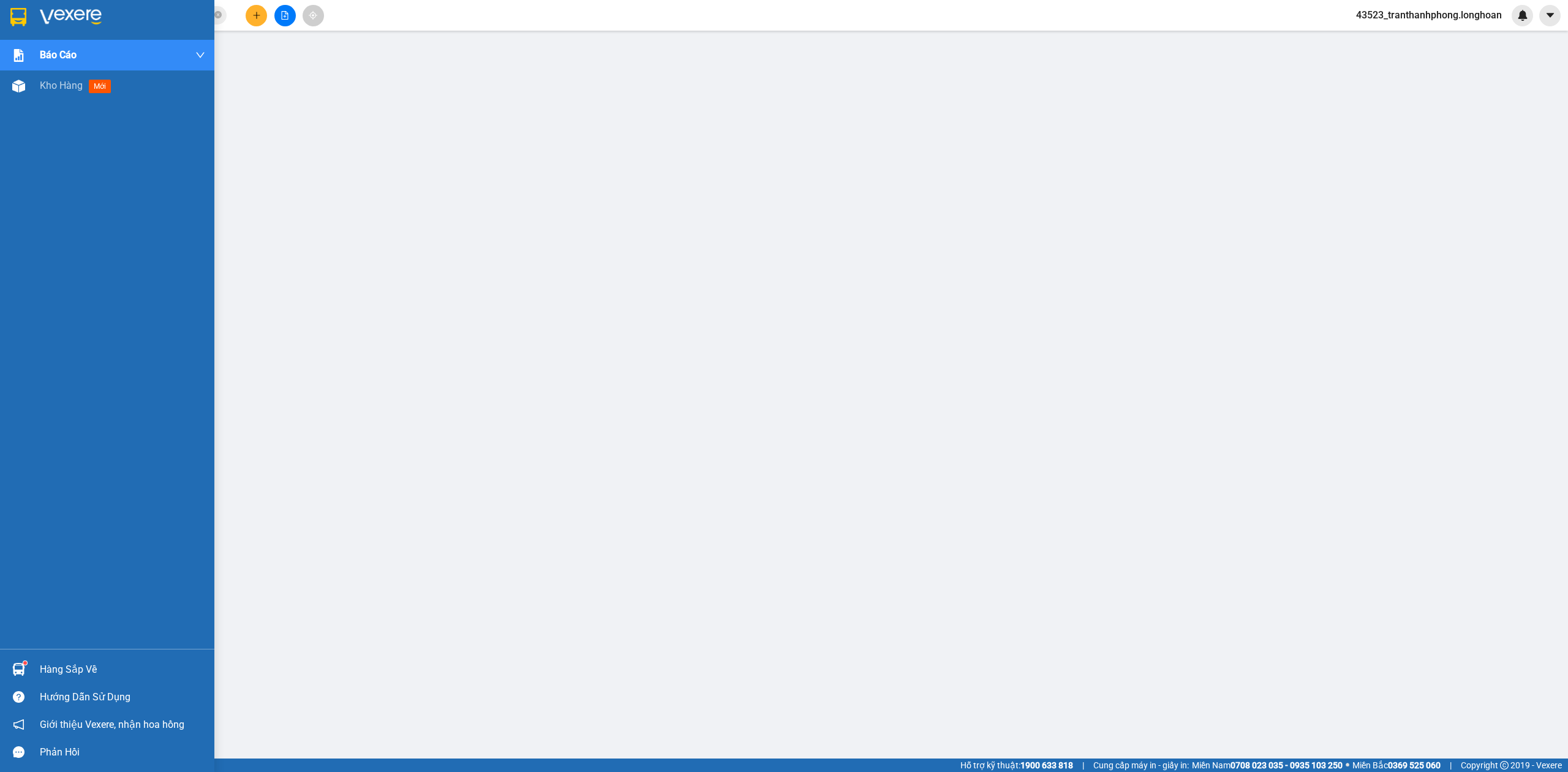
click at [40, 15] on img at bounding box center [70, 17] width 62 height 19
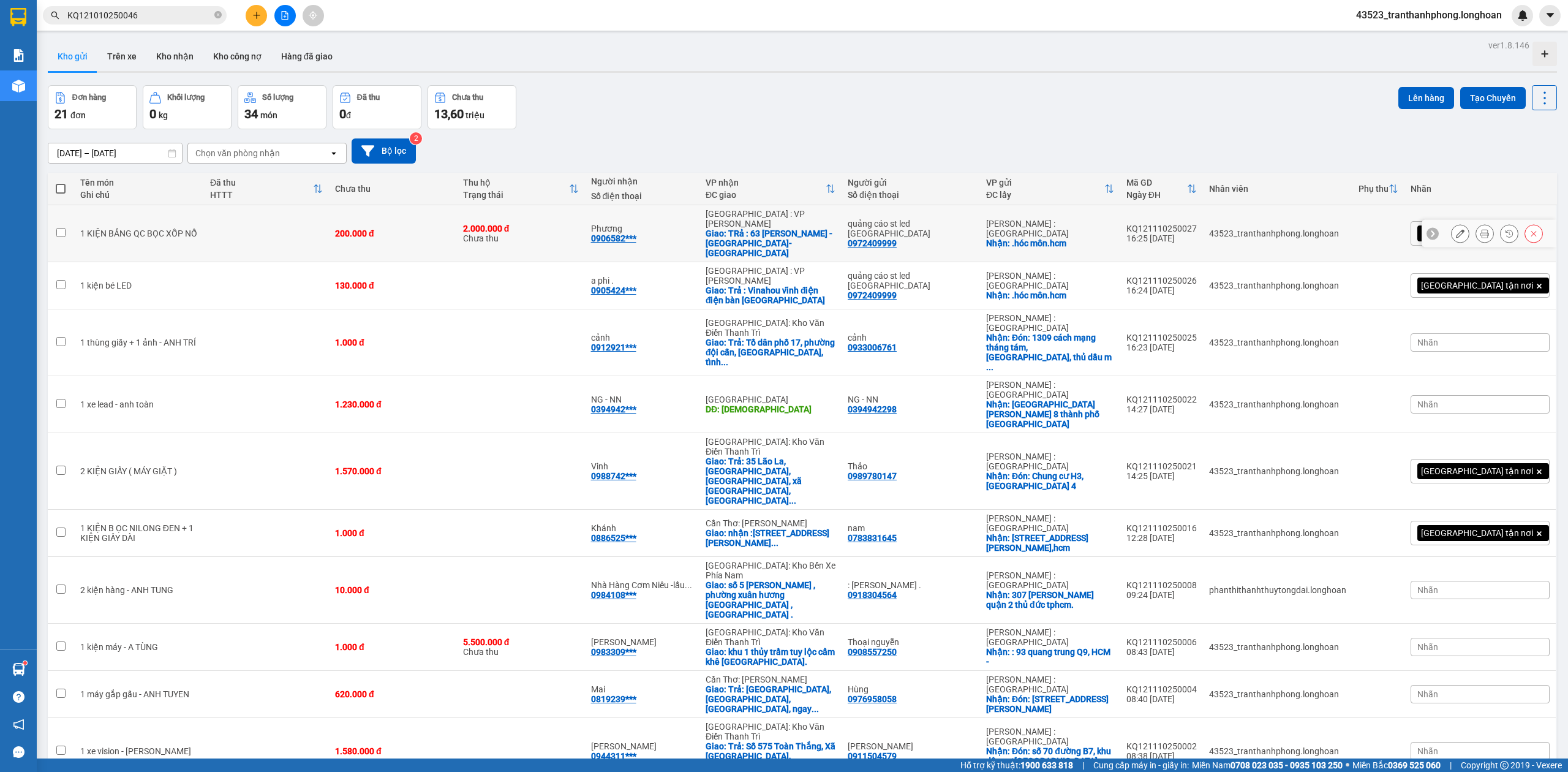
click at [358, 229] on div "200.000 đ" at bounding box center [393, 234] width 116 height 10
checkbox input "true"
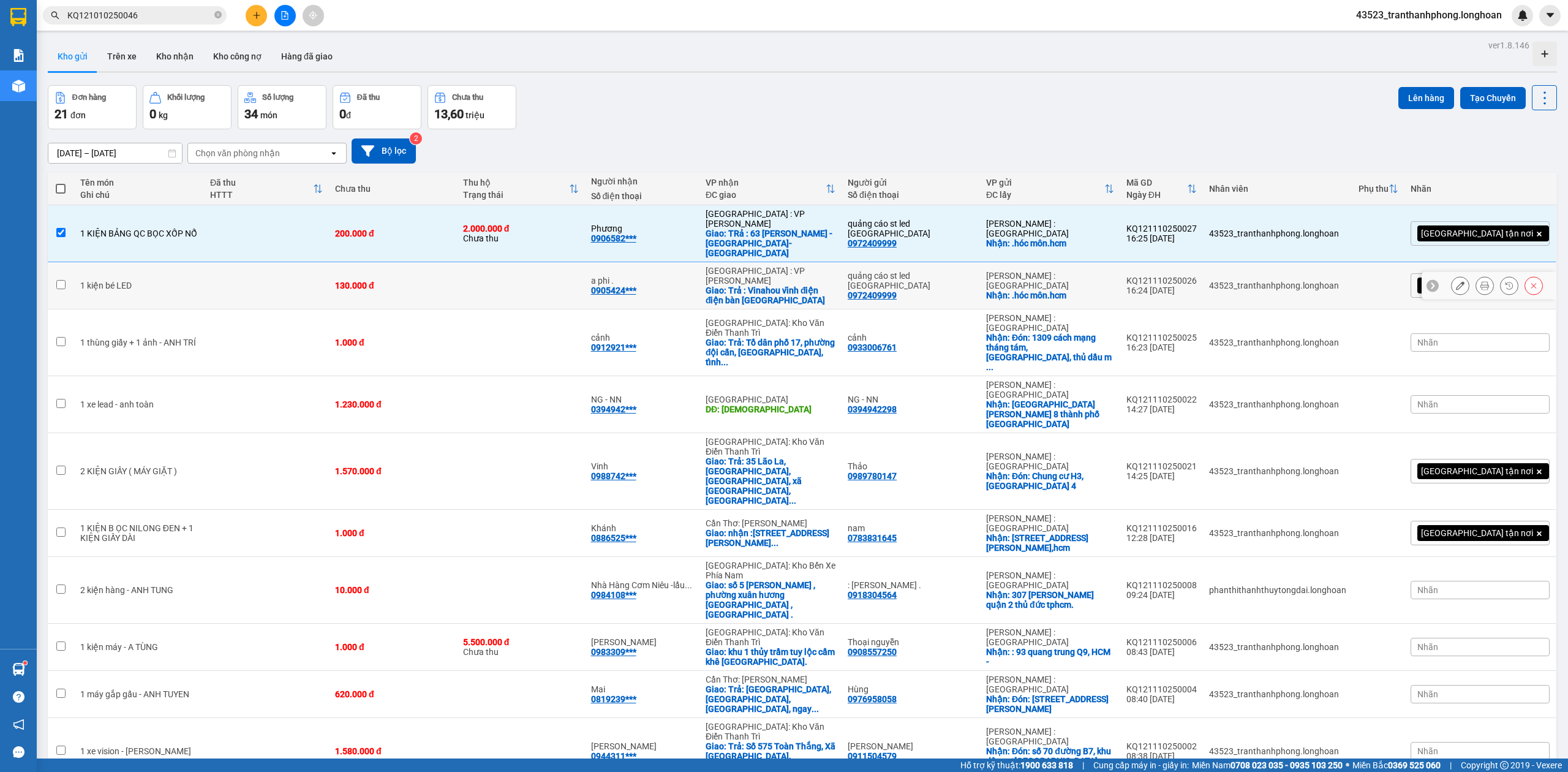
click at [329, 274] on td at bounding box center [267, 286] width 125 height 47
checkbox input "true"
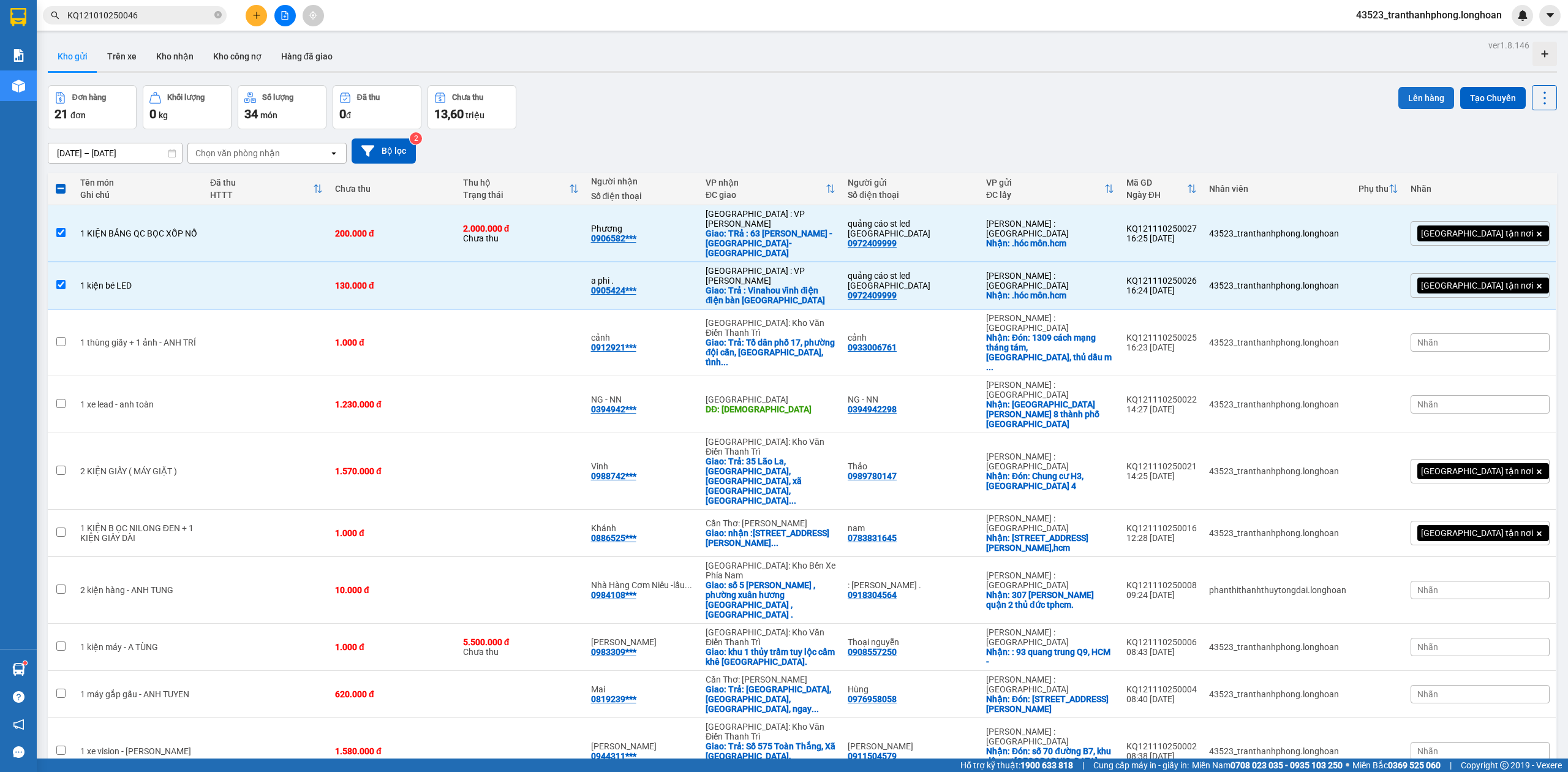
drag, startPoint x: 1417, startPoint y: 96, endPoint x: 1401, endPoint y: 96, distance: 16.0
click at [1409, 96] on button "Lên hàng" at bounding box center [1426, 98] width 56 height 22
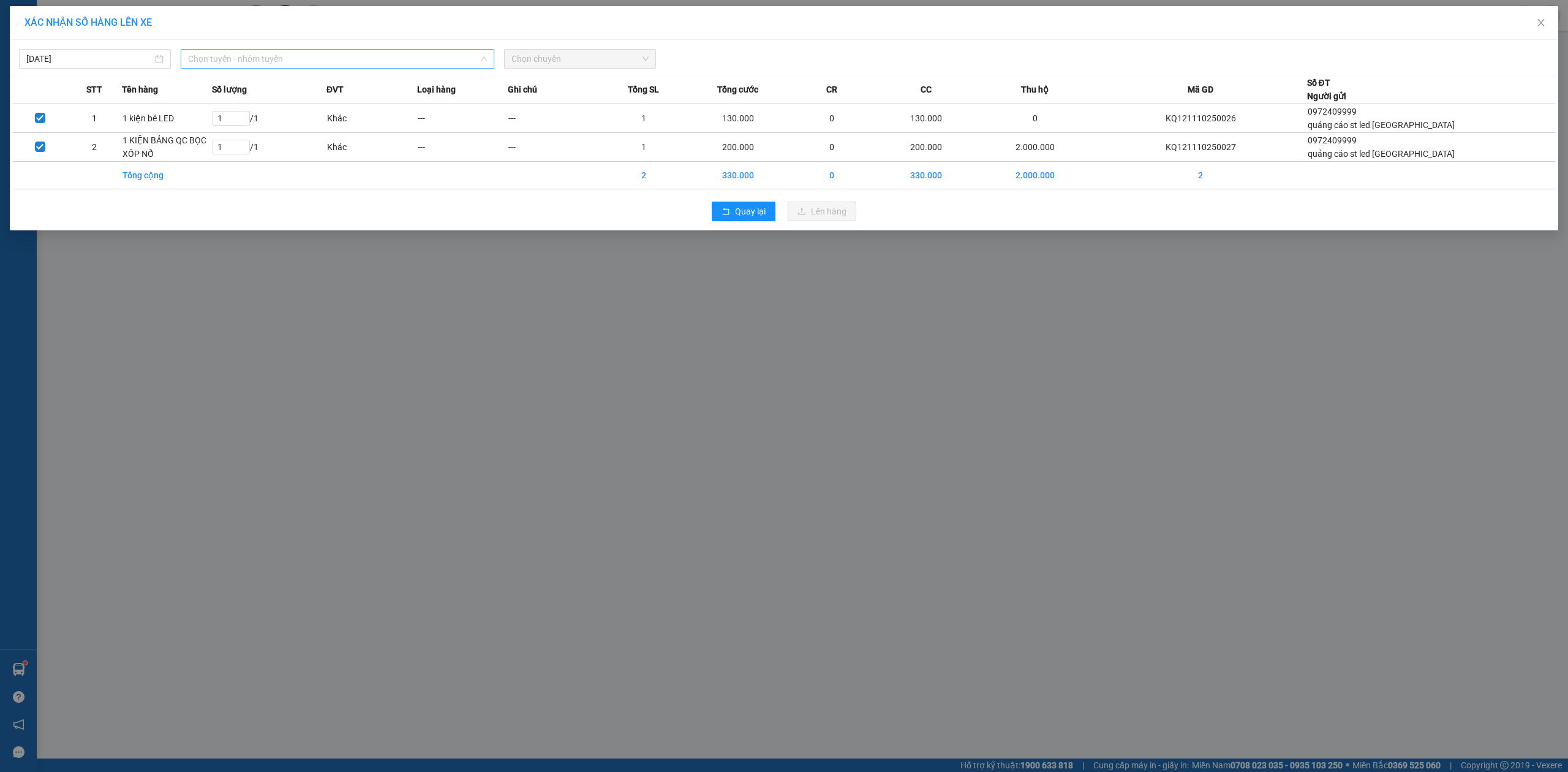
click at [311, 52] on span "Chọn tuyến - nhóm tuyến" at bounding box center [337, 59] width 299 height 19
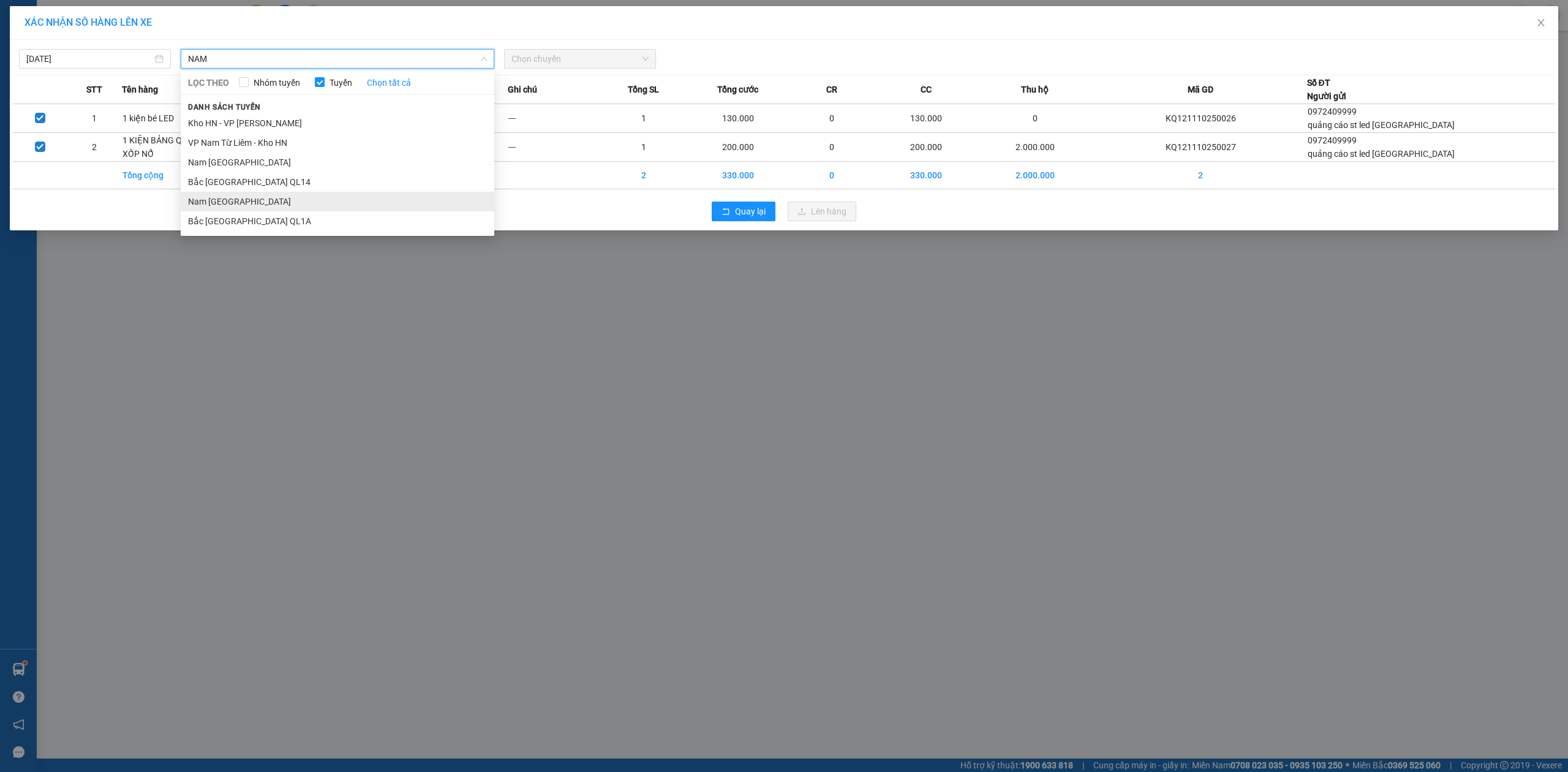
type input "NAM"
click at [265, 209] on li "Nam [GEOGRAPHIC_DATA]" at bounding box center [338, 201] width 314 height 19
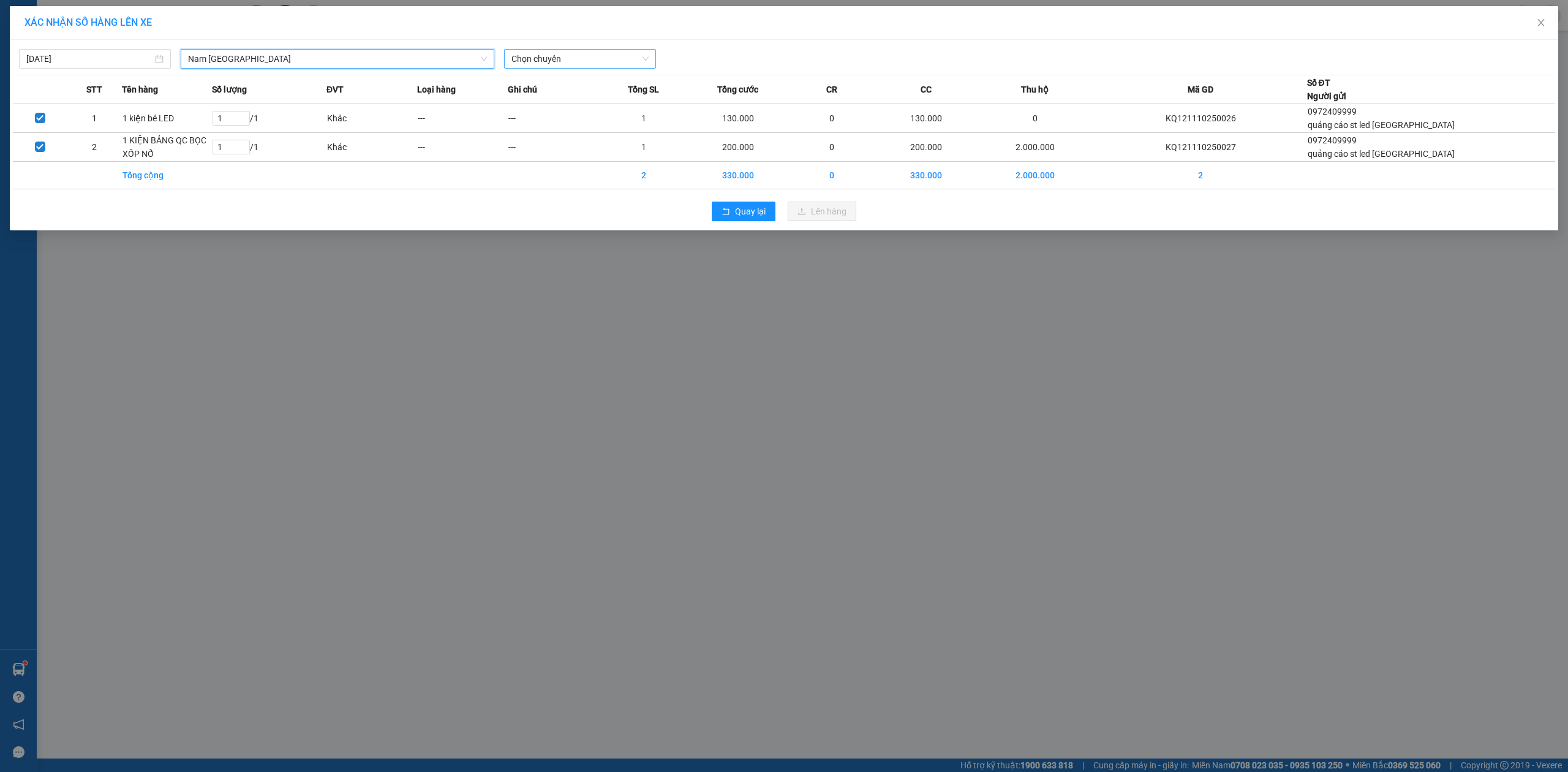
click at [553, 55] on span "Chọn chuyến" at bounding box center [580, 59] width 137 height 19
click at [545, 121] on div "20:00 (TC) - 29K-107.57" at bounding box center [558, 123] width 96 height 14
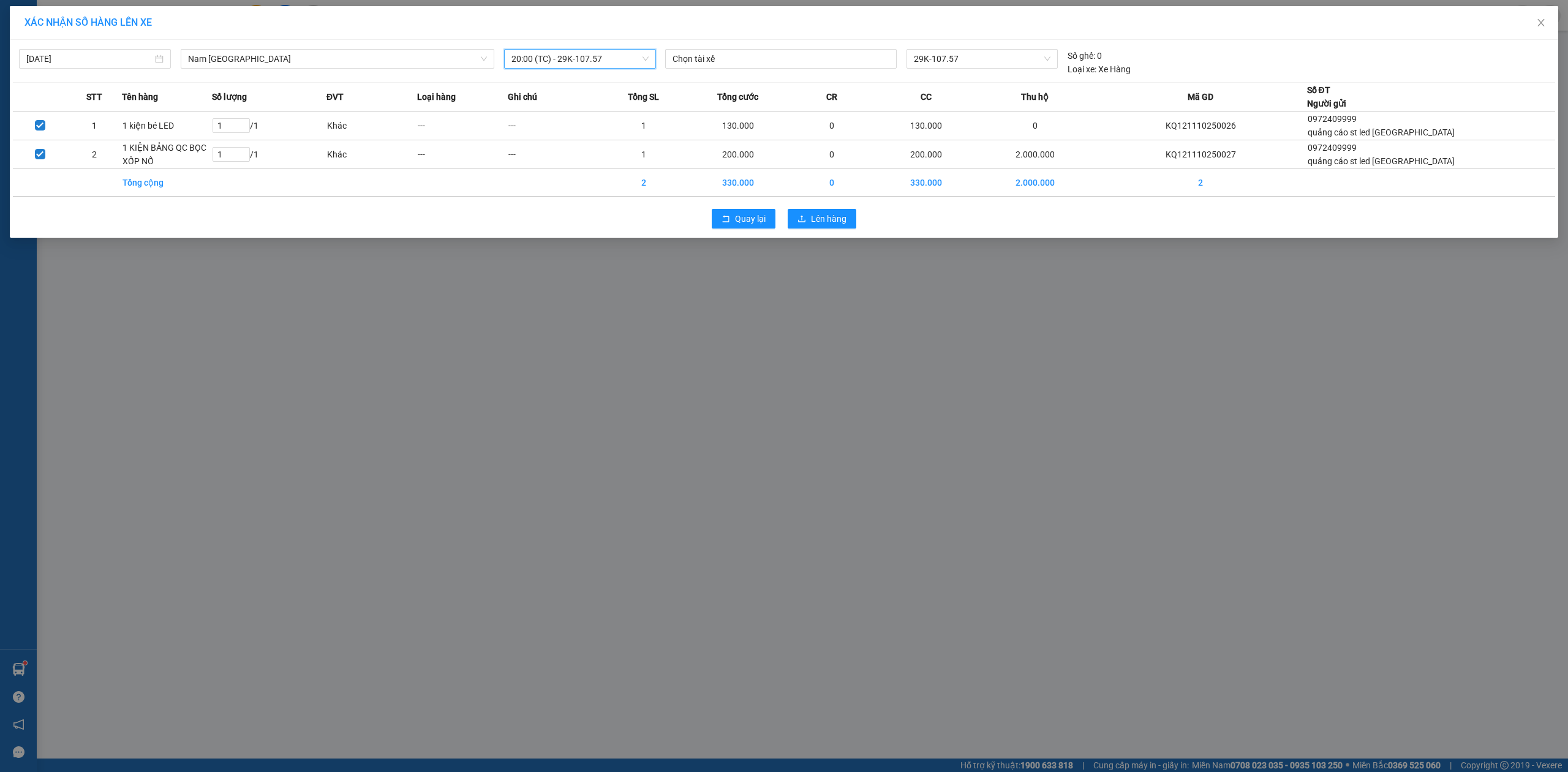
drag, startPoint x: 841, startPoint y: 207, endPoint x: 834, endPoint y: 209, distance: 7.3
click at [841, 207] on div "Quay lại Lên hàng" at bounding box center [784, 219] width 1542 height 32
click at [832, 213] on span "Lên hàng" at bounding box center [828, 218] width 36 height 14
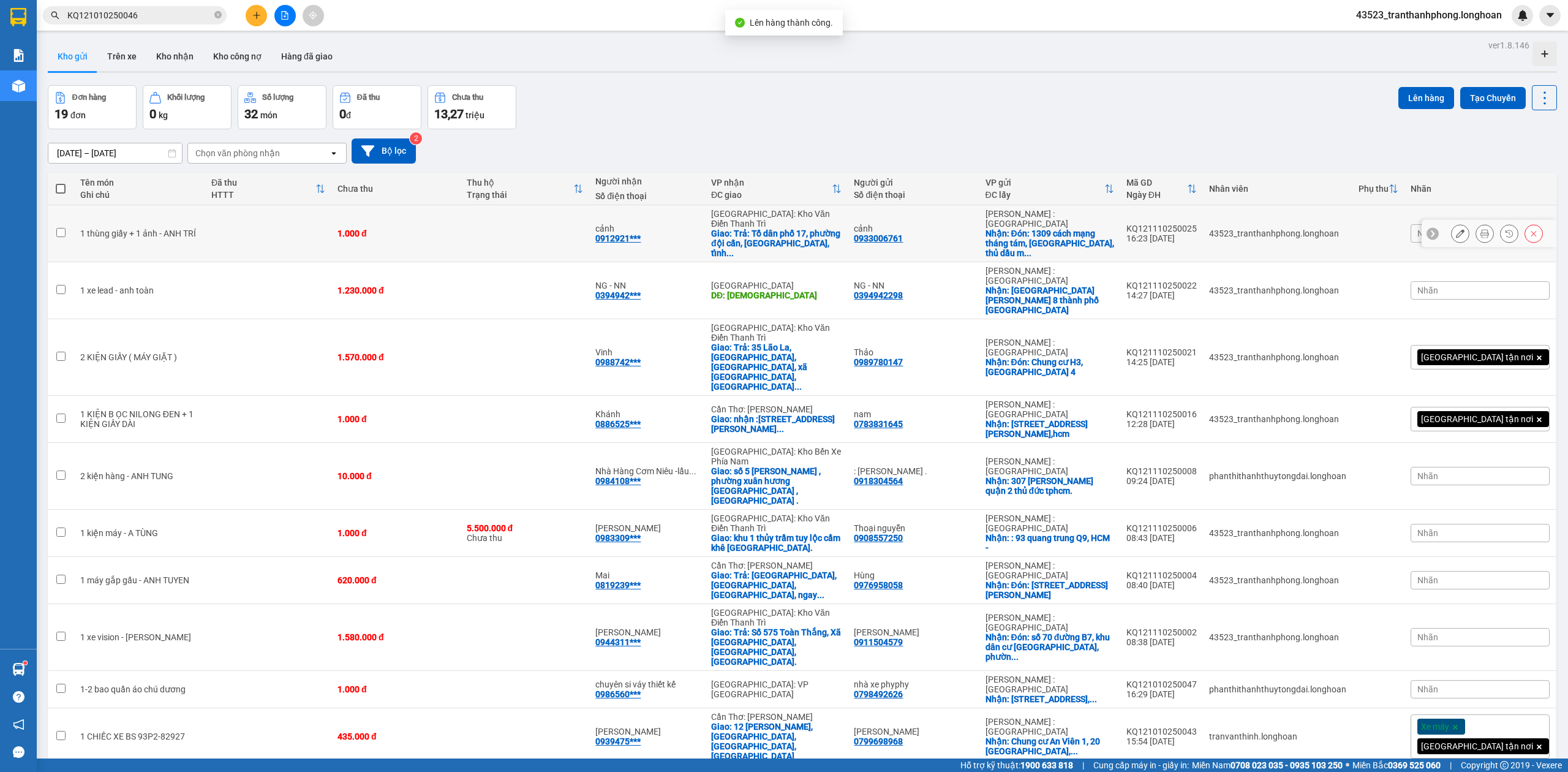
scroll to position [283, 0]
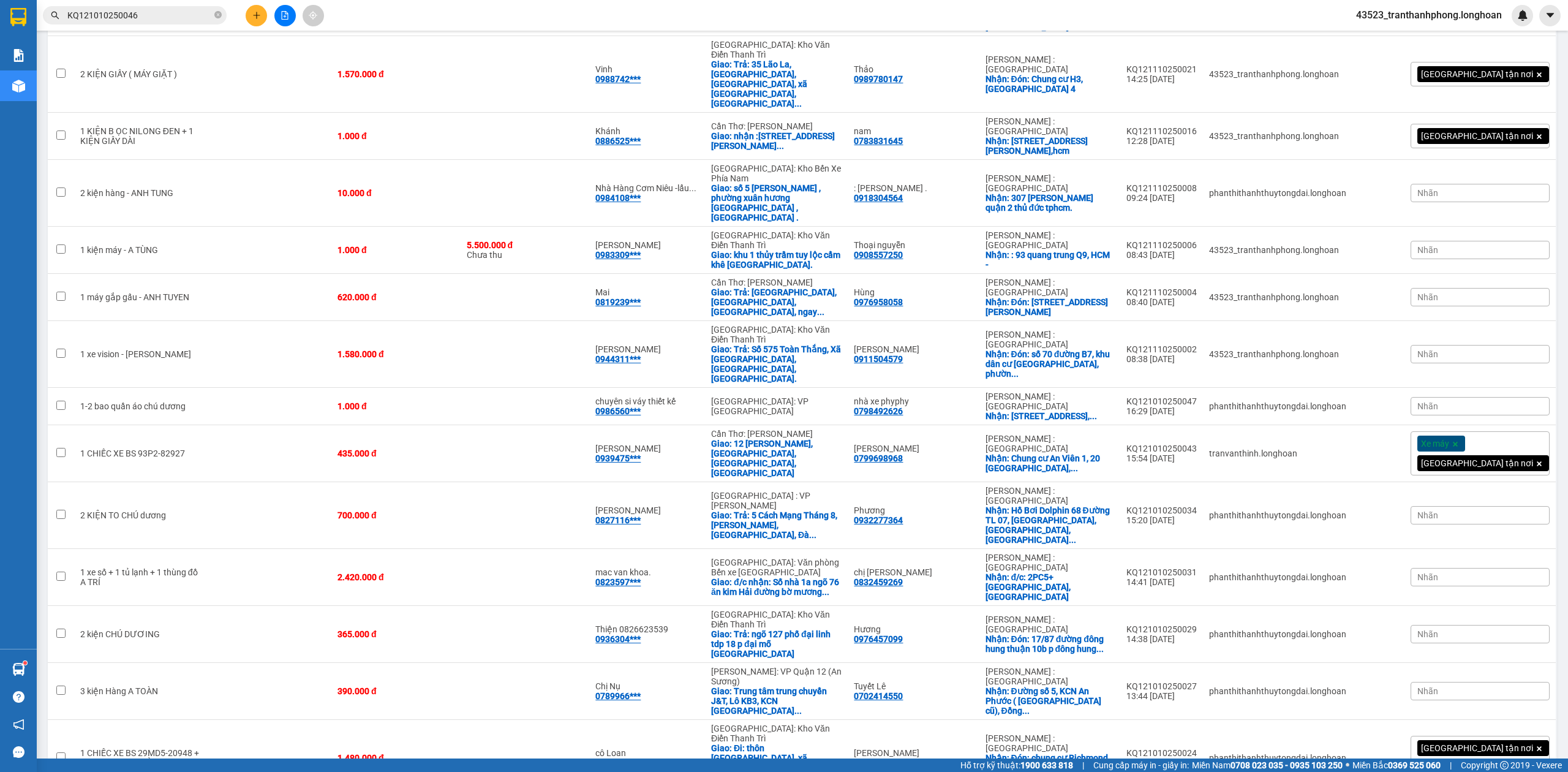
checkbox input "true"
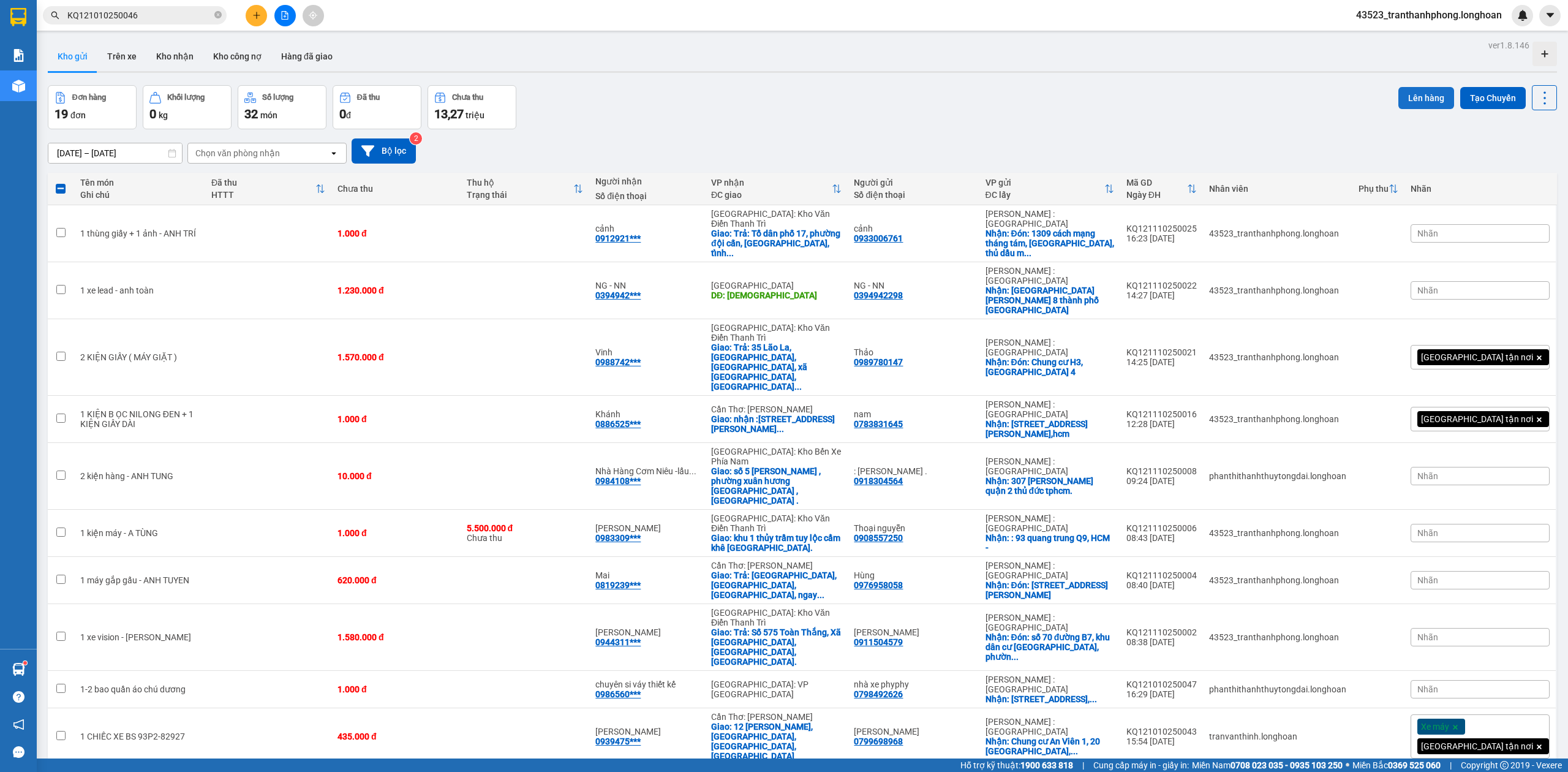
click at [1398, 107] on button "Lên hàng" at bounding box center [1426, 98] width 56 height 22
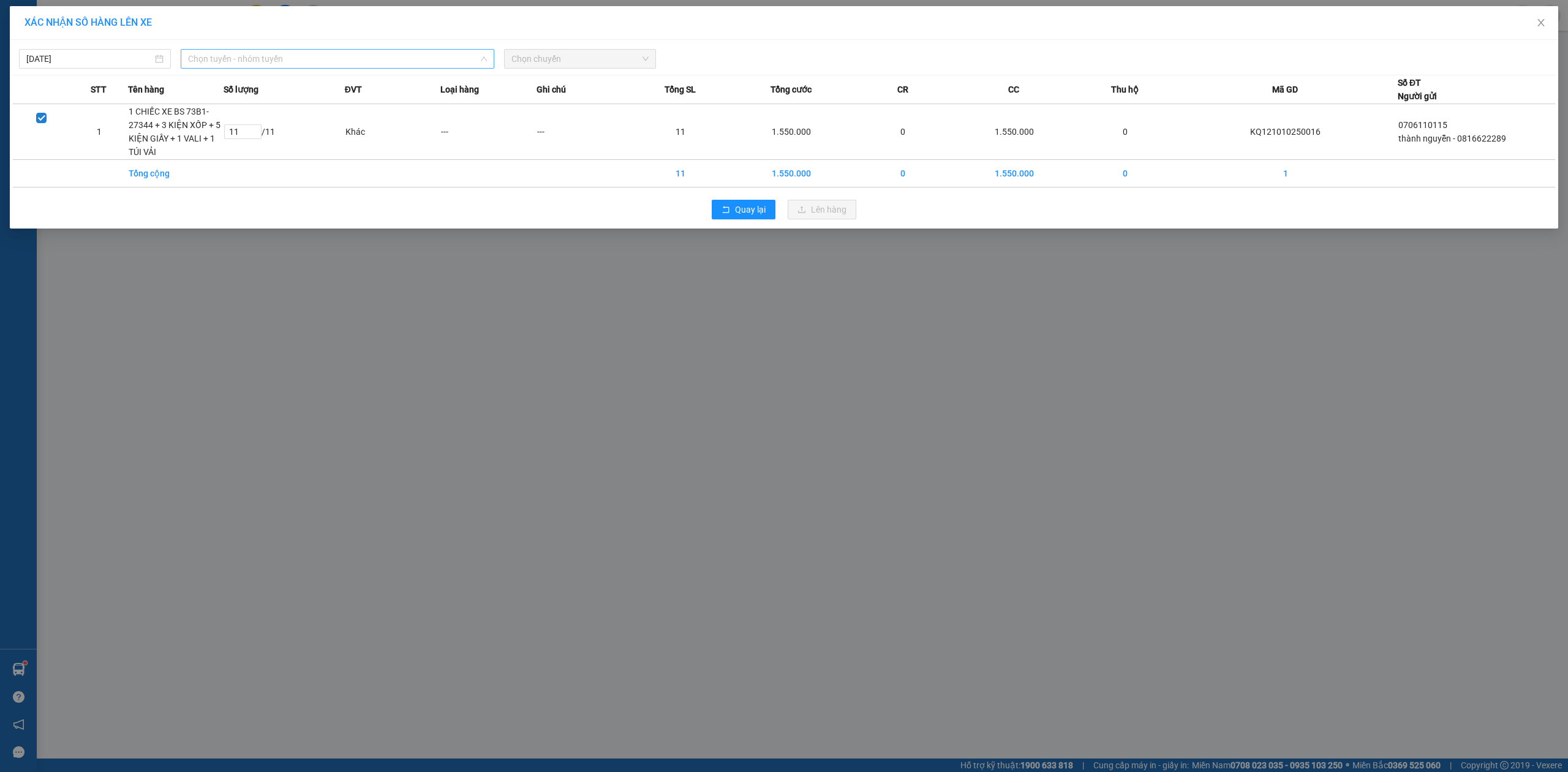
click at [325, 54] on span "Chọn tuyến - nhóm tuyến" at bounding box center [337, 59] width 299 height 19
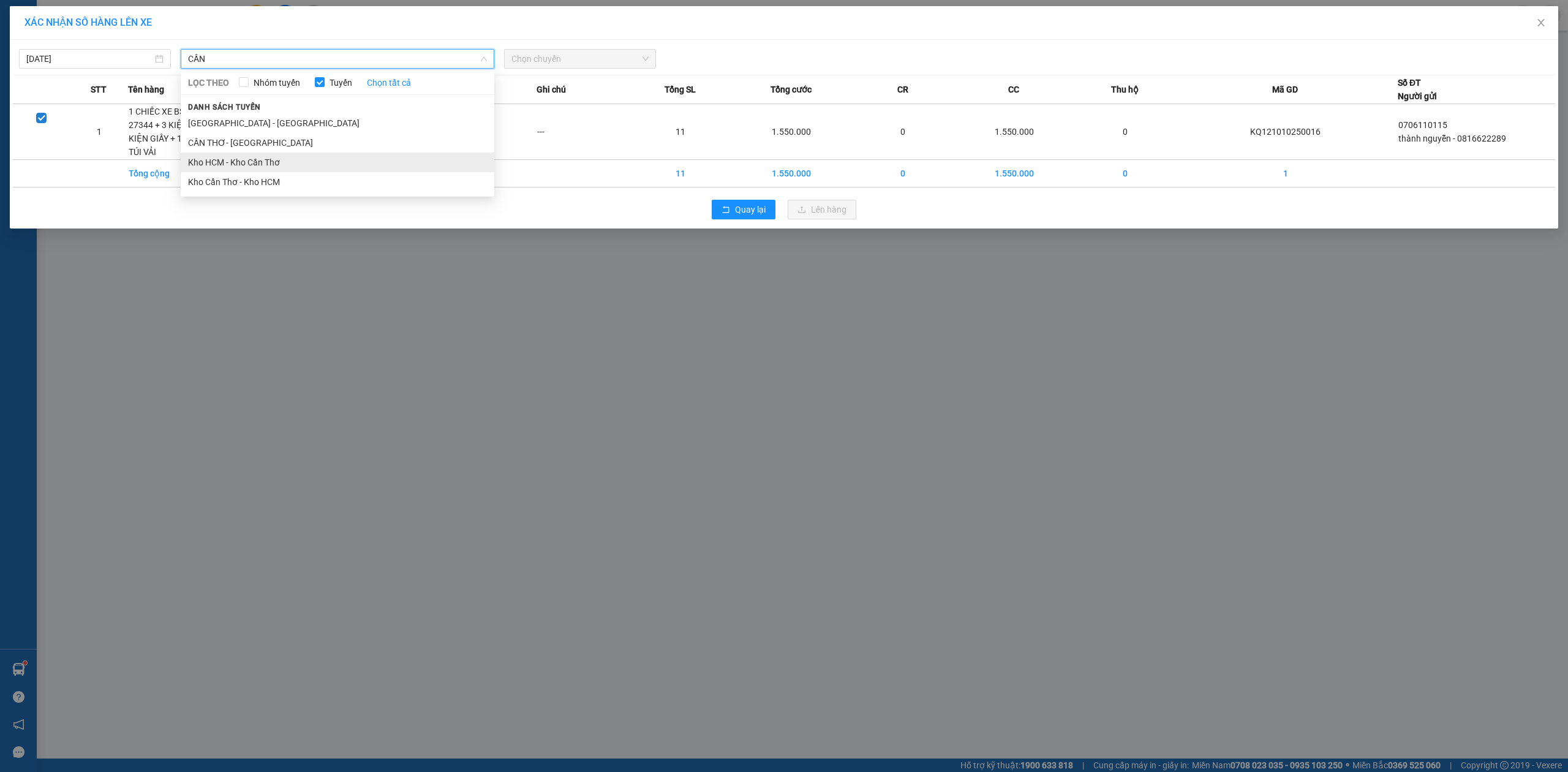
type input "CẦN"
click at [265, 168] on li "Kho HCM - Kho Cần Thơ" at bounding box center [338, 162] width 314 height 19
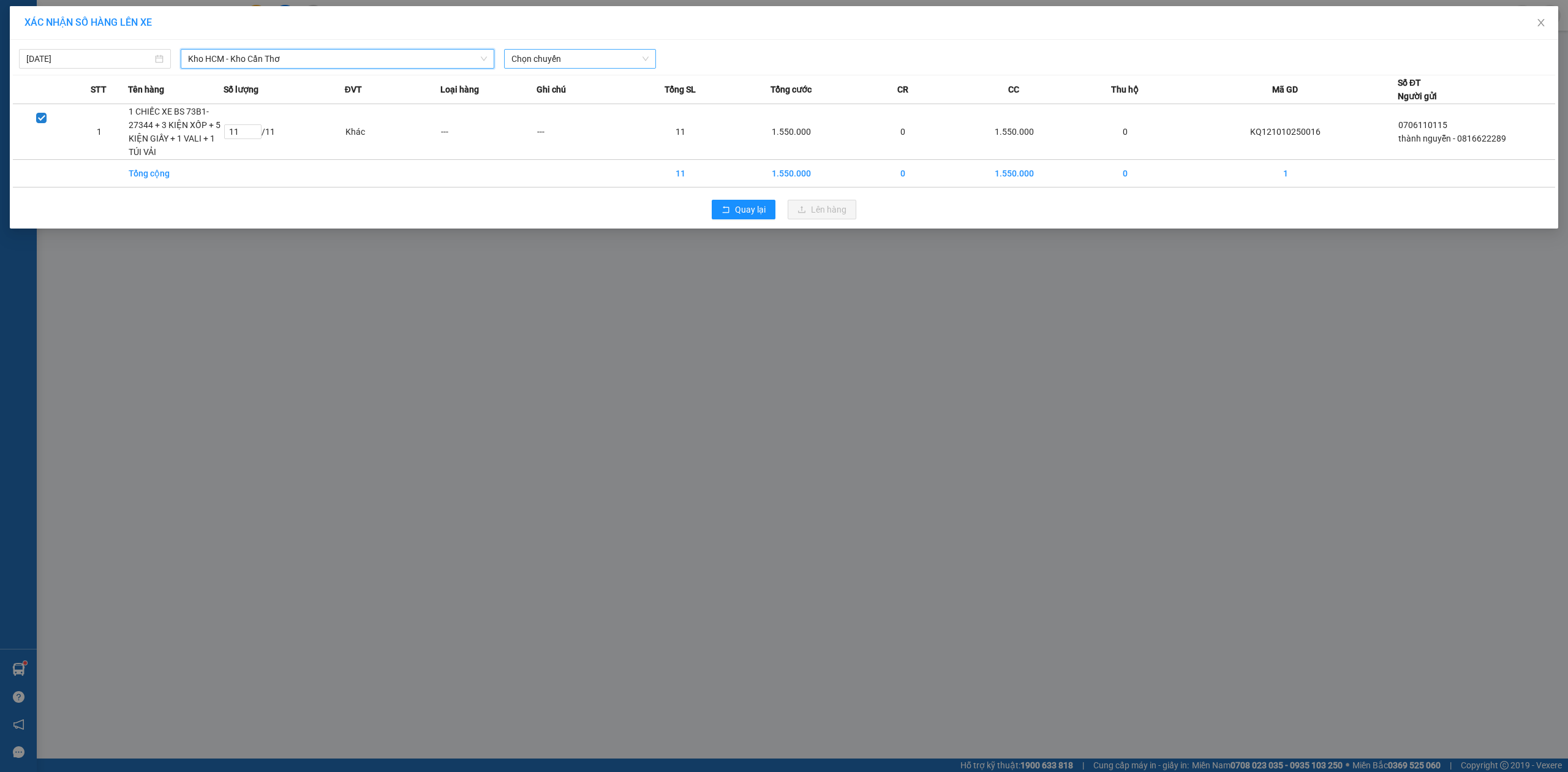
click at [562, 57] on span "Chọn chuyến" at bounding box center [580, 59] width 137 height 19
click at [551, 101] on div "23:00 (TC) - 29E-136.91" at bounding box center [558, 103] width 96 height 14
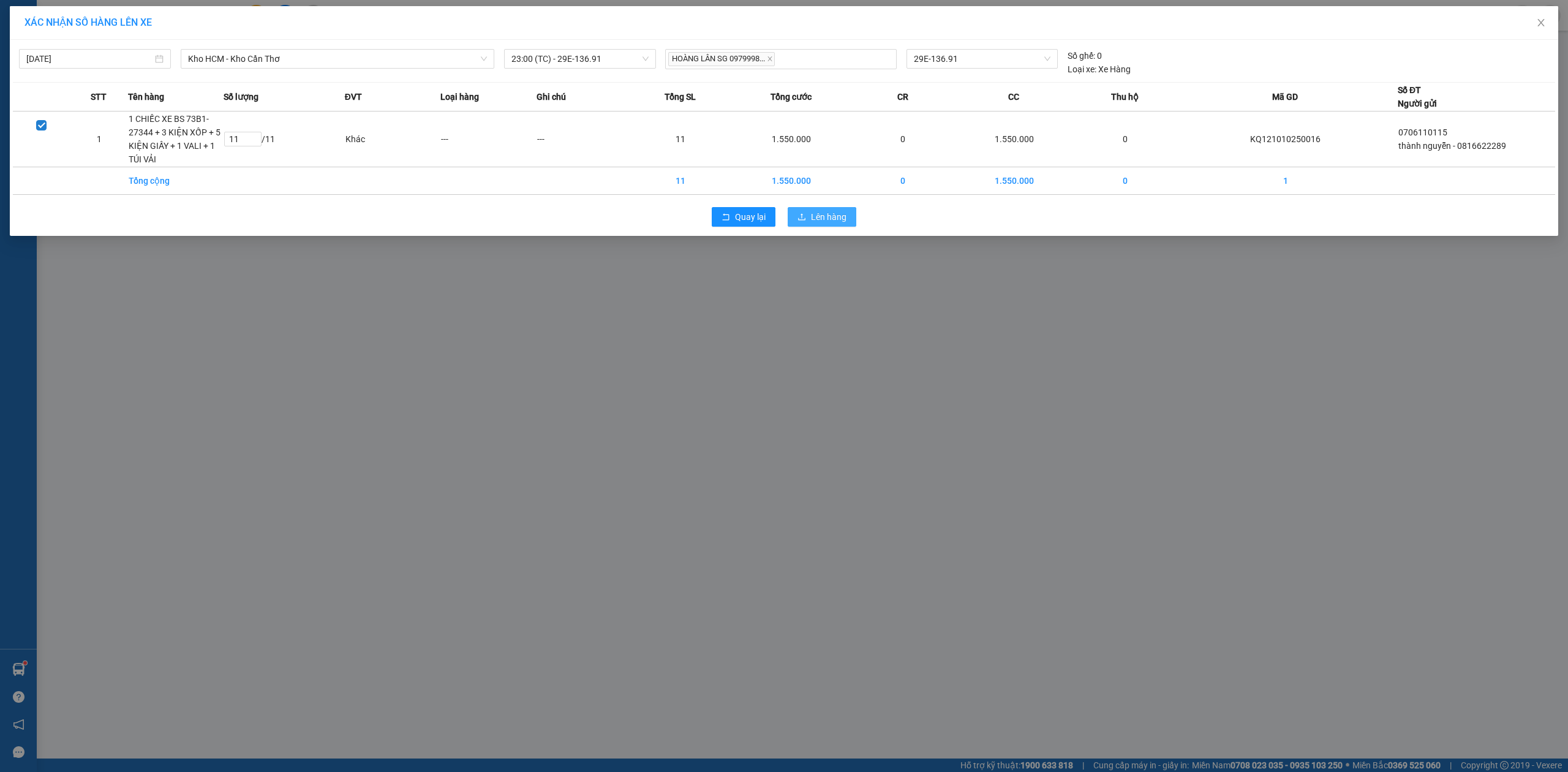
click at [819, 213] on span "Lên hàng" at bounding box center [828, 217] width 36 height 14
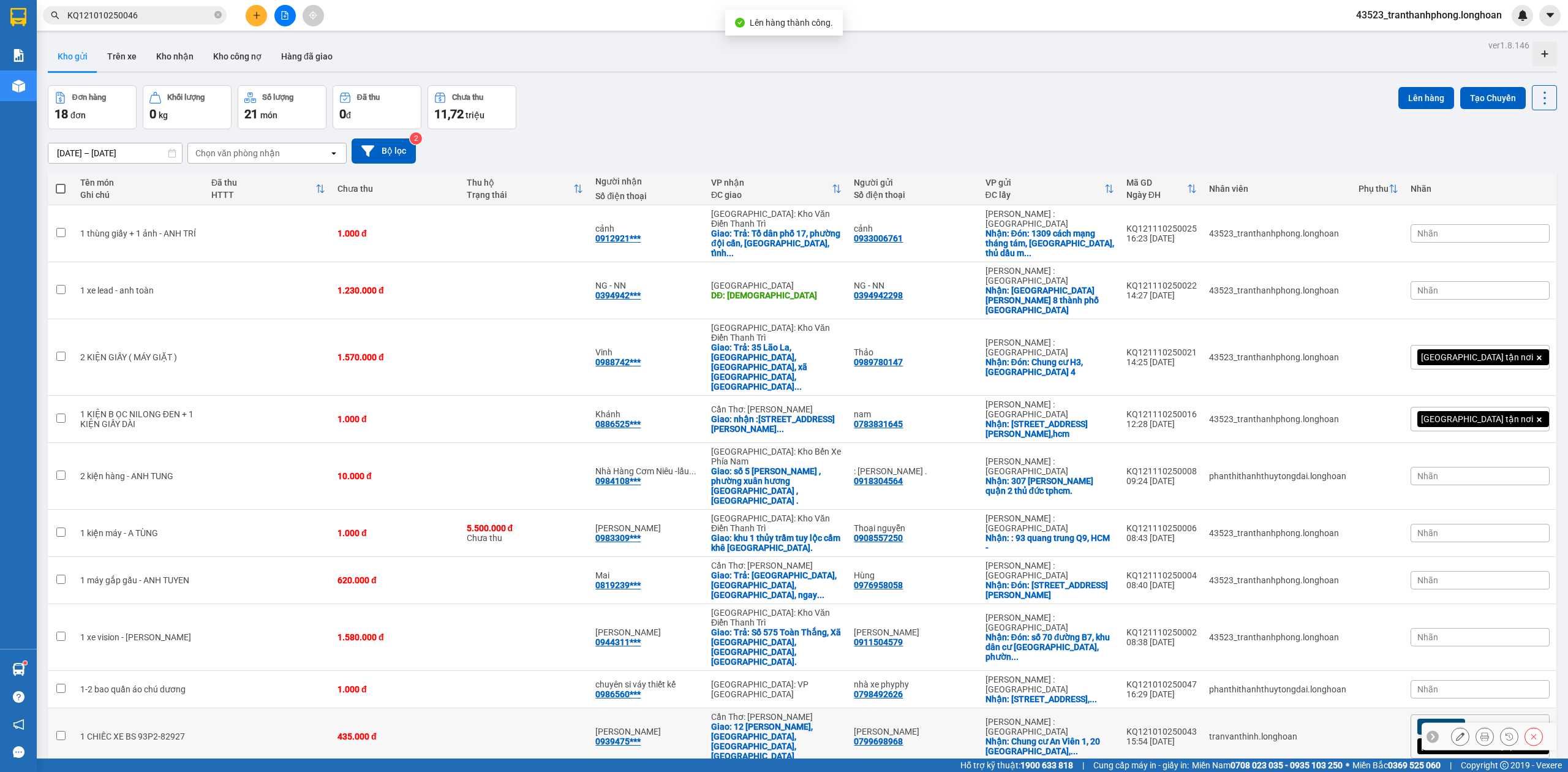
scroll to position [232, 0]
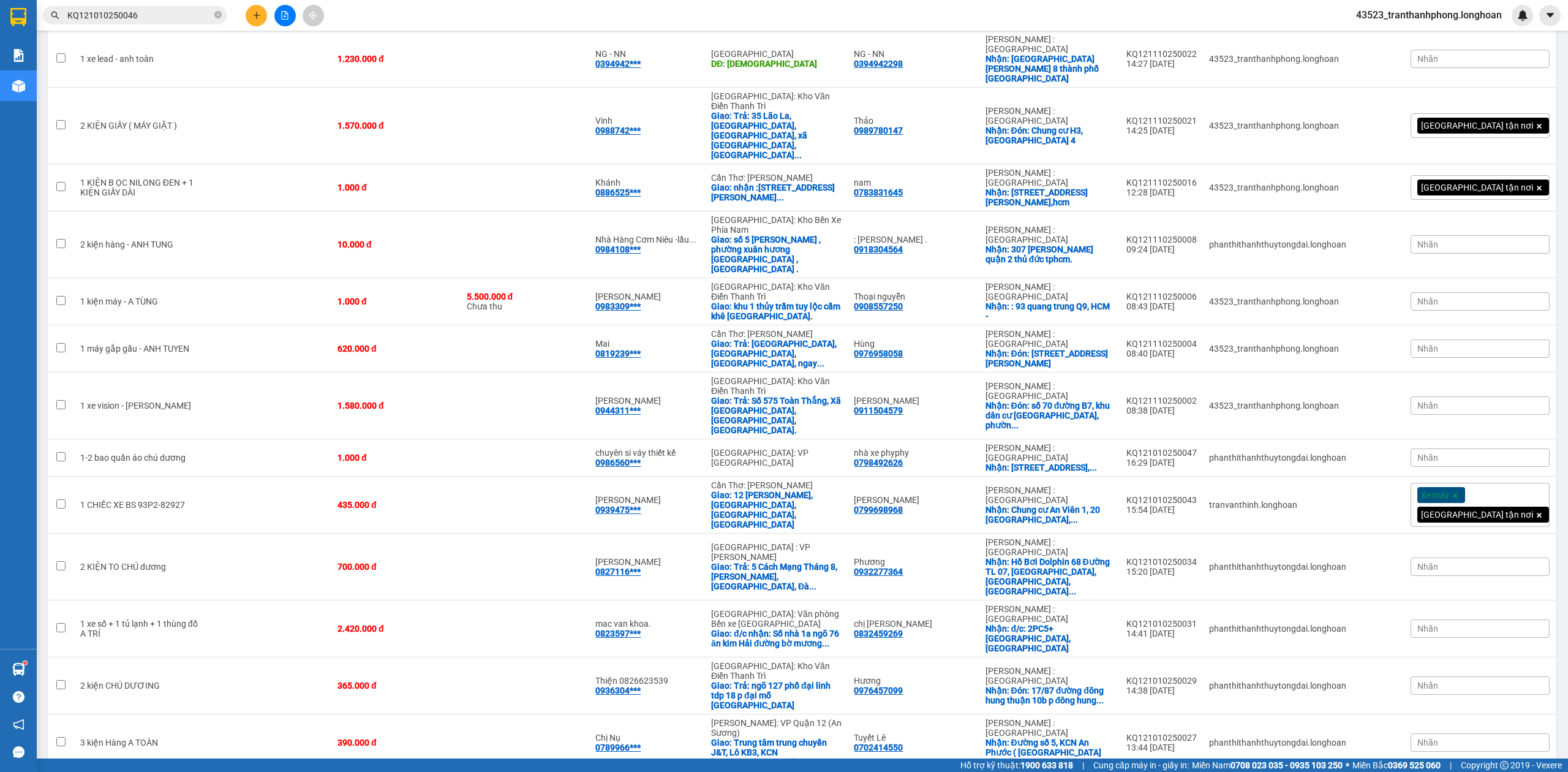
checkbox input "true"
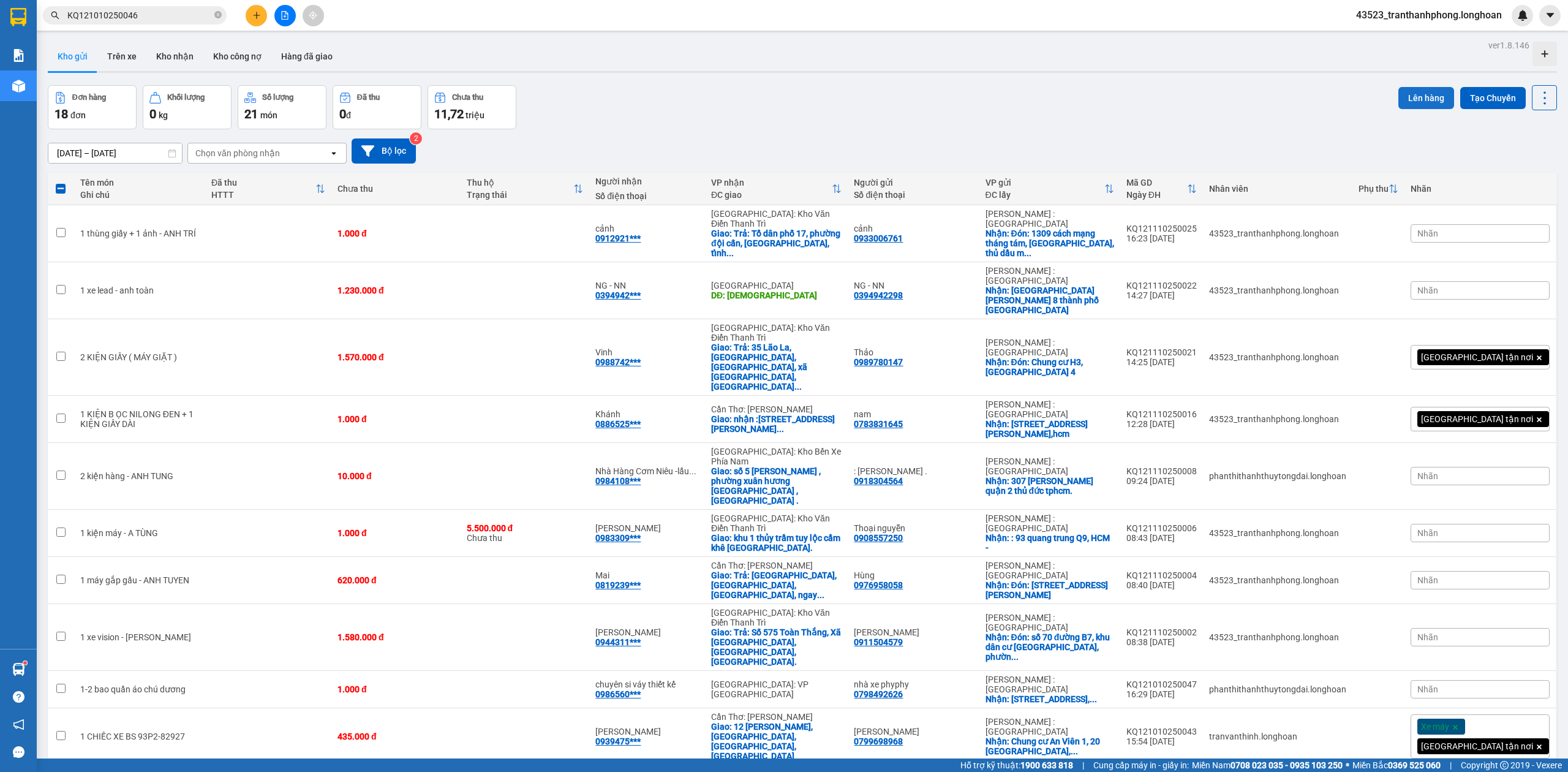
click at [1398, 101] on button "Lên hàng" at bounding box center [1426, 98] width 56 height 22
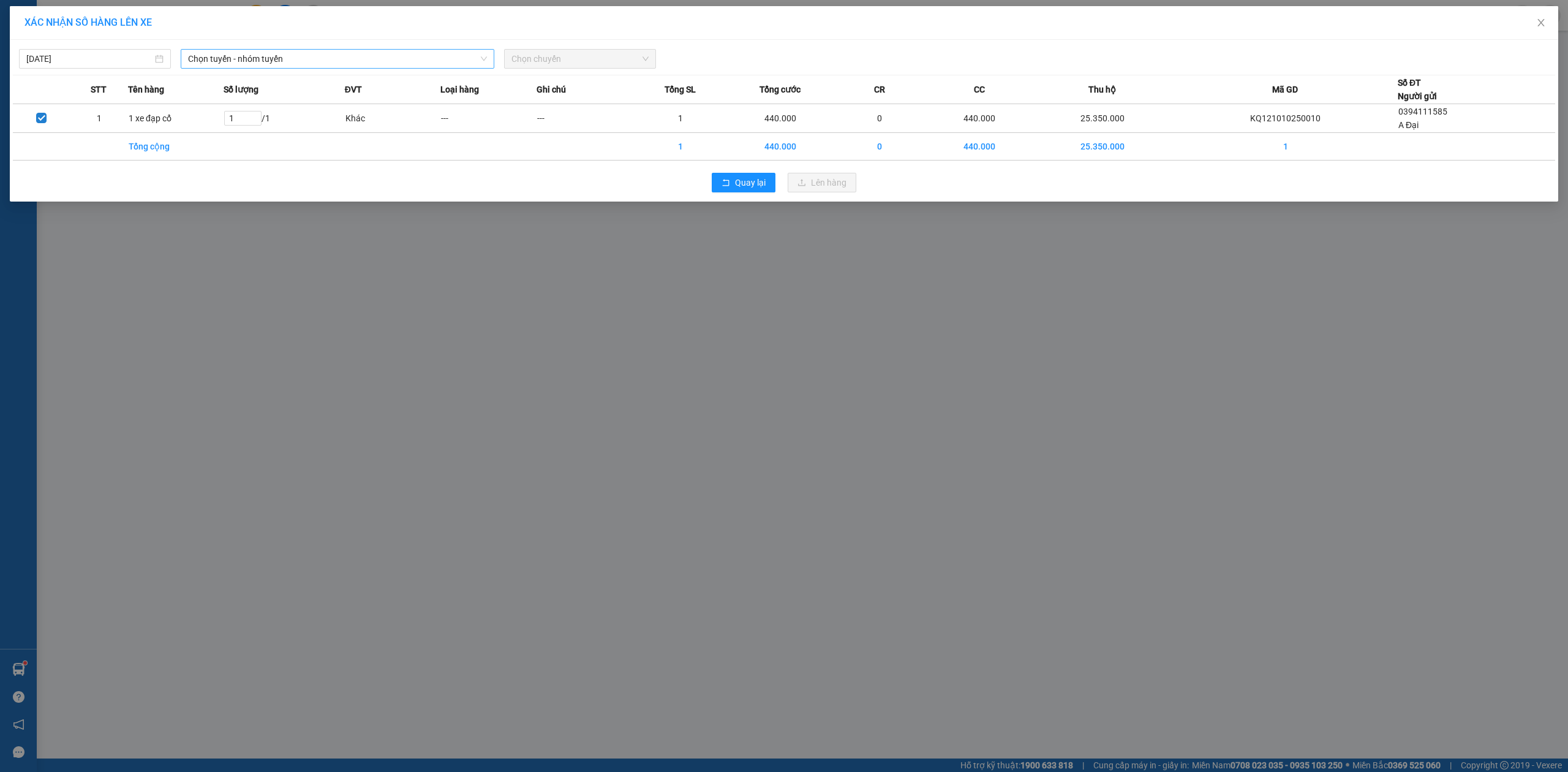
click at [356, 57] on span "Chọn tuyến - nhóm tuyến" at bounding box center [337, 59] width 299 height 19
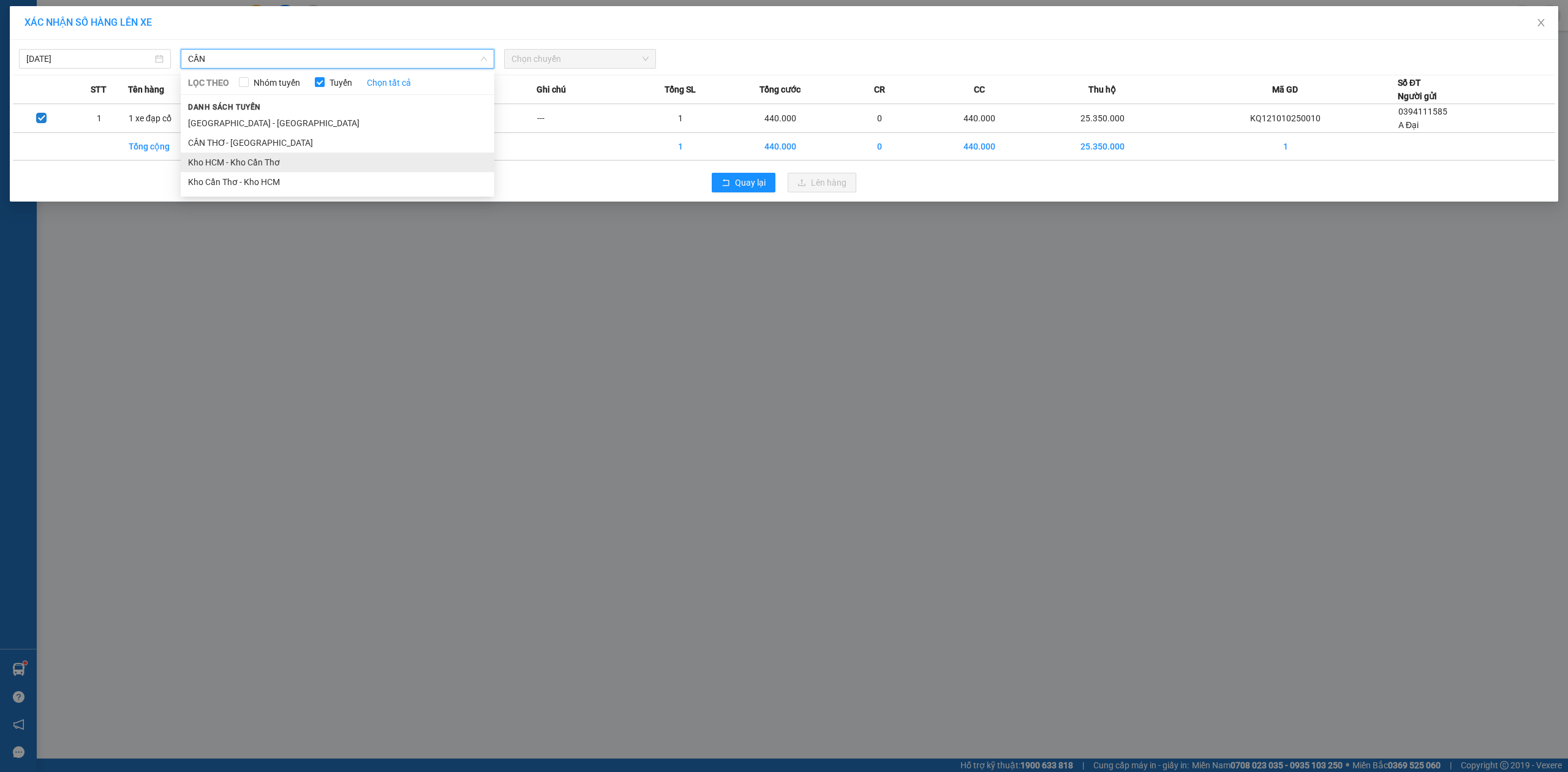
type input "CẦN"
drag, startPoint x: 224, startPoint y: 165, endPoint x: 482, endPoint y: 103, distance: 265.3
click at [224, 164] on li "Kho HCM - Kho Cần Thơ" at bounding box center [338, 162] width 314 height 19
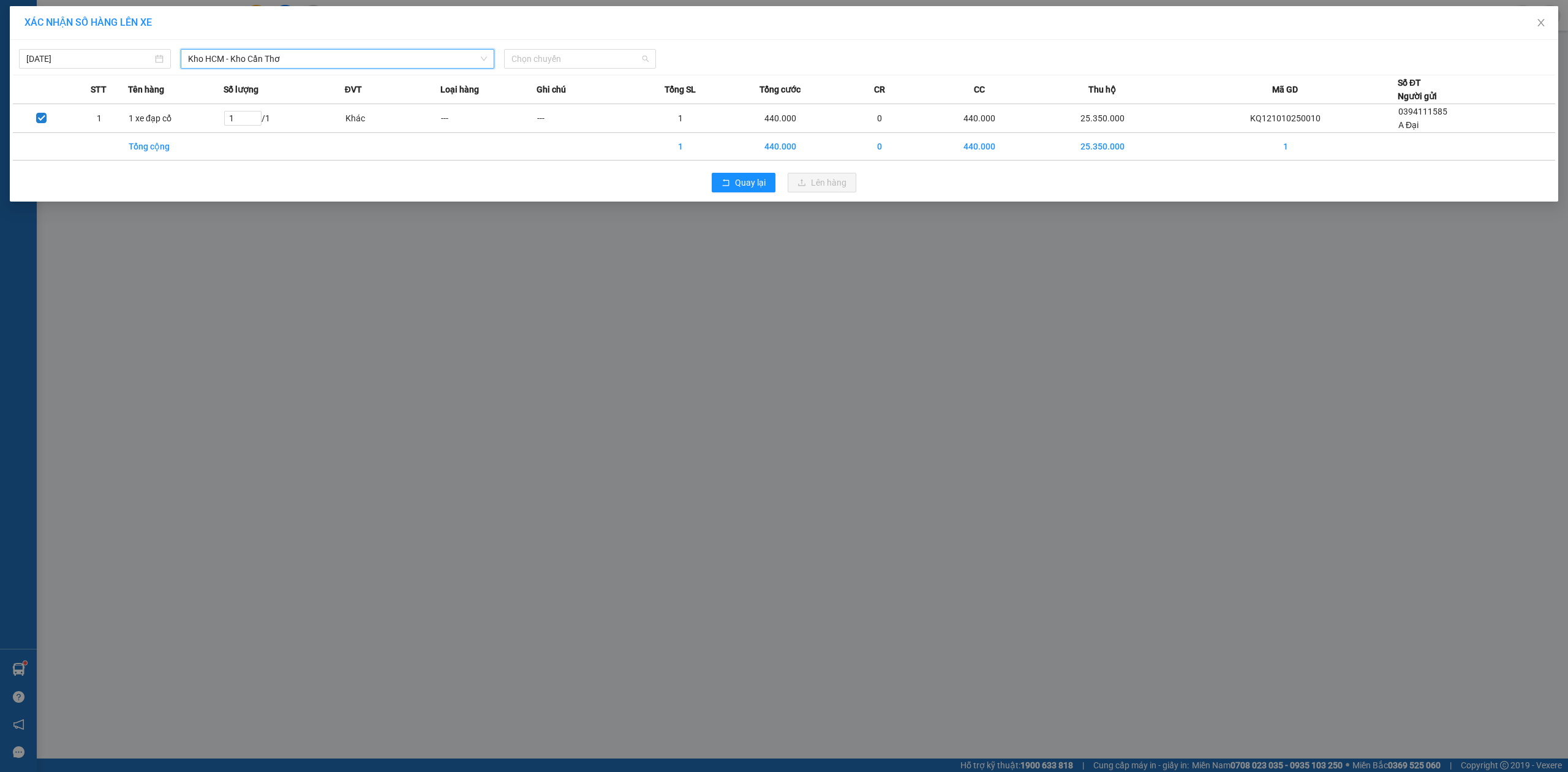
drag, startPoint x: 594, startPoint y: 65, endPoint x: 575, endPoint y: 85, distance: 27.6
click at [593, 66] on span "Chọn chuyến" at bounding box center [580, 59] width 137 height 19
drag, startPoint x: 571, startPoint y: 102, endPoint x: 576, endPoint y: 108, distance: 7.8
click at [572, 106] on div "23:00 (TC) - 29E-136.91" at bounding box center [558, 103] width 96 height 14
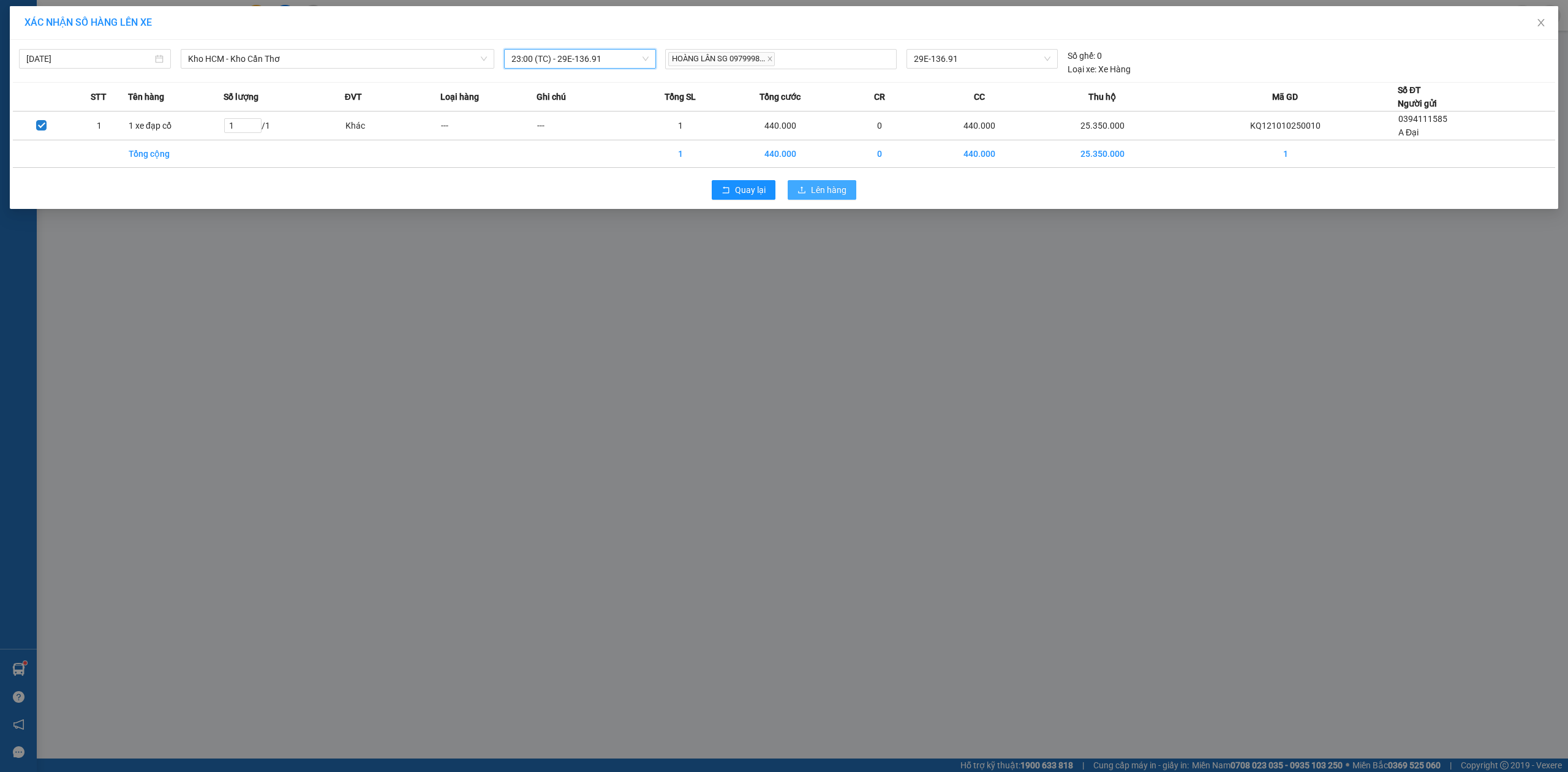
click at [795, 186] on button "Lên hàng" at bounding box center [822, 190] width 69 height 19
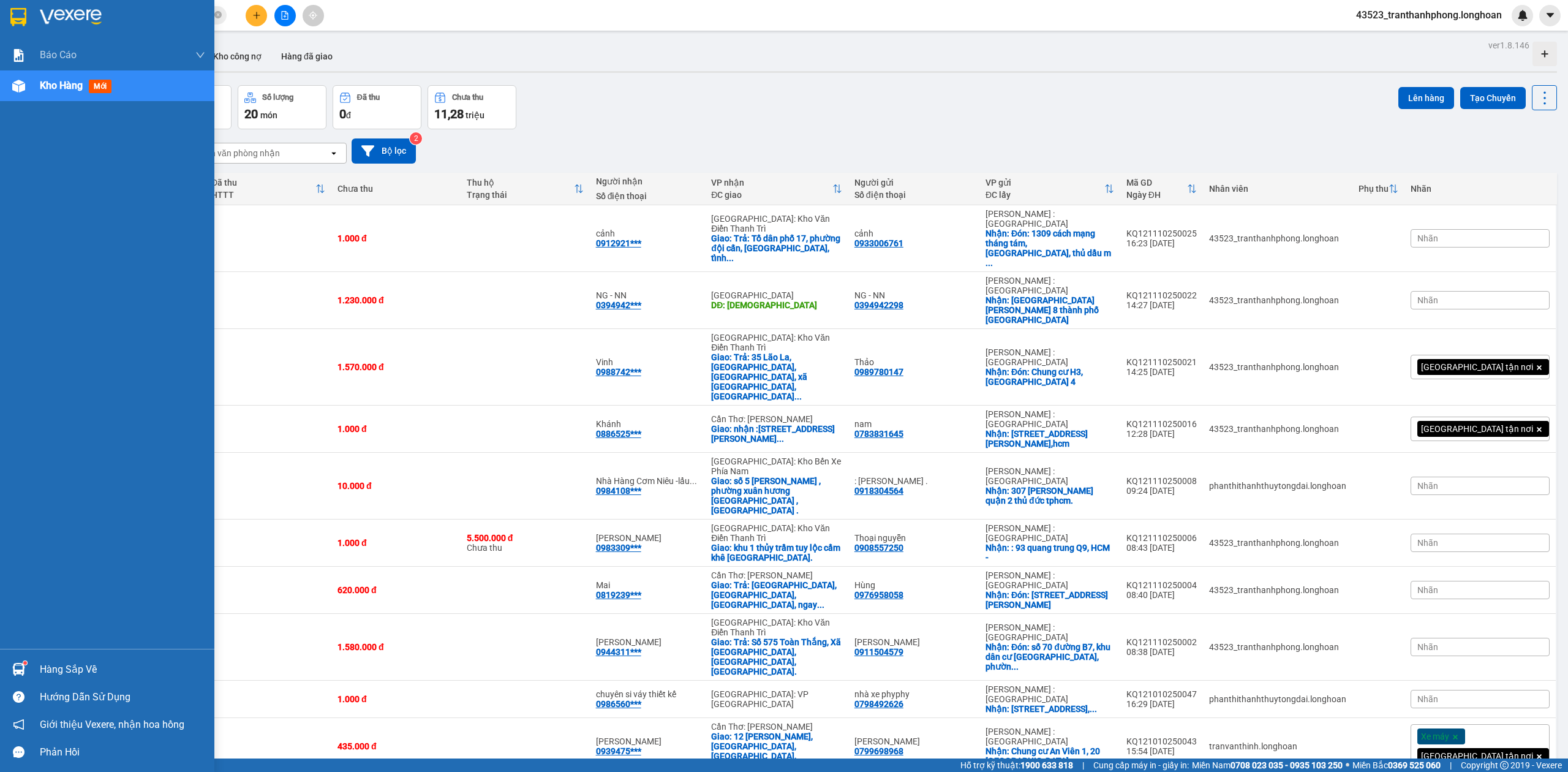
click at [18, 16] on img at bounding box center [18, 17] width 16 height 19
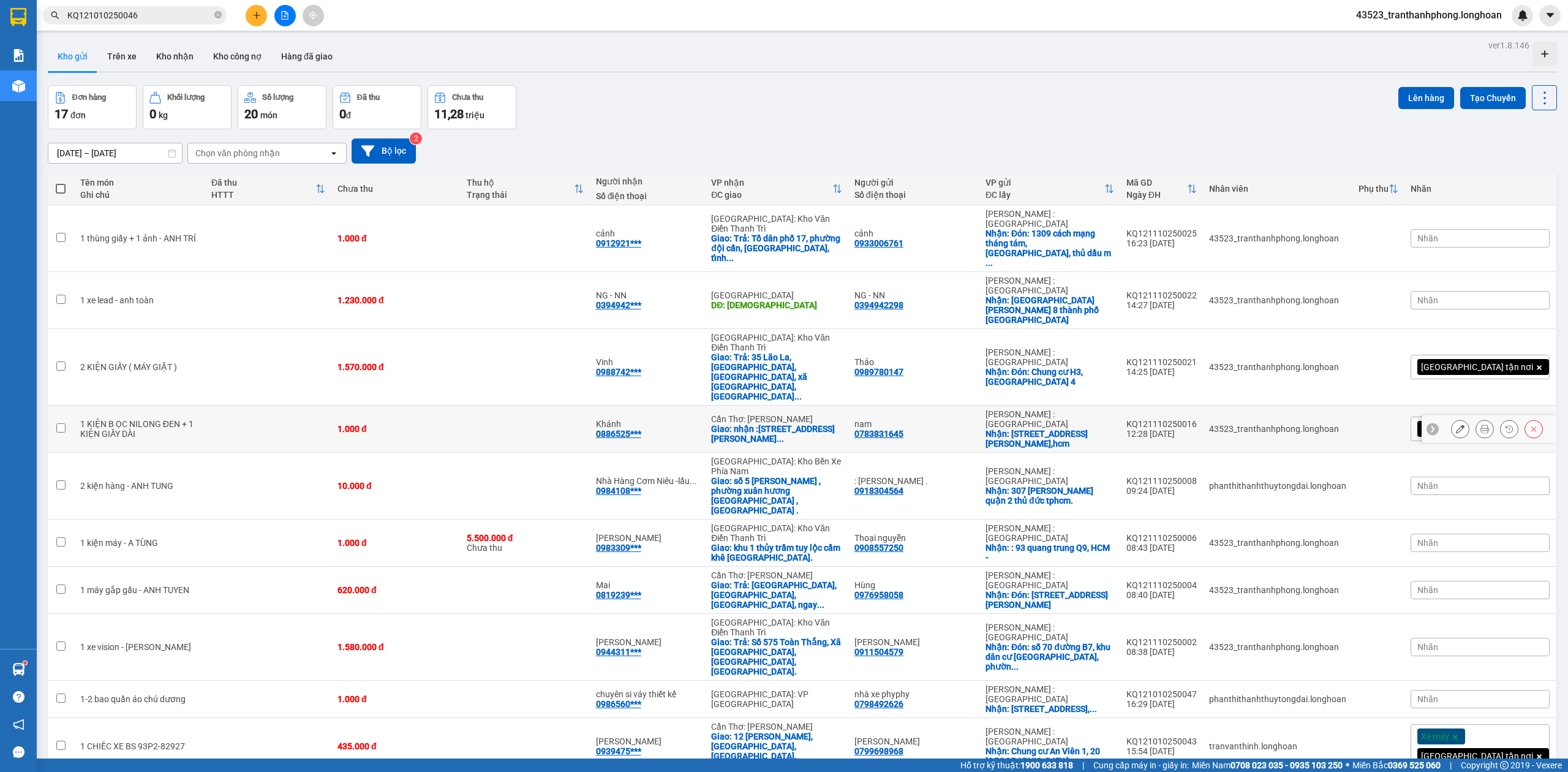
scroll to position [194, 0]
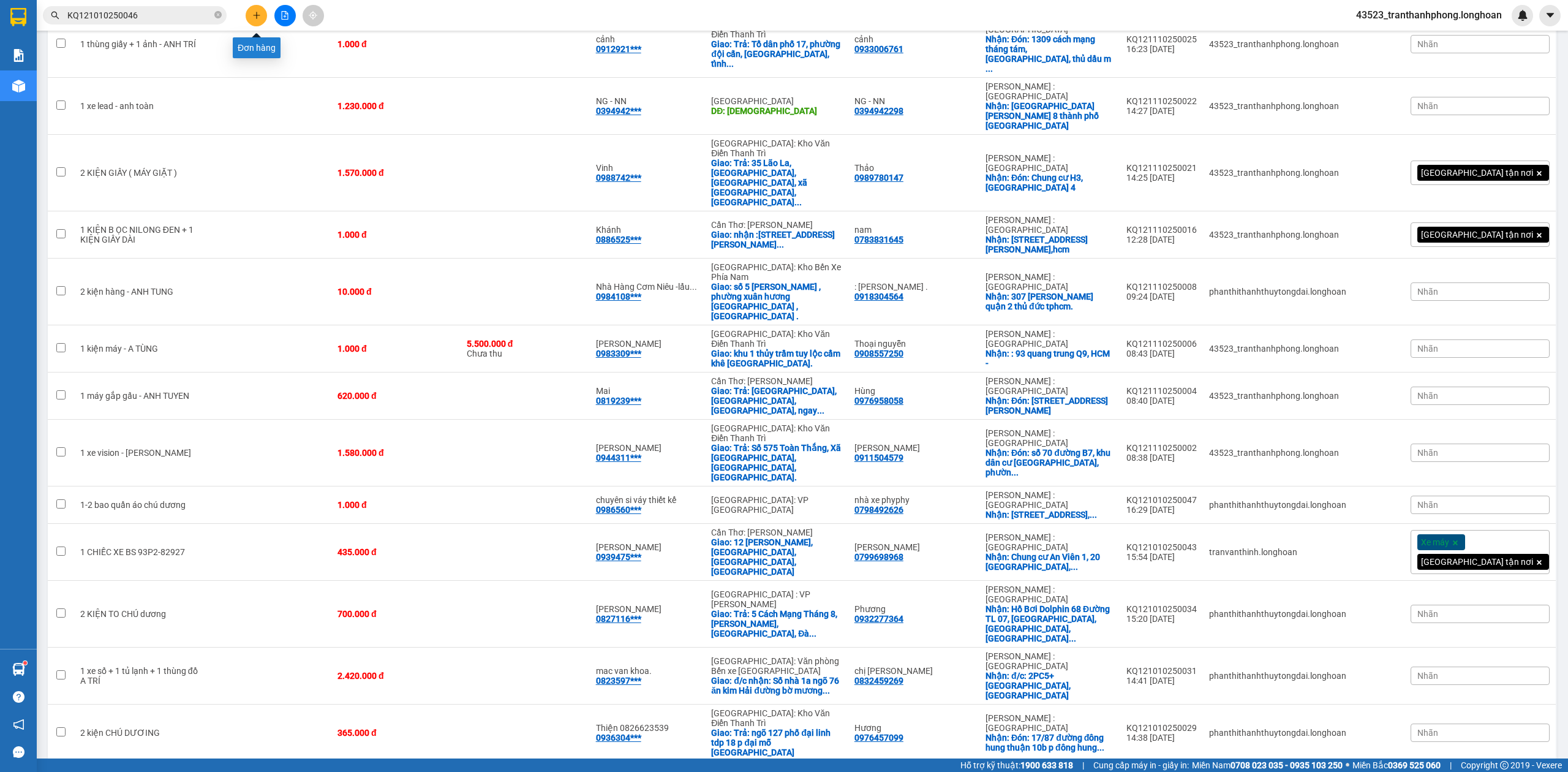
click at [247, 10] on button at bounding box center [256, 15] width 21 height 21
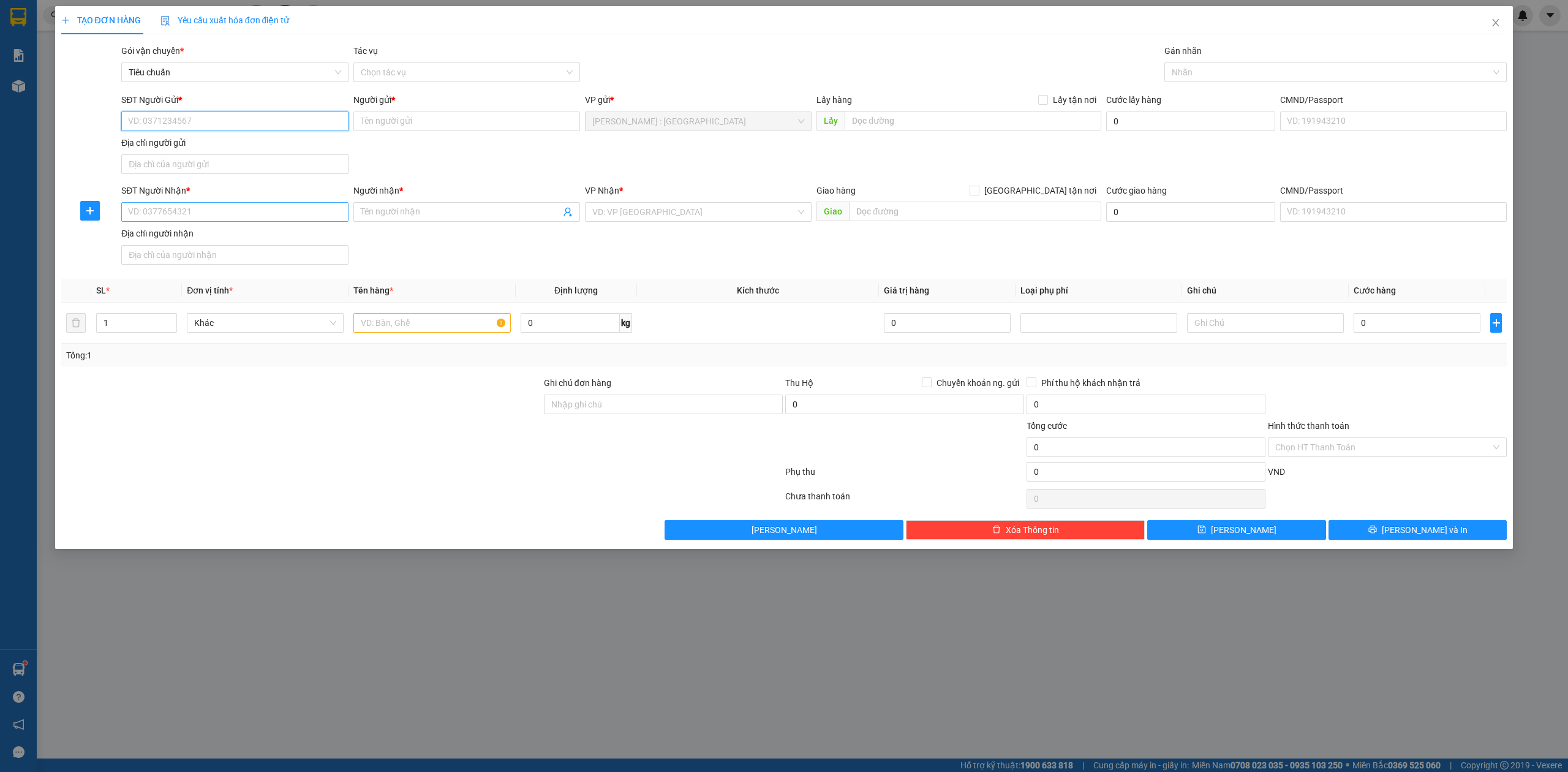
paste input "0926000022"
type input "0926000022"
click at [398, 126] on input "Người gửi *" at bounding box center [467, 121] width 227 height 19
paste input "Nam"
type input "Nam"
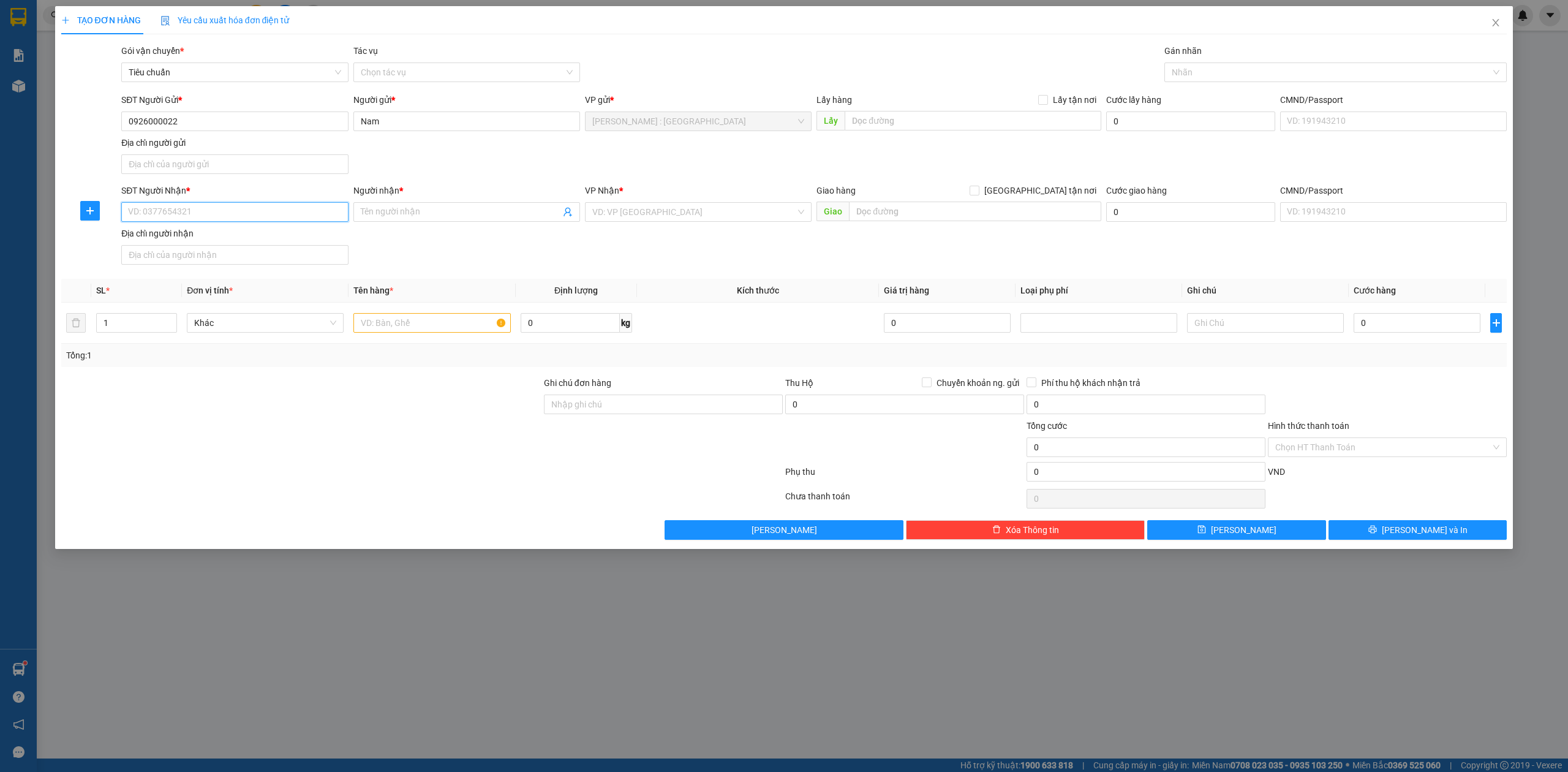
click at [202, 218] on input "SĐT Người Nhận *" at bounding box center [234, 212] width 227 height 19
paste input "0948860505"
type input "0948860505"
click at [429, 213] on input "Người nhận *" at bounding box center [460, 212] width 200 height 14
paste input "limo pro"
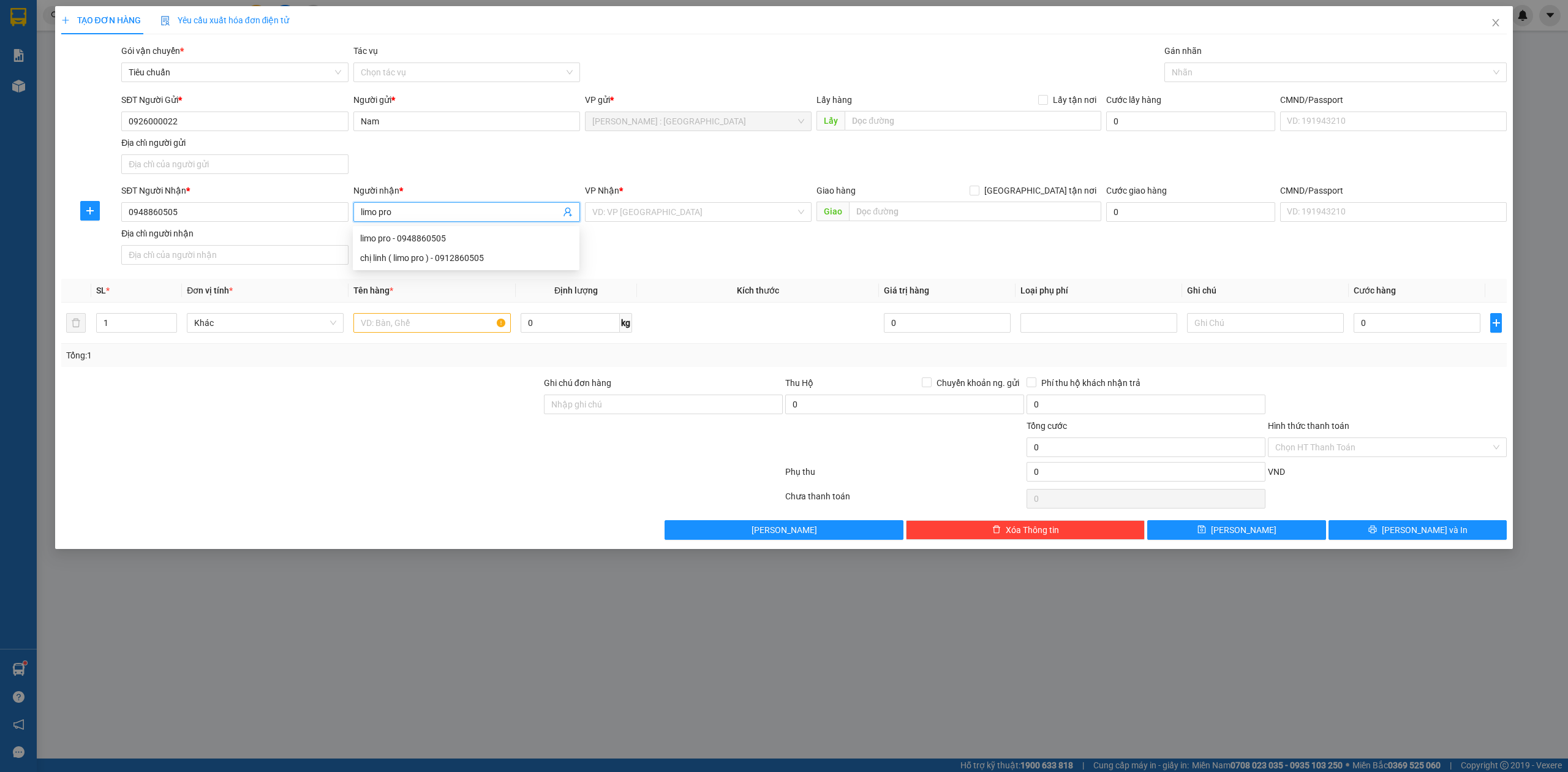
type input "limo pro"
click at [708, 214] on input "search" at bounding box center [694, 212] width 203 height 19
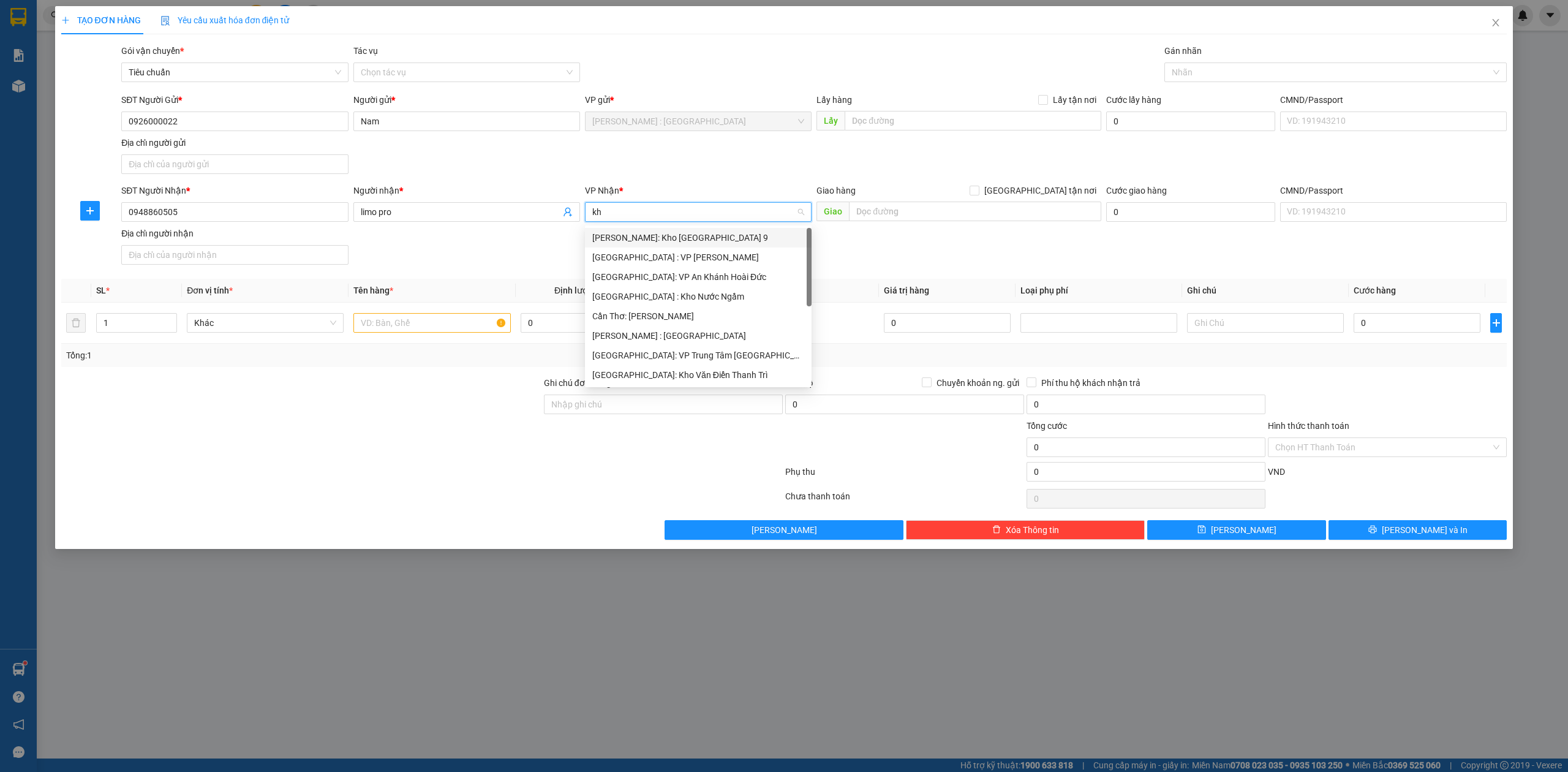
type input "kho"
click at [691, 310] on div "[GEOGRAPHIC_DATA]: Kho Văn Điển Thanh Trì" at bounding box center [698, 317] width 212 height 14
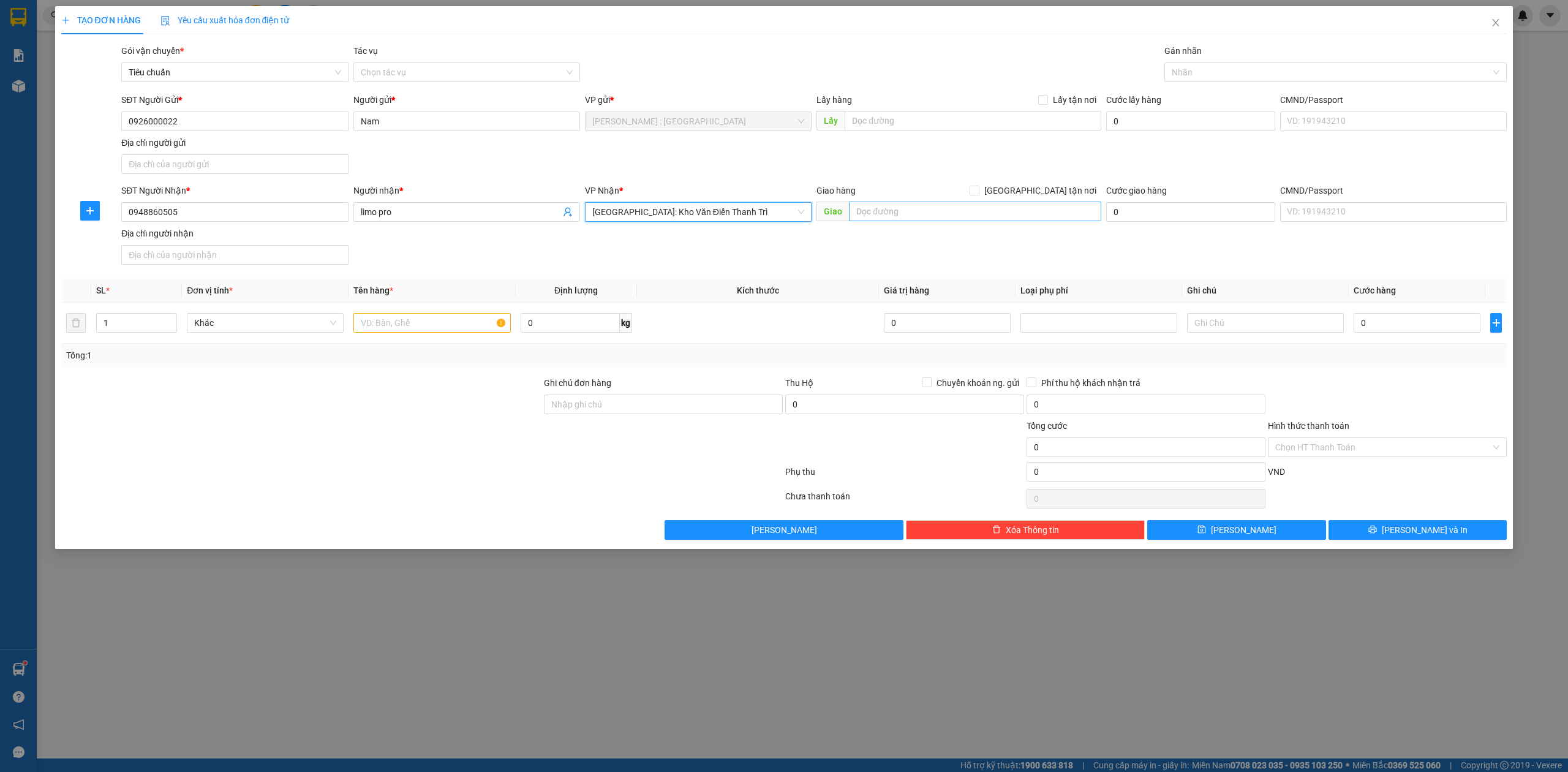
drag, startPoint x: 1067, startPoint y: 192, endPoint x: 1034, endPoint y: 209, distance: 37.1
click at [1066, 191] on span "[GEOGRAPHIC_DATA] tận nơi" at bounding box center [1040, 190] width 122 height 14
click at [978, 191] on input "[GEOGRAPHIC_DATA] tận nơi" at bounding box center [974, 190] width 8 height 8
checkbox input "true"
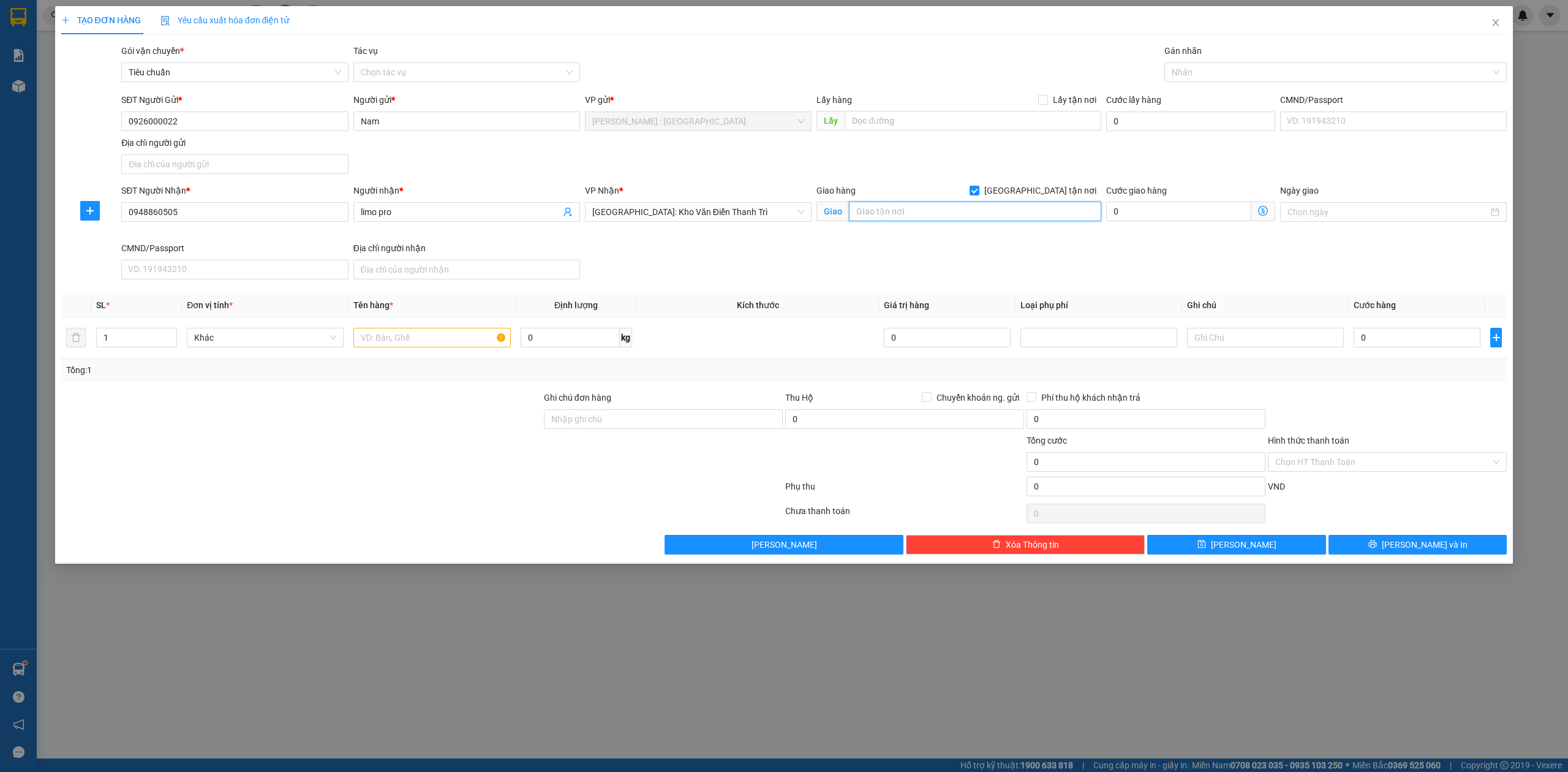
click at [1022, 214] on input "text" at bounding box center [975, 211] width 252 height 19
click at [1069, 104] on span "Lấy tận nơi" at bounding box center [1074, 100] width 53 height 14
click at [1047, 103] on input "Lấy tận nơi" at bounding box center [1043, 99] width 8 height 8
checkbox input "true"
click at [1041, 117] on input "text" at bounding box center [972, 120] width 256 height 19
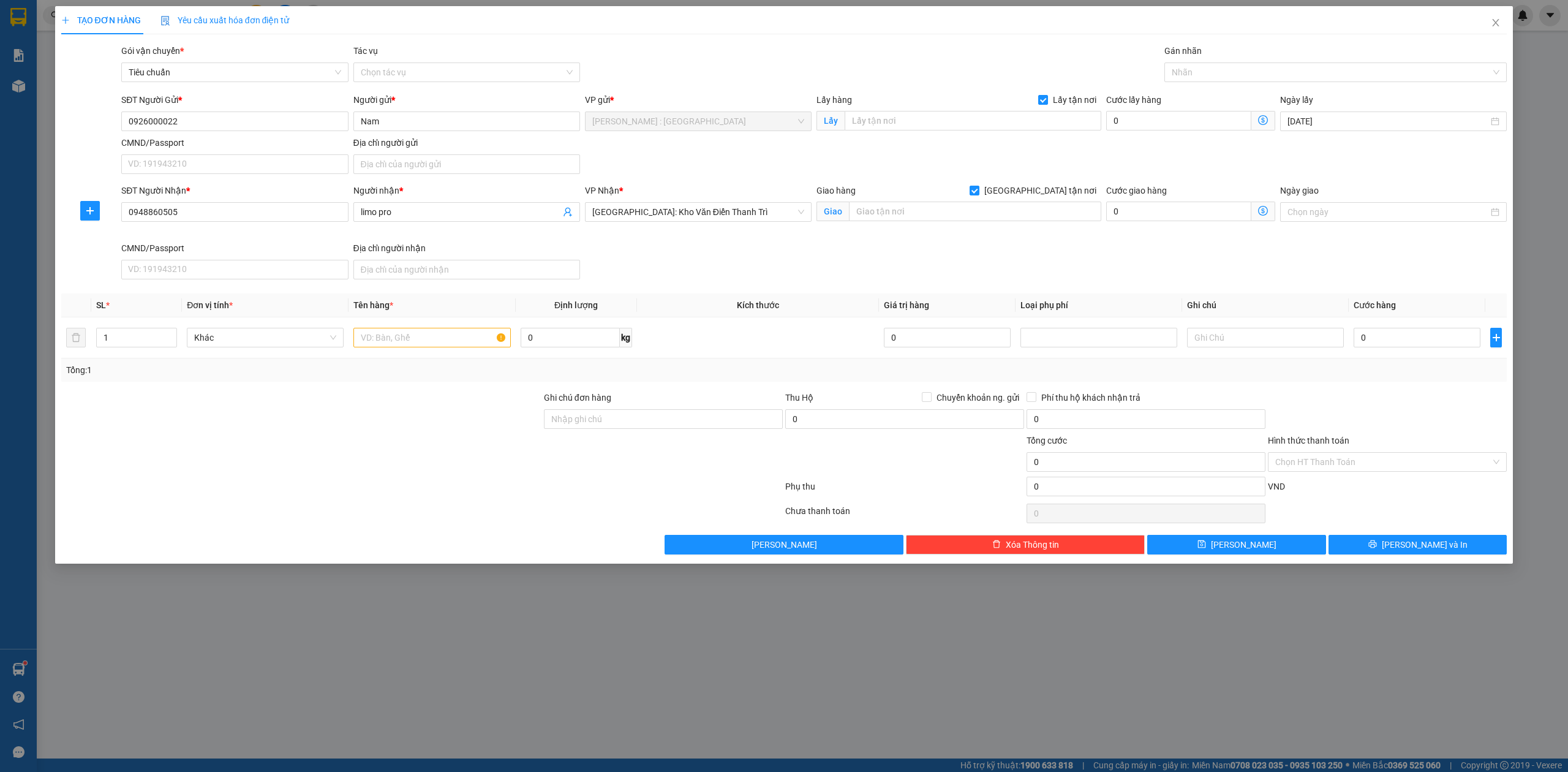
click at [620, 37] on div "TẠO ĐƠN HÀNG Yêu cầu xuất hóa đơn điện tử Transit Pickup Surcharge Ids Transit …" at bounding box center [784, 280] width 1446 height 549
click at [981, 121] on input "text" at bounding box center [972, 120] width 256 height 19
paste input "Trả : 374A Tô Ngọc Vân, Phường Thạnh Xuân, Quận 12, TP HCM"
type input "Trả : 374A Tô Ngọc Vân, Phường Thạnh Xuân, Quận 12, TP HCM"
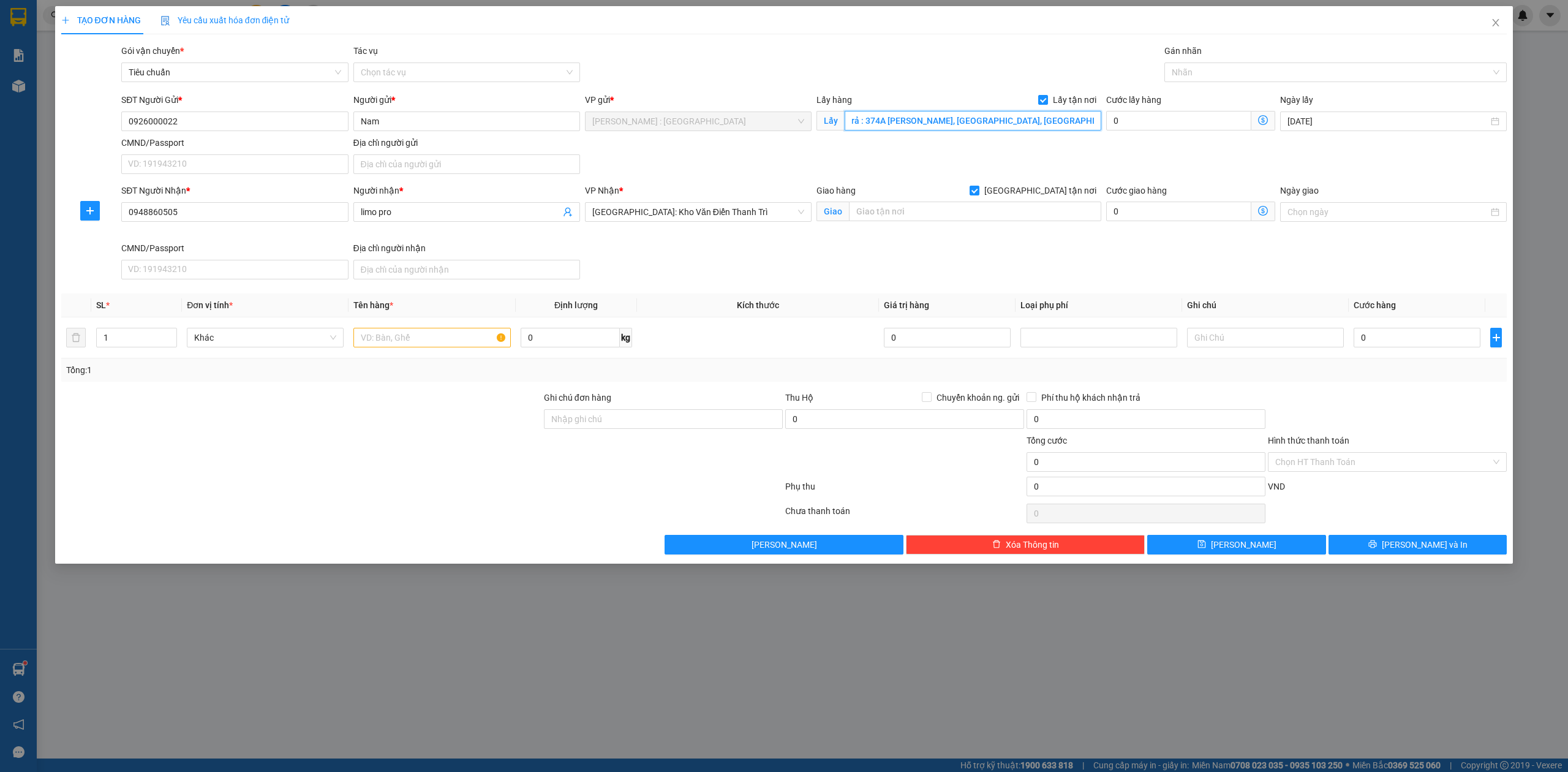
scroll to position [0, 0]
click at [968, 216] on input "text" at bounding box center [975, 211] width 252 height 19
paste input "địa chỉ: ngõ 685 lạc long quân - tay hồ -hà nội"
click at [1215, 70] on div at bounding box center [1330, 72] width 325 height 14
type input "địa chỉ: ngõ 685 lạc long quân - tay hồ -hà nội"
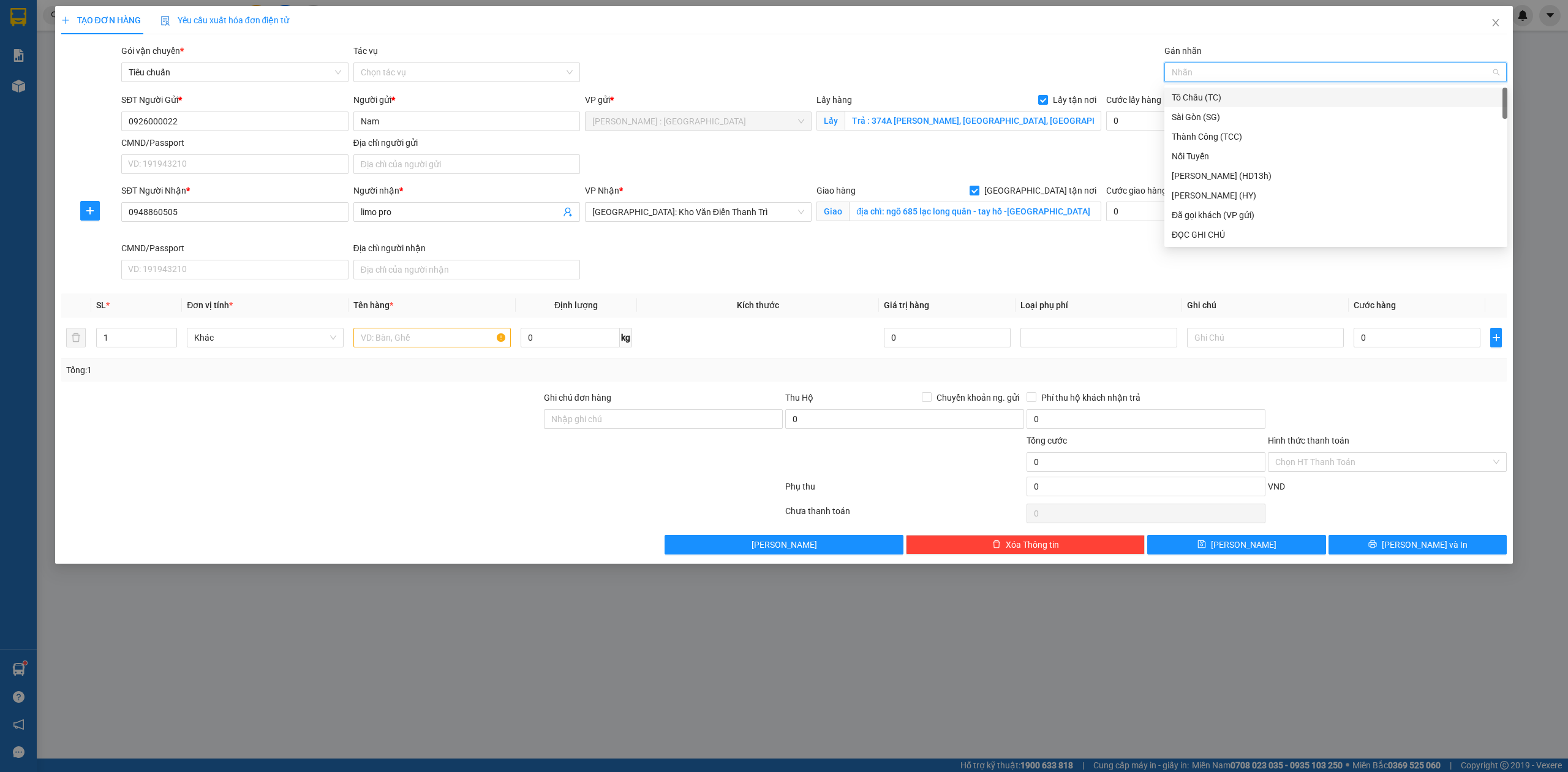
type input "g"
click at [1199, 245] on div "KOGỌI DC N NHẬN, đã báo ng gửi" at bounding box center [1335, 254] width 343 height 19
click at [1287, 72] on icon "close" at bounding box center [1290, 73] width 6 height 6
type input "g"
click at [1168, 229] on div "[GEOGRAPHIC_DATA] tận nơi" at bounding box center [1335, 234] width 343 height 19
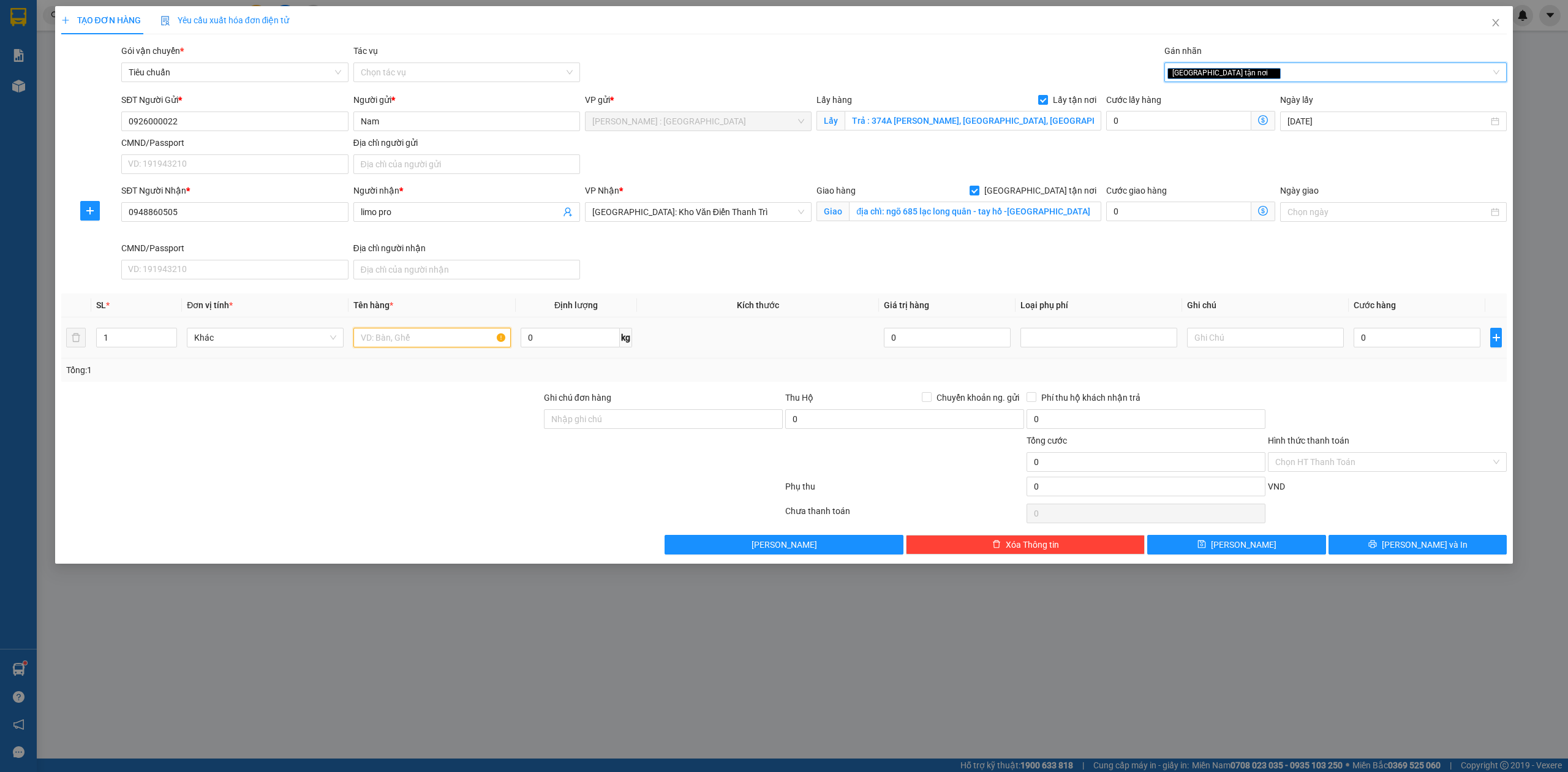
click at [418, 332] on input "text" at bounding box center [432, 337] width 157 height 19
click at [388, 373] on div "Tổng: 1" at bounding box center [335, 370] width 538 height 14
click at [373, 329] on div at bounding box center [432, 337] width 157 height 25
click at [382, 343] on input "text" at bounding box center [432, 337] width 157 height 19
paste input "1 kiện giấy to"
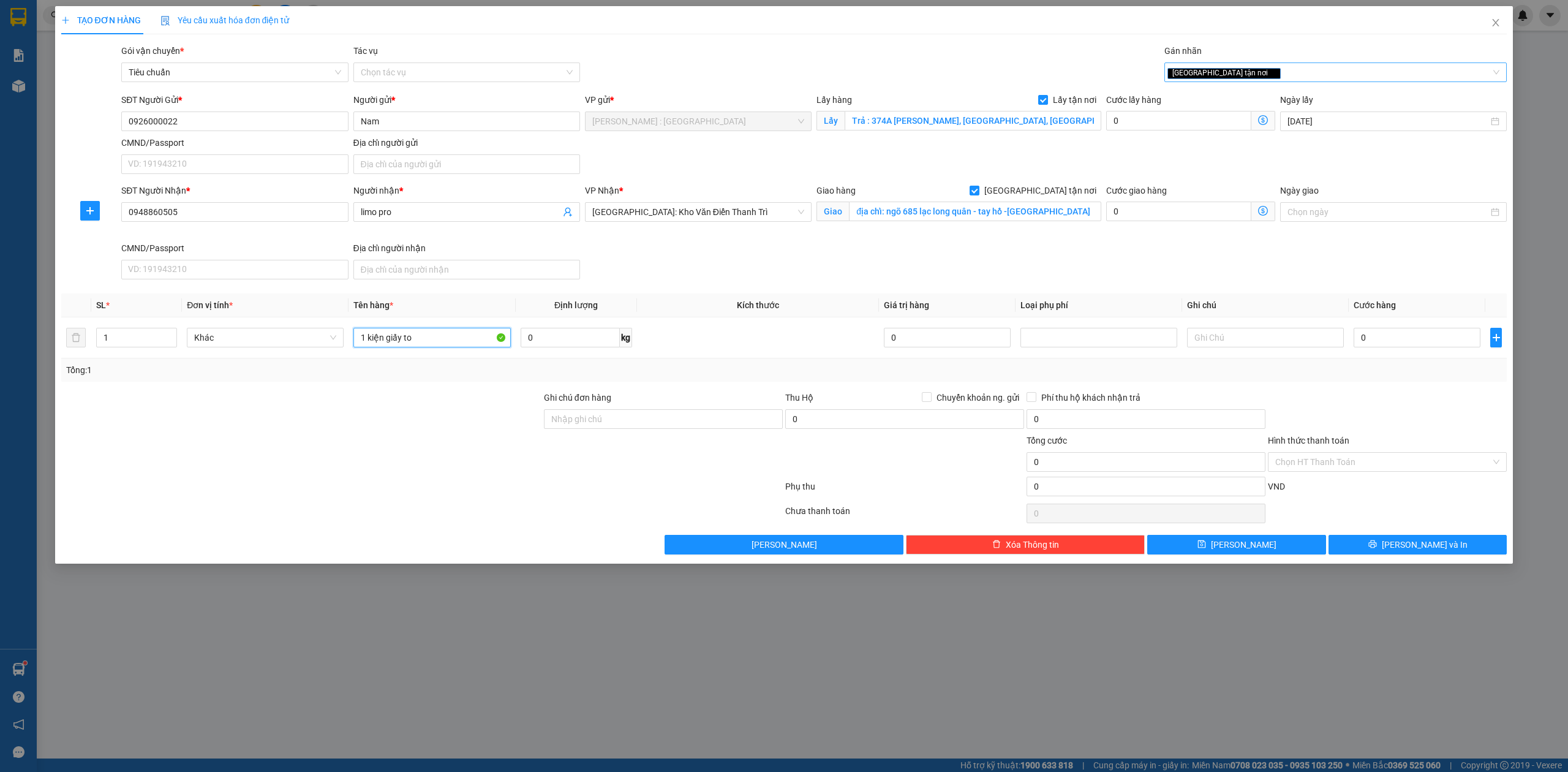
type input "1 kiện giấy to"
click at [1392, 403] on div at bounding box center [1387, 412] width 241 height 43
click at [1413, 345] on input "0" at bounding box center [1417, 337] width 127 height 19
type input "3"
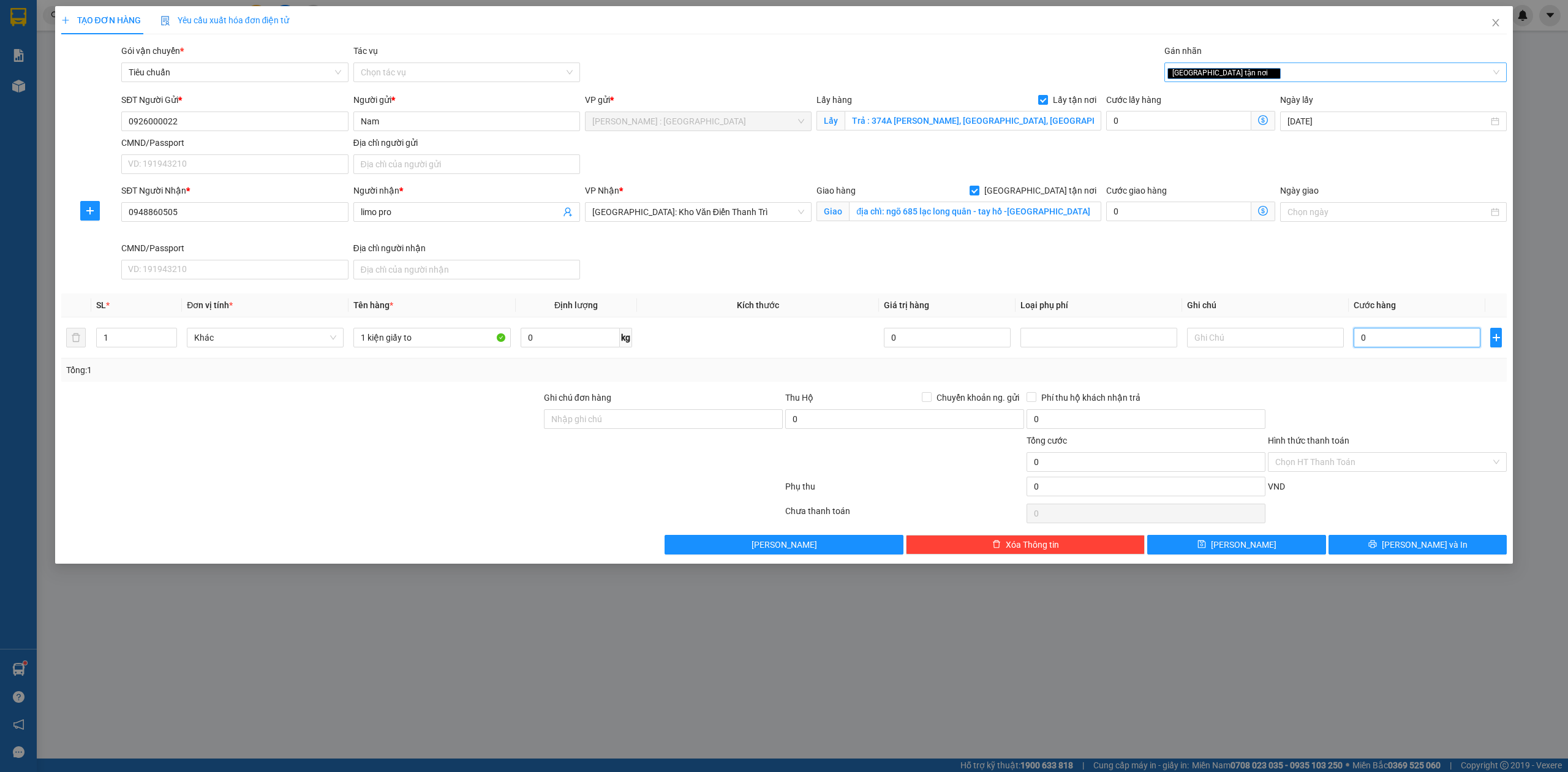
type input "3"
type input "37"
type input "370"
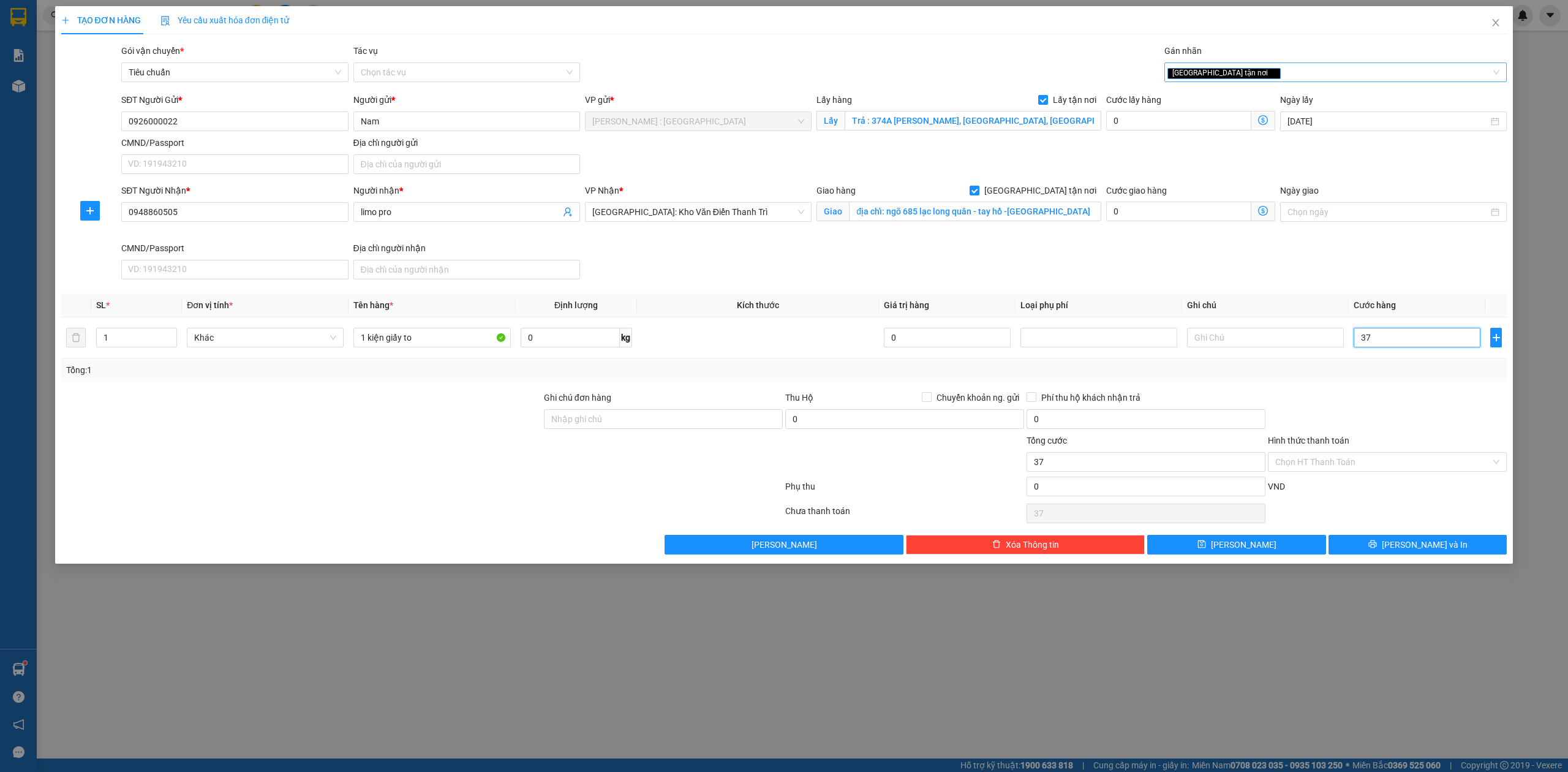
type input "370"
type input "370.000"
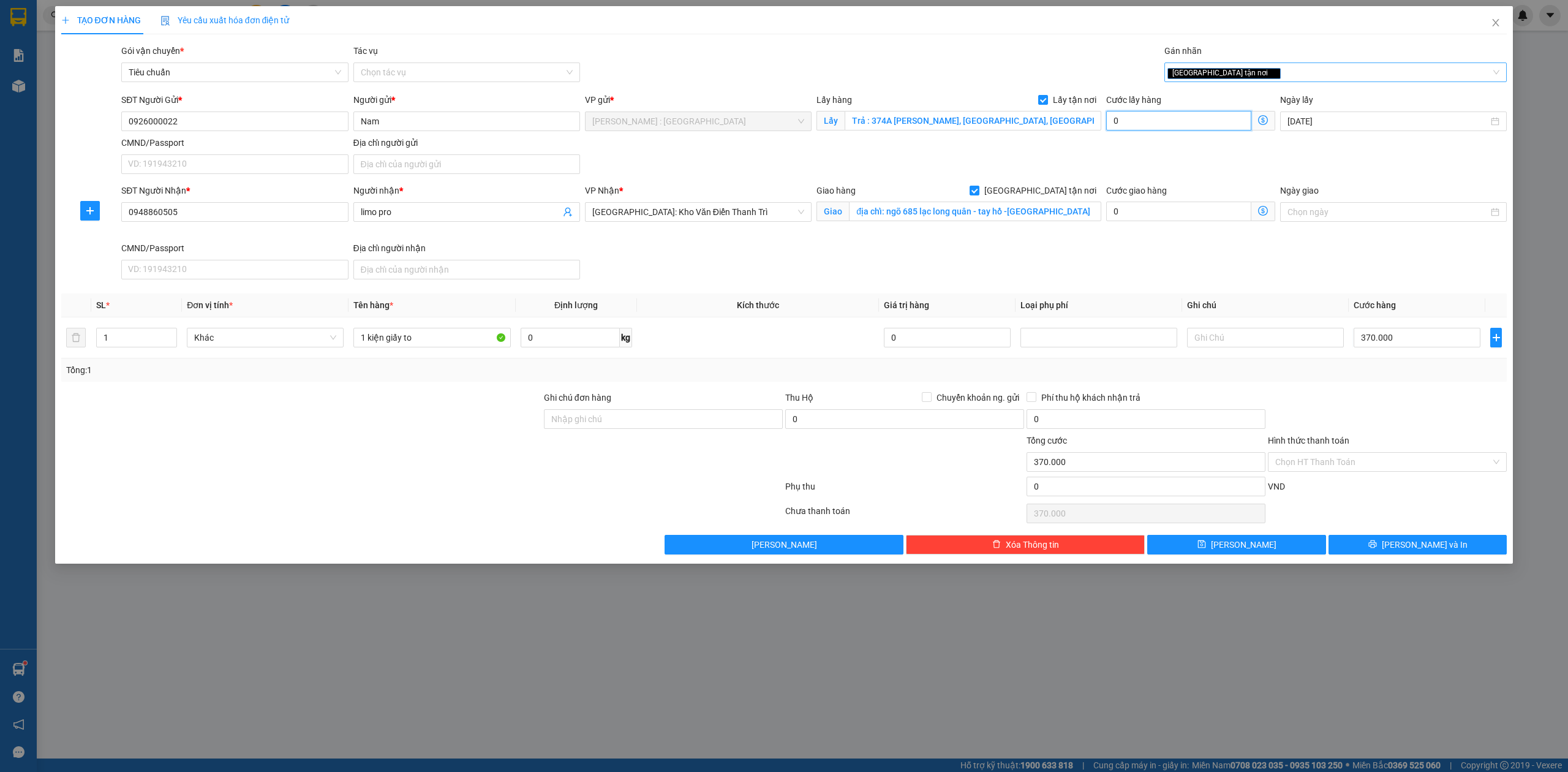
click at [1180, 123] on input "0" at bounding box center [1179, 120] width 146 height 19
type input "370.006"
type input "6"
type input "370.065"
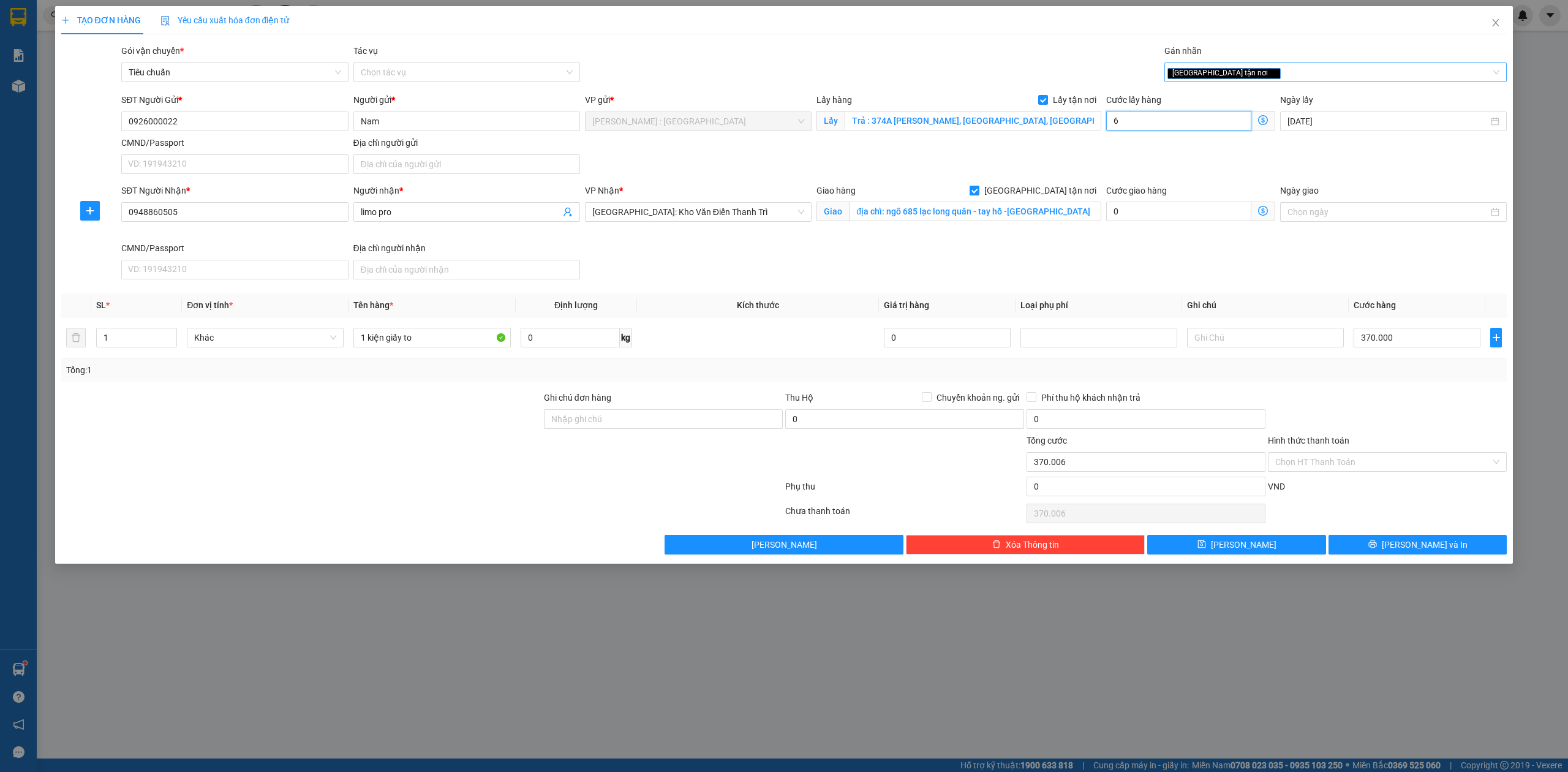
type input "370.065"
type input "65"
type input "435.000"
type input "65.000"
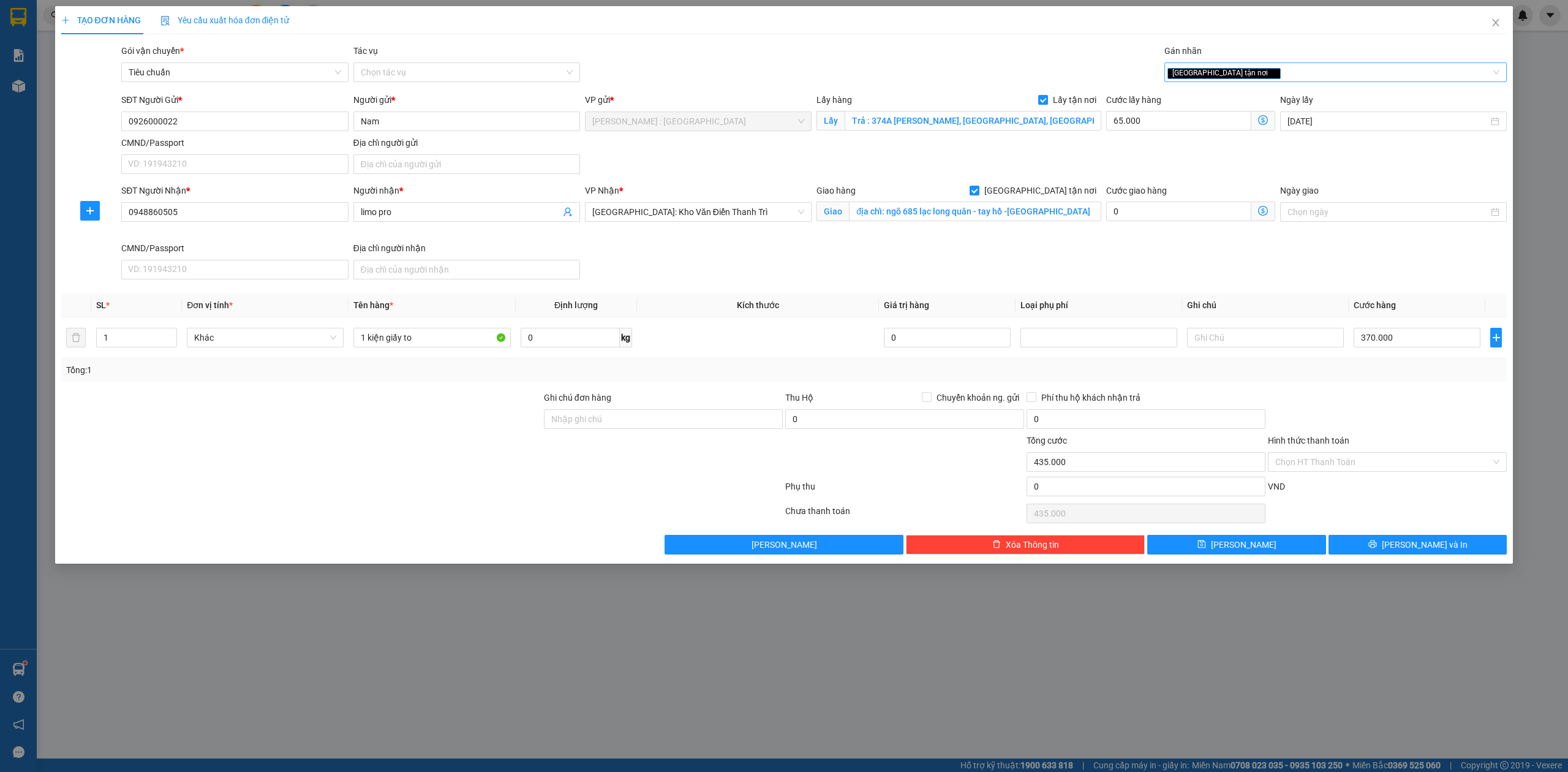
click at [855, 13] on div "TẠO ĐƠN HÀNG Yêu cầu xuất hóa đơn điện tử" at bounding box center [784, 19] width 1446 height 28
click at [574, 507] on div at bounding box center [421, 513] width 723 height 25
click at [712, 422] on input "Ghi chú đơn hàng" at bounding box center [663, 418] width 239 height 19
click at [520, 477] on div at bounding box center [301, 455] width 482 height 43
click at [1373, 514] on div "Chọn HT Thanh Toán" at bounding box center [1387, 513] width 241 height 25
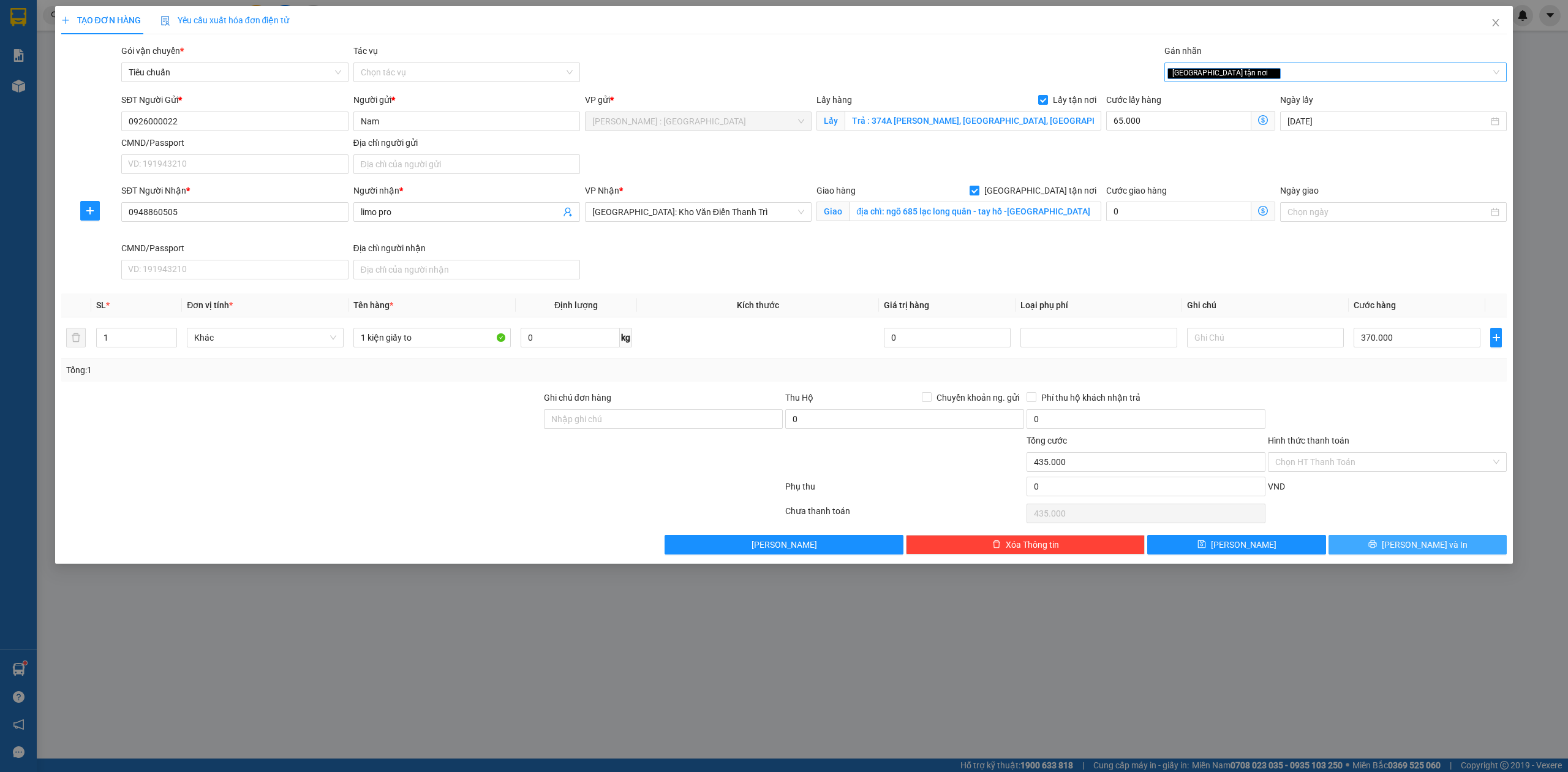
click at [1379, 553] on button "[PERSON_NAME] và In" at bounding box center [1417, 544] width 179 height 19
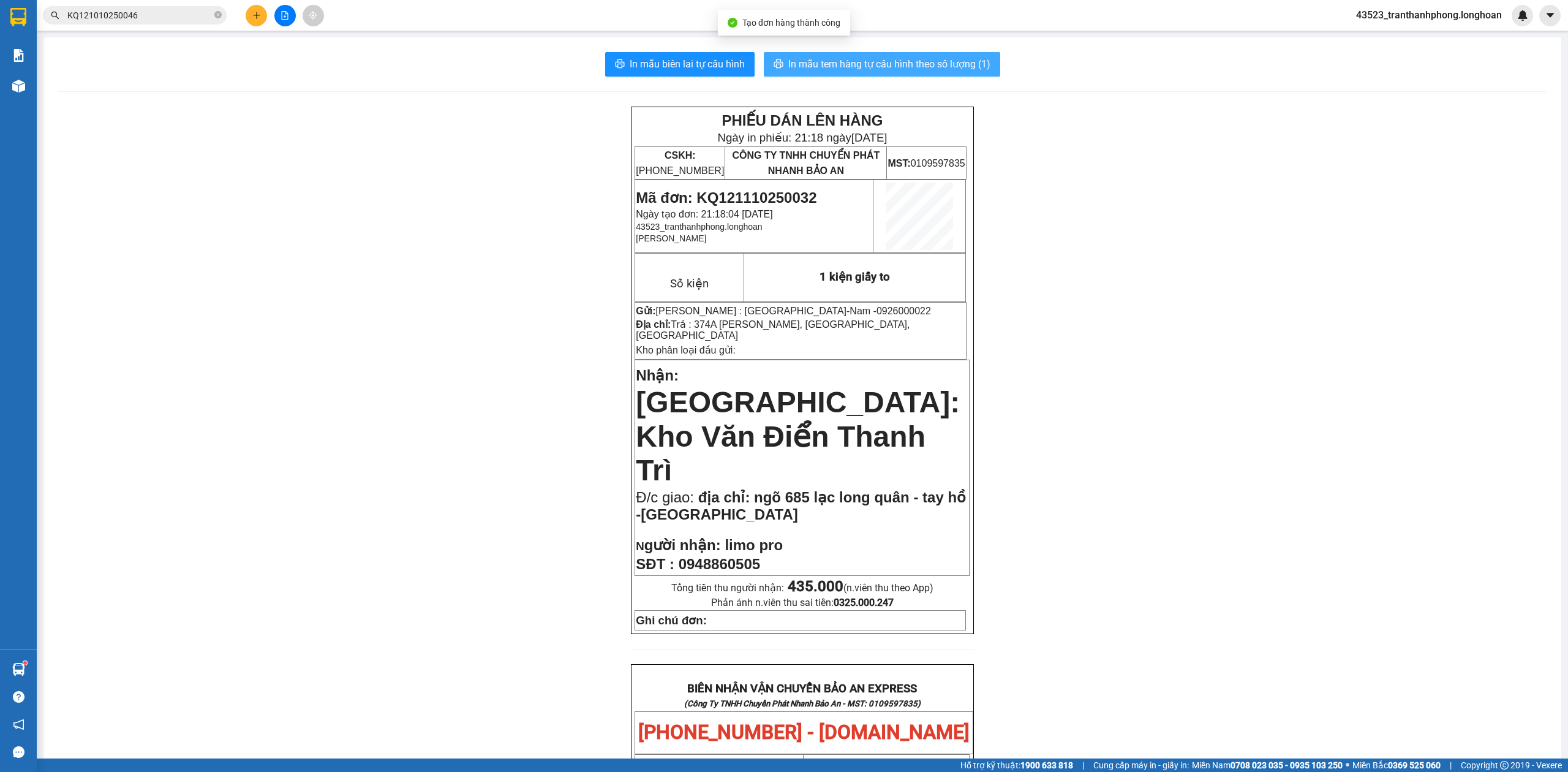
click at [919, 67] on span "In mẫu tem hàng tự cấu hình theo số lượng (1)" at bounding box center [889, 64] width 202 height 15
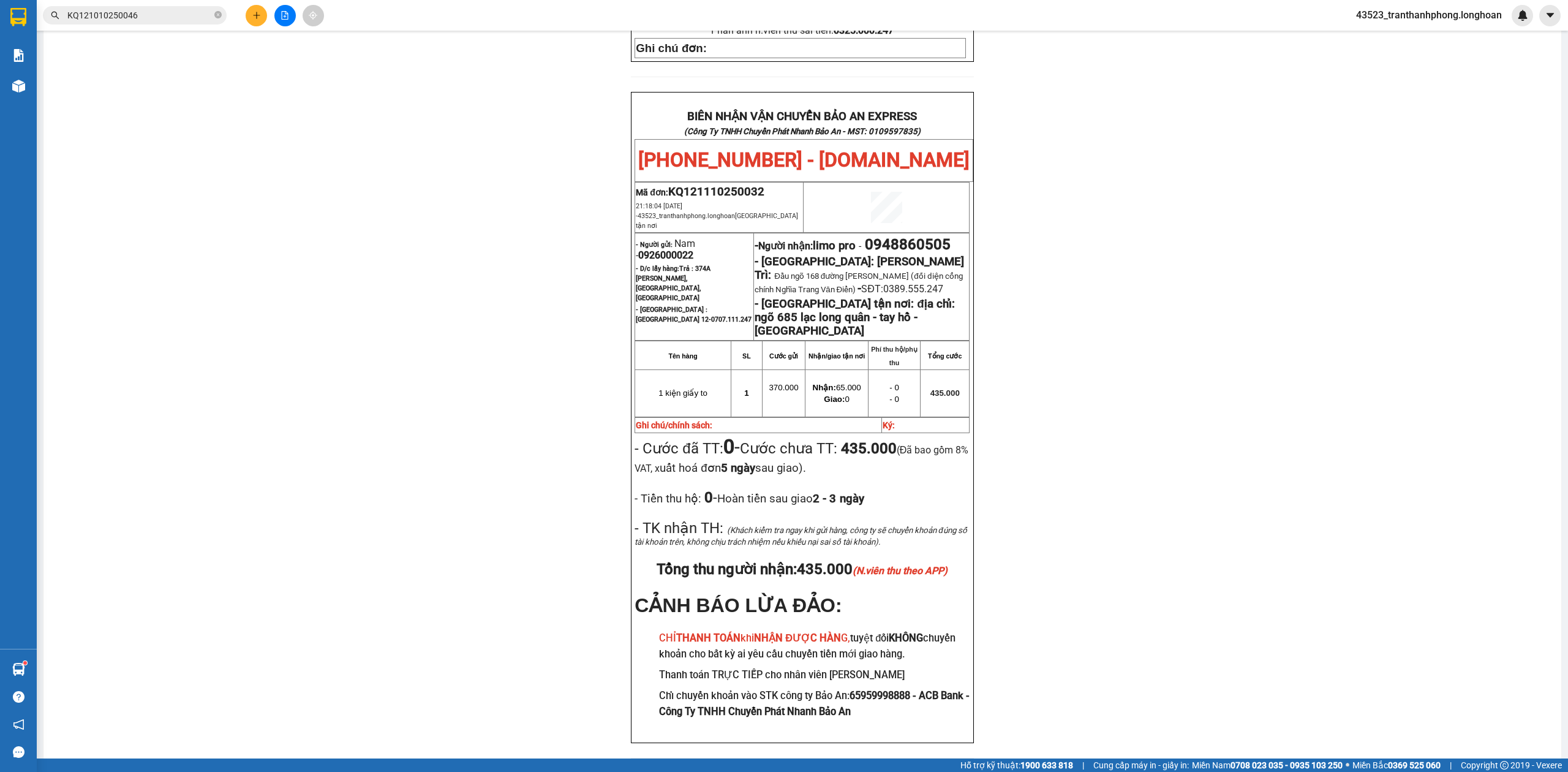
click at [674, 250] on span "0926000022" at bounding box center [665, 256] width 55 height 12
copy span "0926000022"
click at [674, 250] on span "0926000022" at bounding box center [665, 256] width 55 height 12
click at [1302, 205] on div "PHIẾU DÁN LÊN HÀNG Ngày in phiếu: 21:18 ngày 11-10-2025 CSKH: 1900.06.88.33 CÔN…" at bounding box center [802, 153] width 1488 height 1238
click at [184, 90] on div "PHIẾU DÁN LÊN HÀNG Ngày in phiếu: 21:18 ngày 11-10-2025 CSKH: 1900.06.88.33 CÔN…" at bounding box center [802, 153] width 1488 height 1238
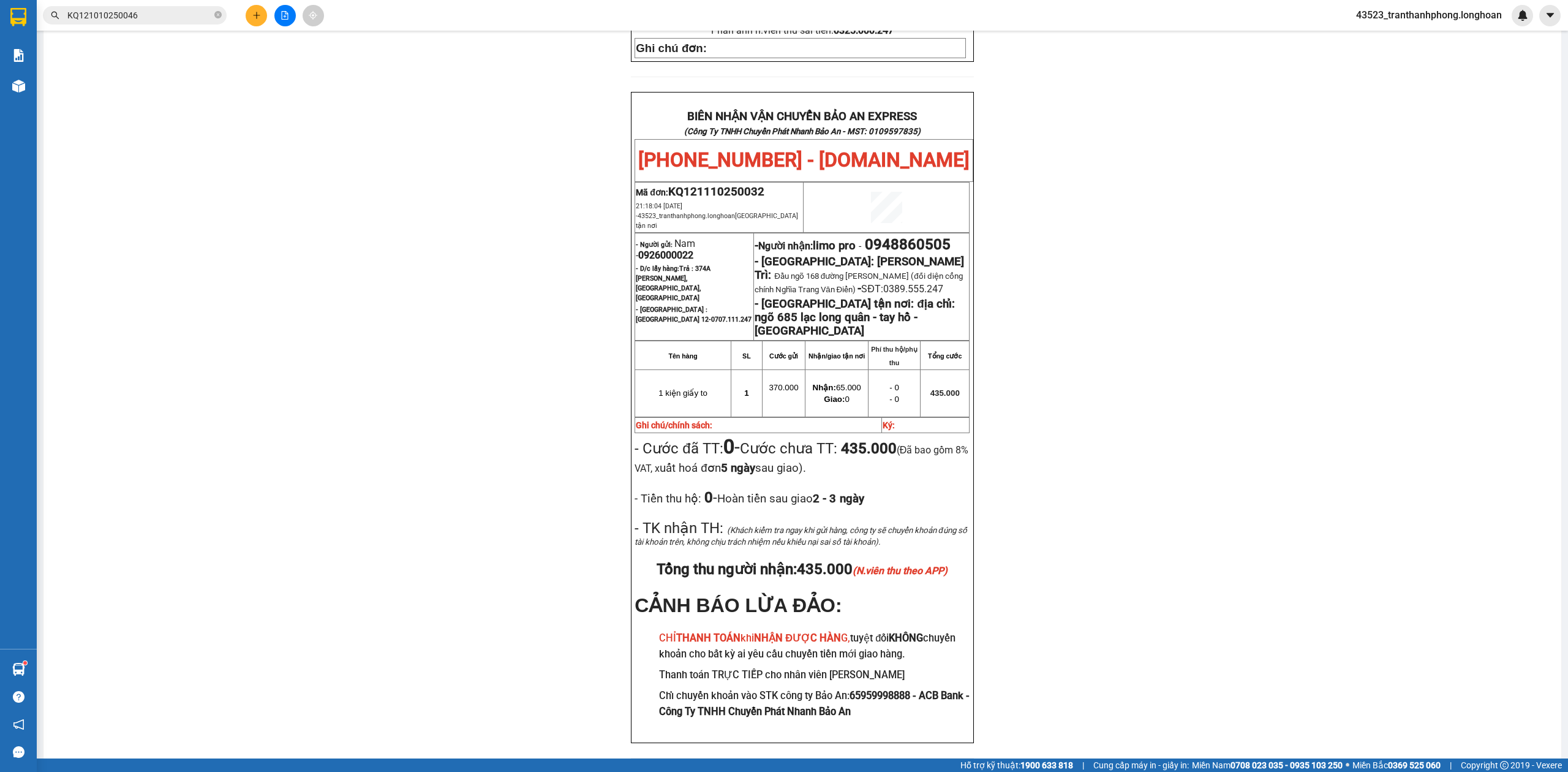
click at [890, 236] on span "0948860505" at bounding box center [907, 245] width 85 height 17
copy span "0948860505"
drag, startPoint x: 1171, startPoint y: 174, endPoint x: 1130, endPoint y: 174, distance: 41.0
click at [1172, 174] on div "PHIẾU DÁN LÊN HÀNG Ngày in phiếu: 21:18 ngày 11-10-2025 CSKH: 1900.06.88.33 CÔN…" at bounding box center [802, 153] width 1488 height 1238
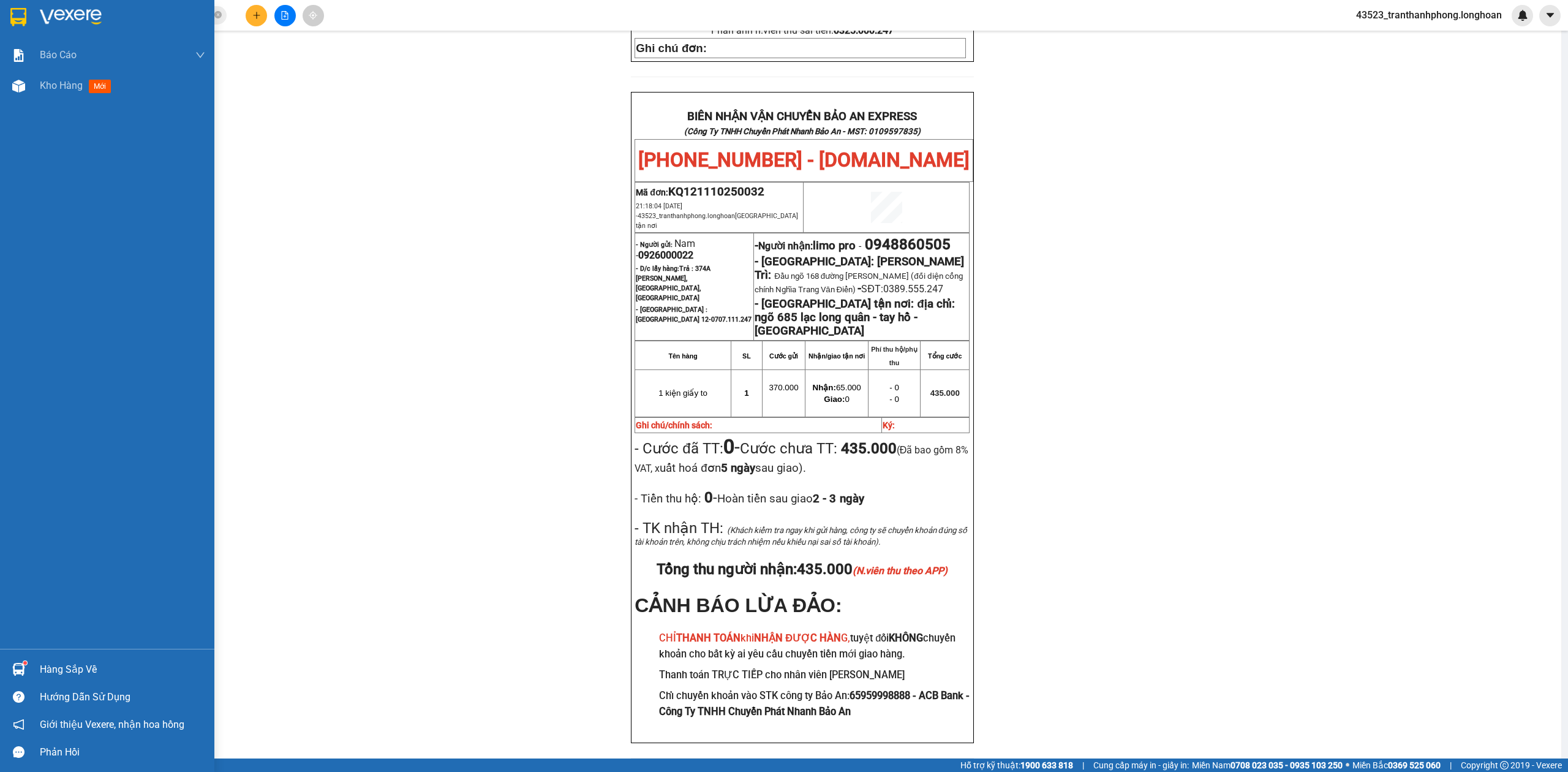
click at [20, 17] on img at bounding box center [18, 17] width 16 height 19
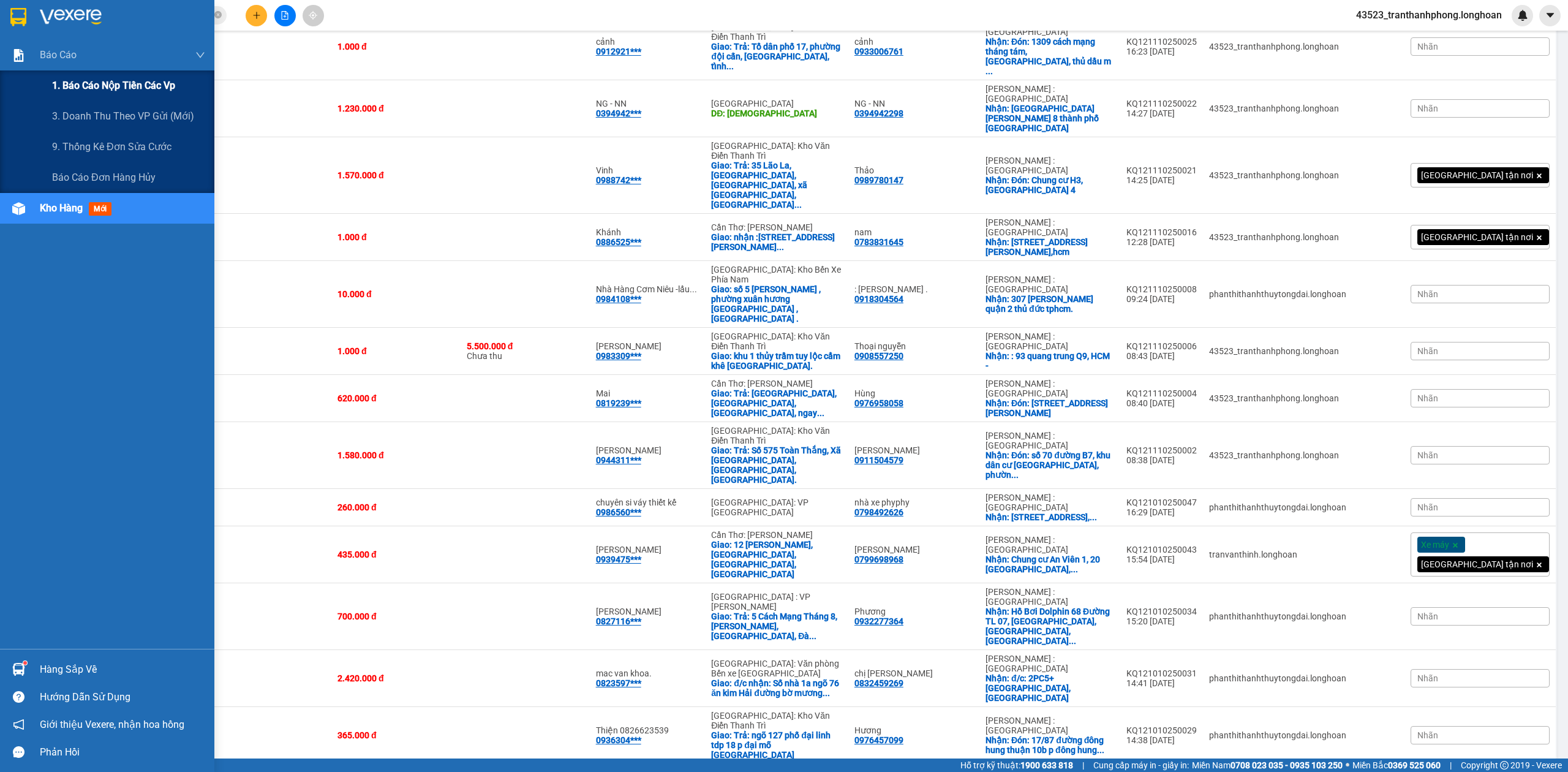
scroll to position [194, 0]
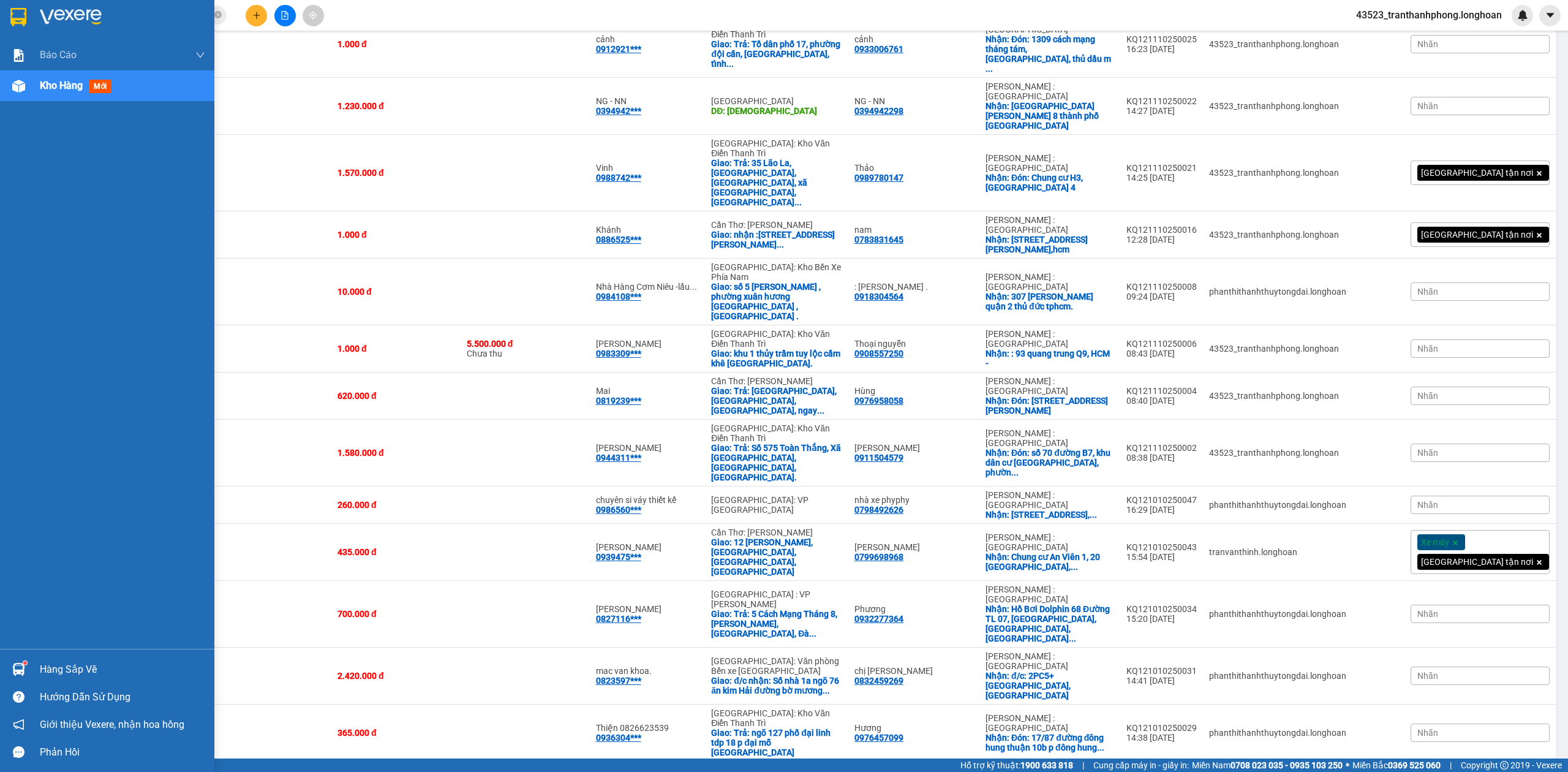
click at [6, 16] on div at bounding box center [107, 19] width 214 height 40
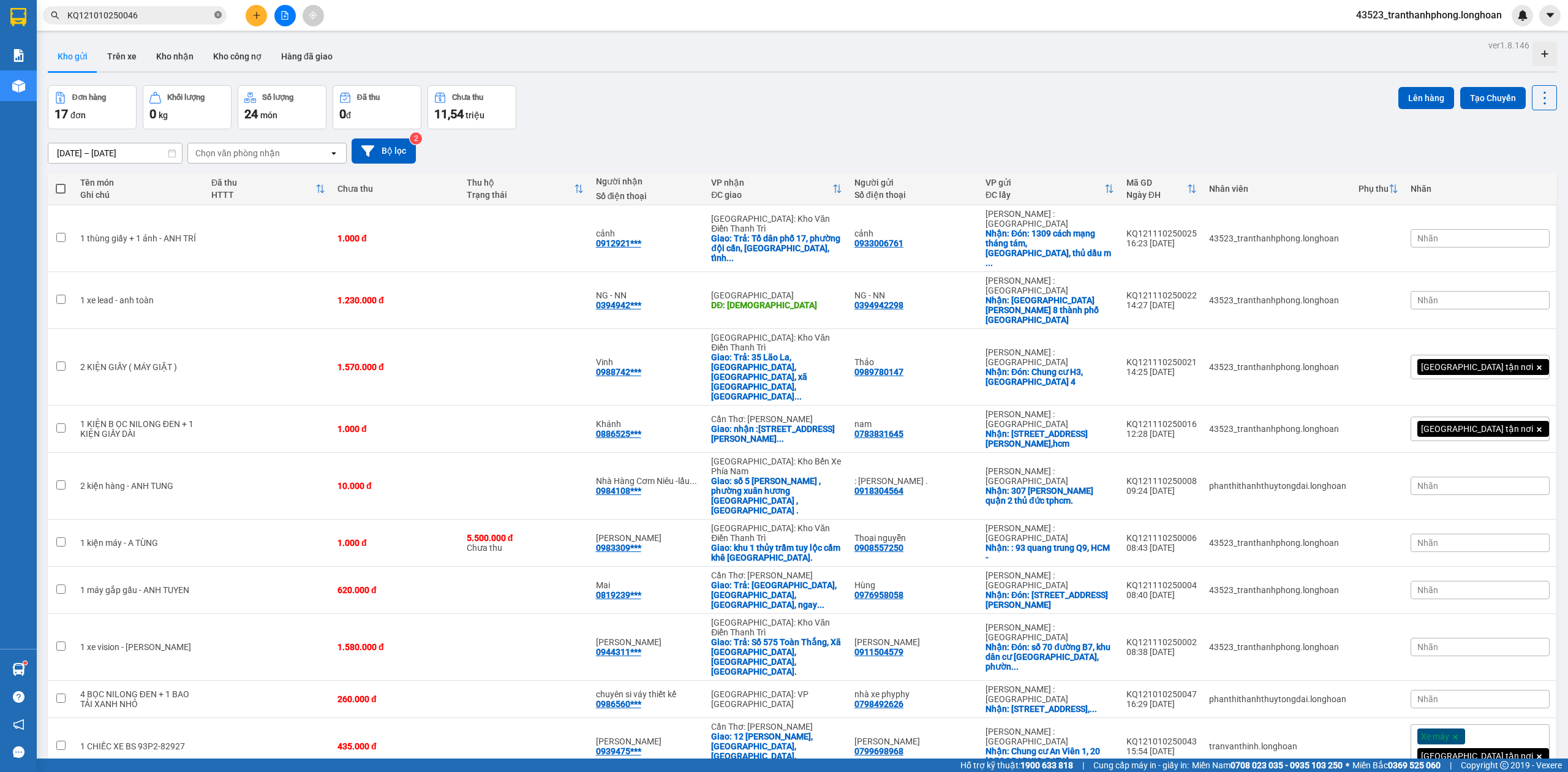
click at [219, 16] on icon "close-circle" at bounding box center [217, 14] width 8 height 8
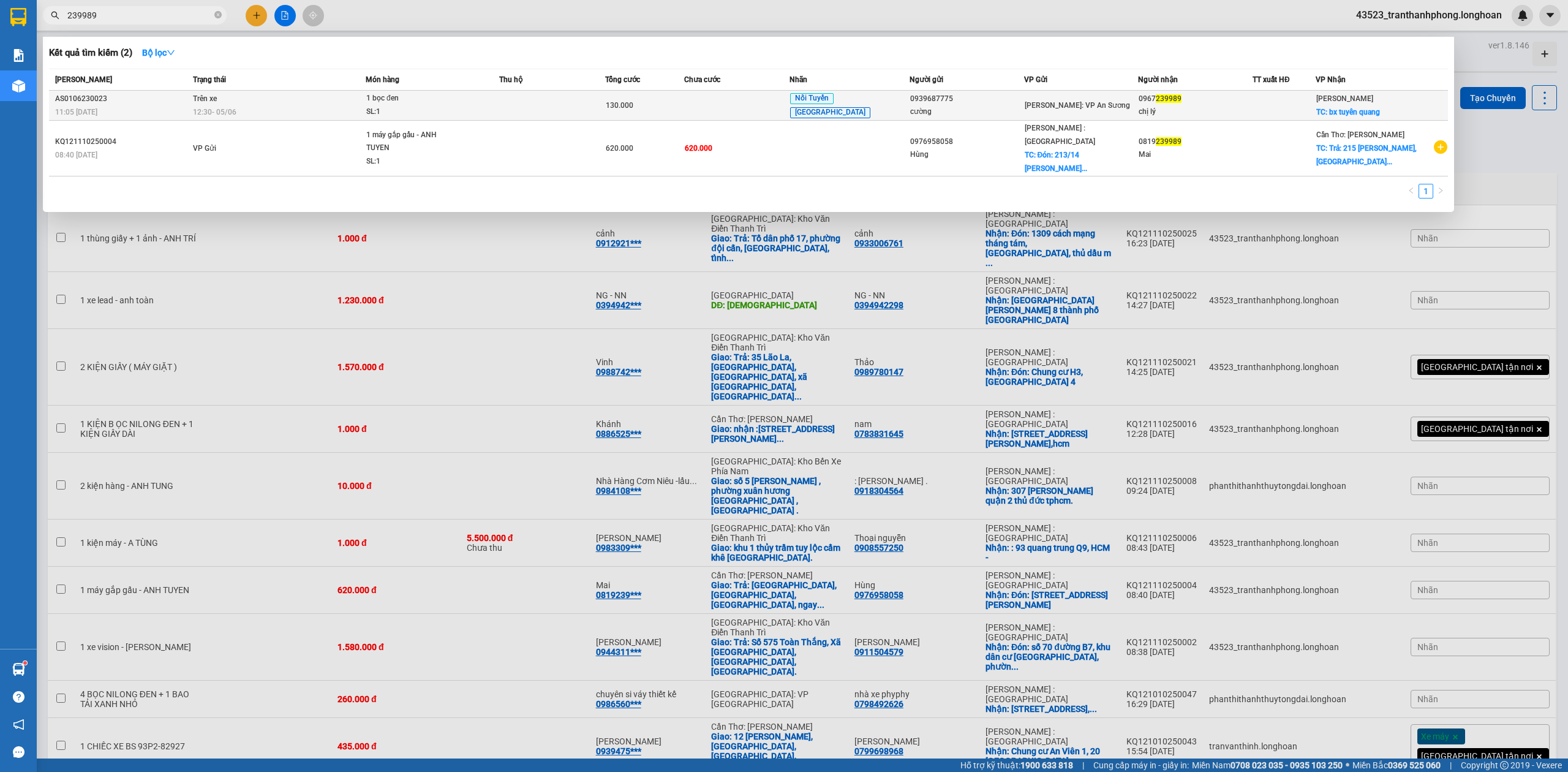
type input "239989"
click at [404, 113] on div "SL: 1" at bounding box center [412, 112] width 92 height 14
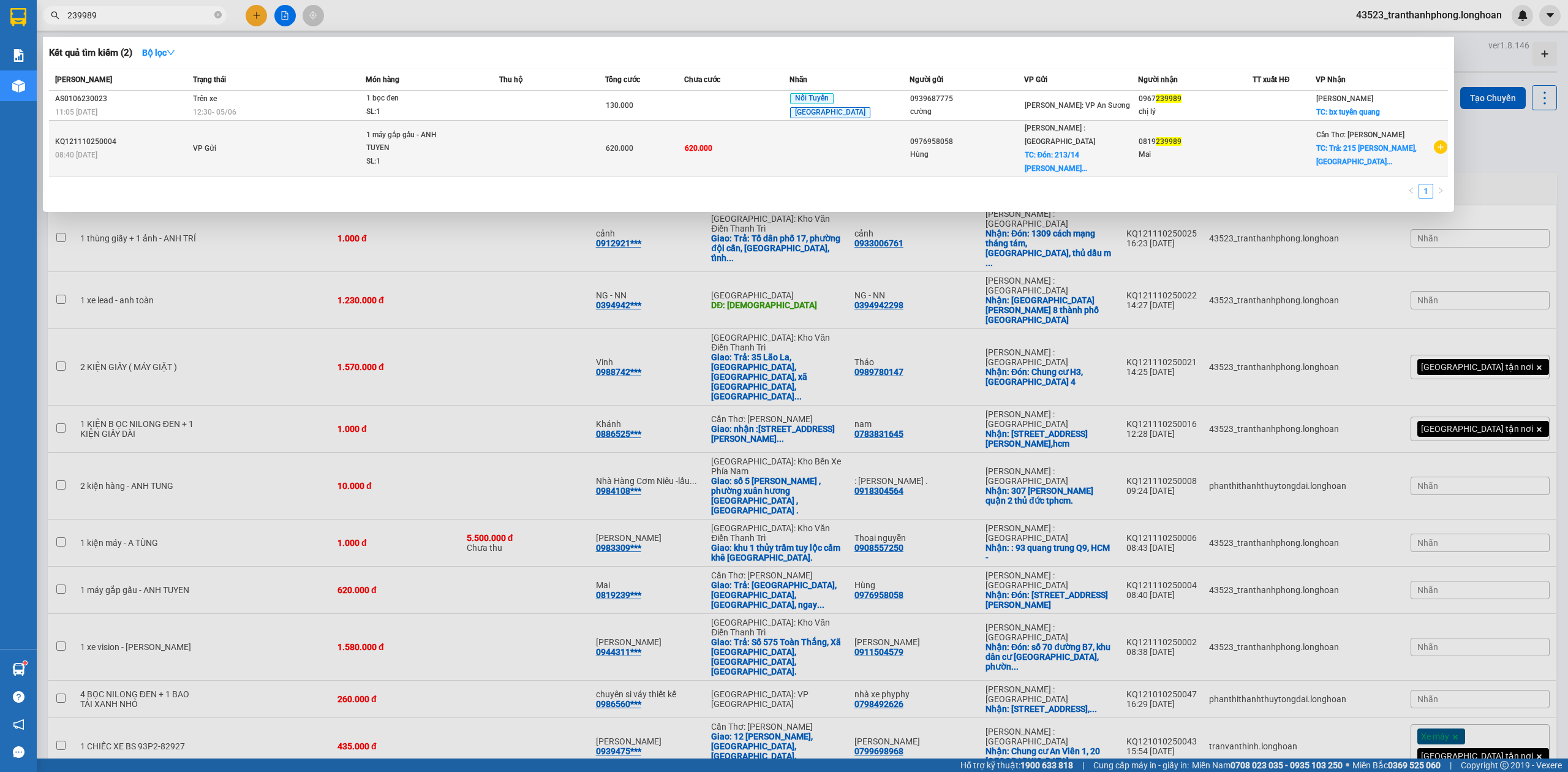
click at [311, 143] on td "VP Gửi" at bounding box center [278, 149] width 176 height 56
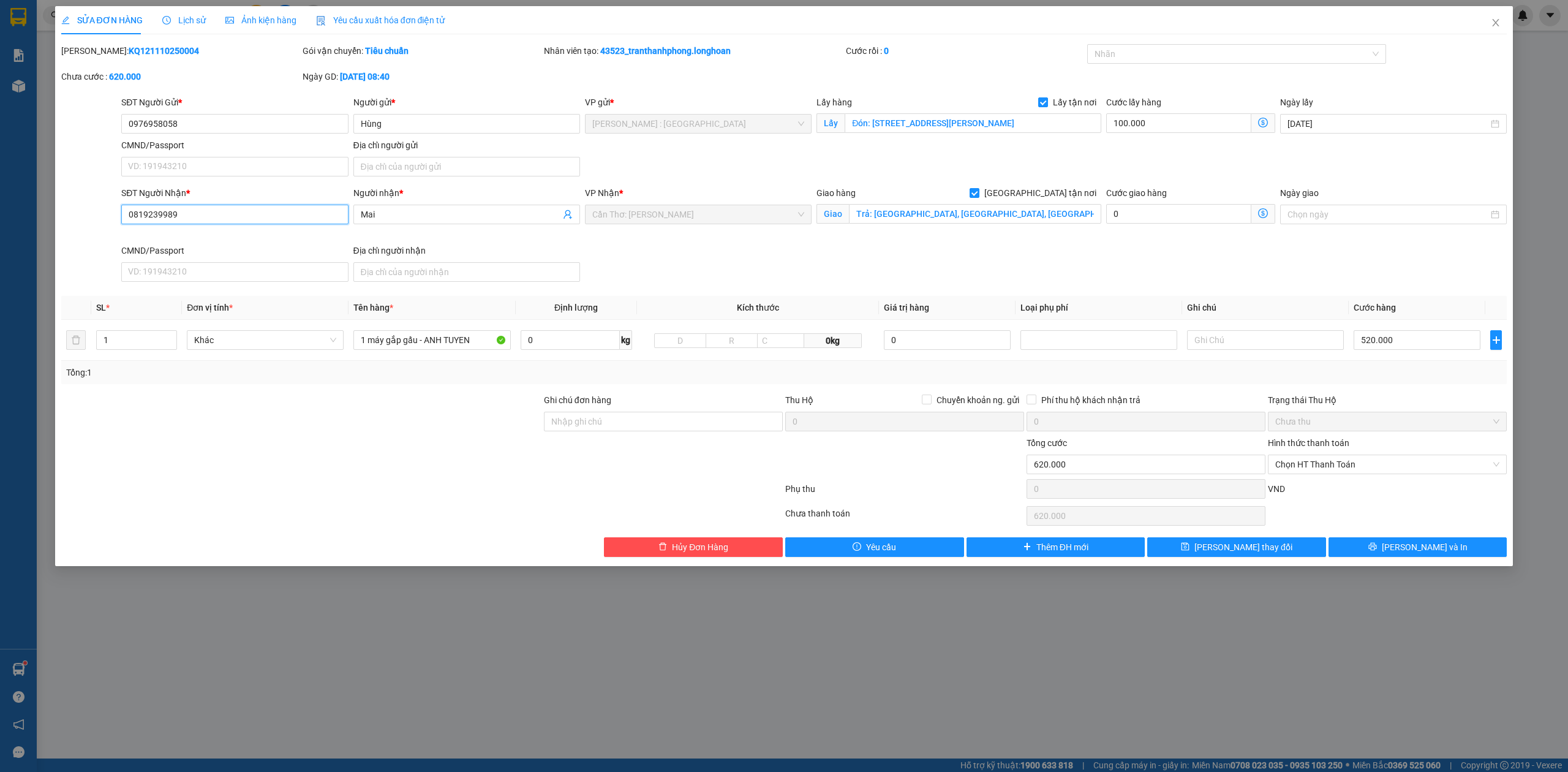
click at [239, 206] on input "0819239989" at bounding box center [234, 214] width 227 height 19
click at [415, 347] on input "1 máy gắp gấu - ANH TUYEN" at bounding box center [432, 339] width 157 height 19
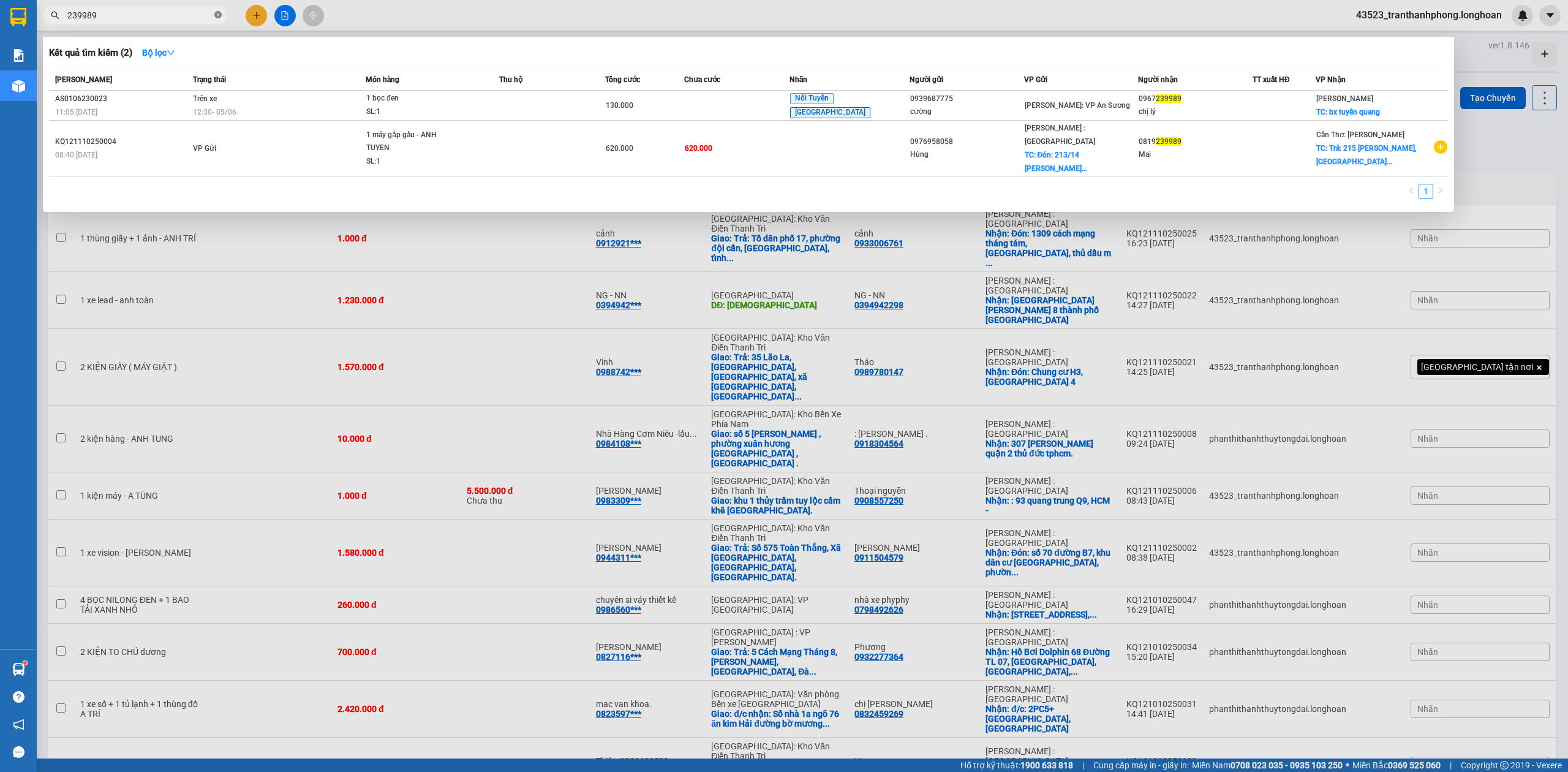
click at [214, 19] on icon "close-circle" at bounding box center [217, 14] width 8 height 8
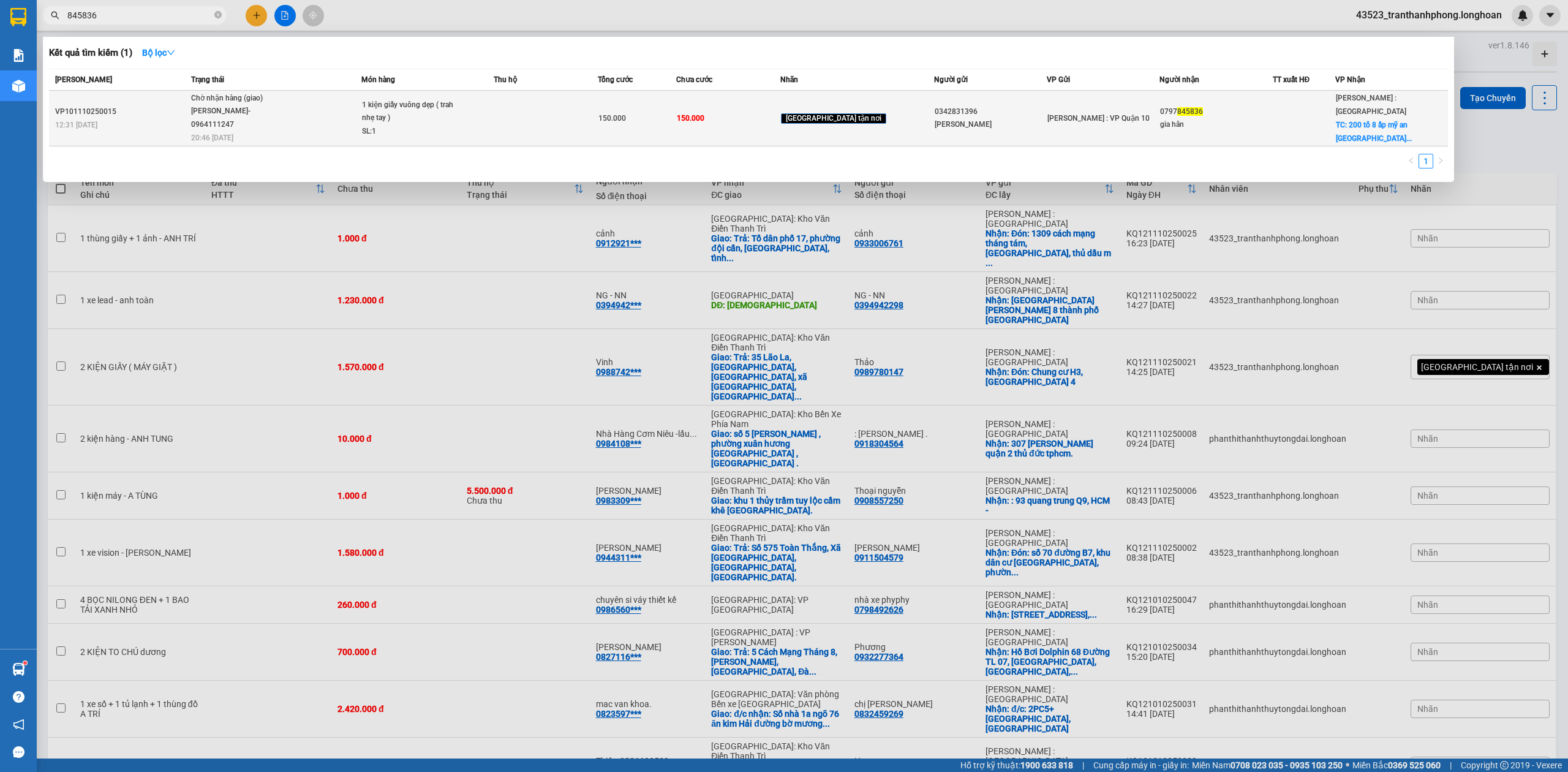
type input "845836"
click at [492, 121] on span "1 kiện giấy vuông dẹp ( trah nhẹ tay ) SL: 1" at bounding box center [427, 119] width 130 height 40
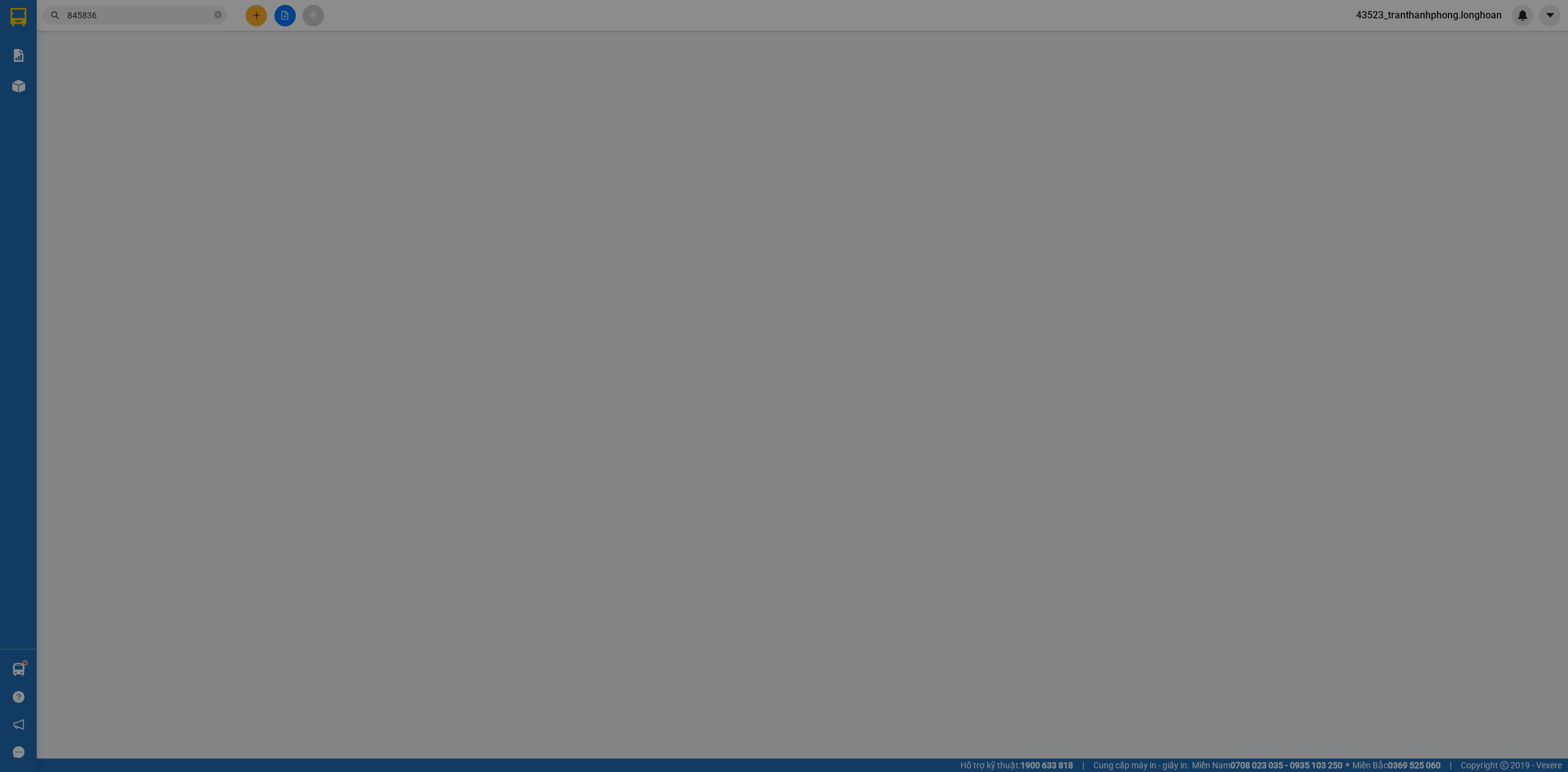
type input "0342831396"
type input "vivian"
type input "0797845836"
type input "gia hân"
checkbox input "true"
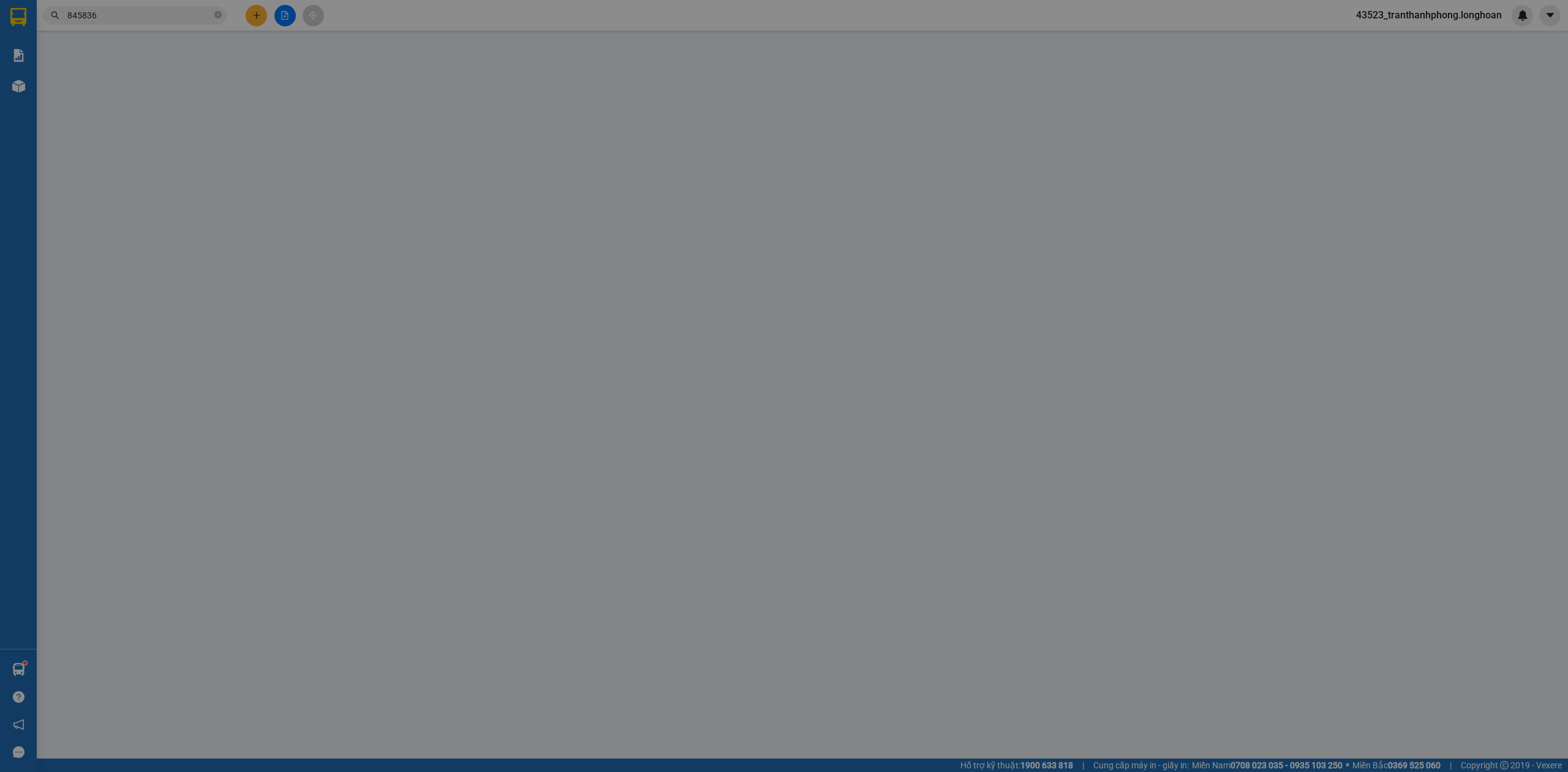
type input "200 tổ 8 ấp mỹ an B xã mỹ tịnh an - huyện chợ gạo - tiền giang"
type input "hàng k bao bể vỡ hư hỏng"
type input "0"
type input "150.000"
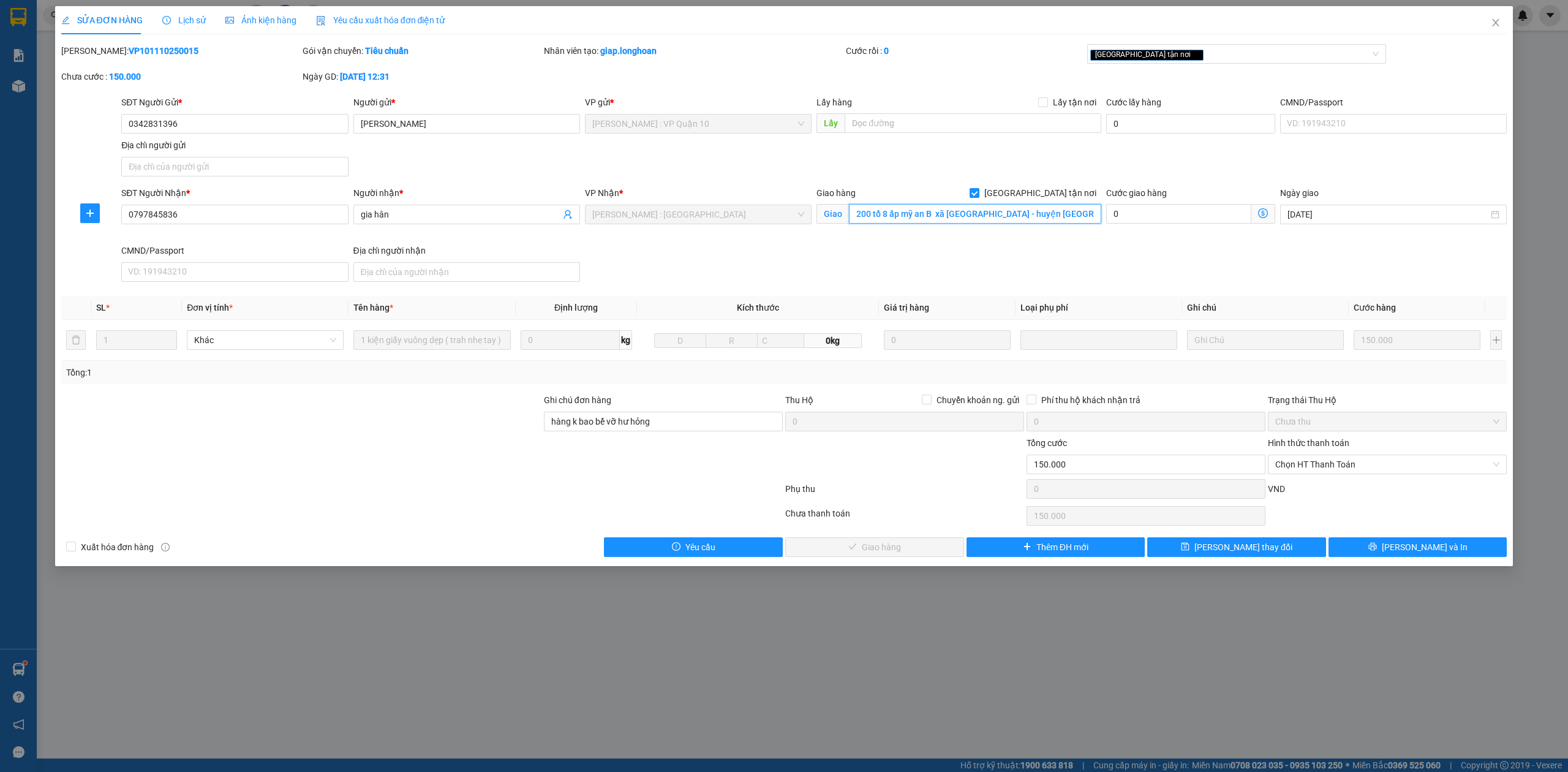
click at [893, 214] on input "200 tổ 8 ấp mỹ an B xã mỹ tịnh an - huyện chợ gạo - tiền giang" at bounding box center [975, 213] width 252 height 19
click at [1405, 551] on button "[PERSON_NAME] và In" at bounding box center [1417, 547] width 179 height 19
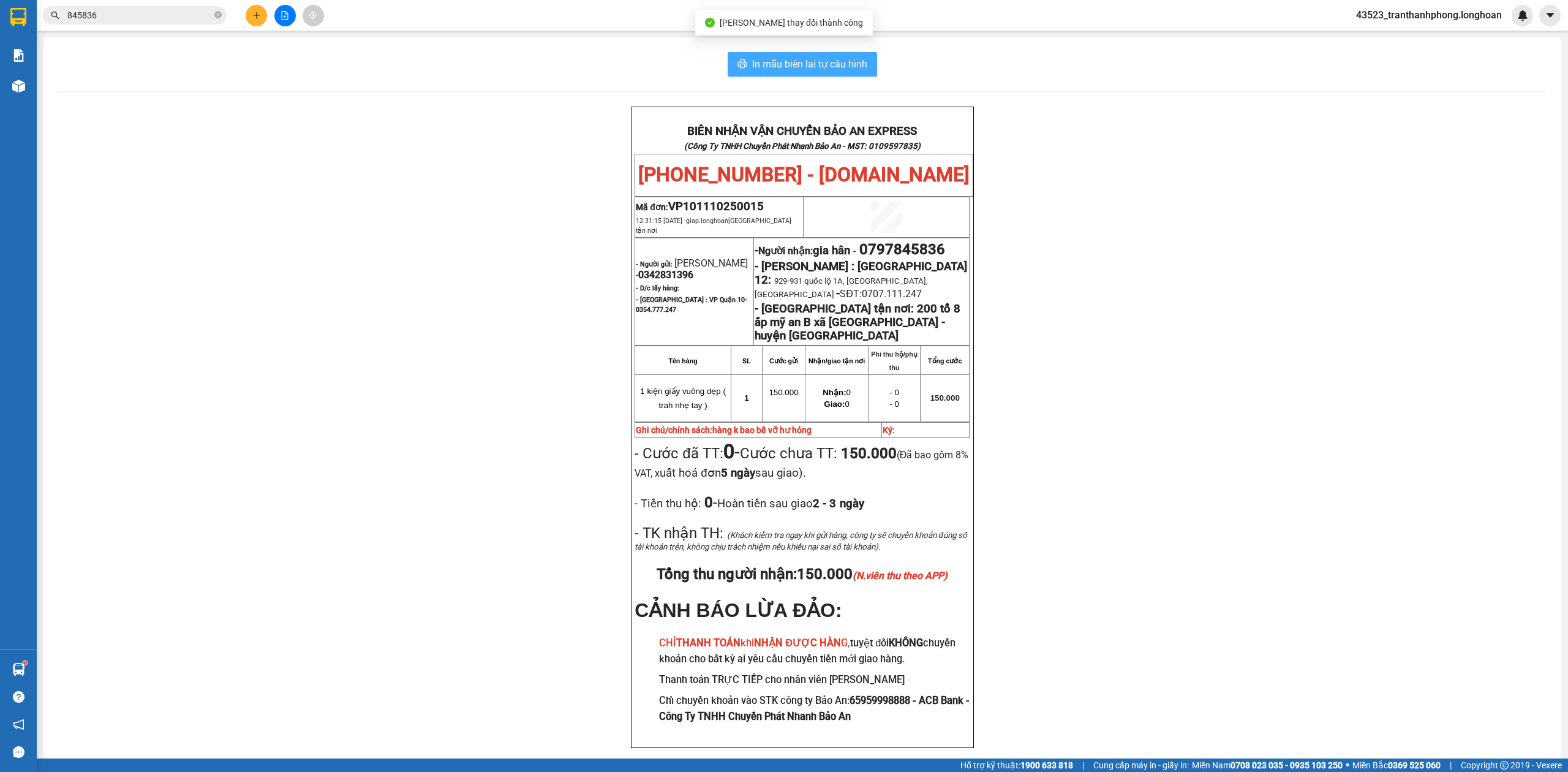
click at [759, 69] on span "In mẫu biên lai tự cấu hình" at bounding box center [810, 64] width 115 height 15
click at [214, 20] on span at bounding box center [217, 16] width 8 height 12
click at [214, 20] on span at bounding box center [217, 15] width 8 height 14
click at [153, 19] on input "text" at bounding box center [140, 15] width 145 height 14
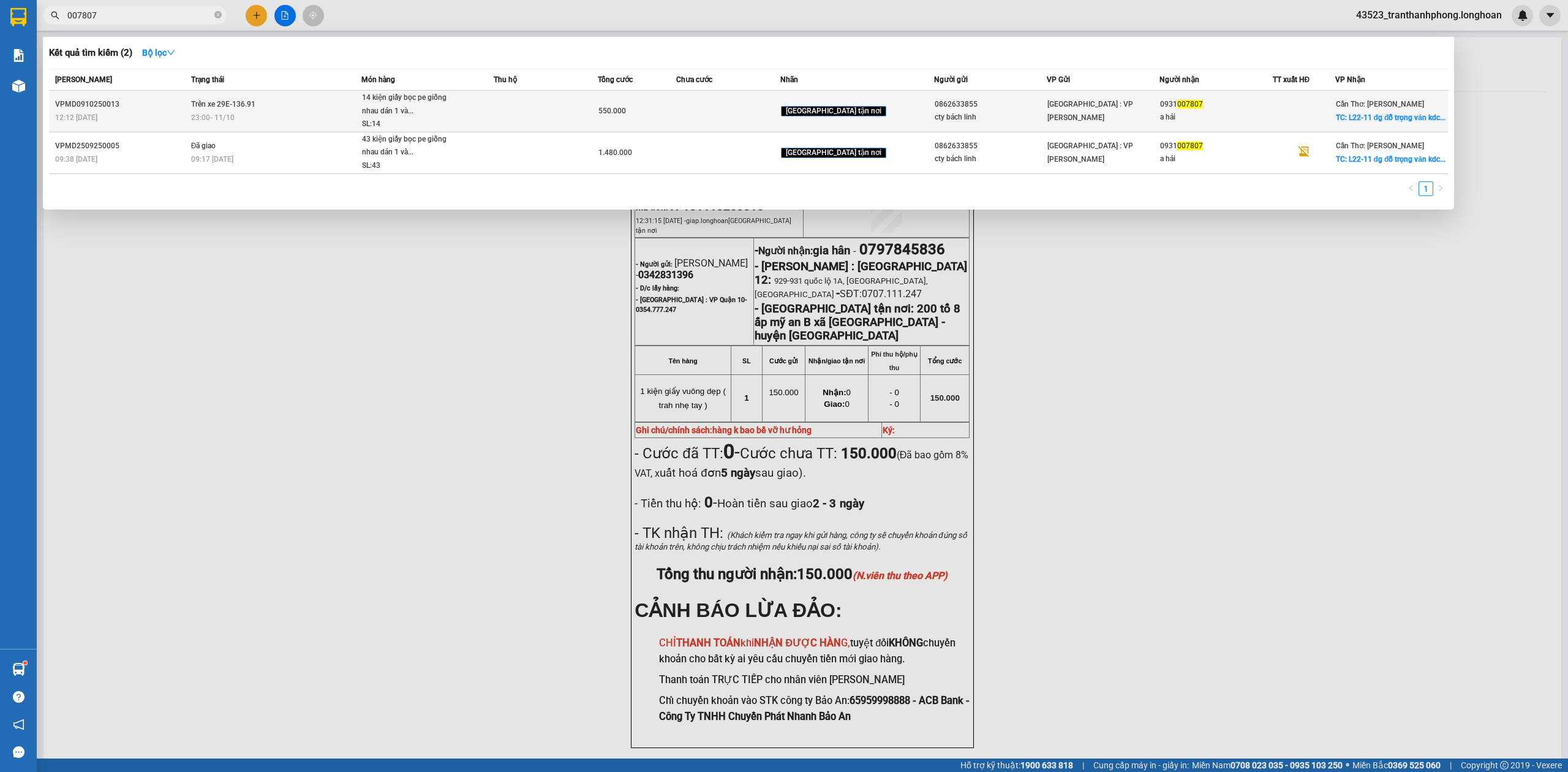
type input "007807"
click at [675, 109] on div "550.000" at bounding box center [636, 111] width 77 height 14
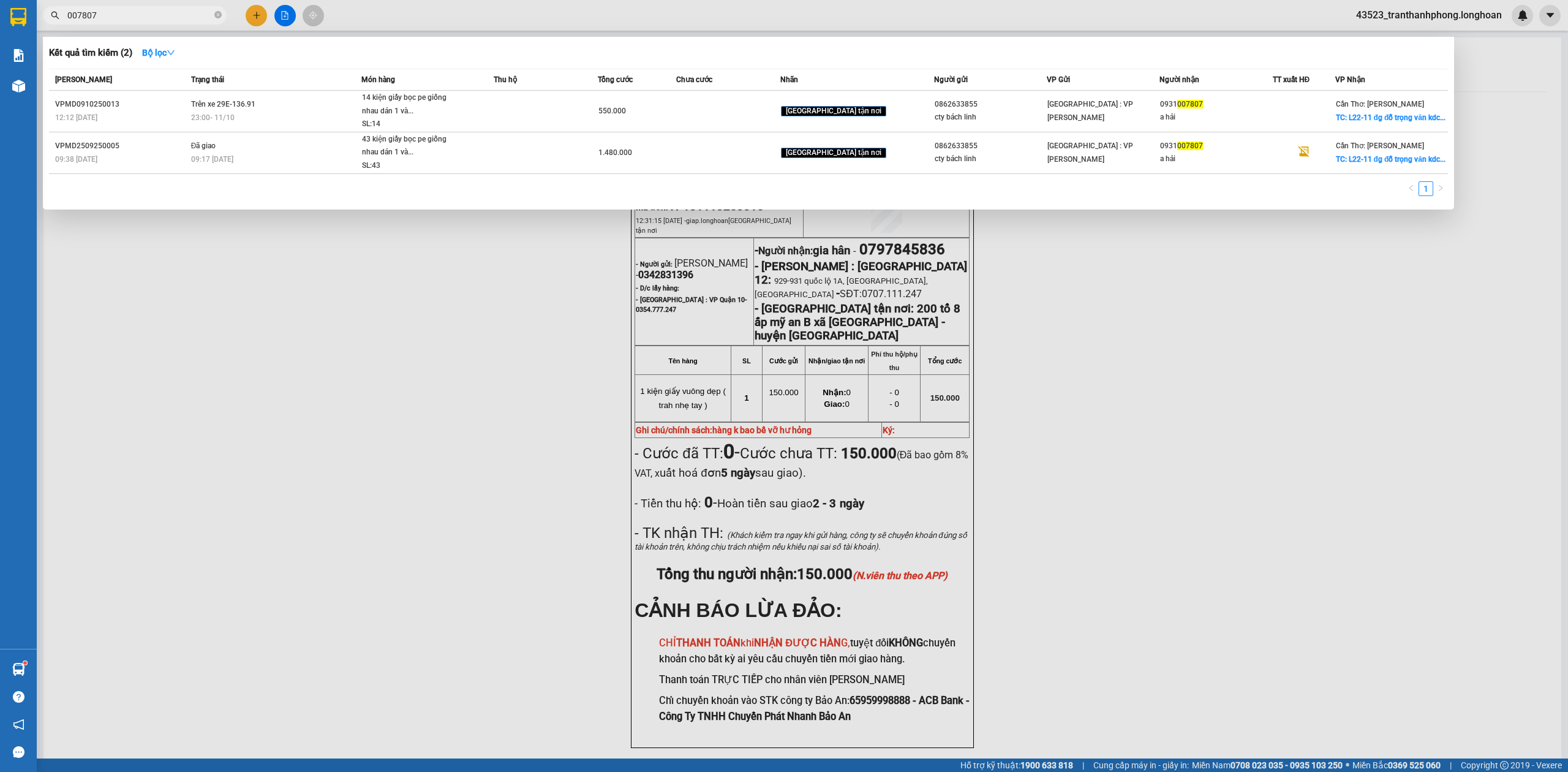
drag, startPoint x: 214, startPoint y: 6, endPoint x: 221, endPoint y: 8, distance: 7.3
click at [221, 8] on span "007807" at bounding box center [135, 15] width 184 height 19
click at [221, 13] on icon "close-circle" at bounding box center [217, 14] width 8 height 8
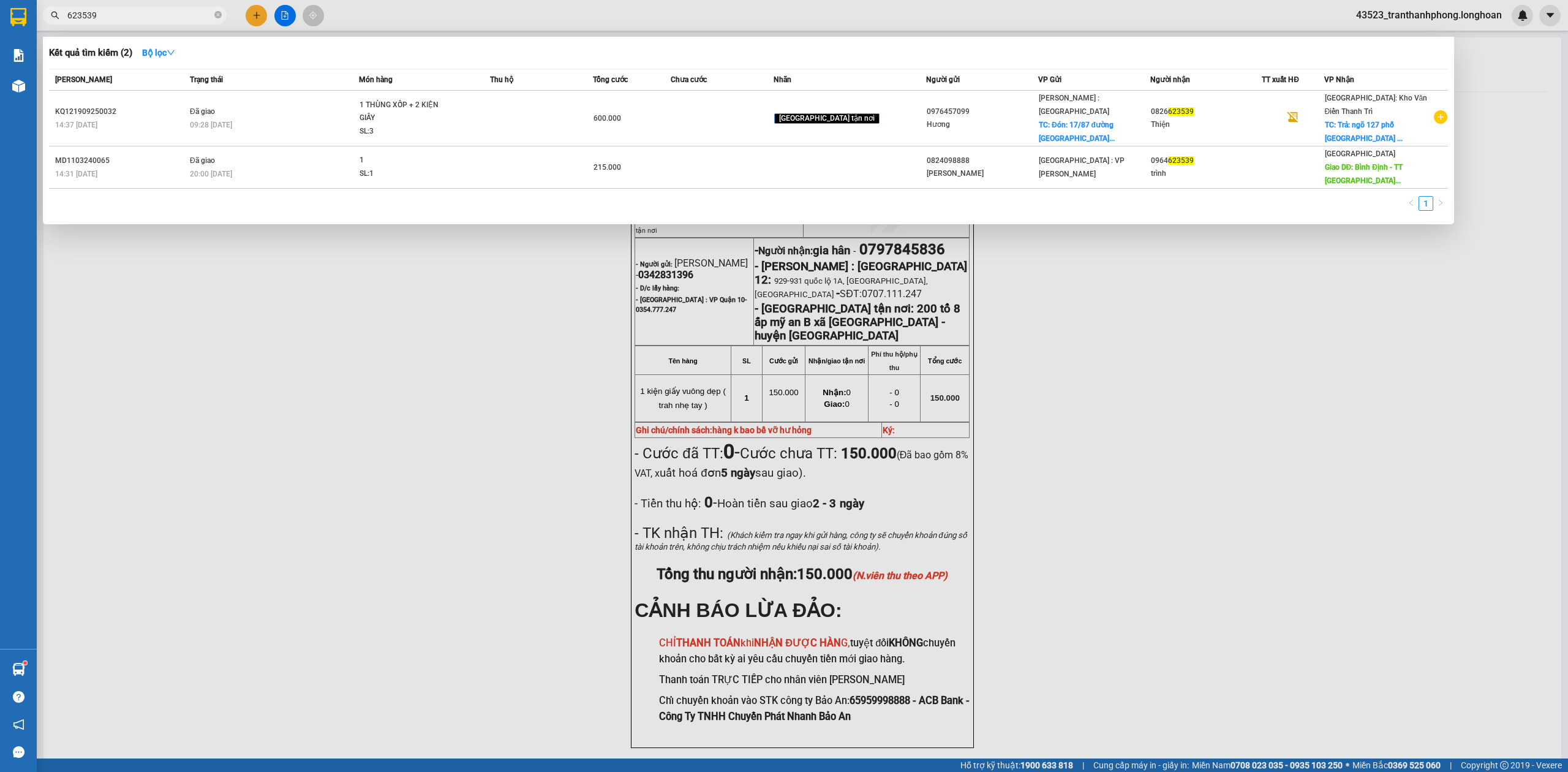
type input "623539"
click at [212, 14] on span "623539" at bounding box center [135, 15] width 184 height 19
click at [216, 15] on icon "close-circle" at bounding box center [217, 14] width 8 height 8
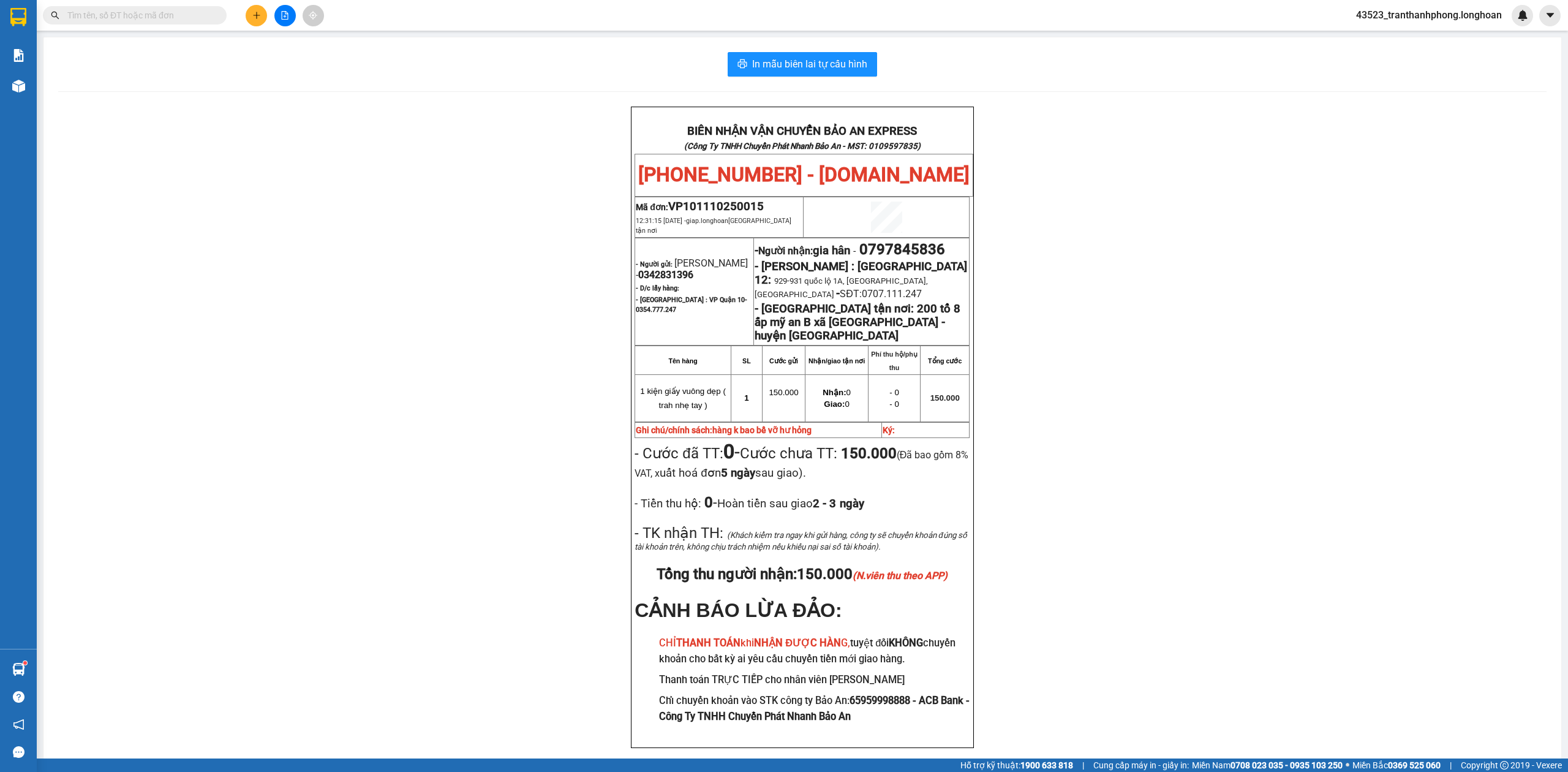
click at [1054, 113] on div "BIÊN NHẬN VẬN CHUYỂN BẢO AN EXPRESS (Công Ty TNHH Chuyển Phát Nhanh Bảo An - MS…" at bounding box center [802, 442] width 1488 height 671
click at [1449, 356] on div "BIÊN NHẬN VẬN CHUYỂN BẢO AN EXPRESS (Công Ty TNHH Chuyển Phát Nhanh Bảo An - MS…" at bounding box center [802, 442] width 1488 height 671
drag, startPoint x: 1101, startPoint y: 679, endPoint x: 1103, endPoint y: 673, distance: 6.3
click at [1101, 679] on div "BIÊN NHẬN VẬN CHUYỂN BẢO AN EXPRESS (Công Ty TNHH Chuyển Phát Nhanh Bảo An - MS…" at bounding box center [802, 442] width 1488 height 671
click at [185, 18] on input "text" at bounding box center [140, 15] width 145 height 14
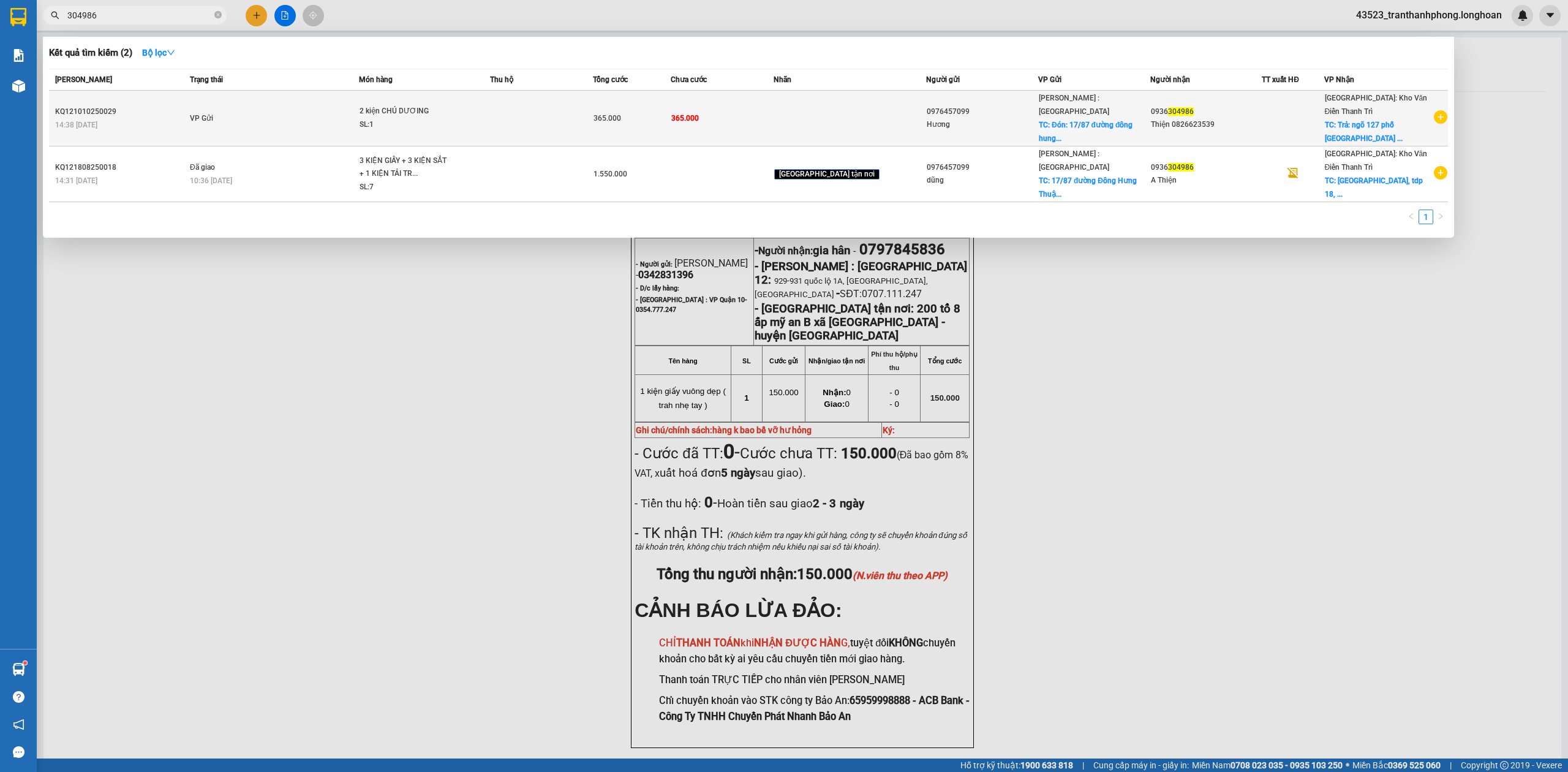
type input "304986"
click at [322, 111] on td "VP Gửi" at bounding box center [272, 119] width 172 height 56
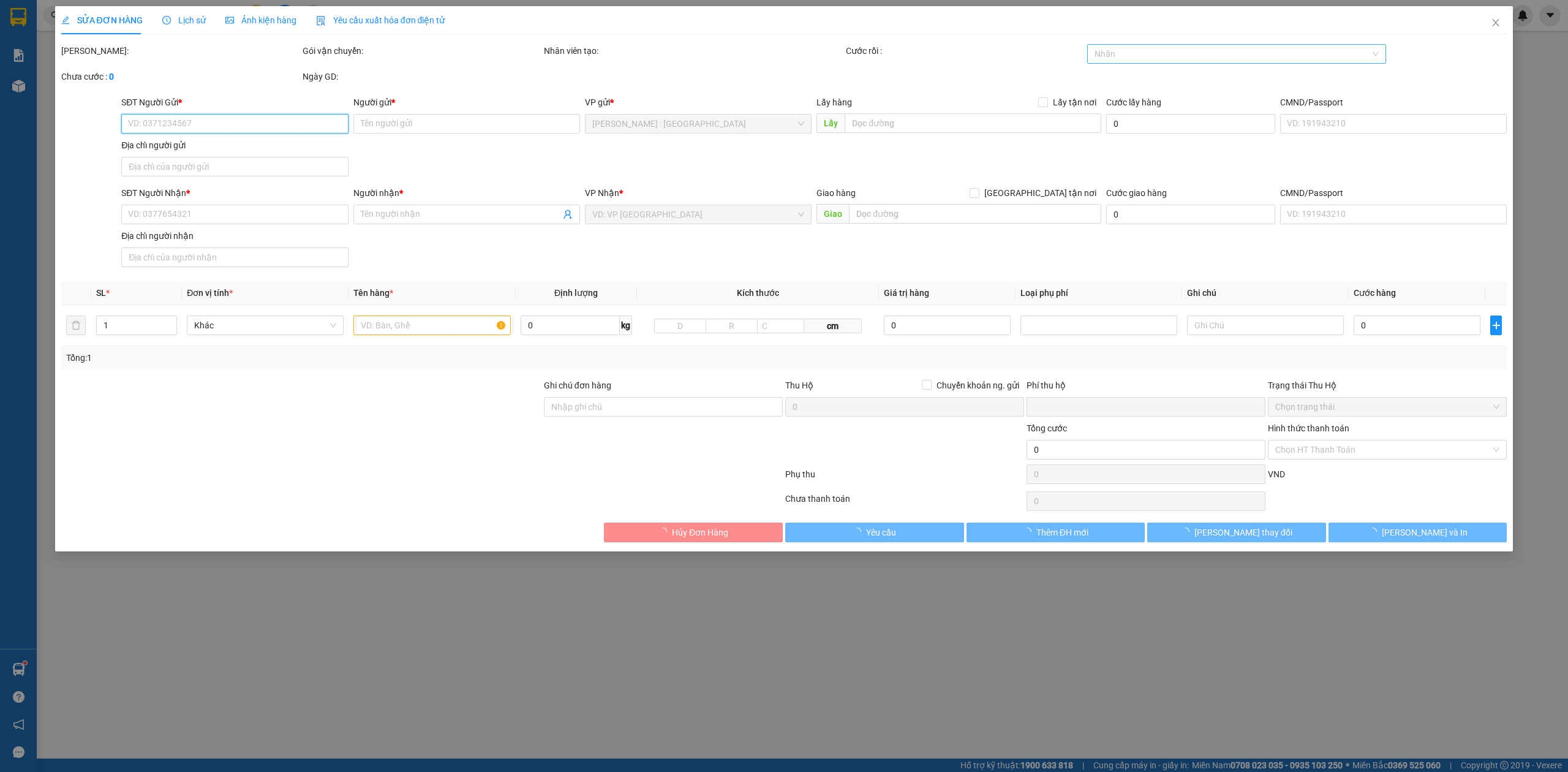
click at [1140, 54] on div at bounding box center [1230, 53] width 281 height 14
type input "0976457099"
type input "Hương"
checkbox input "true"
type input "Đón: 17/87 đường đông hung thuận 10b p đông hung thuận quaanh 12 hcm"
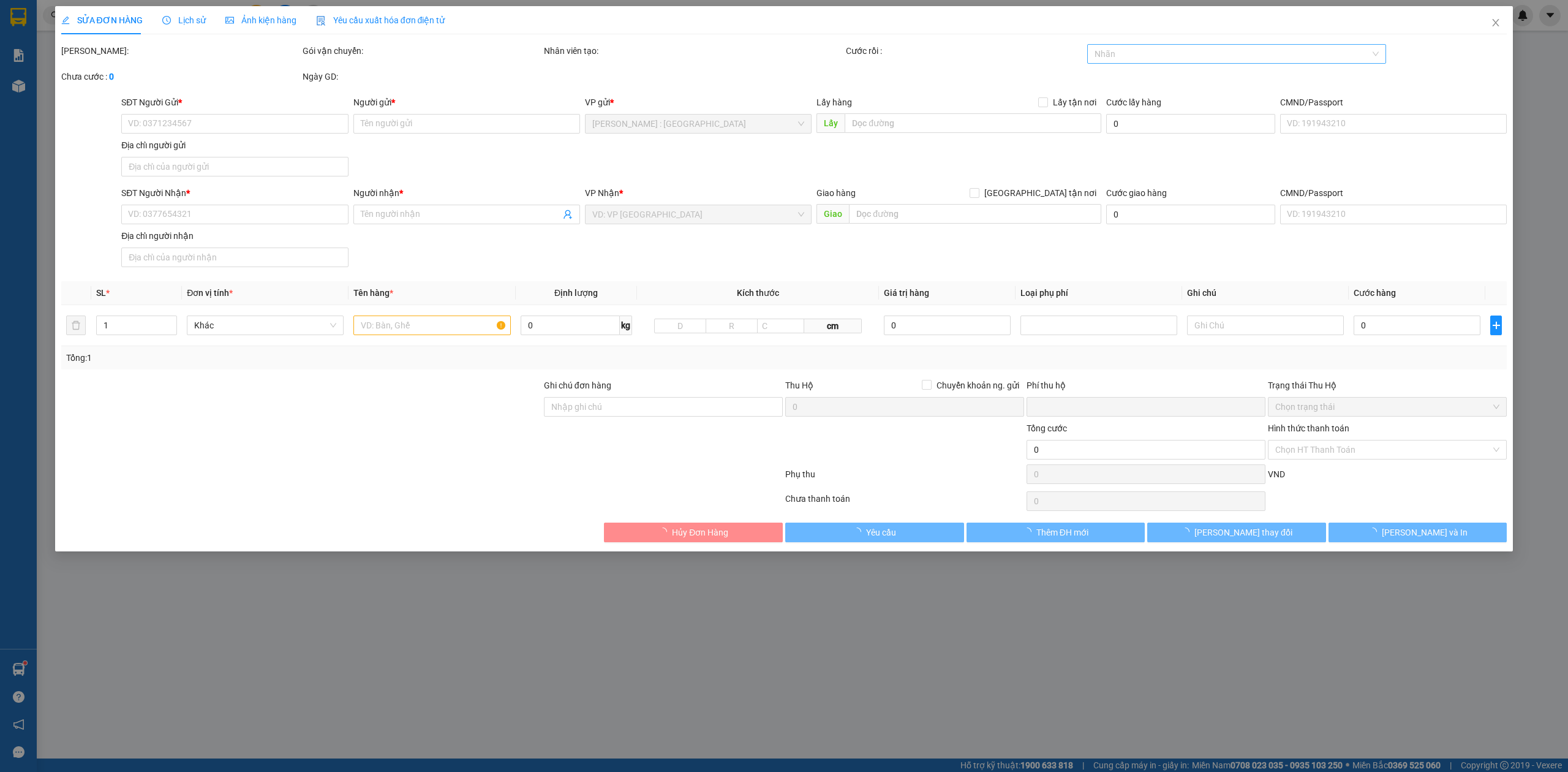
type input "0936304986"
type input "Thiện 0826623539"
checkbox input "true"
type input "Trả: ngõ 127 phố đại linh tdp 18 p đại mỗ hà nội"
type input "0"
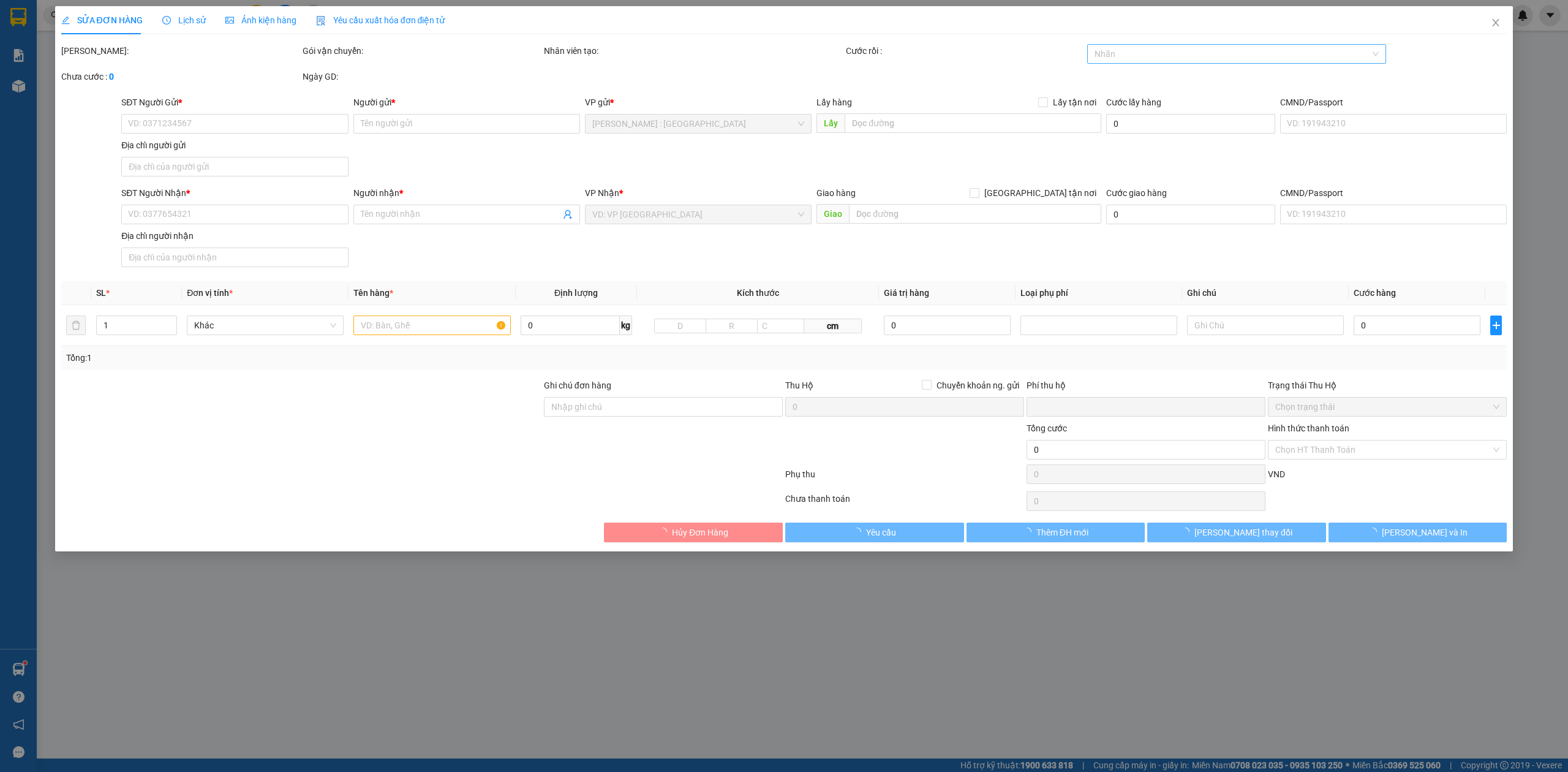
type input "365.000"
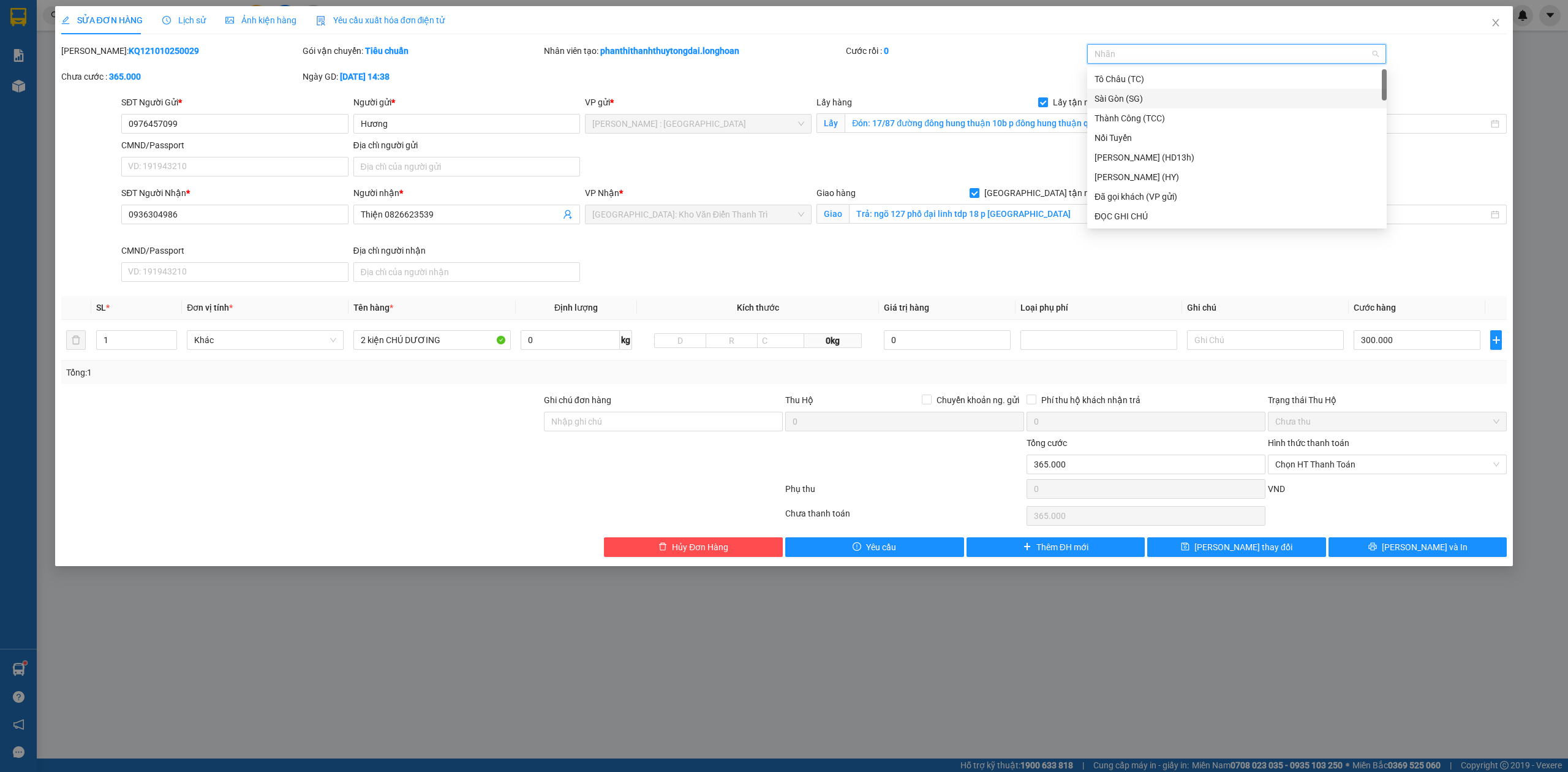
type input "g"
drag, startPoint x: 1119, startPoint y: 213, endPoint x: 970, endPoint y: 223, distance: 149.3
click at [1115, 211] on div "[GEOGRAPHIC_DATA] tận nơi" at bounding box center [1236, 217] width 285 height 14
click at [152, 347] on input "1" at bounding box center [136, 340] width 80 height 19
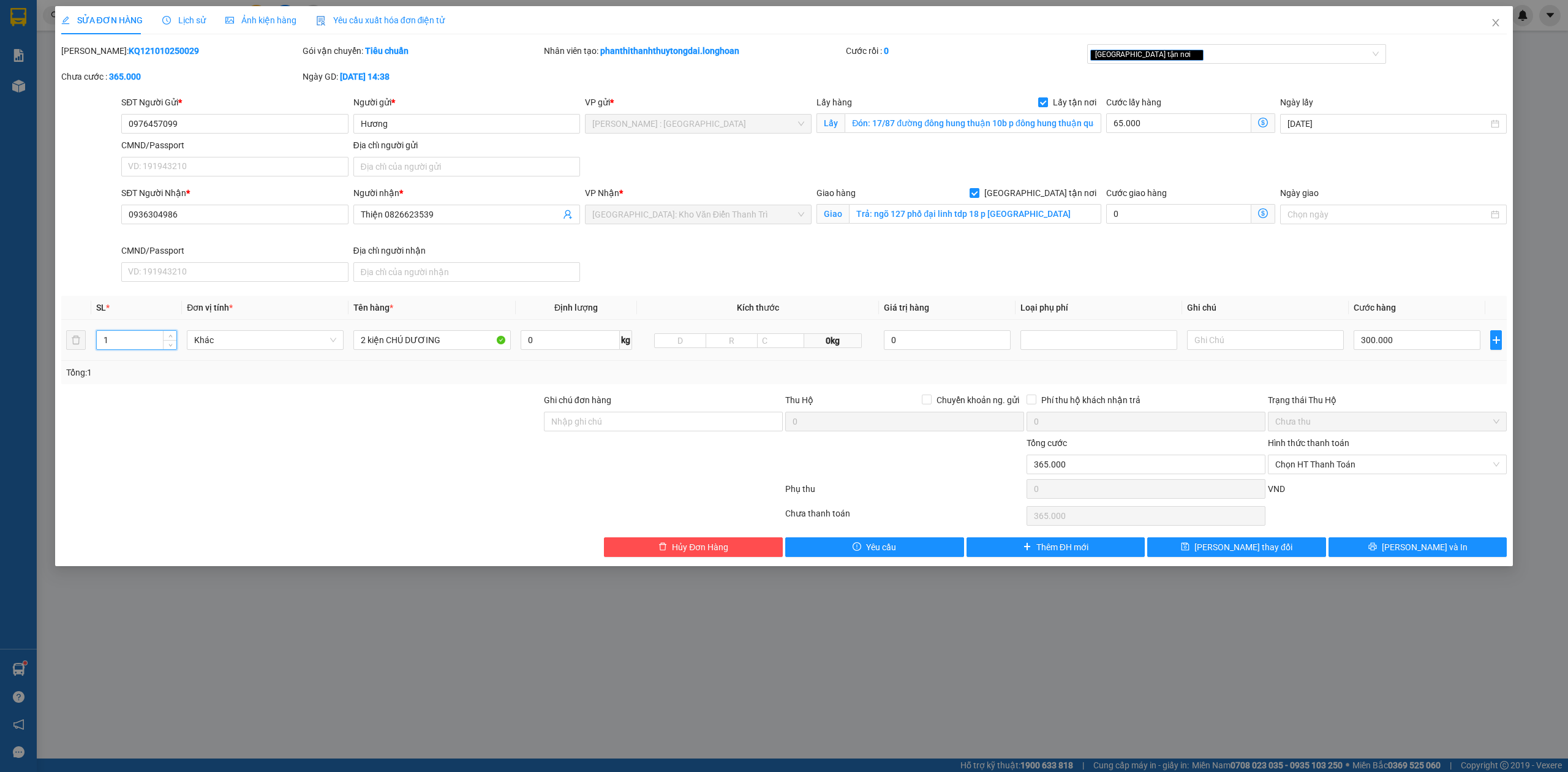
click at [152, 347] on input "1" at bounding box center [136, 340] width 80 height 19
type input "11"
drag, startPoint x: 476, startPoint y: 340, endPoint x: 0, endPoint y: 158, distance: 509.6
click at [0, 160] on div "SỬA ĐƠN HÀNG Lịch sử Ảnh kiện hàng Yêu cầu xuất hóa đơn điện tử Total Paid Fee …" at bounding box center [784, 386] width 1568 height 772
type input "10 kiện giấy + 1 thùng xốp"
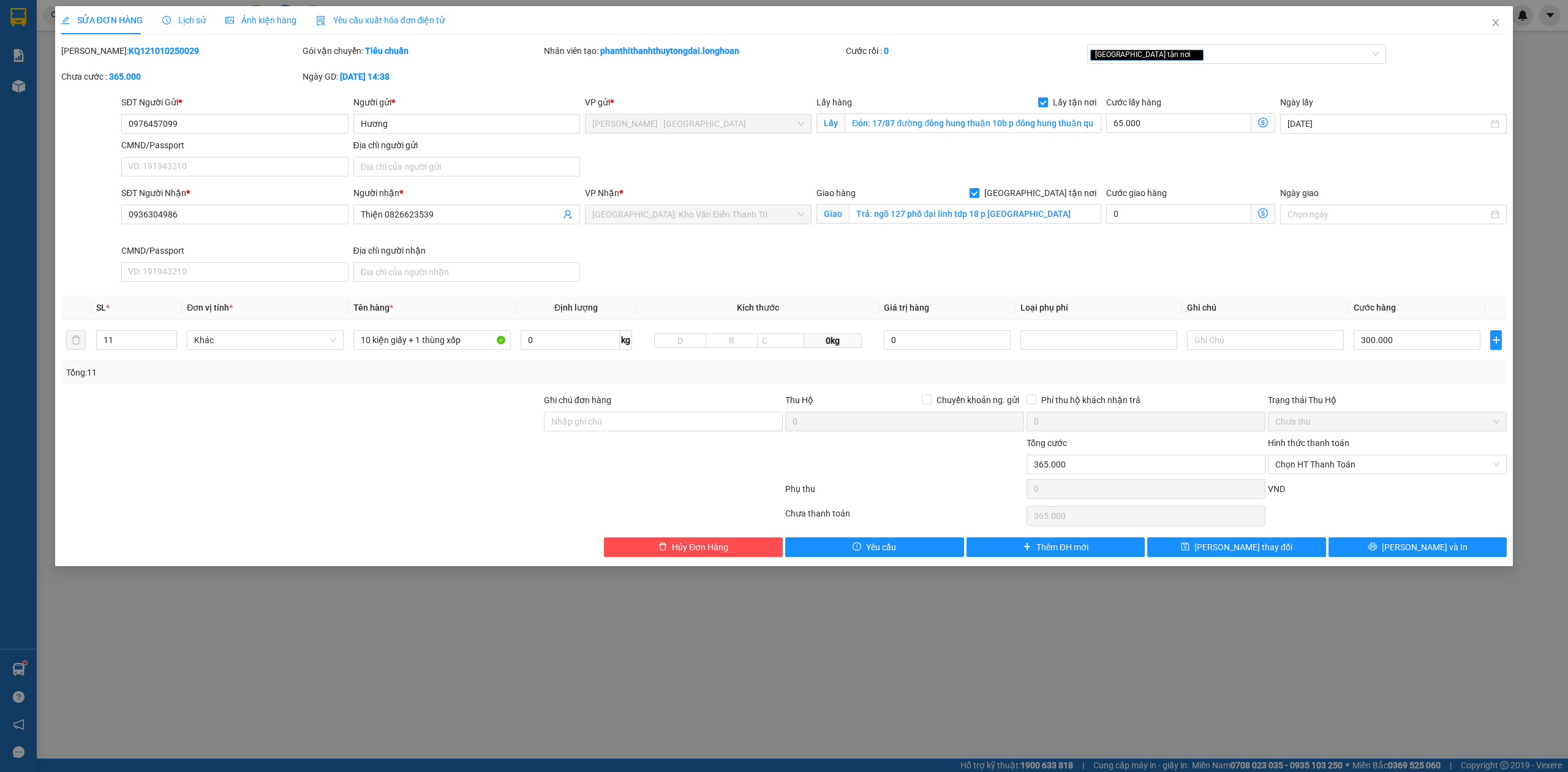
click at [1387, 294] on div "Total Paid Fee 0 Total UnPaid Fee 365.000 Cash Collection Total Fee Mã ĐH: KQ12…" at bounding box center [784, 301] width 1446 height 513
click at [1402, 350] on input "300.000" at bounding box center [1417, 339] width 127 height 19
click at [1411, 343] on input "300.000" at bounding box center [1417, 339] width 127 height 19
type input "65.009"
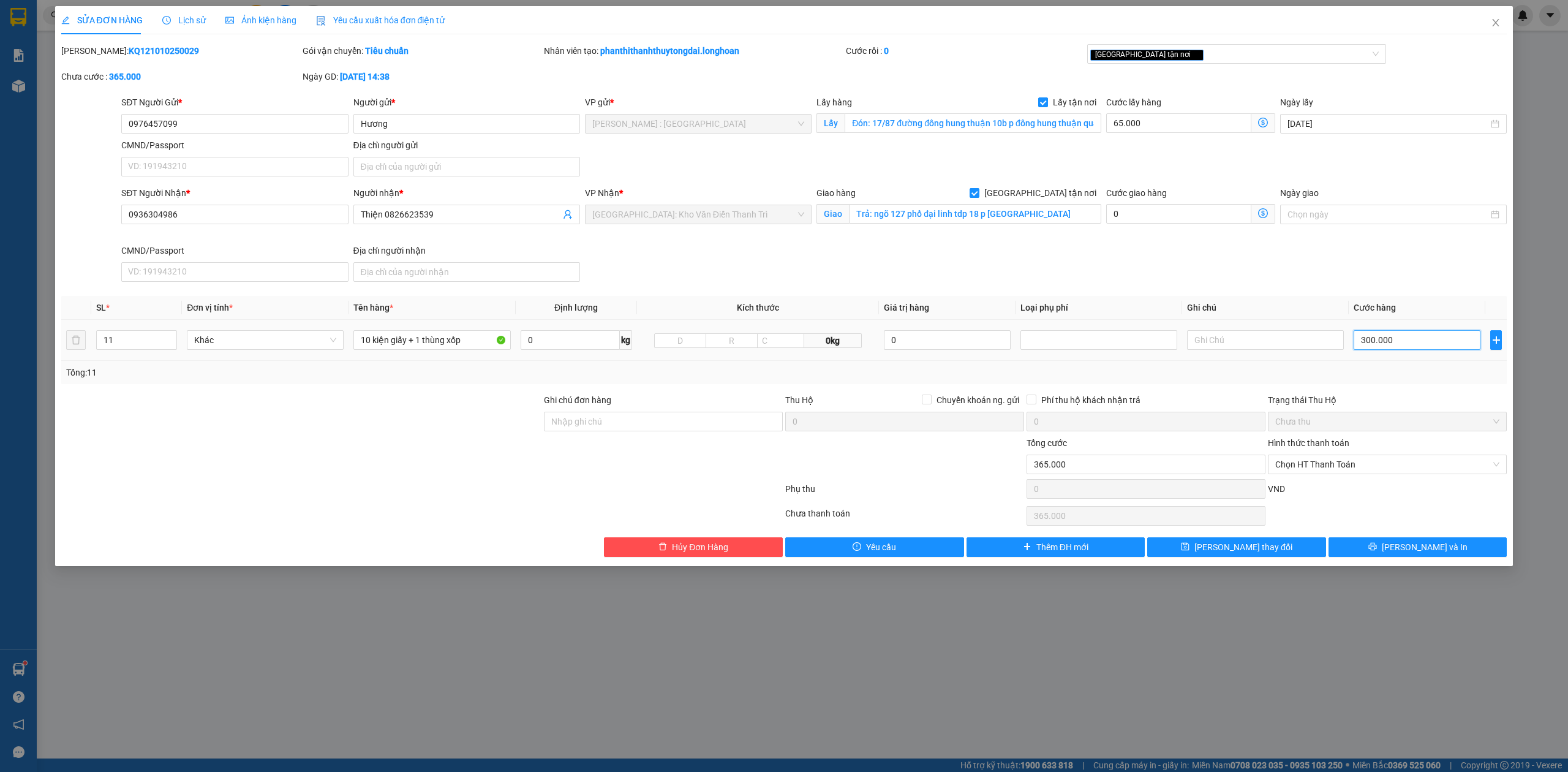
type input "65.009"
type input "9"
type input "65.094"
type input "94"
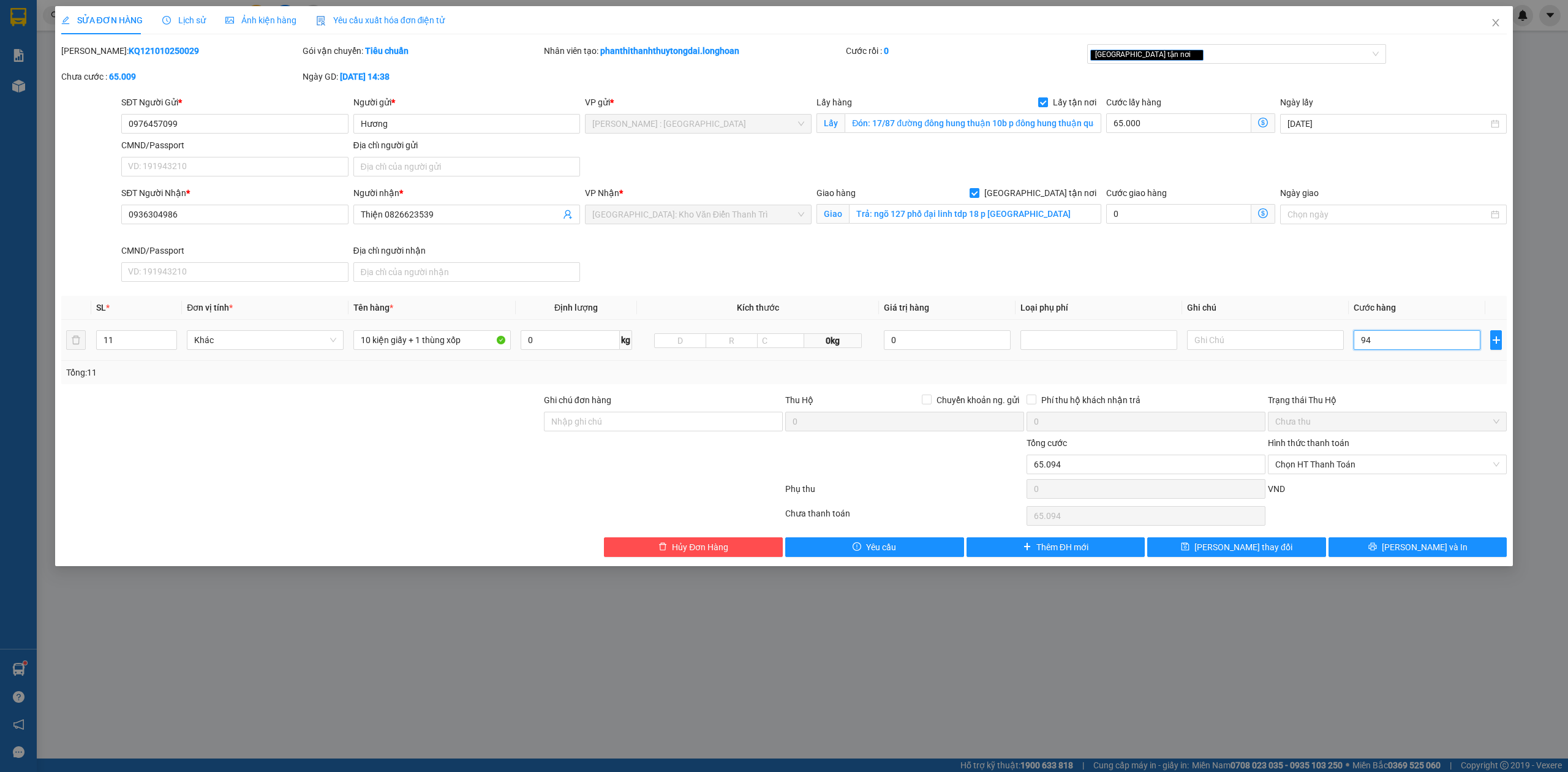
type input "65.940"
type input "940"
type input "1.005.000"
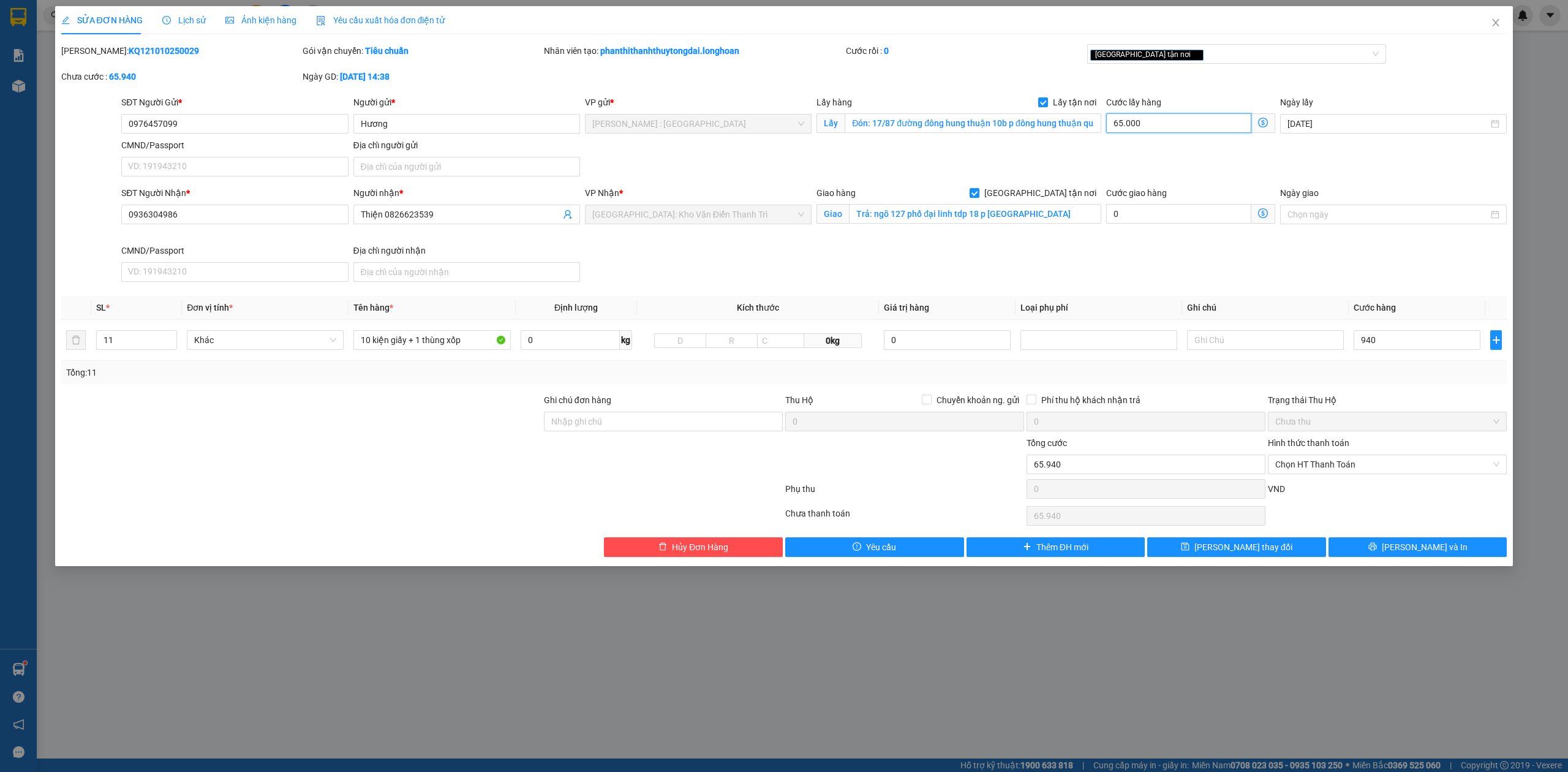
type input "940.000"
click at [1212, 125] on input "65.000" at bounding box center [1179, 123] width 146 height 19
type input "940.001"
type input "1"
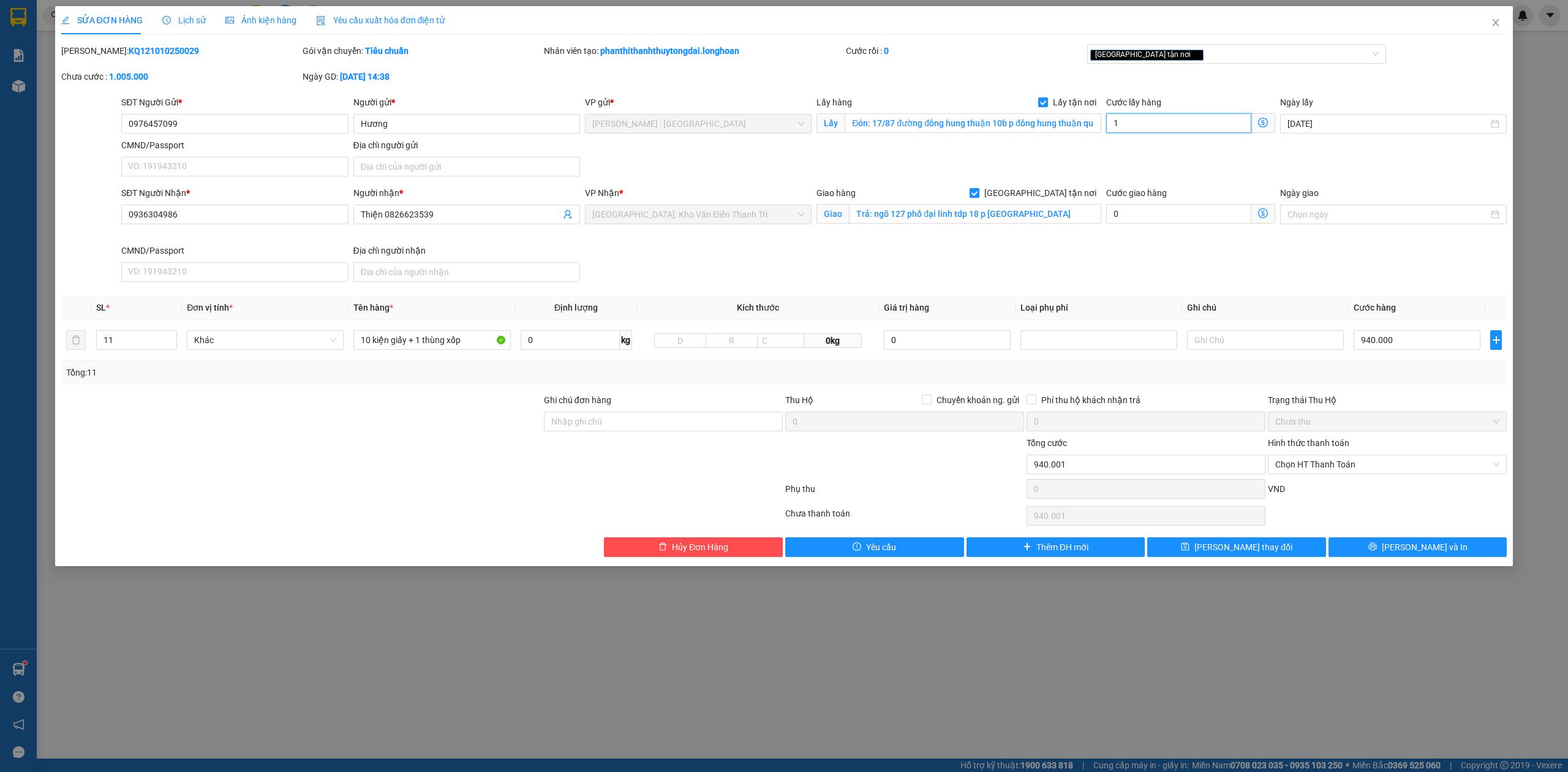
type input "940.010"
type input "10"
type input "940.100"
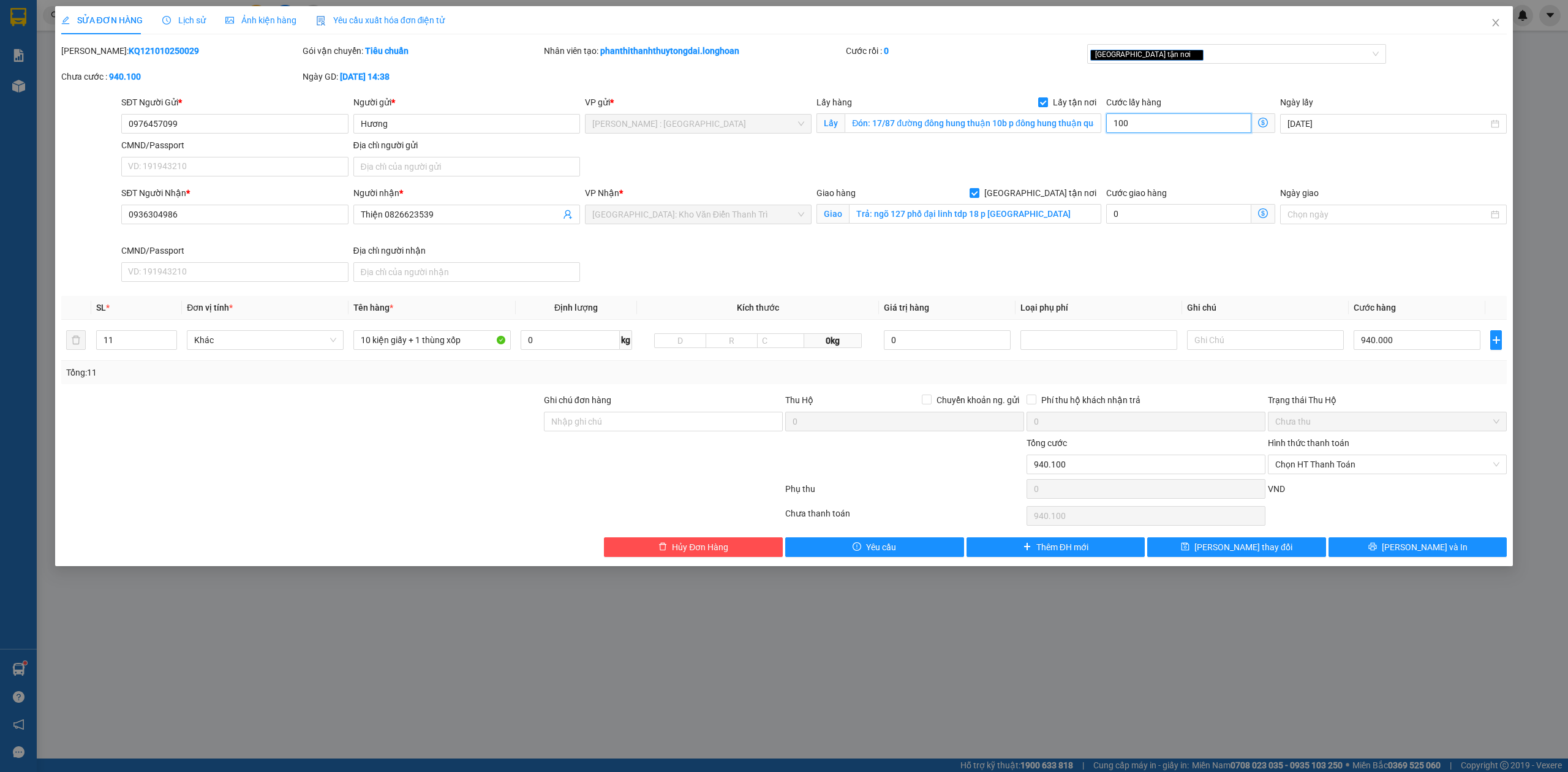
type input "100"
type input "1.040.000"
type input "100.000"
drag, startPoint x: 611, startPoint y: 438, endPoint x: 635, endPoint y: 408, distance: 38.4
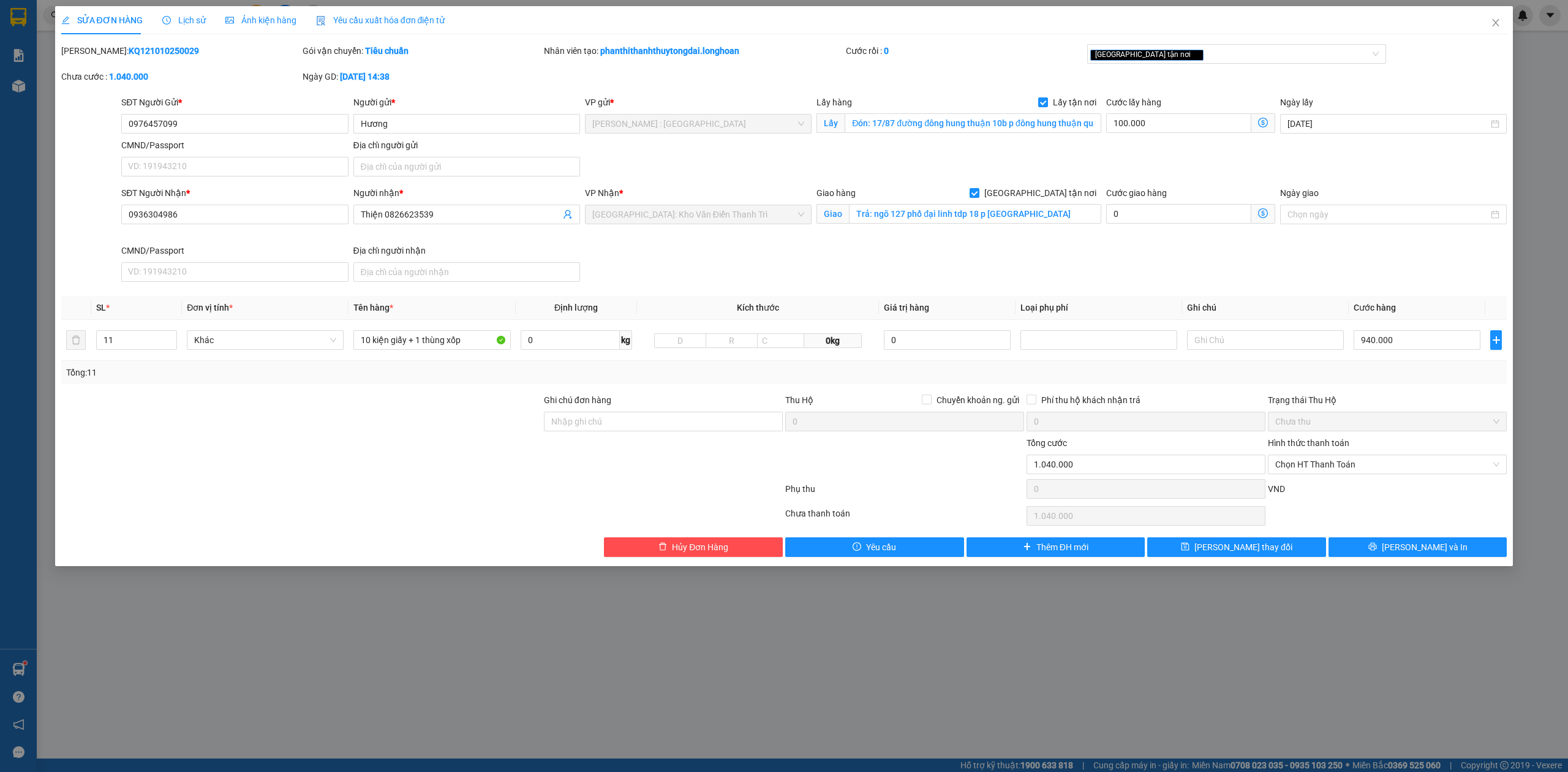
click at [613, 438] on div at bounding box center [663, 457] width 241 height 43
click at [638, 407] on div "Ghi chú đơn hàng" at bounding box center [663, 403] width 239 height 19
drag, startPoint x: 640, startPoint y: 422, endPoint x: 640, endPoint y: 429, distance: 7.0
click at [640, 422] on input "Ghi chú đơn hàng" at bounding box center [663, 421] width 239 height 19
type input "NHẬN THEO KIỆN-GIAO NGUYÊN KIỆN - HƯ VỠ KHÔNG ĐỀN"
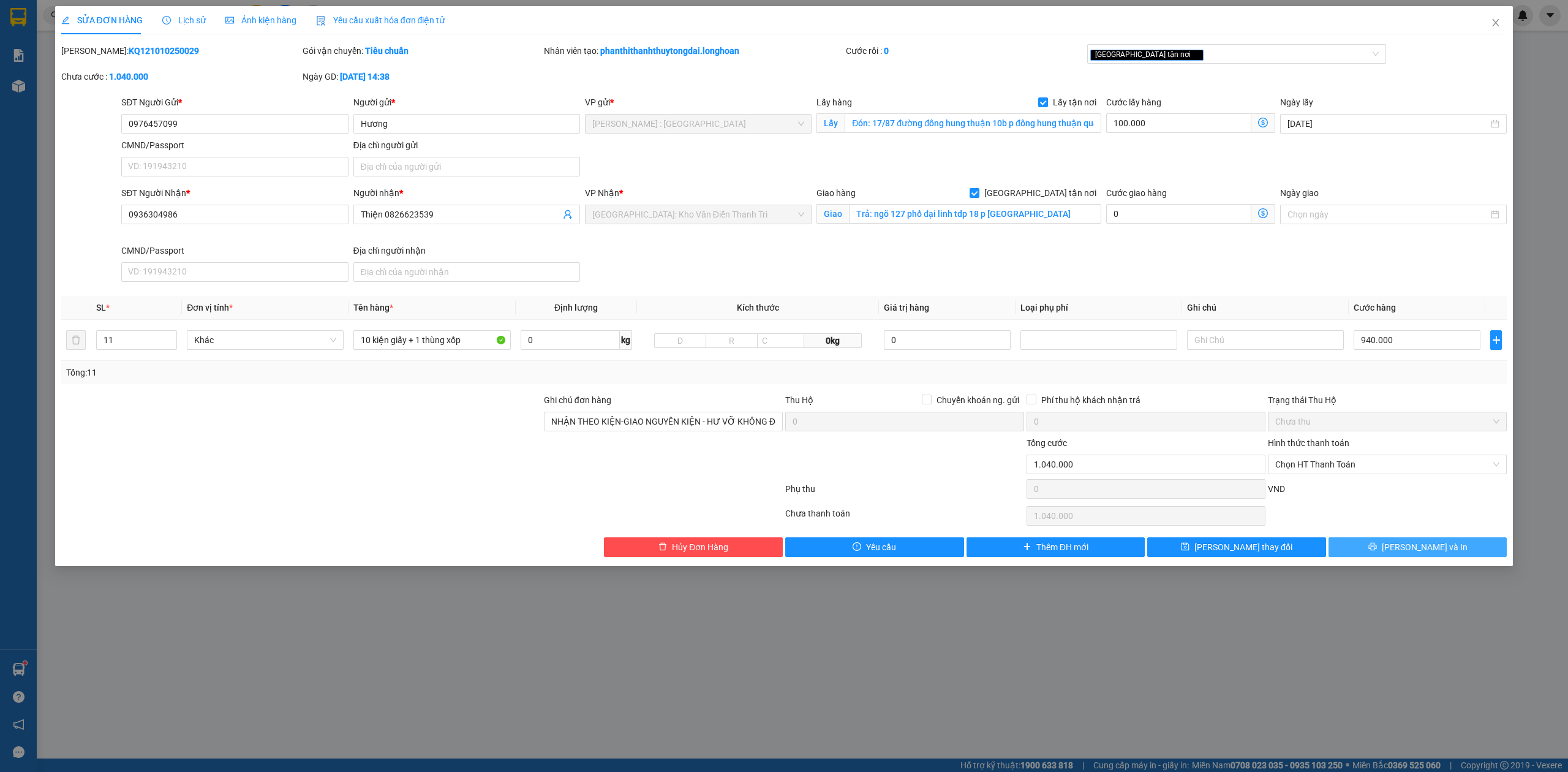
click at [1475, 552] on button "[PERSON_NAME] và In" at bounding box center [1417, 547] width 179 height 19
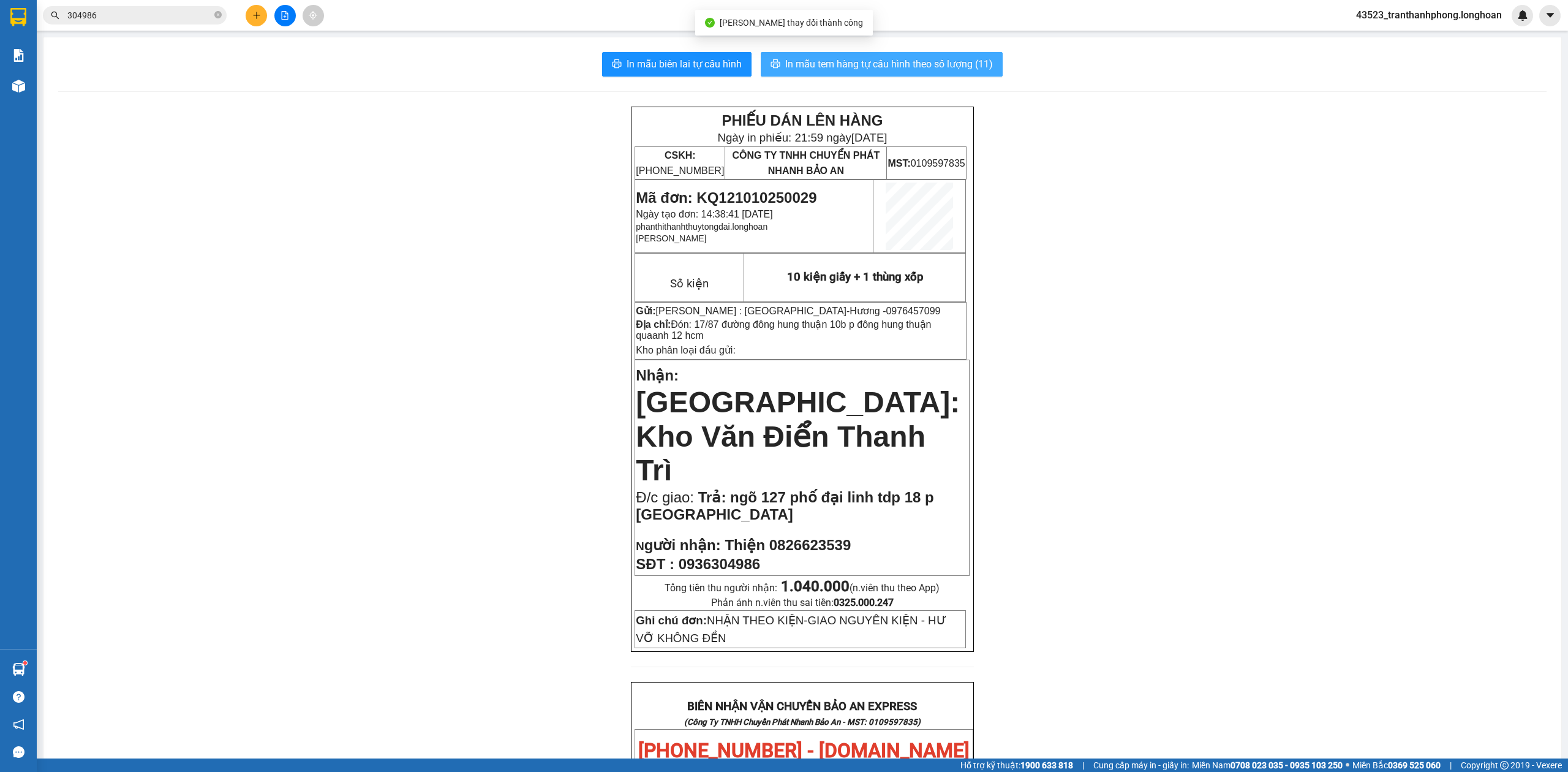
click at [861, 69] on span "In mẫu tem hàng tự cấu hình theo số lượng (11)" at bounding box center [889, 64] width 207 height 15
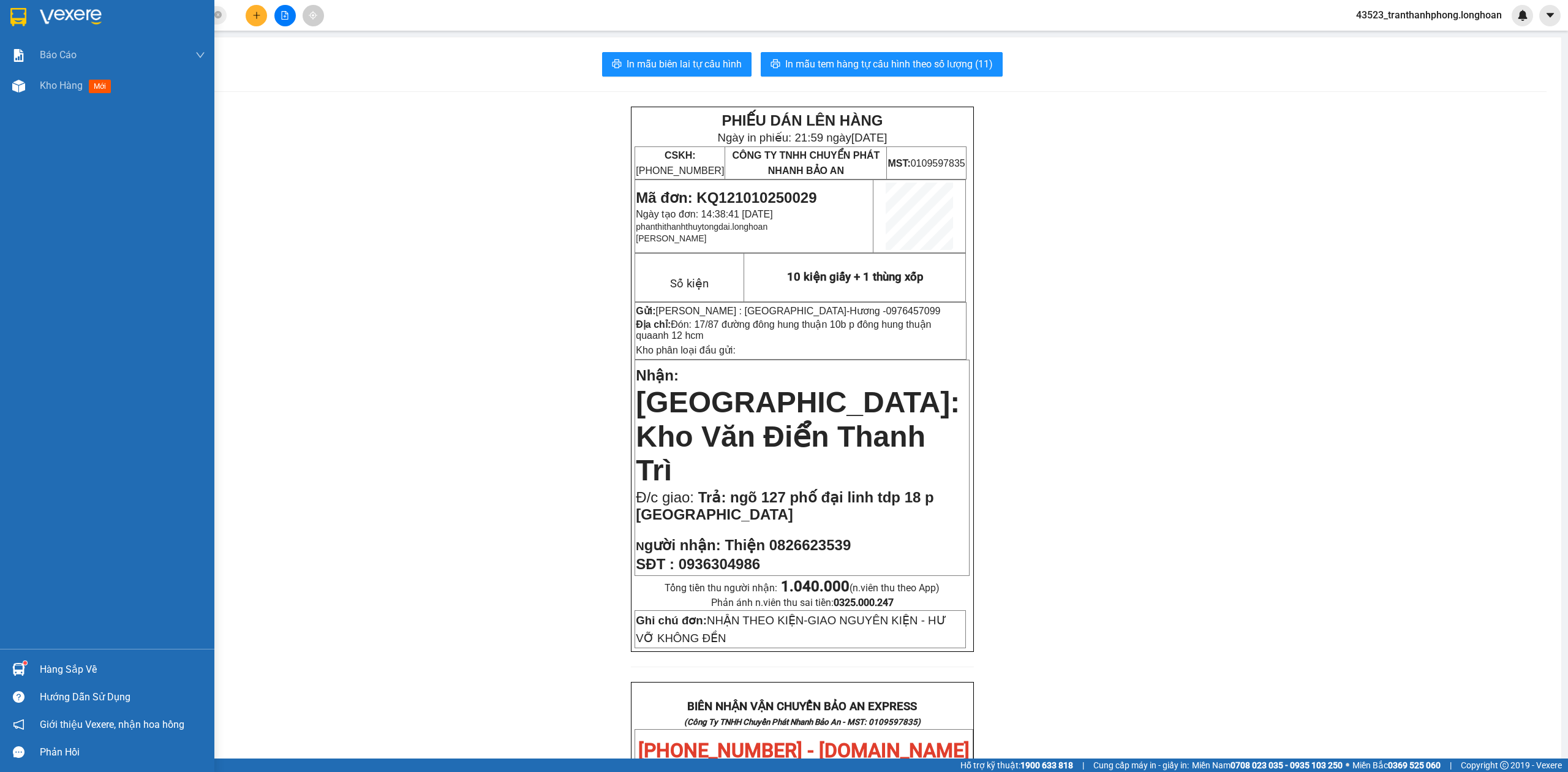
click at [36, 13] on div at bounding box center [107, 19] width 214 height 40
click at [10, 16] on img at bounding box center [18, 17] width 16 height 19
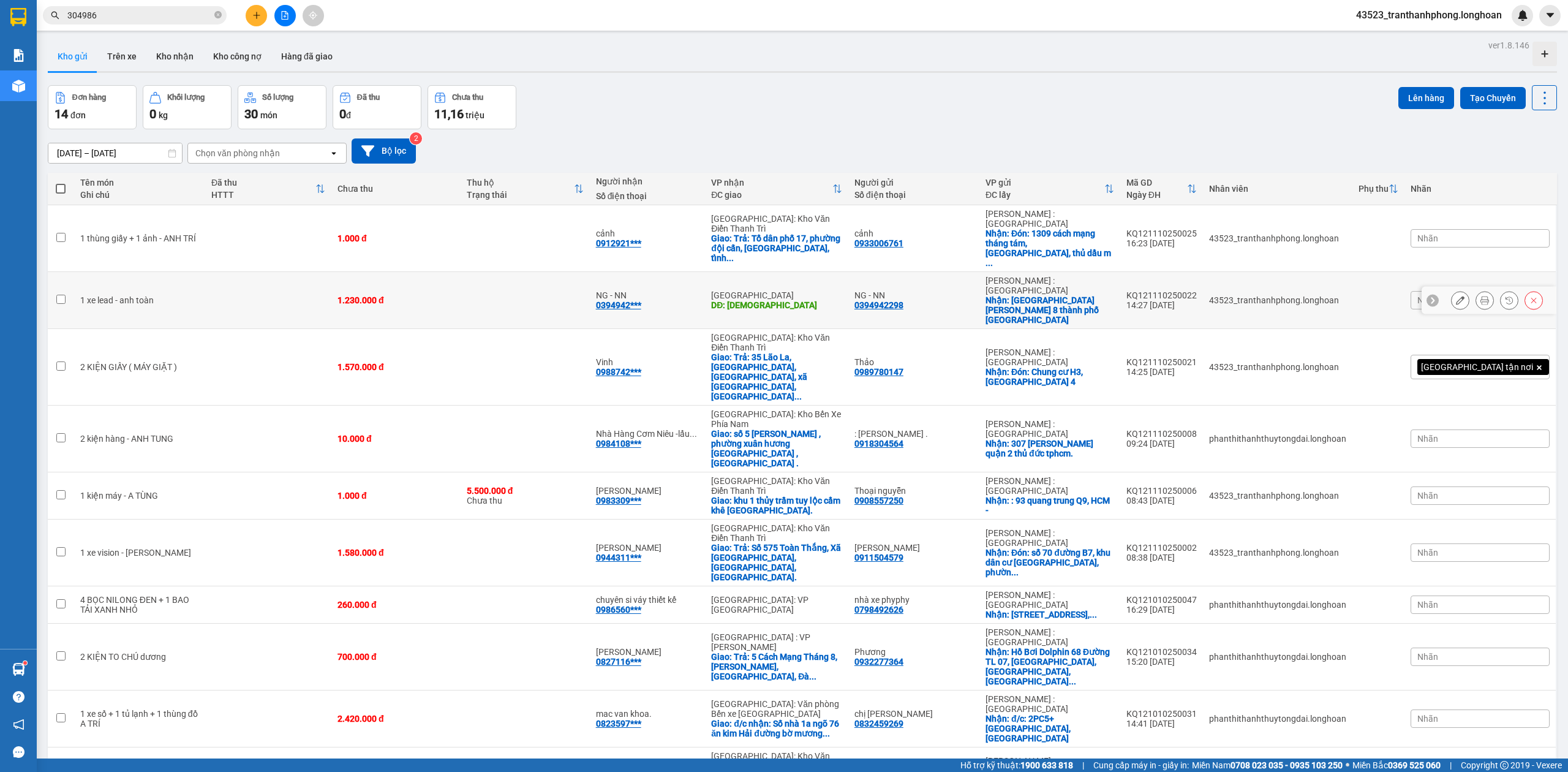
scroll to position [68, 0]
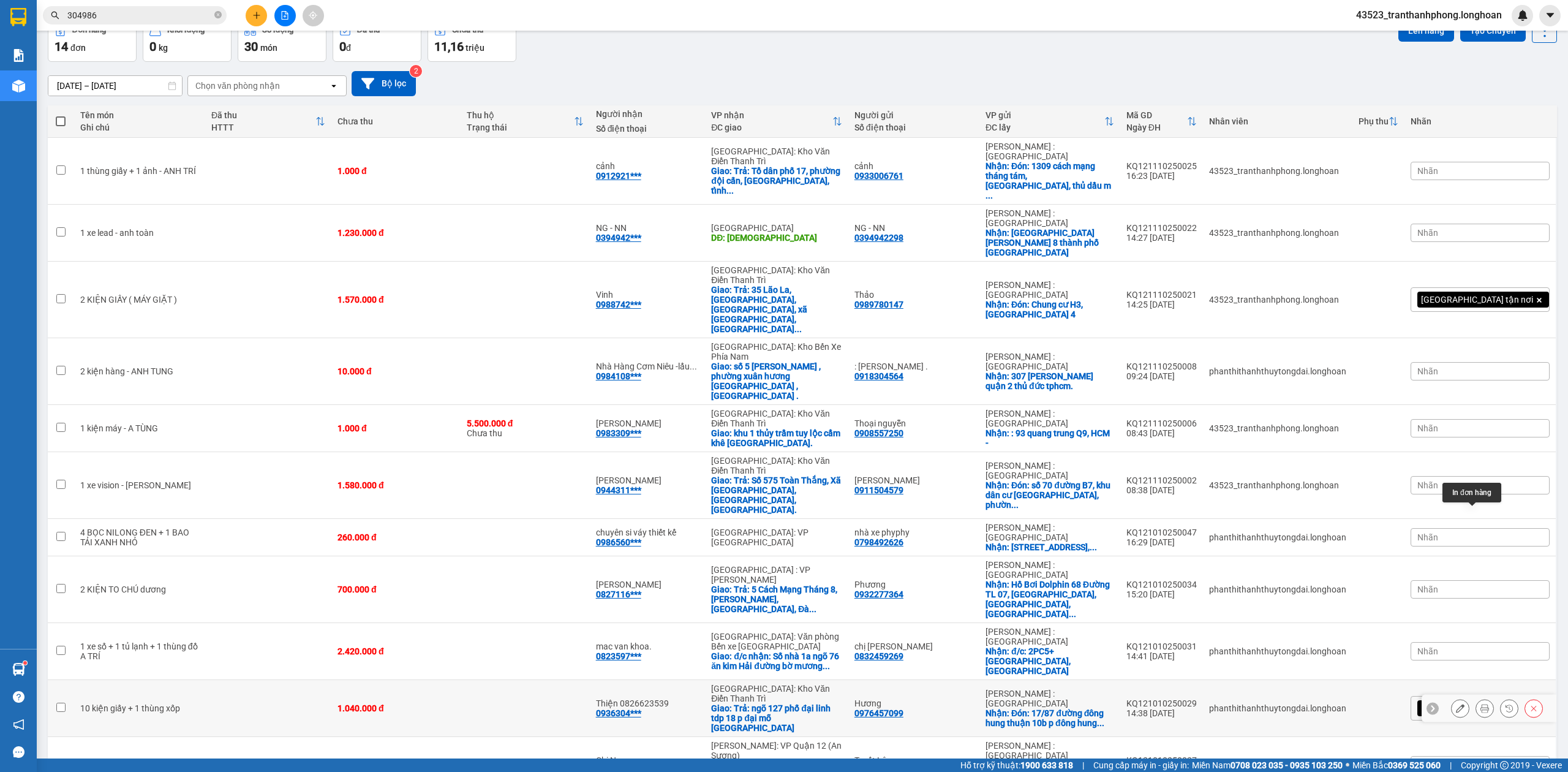
click at [1480, 704] on icon at bounding box center [1484, 709] width 8 height 8
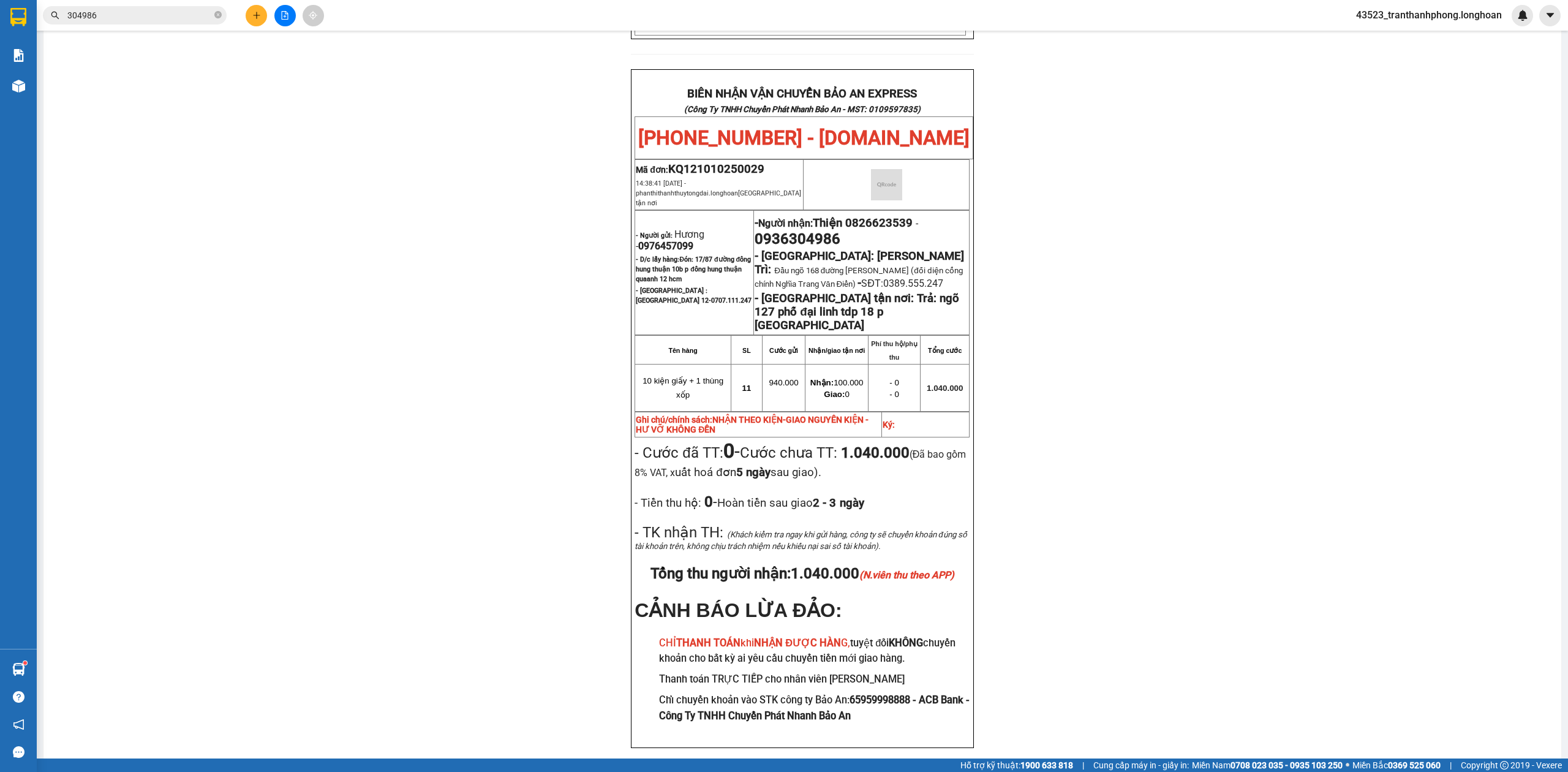
scroll to position [633, 0]
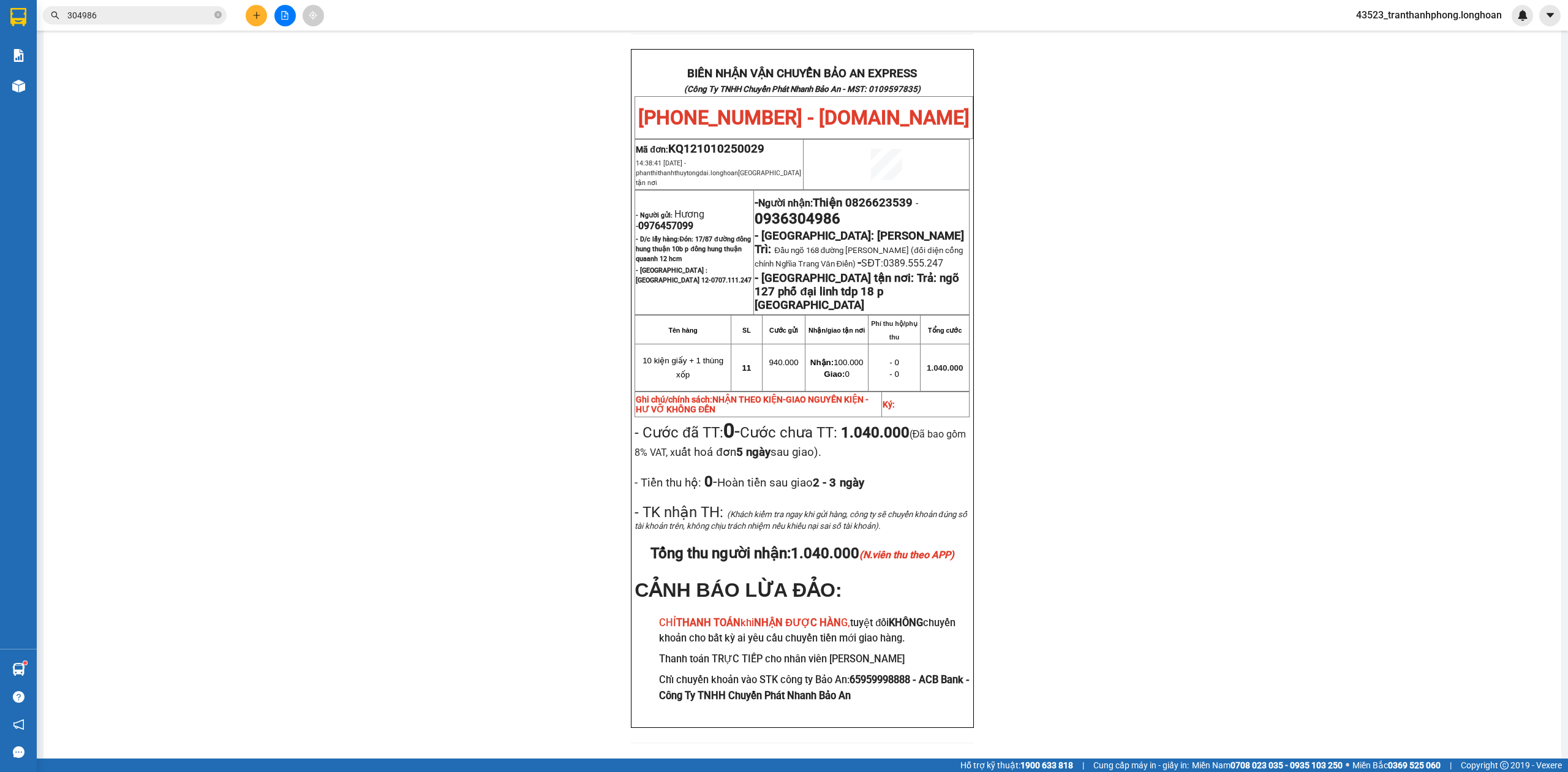
click at [669, 220] on span "0976457099" at bounding box center [665, 226] width 55 height 12
copy span "0976457099"
click at [669, 220] on span "0976457099" at bounding box center [665, 226] width 55 height 12
click at [1215, 282] on div "PHIẾU DÁN LÊN HÀNG Ngày in phiếu: 22:01 ngày 11-10-2025 CSKH: 1900.06.88.33 CÔN…" at bounding box center [802, 115] width 1488 height 1284
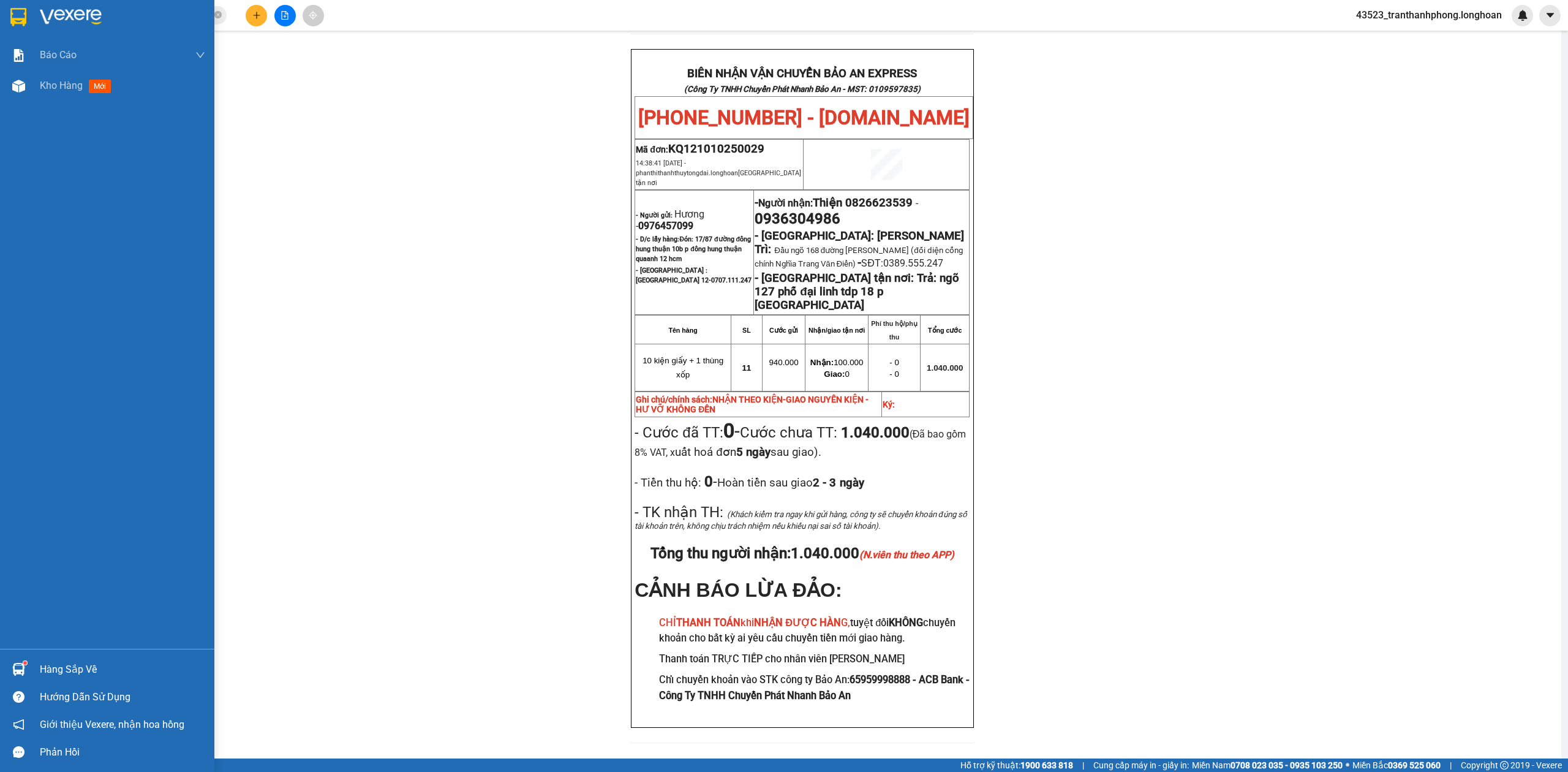
drag, startPoint x: 8, startPoint y: 16, endPoint x: 14, endPoint y: 16, distance: 6.0
click at [14, 16] on div at bounding box center [18, 16] width 21 height 21
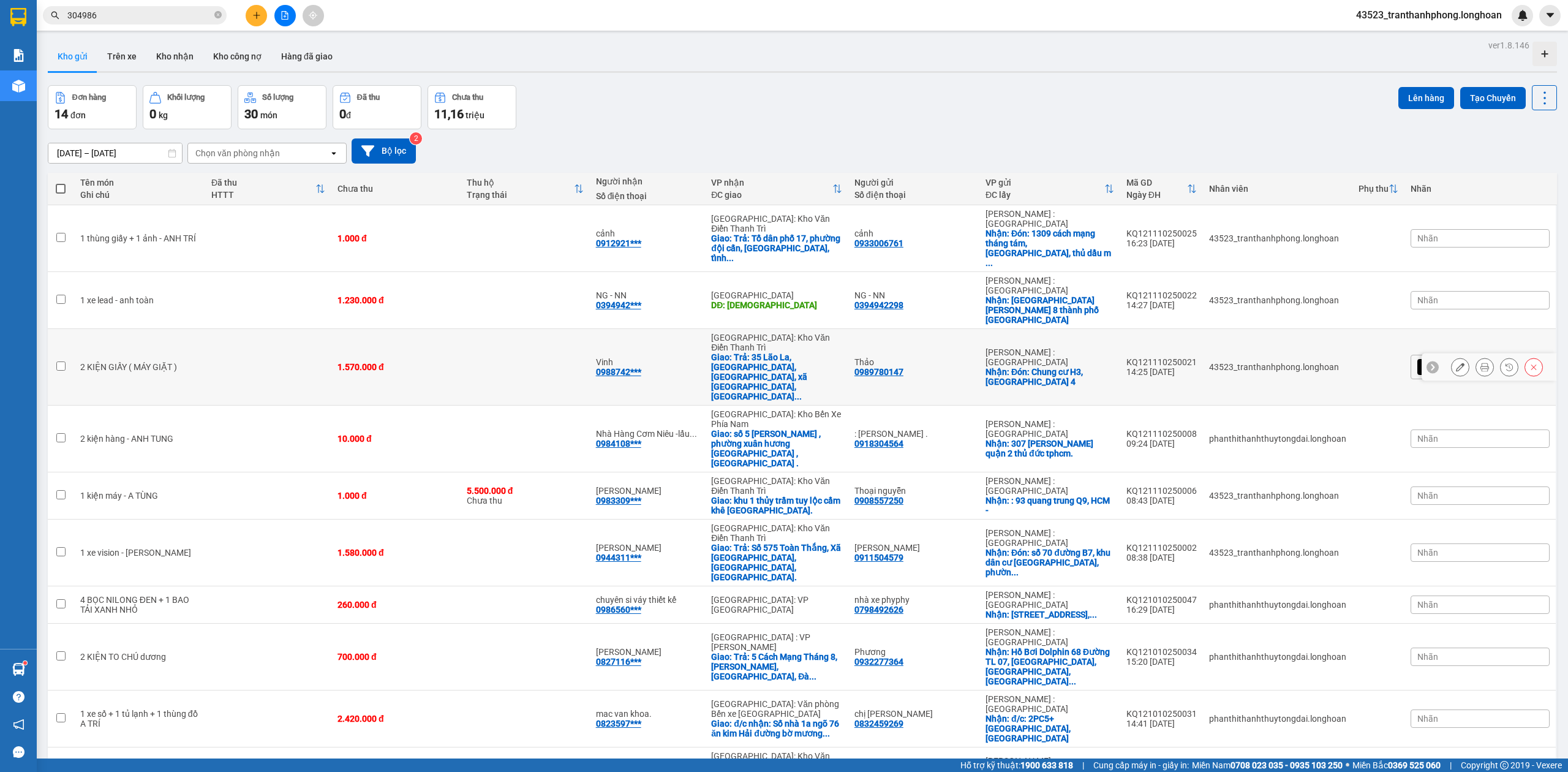
scroll to position [68, 0]
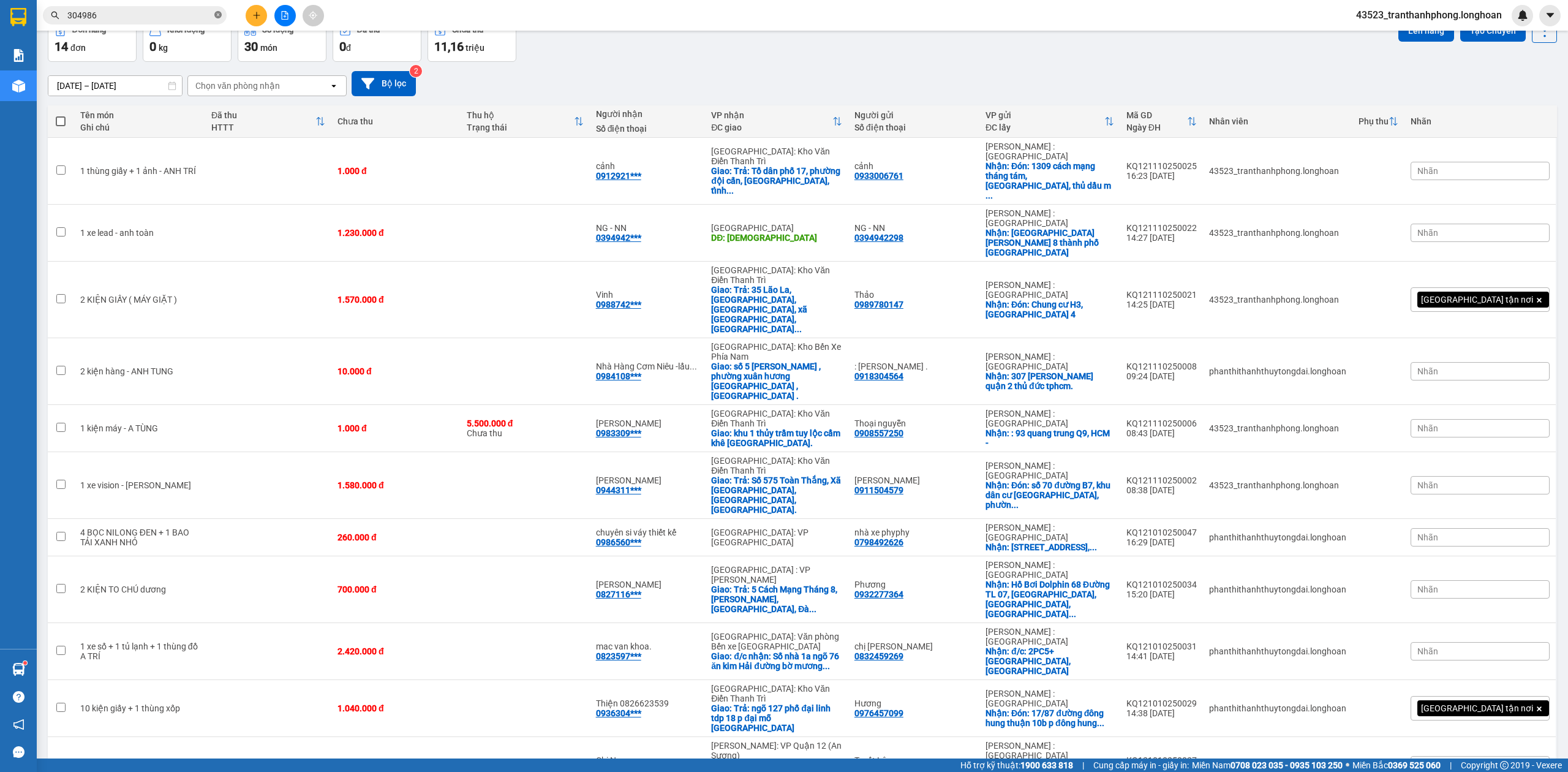
click at [216, 14] on icon "close-circle" at bounding box center [217, 14] width 8 height 8
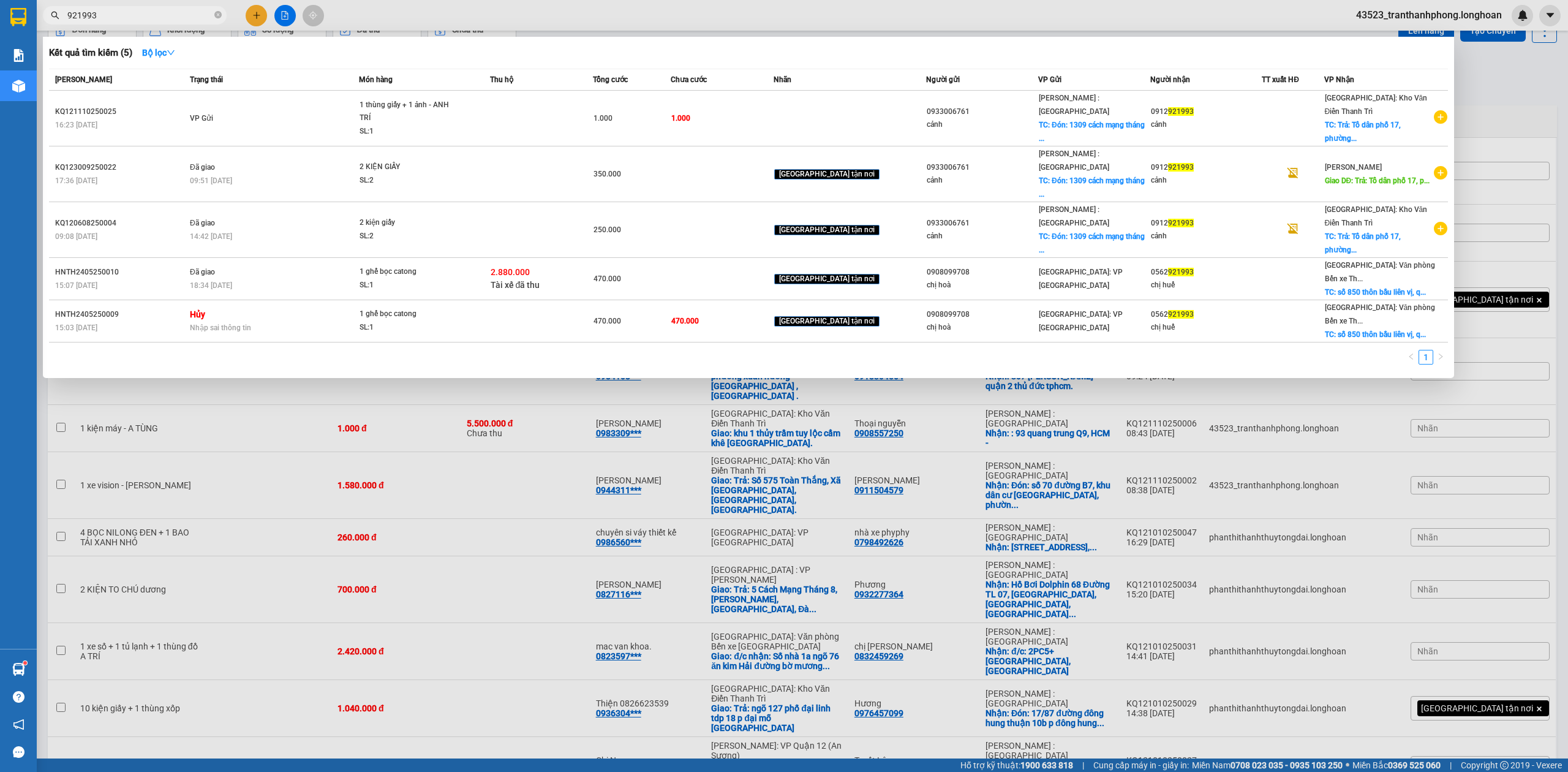
type input "921993"
click at [444, 113] on div "1 thùng giấy + 1 ảnh - ANH TRÍ" at bounding box center [405, 112] width 92 height 26
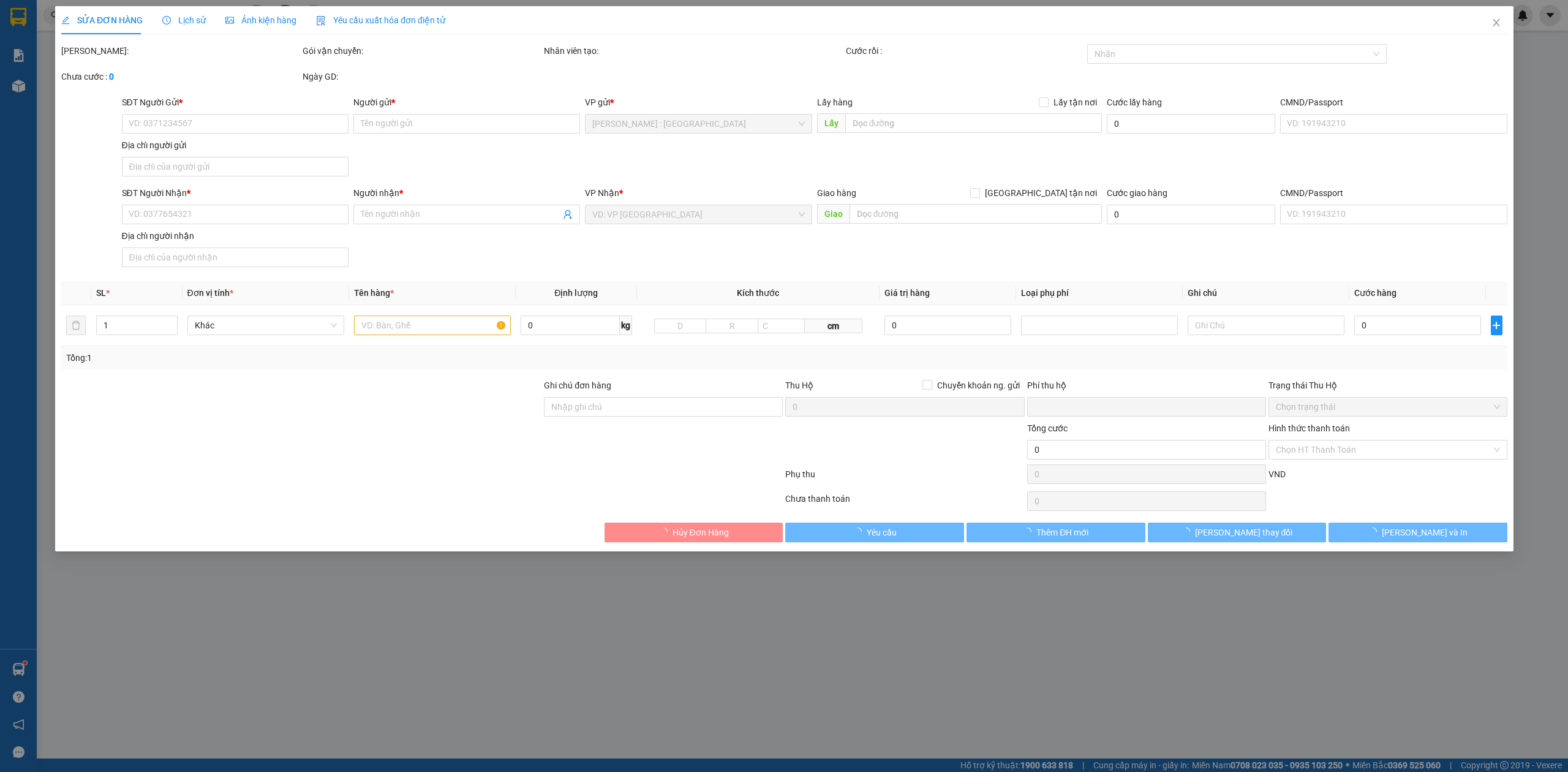
type input "0933006761"
type input "cảnh"
checkbox input "true"
type input "Đón: 1309 cách mạng tháng tám, Phú thọ, thủ dầu một, bình dương"
type input "0912921993"
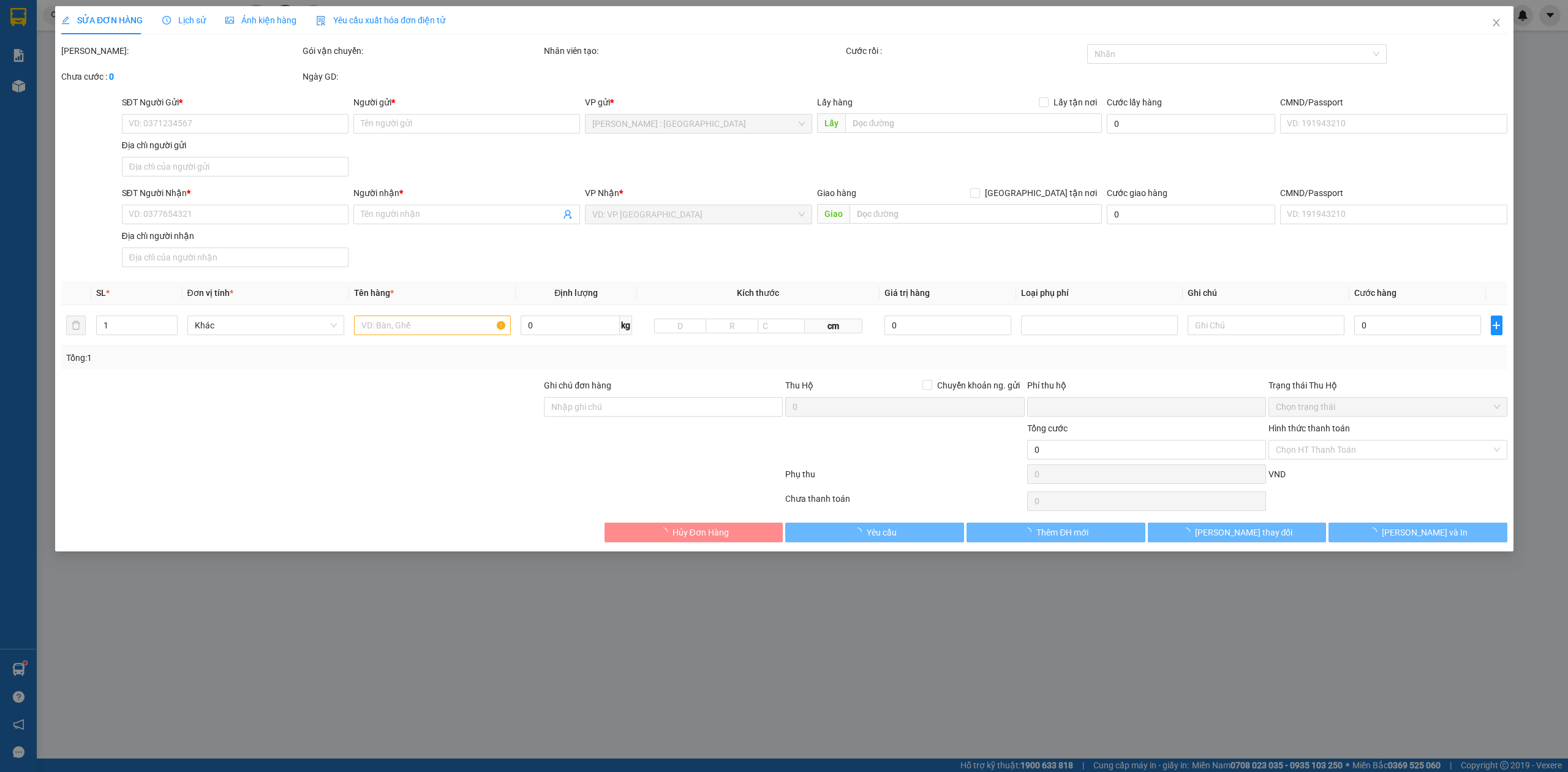
type input "cảnh"
checkbox input "true"
type input "Trả: Tổ dân phố 17, phường đội cấn, tp tuyên Quang, tỉnh tuyên Quang)"
type input "0"
type input "1.000"
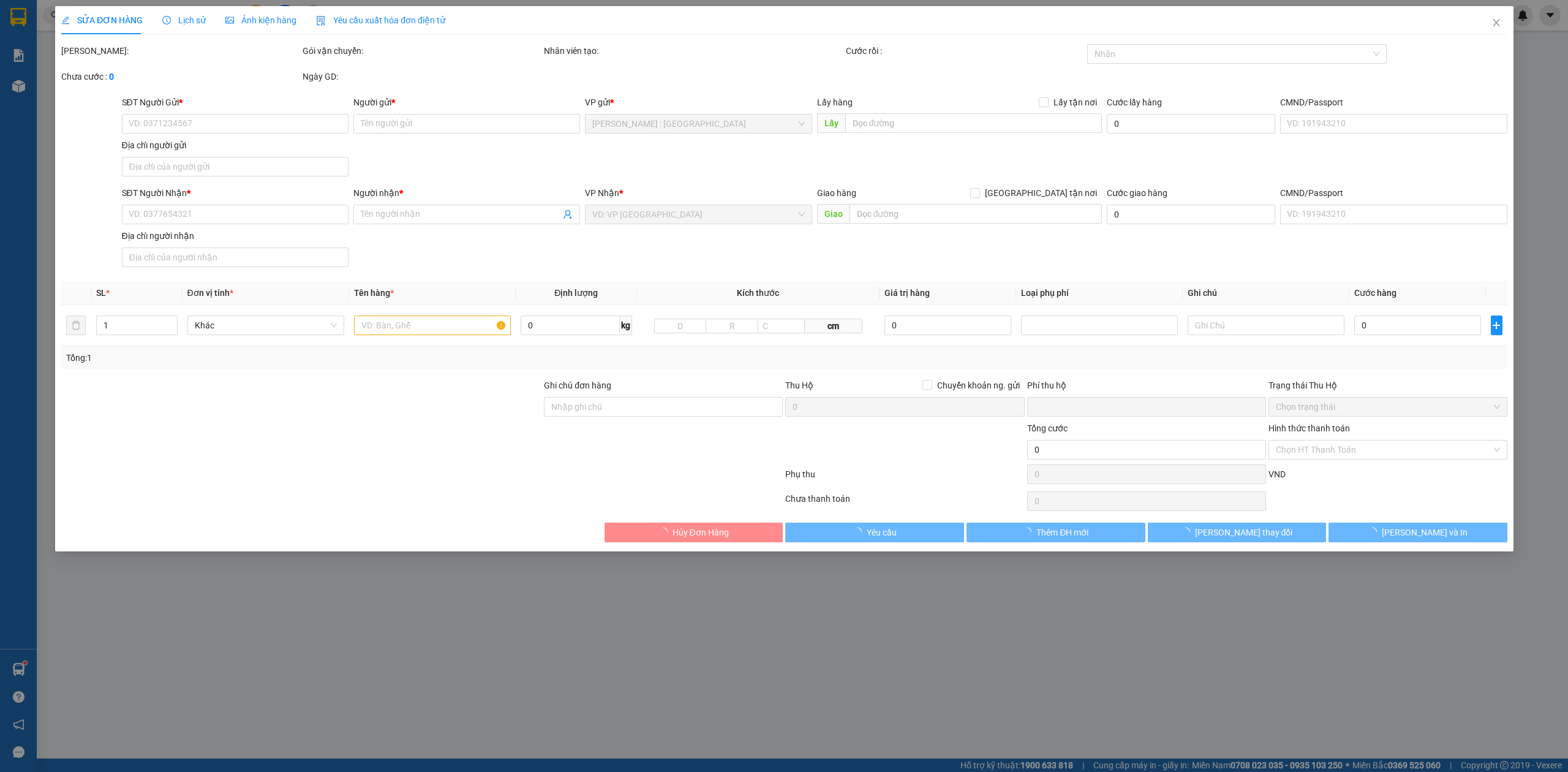
type input "1.000"
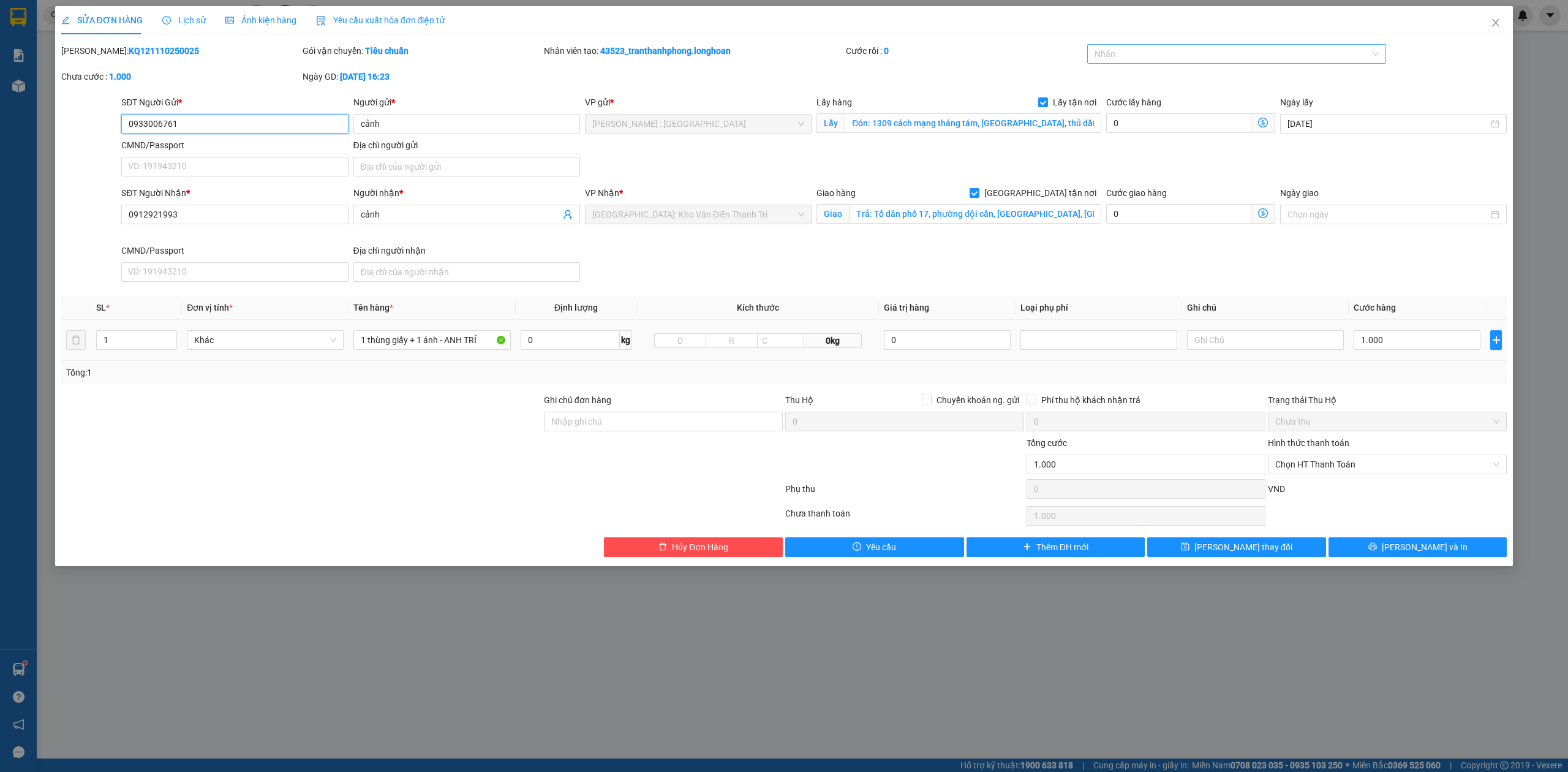
click at [1169, 54] on div at bounding box center [1230, 53] width 281 height 14
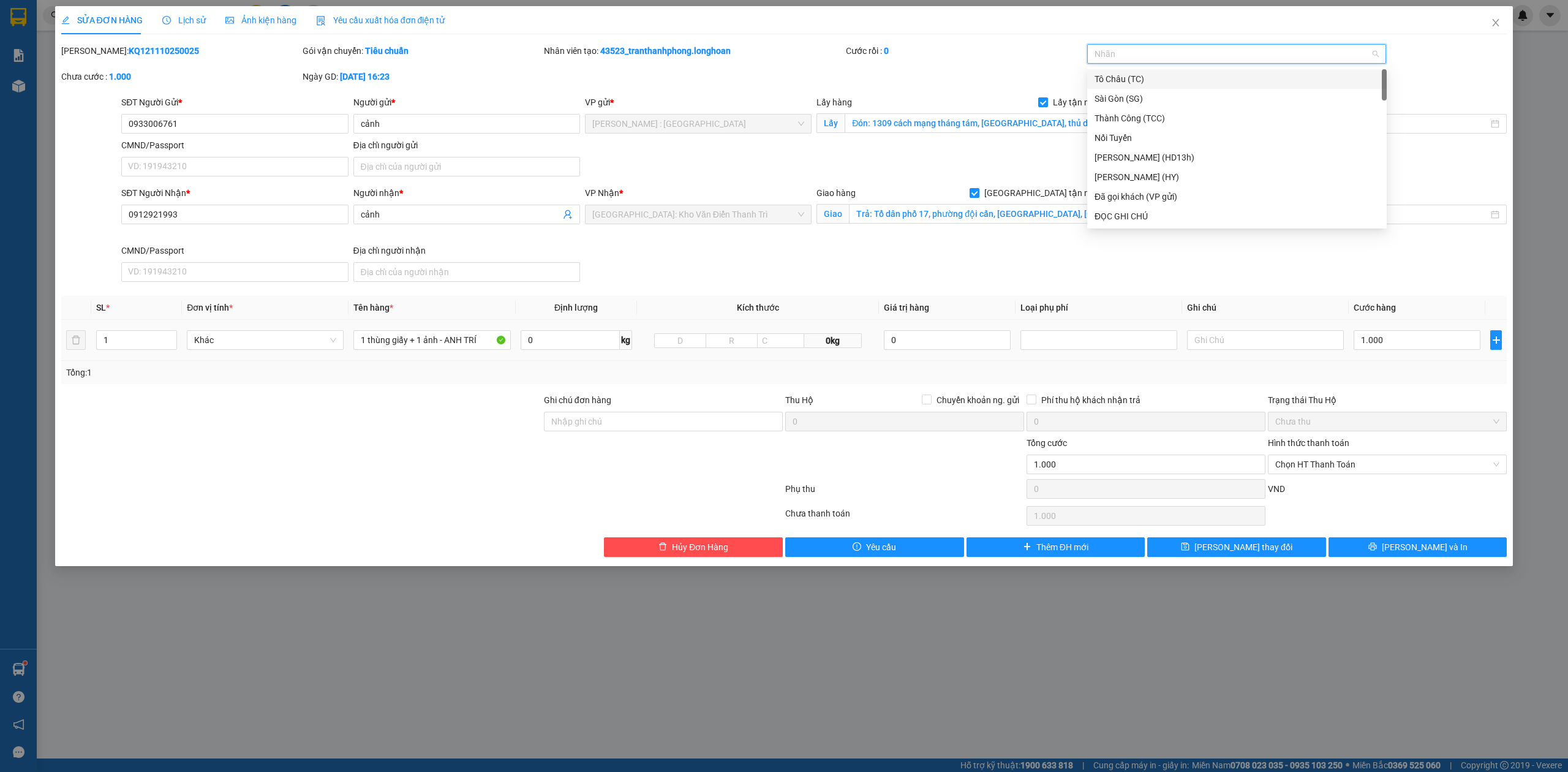
type input "g"
drag, startPoint x: 1137, startPoint y: 216, endPoint x: 915, endPoint y: 229, distance: 222.4
click at [1136, 216] on div "[GEOGRAPHIC_DATA] tận nơi" at bounding box center [1236, 217] width 285 height 14
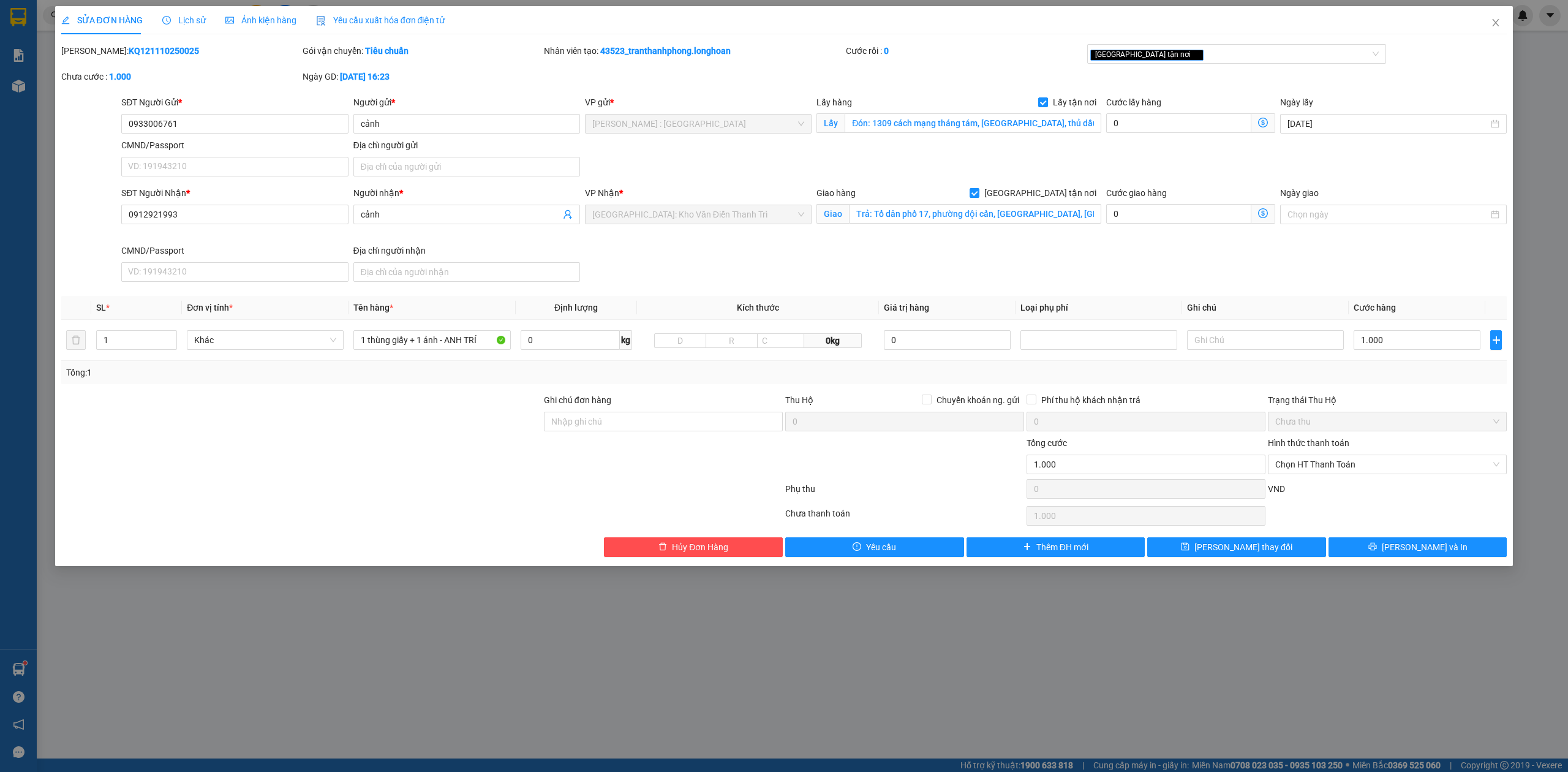
drag, startPoint x: 295, startPoint y: 389, endPoint x: 296, endPoint y: 375, distance: 14.0
click at [296, 381] on div "Total Paid Fee 0 Total UnPaid Fee 1.000 Cash Collection Total Fee Mã ĐH: KQ1211…" at bounding box center [784, 301] width 1446 height 513
type input "2"
click at [169, 332] on span "Increase Value" at bounding box center [170, 336] width 14 height 11
drag, startPoint x: 360, startPoint y: 344, endPoint x: 511, endPoint y: 359, distance: 151.7
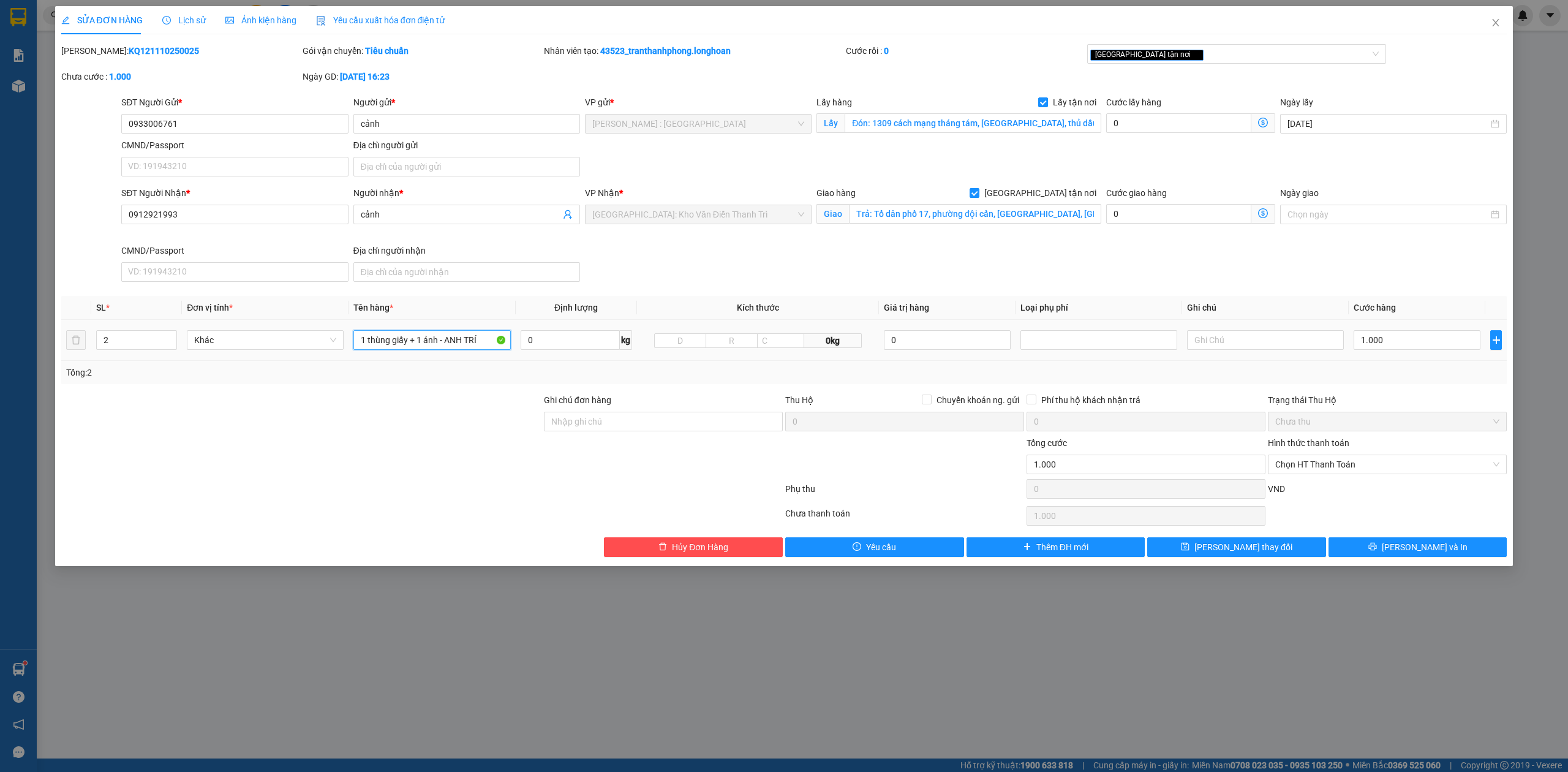
click at [511, 359] on td "1 thùng giấy + 1 ảnh - ANH TRÍ" at bounding box center [432, 340] width 167 height 41
type input "1 kiện giấy + 1 tấm dấy dẹp"
click at [1387, 344] on input "1.000" at bounding box center [1417, 339] width 127 height 19
type input "1.000.000"
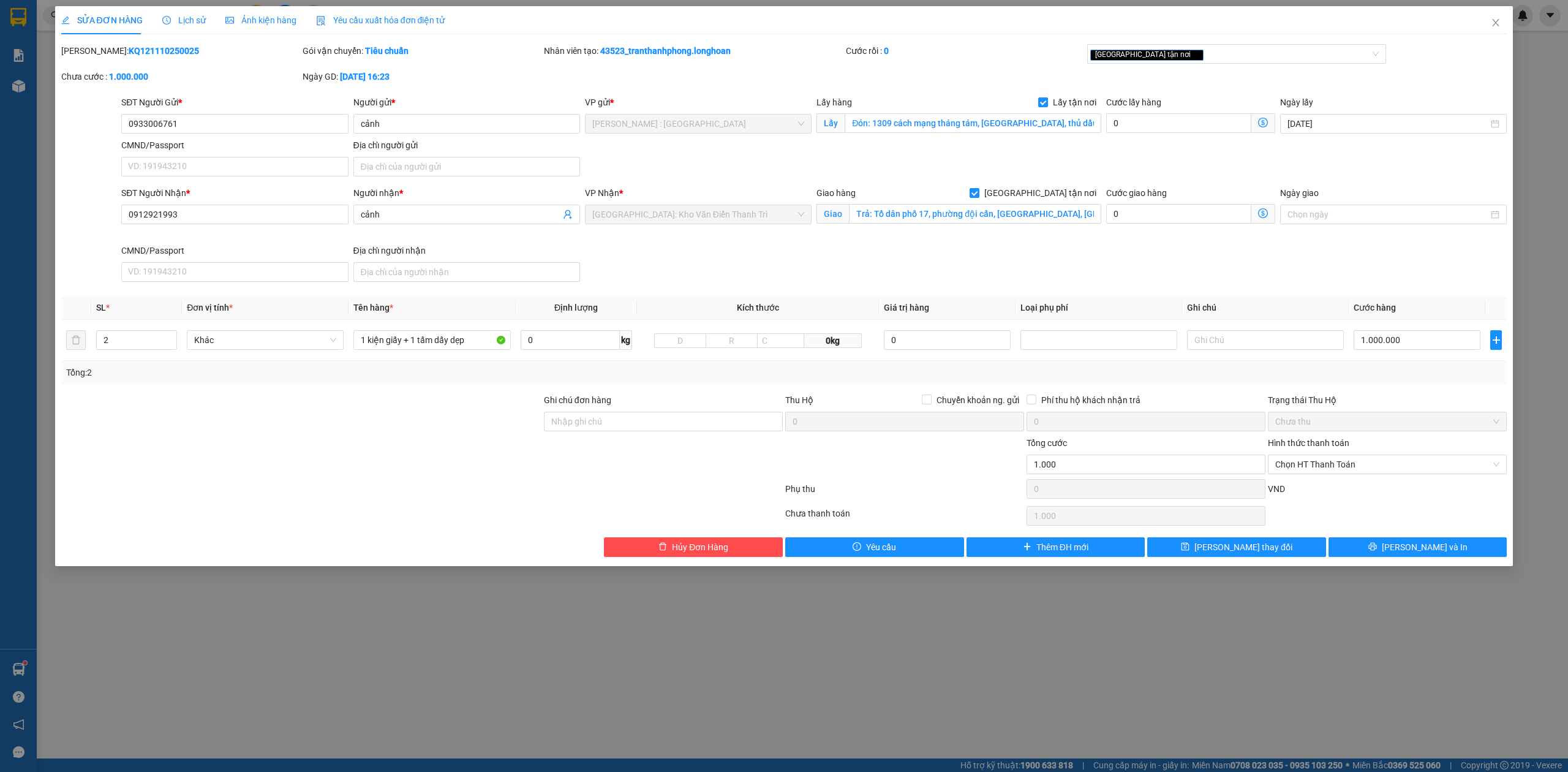
type input "1.000.000"
type input "2"
type input "23"
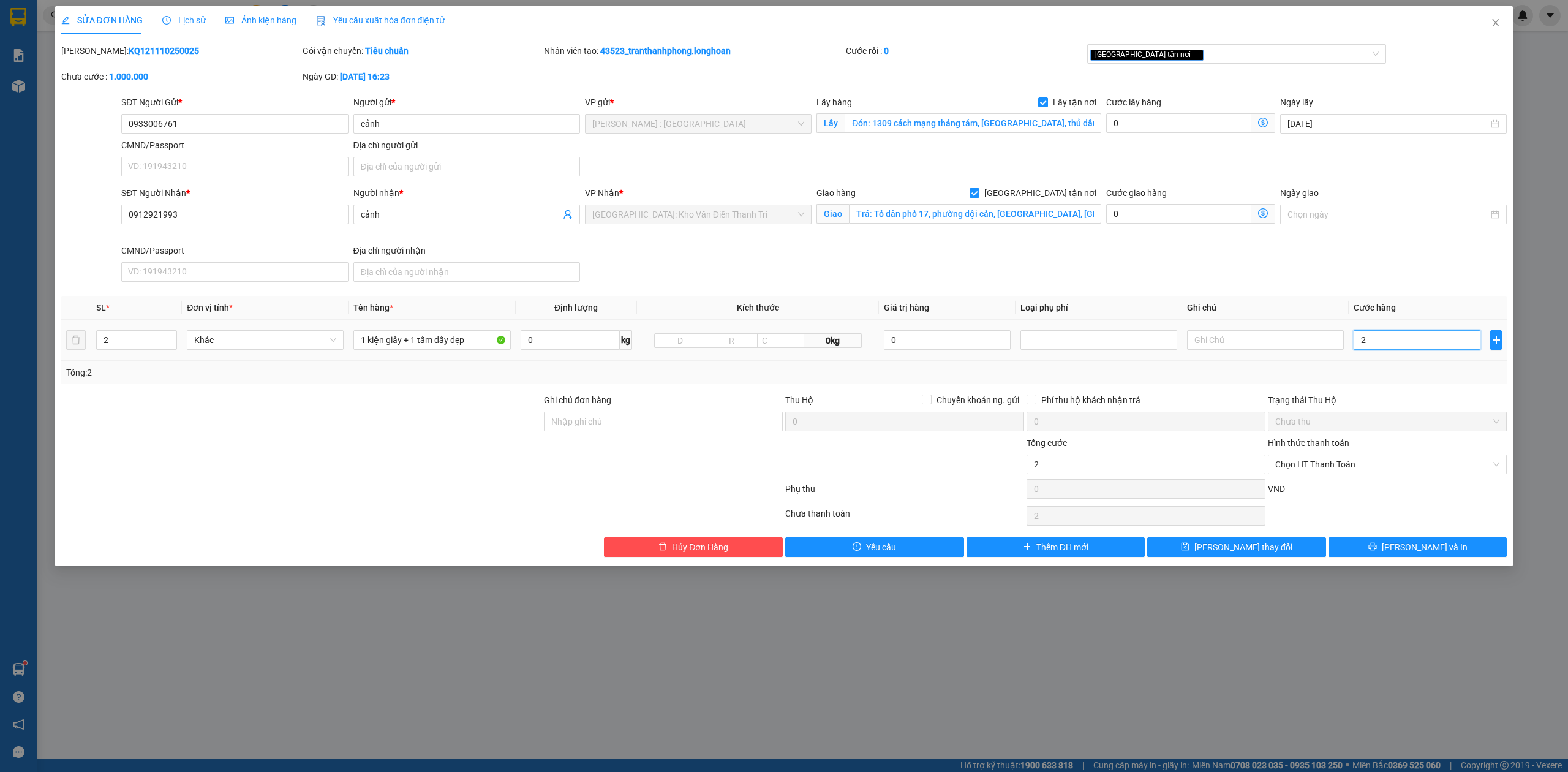
type input "23"
type input "230"
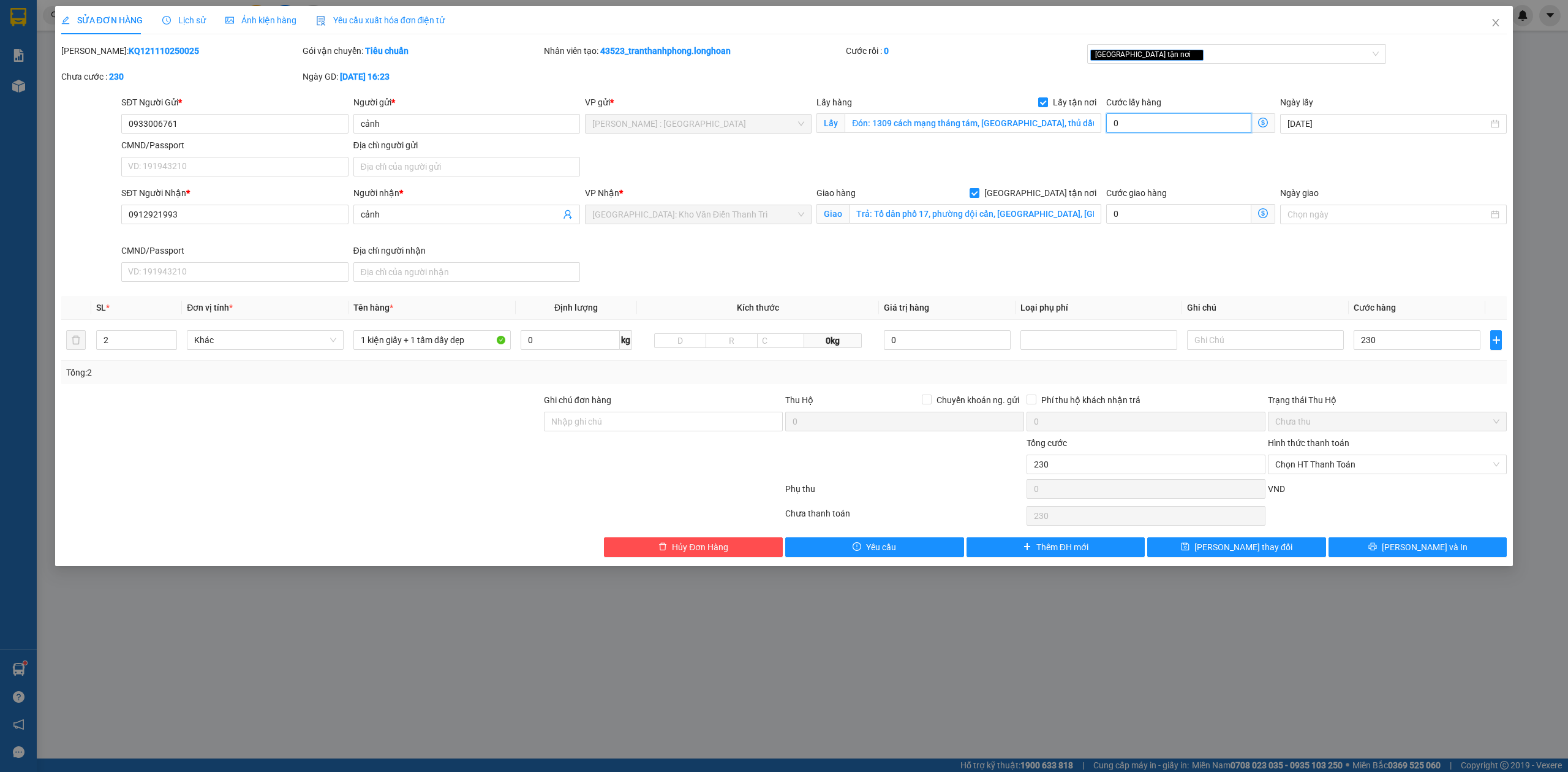
type input "230.000"
click at [1208, 119] on input "0" at bounding box center [1179, 123] width 146 height 19
type input "230.006"
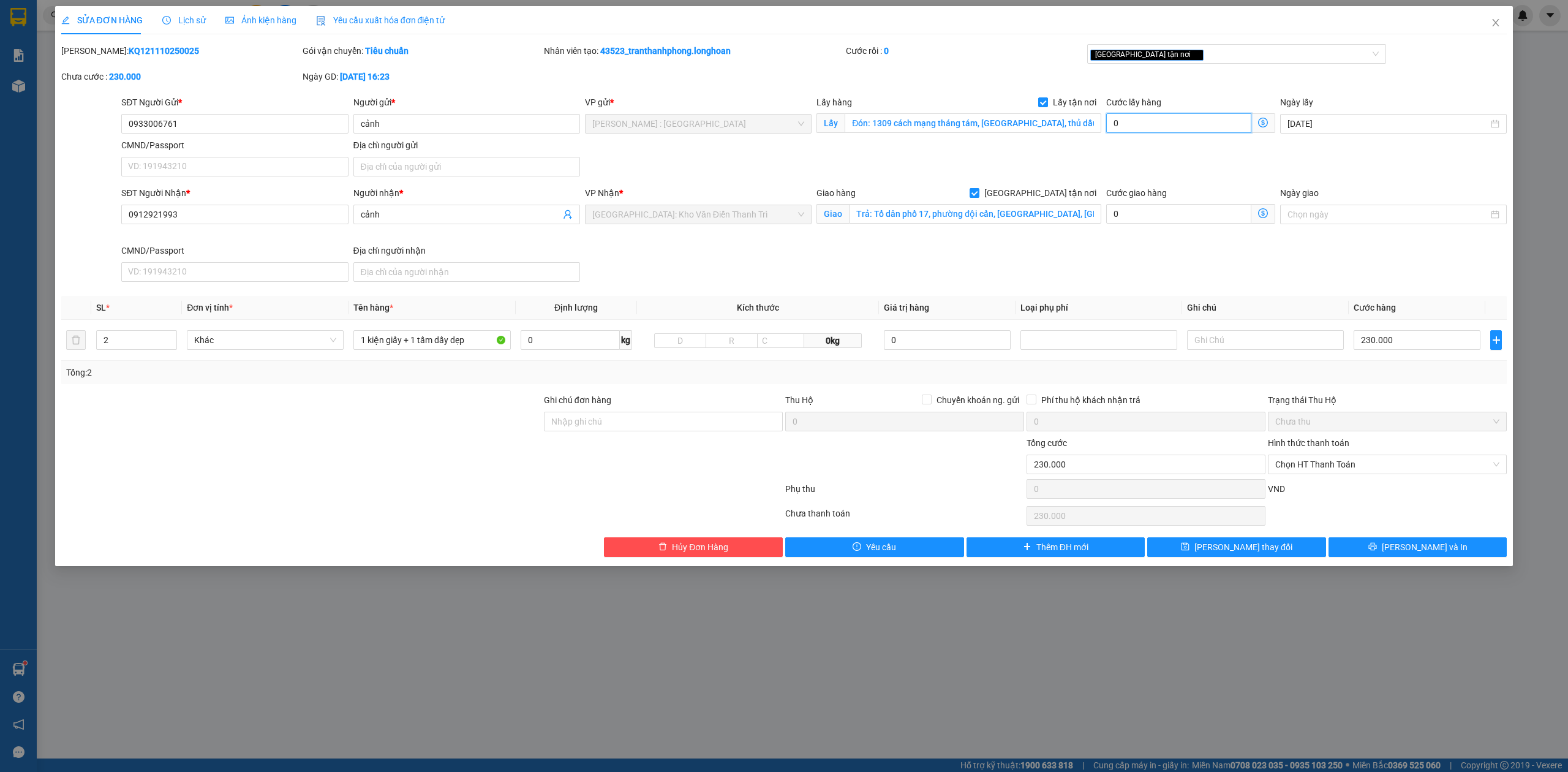
type input "230.006"
type input "6"
type input "230.065"
type input "65"
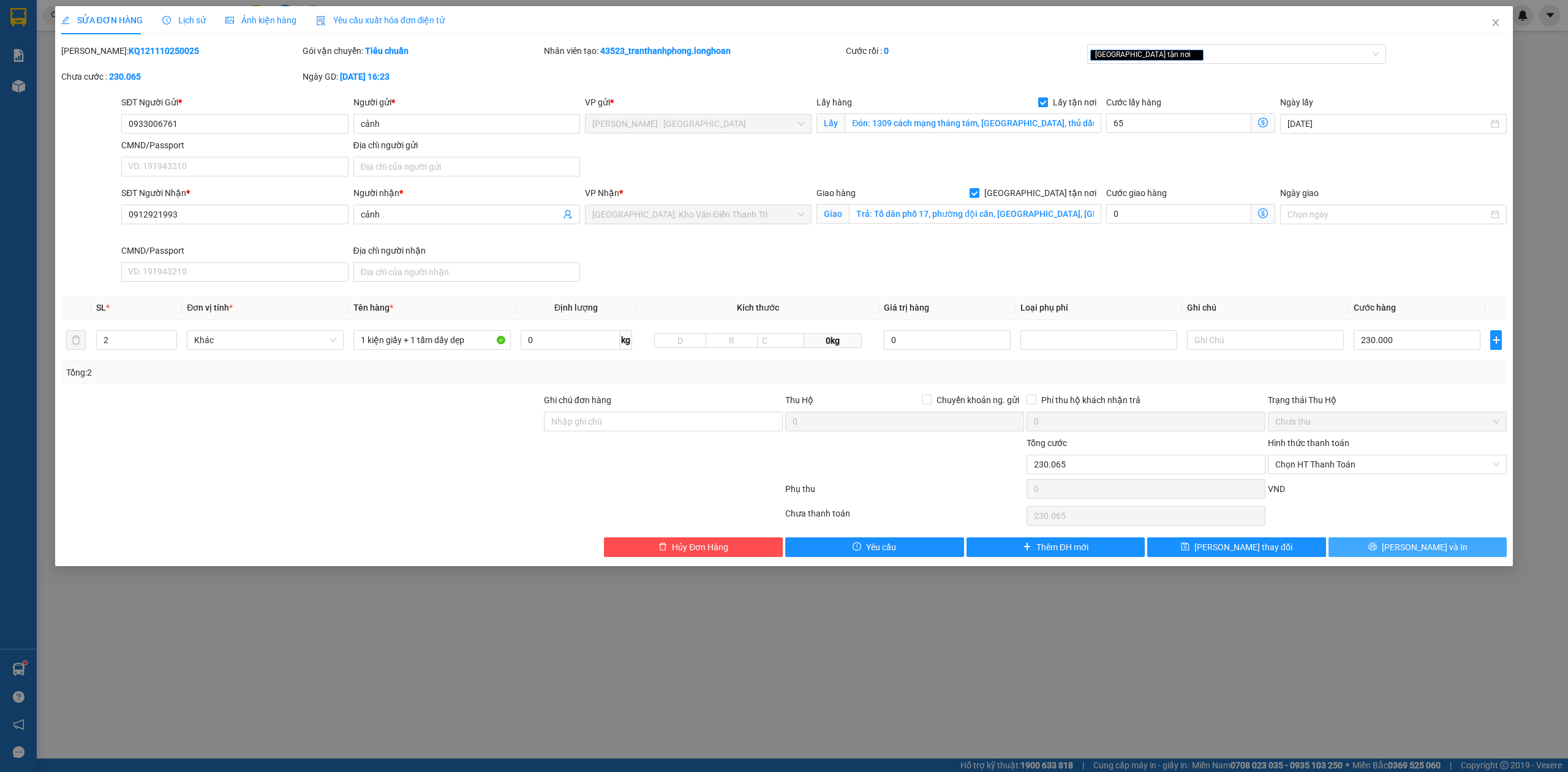
type input "295.000"
type input "65.000"
click at [1405, 554] on button "[PERSON_NAME] và In" at bounding box center [1417, 547] width 179 height 19
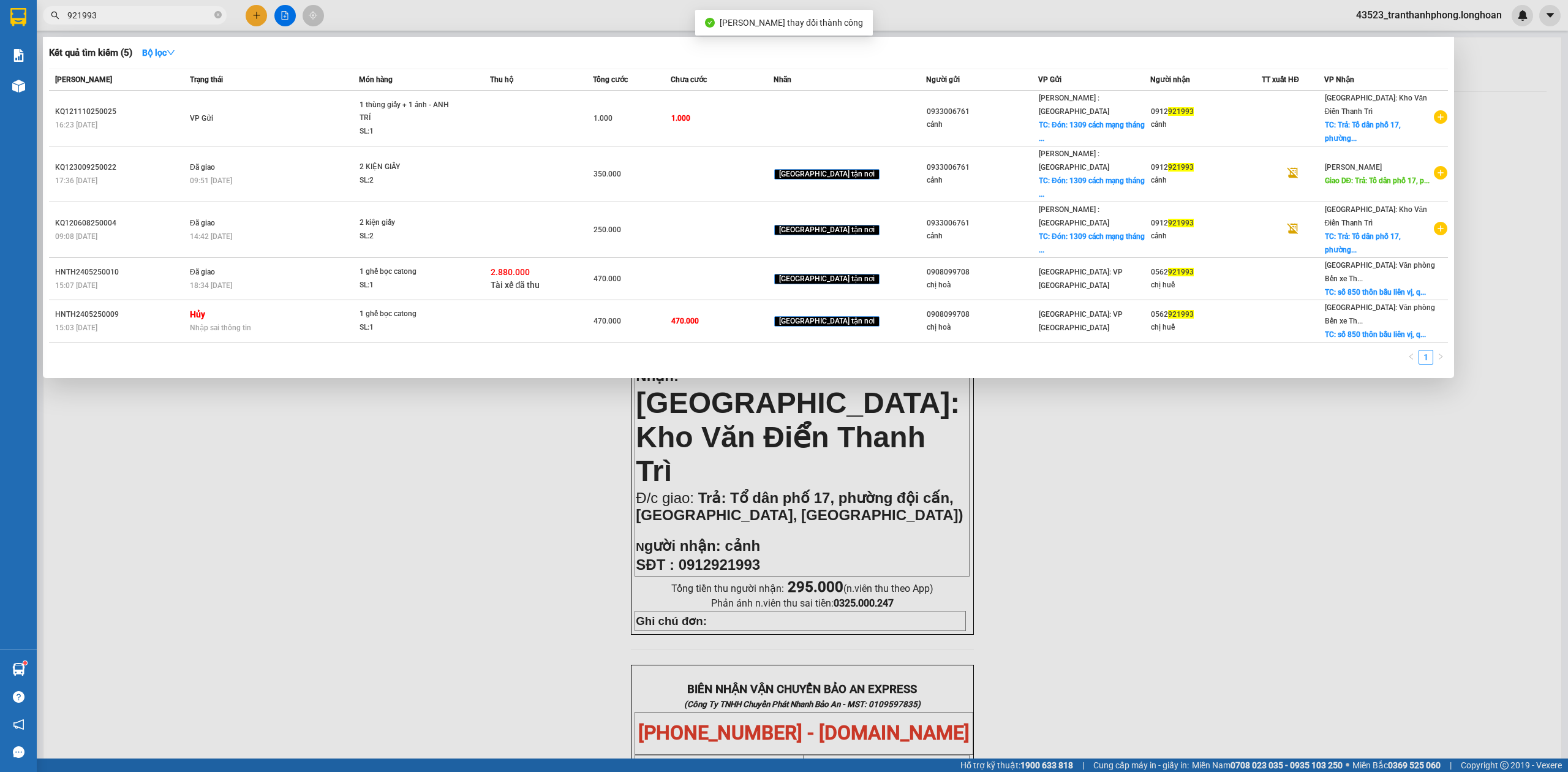
click at [162, 16] on input "921993" at bounding box center [140, 15] width 145 height 14
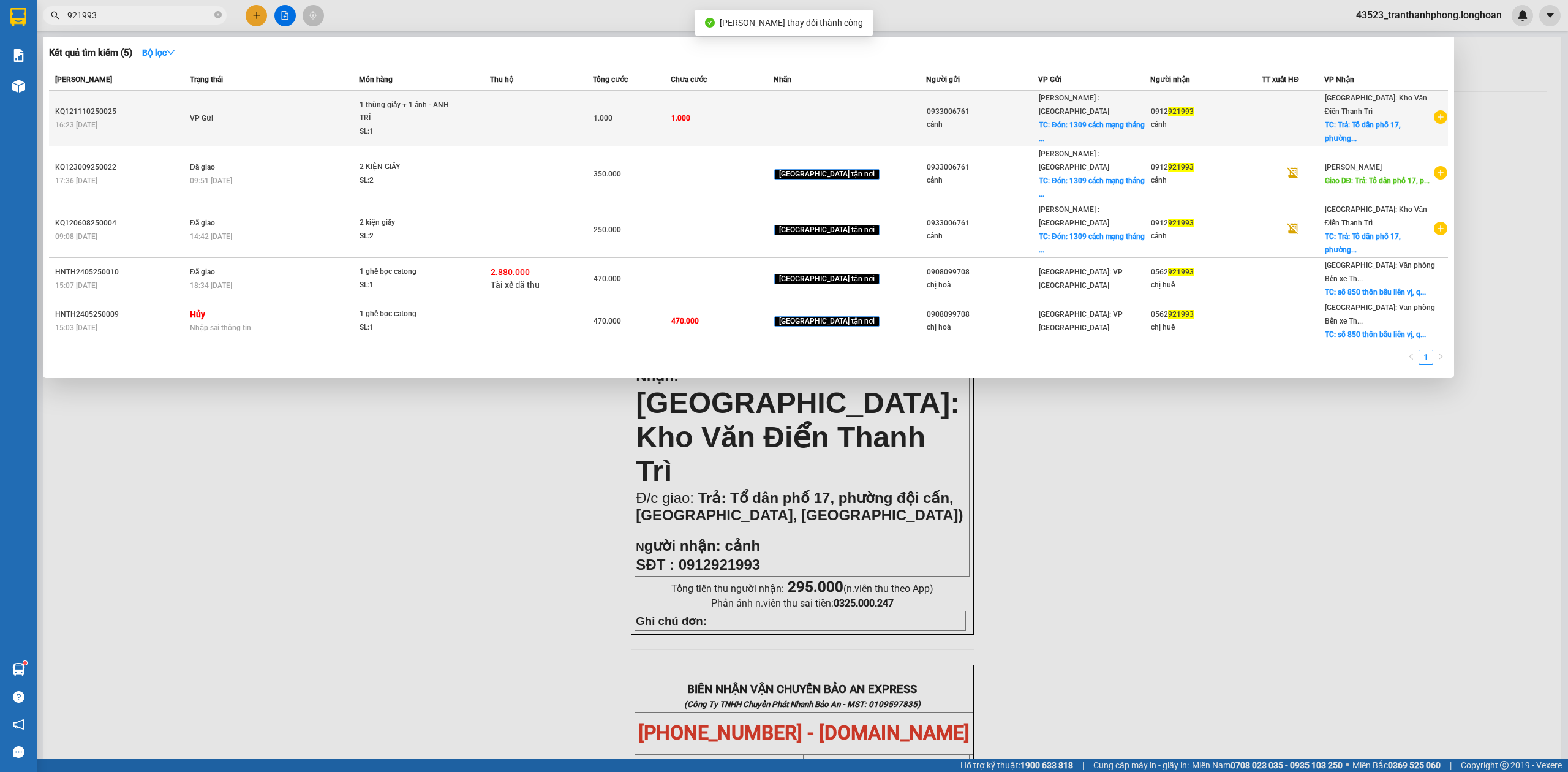
click at [292, 125] on td "VP Gửi" at bounding box center [272, 119] width 172 height 56
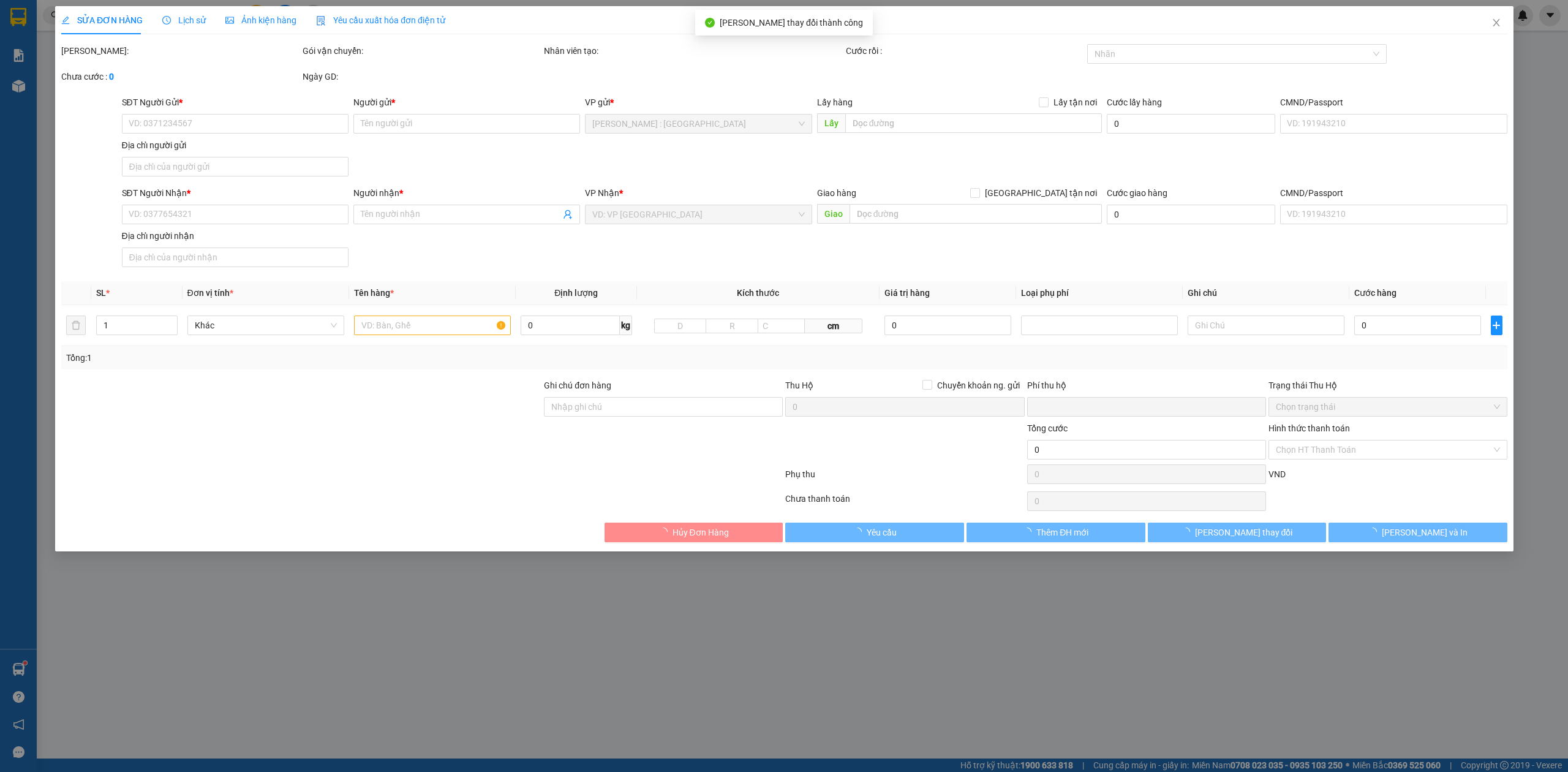
type input "0933006761"
type input "cảnh"
checkbox input "true"
type input "Đón: 1309 cách mạng tháng tám, Phú thọ, thủ dầu một, bình dương"
type input "0912921993"
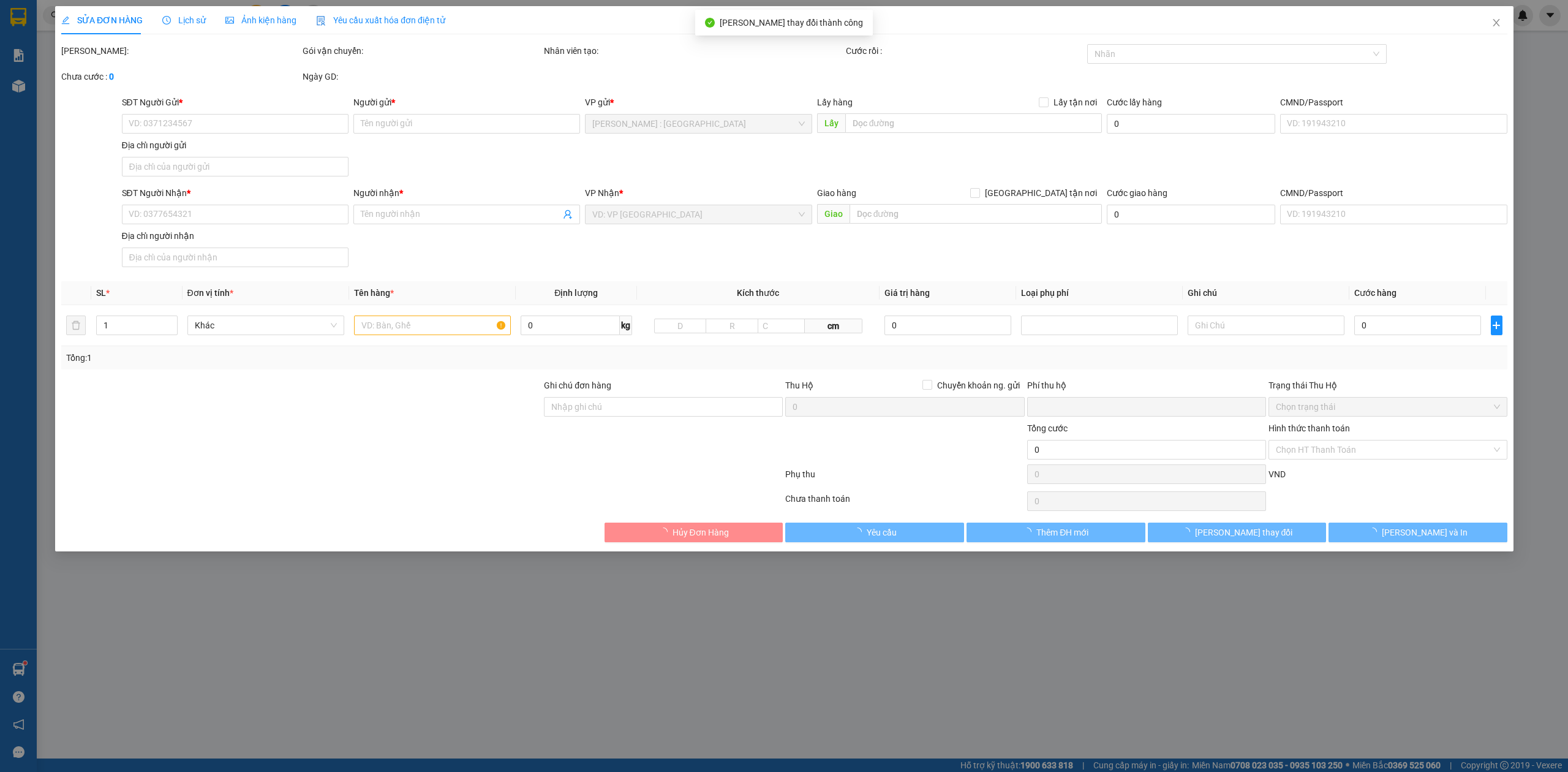
type input "cảnh"
checkbox input "true"
type input "Trả: Tổ dân phố 17, phường đội cấn, tp tuyên Quang, tỉnh tuyên Quang)"
type input "0"
type input "295.000"
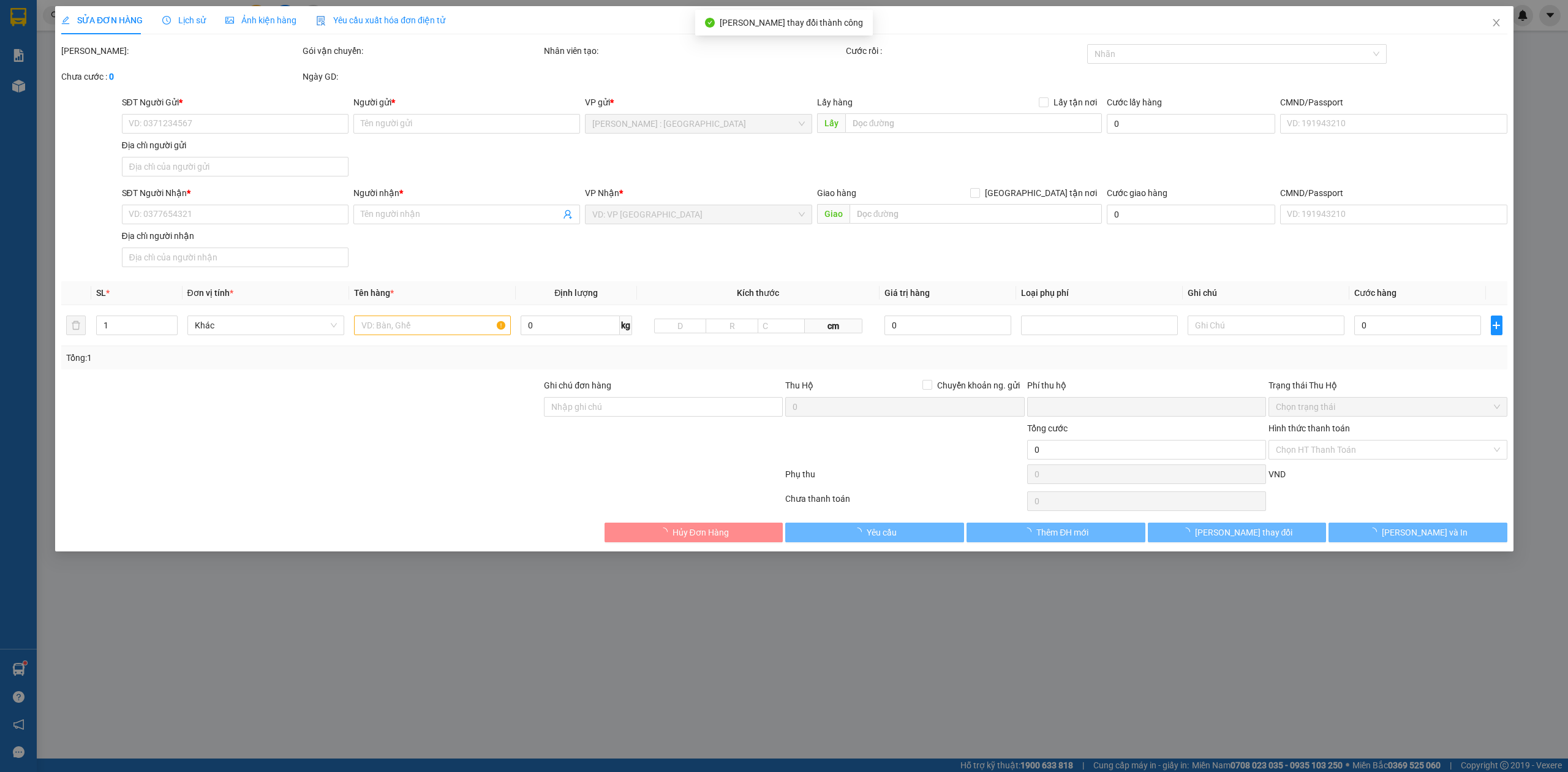
type input "295.000"
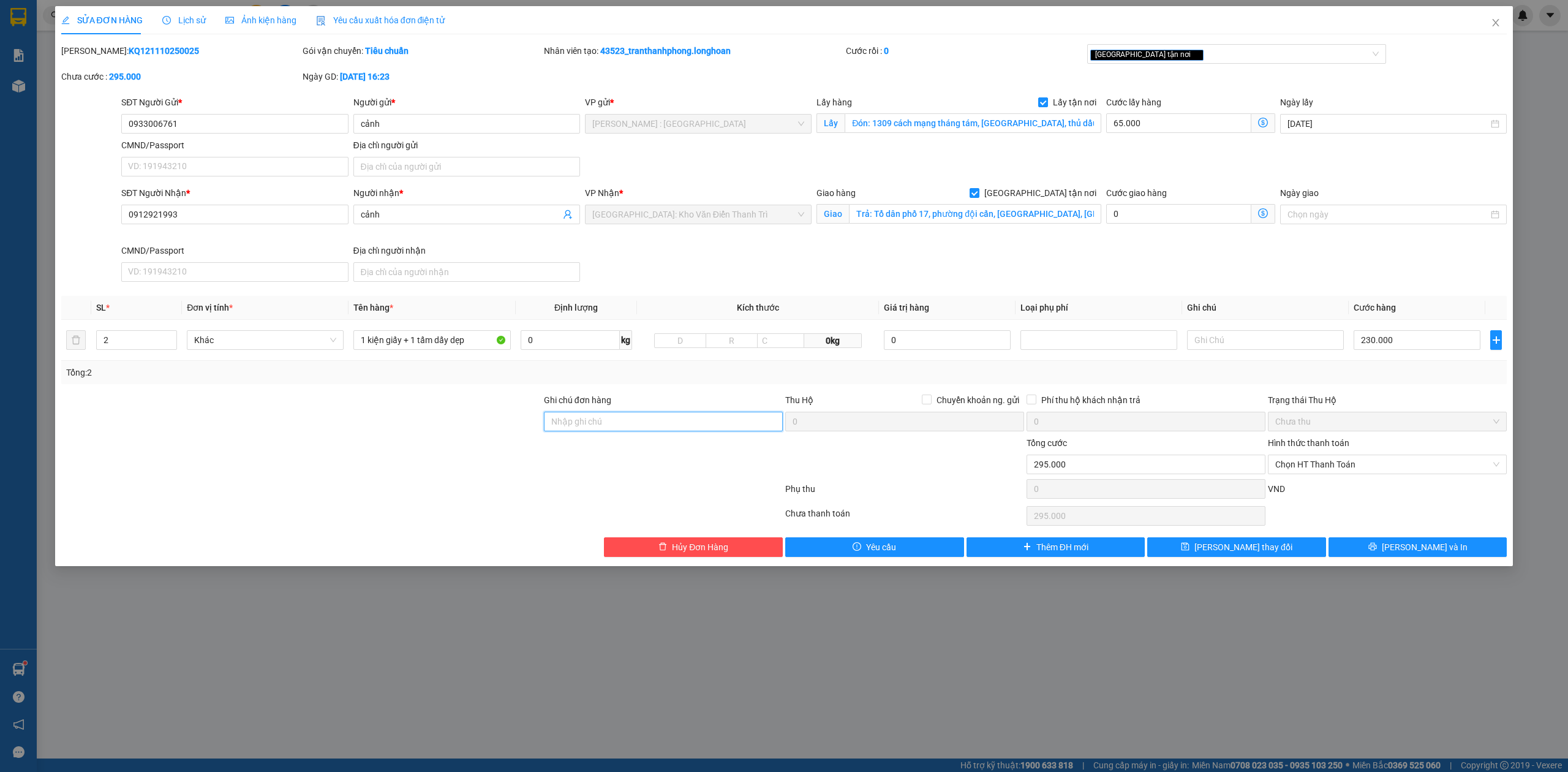
click at [613, 424] on input "Ghi chú đơn hàng" at bounding box center [663, 421] width 239 height 19
type input "NHẬN THEO KIỆN-GIAO NGUYÊN KIỆN - HƯ VỠ KHÔNG ĐỀN"
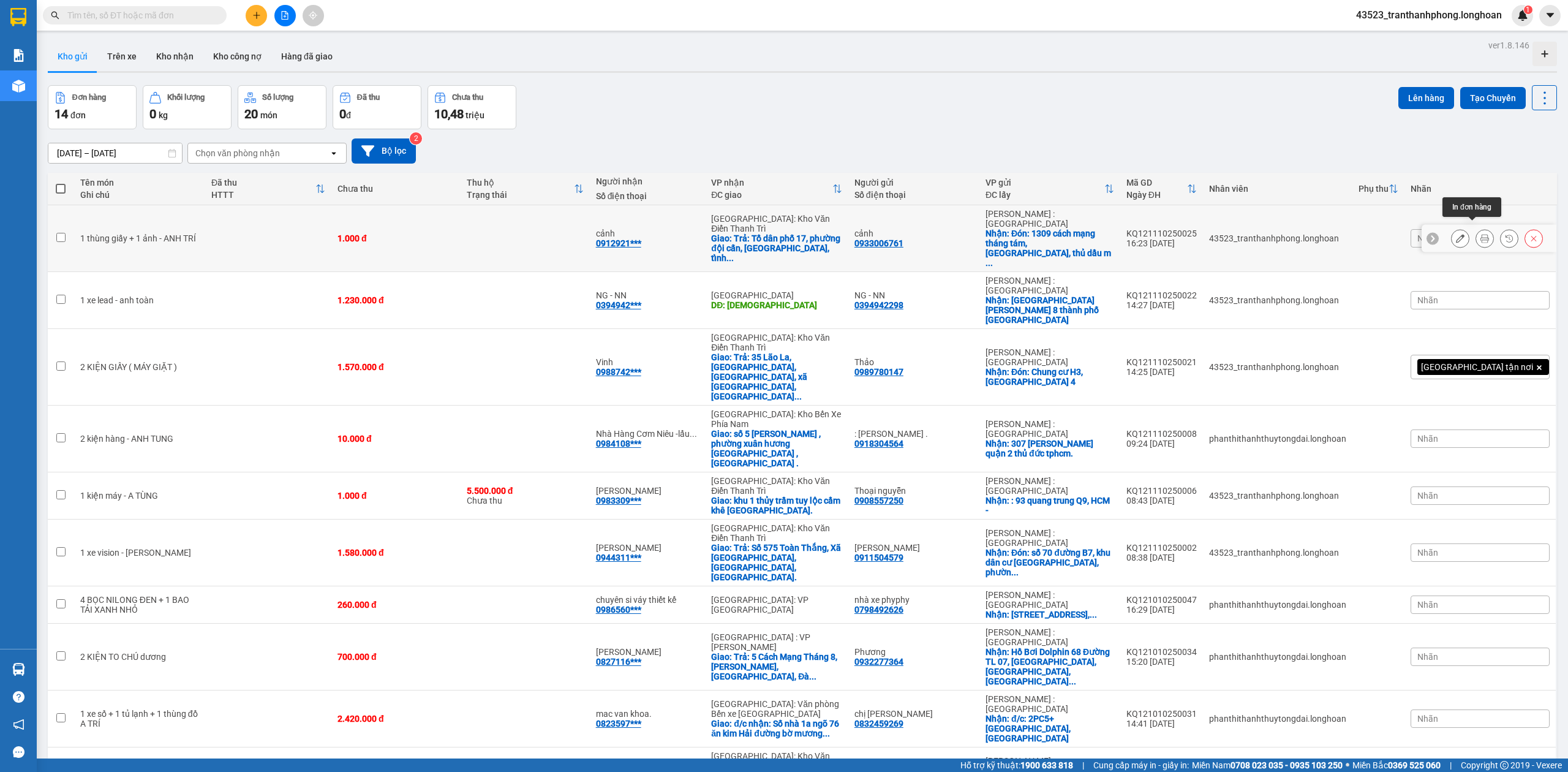
click at [1480, 234] on icon at bounding box center [1484, 238] width 8 height 8
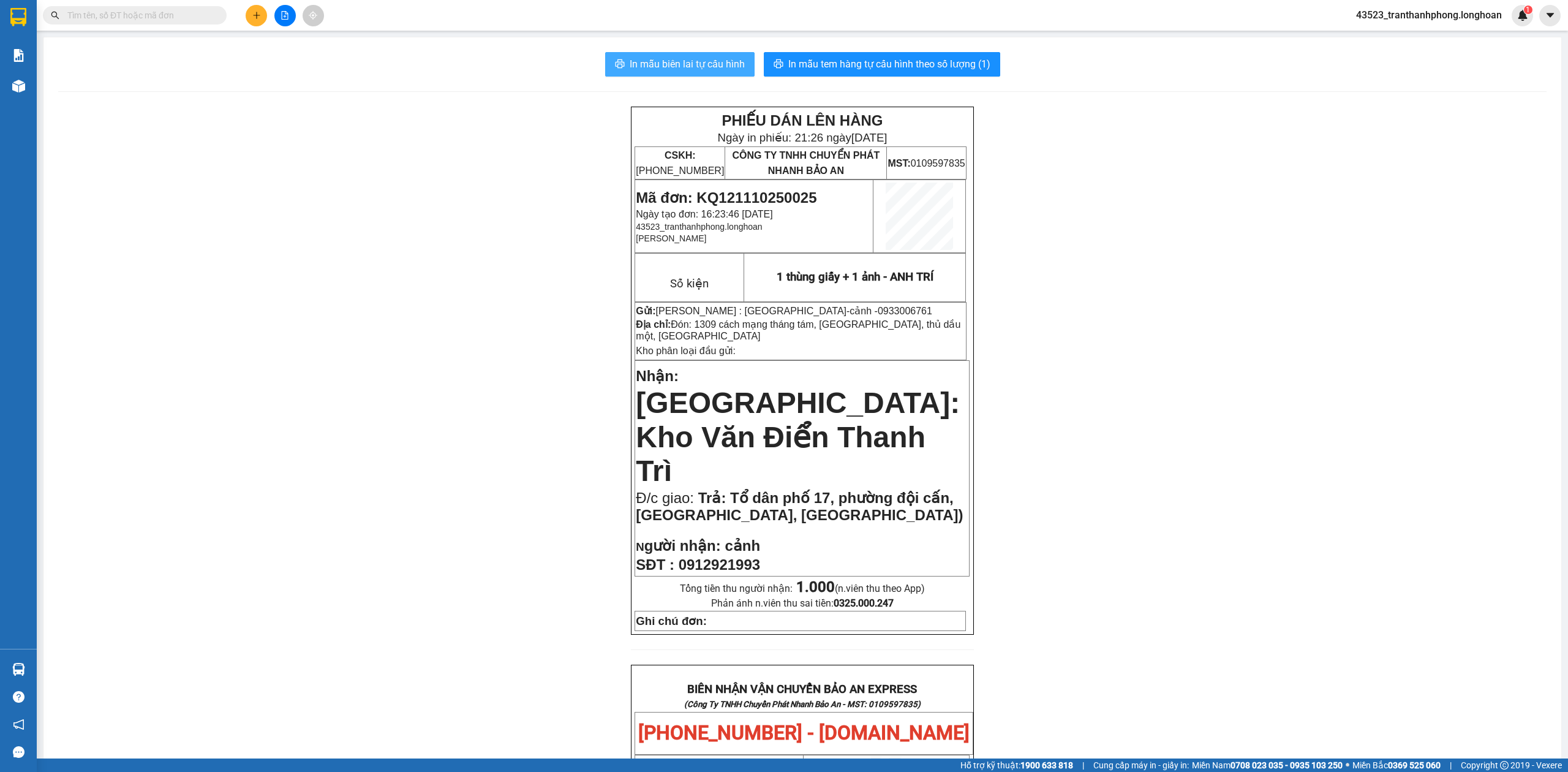
click at [679, 60] on span "In mẫu biên lai tự cấu hình" at bounding box center [687, 64] width 115 height 15
click at [878, 54] on button "In mẫu tem hàng tự cấu hình theo số lượng (1)" at bounding box center [882, 64] width 236 height 25
click at [663, 68] on span "In mẫu biên lai tự cấu hình" at bounding box center [687, 64] width 115 height 15
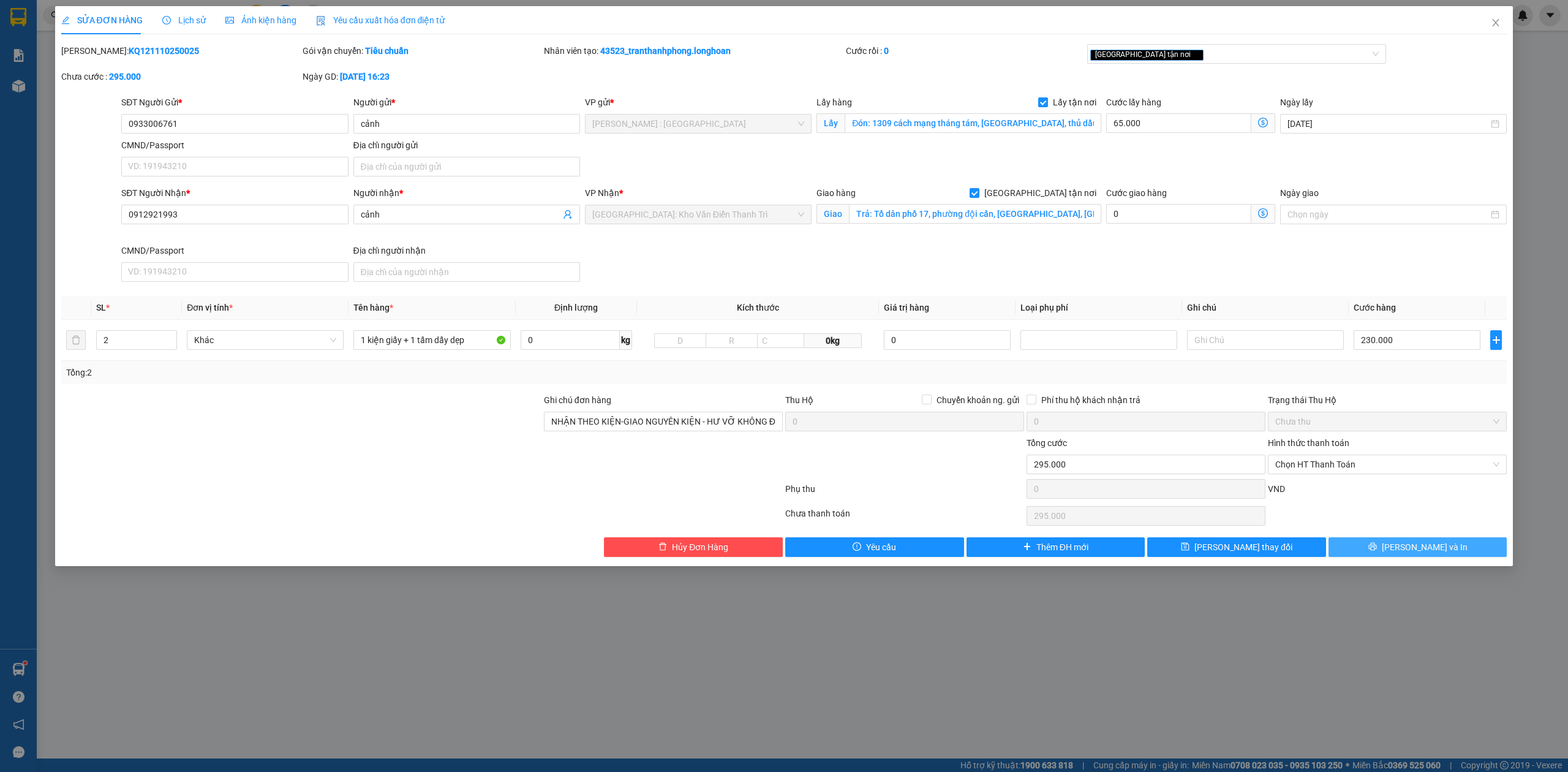
click at [1376, 552] on button "[PERSON_NAME] và In" at bounding box center [1417, 547] width 179 height 19
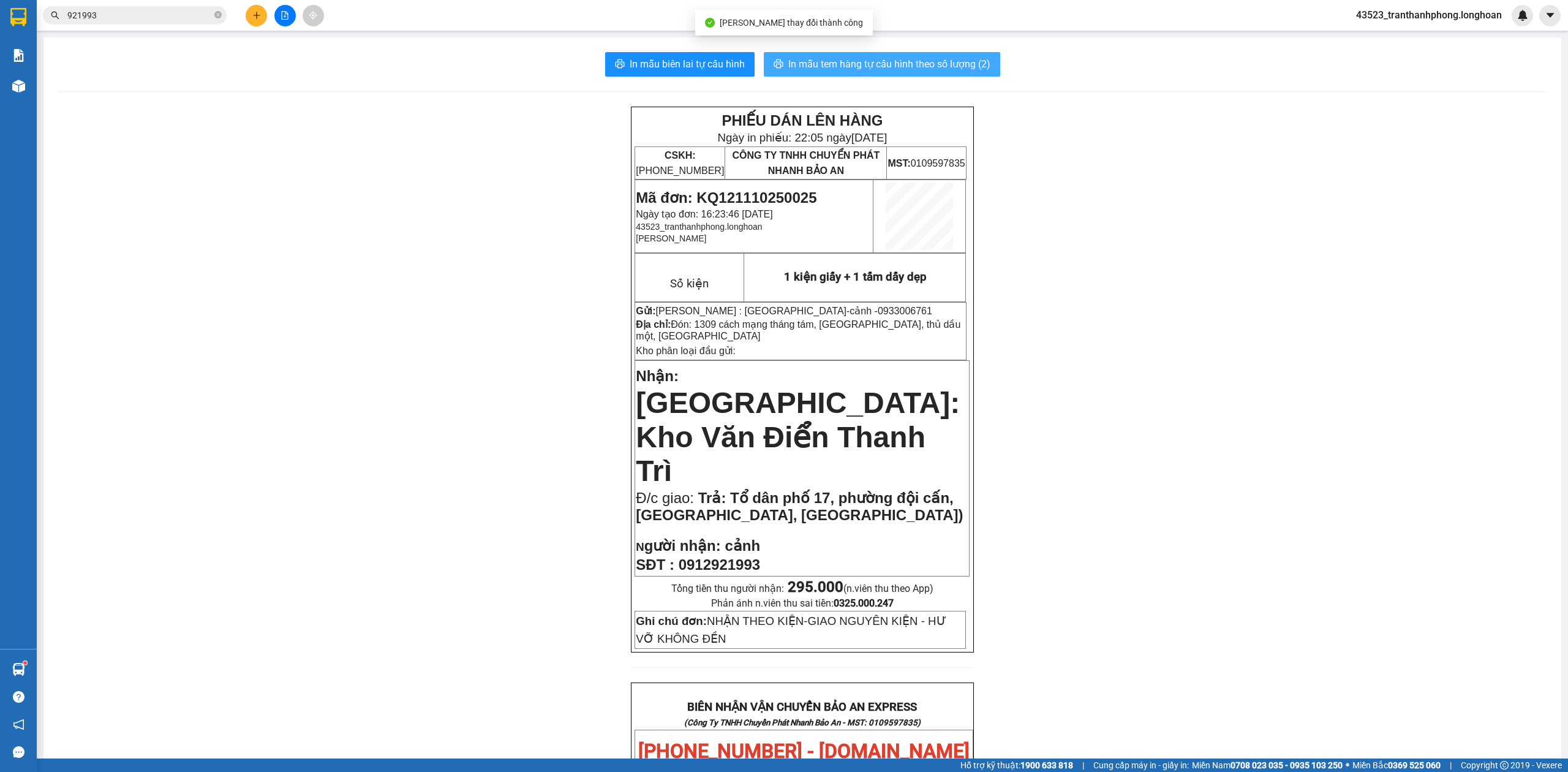
click at [883, 70] on span "In mẫu tem hàng tự cấu hình theo số lượng (2)" at bounding box center [889, 64] width 202 height 15
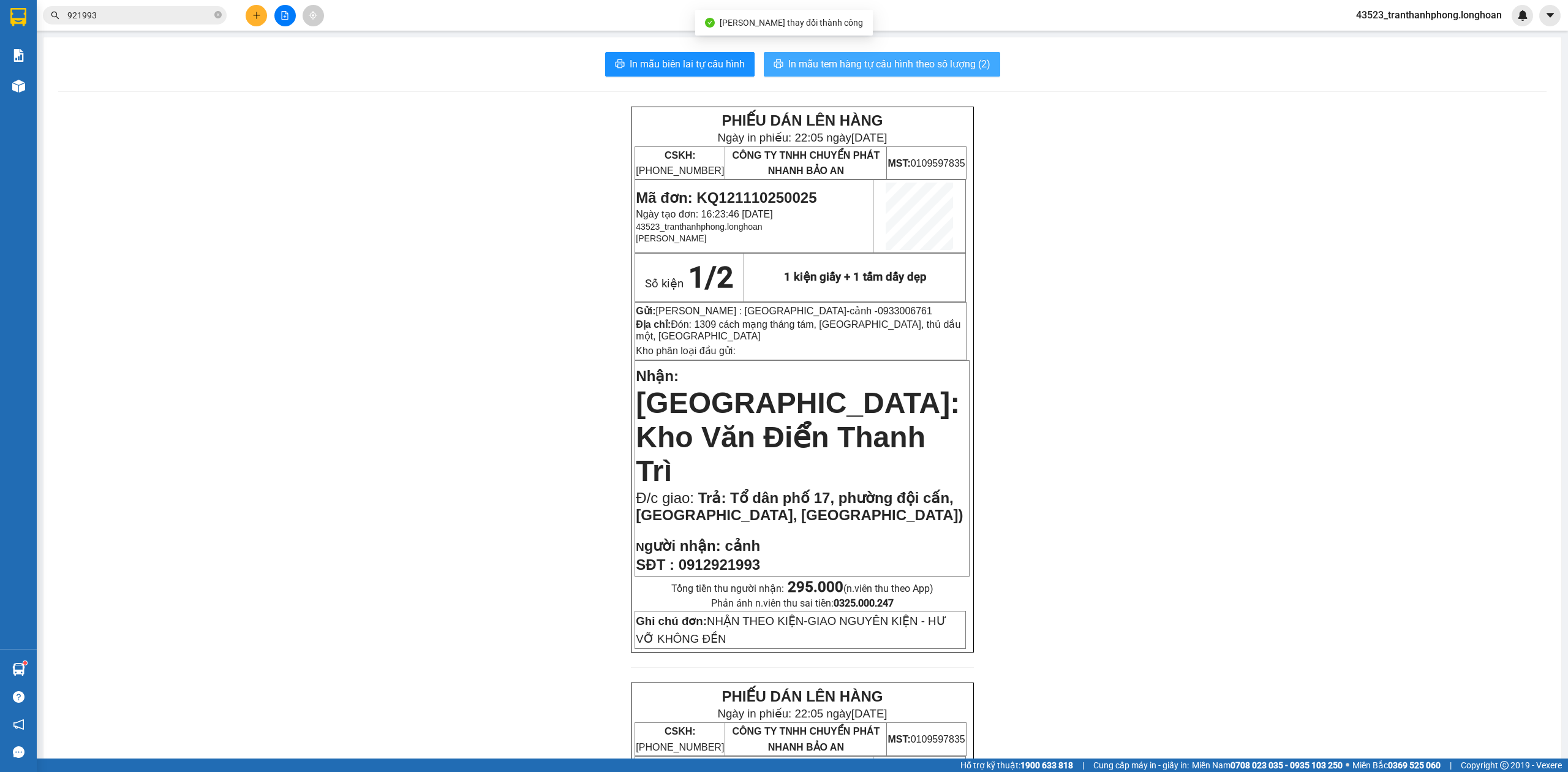
click at [764, 52] on button "In mẫu tem hàng tự cấu hình theo số lượng (2)" at bounding box center [882, 64] width 236 height 25
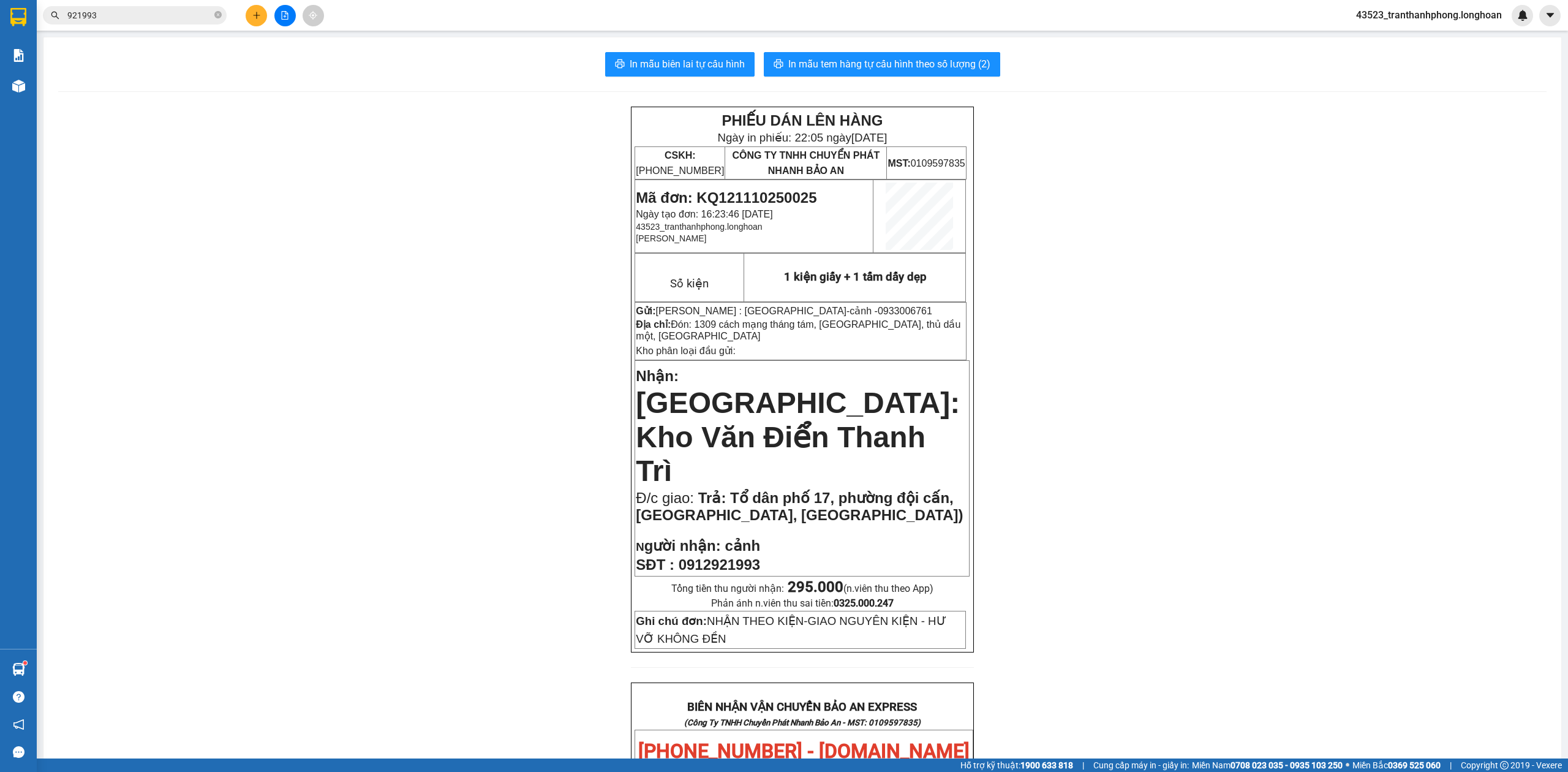
scroll to position [629, 0]
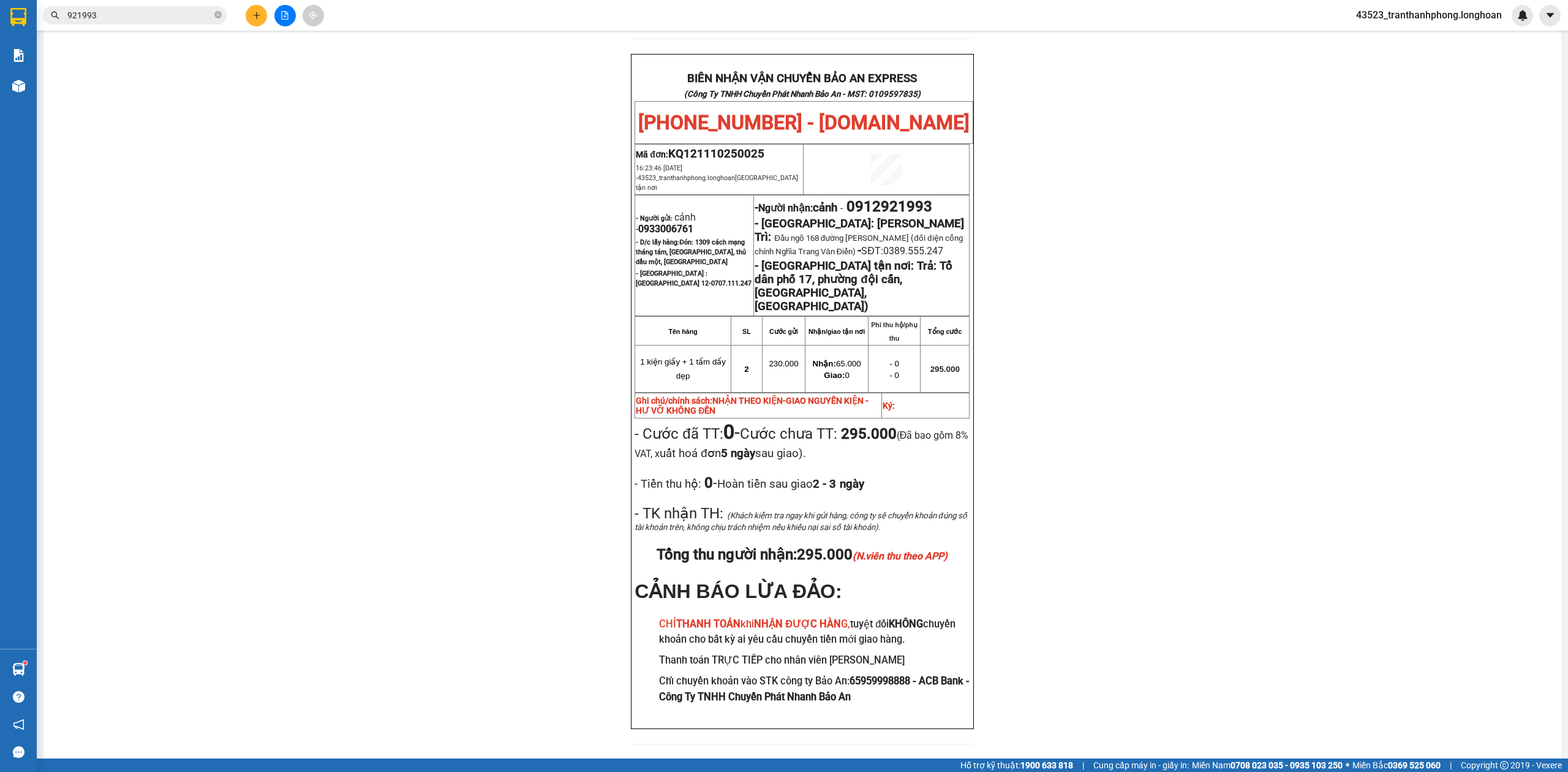
click at [674, 223] on span "0933006761" at bounding box center [665, 229] width 55 height 12
drag, startPoint x: 674, startPoint y: 175, endPoint x: 774, endPoint y: 265, distance: 134.5
click at [677, 195] on td "- Người gửi: cảnh - 0933006761 - D/c lấy hàng: Đón: 1309 cách mạng tháng tám, P…" at bounding box center [695, 255] width 118 height 121
copy td "0933006761 - D/c lấy hàng: Đón"
click at [1336, 365] on div "PHIẾU DÁN LÊN HÀNG Ngày in phiếu: 22:05 ngày 11-10-2025 CSKH: 1900.06.88.33 CÔN…" at bounding box center [802, 118] width 1488 height 1281
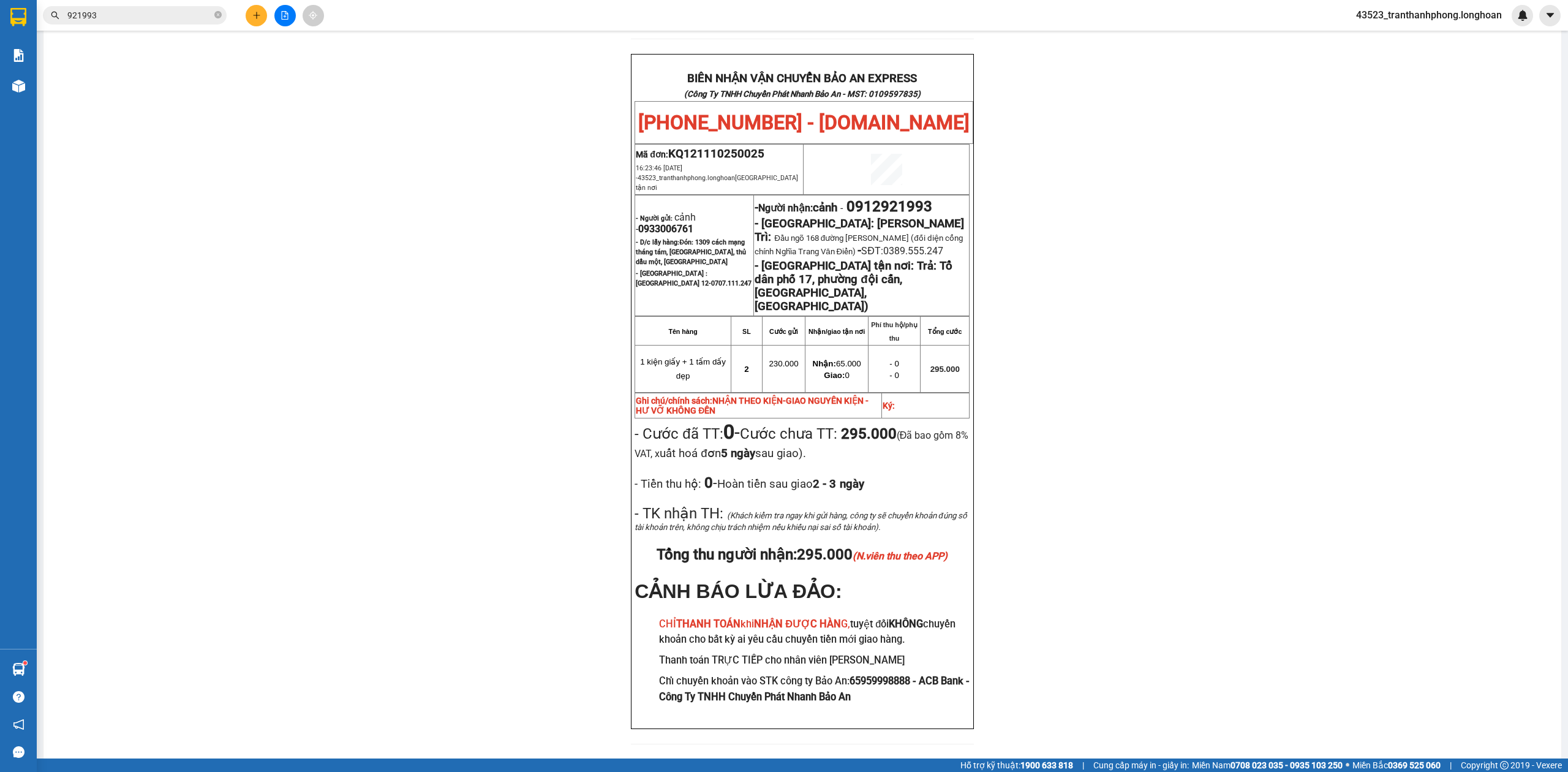
click at [642, 223] on span "0933006761" at bounding box center [665, 229] width 55 height 12
copy span "0933006761"
drag, startPoint x: 642, startPoint y: 172, endPoint x: 1229, endPoint y: 276, distance: 596.1
click at [644, 223] on span "0933006761" at bounding box center [665, 229] width 55 height 12
click at [1276, 280] on div "PHIẾU DÁN LÊN HÀNG Ngày in phiếu: 22:05 ngày 11-10-2025 CSKH: 1900.06.88.33 CÔN…" at bounding box center [802, 118] width 1488 height 1281
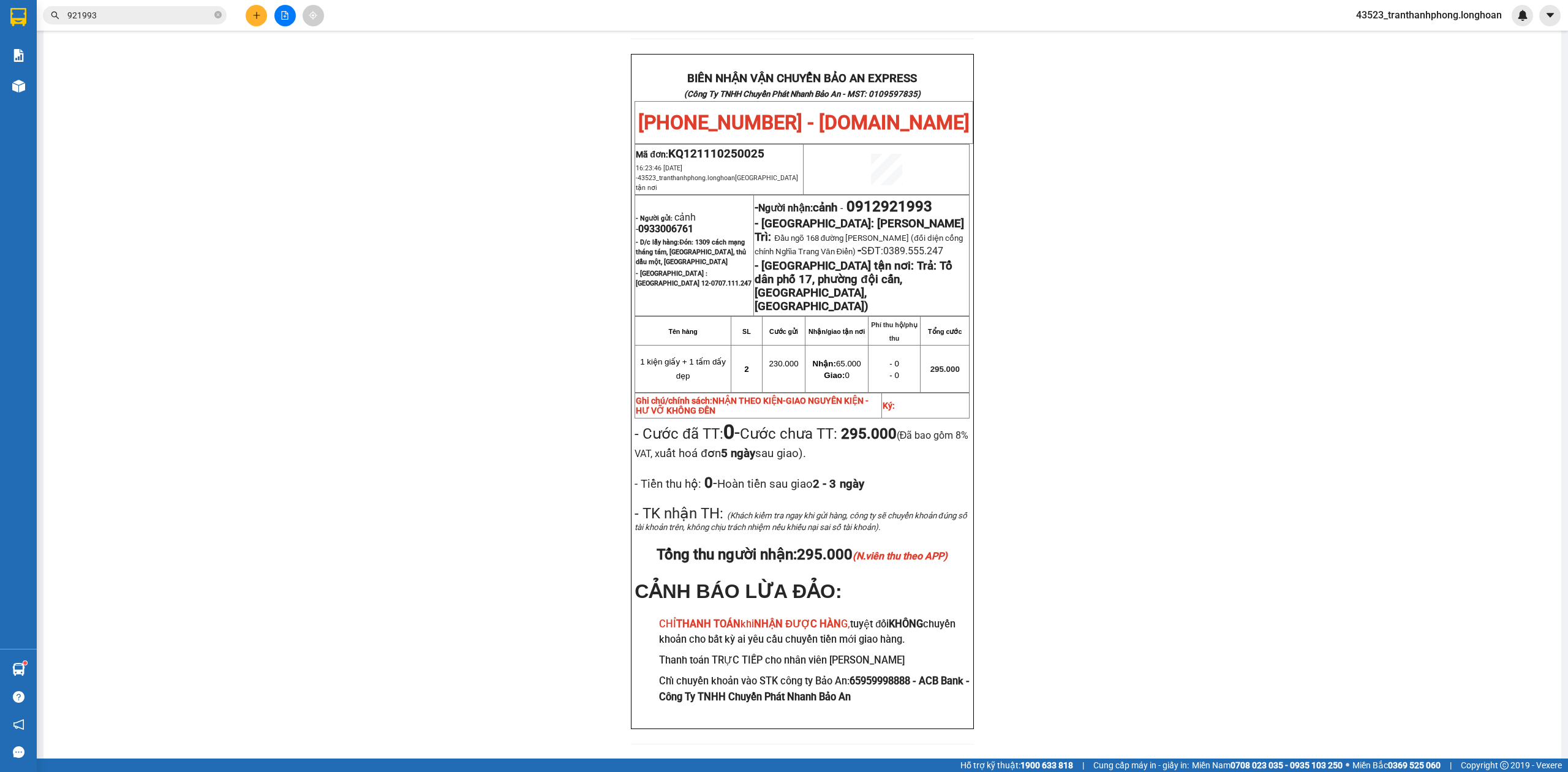
click at [886, 198] on span "0912921993" at bounding box center [889, 207] width 85 height 17
copy span "0912921993"
drag, startPoint x: 886, startPoint y: 157, endPoint x: 915, endPoint y: 165, distance: 30.1
click at [888, 198] on span "0912921993" at bounding box center [889, 207] width 85 height 17
click at [1049, 199] on div "PHIẾU DÁN LÊN HÀNG Ngày in phiếu: 22:05 ngày 11-10-2025 CSKH: 1900.06.88.33 CÔN…" at bounding box center [802, 118] width 1488 height 1281
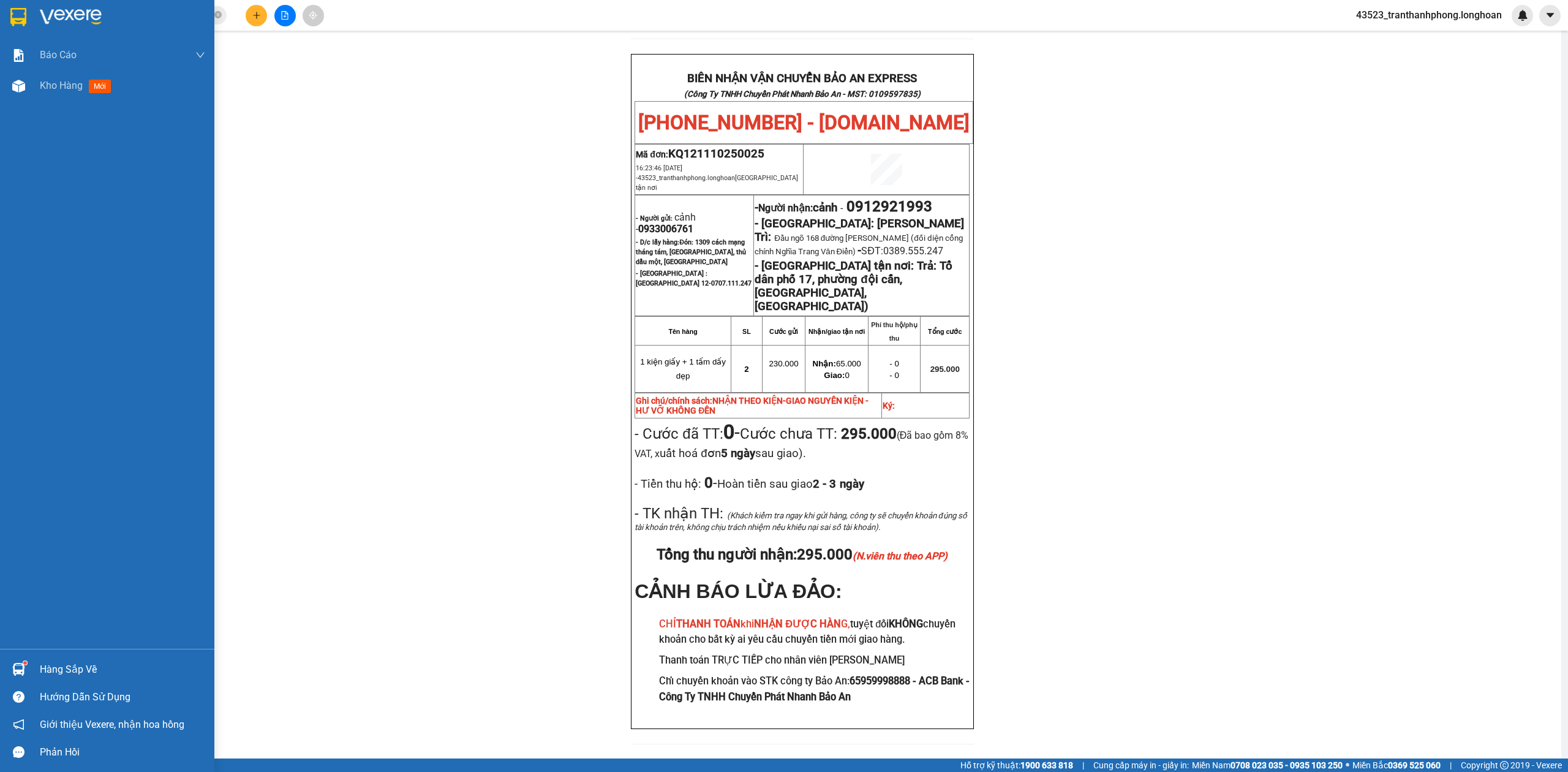
click at [23, 14] on img at bounding box center [18, 17] width 16 height 19
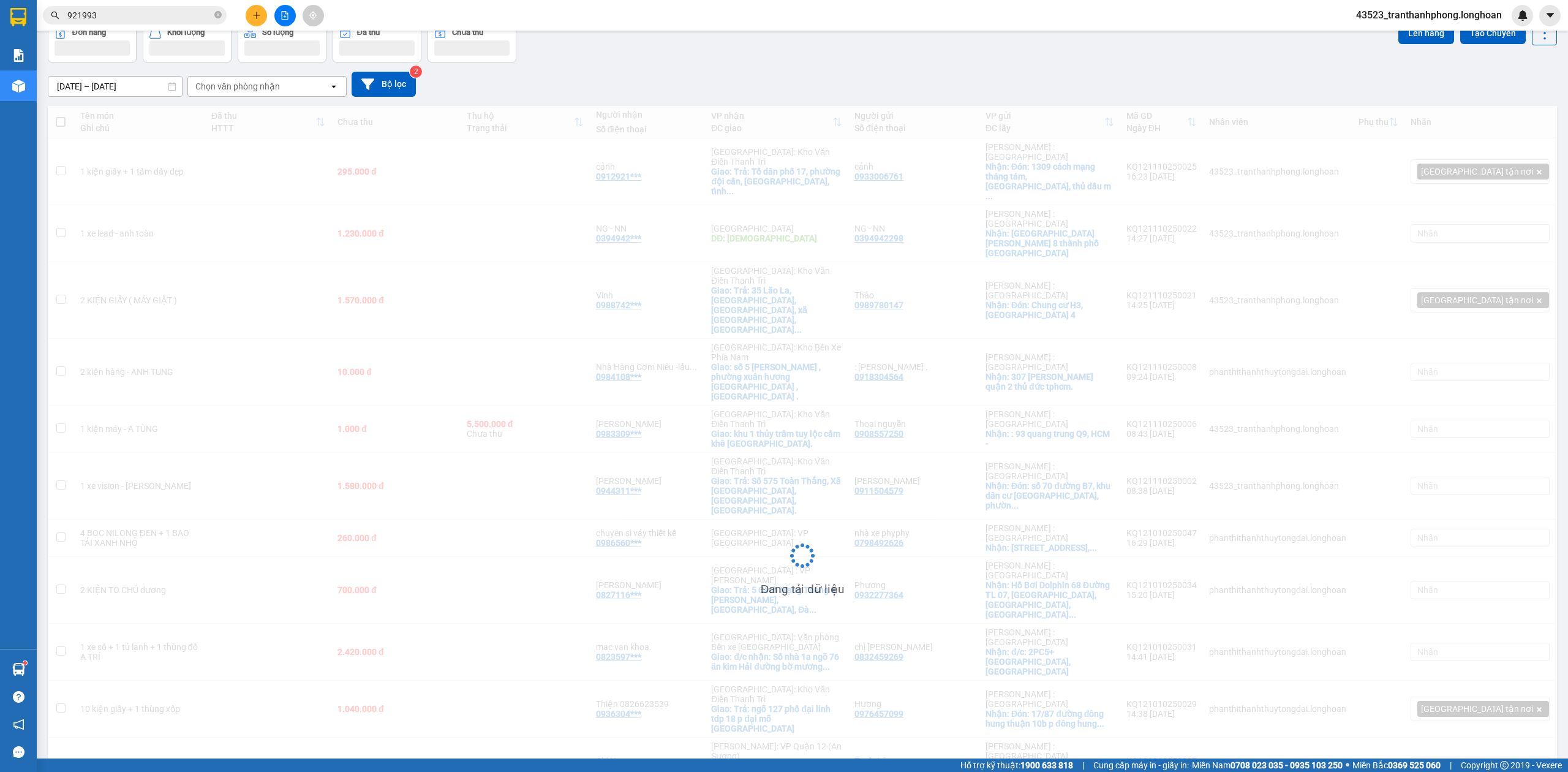
scroll to position [68, 0]
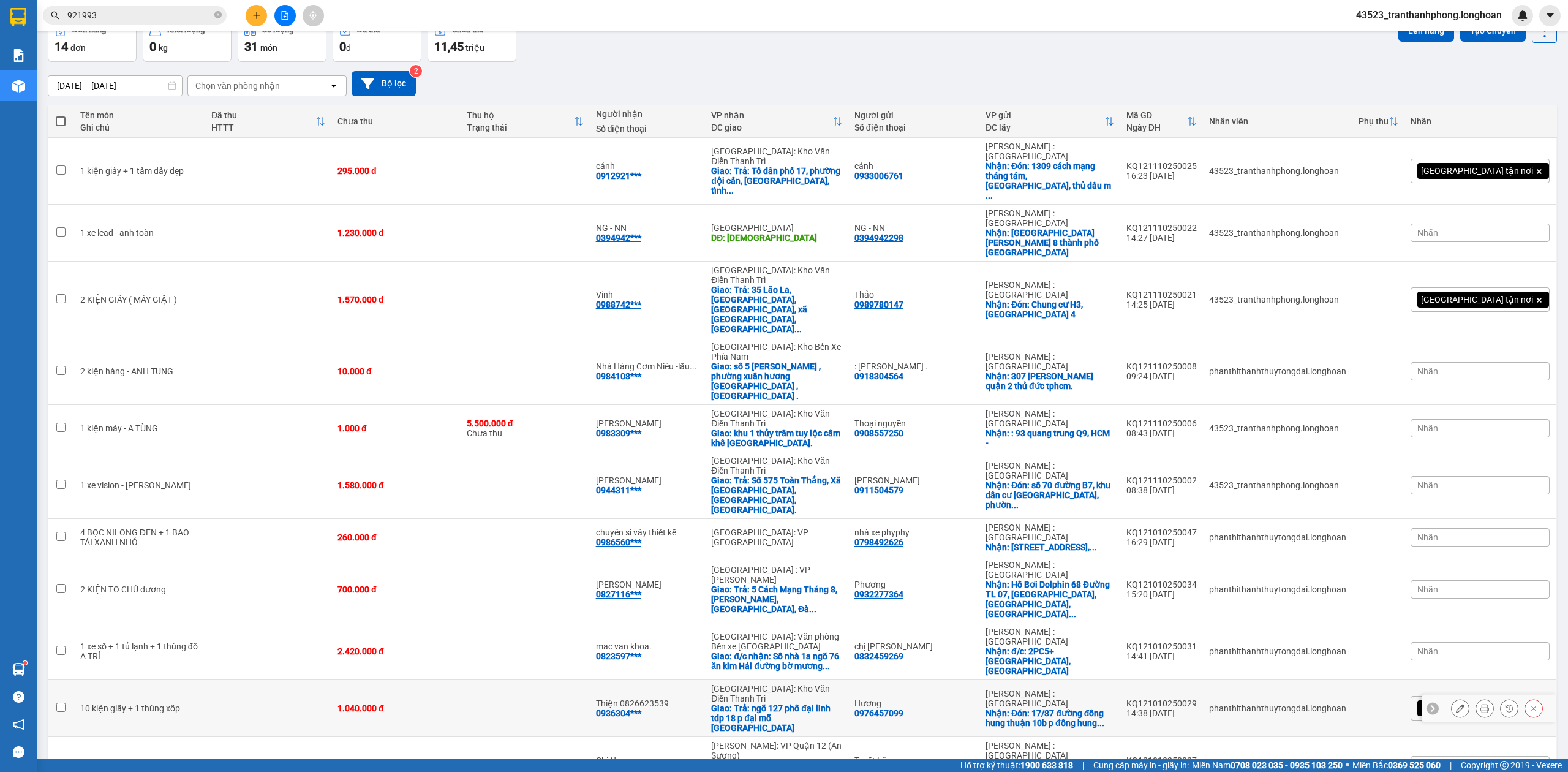
click at [1480, 704] on icon at bounding box center [1484, 709] width 8 height 8
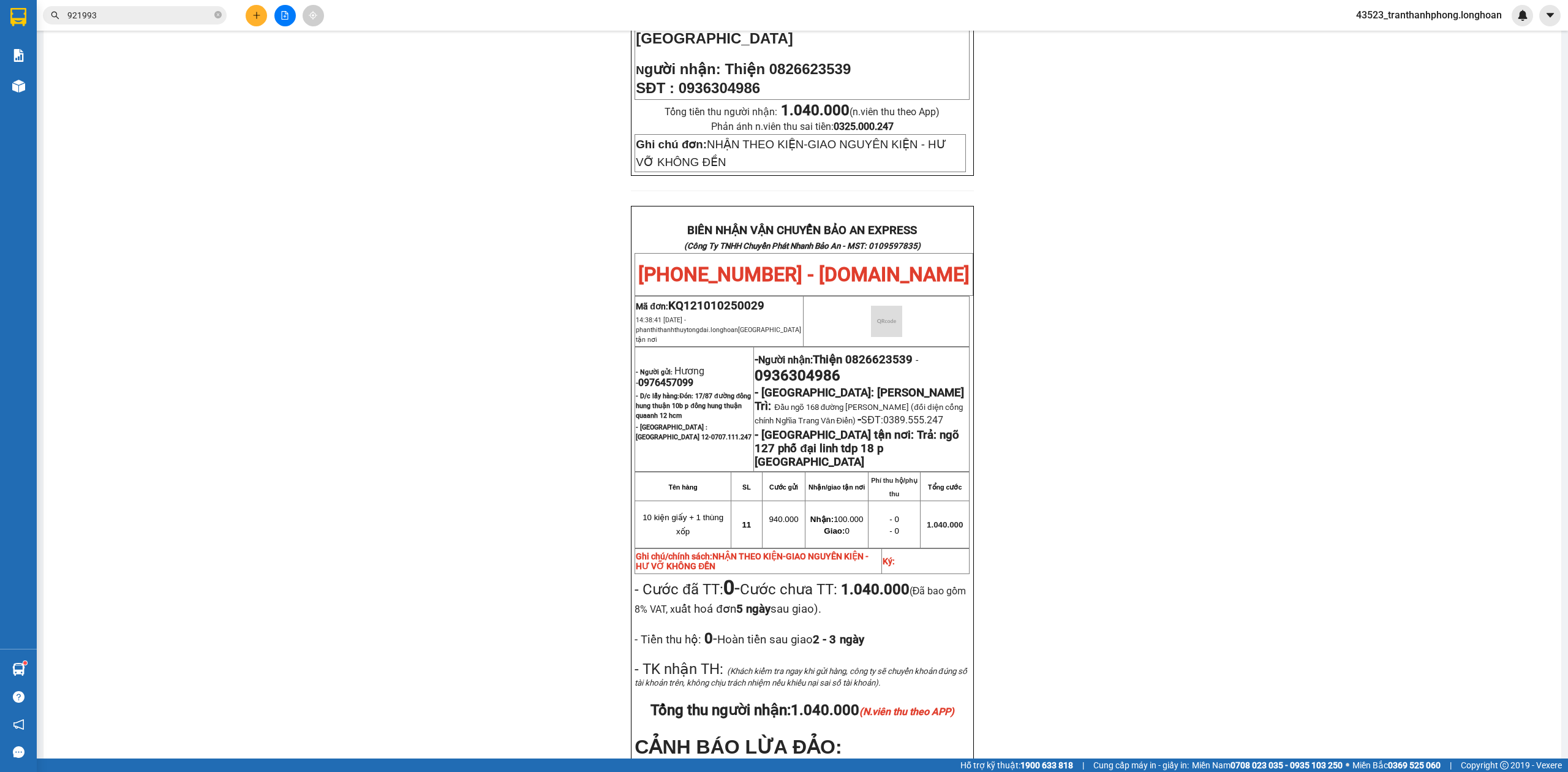
scroll to position [633, 0]
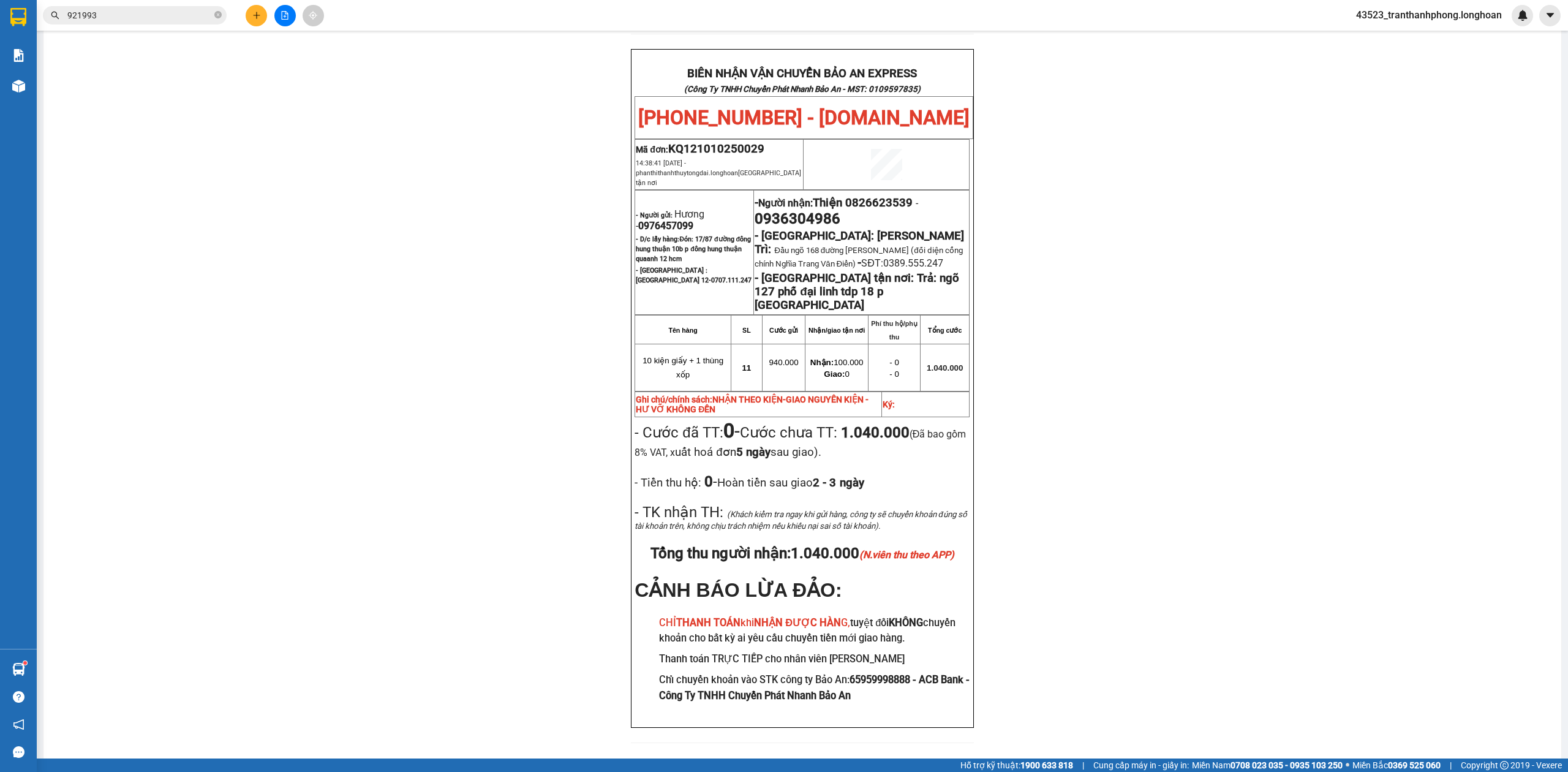
click at [645, 220] on span "0976457099" at bounding box center [665, 226] width 55 height 12
copy span "0976457099"
drag, startPoint x: 645, startPoint y: 170, endPoint x: 1409, endPoint y: 284, distance: 772.5
click at [652, 220] on span "0976457099" at bounding box center [665, 226] width 55 height 12
click at [1428, 290] on div "PHIẾU DÁN LÊN HÀNG Ngày in phiếu: 22:06 ngày 11-10-2025 CSKH: 1900.06.88.33 CÔN…" at bounding box center [802, 115] width 1488 height 1284
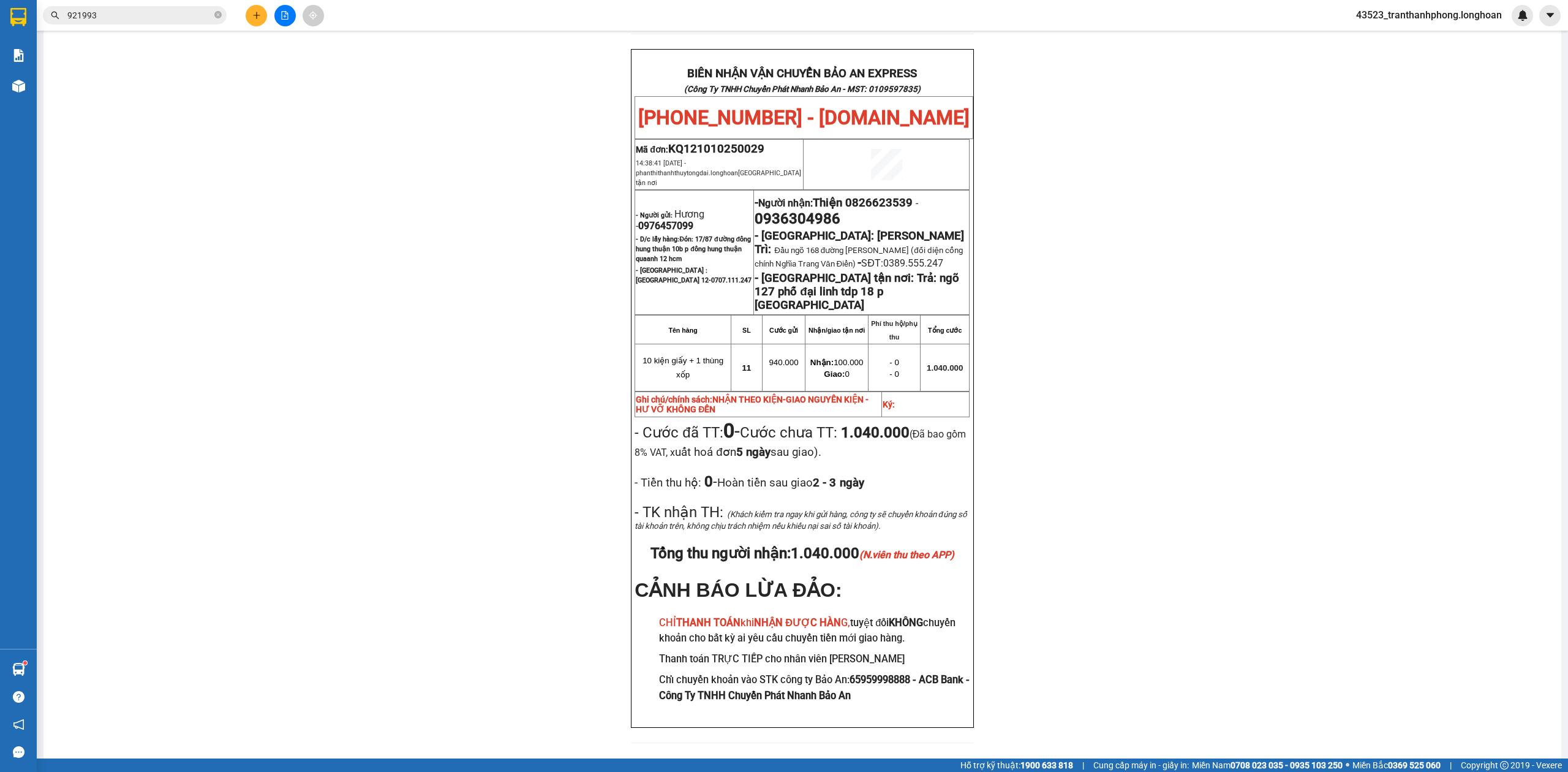
click at [669, 208] on span "Hương - 0976457099" at bounding box center [669, 220] width 69 height 24
click at [657, 220] on span "0976457099" at bounding box center [665, 226] width 55 height 12
copy span "0976457099"
click at [657, 220] on span "0976457099" at bounding box center [665, 226] width 55 height 12
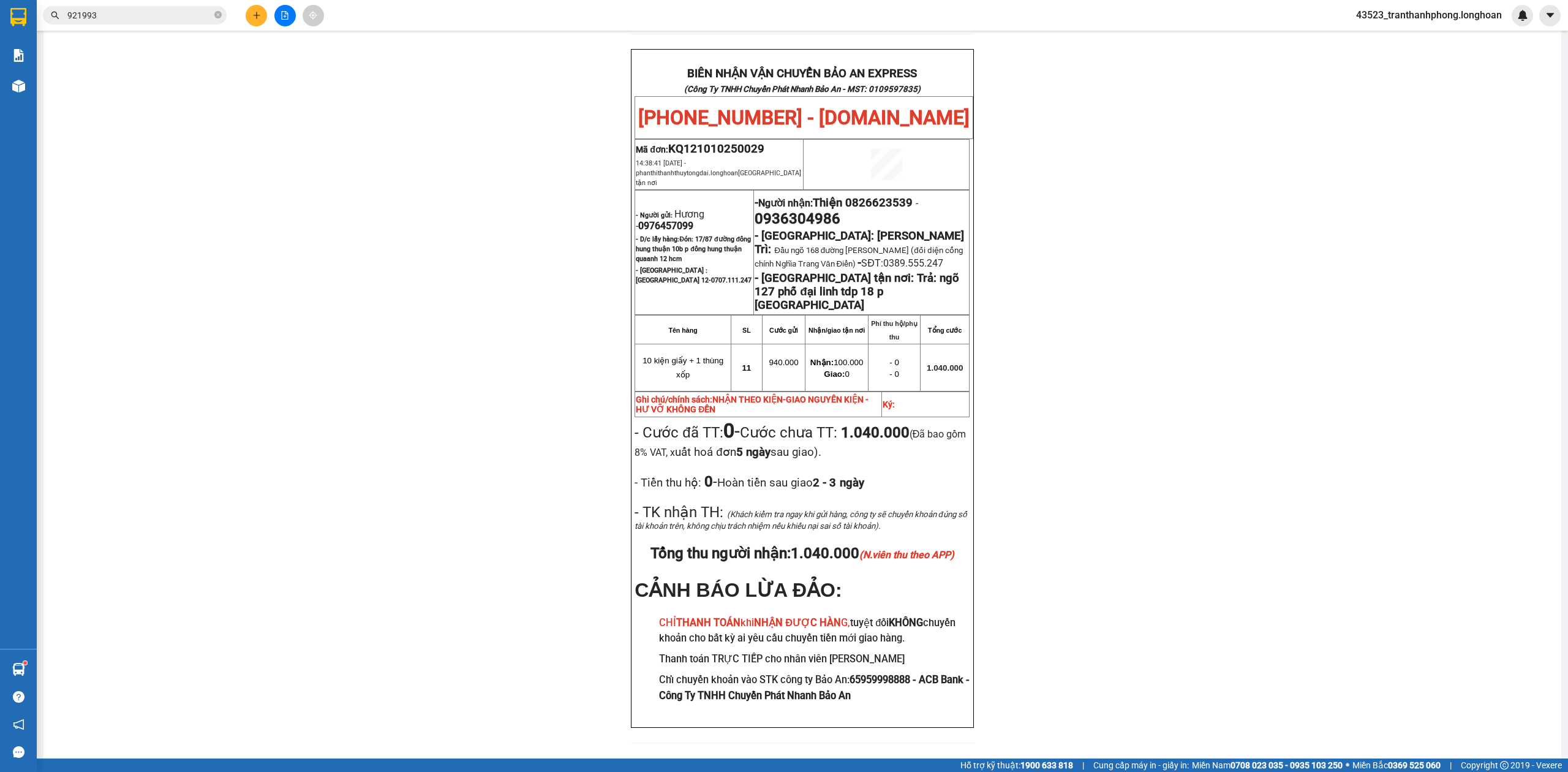
click at [1021, 214] on div "PHIẾU DÁN LÊN HÀNG Ngày in phiếu: 22:06 ngày 11-10-2025 CSKH: 1900.06.88.33 CÔN…" at bounding box center [802, 115] width 1488 height 1284
click at [812, 210] on span "0936304986" at bounding box center [797, 218] width 85 height 17
copy span "0936304986"
click at [1238, 240] on div "PHIẾU DÁN LÊN HÀNG Ngày in phiếu: 22:06 ngày 11-10-2025 CSKH: 1900.06.88.33 CÔN…" at bounding box center [802, 115] width 1488 height 1284
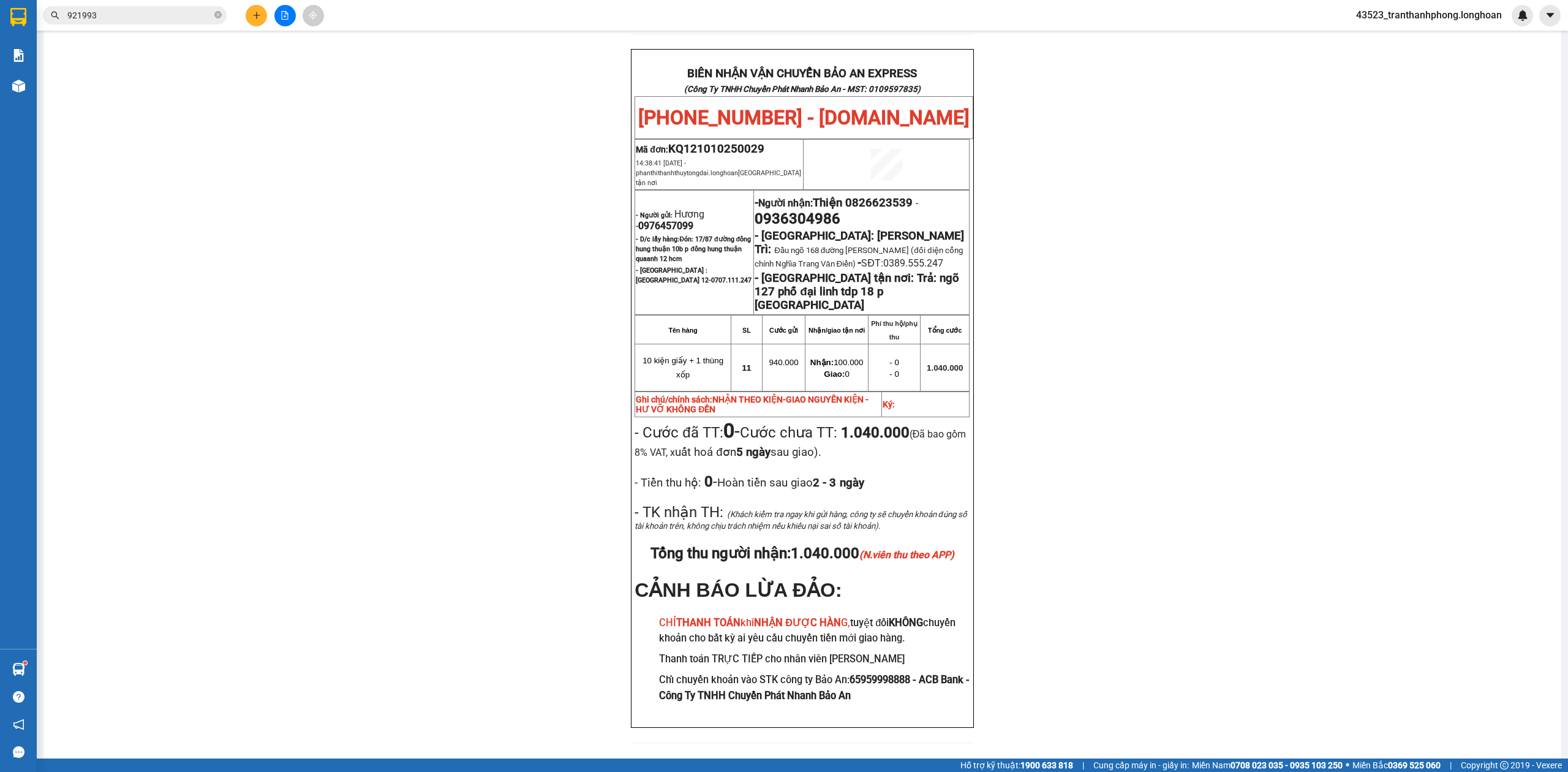
click at [910, 196] on span "Thiện 0826623539" at bounding box center [862, 203] width 100 height 14
copy span "0826623539"
click at [910, 196] on span "Thiện 0826623539" at bounding box center [862, 203] width 100 height 14
click at [1164, 201] on div "PHIẾU DÁN LÊN HÀNG Ngày in phiếu: 22:06 ngày 11-10-2025 CSKH: 1900.06.88.33 CÔN…" at bounding box center [802, 115] width 1488 height 1284
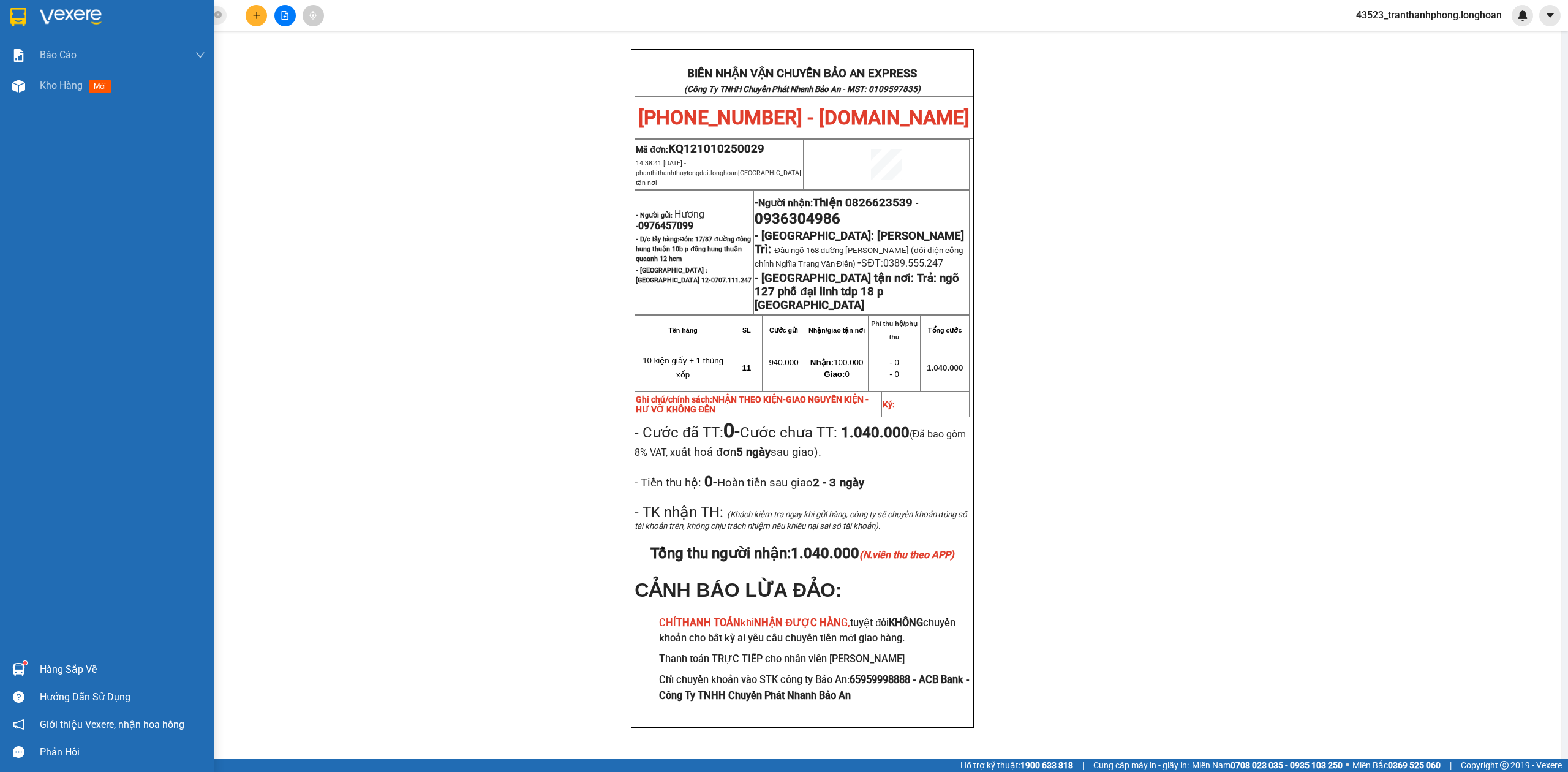
click at [0, 19] on div at bounding box center [107, 19] width 214 height 40
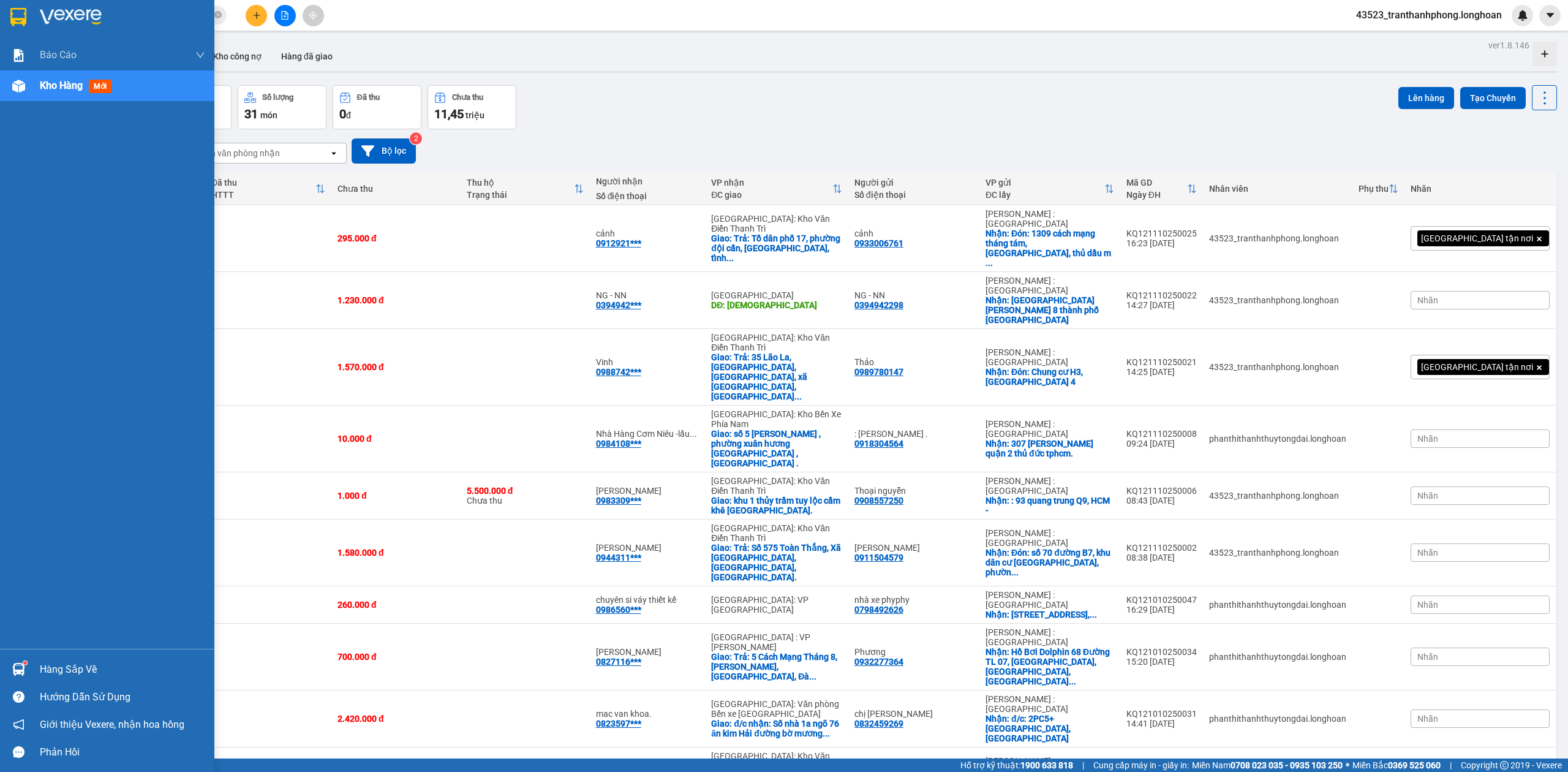
click at [21, 16] on img at bounding box center [18, 17] width 16 height 19
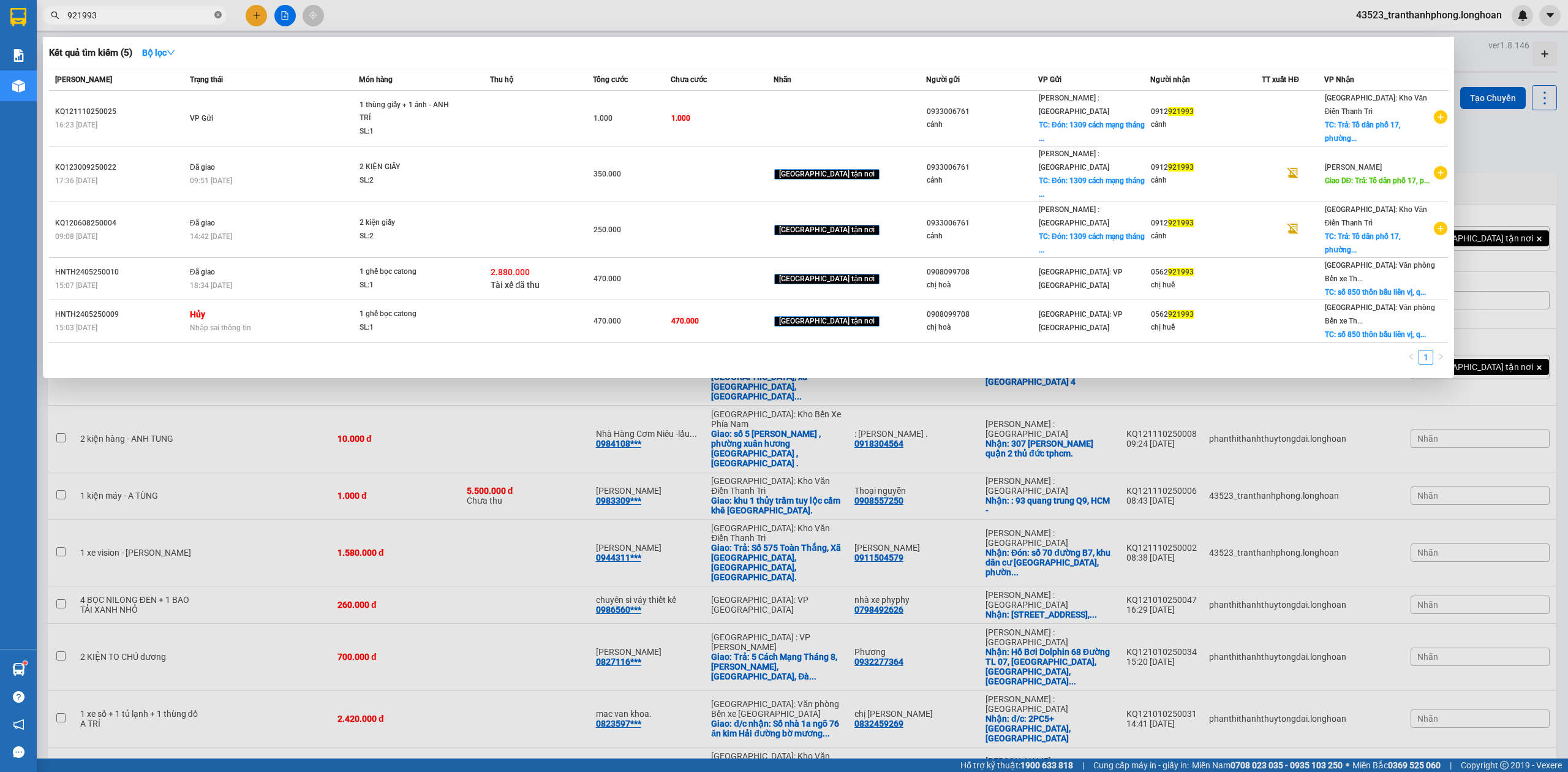
click at [218, 17] on icon "close-circle" at bounding box center [217, 14] width 8 height 8
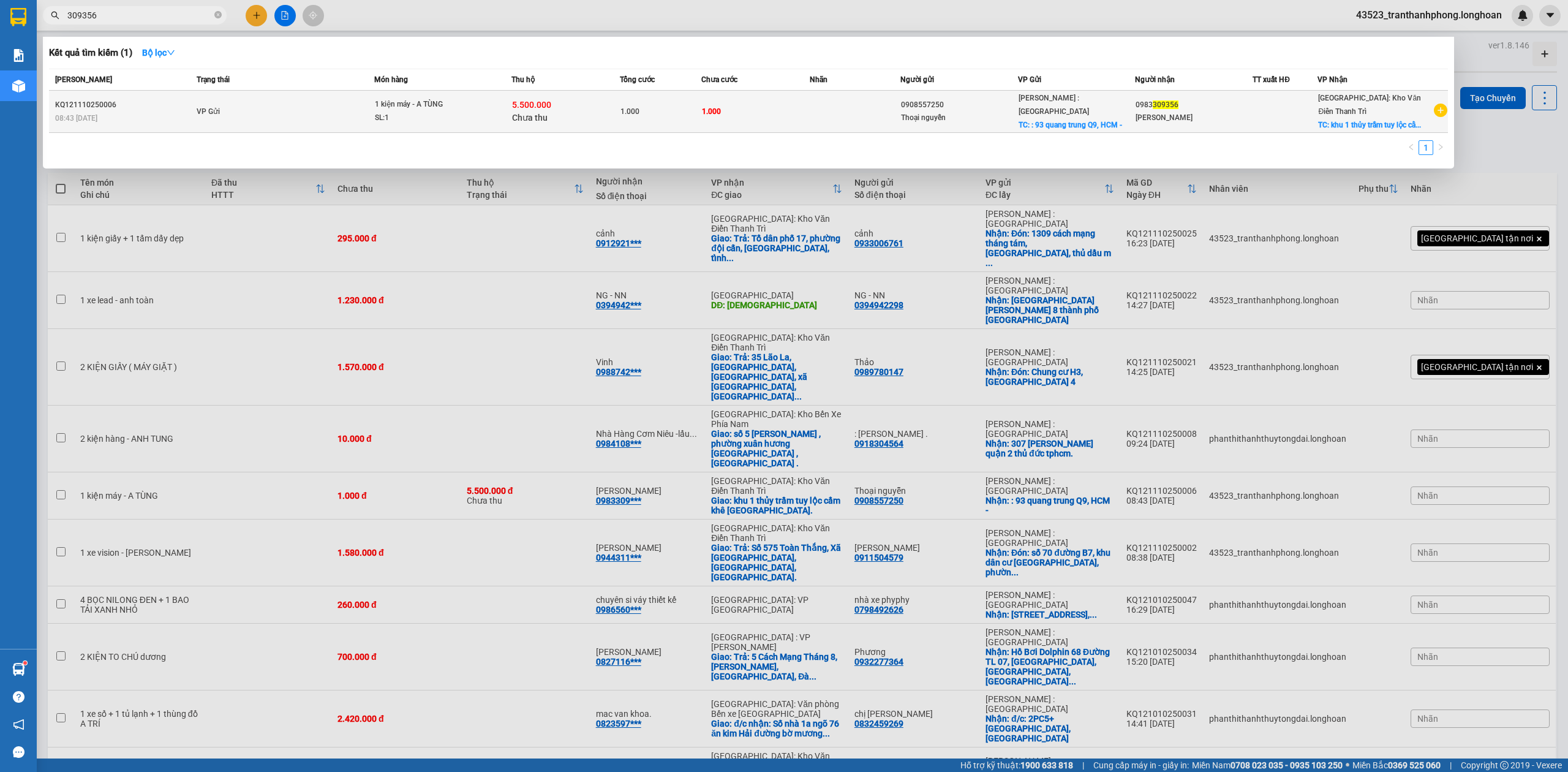
type input "309356"
click at [404, 118] on div "SL: 1" at bounding box center [421, 119] width 92 height 14
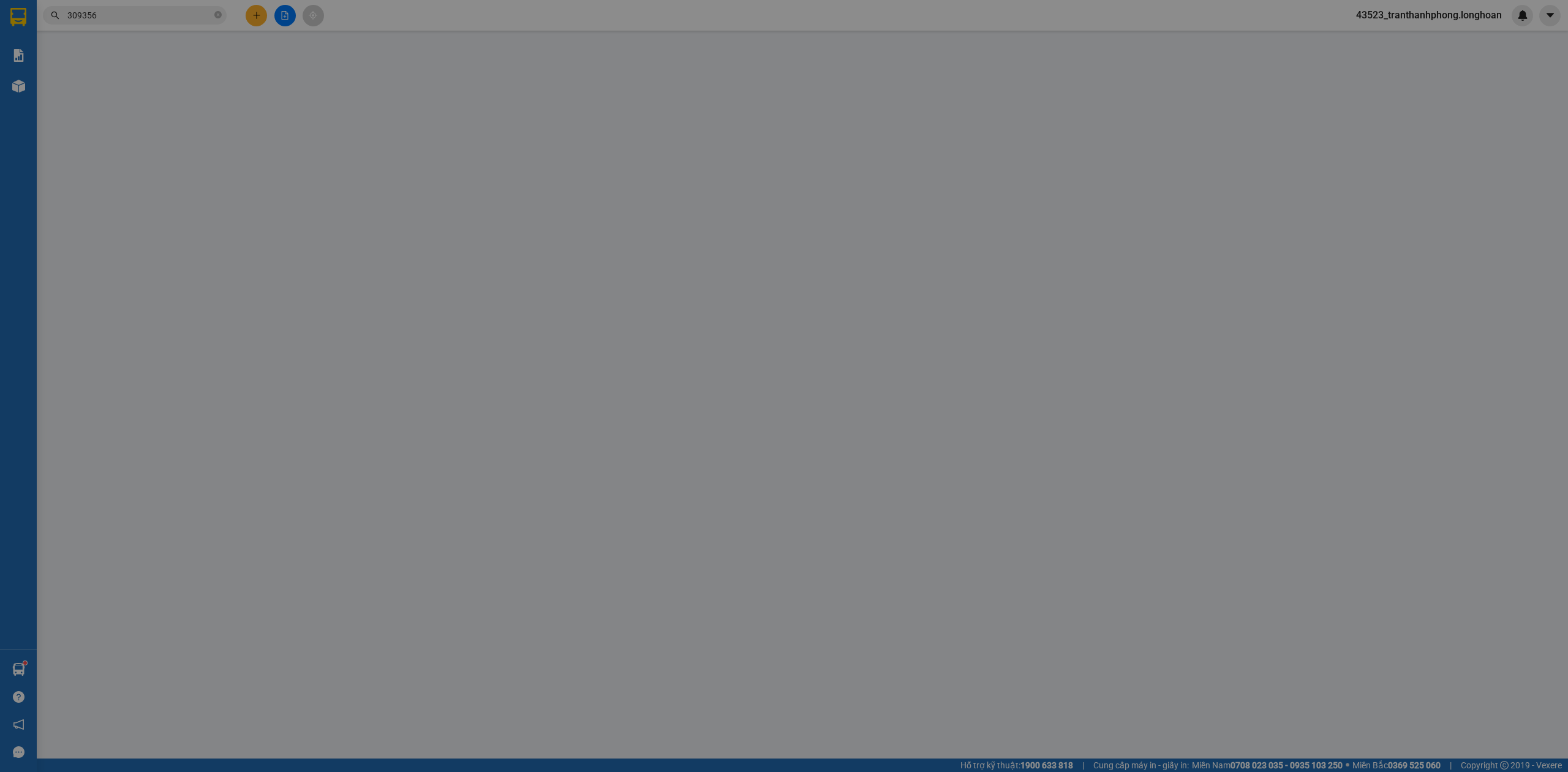
type input "0908557250"
type input "Thoại nguyễn"
checkbox input "true"
type input ": 93 quang trung Q9, HCM -"
type input "0983309356"
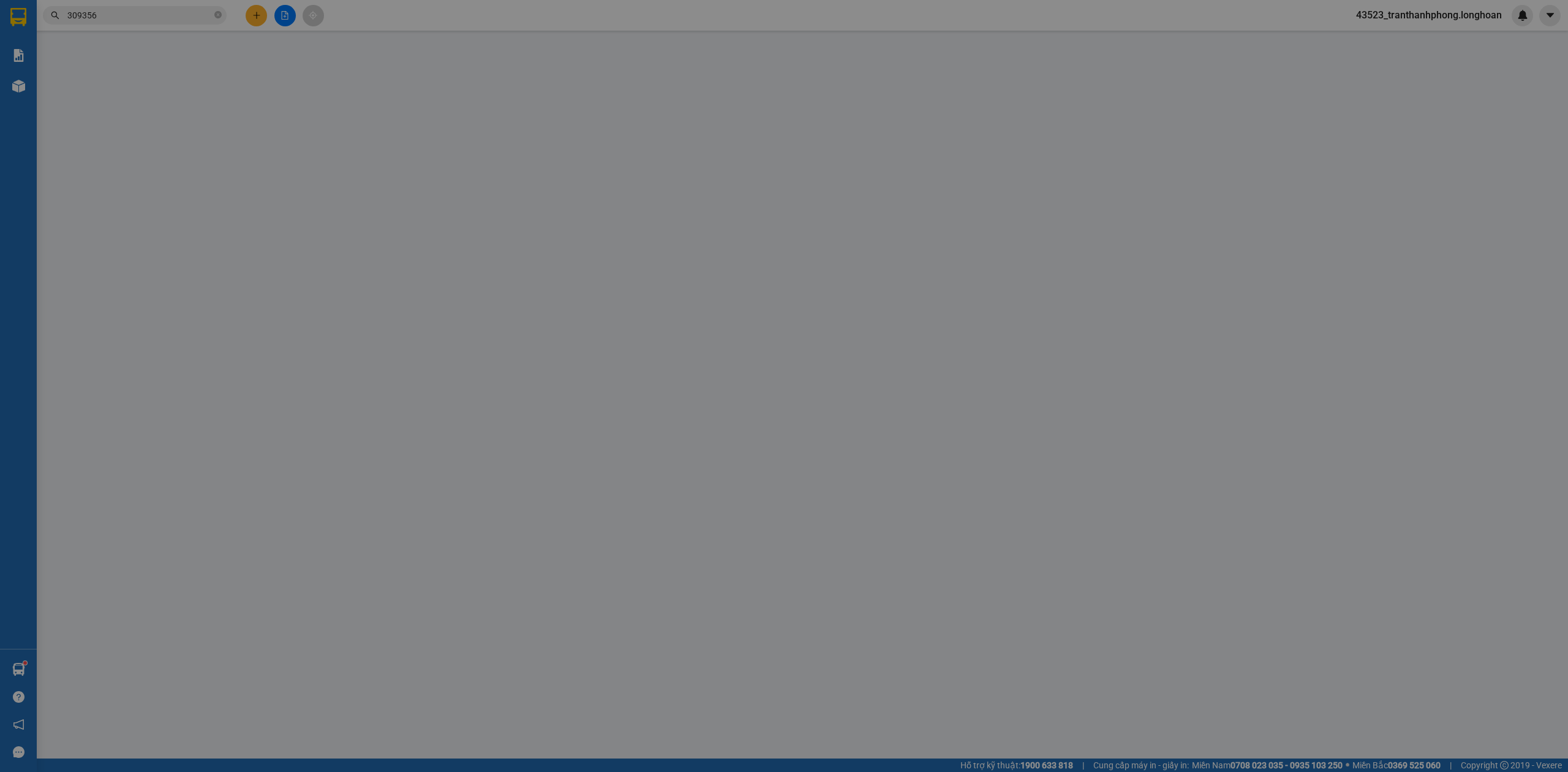
type input "[PERSON_NAME]"
checkbox input "true"
type input "khu 1 thủy trầm tuy lộc cẩm khê Phú Thọ."
type input "1.000"
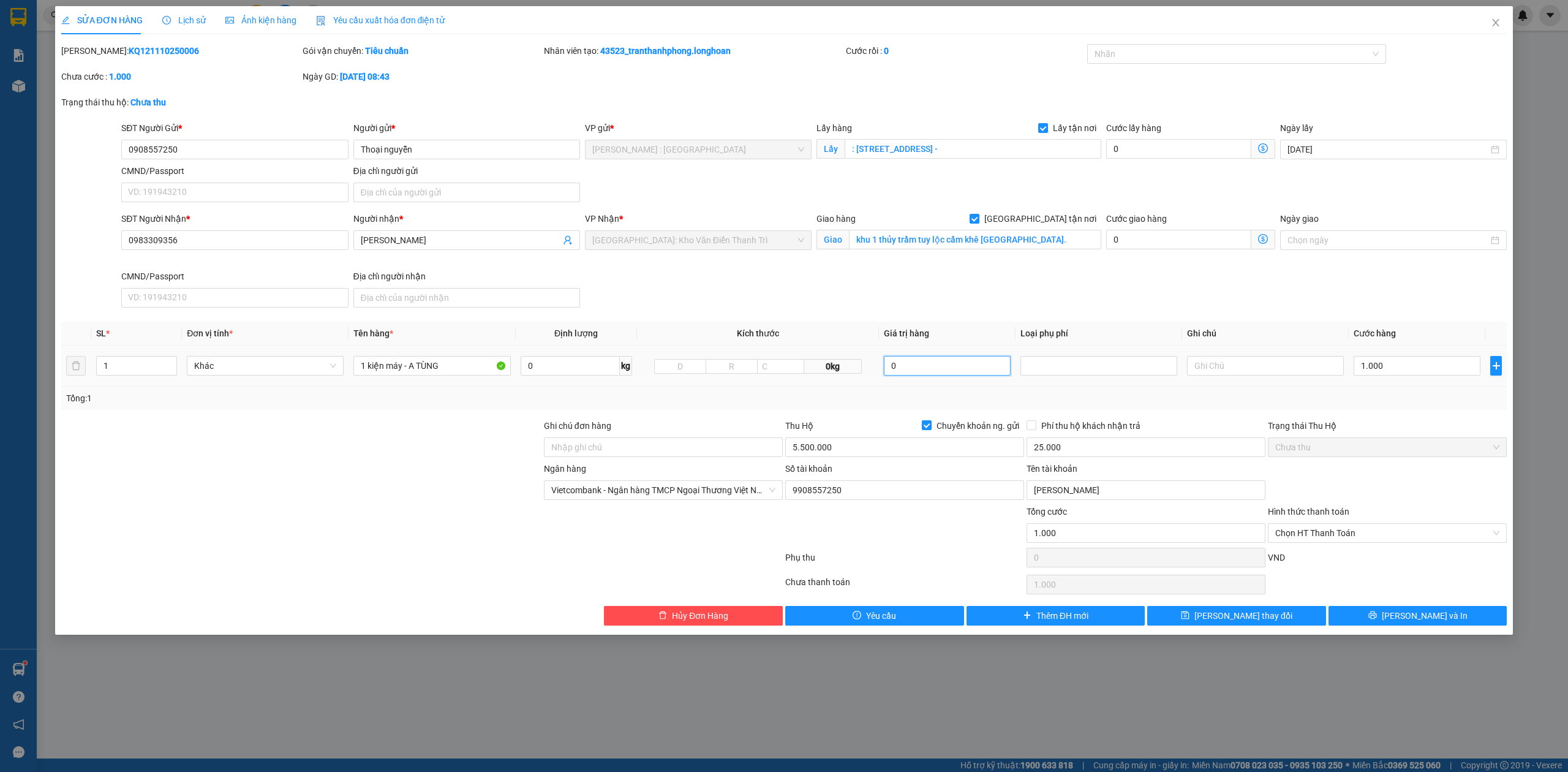
click at [973, 373] on input "0" at bounding box center [947, 366] width 127 height 19
click at [1057, 358] on div at bounding box center [1098, 366] width 157 height 19
drag, startPoint x: 1068, startPoint y: 370, endPoint x: 1091, endPoint y: 370, distance: 23.0
click at [1076, 370] on div at bounding box center [1098, 365] width 151 height 14
click at [888, 367] on input "0" at bounding box center [947, 366] width 127 height 19
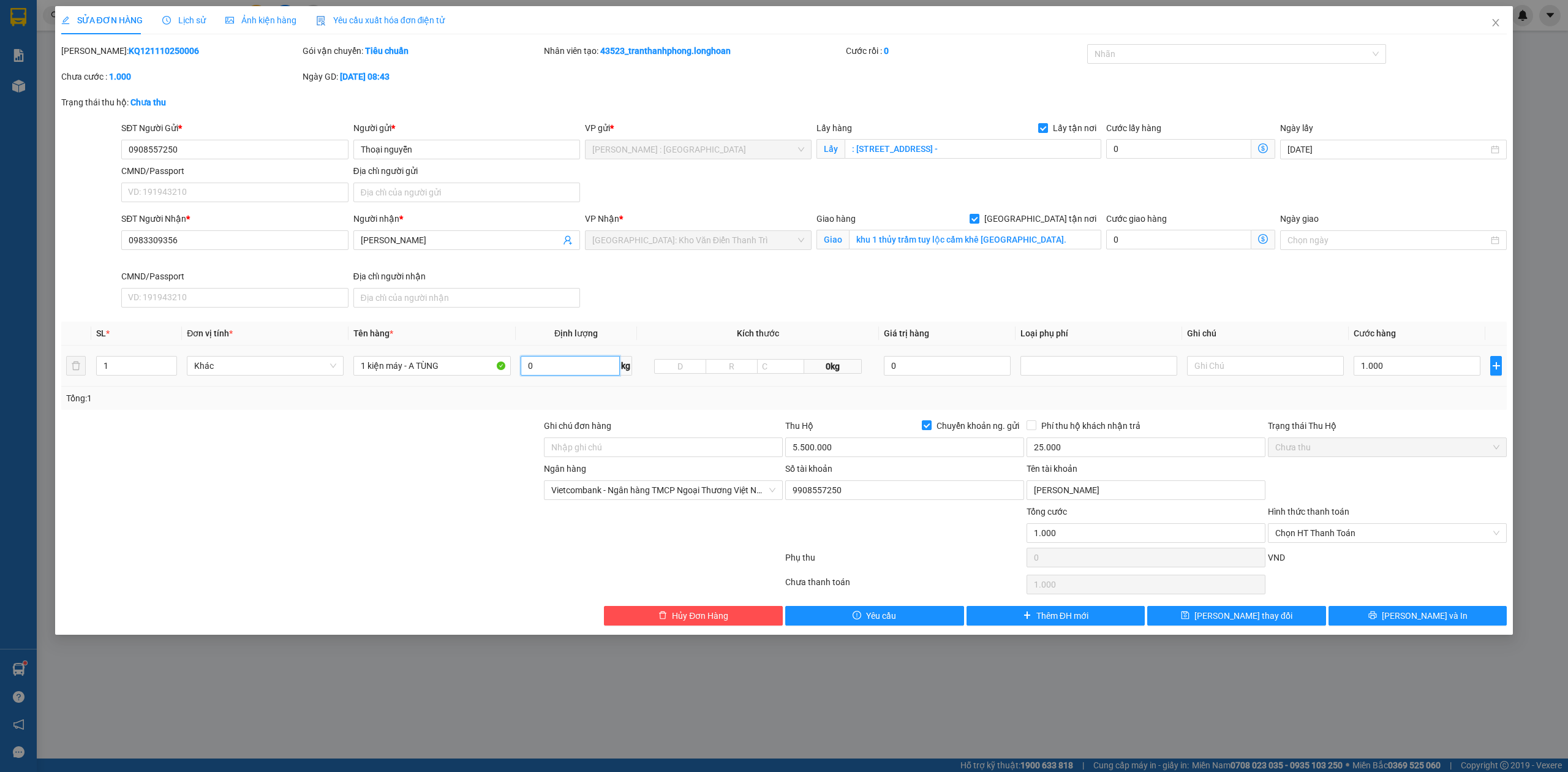
click at [586, 365] on input "0" at bounding box center [569, 366] width 99 height 19
type input "273"
drag, startPoint x: 480, startPoint y: 437, endPoint x: 476, endPoint y: 429, distance: 8.9
click at [480, 434] on div at bounding box center [301, 440] width 482 height 43
drag, startPoint x: 447, startPoint y: 371, endPoint x: 218, endPoint y: 378, distance: 229.1
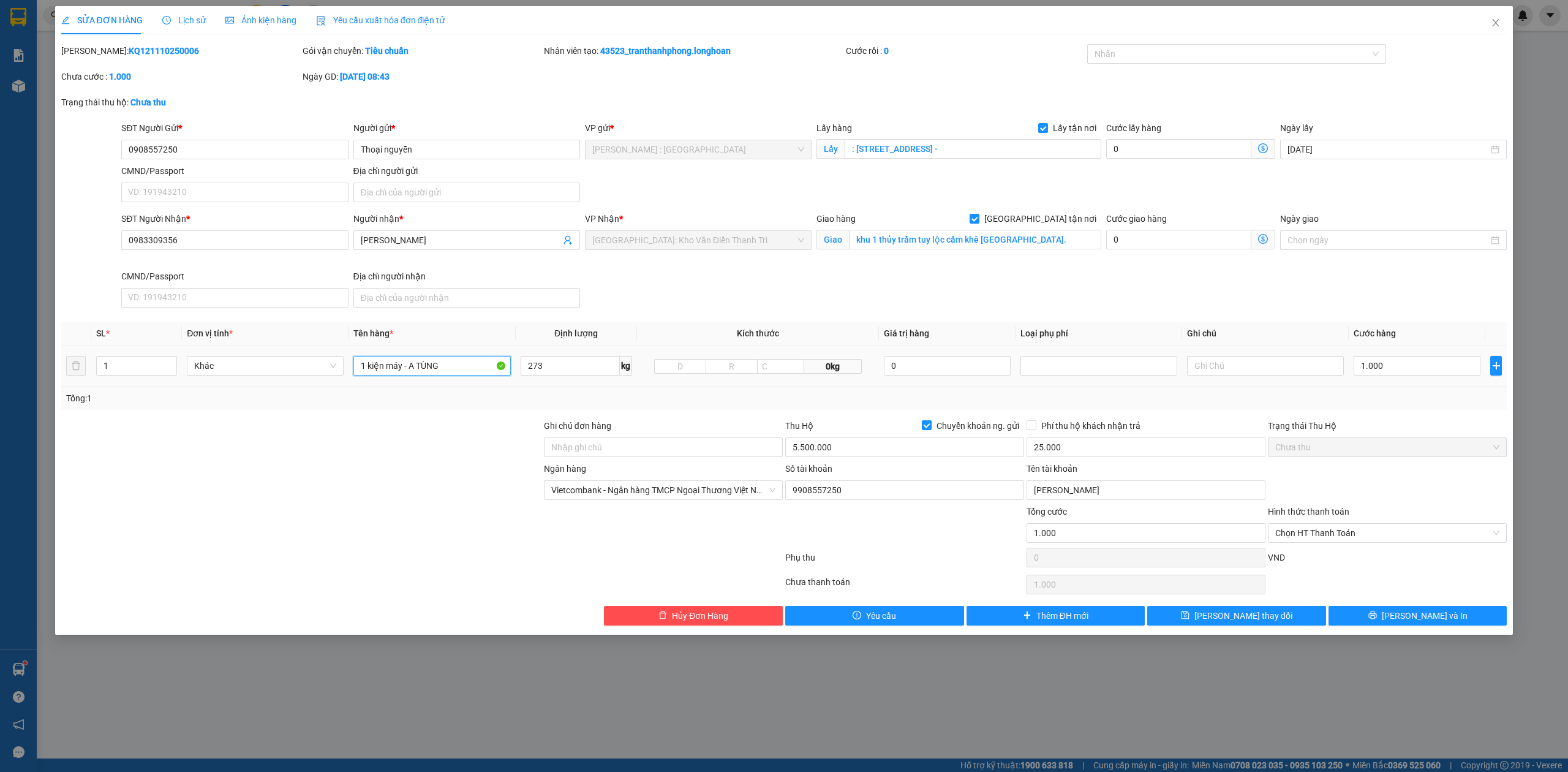
click at [218, 378] on tr "1 Khác 1 kiện máy - A TÙNG 273 kg 0kg 0 1.000" at bounding box center [784, 366] width 1446 height 41
click at [1162, 54] on div at bounding box center [1230, 53] width 281 height 14
type input "1 kiện máy bọc bìa pe"
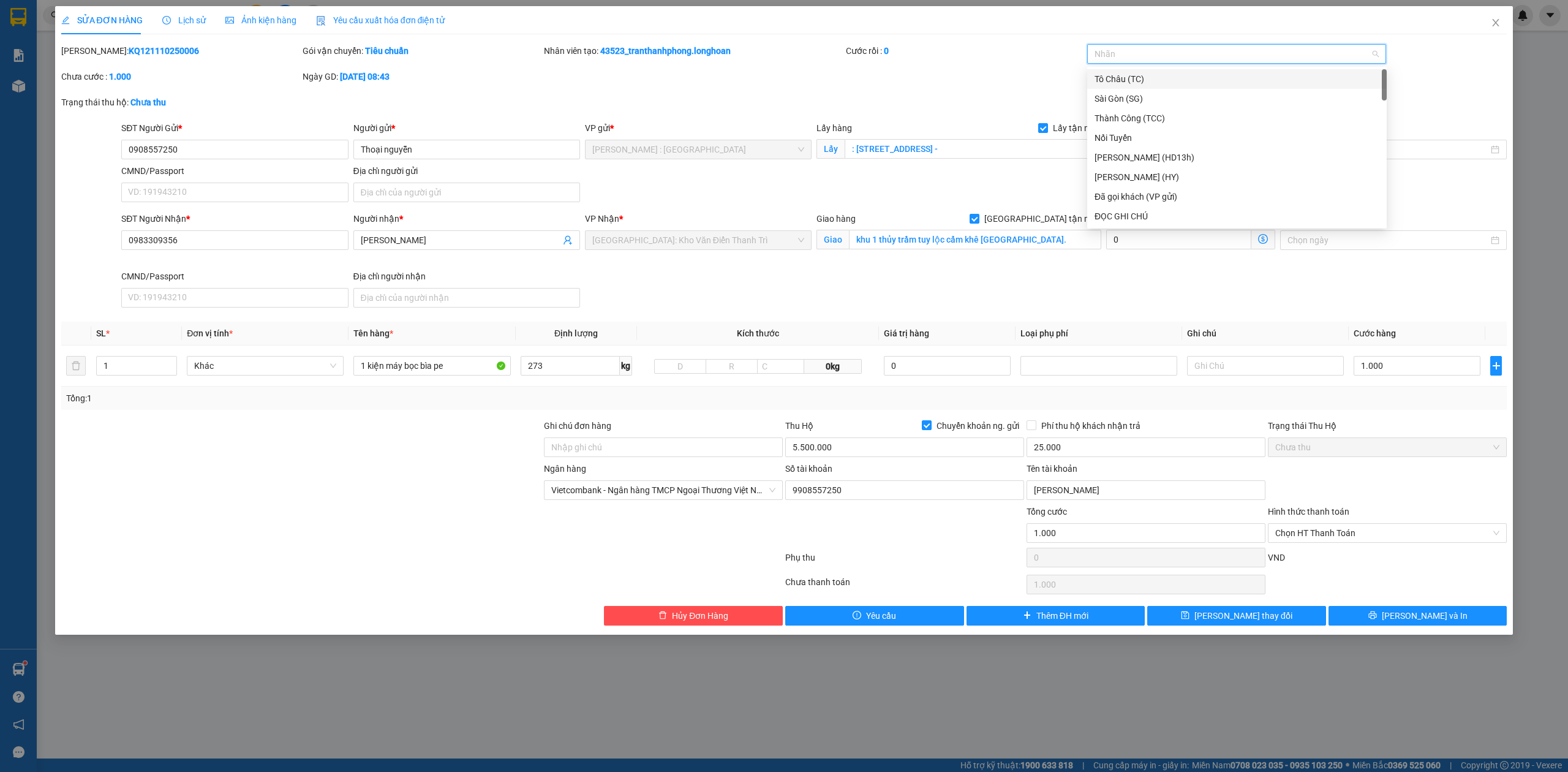
click at [1162, 54] on div at bounding box center [1230, 53] width 281 height 14
type input "g"
click at [1115, 222] on div "[GEOGRAPHIC_DATA] tận nơi" at bounding box center [1236, 217] width 285 height 14
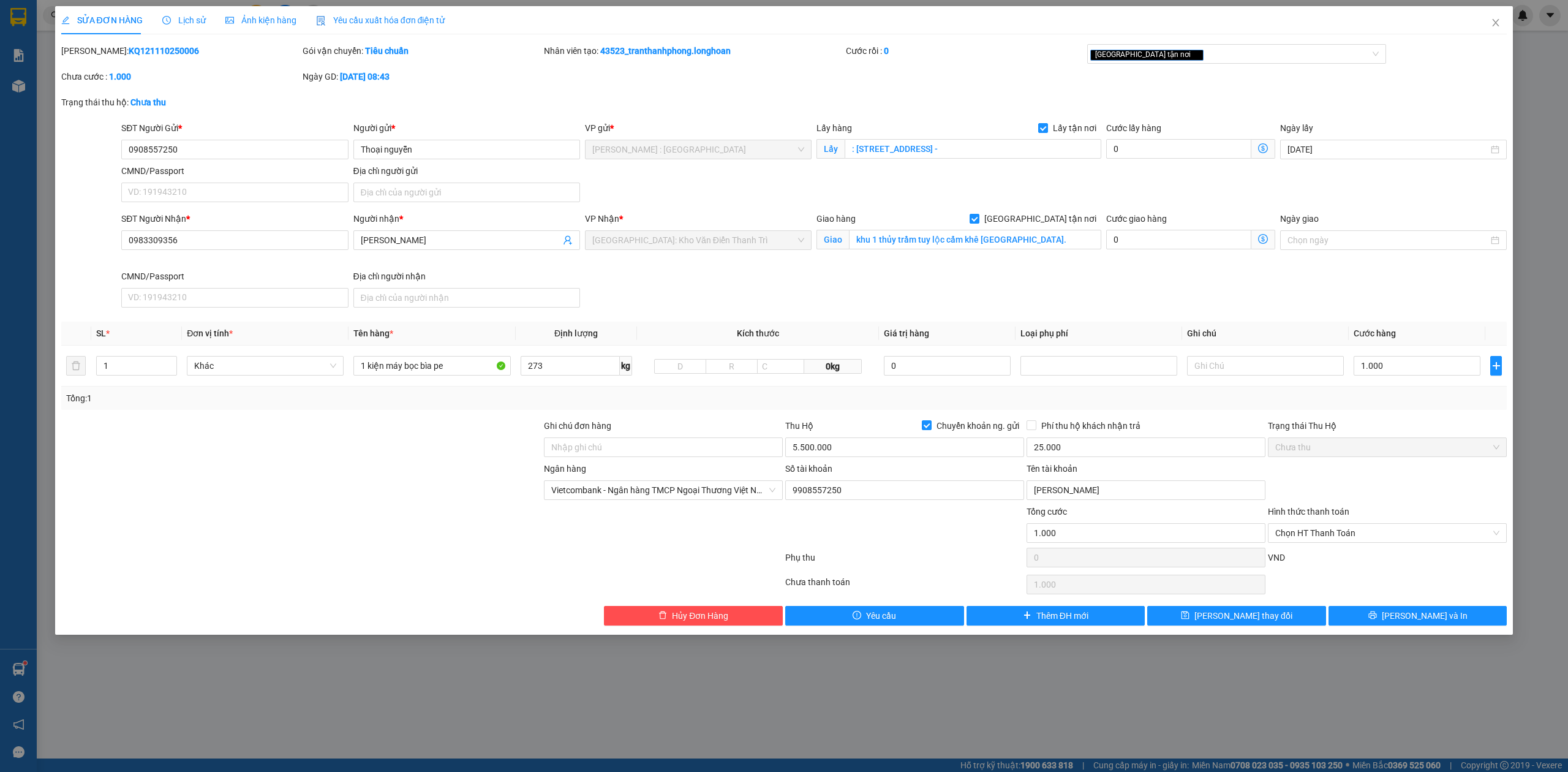
click at [924, 199] on div "SĐT Người Gửi * 0908557250 Người gửi * Thoại nguyễn VP gửi * Hồ Chí Minh : Kho …" at bounding box center [813, 163] width 1390 height 85
click at [861, 544] on div at bounding box center [904, 526] width 241 height 43
drag, startPoint x: 1388, startPoint y: 361, endPoint x: 1375, endPoint y: 362, distance: 13.0
click at [1387, 361] on input "1.000" at bounding box center [1417, 366] width 127 height 19
type input "1"
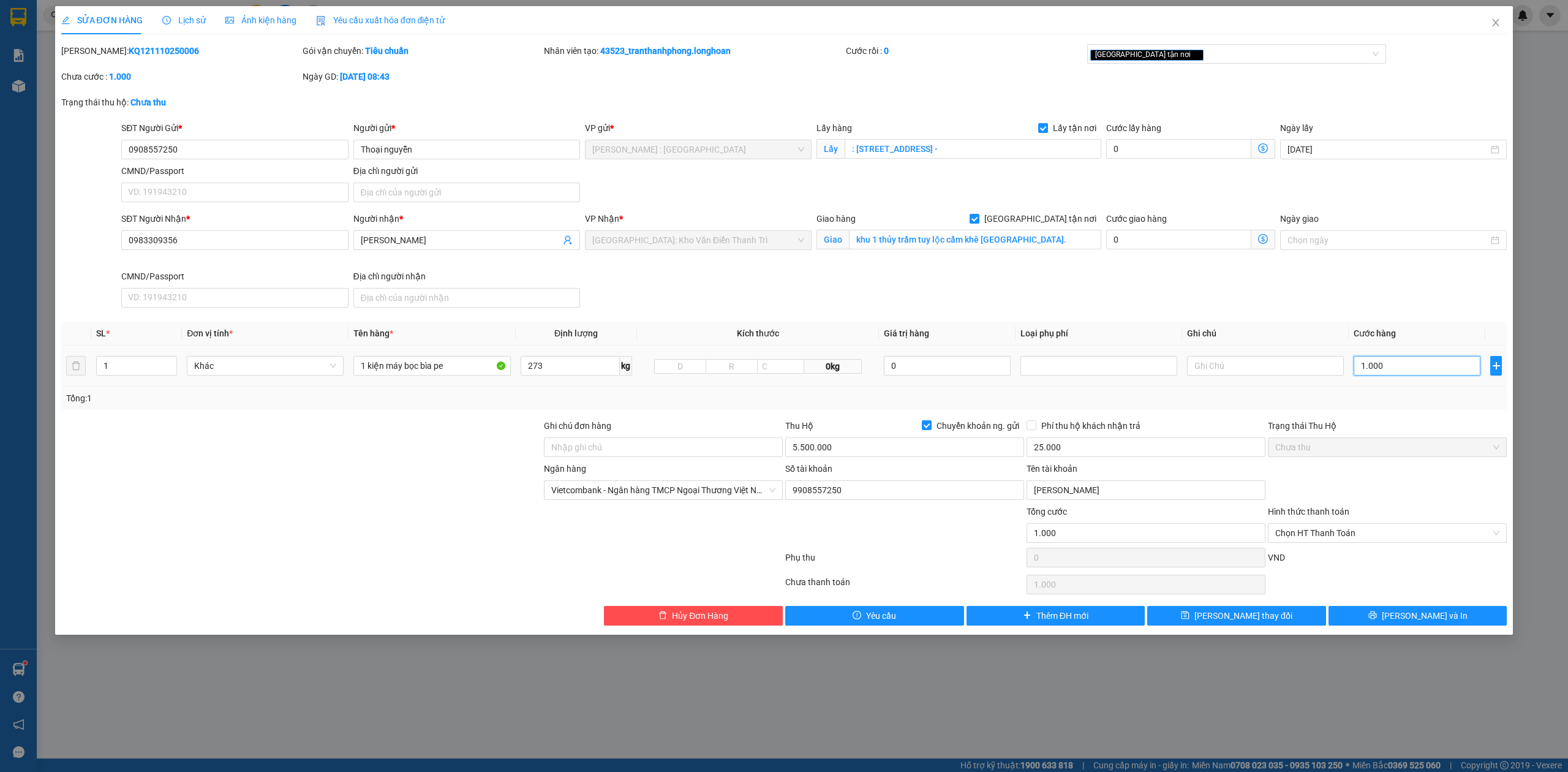
type input "1"
type input "19"
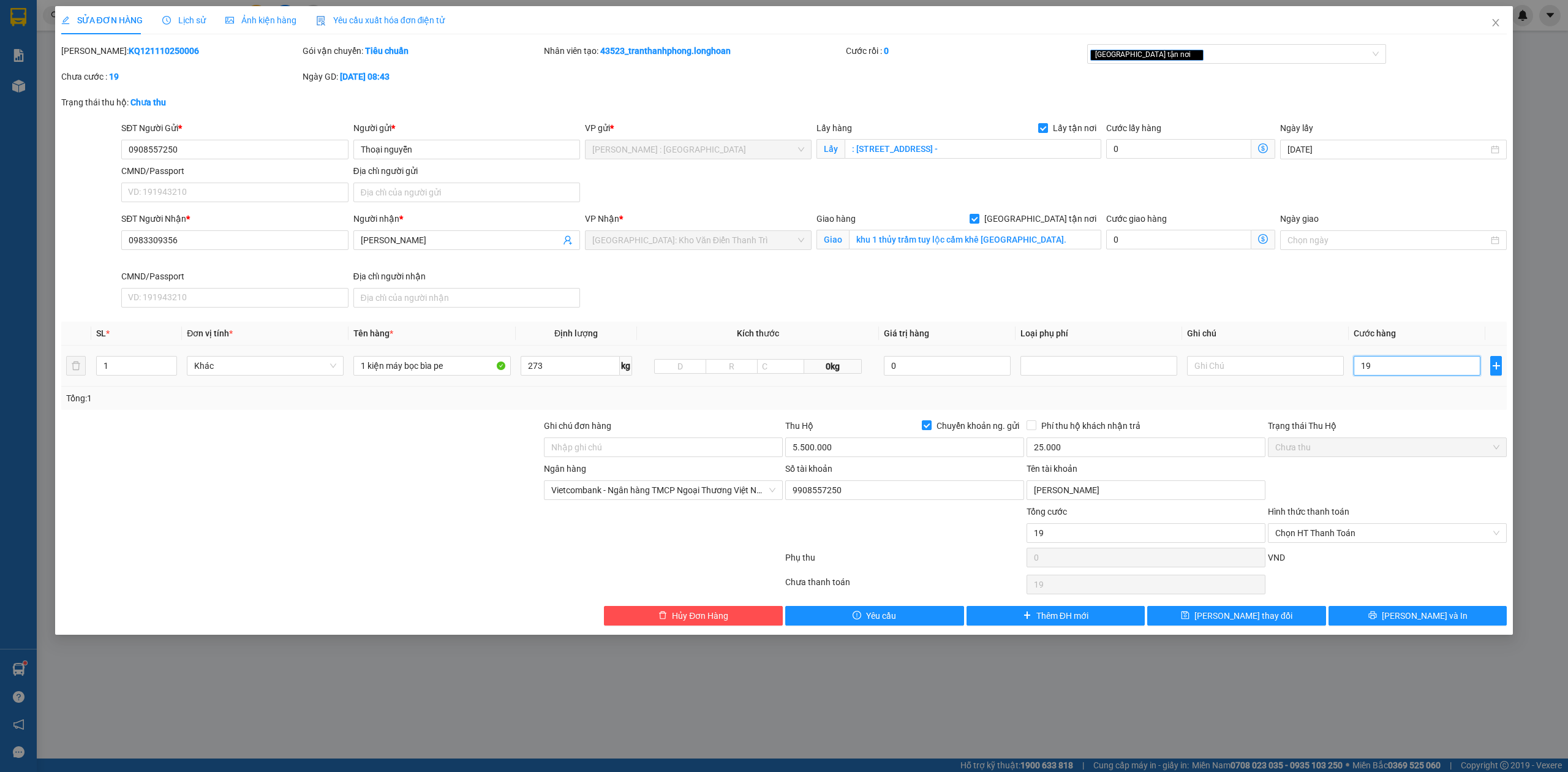
type input "190"
type input "1.900"
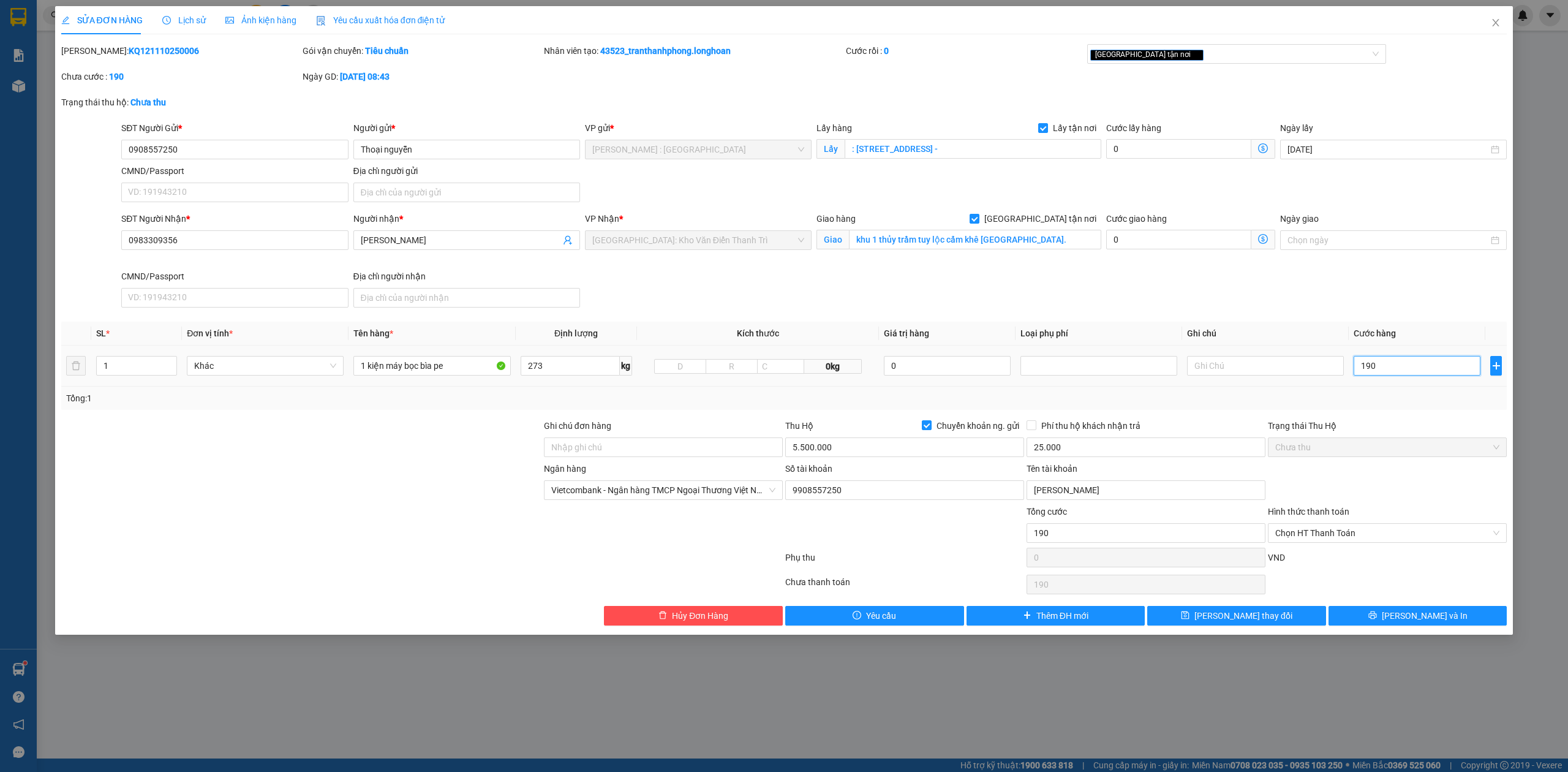
type input "1.900"
type input "19.000"
type input "190.000"
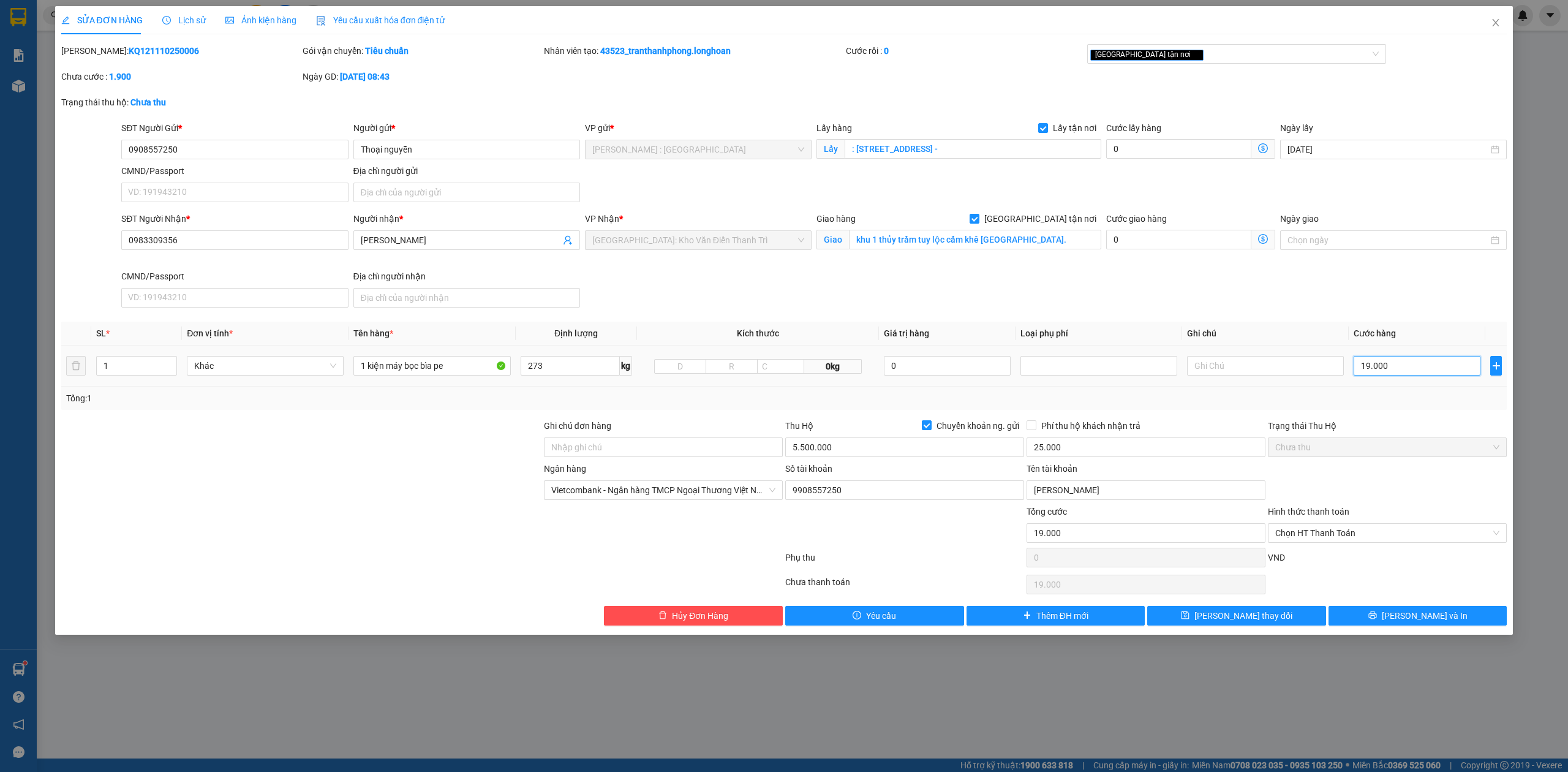
type input "190.000"
type input "1.900.000"
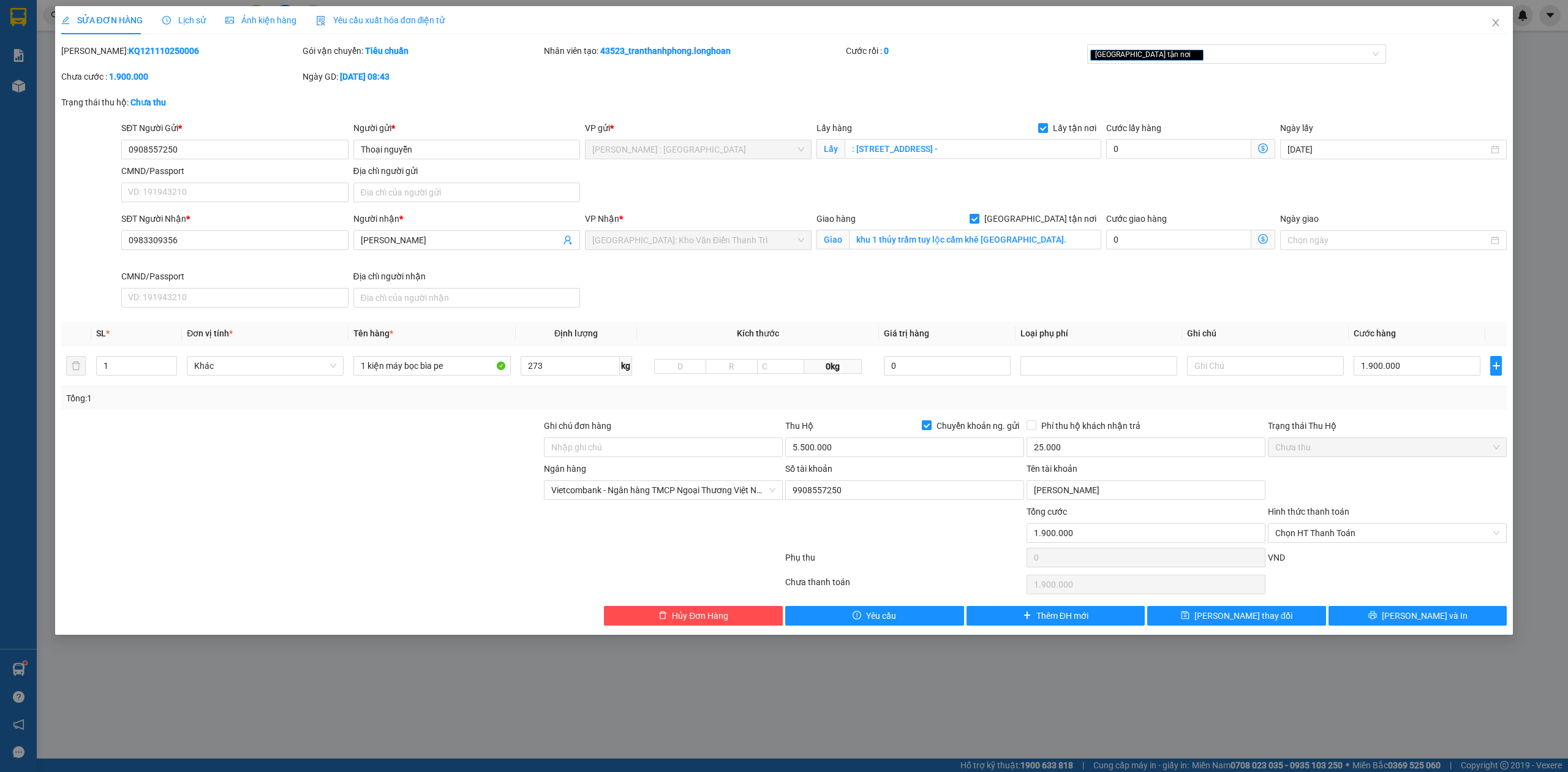
click at [986, 314] on div "Total Paid Fee 0 Total UnPaid Fee 1.000 Cash Collection Total Fee Mã ĐH: KQ1211…" at bounding box center [784, 334] width 1446 height 582
click at [1184, 156] on input "0" at bounding box center [1179, 148] width 146 height 19
type input "1.900.002"
type input "2"
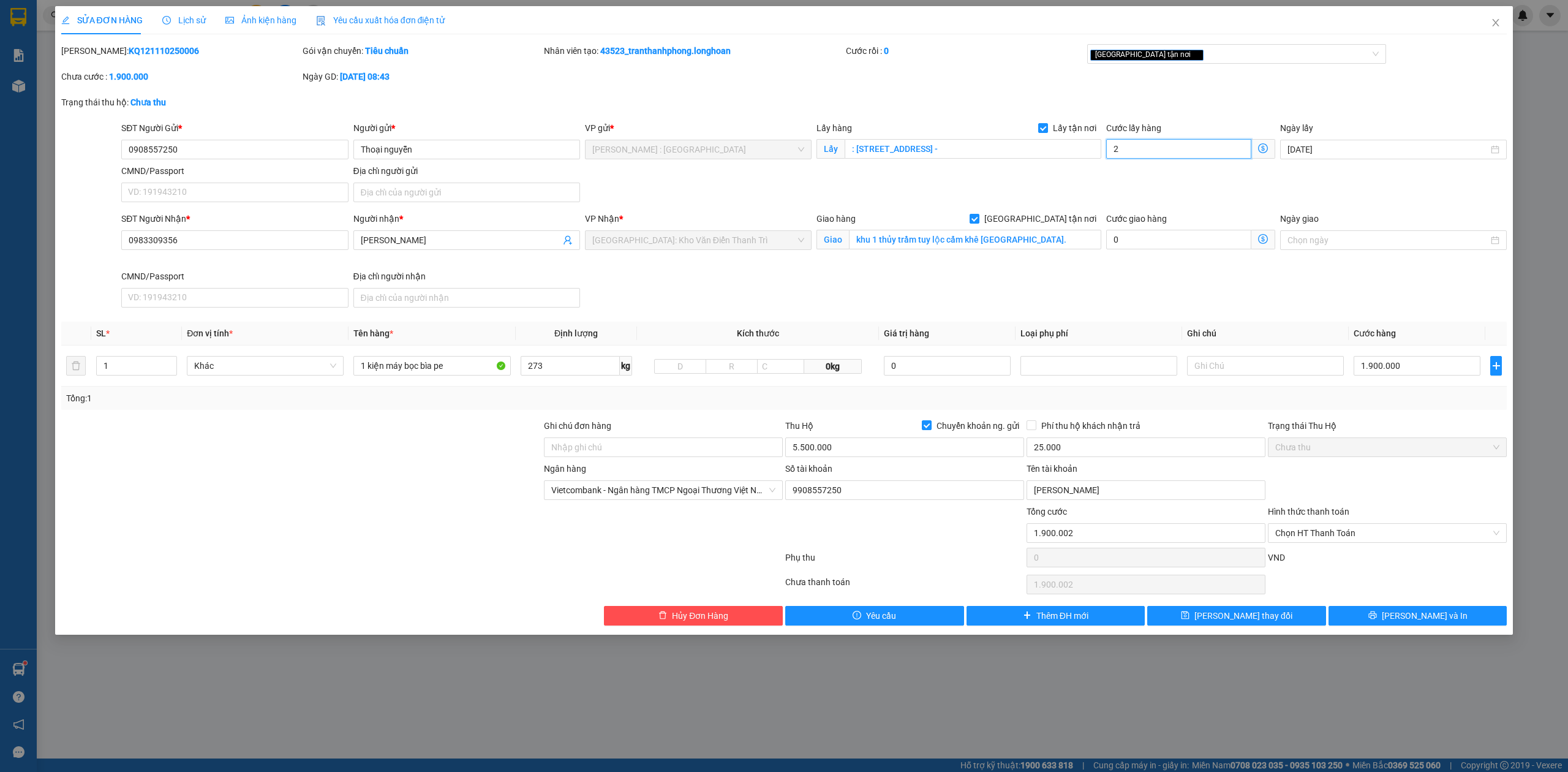
type input "1.900.020"
type input "20"
type input "1.900.200"
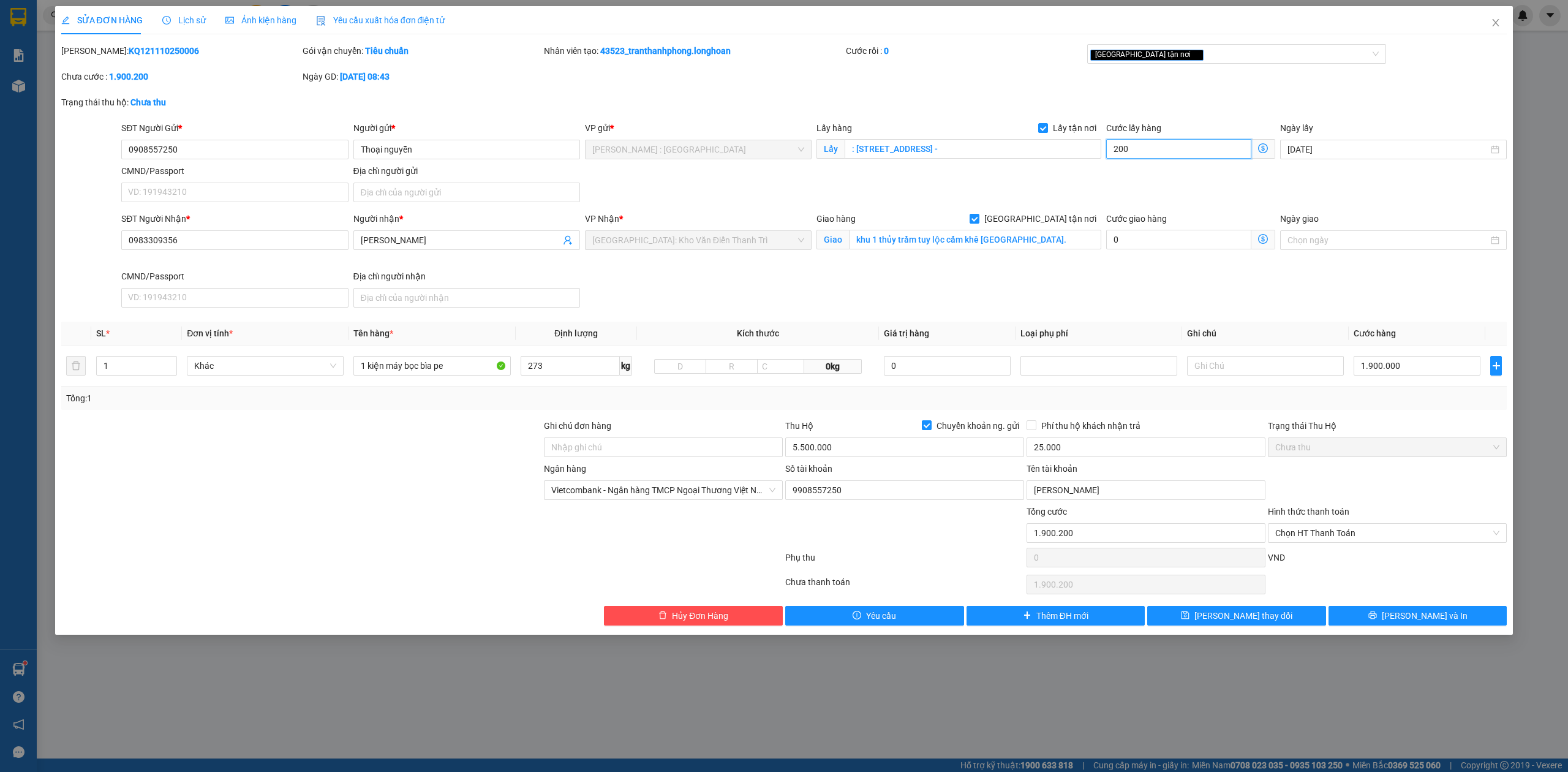
type input "200"
type input "2.100.000"
type input "200.000"
click at [1140, 301] on div "SĐT Người Nhận * 0983309356 Người nhận * Huy Anh VP Nhận * Hà Nội: Kho Văn Điển…" at bounding box center [813, 262] width 1390 height 101
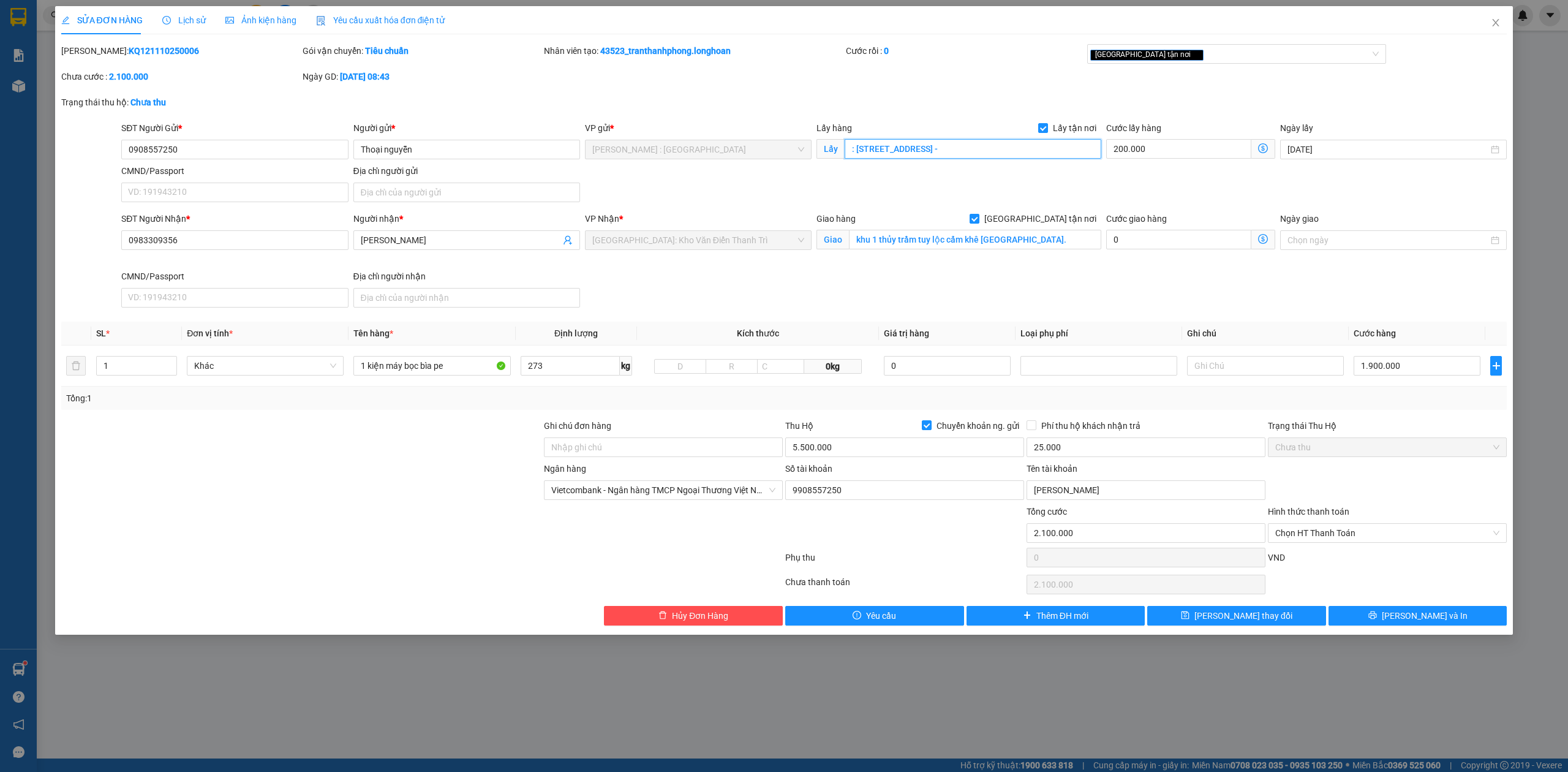
click at [875, 143] on input ": 93 quang trung Q9, HCM -" at bounding box center [972, 148] width 256 height 19
click at [1331, 312] on div "SĐT Người Nhận * 0983309356 Người nhận * Huy Anh VP Nhận * Hà Nội: Kho Văn Điển…" at bounding box center [813, 262] width 1390 height 101
drag, startPoint x: 415, startPoint y: 435, endPoint x: 425, endPoint y: 429, distance: 11.7
click at [415, 435] on div at bounding box center [301, 440] width 482 height 43
click at [852, 455] on input "5.500.000" at bounding box center [905, 447] width 239 height 19
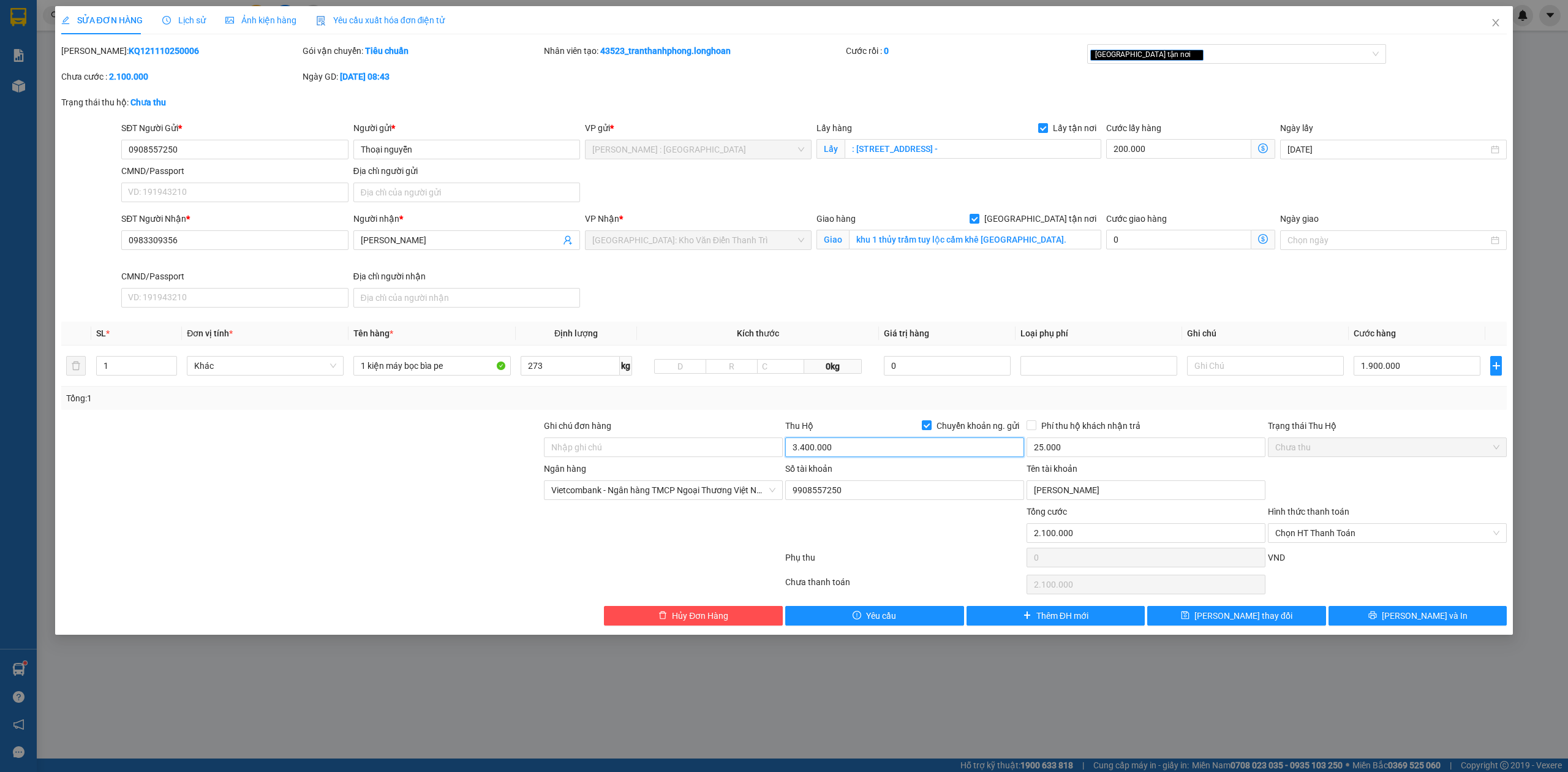
type input "3.400.000"
click at [1117, 410] on div "Tổng: 1" at bounding box center [784, 399] width 1446 height 24
click at [1114, 441] on input "25.000" at bounding box center [1146, 447] width 239 height 19
type input "20.000"
click at [1143, 402] on div "Tổng: 1" at bounding box center [784, 398] width 1436 height 14
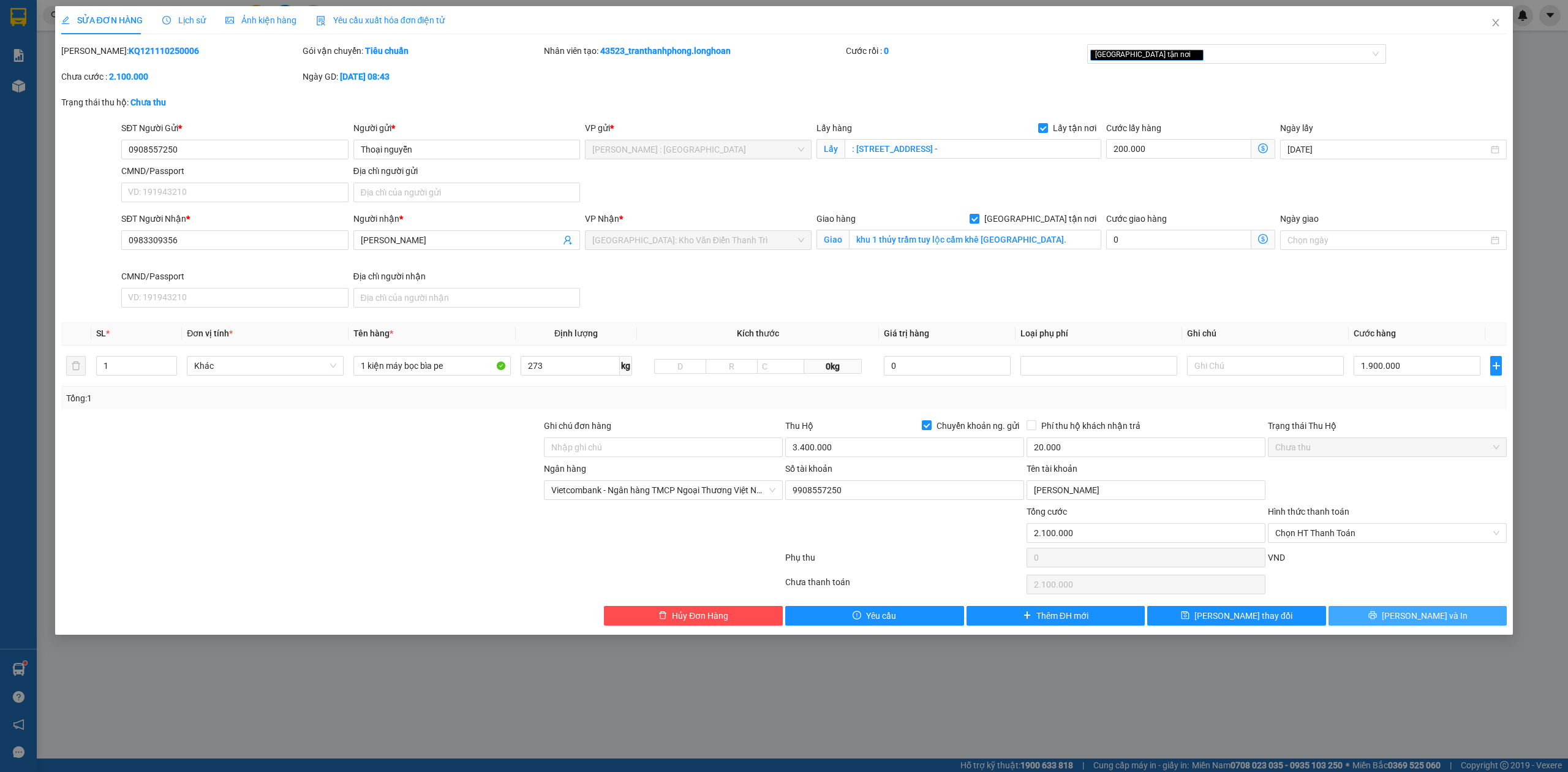
click at [1405, 607] on div "Total Paid Fee 0 Total UnPaid Fee 1.000 Cash Collection Total Fee Mã ĐH: KQ1211…" at bounding box center [784, 334] width 1446 height 582
drag, startPoint x: 1405, startPoint y: 611, endPoint x: 1412, endPoint y: 615, distance: 8.1
click at [1410, 613] on button "[PERSON_NAME] và In" at bounding box center [1417, 615] width 179 height 19
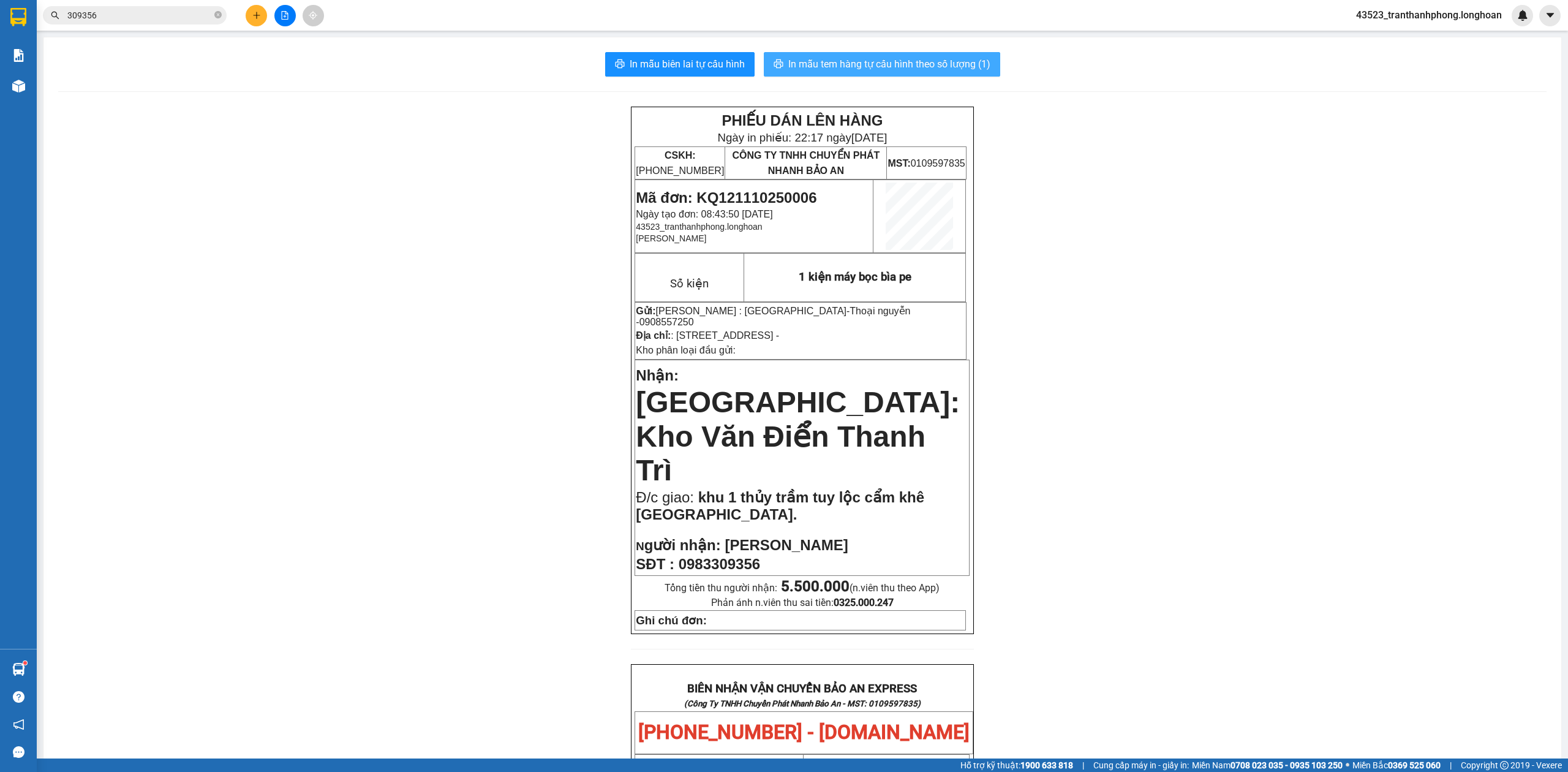
click at [880, 66] on span "In mẫu tem hàng tự cấu hình theo số lượng (1)" at bounding box center [889, 64] width 202 height 15
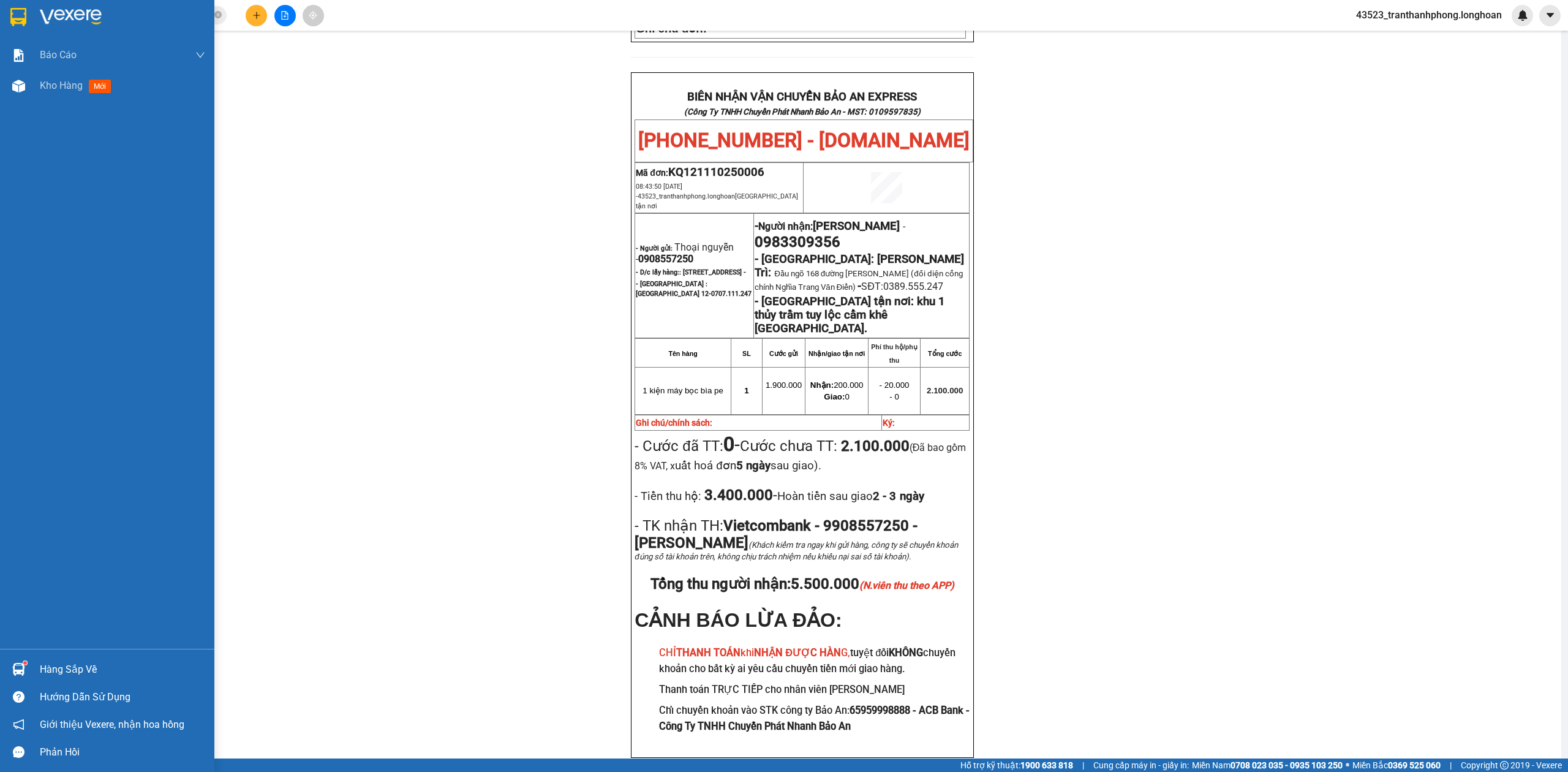
click at [10, 24] on img at bounding box center [18, 17] width 16 height 19
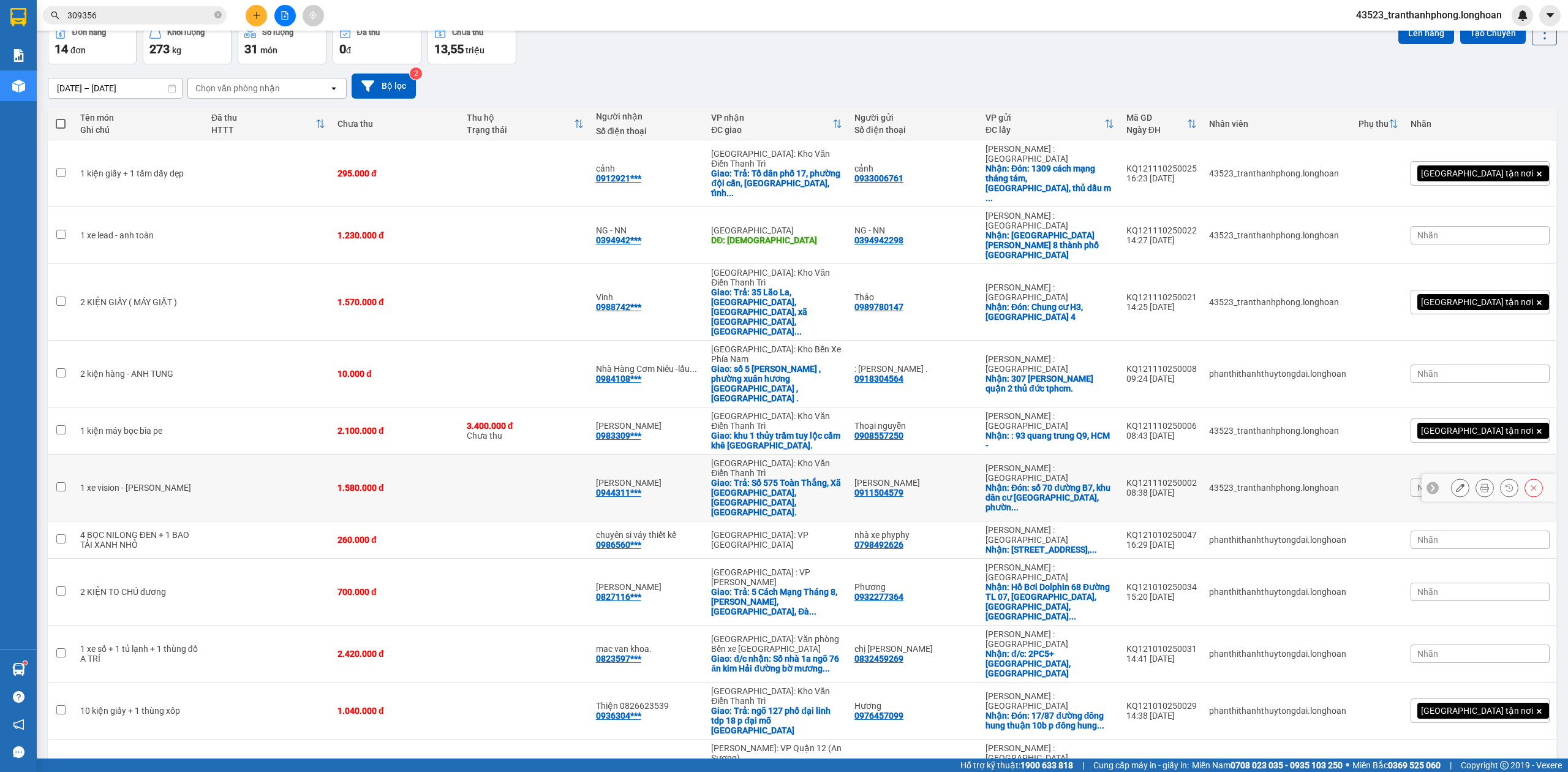
scroll to position [68, 0]
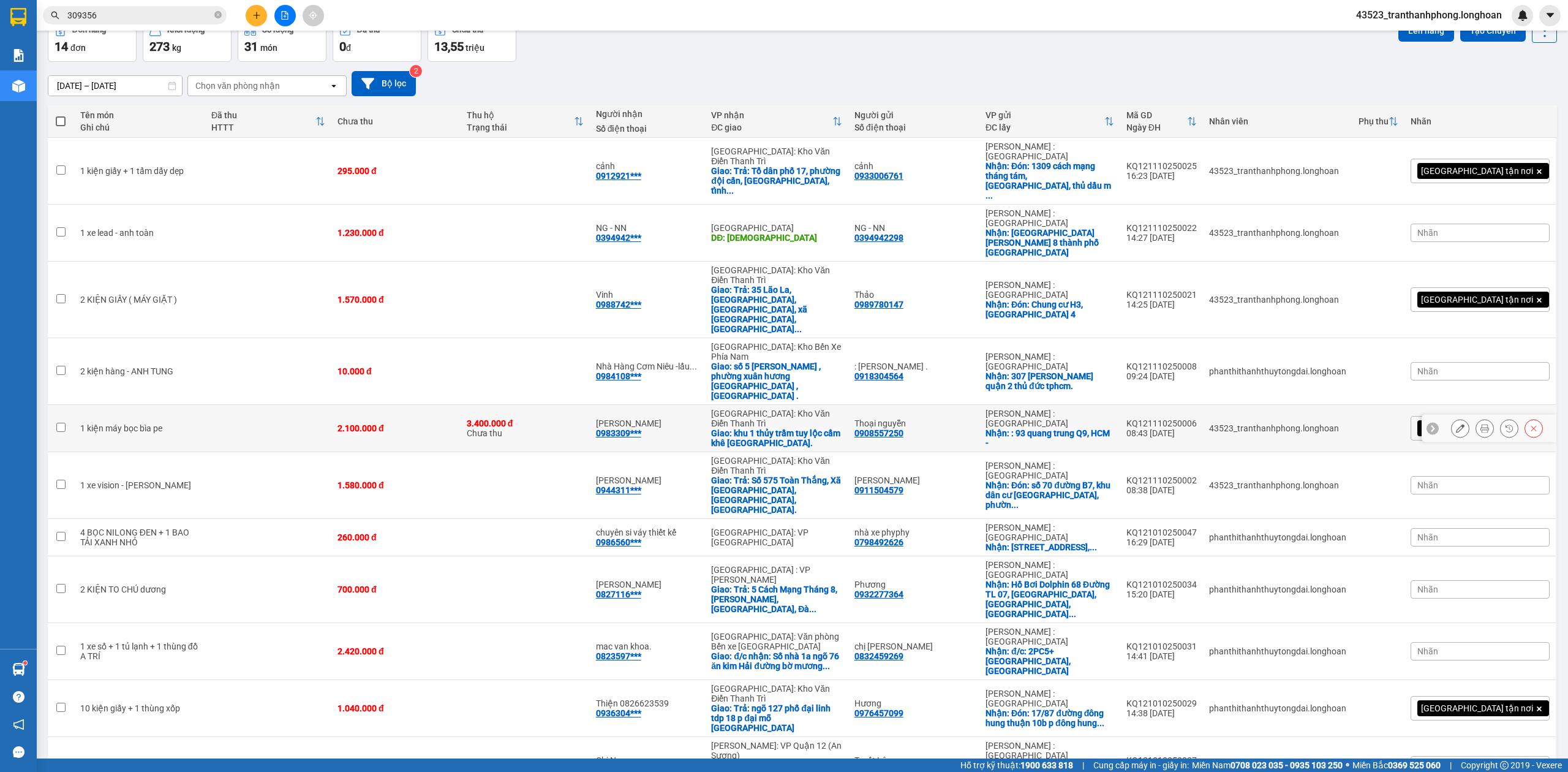
click at [1480, 424] on icon at bounding box center [1484, 428] width 8 height 8
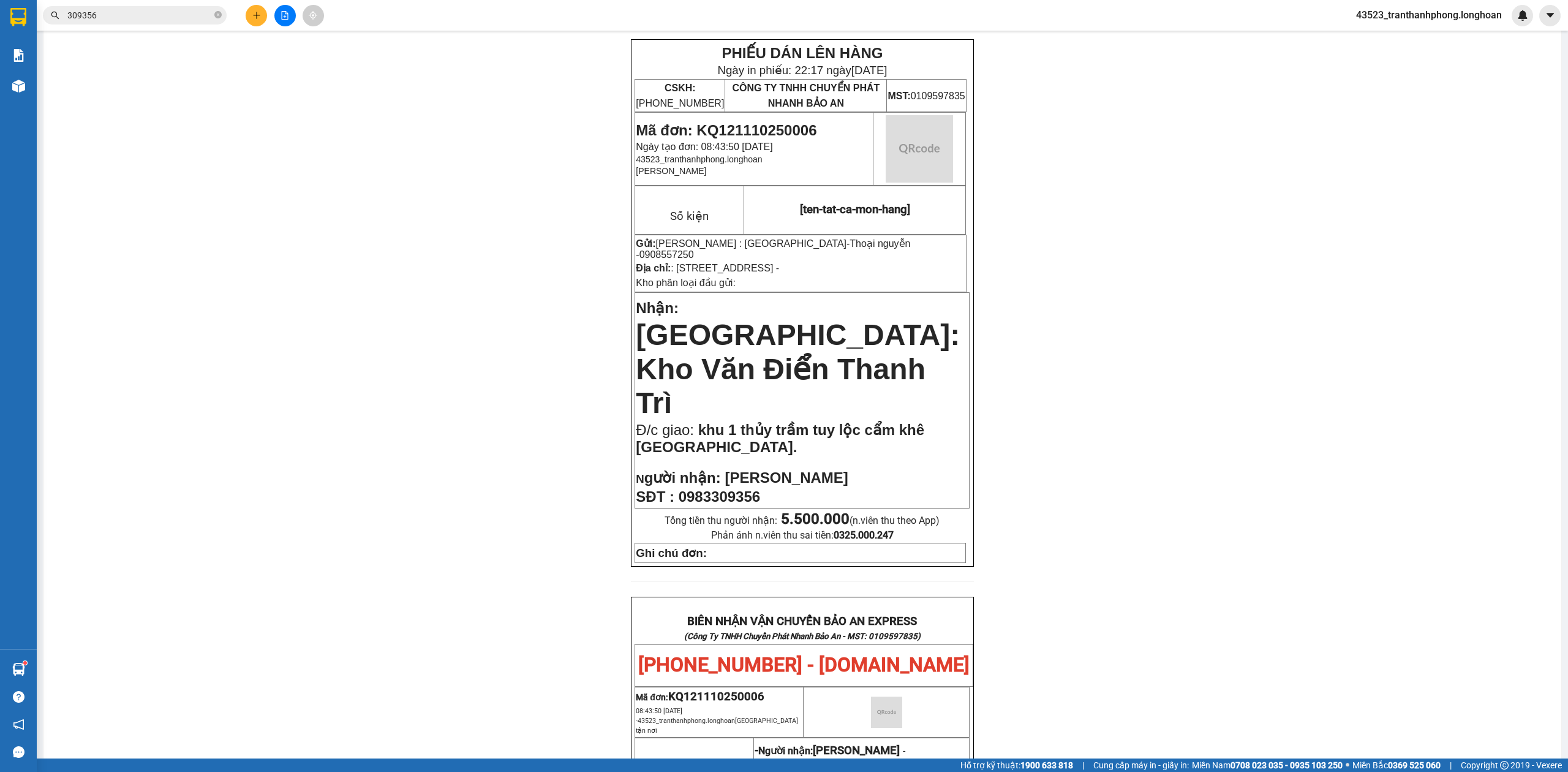
scroll to position [592, 0]
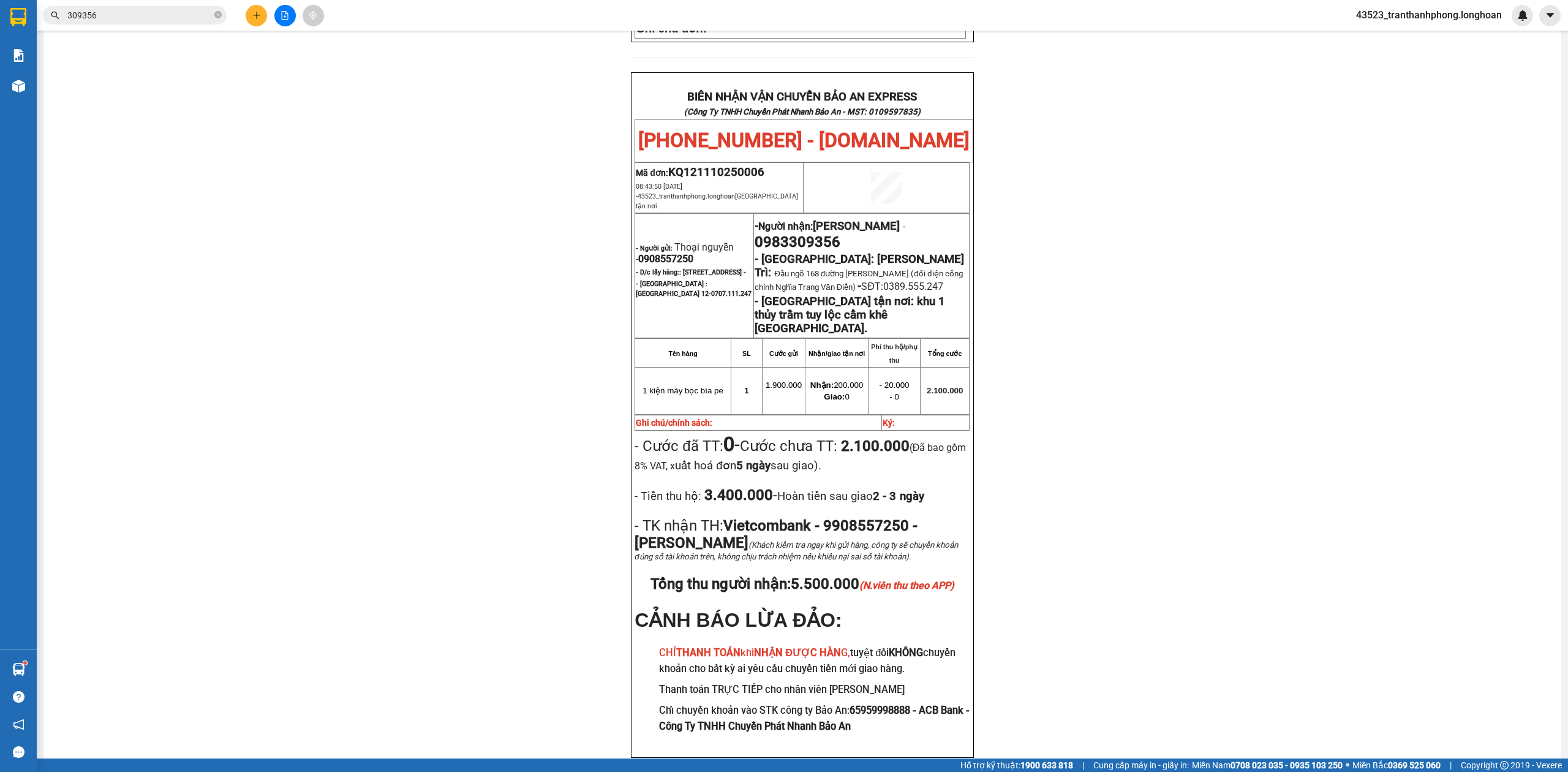
click at [655, 253] on span "0908557250" at bounding box center [665, 259] width 55 height 12
copy span "0908557250"
drag, startPoint x: 655, startPoint y: 180, endPoint x: 1307, endPoint y: 208, distance: 652.6
click at [655, 253] on span "0908557250" at bounding box center [665, 259] width 55 height 12
drag, startPoint x: 1380, startPoint y: 218, endPoint x: 1290, endPoint y: 214, distance: 90.1
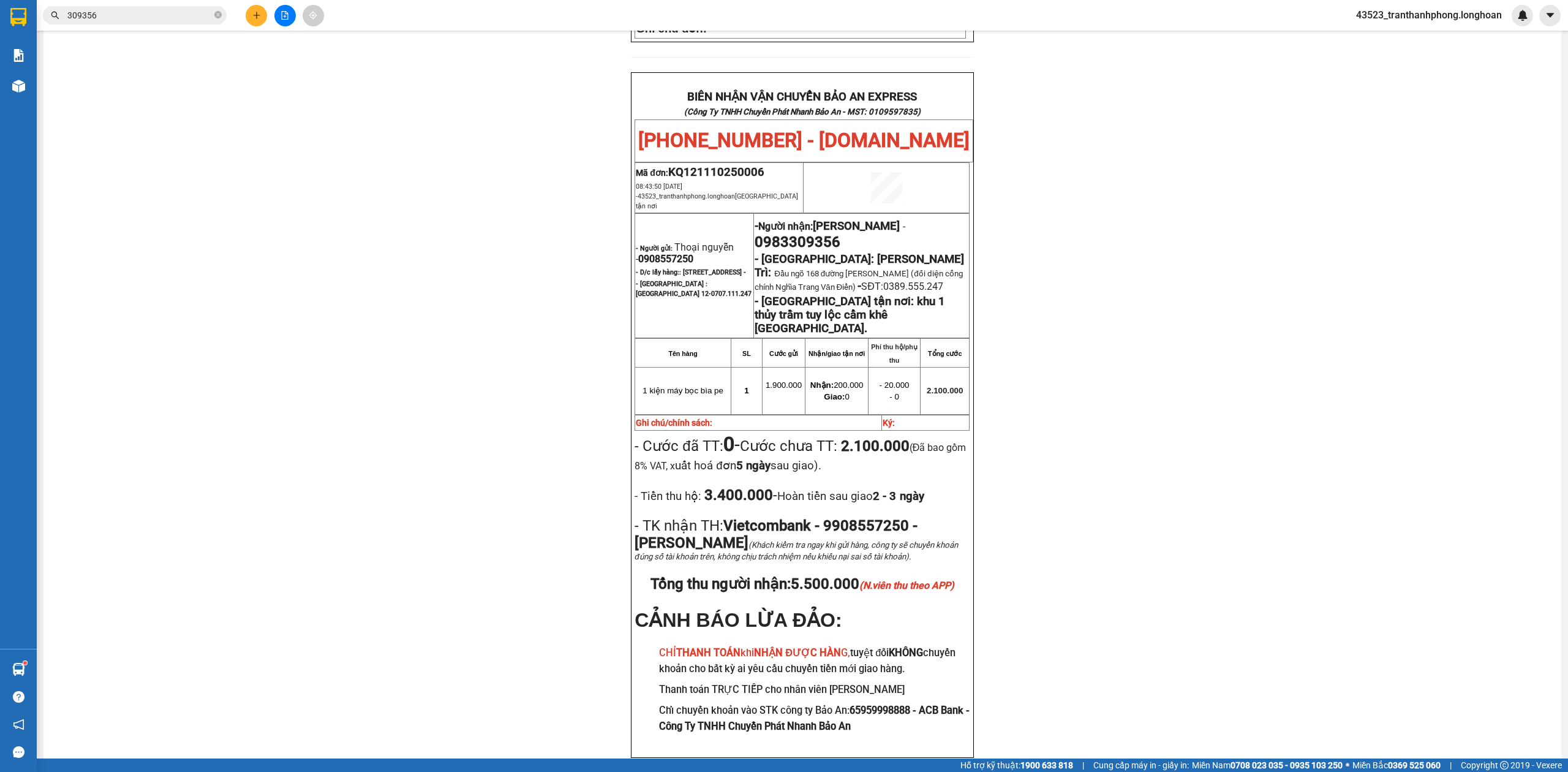
click at [1378, 221] on div "PHIẾU DÁN LÊN HÀNG Ngày in phiếu: 22:17 ngày 11-10-2025 CSKH: 1900.06.88.33 CÔN…" at bounding box center [802, 152] width 1488 height 1273
click at [840, 234] on span "0983309356" at bounding box center [797, 242] width 85 height 17
drag, startPoint x: 1128, startPoint y: 177, endPoint x: 946, endPoint y: 191, distance: 182.5
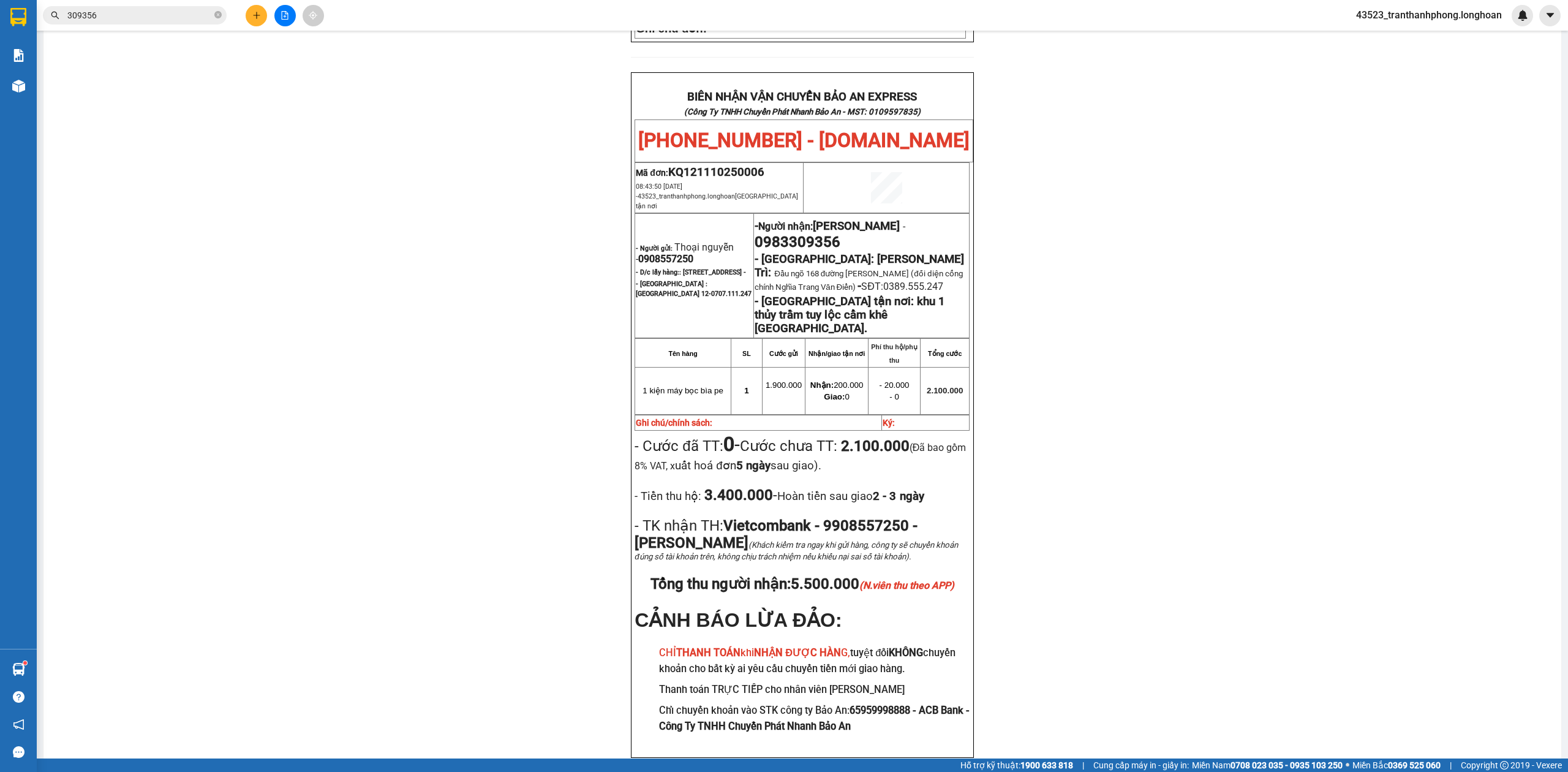
click at [1119, 181] on div "PHIẾU DÁN LÊN HÀNG Ngày in phiếu: 22:17 ngày 11-10-2025 CSKH: 1900.06.88.33 CÔN…" at bounding box center [802, 152] width 1488 height 1273
click at [840, 234] on span "0983309356" at bounding box center [797, 242] width 85 height 17
click at [1413, 239] on div "PHIẾU DÁN LÊN HÀNG Ngày in phiếu: 22:17 ngày 11-10-2025 CSKH: 1900.06.88.33 CÔN…" at bounding box center [802, 152] width 1488 height 1273
click at [915, 213] on td "- Người nhận: Huy Anh - 0983309356 - Hà Nội: Kho Văn Điển Thanh Trì: Đầu ngõ 16…" at bounding box center [861, 275] width 216 height 124
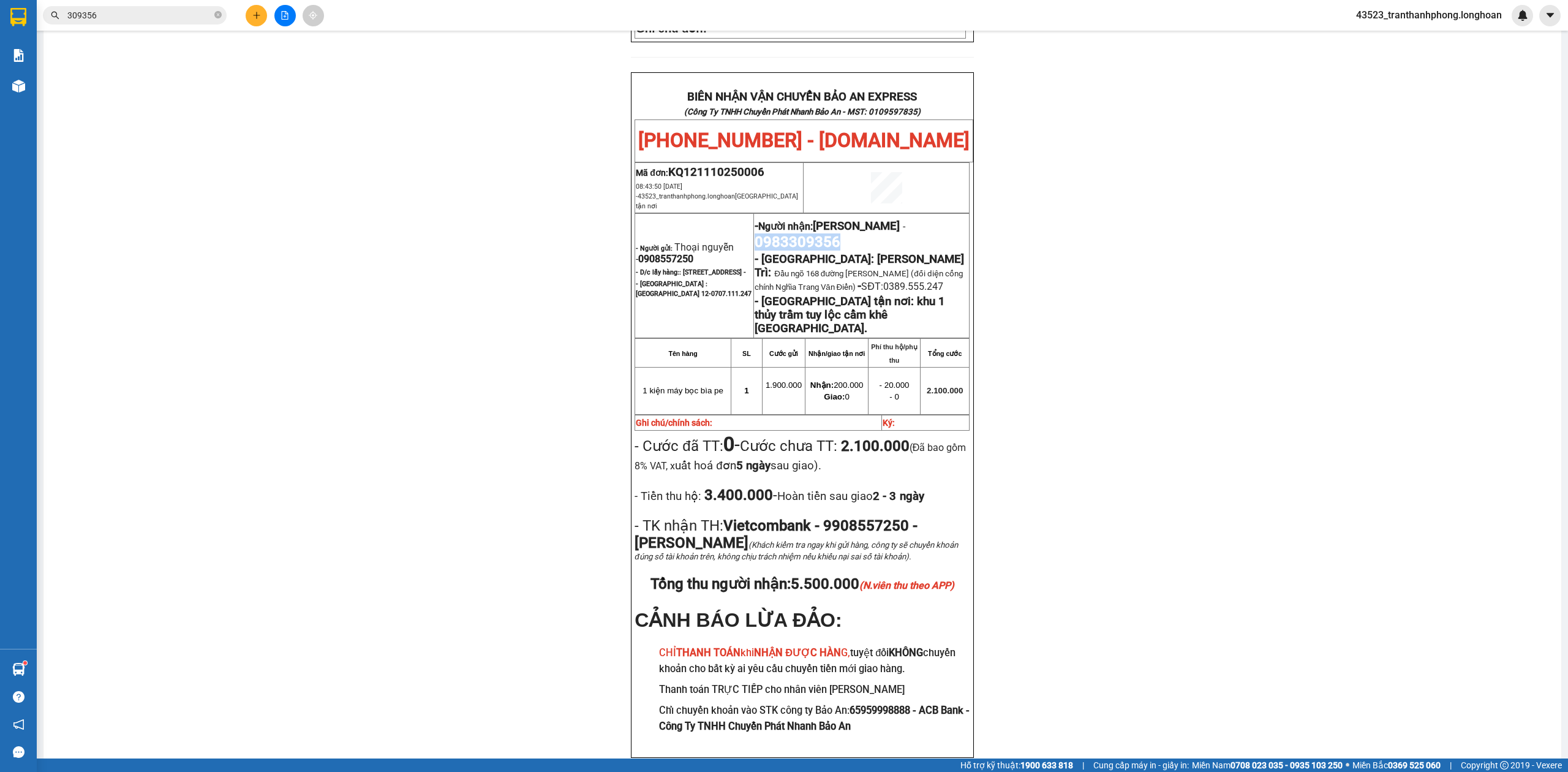
click at [915, 213] on td "- Người nhận: Huy Anh - 0983309356 - Hà Nội: Kho Văn Điển Thanh Trì: Đầu ngõ 16…" at bounding box center [861, 275] width 216 height 124
copy span "0983309356"
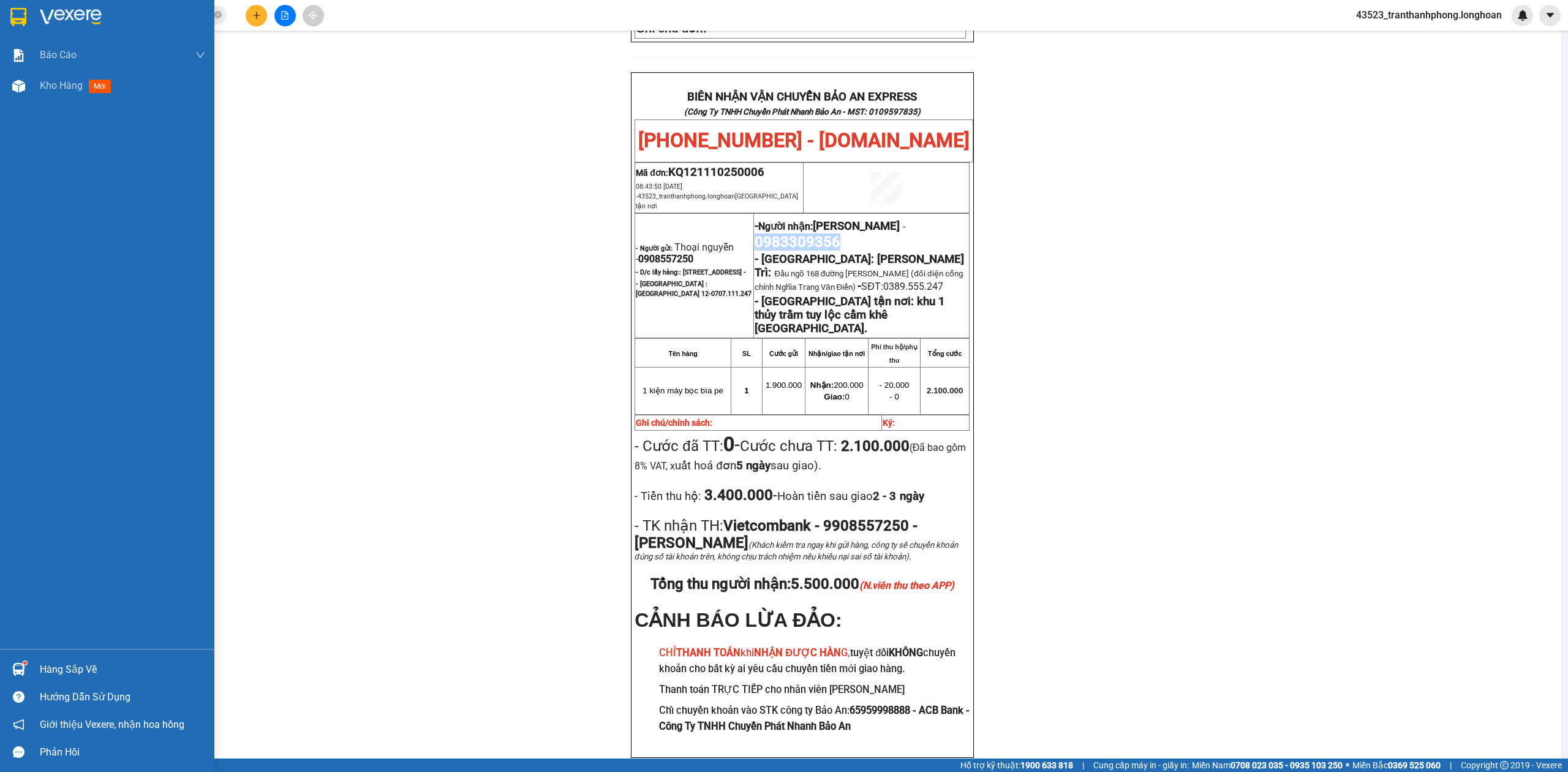
click at [24, 10] on img at bounding box center [18, 17] width 16 height 19
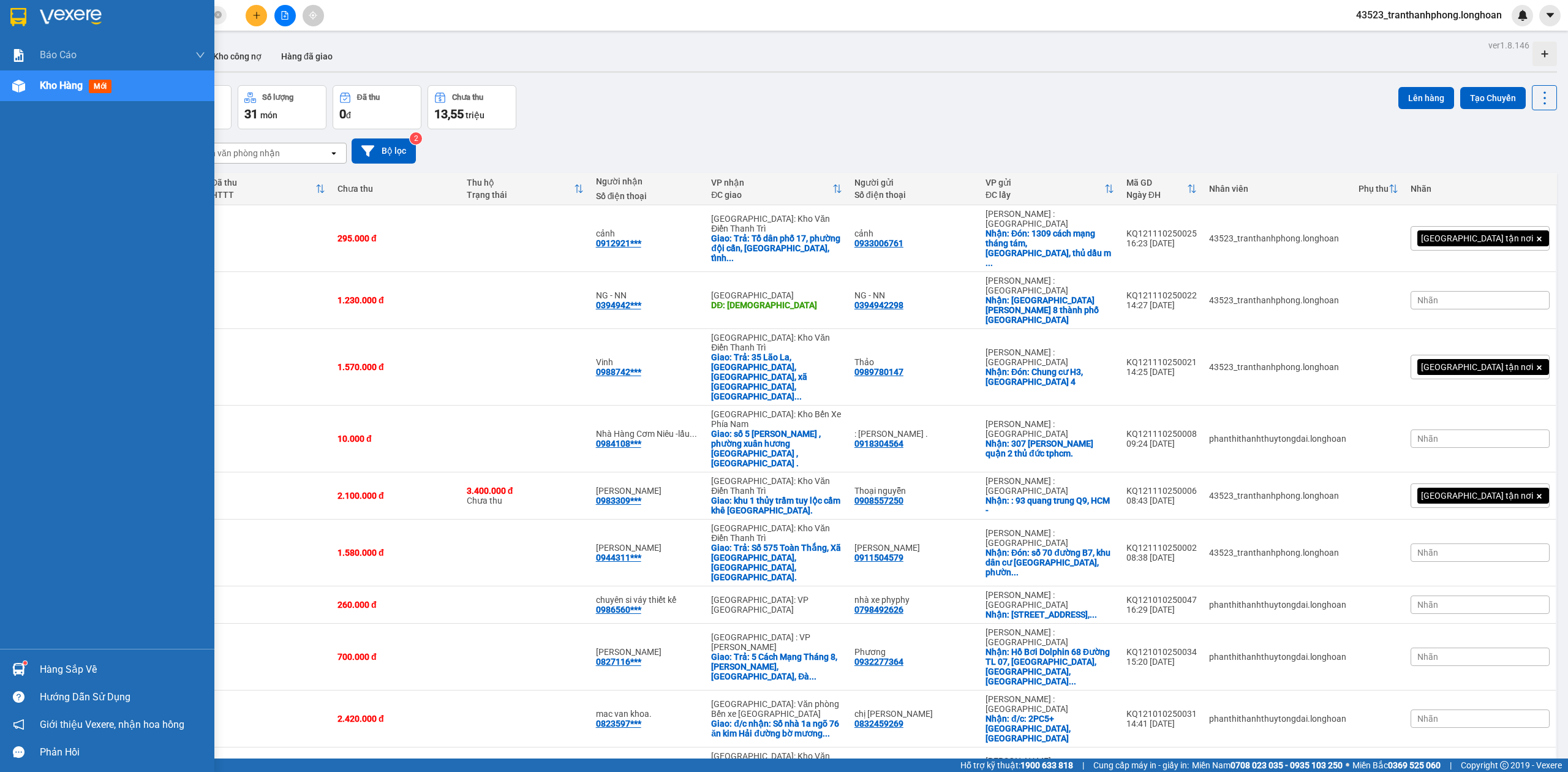
click at [13, 14] on img at bounding box center [18, 17] width 16 height 19
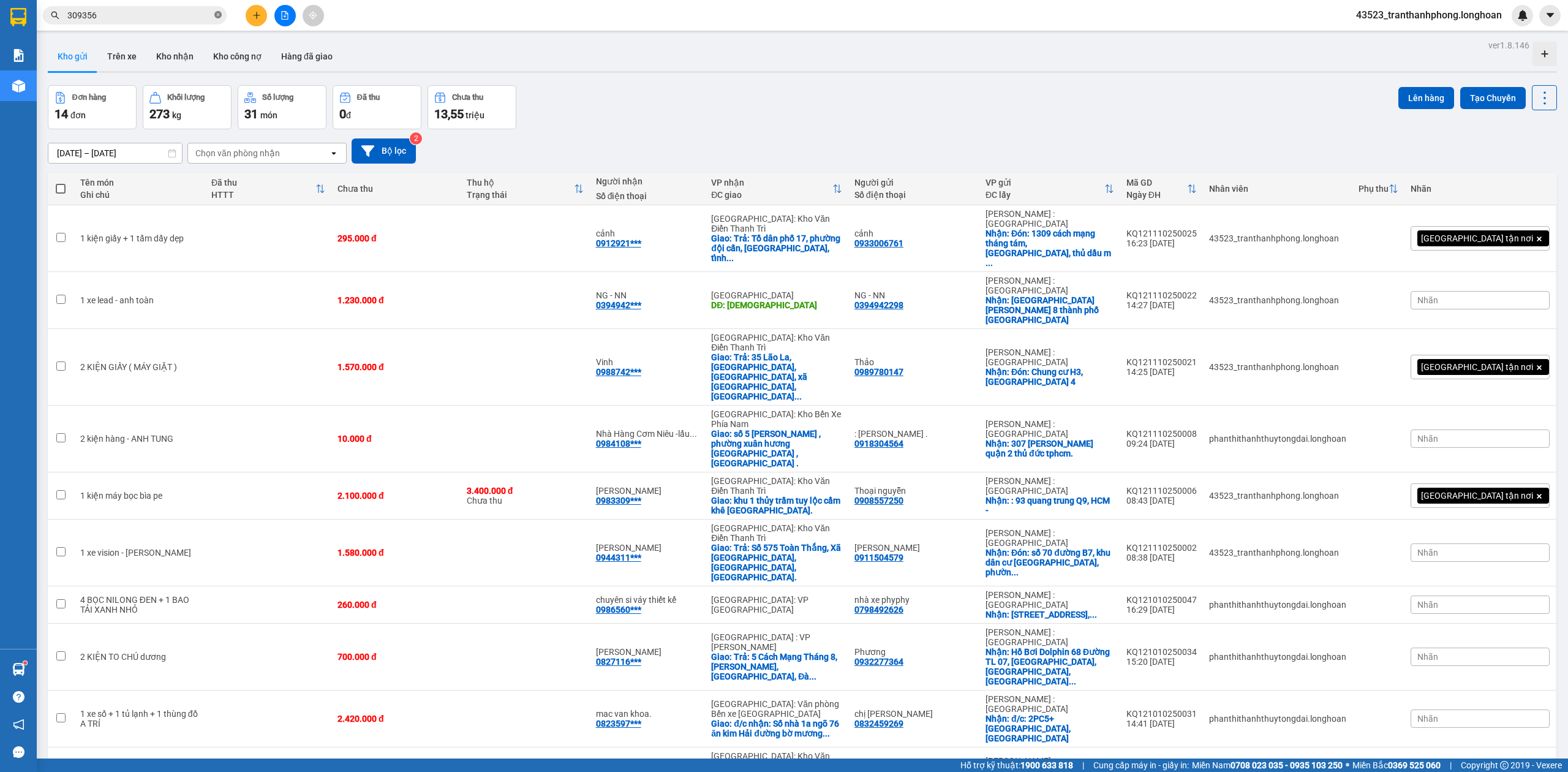
click at [214, 12] on icon "close-circle" at bounding box center [217, 14] width 8 height 8
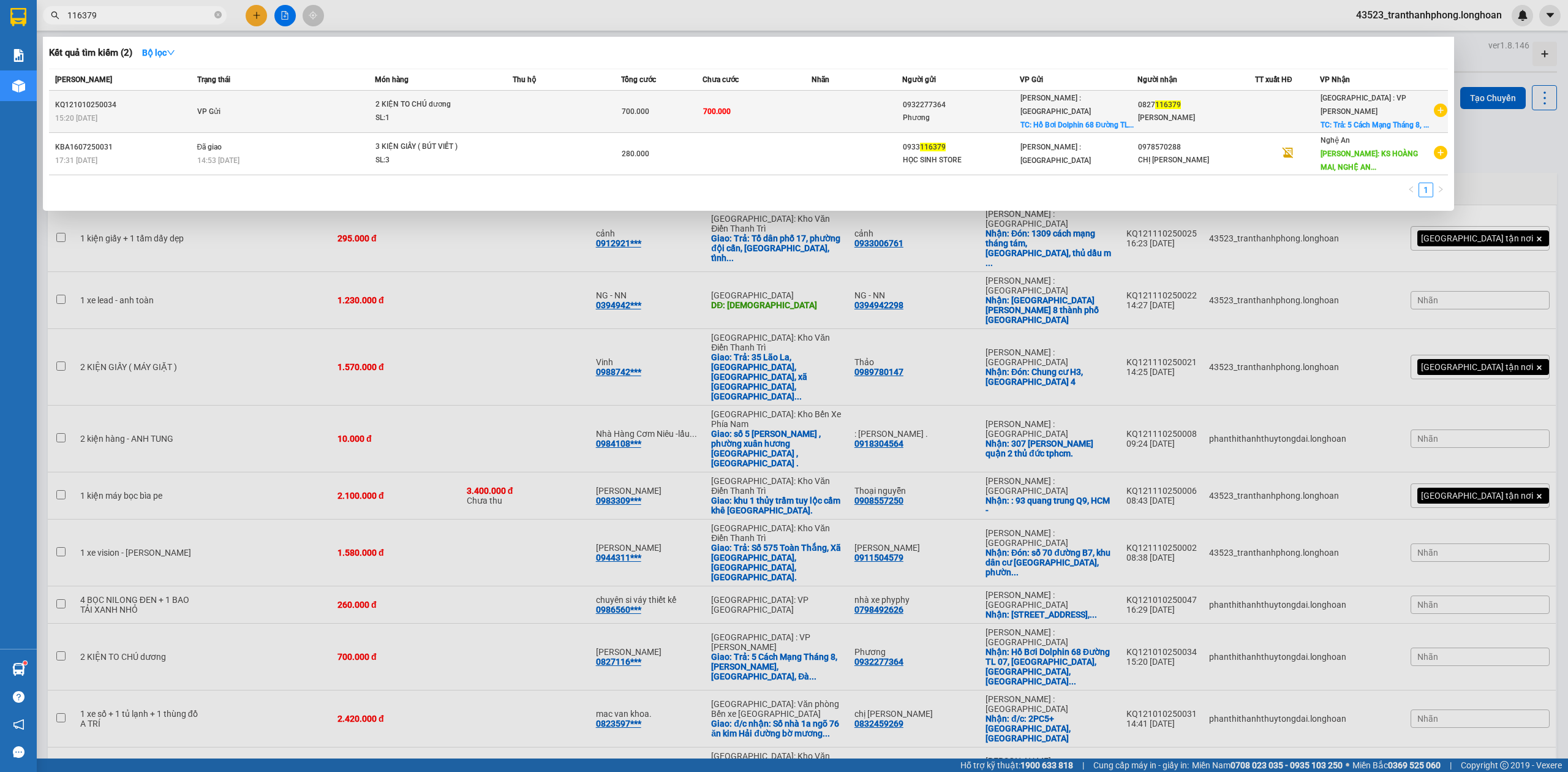
type input "116379"
click at [315, 114] on td "VP Gửi" at bounding box center [284, 112] width 181 height 42
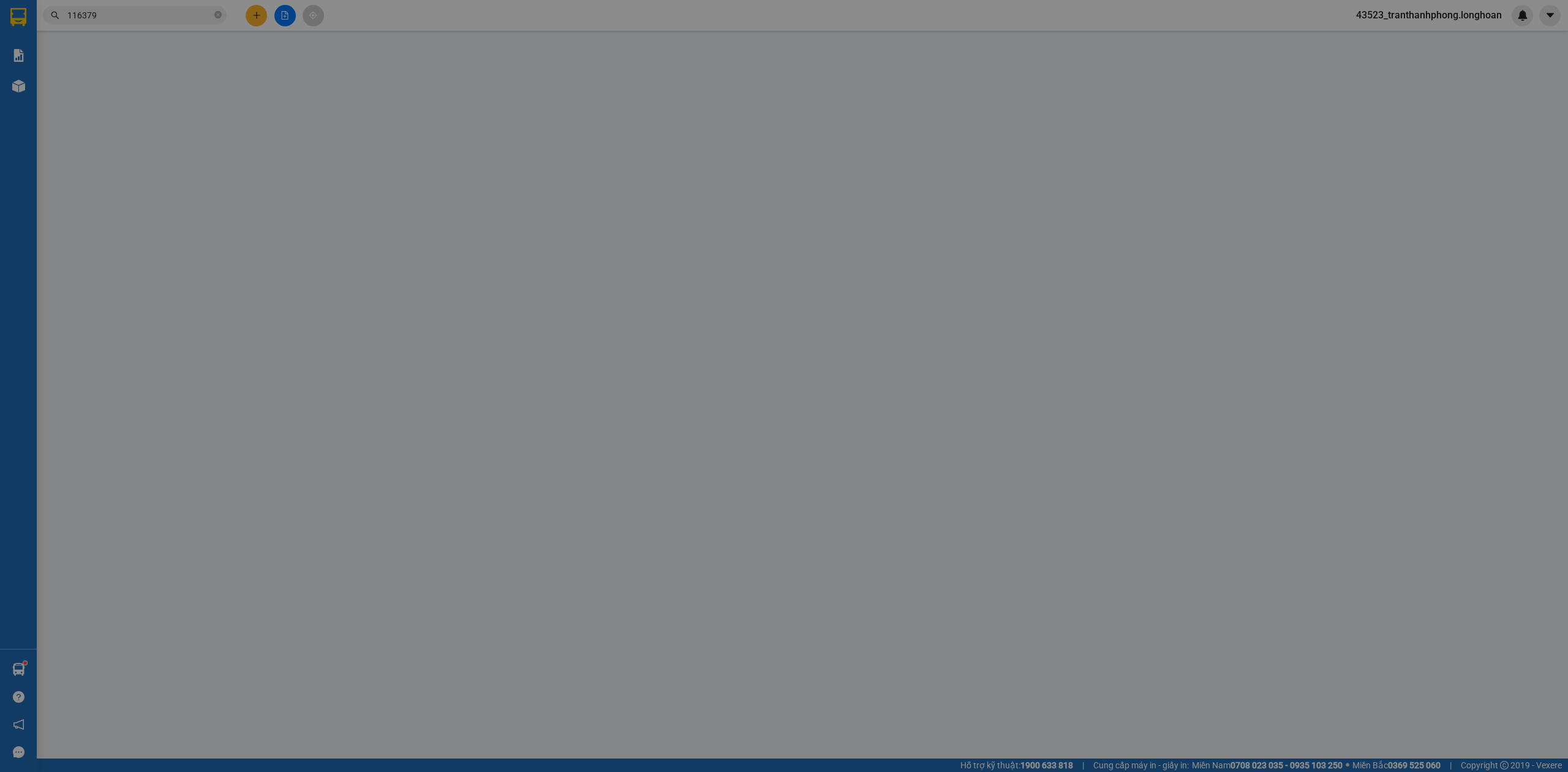
type input "0932277364"
type input "Phương"
checkbox input "true"
type input "Hồ Bơi Dolphin [STREET_ADDRESS]"
type input "0827116379"
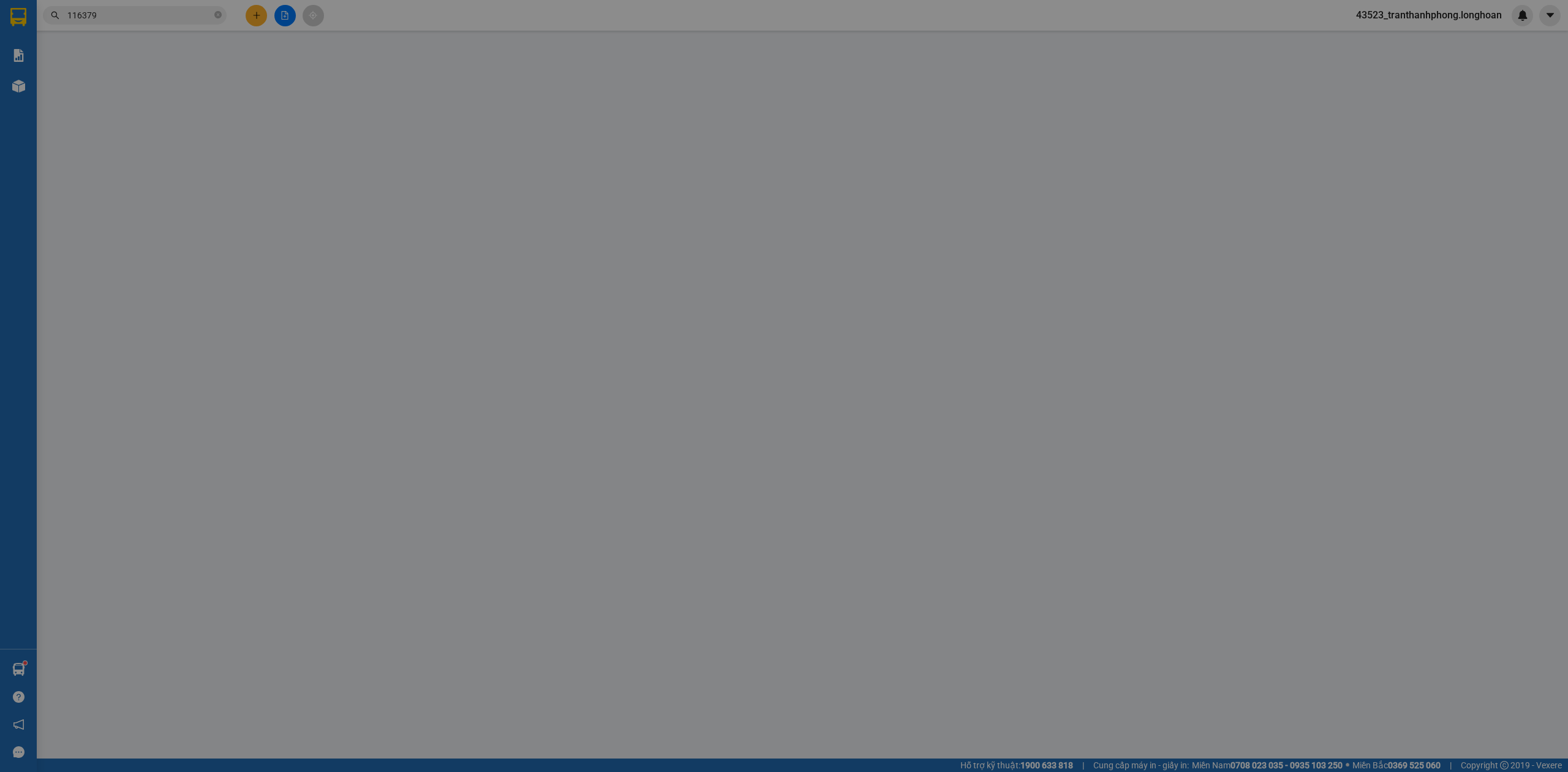
type input "[PERSON_NAME]"
checkbox input "true"
type input "Trả: 5 Cách Mạng Tháng 8, Hoà Cường Nam, [GEOGRAPHIC_DATA], [GEOGRAPHIC_DATA] 5…"
type input "0"
type input "700.000"
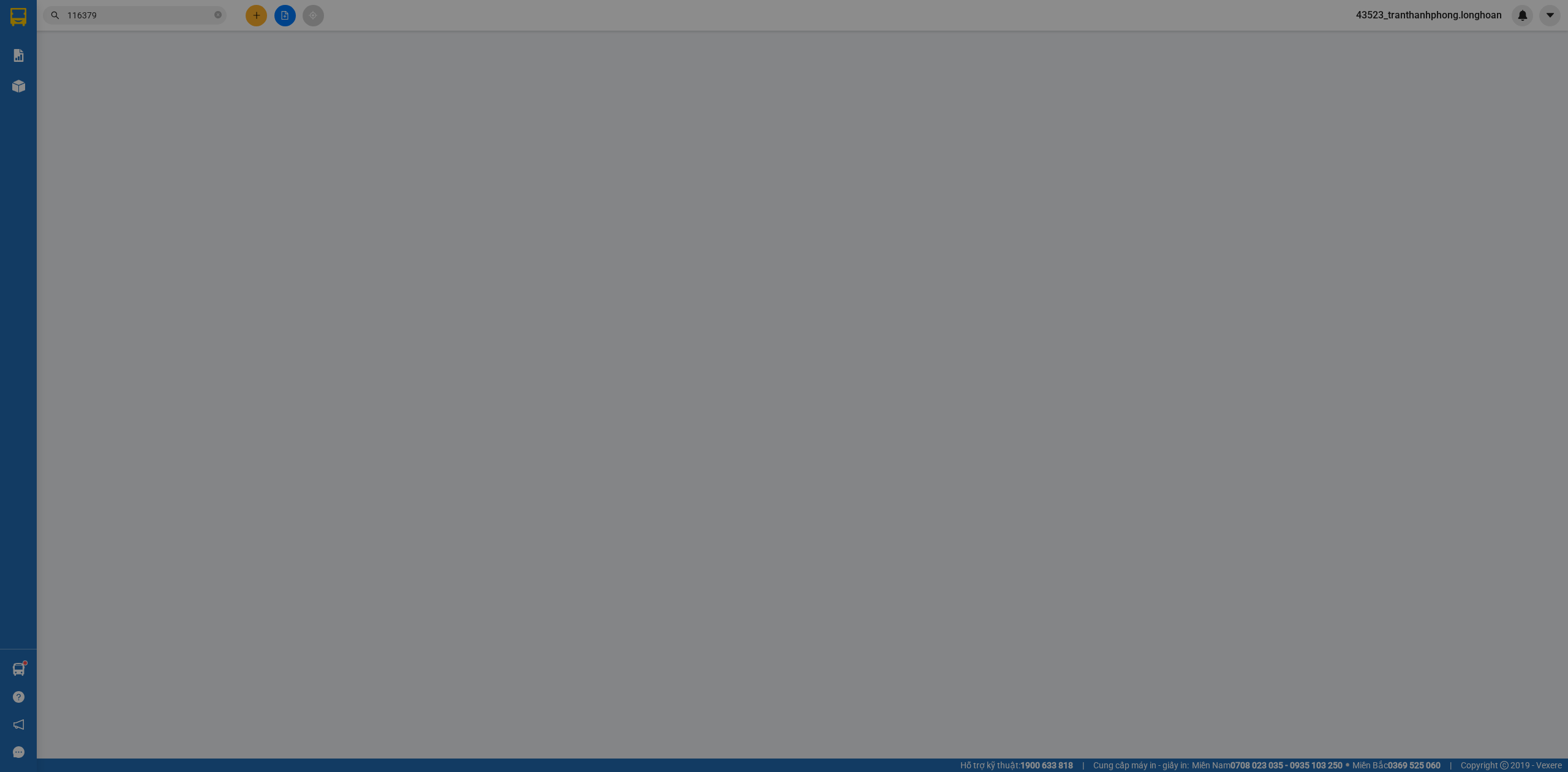
type input "700.000"
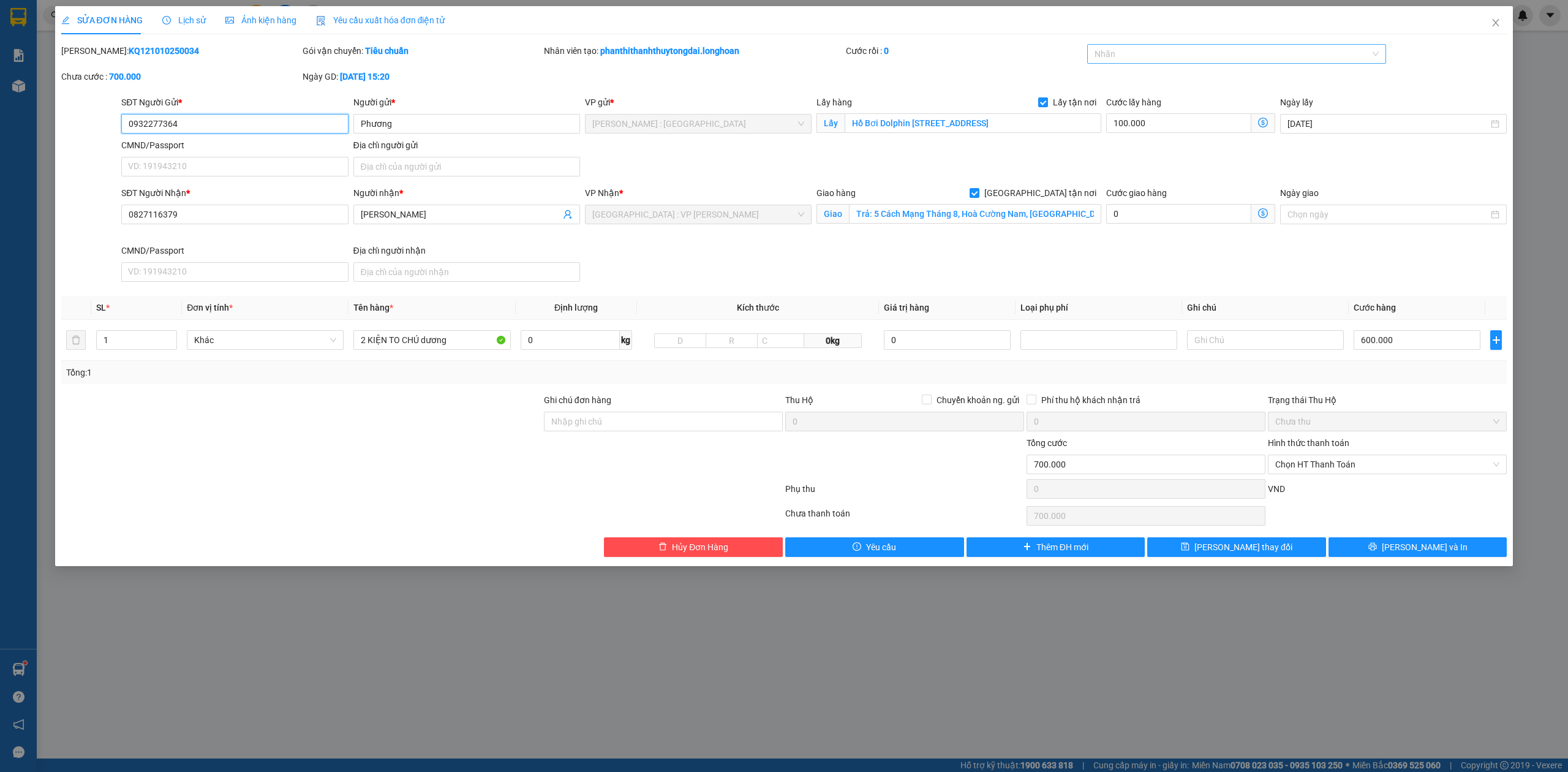
click at [1103, 52] on div at bounding box center [1230, 53] width 281 height 14
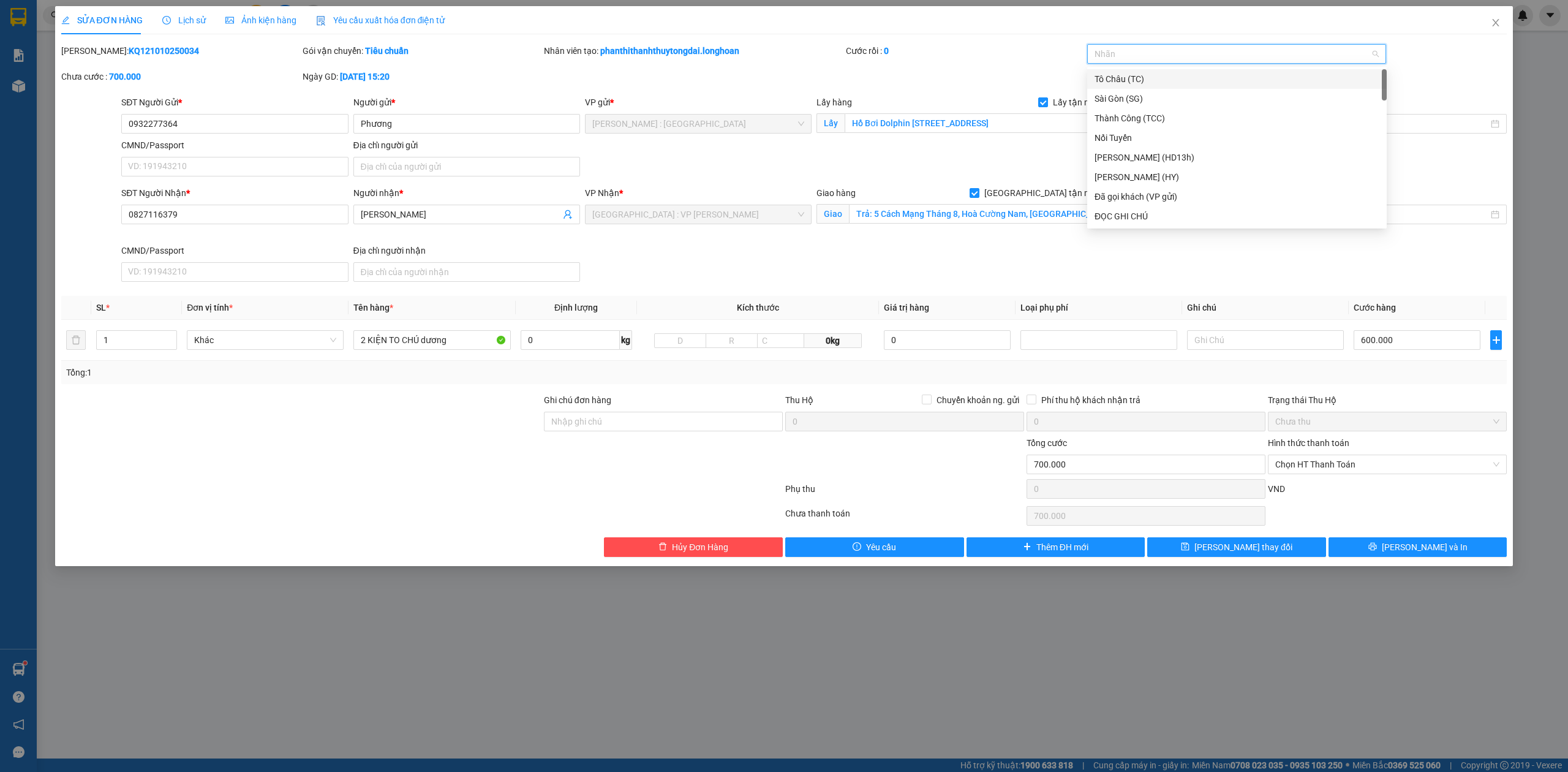
type input "g"
drag, startPoint x: 1152, startPoint y: 214, endPoint x: 814, endPoint y: 277, distance: 343.8
click at [1150, 214] on div "[GEOGRAPHIC_DATA] tận nơi" at bounding box center [1236, 217] width 285 height 14
type input "2"
click at [169, 339] on icon "up" at bounding box center [170, 337] width 3 height 3
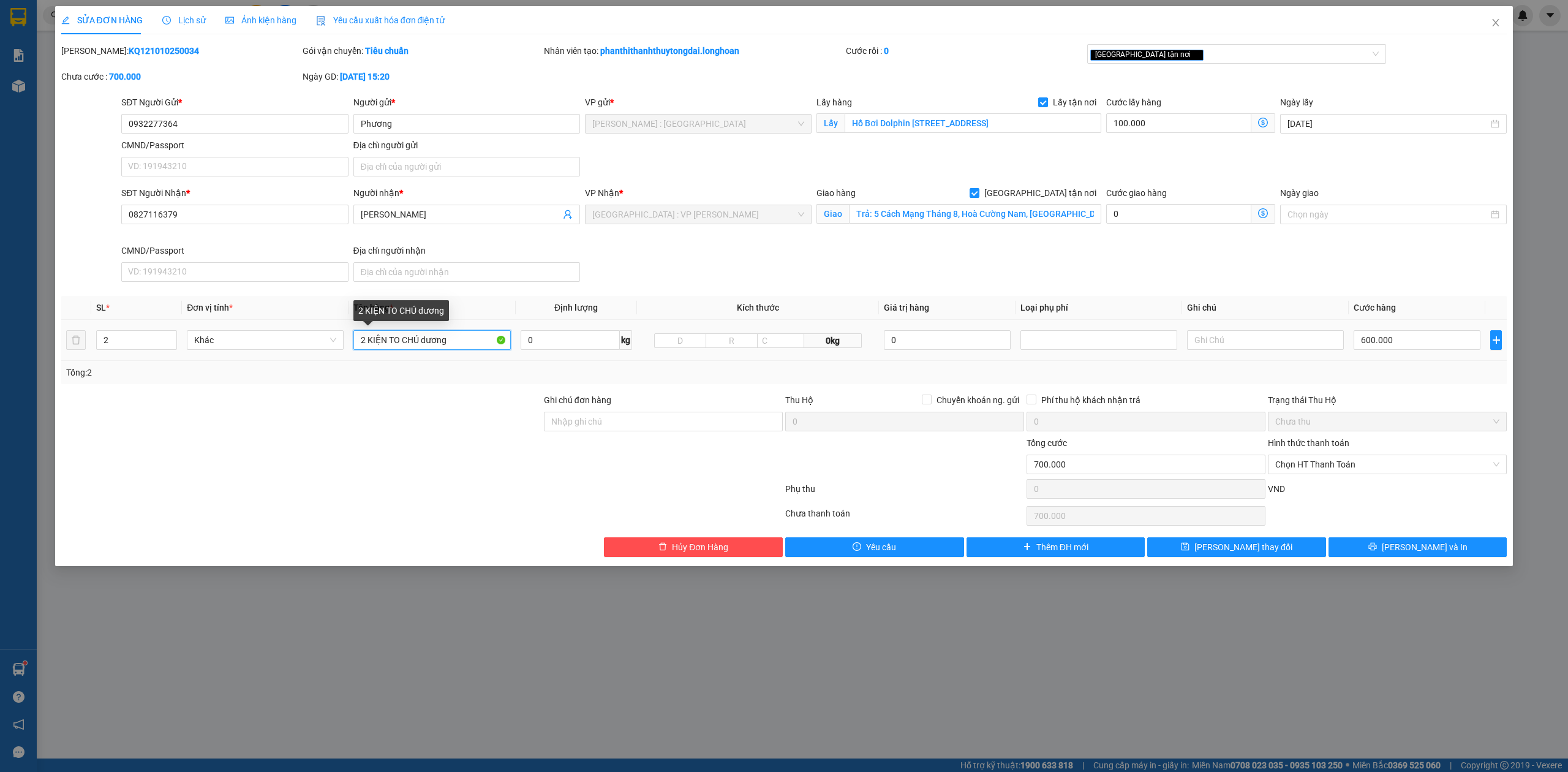
drag, startPoint x: 463, startPoint y: 340, endPoint x: 63, endPoint y: 318, distance: 400.6
click at [67, 319] on table "SL * Đơn vị tính * Tên hàng * Định lượng Kích thước Giá trị hàng Loại phụ phí G…" at bounding box center [784, 328] width 1446 height 65
type input "1 kiện xốp trắng to + 1 kiện tải xanh bọc pe"
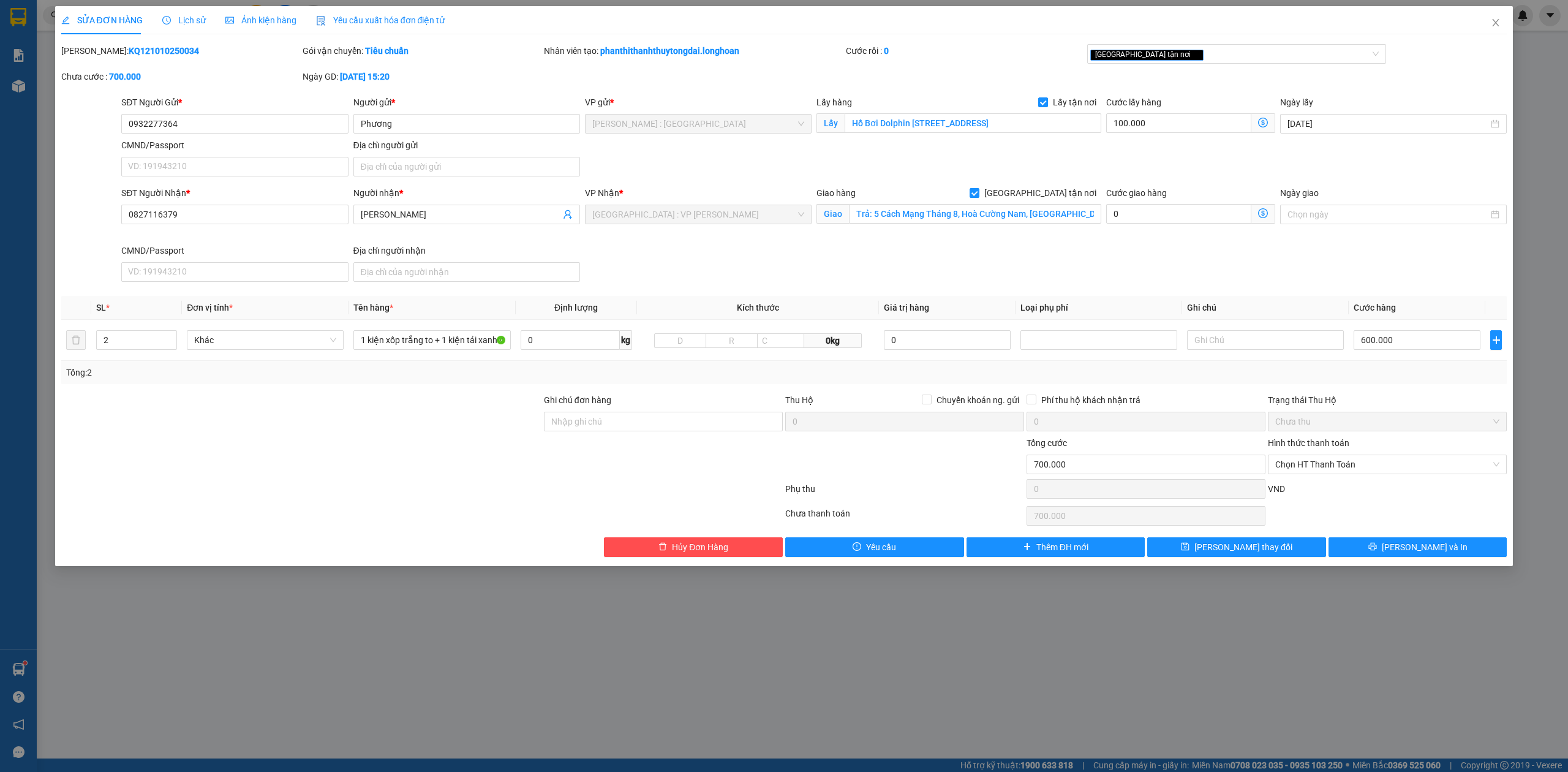
click at [1343, 304] on th "Ghi chú" at bounding box center [1265, 308] width 167 height 24
click at [566, 436] on div "Ghi chú đơn hàng" at bounding box center [663, 415] width 239 height 43
click at [581, 430] on input "Ghi chú đơn hàng" at bounding box center [663, 421] width 239 height 19
type input "NHẬN NGUYÊN KIỆN GIAO NGUYÊN KIỆN, HƯ VỠ K ĐỀN ( ĐÃ THÔNG BÁO NG GỬI VÀ NHẬN NH…"
click at [711, 422] on input "Ghi chú đơn hàng" at bounding box center [663, 421] width 239 height 19
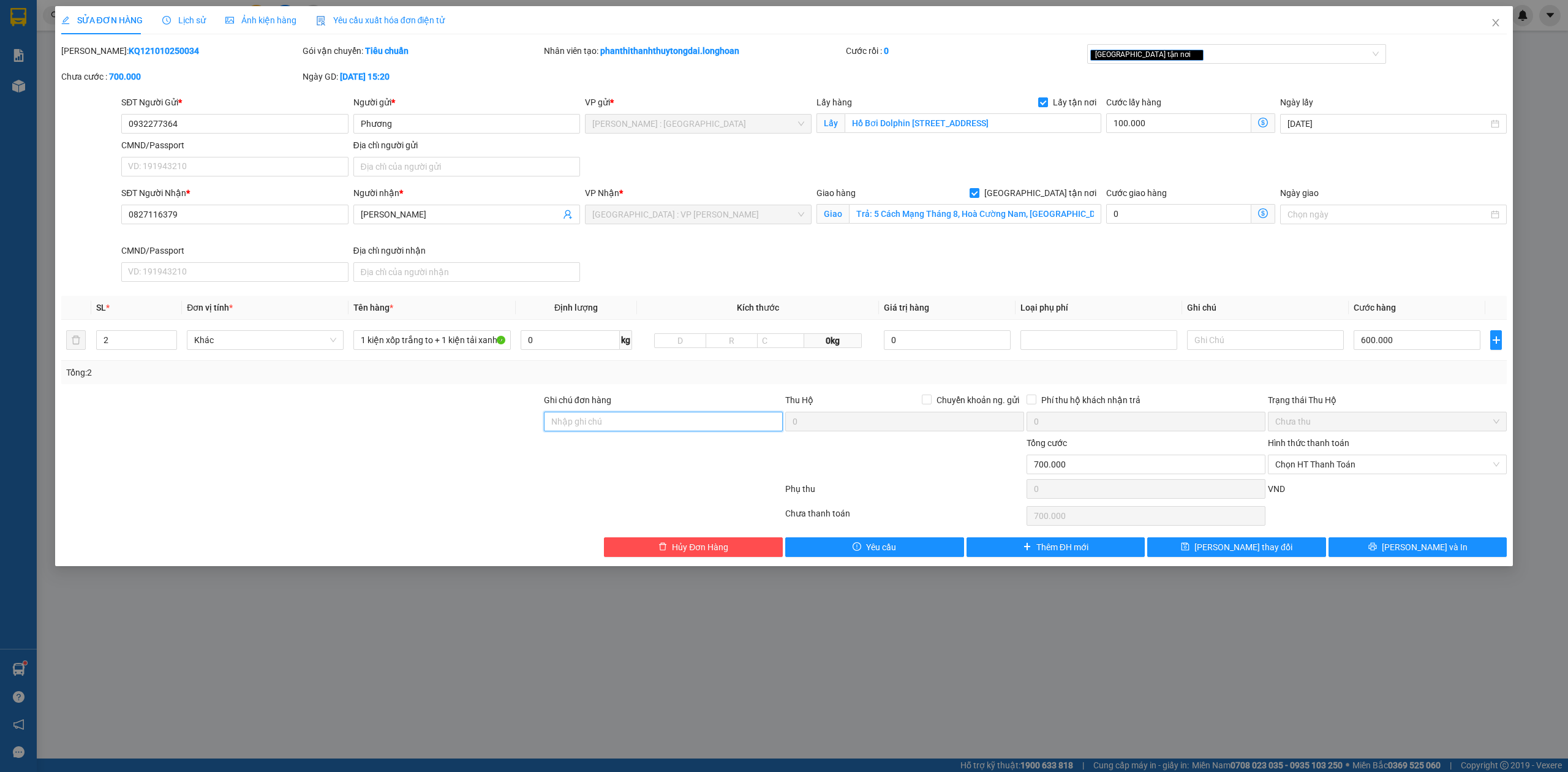
type input "NHẬN THEO KIỆN-GIAO NGUYÊN KIỆN - HƯ VỠ KHÔNG ĐỀN"
click at [1405, 557] on button "[PERSON_NAME] và In" at bounding box center [1417, 547] width 179 height 19
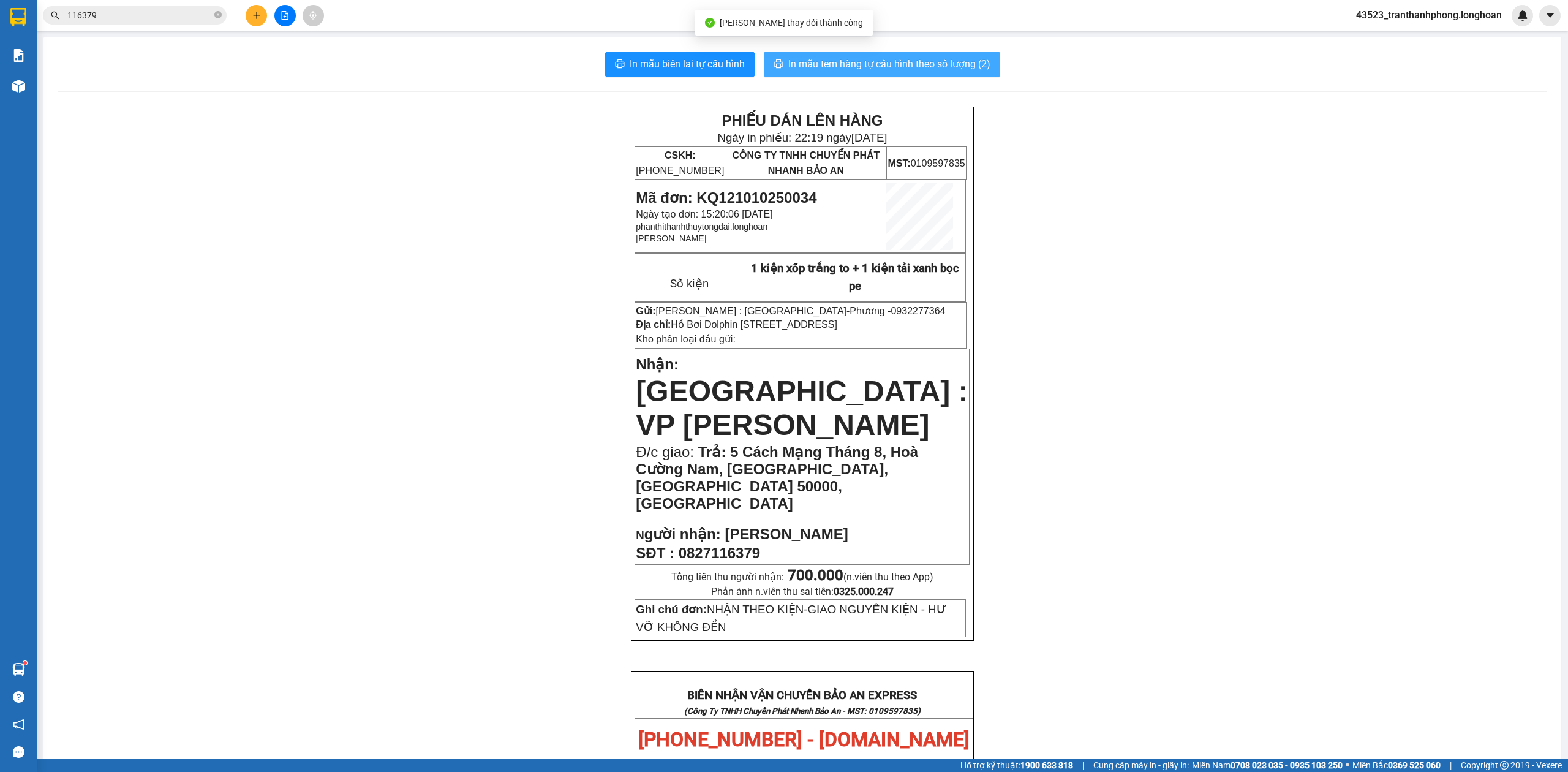
click at [974, 71] on span "In mẫu tem hàng tự cấu hình theo số lượng (2)" at bounding box center [889, 64] width 202 height 15
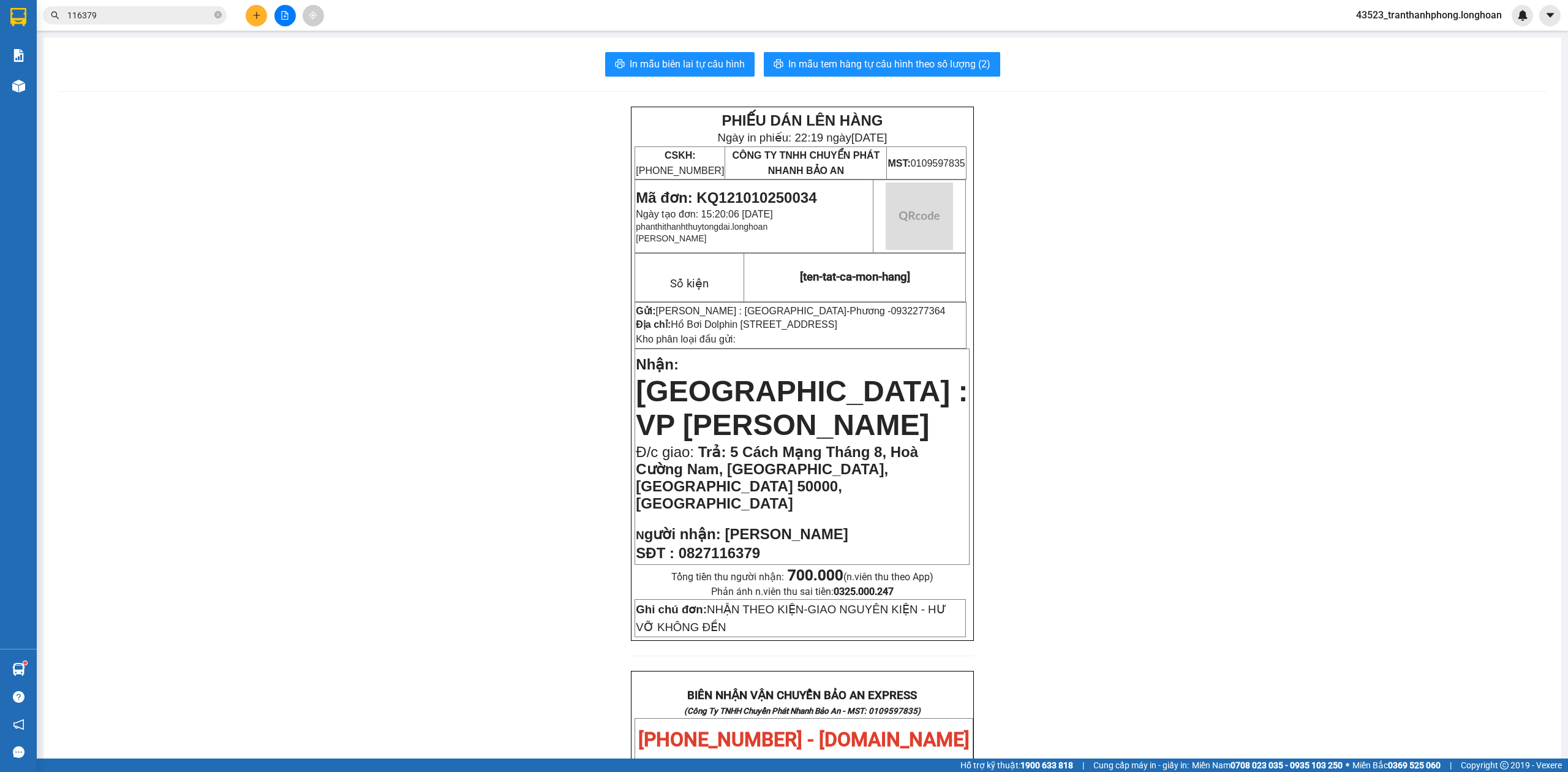
scroll to position [633, 0]
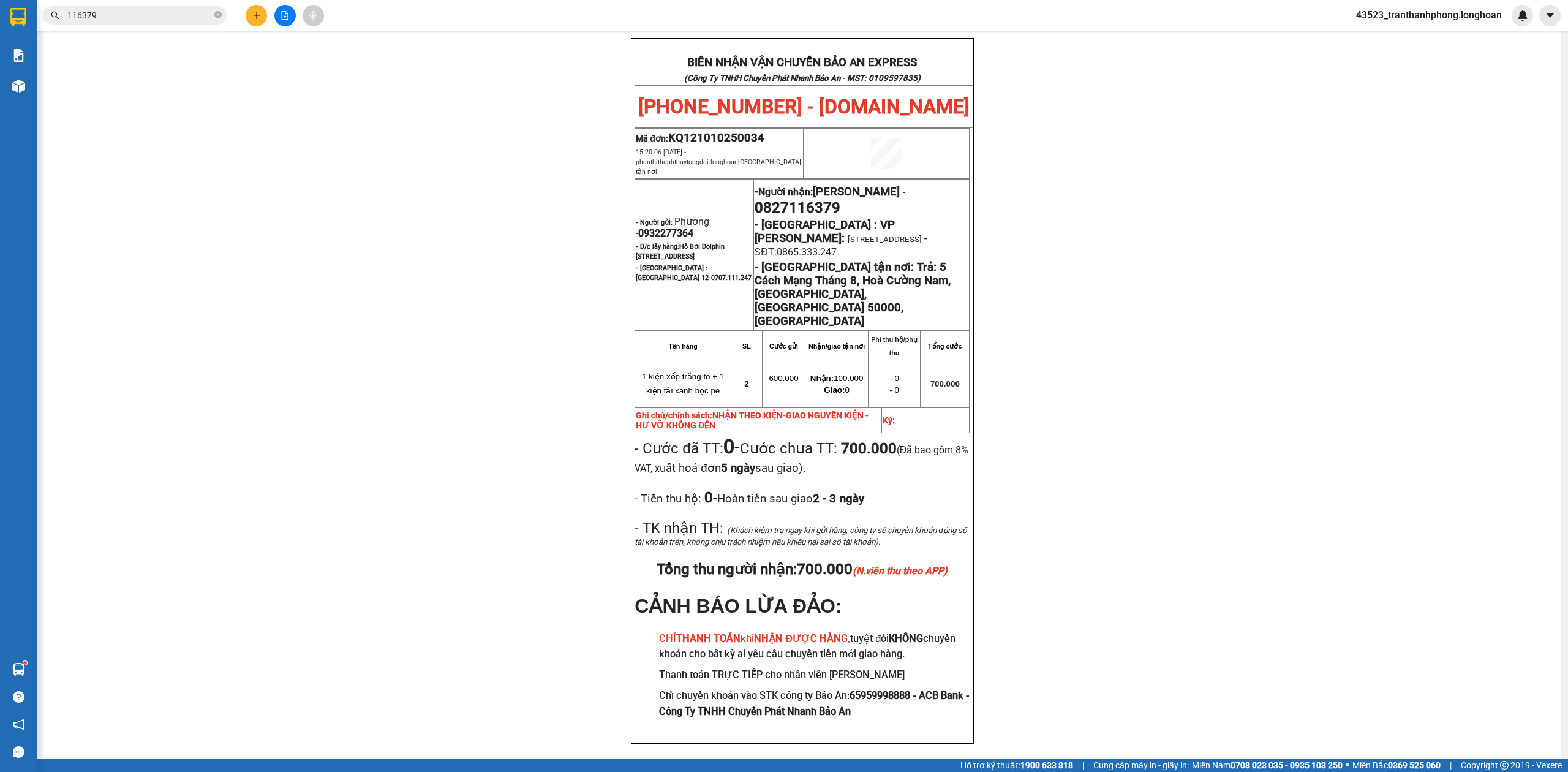
click at [668, 228] on span "0932277364" at bounding box center [665, 234] width 55 height 12
copy span "0932277364"
click at [668, 228] on span "0932277364" at bounding box center [665, 234] width 55 height 12
drag, startPoint x: 1510, startPoint y: 301, endPoint x: 1400, endPoint y: 305, distance: 110.1
click at [1511, 301] on div "PHIẾU DÁN LÊN HÀNG Ngày in phiếu: 22:19 ngày 11-10-2025 CSKH: 1900.06.88.33 CÔN…" at bounding box center [802, 124] width 1488 height 1300
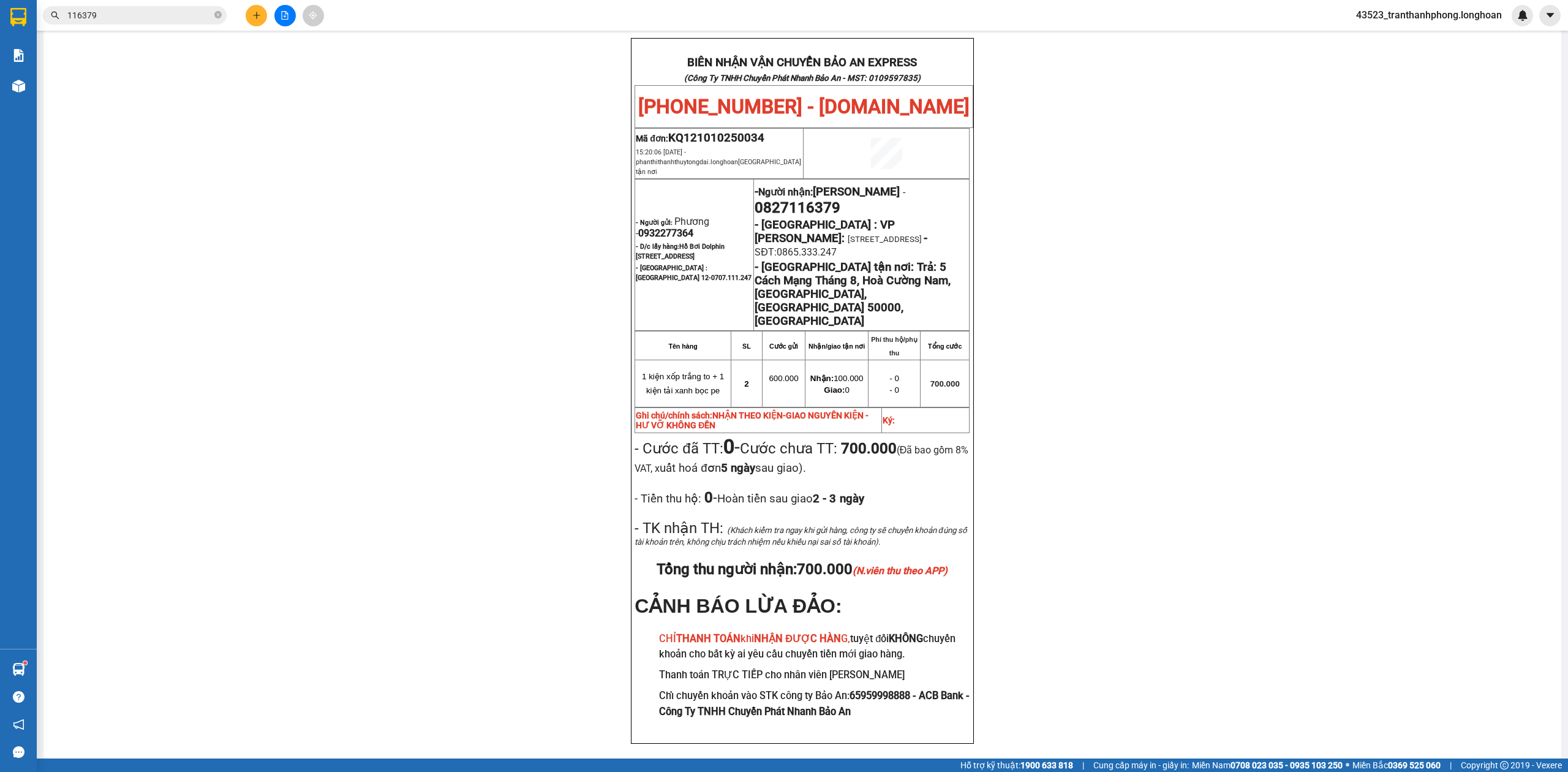
click at [817, 199] on span "0827116379" at bounding box center [797, 207] width 85 height 17
drag, startPoint x: 817, startPoint y: 174, endPoint x: 1043, endPoint y: 196, distance: 227.1
click at [831, 199] on span "0827116379" at bounding box center [797, 207] width 85 height 17
click at [1518, 218] on div "PHIẾU DÁN LÊN HÀNG Ngày in phiếu: 22:19 ngày 11-10-2025 CSKH: 1900.06.88.33 CÔN…" at bounding box center [802, 124] width 1488 height 1300
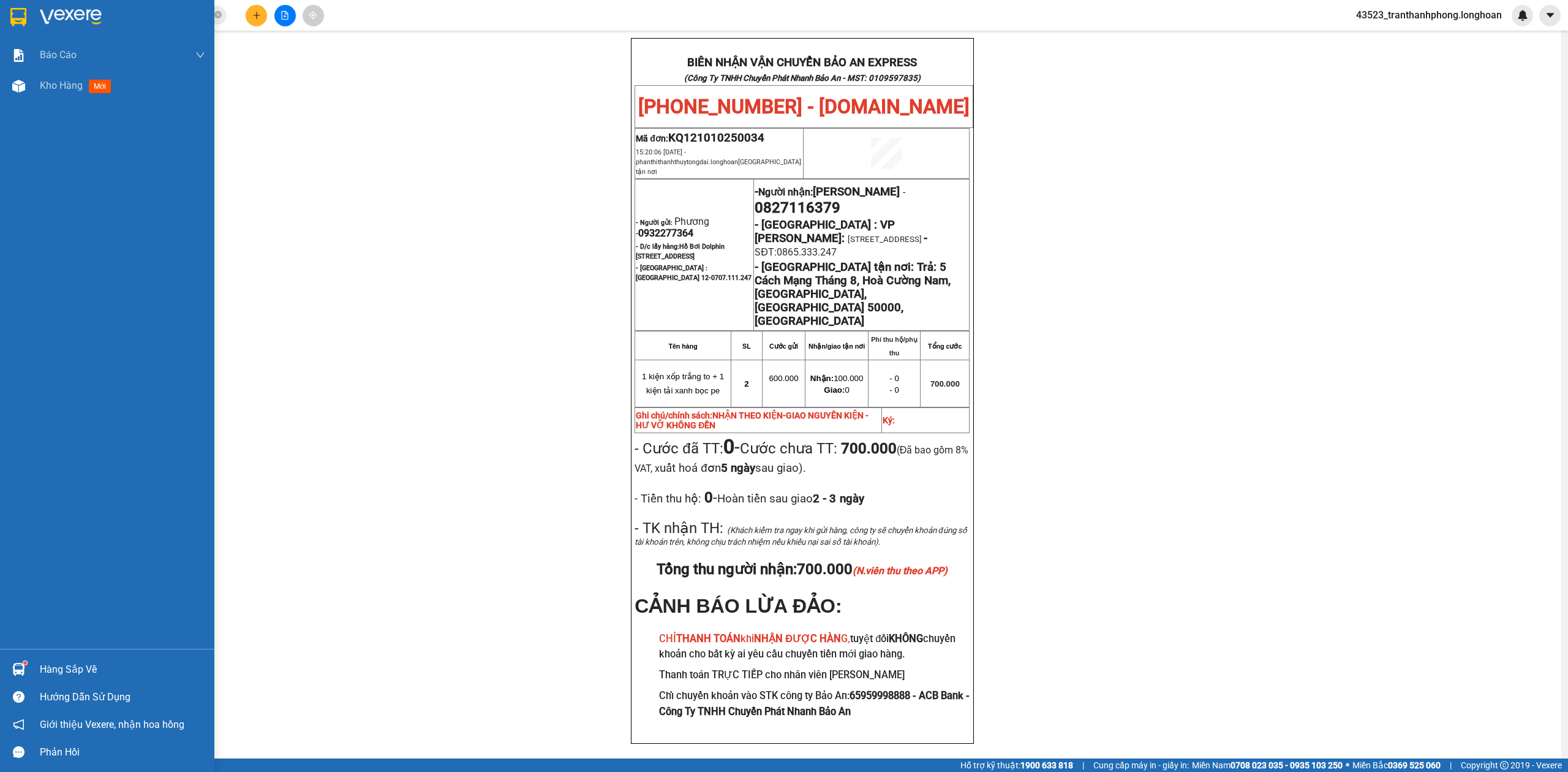
click at [30, 24] on div at bounding box center [107, 19] width 214 height 40
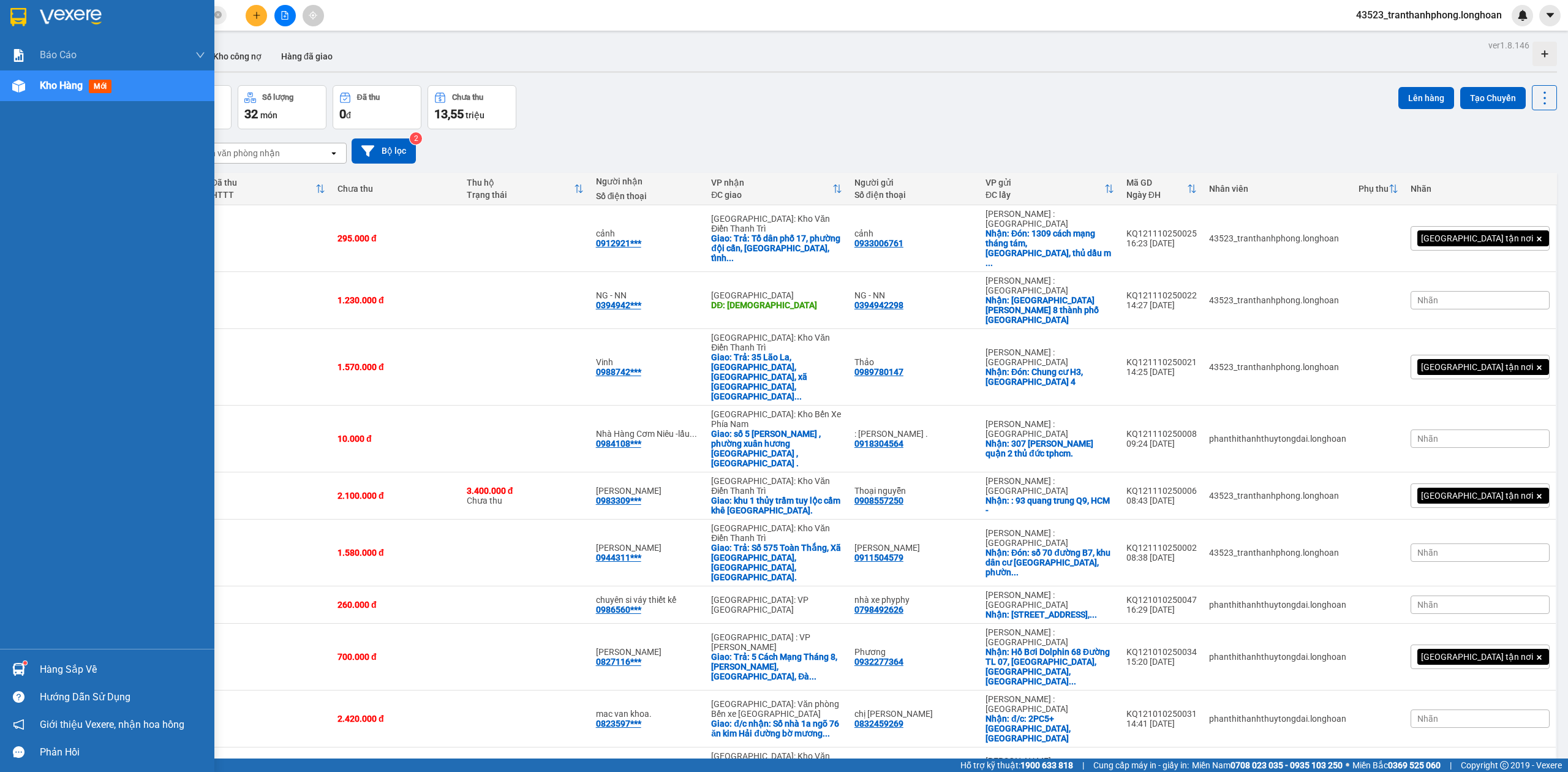
click at [18, 12] on img at bounding box center [18, 17] width 16 height 19
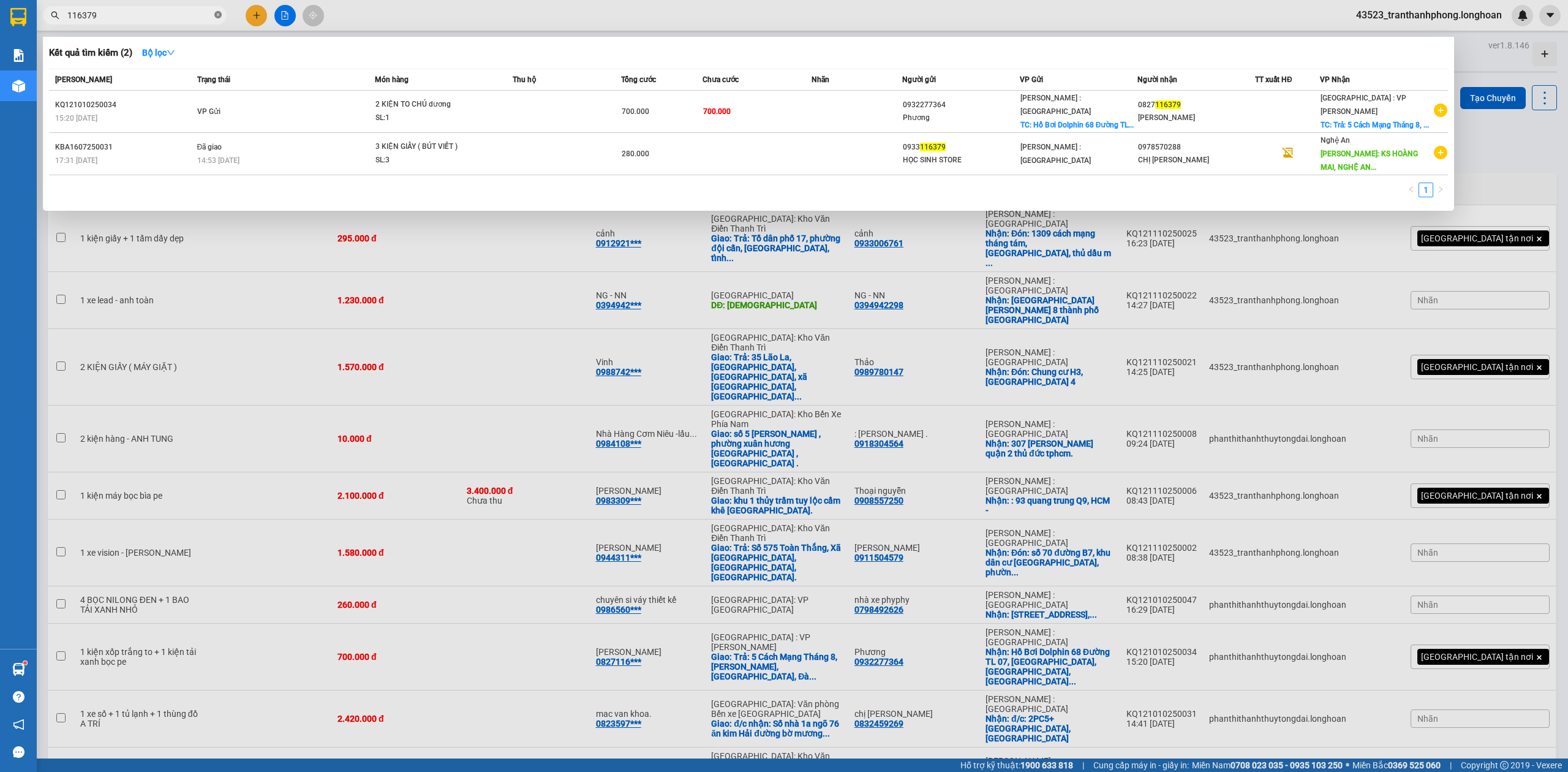
click at [219, 16] on icon "close-circle" at bounding box center [217, 14] width 8 height 8
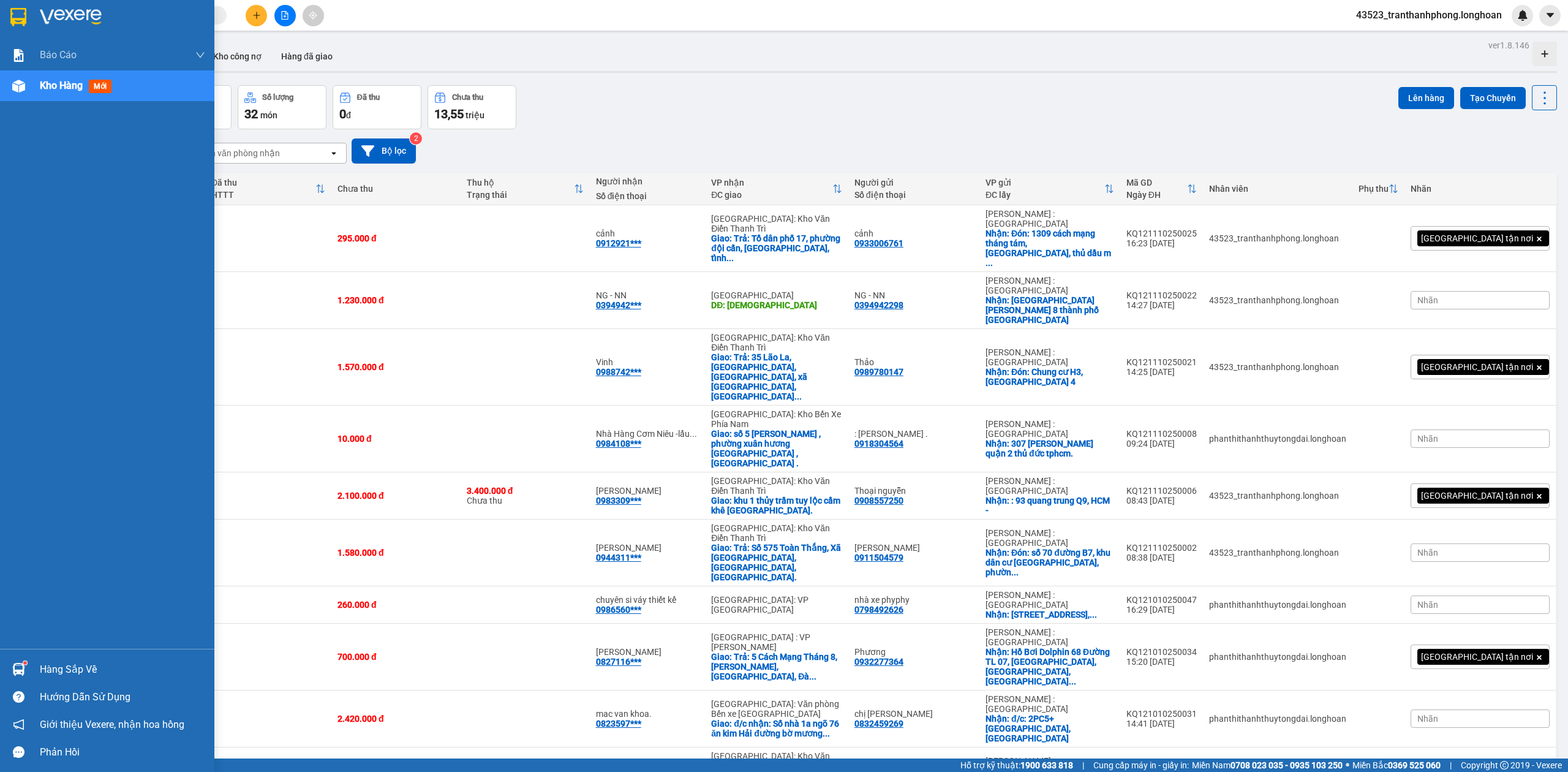
click at [32, 10] on div at bounding box center [107, 19] width 214 height 40
click at [6, 19] on div at bounding box center [107, 19] width 214 height 40
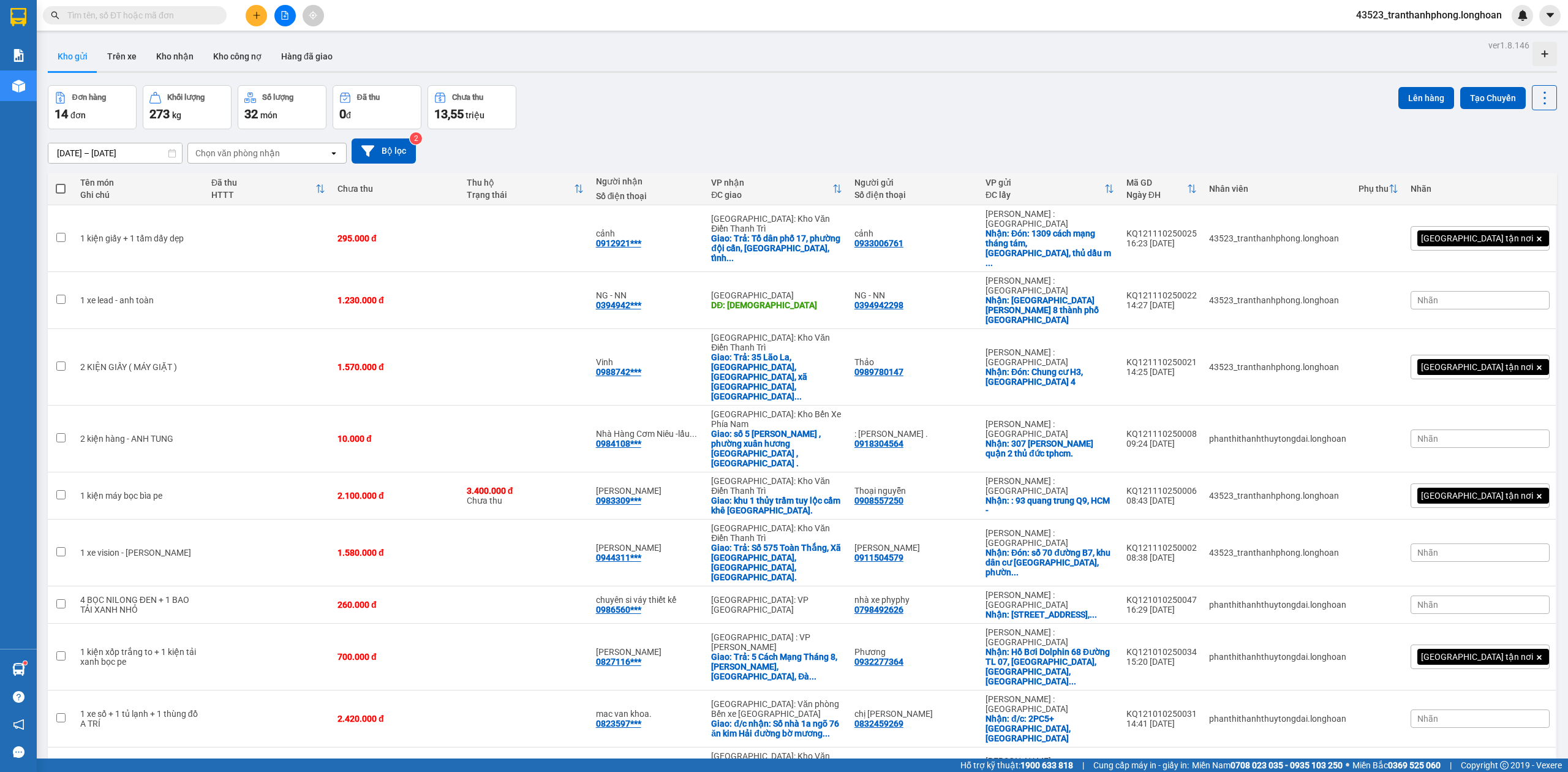
click at [204, 16] on input "text" at bounding box center [140, 15] width 145 height 14
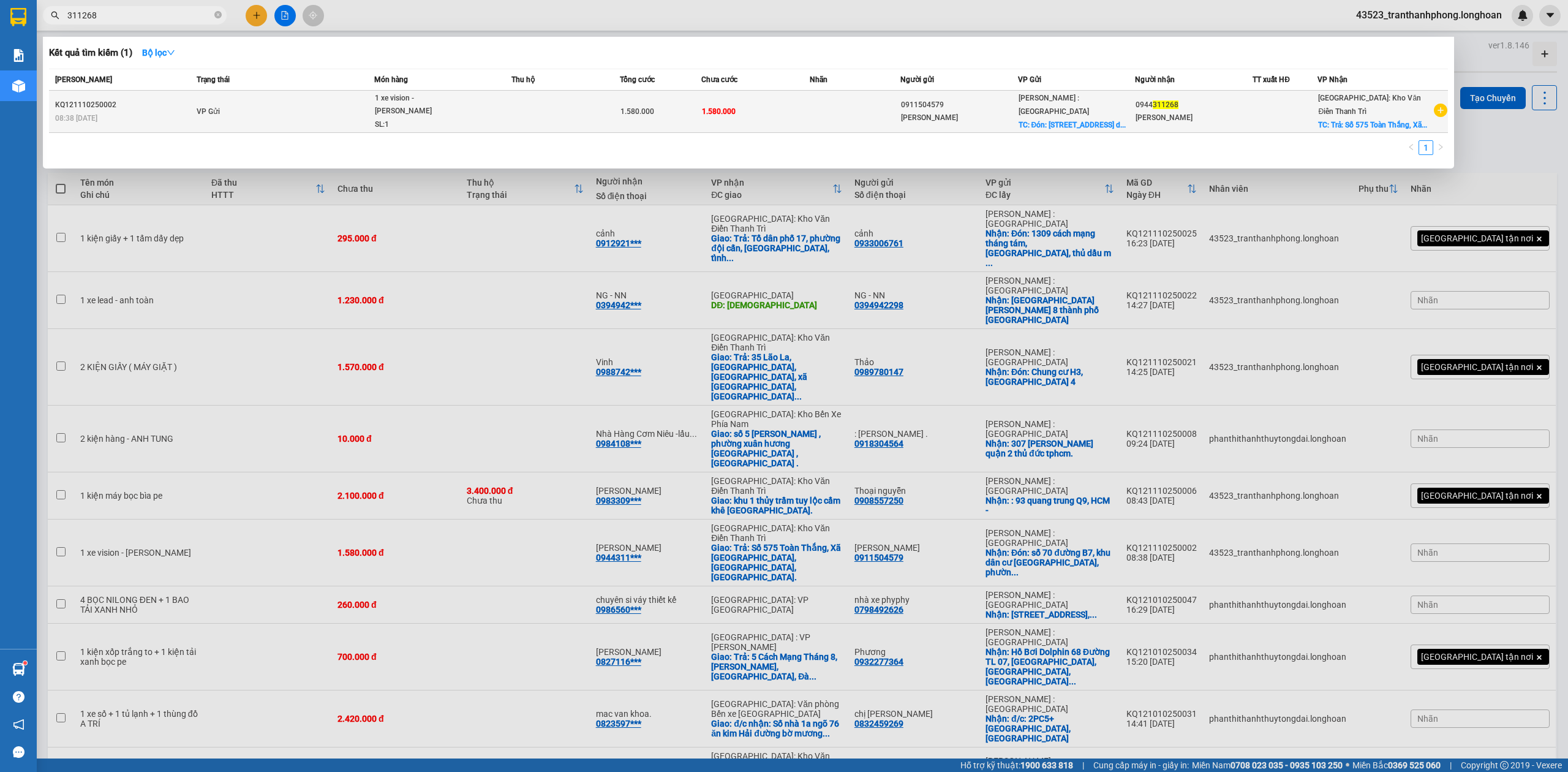
type input "311268"
click at [331, 123] on td "VP Gửi" at bounding box center [284, 112] width 181 height 42
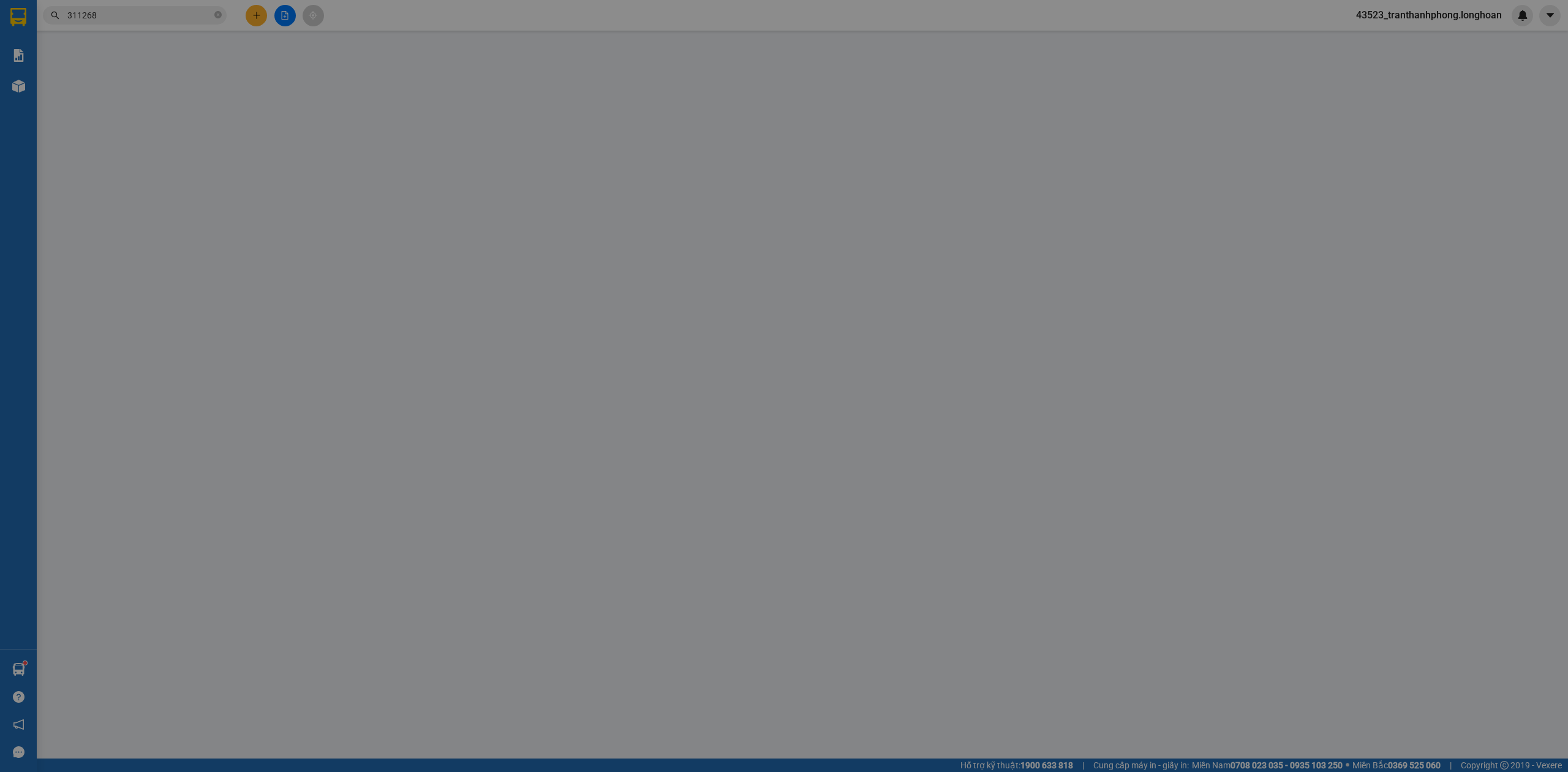
type input "0911504579"
type input "[PERSON_NAME]"
checkbox input "true"
type input "Đón: [STREET_ADDRESS] Trưng ([GEOGRAPHIC_DATA], [GEOGRAPHIC_DATA] cũ) [GEOGRAPH…"
type input "0944311268"
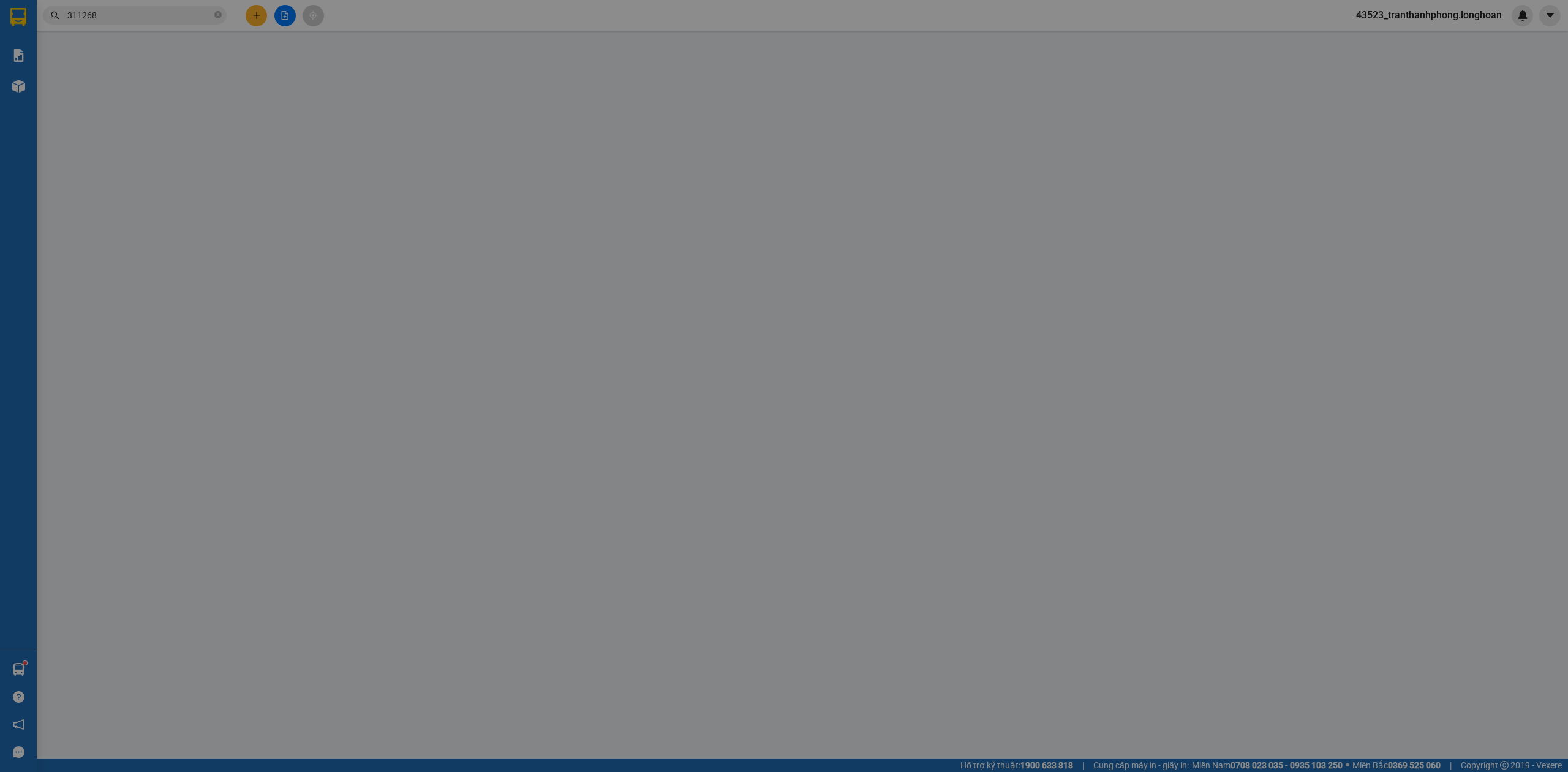
type input "[PERSON_NAME]"
checkbox input "true"
type input "Trả: Số 575 Toàn Thắng, Xã [GEOGRAPHIC_DATA], [GEOGRAPHIC_DATA], [GEOGRAPHIC_DA…"
type input "0"
type input "1.580.000"
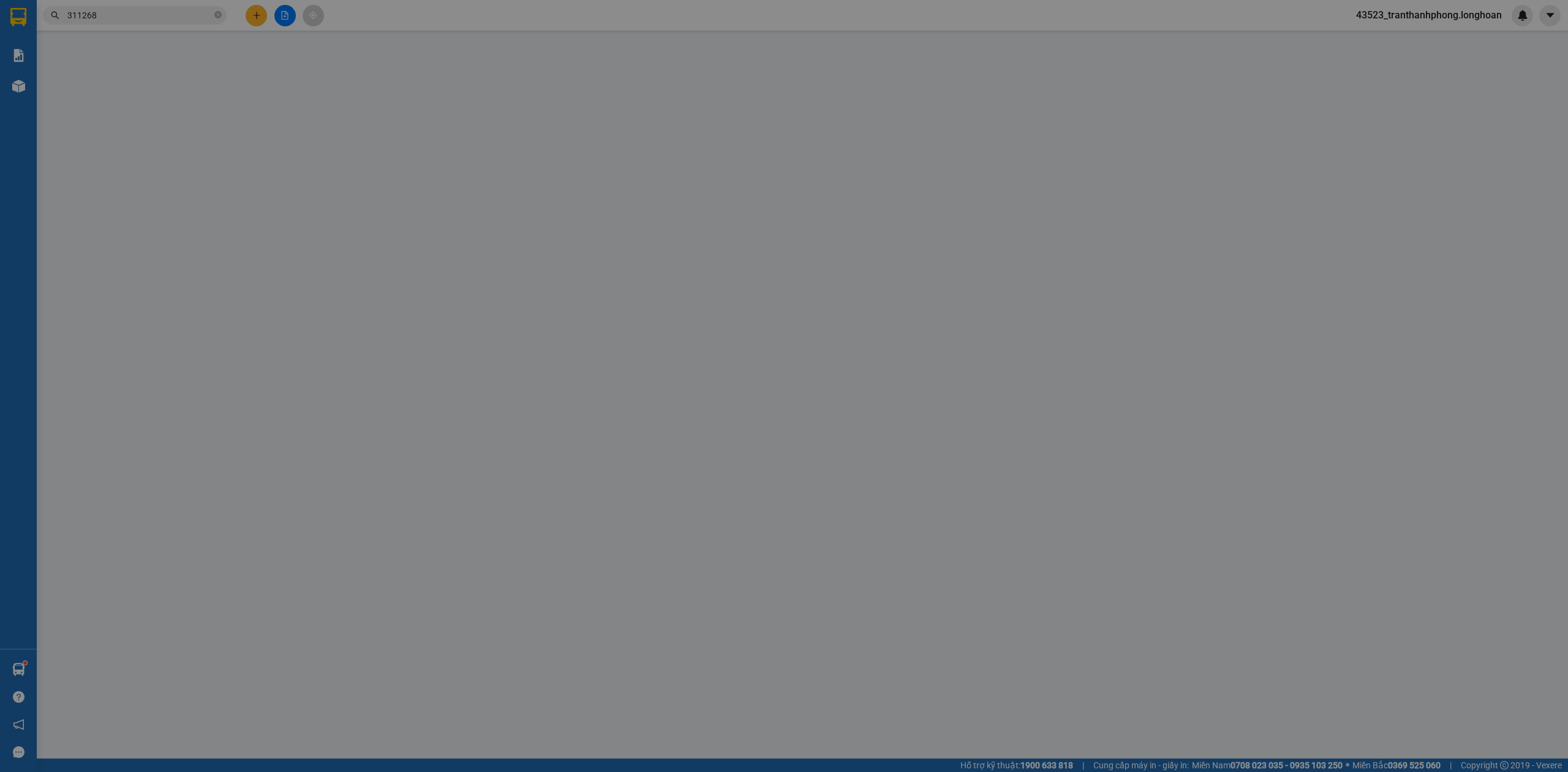
type input "1.580.000"
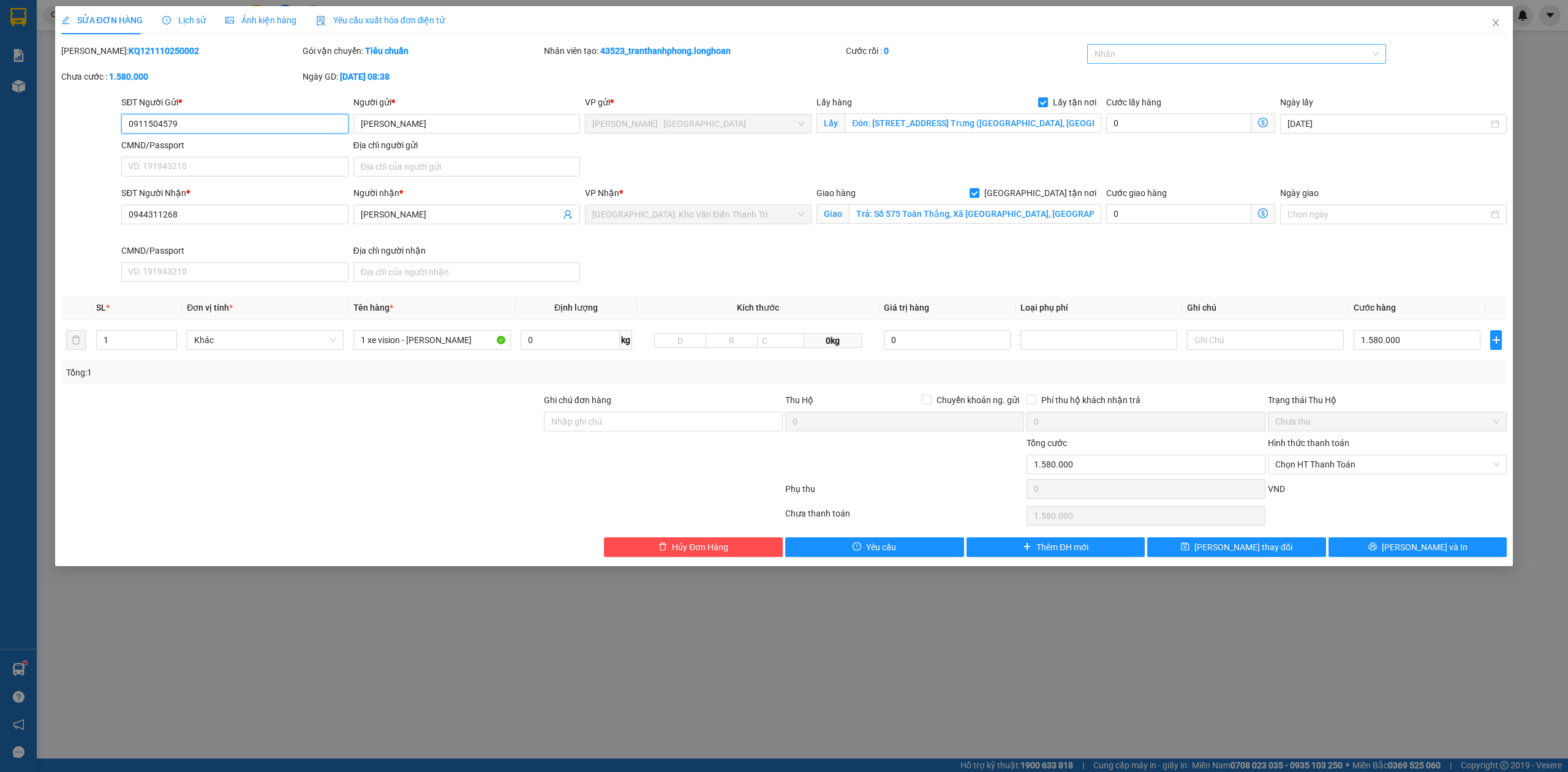
click at [1263, 59] on div at bounding box center [1230, 53] width 281 height 14
type input "g"
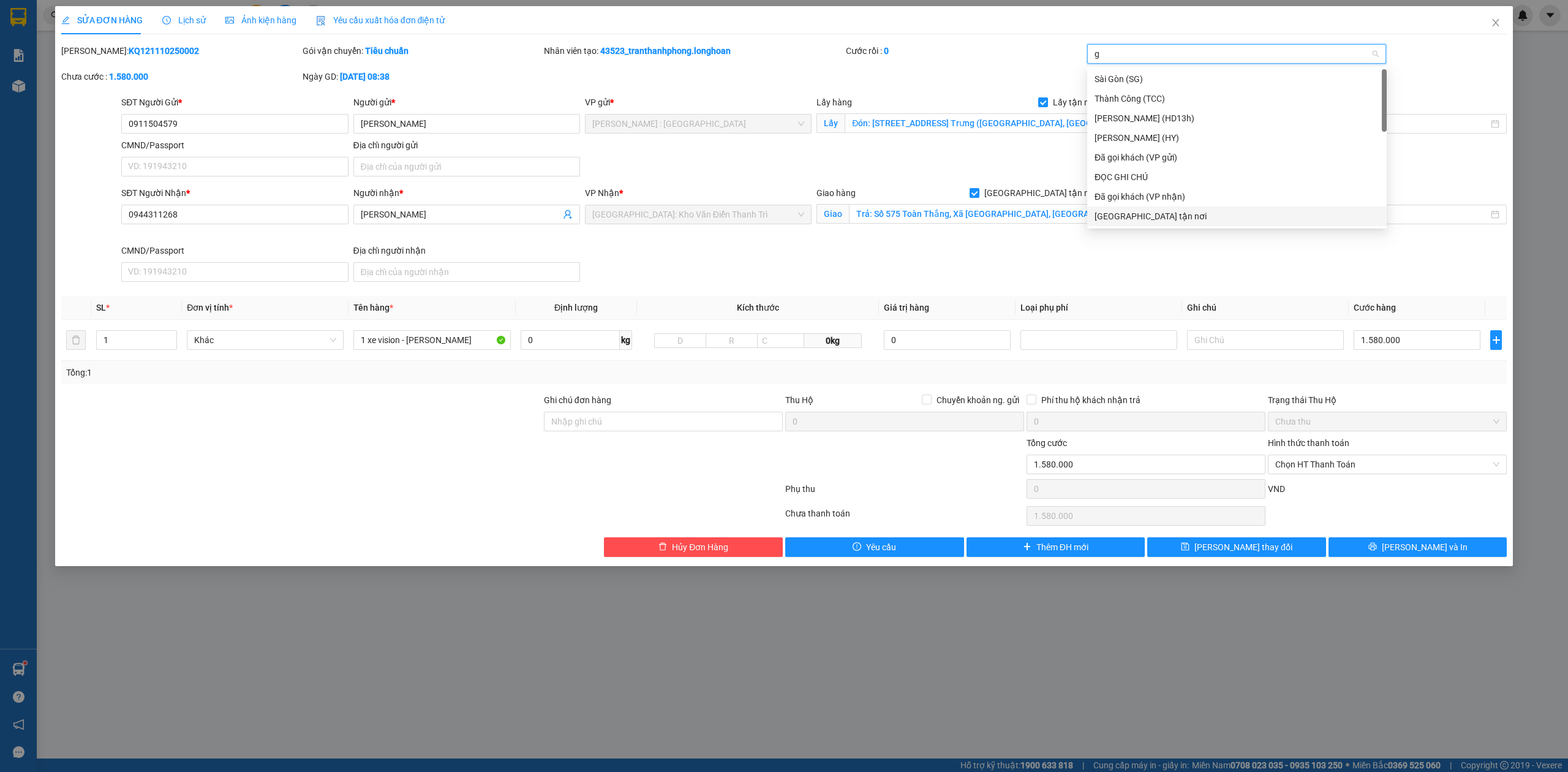
click at [1135, 216] on div "[GEOGRAPHIC_DATA] tận nơi" at bounding box center [1236, 217] width 285 height 14
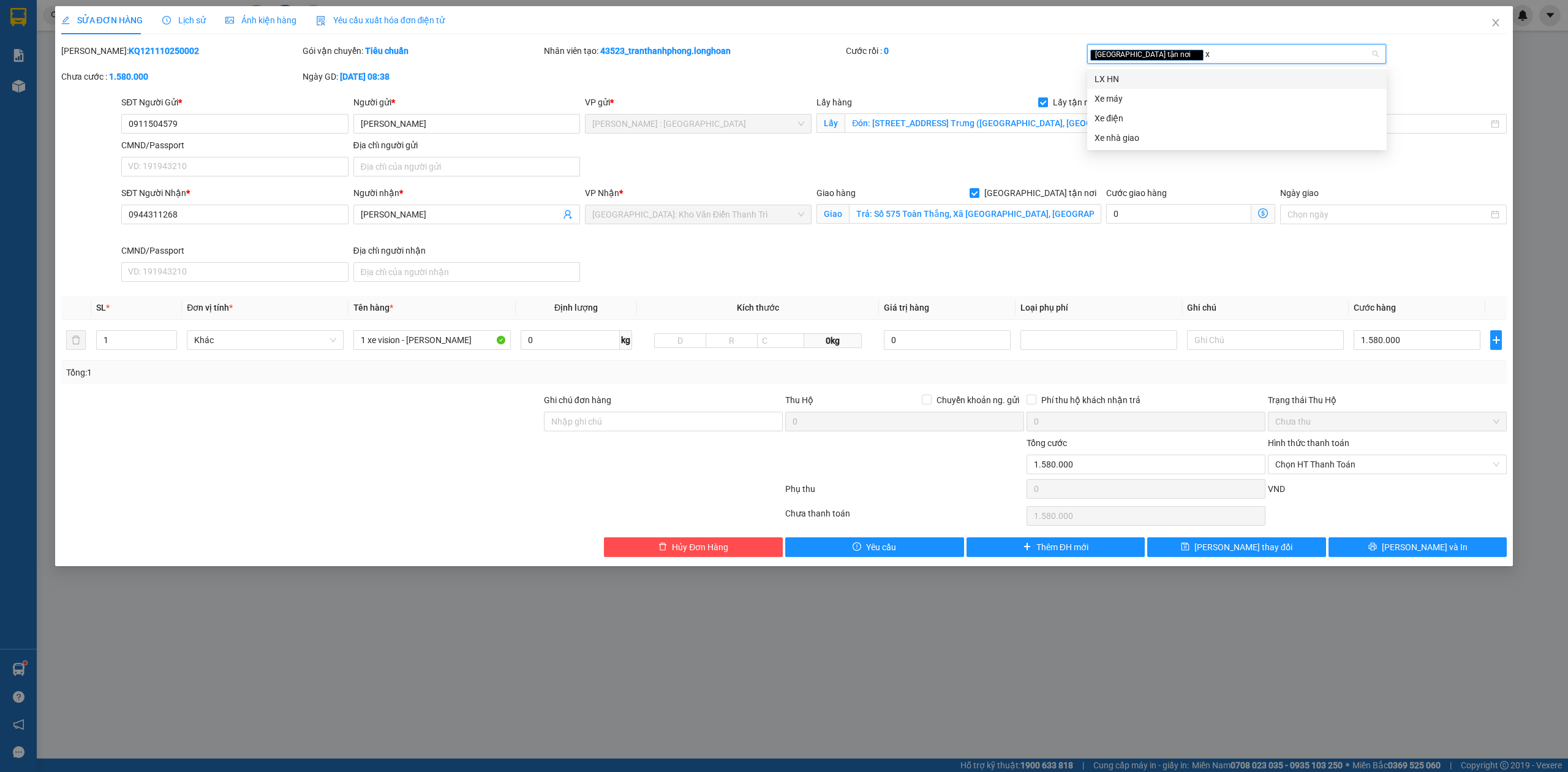
type input "xe"
drag, startPoint x: 1103, startPoint y: 81, endPoint x: 792, endPoint y: 315, distance: 389.2
click at [1103, 81] on div "Xe máy" at bounding box center [1236, 79] width 285 height 14
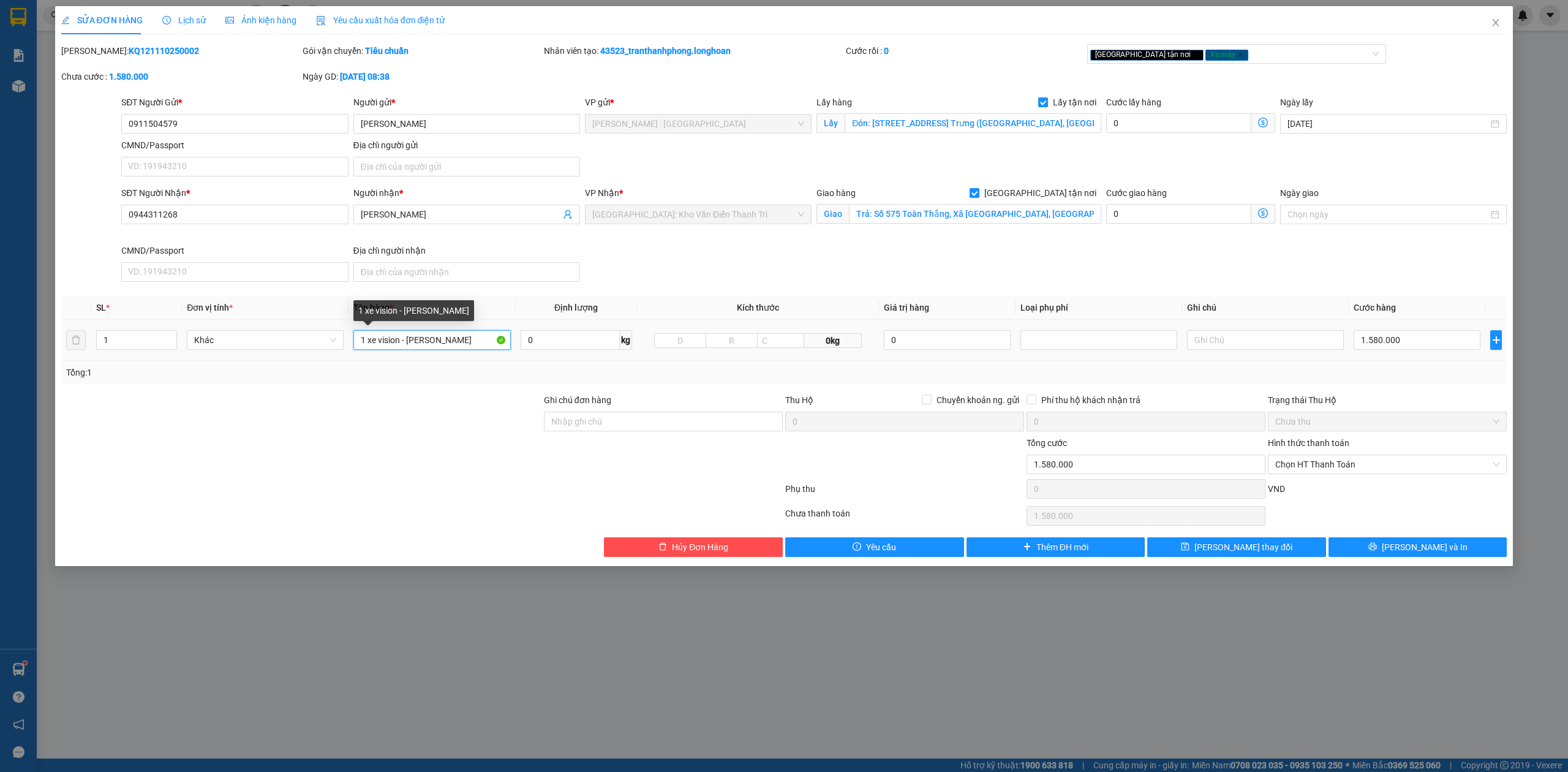
drag, startPoint x: 469, startPoint y: 345, endPoint x: 0, endPoint y: 350, distance: 469.0
click at [0, 350] on div "SỬA ĐƠN HÀNG Lịch sử Ảnh kiện hàng Yêu cầu xuất hóa đơn điện tử Total Paid Fee …" at bounding box center [784, 386] width 1568 height 772
type input "1 chiếc xe bs 59x4-57522"
click at [613, 427] on input "Ghi chú đơn hàng" at bounding box center [663, 421] width 239 height 19
type input "CÓ CHÌA KHÓA + CAVET"
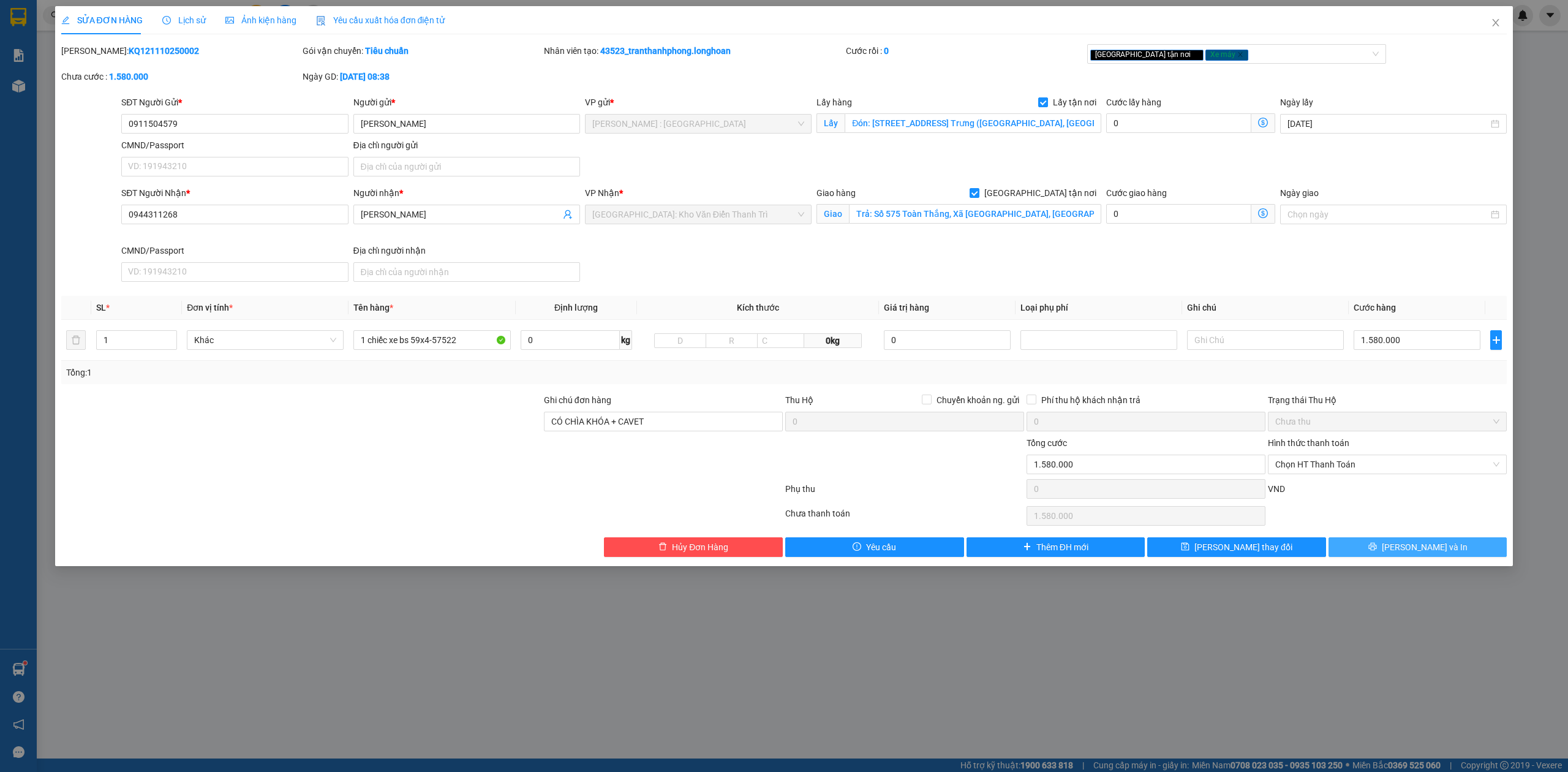
click at [1391, 548] on button "[PERSON_NAME] và In" at bounding box center [1417, 547] width 179 height 19
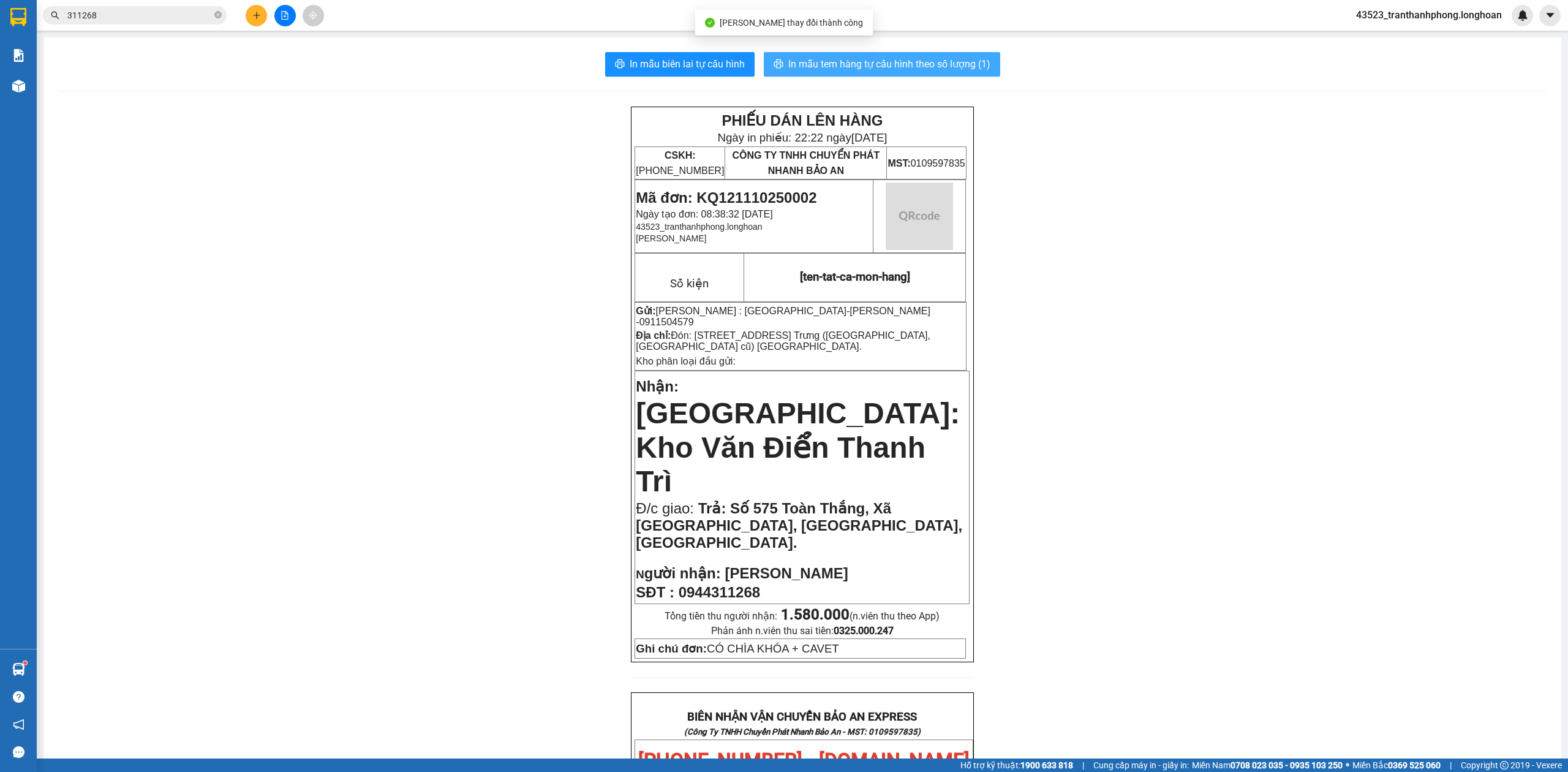
click at [860, 74] on button "In mẫu tem hàng tự cấu hình theo số lượng (1)" at bounding box center [882, 64] width 236 height 25
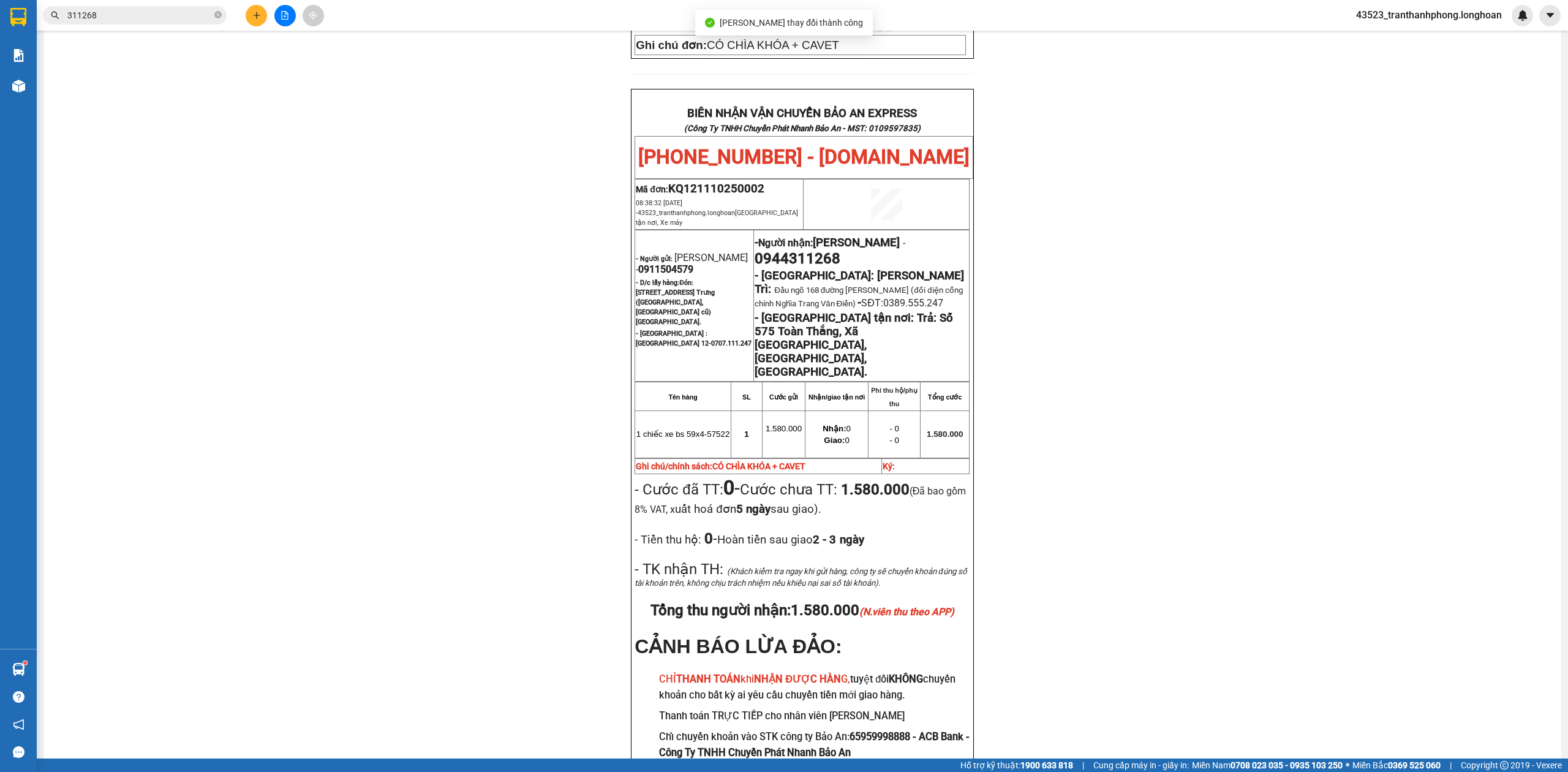
click at [693, 263] on span "0911504579" at bounding box center [665, 269] width 55 height 12
copy span "0911504579"
click at [1174, 207] on div "PHIẾU DÁN LÊN HÀNG Ngày in phiếu: 22:22 ngày 11-10-2025 CSKH: 1900.06.88.33 CÔN…" at bounding box center [802, 158] width 1488 height 1311
click at [801, 250] on span "0944311268" at bounding box center [797, 258] width 85 height 17
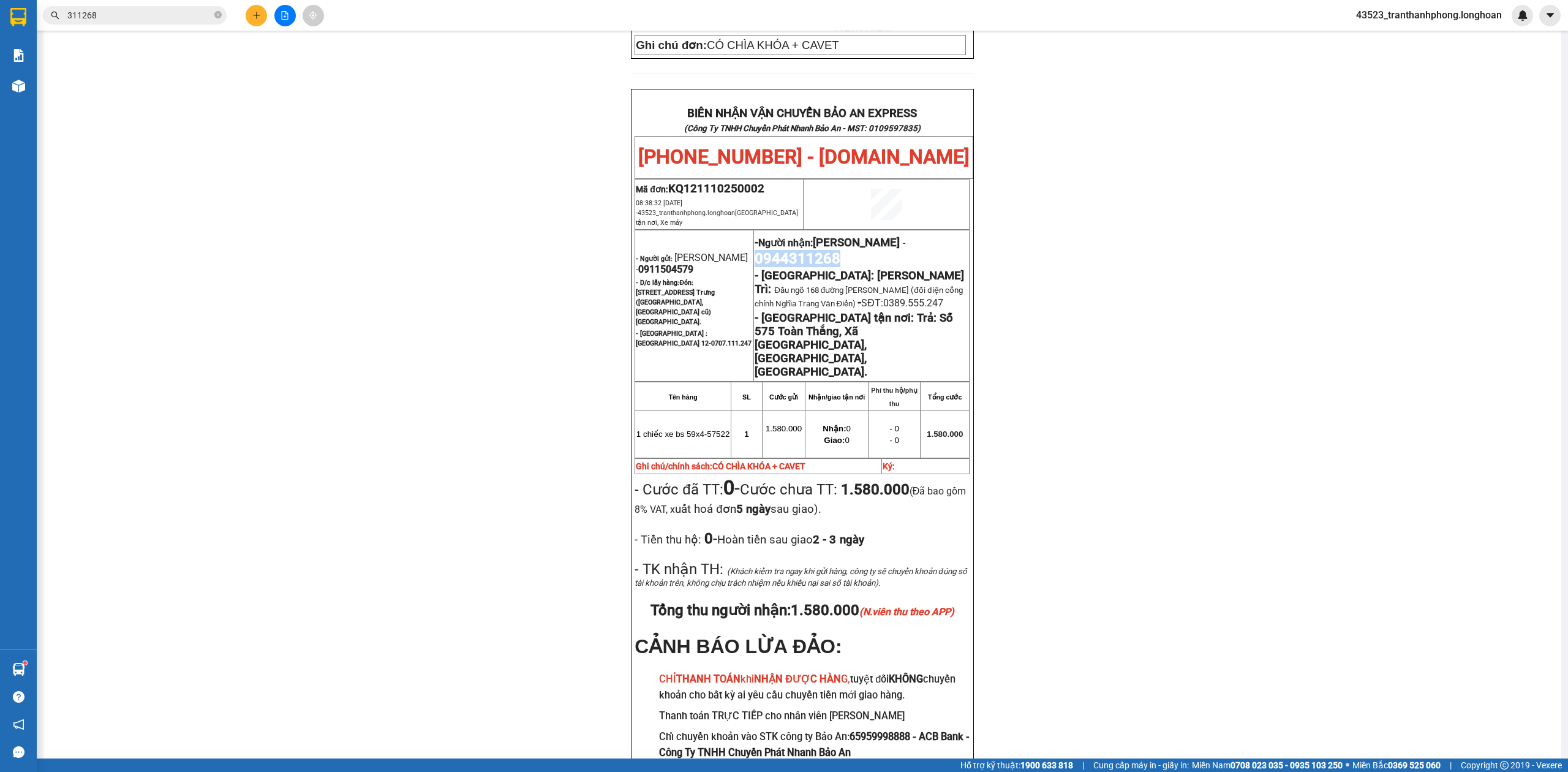
click at [801, 250] on span "0944311268" at bounding box center [797, 258] width 85 height 17
copy span "0944311268"
click at [1243, 216] on div "PHIẾU DÁN LÊN HÀNG Ngày in phiếu: 22:22 ngày 11-10-2025 CSKH: 1900.06.88.33 CÔN…" at bounding box center [802, 158] width 1488 height 1311
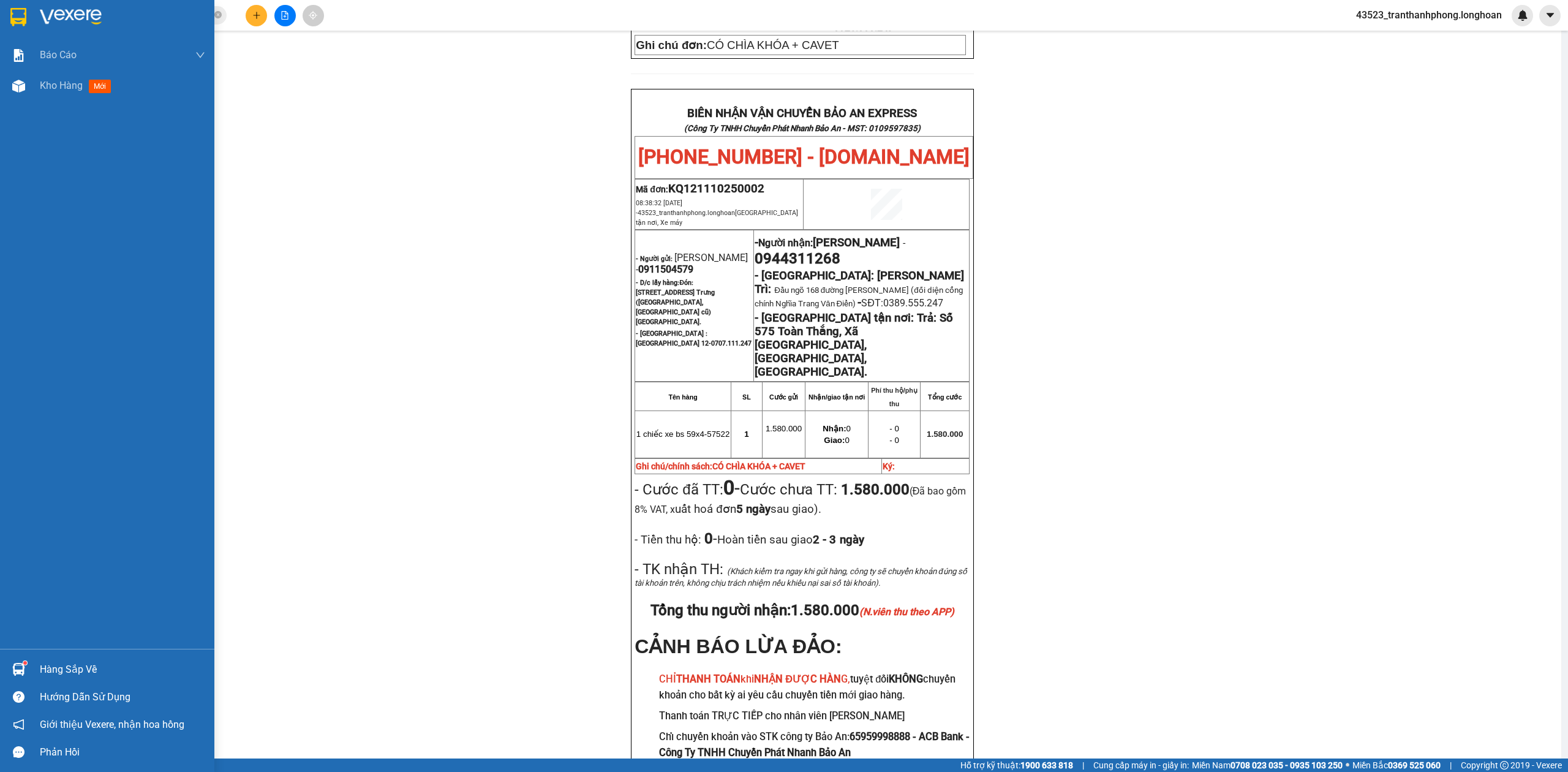
click at [8, 11] on div at bounding box center [18, 16] width 21 height 21
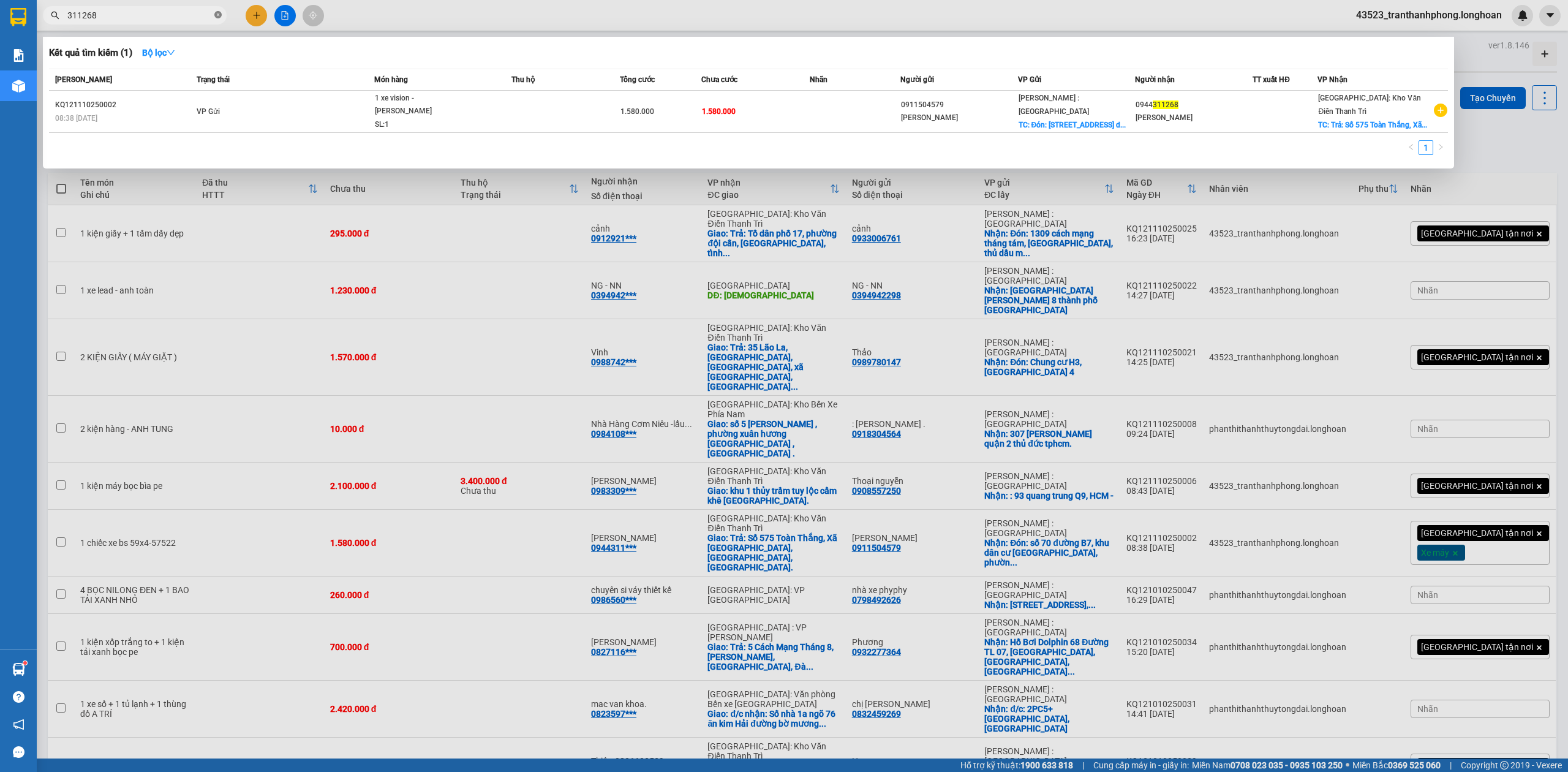
click at [218, 18] on icon "close-circle" at bounding box center [217, 14] width 8 height 8
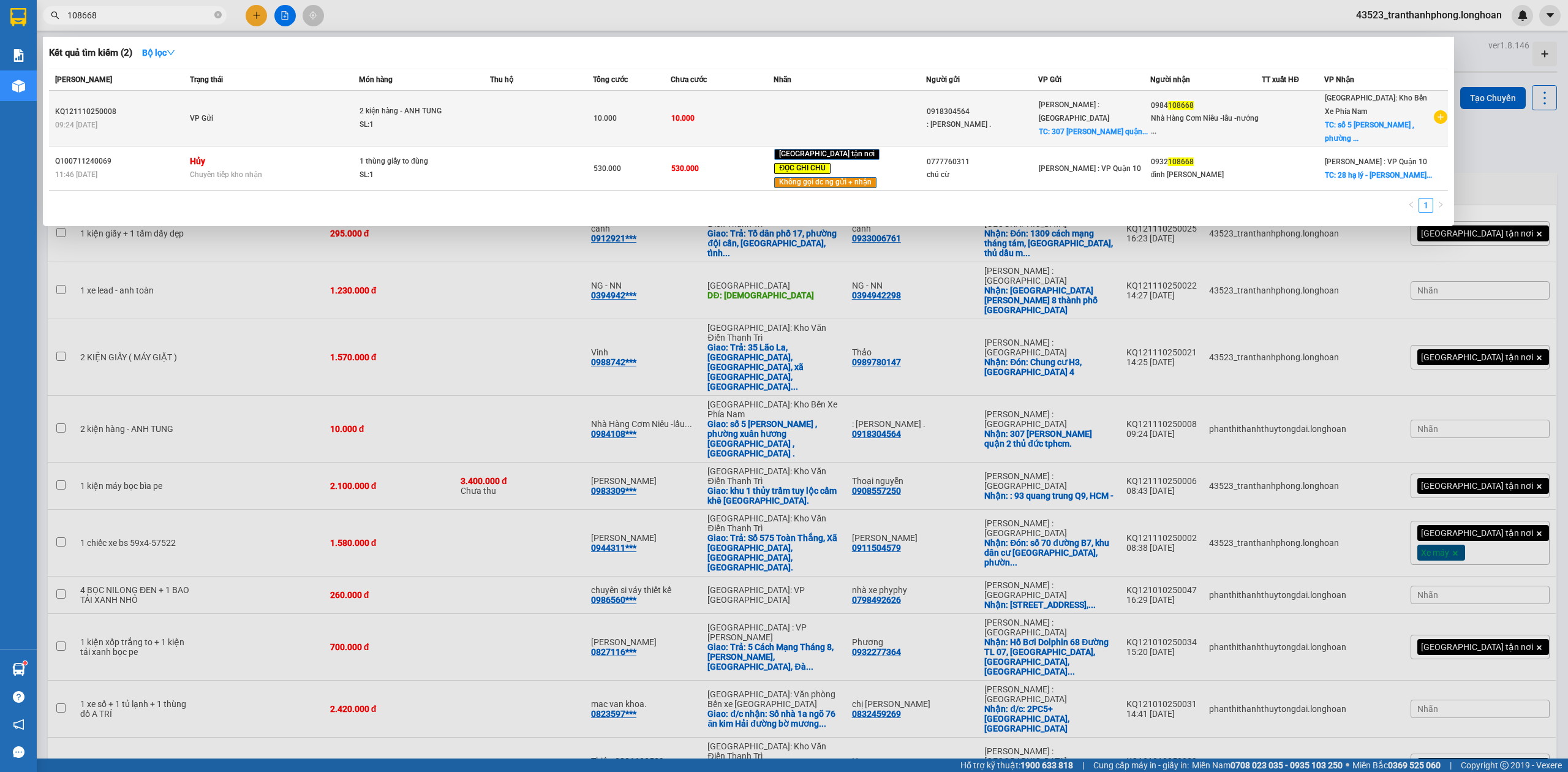
type input "108668"
click at [441, 123] on div "SL: 1" at bounding box center [405, 125] width 92 height 14
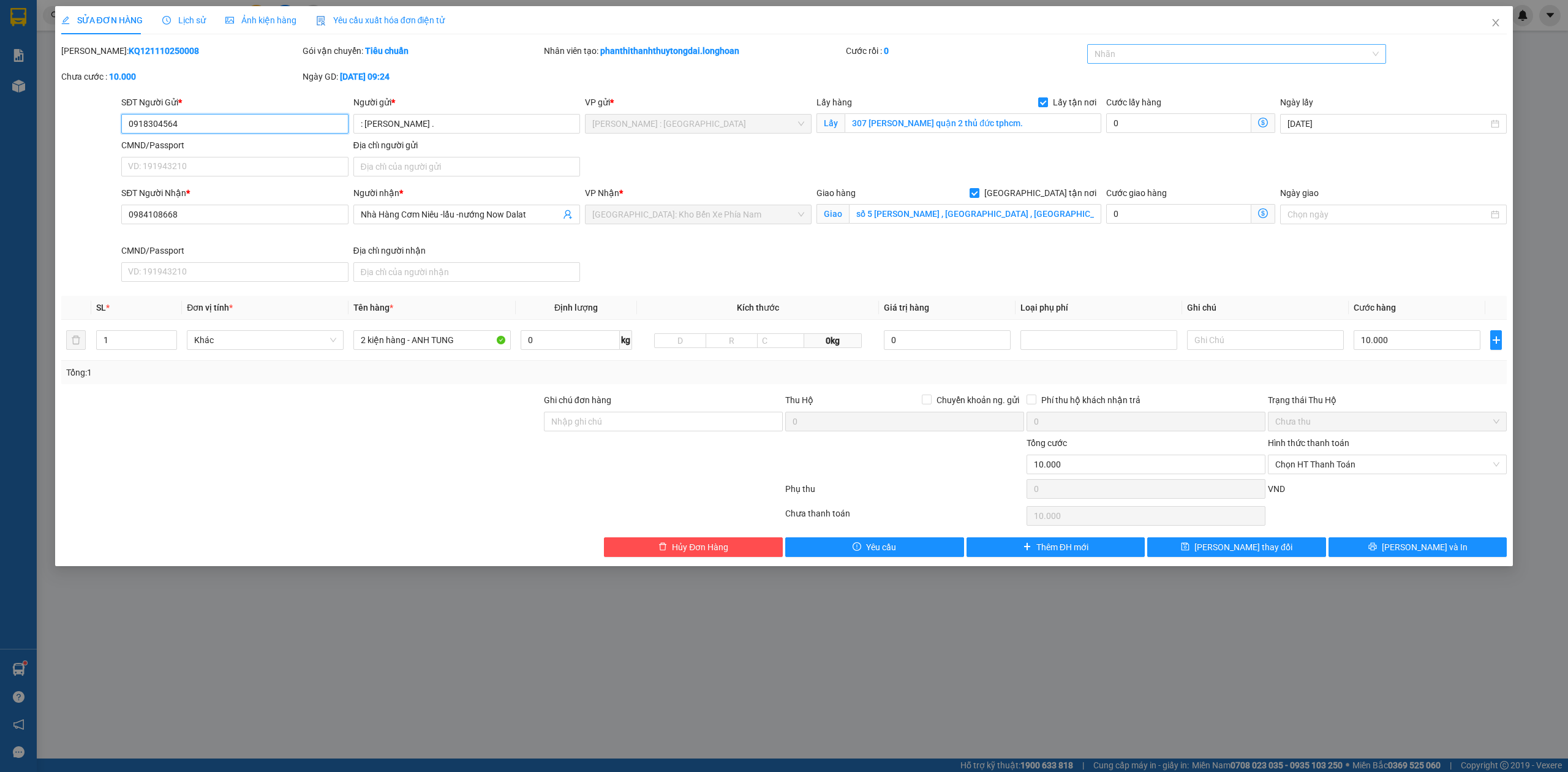
click at [1160, 49] on div at bounding box center [1230, 53] width 281 height 14
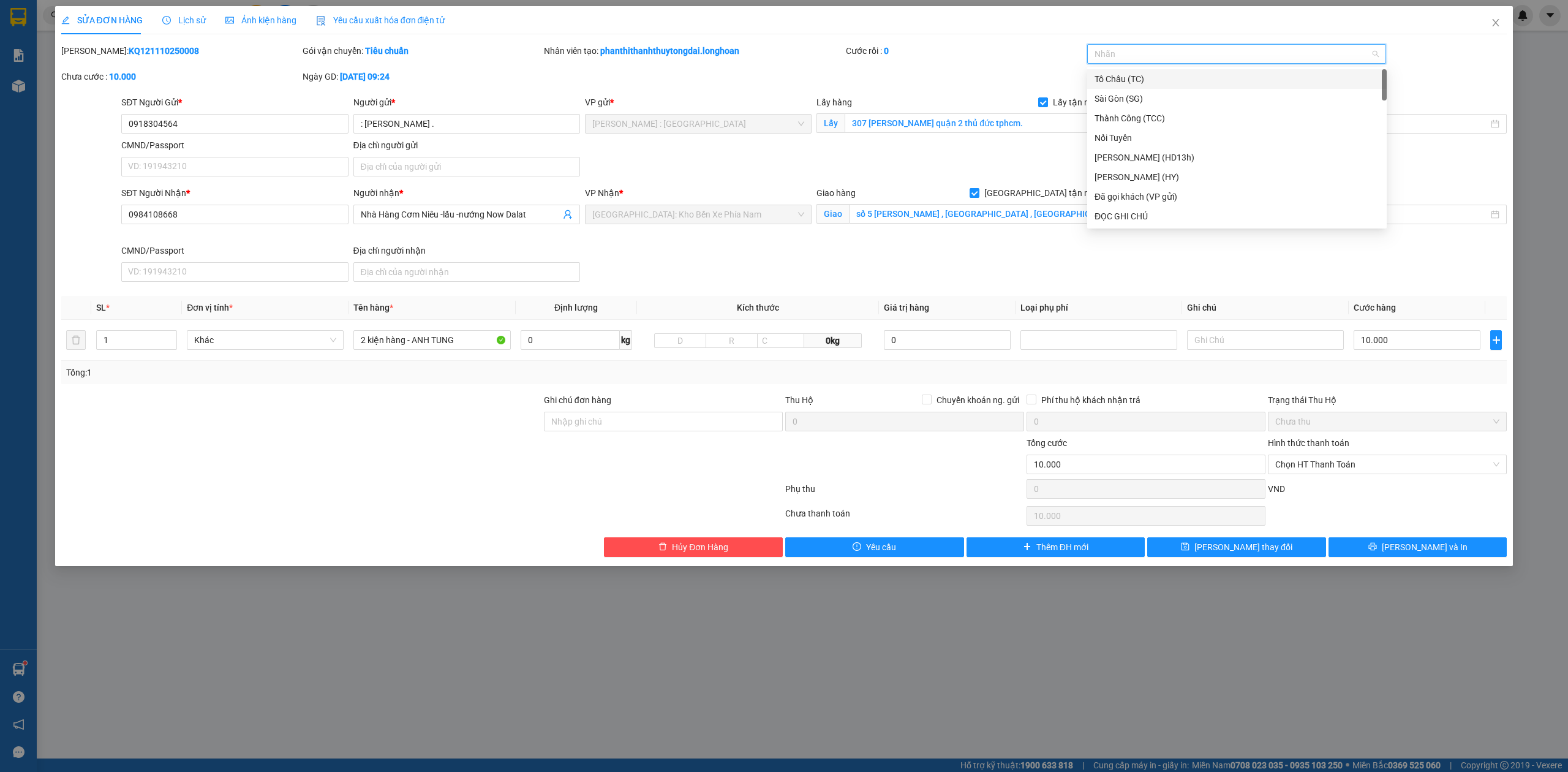
type input "g"
click at [1108, 211] on div "[GEOGRAPHIC_DATA] tận nơi" at bounding box center [1236, 217] width 285 height 14
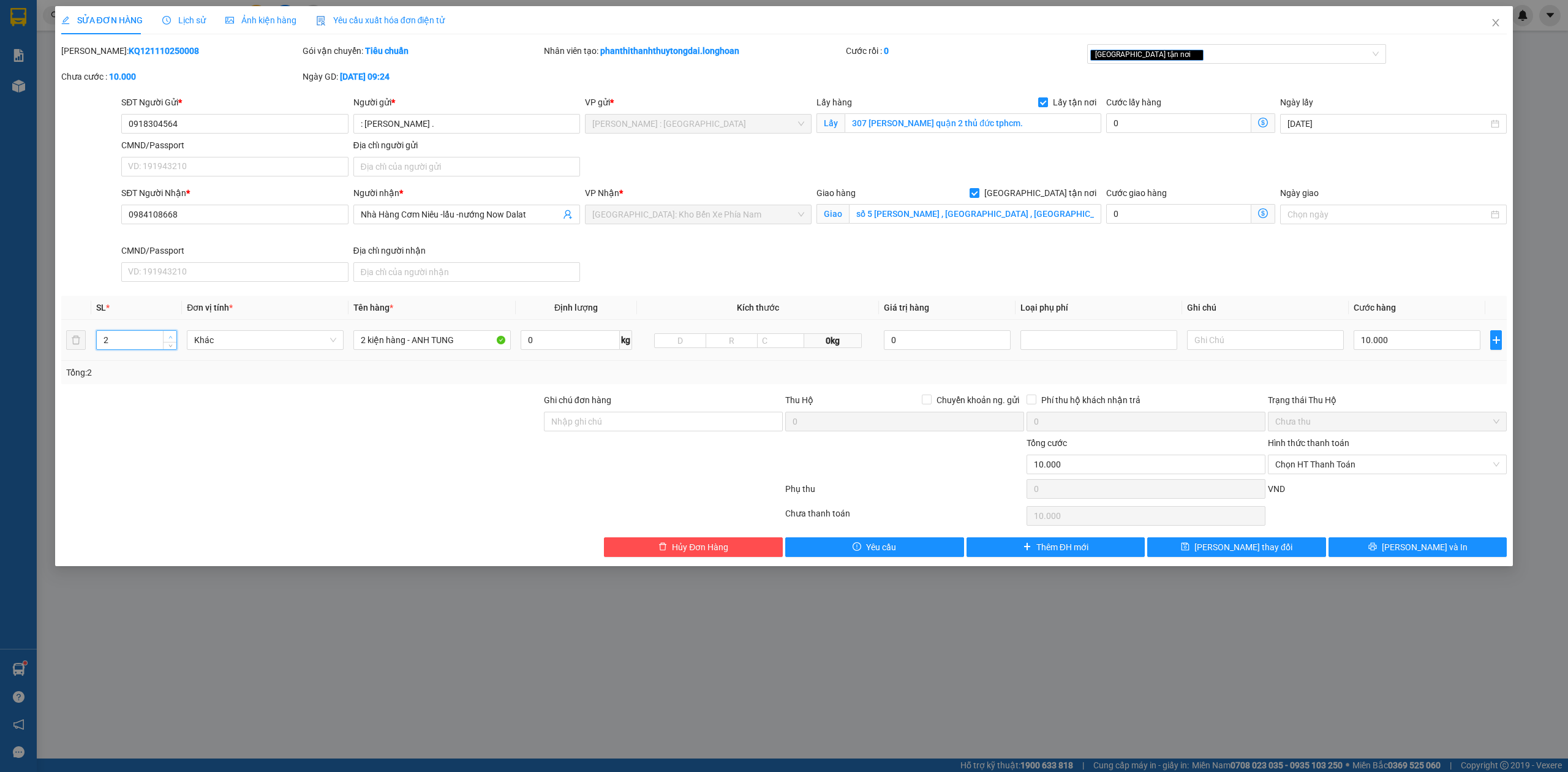
click at [173, 336] on span "up" at bounding box center [170, 337] width 8 height 8
drag, startPoint x: 467, startPoint y: 339, endPoint x: 28, endPoint y: 243, distance: 449.4
click at [0, 251] on div "SỬA ĐƠN HÀNG Lịch sử Ảnh kiện hàng Yêu cầu xuất hóa đơn điện tử Total Paid Fee …" at bounding box center [784, 386] width 1568 height 772
type input "2"
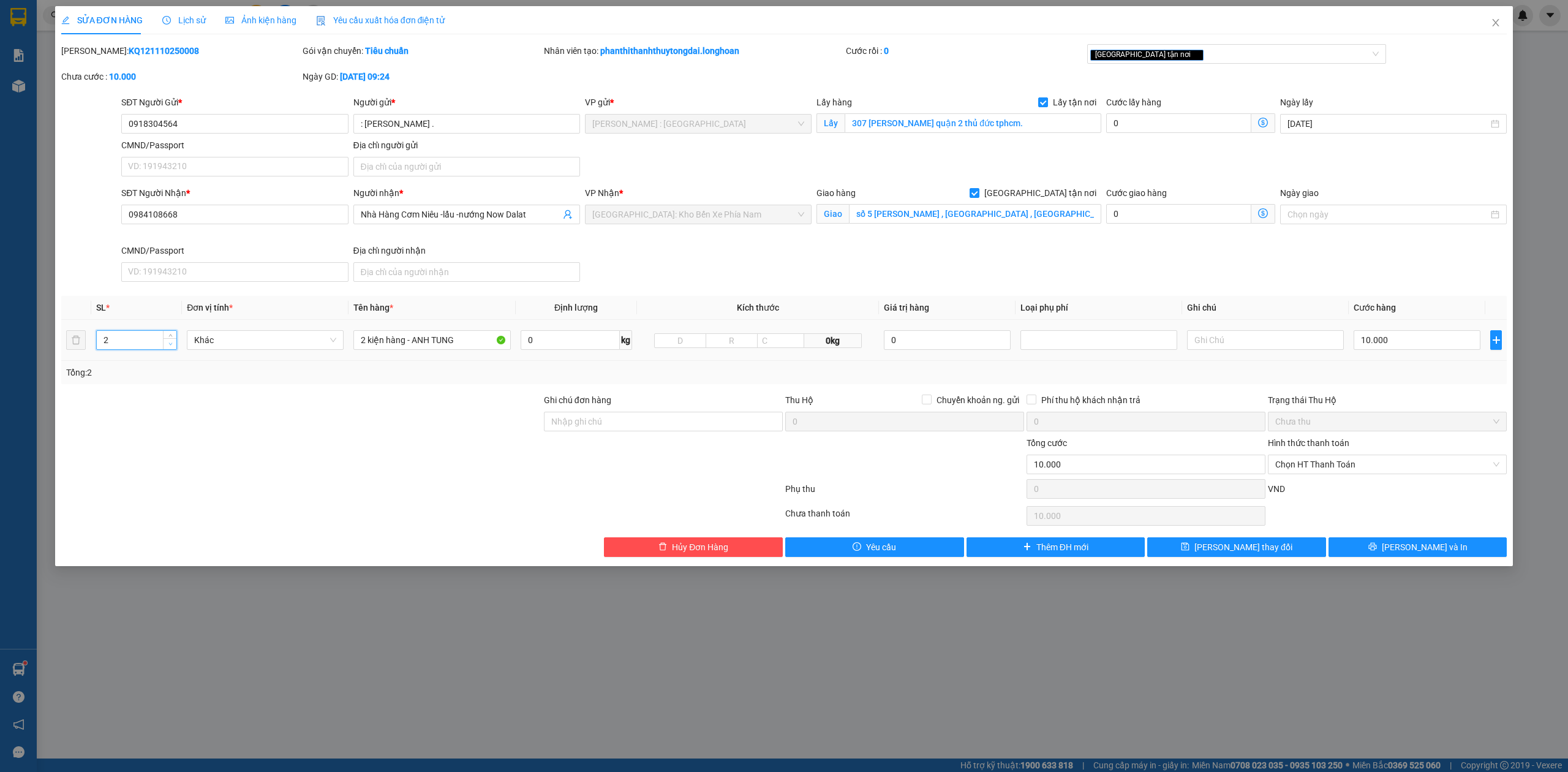
click at [168, 344] on icon "down" at bounding box center [170, 344] width 4 height 4
drag, startPoint x: 457, startPoint y: 340, endPoint x: 465, endPoint y: 342, distance: 8.2
click at [465, 342] on input "2 kiện hàng - ANH TUNG" at bounding box center [432, 339] width 157 height 19
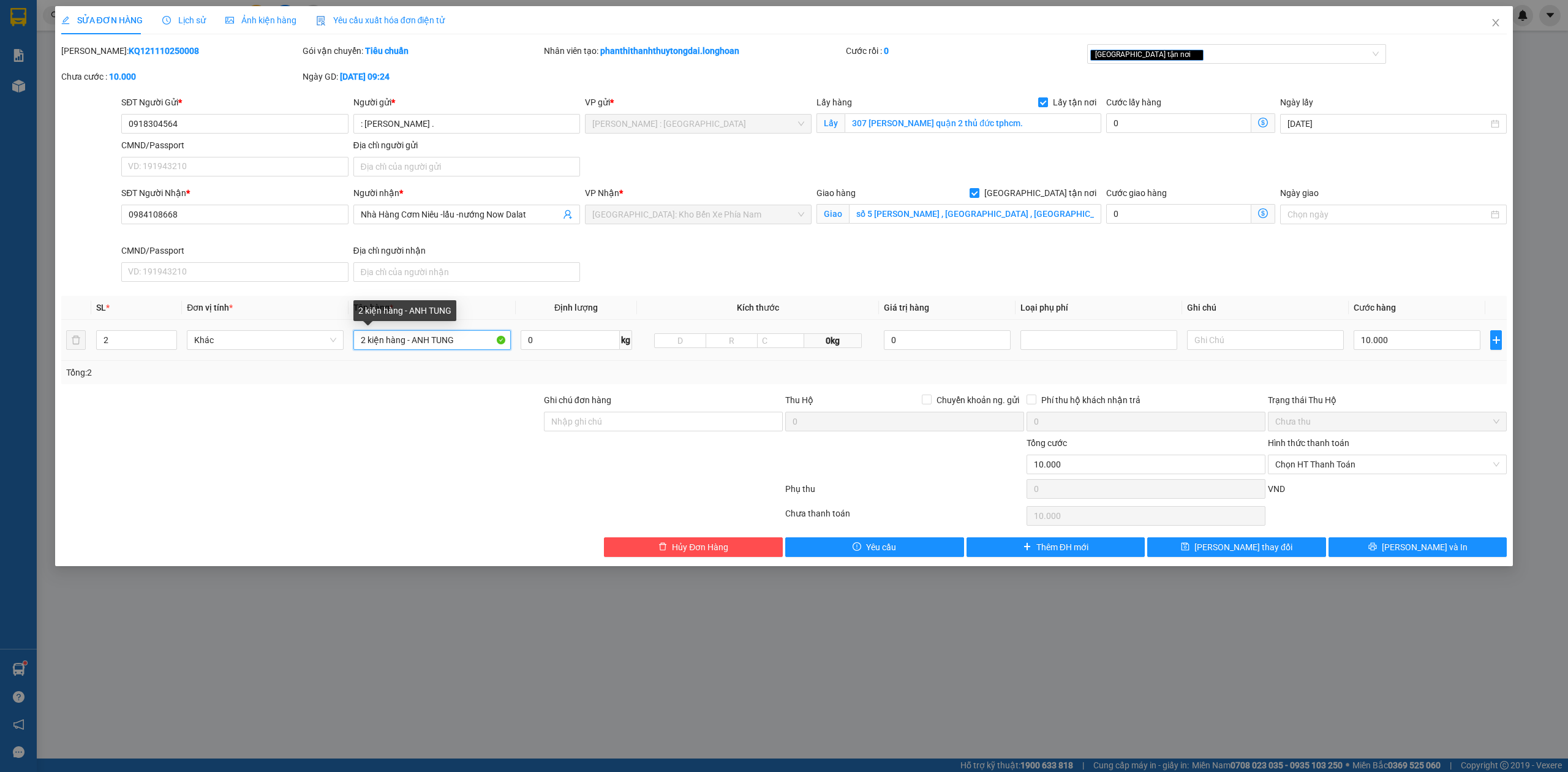
click at [465, 342] on input "2 kiện hàng - ANH TUNG" at bounding box center [432, 339] width 157 height 19
type input "2 kiện giấy"
click at [1154, 266] on div "SĐT Người Nhận * 0984108668 Người nhận * Nhà Hàng Cơm Niêu -lẩu -nướng Now Dala…" at bounding box center [813, 236] width 1390 height 101
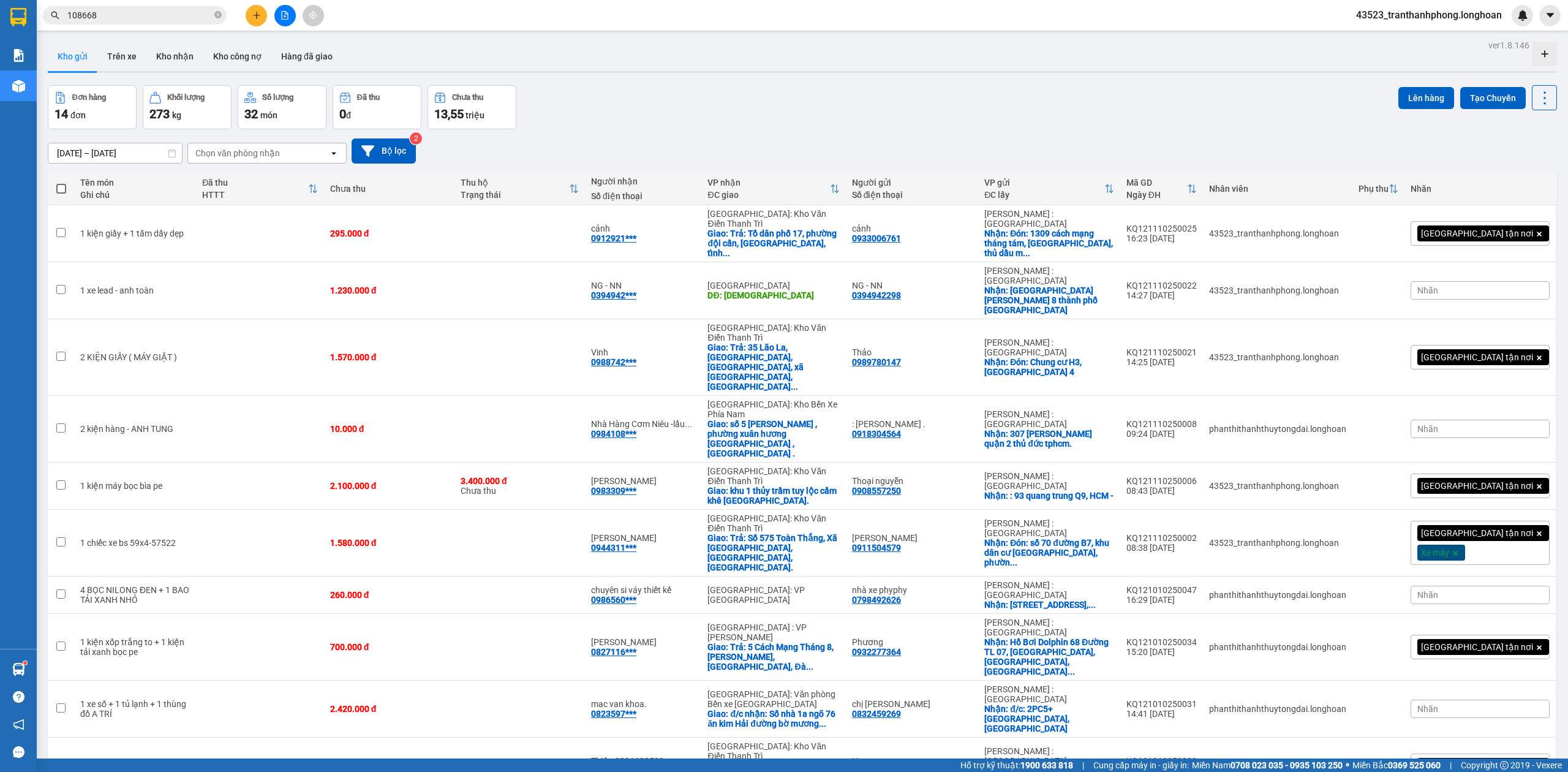
scroll to position [81, 0]
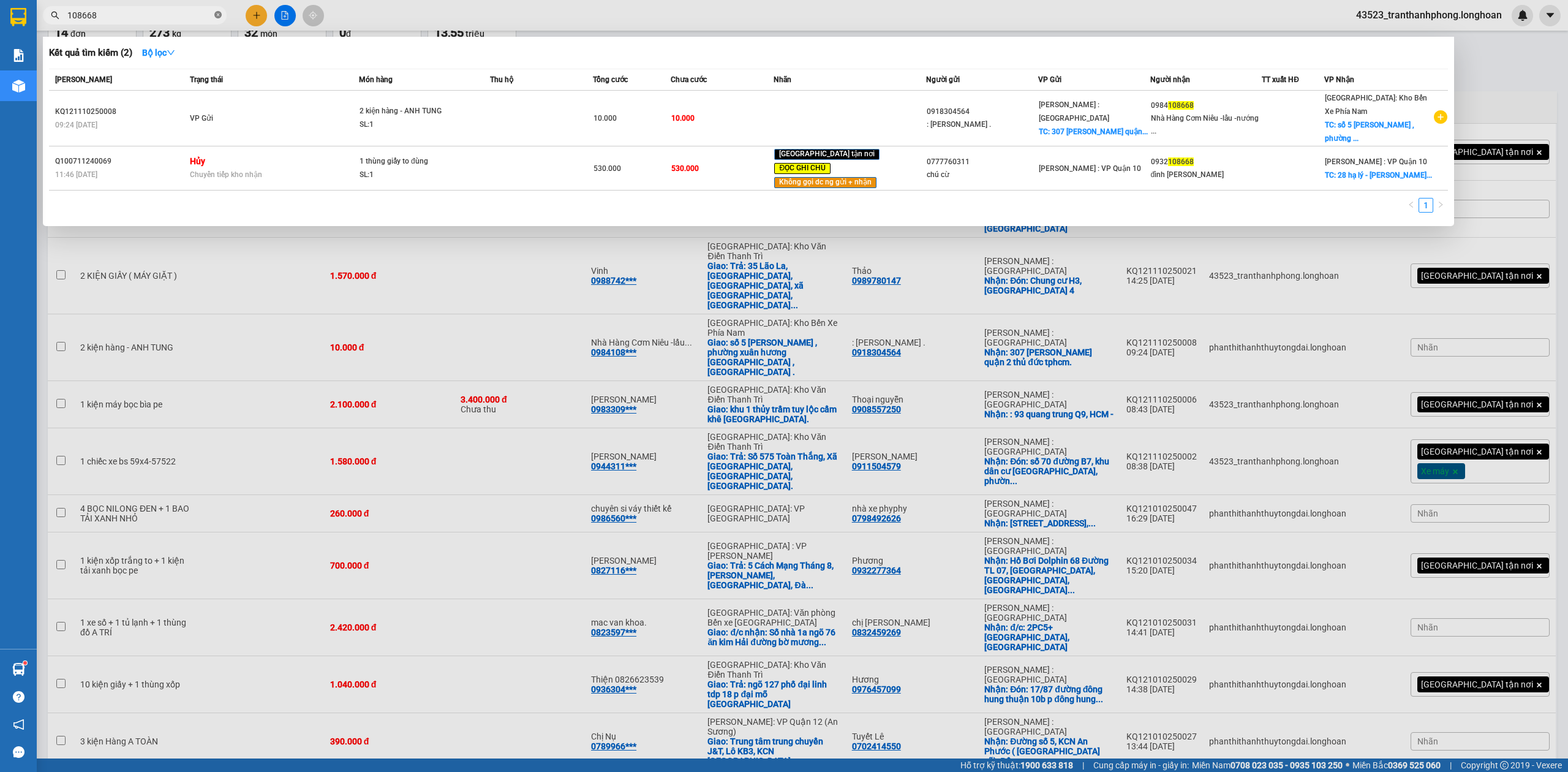
click at [216, 16] on icon "close-circle" at bounding box center [217, 14] width 8 height 8
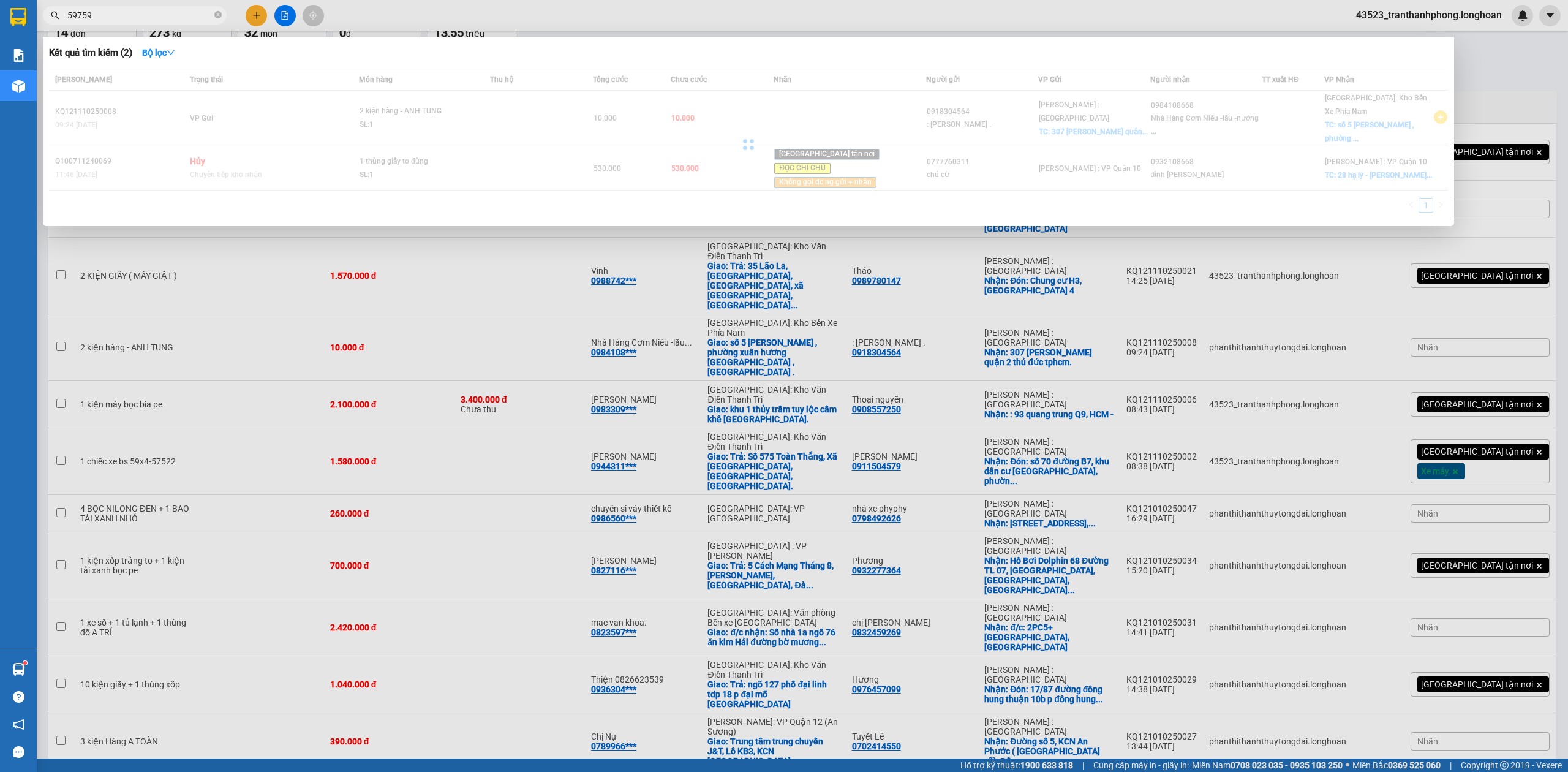
type input "597592"
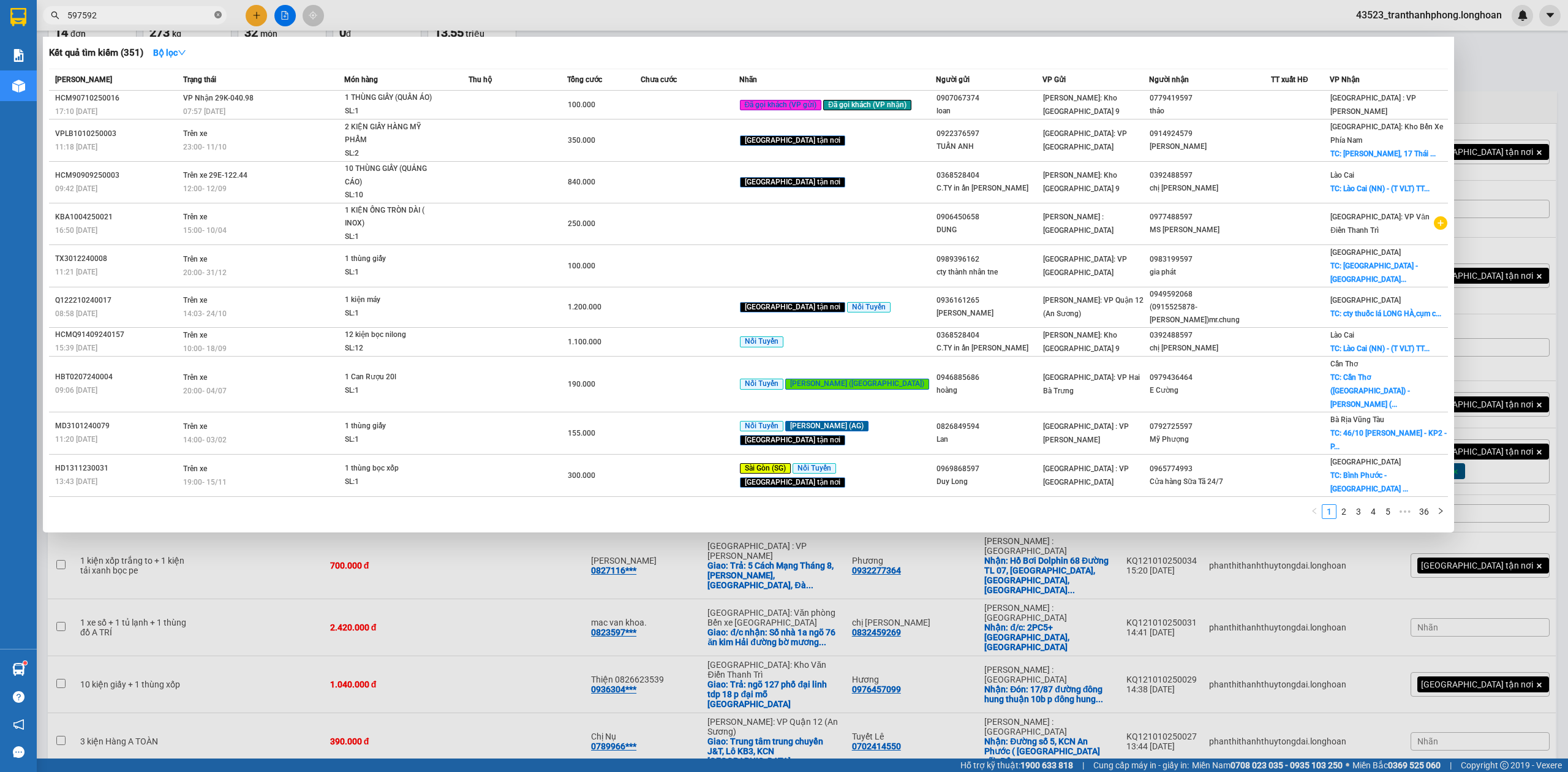
click at [218, 14] on icon "close-circle" at bounding box center [217, 14] width 8 height 8
type input "597592"
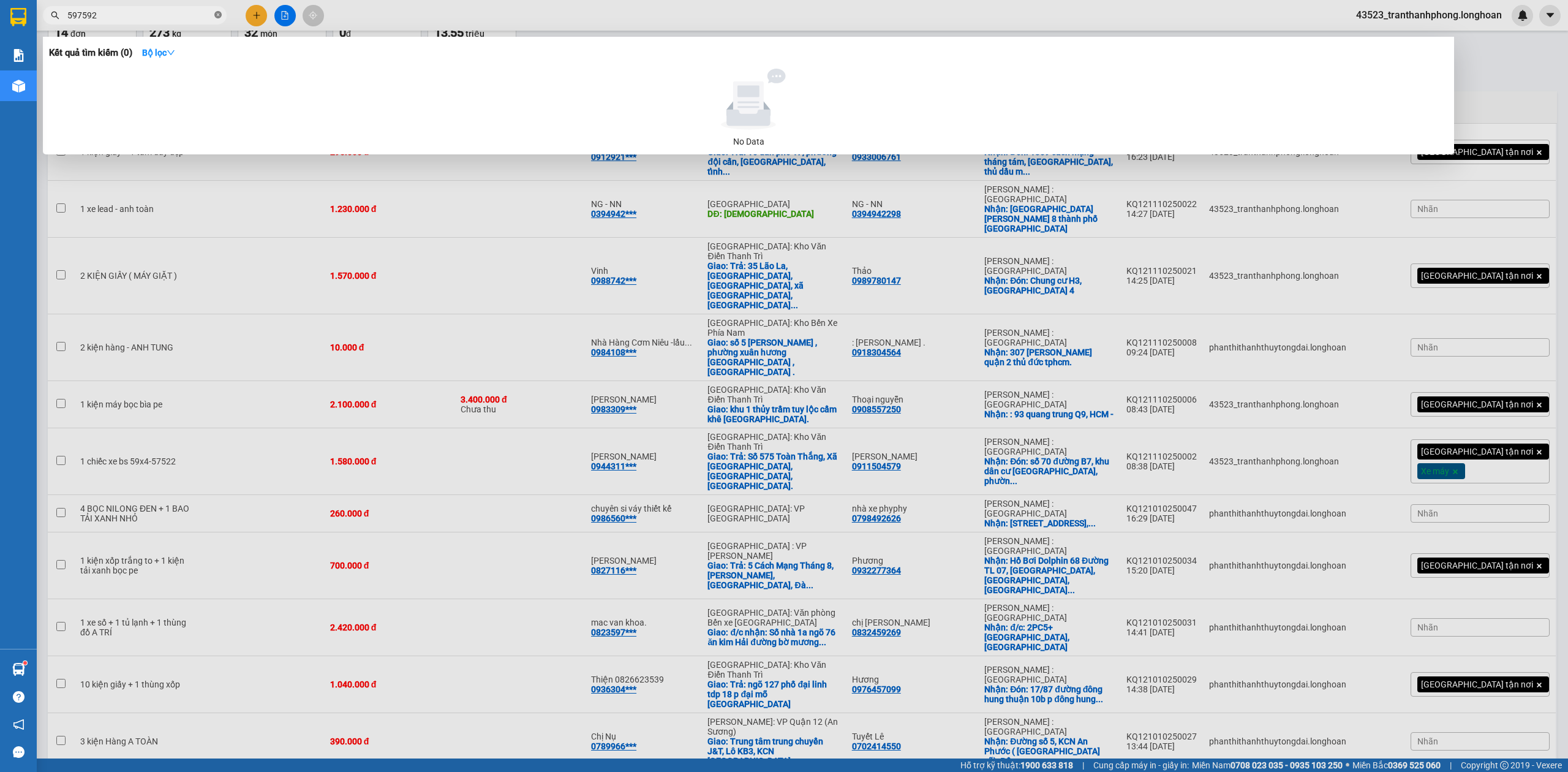
click at [217, 13] on icon "close-circle" at bounding box center [217, 14] width 8 height 8
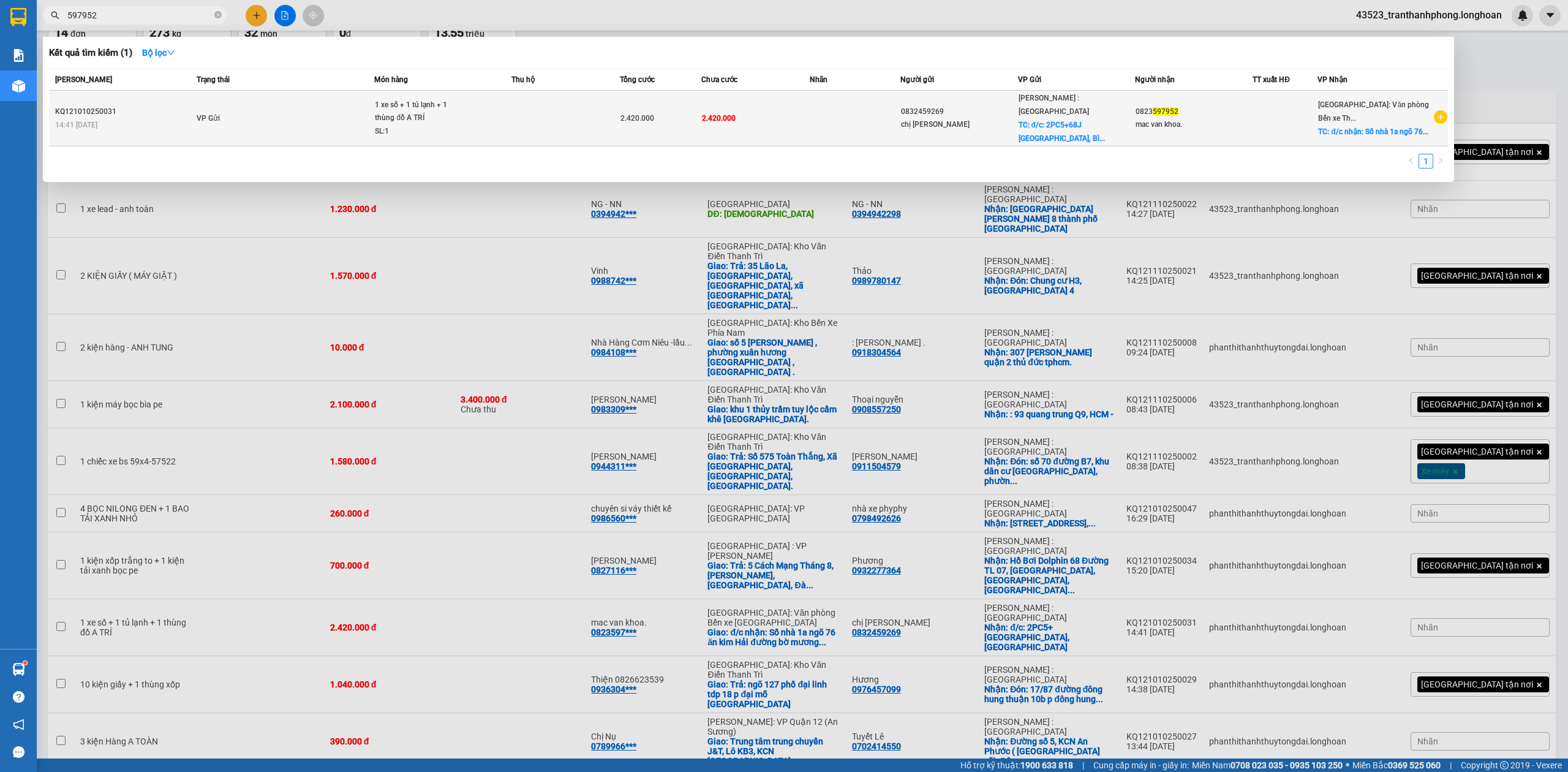
type input "597952"
click at [523, 99] on td at bounding box center [565, 119] width 108 height 56
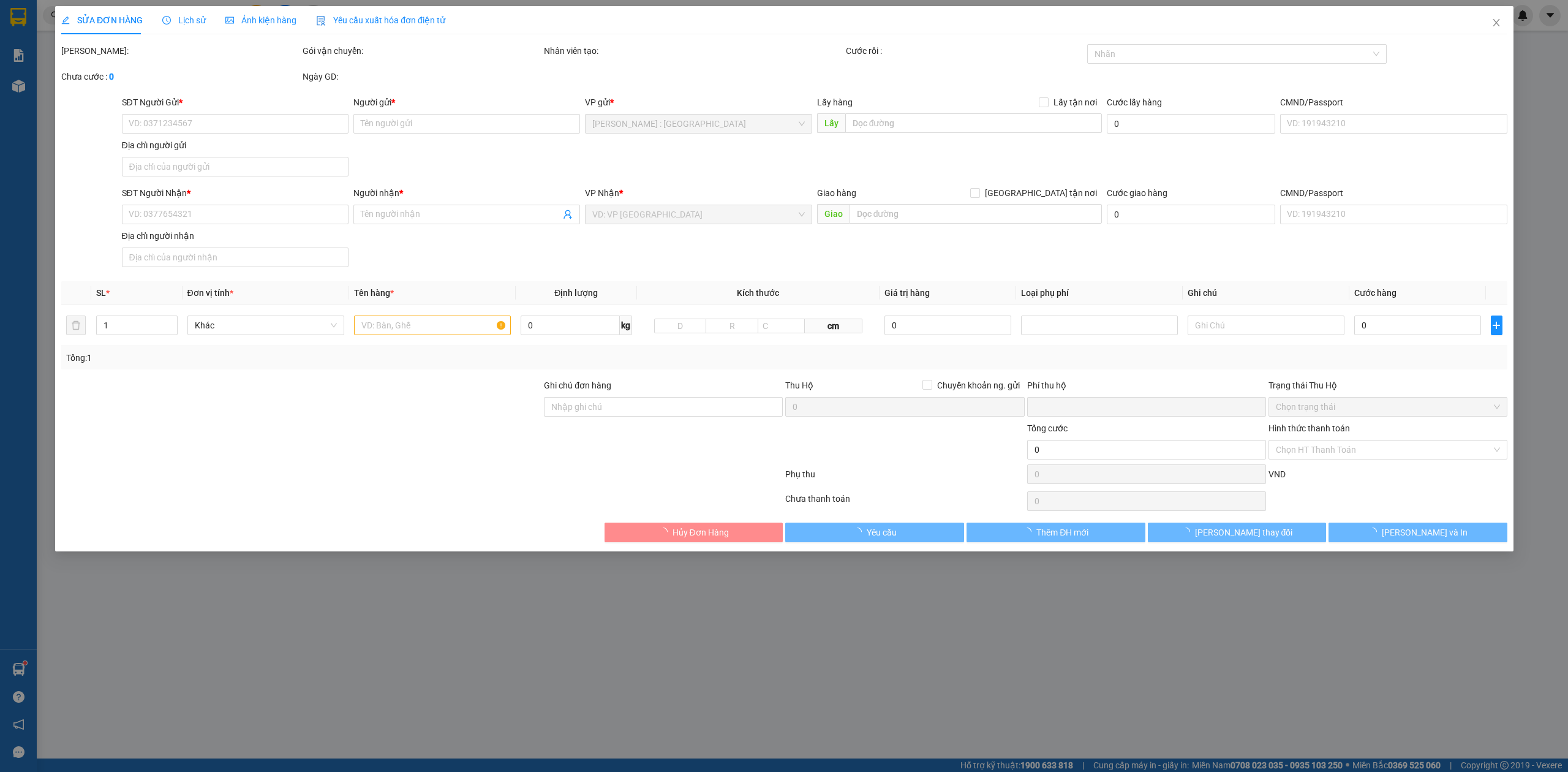
type input "0832459269"
type input "chị [PERSON_NAME]"
checkbox input "true"
type input "đ/c: 2PC5+68J Tân Uyên, Bình Dương"
type input "0823597952"
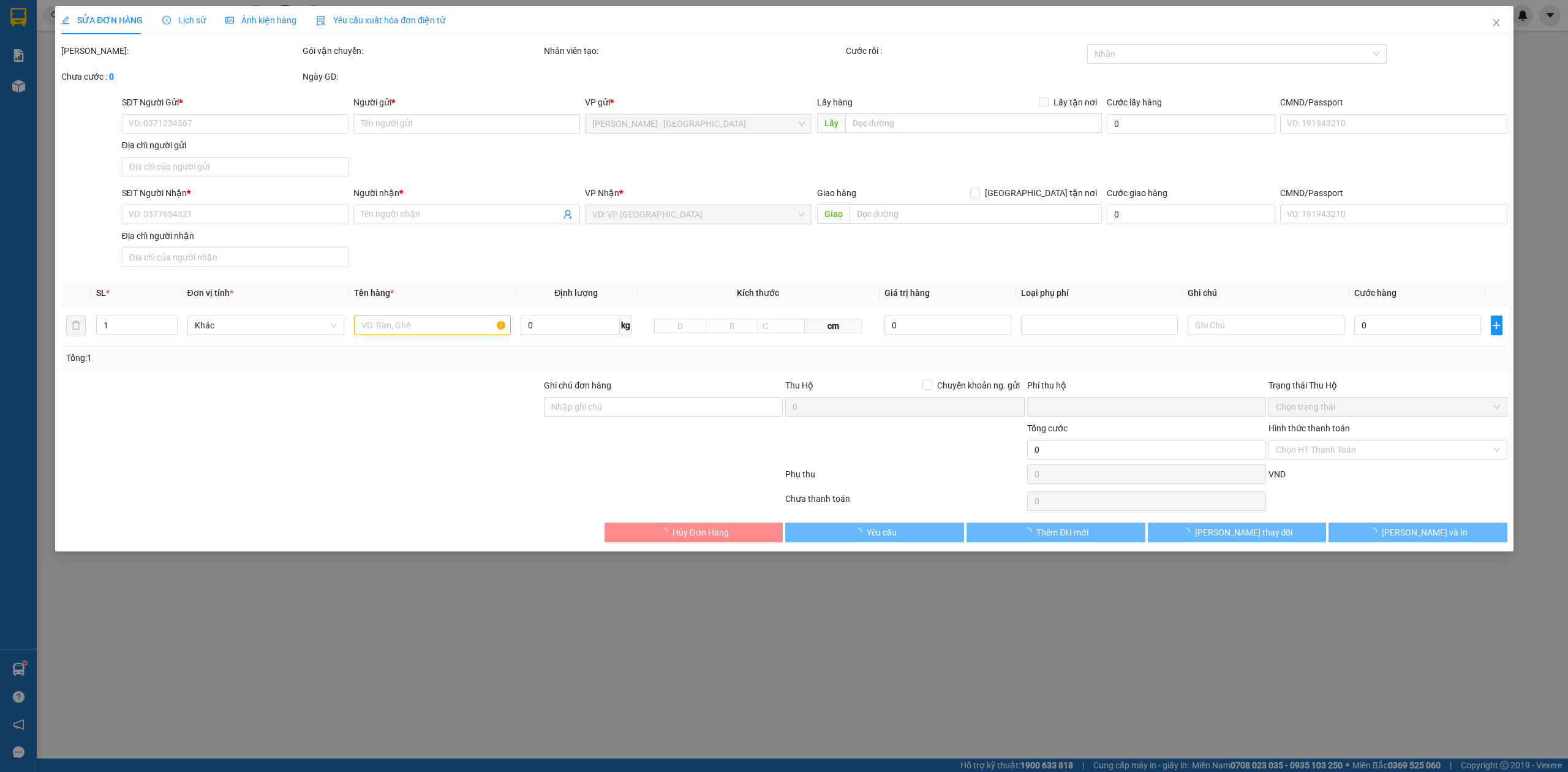
type input "mac van khoa."
checkbox input "true"
type input "đ/c nhận: Số nhà 1a ngõ 76 ăn kim Hải đường bờ mương ,trại lẻ , phường kênh Dươ…"
type input "0823597952 (NG BÁO BỐC + GỬI BILL)"
type input "0"
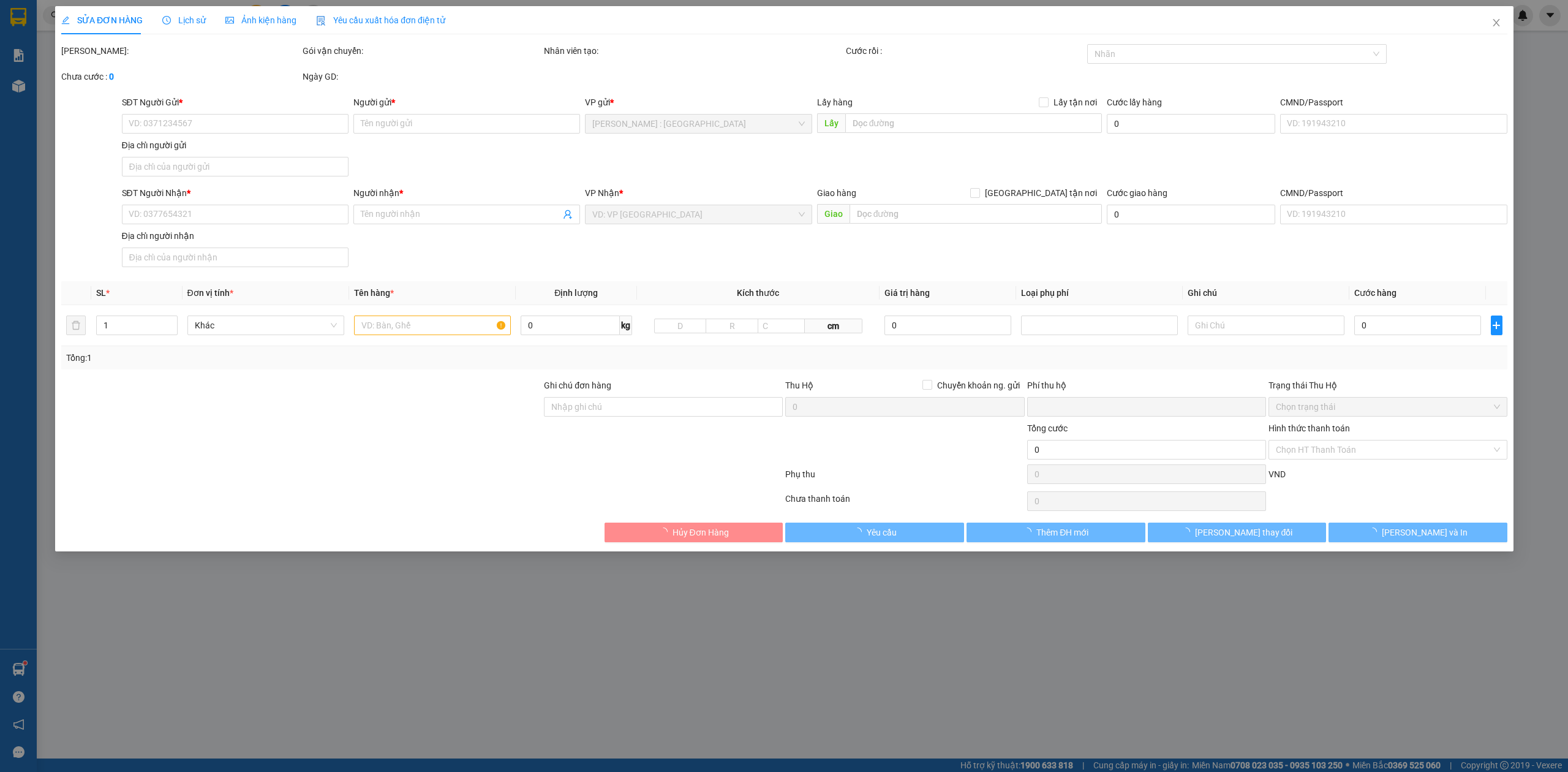
type input "2.420.000"
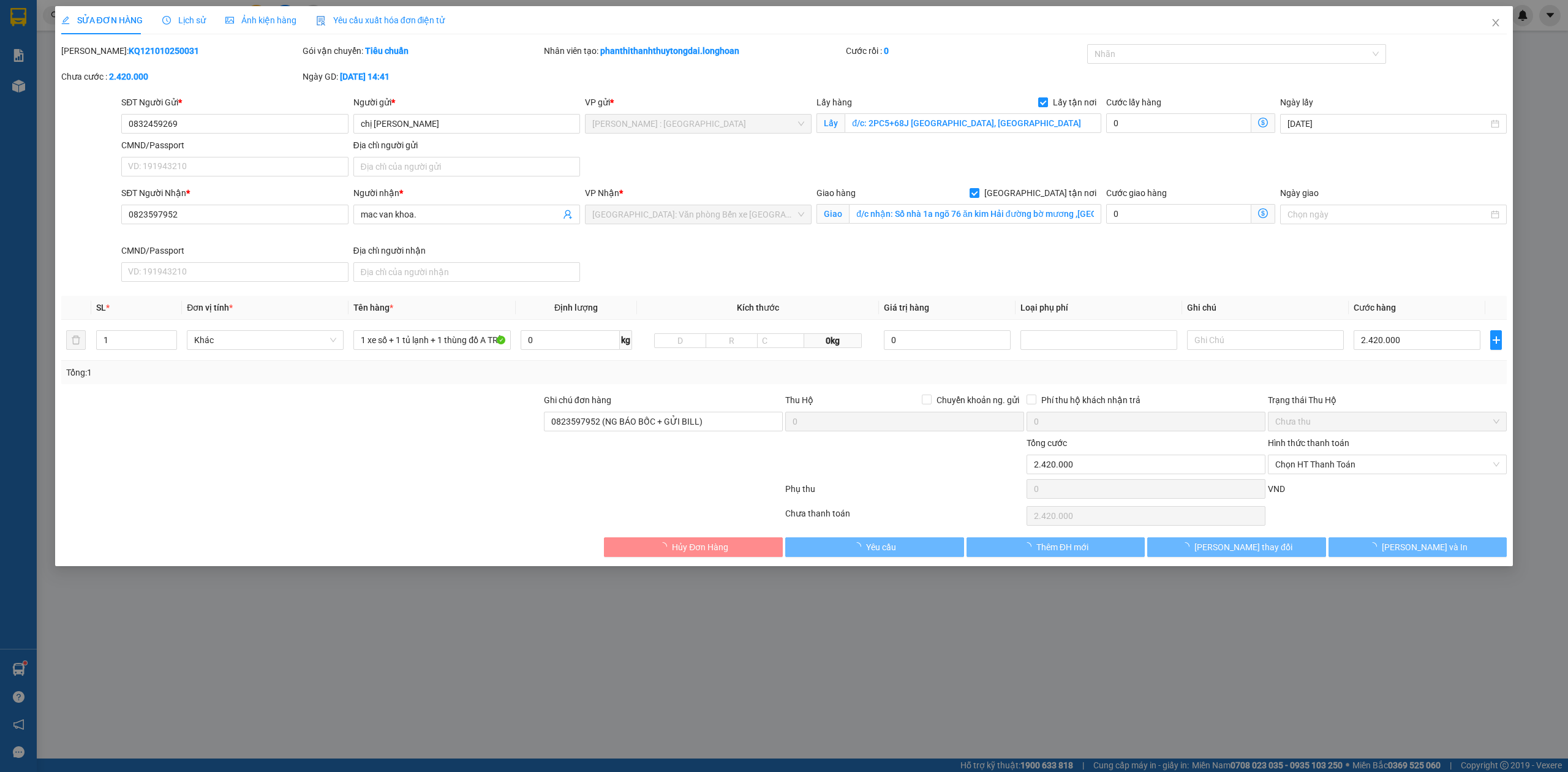
click at [1161, 67] on div "Nhãn" at bounding box center [1237, 56] width 300 height 25
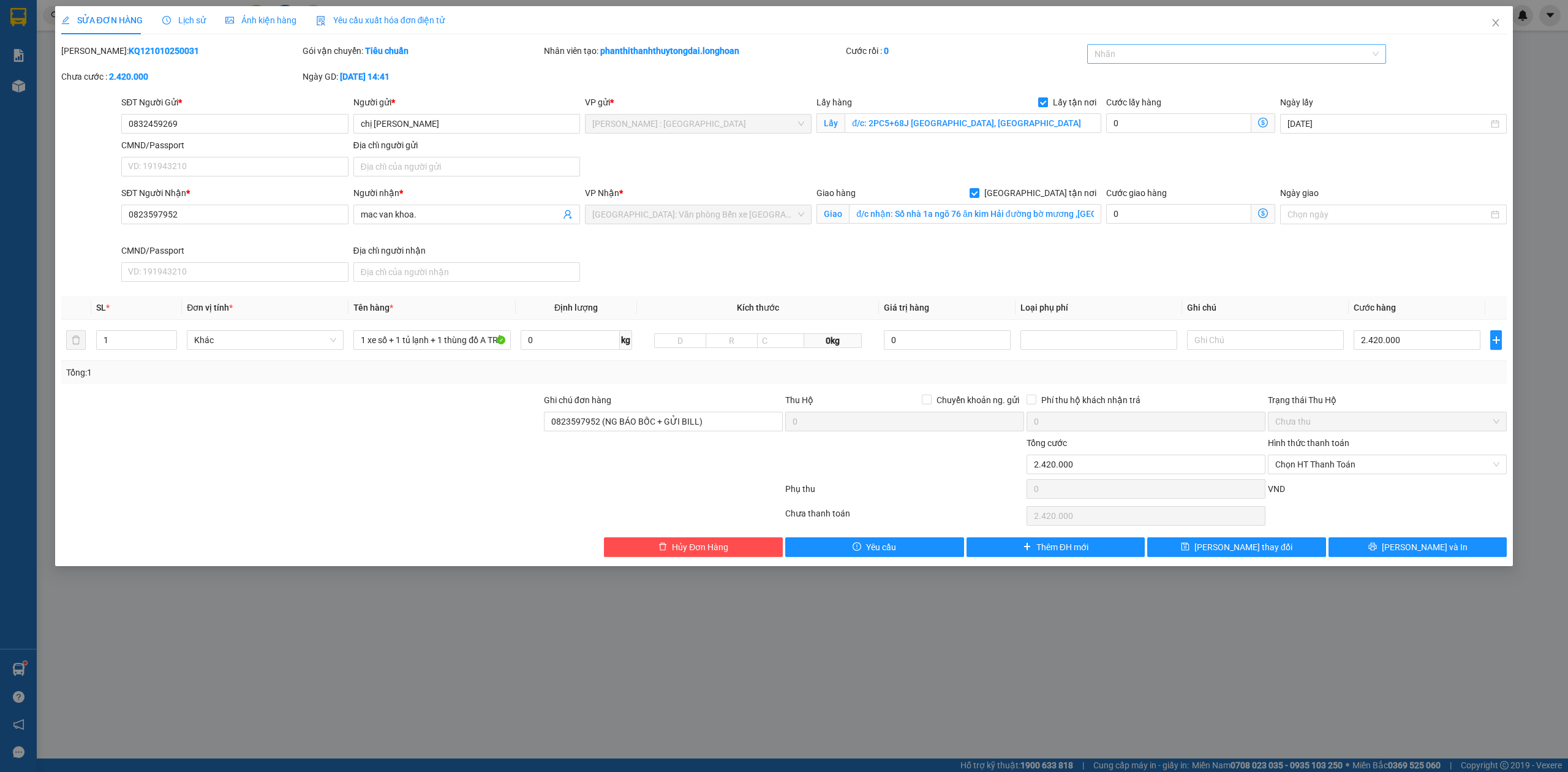
click at [1155, 57] on div at bounding box center [1230, 53] width 281 height 14
type input "g"
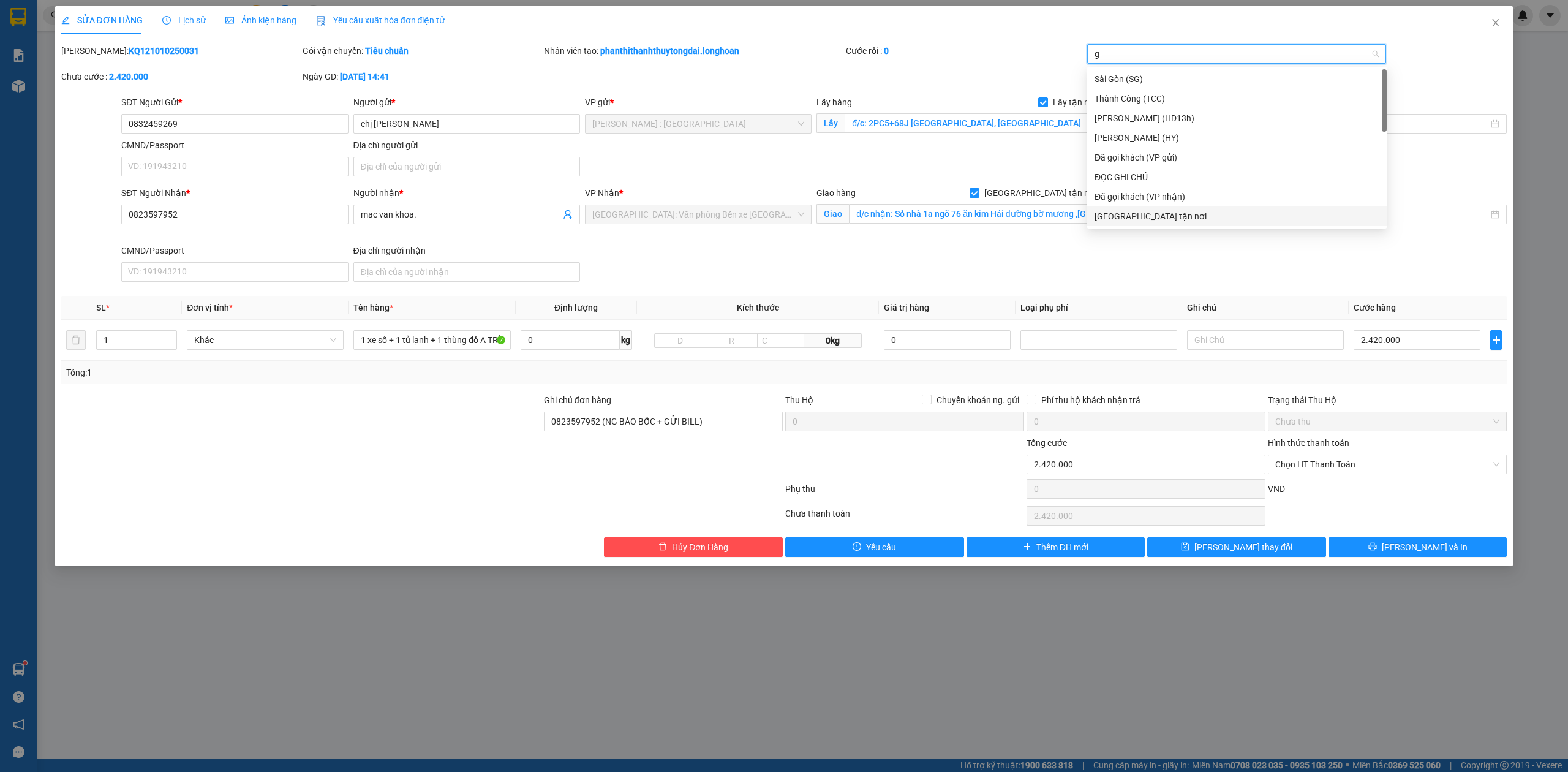
click at [1155, 221] on div "[GEOGRAPHIC_DATA] tận nơi" at bounding box center [1236, 217] width 285 height 14
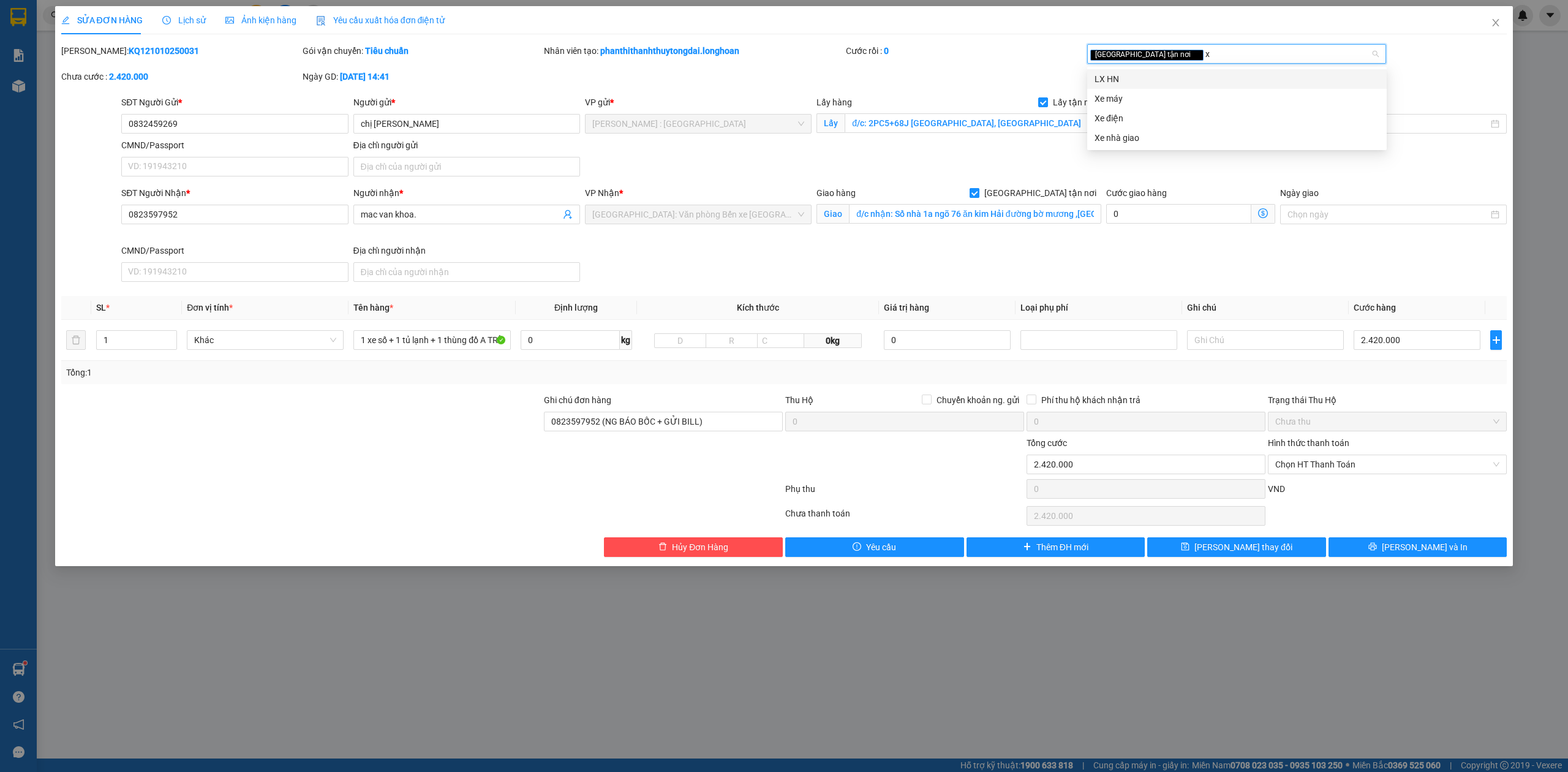
type input "xe"
click at [1136, 80] on div "Xe máy" at bounding box center [1236, 79] width 285 height 14
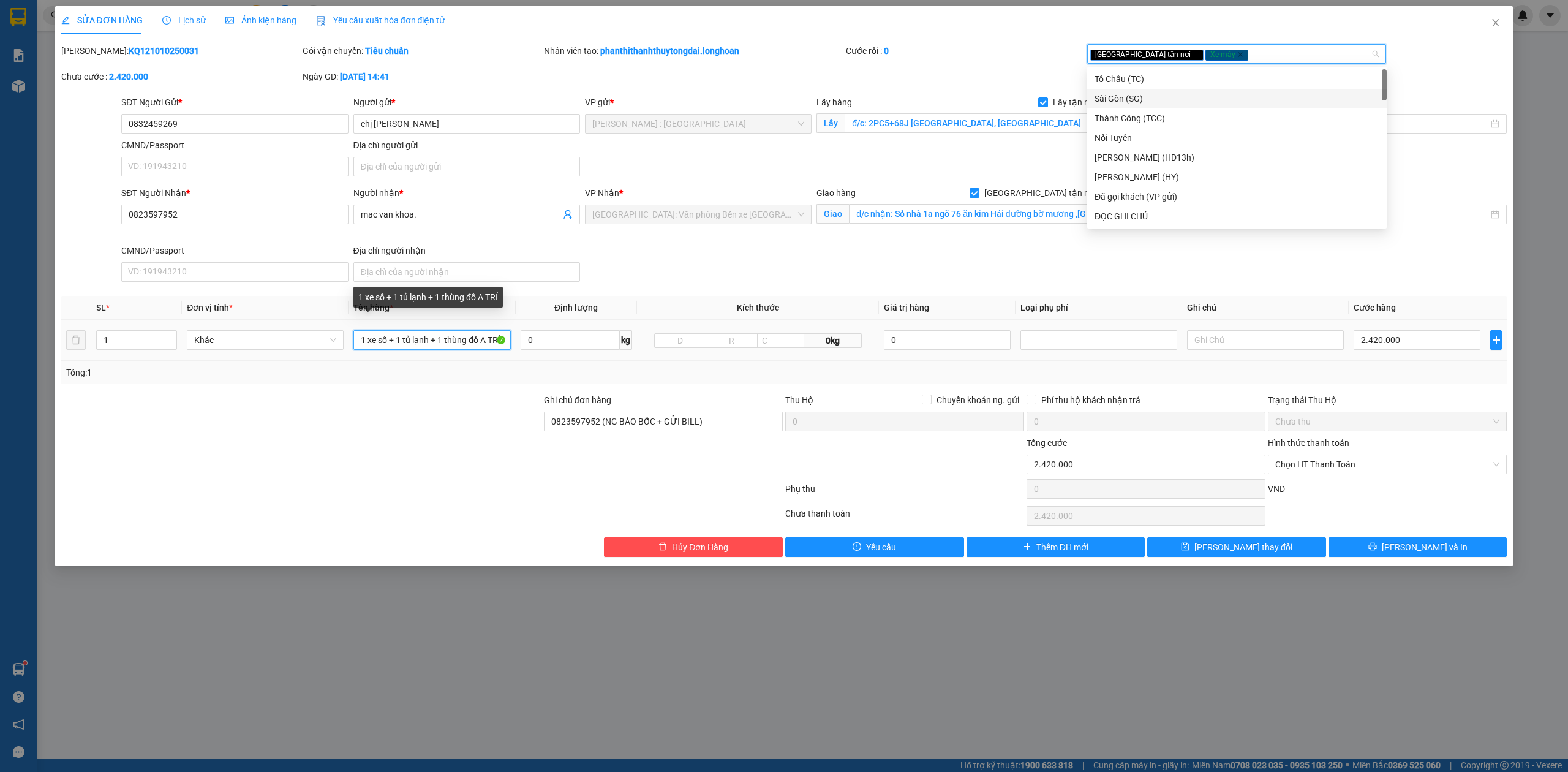
click at [464, 339] on input "1 xe số + 1 tủ lạnh + 1 thùng đồ A TRÍ" at bounding box center [432, 339] width 157 height 19
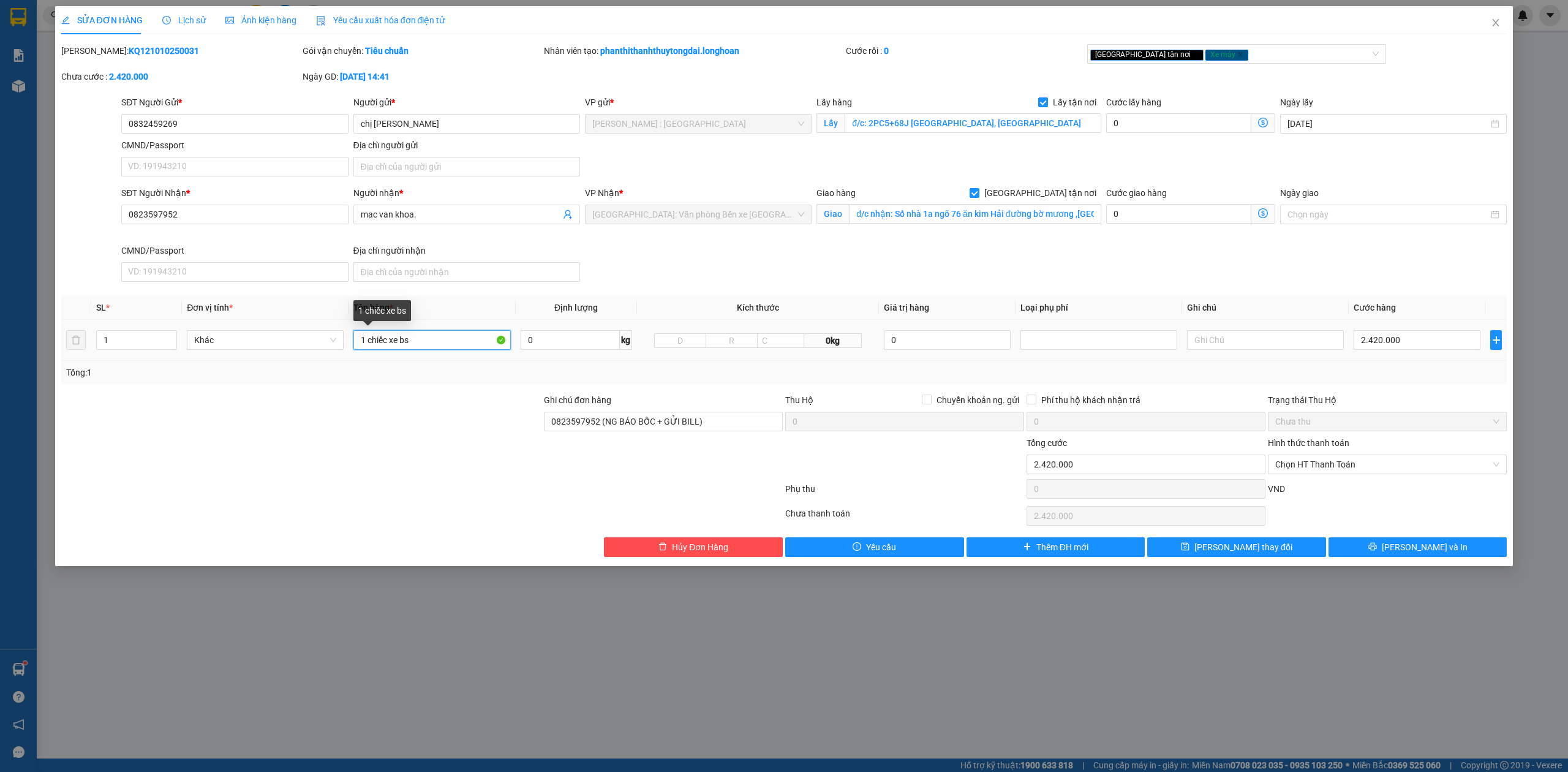
click at [438, 336] on input "1 chiếc xe bs" at bounding box center [432, 339] width 157 height 19
type input "1 chiếc xe bs 34b1-23741 + 1 kiện tủ lạnh + 1 kiện giấy"
click at [994, 288] on div "Total Paid Fee 0 Total UnPaid Fee 2.420.000 Cash Collection Total Fee Mã ĐH: KQ…" at bounding box center [784, 301] width 1446 height 513
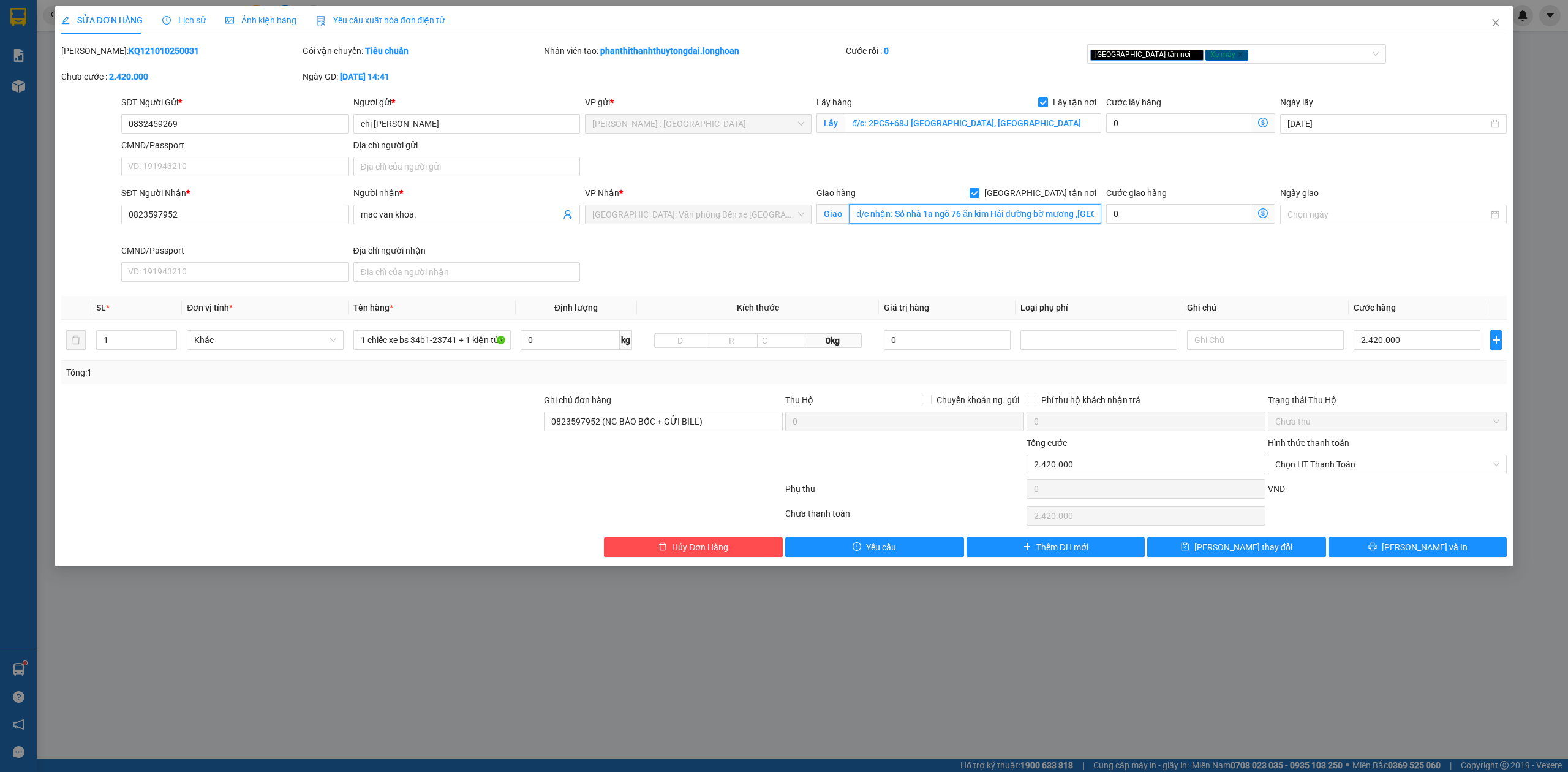
click at [999, 218] on input "đ/c nhận: Số nhà 1a ngõ 76 ăn kim Hải đường bờ mương ,trại lẻ , phường kênh Dươ…" at bounding box center [975, 213] width 252 height 19
click at [1005, 234] on div "Giao hàng Giao tận nơi Giao đ/c nhận: Số nhà 1a ngõ 76 ăn kim Hải đường bờ mươn…" at bounding box center [959, 215] width 289 height 58
click at [172, 339] on icon "up" at bounding box center [170, 337] width 4 height 4
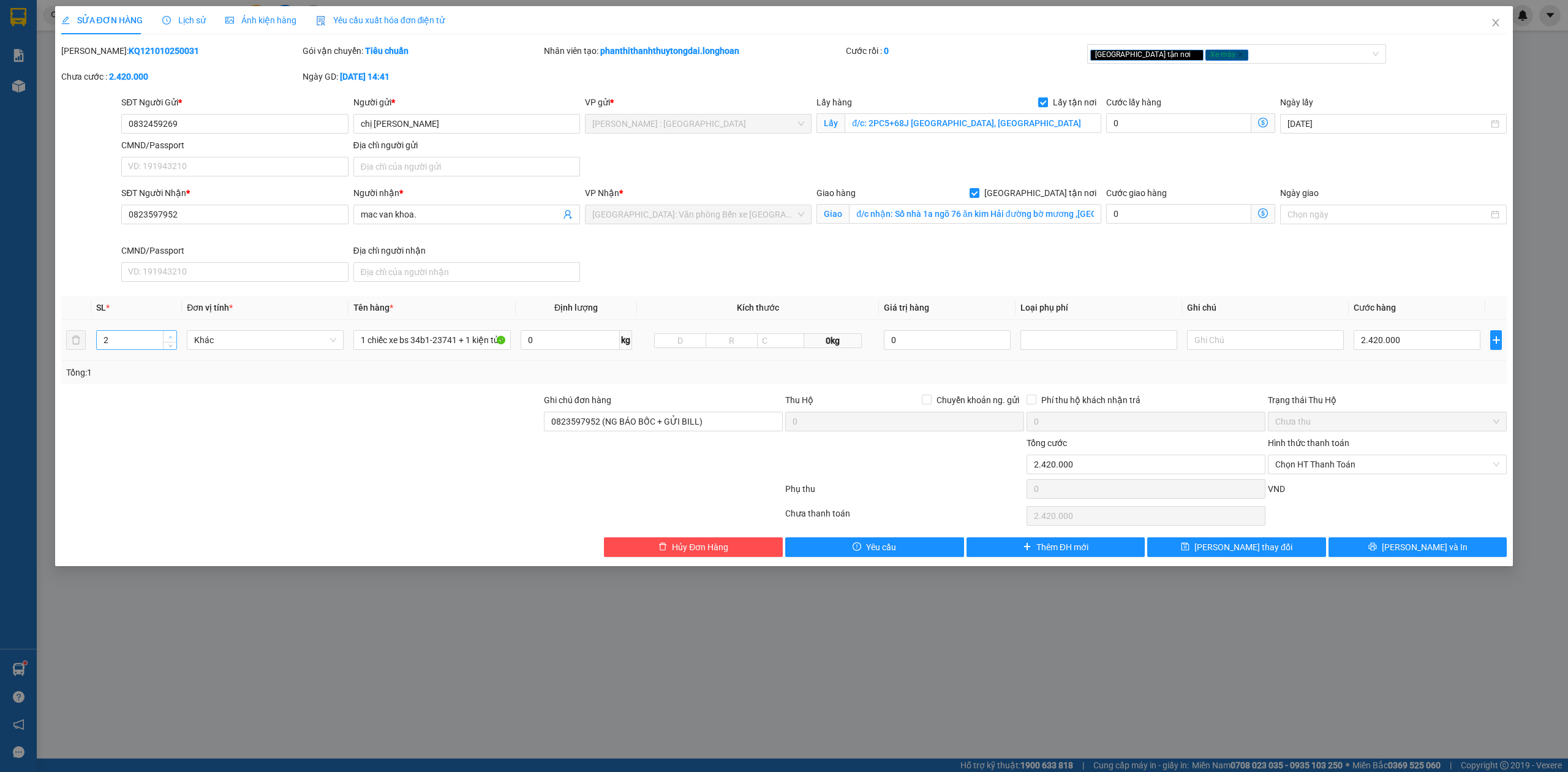
type input "3"
click at [172, 339] on icon "up" at bounding box center [170, 337] width 4 height 4
drag, startPoint x: 681, startPoint y: 424, endPoint x: 306, endPoint y: 449, distance: 375.8
click at [306, 449] on form "Ghi chú đơn hàng 0823597952 (NG BÁO BỐC + GỬI BILL) Thu Hộ Chuyển khoản ng. gửi…" at bounding box center [784, 449] width 1446 height 110
click at [643, 427] on input "có" at bounding box center [663, 421] width 239 height 19
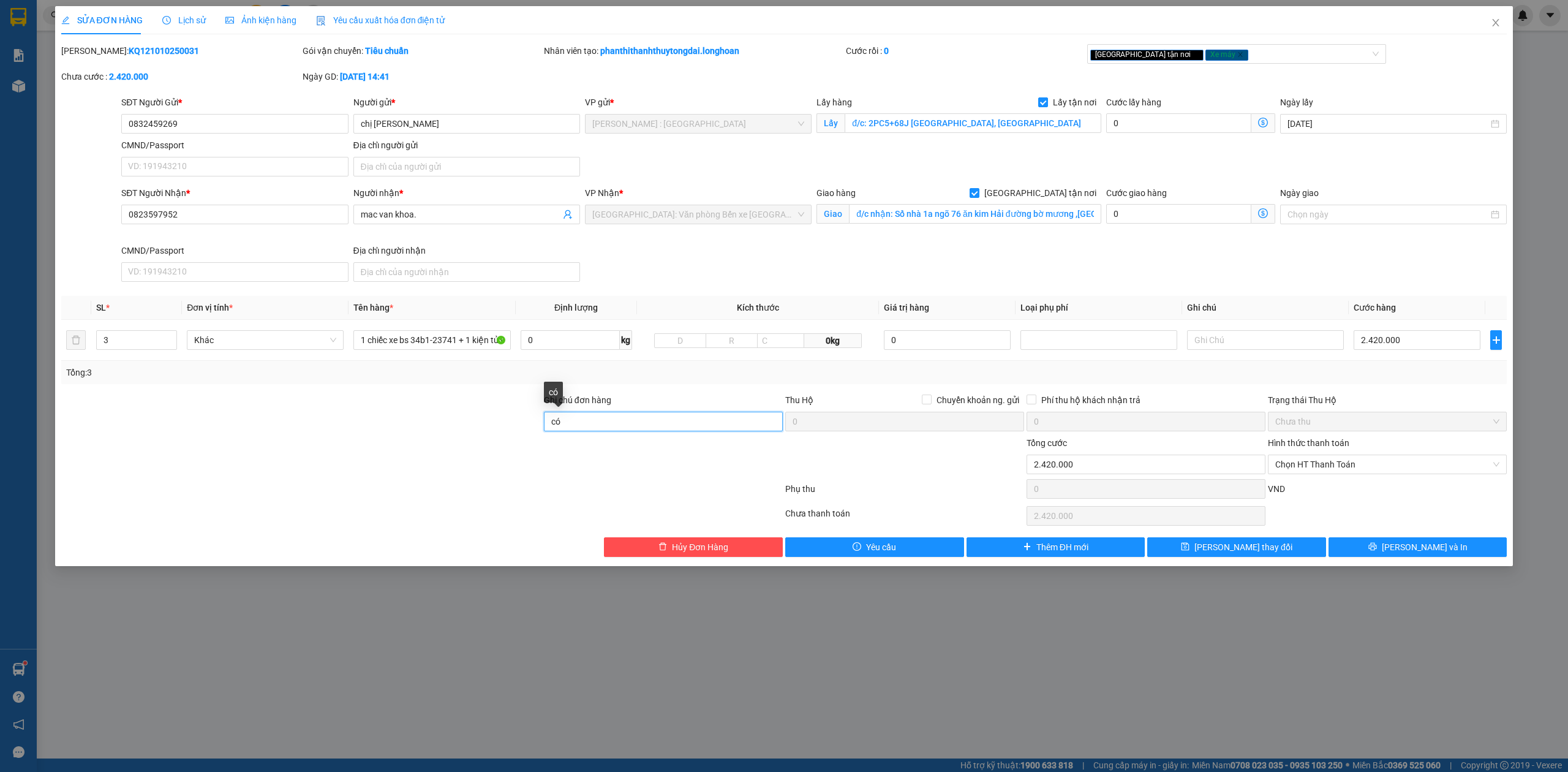
click at [643, 427] on input "có" at bounding box center [663, 421] width 239 height 19
type input "CÓ CHÌA KHÓA + CAVET"
click at [1399, 543] on button "[PERSON_NAME] và In" at bounding box center [1417, 547] width 179 height 19
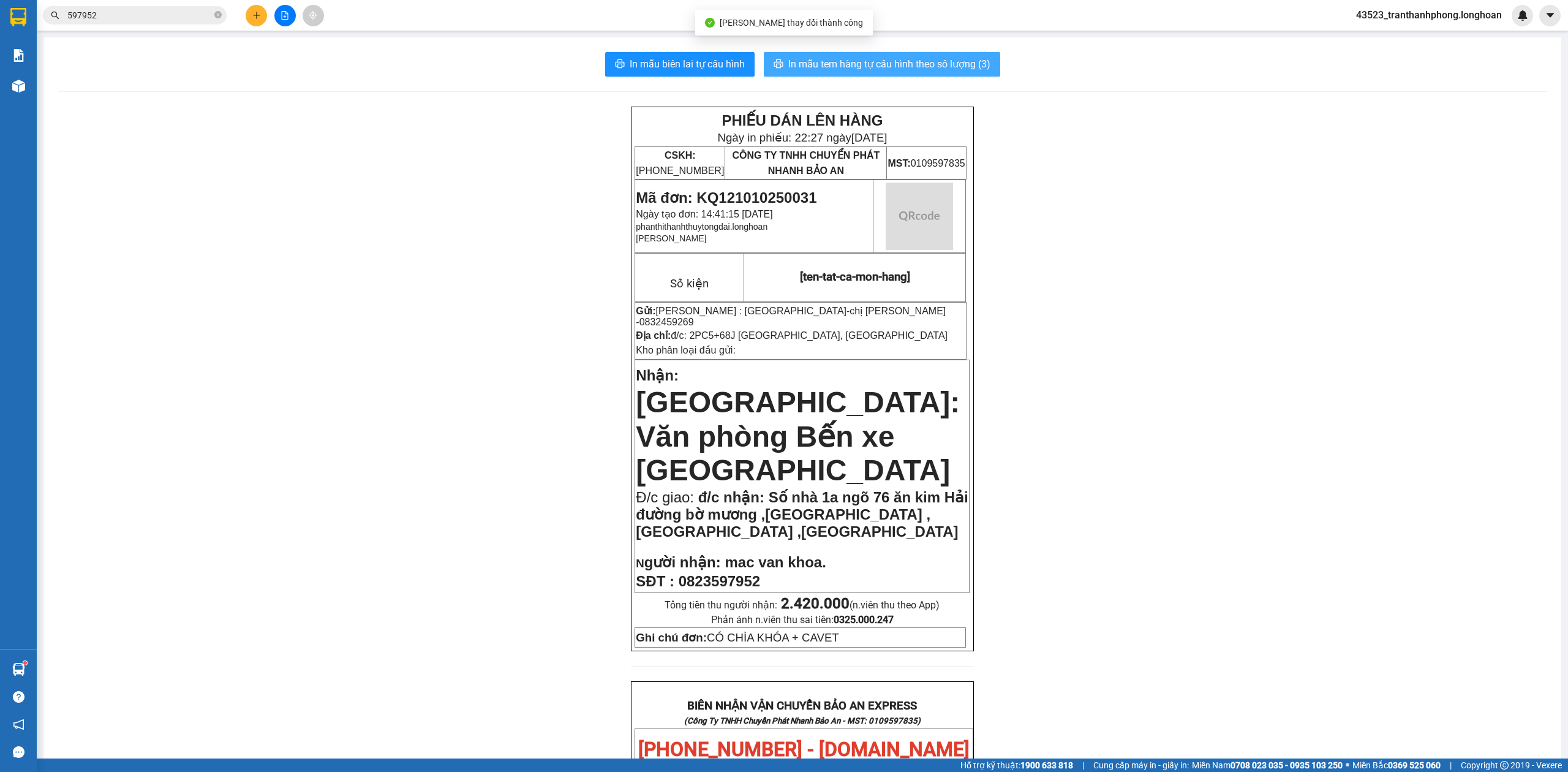
click at [872, 58] on span "In mẫu tem hàng tự cấu hình theo số lượng (3)" at bounding box center [889, 64] width 202 height 15
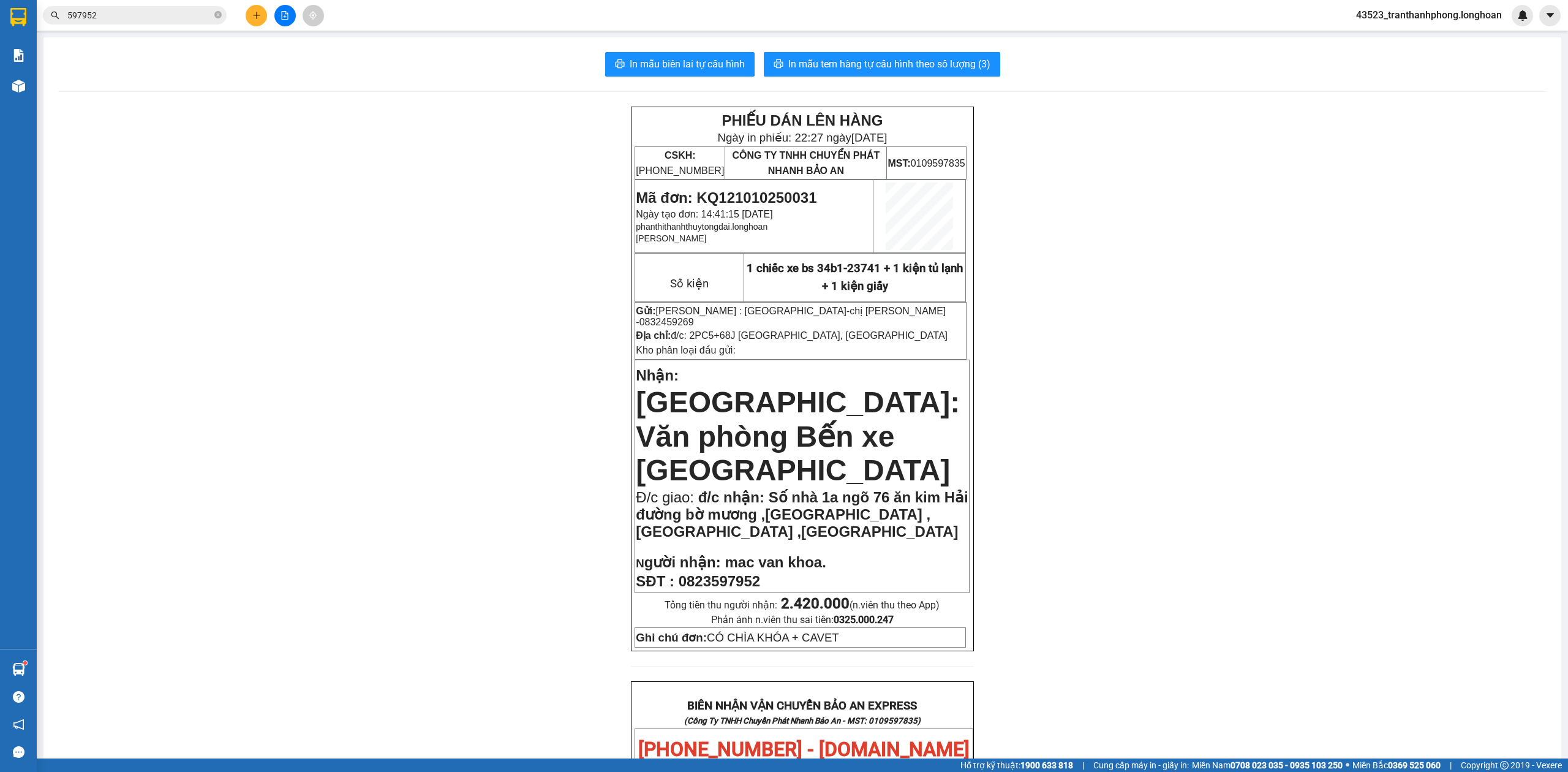
scroll to position [675, 0]
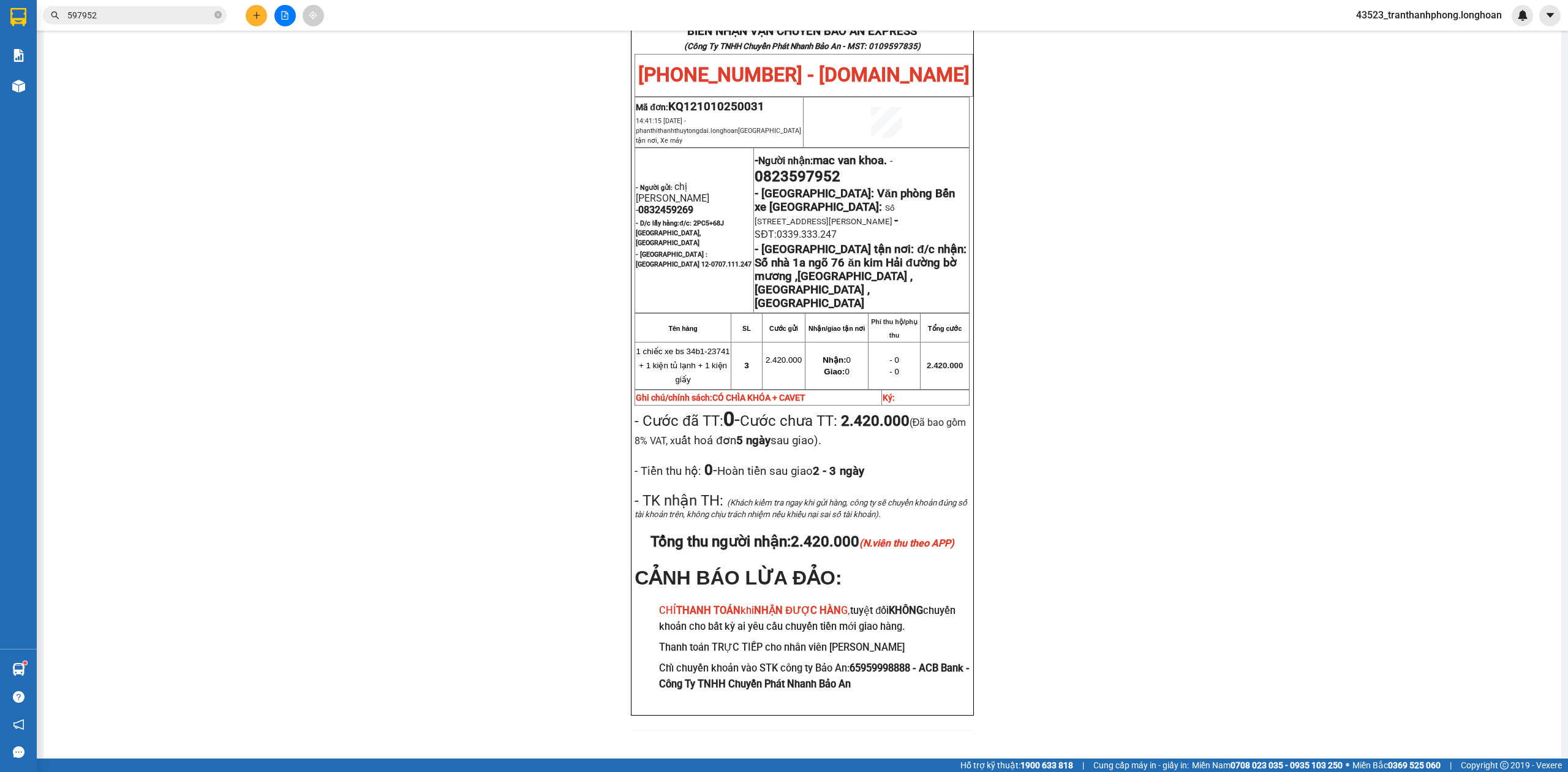
click at [647, 184] on strong "- Người gửi:" at bounding box center [653, 187] width 36 height 8
click at [650, 204] on span "0832459269" at bounding box center [665, 210] width 55 height 12
click at [652, 204] on span "0832459269" at bounding box center [665, 210] width 55 height 12
drag, startPoint x: 652, startPoint y: 169, endPoint x: 689, endPoint y: 169, distance: 37.0
click at [660, 204] on span "0832459269" at bounding box center [665, 210] width 55 height 12
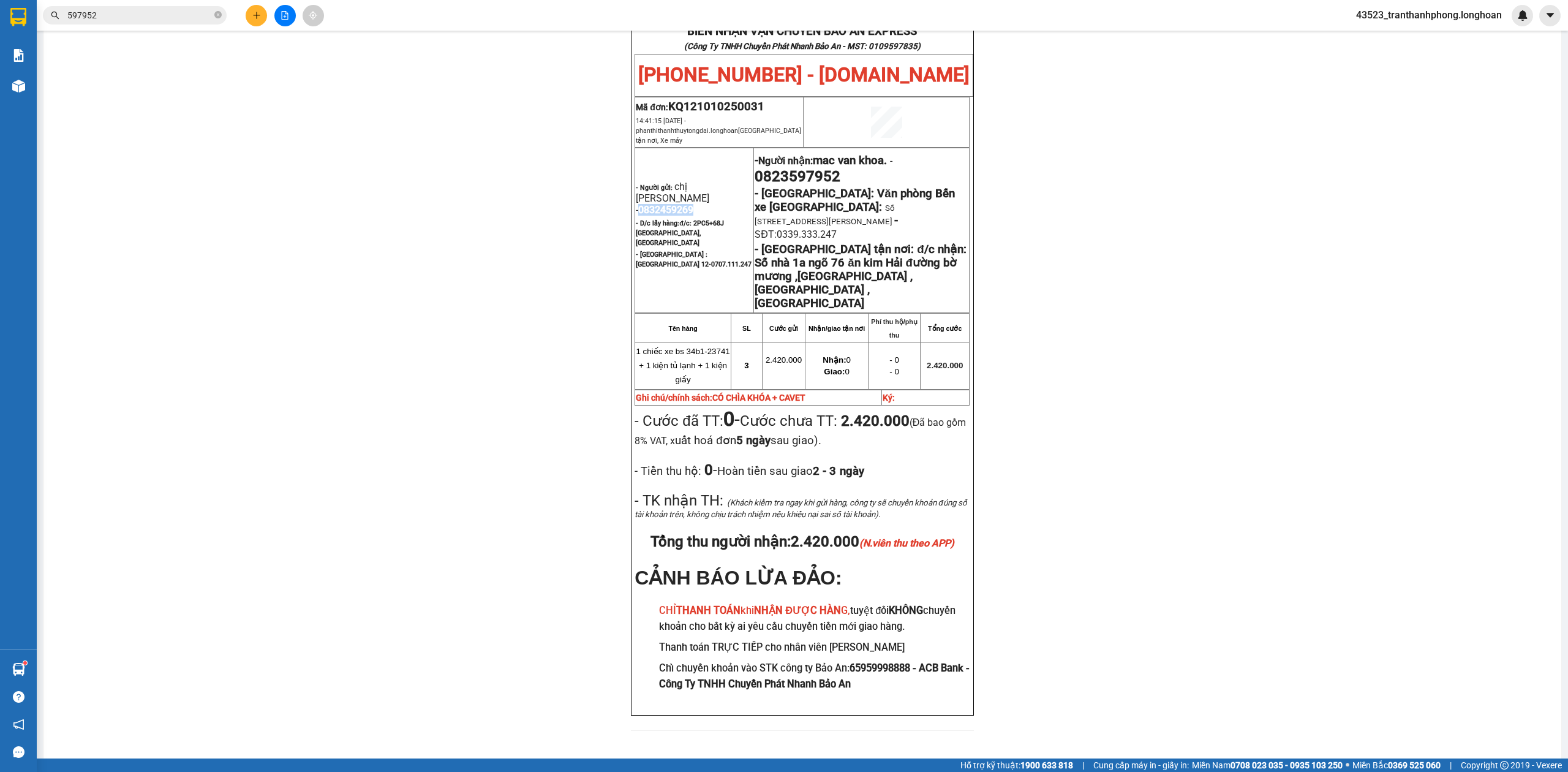
copy span "0832459269"
click at [1210, 245] on div "PHIẾU DÁN LÊN HÀNG Ngày in phiếu: 22:27 ngày 11-10-2025 CSKH: 1900.06.88.33 CÔN…" at bounding box center [802, 89] width 1488 height 1314
click at [668, 204] on span "0832459269" at bounding box center [665, 210] width 55 height 12
copy span "0832459269"
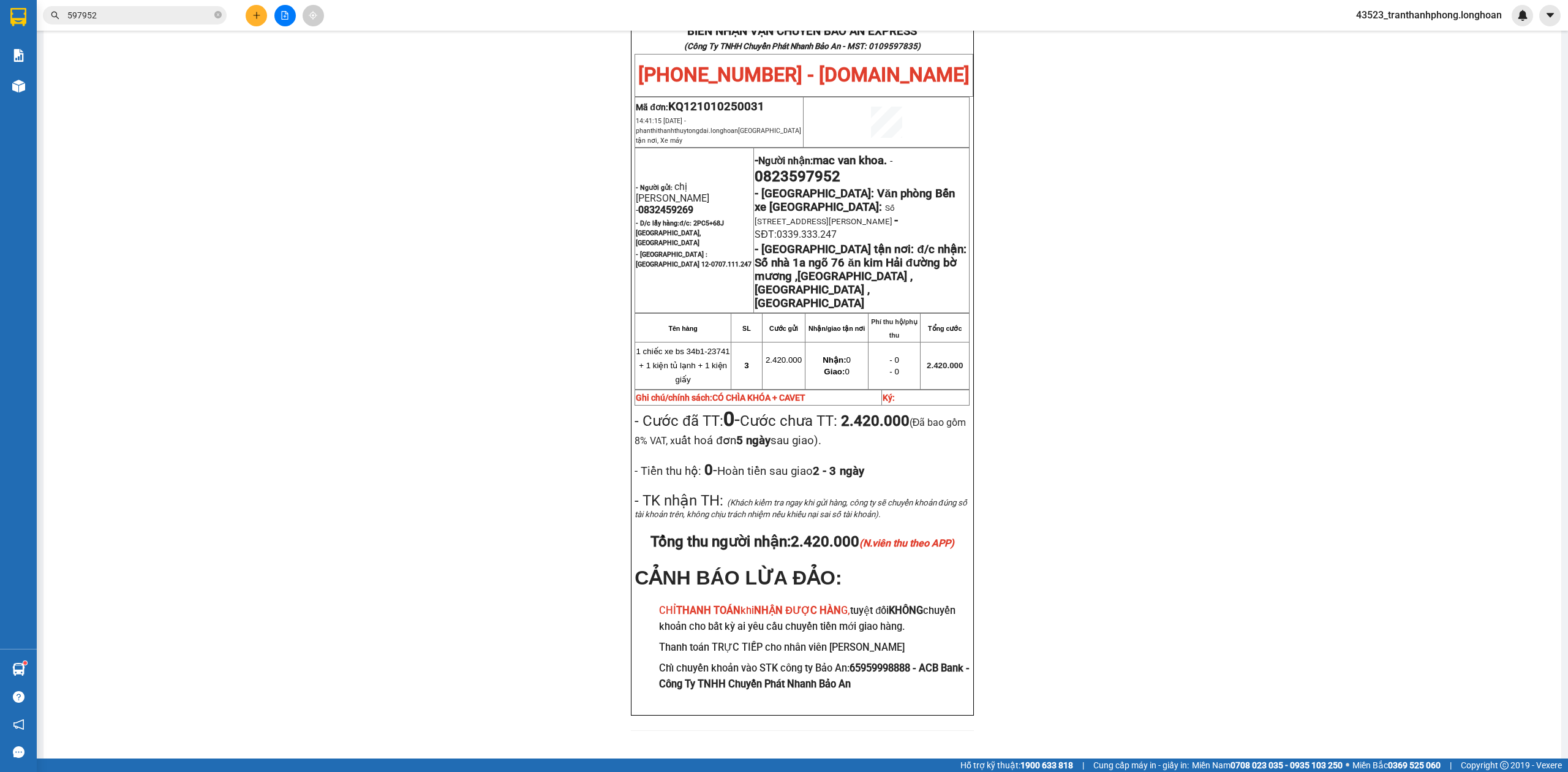
drag, startPoint x: 1352, startPoint y: 306, endPoint x: 1329, endPoint y: 305, distance: 23.0
click at [1351, 306] on div "PHIẾU DÁN LÊN HÀNG Ngày in phiếu: 22:27 ngày 11-10-2025 CSKH: 1900.06.88.33 CÔN…" at bounding box center [802, 89] width 1488 height 1314
click at [807, 168] on span "0823597952" at bounding box center [797, 176] width 85 height 17
copy span "0823597952"
click at [807, 168] on span "0823597952" at bounding box center [797, 176] width 85 height 17
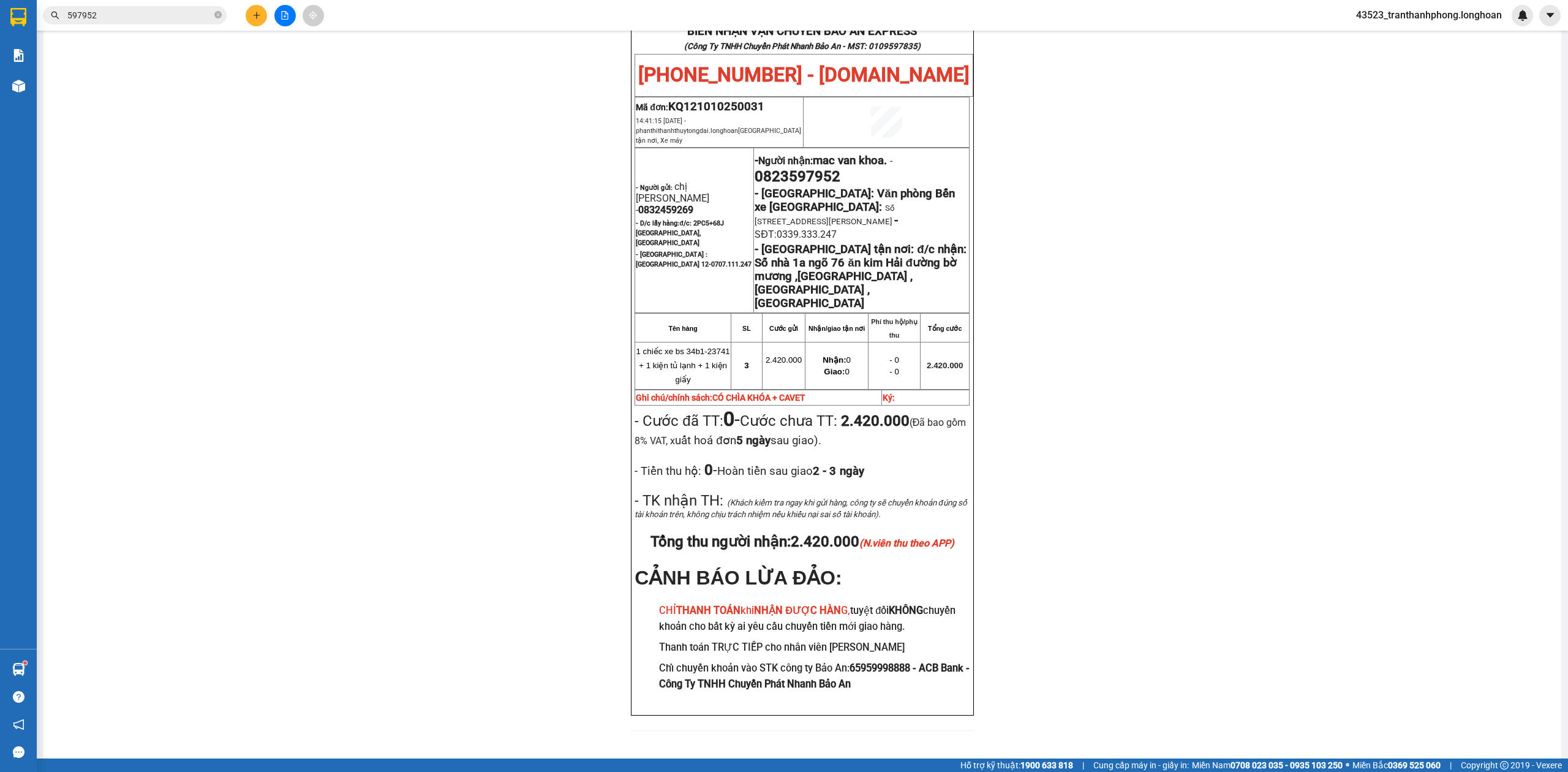
click at [1306, 267] on div "PHIẾU DÁN LÊN HÀNG Ngày in phiếu: 22:27 ngày 11-10-2025 CSKH: 1900.06.88.33 CÔN…" at bounding box center [802, 89] width 1488 height 1314
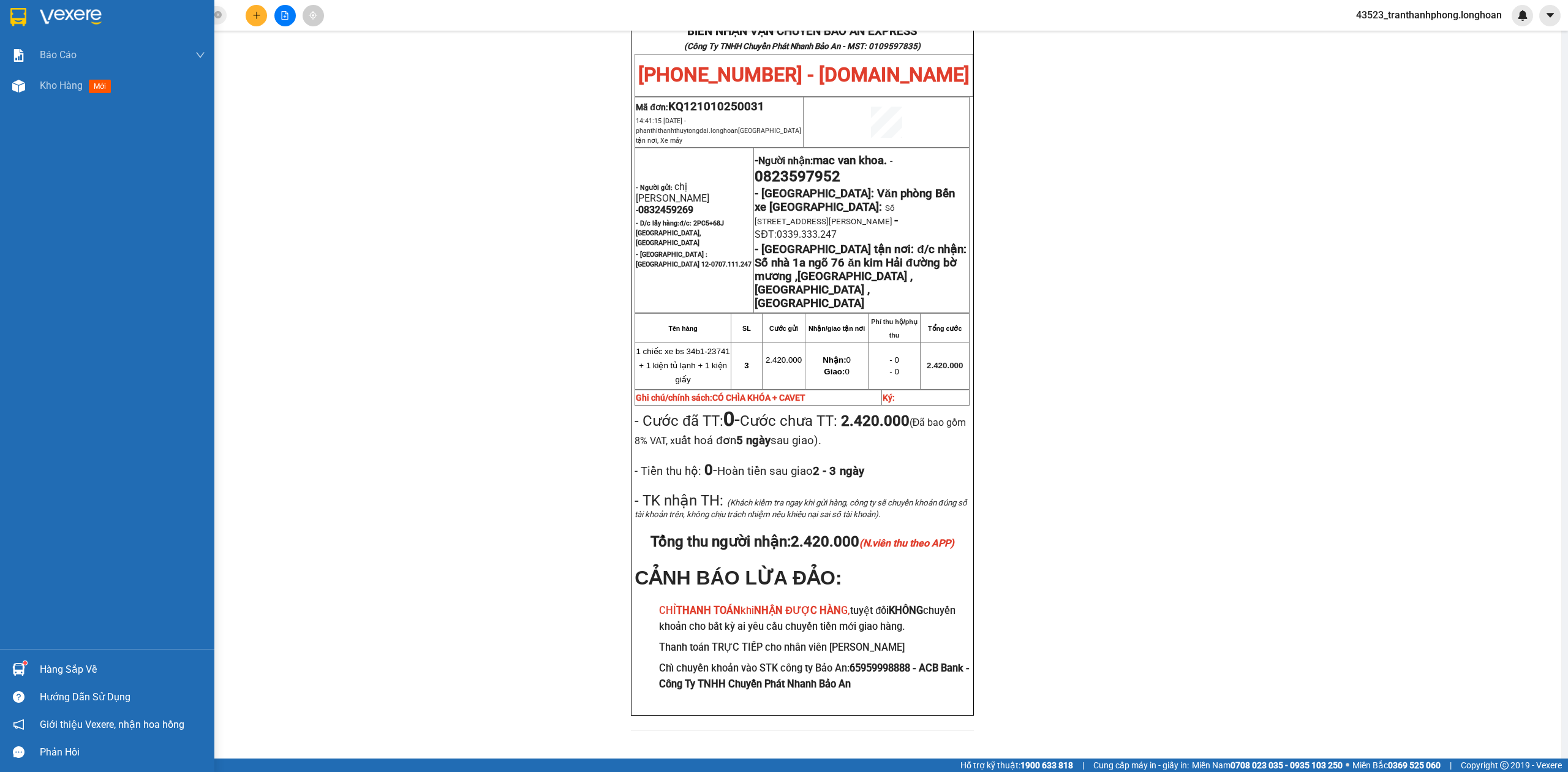
click at [39, 30] on div at bounding box center [107, 19] width 214 height 40
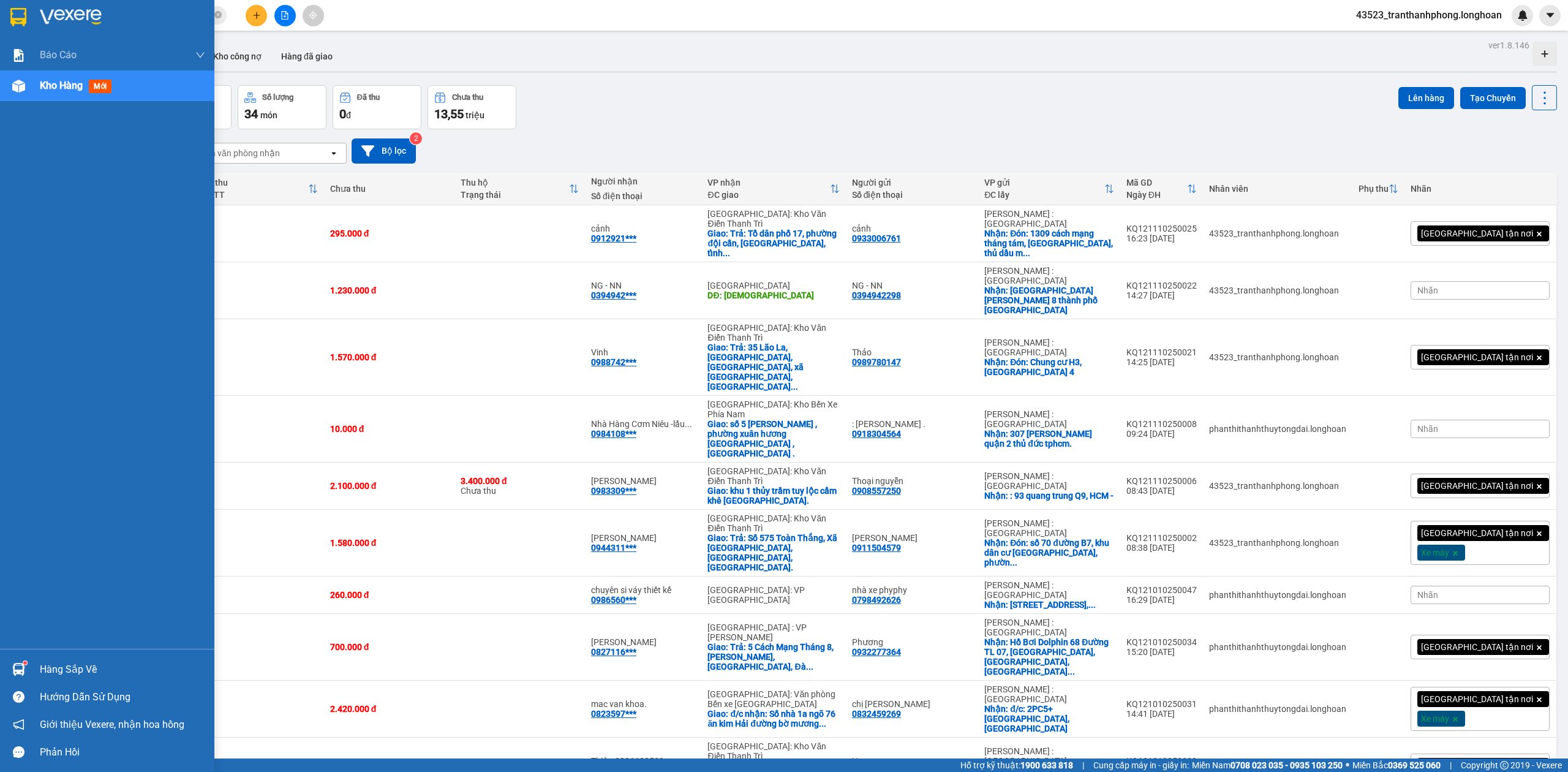
click at [18, 28] on div at bounding box center [107, 19] width 214 height 40
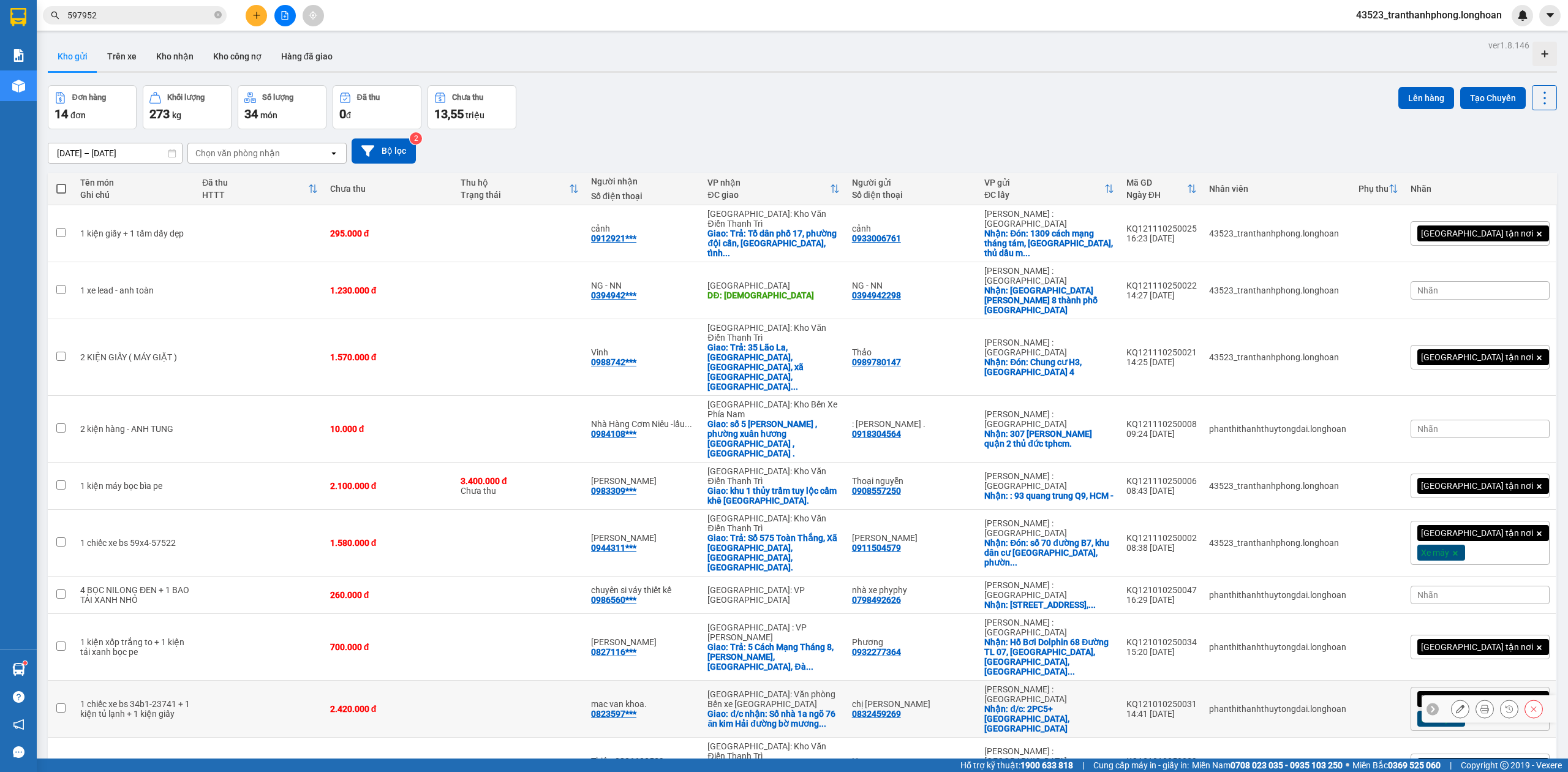
scroll to position [85, 0]
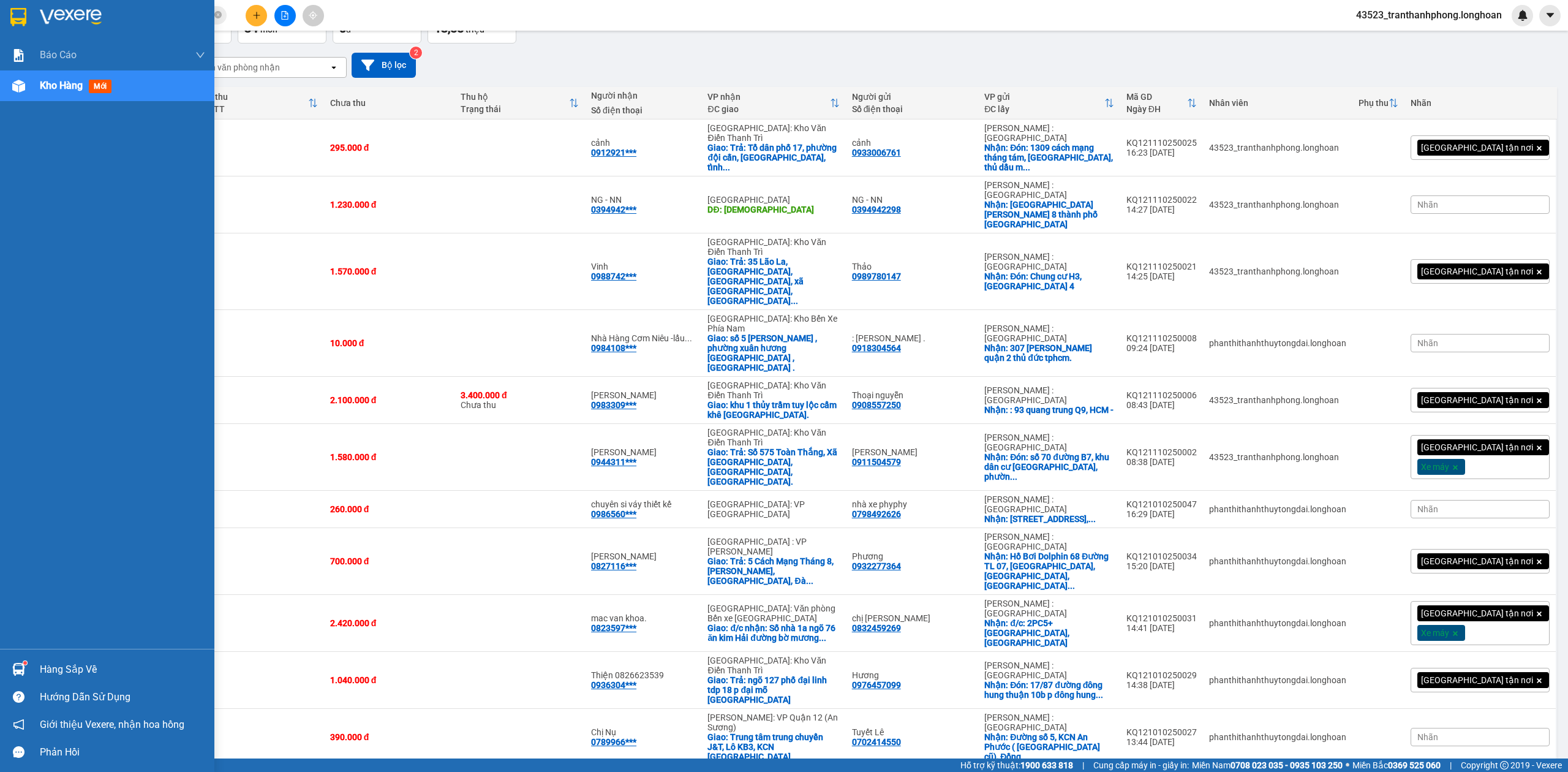
click at [17, 18] on img at bounding box center [18, 17] width 16 height 19
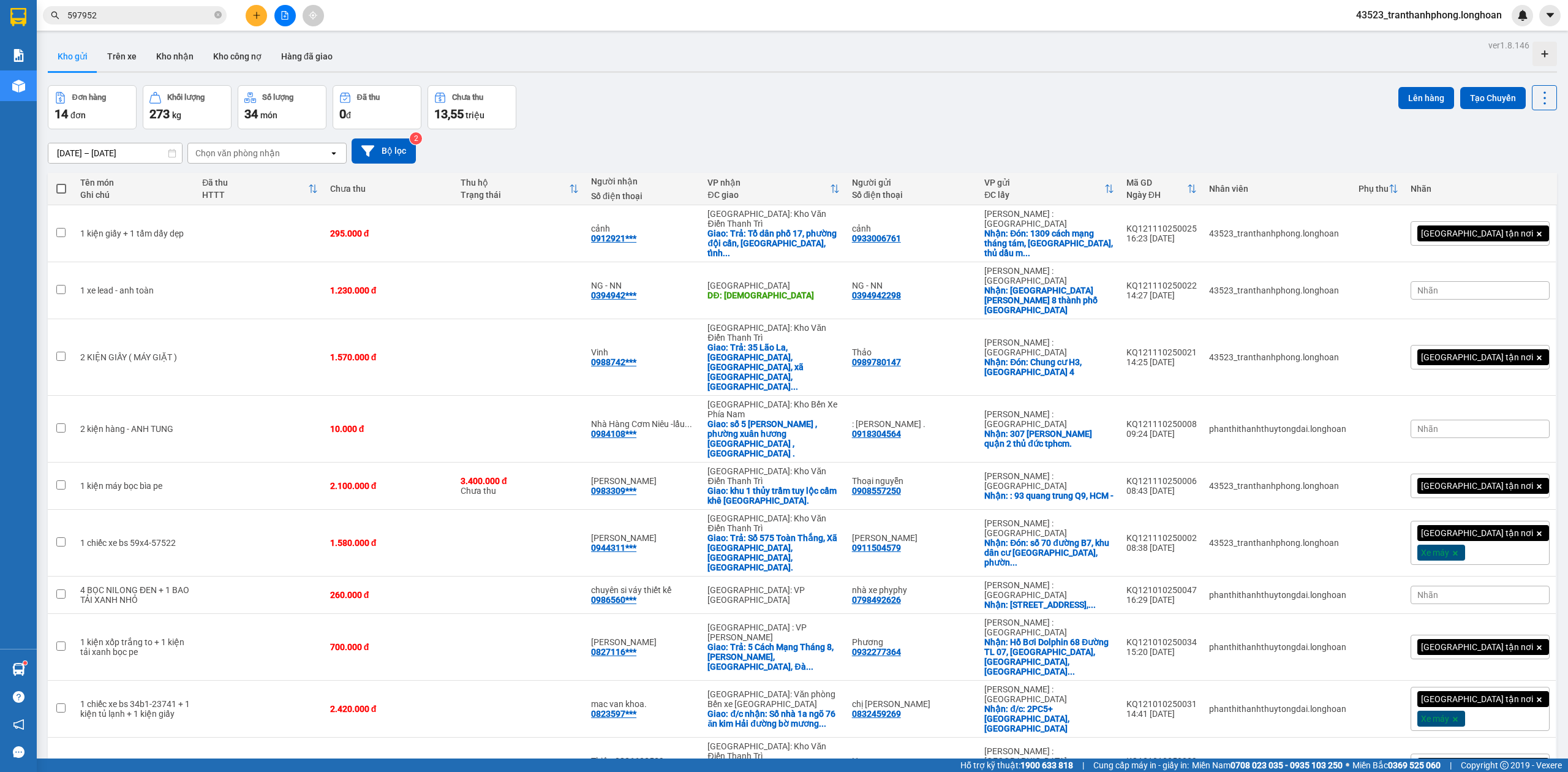
click at [213, 17] on span "597952" at bounding box center [135, 15] width 184 height 19
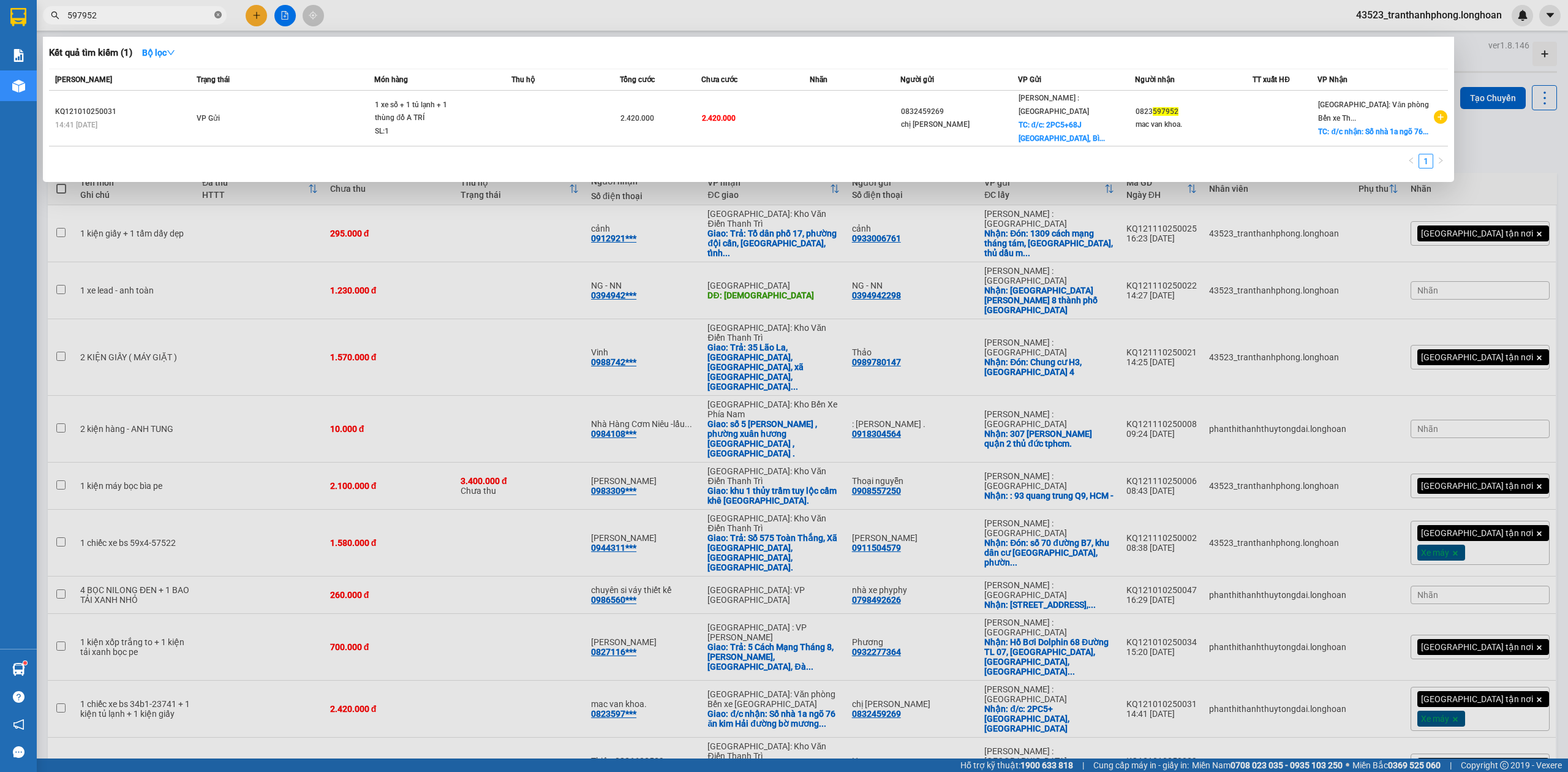
click at [216, 17] on icon "close-circle" at bounding box center [217, 14] width 8 height 8
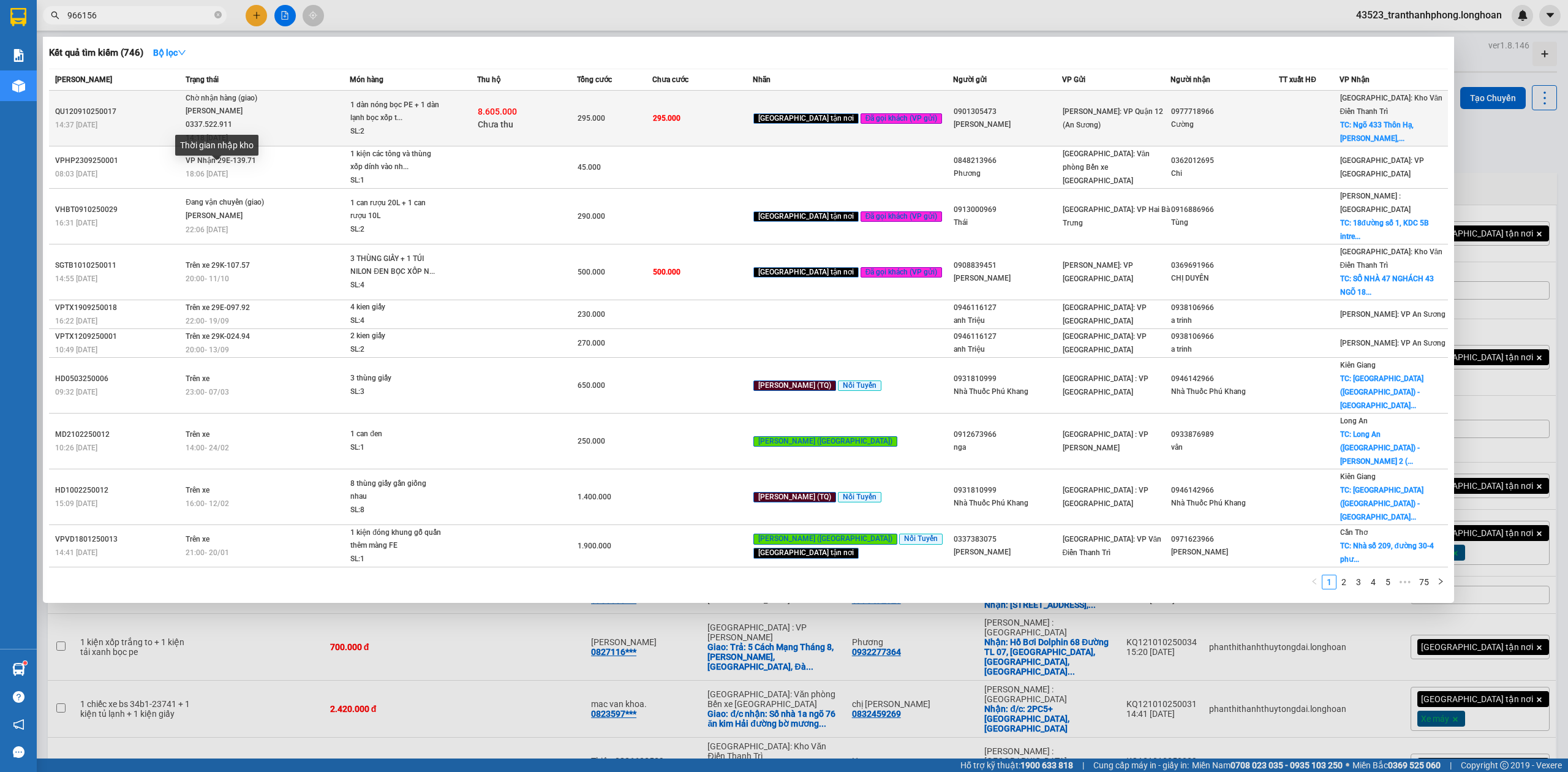
type input "966156"
click at [261, 119] on div "Lê Thanh Phương 0337.522.911" at bounding box center [231, 118] width 92 height 26
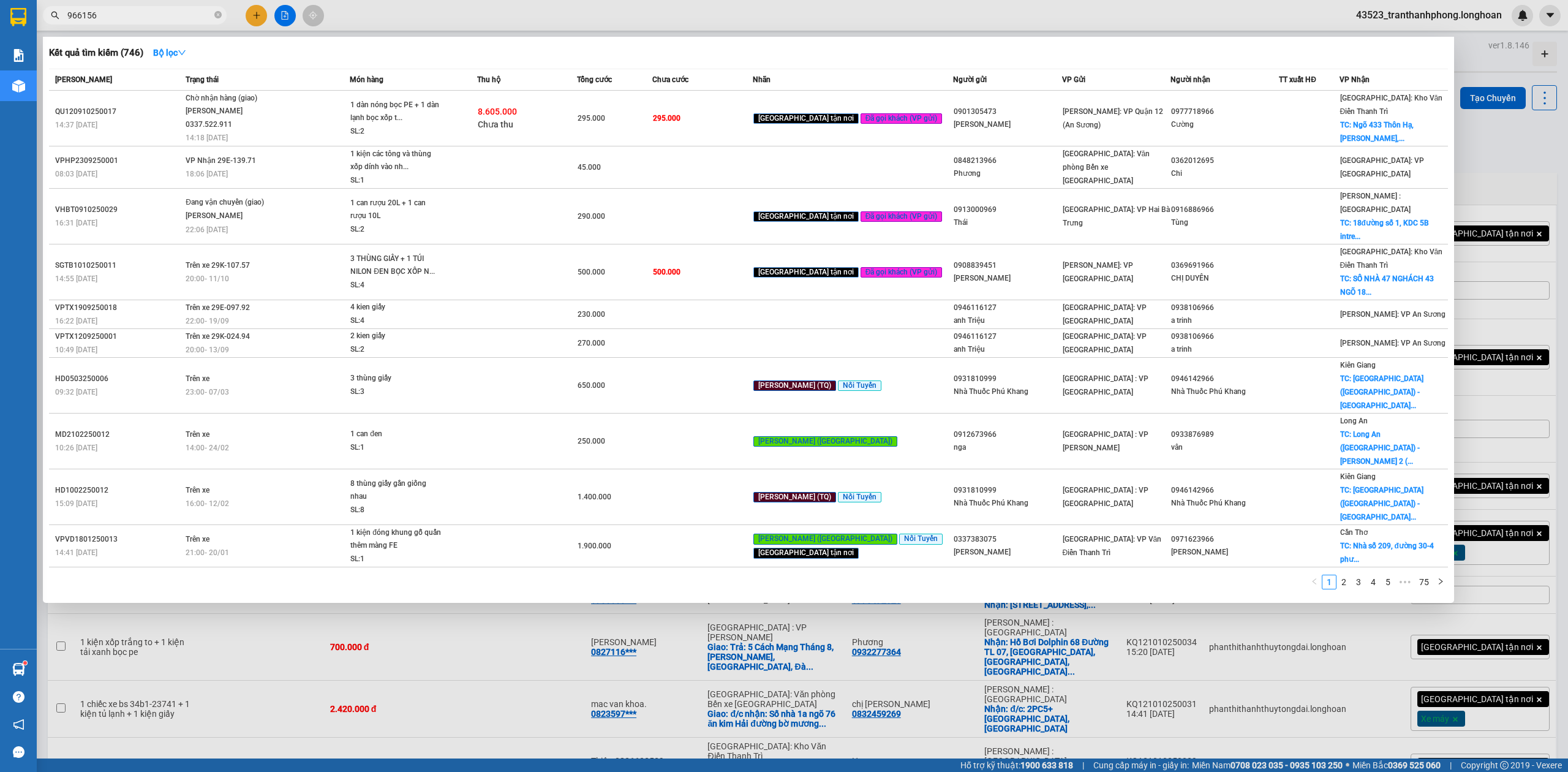
click at [216, 8] on span at bounding box center [217, 15] width 8 height 14
click at [216, 13] on icon "close-circle" at bounding box center [217, 14] width 8 height 8
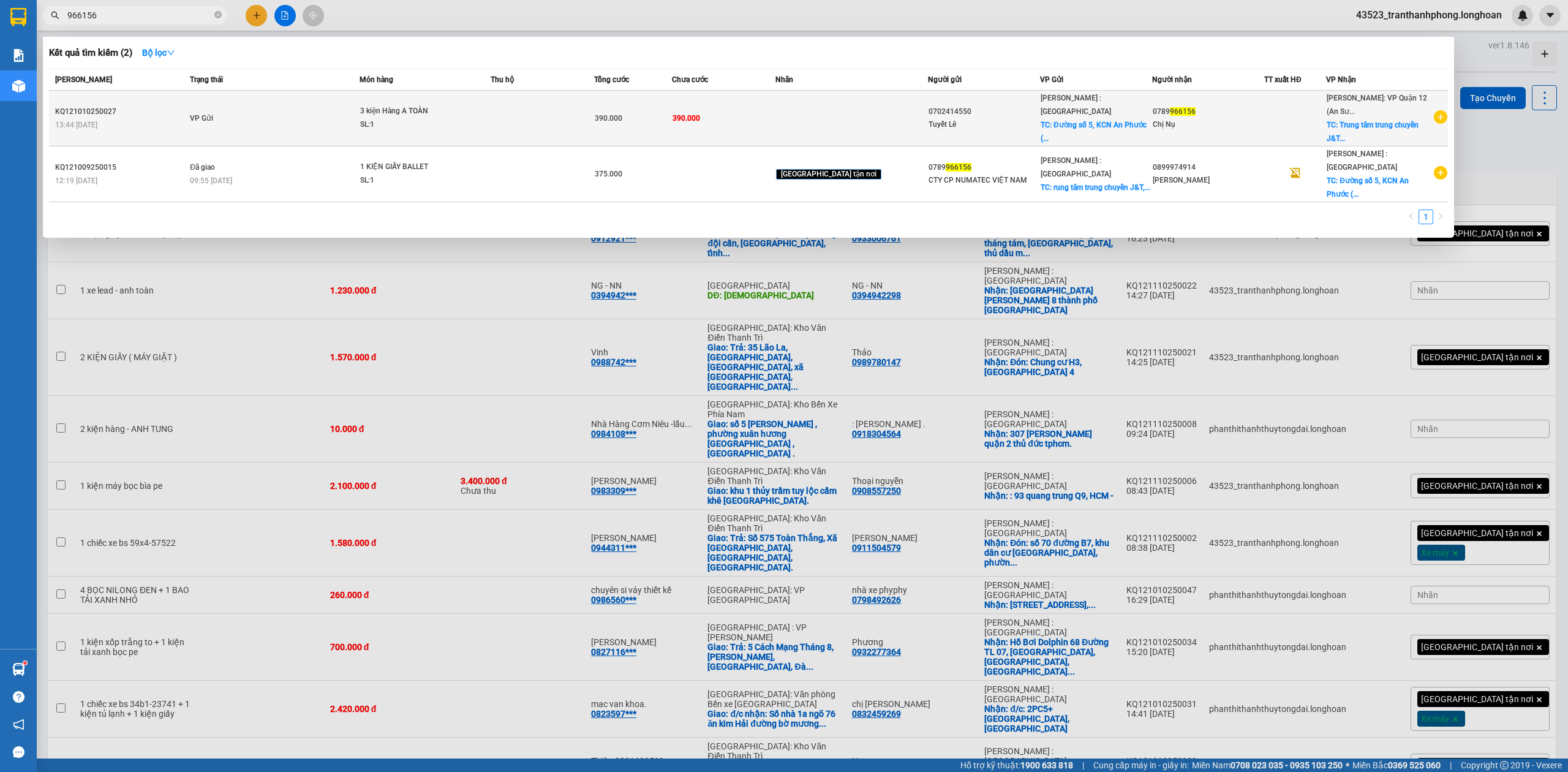
type input "966156"
click at [564, 140] on td at bounding box center [542, 119] width 103 height 56
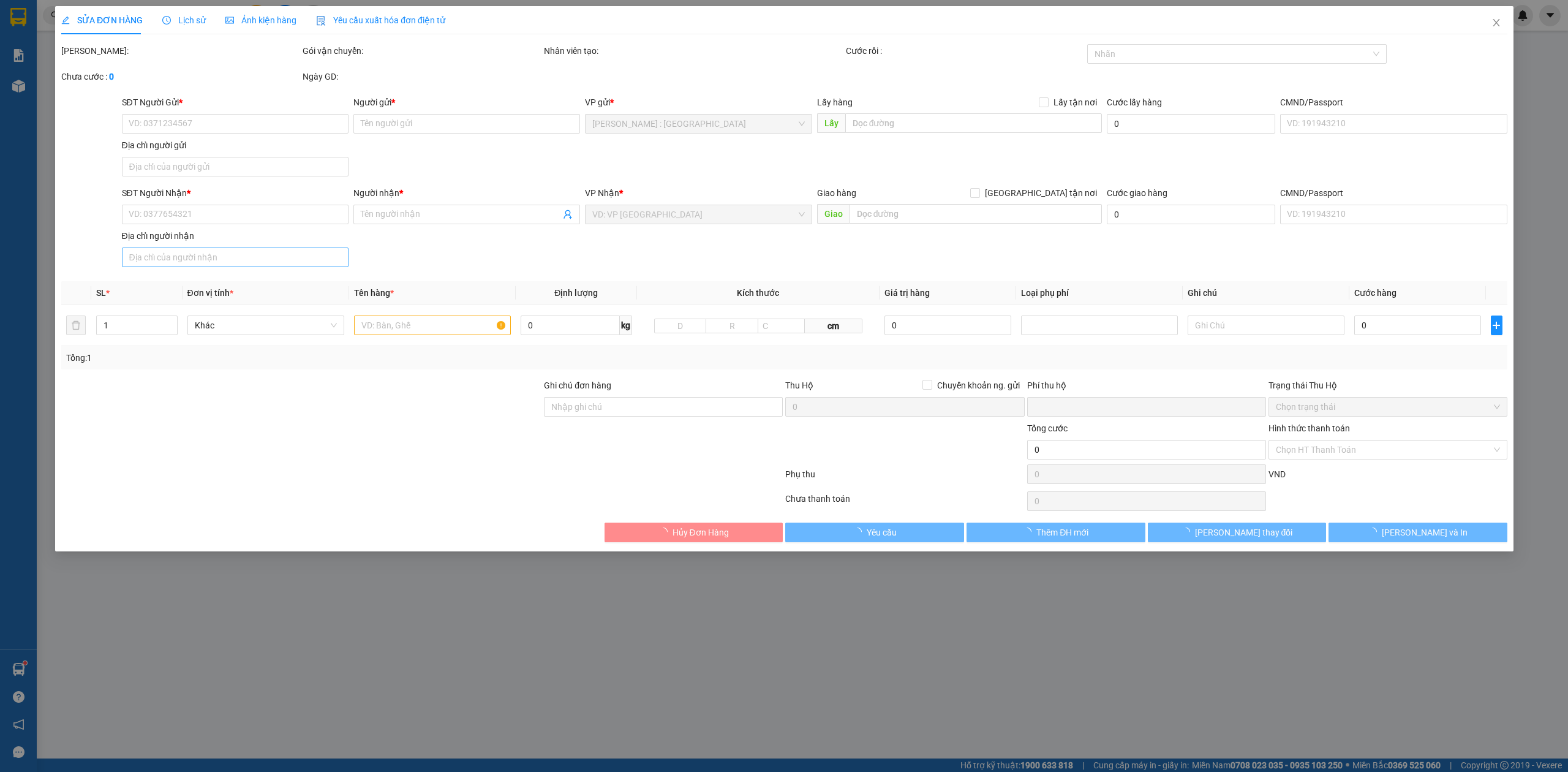
type input "0702414550"
type input "Tuyết Lê"
checkbox input "true"
type input "Đường số 5, KCN An Phước ( Long Thành cũ), Đồng Nai"
type input "0789966156"
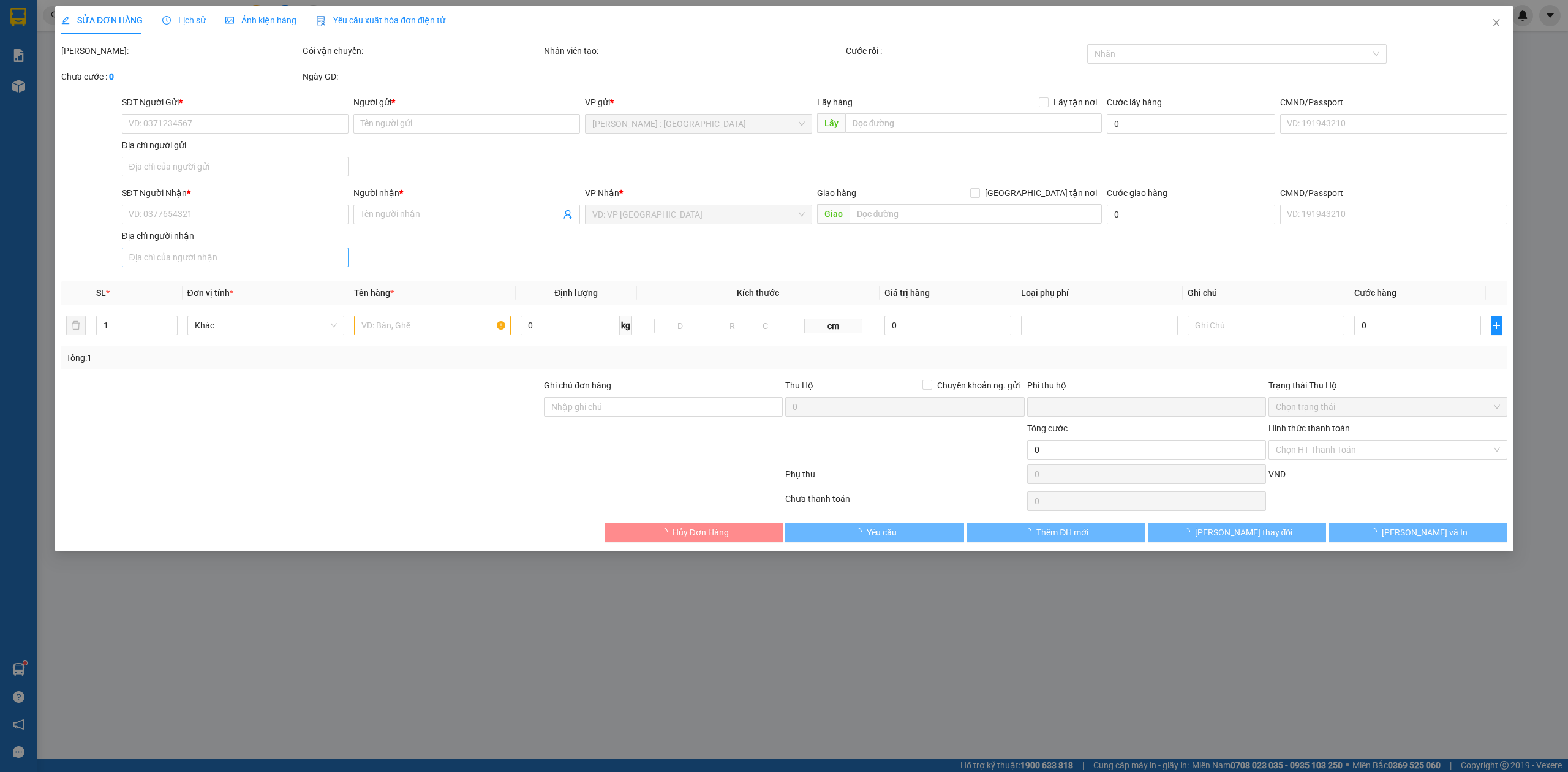
type input "Chị Nụ"
checkbox input "true"
type input "Trung tâm trung chuyển J&T, Lô KB3, KCN Tân Phú Trung, Củ Chi."
type input "0"
type input "390.000"
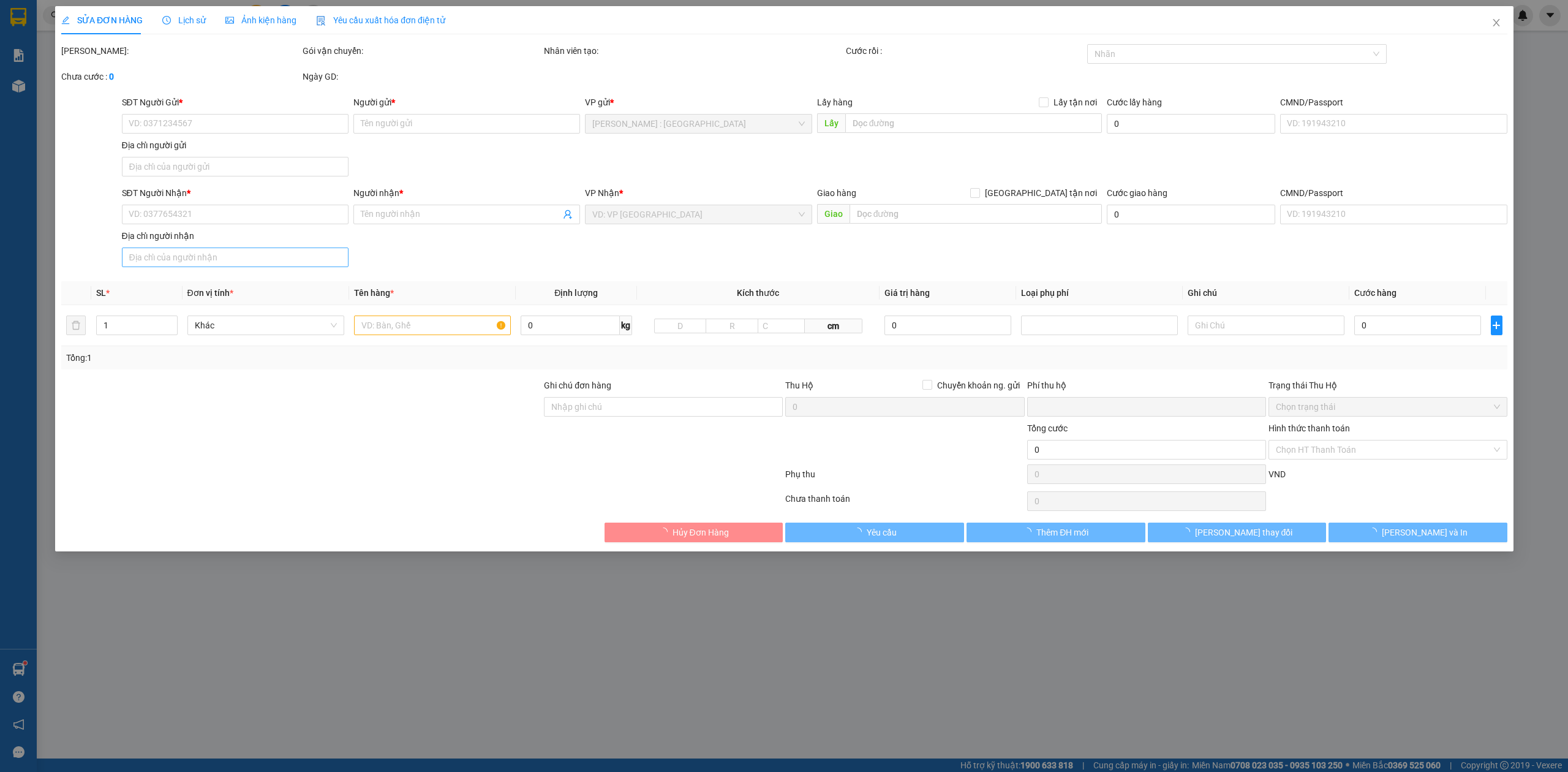
type input "390.000"
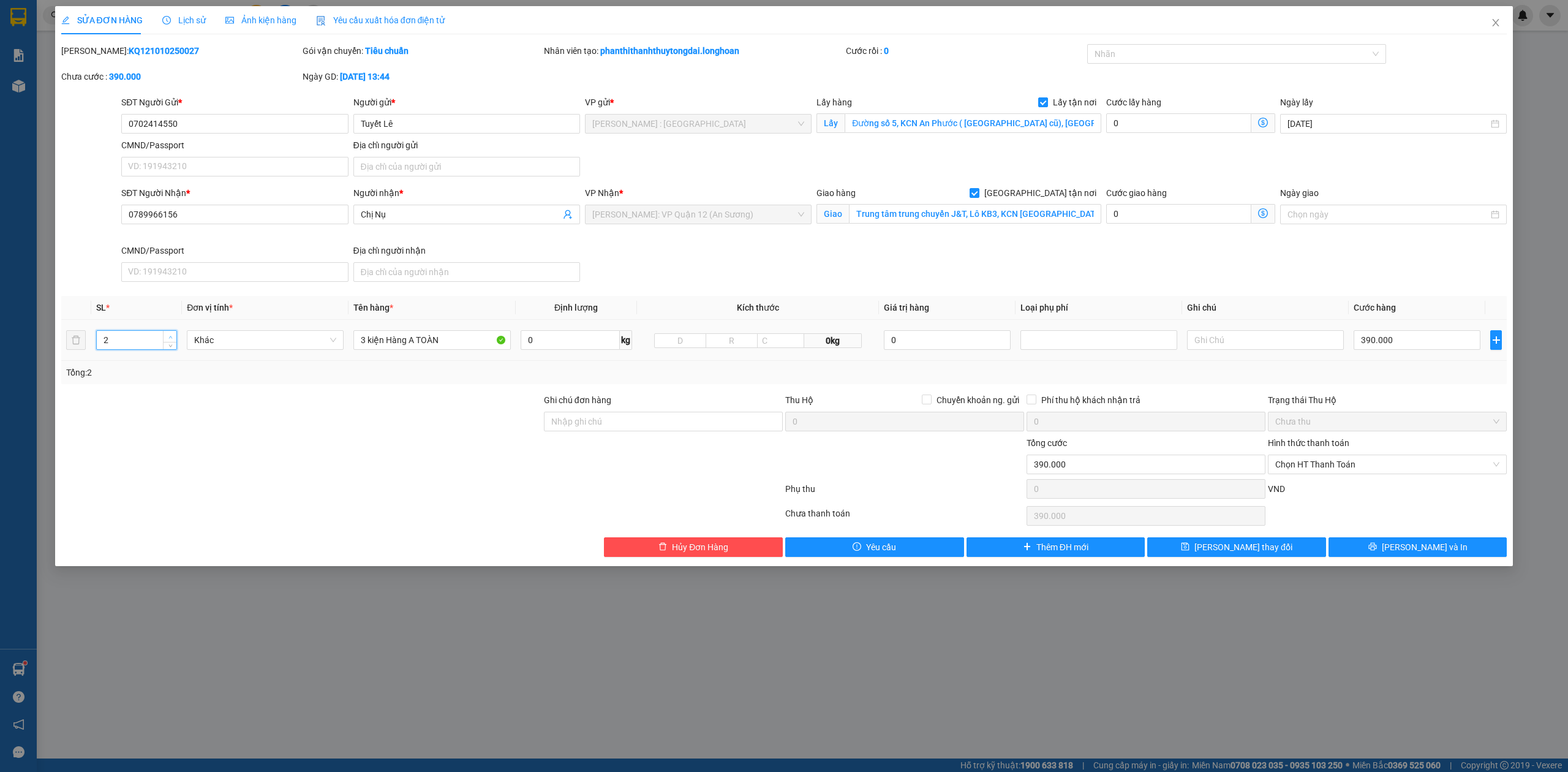
click at [167, 339] on span "up" at bounding box center [170, 337] width 8 height 8
type input "3"
click at [167, 339] on span "up" at bounding box center [170, 337] width 8 height 8
click at [1251, 52] on div at bounding box center [1230, 53] width 281 height 14
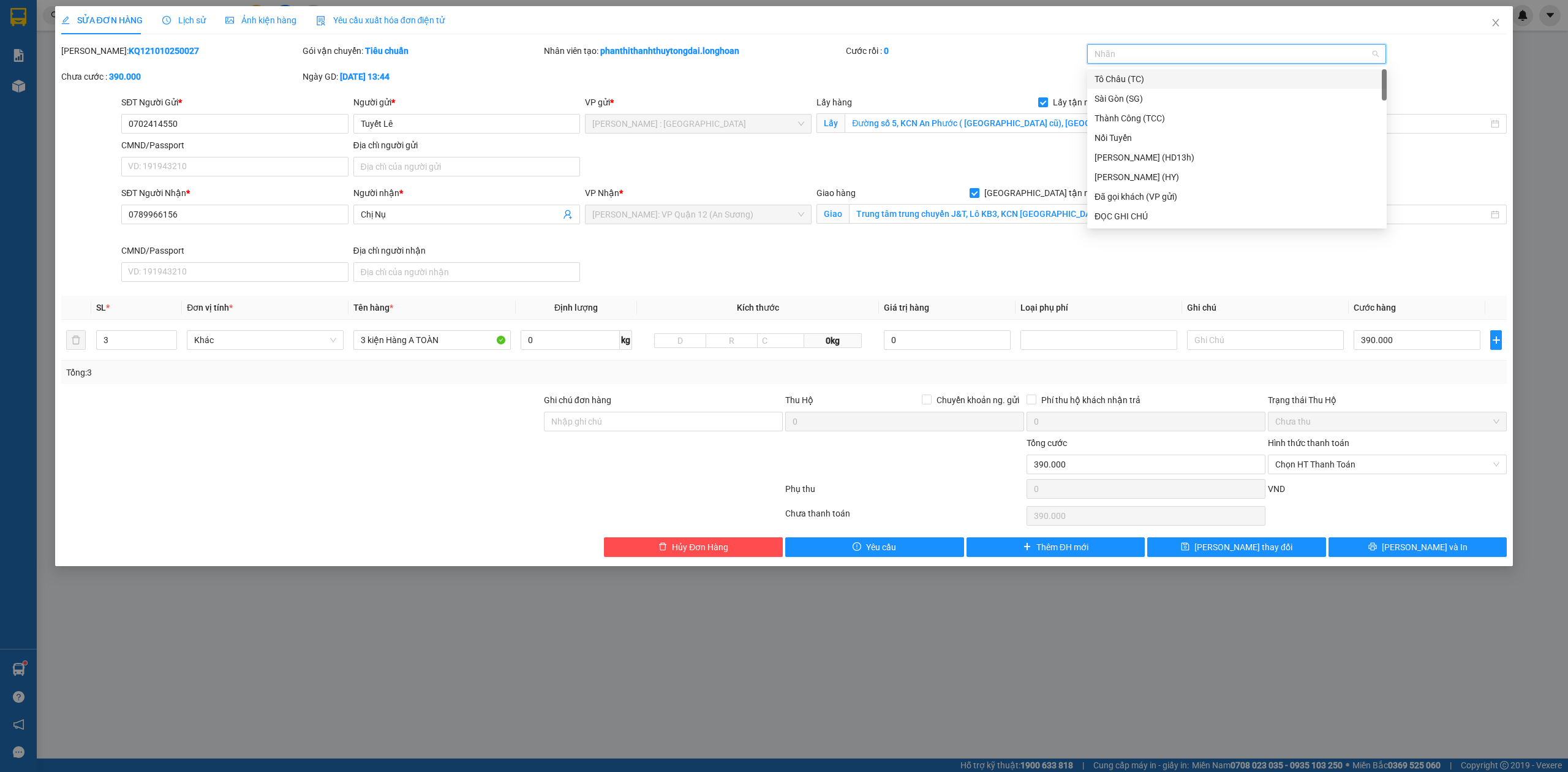
type input "g"
click at [1136, 214] on div "[GEOGRAPHIC_DATA] tận nơi" at bounding box center [1236, 217] width 285 height 14
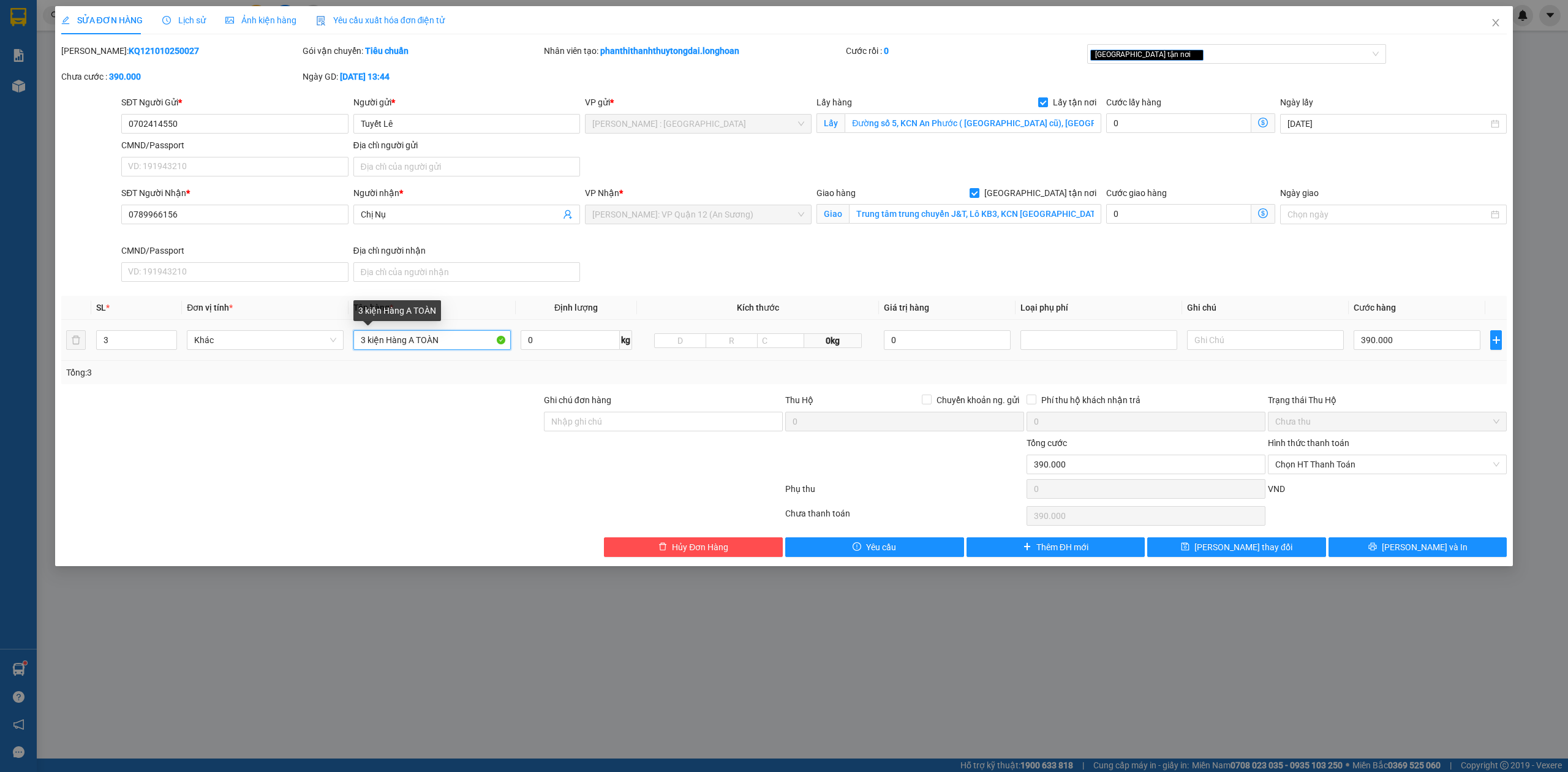
drag, startPoint x: 444, startPoint y: 340, endPoint x: 411, endPoint y: 343, distance: 33.1
click at [411, 343] on input "3 kiện Hàng A TOÀN" at bounding box center [432, 339] width 157 height 19
type input "3"
type input "3 kiện giấy"
click at [1444, 555] on button "[PERSON_NAME] và In" at bounding box center [1417, 547] width 179 height 19
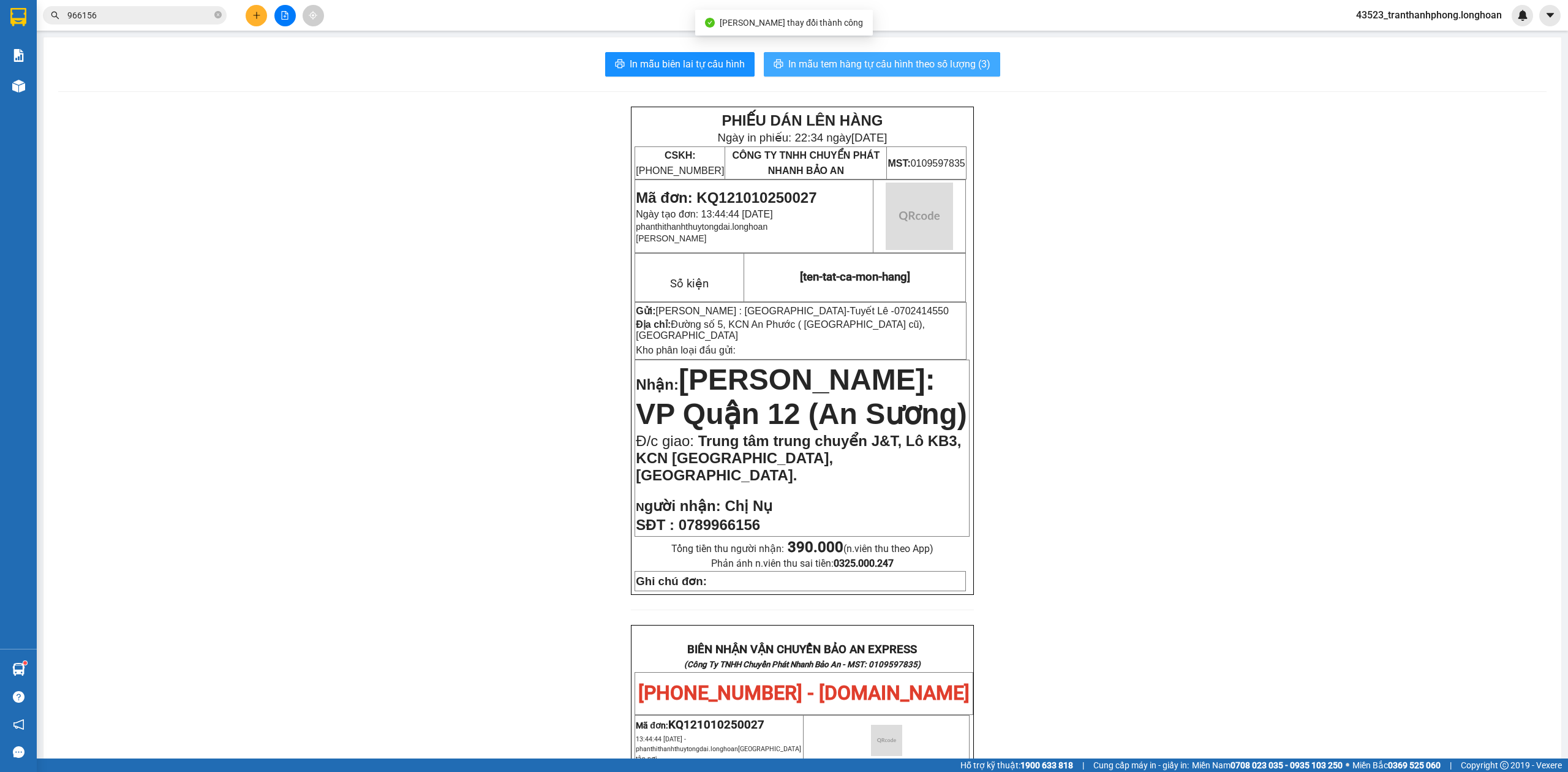
click at [966, 68] on button "In mẫu tem hàng tự cấu hình theo số lượng (3)" at bounding box center [882, 64] width 236 height 25
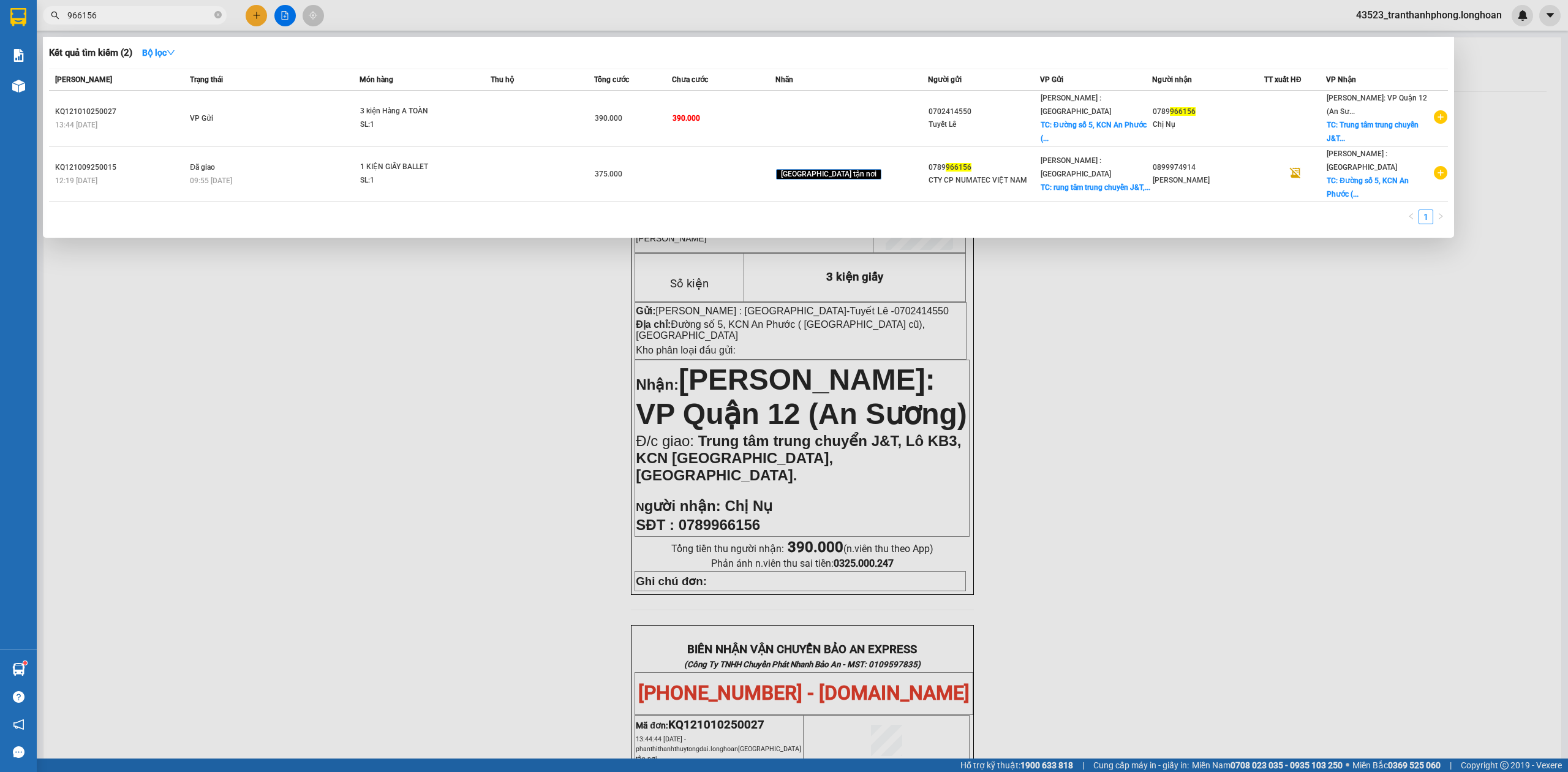
click at [135, 18] on input "966156" at bounding box center [140, 15] width 145 height 14
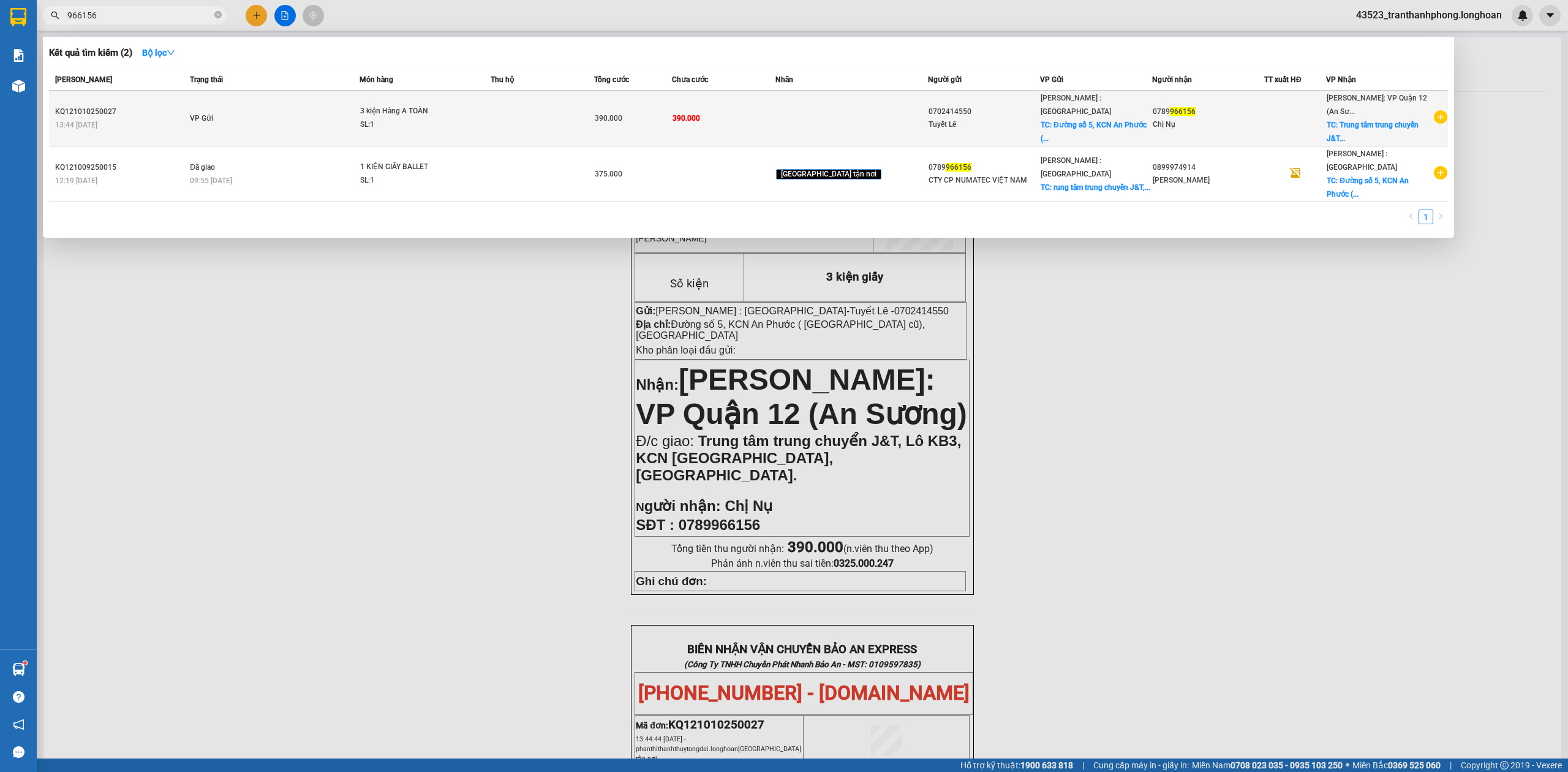
click at [202, 101] on td "VP Gửi" at bounding box center [273, 119] width 173 height 56
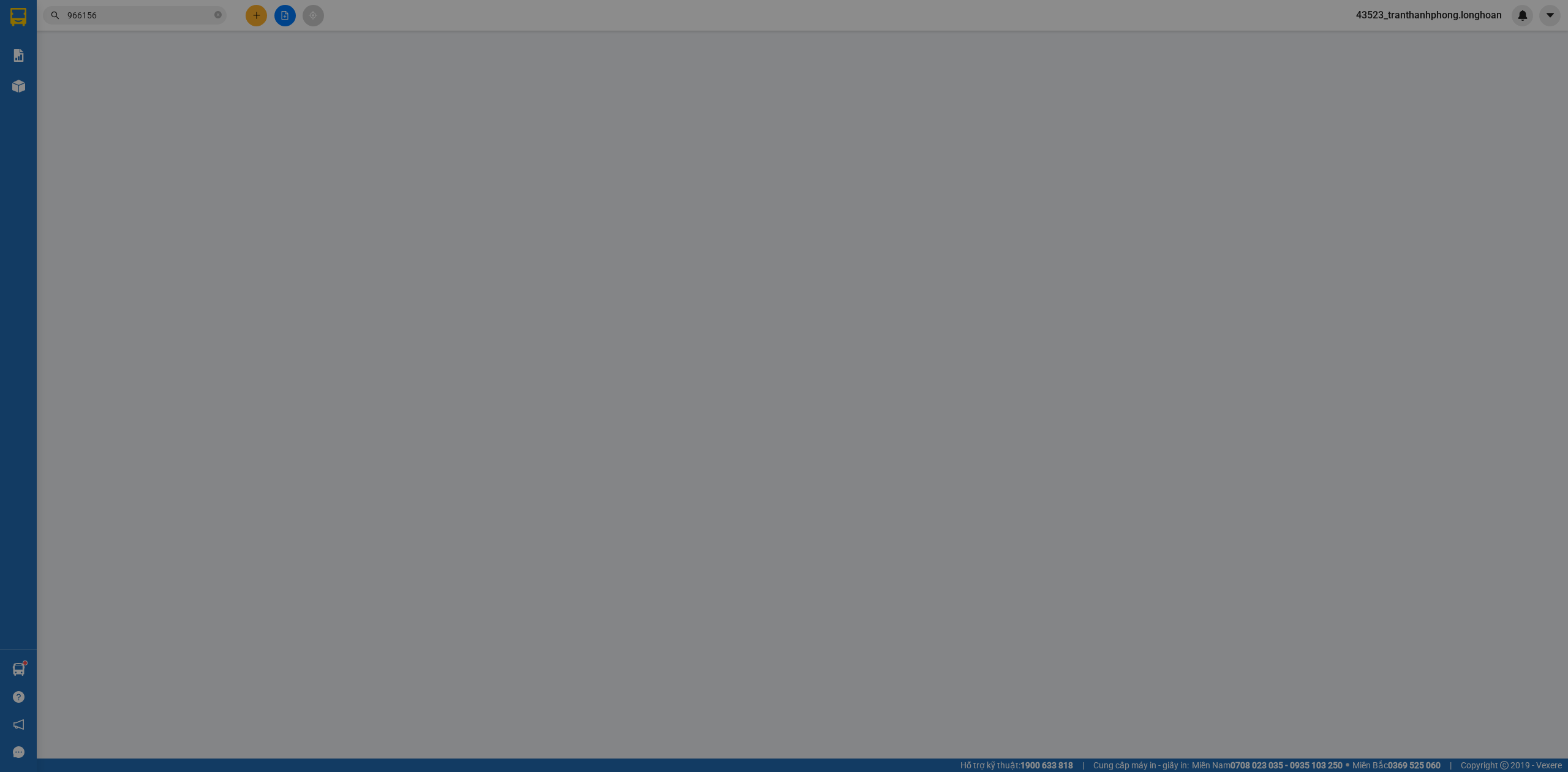
type input "0702414550"
type input "Tuyết Lê"
checkbox input "true"
type input "Đường số 5, KCN An Phước ( Long Thành cũ), Đồng Nai"
type input "0789966156"
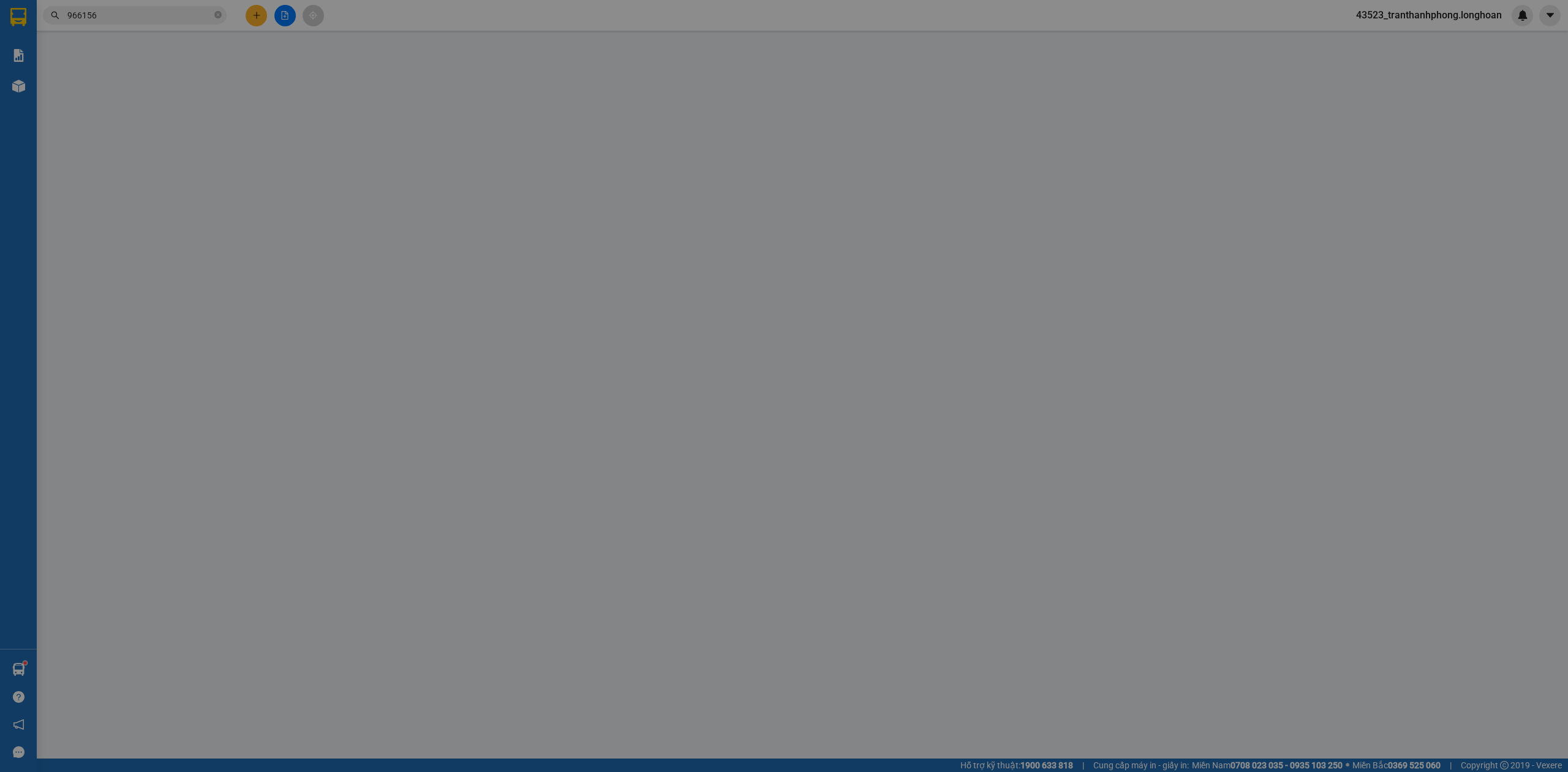
type input "Chị Nụ"
checkbox input "true"
type input "Trung tâm trung chuyển J&T, Lô KB3, KCN Tân Phú Trung, Củ Chi."
type input "0"
type input "390.000"
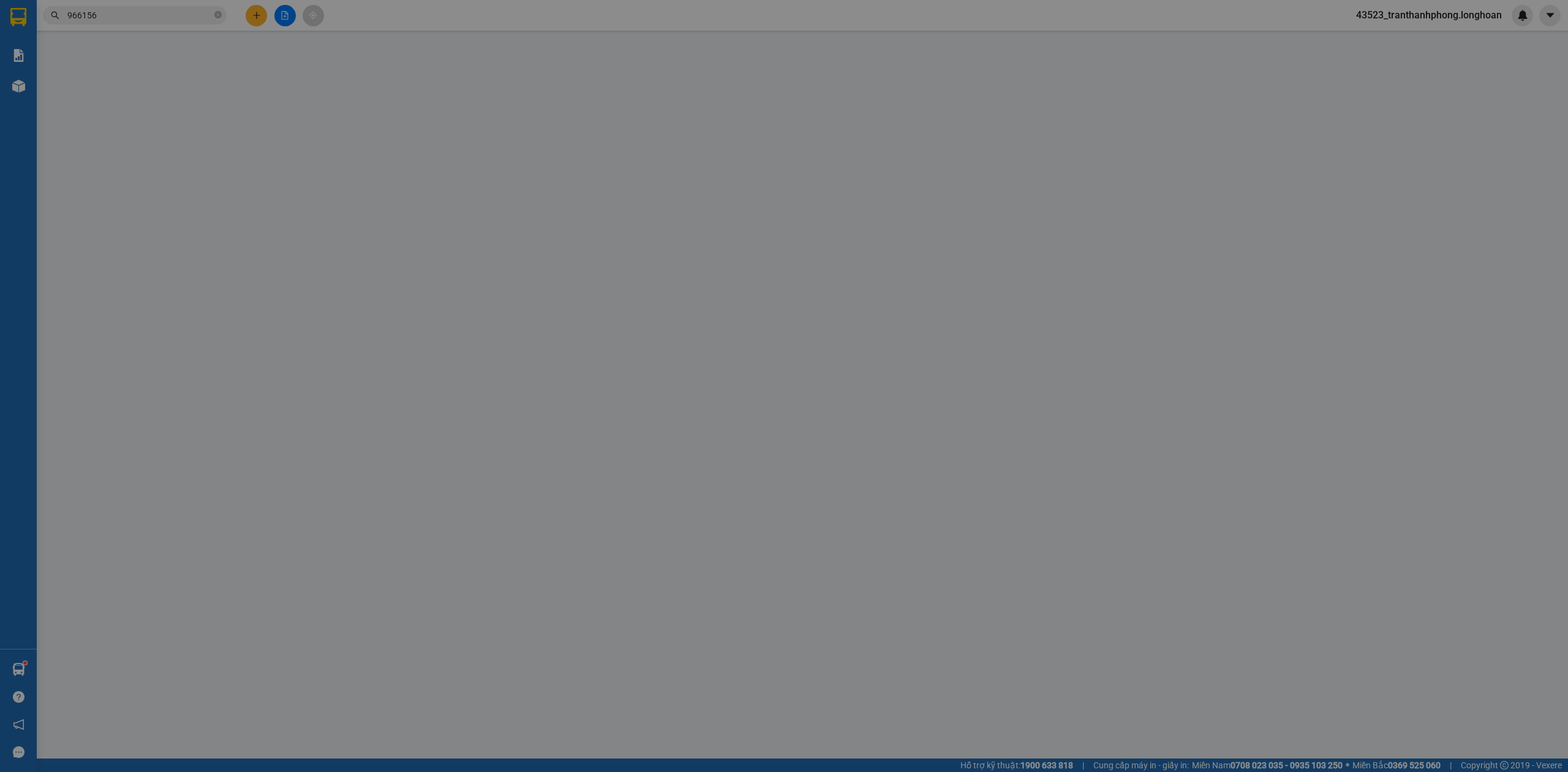
type input "390.000"
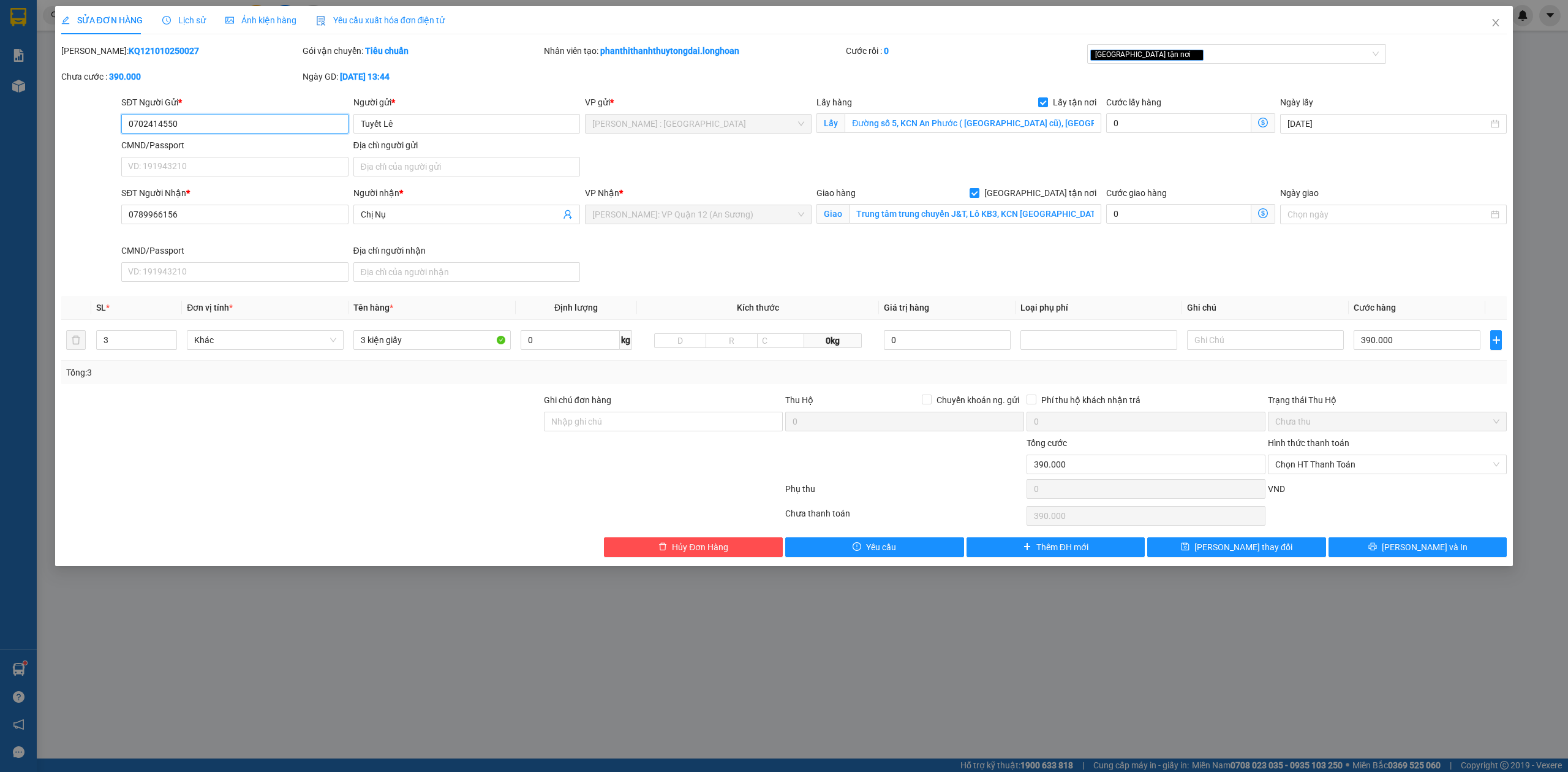
click at [682, 216] on span "[PERSON_NAME]: VP Quận 12 (An Sương)" at bounding box center [698, 214] width 212 height 19
drag, startPoint x: 682, startPoint y: 216, endPoint x: 129, endPoint y: 179, distance: 554.2
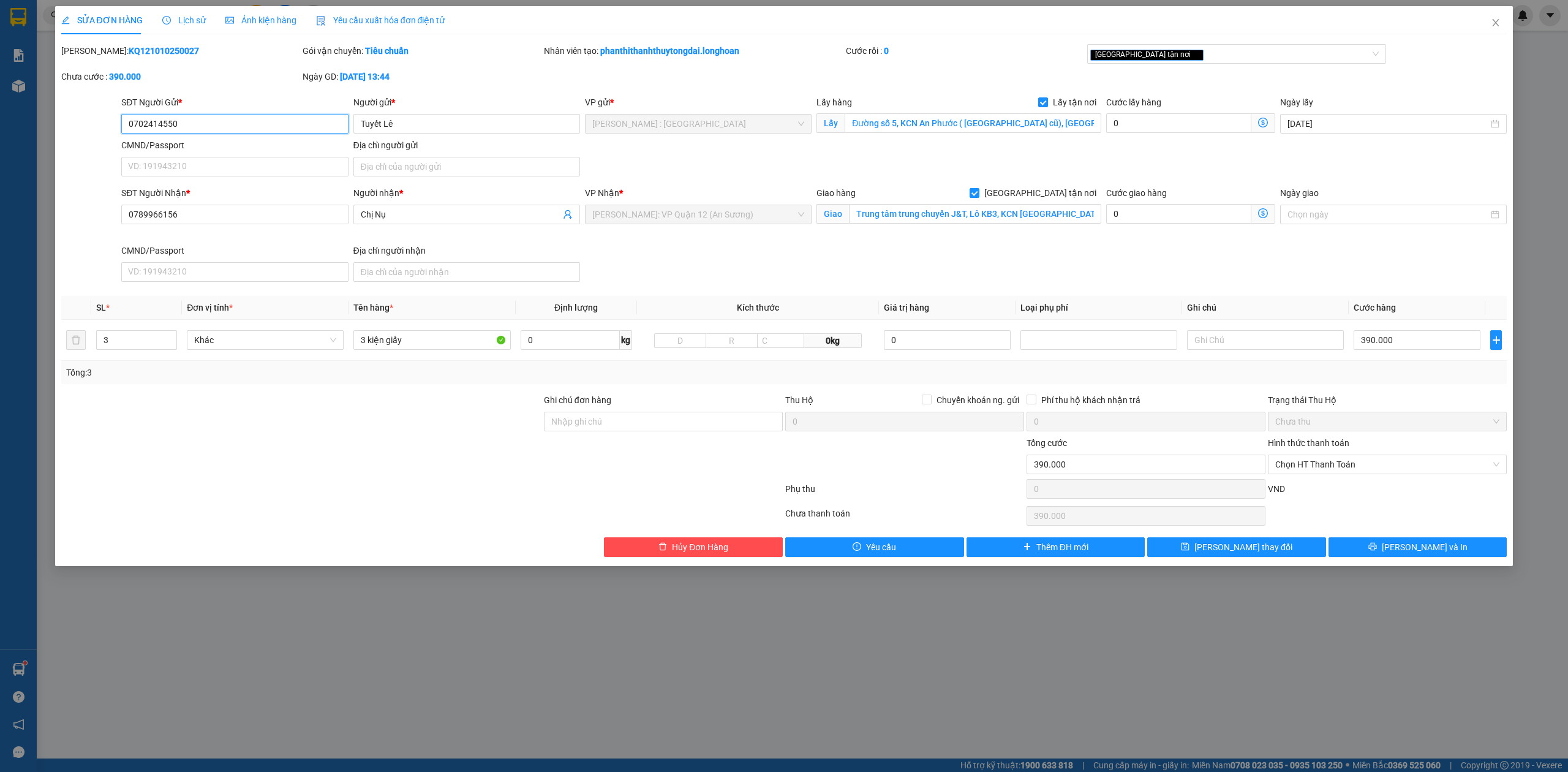
click at [677, 216] on span "[PERSON_NAME]: VP Quận 12 (An Sương)" at bounding box center [698, 214] width 212 height 19
click at [212, 206] on input "0789966156" at bounding box center [234, 214] width 227 height 19
click at [1413, 549] on span "[PERSON_NAME] và In" at bounding box center [1424, 547] width 85 height 14
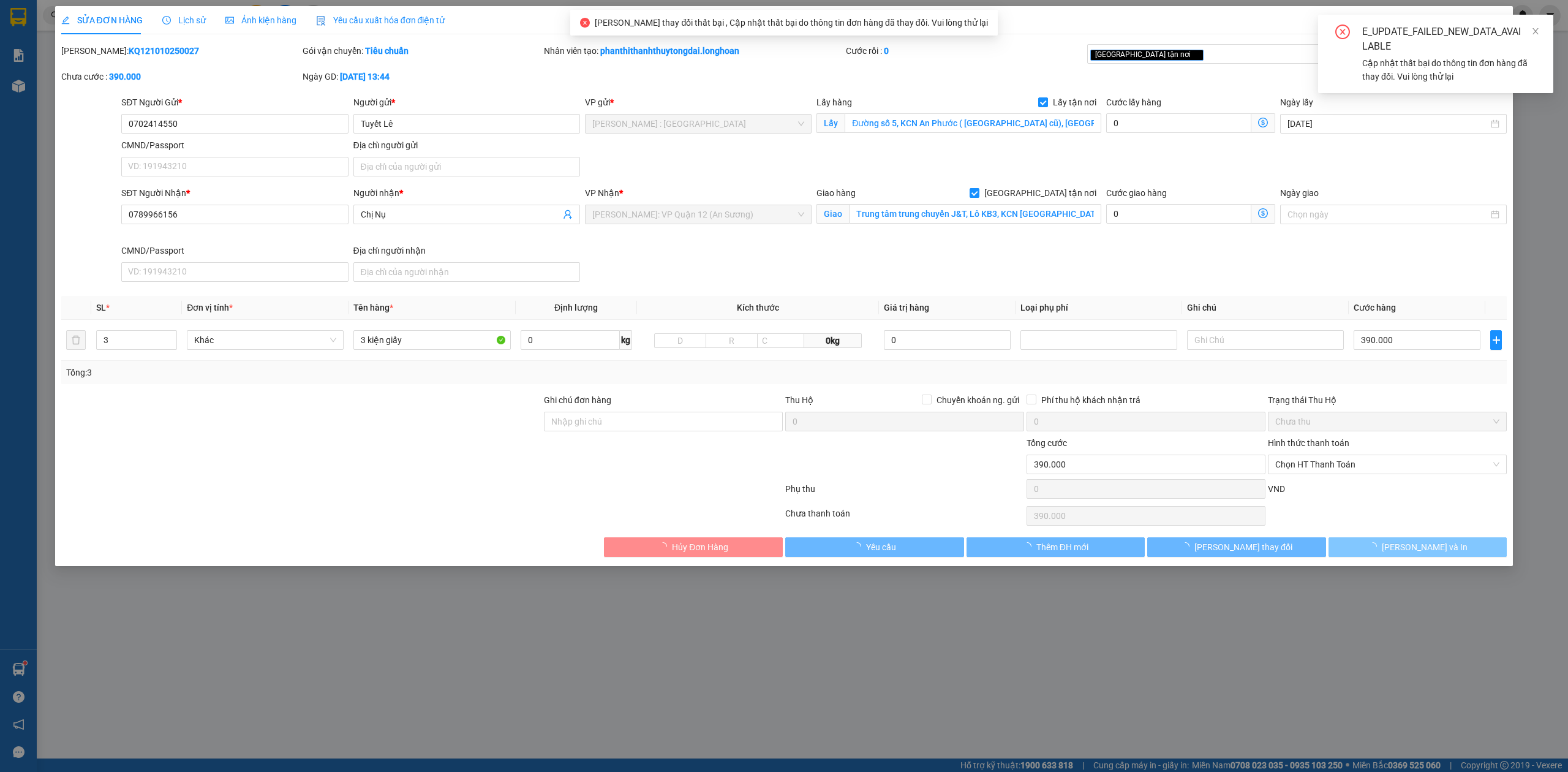
type input "NHẬN GIAO NGUYÊN KIỆN HÀNG HƯ VỠ ĐỀN THEO CHÍNH SÁCH"
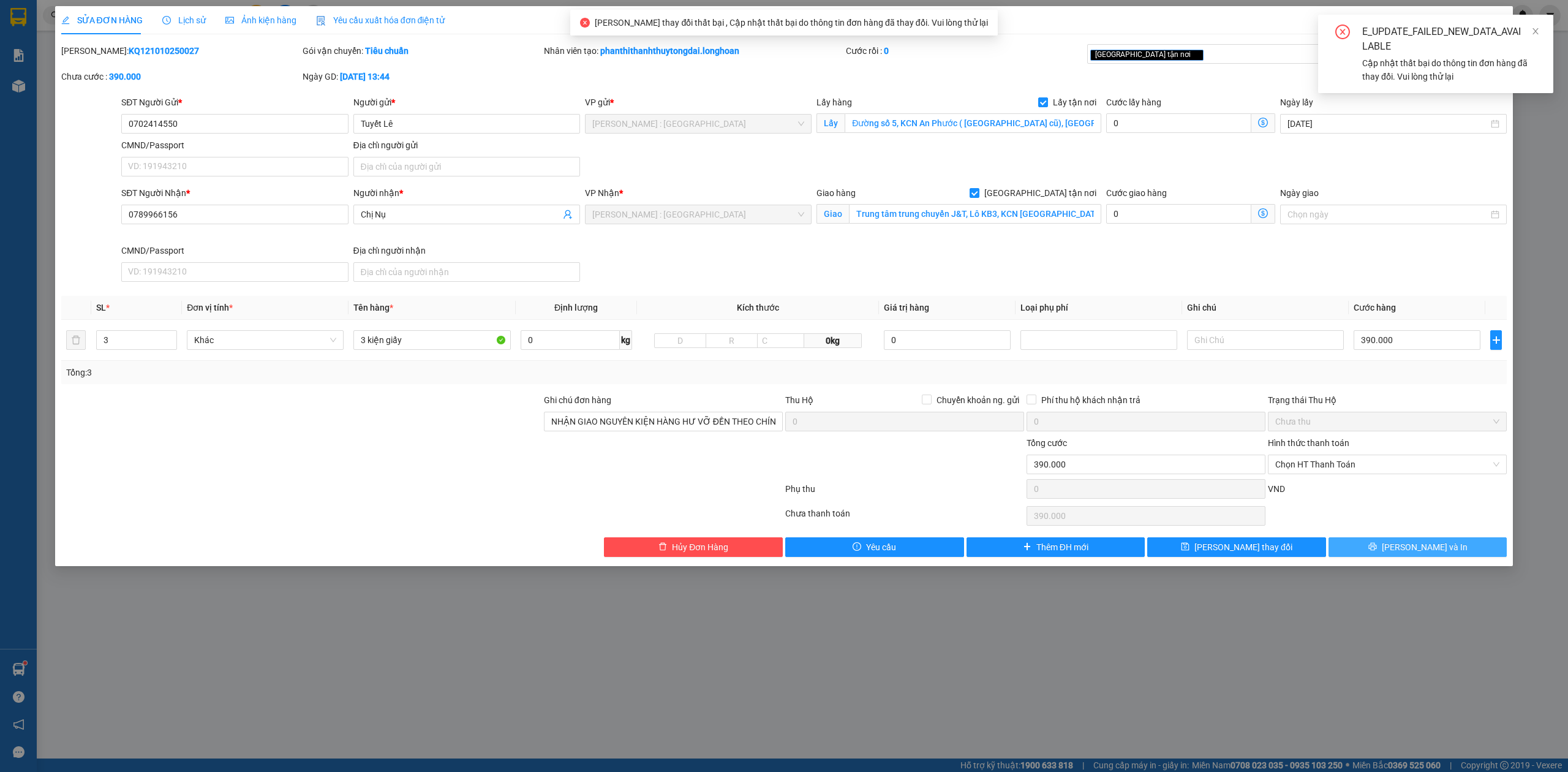
click at [1380, 551] on button "[PERSON_NAME] và In" at bounding box center [1417, 547] width 179 height 19
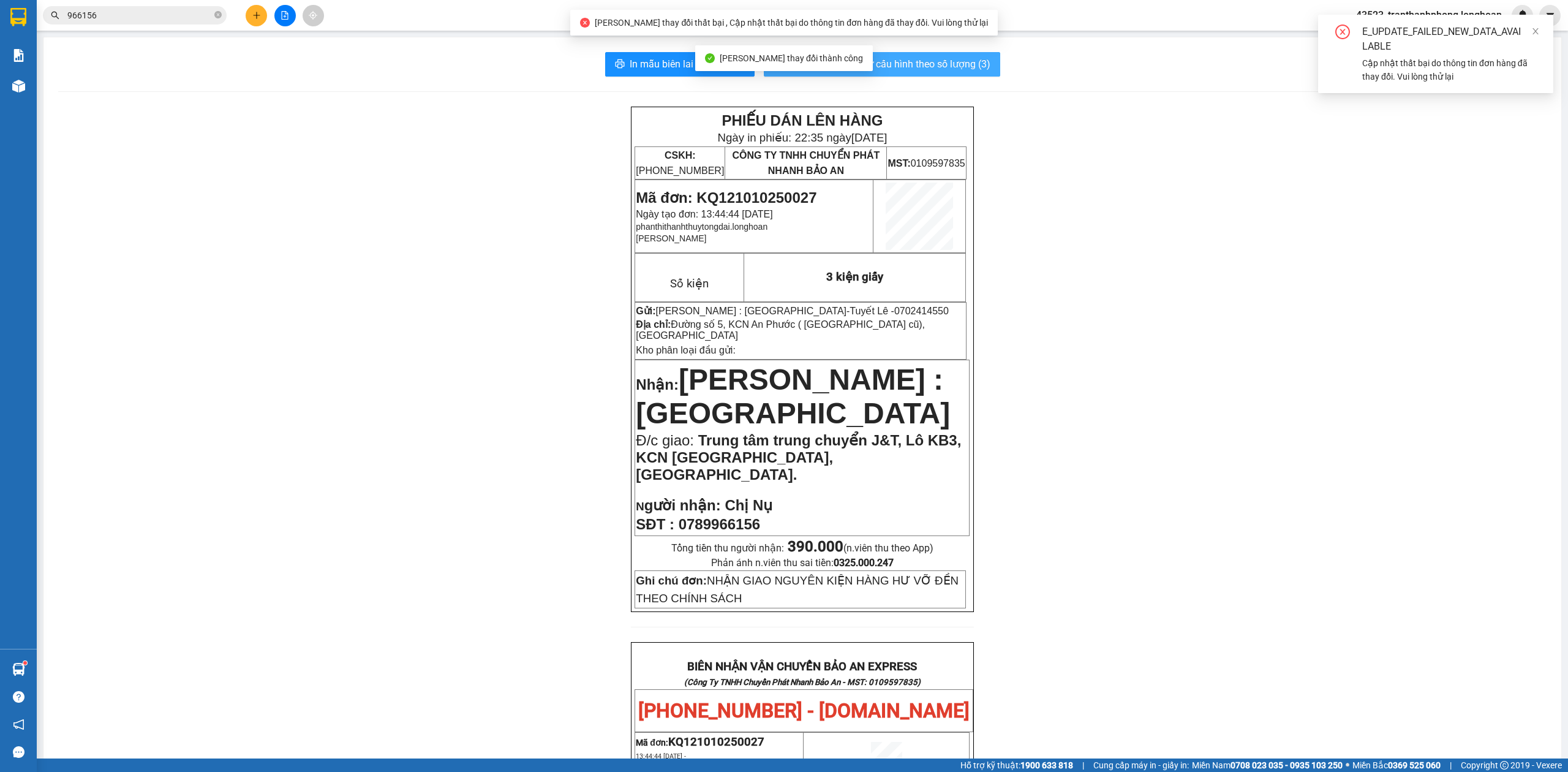
click at [903, 68] on span "In mẫu tem hàng tự cấu hình theo số lượng (3)" at bounding box center [889, 64] width 202 height 15
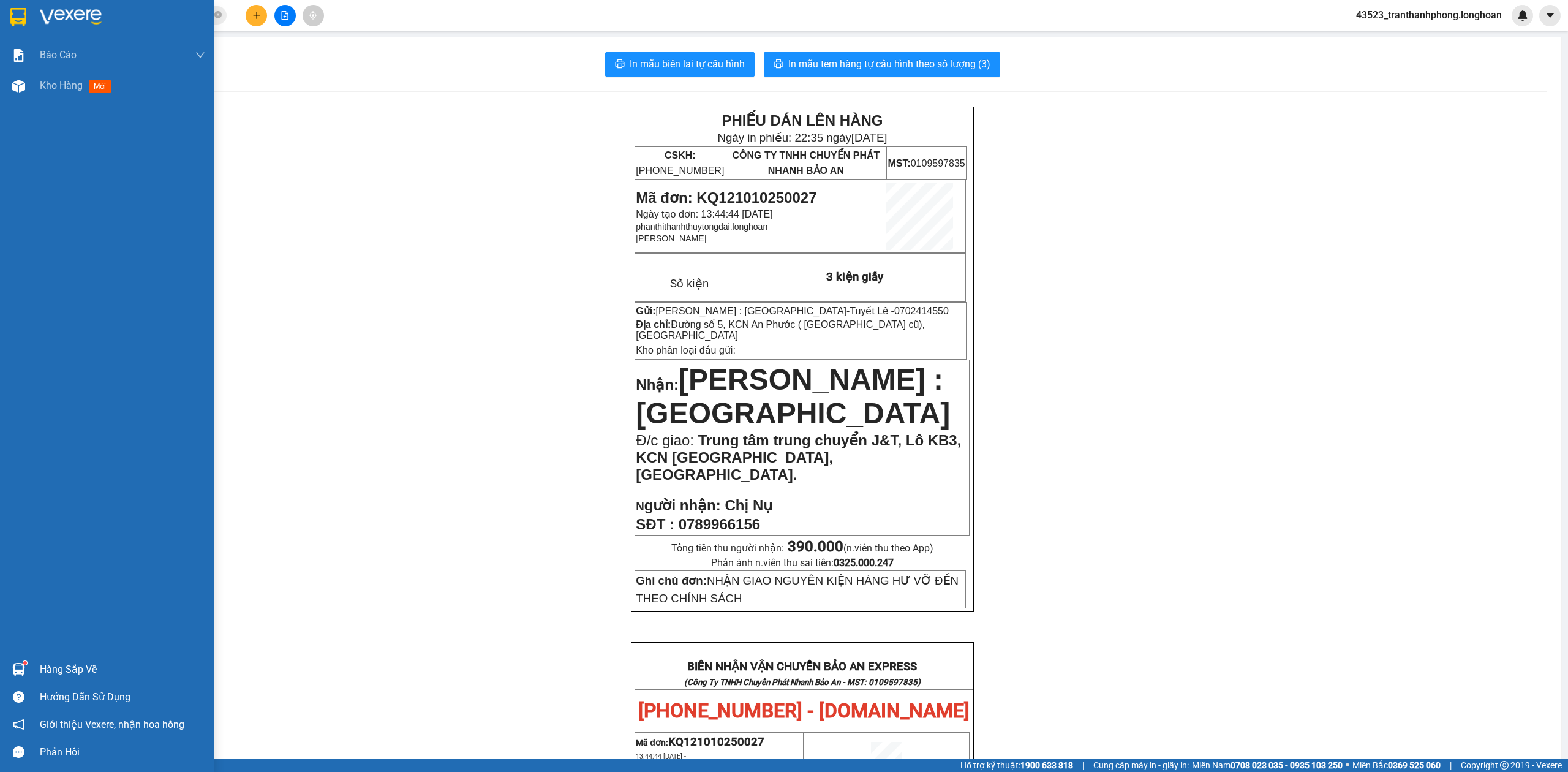
drag, startPoint x: 0, startPoint y: 13, endPoint x: 262, endPoint y: 25, distance: 262.3
click at [1, 13] on div at bounding box center [107, 19] width 214 height 40
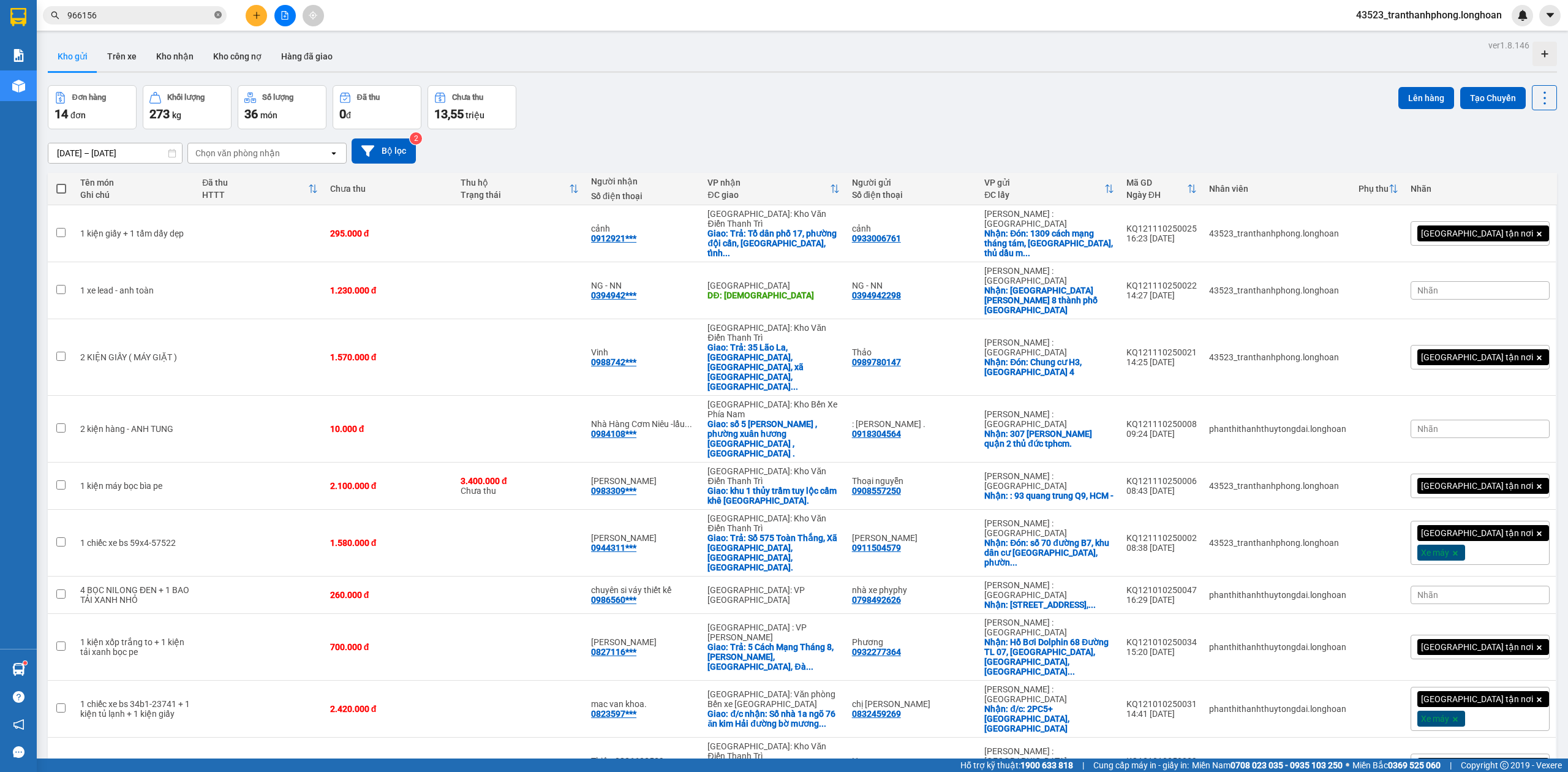
click at [221, 14] on icon "close-circle" at bounding box center [217, 14] width 8 height 8
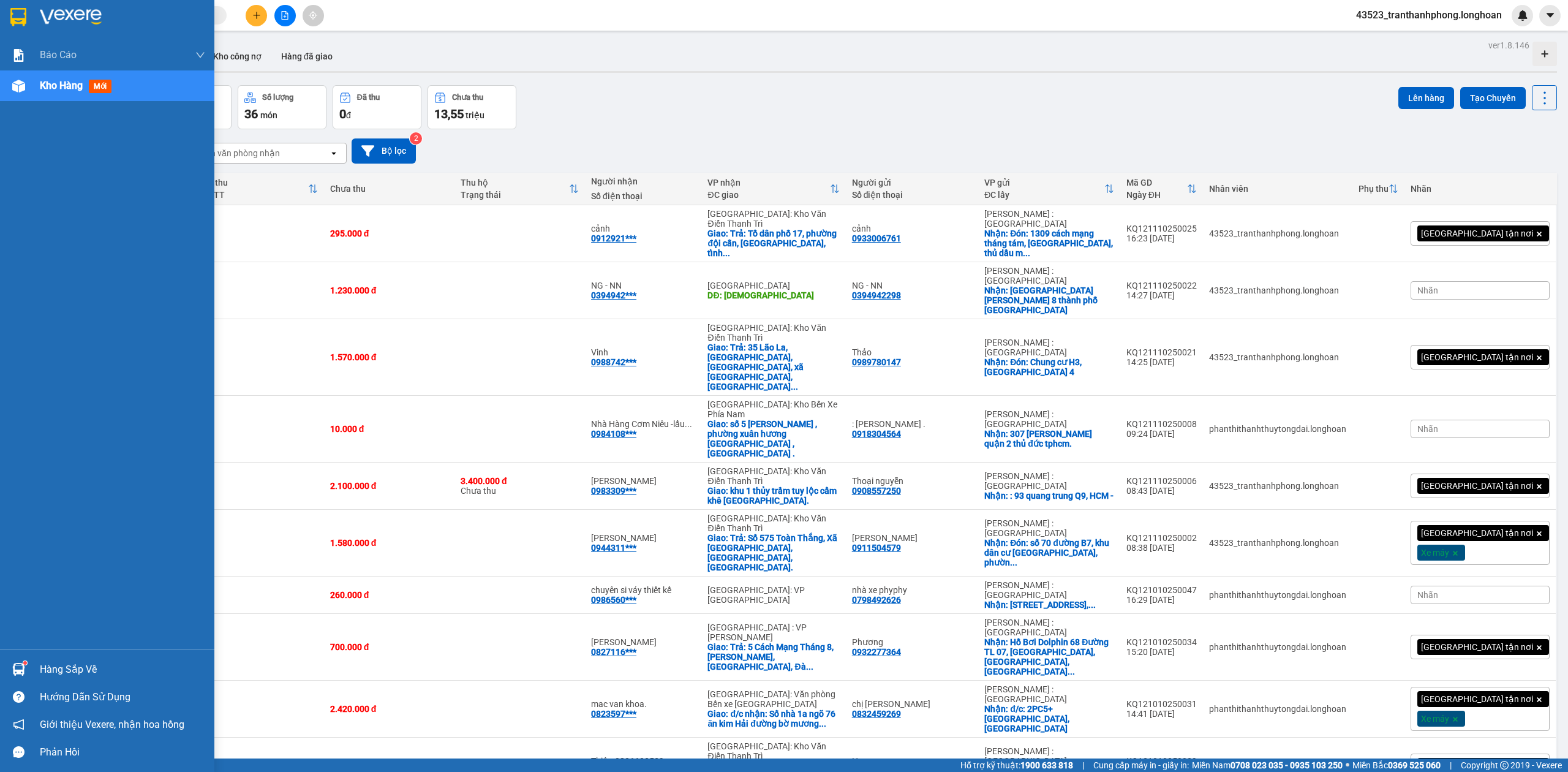
click at [5, 12] on div at bounding box center [107, 19] width 214 height 40
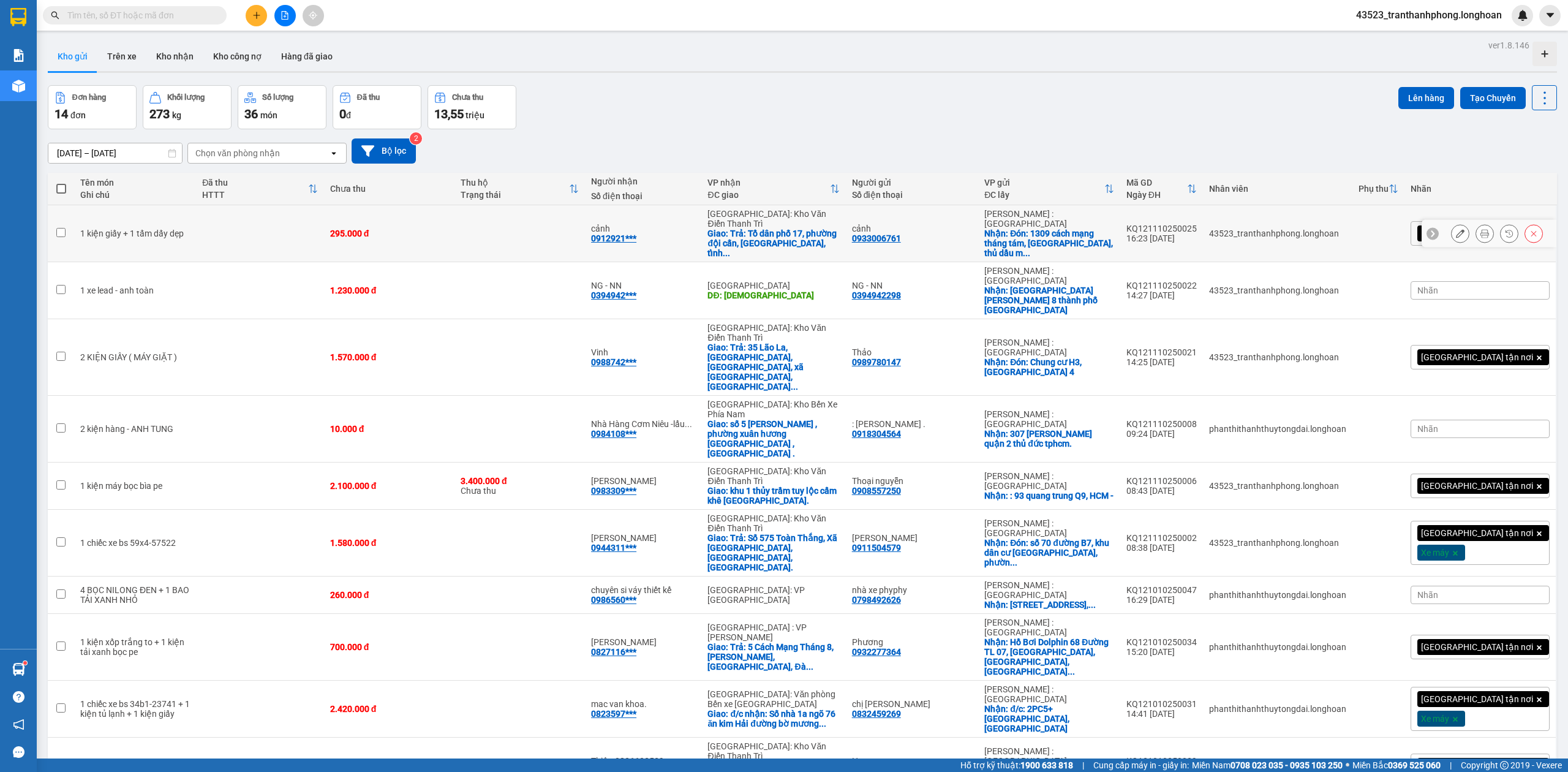
click at [228, 205] on td at bounding box center [260, 233] width 128 height 57
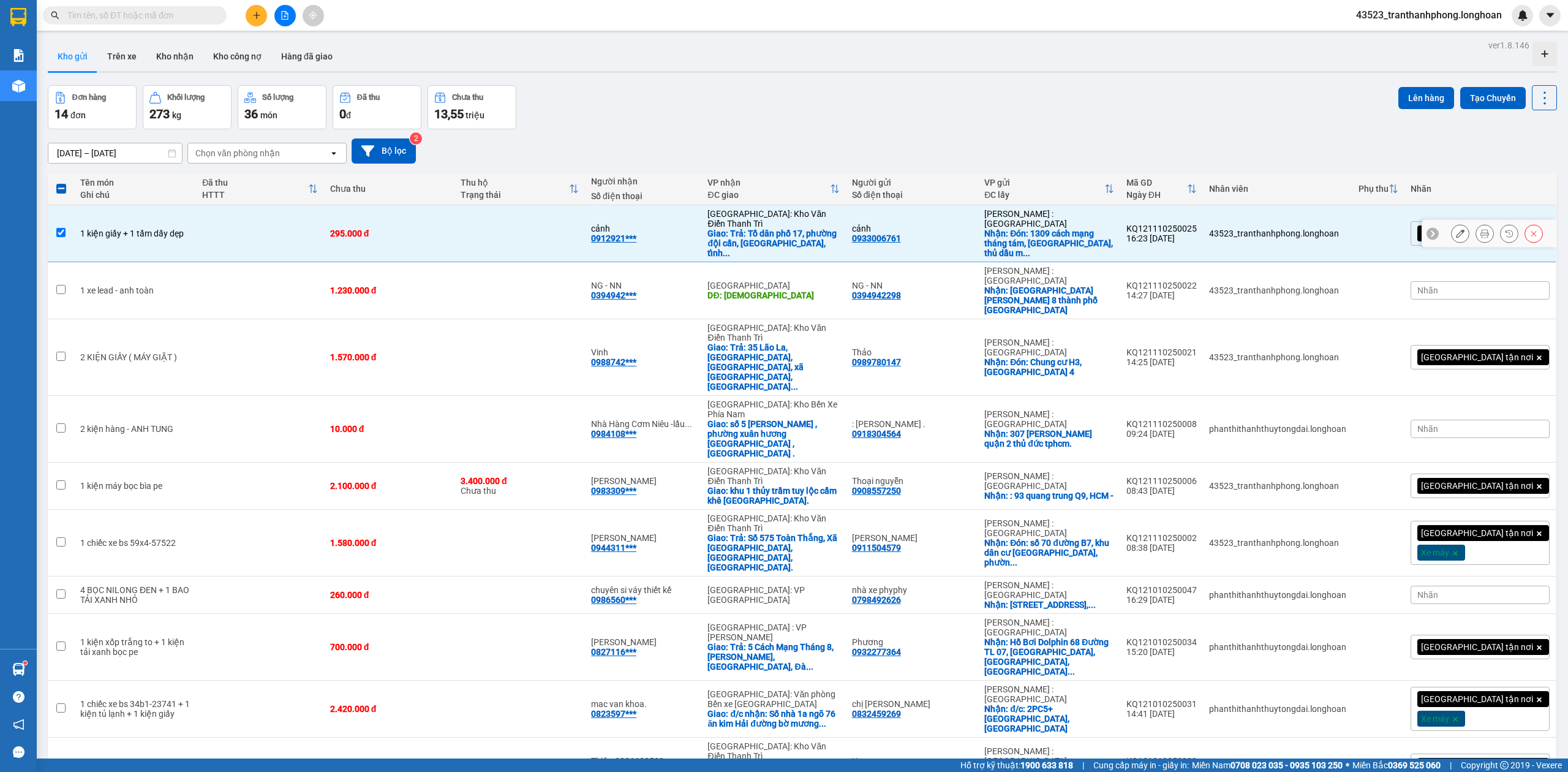
click at [236, 205] on td at bounding box center [260, 233] width 128 height 57
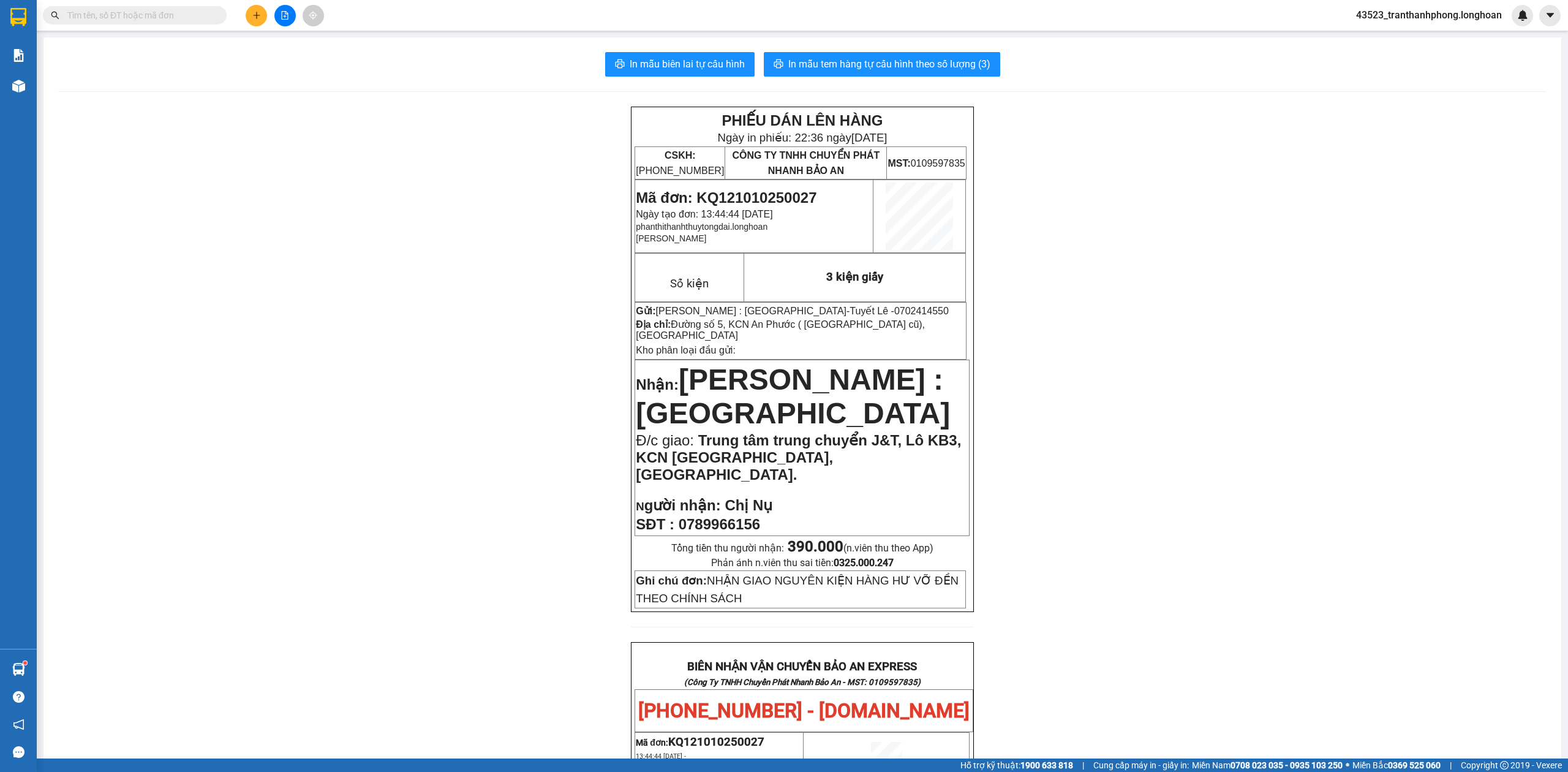
click at [182, 158] on div "PHIẾU DÁN LÊN HÀNG Ngày in phiếu: 22:36 ngày 11-10-2025 CSKH: 1900.06.88.33 CÔN…" at bounding box center [802, 727] width 1488 height 1241
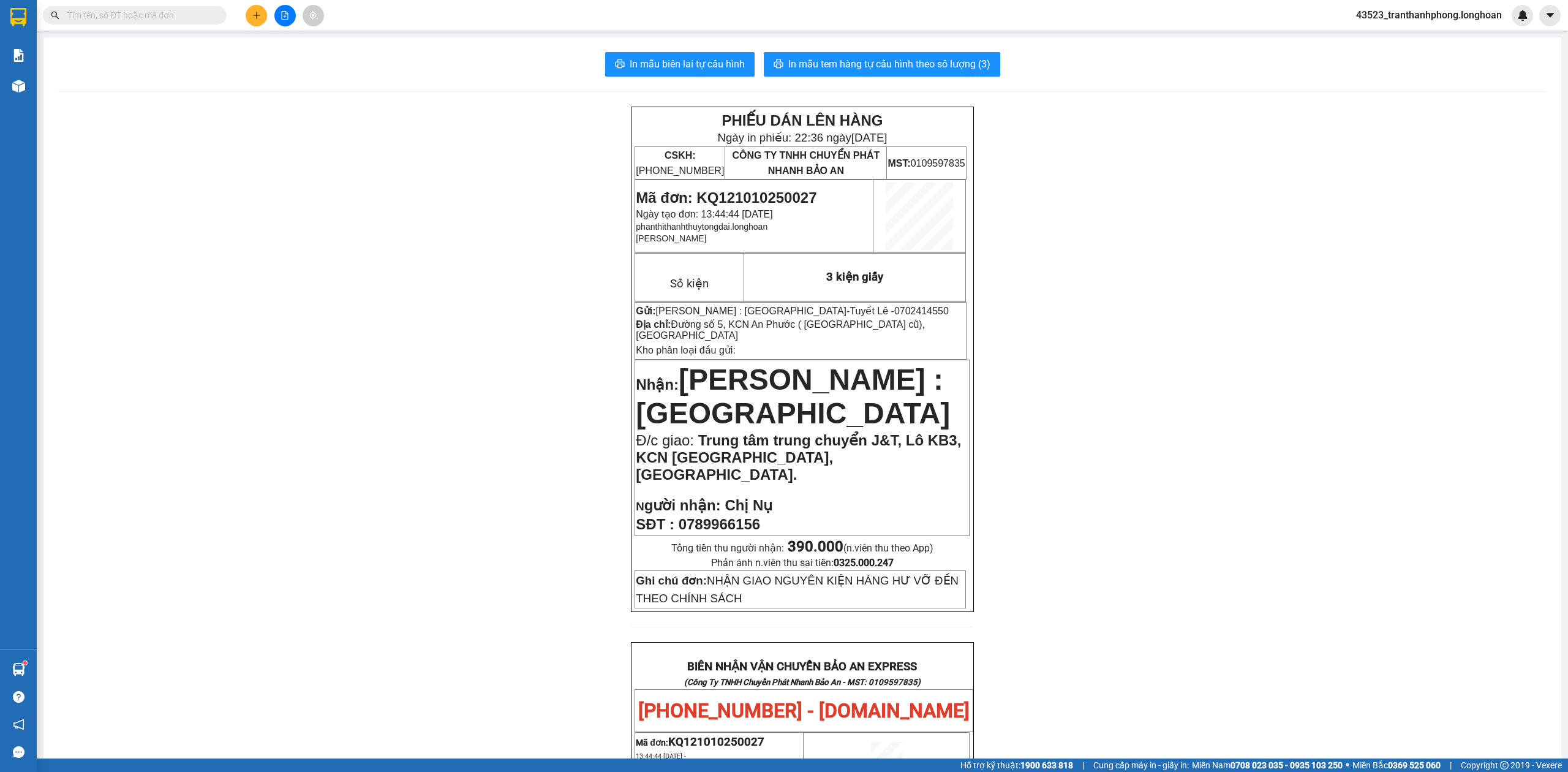
click at [1243, 218] on div "PHIẾU DÁN LÊN HÀNG Ngày in phiếu: 22:36 ngày 11-10-2025 CSKH: 1900.06.88.33 CÔN…" at bounding box center [802, 727] width 1488 height 1241
drag, startPoint x: 894, startPoint y: 163, endPoint x: 894, endPoint y: 172, distance: 9.0
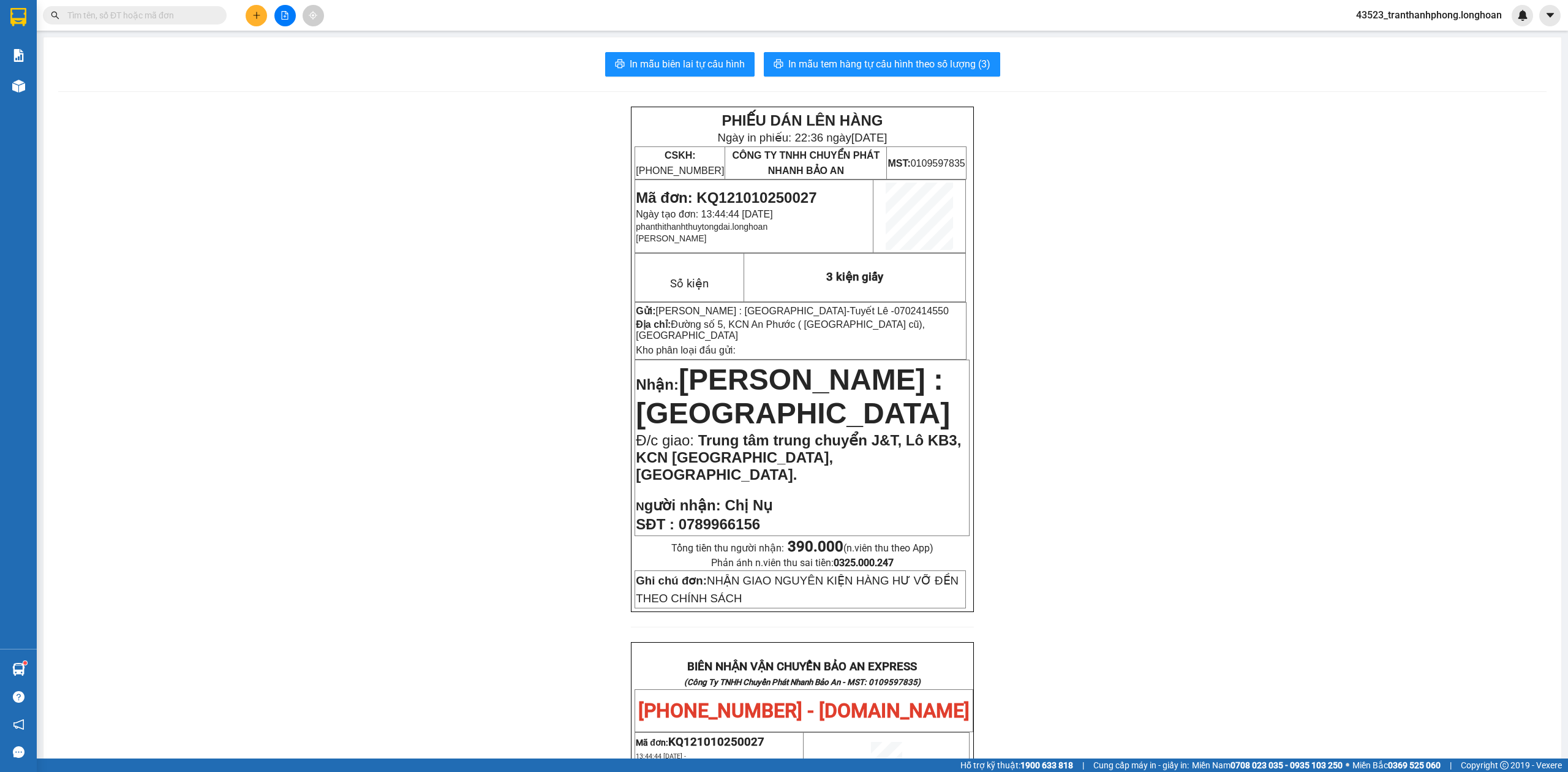
click at [1225, 218] on div "PHIẾU DÁN LÊN HÀNG Ngày in phiếu: 22:36 ngày 11-10-2025 CSKH: 1900.06.88.33 CÔN…" at bounding box center [802, 727] width 1488 height 1241
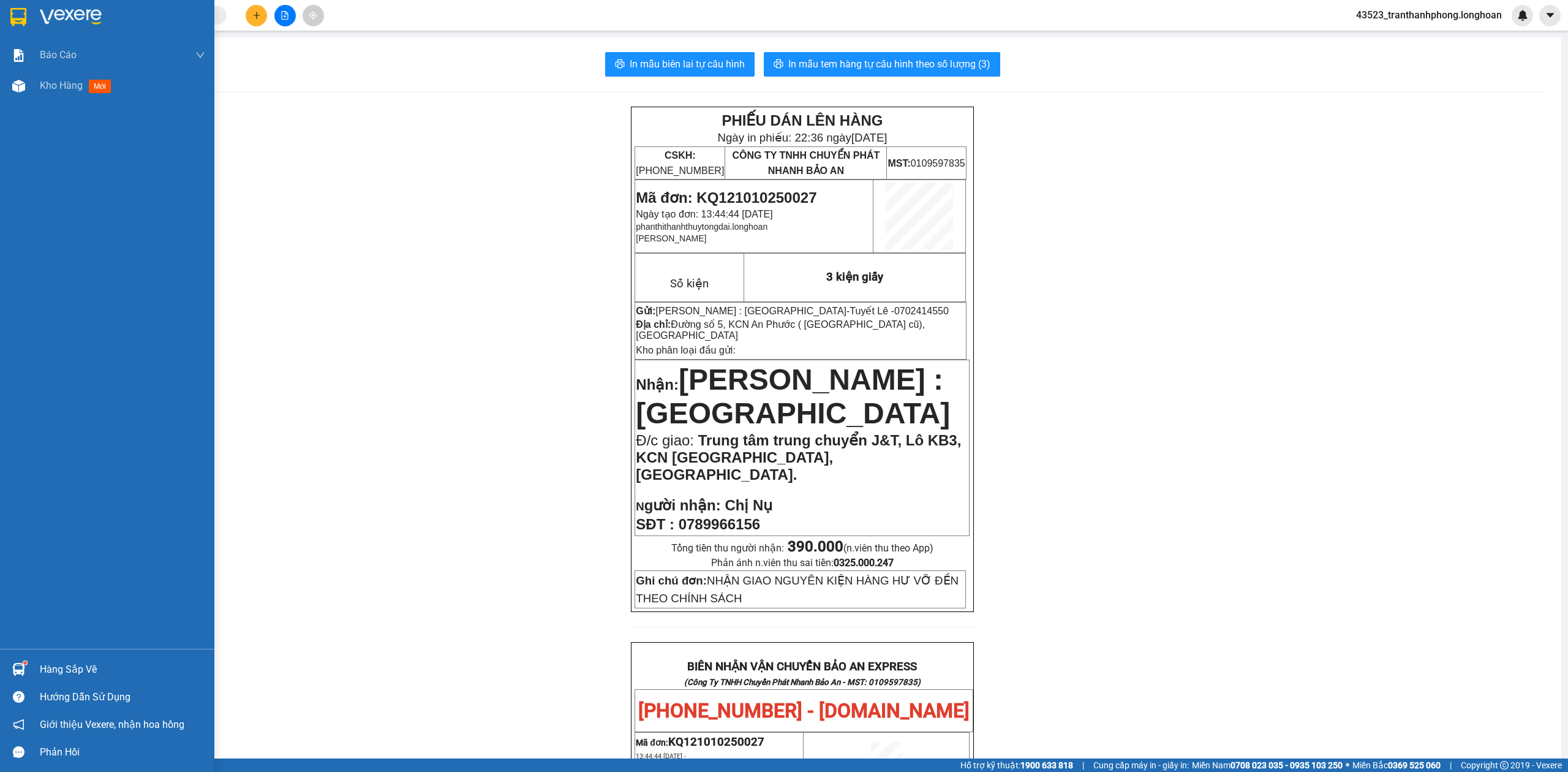
click at [10, 16] on img at bounding box center [18, 17] width 16 height 19
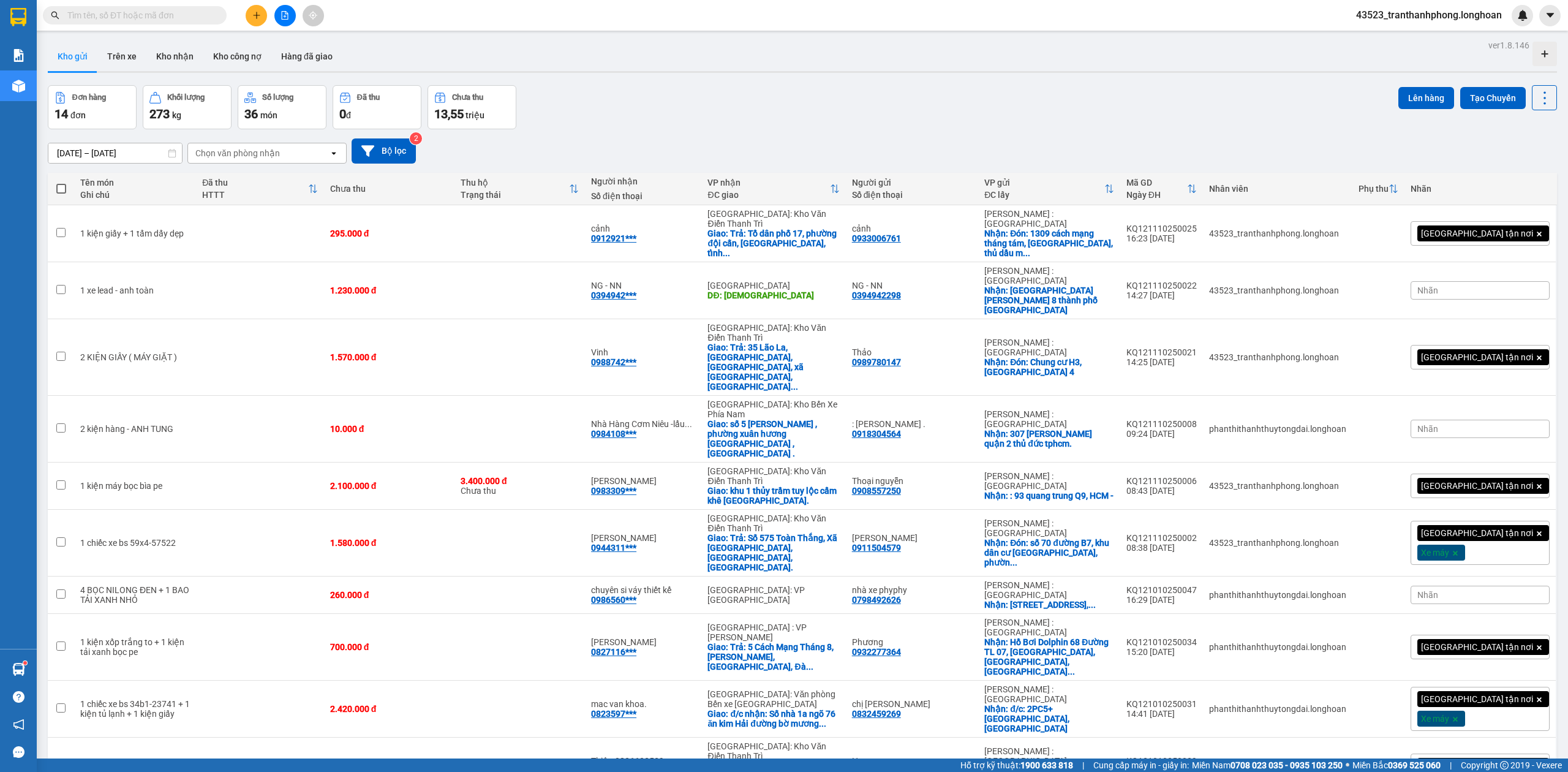
click at [1433, 94] on button "Lên hàng" at bounding box center [1426, 98] width 56 height 22
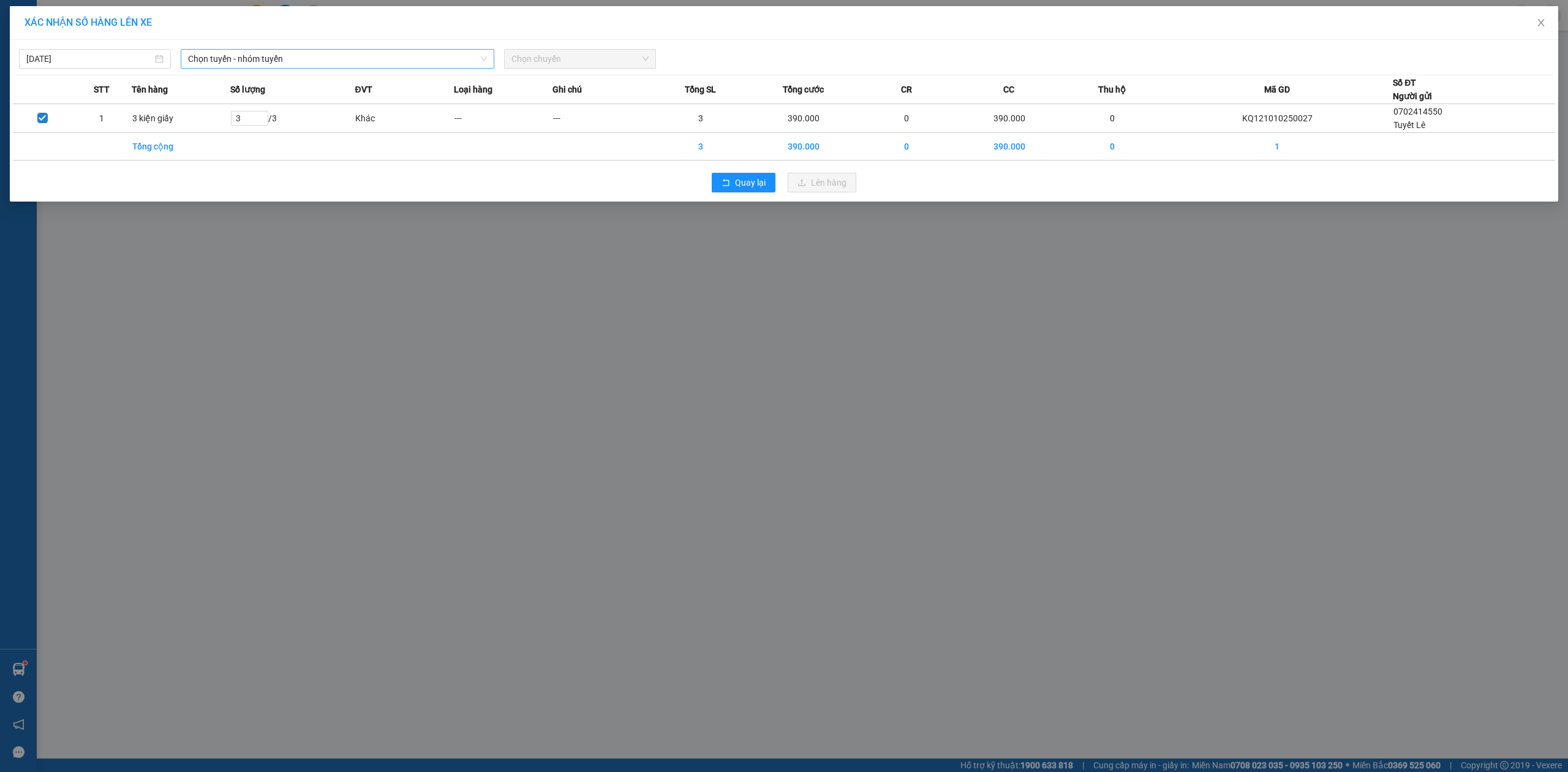
click at [287, 68] on span "Chọn tuyến - nhóm tuyến" at bounding box center [337, 59] width 299 height 19
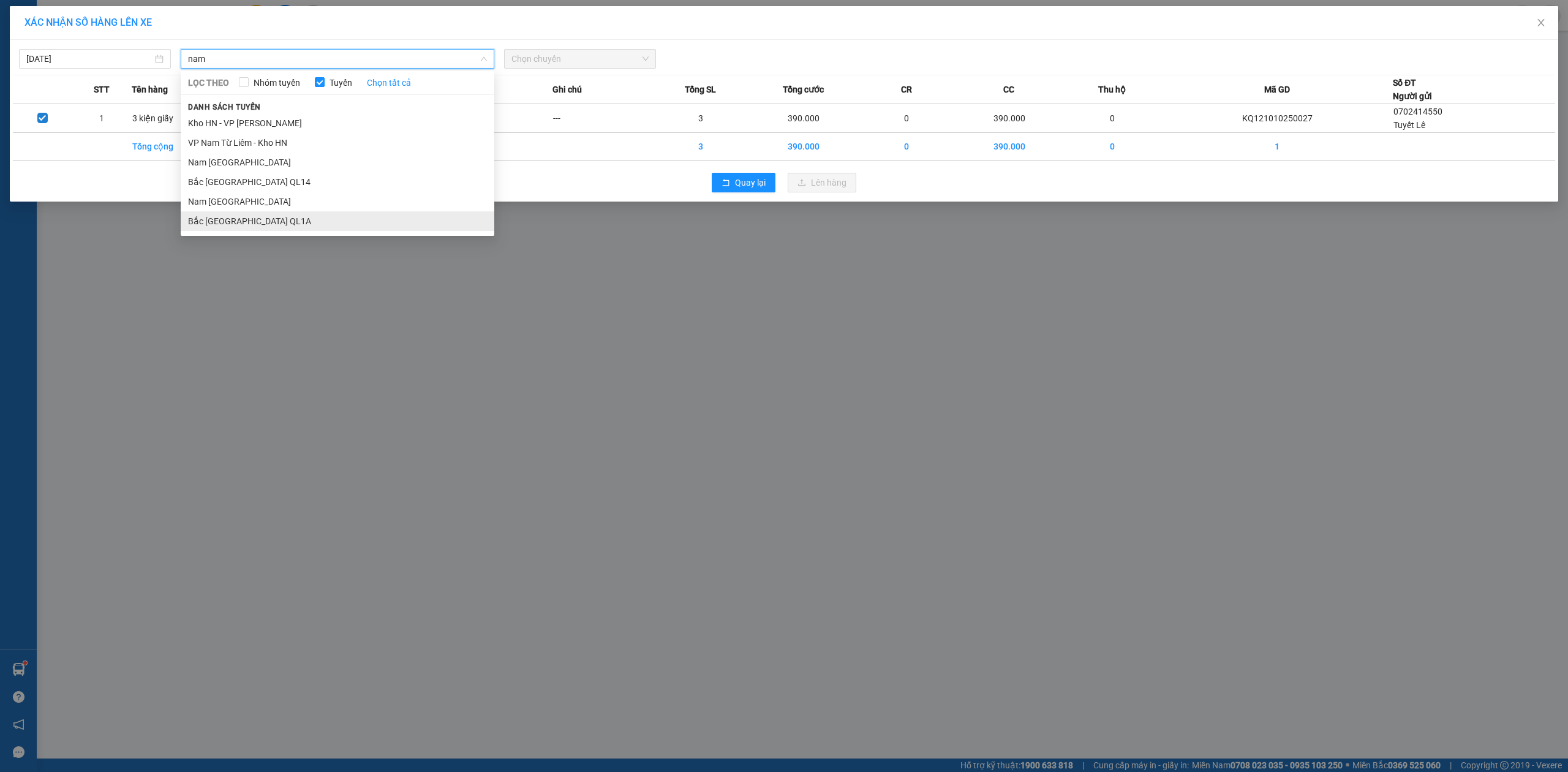
type input "nam"
click at [234, 221] on li "Bắc [GEOGRAPHIC_DATA] QL1A" at bounding box center [338, 221] width 314 height 19
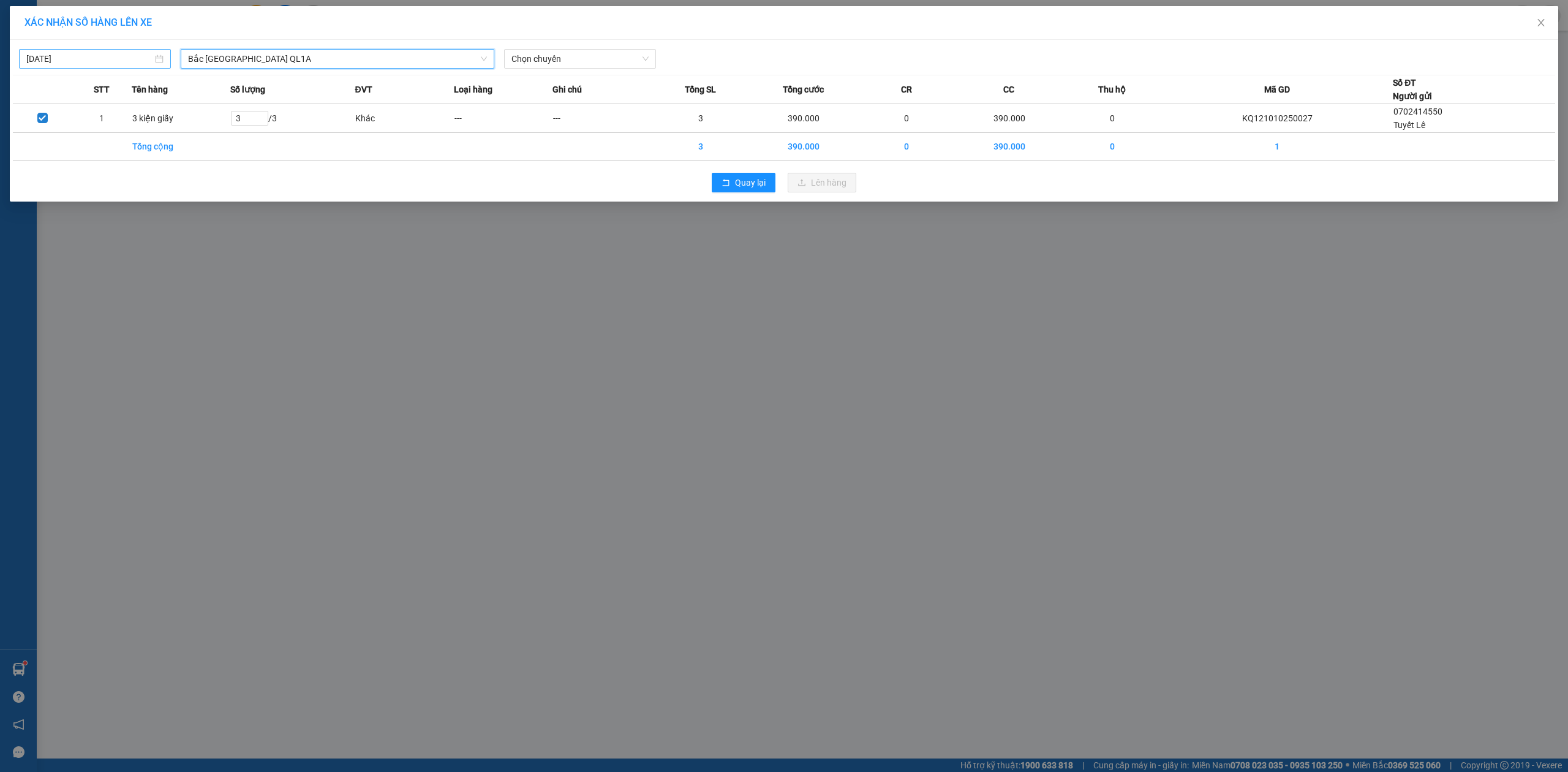
click at [125, 50] on div "[DATE]" at bounding box center [94, 58] width 151 height 19
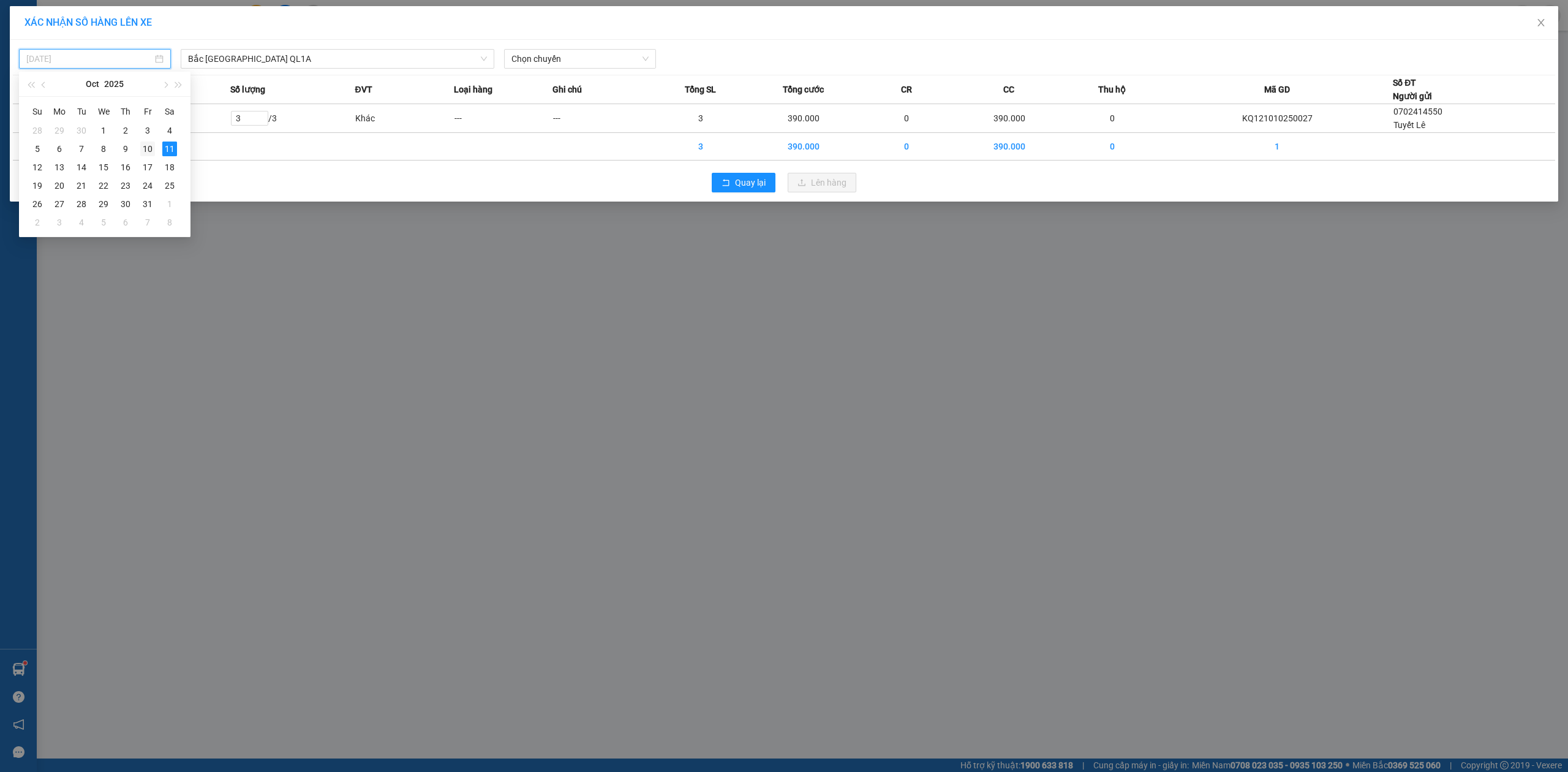
type input "[DATE]"
click at [140, 147] on div "10" at bounding box center [147, 148] width 14 height 14
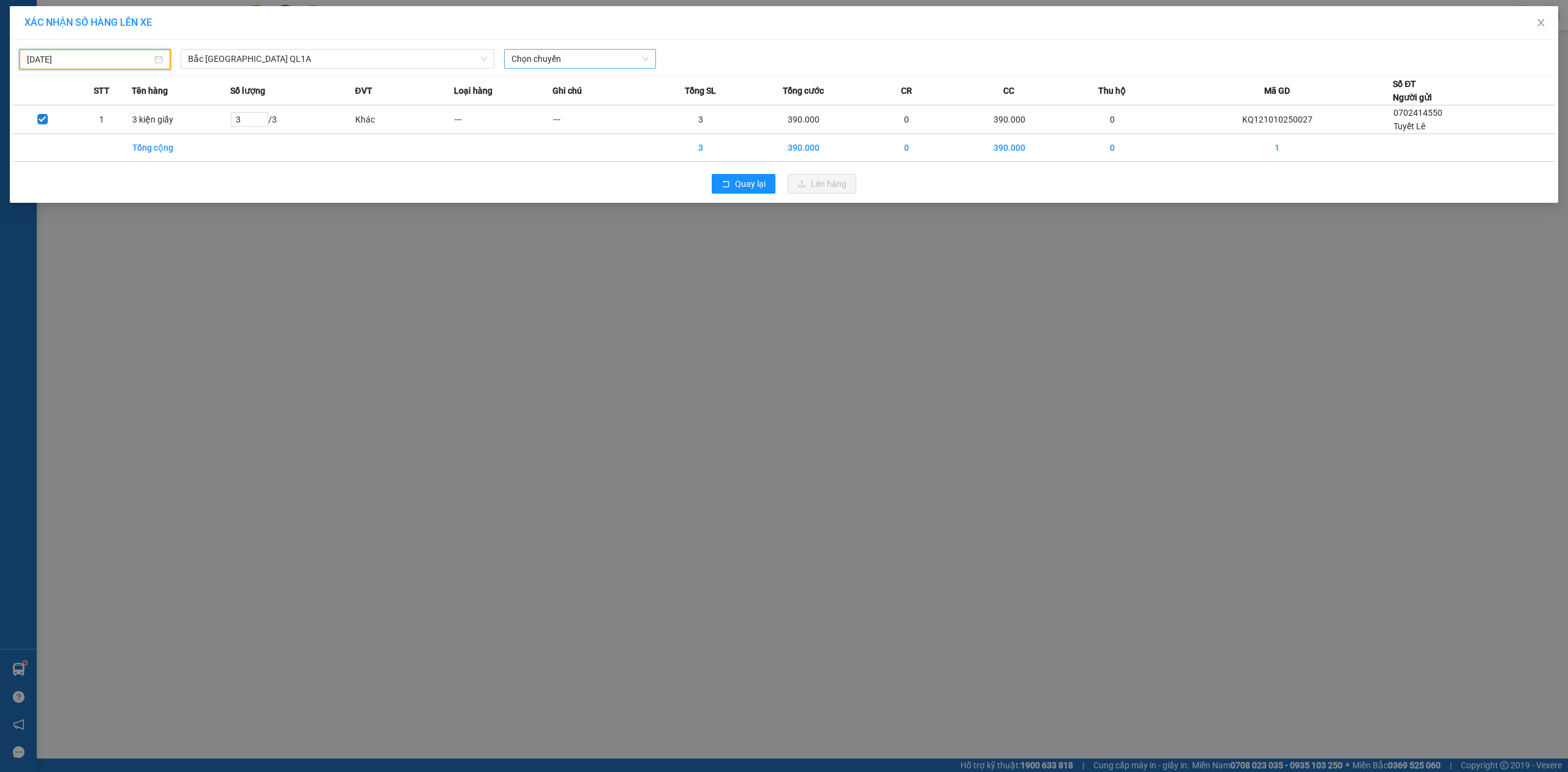
click at [547, 54] on span "Chọn chuyến" at bounding box center [580, 59] width 137 height 19
click at [525, 125] on div "23:00 (TC) - 29K-024.94" at bounding box center [558, 123] width 96 height 14
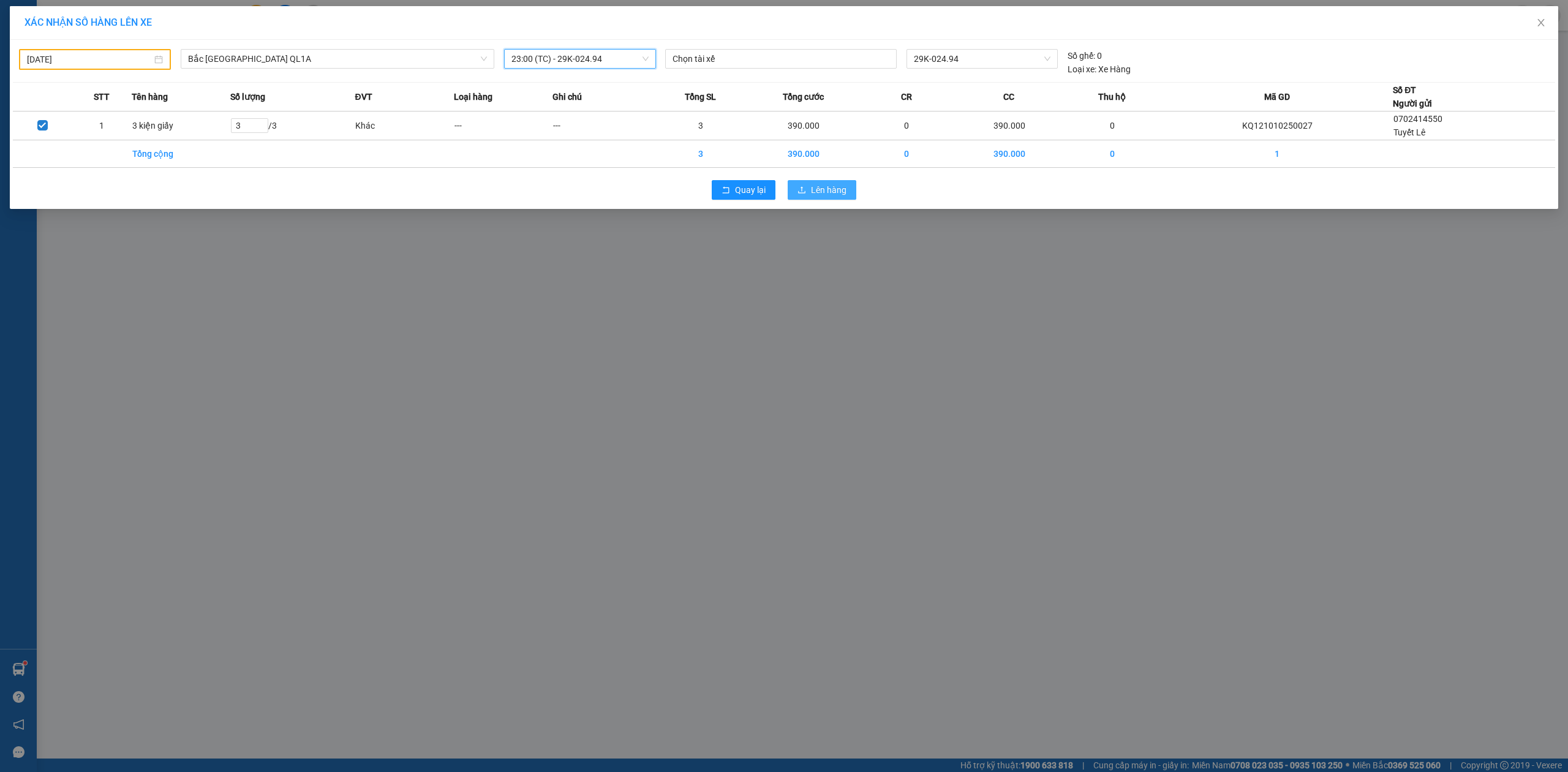
click at [806, 181] on button "Lên hàng" at bounding box center [822, 190] width 69 height 19
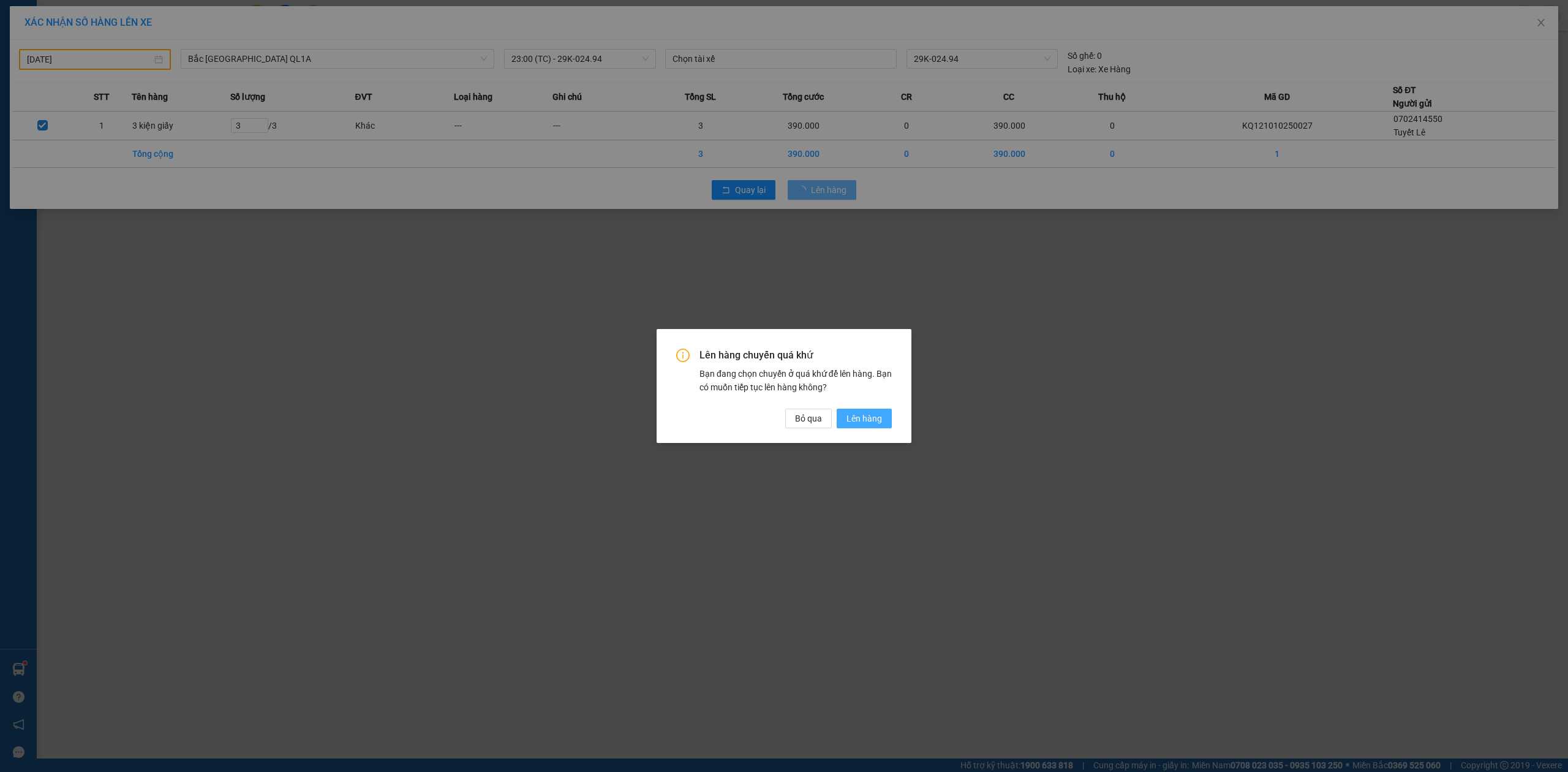
drag, startPoint x: 886, startPoint y: 419, endPoint x: 861, endPoint y: 411, distance: 26.2
click at [884, 417] on button "Lên hàng" at bounding box center [864, 418] width 55 height 19
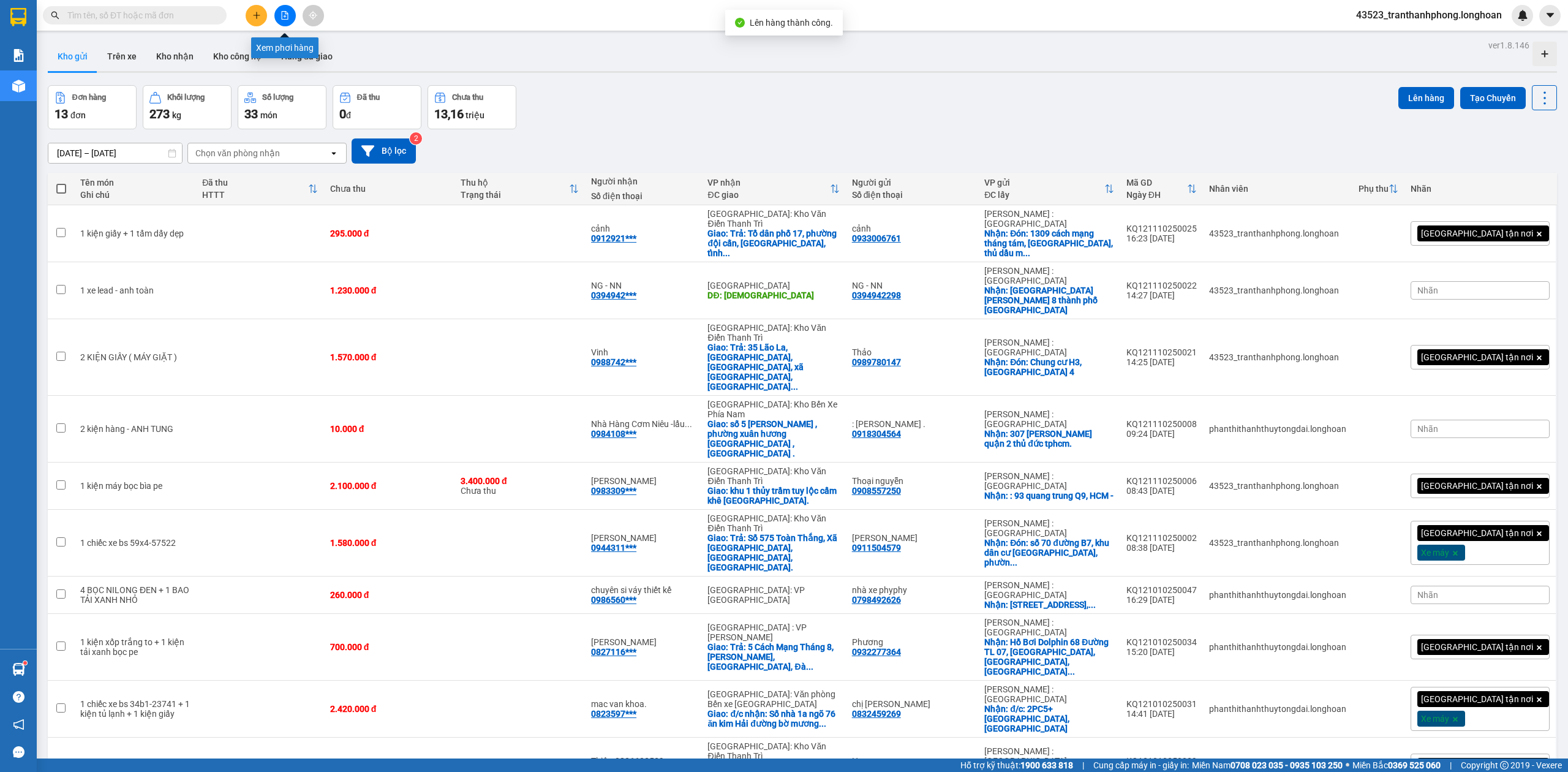
drag, startPoint x: 290, startPoint y: 14, endPoint x: 252, endPoint y: 33, distance: 42.5
click at [289, 14] on button at bounding box center [284, 15] width 21 height 21
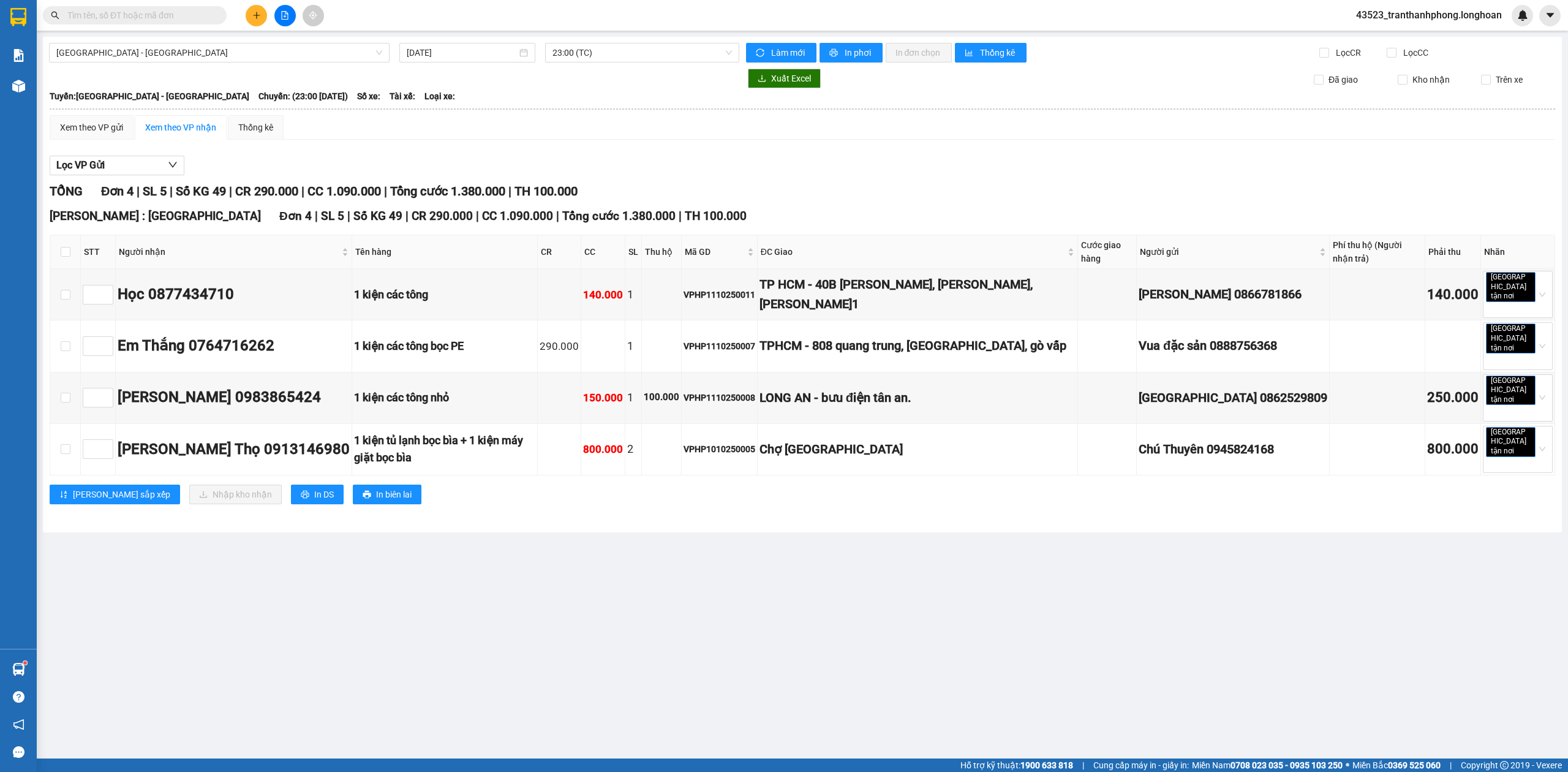
click at [174, 35] on main "Hải Phòng - Hà Nội 11/10/2025 23:00 (TC) Làm mới In phơi In đơn chọn Thống kê L…" at bounding box center [784, 379] width 1568 height 758
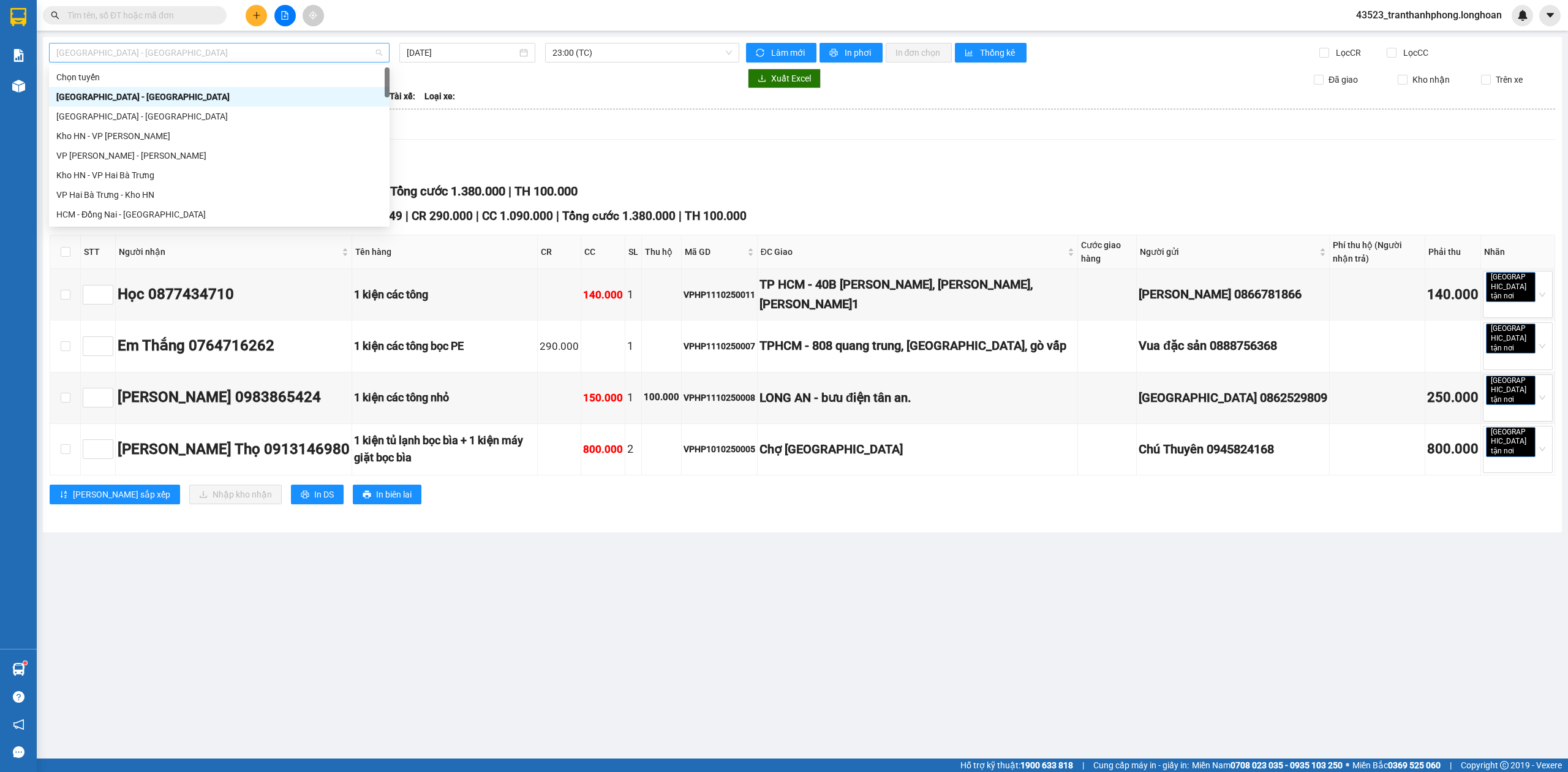
click at [181, 50] on span "[GEOGRAPHIC_DATA] - [GEOGRAPHIC_DATA]" at bounding box center [219, 52] width 326 height 19
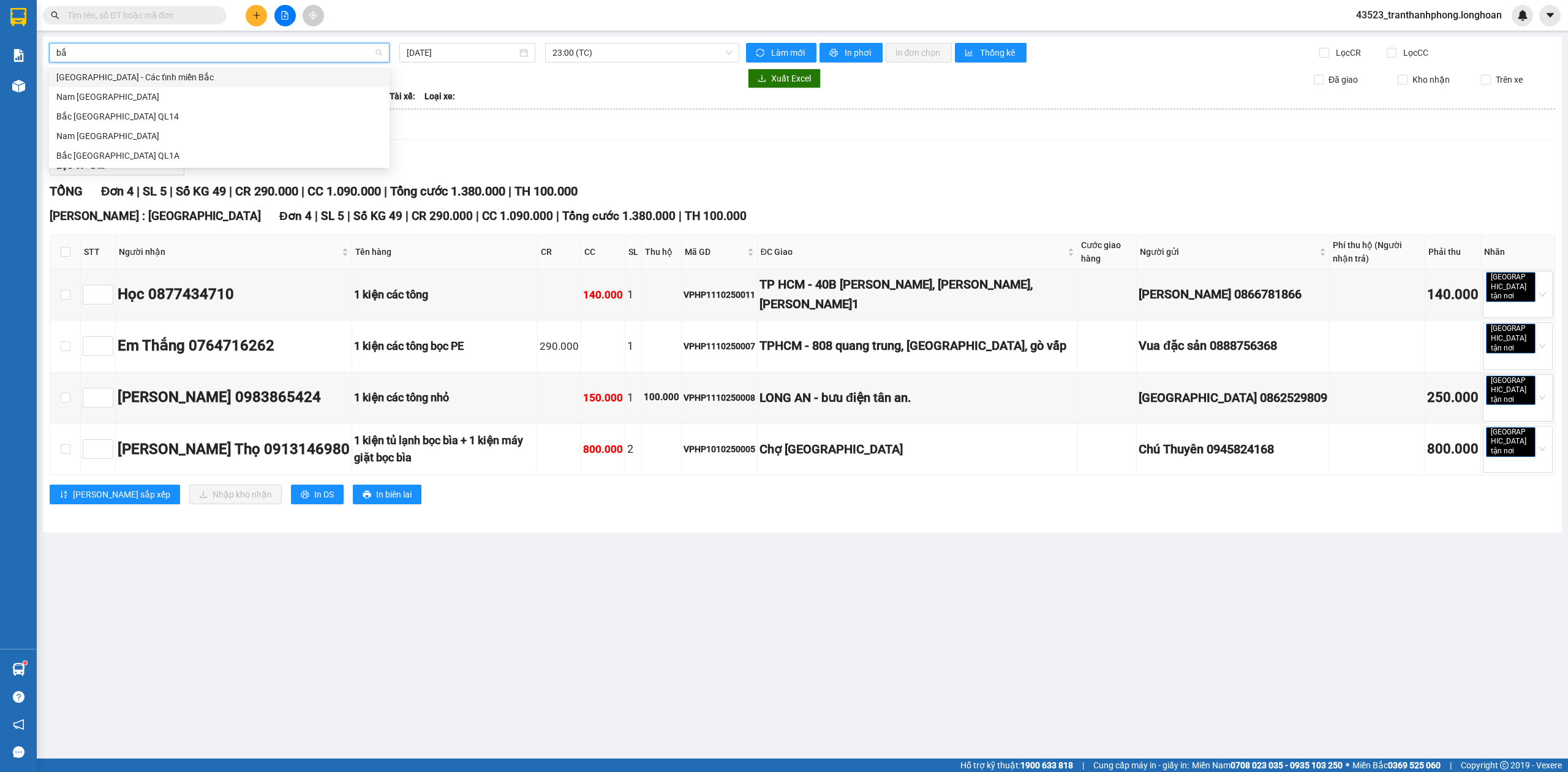
type input "bắc"
click at [121, 156] on div "Bắc [GEOGRAPHIC_DATA] QL1A" at bounding box center [219, 156] width 326 height 14
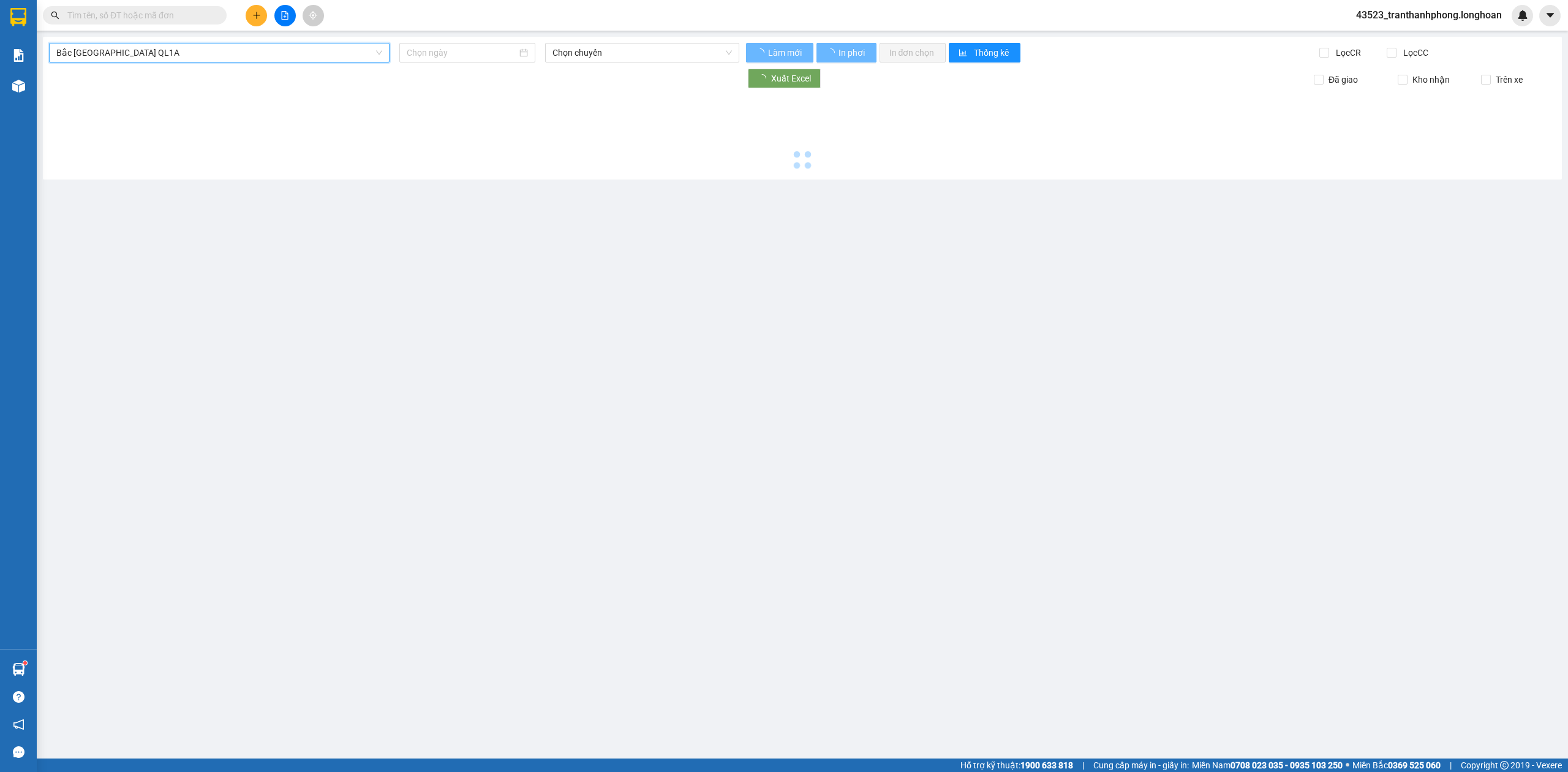
type input "[DATE]"
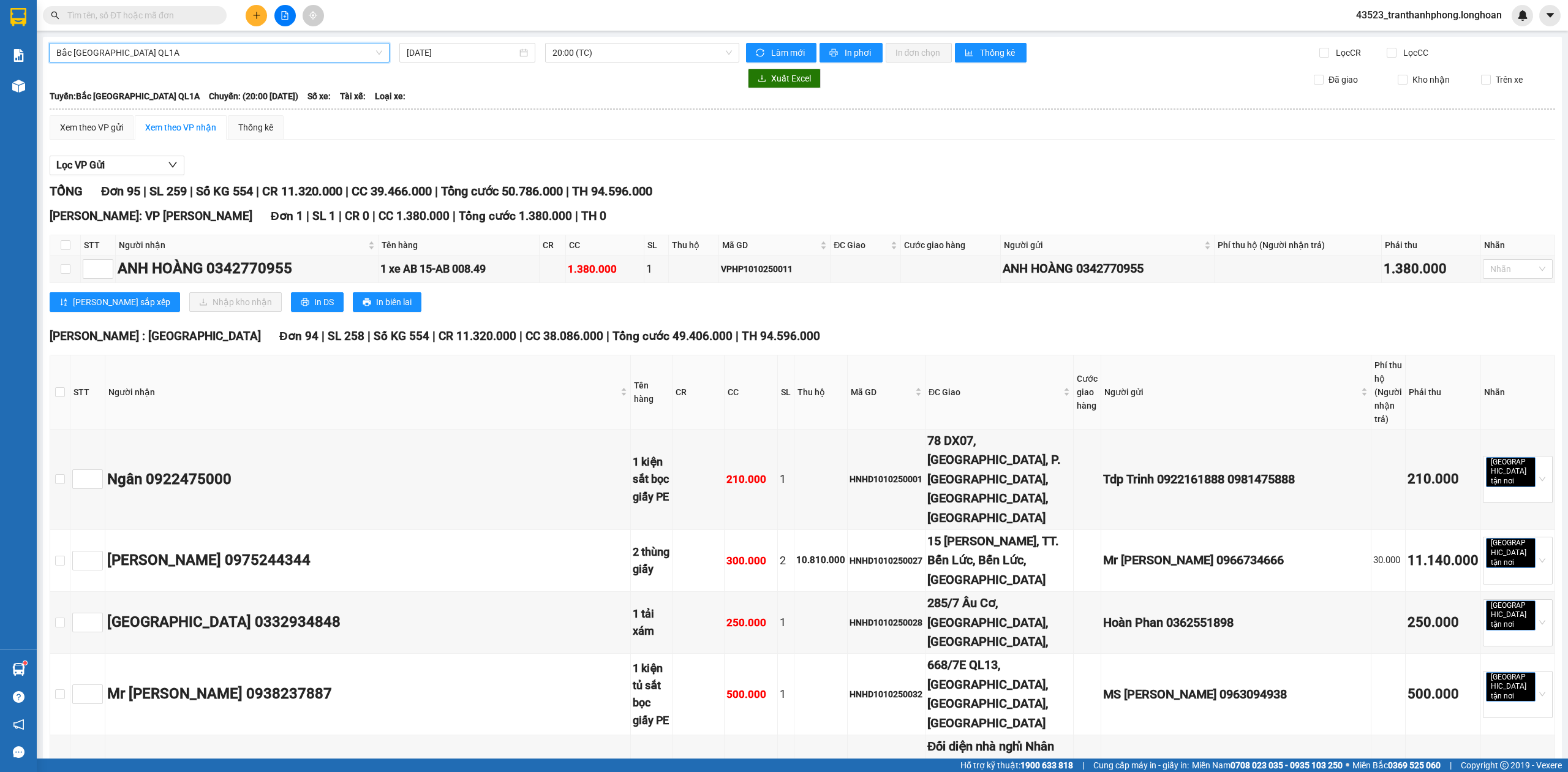
drag, startPoint x: 438, startPoint y: 49, endPoint x: 438, endPoint y: 63, distance: 14.0
click at [438, 52] on input "[DATE]" at bounding box center [462, 52] width 110 height 14
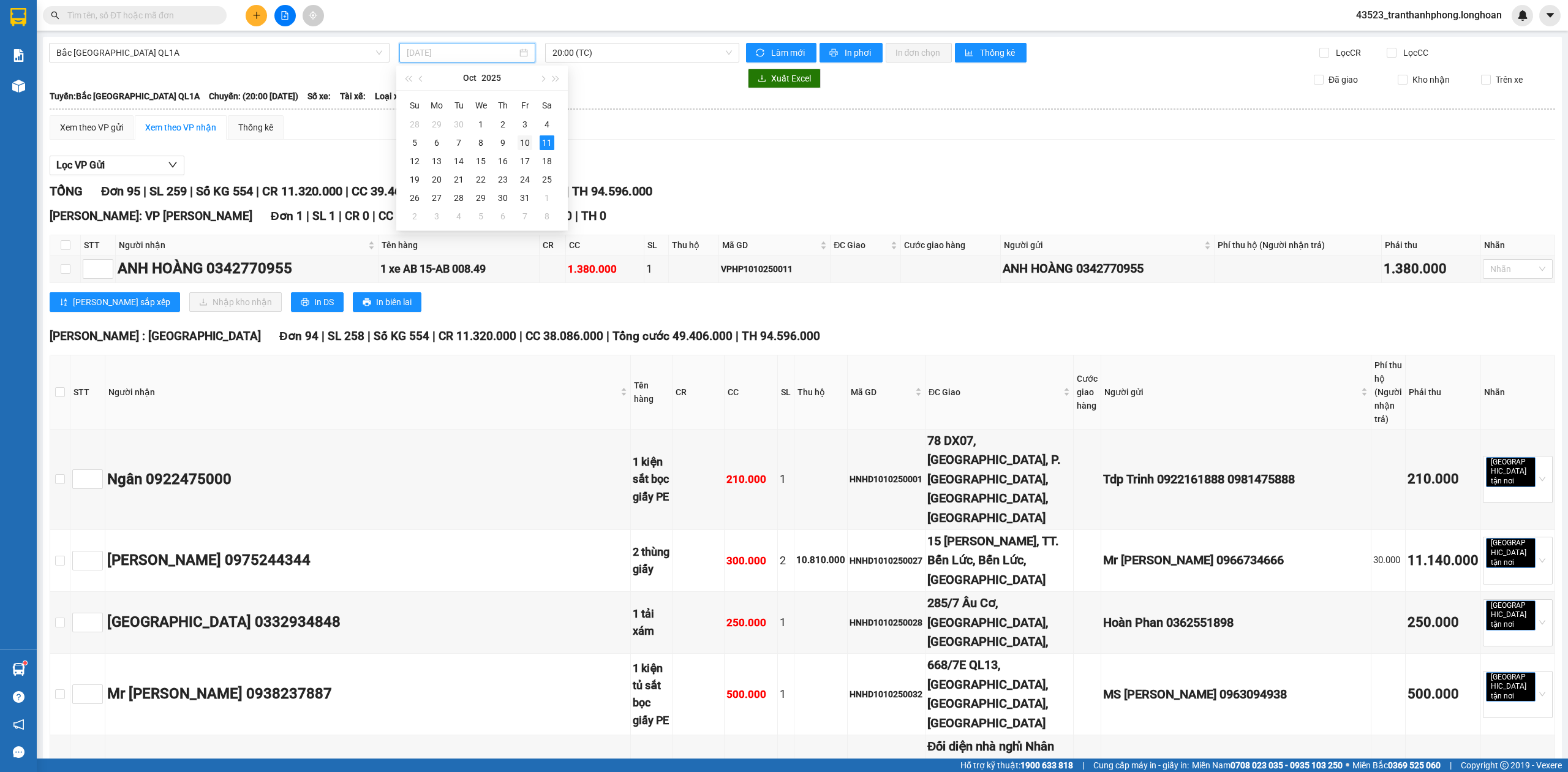
click at [528, 141] on div "10" at bounding box center [525, 142] width 14 height 14
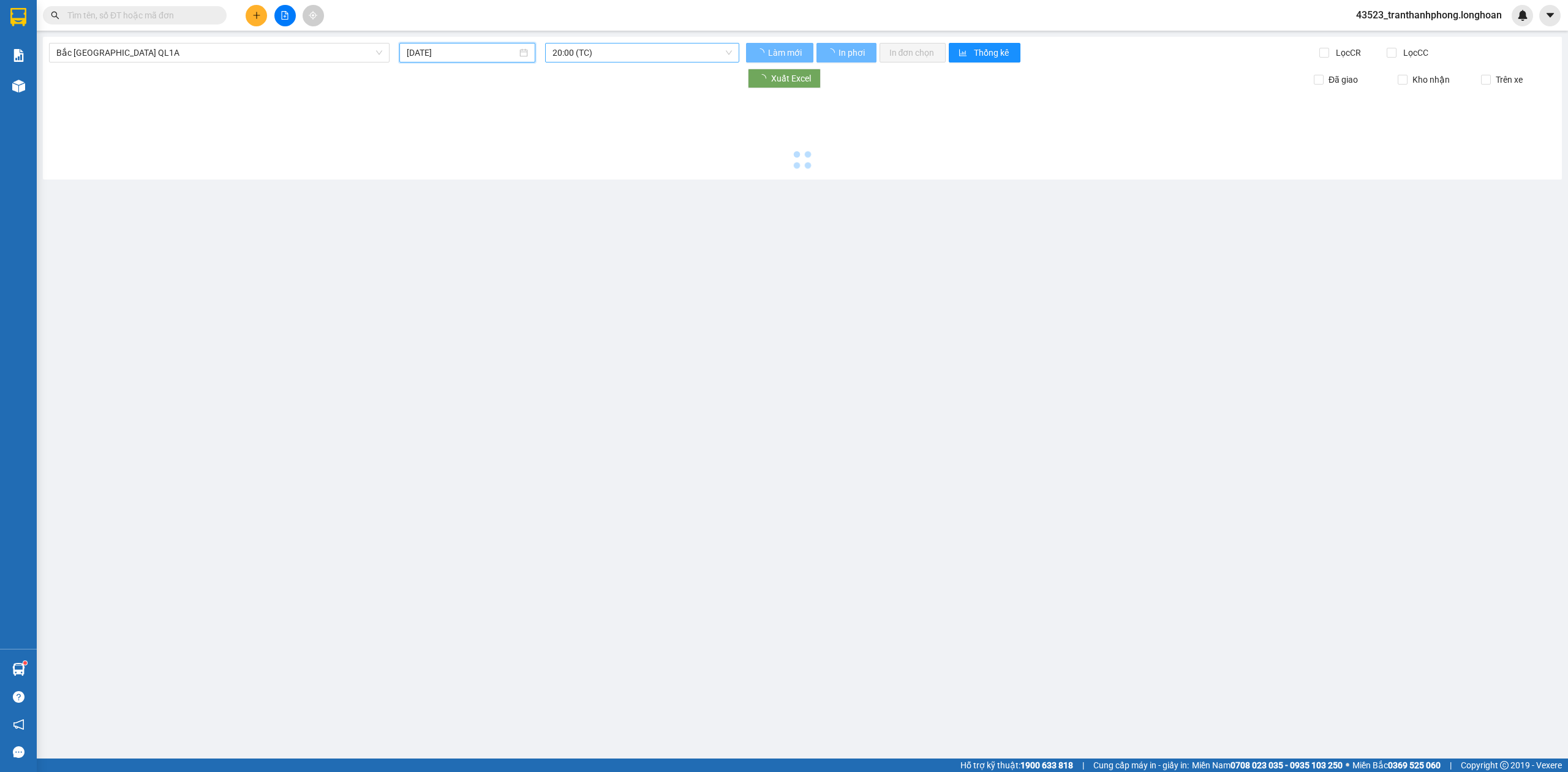
click at [593, 43] on div "20:00 (TC)" at bounding box center [642, 52] width 195 height 19
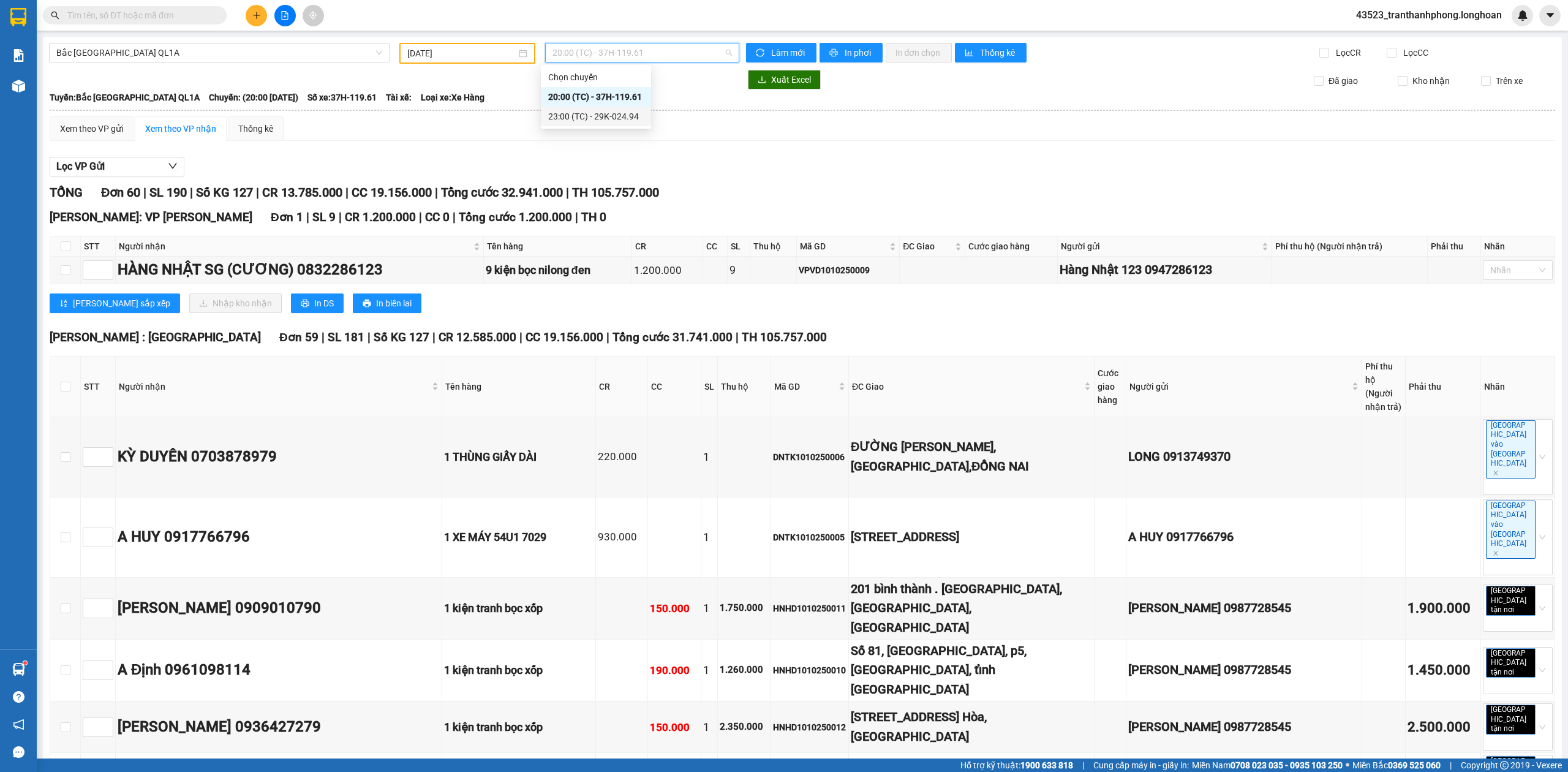
click at [586, 120] on div "23:00 (TC) - 29K-024.94" at bounding box center [596, 117] width 96 height 14
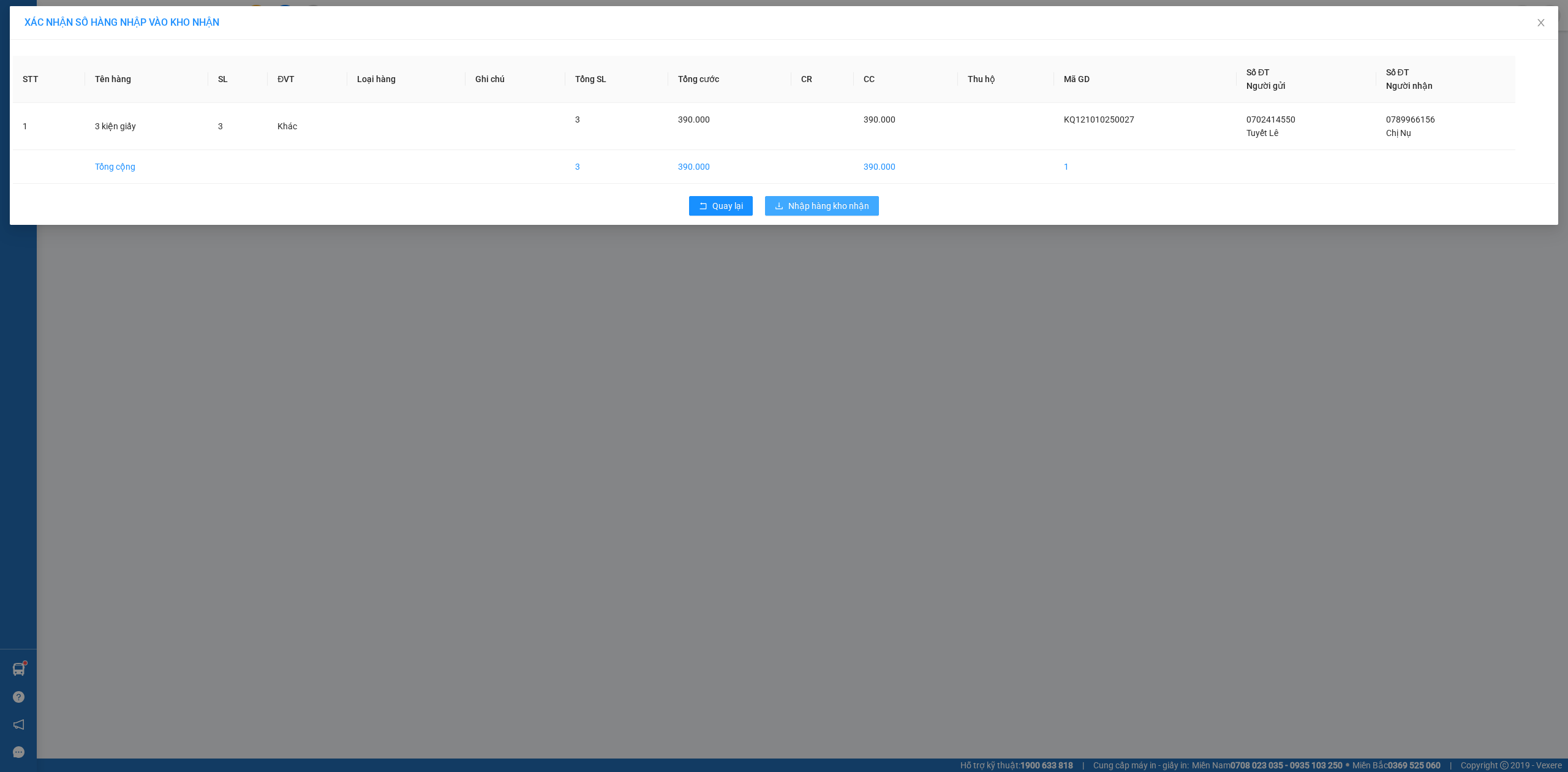
click at [817, 203] on span "Nhập hàng kho nhận" at bounding box center [828, 206] width 81 height 14
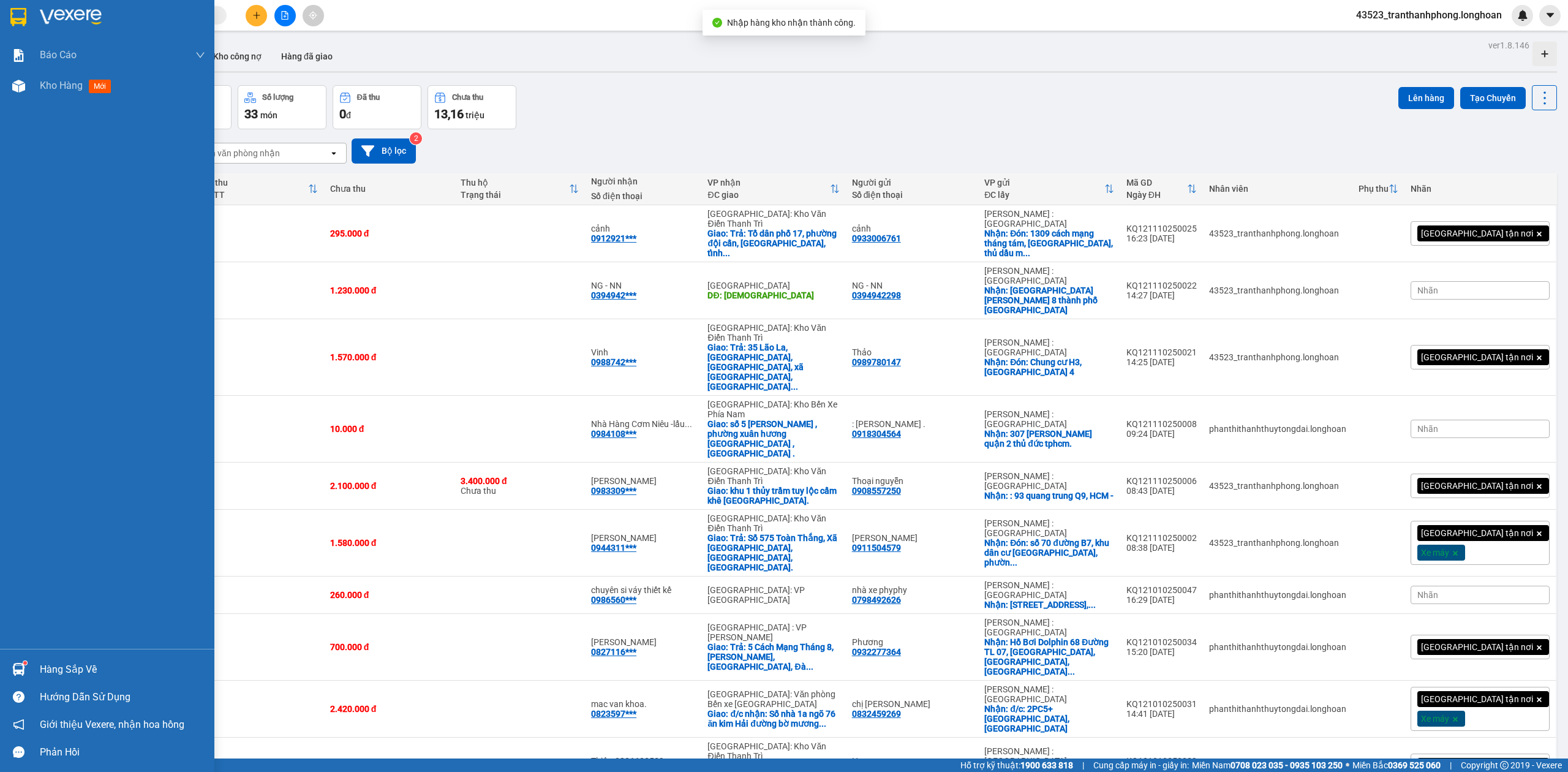
drag, startPoint x: 6, startPoint y: 11, endPoint x: 1555, endPoint y: 369, distance: 1589.8
click at [3, 11] on div at bounding box center [107, 19] width 214 height 40
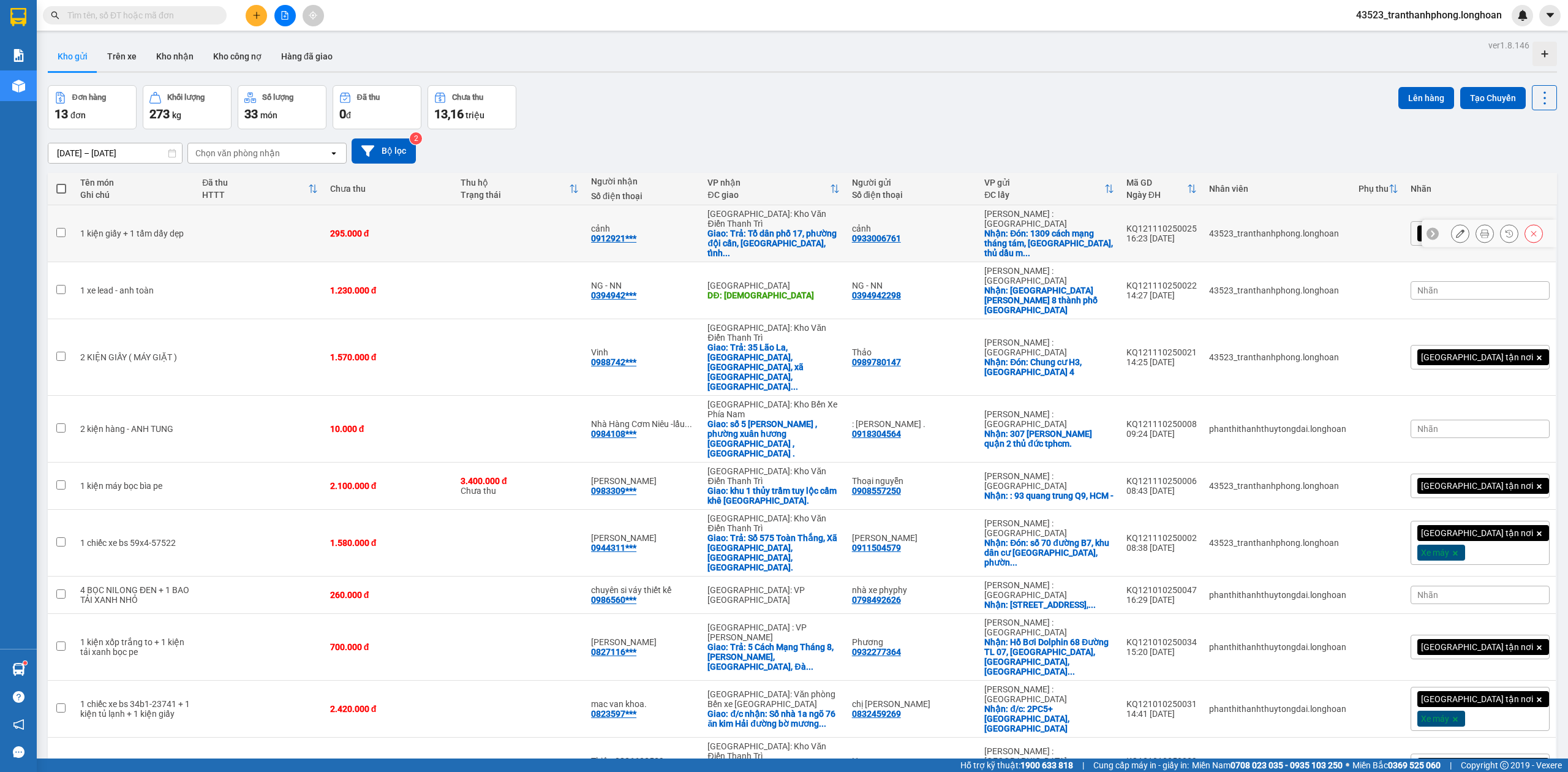
click at [636, 234] on div "0912921***" at bounding box center [613, 239] width 46 height 10
click at [585, 319] on td at bounding box center [520, 357] width 130 height 76
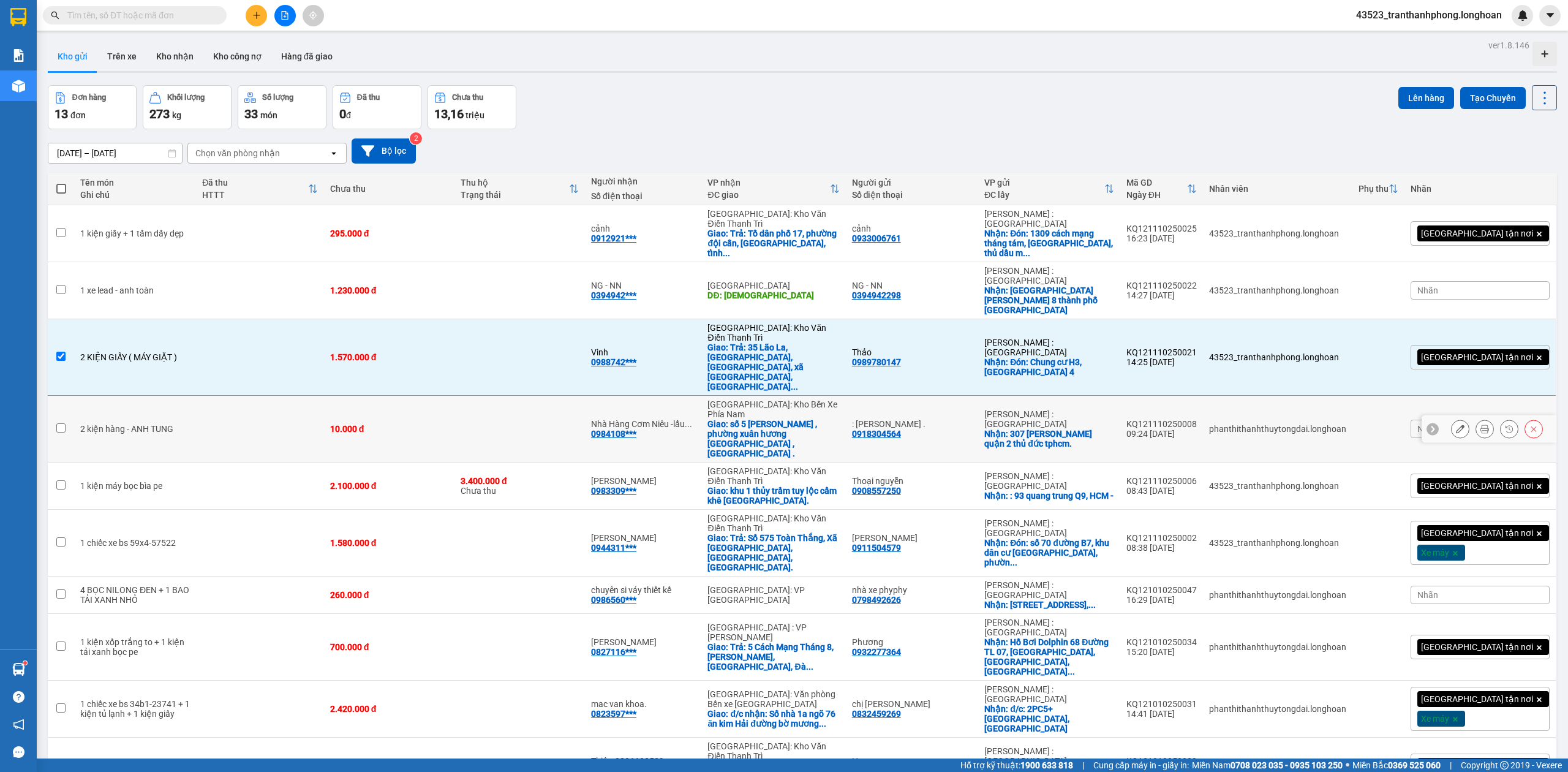
click at [585, 396] on td at bounding box center [520, 429] width 130 height 67
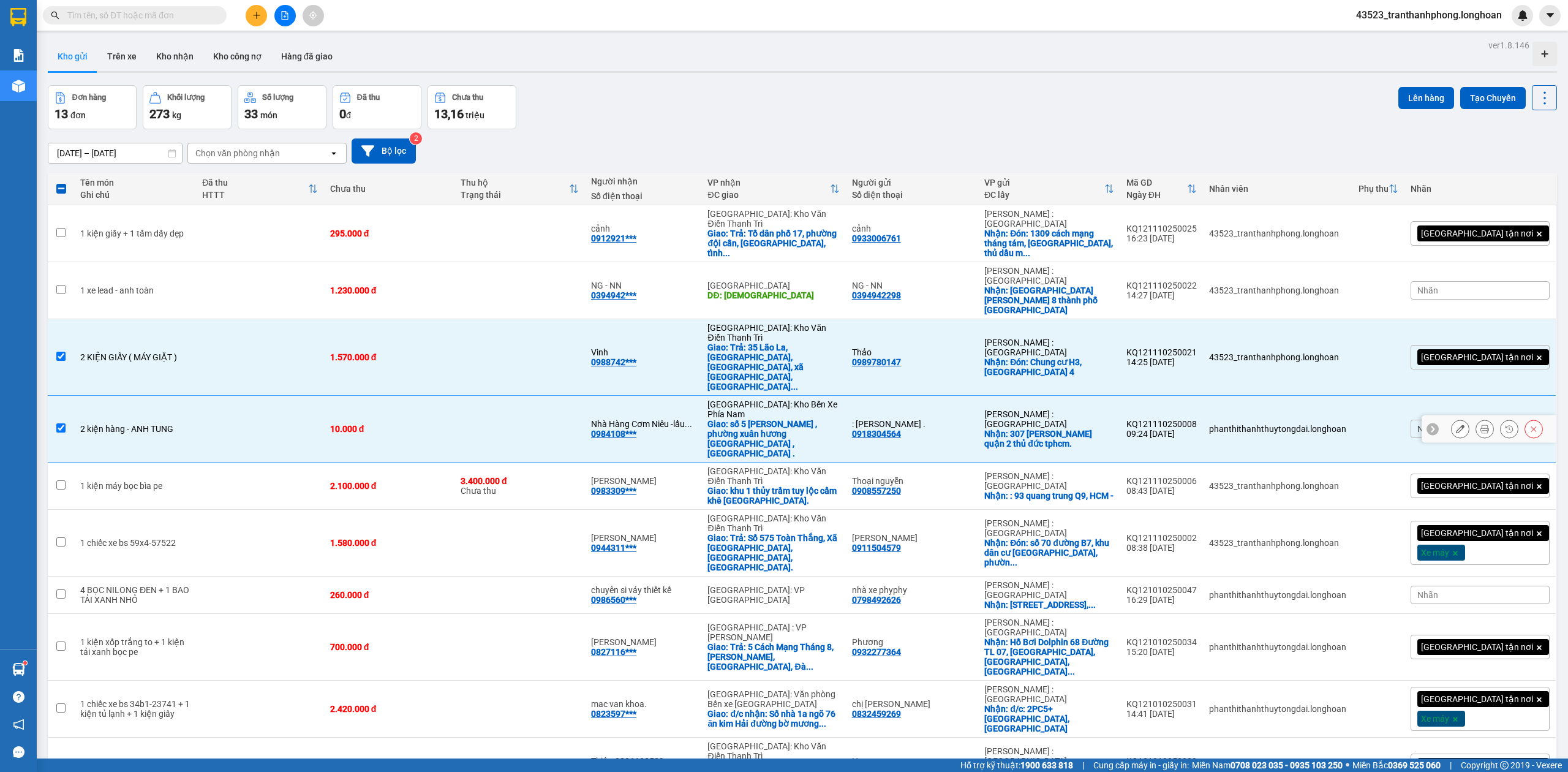
click at [585, 396] on td at bounding box center [520, 429] width 130 height 67
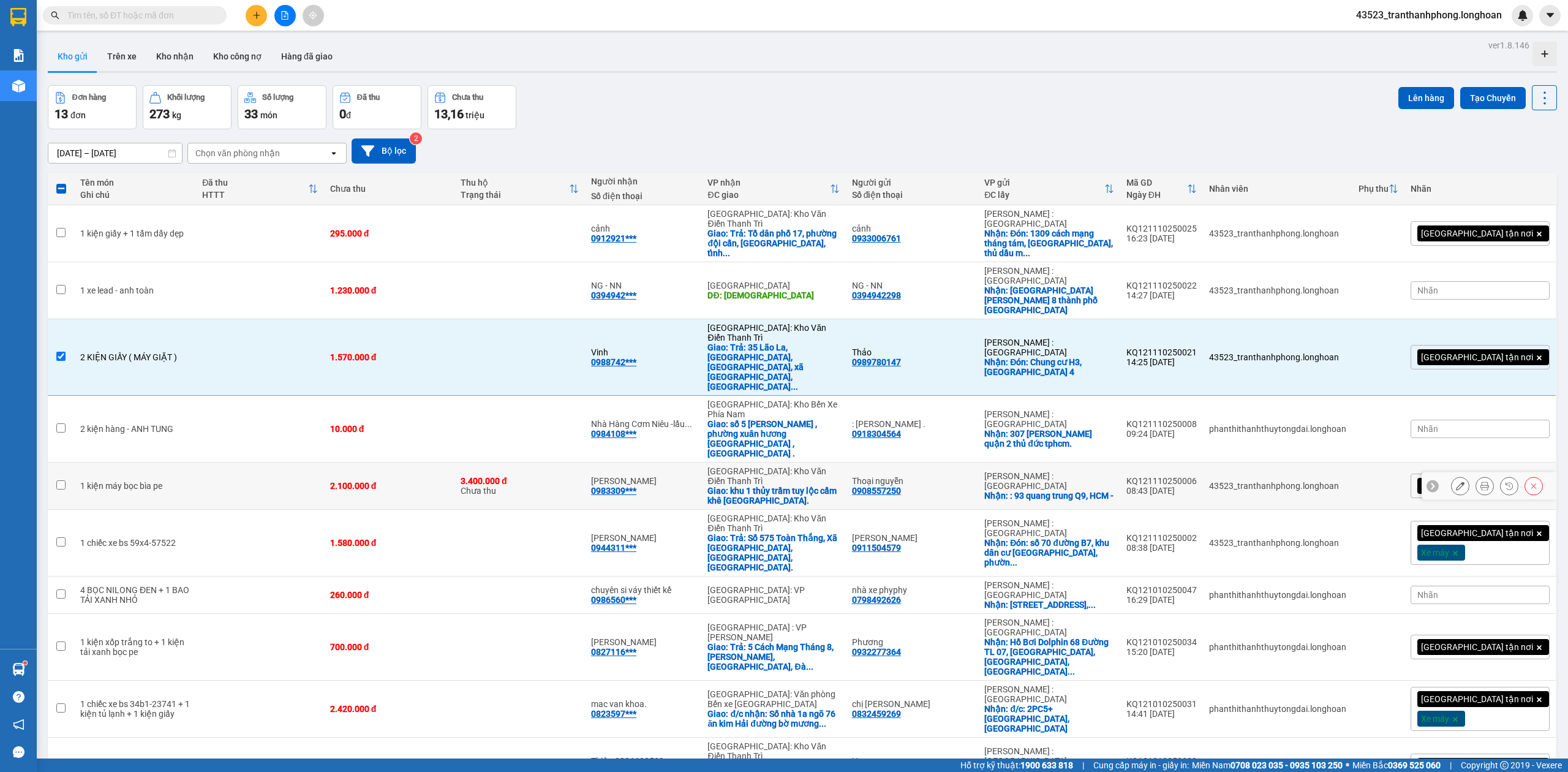
click at [579, 476] on div "3.400.000 đ Chưa thu" at bounding box center [520, 485] width 118 height 19
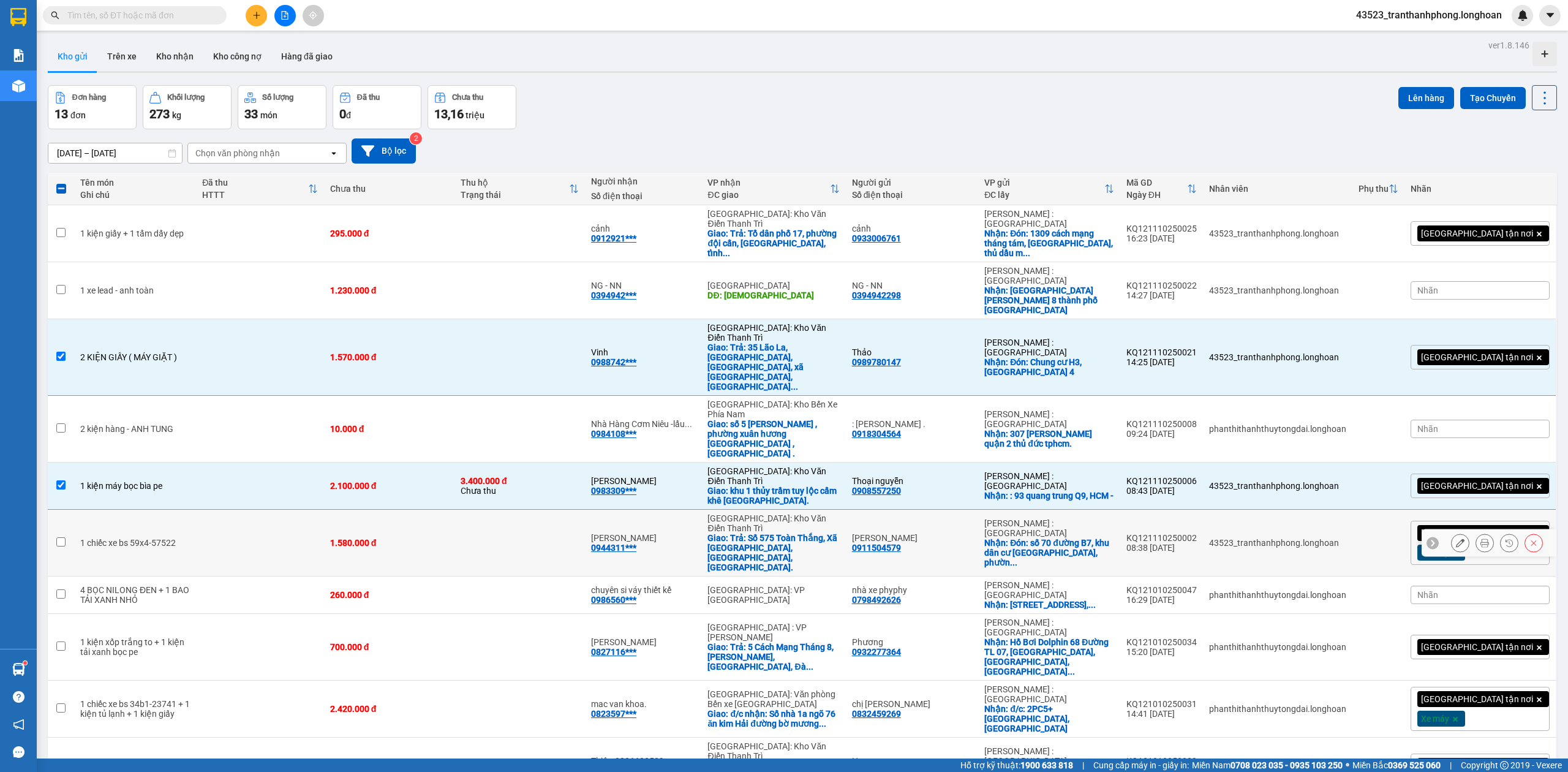
click at [487, 510] on td at bounding box center [520, 543] width 130 height 67
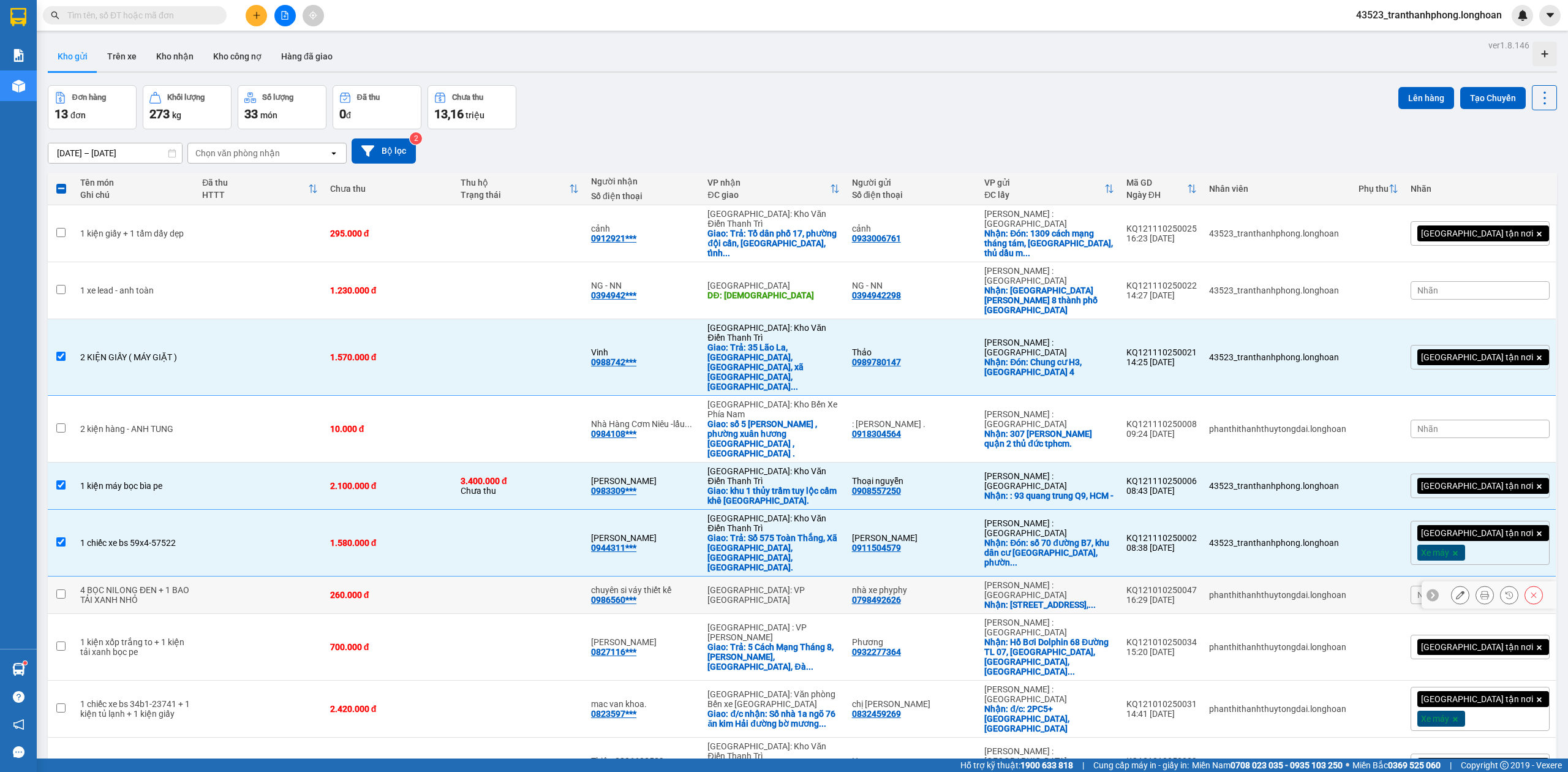
click at [492, 576] on td at bounding box center [520, 595] width 130 height 37
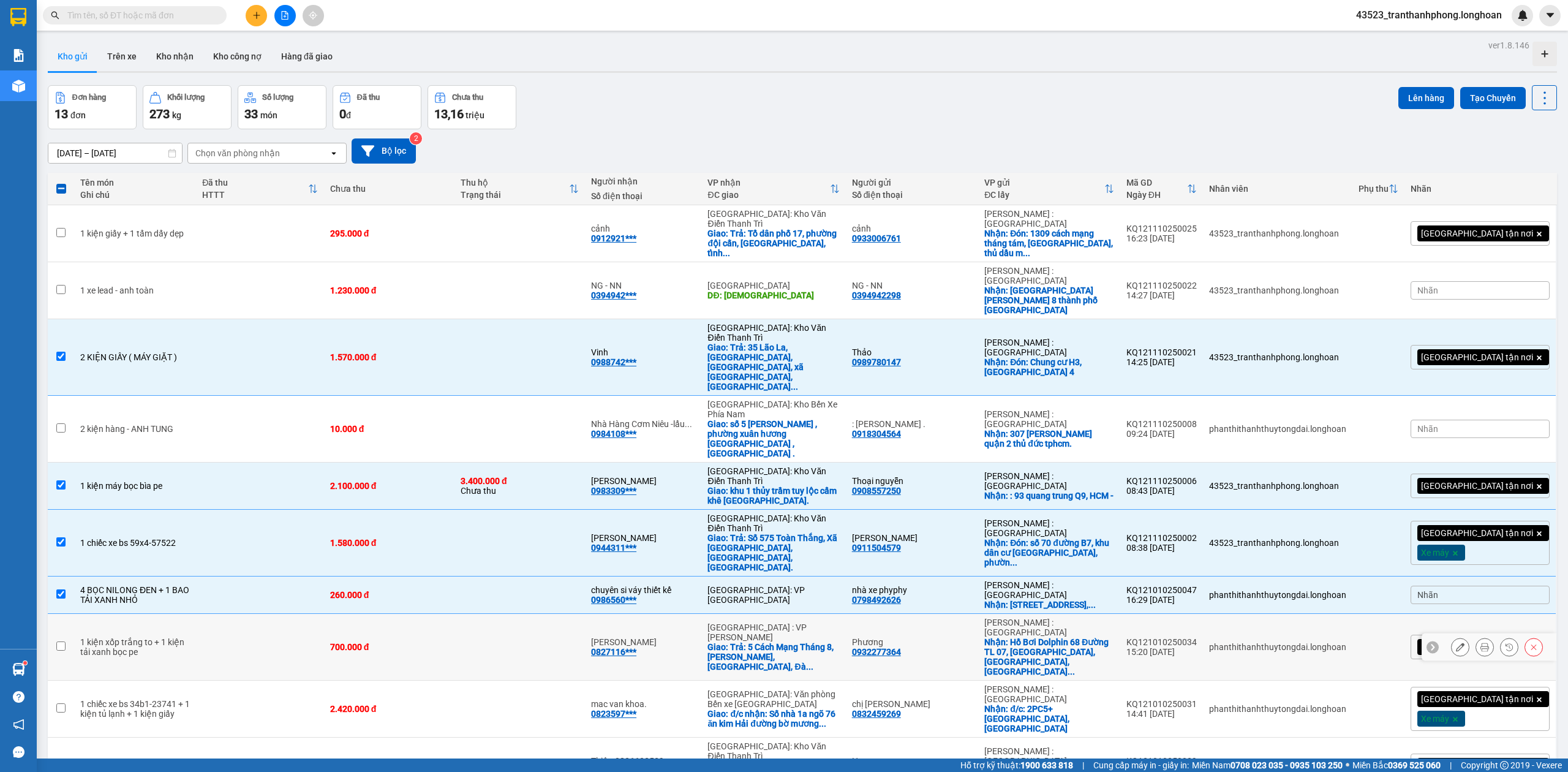
click at [502, 614] on td at bounding box center [520, 647] width 130 height 67
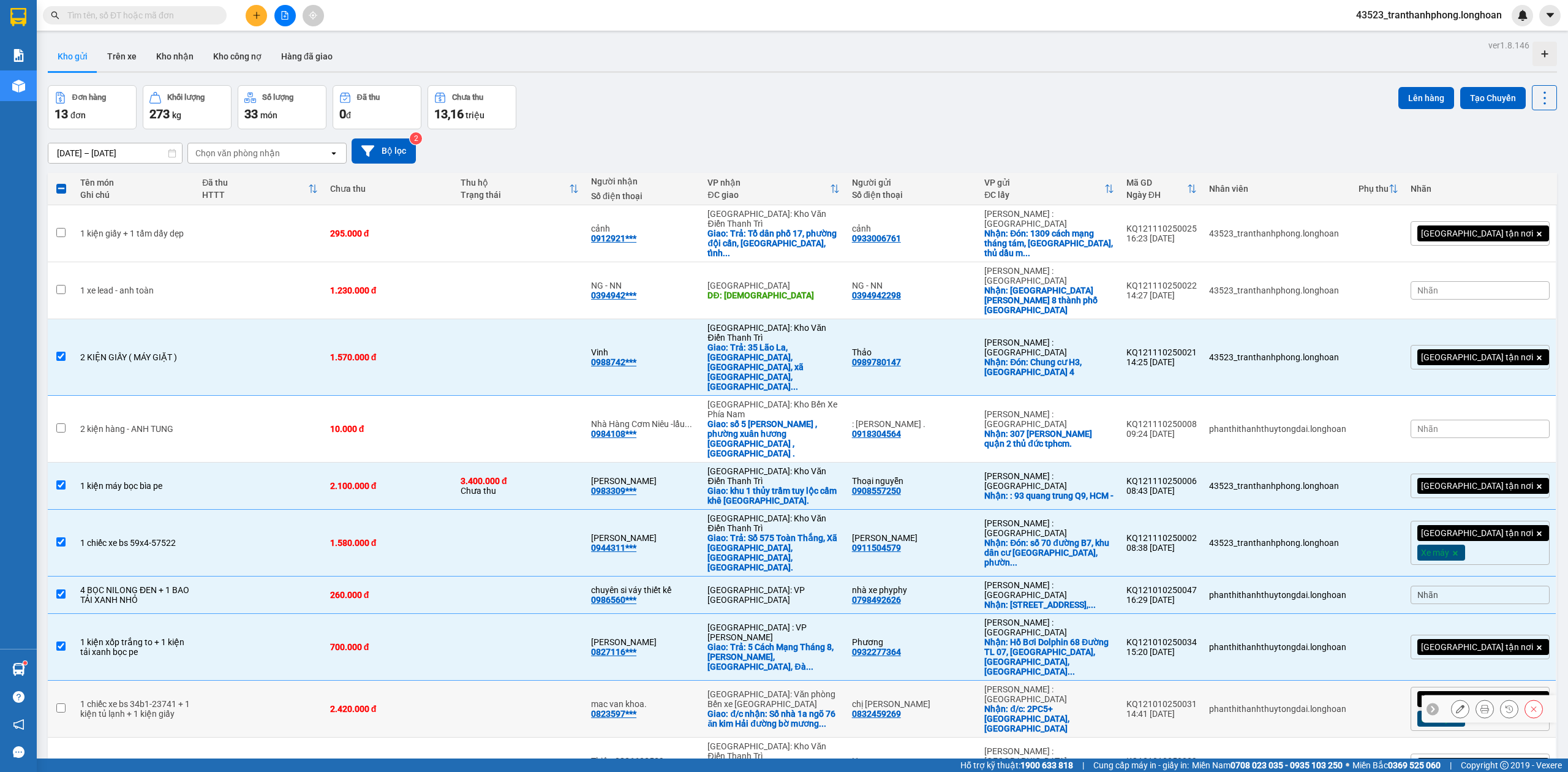
click at [501, 681] on td at bounding box center [520, 709] width 130 height 57
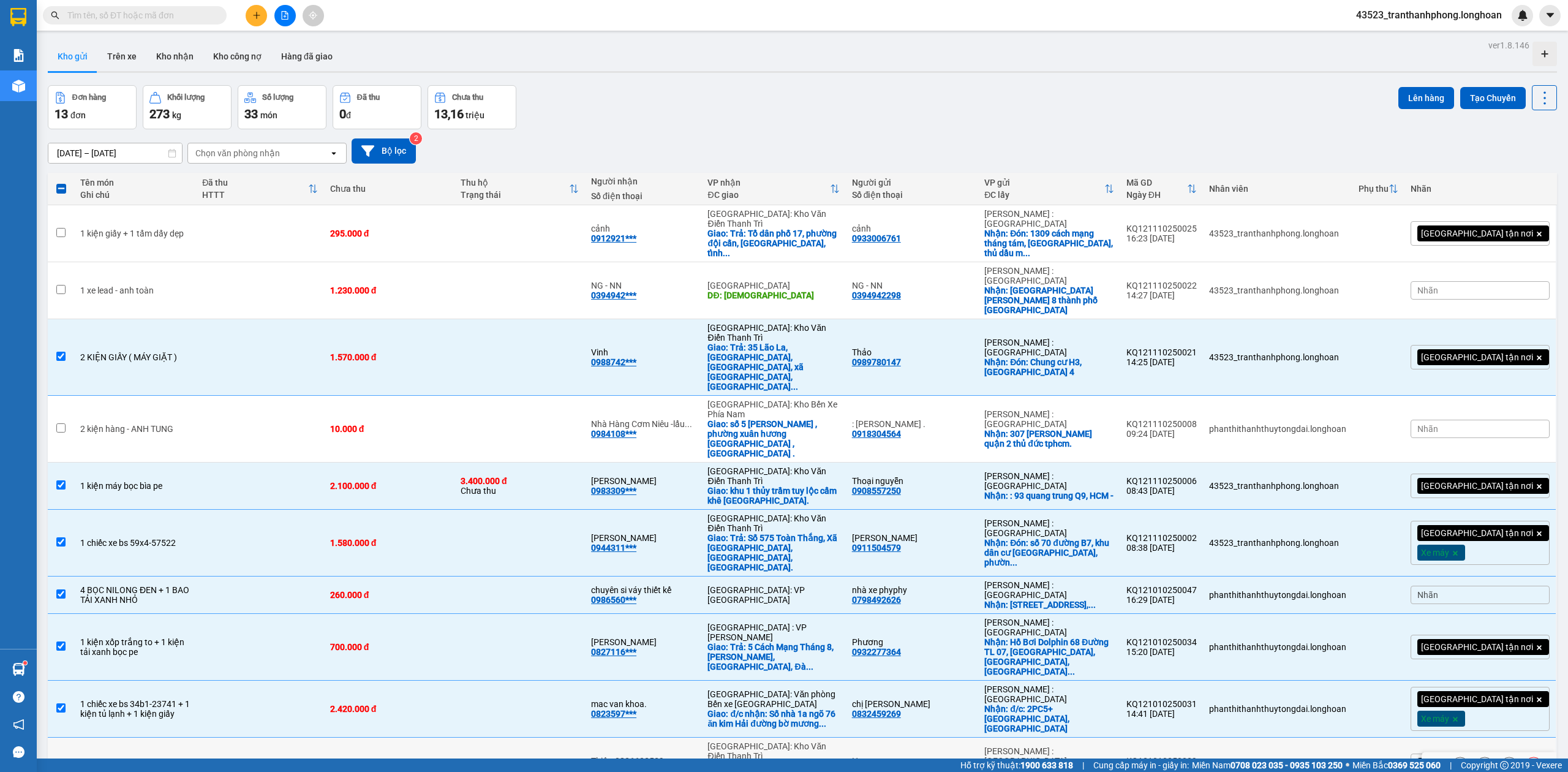
click at [454, 737] on td "1.040.000 đ" at bounding box center [389, 765] width 130 height 57
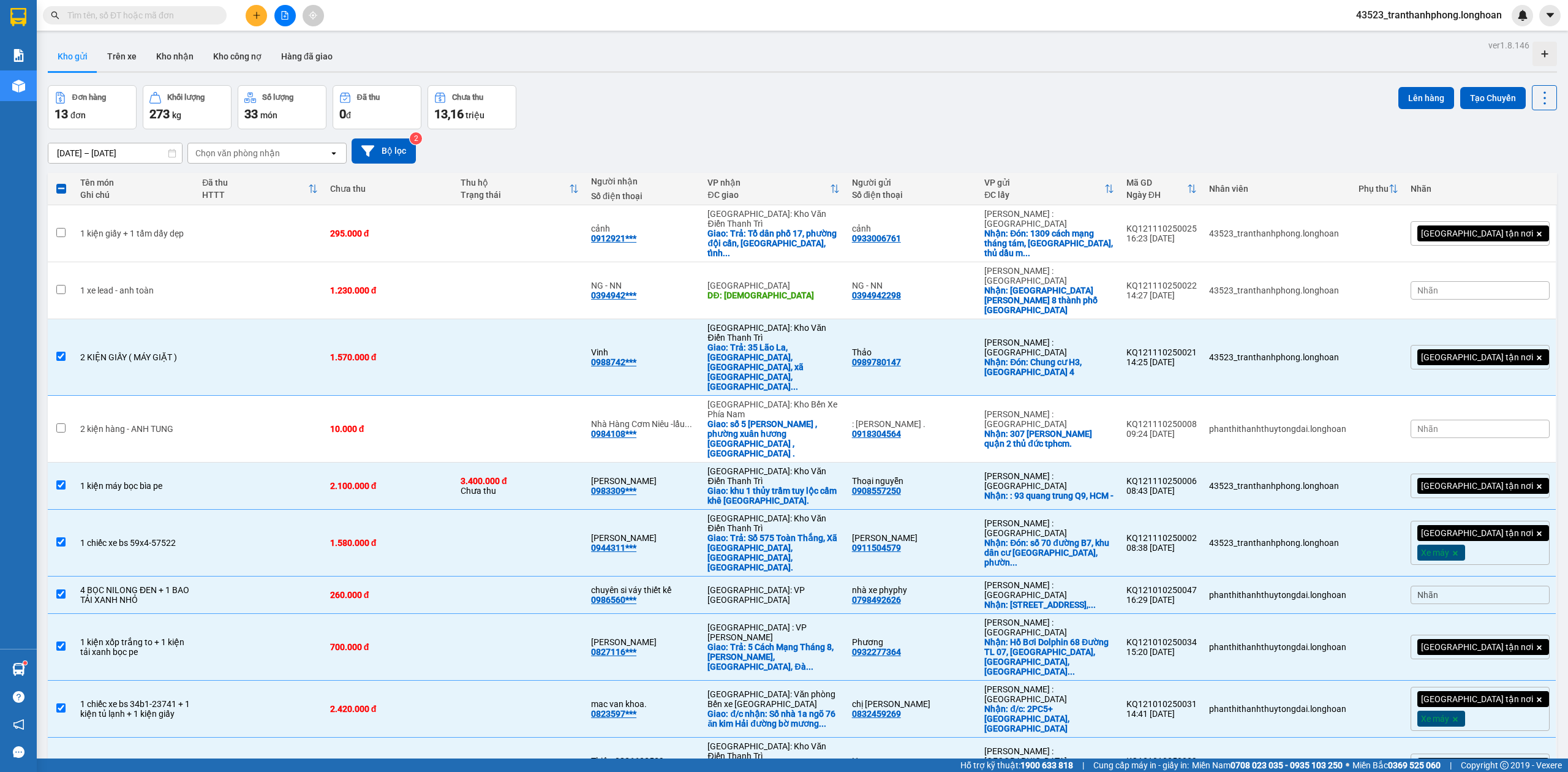
click at [1422, 99] on button "Lên hàng" at bounding box center [1426, 98] width 56 height 22
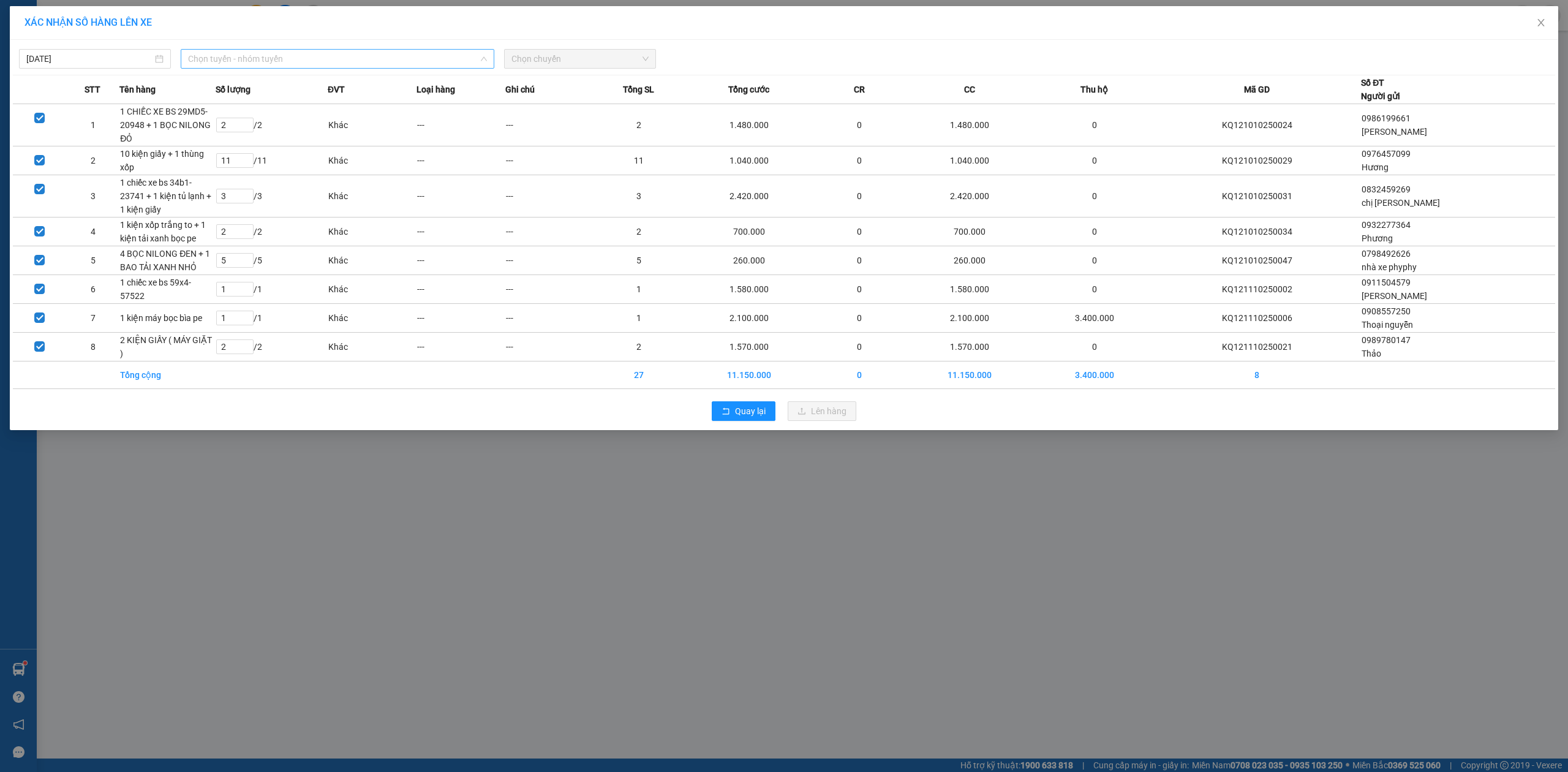
click at [282, 63] on span "Chọn tuyến - nhóm tuyến" at bounding box center [337, 59] width 299 height 19
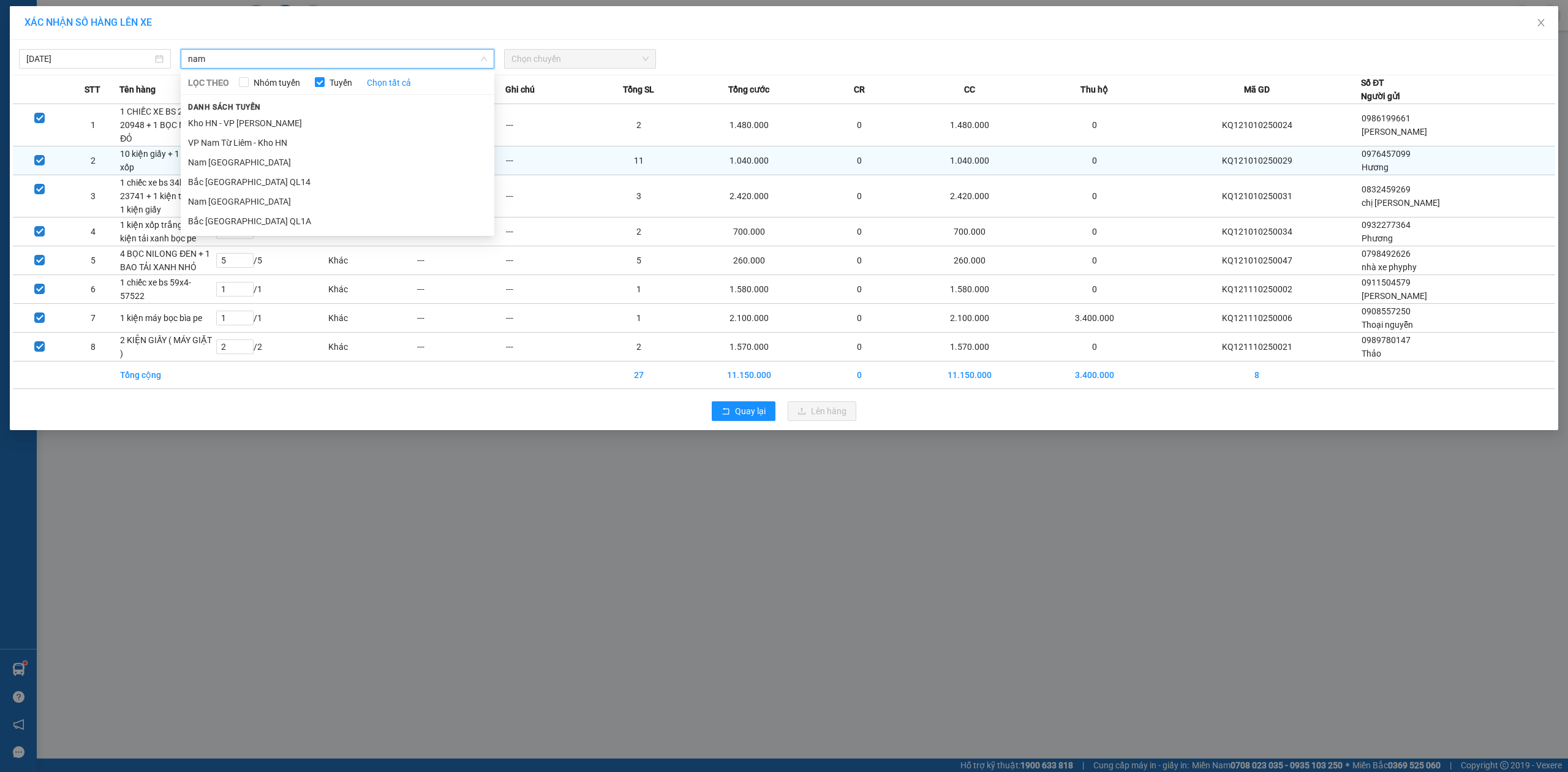
drag, startPoint x: 268, startPoint y: 199, endPoint x: 498, endPoint y: 156, distance: 234.0
click at [269, 199] on li "Nam [GEOGRAPHIC_DATA]" at bounding box center [338, 201] width 314 height 19
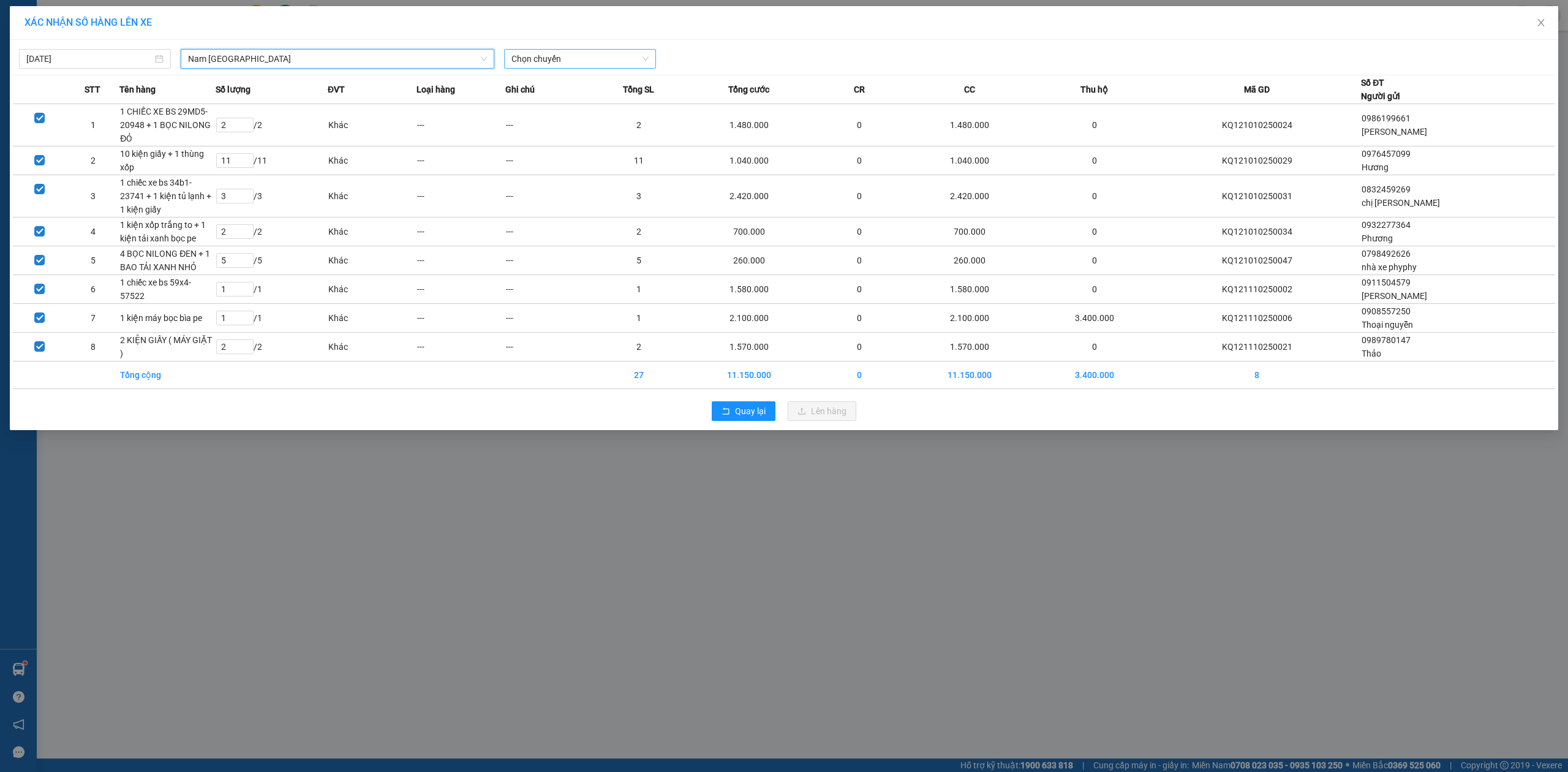
click at [576, 62] on span "Chọn chuyến" at bounding box center [580, 59] width 137 height 19
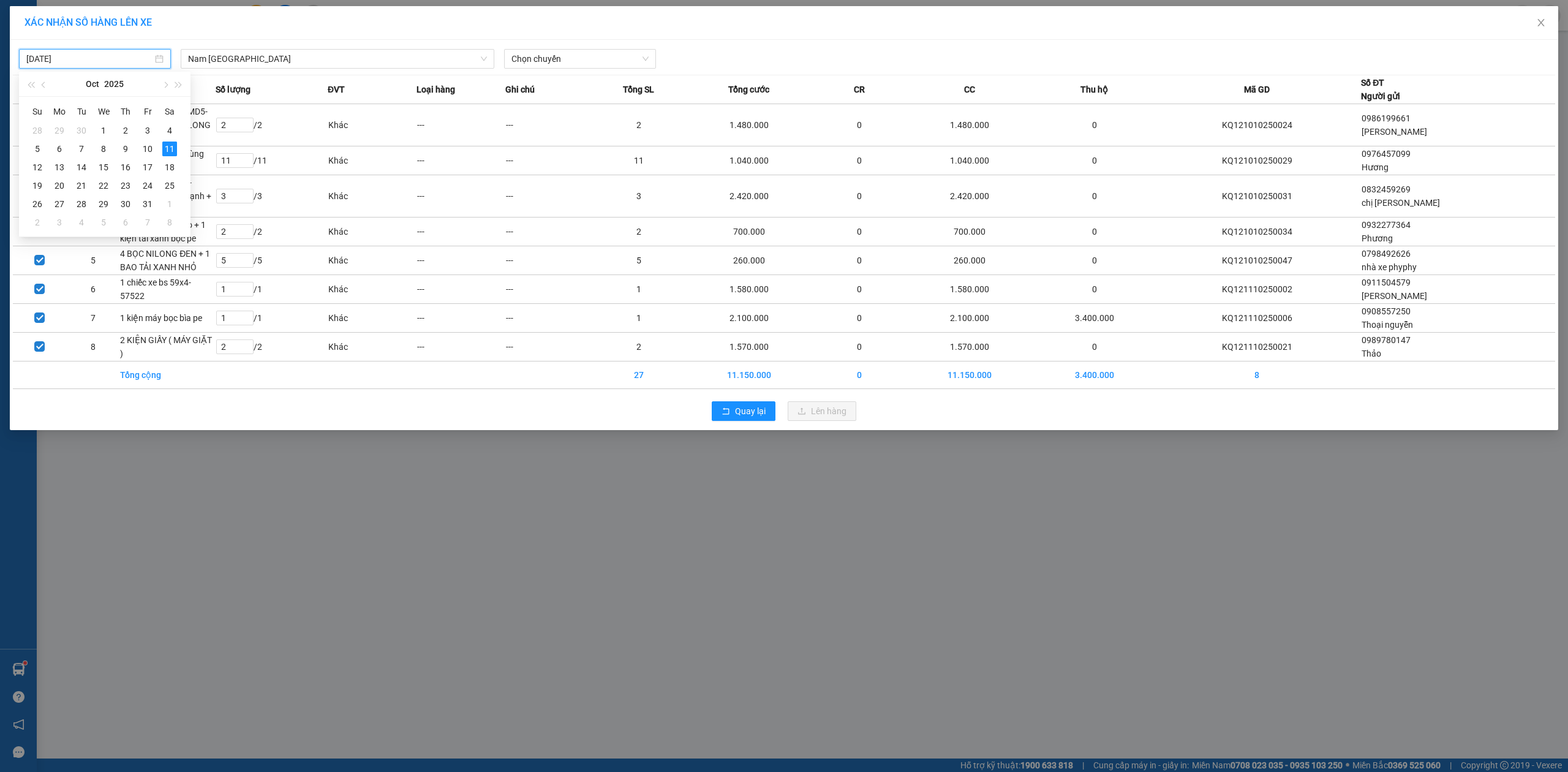
click at [107, 57] on input "[DATE]" at bounding box center [89, 59] width 126 height 14
click at [39, 168] on div "12" at bounding box center [36, 167] width 14 height 14
click at [529, 65] on span "Chọn chuyến" at bounding box center [580, 59] width 137 height 19
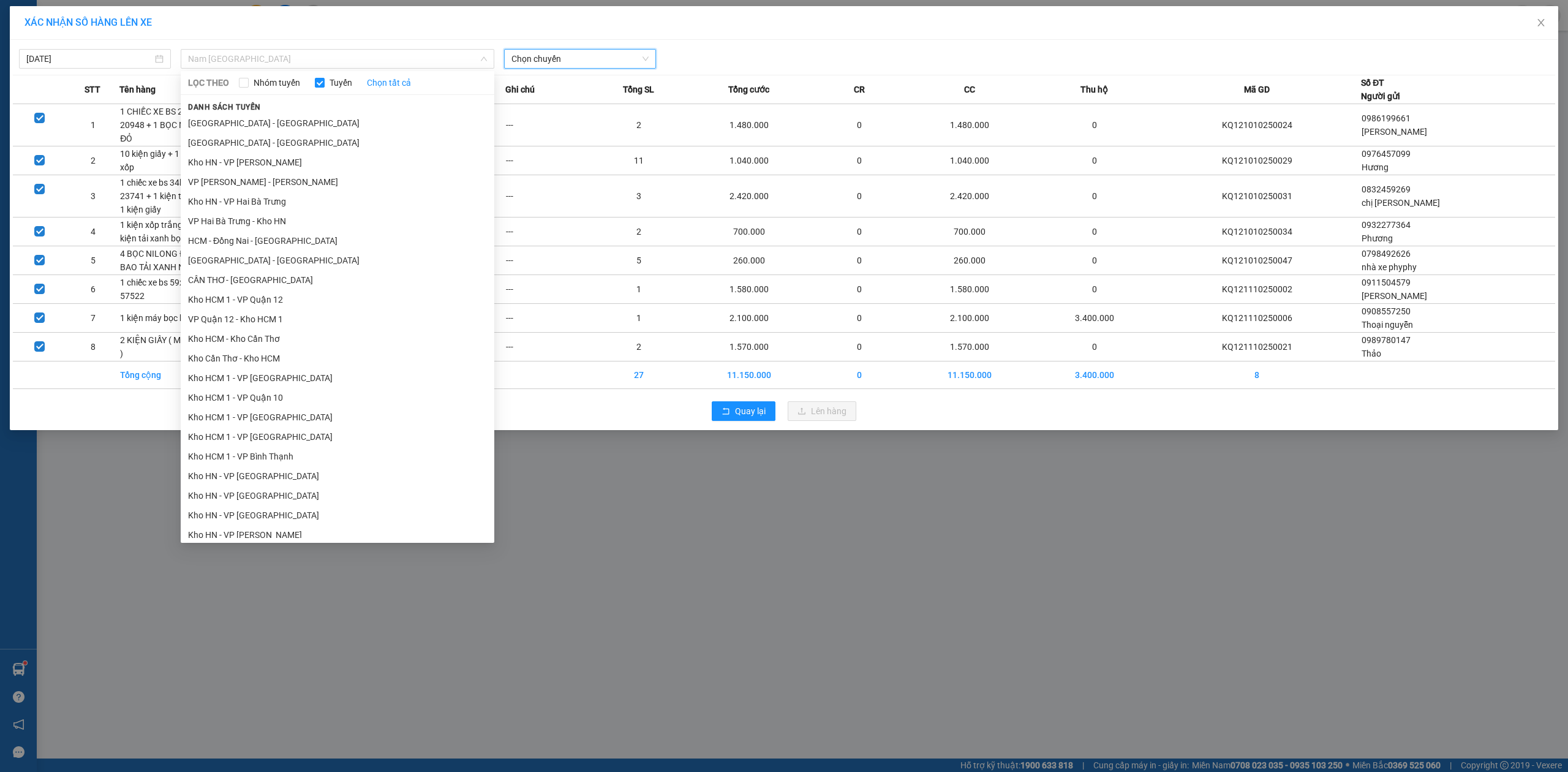
click at [255, 54] on span "Nam [GEOGRAPHIC_DATA]" at bounding box center [337, 59] width 299 height 19
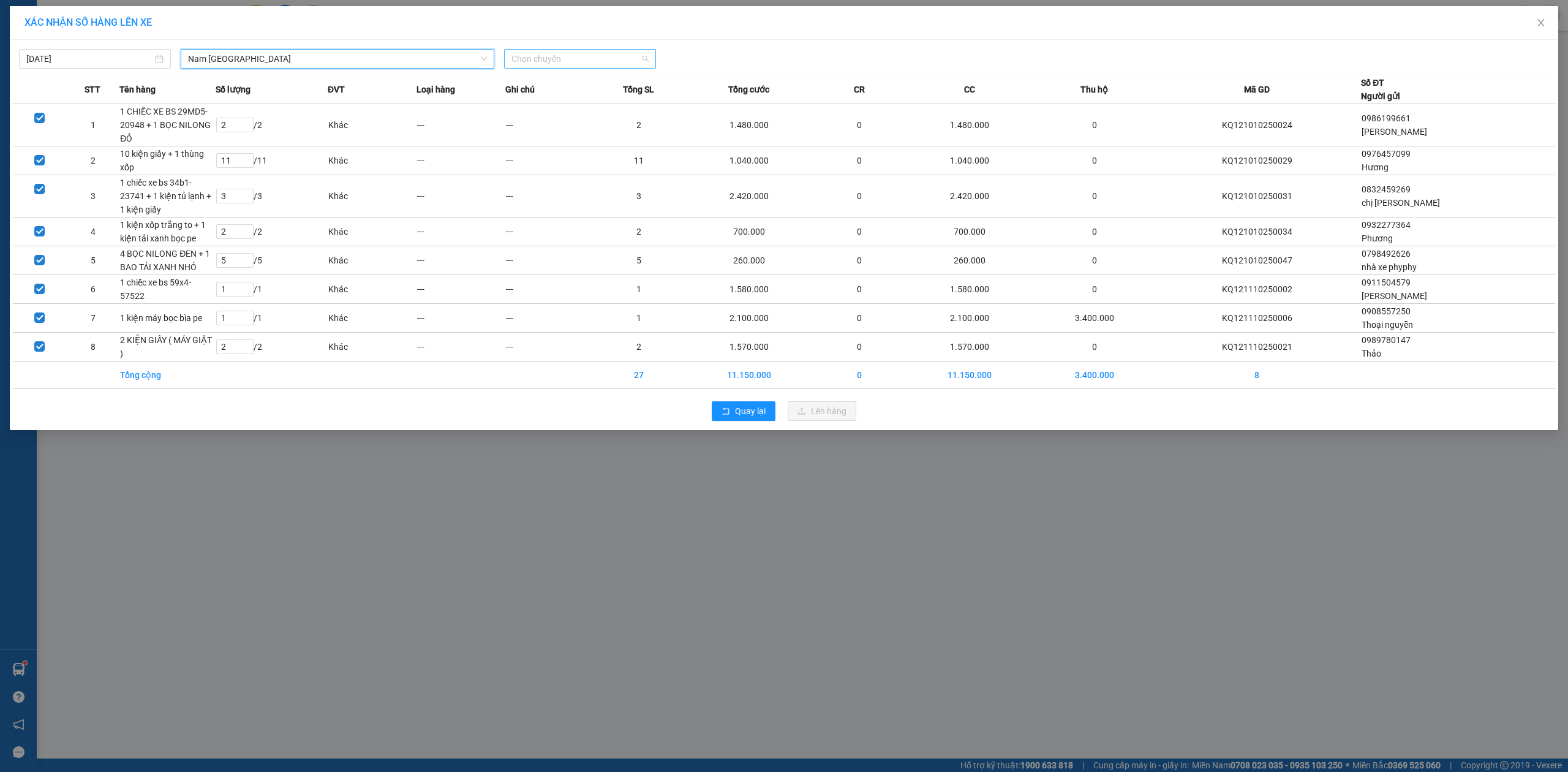
click at [556, 63] on span "Chọn chuyến" at bounding box center [580, 59] width 137 height 19
click at [745, 69] on div at bounding box center [979, 58] width 640 height 19
click at [735, 418] on span "Quay lại" at bounding box center [751, 411] width 30 height 14
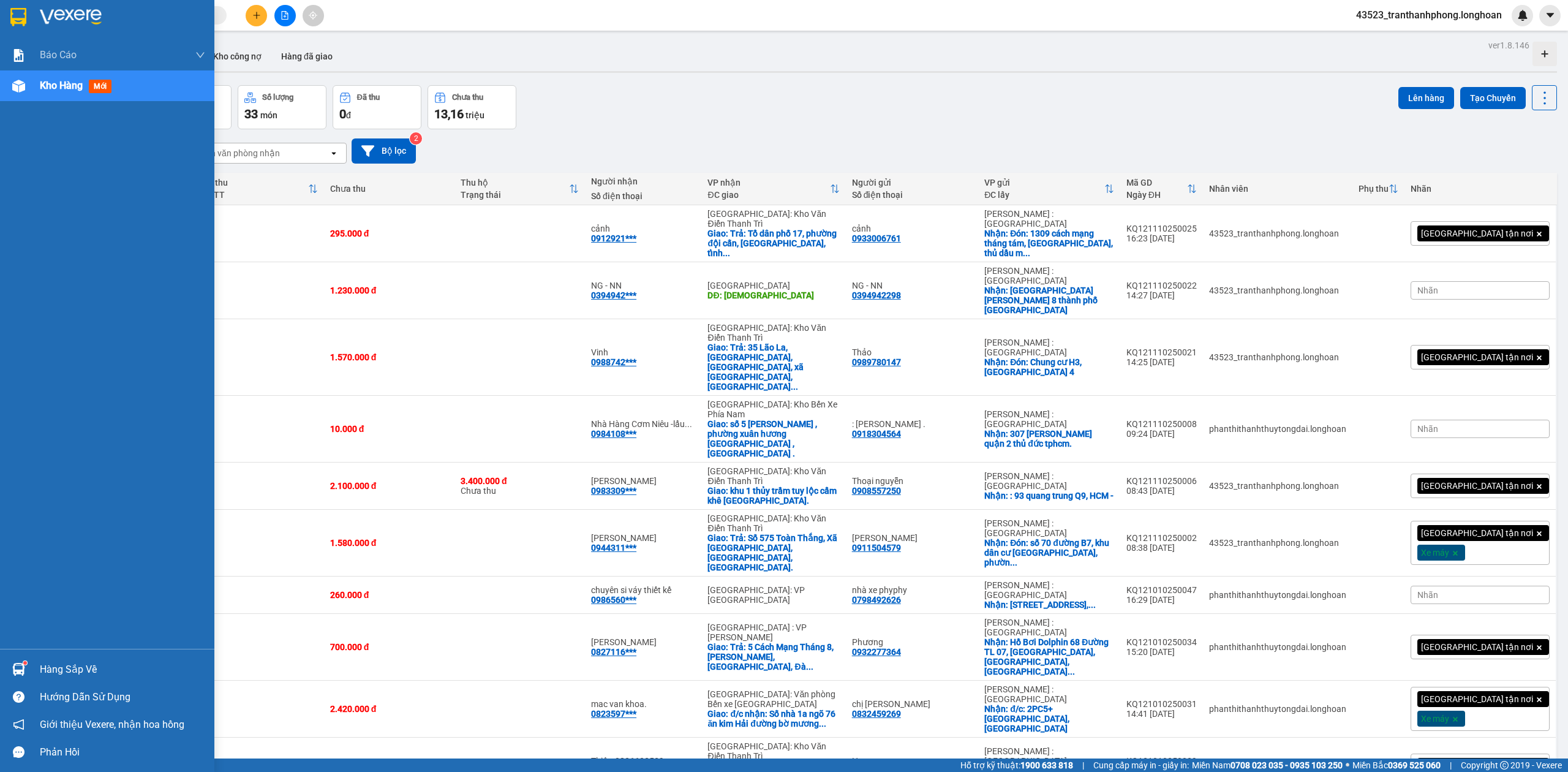
click at [6, 25] on div at bounding box center [107, 19] width 214 height 40
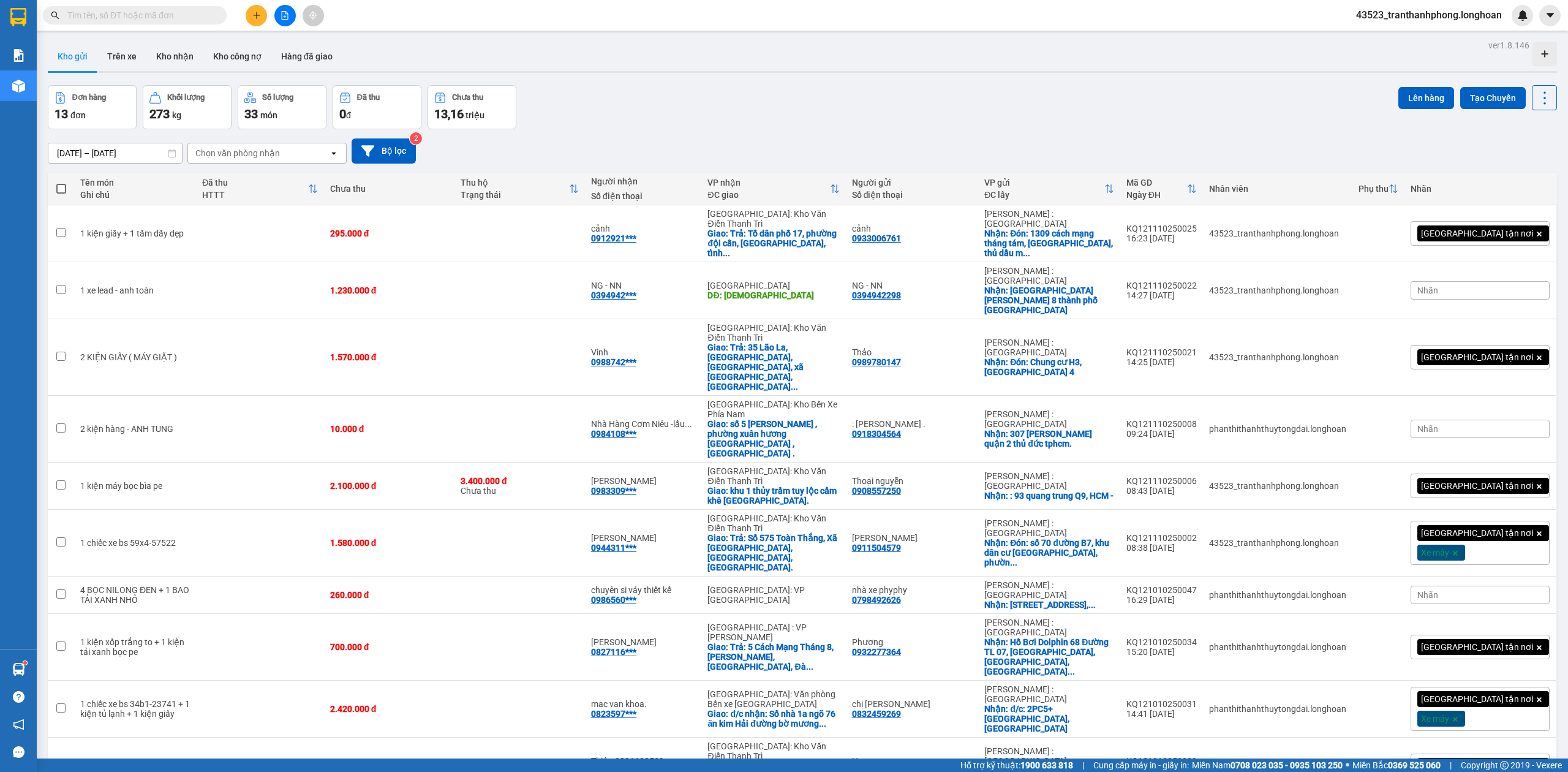
click at [177, 16] on input "text" at bounding box center [140, 15] width 145 height 14
paste input "0911015152"
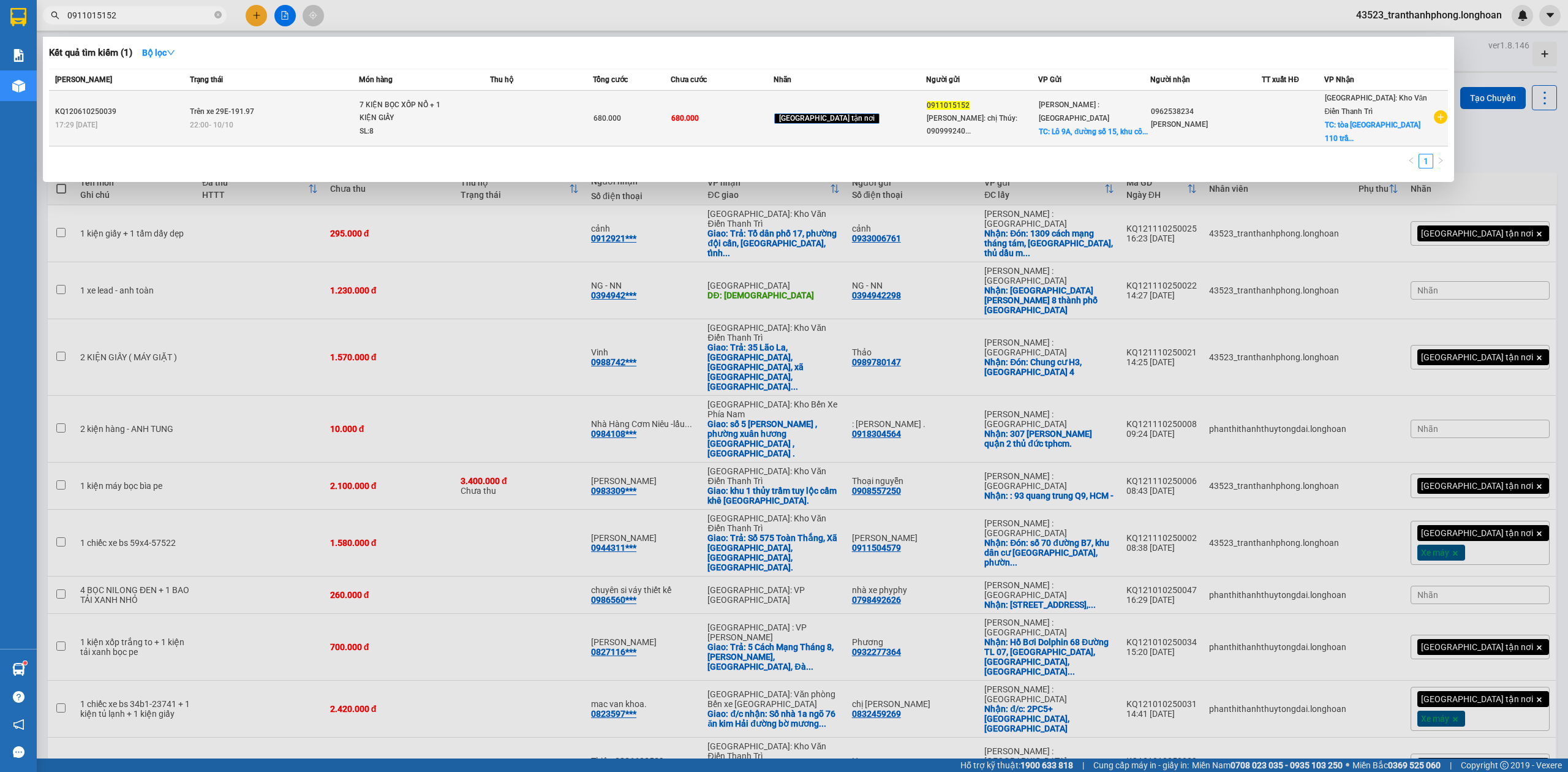
click at [130, 119] on div "17:29 - 06/10" at bounding box center [120, 125] width 131 height 14
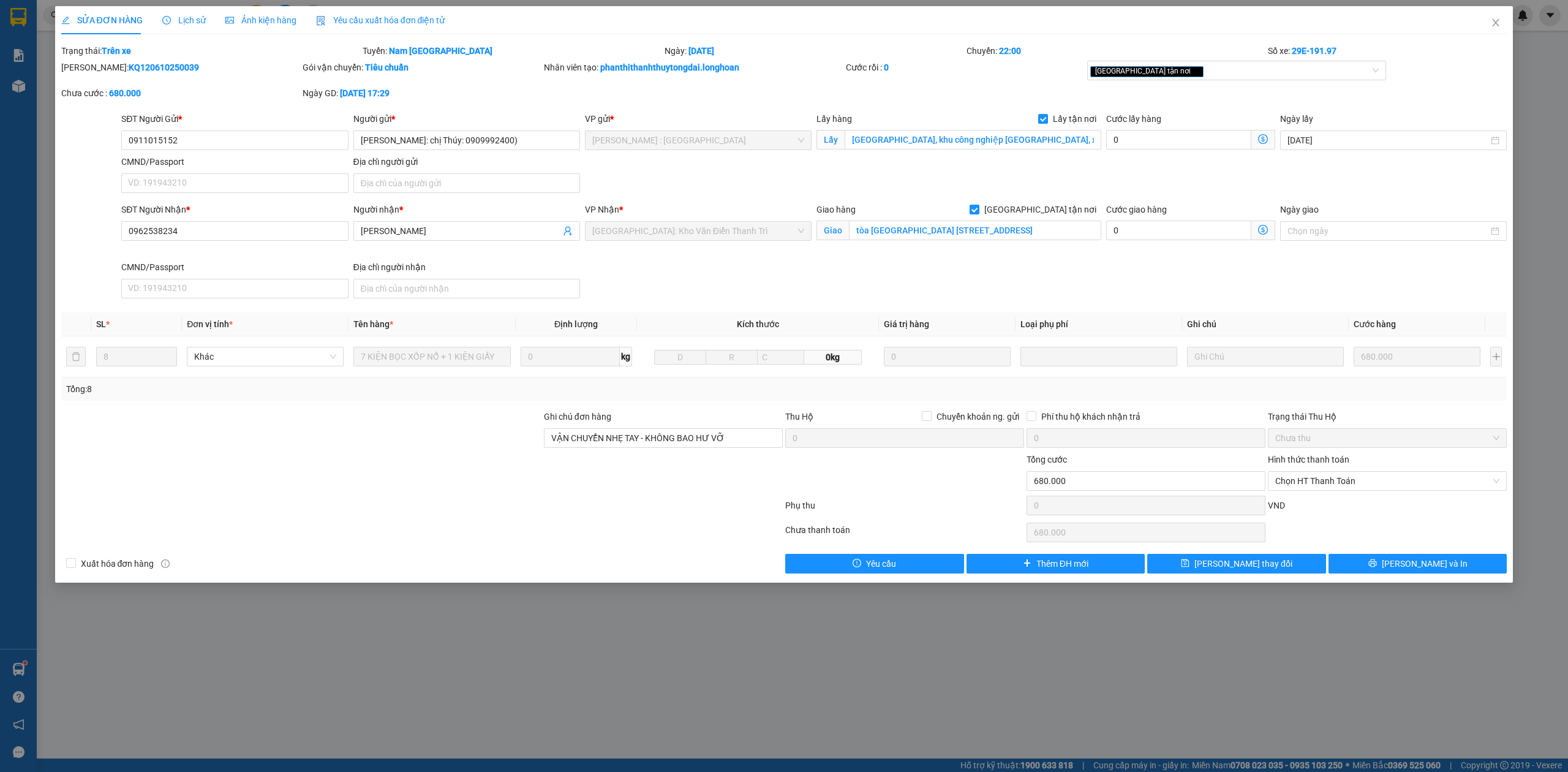
click at [148, 59] on form "Total Paid Fee 0 Total UnPaid Fee 680.000 Cash Collection Total Fee Trạng thái:…" at bounding box center [784, 78] width 1446 height 68
copy b "KQ120610250039"
click at [148, 59] on form "Total Paid Fee 0 Total UnPaid Fee 680.000 Cash Collection Total Fee Trạng thái:…" at bounding box center [784, 78] width 1446 height 68
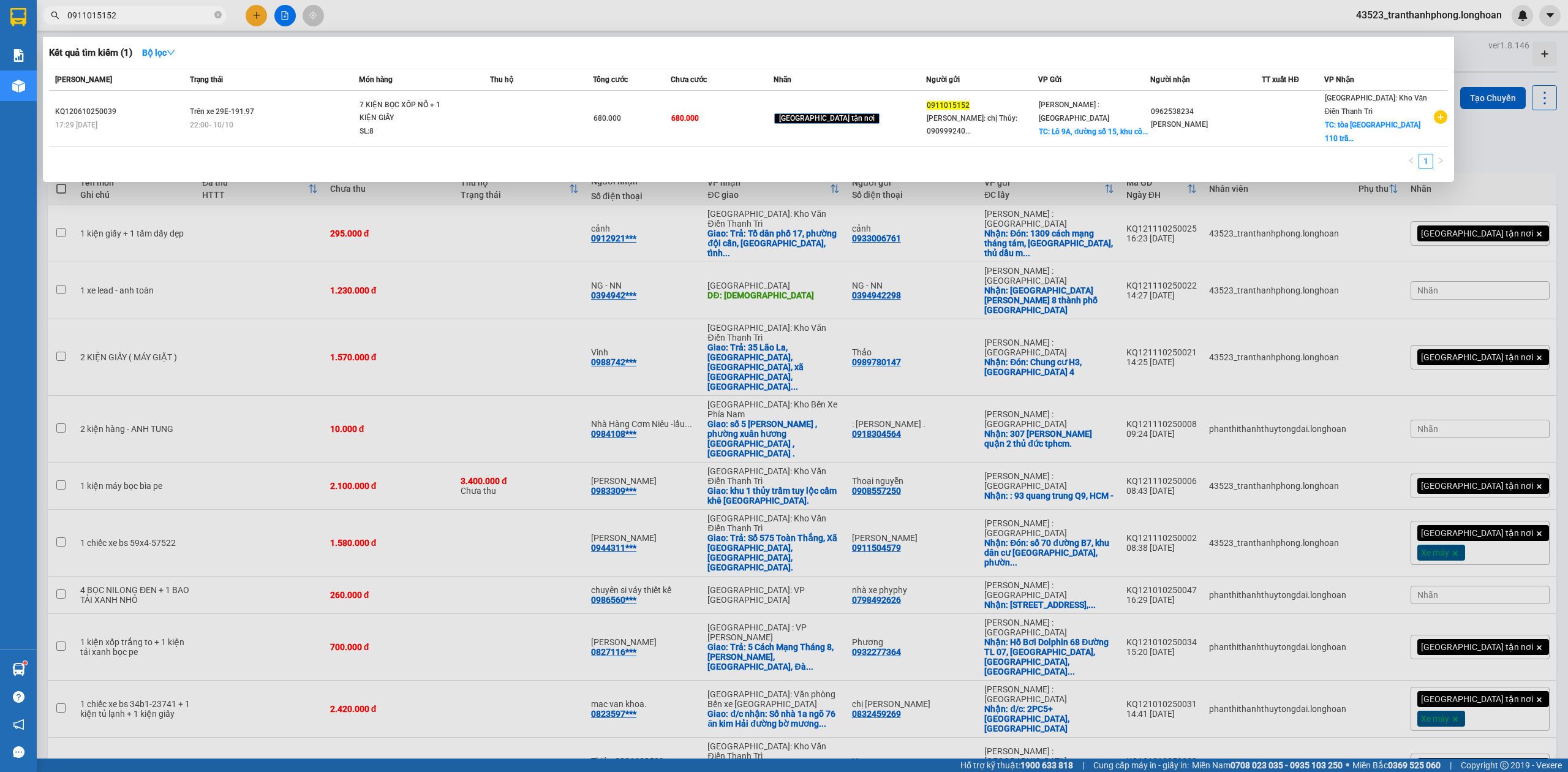
click at [147, 19] on input "0911015152" at bounding box center [140, 15] width 145 height 14
paste input "0822159856"
type input "09110151520822159856"
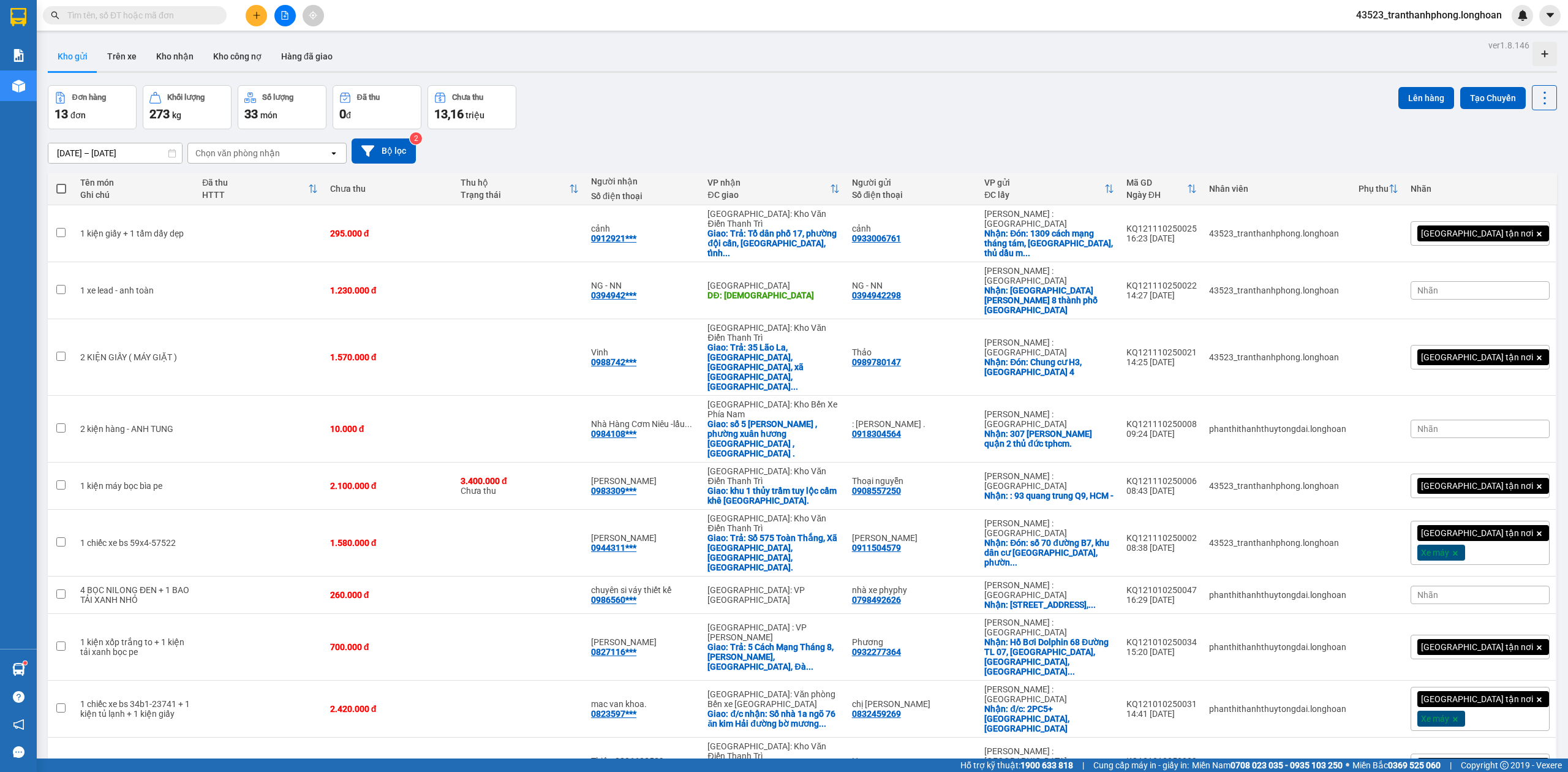
paste input "09110151520822159856"
type input "09110151520822159856"
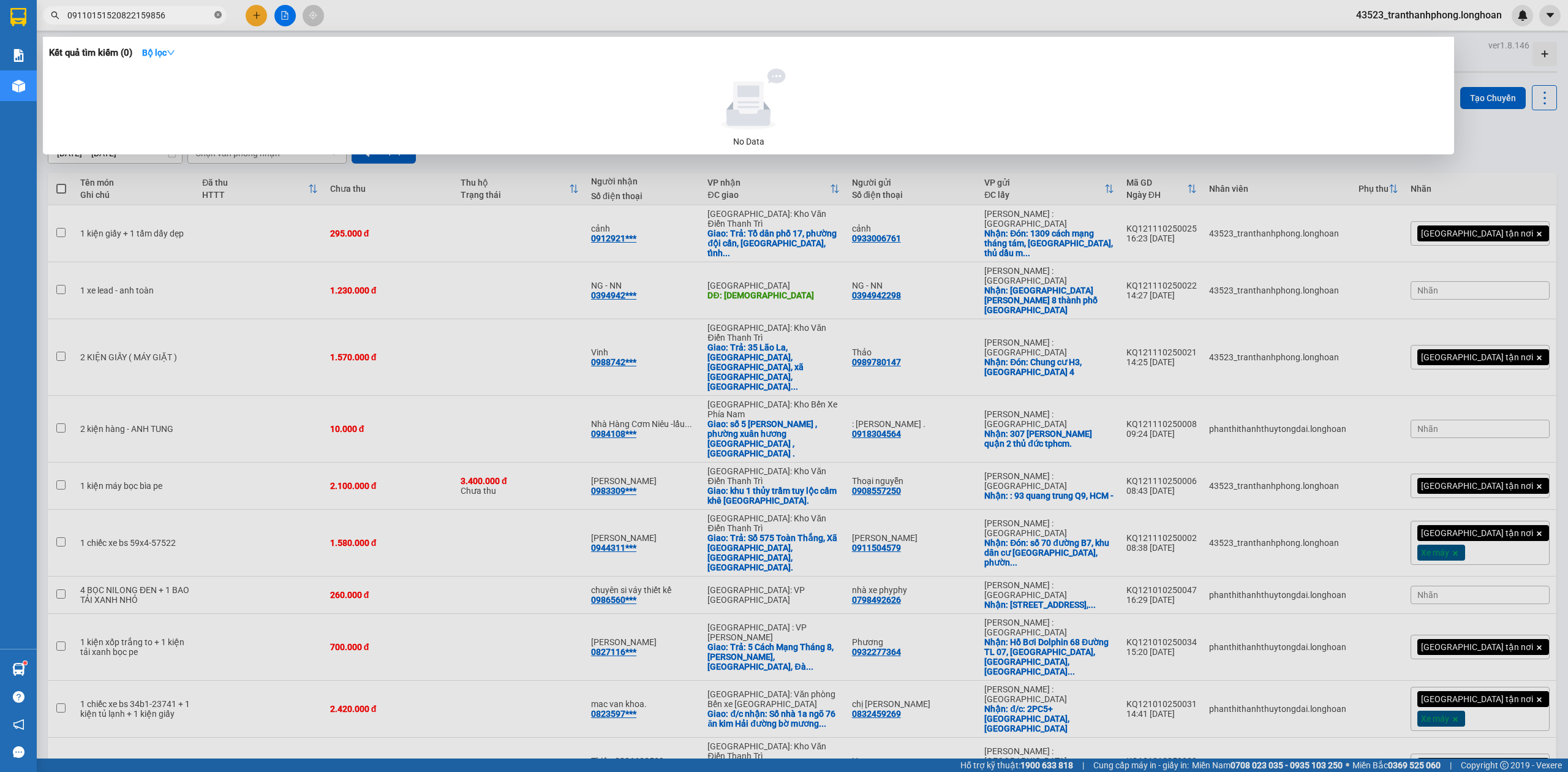
click at [217, 11] on icon "close-circle" at bounding box center [217, 14] width 8 height 8
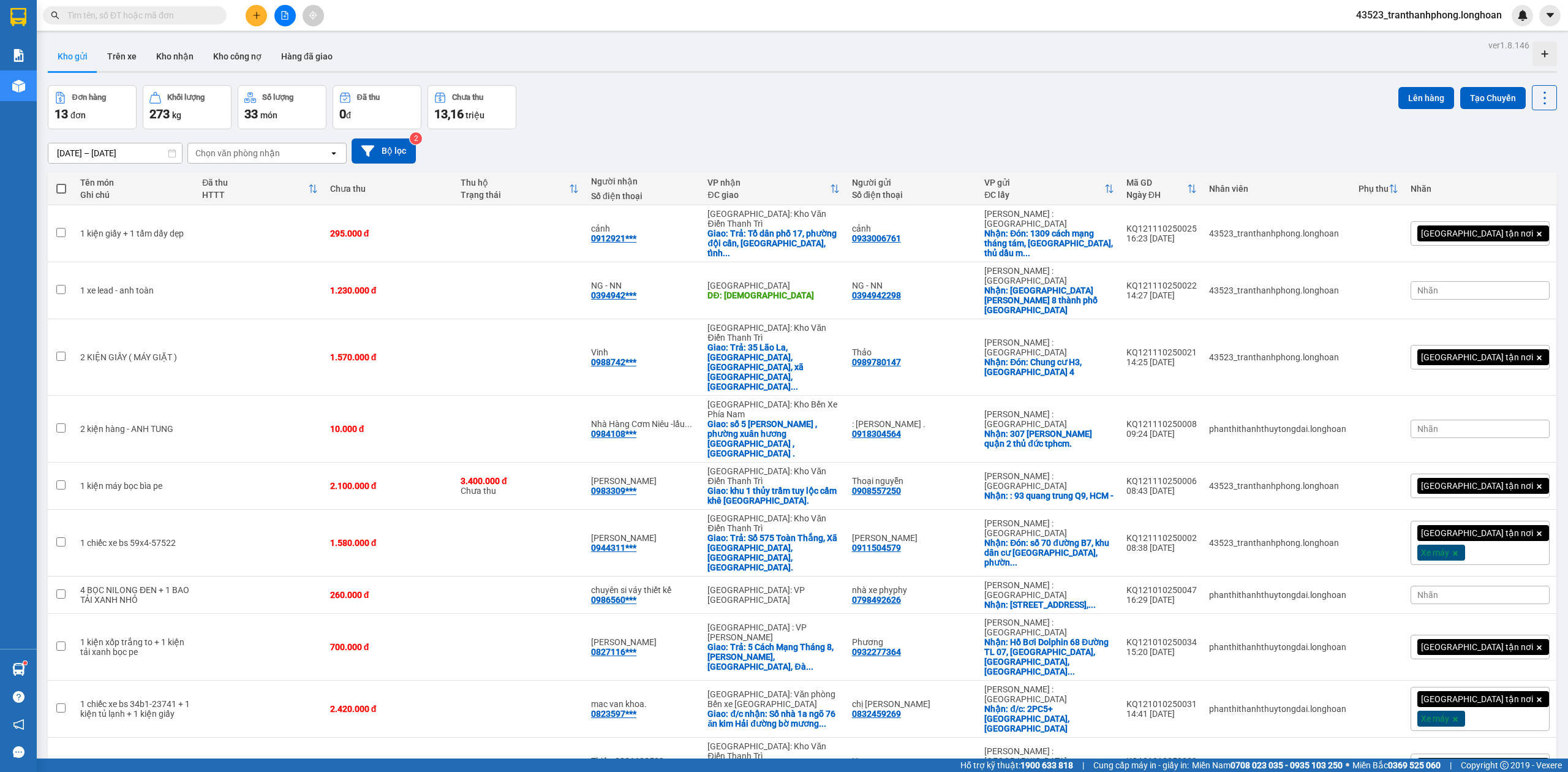
paste input "7/10 LA 8 lốp xe ~ 560kg Người gửi: hòa 0822159856 đ/c: 161 trần hưng đạo,p. Ph…"
type input "7/10 LA 8 lốp xe ~ 560kg Người gửi: hòa 0822159856 đ/c: 161 trần hưng đạo,p. Ph…"
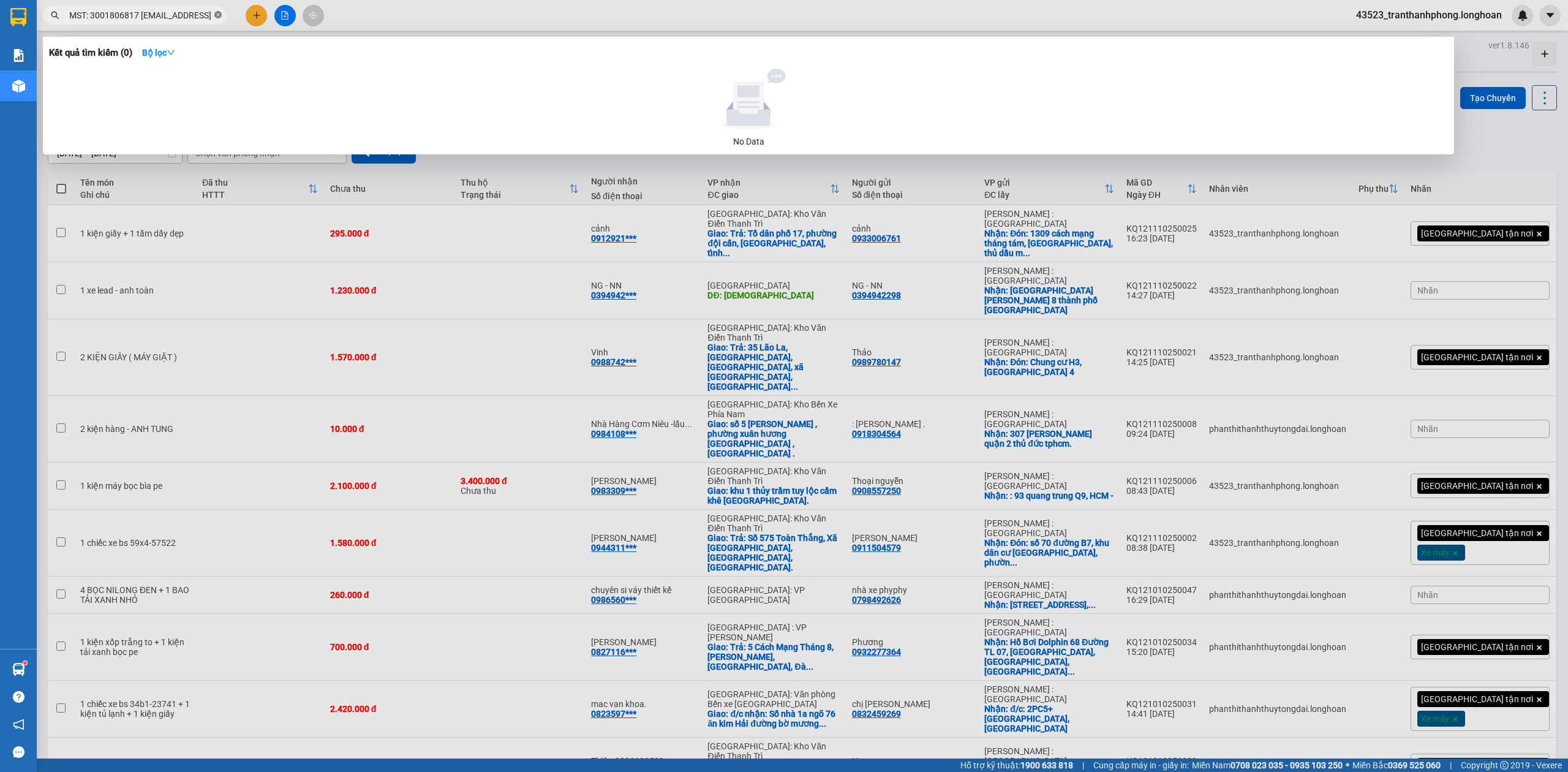
click at [216, 13] on icon "close-circle" at bounding box center [217, 14] width 8 height 8
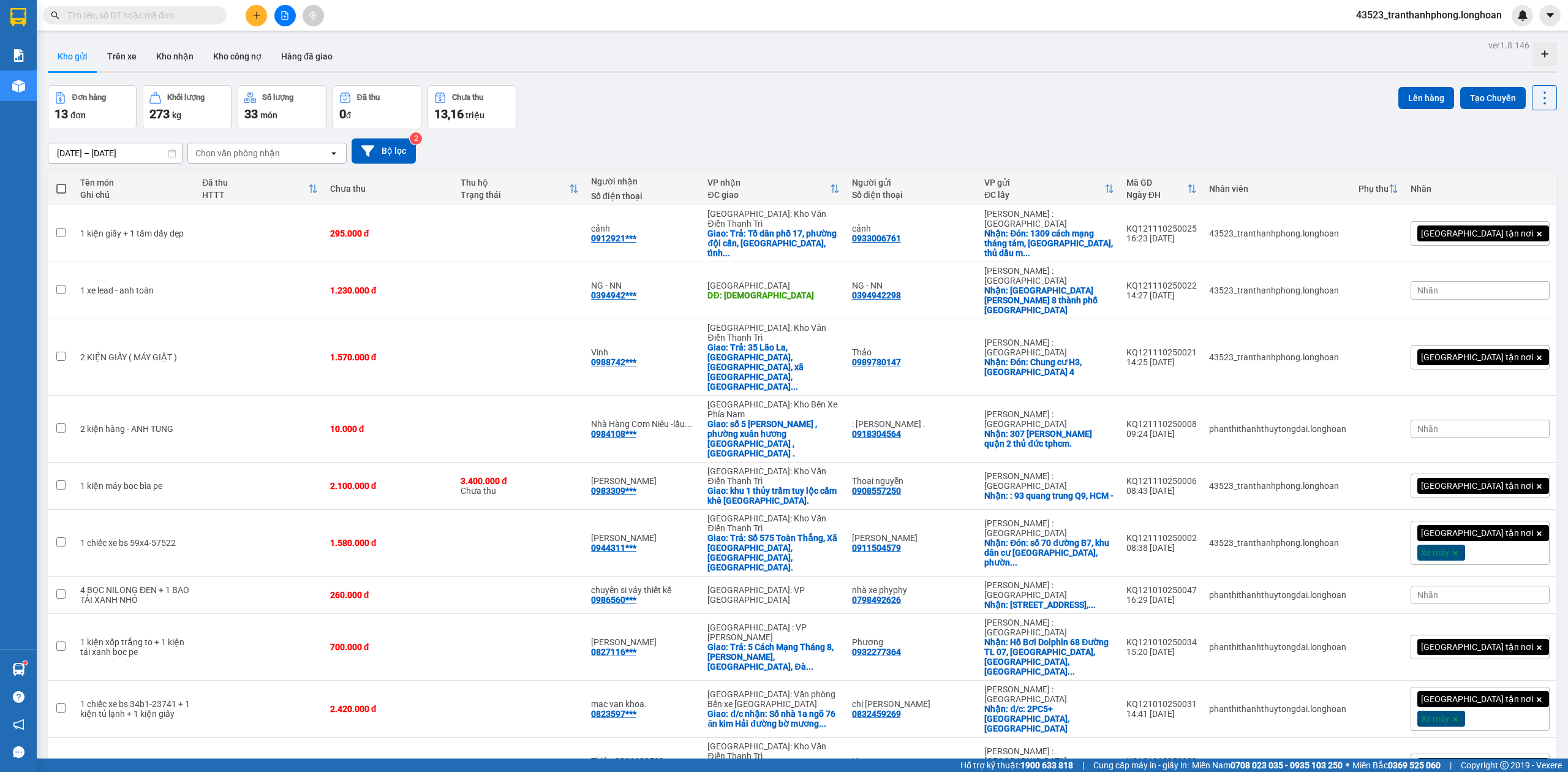
paste input "0822159856"
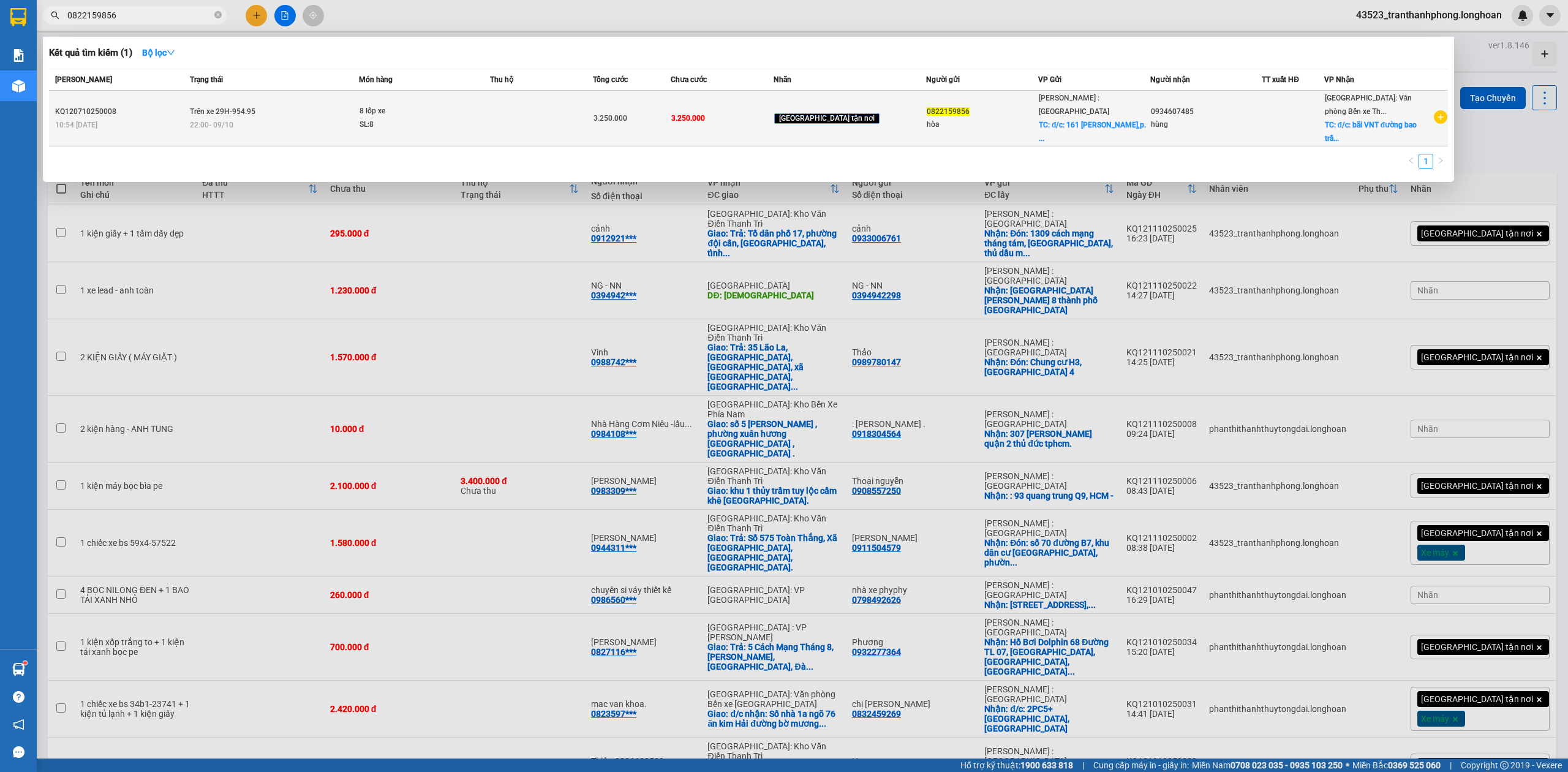
type input "0822159856"
click at [353, 111] on td "Trên xe 29H-954.95 22:00 - 09/10" at bounding box center [272, 119] width 172 height 56
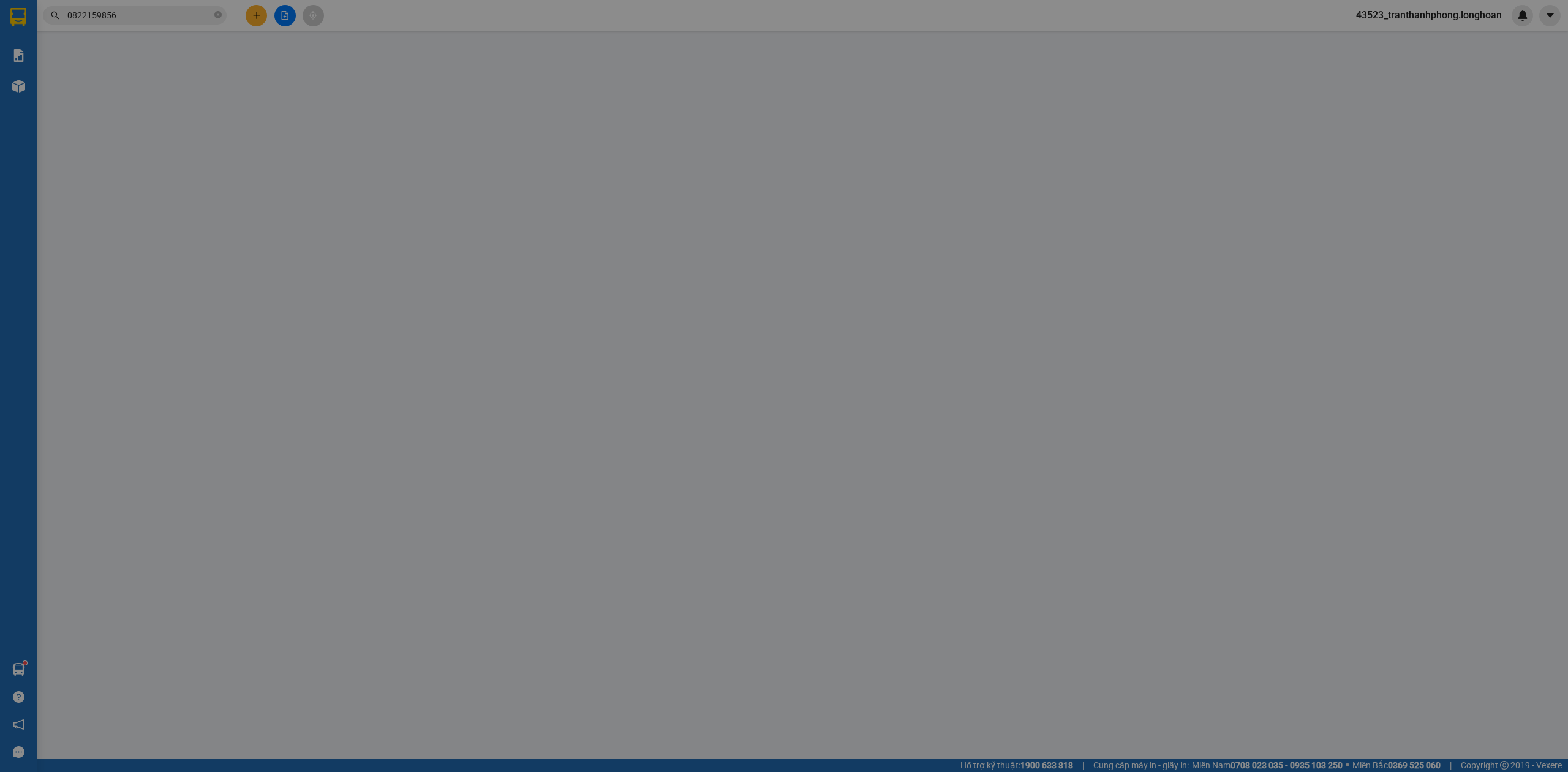
type input "0822159856"
type input "hòa"
checkbox input "true"
type input "đ/c: 161 trần hưng đạo,p. Phú mỹ, BRVT"
type input "0934607485"
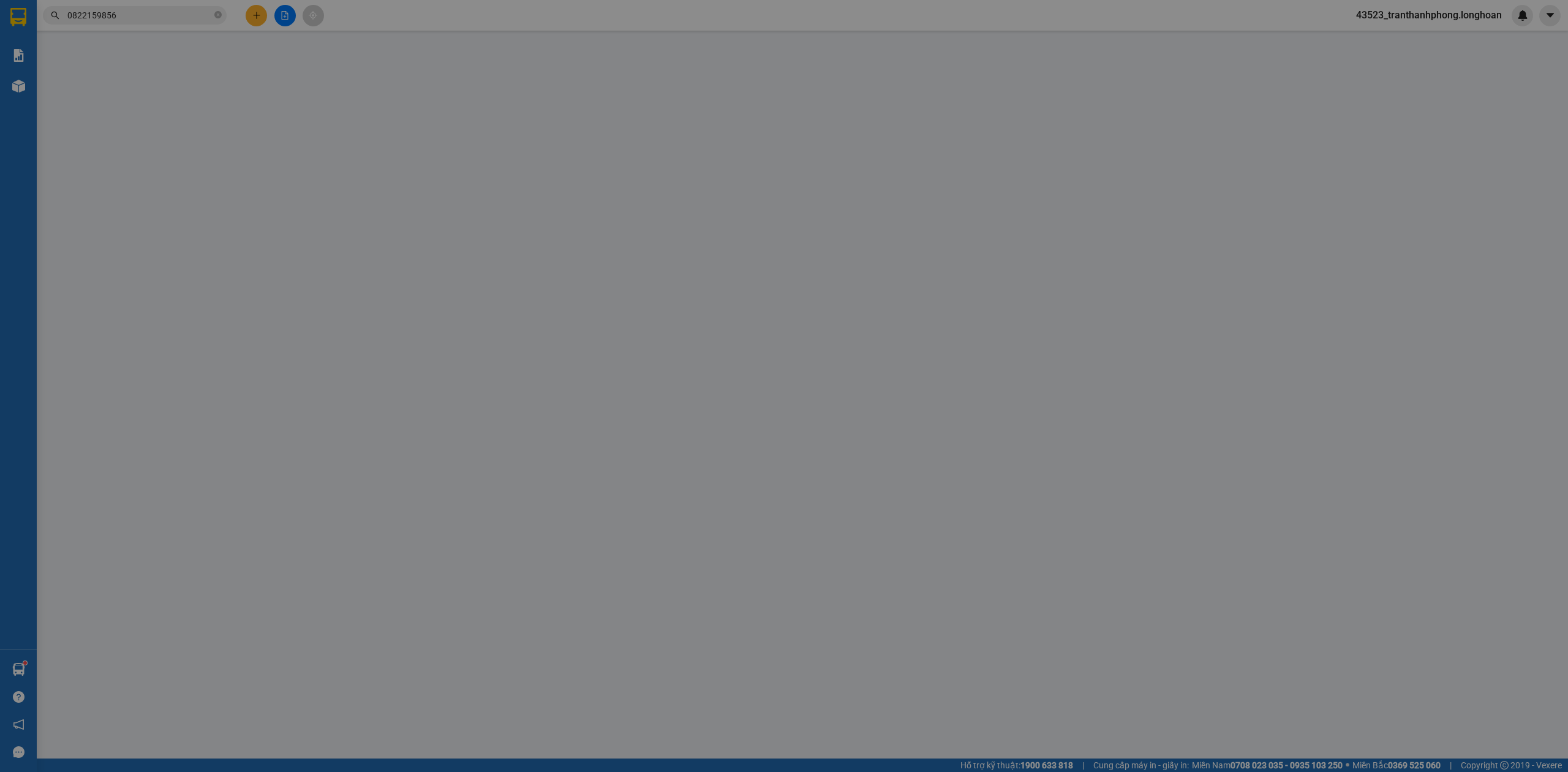
type input "hùng"
checkbox input "true"
type input "đ/c: bãi VNT đường bao trần hưng đạo, p. Đông hải, hải an,hai phòng"
type input "0"
type input "3.250.000"
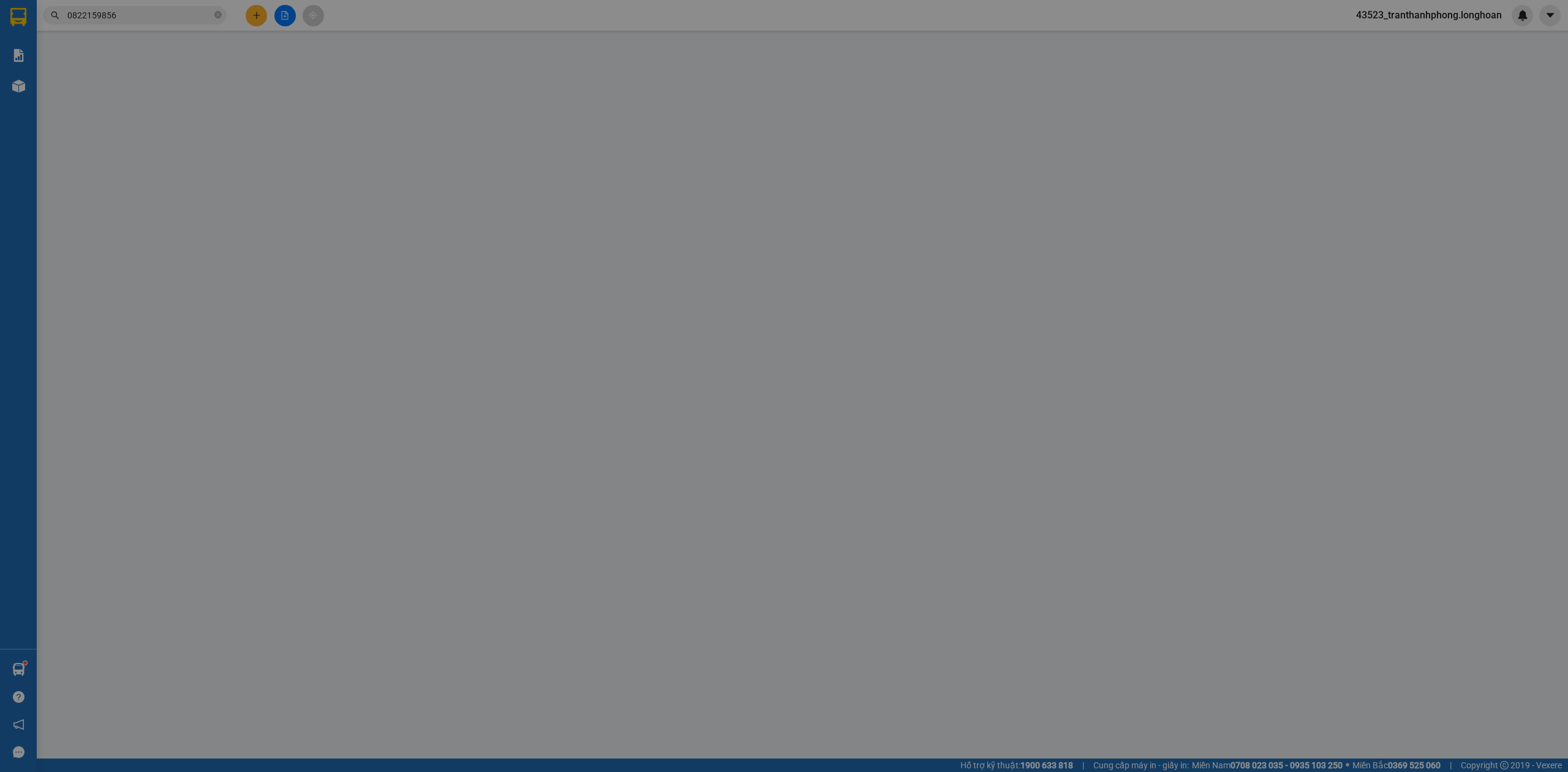
type input "3.250.000"
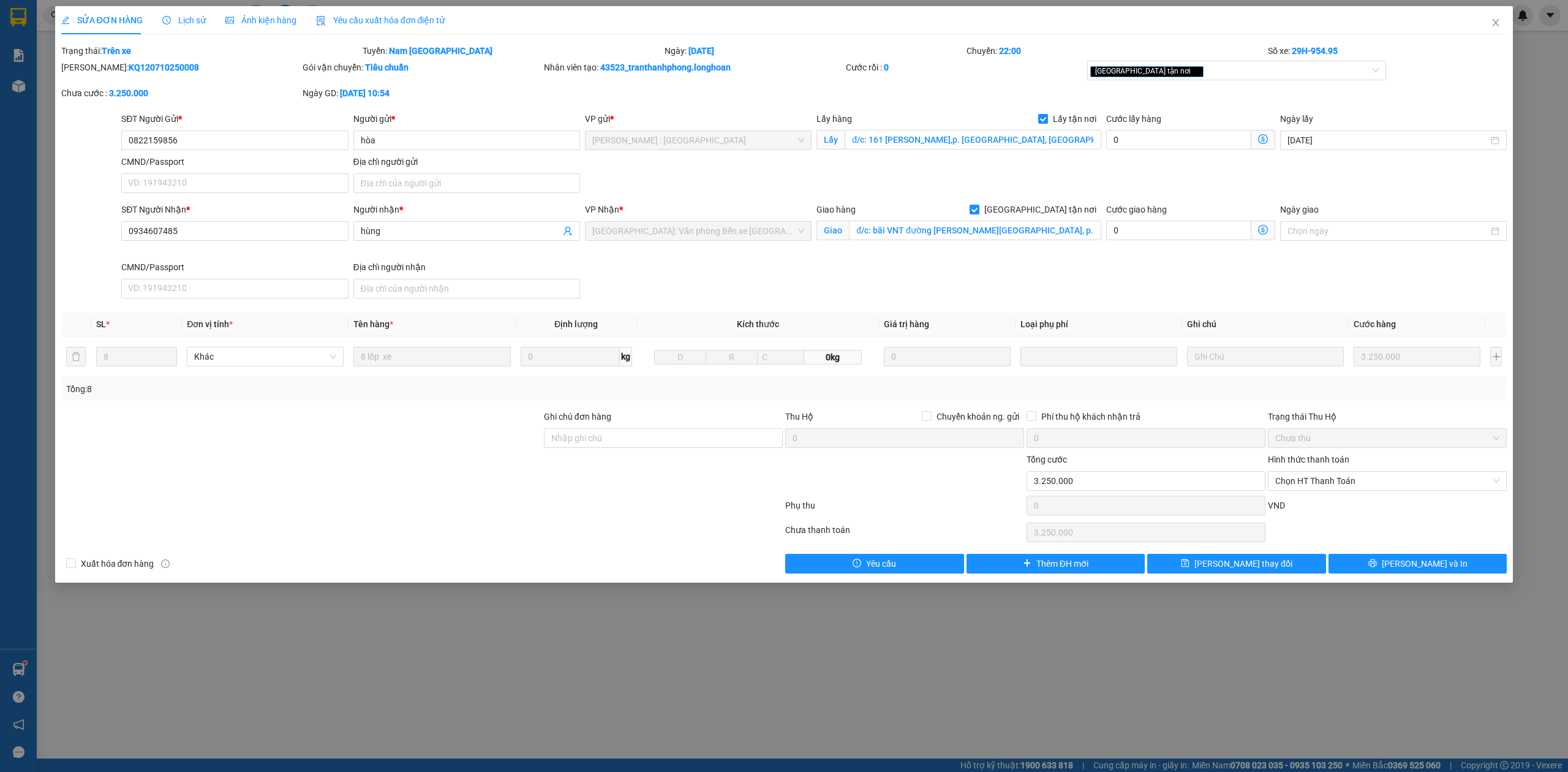
click at [129, 70] on b "KQ120710250008" at bounding box center [163, 68] width 70 height 10
copy b "KQ120710250008"
click at [129, 70] on b "KQ120710250008" at bounding box center [163, 68] width 70 height 10
click at [1495, 23] on icon "close" at bounding box center [1496, 22] width 7 height 8
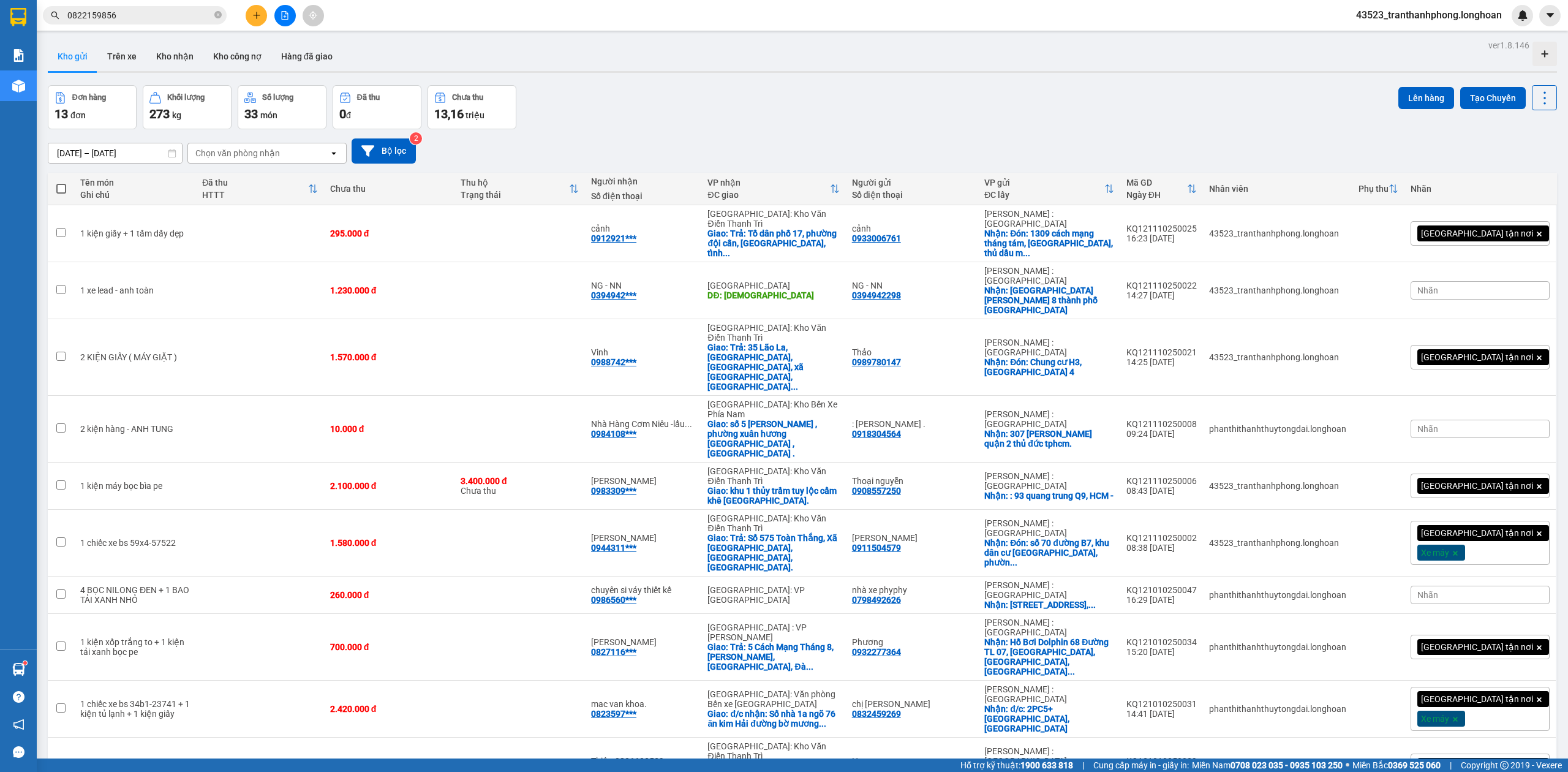
click at [239, 10] on div at bounding box center [284, 15] width 92 height 21
click at [262, 8] on button at bounding box center [256, 15] width 21 height 21
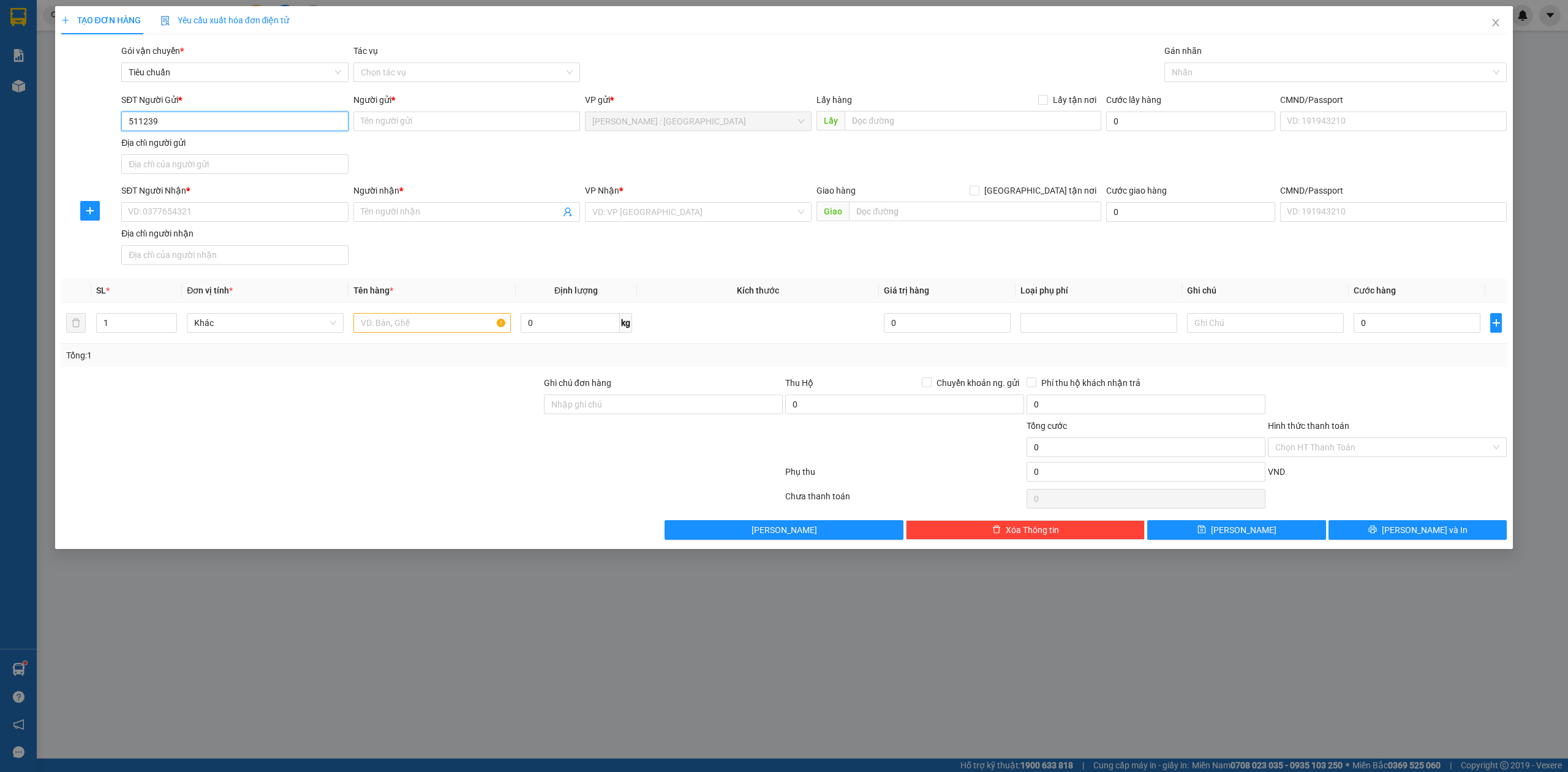
click at [269, 121] on input "511239" at bounding box center [234, 121] width 227 height 19
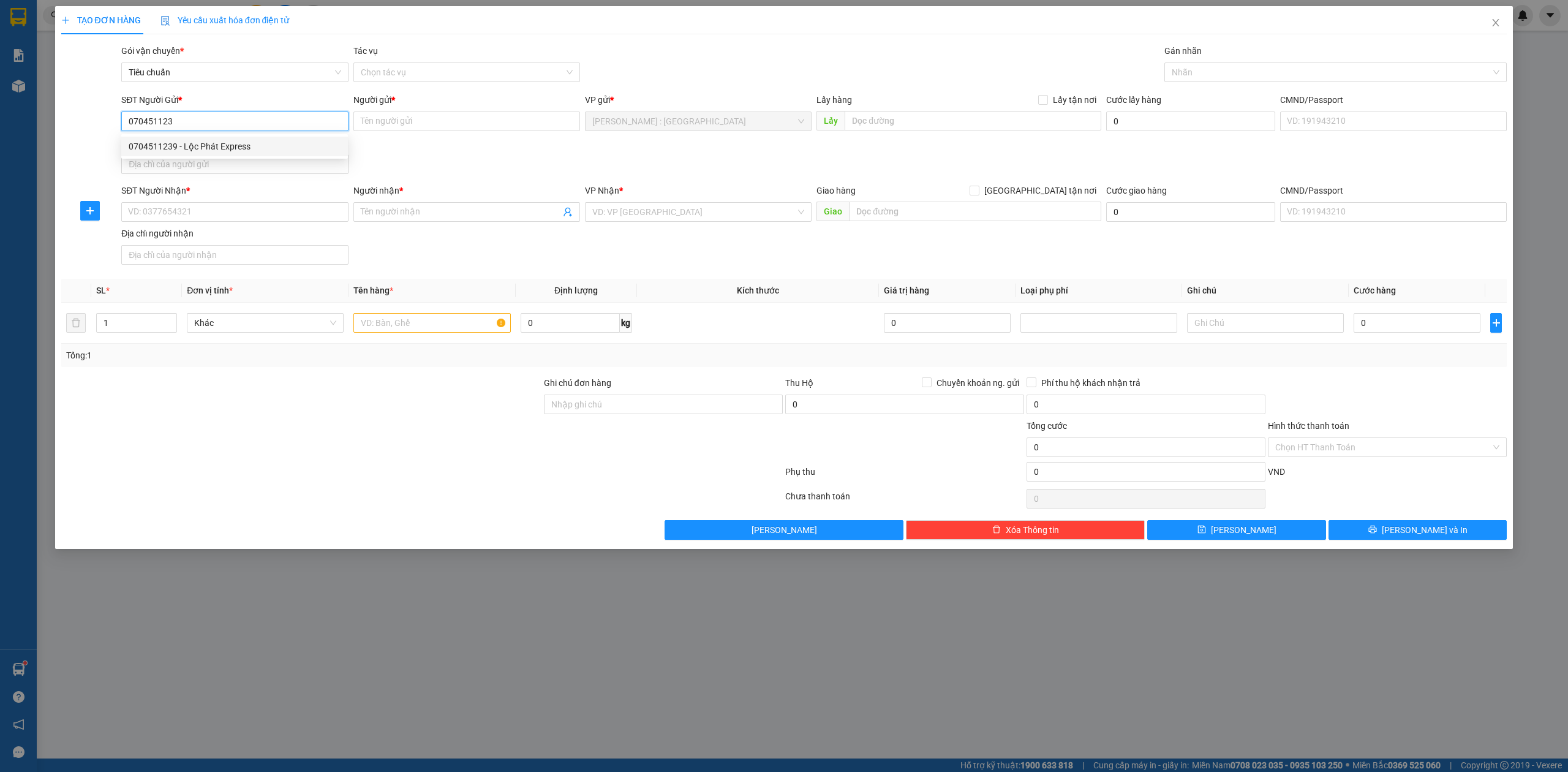
click at [261, 150] on div "0704511239 - Lộc Phát Express" at bounding box center [234, 146] width 212 height 14
type input "0704511239"
type input "Lộc Phát Express"
type input "0704511239"
click at [261, 214] on input "SĐT Người Nhận *" at bounding box center [234, 212] width 227 height 19
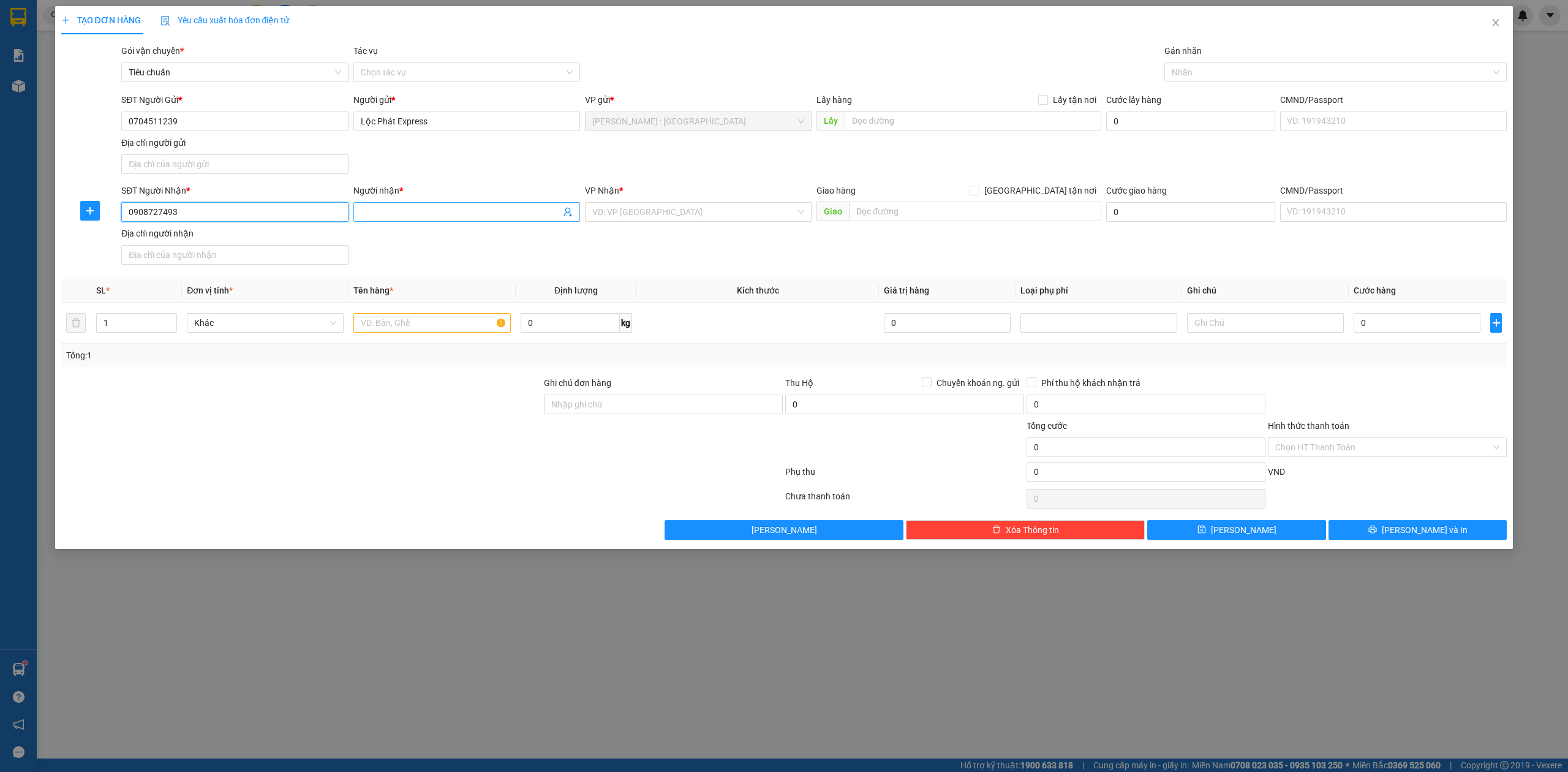
type input "0908727493"
click at [512, 218] on input "Người nhận *" at bounding box center [460, 212] width 200 height 14
type input "chị thi"
click at [627, 214] on input "search" at bounding box center [694, 212] width 203 height 19
type input "cần"
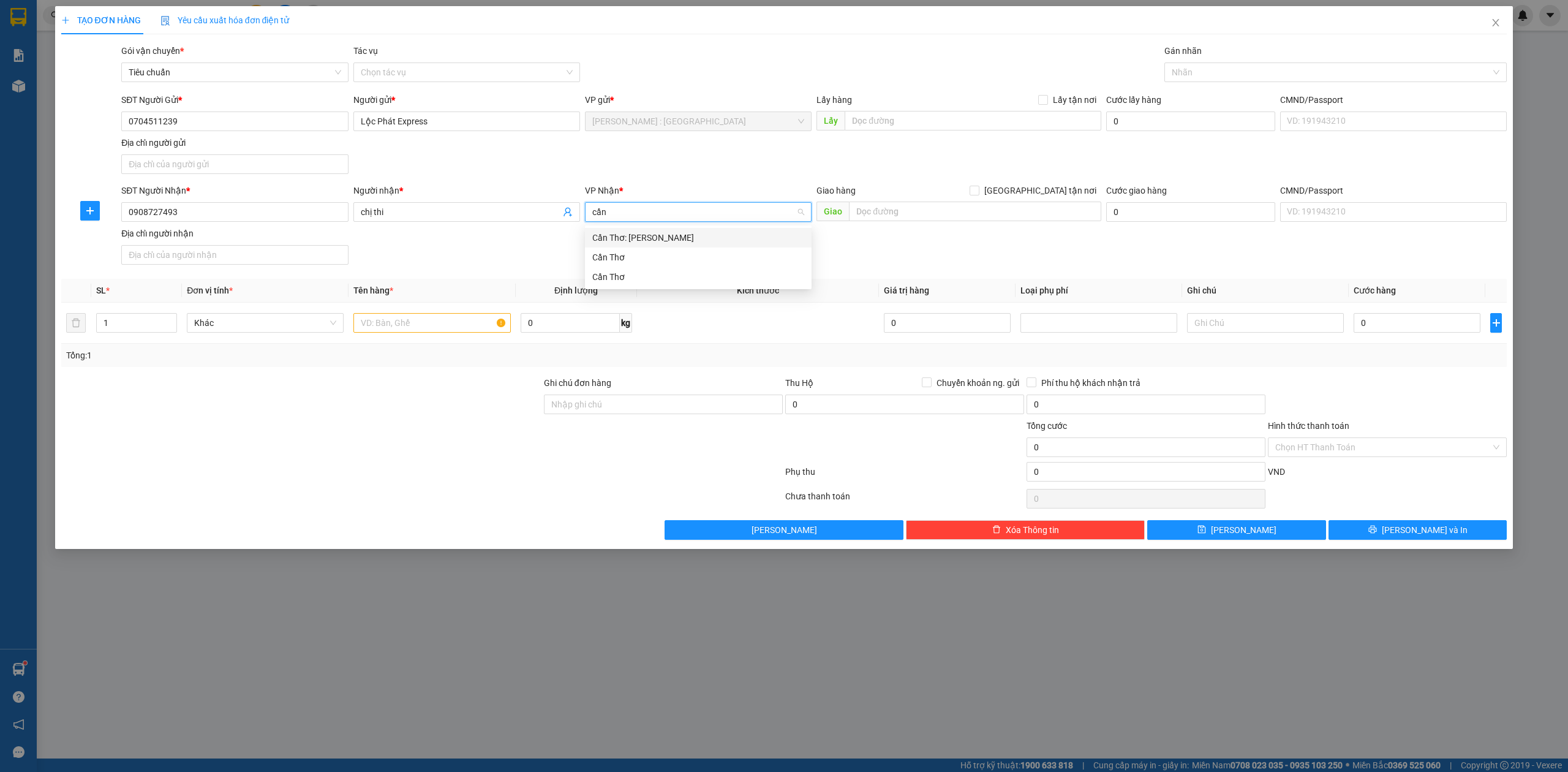
click at [637, 236] on div "Cần Thơ: Kho Ninh Kiều" at bounding box center [698, 238] width 212 height 14
drag, startPoint x: 1000, startPoint y: 214, endPoint x: 1039, endPoint y: 195, distance: 43.4
click at [1005, 211] on input "text" at bounding box center [975, 211] width 252 height 19
click at [978, 194] on input "[GEOGRAPHIC_DATA] tận nơi" at bounding box center [974, 190] width 8 height 8
checkbox input "true"
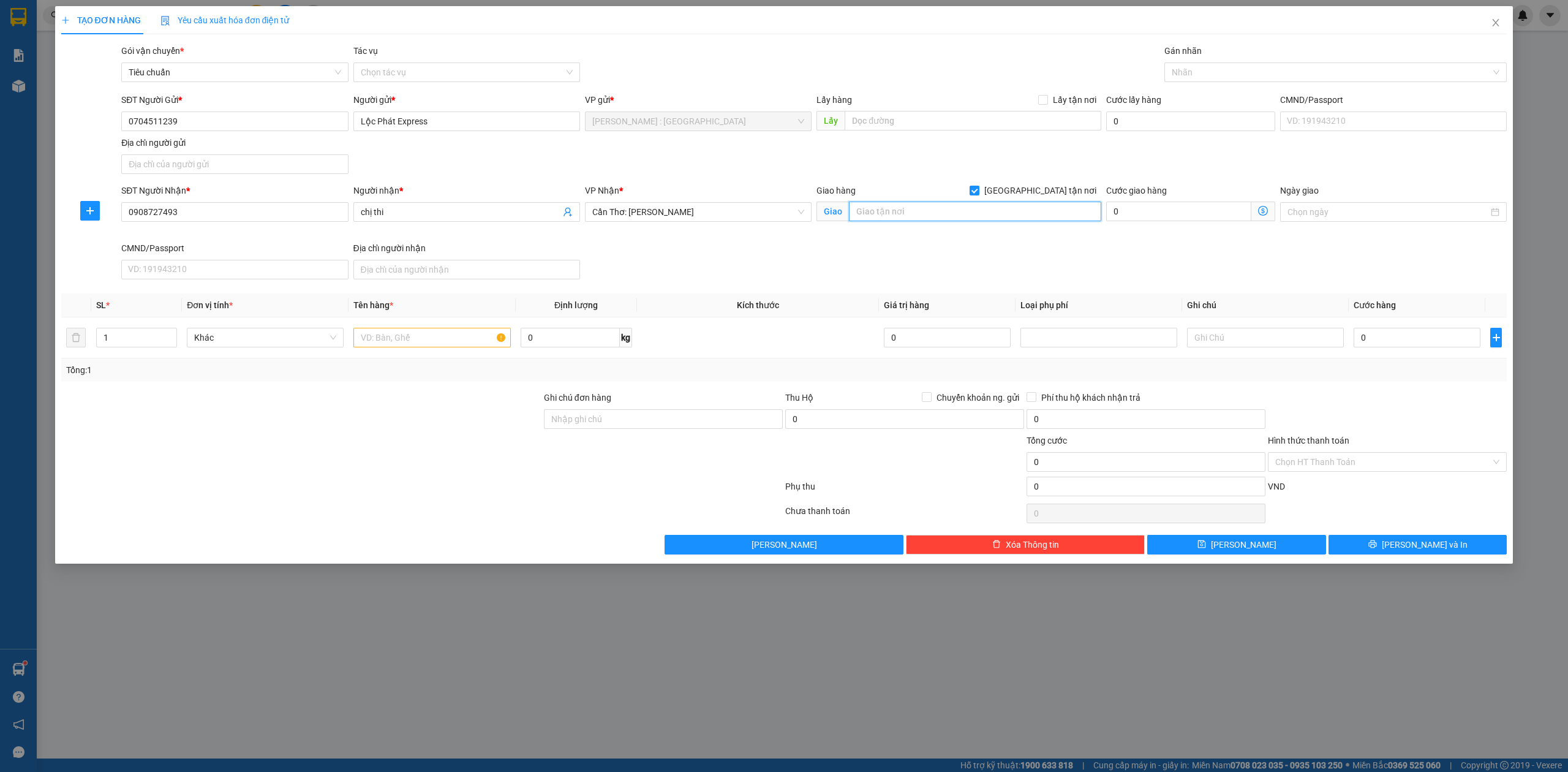
click at [994, 221] on input "text" at bounding box center [975, 211] width 252 height 19
click at [1258, 76] on div at bounding box center [1330, 72] width 325 height 14
type input "99 tôn đức thắng, cao lãnh, dt"
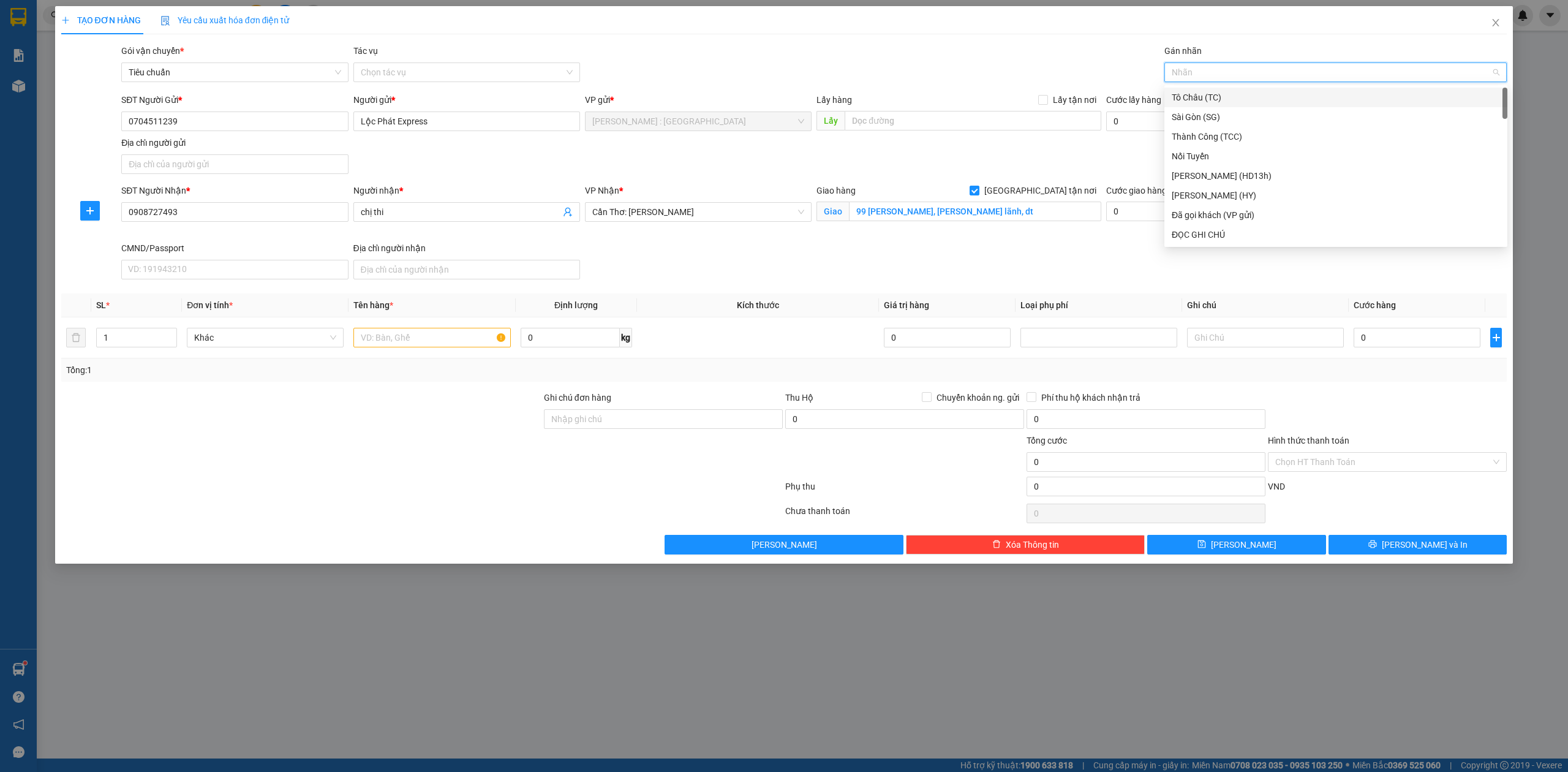
type input "g"
drag, startPoint x: 1235, startPoint y: 239, endPoint x: 699, endPoint y: 347, distance: 546.8
click at [1234, 239] on div "[GEOGRAPHIC_DATA] tận nơi" at bounding box center [1336, 234] width 328 height 14
click at [439, 337] on input "text" at bounding box center [432, 337] width 157 height 19
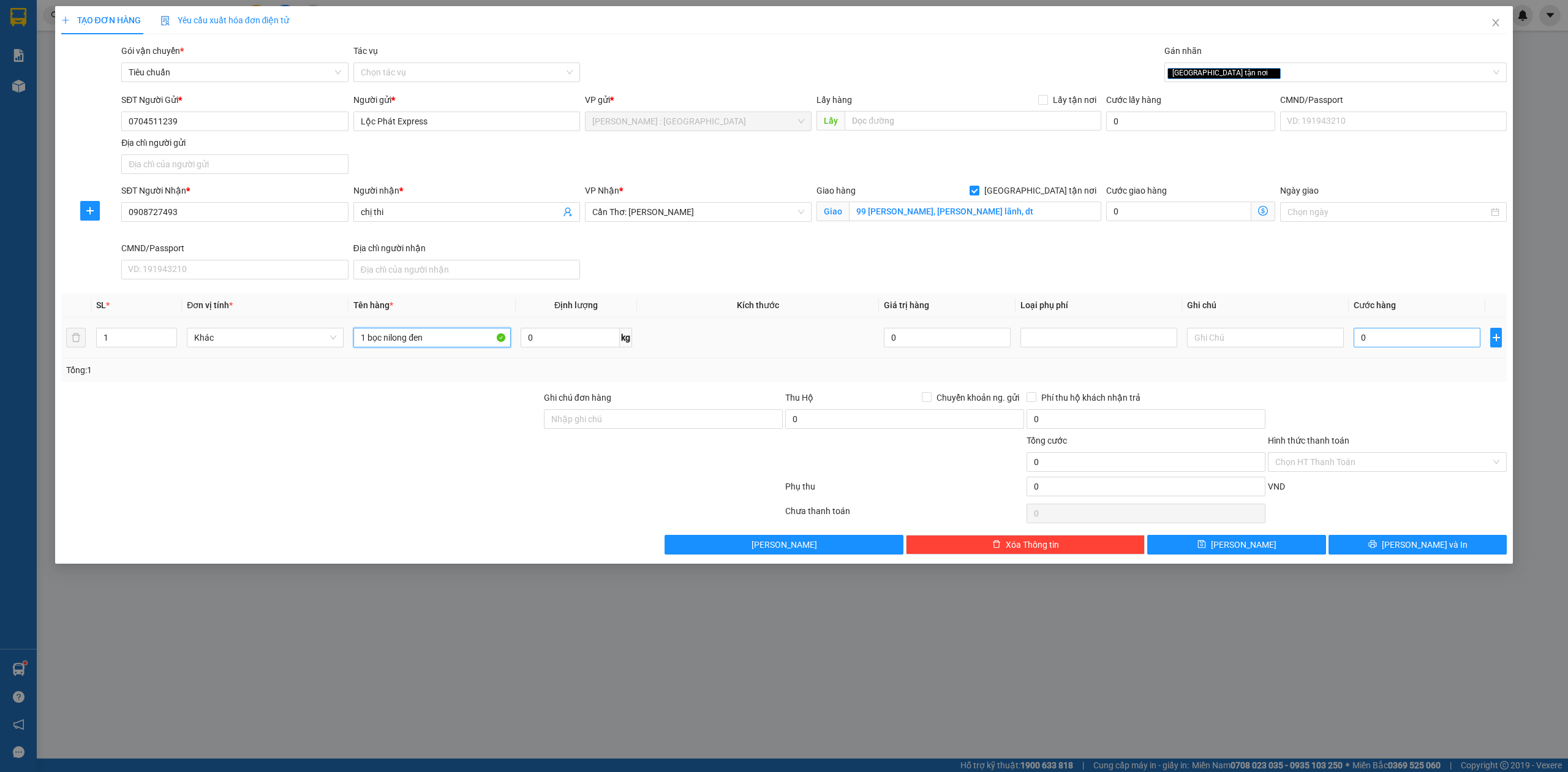
type input "1 bọc nilong đen"
click at [1389, 344] on input "0" at bounding box center [1417, 337] width 127 height 19
type input "6"
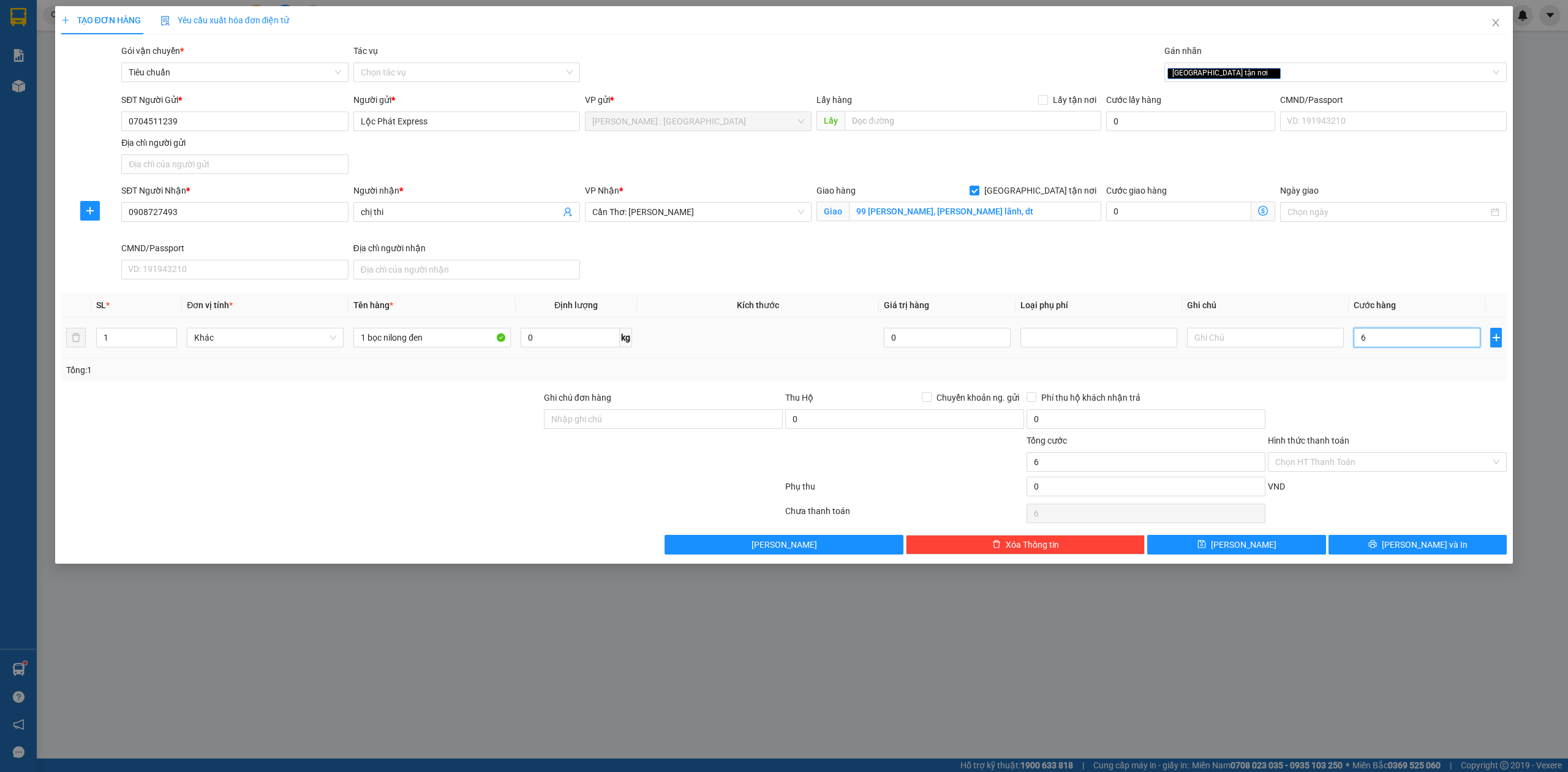
type input "65"
type input "65.000"
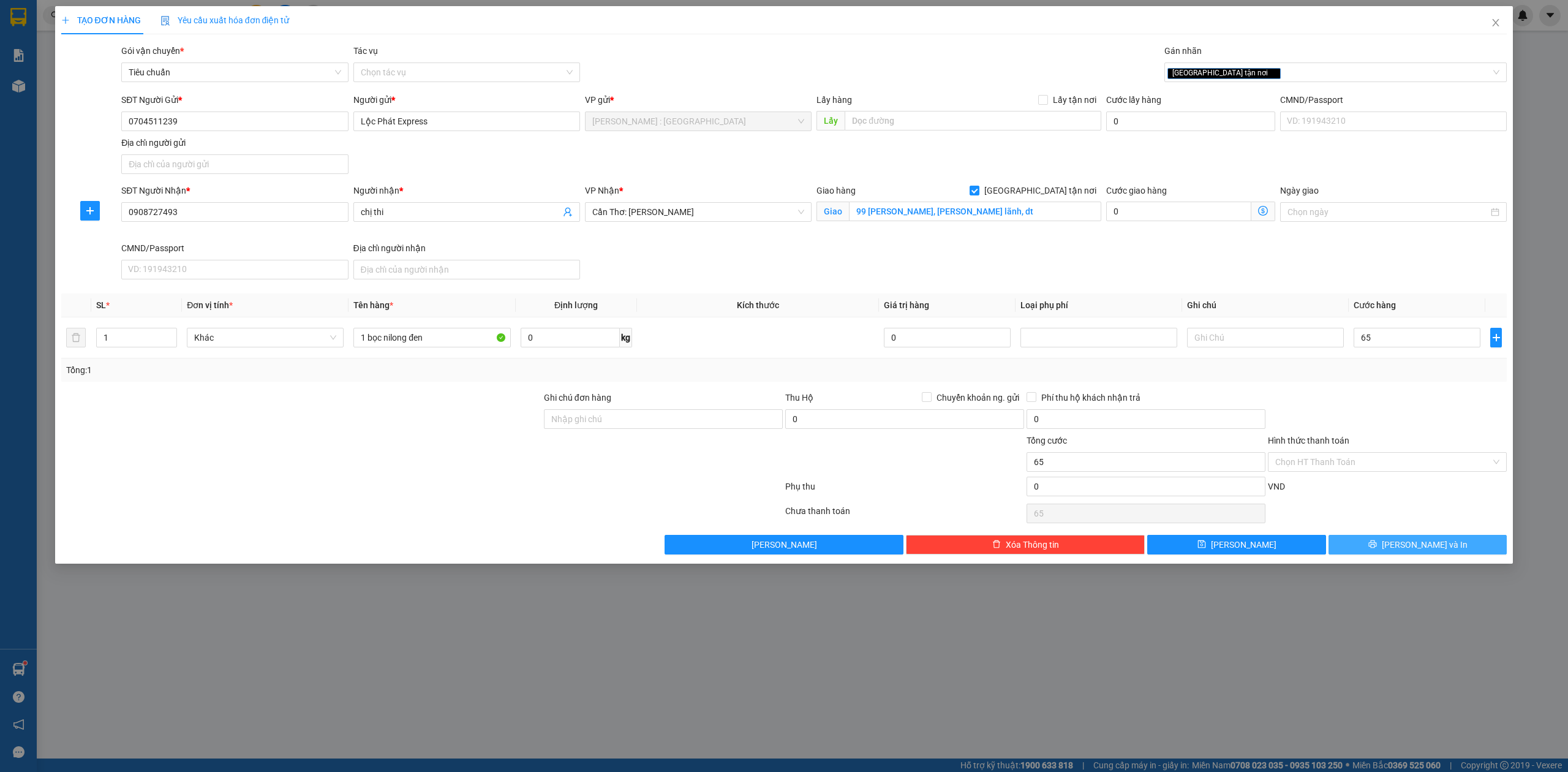
type input "65.000"
click at [1455, 538] on button "[PERSON_NAME] và In" at bounding box center [1417, 544] width 179 height 19
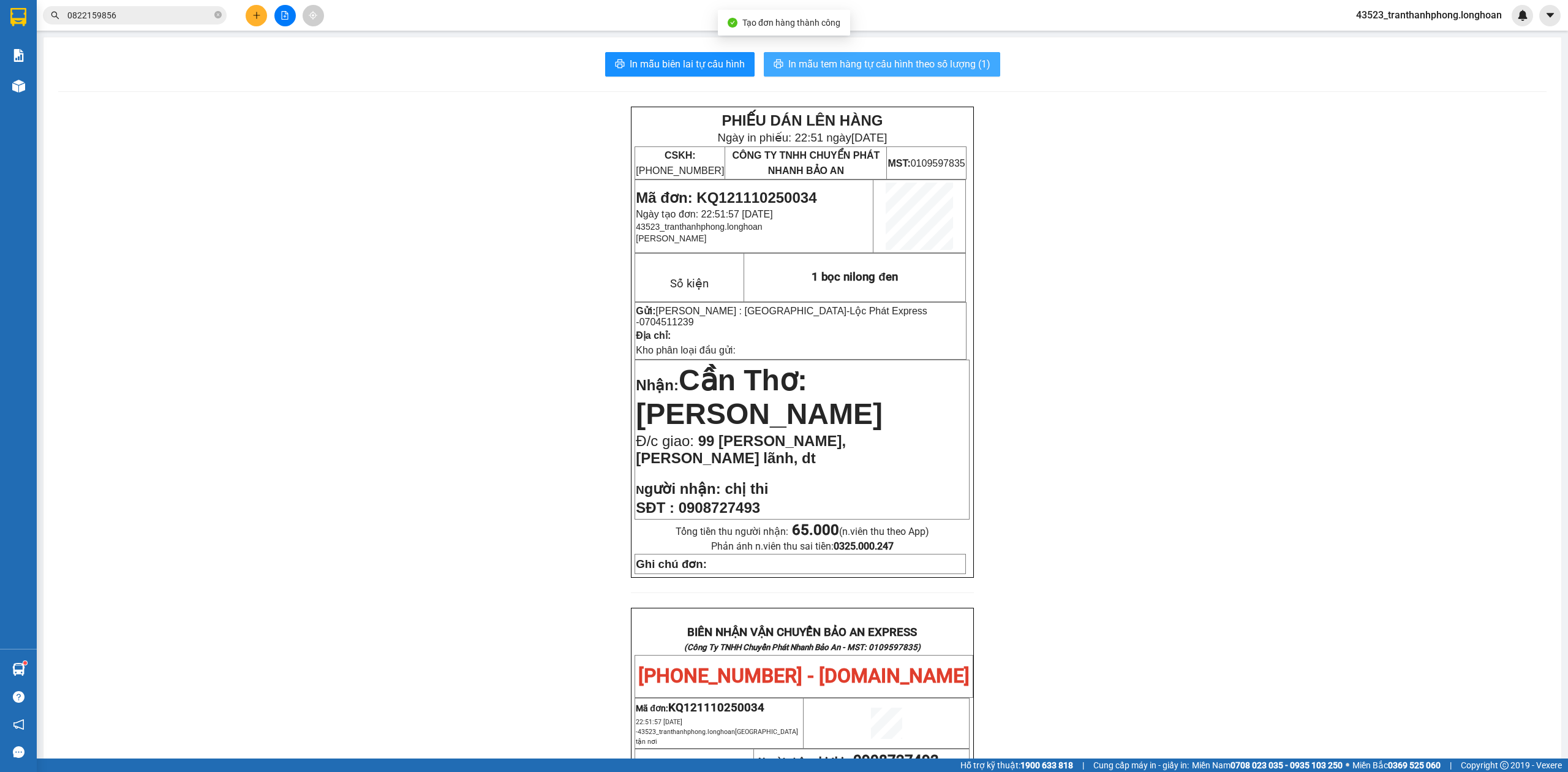
click at [844, 58] on span "In mẫu tem hàng tự cấu hình theo số lượng (1)" at bounding box center [889, 64] width 202 height 15
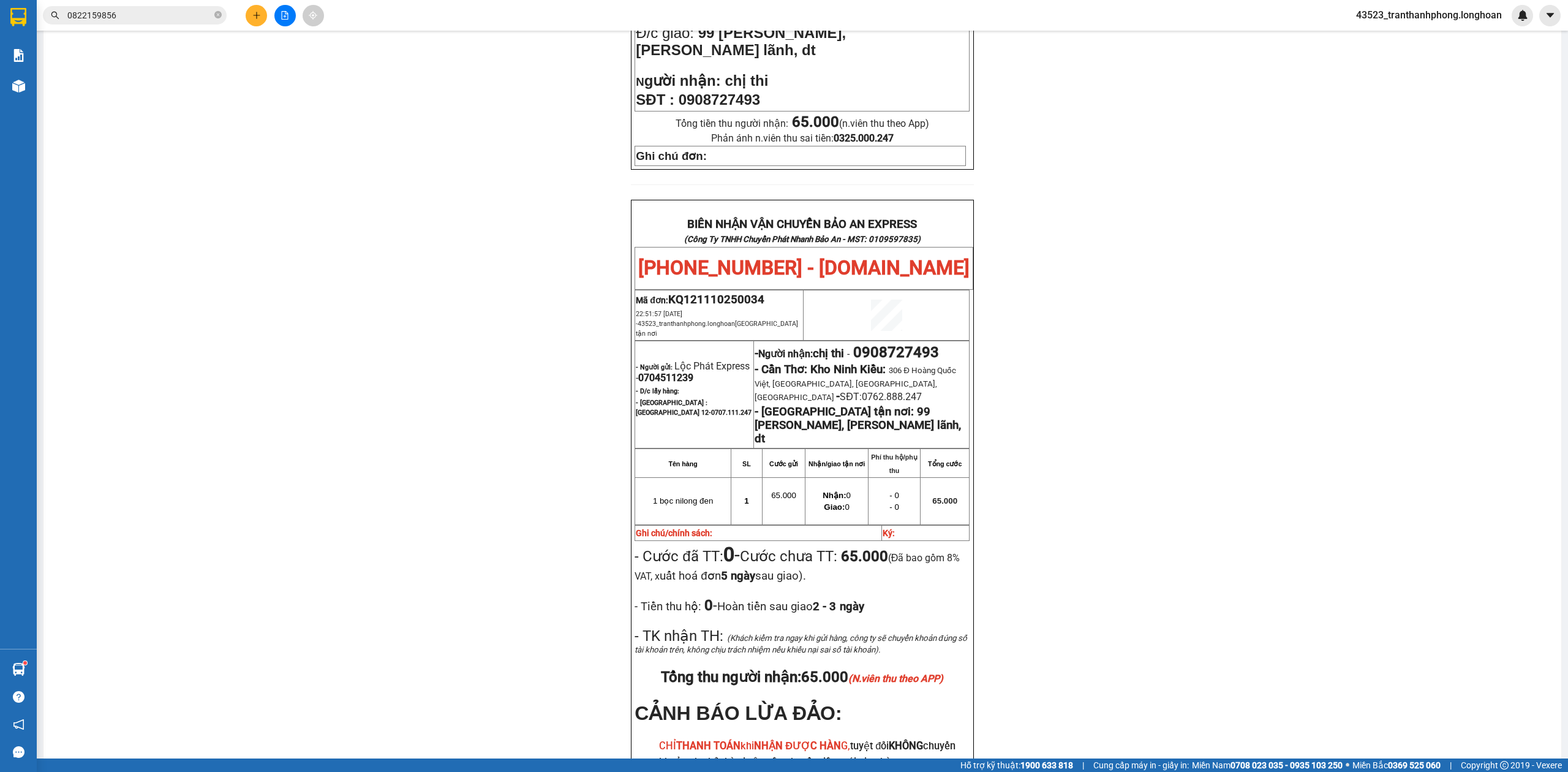
scroll to position [540, 0]
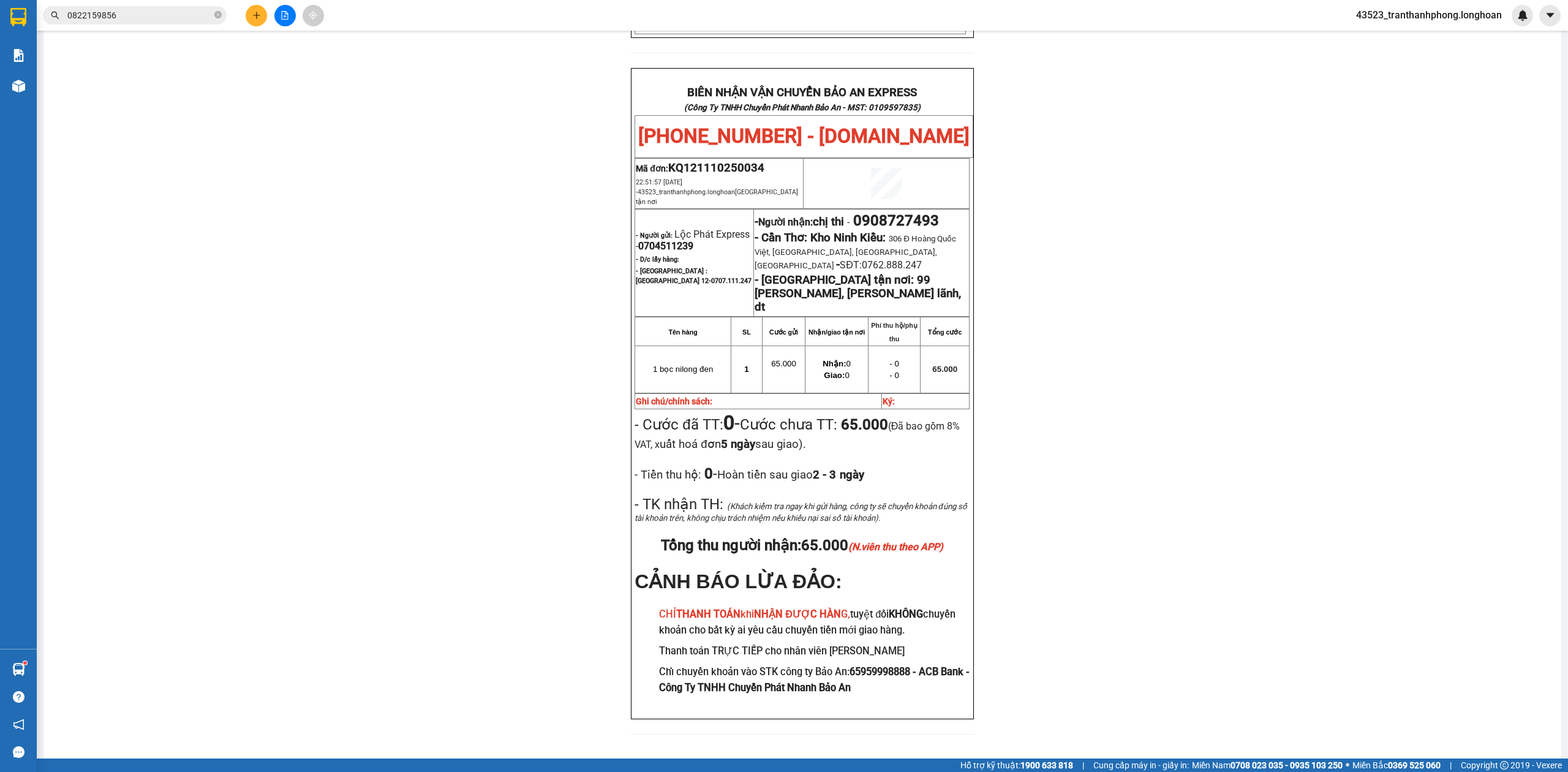
click at [662, 240] on span "0704511239" at bounding box center [665, 246] width 55 height 12
copy span "0704511239"
click at [1169, 320] on div "PHIẾU DÁN LÊN HÀNG Ngày in phiếu: 22:52 ngày 11-10-2025 CSKH: 1900.06.88.33 CÔN…" at bounding box center [802, 157] width 1488 height 1183
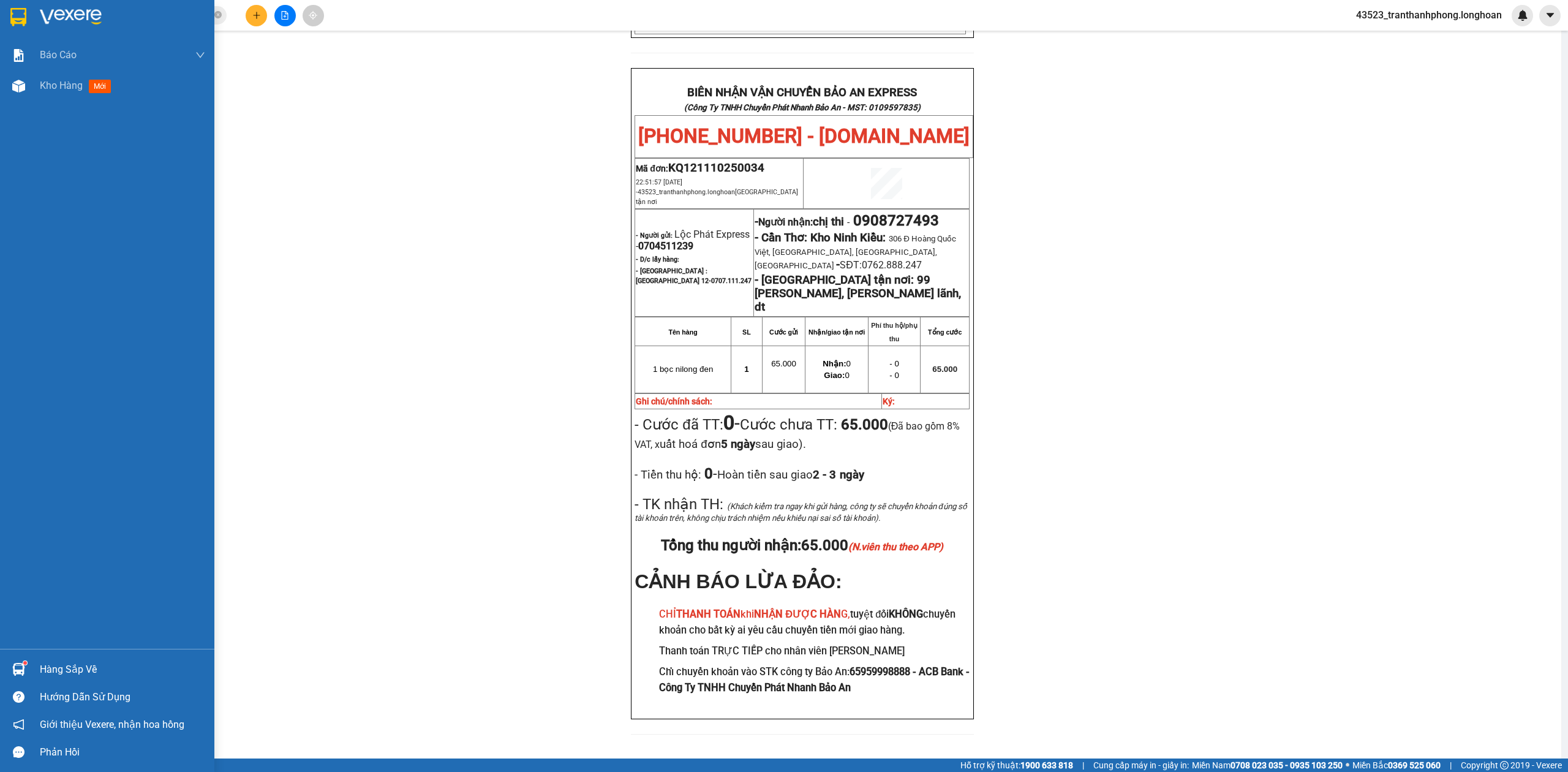
click at [0, 3] on div at bounding box center [107, 19] width 214 height 40
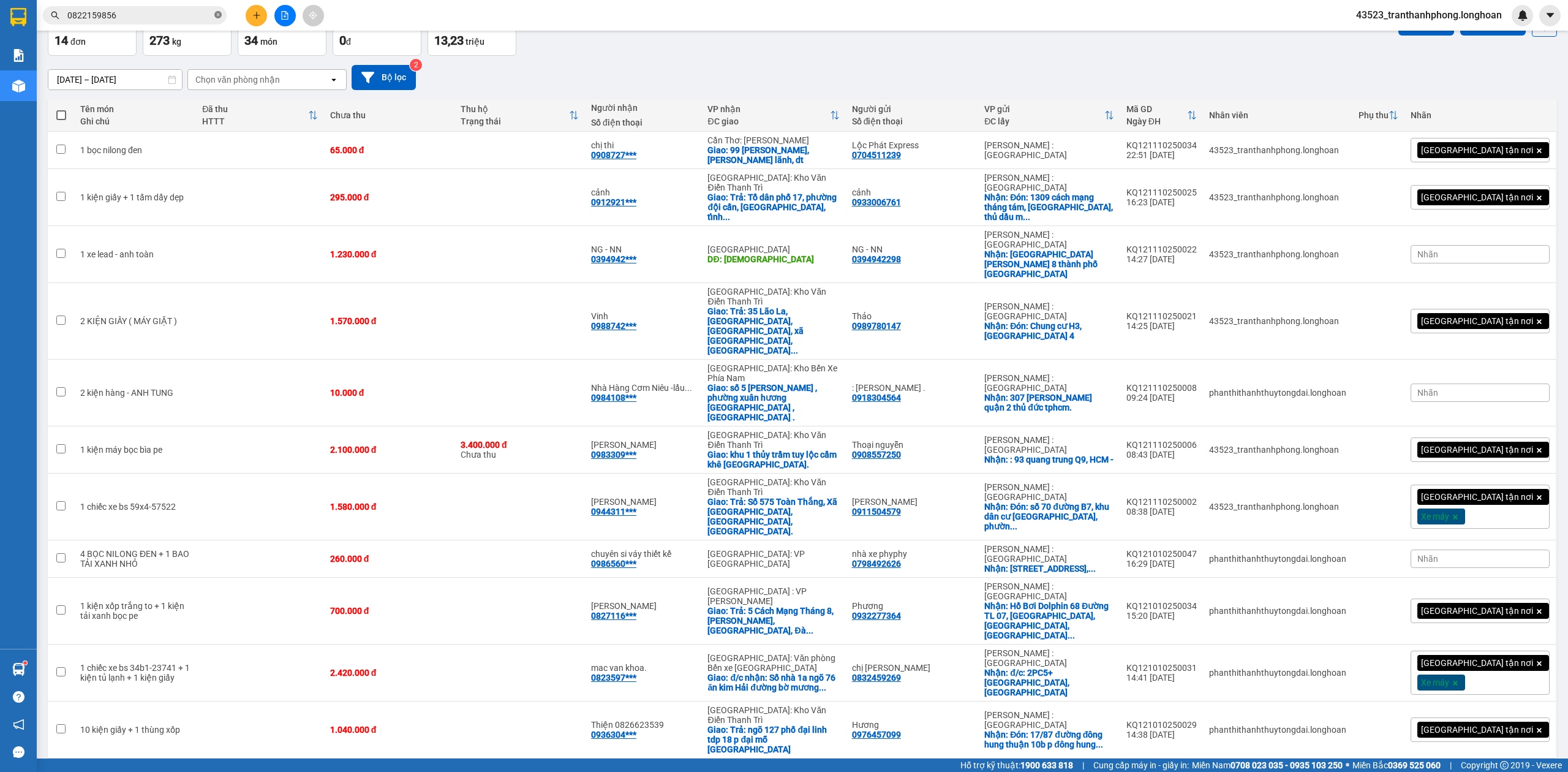
scroll to position [76, 0]
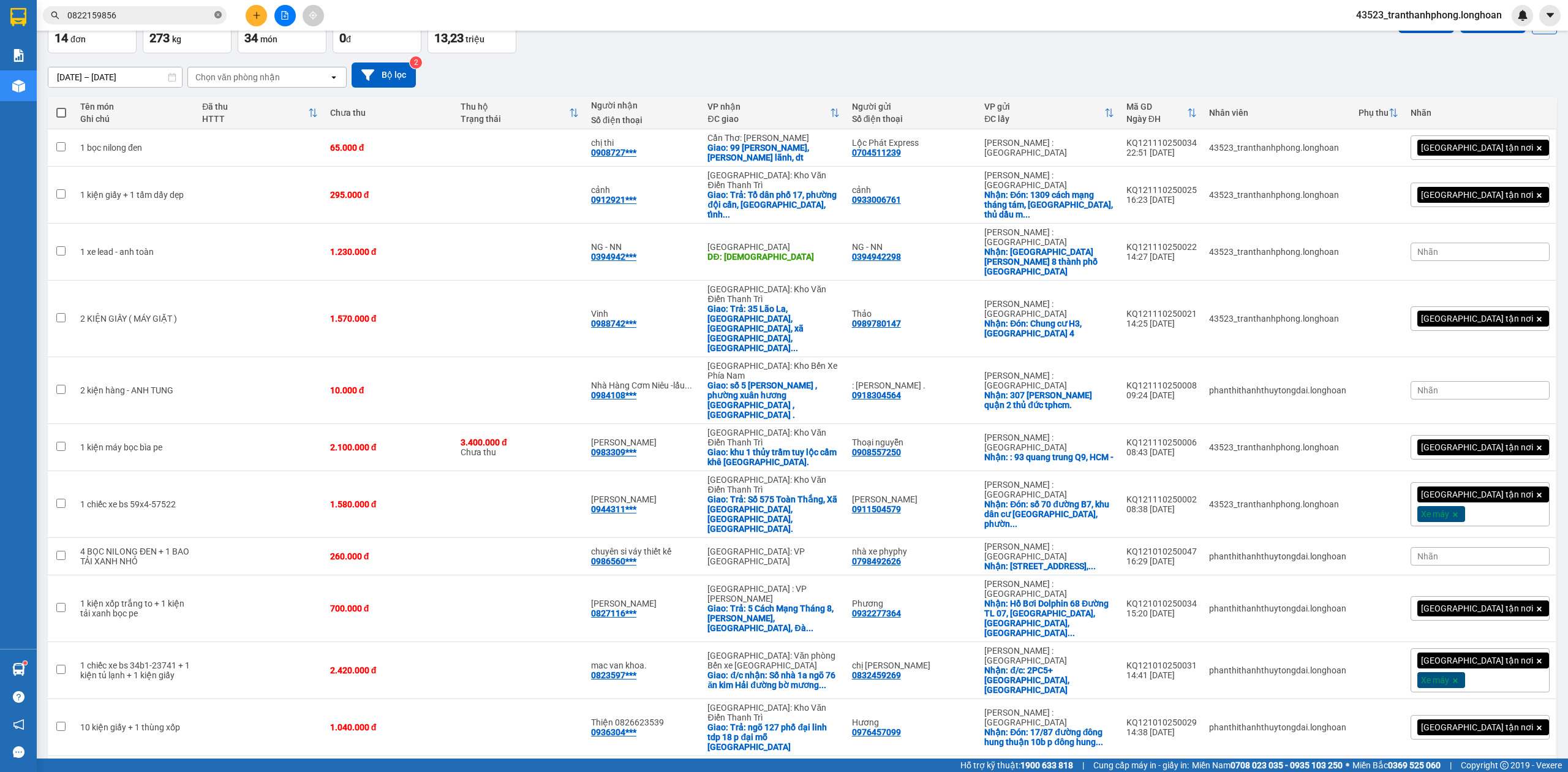
click at [216, 19] on icon "close-circle" at bounding box center [217, 14] width 8 height 8
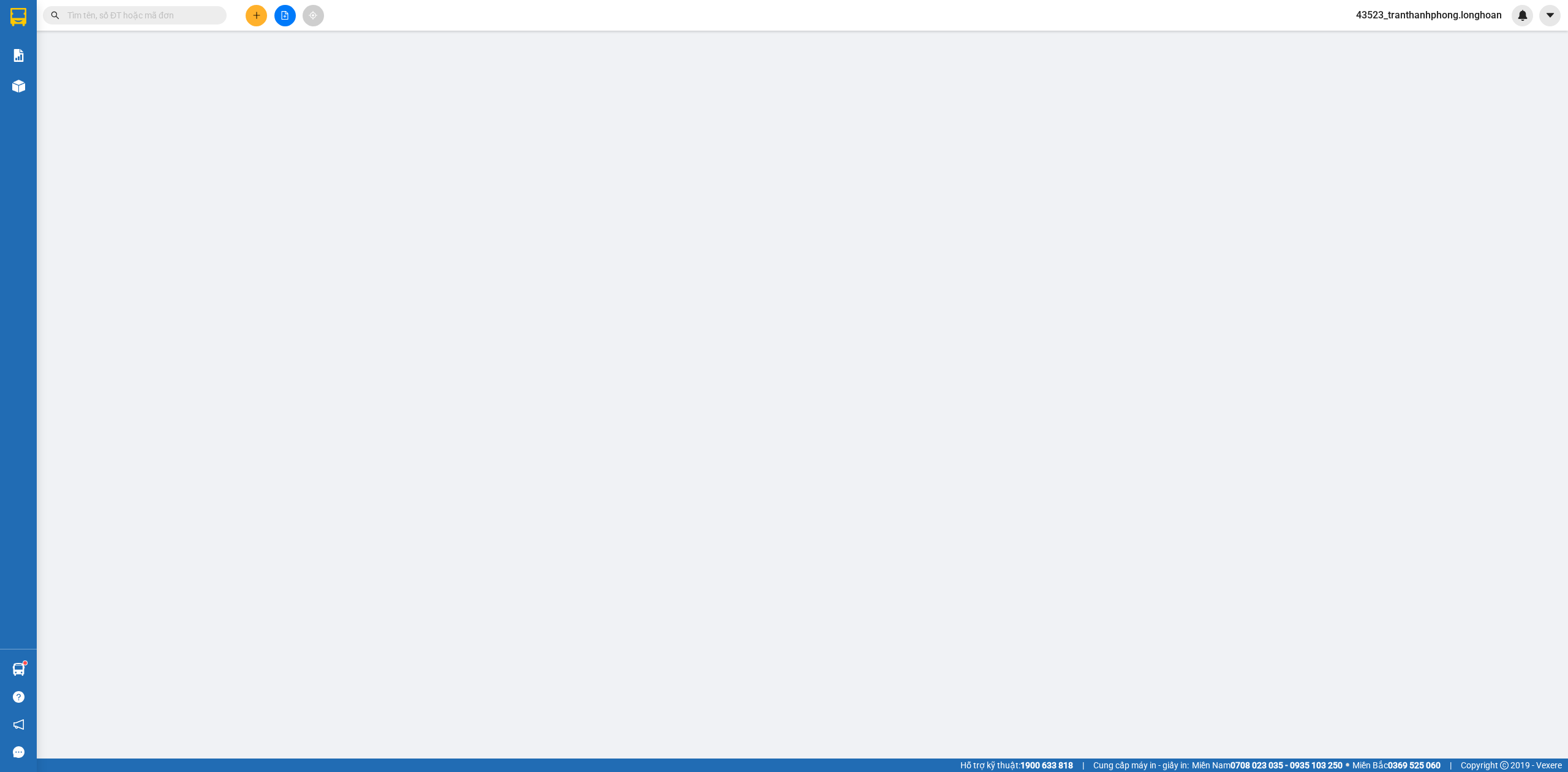
type input "0911204502"
type input ": [PERSON_NAME]"
checkbox input "true"
type input "Địa chỉ : 157 Nguyễn Tất Thành, P.18, Q.4, Phường 18, Quận 4, Hồ Chí Minh, Việt…"
type input "0703376225"
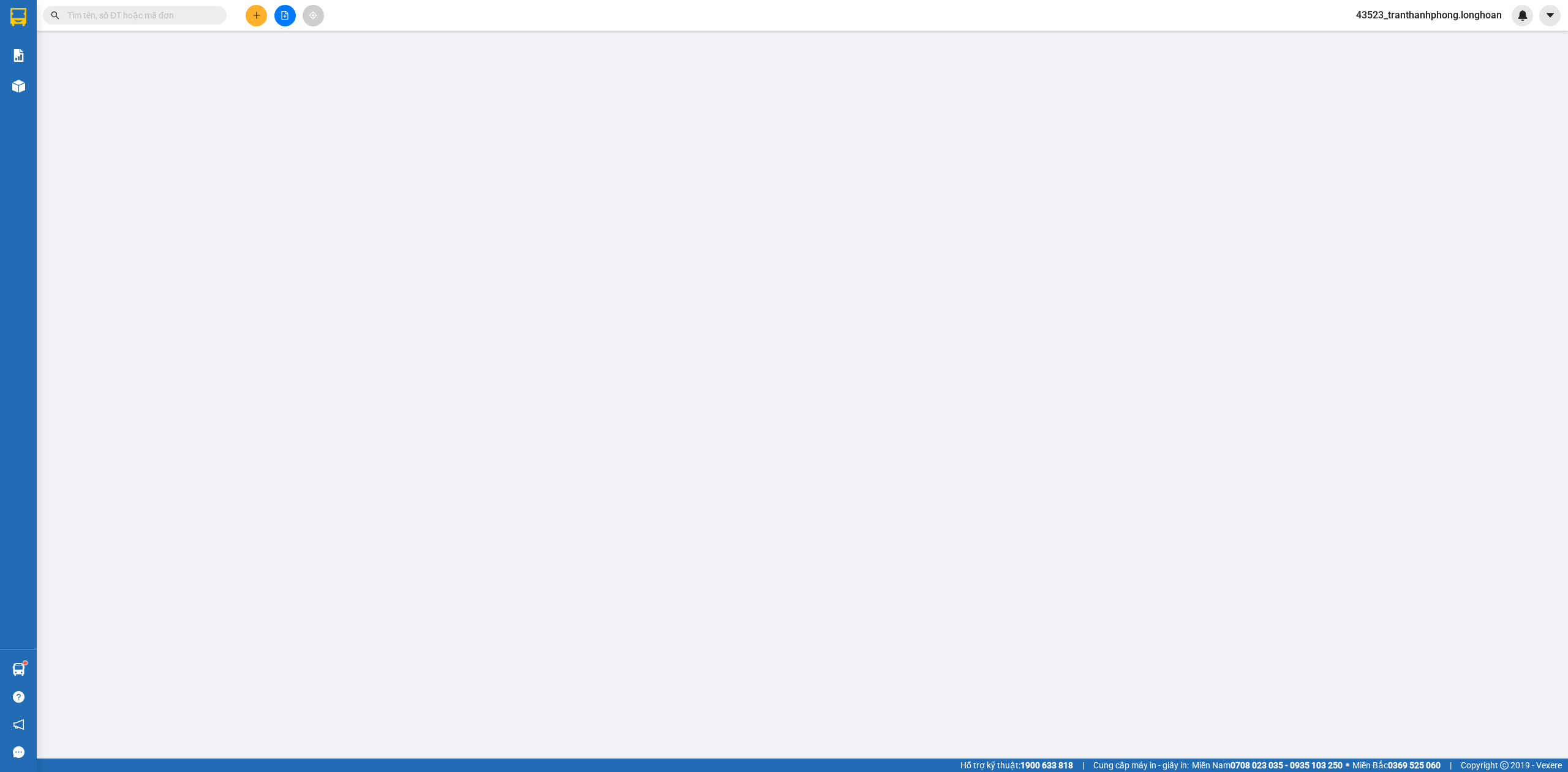
type input "[PERSON_NAME]"
type input "Địa chỉ: Trung Lương - Phường Bắc Hồng Lĩnh ( Tx Hồng Lĩnh )- Hà Tĩnh"
type input "0"
type input "365.000"
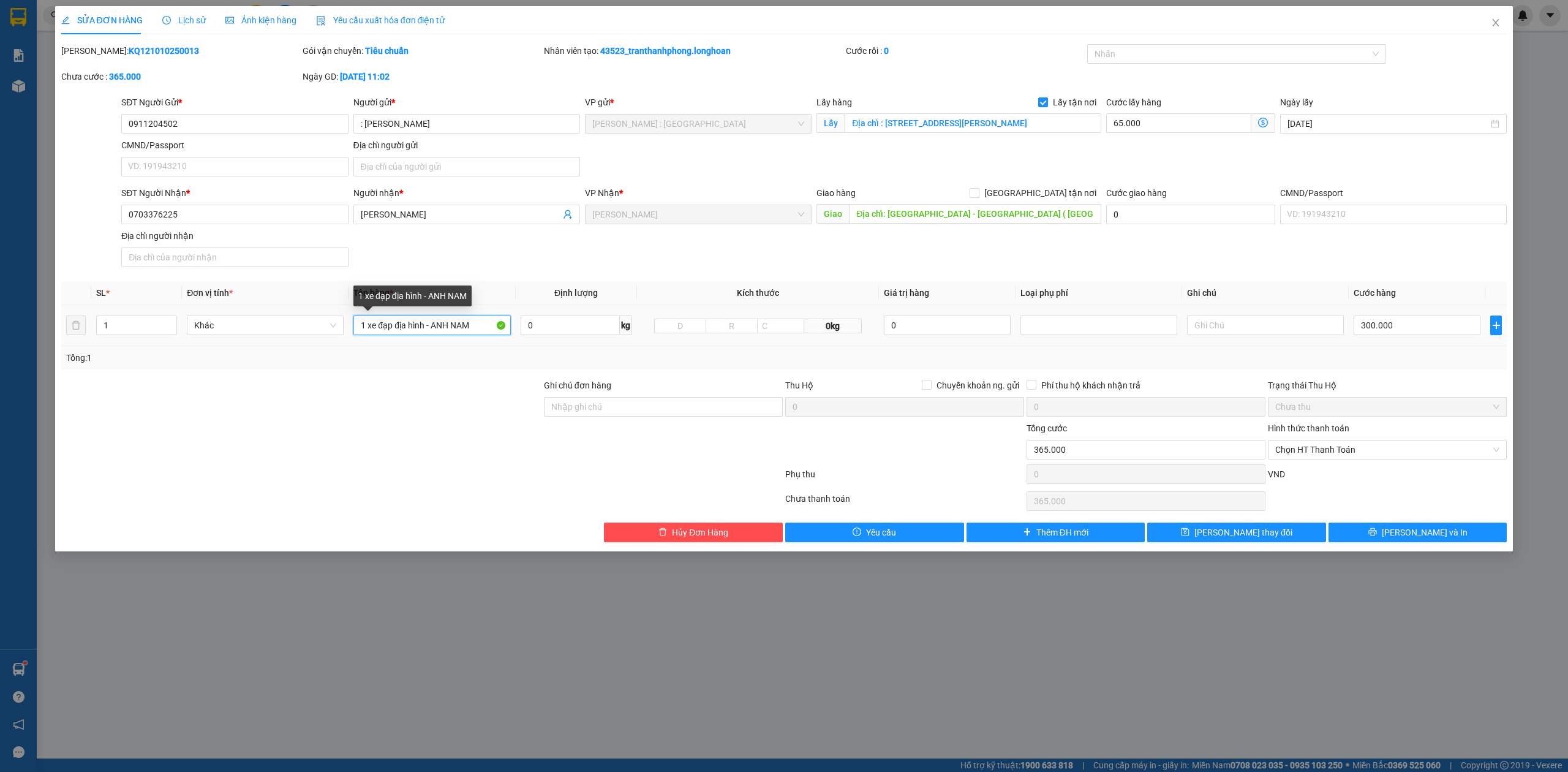
drag, startPoint x: 425, startPoint y: 327, endPoint x: 509, endPoint y: 331, distance: 84.1
click at [509, 331] on input "1 xe đạp địa hình - ANH NAM" at bounding box center [432, 325] width 157 height 19
type input "1 xe đạp địa hình"
click at [1392, 545] on div "SỬA ĐƠN HÀNG Lịch sử Ảnh kiện hàng Yêu cầu xuất hóa đơn điện tử Total Paid Fee …" at bounding box center [784, 278] width 1458 height 545
click at [1405, 547] on div "SỬA ĐƠN HÀNG Lịch sử Ảnh kiện hàng Yêu cầu xuất hóa đơn điện tử Total Paid Fee …" at bounding box center [784, 278] width 1458 height 545
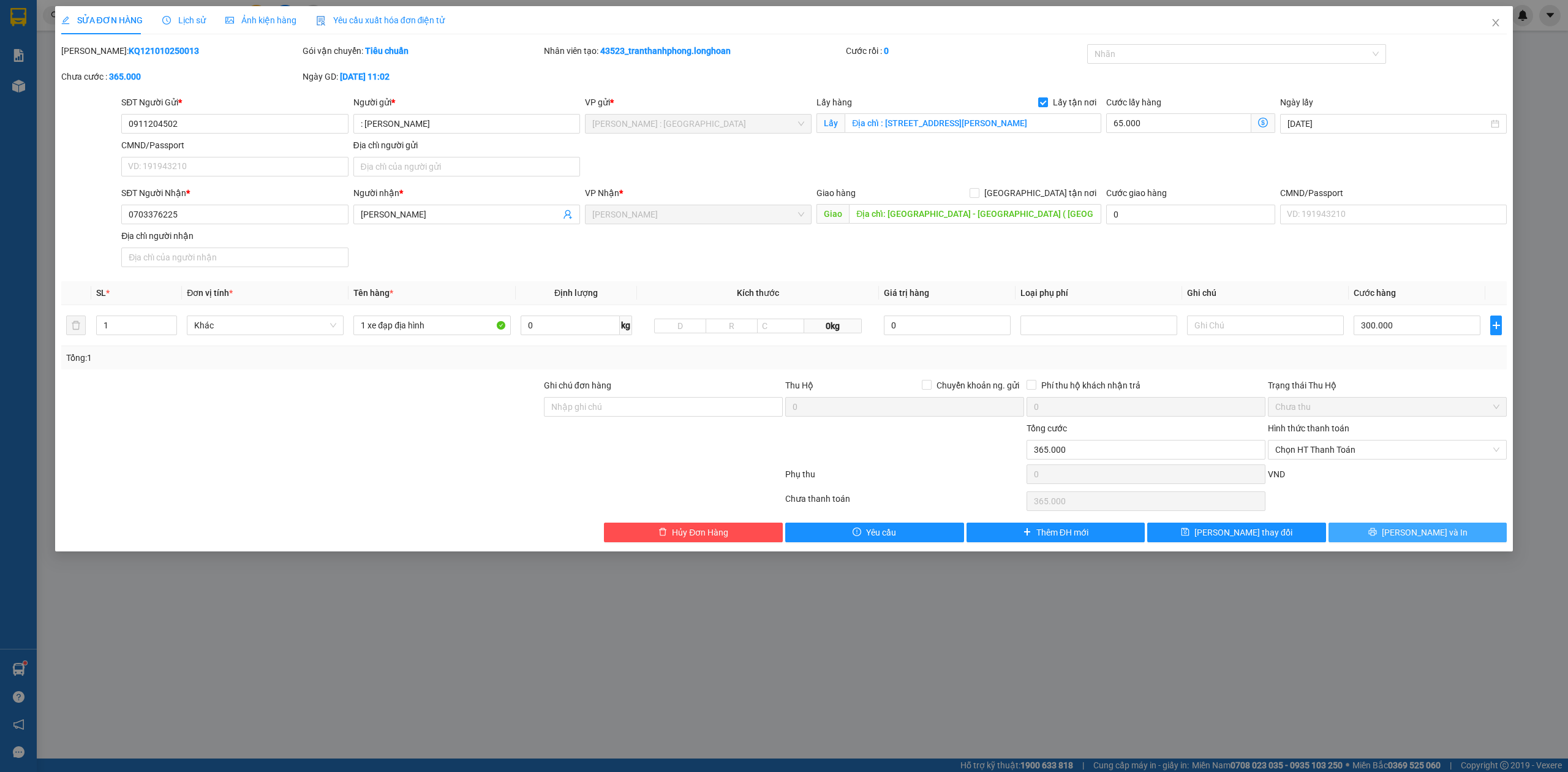
click at [1416, 543] on button "[PERSON_NAME] và In" at bounding box center [1417, 532] width 179 height 19
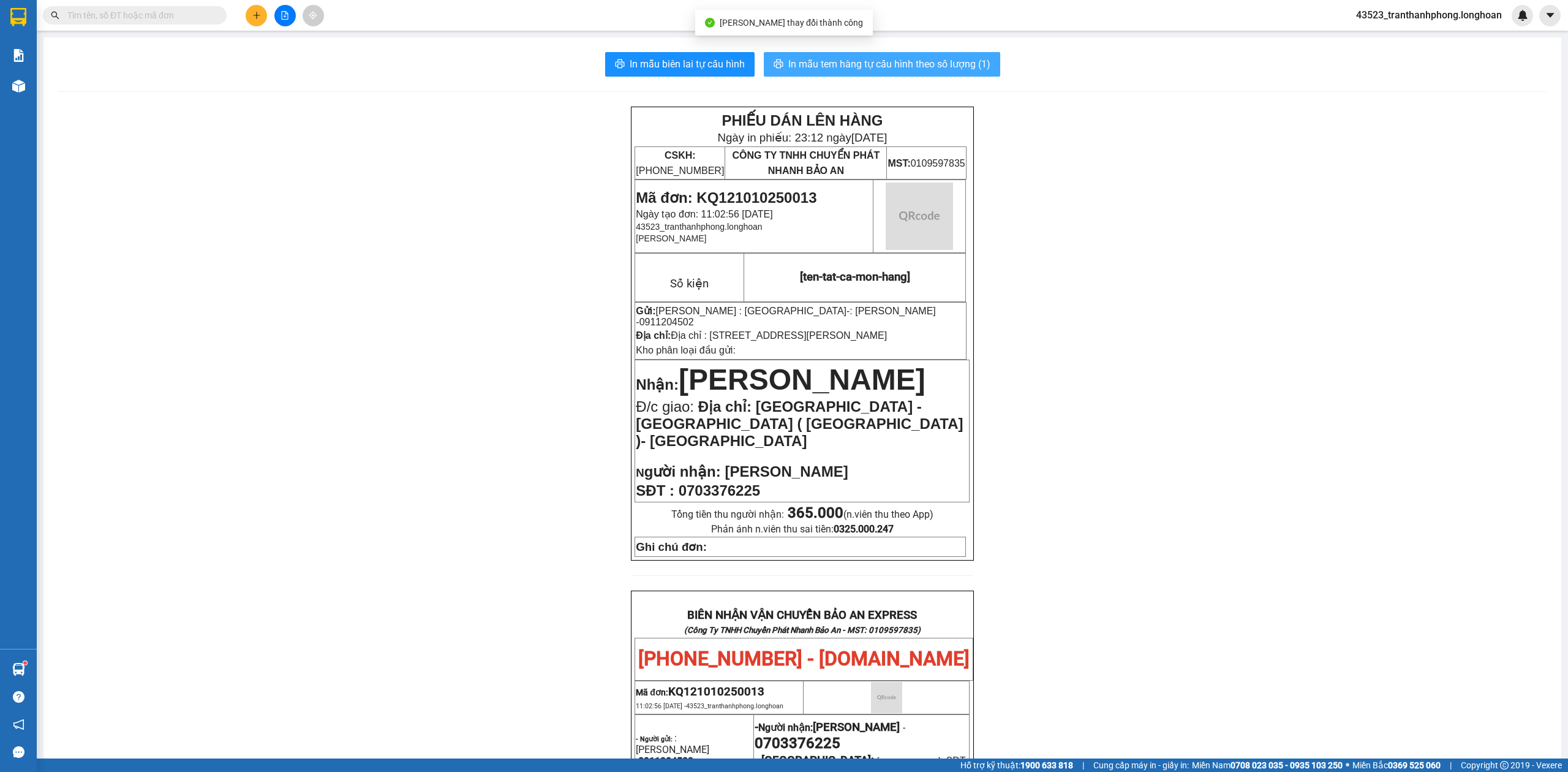
click at [959, 67] on span "In mẫu tem hàng tự cấu hình theo số lượng (1)" at bounding box center [889, 64] width 202 height 15
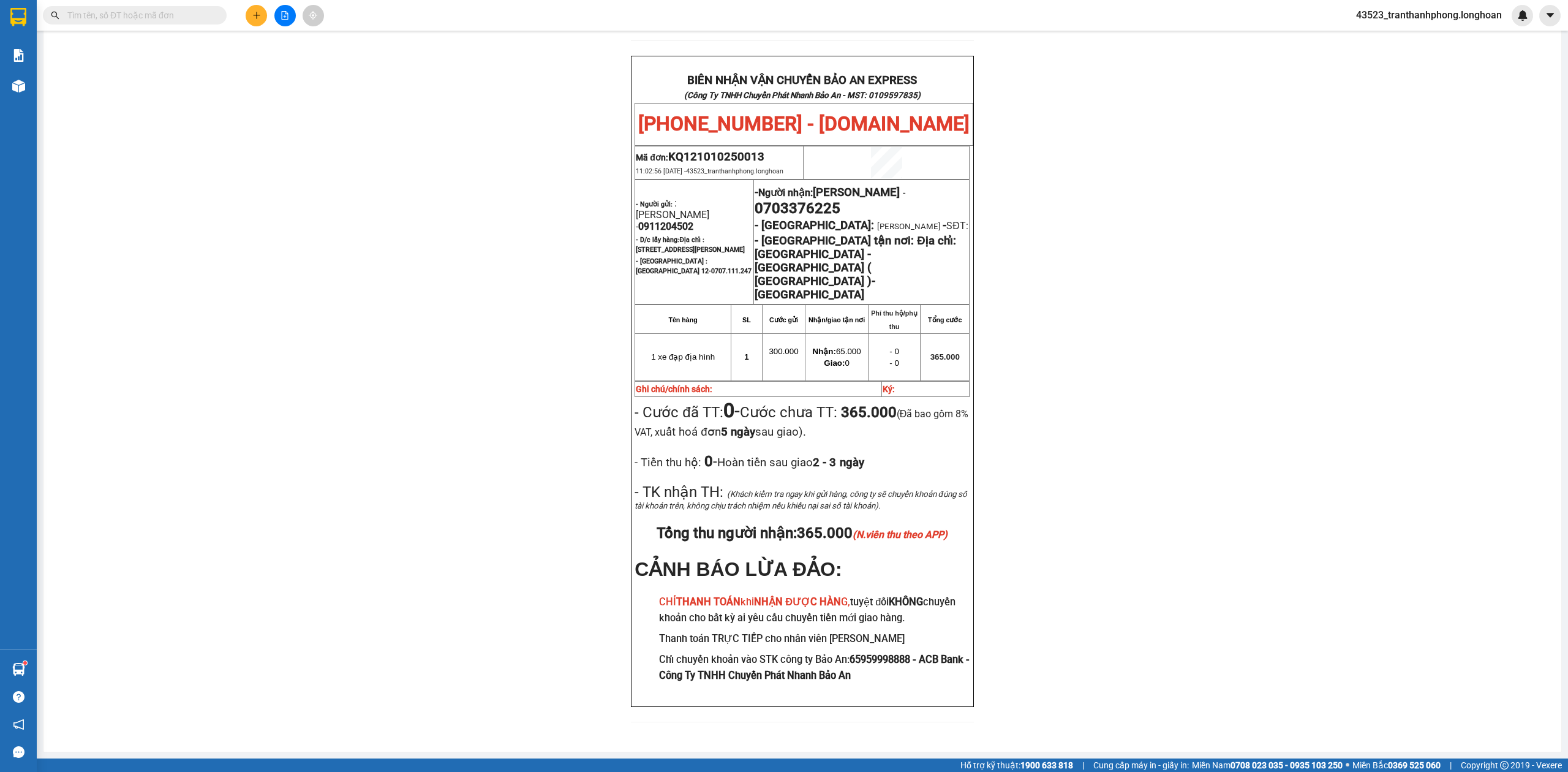
scroll to position [554, 0]
click at [693, 221] on span "0911204502" at bounding box center [665, 227] width 55 height 12
copy span "0911204502"
click at [1221, 248] on div "PHIẾU DÁN LÊN HÀNG Ngày in phiếu: 23:12 ngày 11-10-2025 CSKH: 1900.06.88.33 CÔN…" at bounding box center [802, 154] width 1488 height 1166
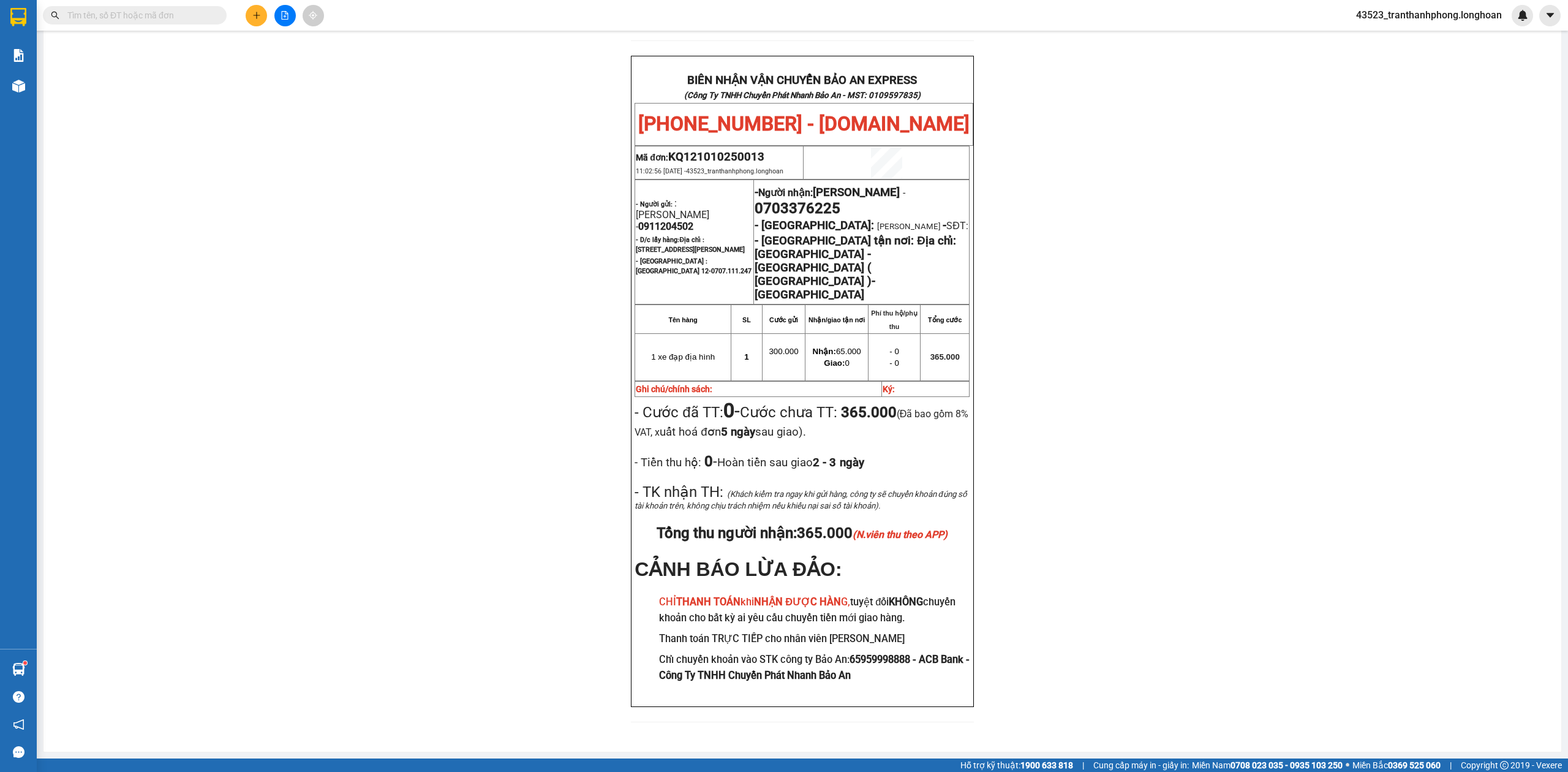
click at [807, 201] on span "0703376225" at bounding box center [797, 208] width 85 height 17
copy span "0703376225"
click at [807, 201] on span "0703376225" at bounding box center [797, 208] width 85 height 17
click at [1307, 334] on div "PHIẾU DÁN LÊN HÀNG Ngày in phiếu: 23:12 ngày 11-10-2025 CSKH: 1900.06.88.33 CÔN…" at bounding box center [802, 154] width 1488 height 1166
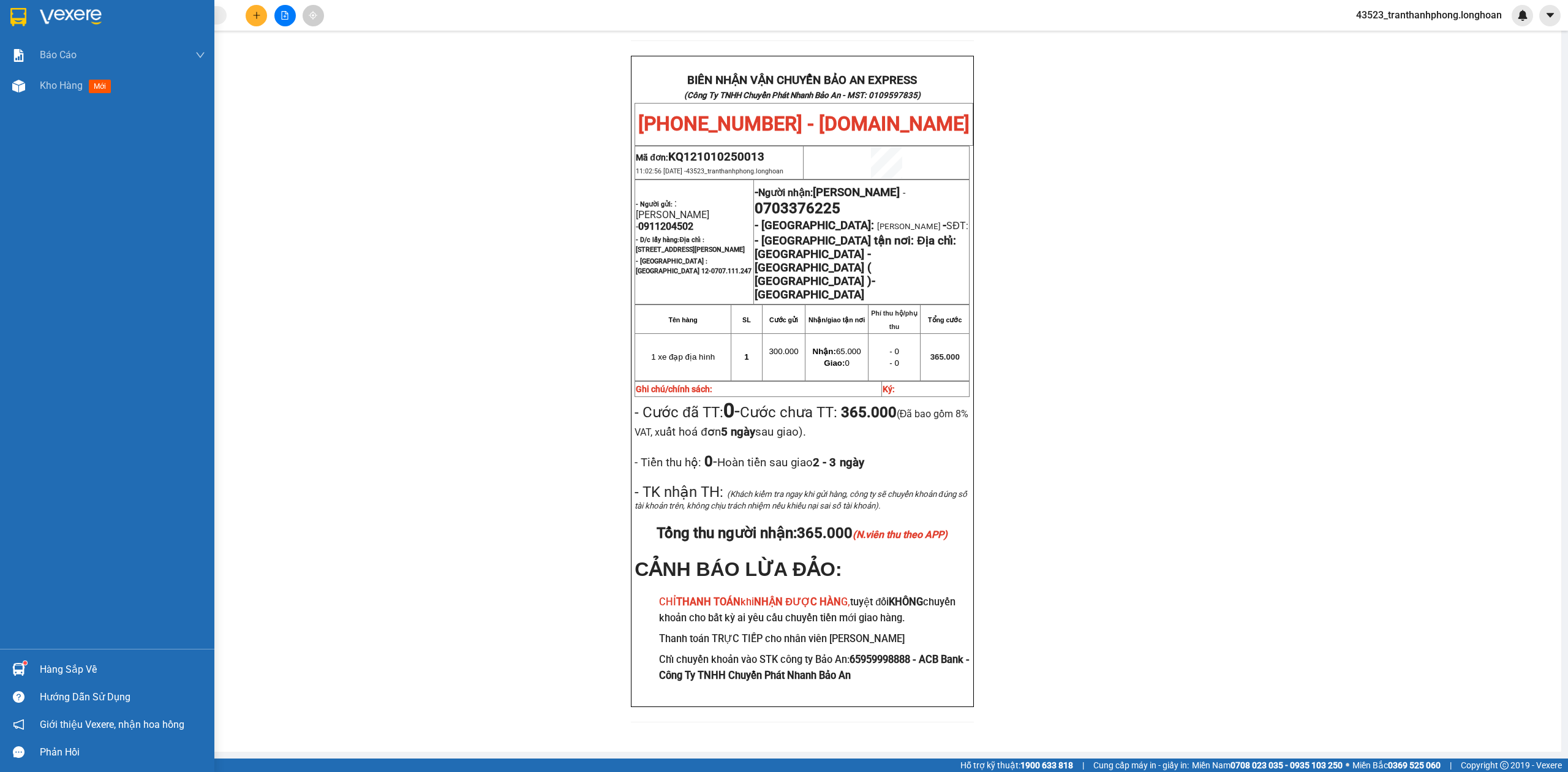
click at [14, 23] on img at bounding box center [18, 17] width 16 height 19
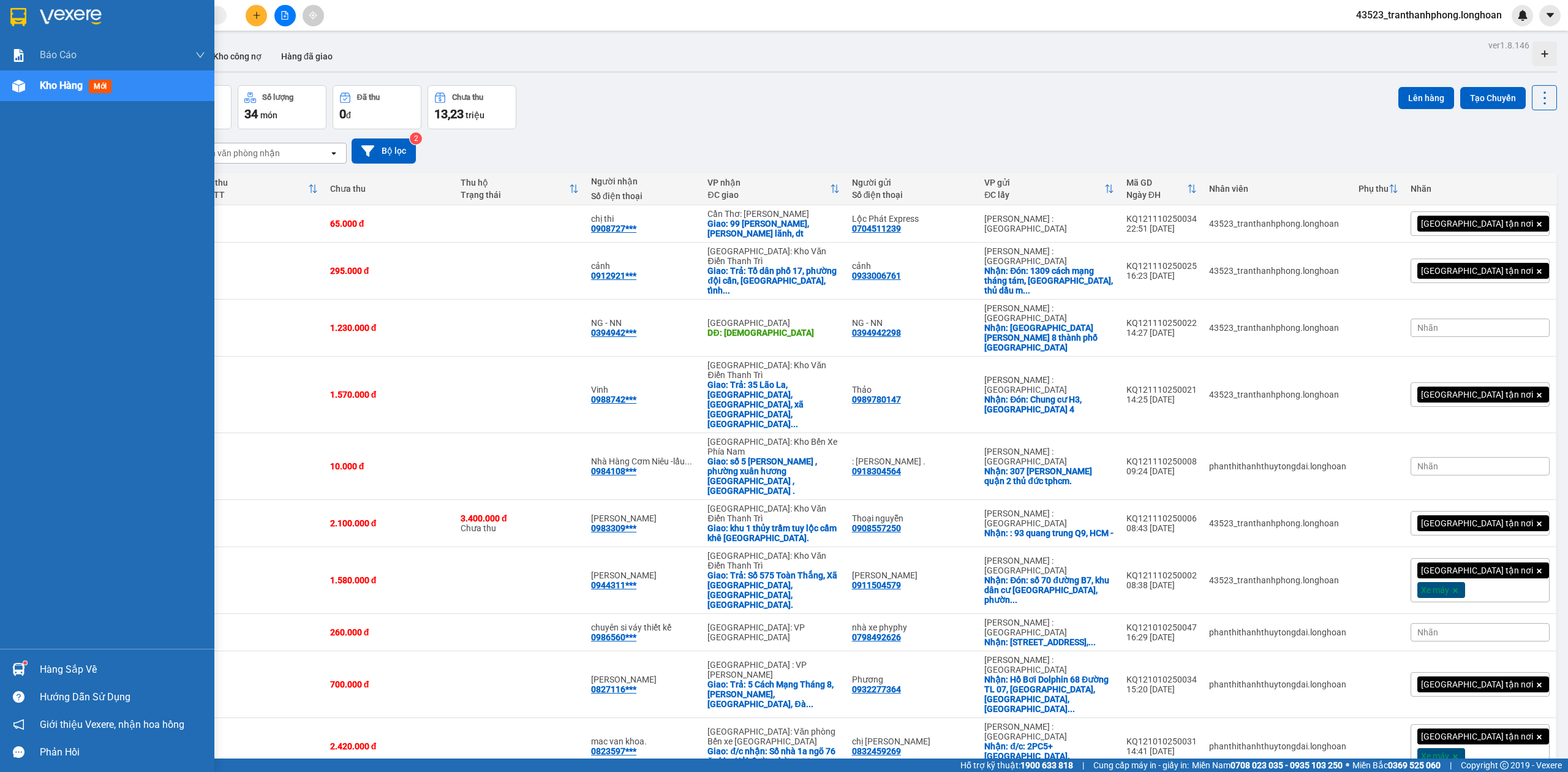
click at [18, 15] on img at bounding box center [18, 17] width 16 height 19
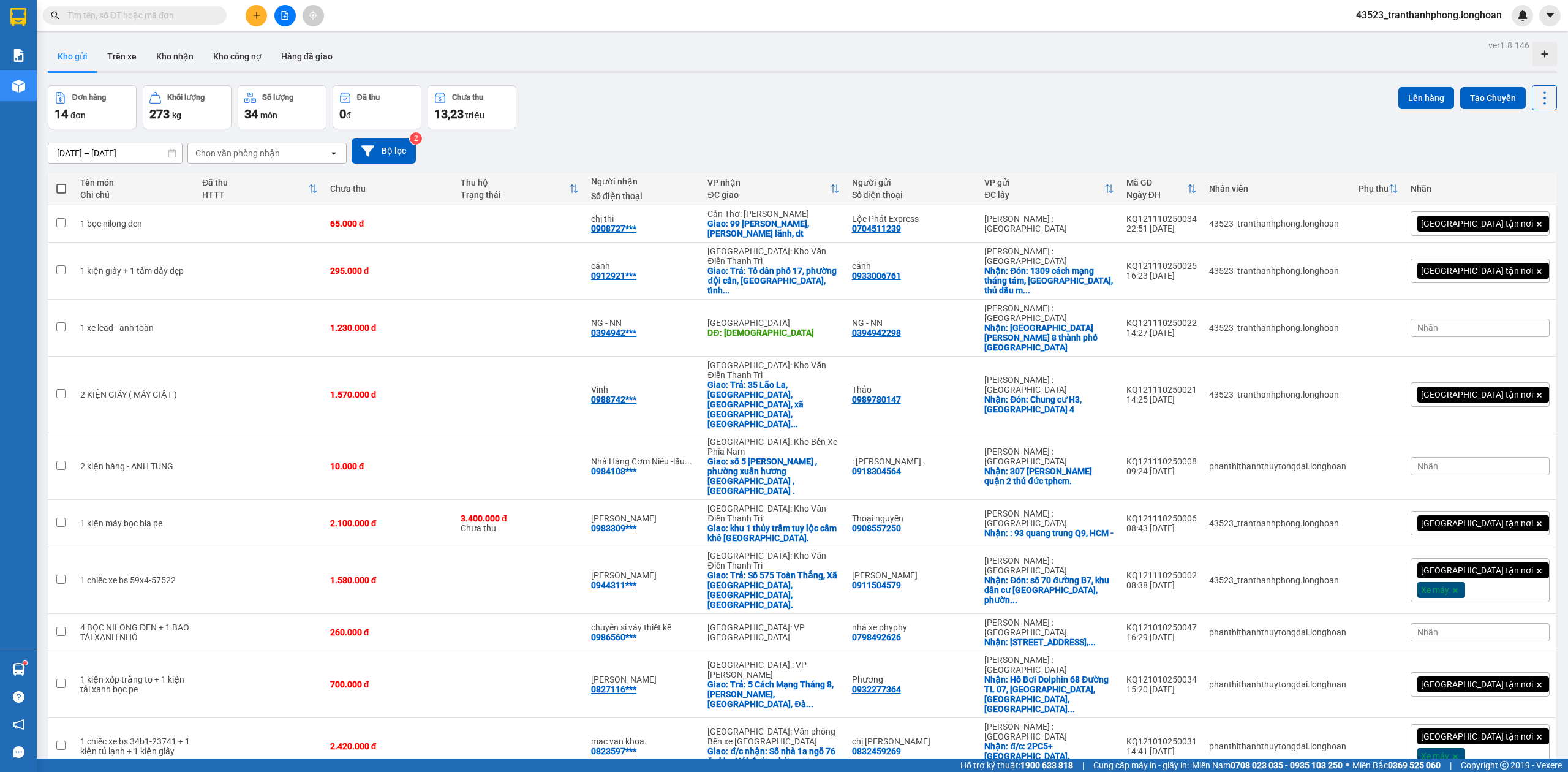
click at [118, 23] on span at bounding box center [135, 15] width 184 height 19
paste input "0822159856"
click at [120, 15] on input "text" at bounding box center [140, 15] width 145 height 14
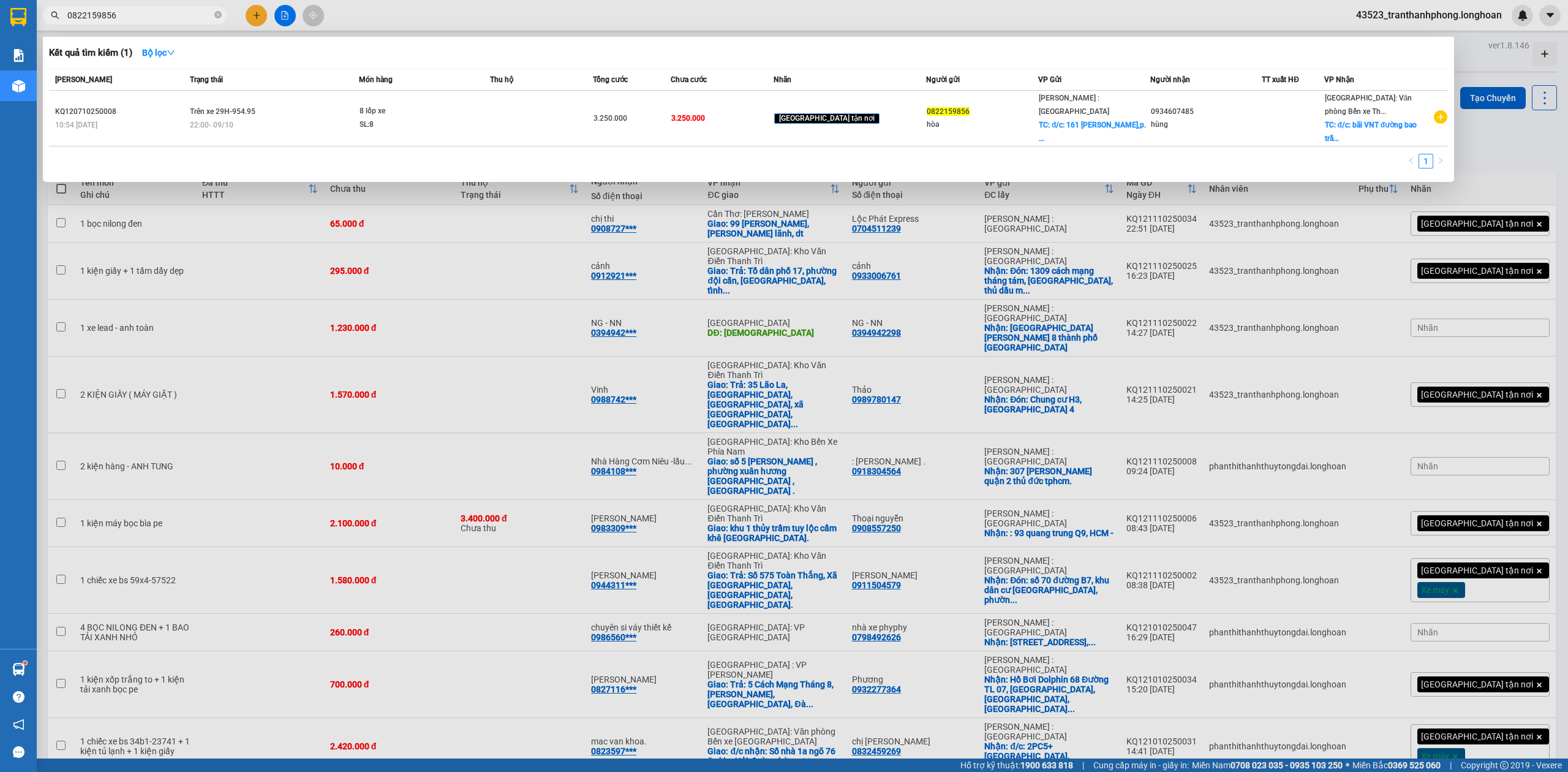
type input "0822159856"
click at [134, 68] on div "Kết quả tìm kiếm ( 1 ) Bộ lọc Mã ĐH Trạng thái Món hàng Thu hộ Tổng cước Chưa c…" at bounding box center [749, 109] width 1411 height 146
click at [134, 112] on div "KQ120710250008" at bounding box center [120, 111] width 131 height 13
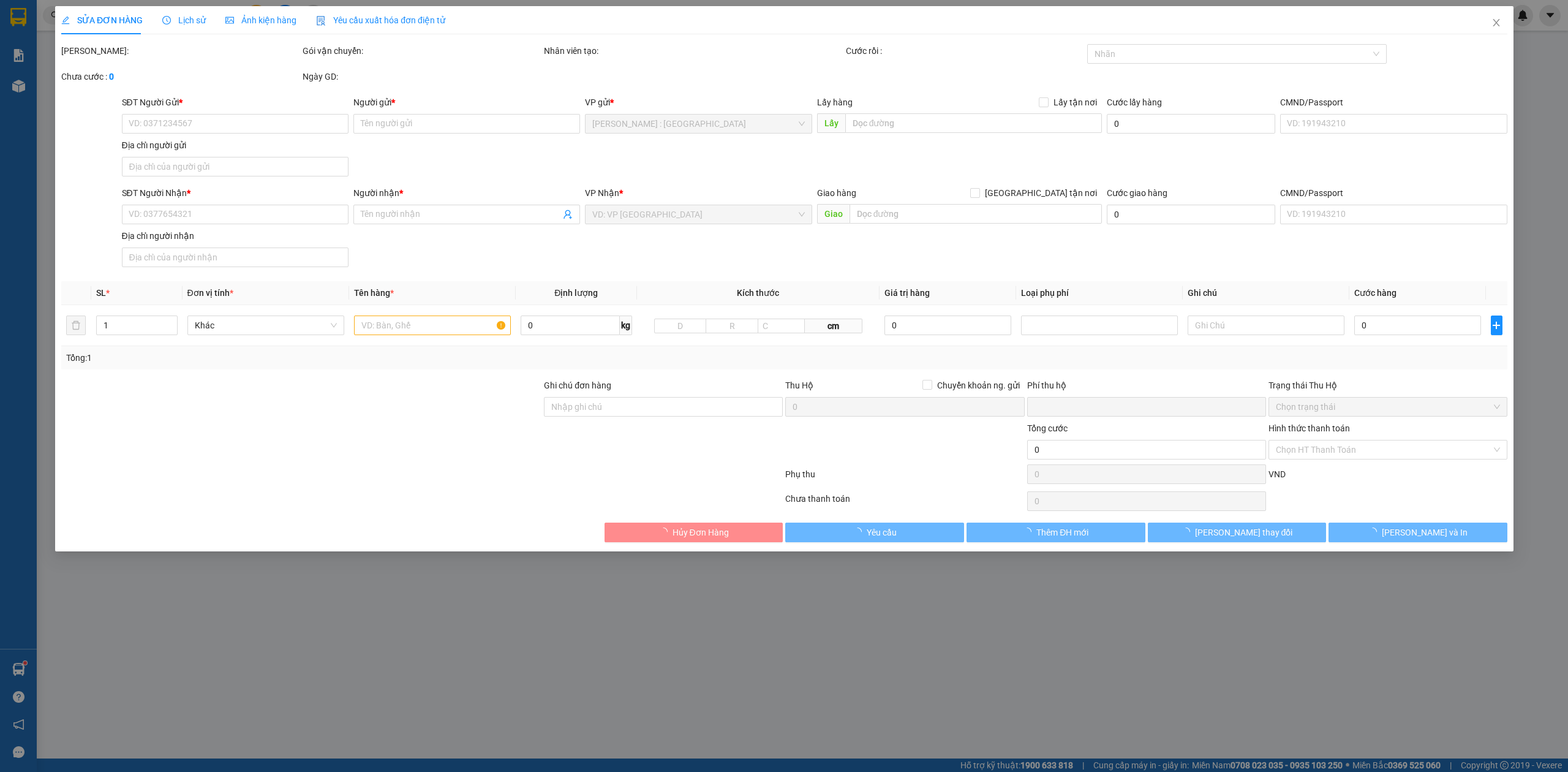
type input "0822159856"
type input "hòa"
checkbox input "true"
type input "đ/c: 161 trần hưng đạo,p. Phú mỹ, BRVT"
type input "0934607485"
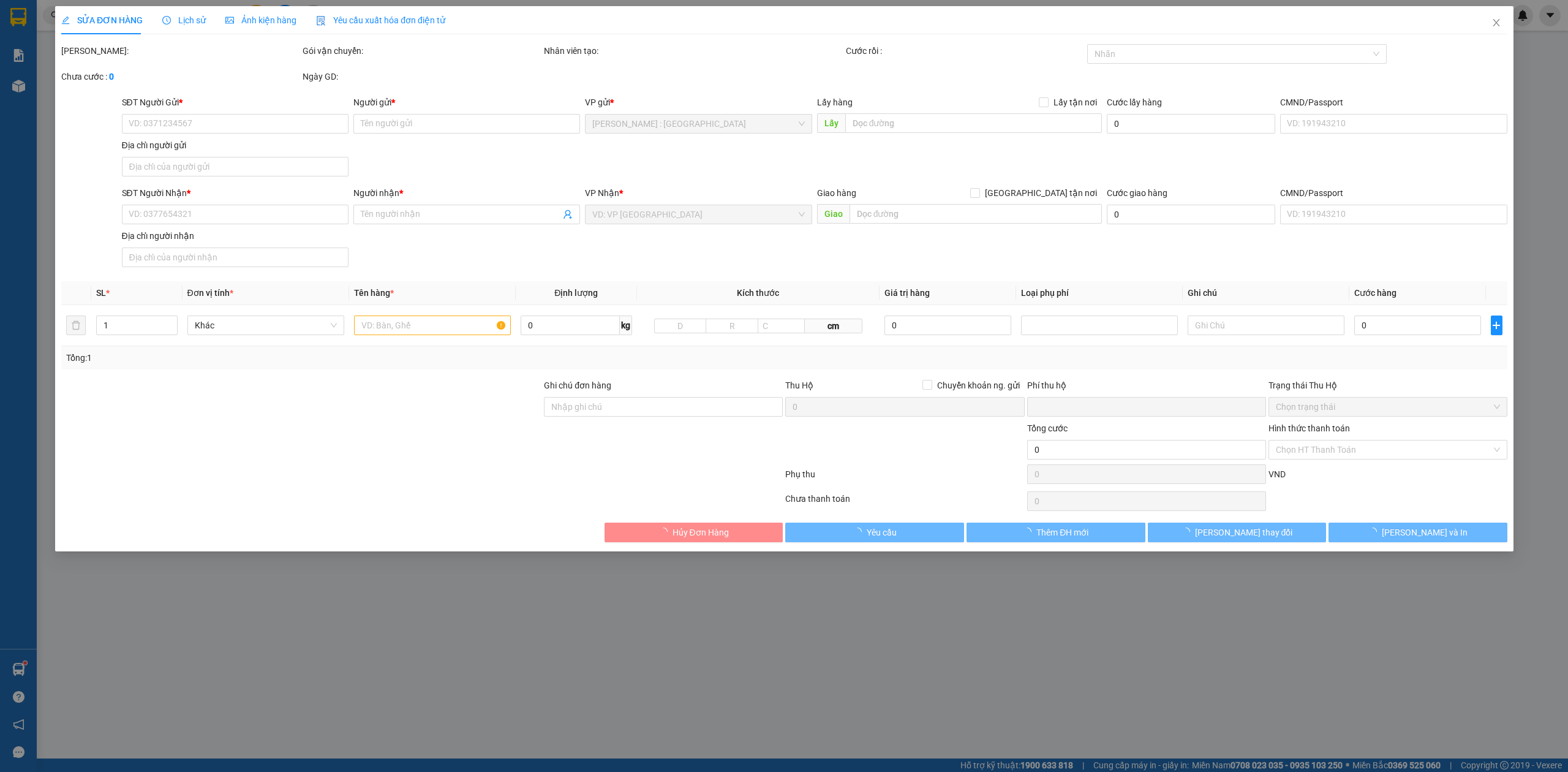
type input "hùng"
checkbox input "true"
type input "đ/c: bãi VNT đường bao trần hưng đạo, p. Đông hải, hải an,hai phòng"
type input "0"
type input "3.250.000"
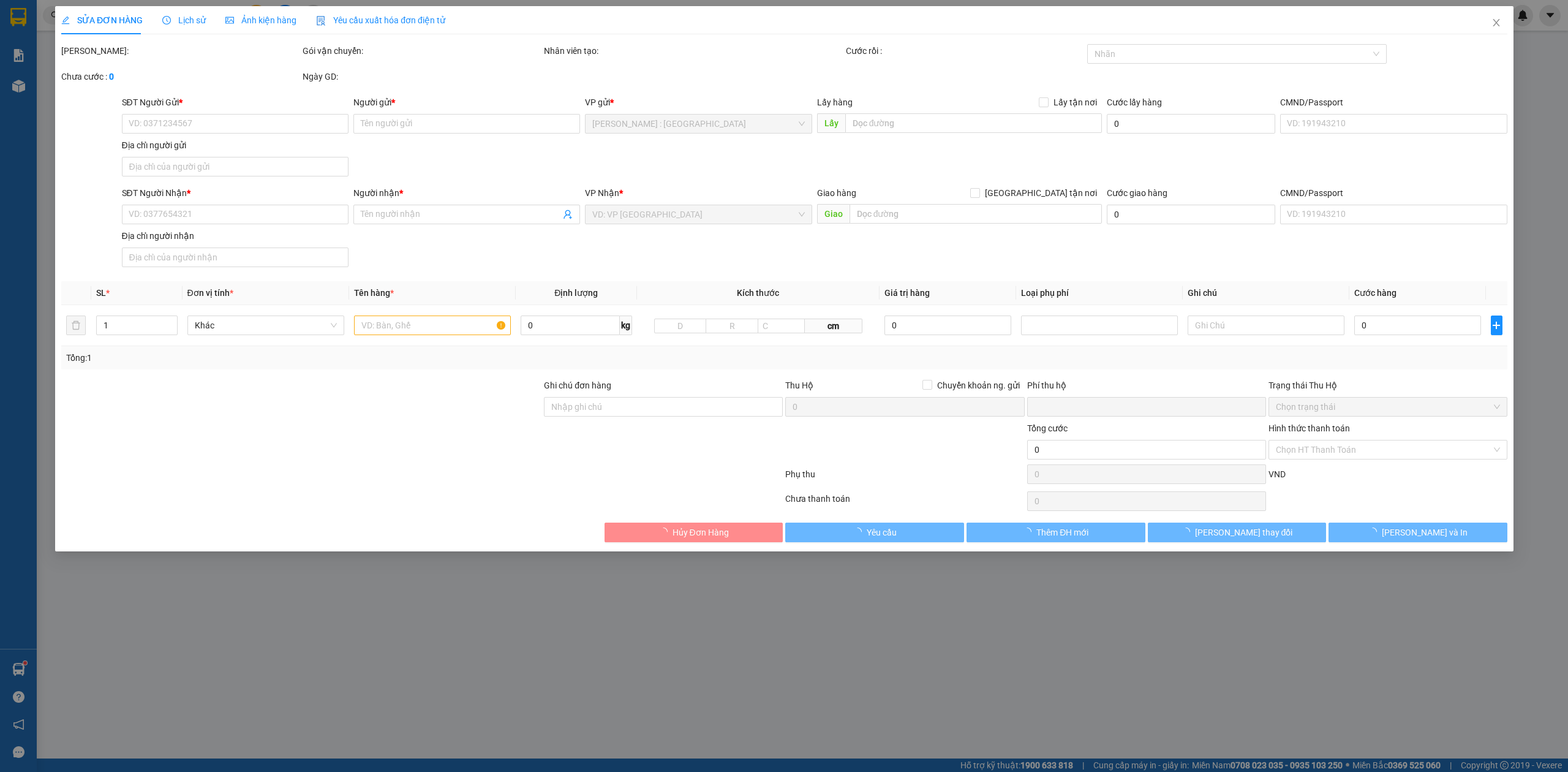
type input "3.250.000"
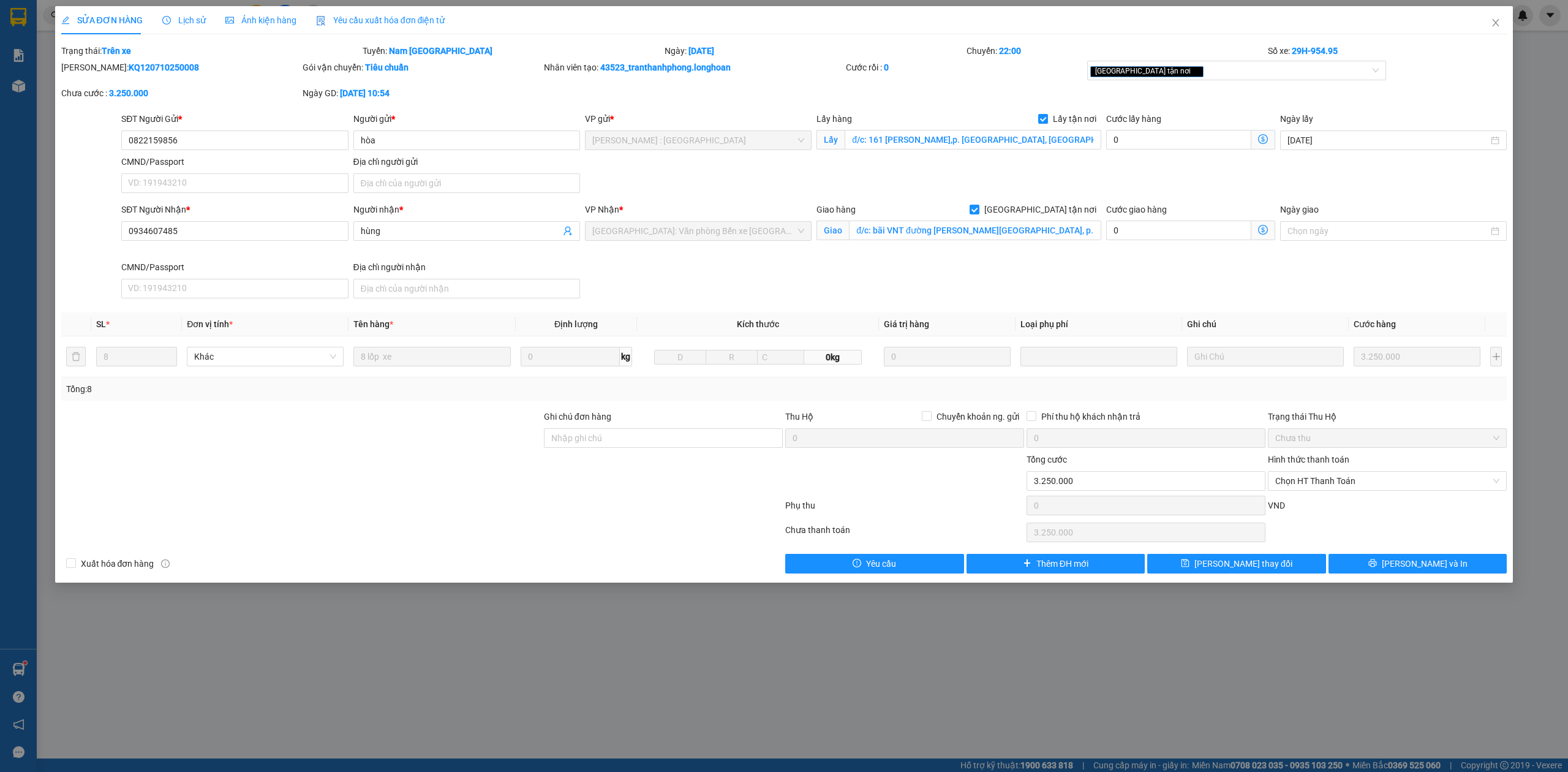
click at [131, 66] on b "KQ120710250008" at bounding box center [163, 68] width 70 height 10
copy b "KQ120710250008"
click at [131, 66] on b "KQ120710250008" at bounding box center [163, 68] width 70 height 10
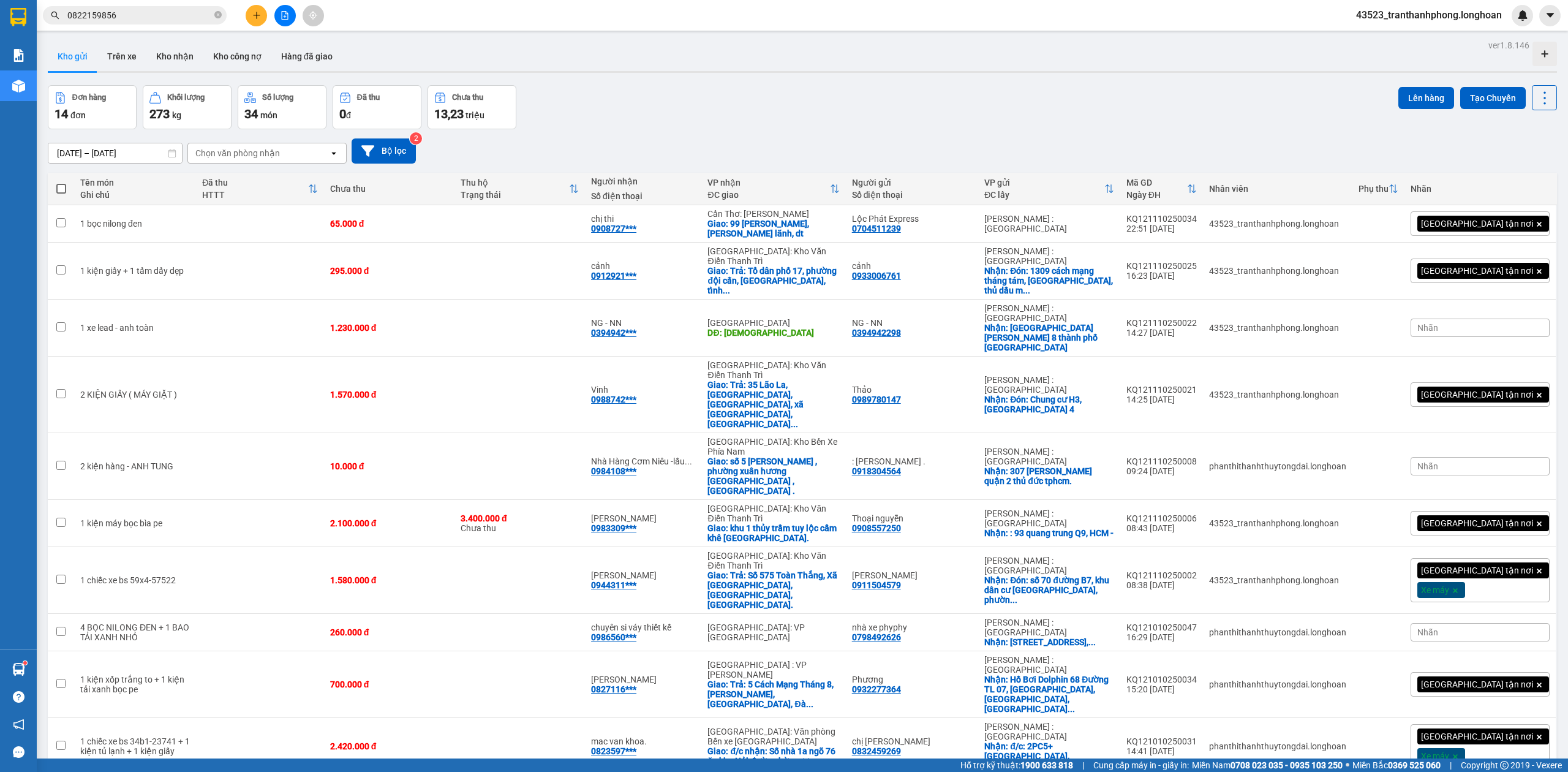
click at [191, 24] on div "Kết quả tìm kiếm ( 1 ) Bộ lọc Mã ĐH Trạng thái Món hàng Thu hộ Tổng cước Chưa c…" at bounding box center [119, 15] width 239 height 21
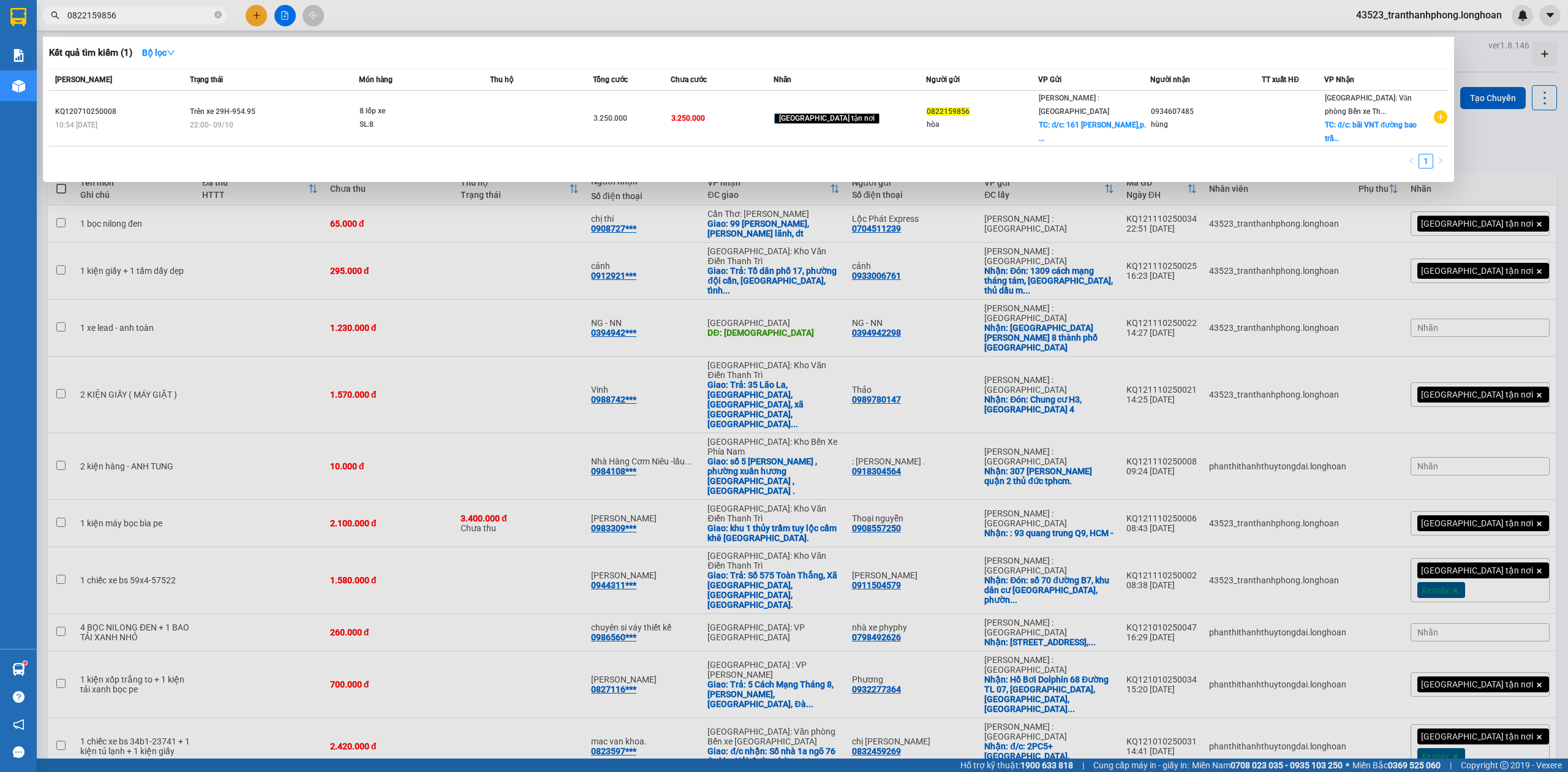
drag, startPoint x: 191, startPoint y: 21, endPoint x: 184, endPoint y: 22, distance: 7.1
click at [191, 20] on input "0822159856" at bounding box center [140, 15] width 145 height 14
click at [184, 22] on span "0822159856" at bounding box center [135, 15] width 184 height 19
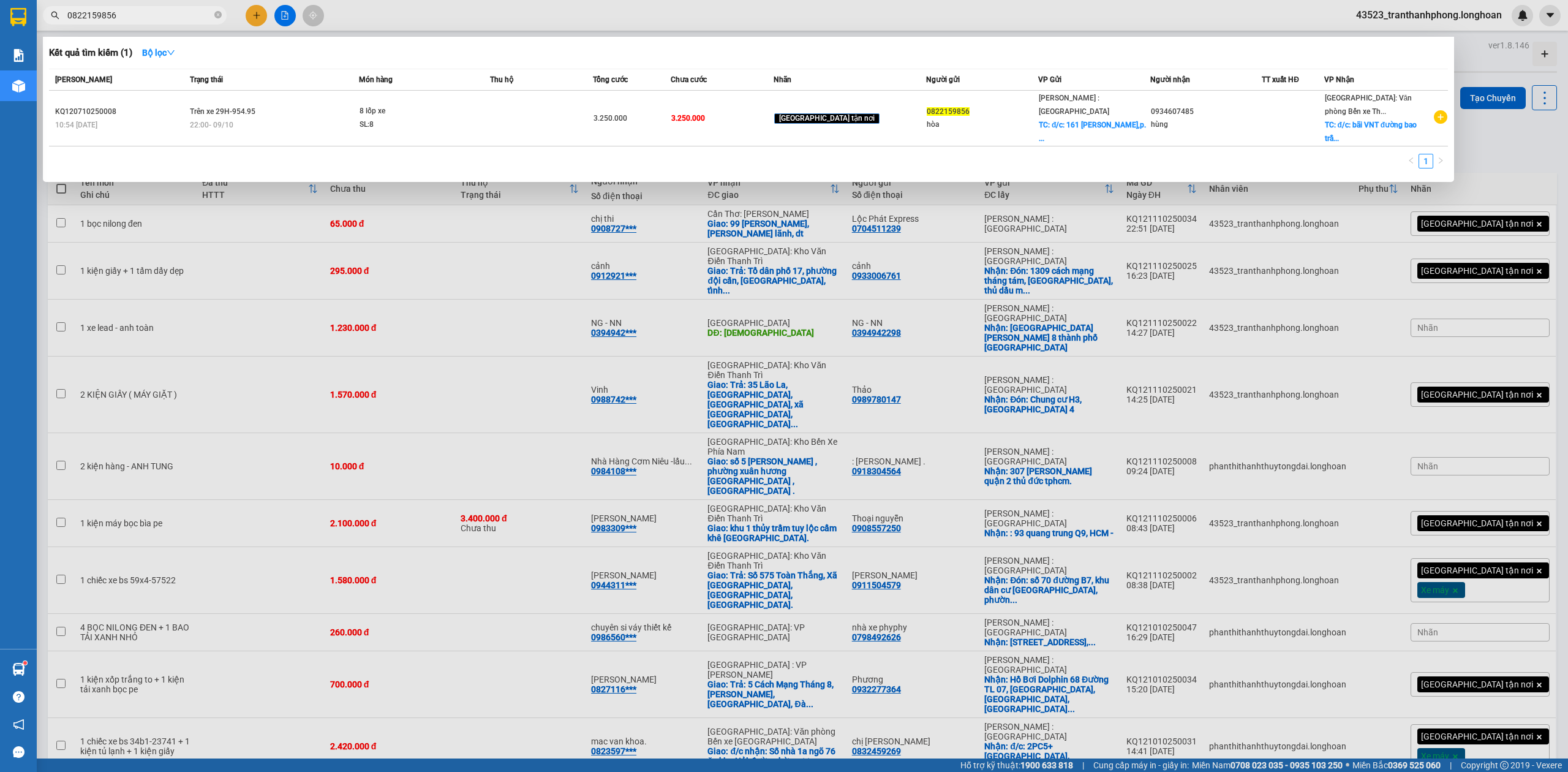
click at [187, 16] on input "0822159856" at bounding box center [140, 15] width 145 height 14
click at [216, 17] on icon "close-circle" at bounding box center [217, 14] width 8 height 8
paste input "0915 607960"
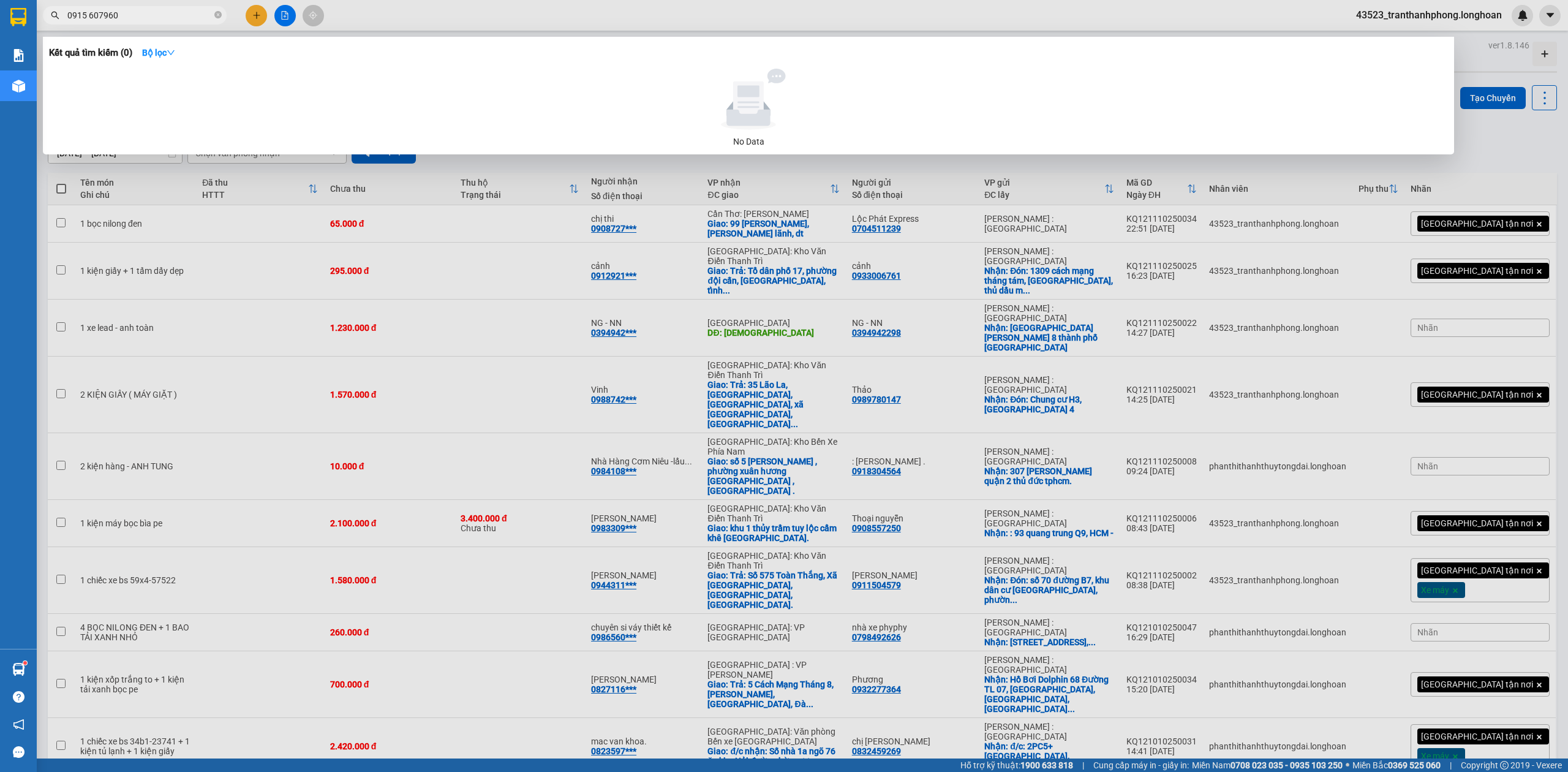
click at [87, 13] on input "0915 607960" at bounding box center [140, 15] width 145 height 14
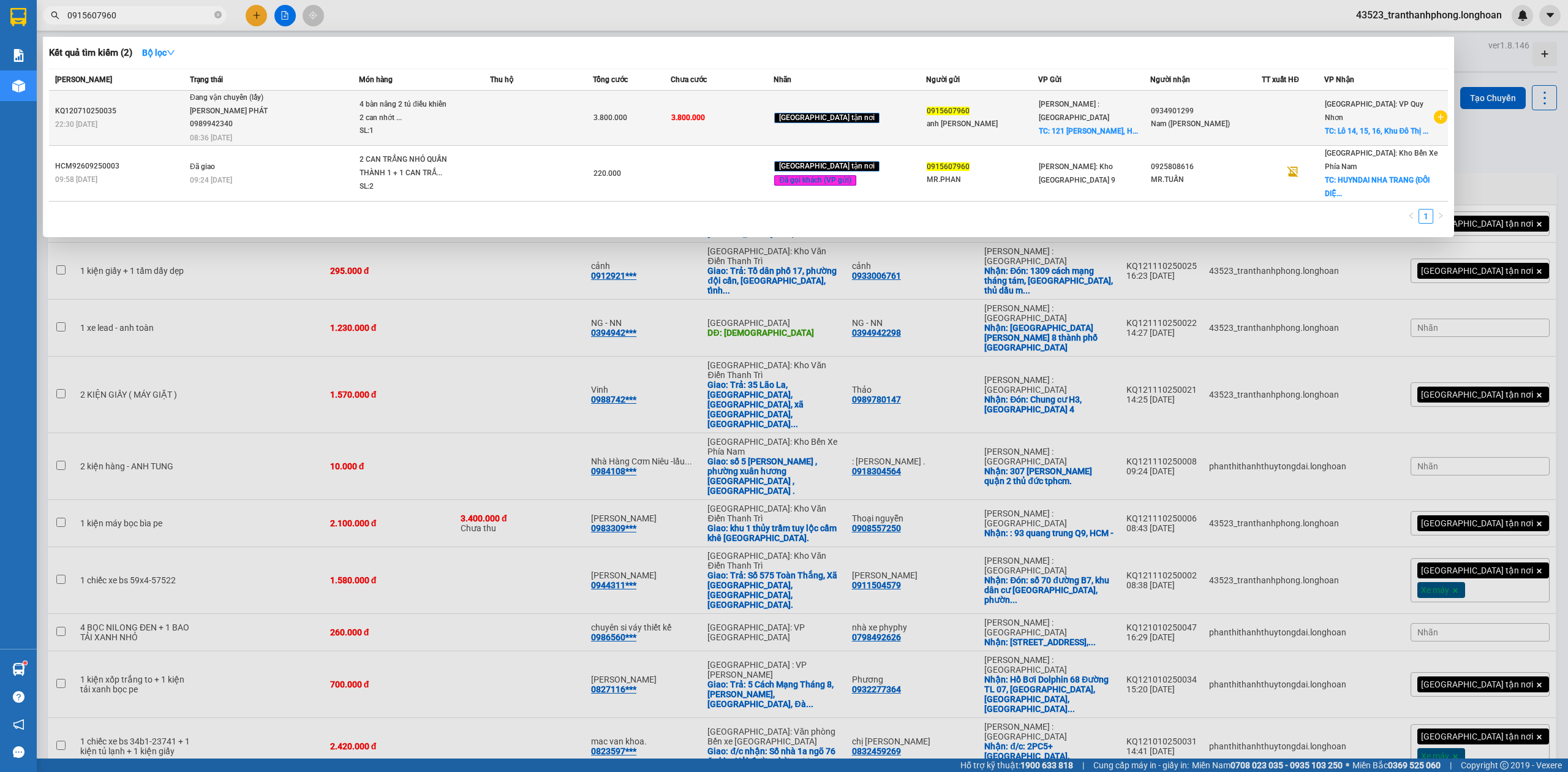
type input "0915607960"
click at [1070, 127] on span "TC: 121 [PERSON_NAME], H..." at bounding box center [1088, 131] width 99 height 8
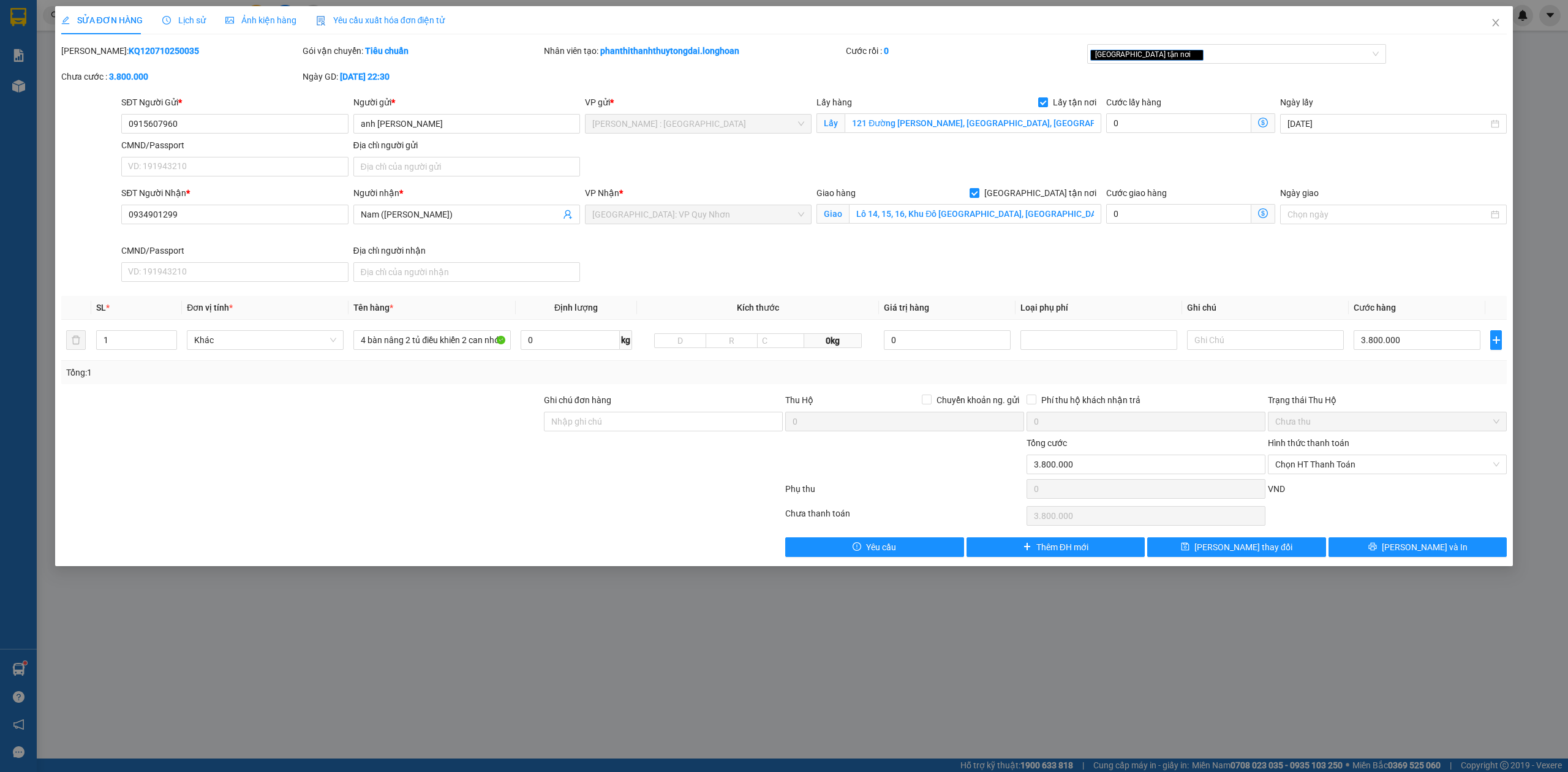
click at [169, 15] on span "Lịch sử" at bounding box center [184, 20] width 43 height 10
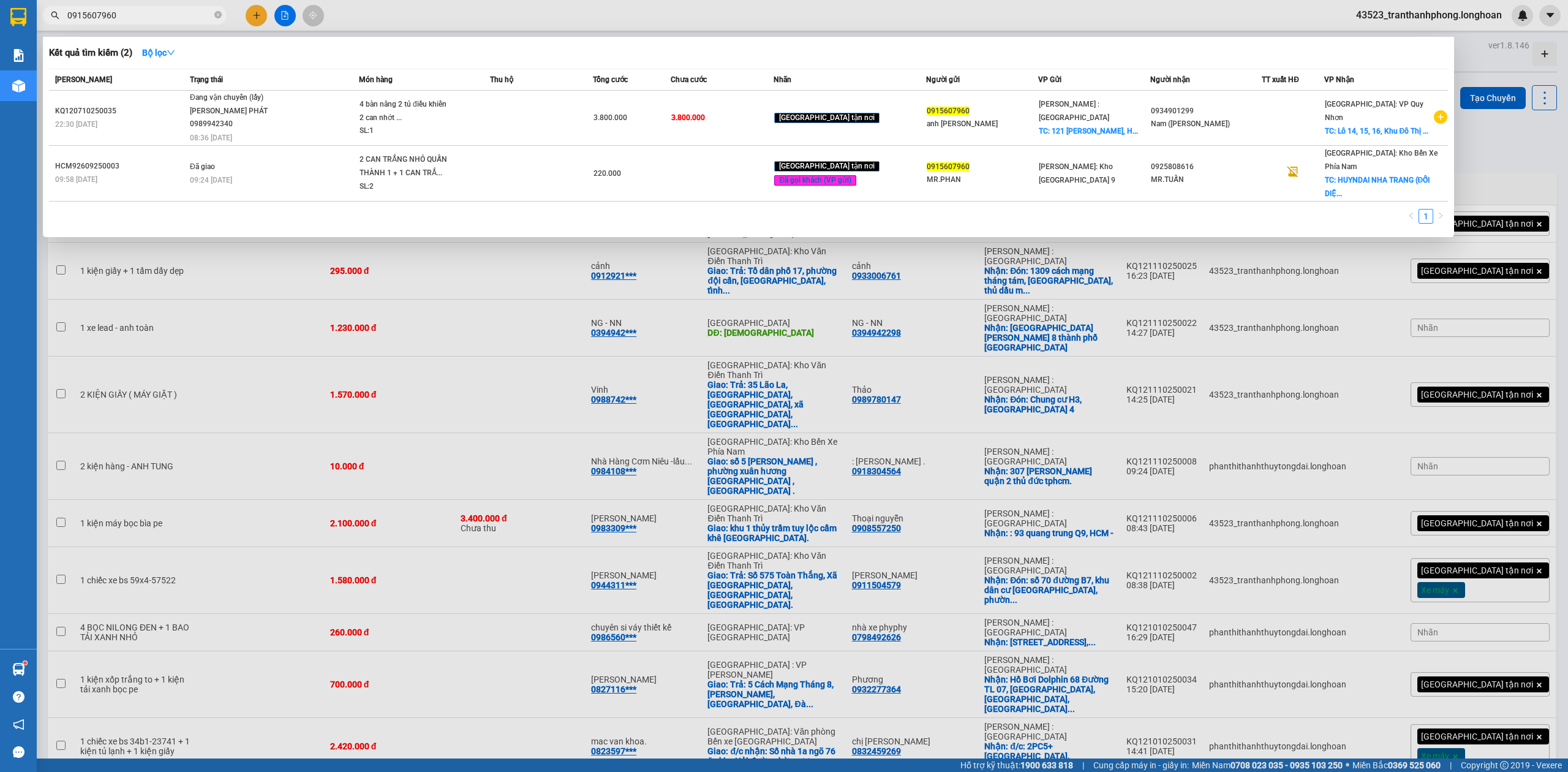
click at [169, 13] on input "0915607960" at bounding box center [140, 15] width 145 height 14
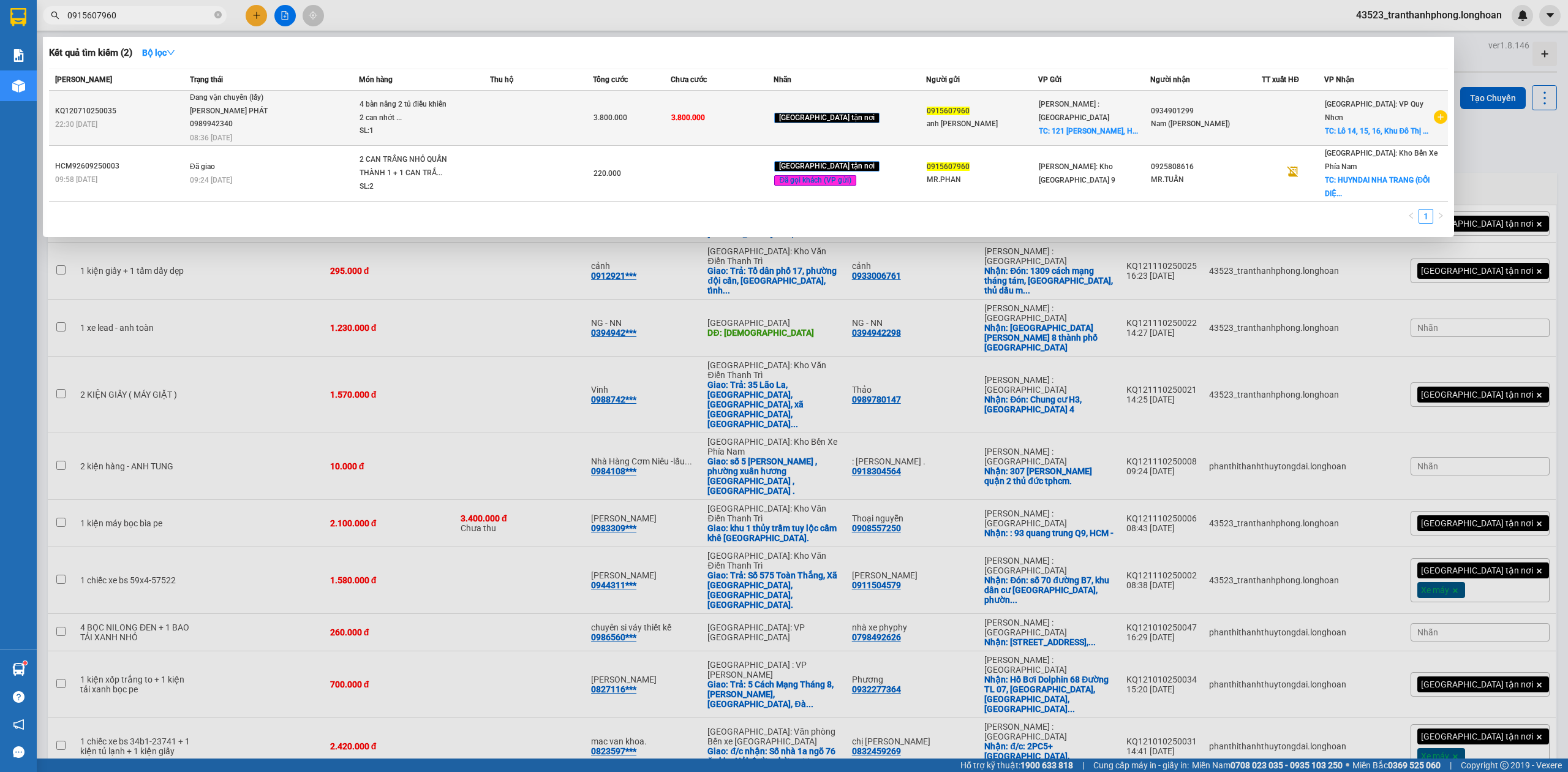
click at [314, 109] on span "Đang vận chuyển (lấy) LÊ TẤN PHÁT 0989942340 08:36 - 08/10" at bounding box center [273, 117] width 168 height 51
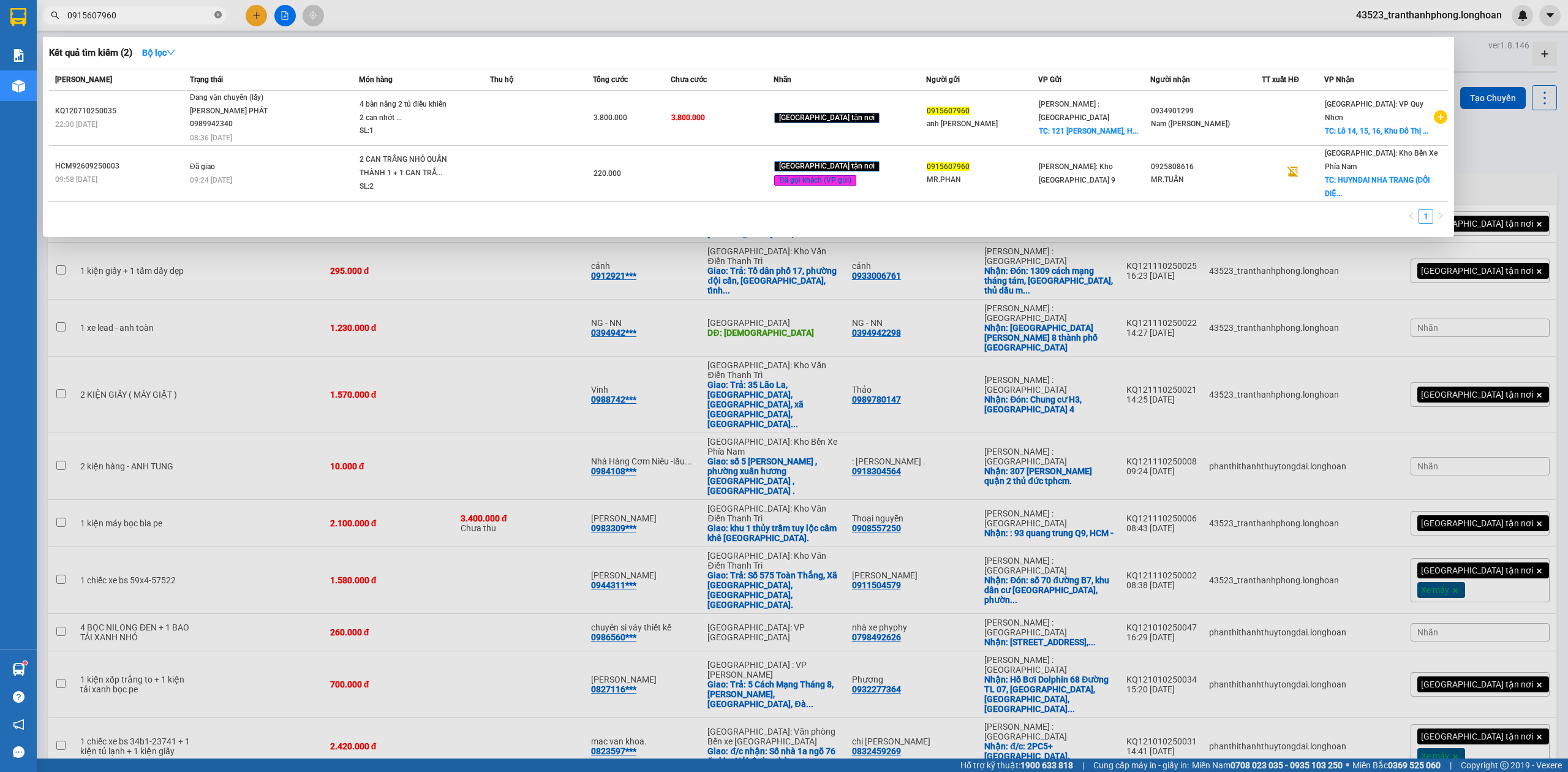
click at [218, 17] on icon "close-circle" at bounding box center [217, 14] width 8 height 8
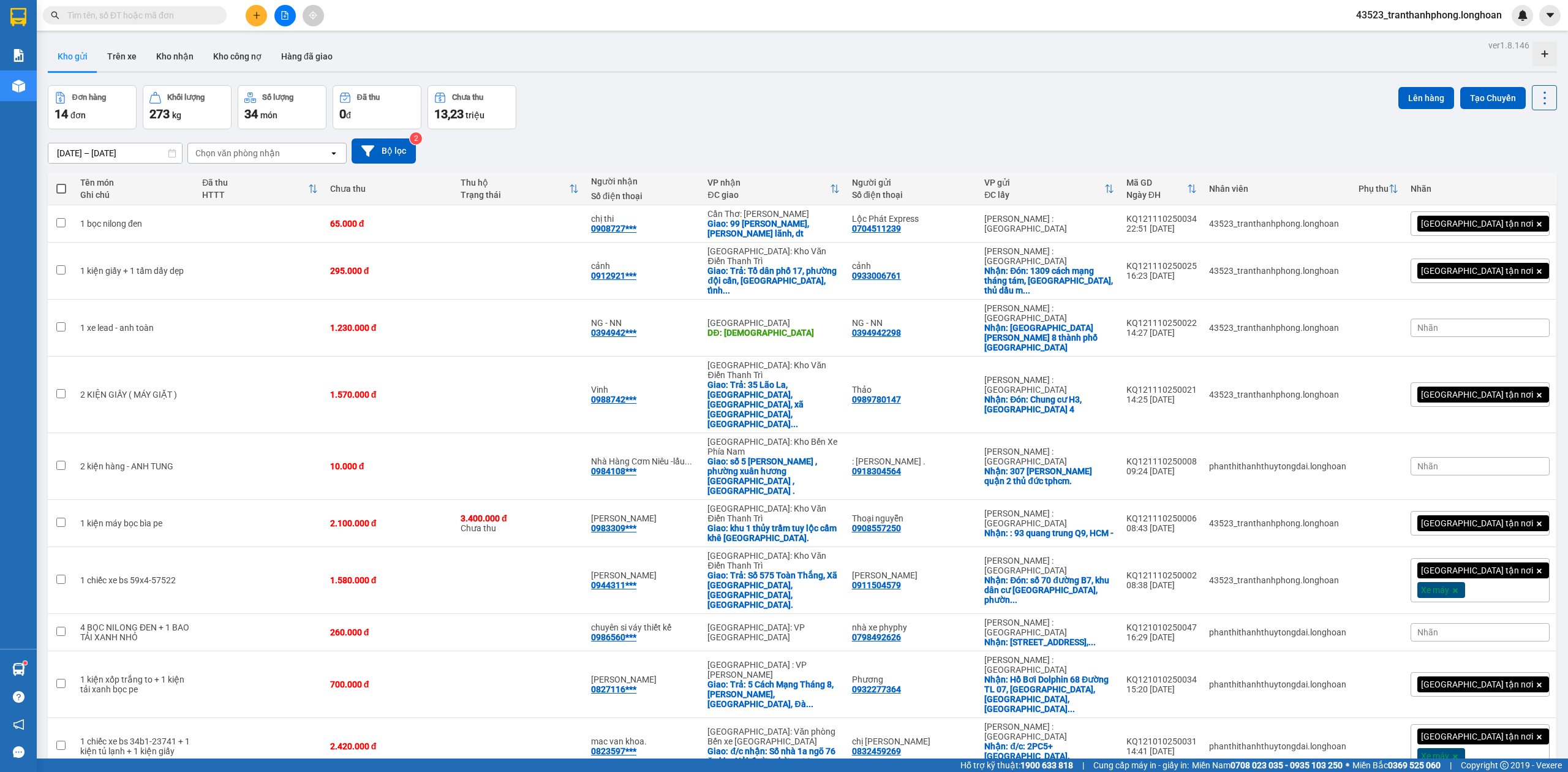
paste input "0915 607960"
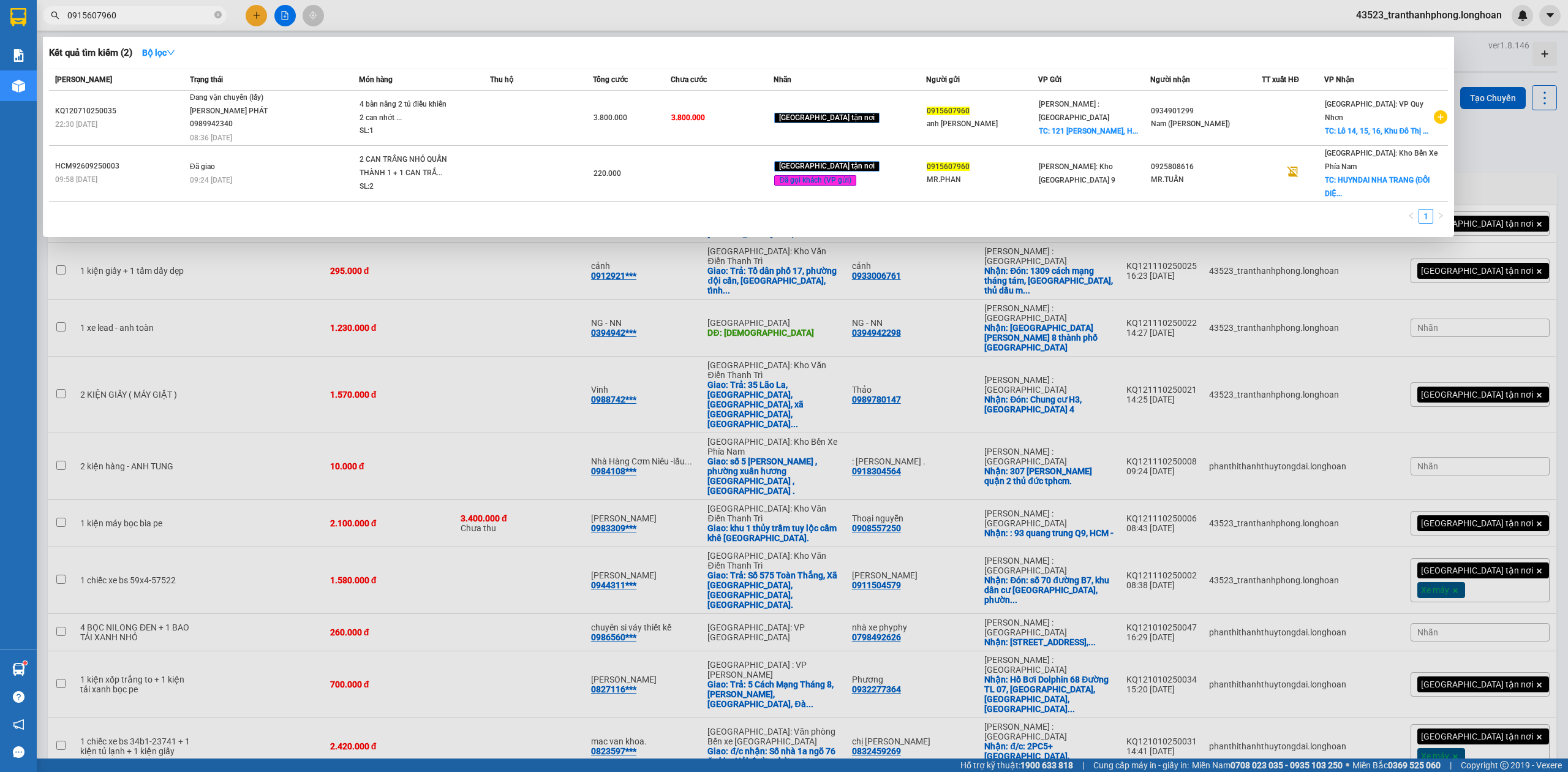
type input "0915607960"
click at [743, 212] on div at bounding box center [784, 386] width 1568 height 772
click at [218, 14] on icon "close-circle" at bounding box center [217, 14] width 8 height 8
paste input "0353481108"
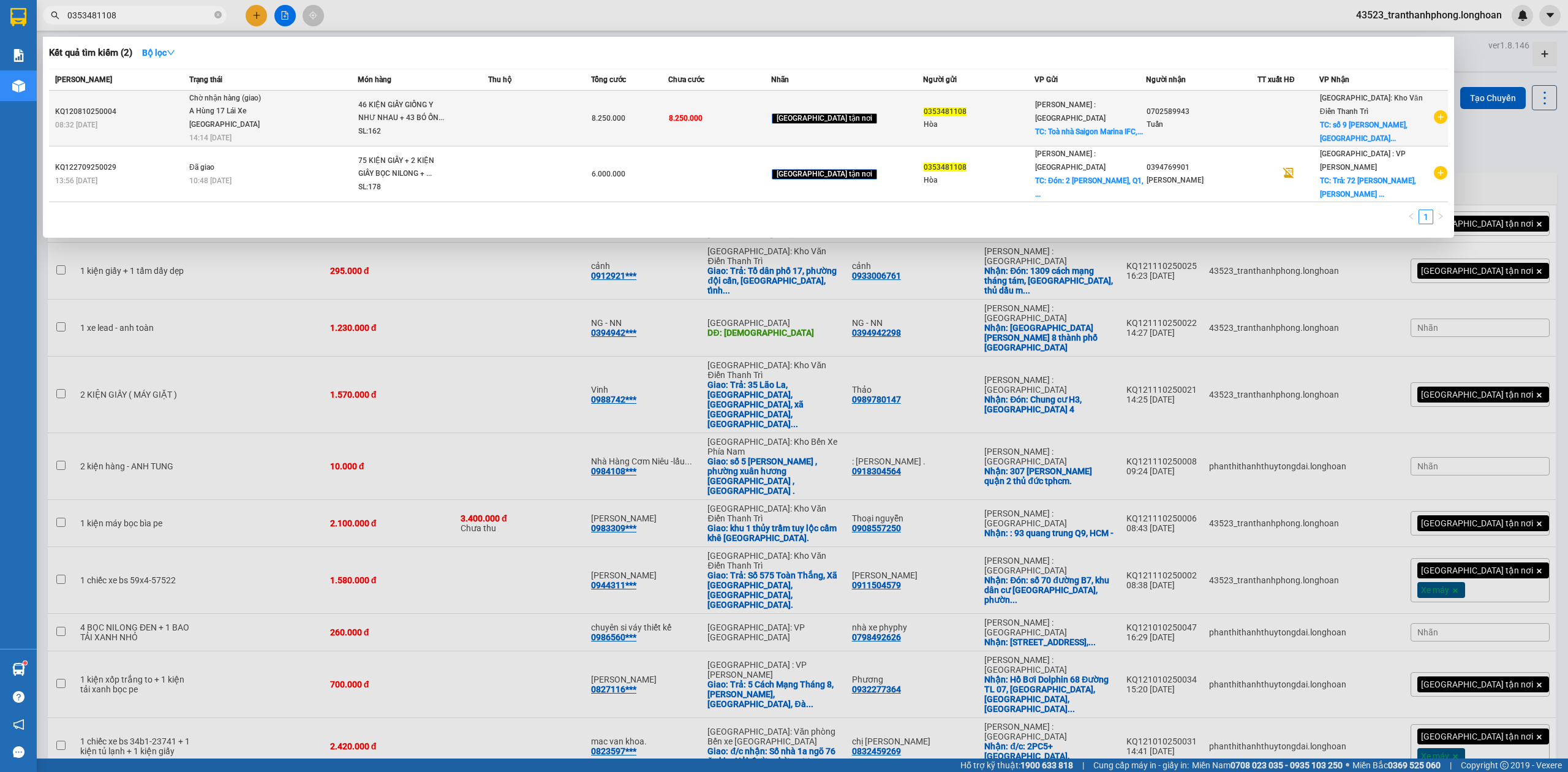
type input "0353481108"
copy div "KQ120810250004"
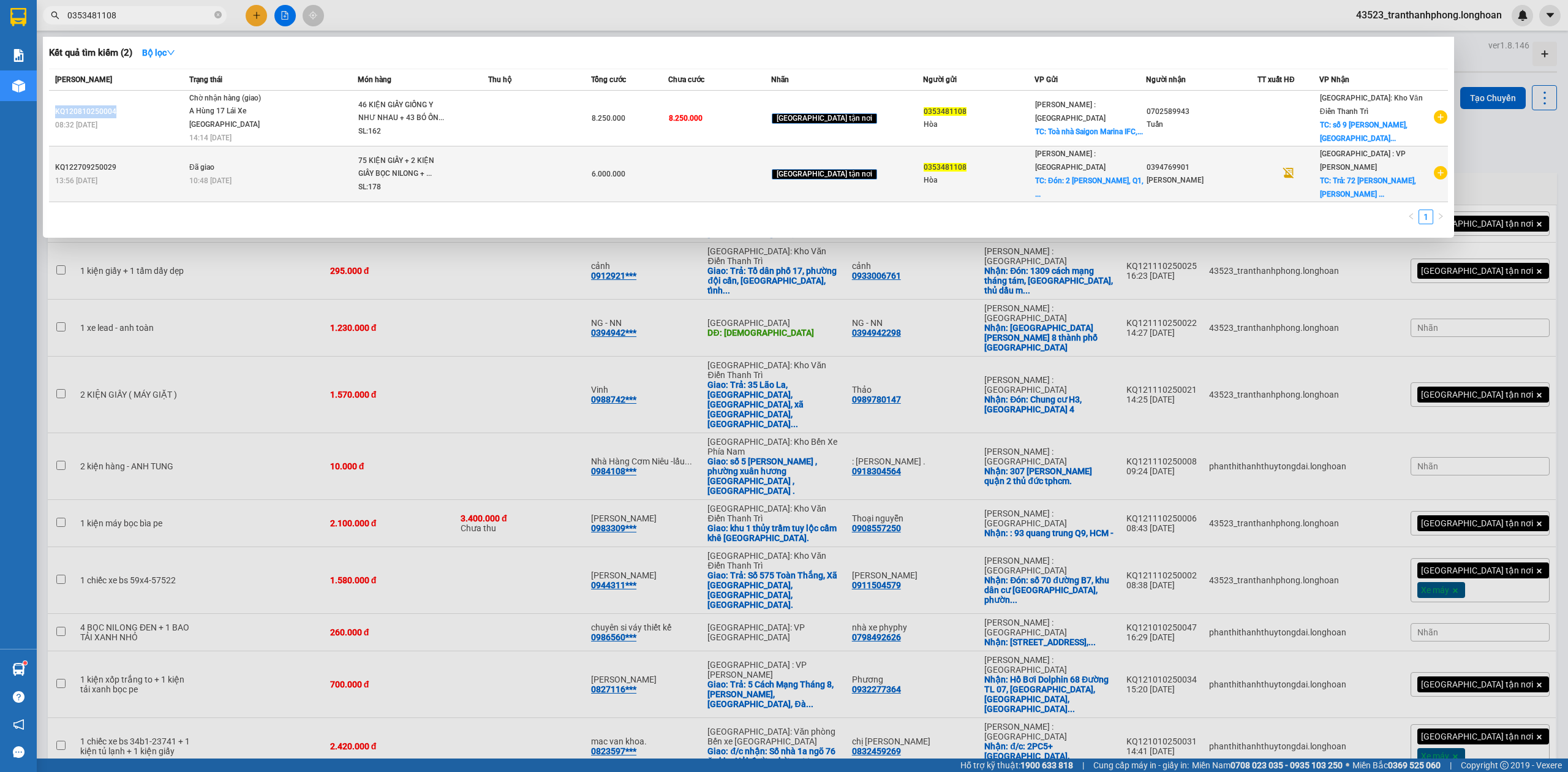
copy div "KQ120810250004"
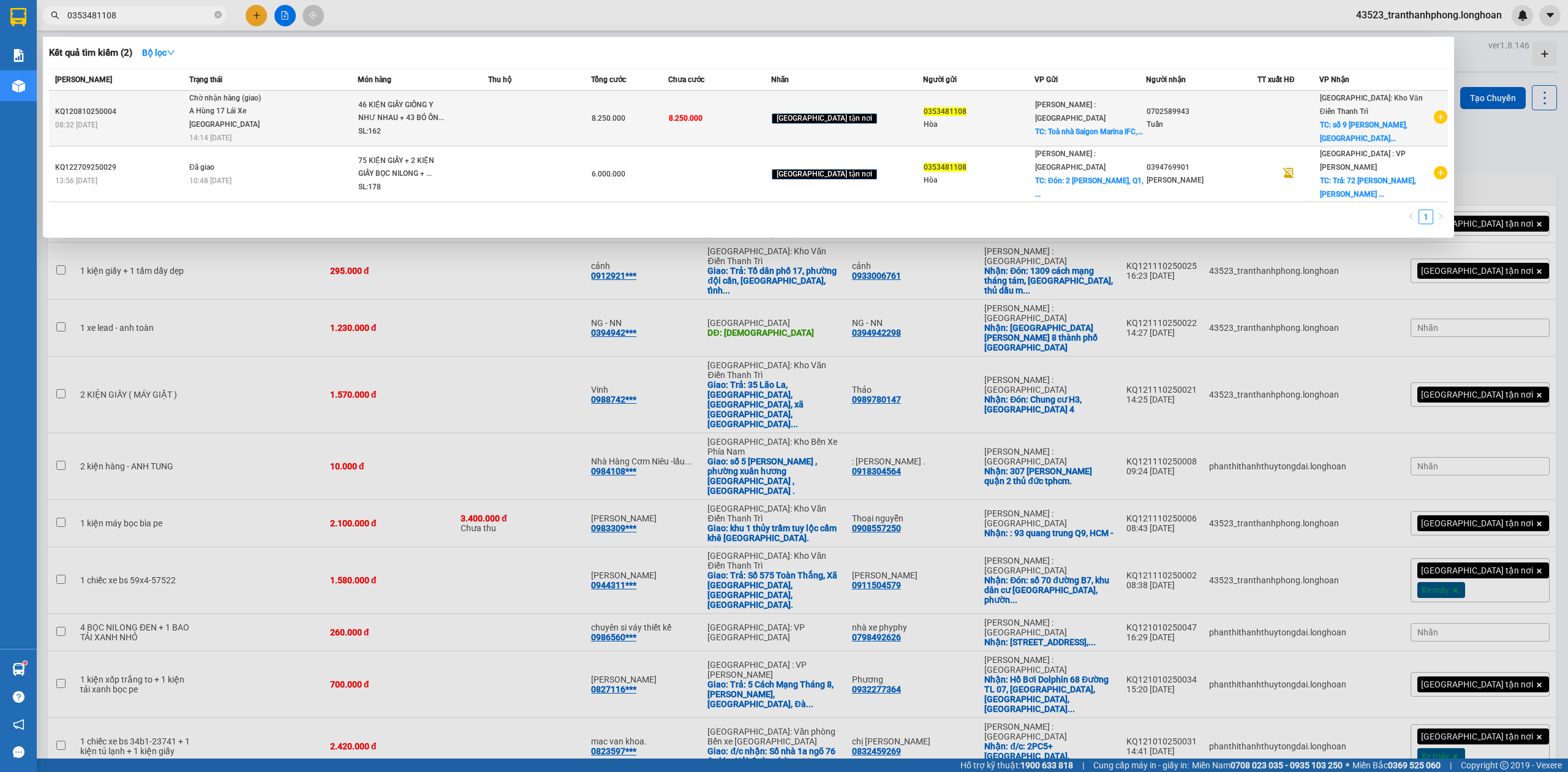
click at [357, 111] on span "Chờ nhận hàng (giao) A Hùng 17 Lái Xe Hà Nội 0325666247 14:14 - 11/10" at bounding box center [273, 118] width 168 height 51
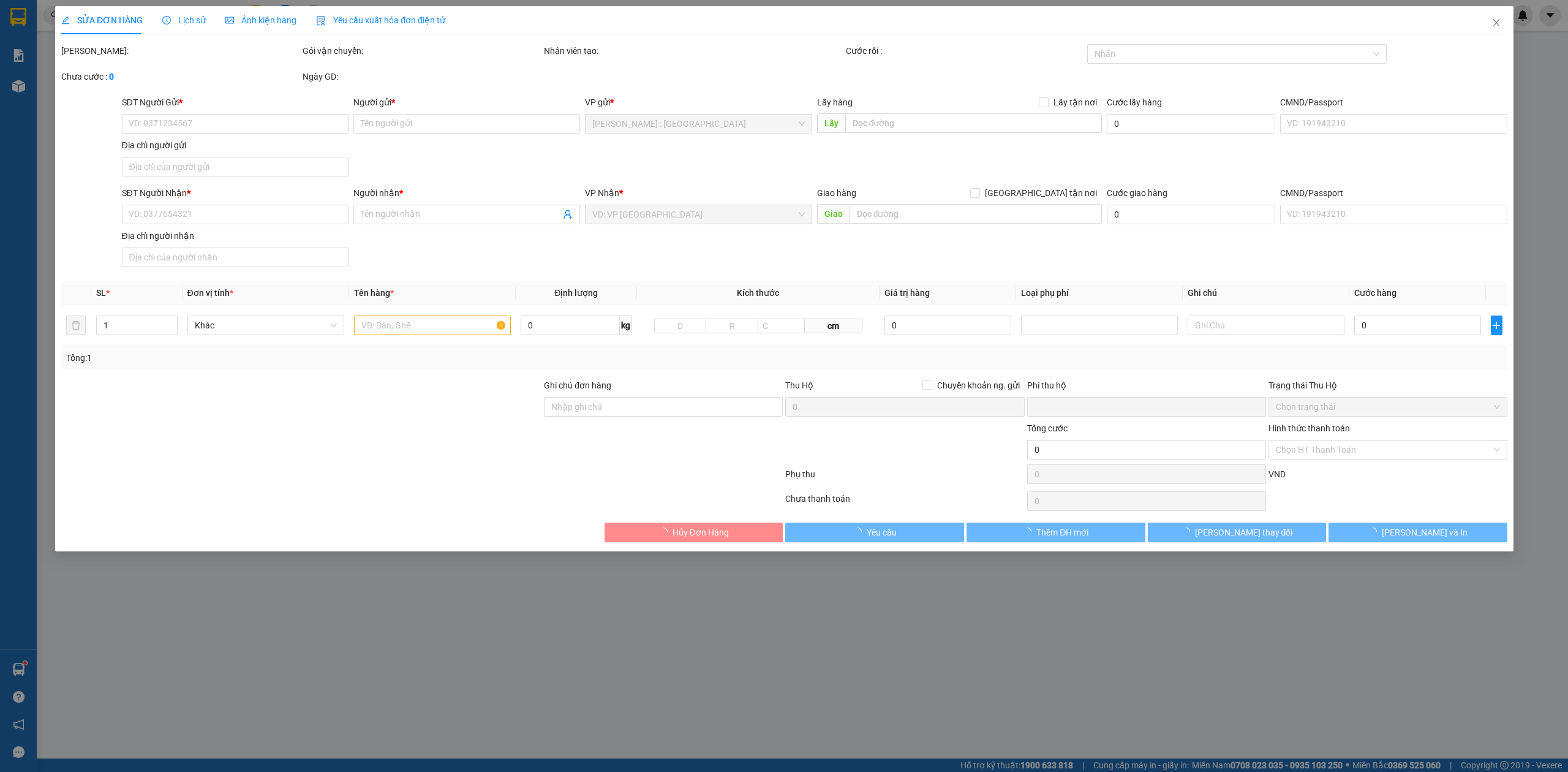
type input "0353481108"
type input "Hòa"
checkbox input "true"
type input "Toà nhà Saigon Marina IFC, số 2 [PERSON_NAME], p. [GEOGRAPHIC_DATA], HCM."
type input "0702589943"
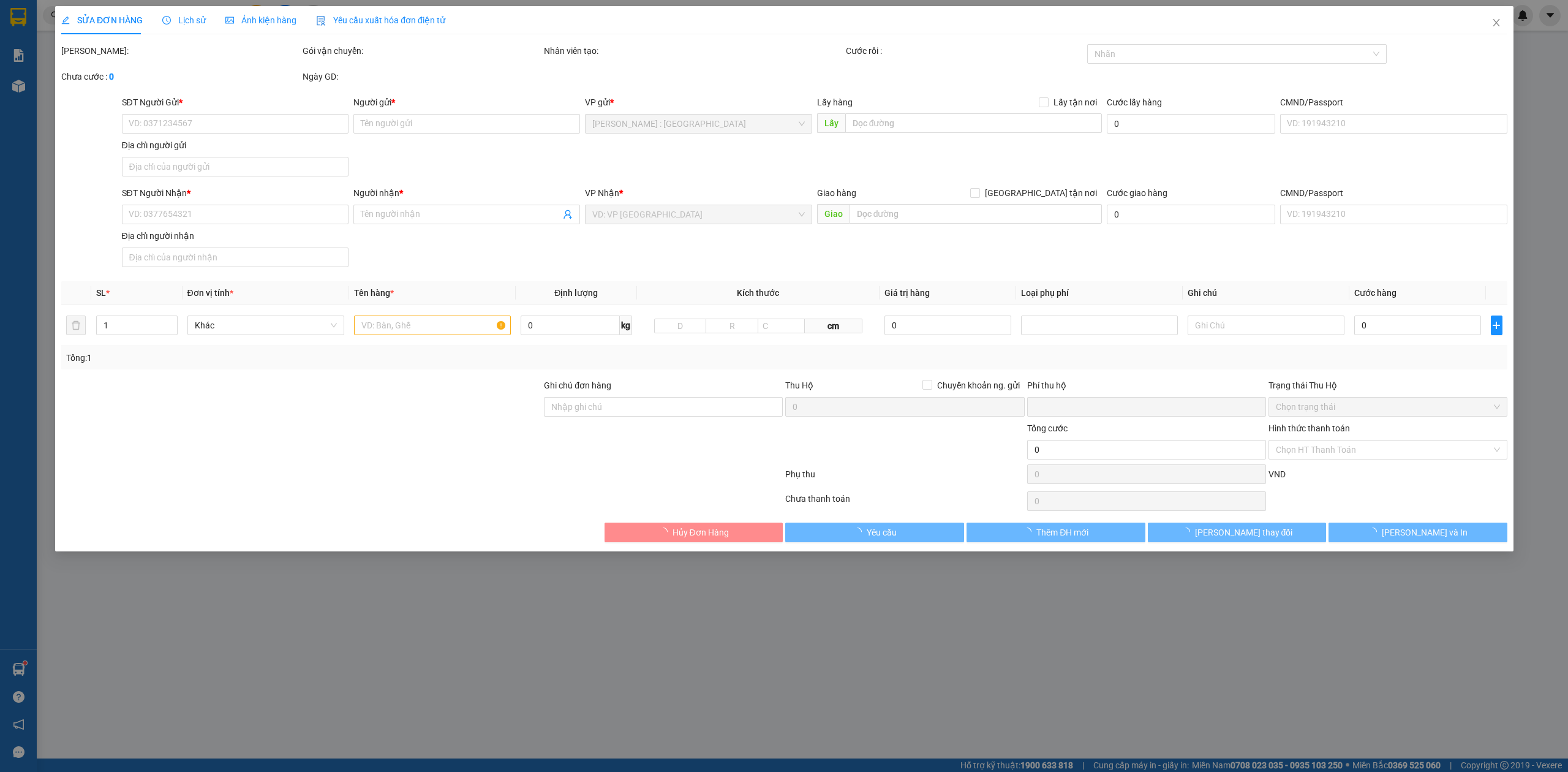
type input "Tuấn"
checkbox input "true"
type input "[STREET_ADDRESS][PERSON_NAME]"
type input "0"
type input "8.250.000"
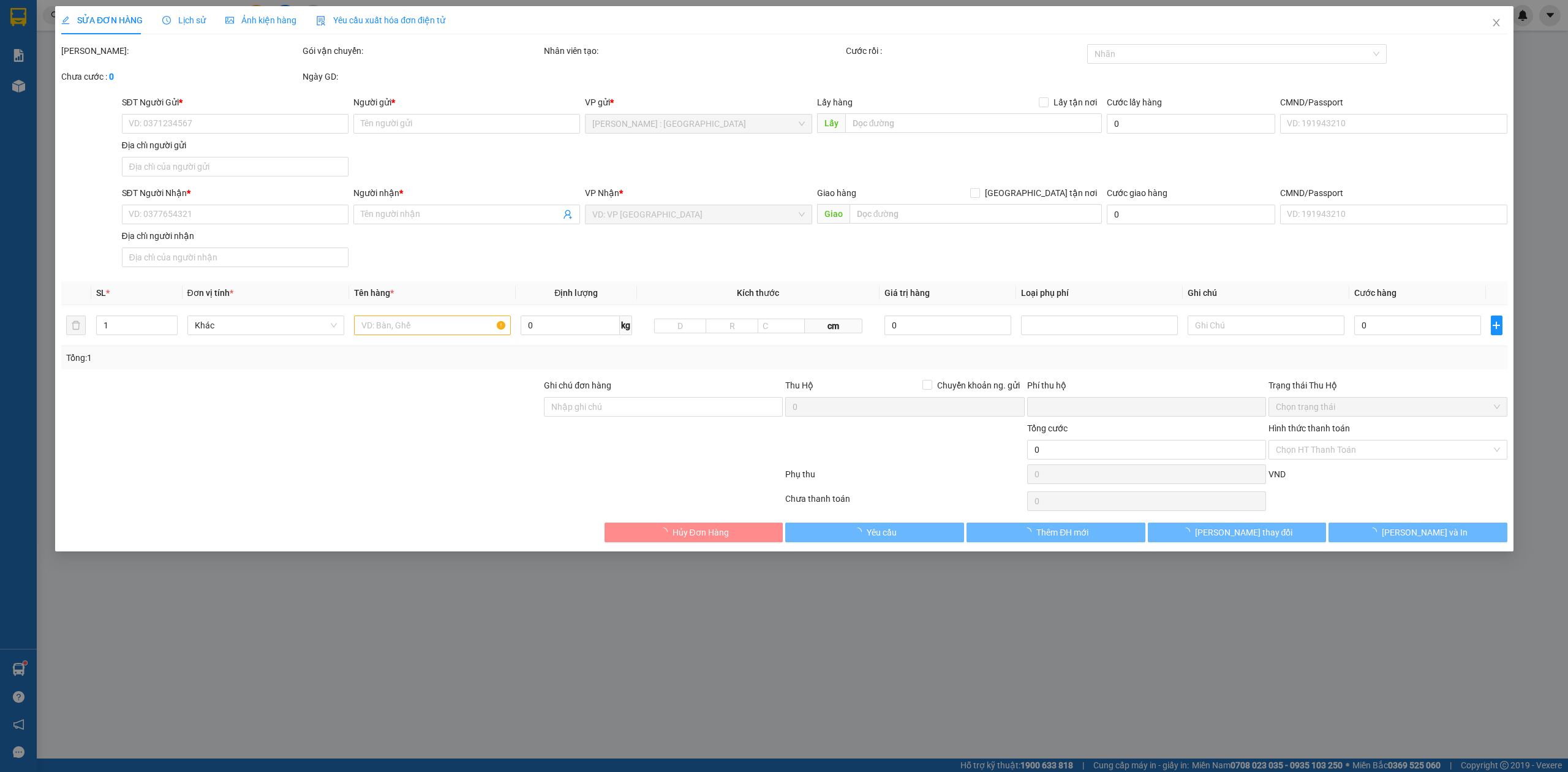
type input "8.250.000"
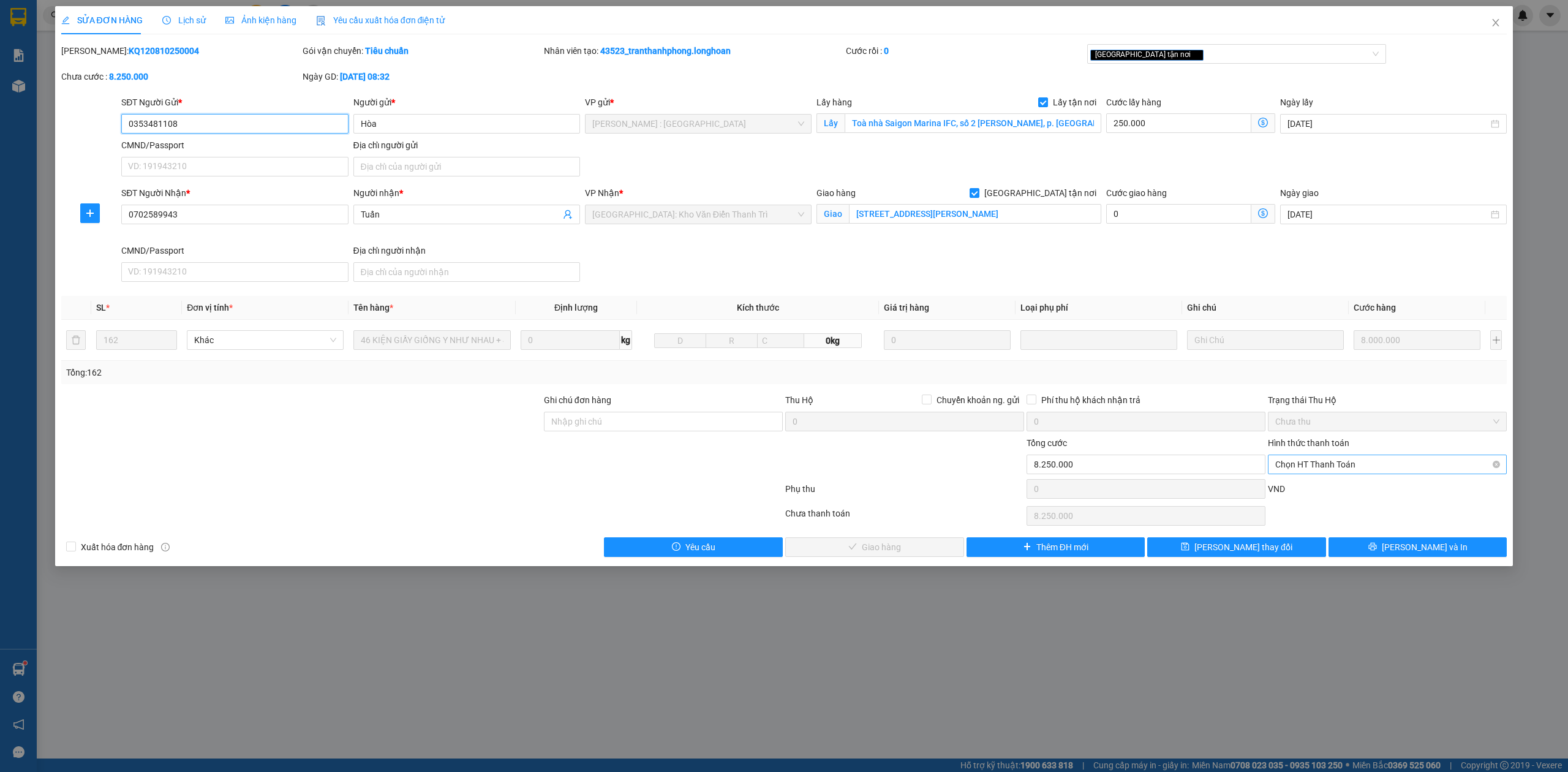
click at [1317, 469] on span "Chọn HT Thanh Toán" at bounding box center [1387, 465] width 224 height 19
click at [404, 482] on div at bounding box center [421, 491] width 723 height 25
click at [228, 131] on input "0353481108" at bounding box center [234, 124] width 227 height 19
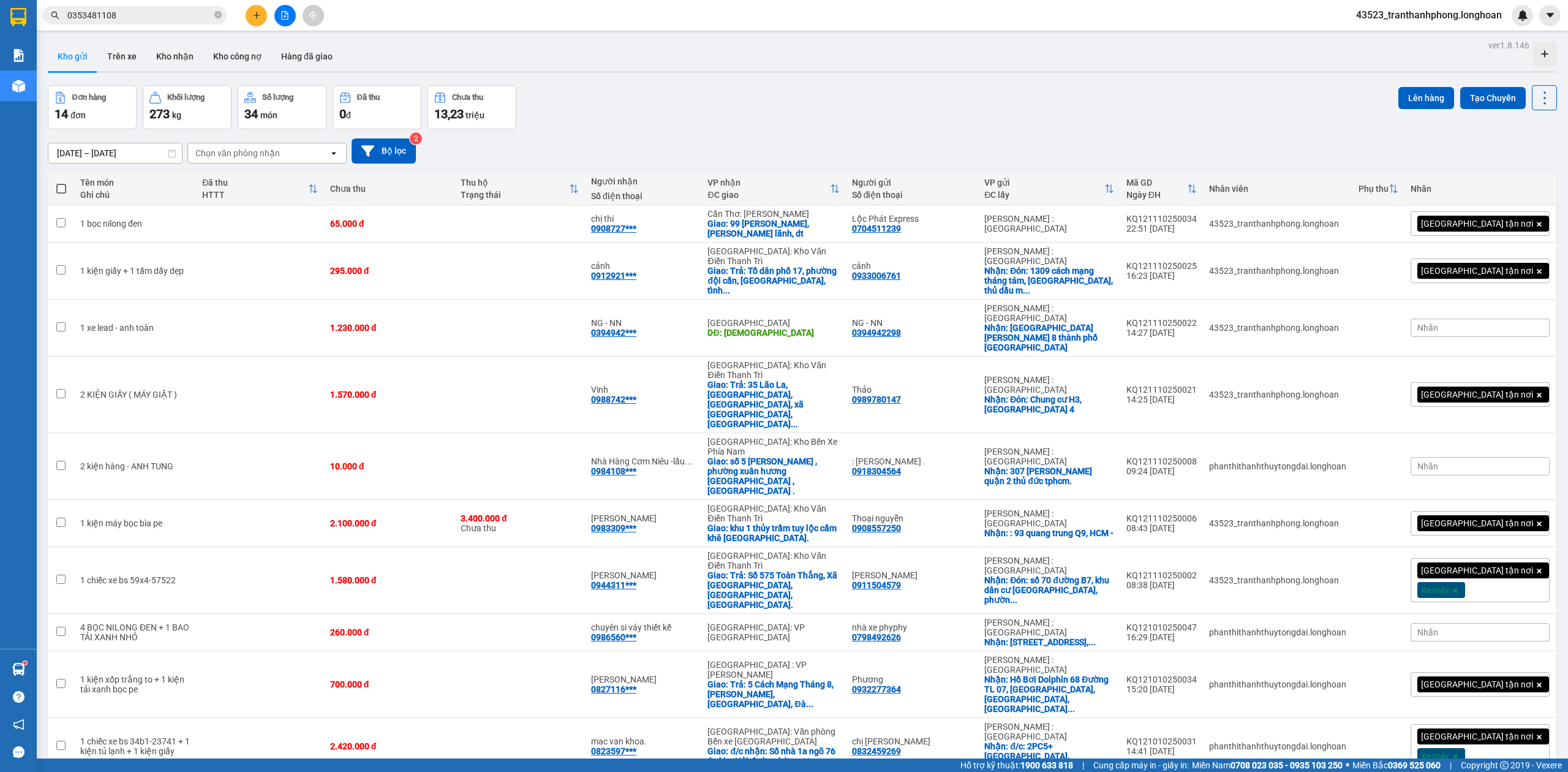
click at [786, 204] on th "VP nhận ĐC giao" at bounding box center [773, 189] width 144 height 32
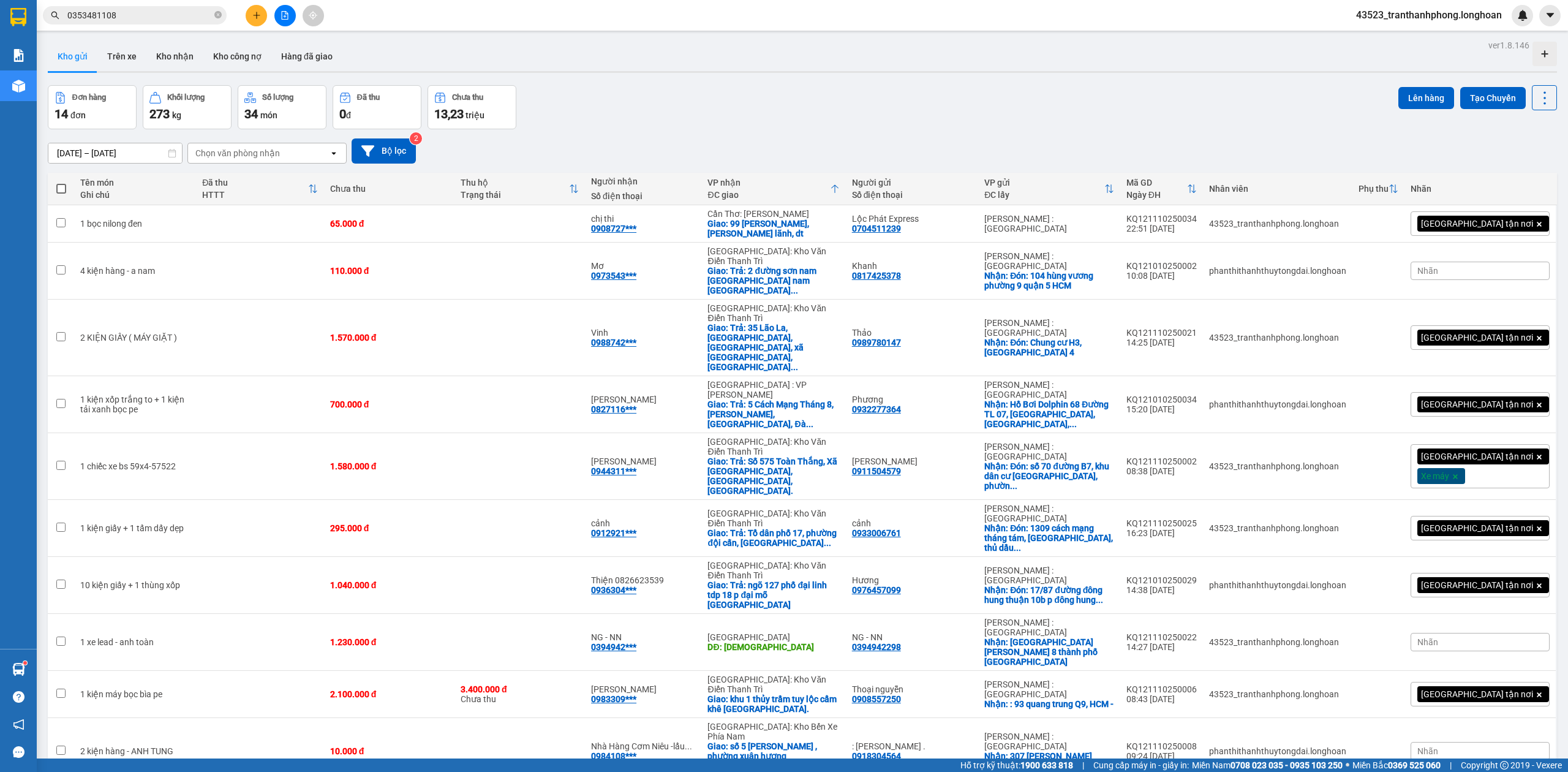
click at [839, 185] on div at bounding box center [835, 188] width 10 height 10
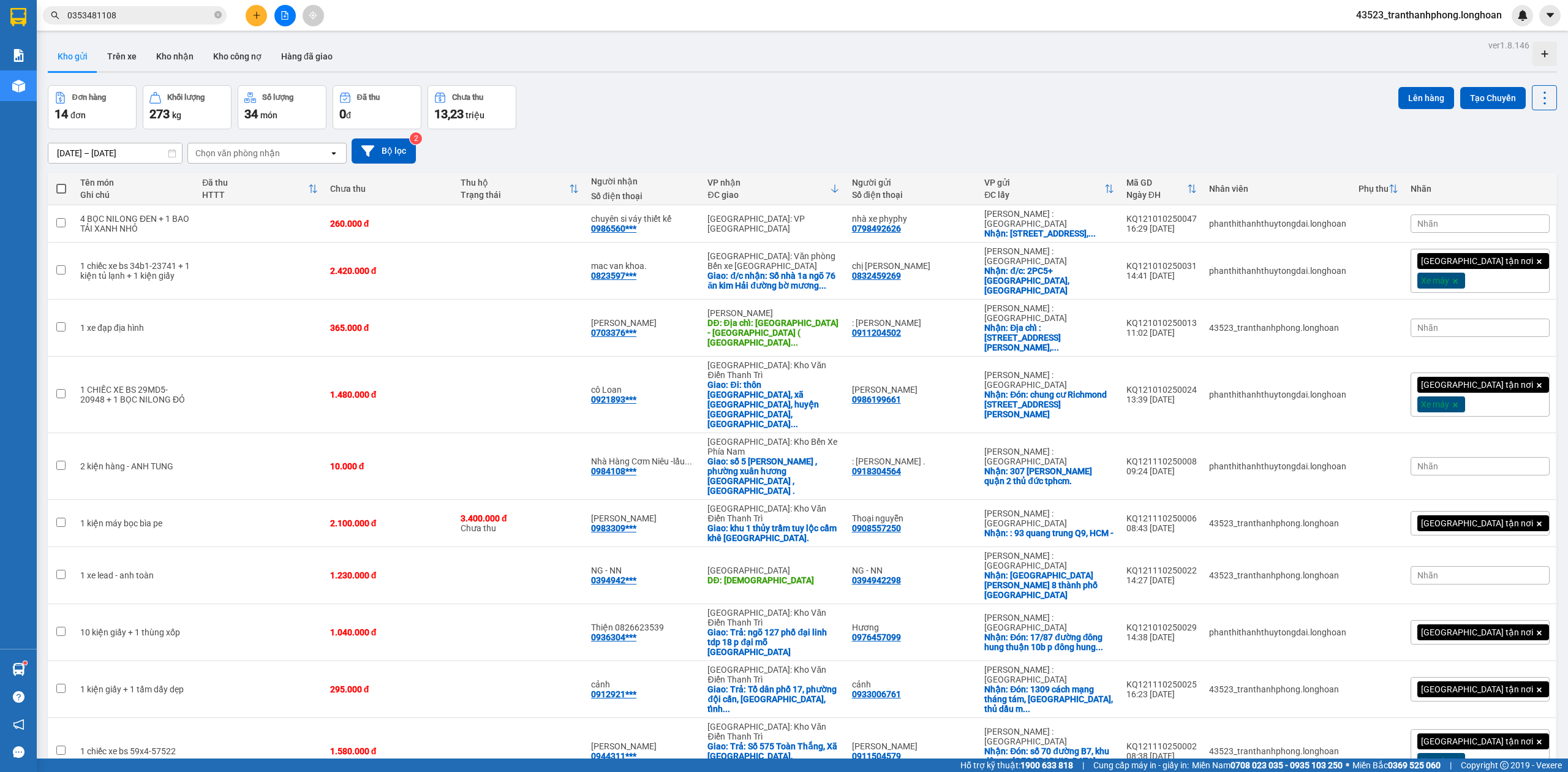
click at [839, 185] on icon at bounding box center [835, 189] width 10 height 10
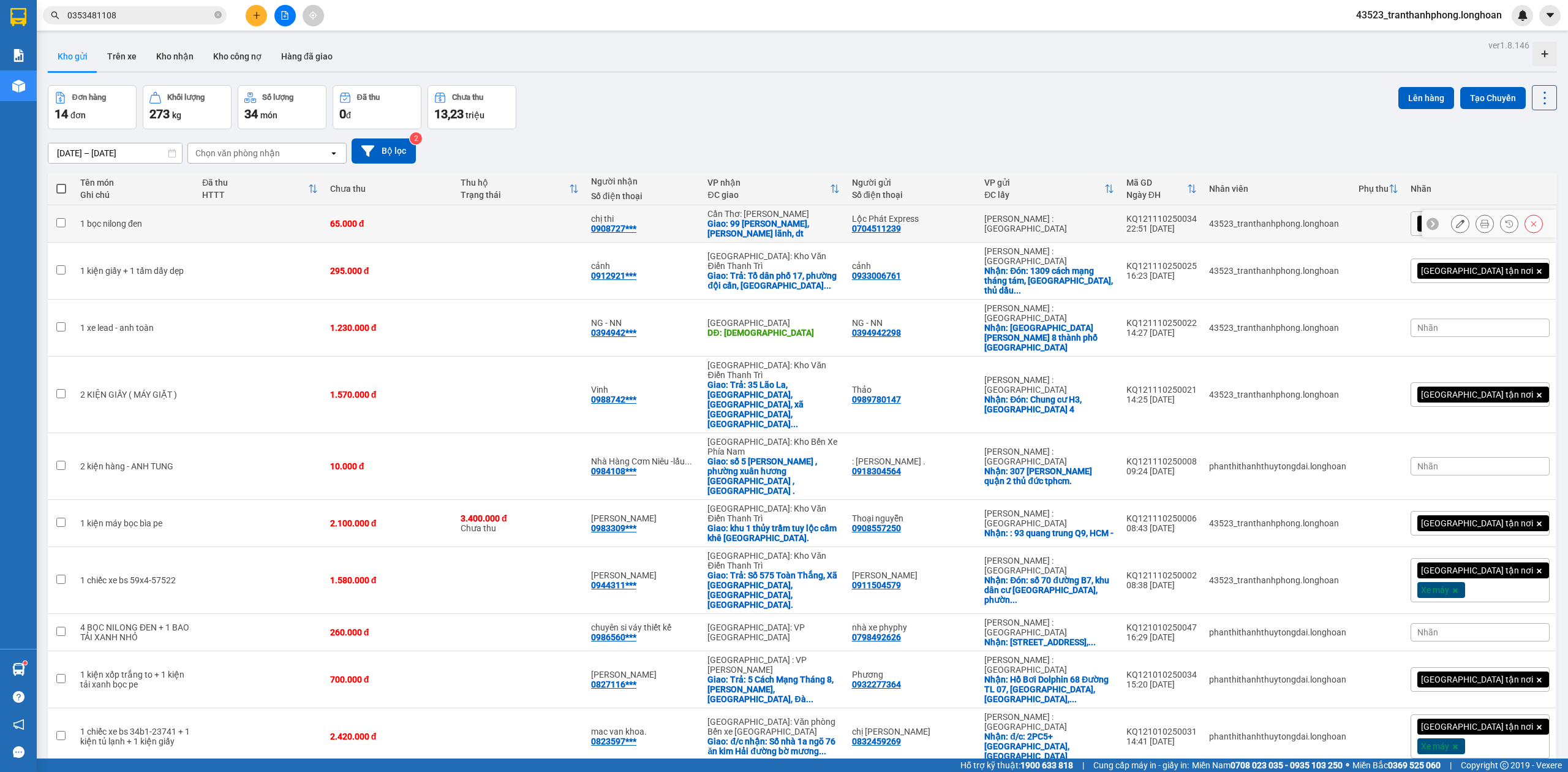
click at [839, 223] on div "Giao: 99 tôn đức thắng, cao lãnh, dt" at bounding box center [773, 228] width 132 height 19
checkbox input "true"
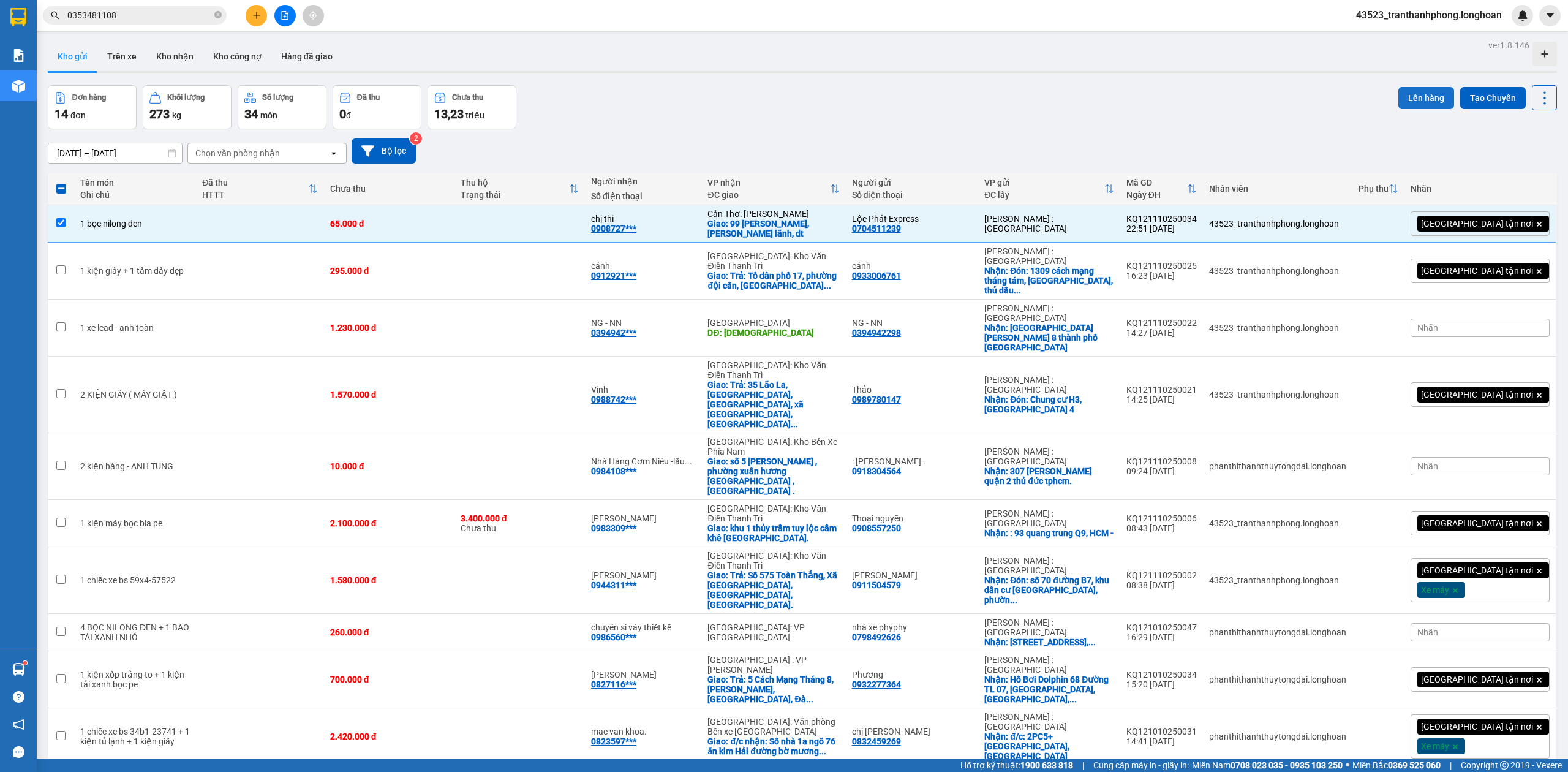
click at [1424, 94] on button "Lên hàng" at bounding box center [1426, 98] width 56 height 22
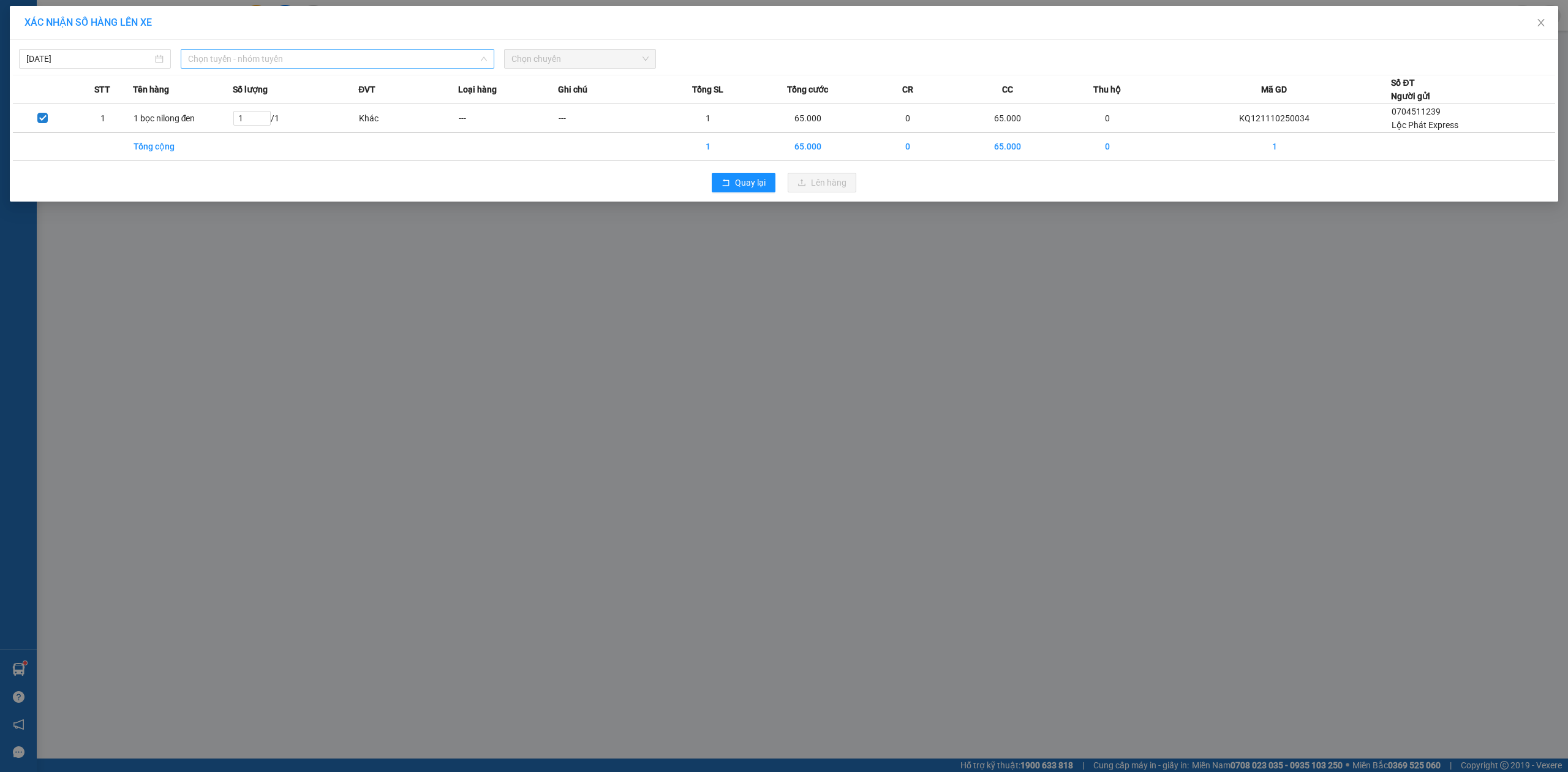
click at [246, 58] on span "Chọn tuyến - nhóm tuyến" at bounding box center [337, 59] width 299 height 19
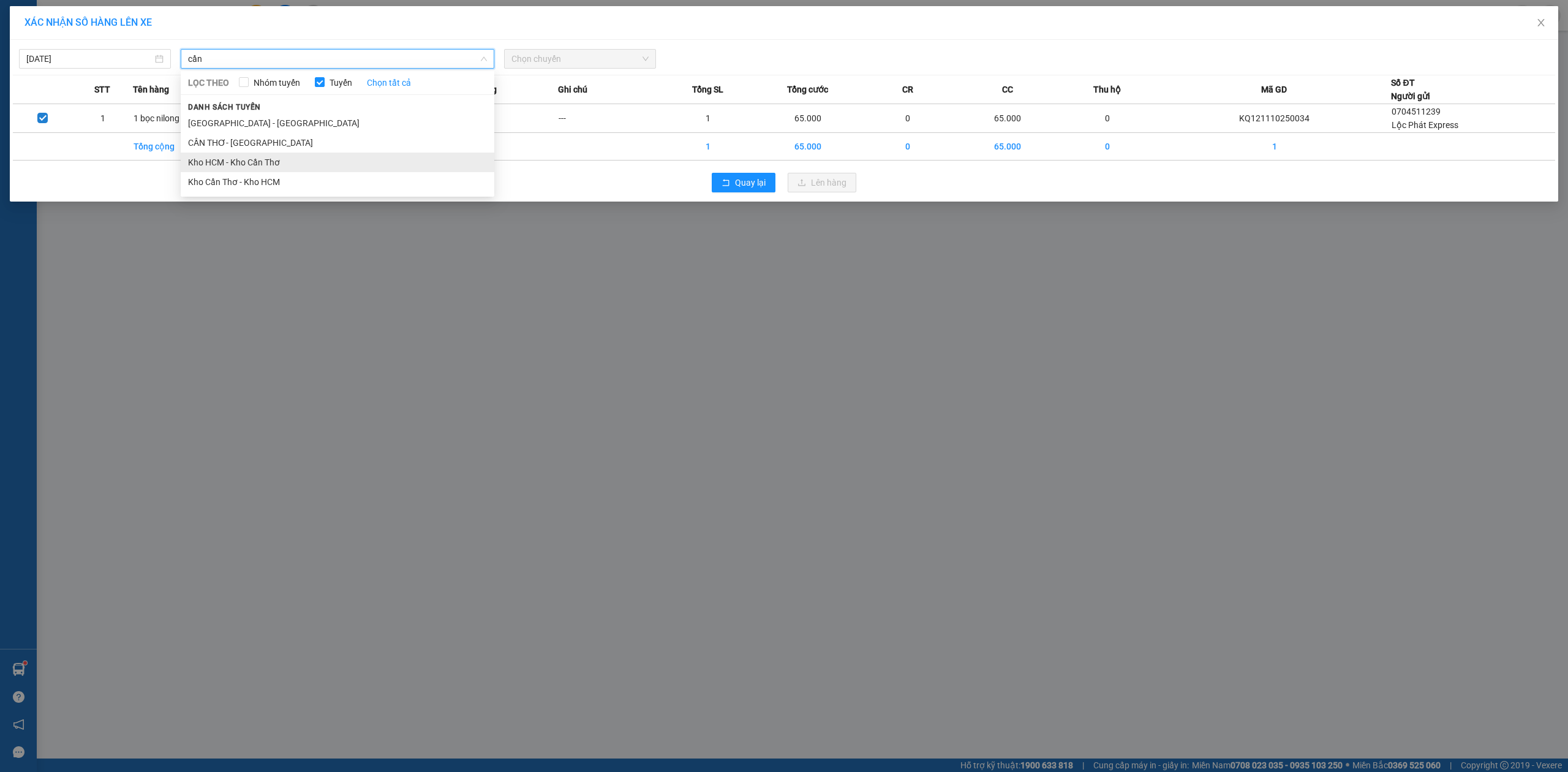
type input "cần"
click at [246, 163] on li "Kho HCM - Kho Cần Thơ" at bounding box center [338, 162] width 314 height 19
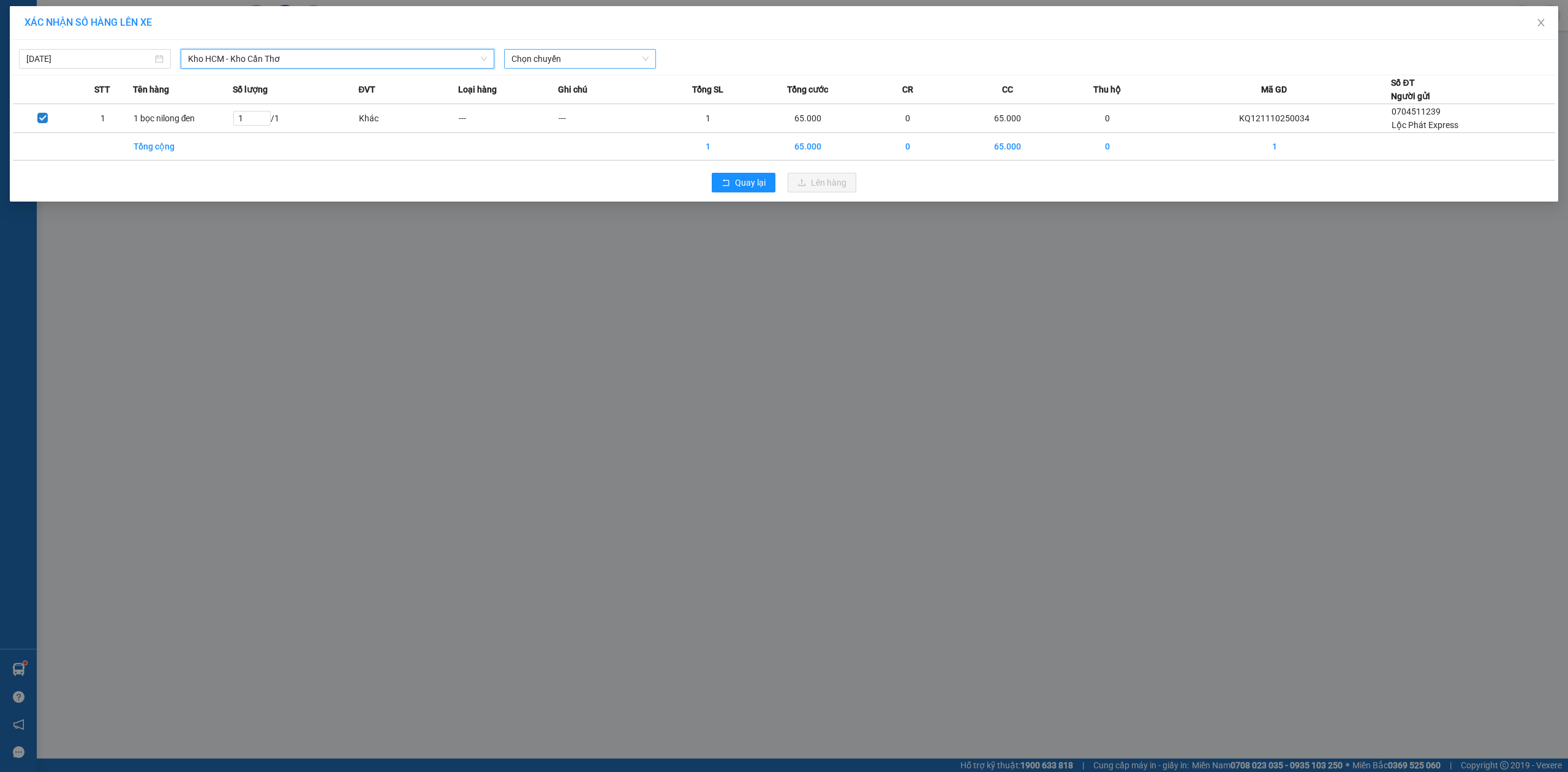
click at [630, 62] on span "Chọn chuyến" at bounding box center [580, 59] width 137 height 19
click at [578, 99] on div "23:00 (TC) - 29E-136.91" at bounding box center [558, 103] width 96 height 14
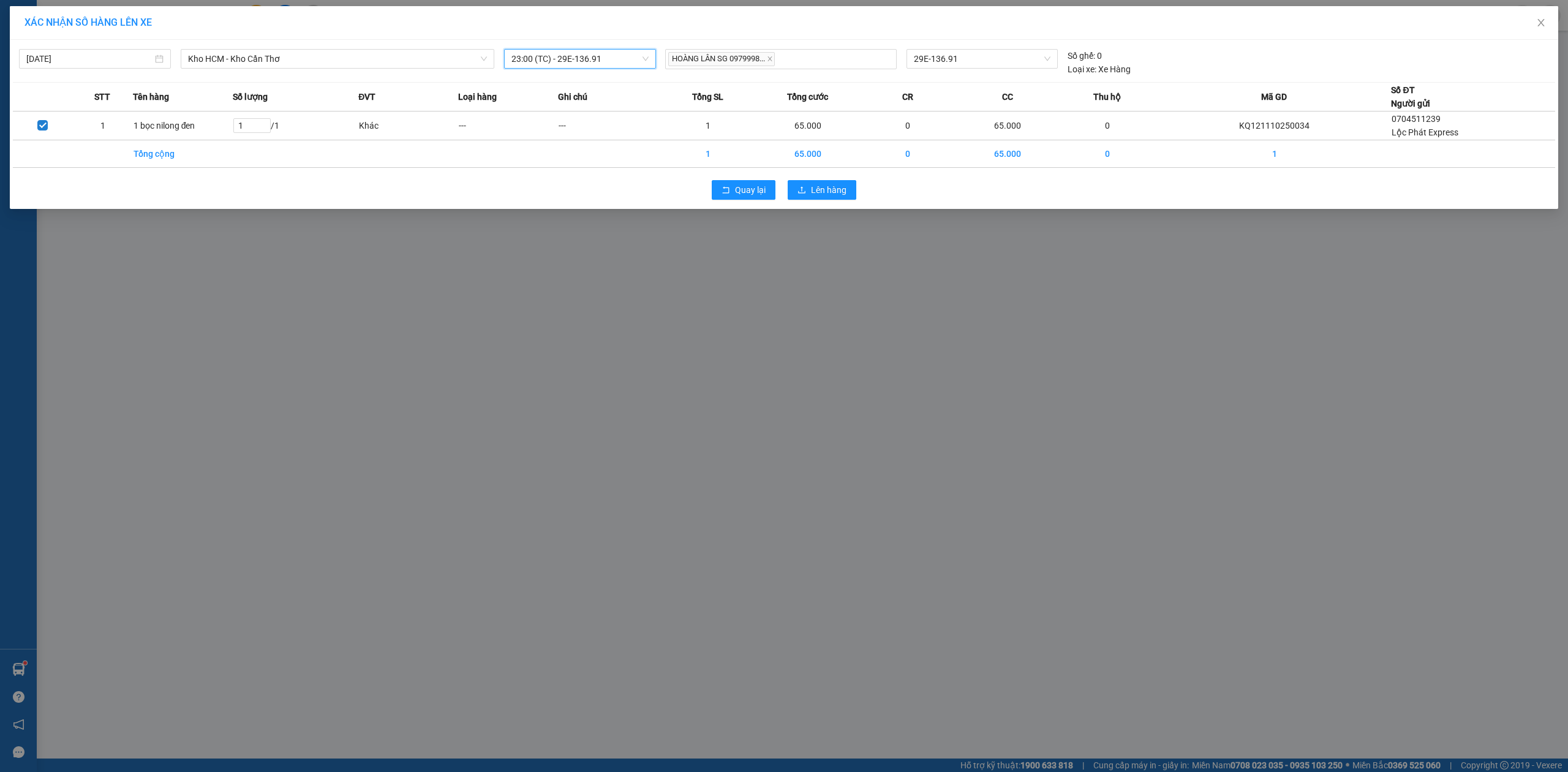
drag, startPoint x: 775, startPoint y: 177, endPoint x: 797, endPoint y: 186, distance: 23.8
click at [775, 177] on div "Quay lại Lên hàng" at bounding box center [784, 190] width 1542 height 32
click at [797, 186] on icon "upload" at bounding box center [801, 190] width 8 height 8
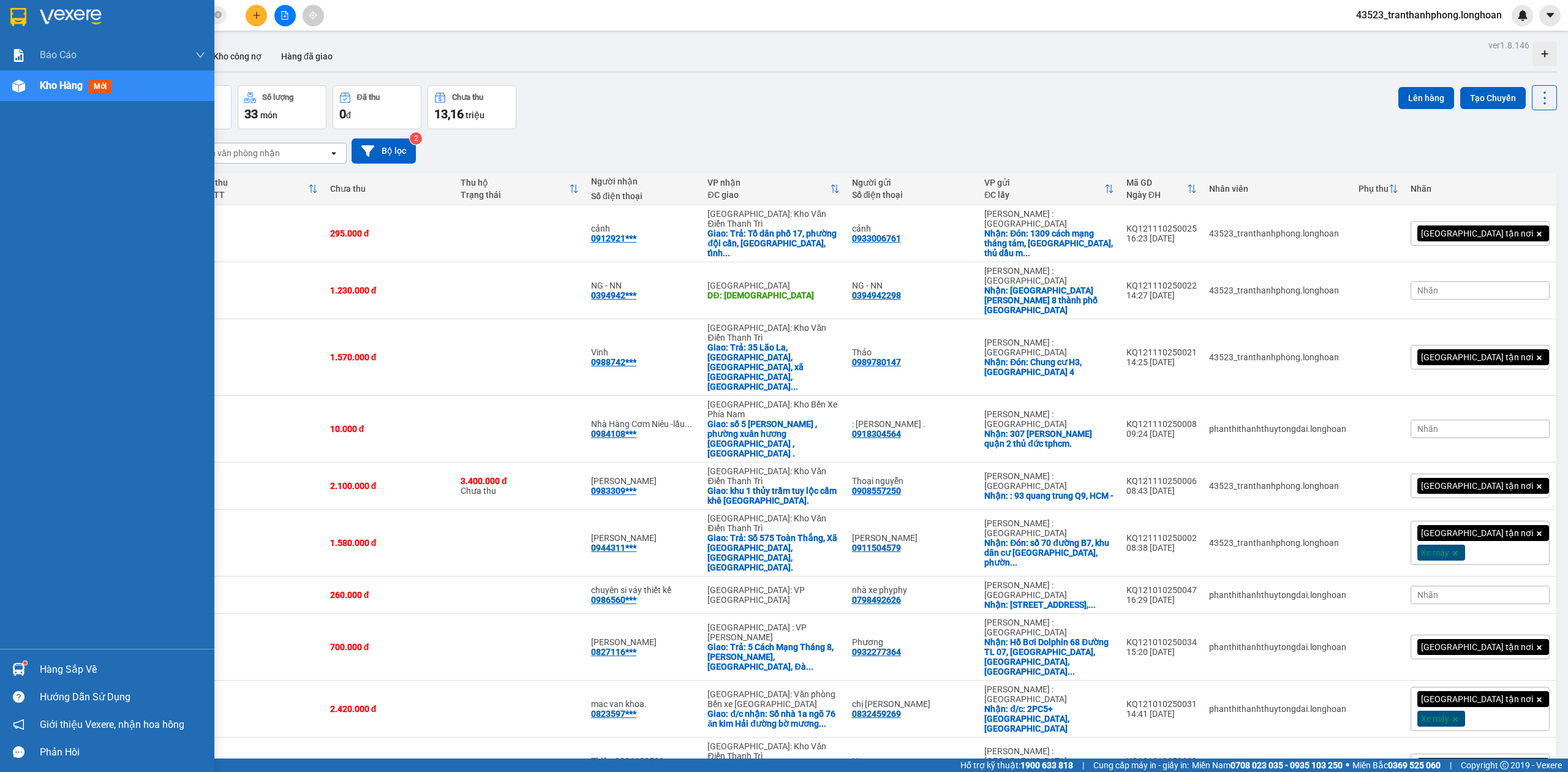
click at [14, 25] on div at bounding box center [18, 16] width 21 height 21
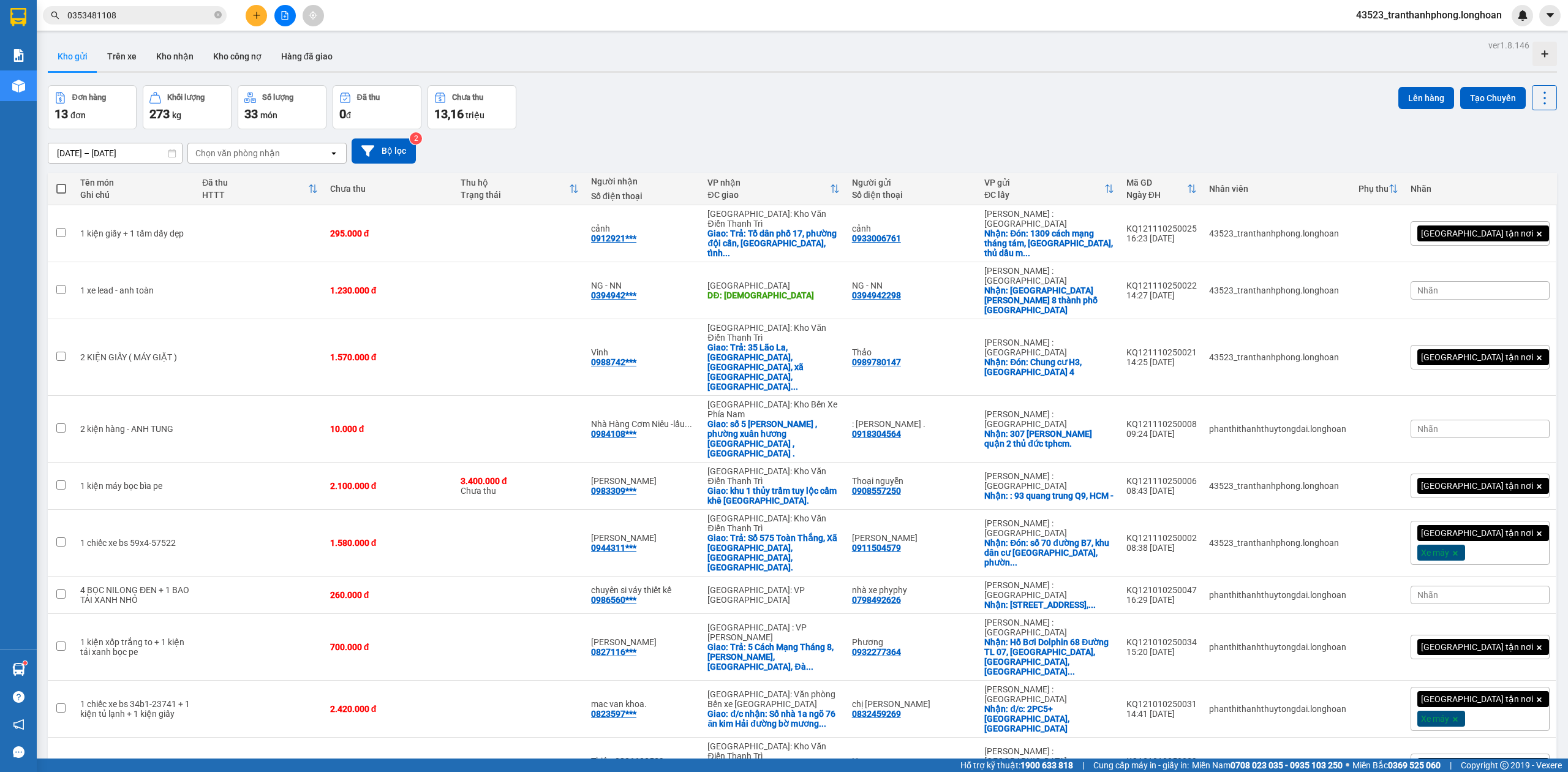
click at [222, 15] on span "0353481108" at bounding box center [135, 15] width 184 height 19
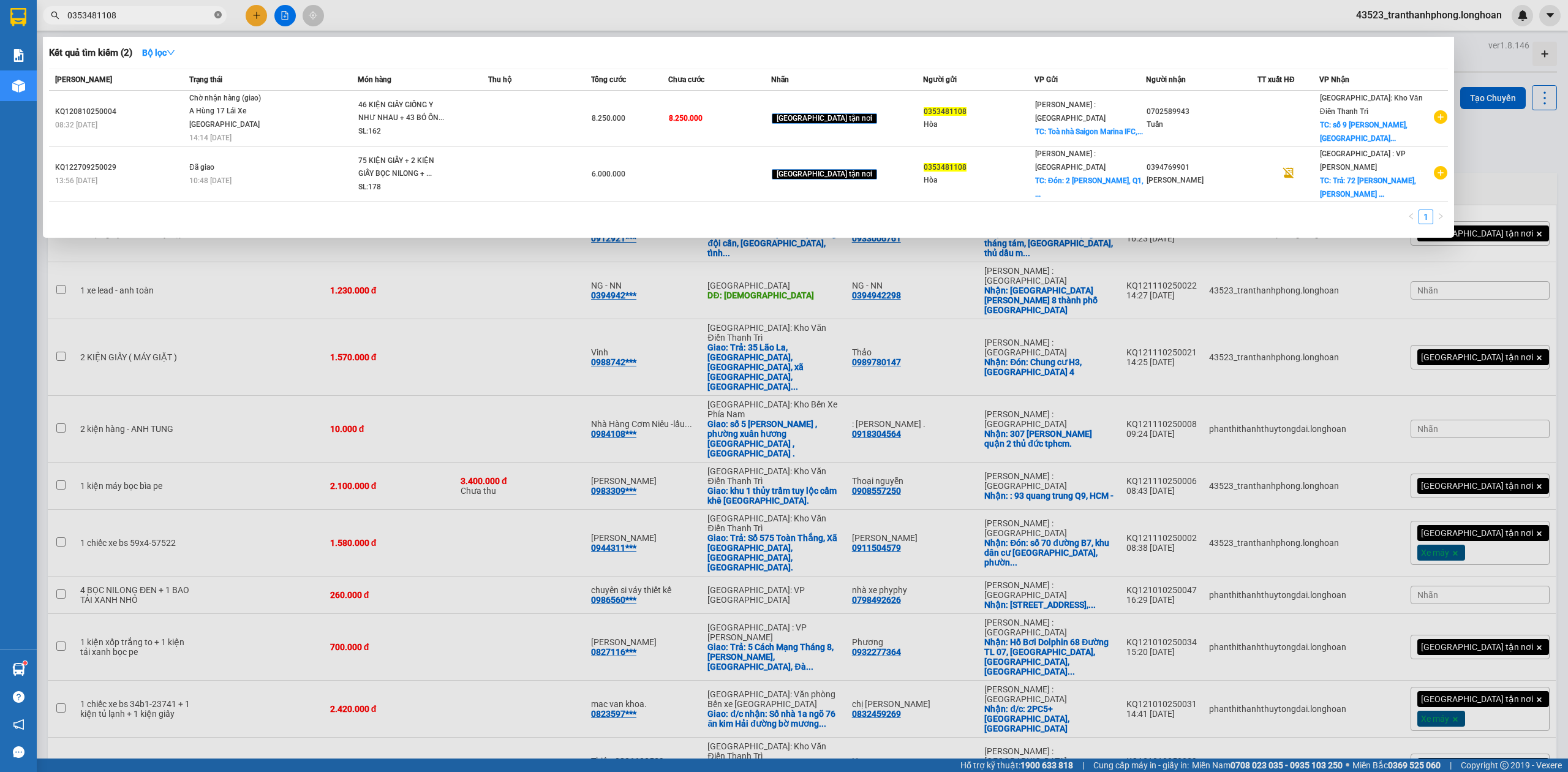
click at [218, 15] on icon "close-circle" at bounding box center [217, 14] width 8 height 8
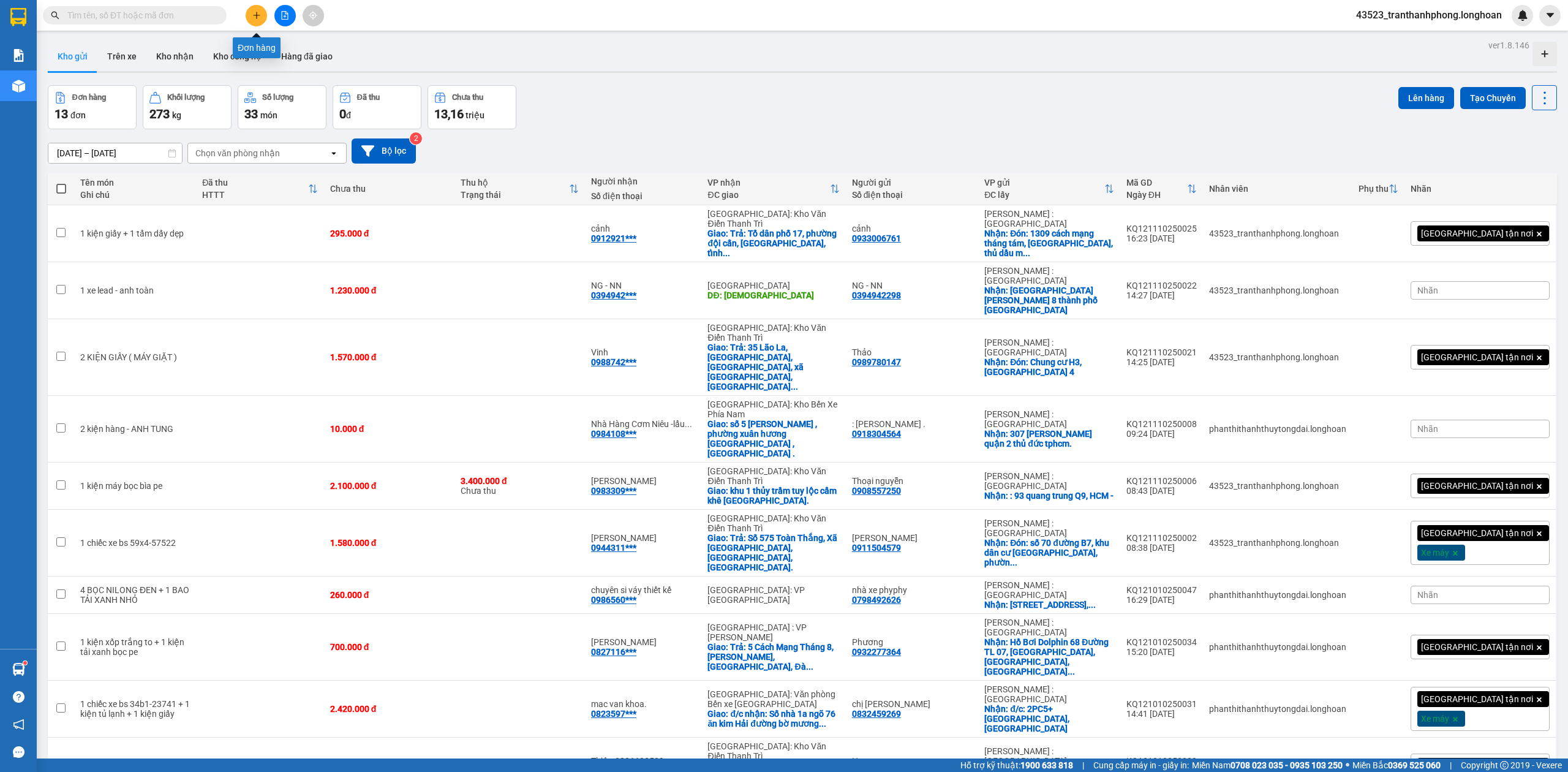
click at [260, 19] on icon "plus" at bounding box center [256, 15] width 8 height 8
click at [138, 21] on input "text" at bounding box center [140, 15] width 145 height 14
paste input "0934901299"
type input "0934901299"
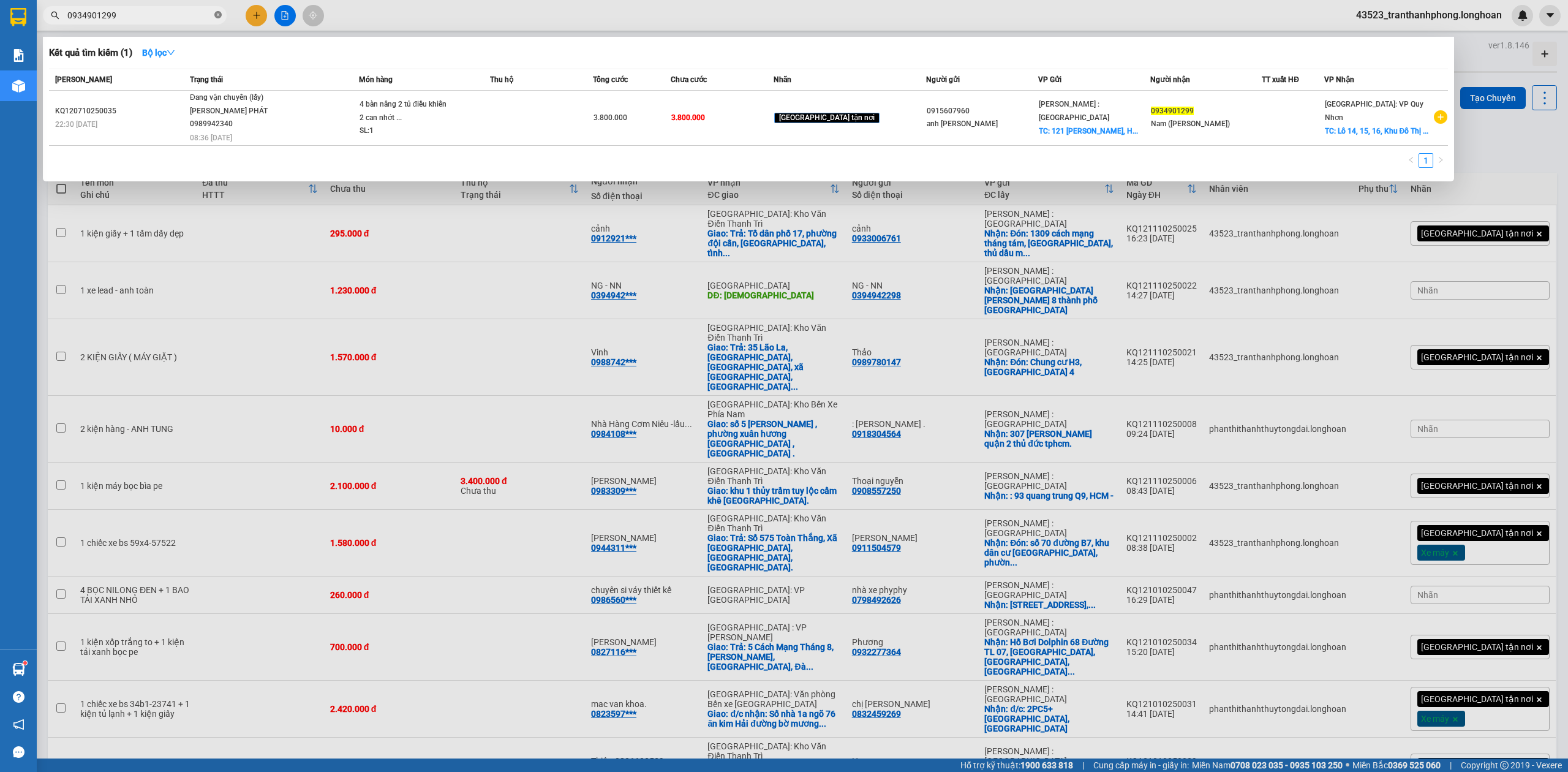
click at [219, 14] on icon "close-circle" at bounding box center [217, 14] width 8 height 8
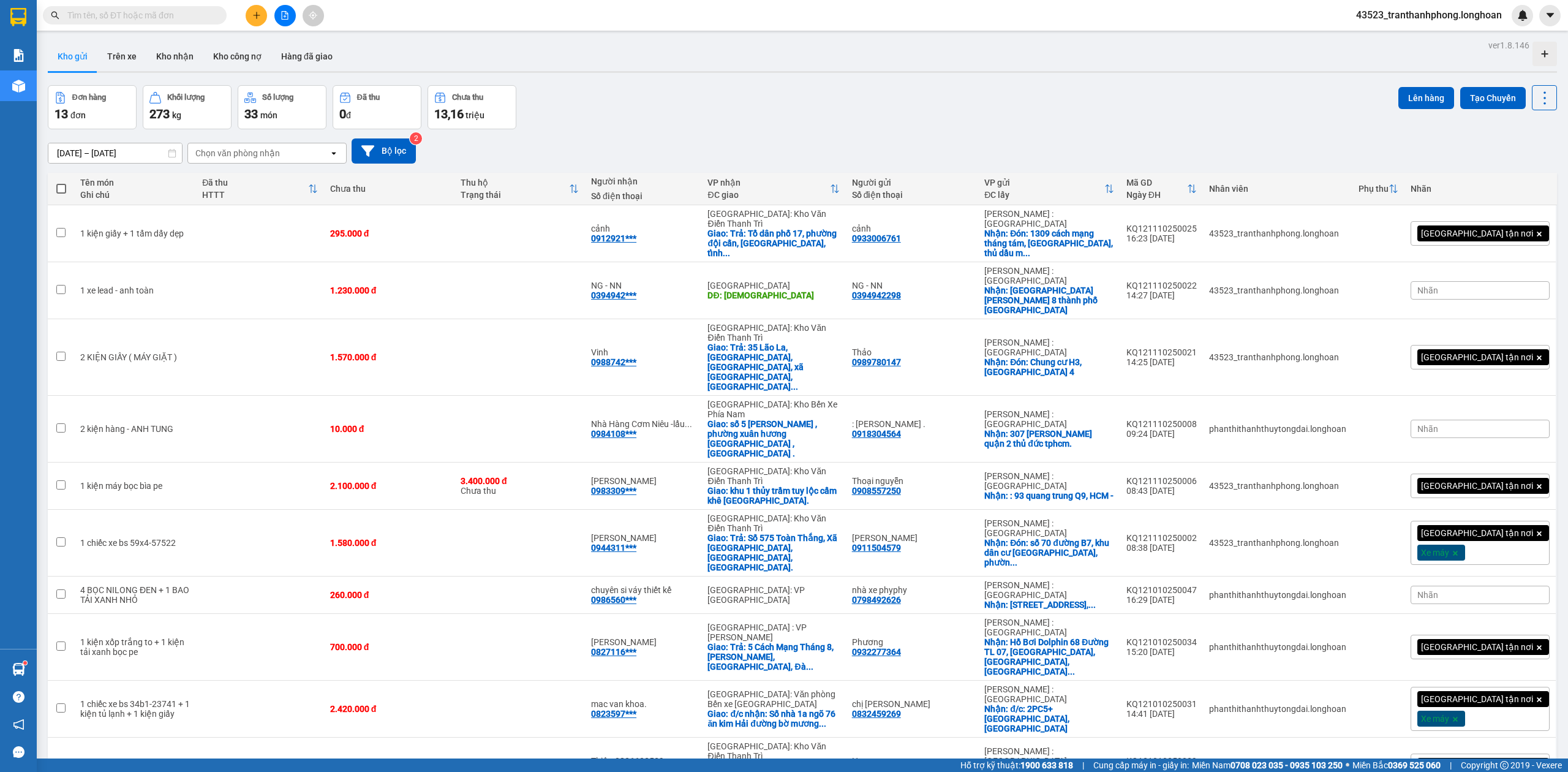
paste input "0353481108"
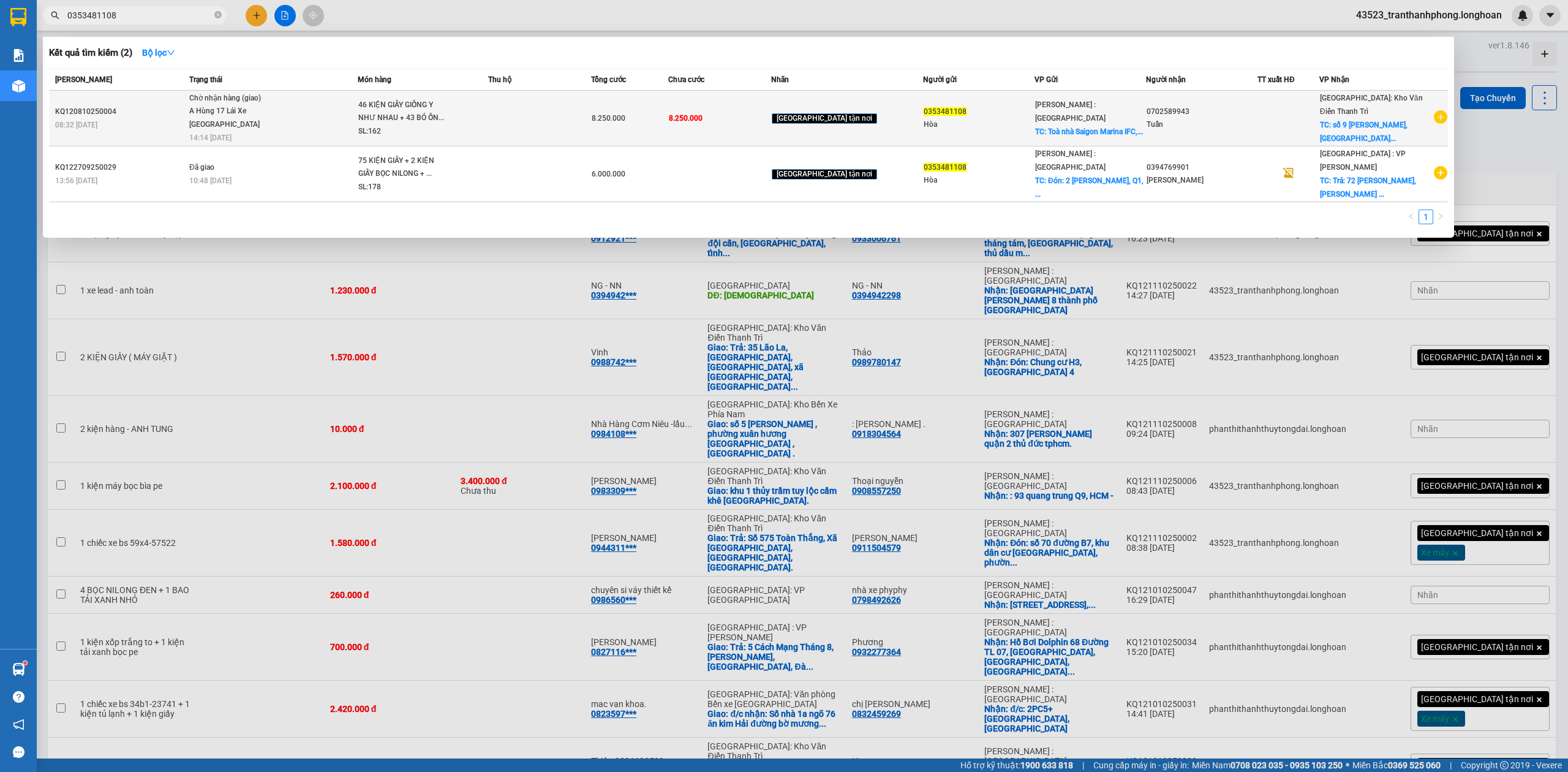
type input "0353481108"
click at [668, 135] on td "8.250.000" at bounding box center [629, 119] width 77 height 56
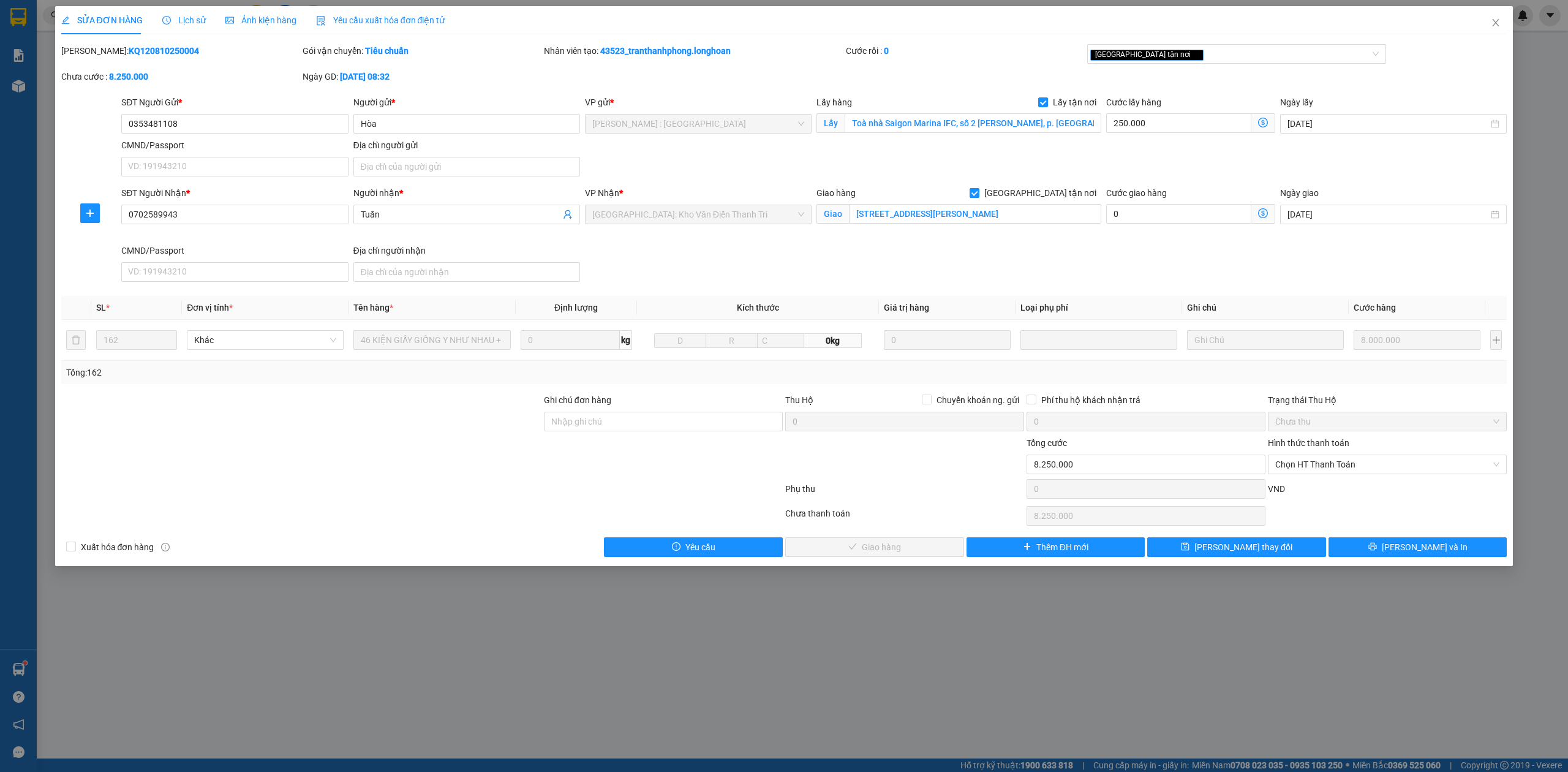
click at [154, 43] on div "SỬA ĐƠN HÀNG Lịch sử Ảnh kiện hàng Yêu cầu xuất hóa đơn điện tử Total Paid Fee …" at bounding box center [784, 281] width 1446 height 551
copy b "KQ120810250004"
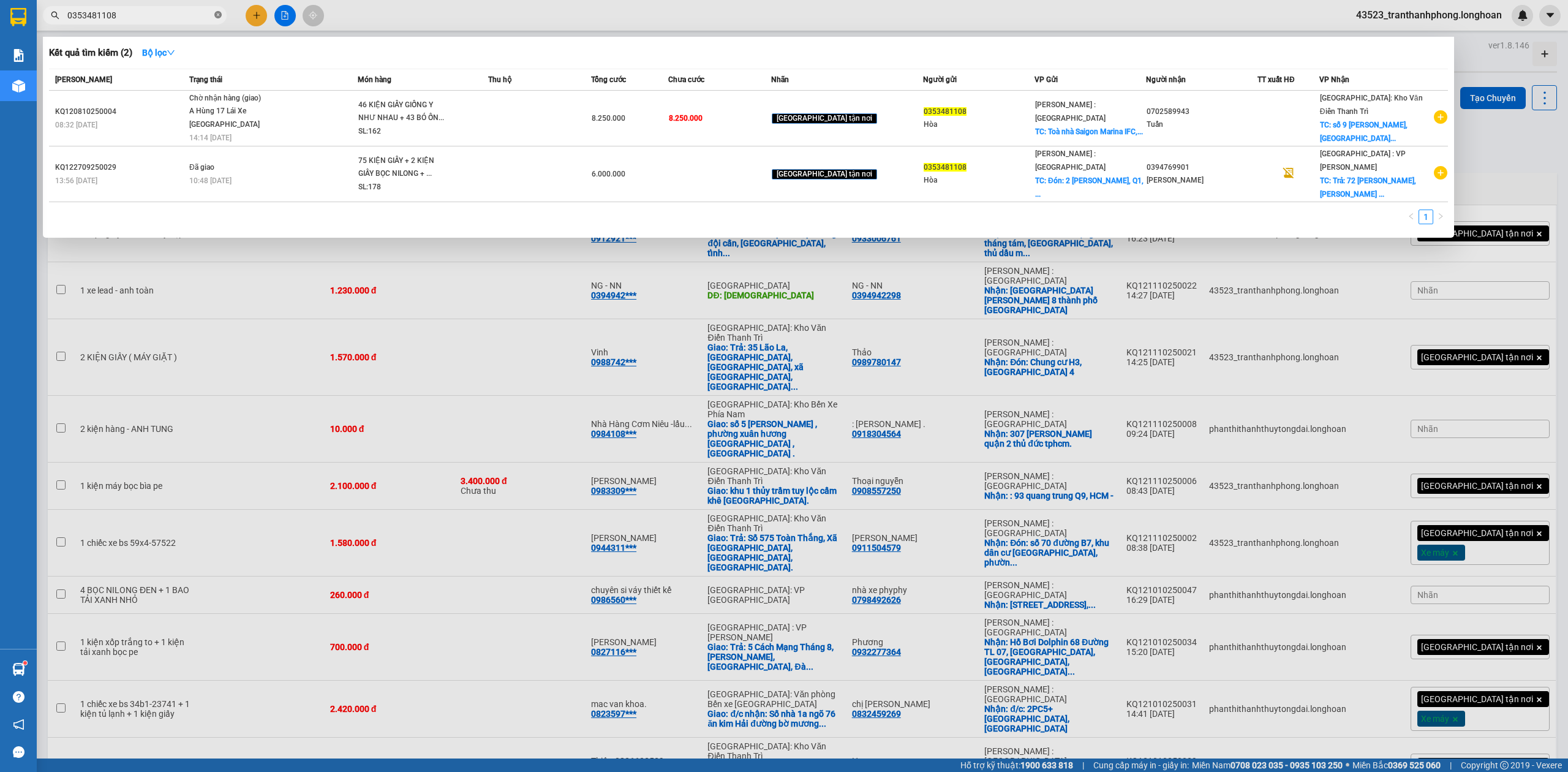
click at [221, 14] on icon "close-circle" at bounding box center [217, 14] width 8 height 8
paste input "0918352375"
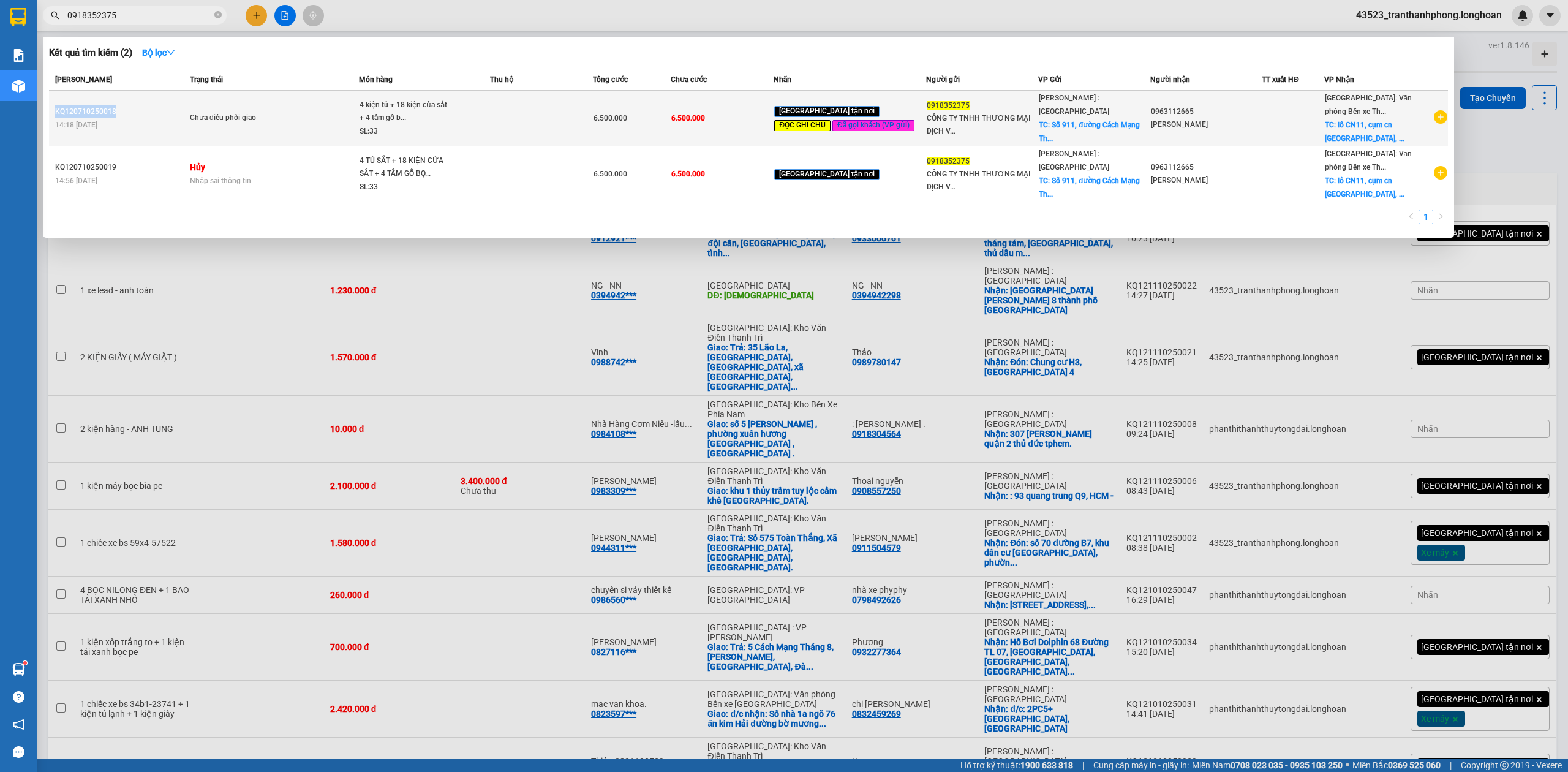
copy div "KQ120710250018"
drag, startPoint x: 57, startPoint y: 108, endPoint x: 116, endPoint y: 109, distance: 59.0
click at [116, 109] on div "KQ120710250018" at bounding box center [120, 111] width 131 height 13
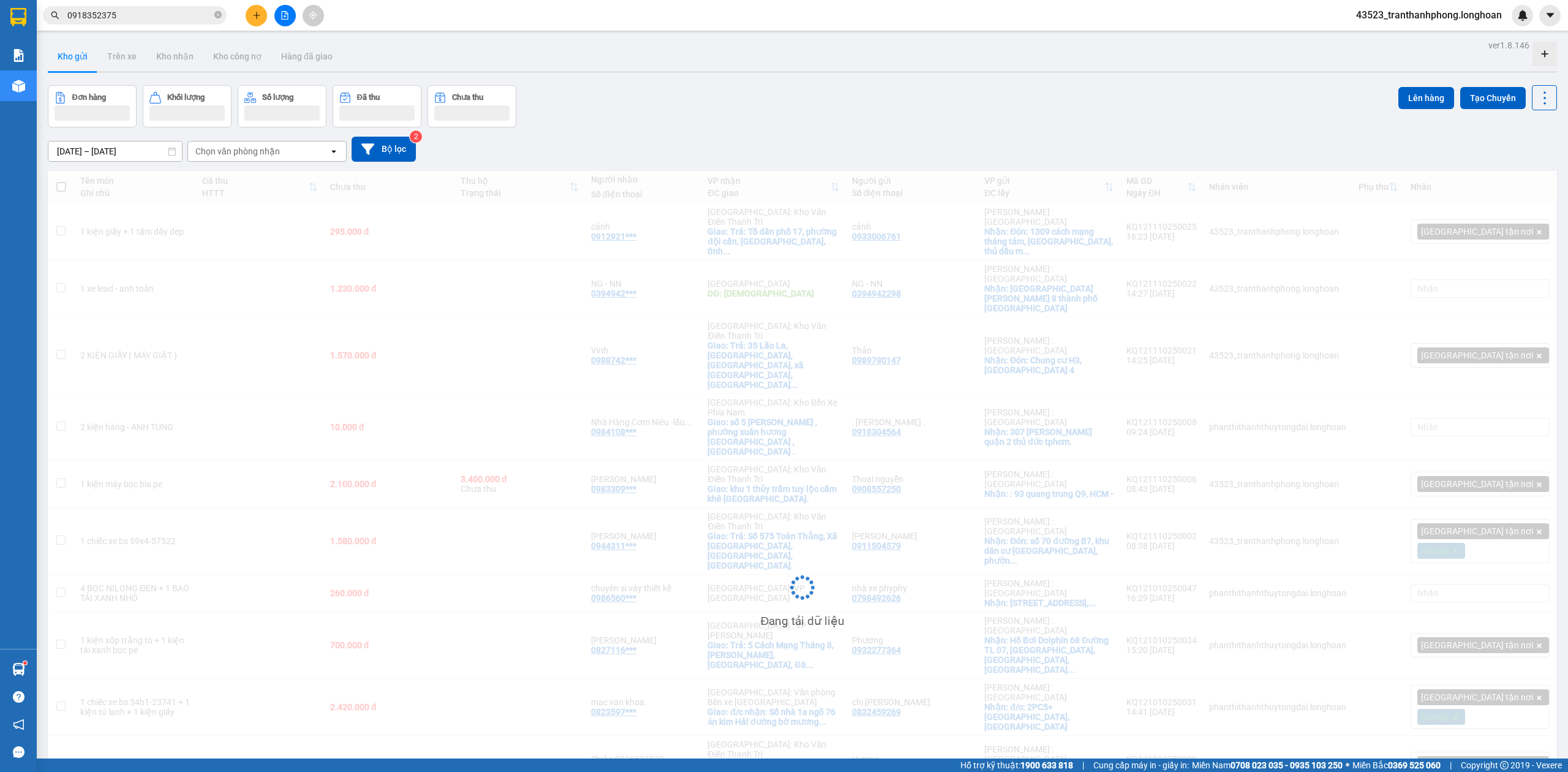
click at [121, 21] on div "Kết quả tìm kiếm ( 2 ) Bộ lọc Mã ĐH Trạng thái Món hàng Thu hộ Tổng cước Chưa c…" at bounding box center [784, 15] width 1568 height 30
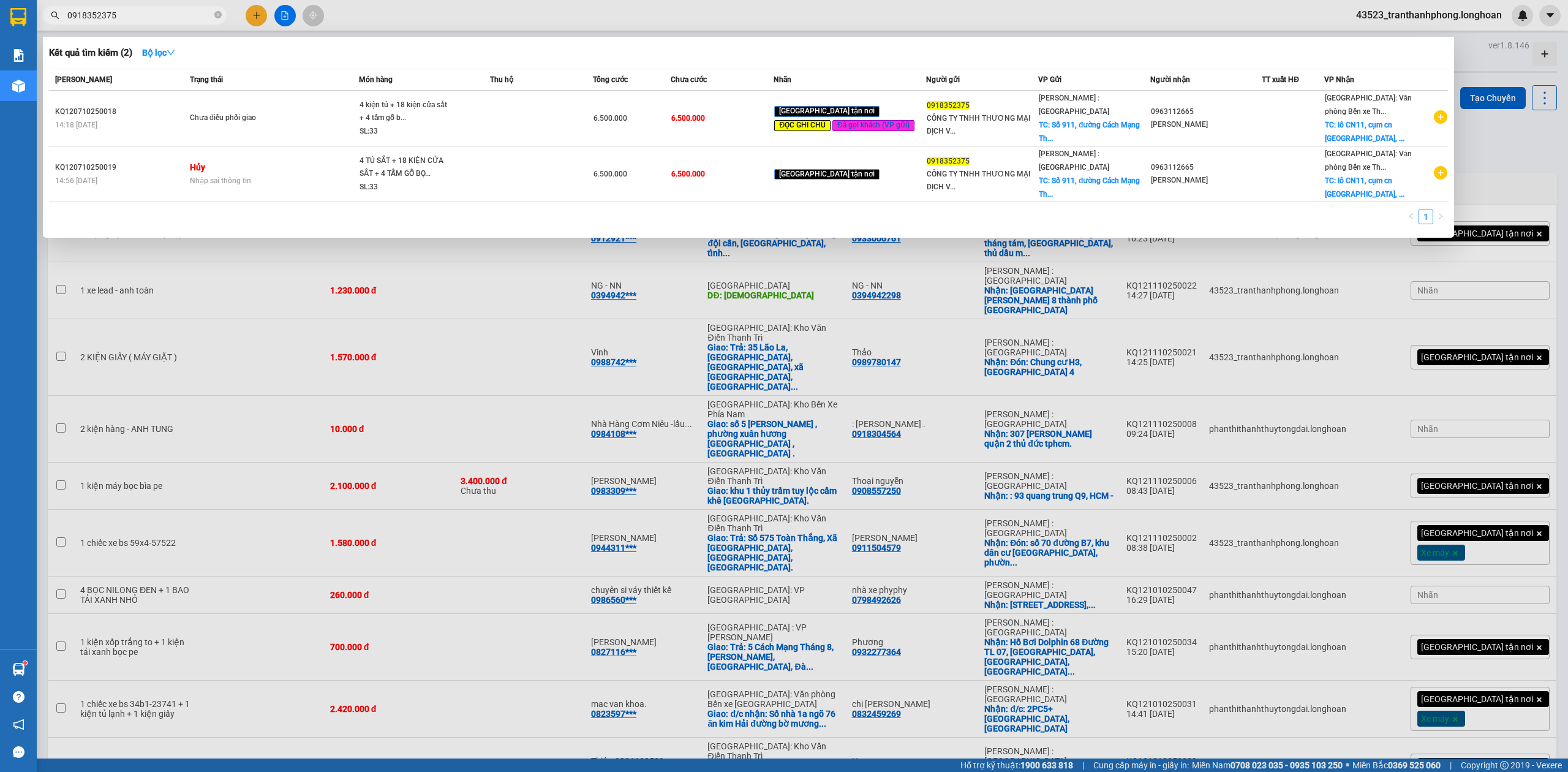
click at [121, 21] on input "0918352375" at bounding box center [140, 15] width 145 height 14
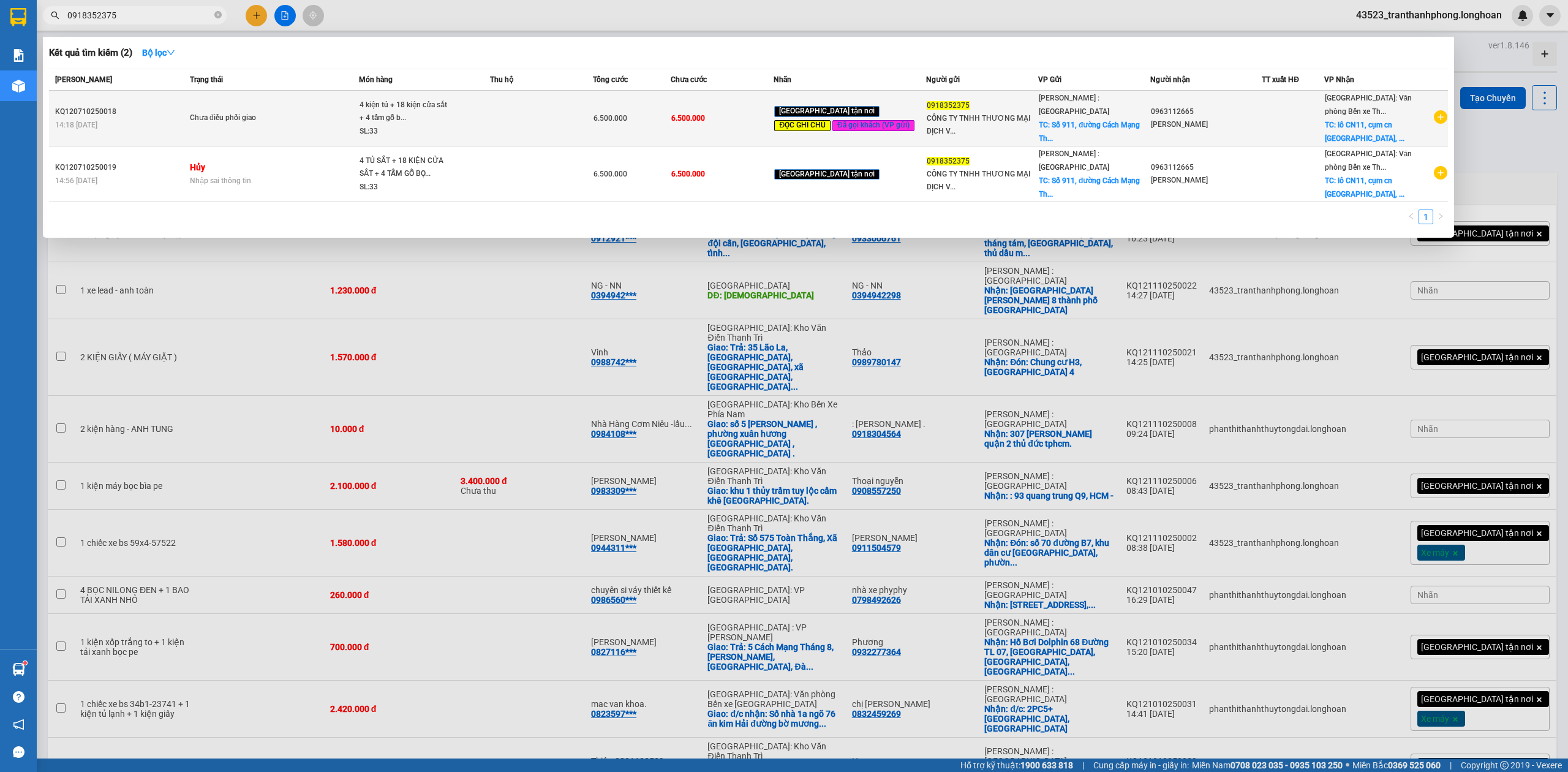
click at [424, 121] on div "4 kiện tủ + 18 kiện cửa sắt + 4 tấm gỗ b..." at bounding box center [405, 112] width 92 height 26
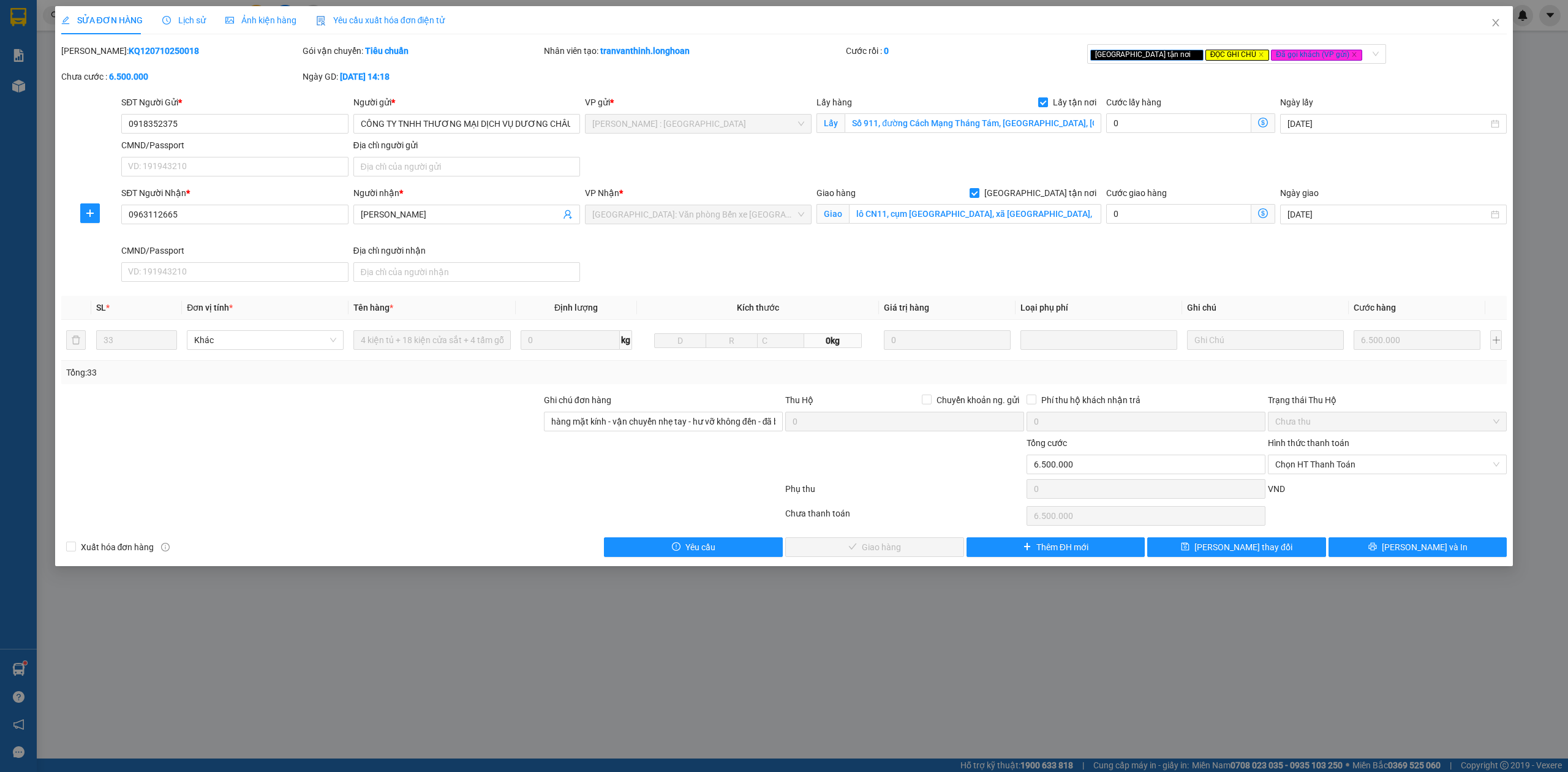
click at [172, 15] on span "Lịch sử" at bounding box center [184, 20] width 43 height 10
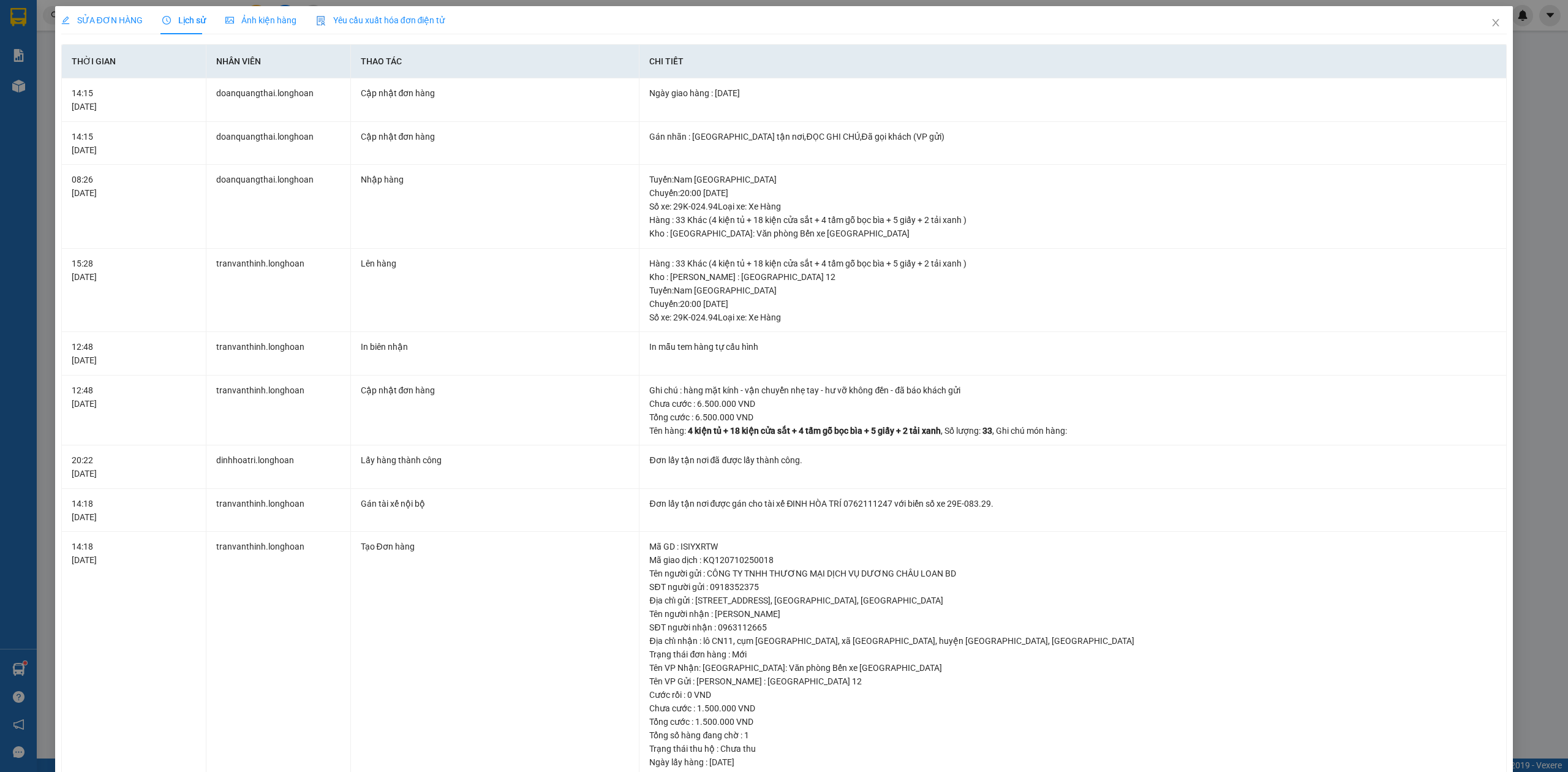
click at [91, 21] on span "SỬA ĐƠN HÀNG" at bounding box center [102, 20] width 81 height 10
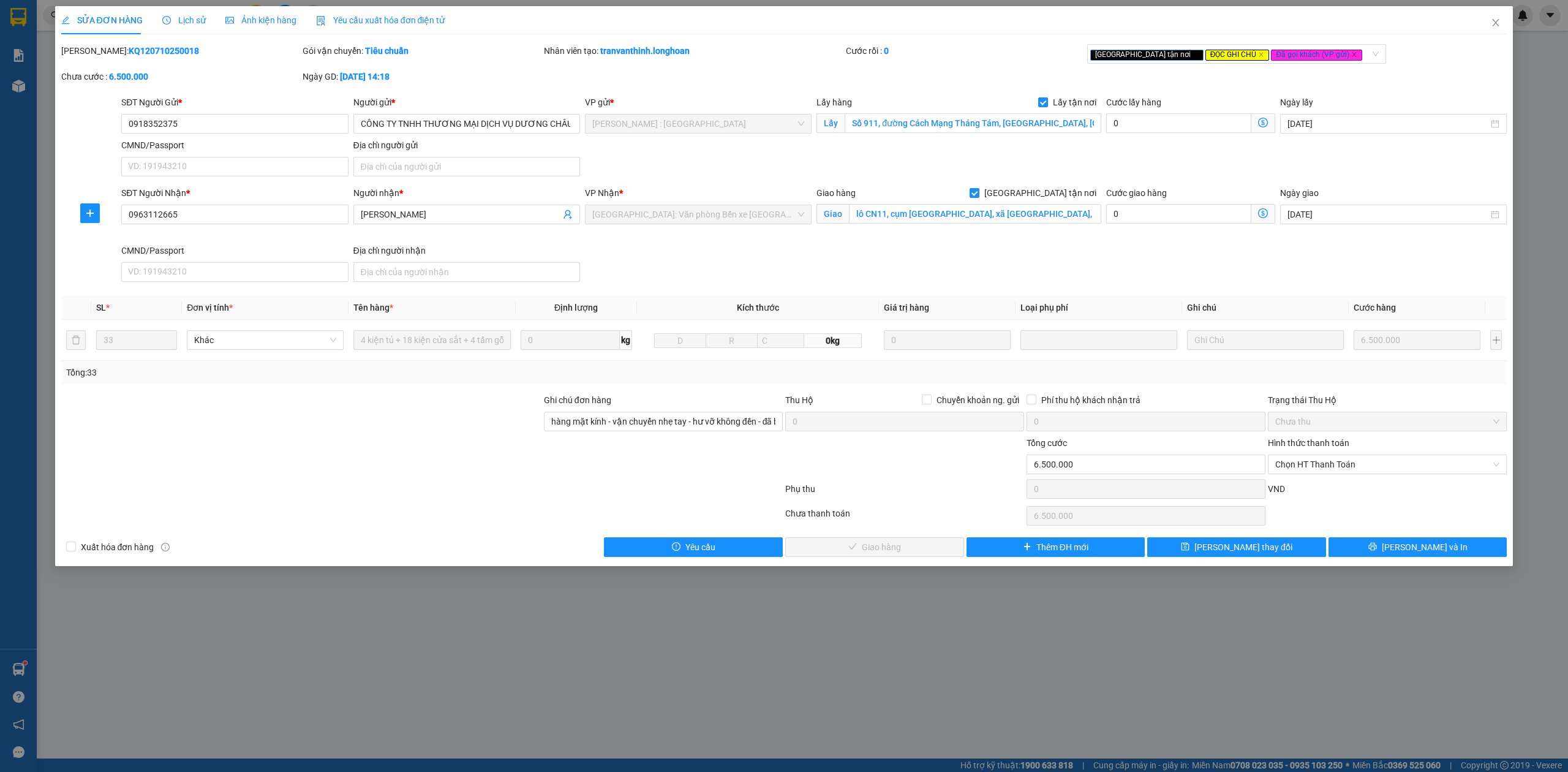
click at [619, 699] on div "SỬA ĐƠN HÀNG Lịch sử Ảnh kiện hàng Yêu cầu xuất hóa đơn điện tử Total Paid Fee …" at bounding box center [784, 386] width 1568 height 772
drag, startPoint x: 170, startPoint y: 74, endPoint x: 145, endPoint y: 30, distance: 50.6
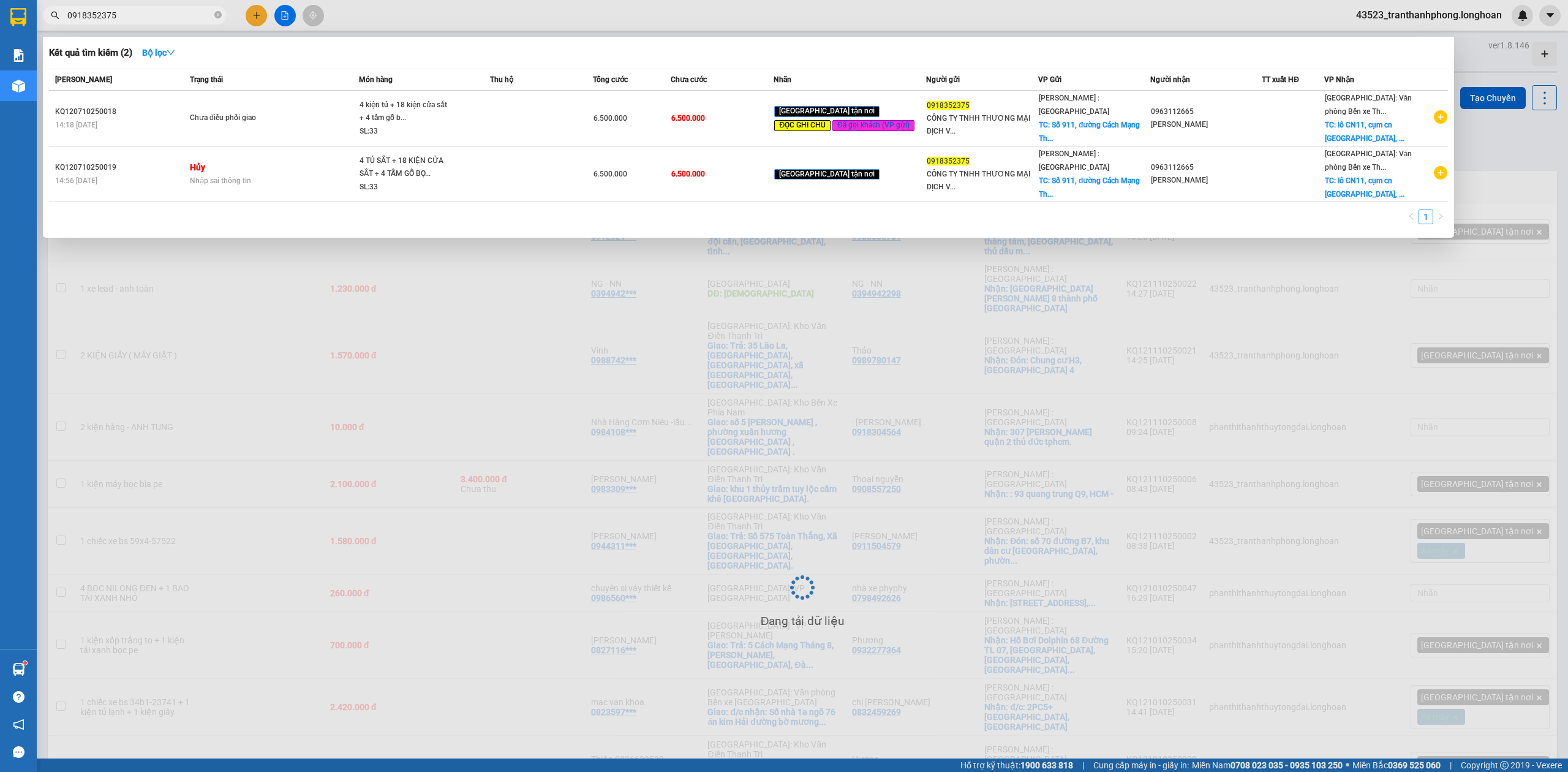
click at [168, 19] on input "0918352375" at bounding box center [140, 15] width 145 height 14
paste input "0868165696"
type input "09183523750868165696"
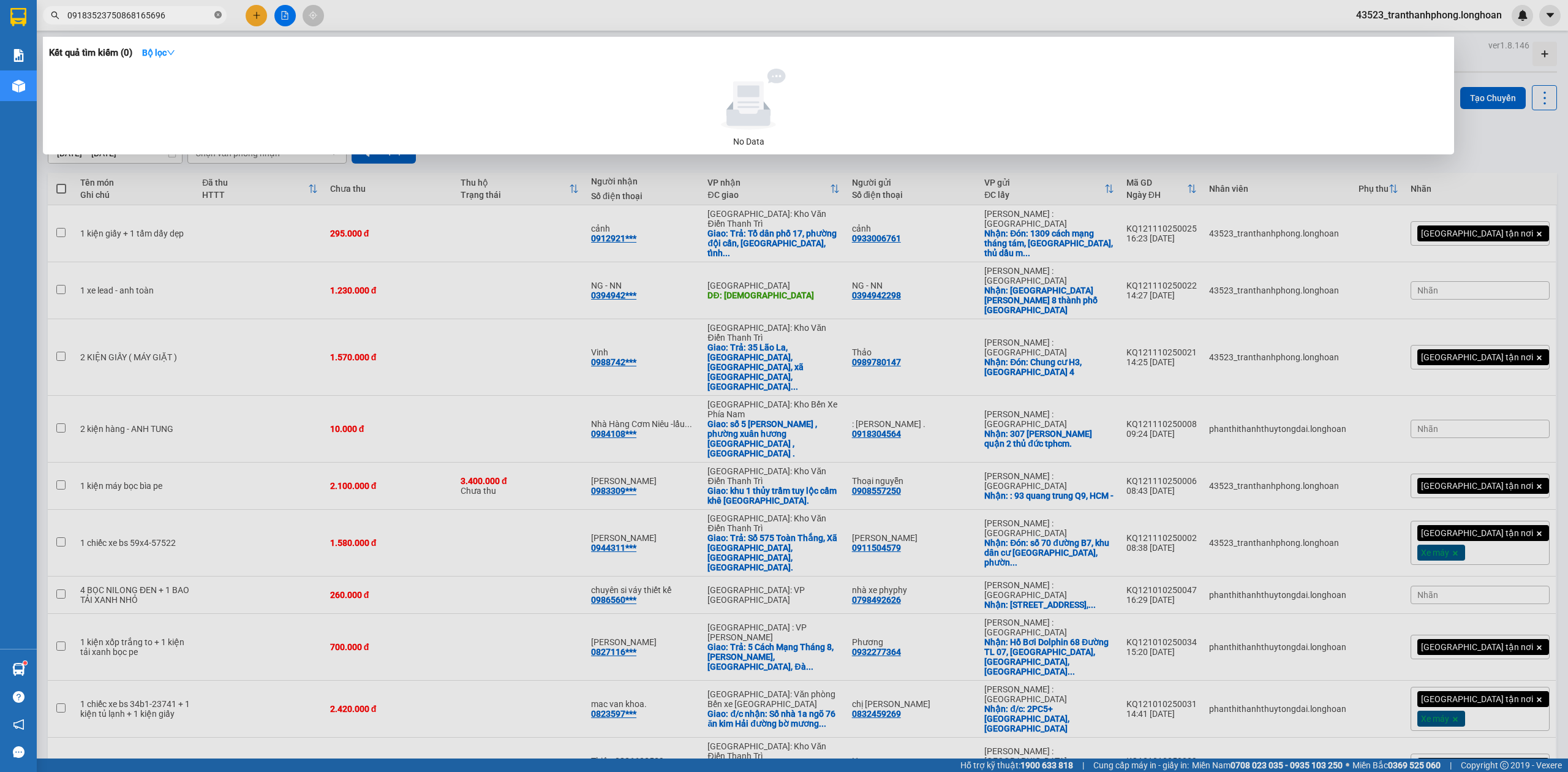
click at [221, 17] on icon "close-circle" at bounding box center [217, 14] width 8 height 8
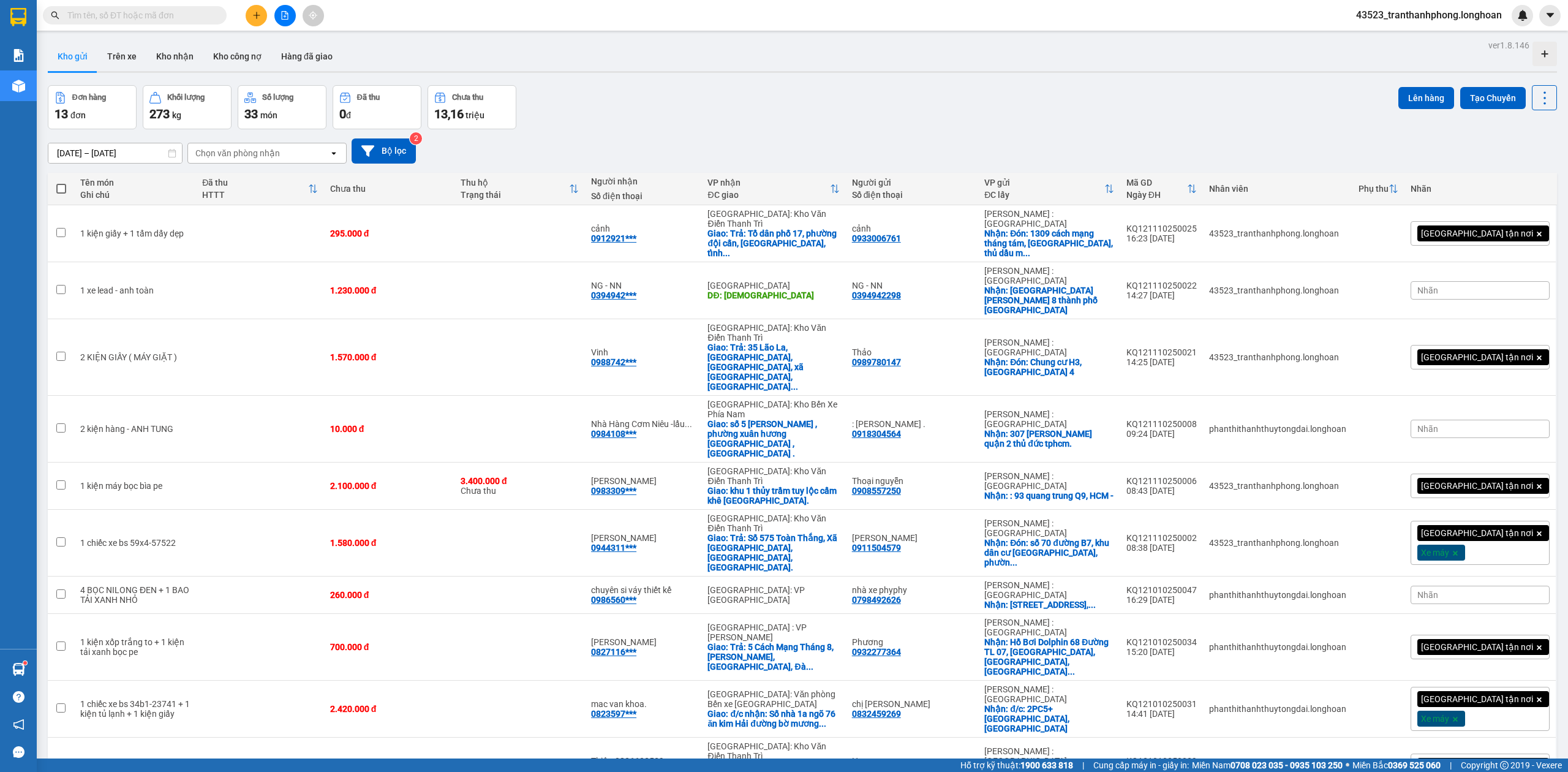
paste input "0868165696"
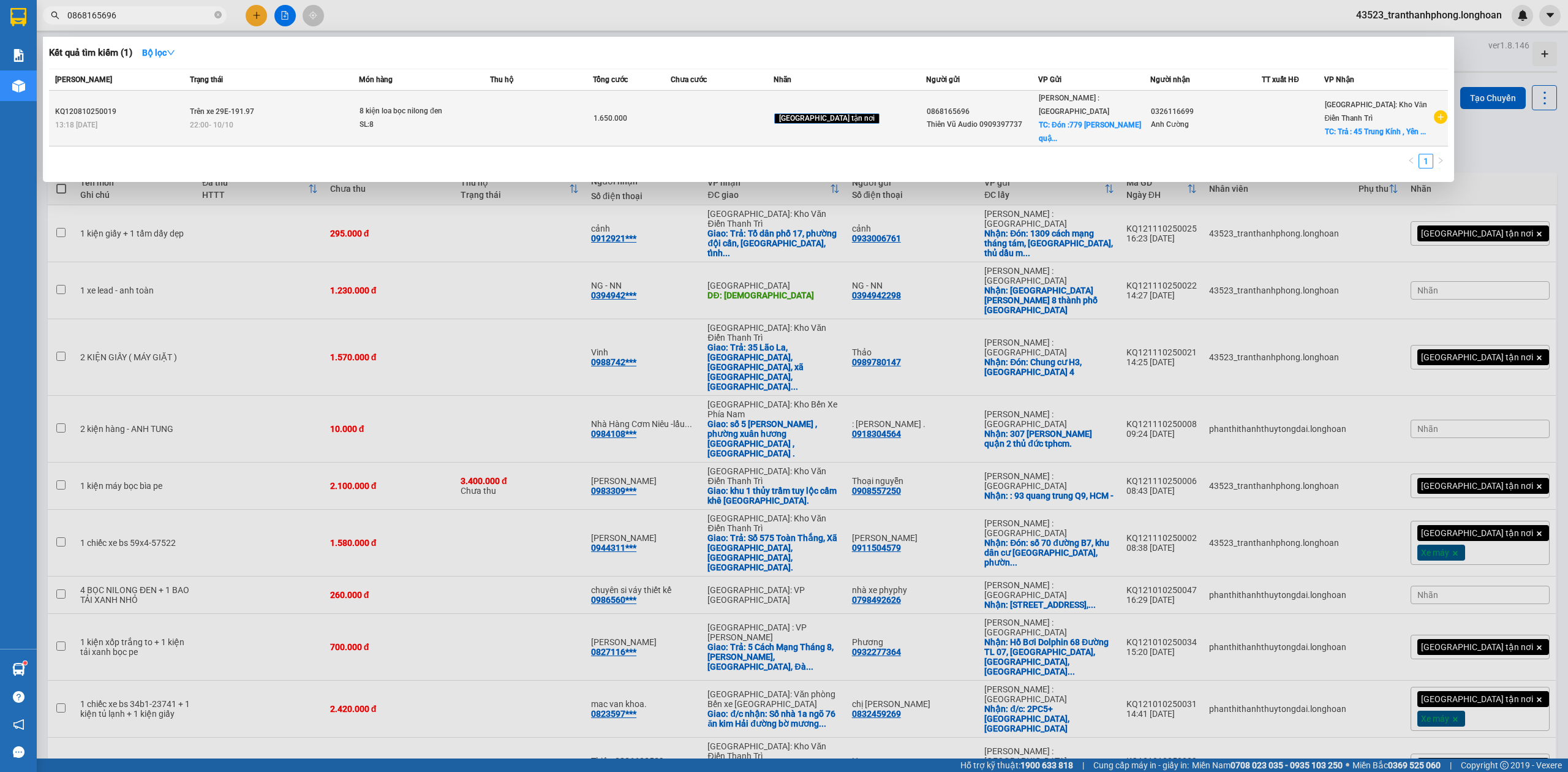
type input "0868165696"
click at [317, 92] on td "Trên xe 29E-191.97 22:00 [DATE]" at bounding box center [272, 119] width 172 height 56
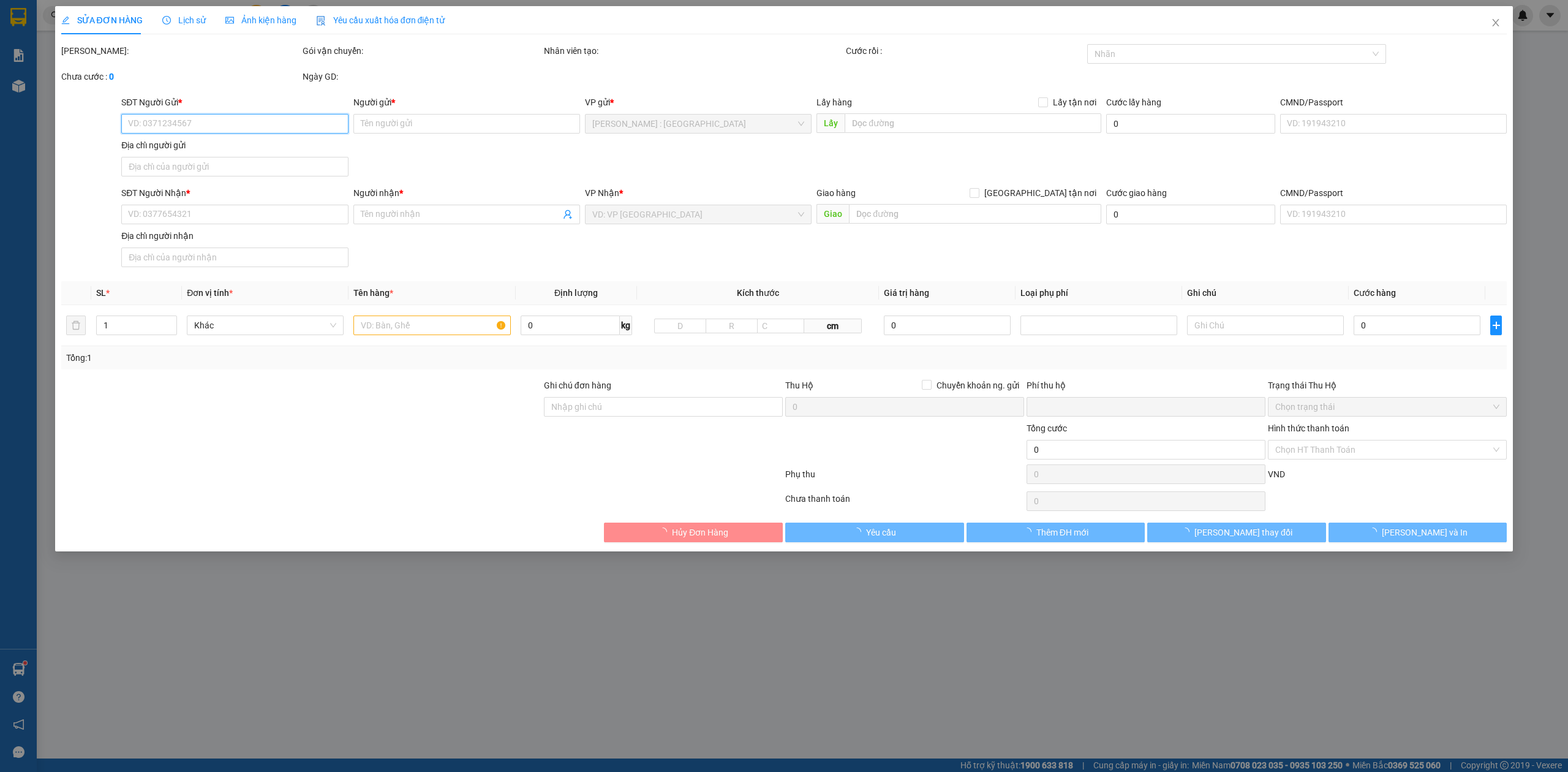
type input "0868165696"
type input "Thiên Vũ Audio 0909397737"
checkbox input "true"
type input "Đón :779 trần hưng đạo quận 5 HCM"
type input "150.000"
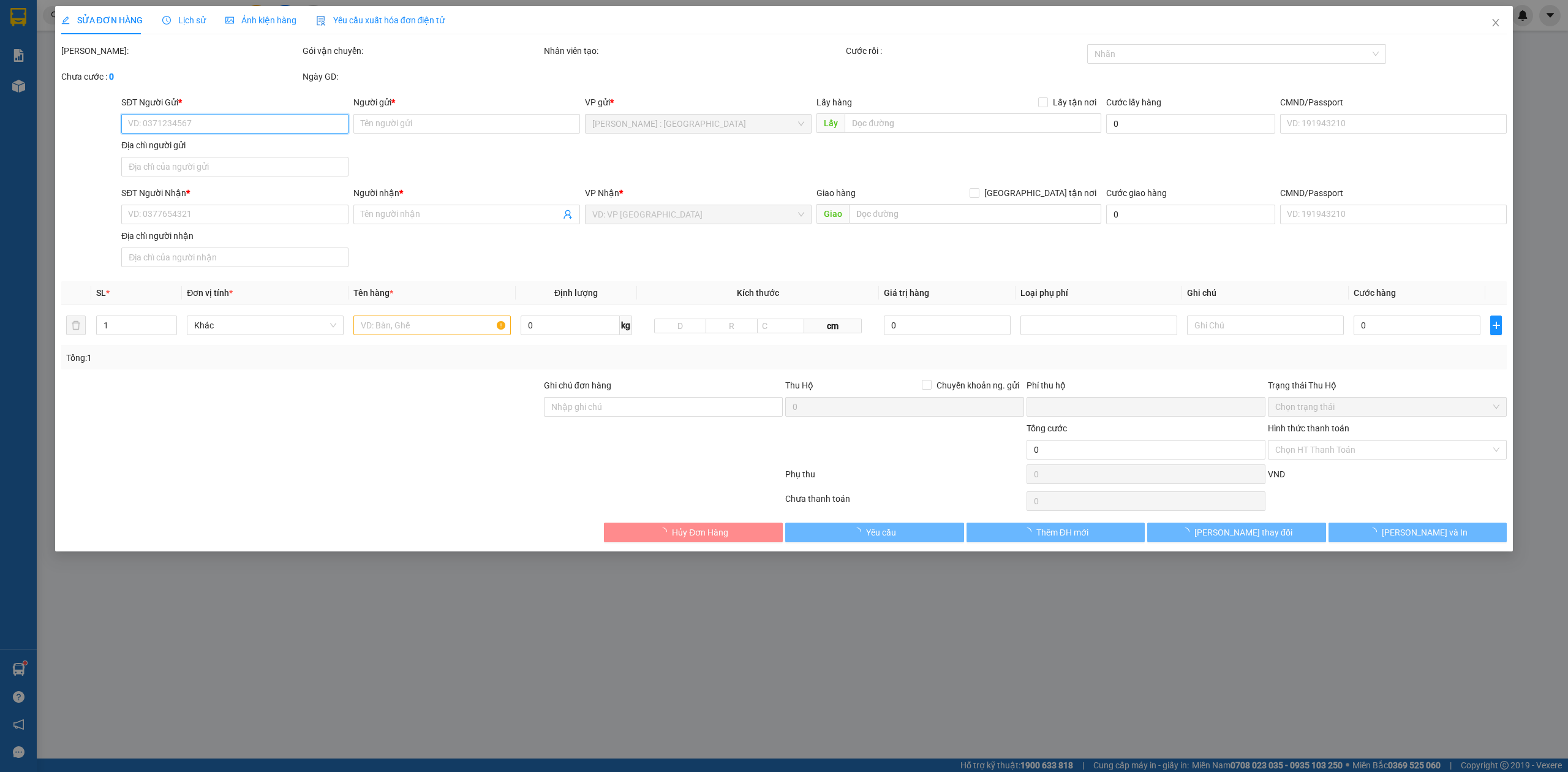
type input "0326116699"
type input "Anh Cường"
checkbox input "true"
type input "Trả : 45 Trung Kính , Yên Hoà, Cầu Giấy , Hà Nội"
type input "0"
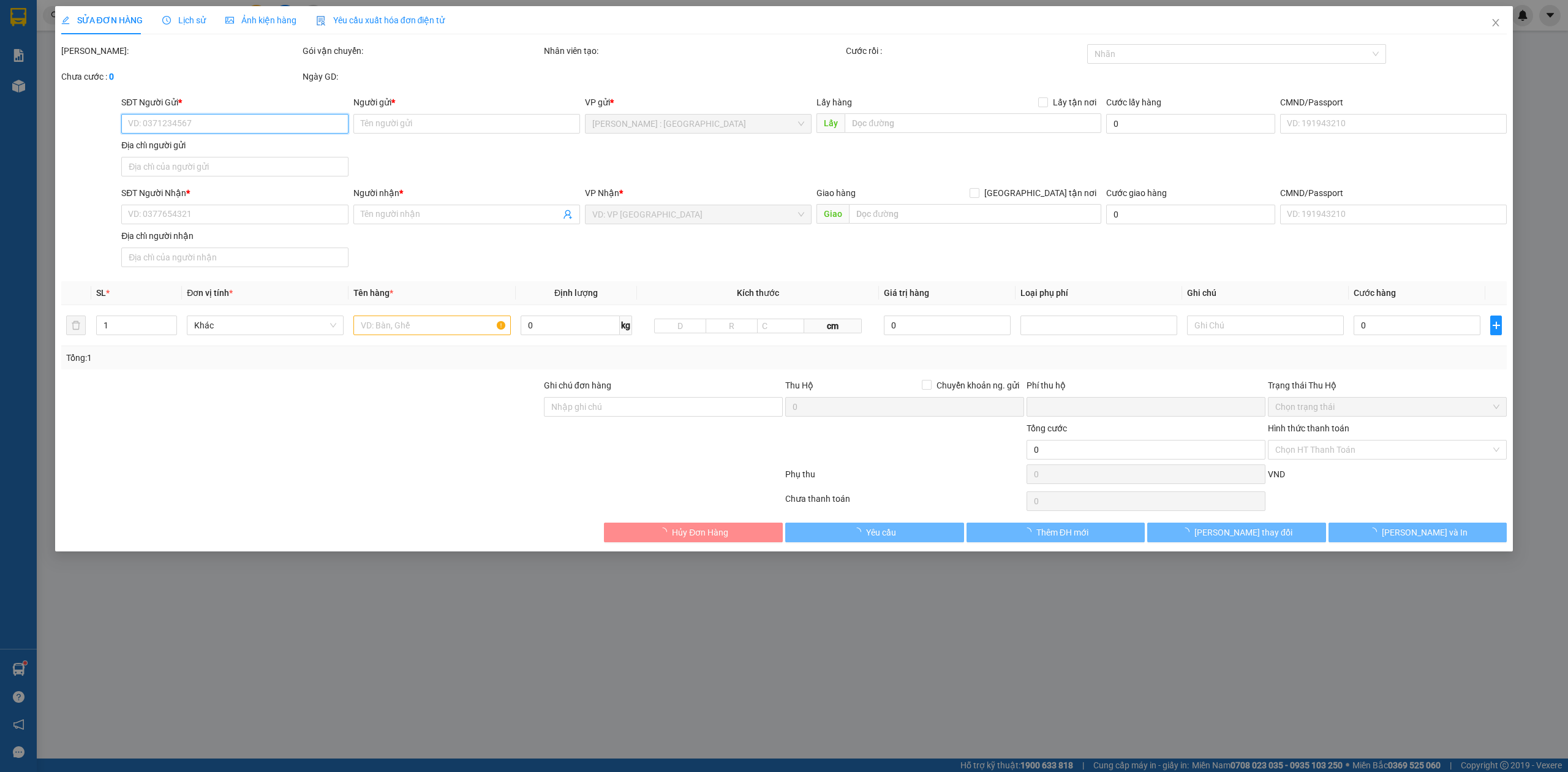
type input "1.650.000"
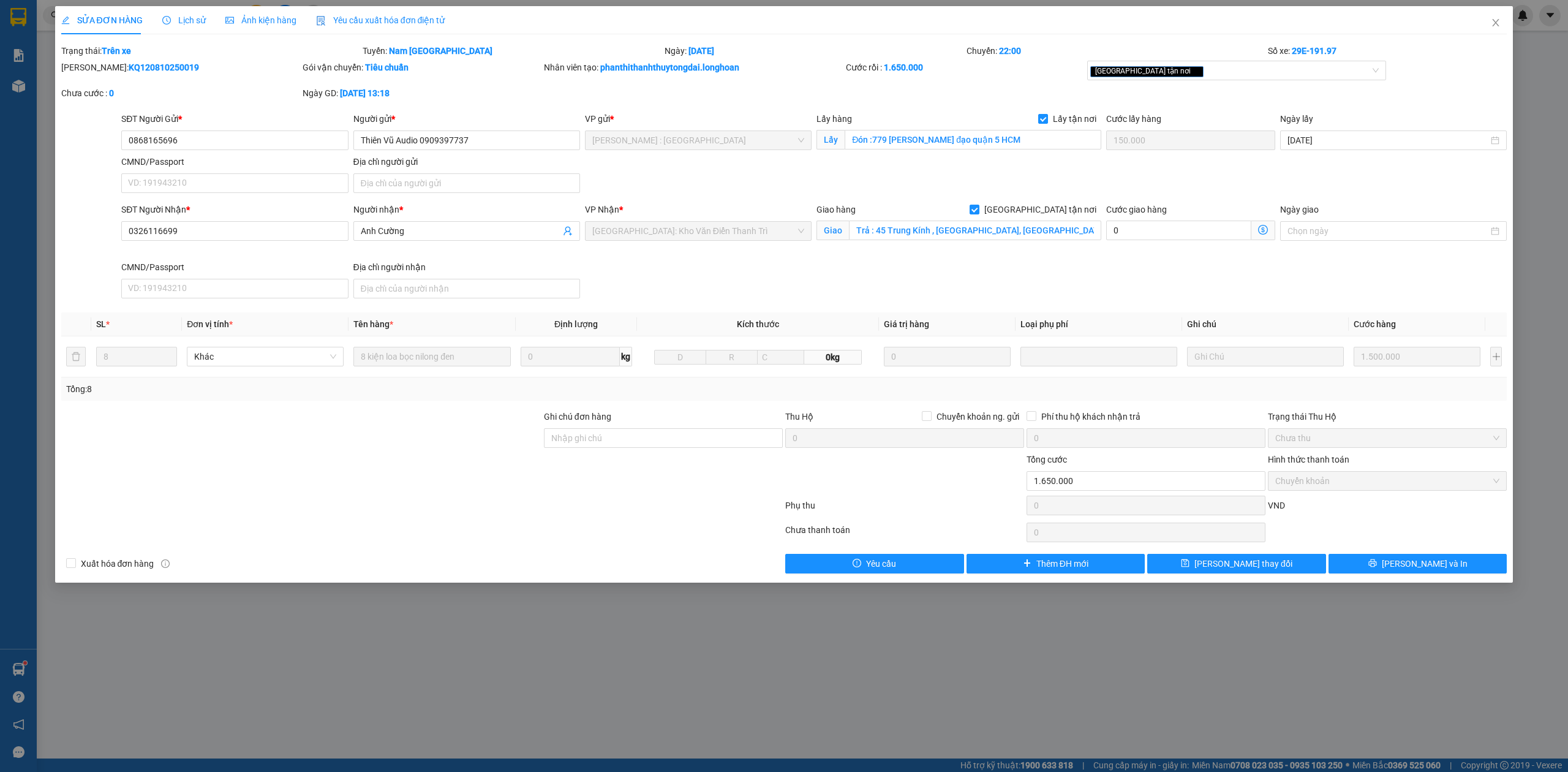
click at [153, 72] on b "KQ120810250019" at bounding box center [163, 68] width 70 height 10
copy b "KQ120810250019"
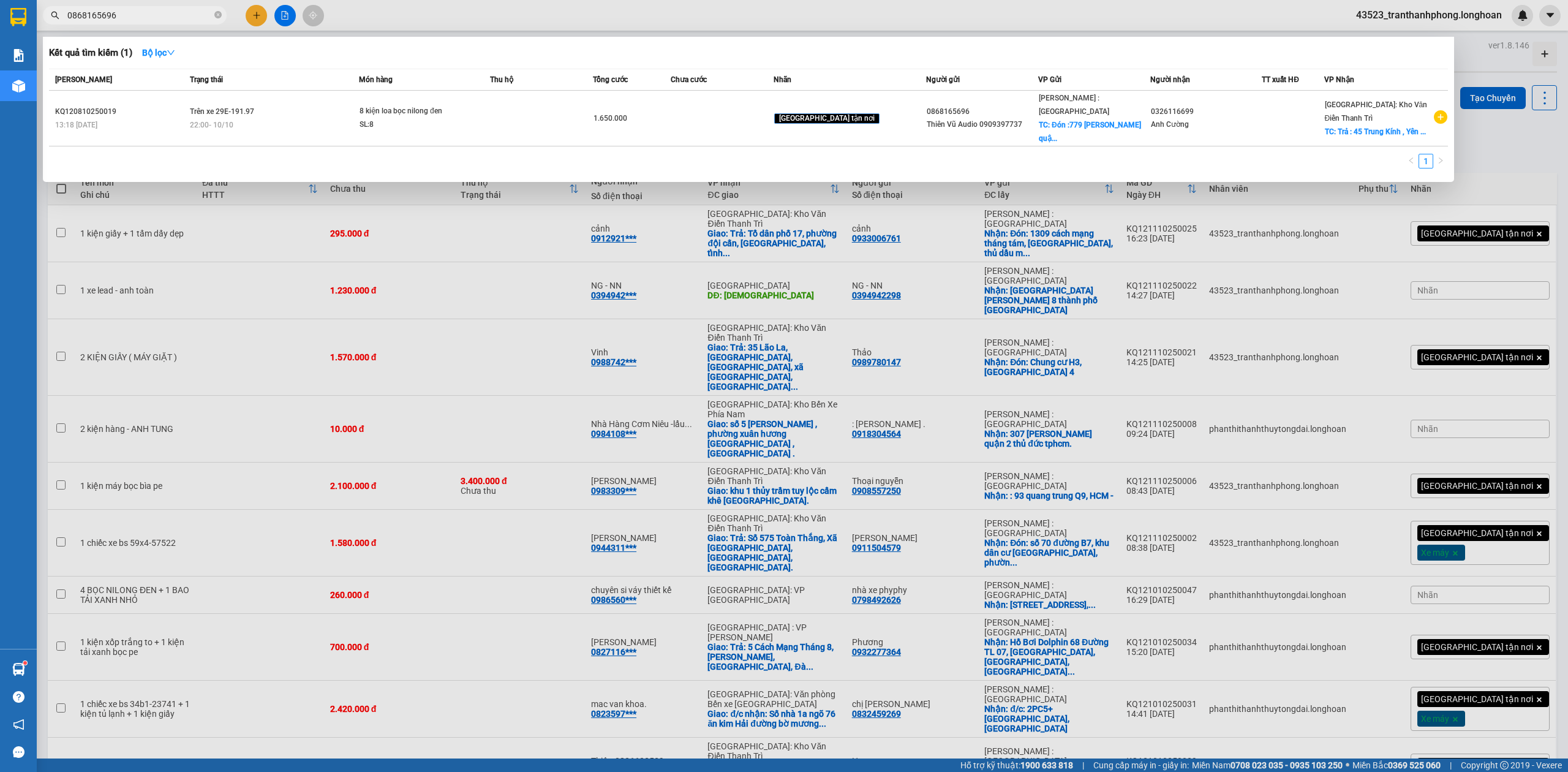
click at [143, 24] on span "0868165696" at bounding box center [135, 15] width 184 height 19
click at [219, 13] on icon "close-circle" at bounding box center [217, 14] width 8 height 8
paste input "0965619964"
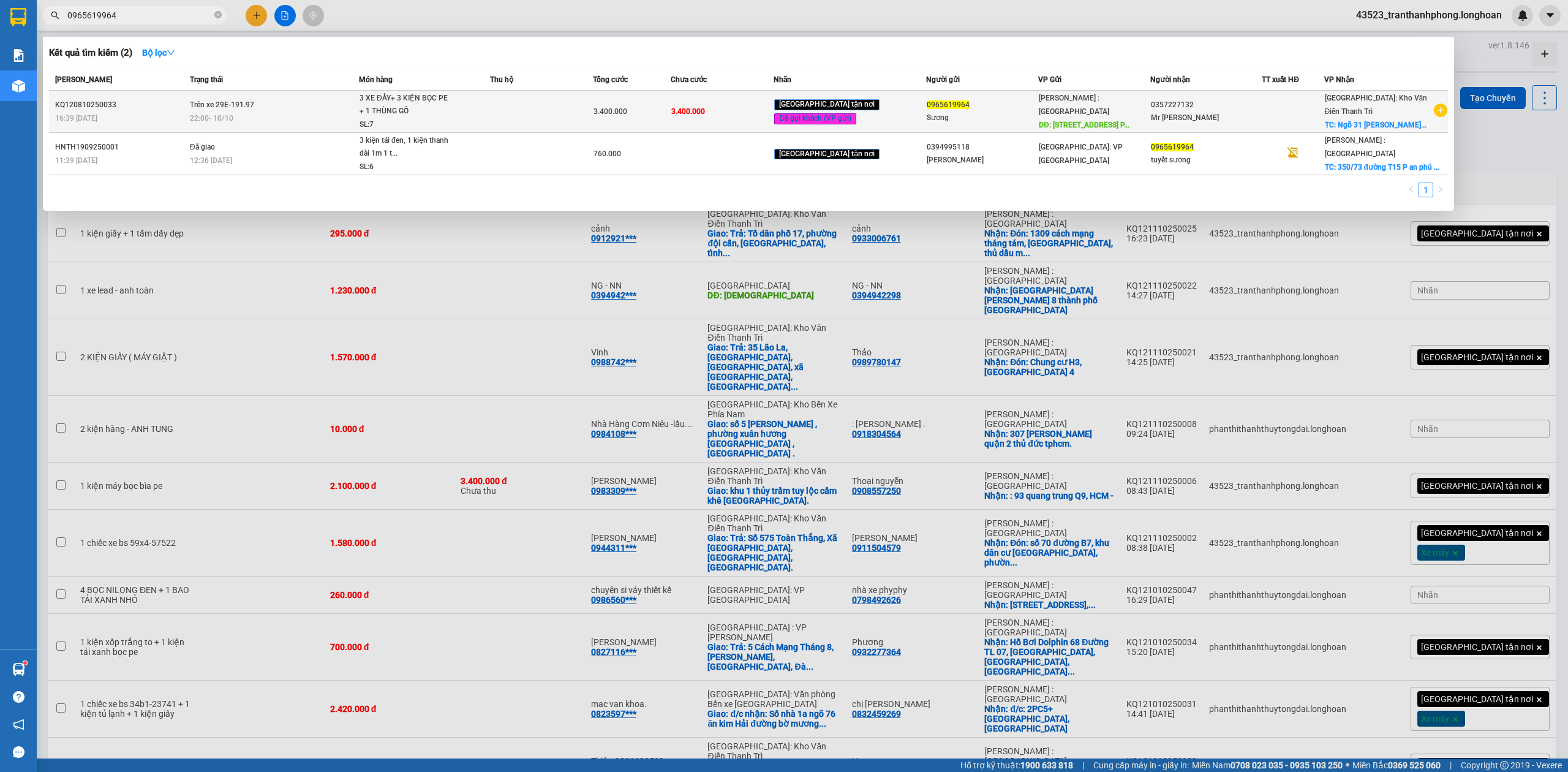
type input "0965619964"
click at [332, 103] on td "Trên xe 29E-191.97 22:00 - 10/10" at bounding box center [272, 112] width 172 height 42
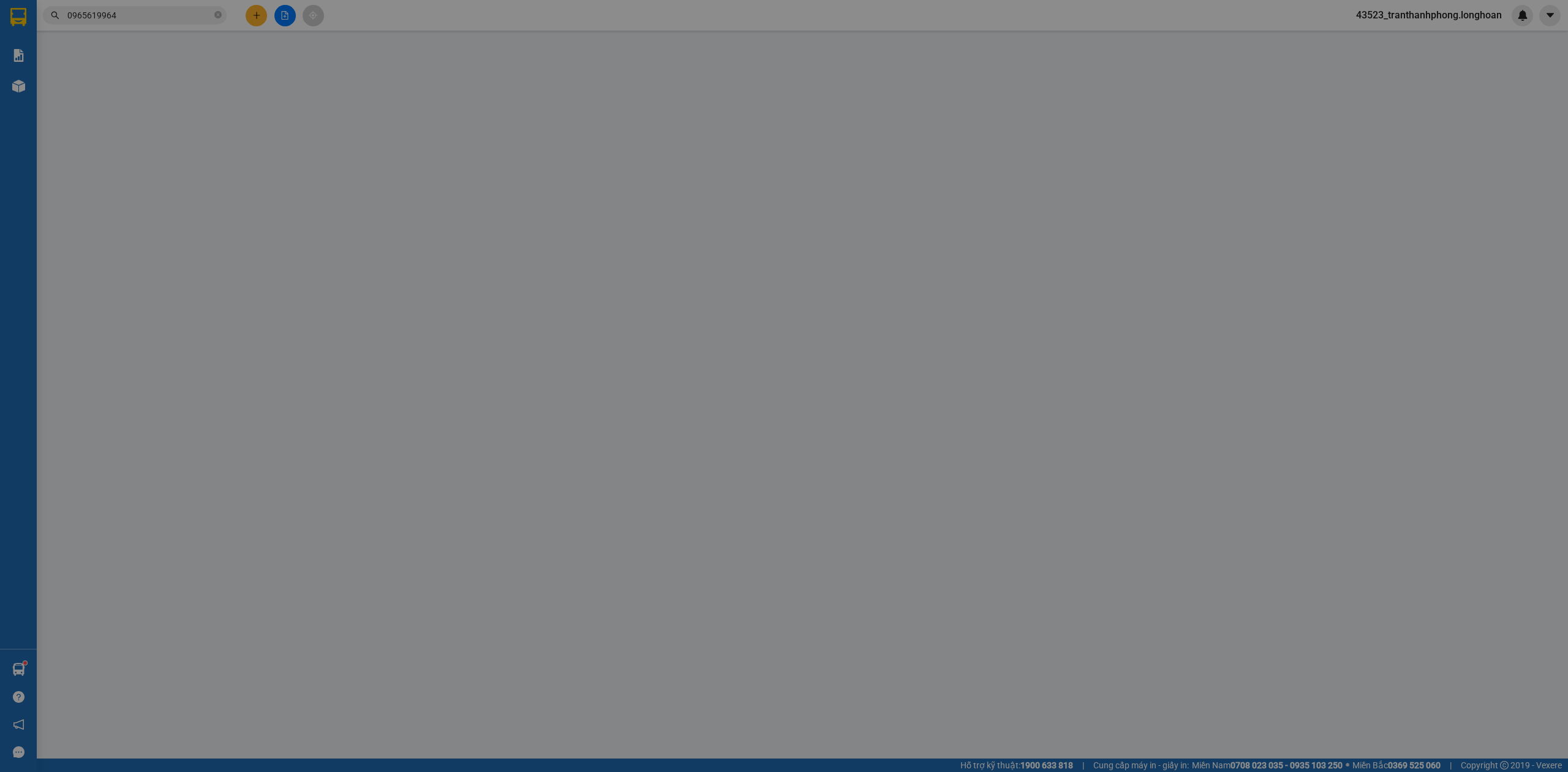
type input "0965619964"
type input "Sương"
type input "350/73 đường T15, phường Phú Đông Quận 12, TP.HCM"
type input "0357227132"
type input "Mr Đức"
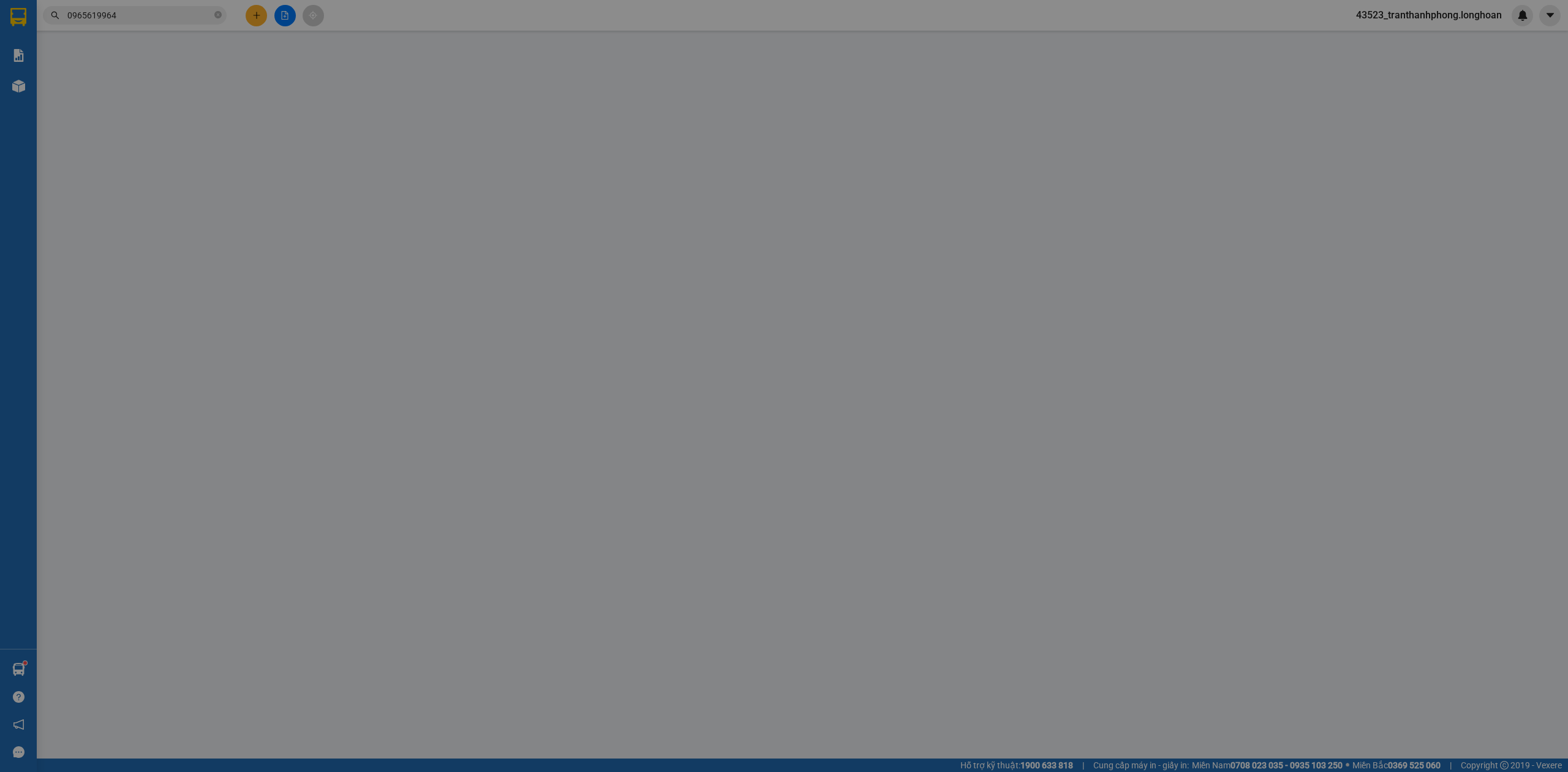
checkbox input "true"
type input "Ngõ 31 Đường Phan Trọng Tuệ, Thanh Trì, Hà Nội"
type input "0"
type input "3.400.000"
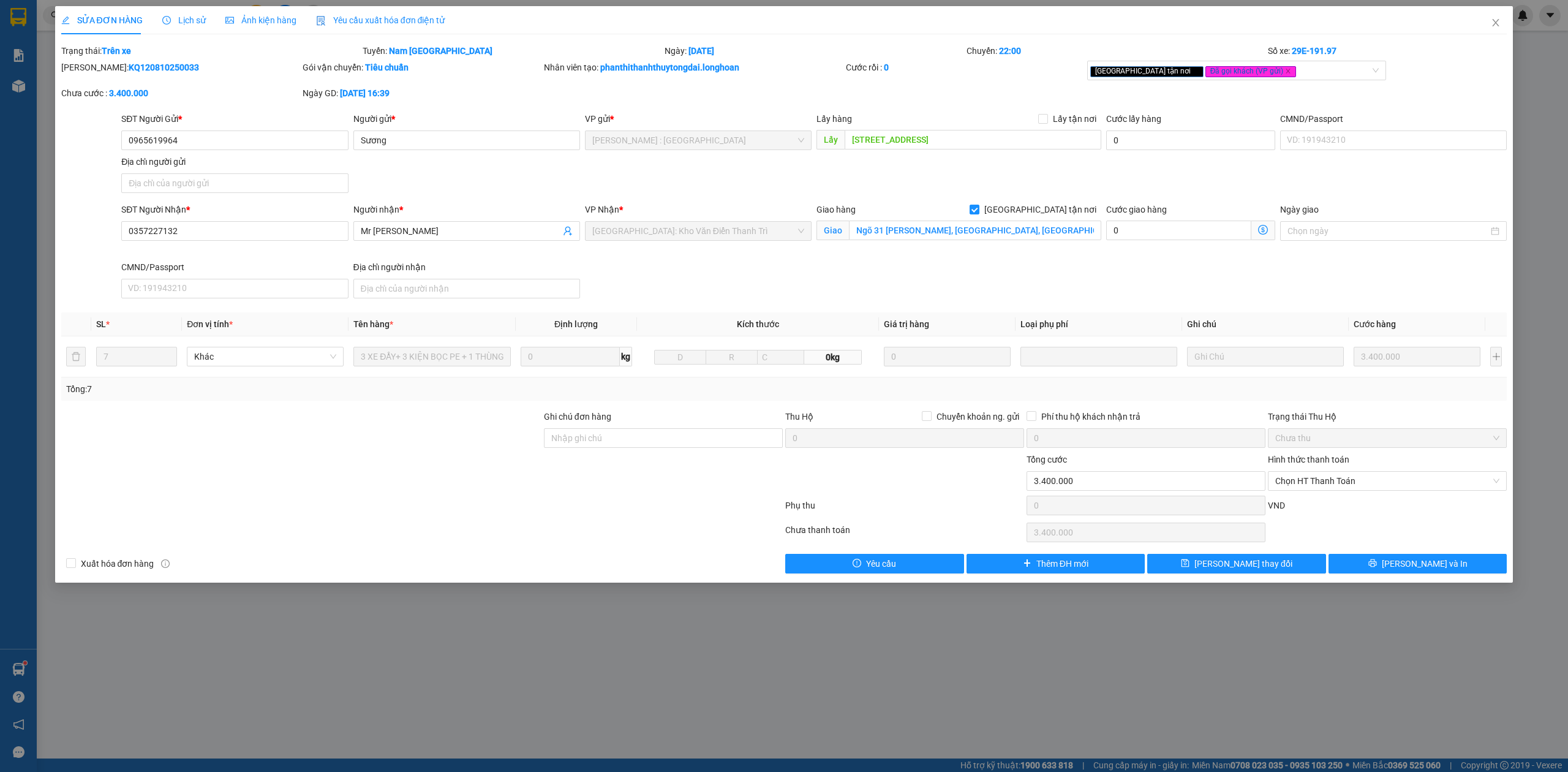
click at [170, 23] on span "Lịch sử" at bounding box center [184, 20] width 43 height 10
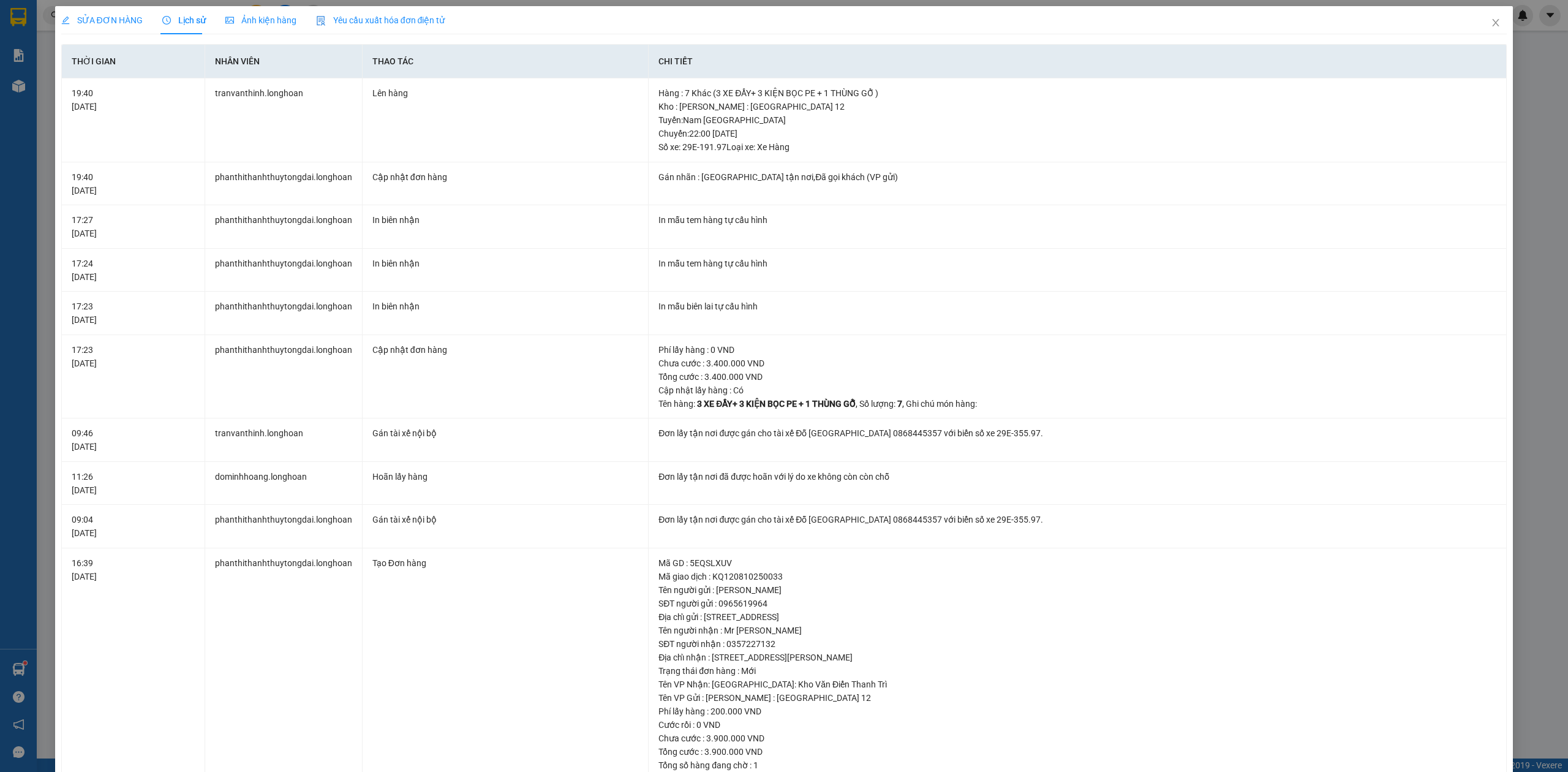
click at [116, 15] on span "SỬA ĐƠN HÀNG" at bounding box center [102, 20] width 81 height 10
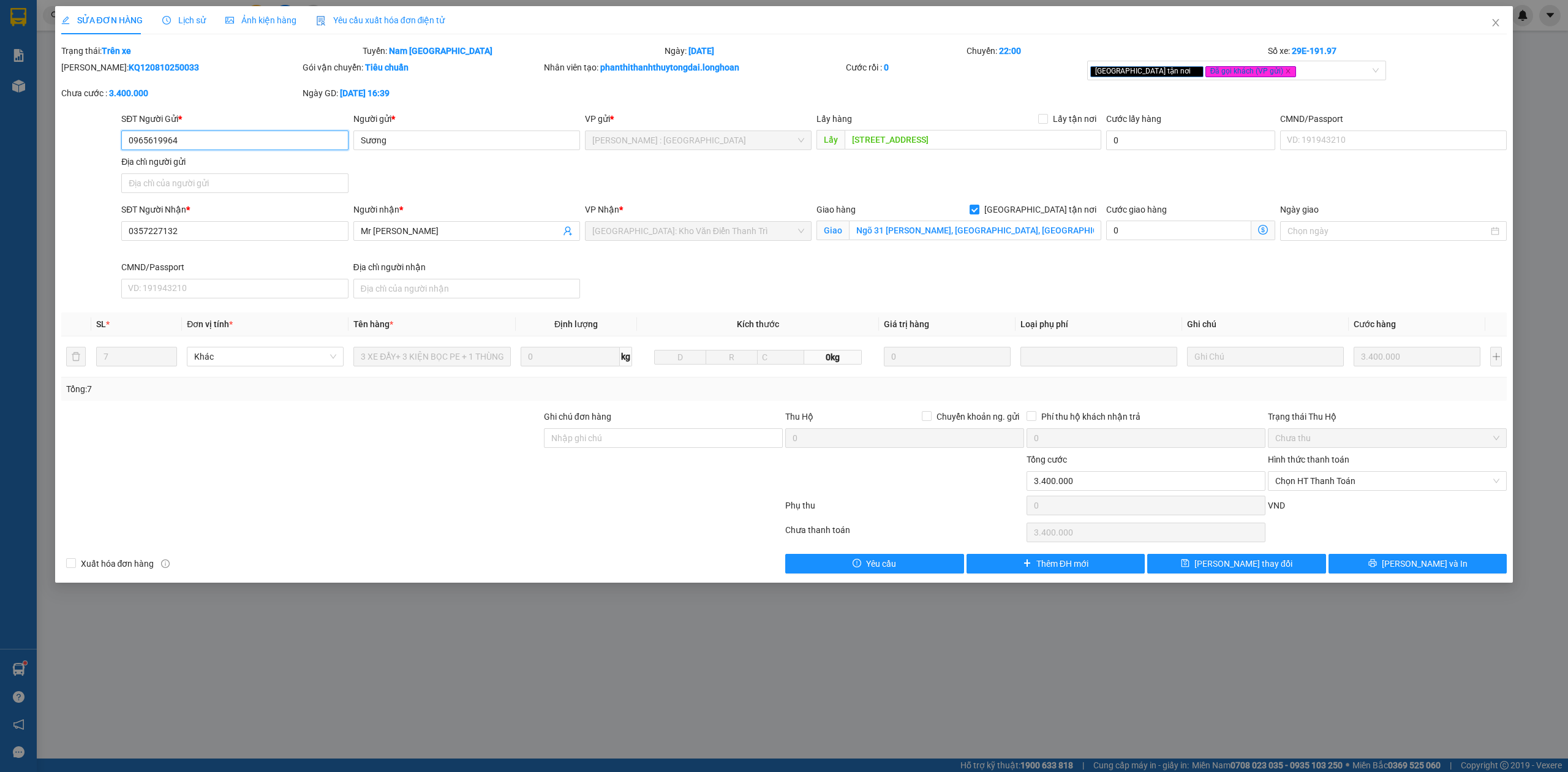
click at [270, 142] on input "0965619964" at bounding box center [234, 140] width 227 height 19
drag, startPoint x: 221, startPoint y: 52, endPoint x: 182, endPoint y: 14, distance: 54.5
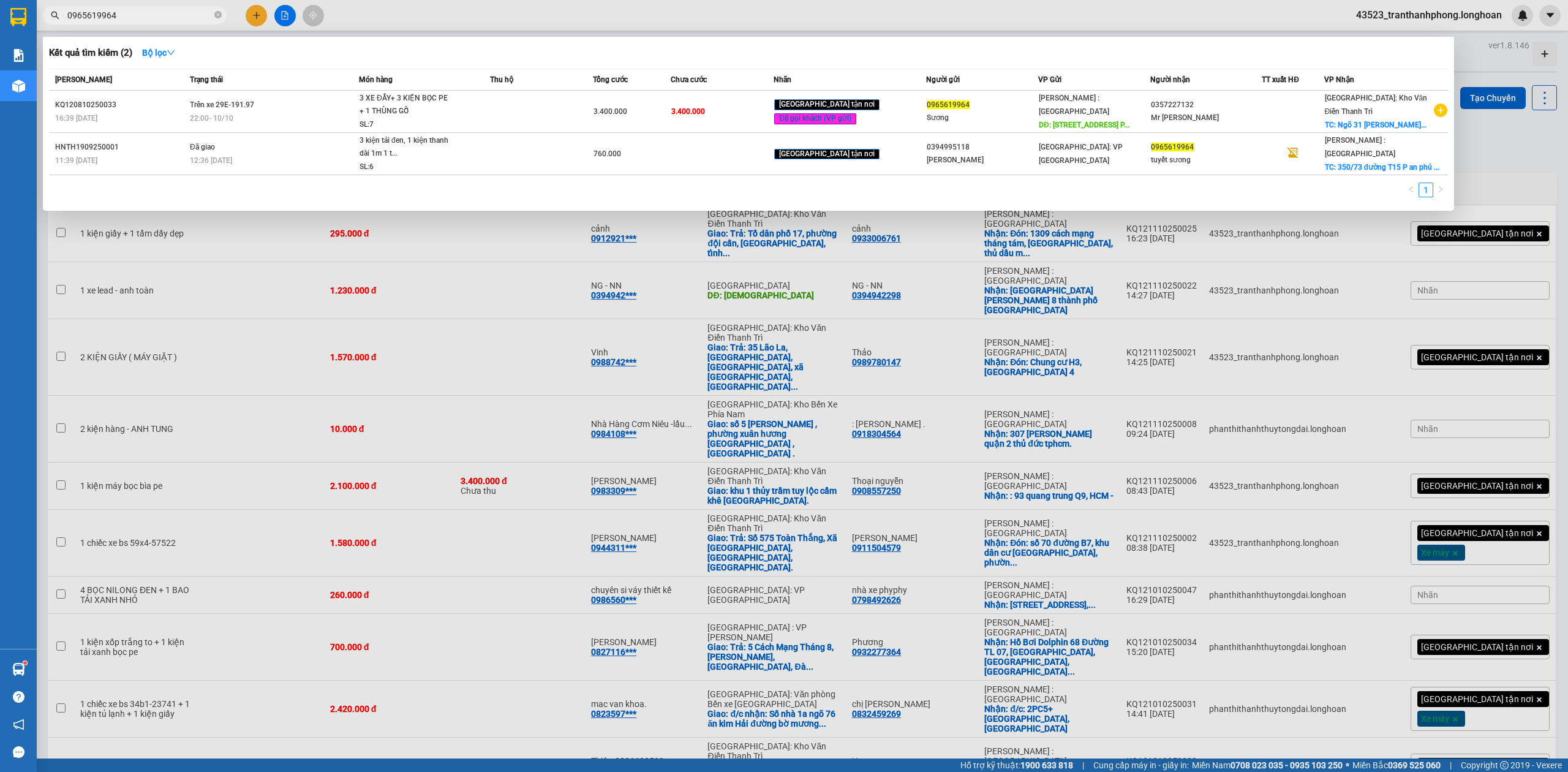
click at [213, 16] on span "0965619964" at bounding box center [135, 15] width 184 height 19
paste input "0965619964"
type input "09656199640965619964"
click at [216, 16] on icon "close-circle" at bounding box center [217, 14] width 8 height 8
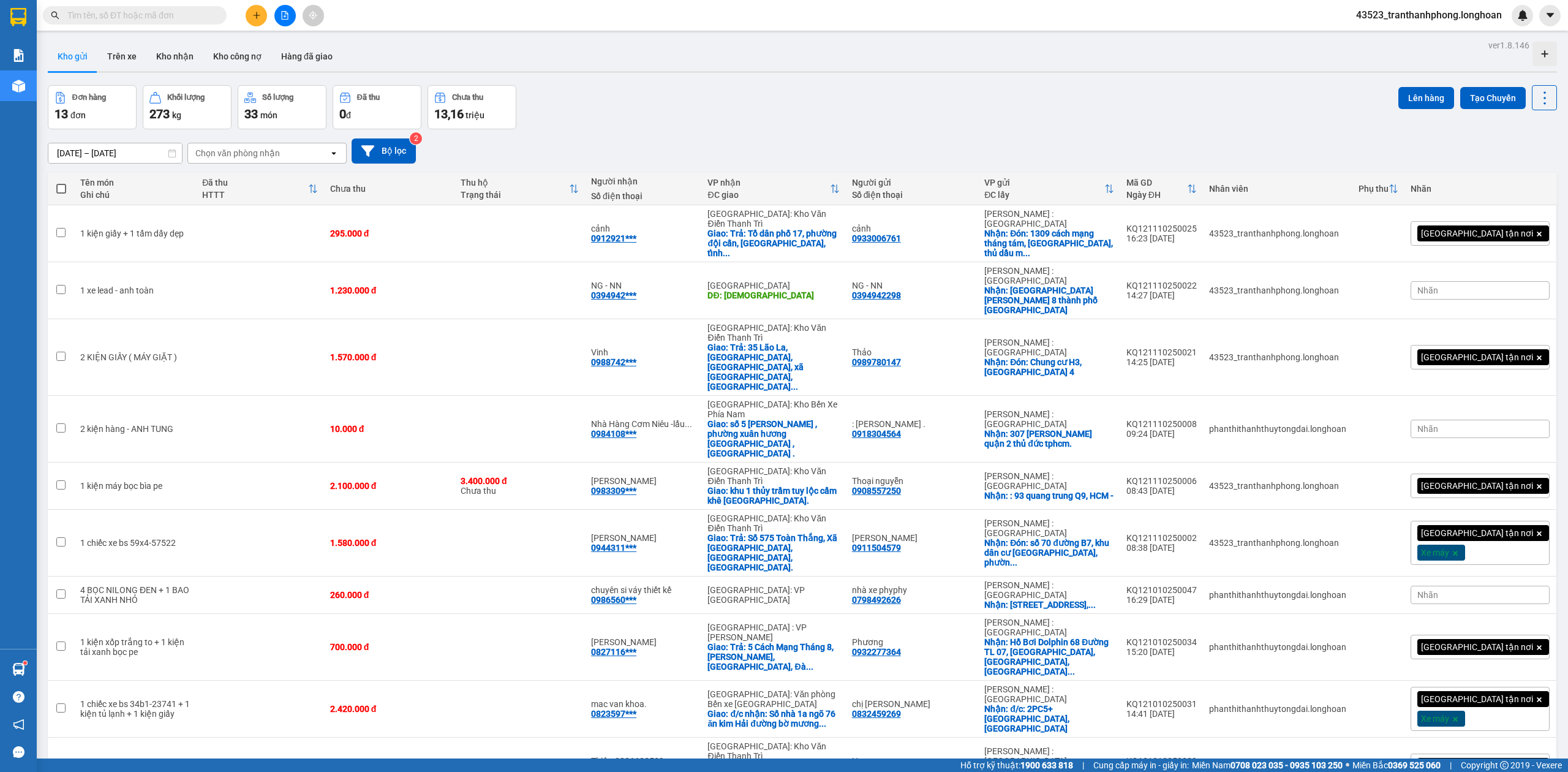
paste input "0965619964"
type input "0965619964"
click at [195, 16] on input "0965619964" at bounding box center [140, 15] width 145 height 14
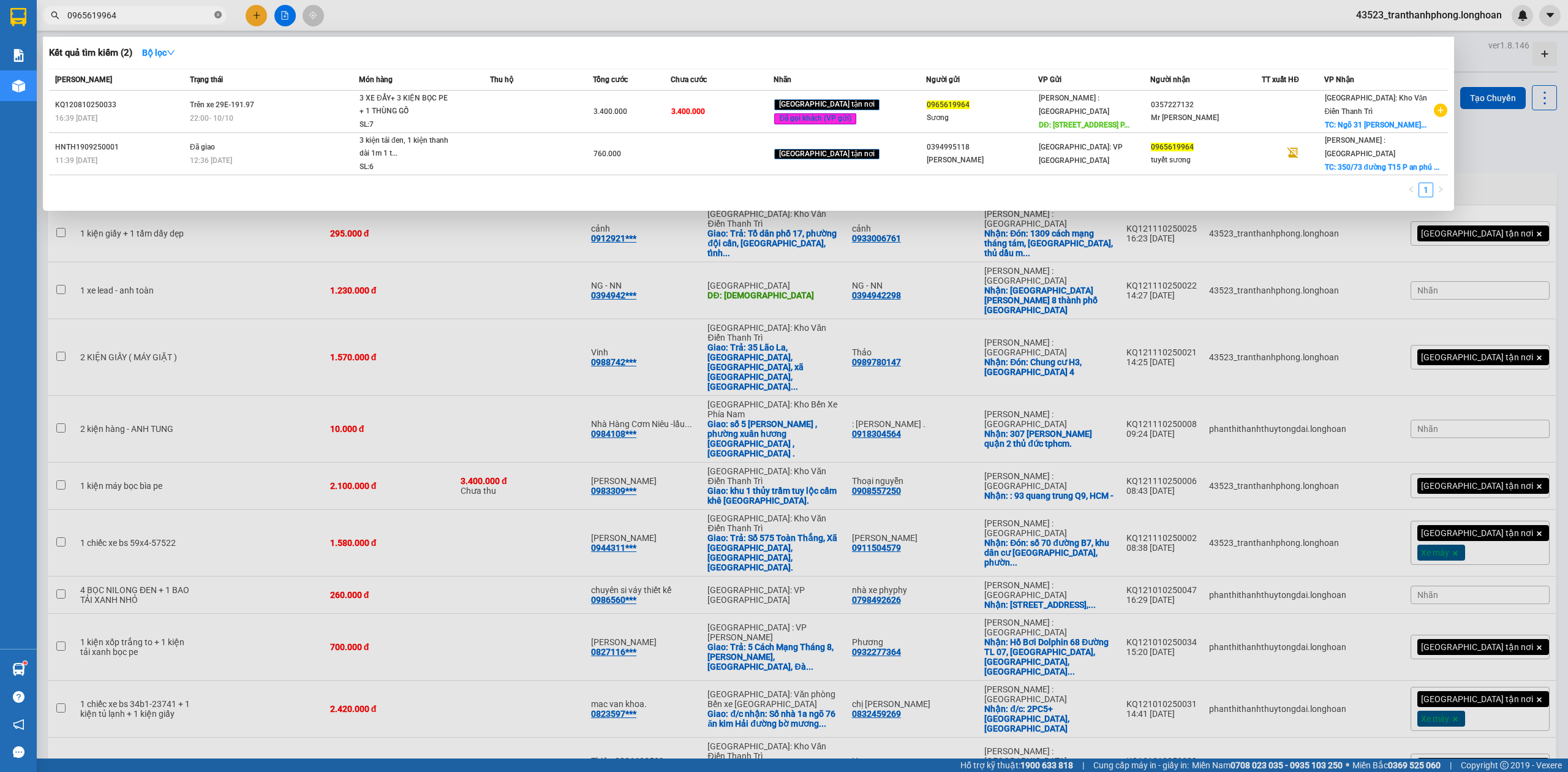
click at [219, 16] on icon "close-circle" at bounding box center [217, 14] width 8 height 8
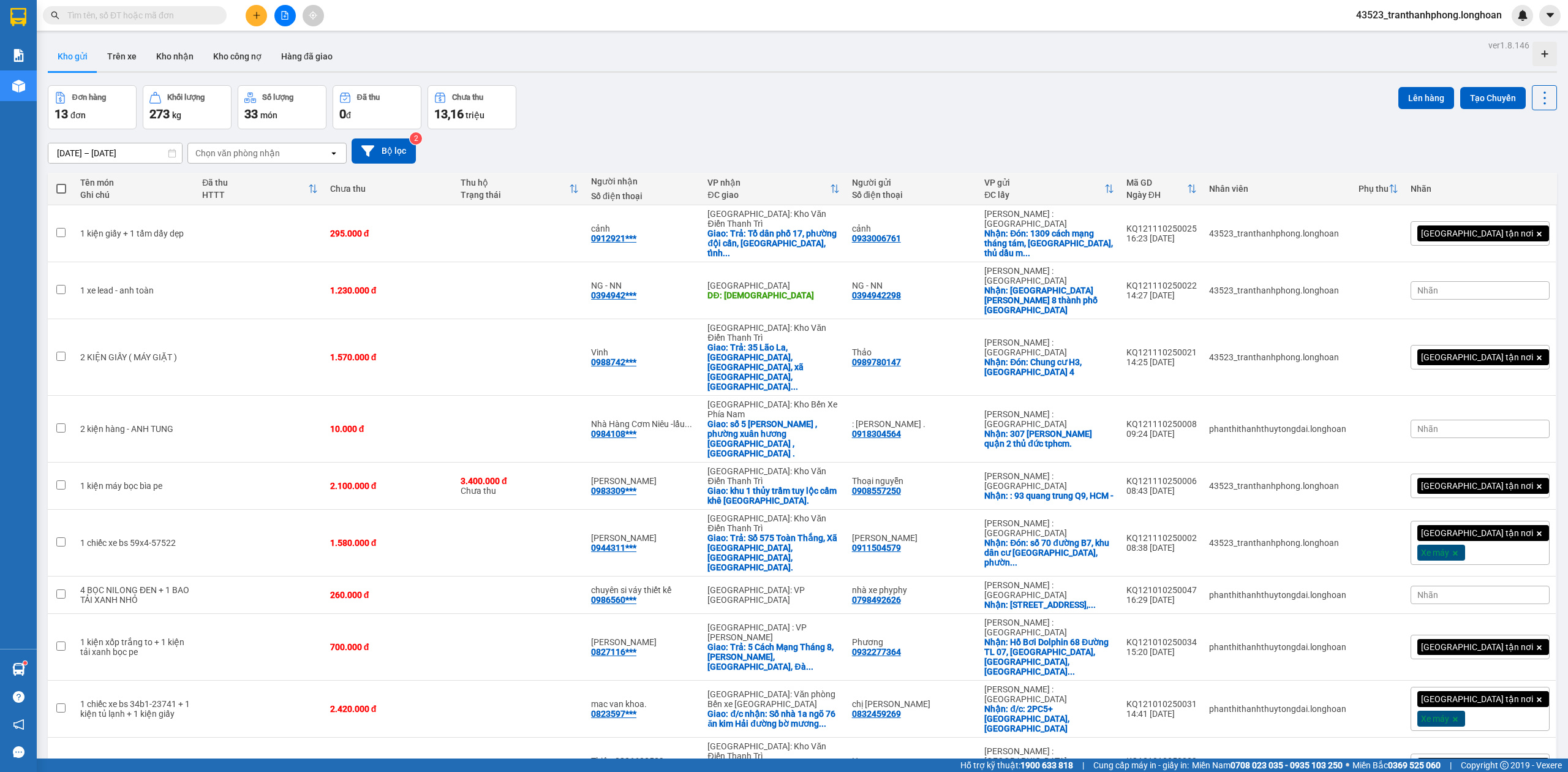
click at [115, 14] on input "text" at bounding box center [140, 15] width 145 height 14
paste input "0965619964"
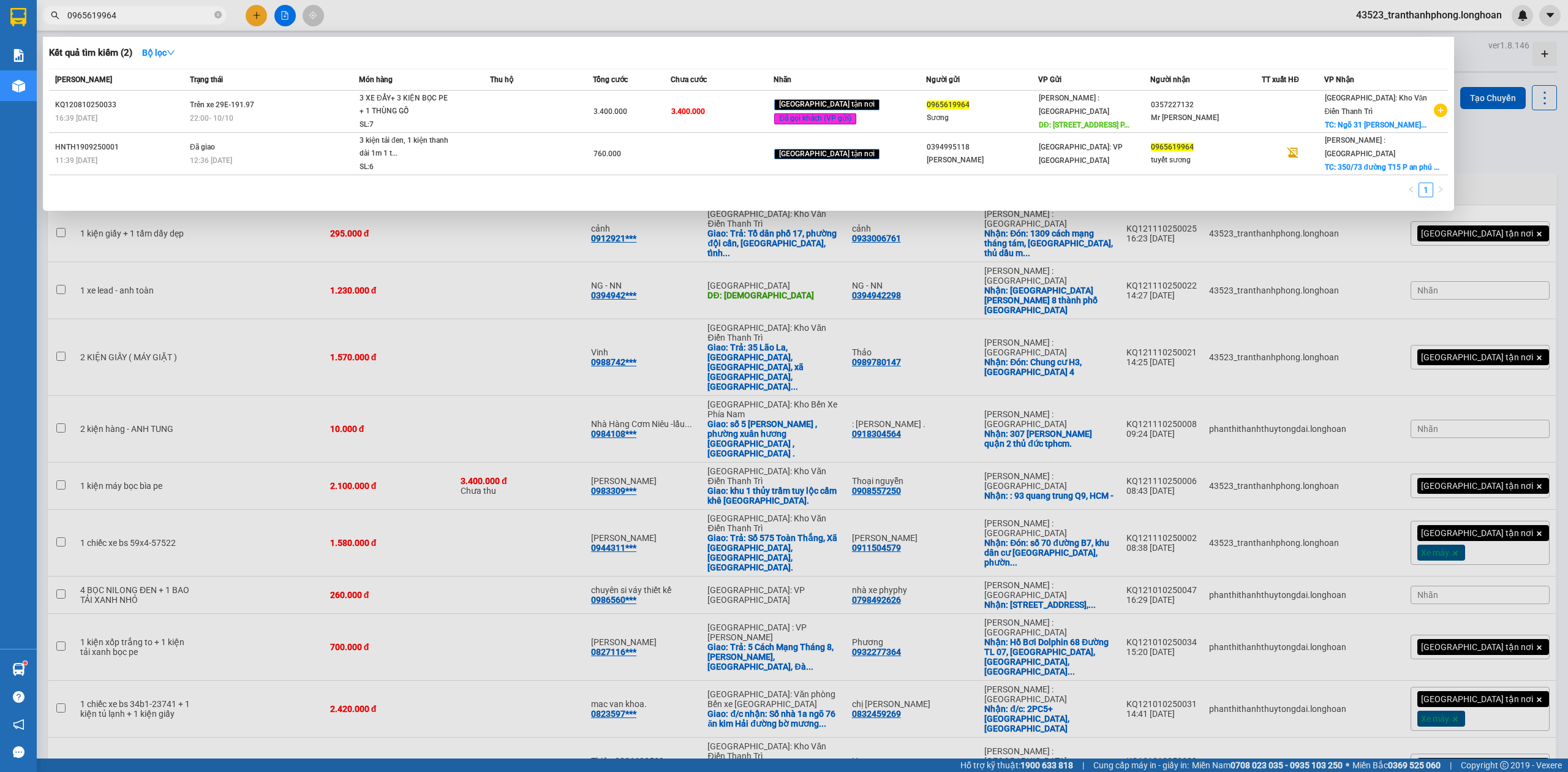
type input "0965619964"
click at [196, 109] on span "Trên xe 29E-191.97" at bounding box center [222, 105] width 64 height 8
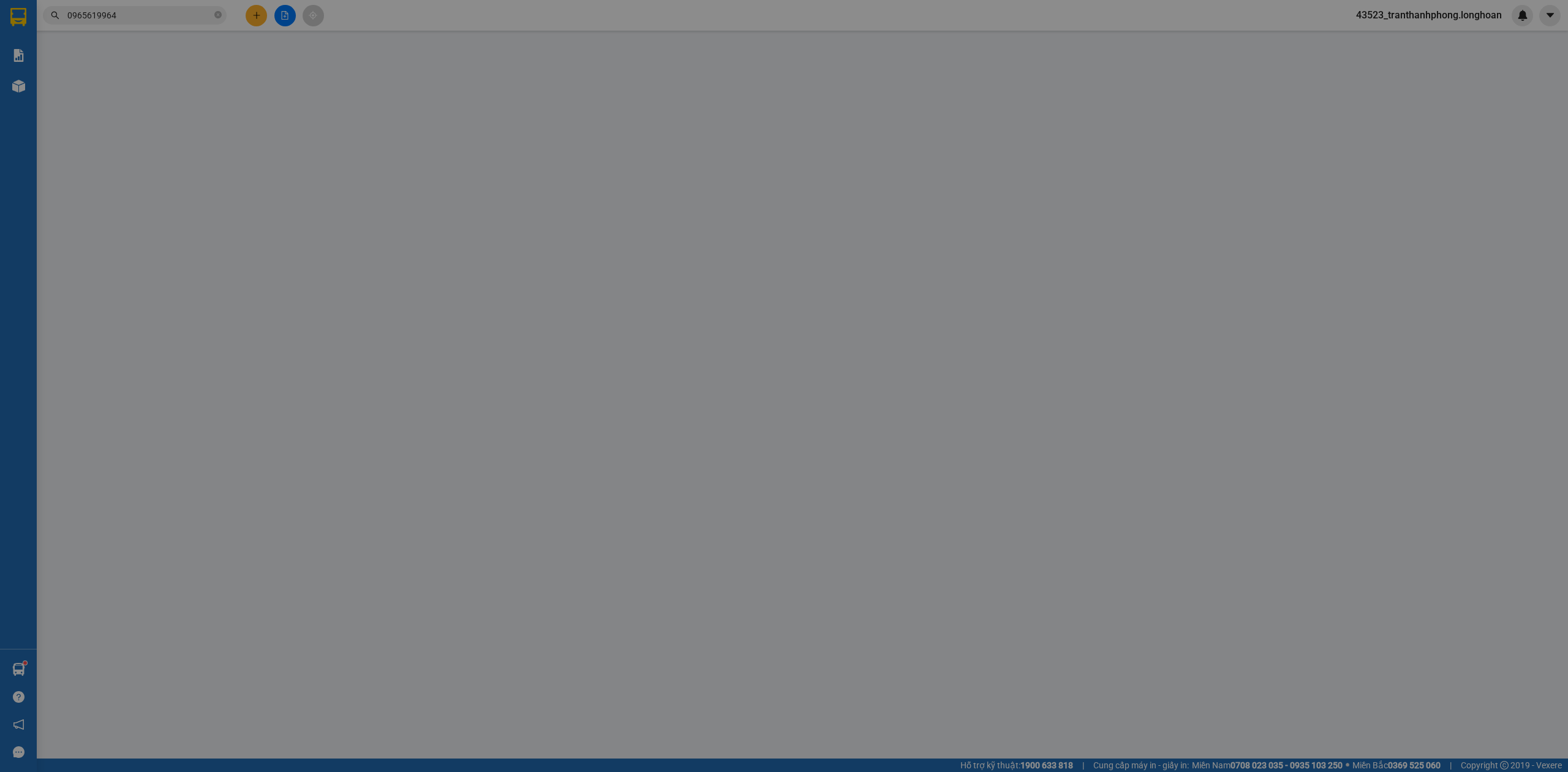
type input "0965619964"
type input "Sương"
type input "350/73 đường T15, phường Phú Đông Quận 12, TP.HCM"
type input "0357227132"
type input "Mr Đức"
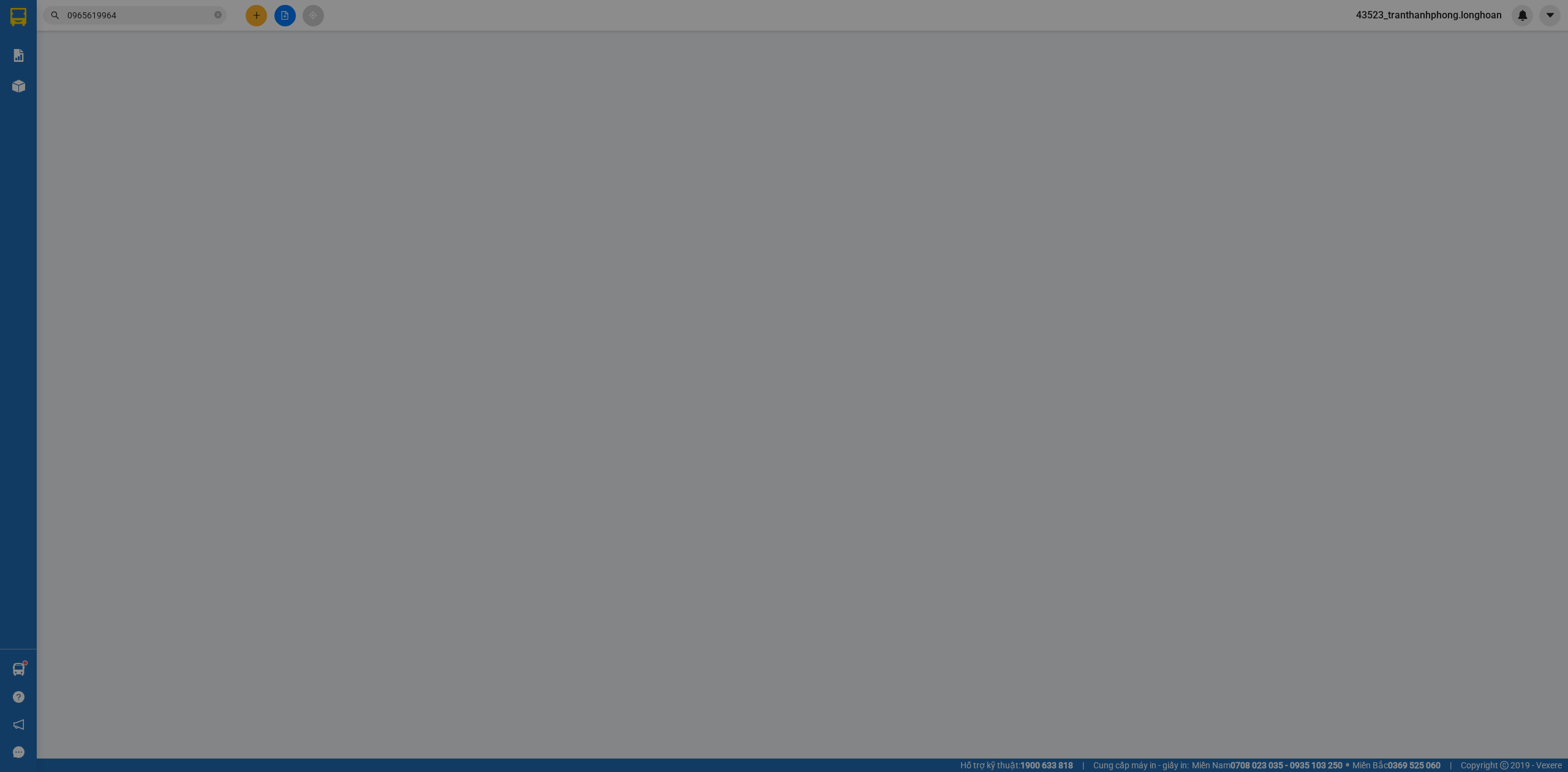
checkbox input "true"
type input "Ngõ 31 Đường Phan Trọng Tuệ, Thanh Trì, Hà Nội"
type input "0"
type input "3.400.000"
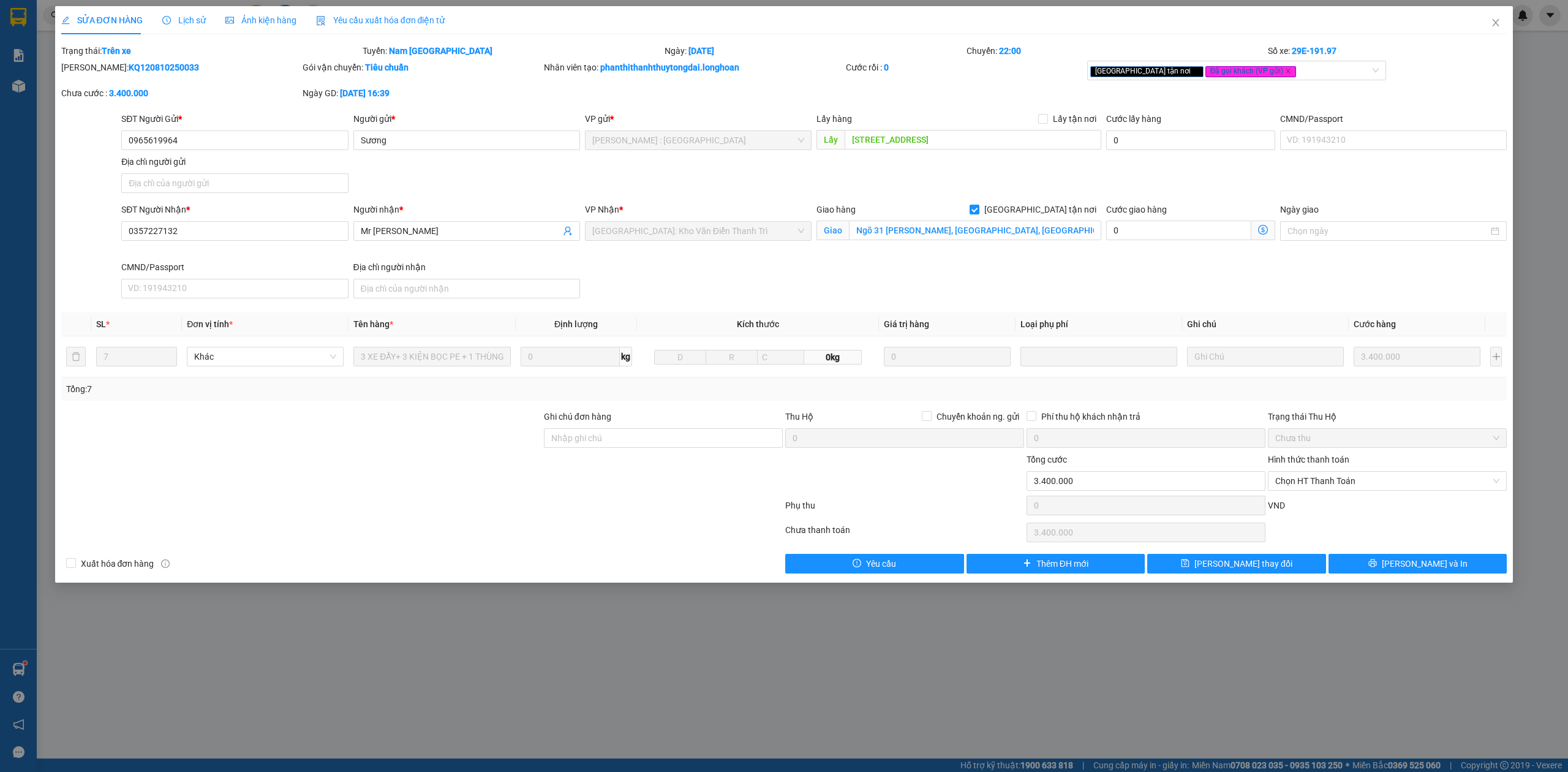
click at [176, 15] on span "Lịch sử" at bounding box center [184, 20] width 43 height 10
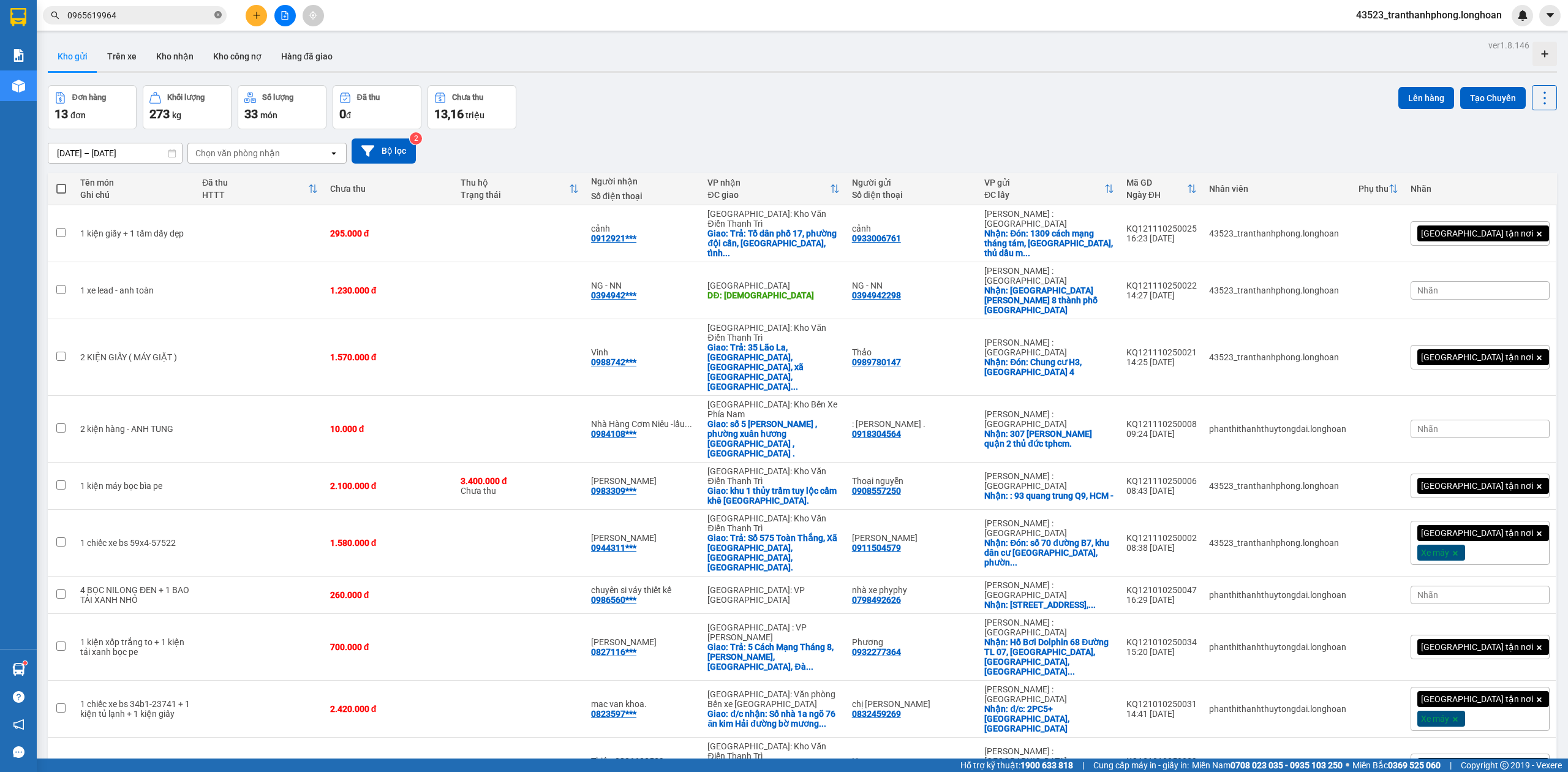
click at [216, 20] on span at bounding box center [217, 16] width 8 height 12
paste input "0965619964"
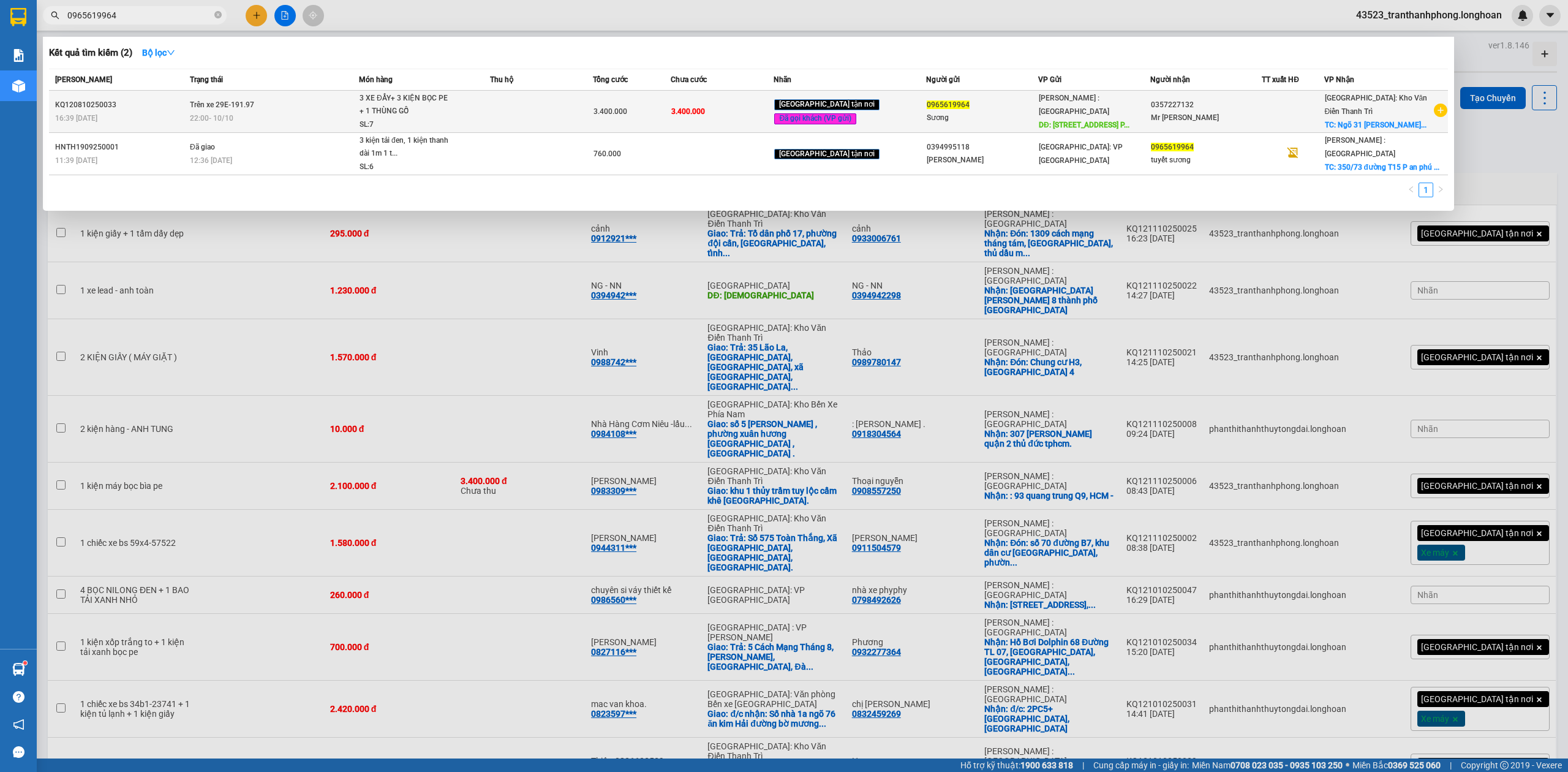
type input "0965619964"
copy div "KQ120810250033"
drag, startPoint x: 55, startPoint y: 108, endPoint x: 118, endPoint y: 113, distance: 63.2
click at [118, 112] on div "KQ120810250033" at bounding box center [120, 105] width 131 height 13
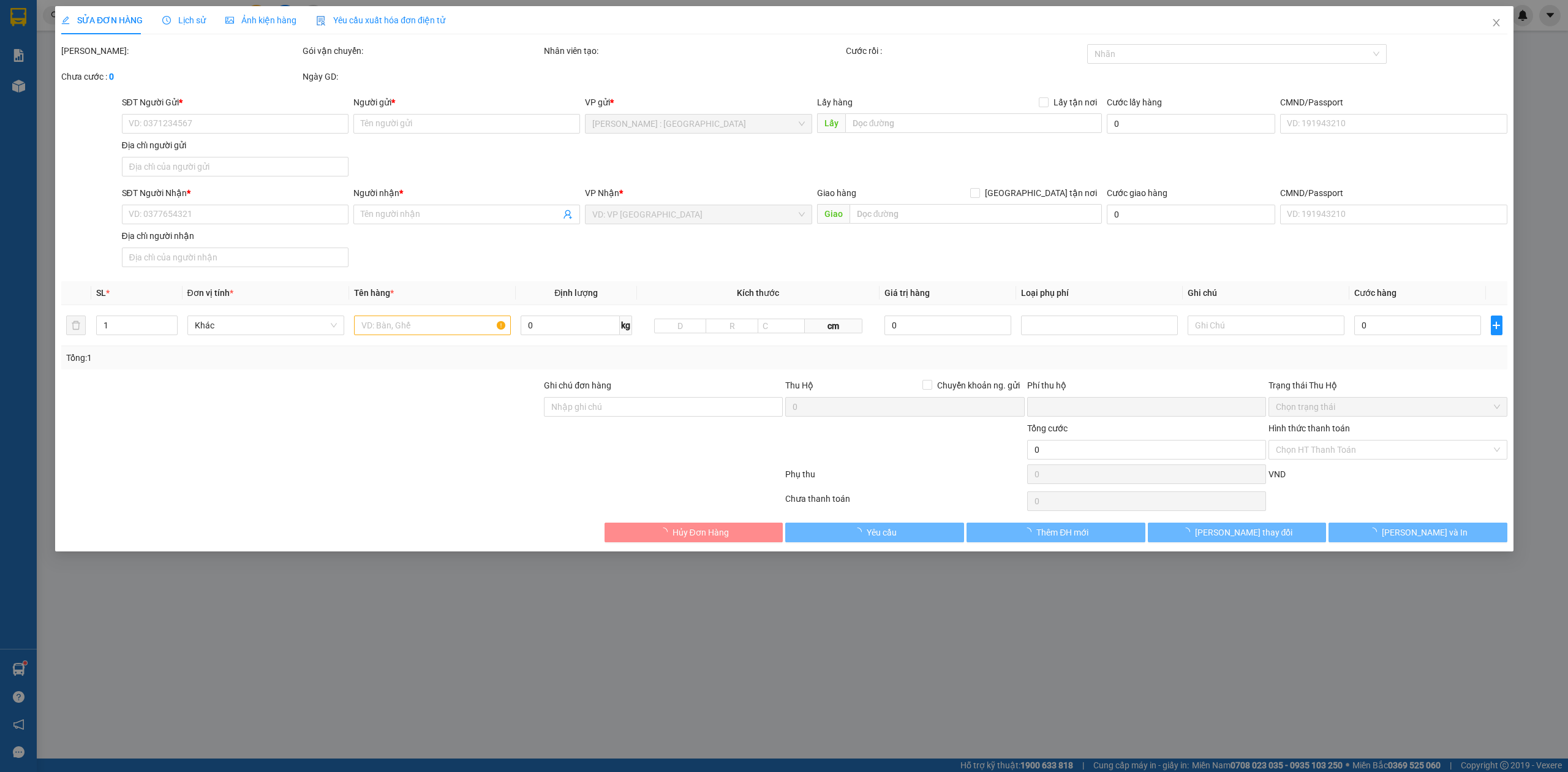
type input "0965619964"
type input "Sương"
type input "350/73 đường T15, phường Phú Đông Quận 12, TP.HCM"
type input "0357227132"
type input "Mr Đức"
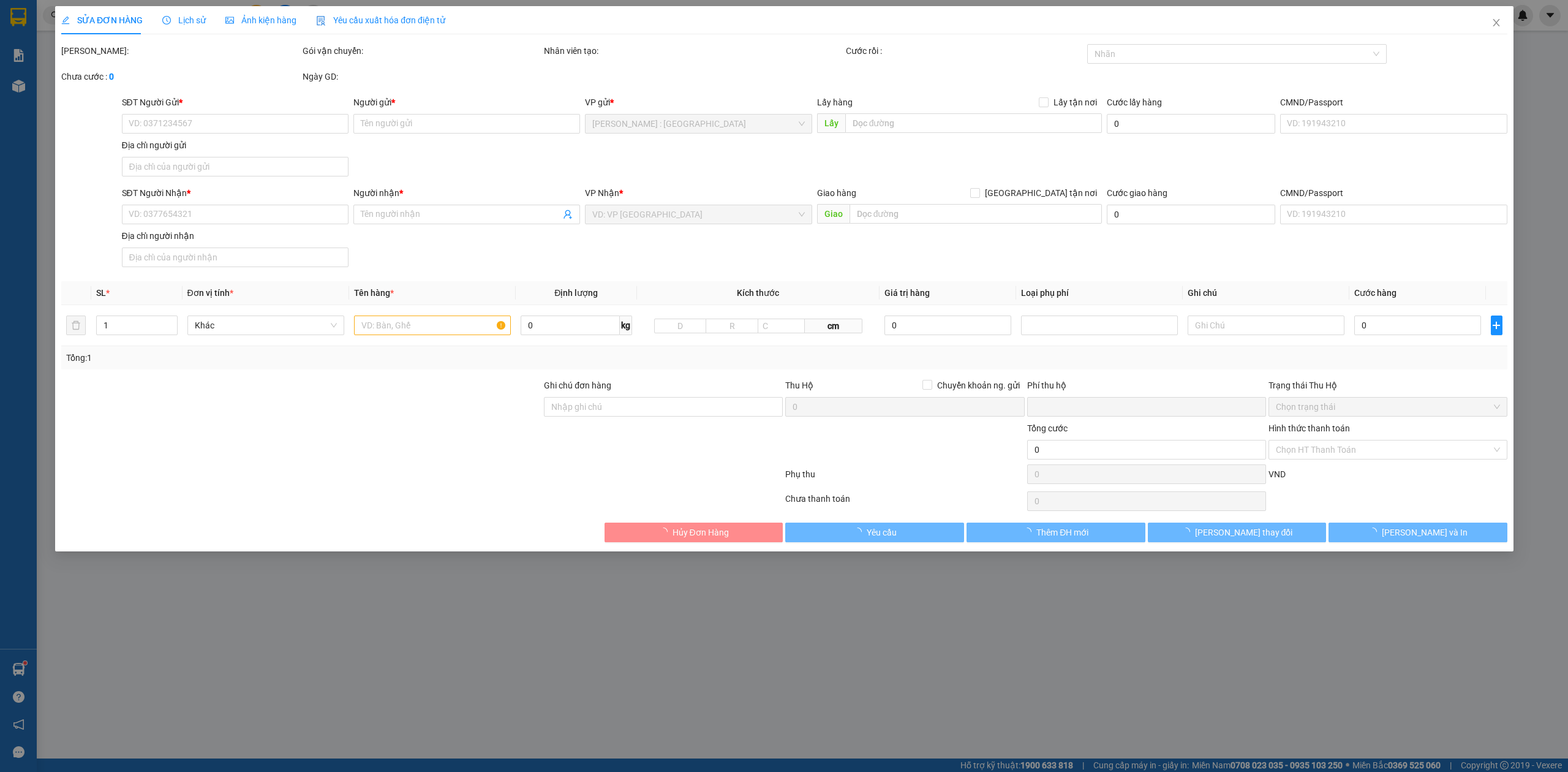
checkbox input "true"
type input "Ngõ 31 Đường Phan Trọng Tuệ, Thanh Trì, Hà Nội"
type input "0"
type input "3.400.000"
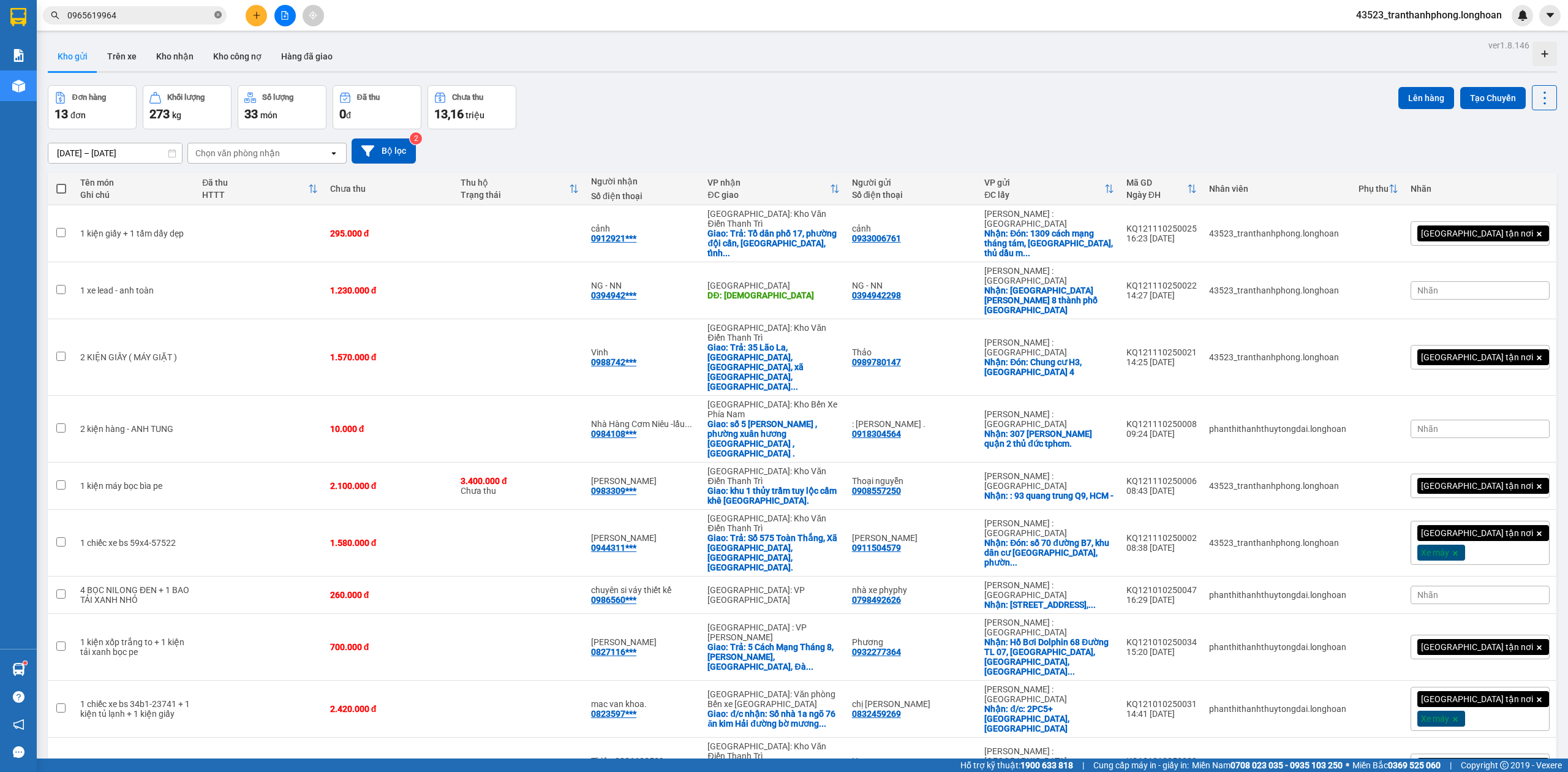
click at [219, 15] on icon "close-circle" at bounding box center [217, 14] width 8 height 8
paste input "0903.109.052"
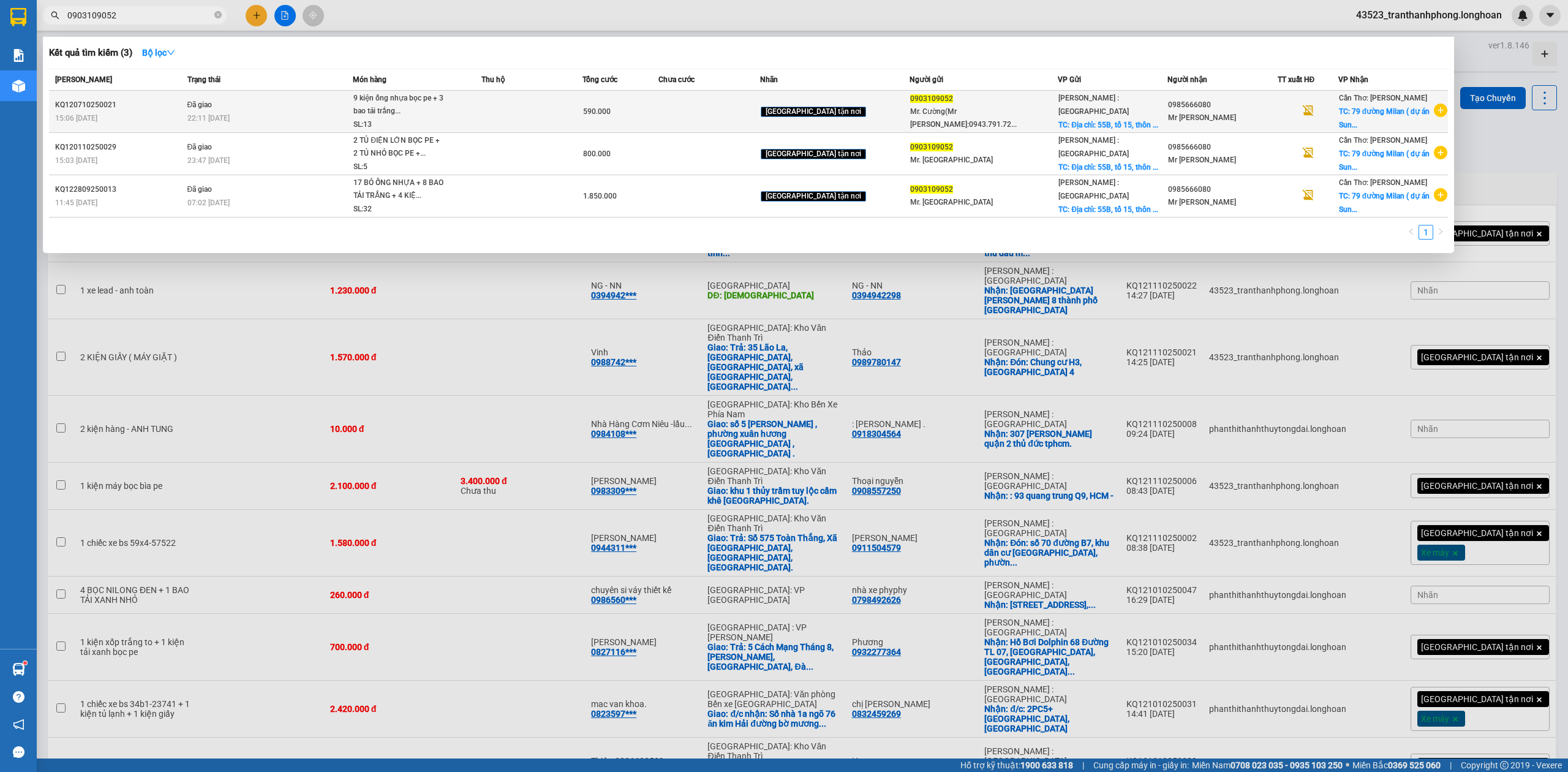
type input "0903109052"
copy div "KQ120710250021"
drag, startPoint x: 54, startPoint y: 106, endPoint x: 125, endPoint y: 110, distance: 71.1
click at [125, 110] on td "KQ120710250021 15:06 - 07/10" at bounding box center [117, 112] width 135 height 42
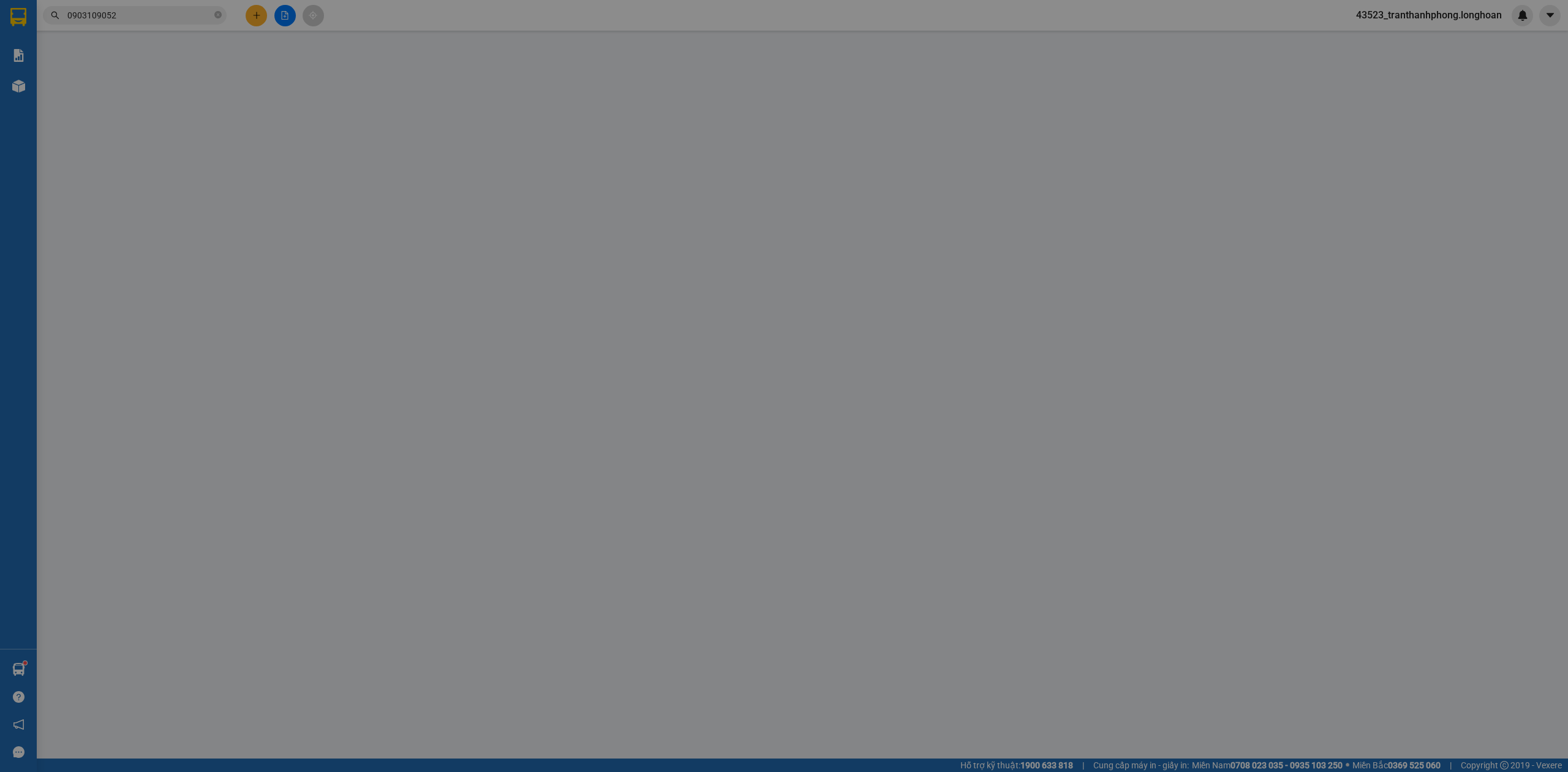
type input "0903109052"
type input "Mr. Cường(Mr Phước:0943.791.724)"
checkbox input "true"
type input "Địa chỉ: 55B, tổ 15, thôn Phước Tấn, xã Tân Hòa, thị xã Phú Mỹ, tỉnh Bà Rịa Vũn…"
type input "0985666080"
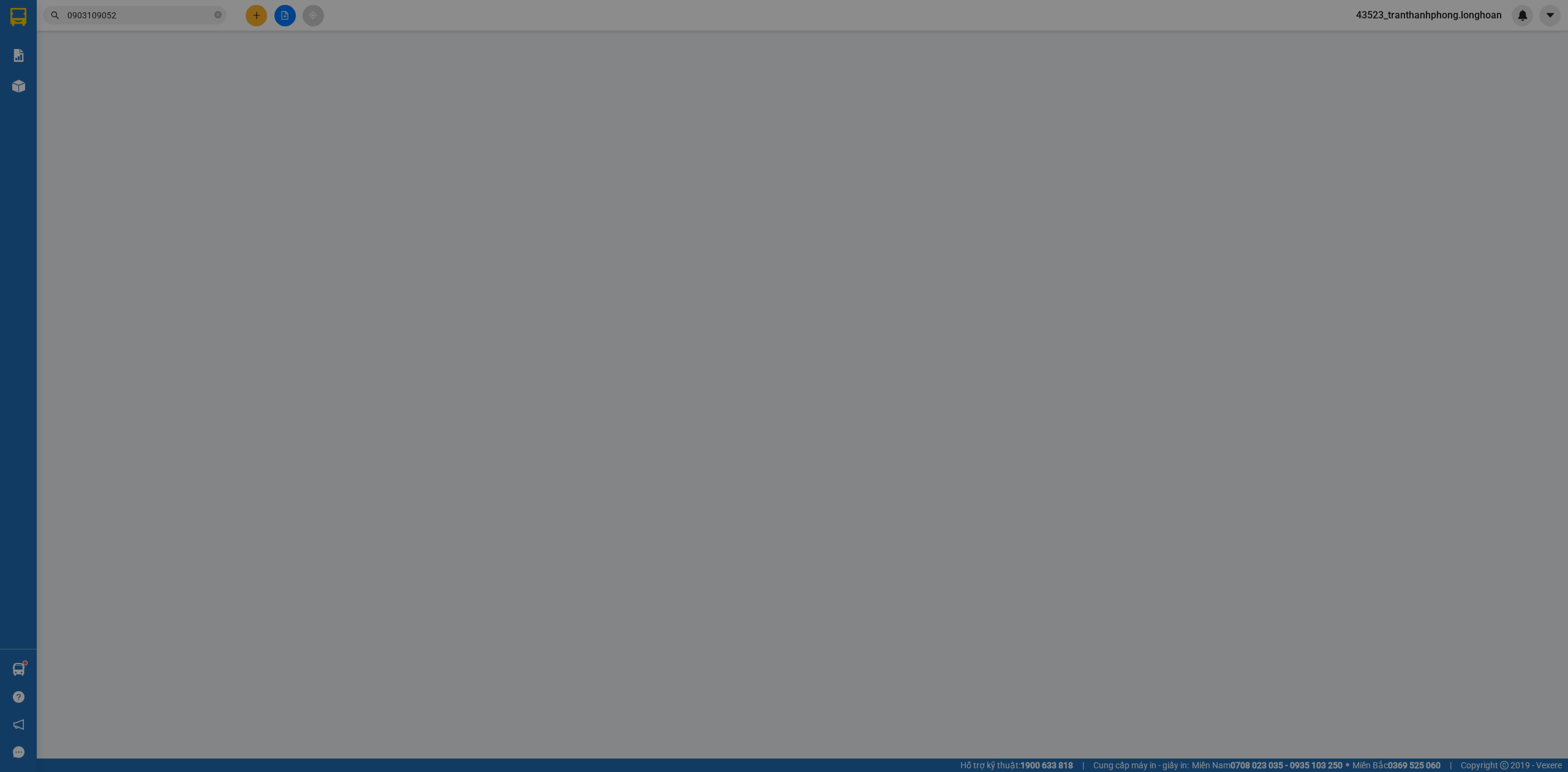
type input "Mr Trường"
checkbox input "true"
type input "79 đường Milan ( dự án Sun Troppical Ballroom) PHÚ QUỐC"
type input "0"
type input "590.000"
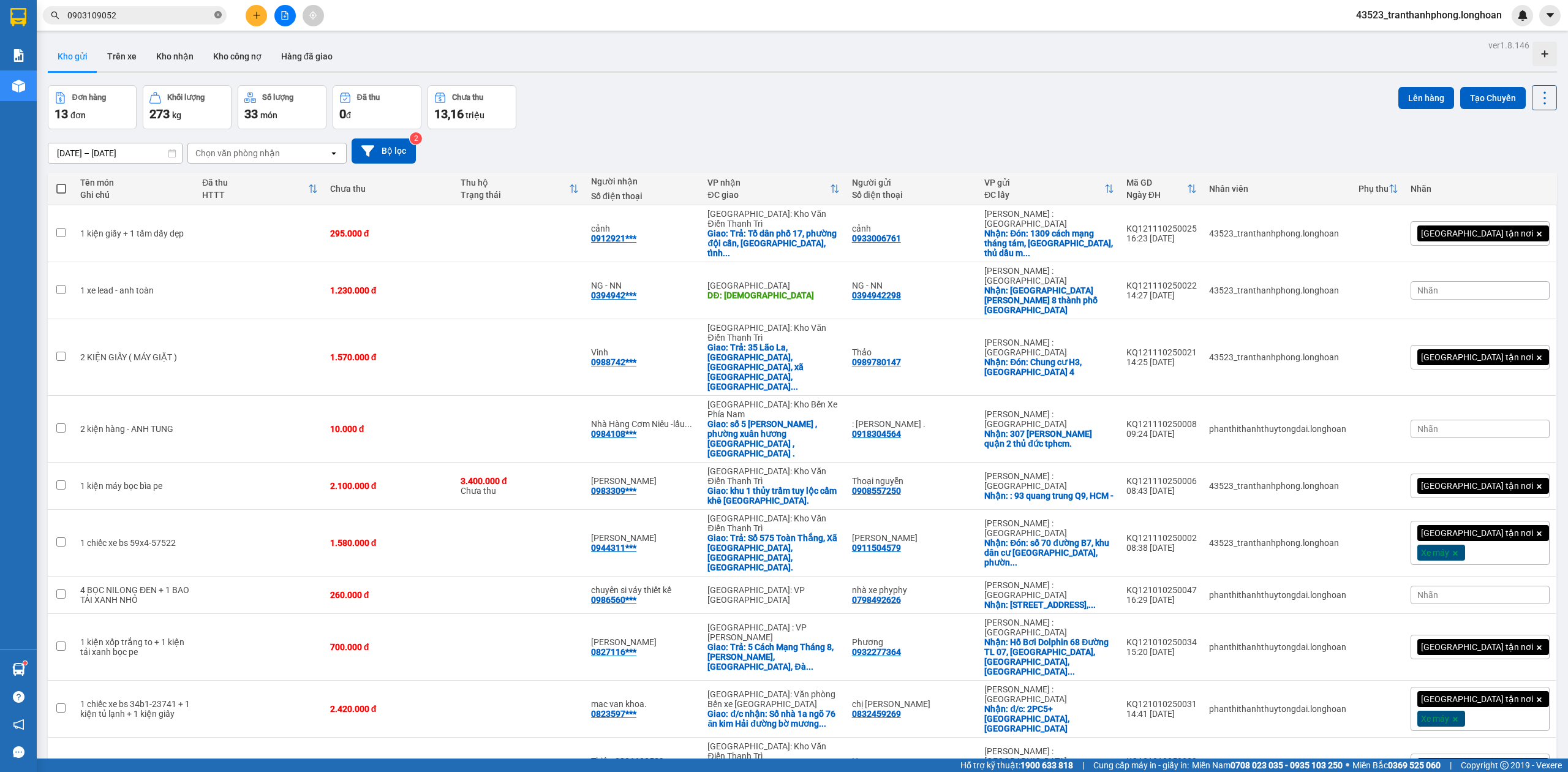
click at [219, 17] on icon "close-circle" at bounding box center [217, 14] width 8 height 8
paste input "0901 472 046"
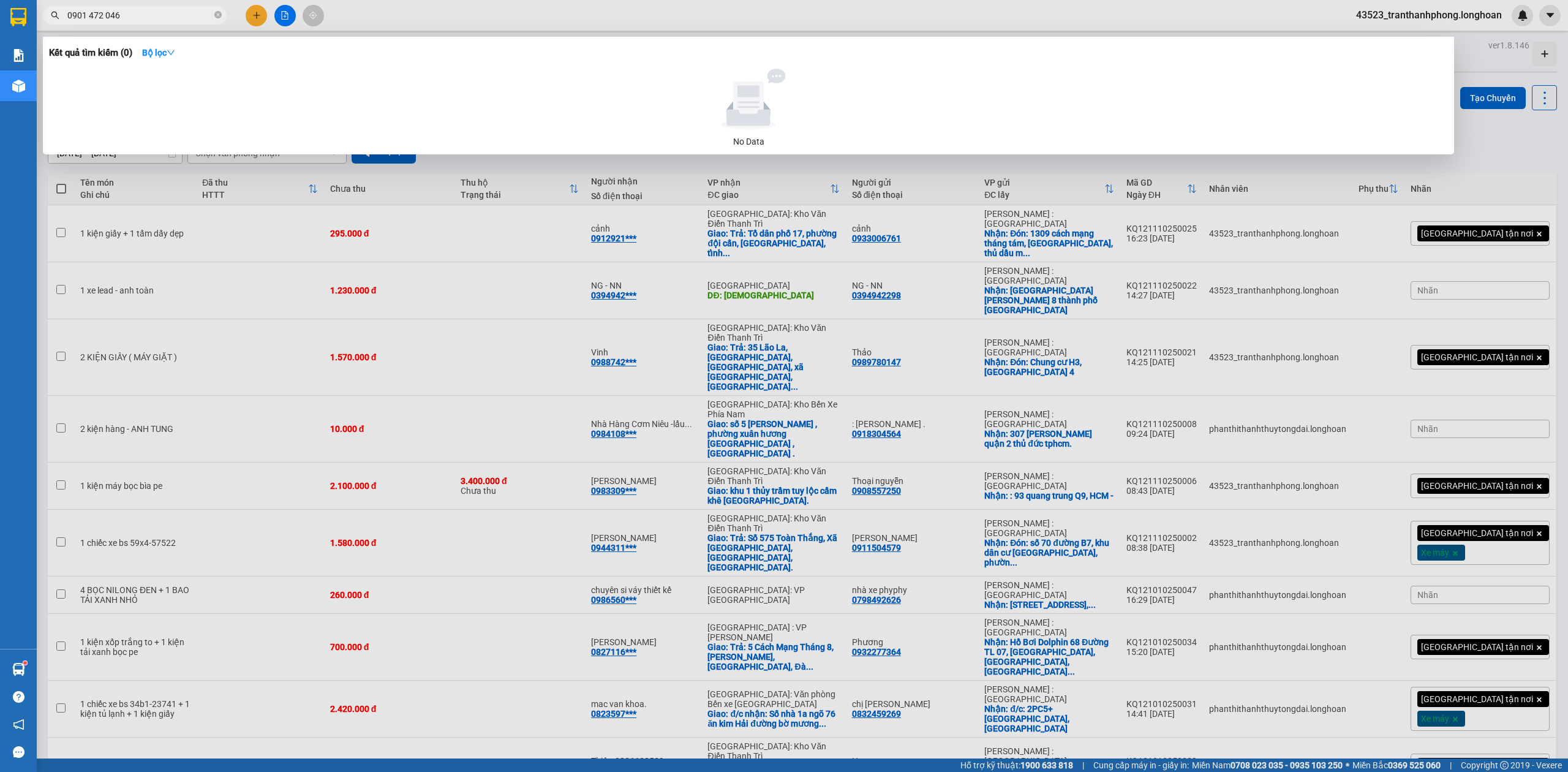
click at [104, 10] on input "0901 472 046" at bounding box center [140, 15] width 145 height 14
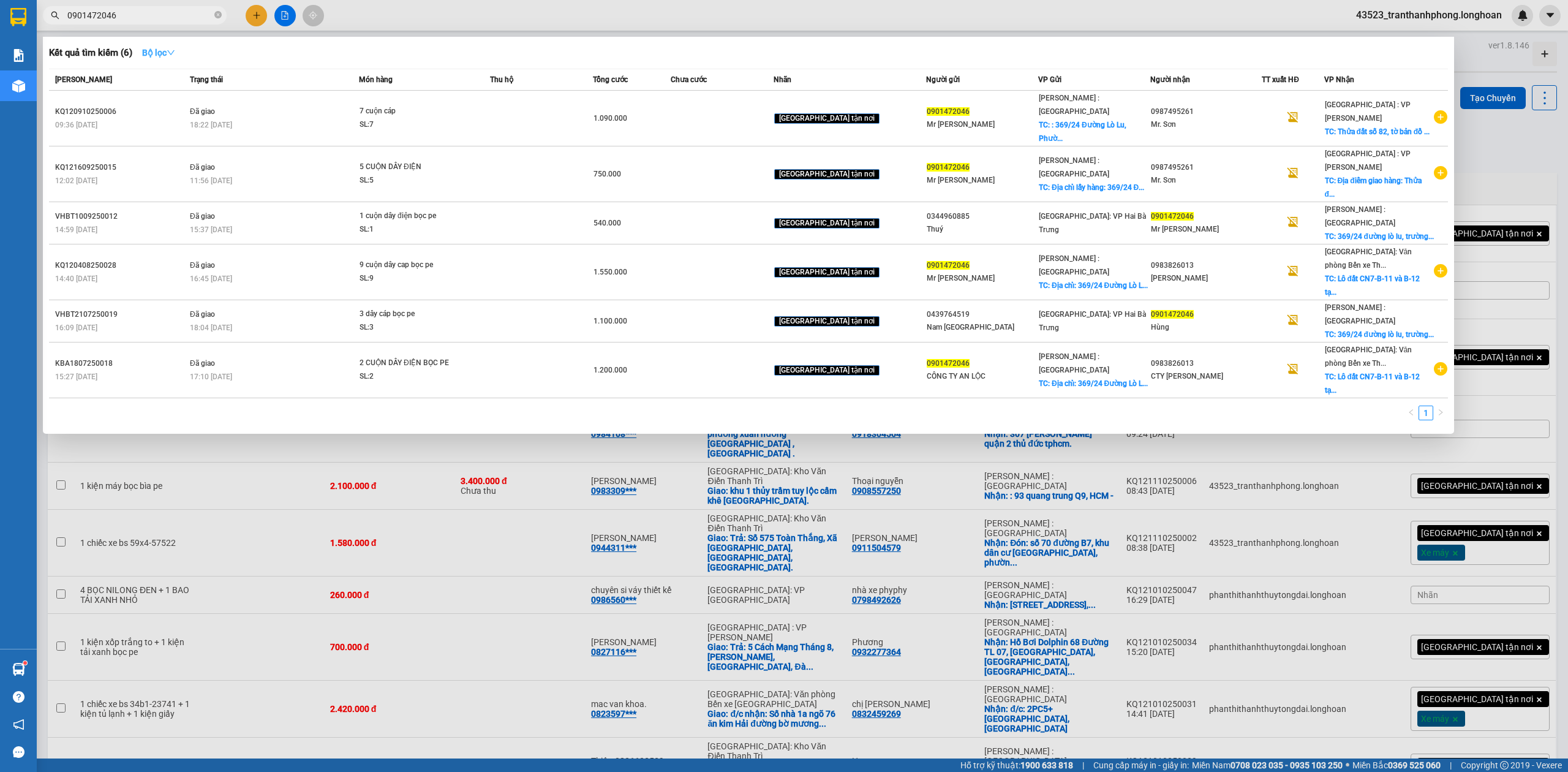
type input "0901472046"
click at [172, 44] on button "Bộ lọc" at bounding box center [158, 52] width 52 height 19
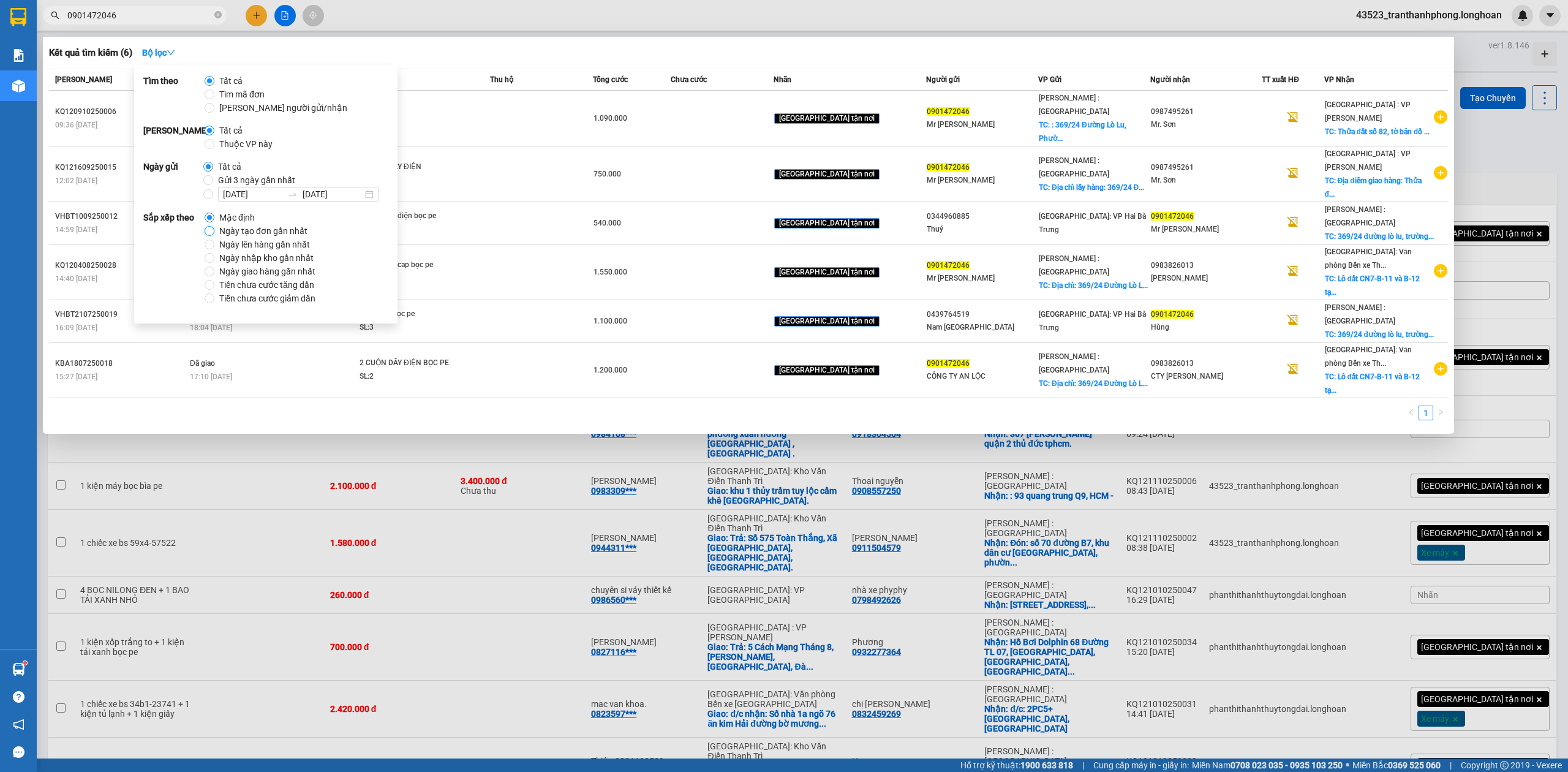
click at [212, 229] on input "Ngày tạo đơn gần nhất" at bounding box center [210, 231] width 10 height 10
radio input "true"
radio input "false"
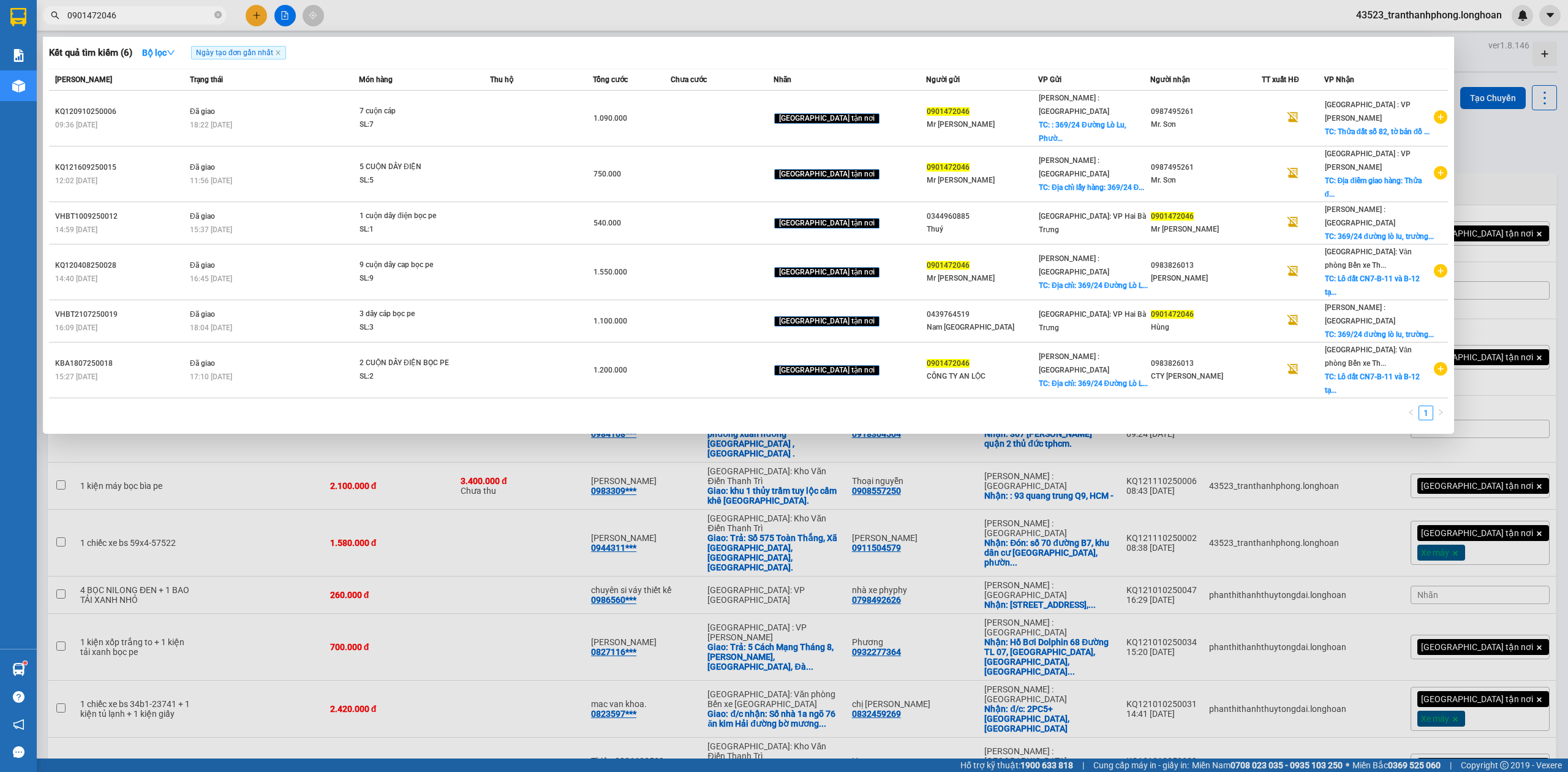
click at [439, 35] on div at bounding box center [784, 386] width 1568 height 772
click at [137, 22] on span "0901472046" at bounding box center [135, 15] width 184 height 19
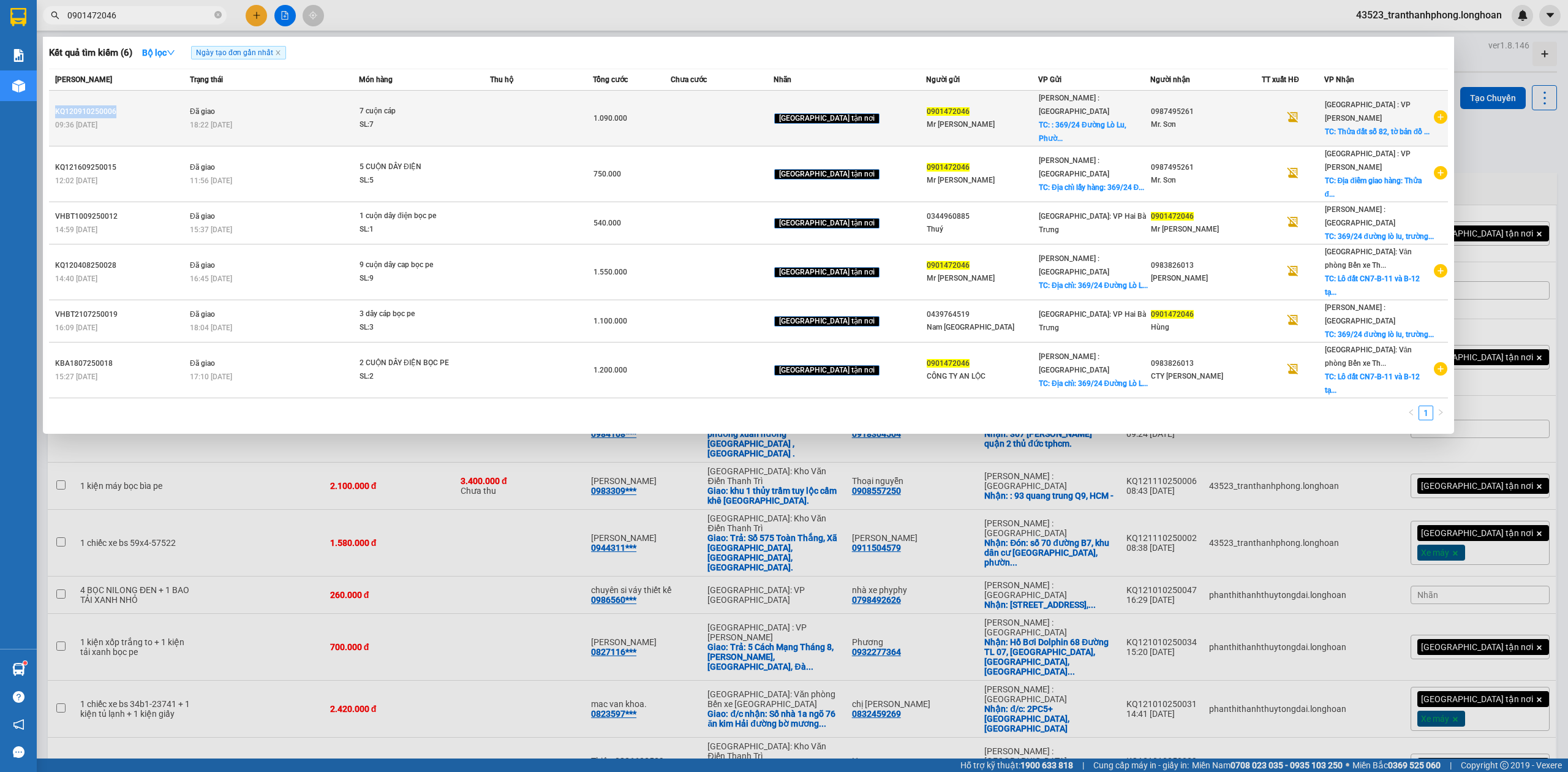
copy div "KQ120910250006"
drag, startPoint x: 55, startPoint y: 108, endPoint x: 121, endPoint y: 104, distance: 66.1
click at [121, 105] on div "KQ120910250006" at bounding box center [120, 111] width 131 height 13
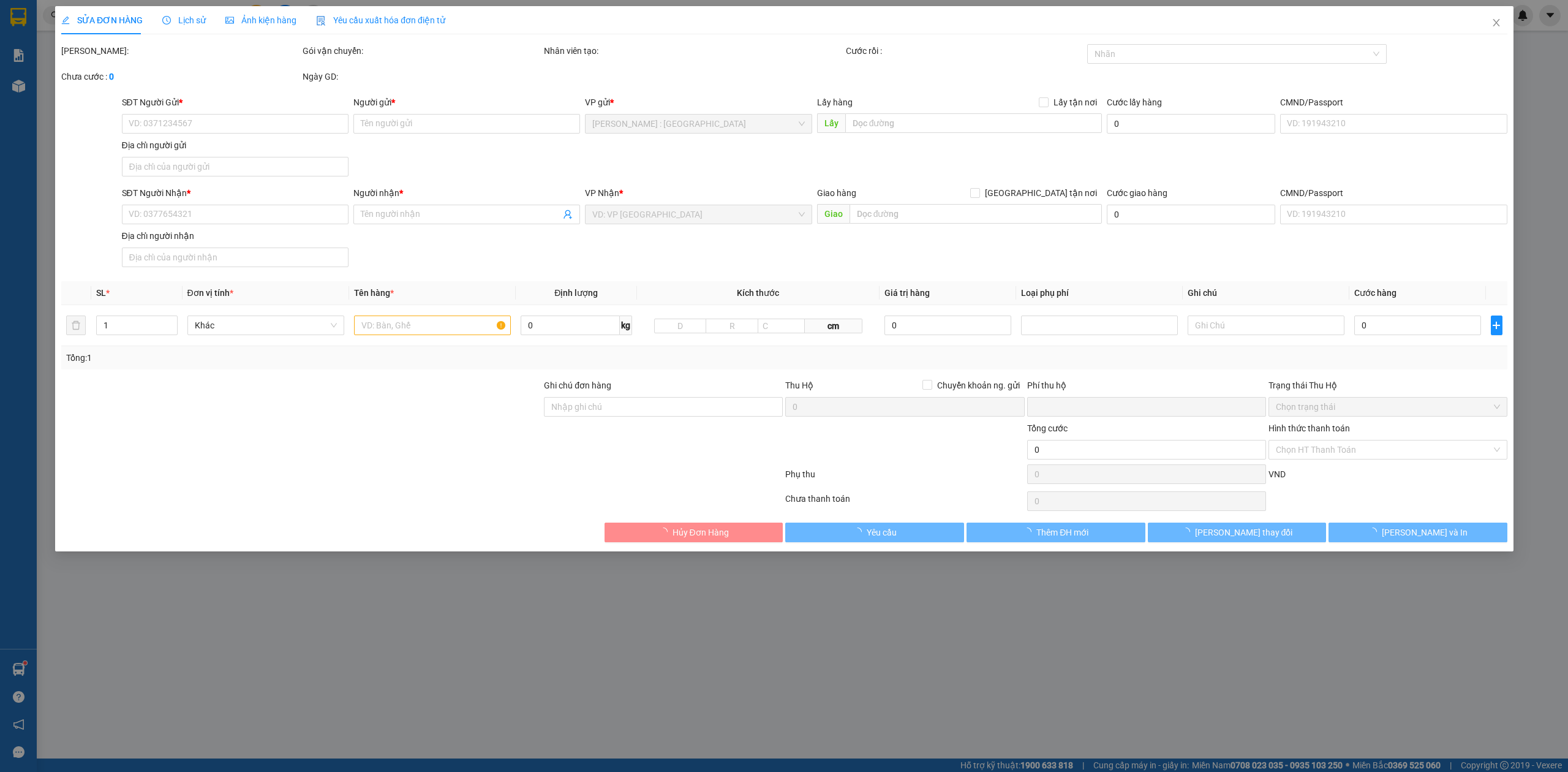
type input "0901472046"
type input "Mr [PERSON_NAME]"
checkbox input "true"
type input ": 369/24 [GEOGRAPHIC_DATA], [GEOGRAPHIC_DATA], [GEOGRAPHIC_DATA], [GEOGRAPHIC_D…"
type input "100.000"
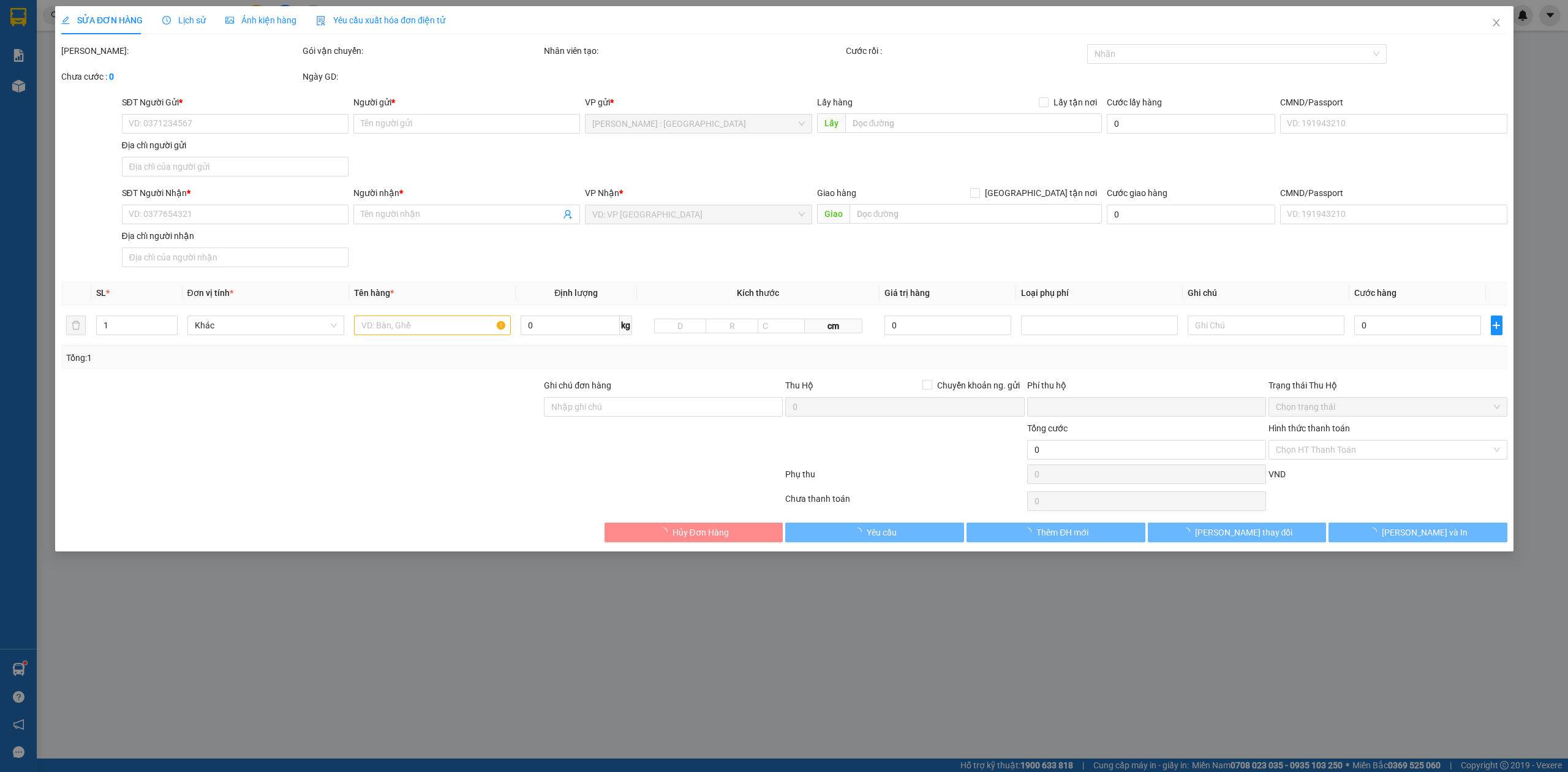
type input "0987495261"
type input "Mr. Sơn"
checkbox input "true"
type input "Thửa đất số 82, tờ bản đồ số 07, khu A1-1, khu dân cư, khách sạn, căn hộ và thư…"
type input "0"
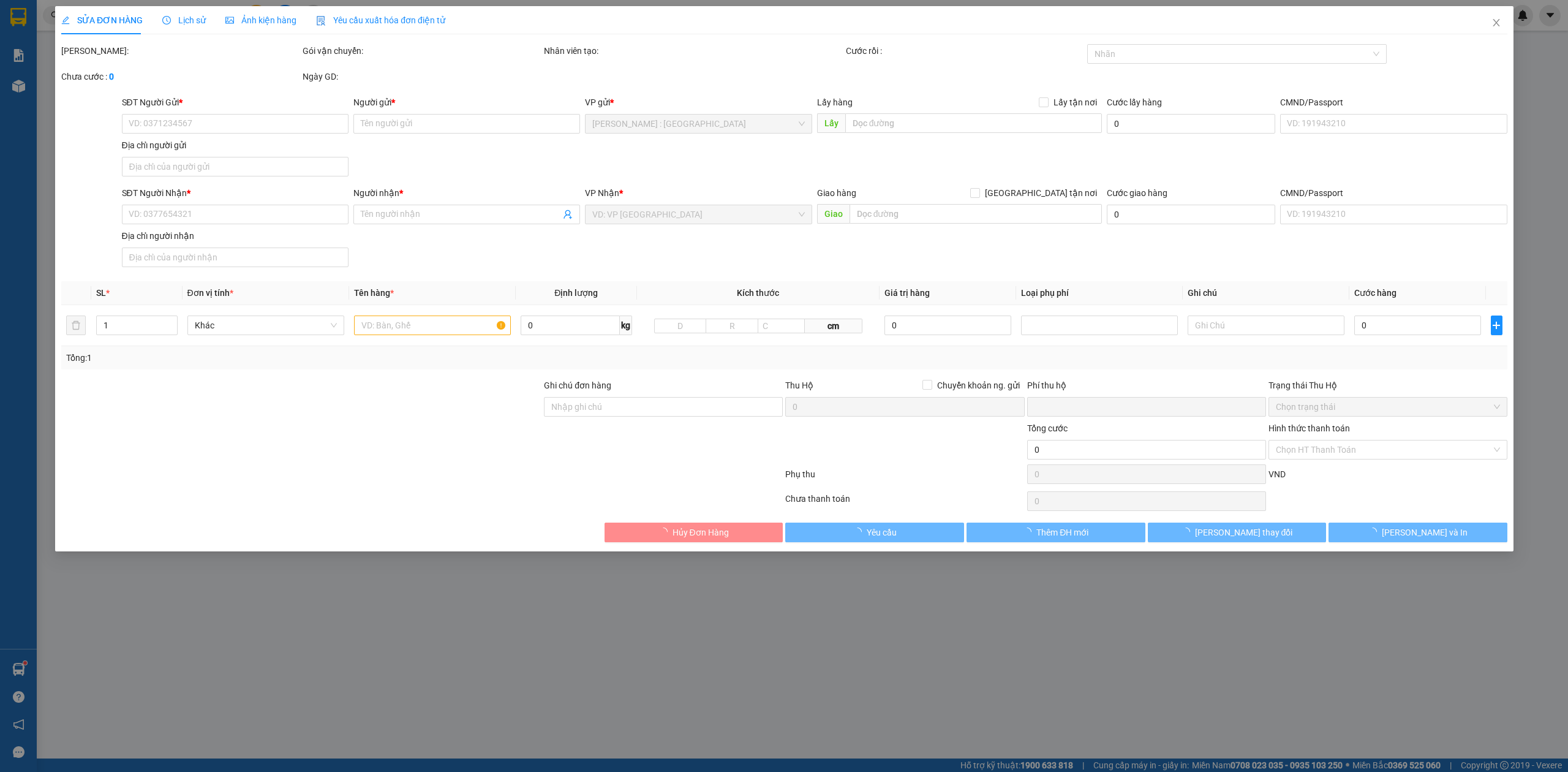
type input "1.090.000"
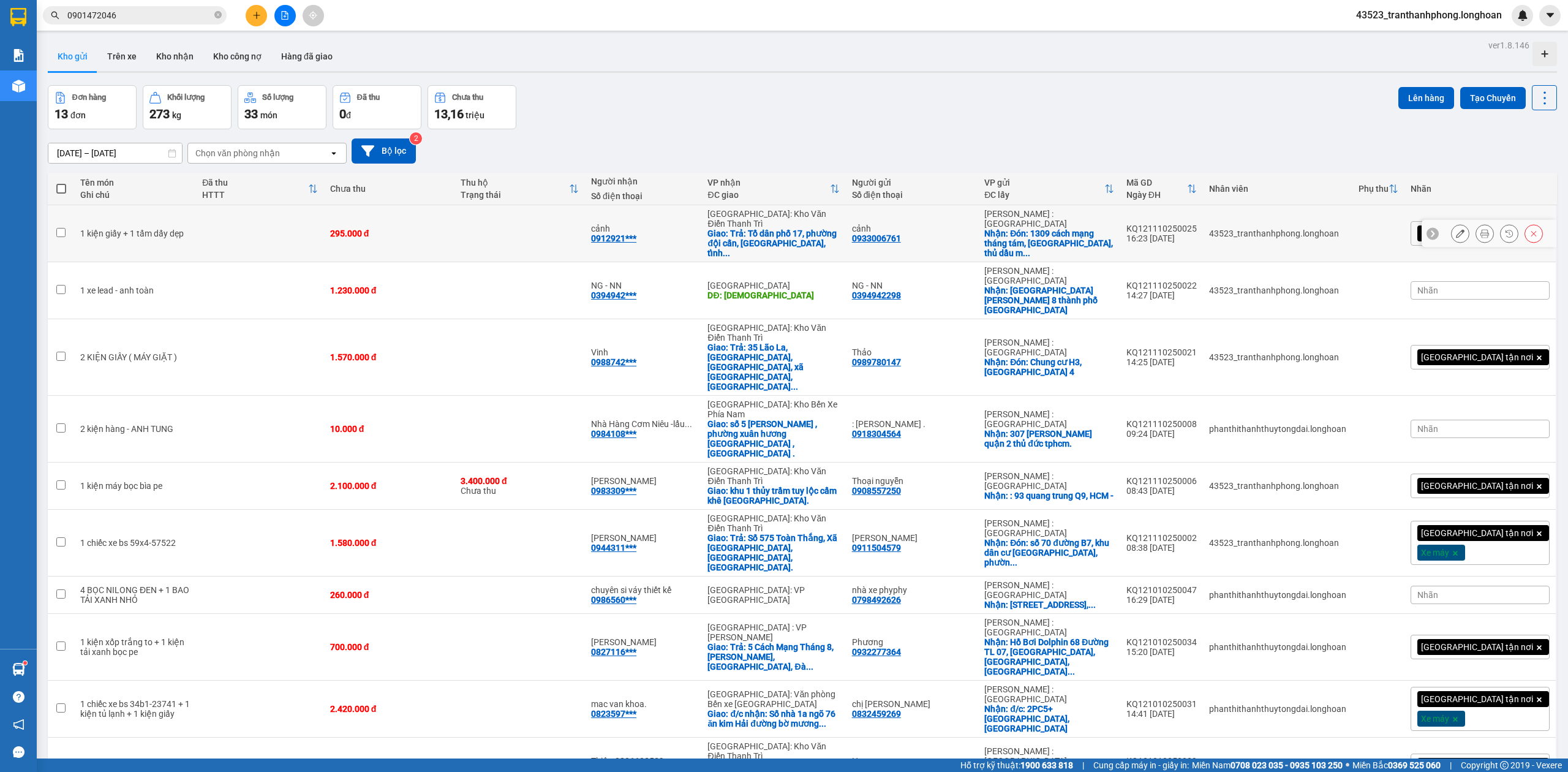
click at [389, 246] on td "295.000 đ" at bounding box center [389, 233] width 130 height 57
checkbox input "true"
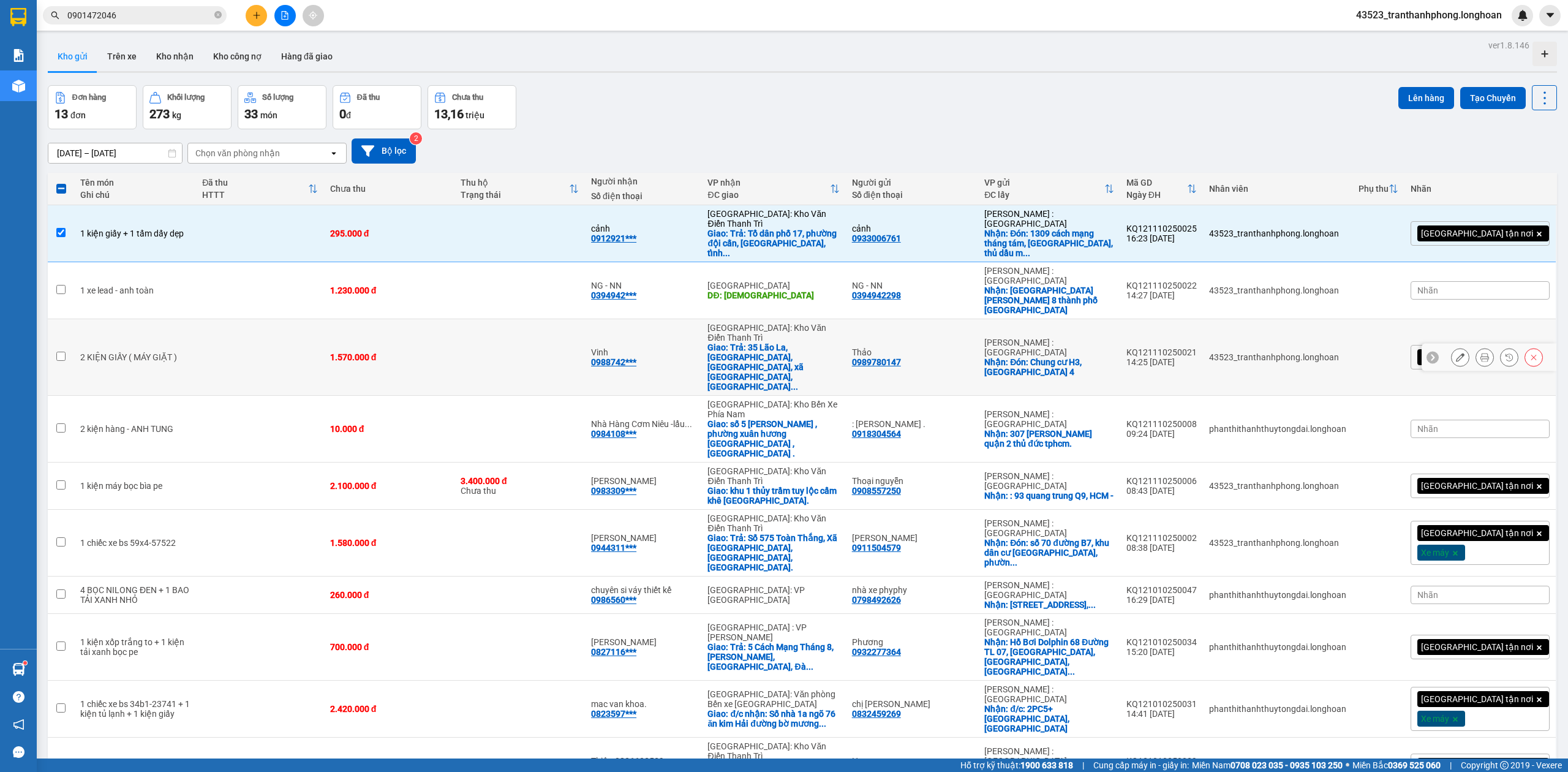
drag, startPoint x: 391, startPoint y: 310, endPoint x: 388, endPoint y: 320, distance: 10.4
click at [391, 352] on div "1.570.000 đ" at bounding box center [389, 357] width 118 height 10
checkbox input "true"
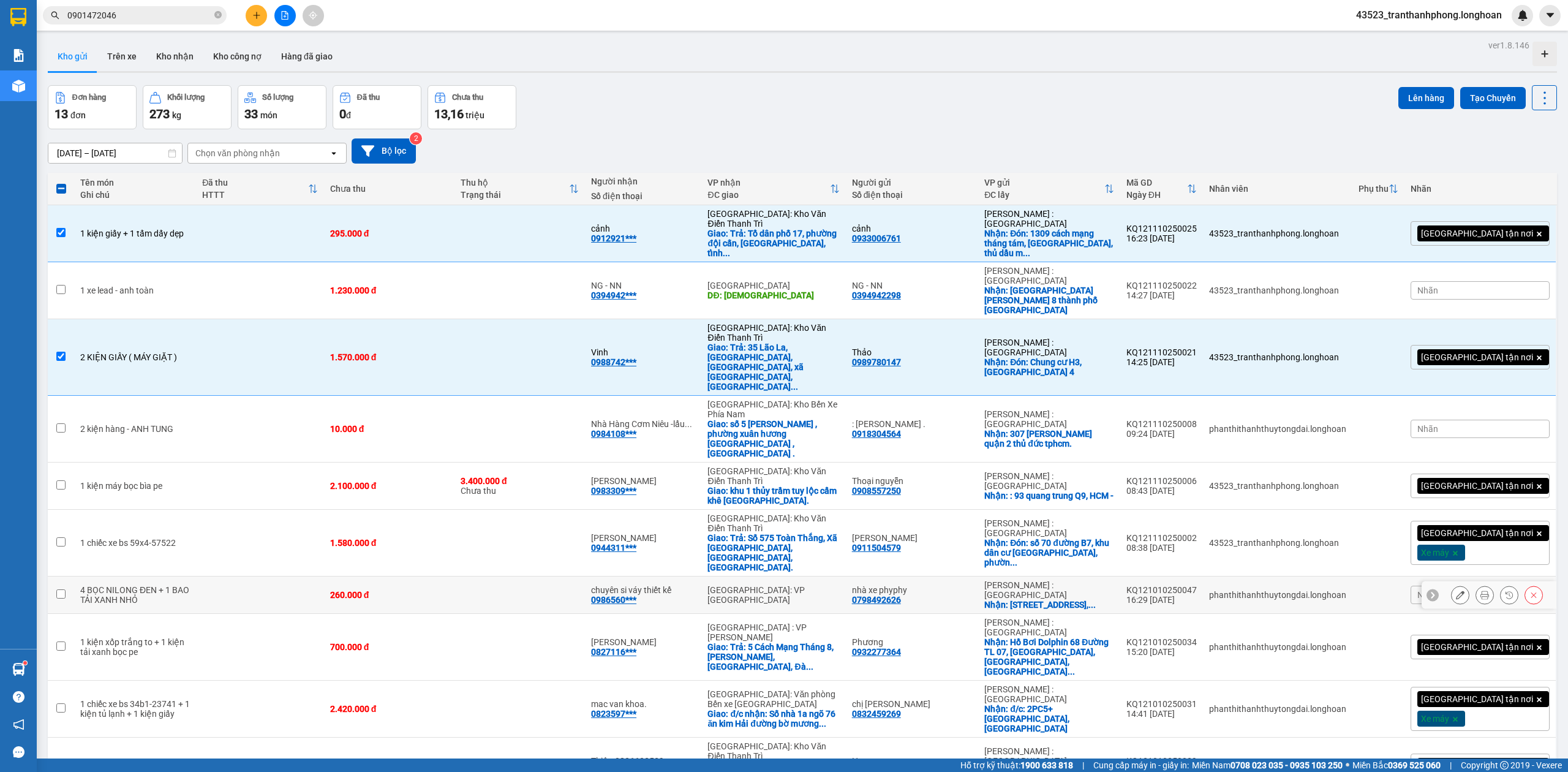
click at [294, 576] on td at bounding box center [260, 595] width 128 height 37
checkbox input "true"
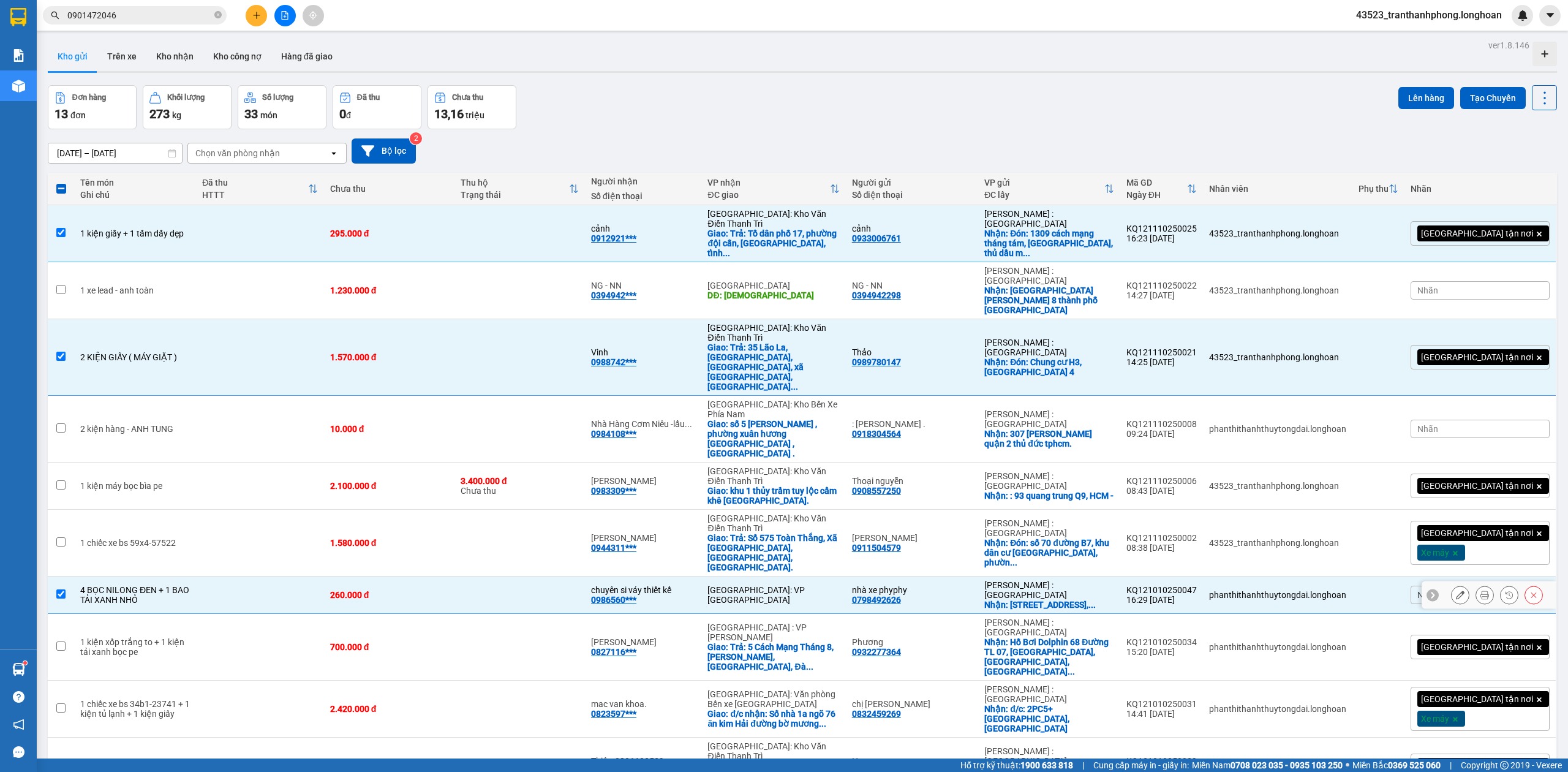
scroll to position [57, 0]
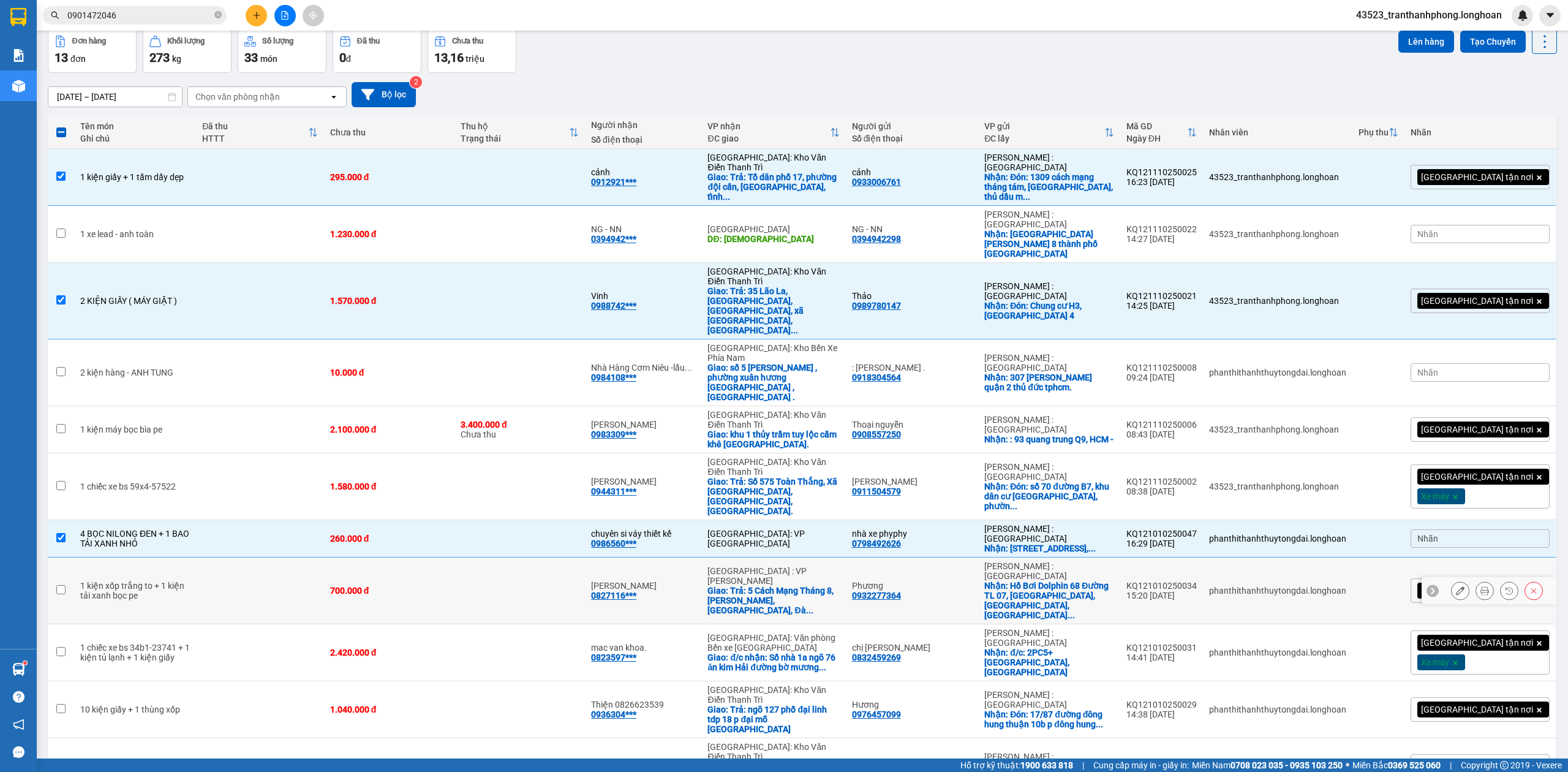
click at [235, 558] on td at bounding box center [260, 591] width 128 height 67
checkbox input "true"
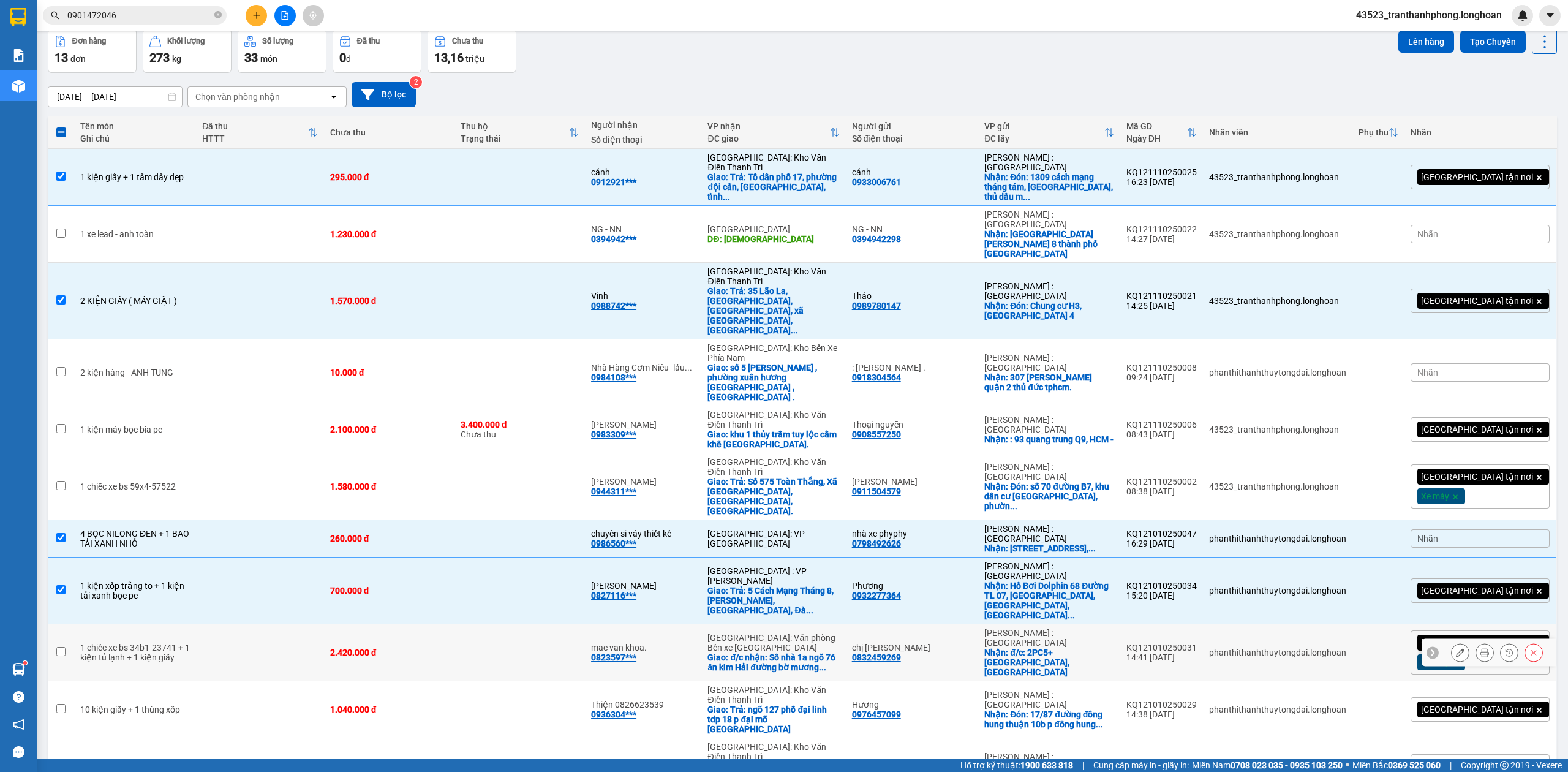
click at [196, 625] on td "1 chiếc xe bs 34b1-23741 + 1 kiện tủ lạnh + 1 kiện giấy" at bounding box center [135, 653] width 122 height 57
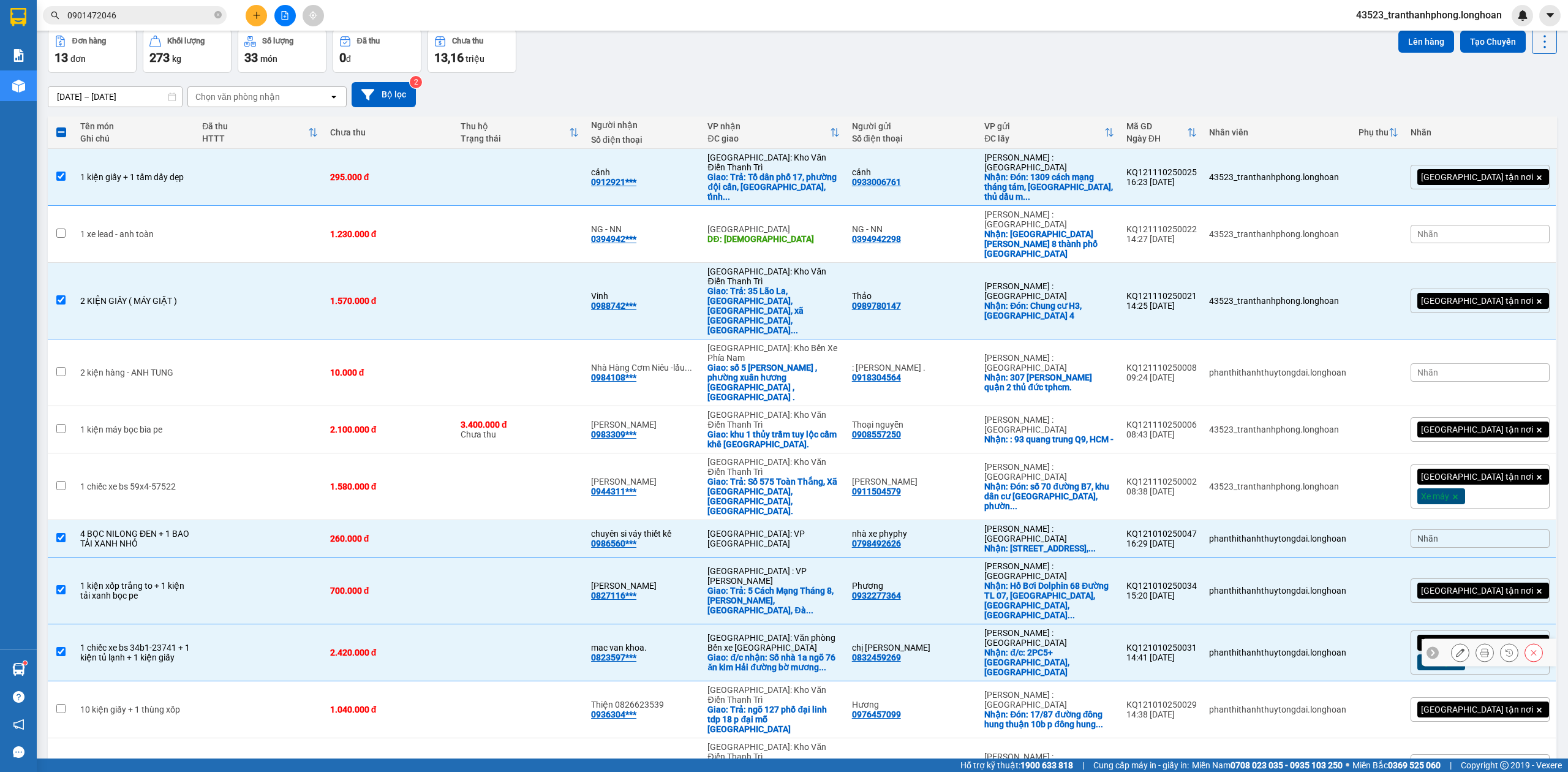
click at [209, 625] on td at bounding box center [260, 653] width 128 height 57
checkbox input "false"
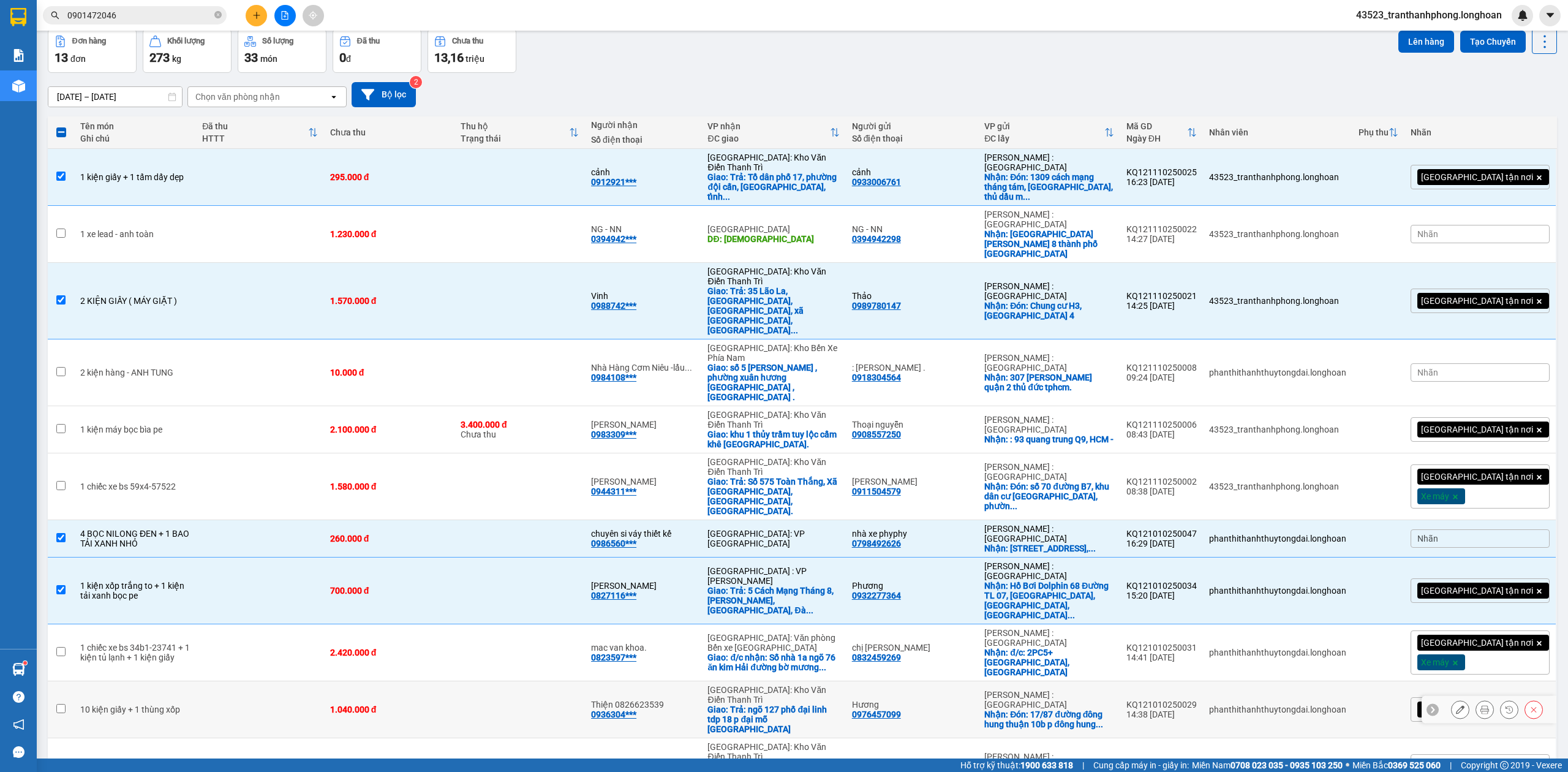
click at [196, 681] on td "10 kiện giấy + 1 thùng xốp" at bounding box center [135, 709] width 122 height 57
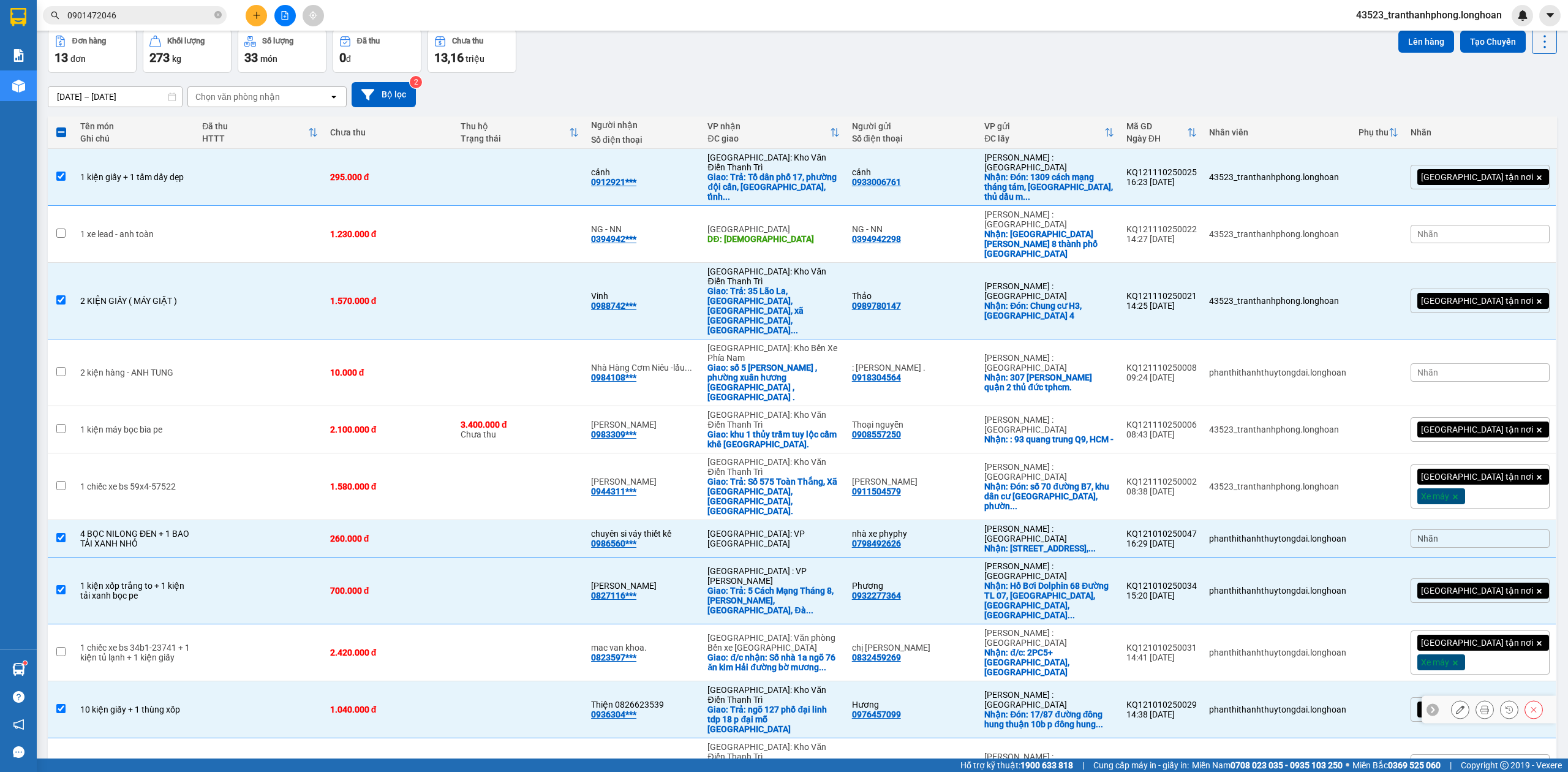
checkbox input "true"
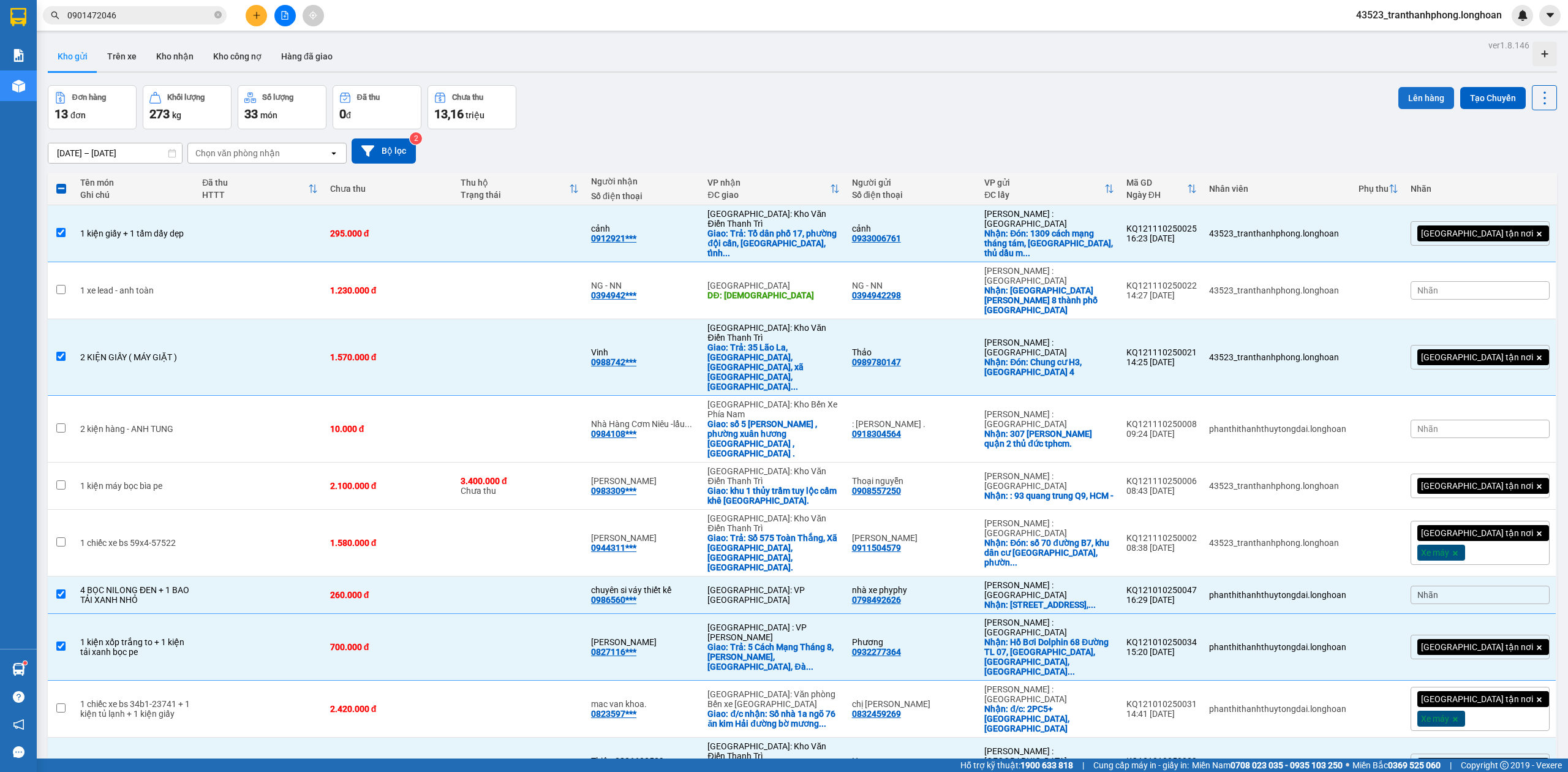
click at [1405, 101] on button "Lên hàng" at bounding box center [1426, 98] width 56 height 22
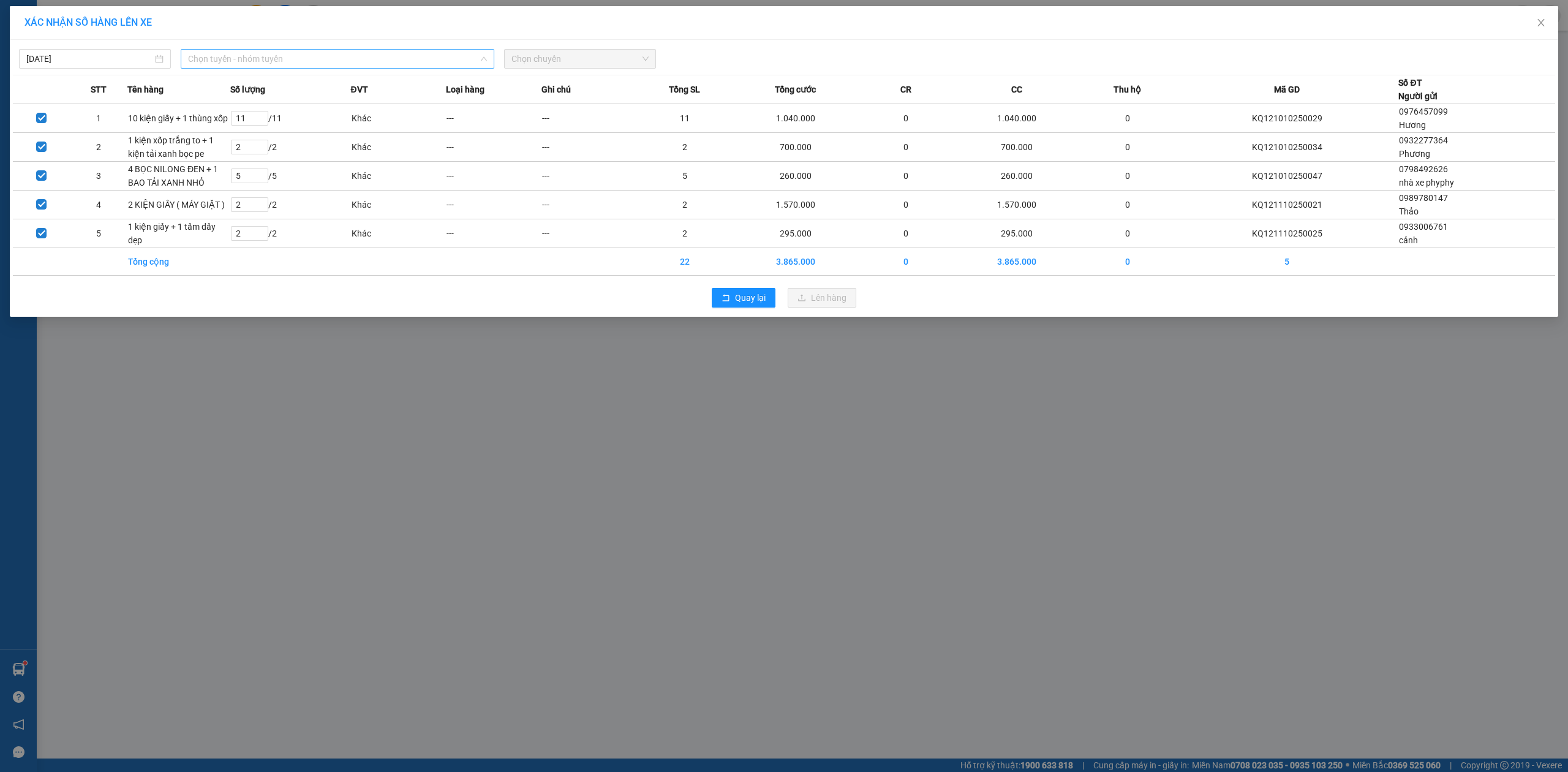
click at [261, 57] on span "Chọn tuyến - nhóm tuyến" at bounding box center [337, 59] width 299 height 19
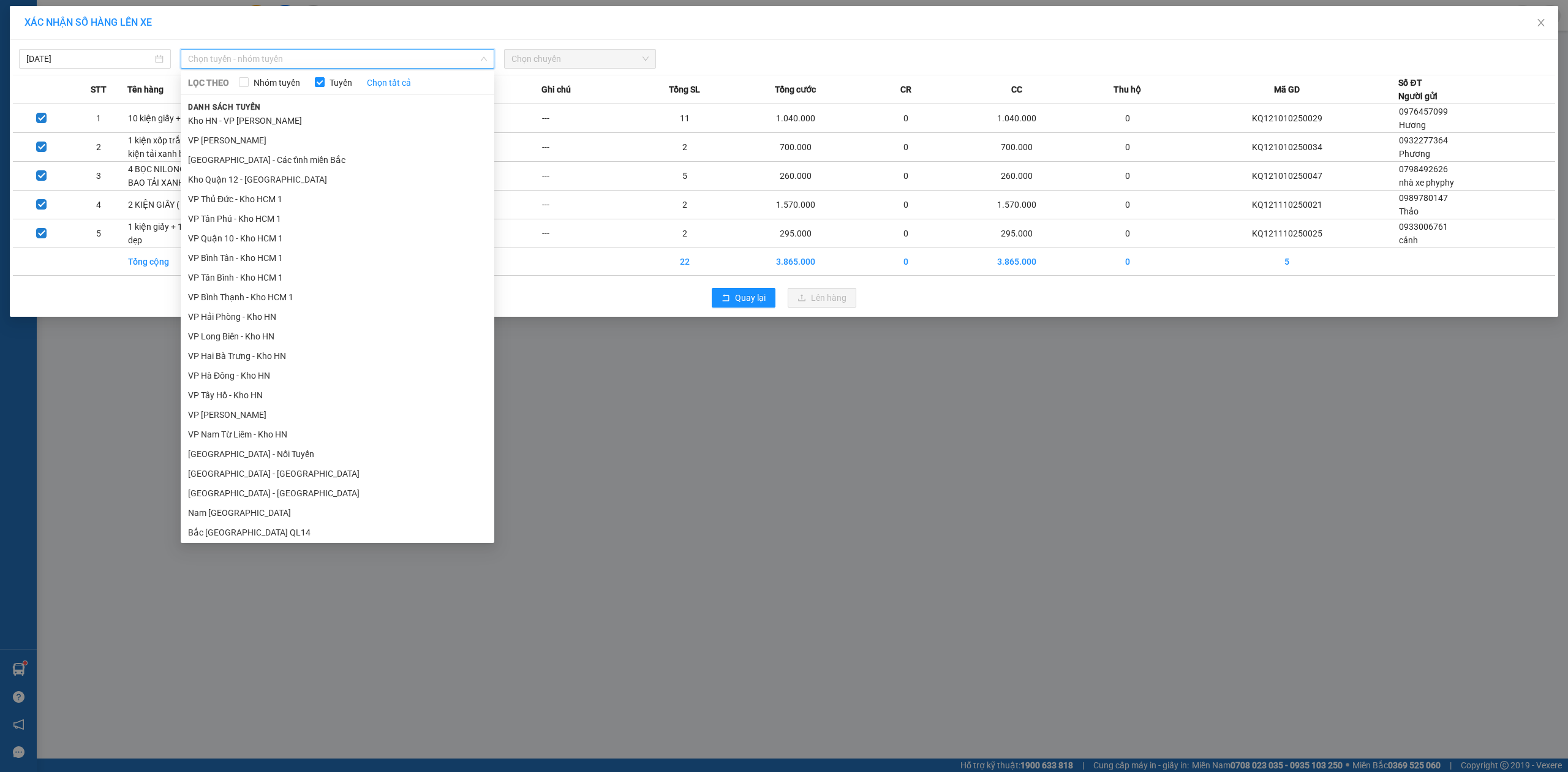
scroll to position [575, 0]
click at [201, 435] on li "Nam [GEOGRAPHIC_DATA]" at bounding box center [338, 430] width 314 height 19
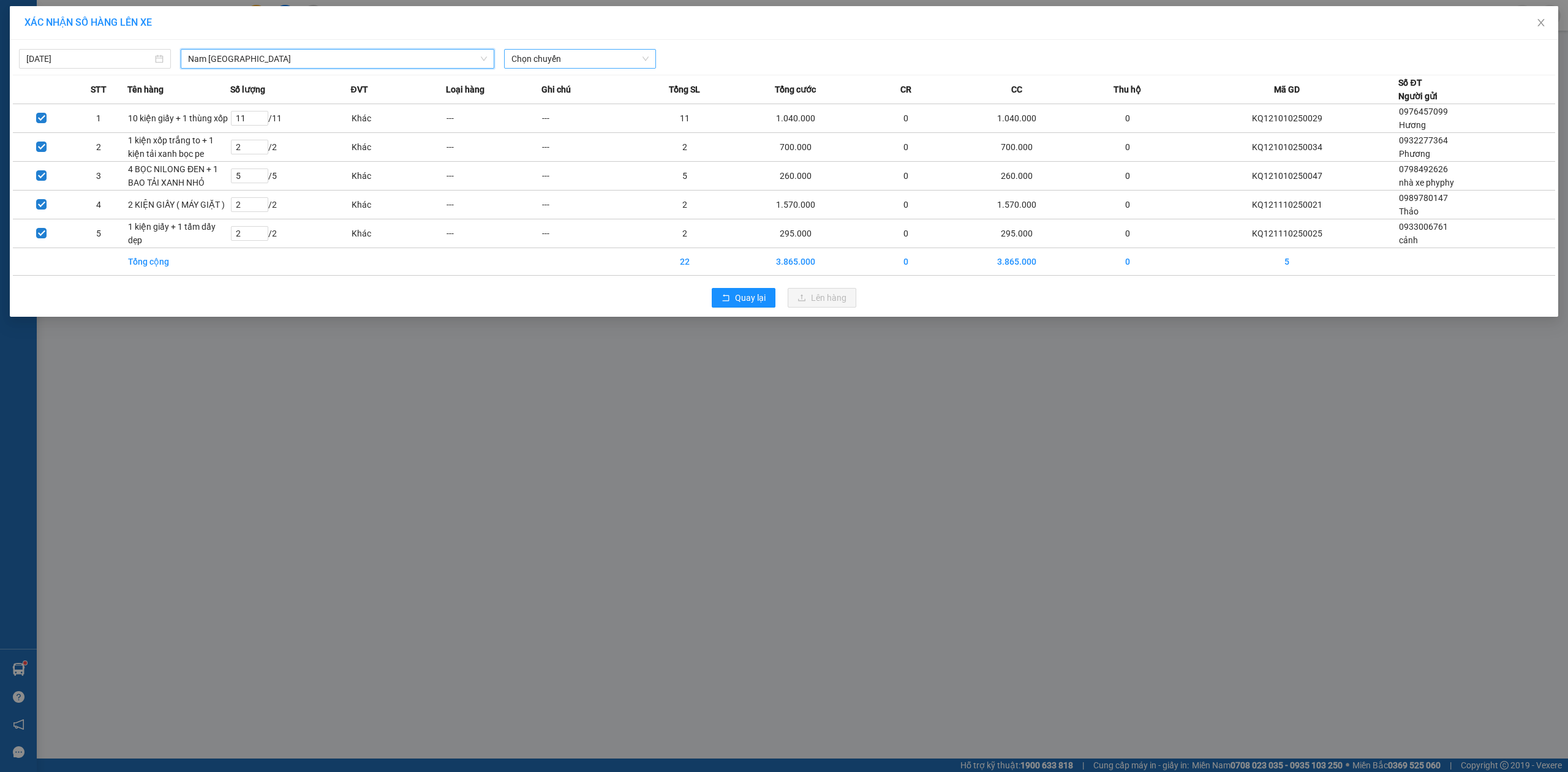
click at [601, 60] on span "Chọn chuyến" at bounding box center [580, 59] width 137 height 19
click at [552, 143] on div "22:00 (TC) - 29K-041.05" at bounding box center [558, 142] width 96 height 14
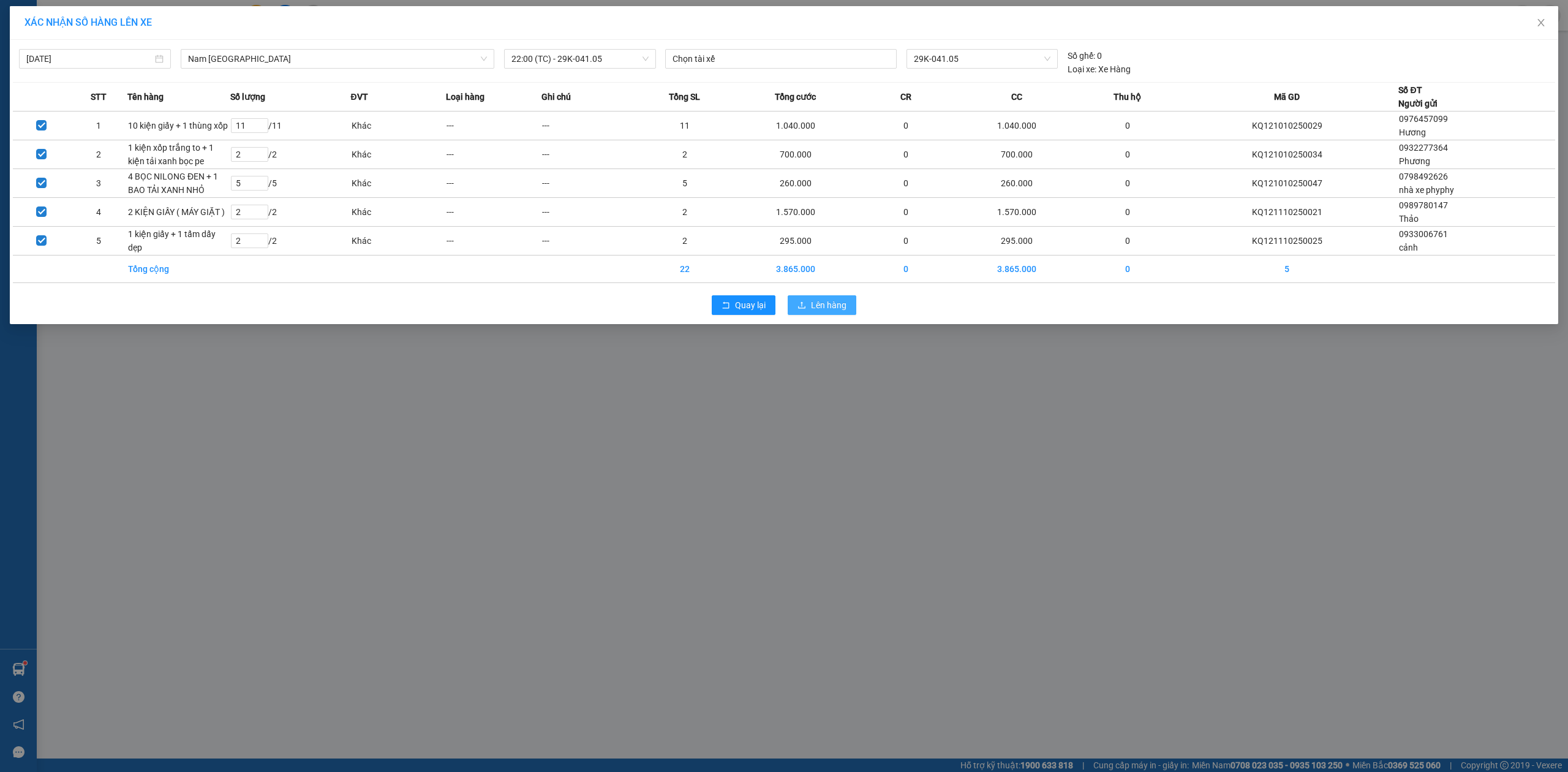
click at [819, 315] on button "Lên hàng" at bounding box center [822, 305] width 69 height 19
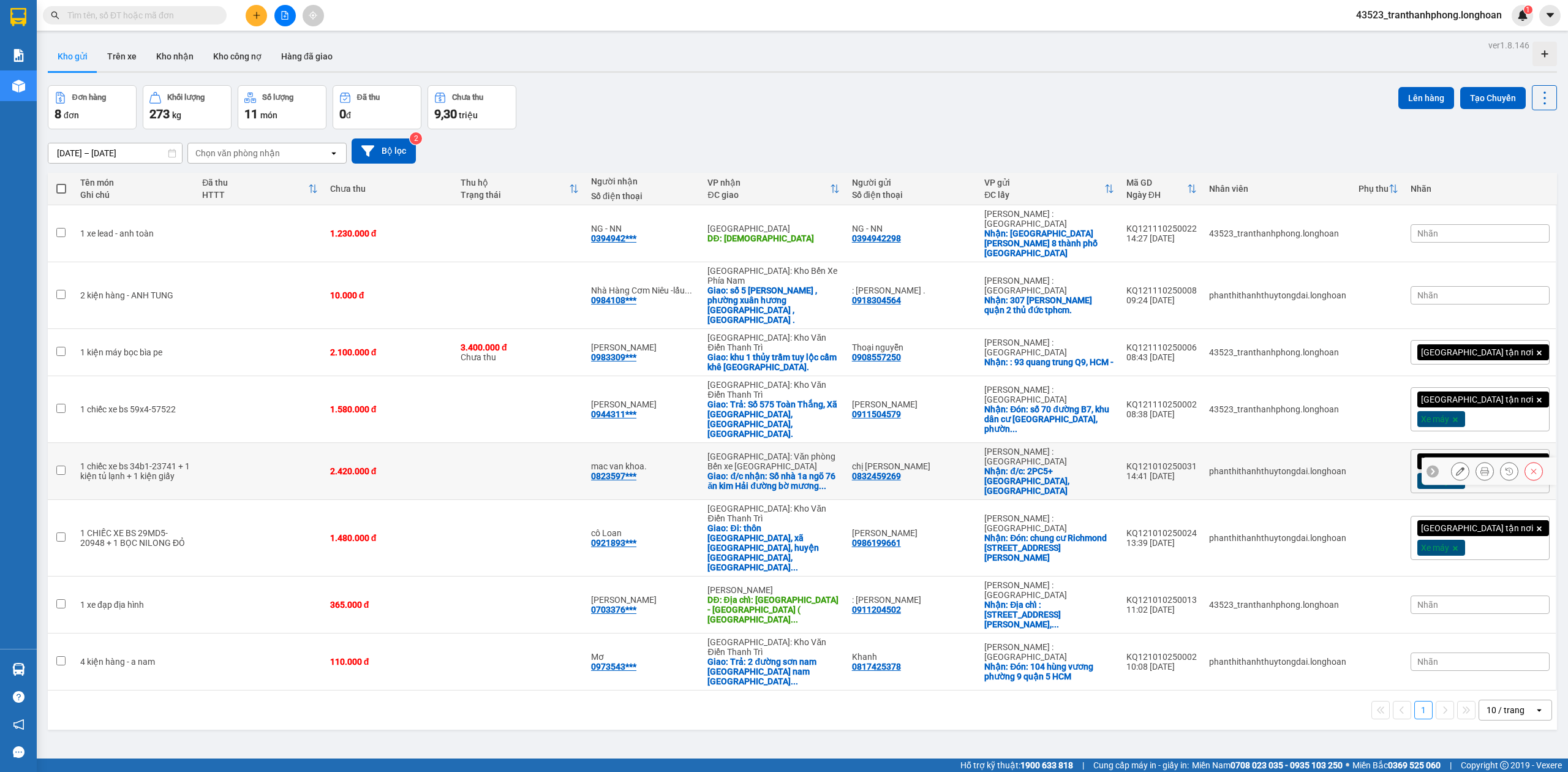
click at [253, 443] on td at bounding box center [260, 471] width 128 height 57
checkbox input "true"
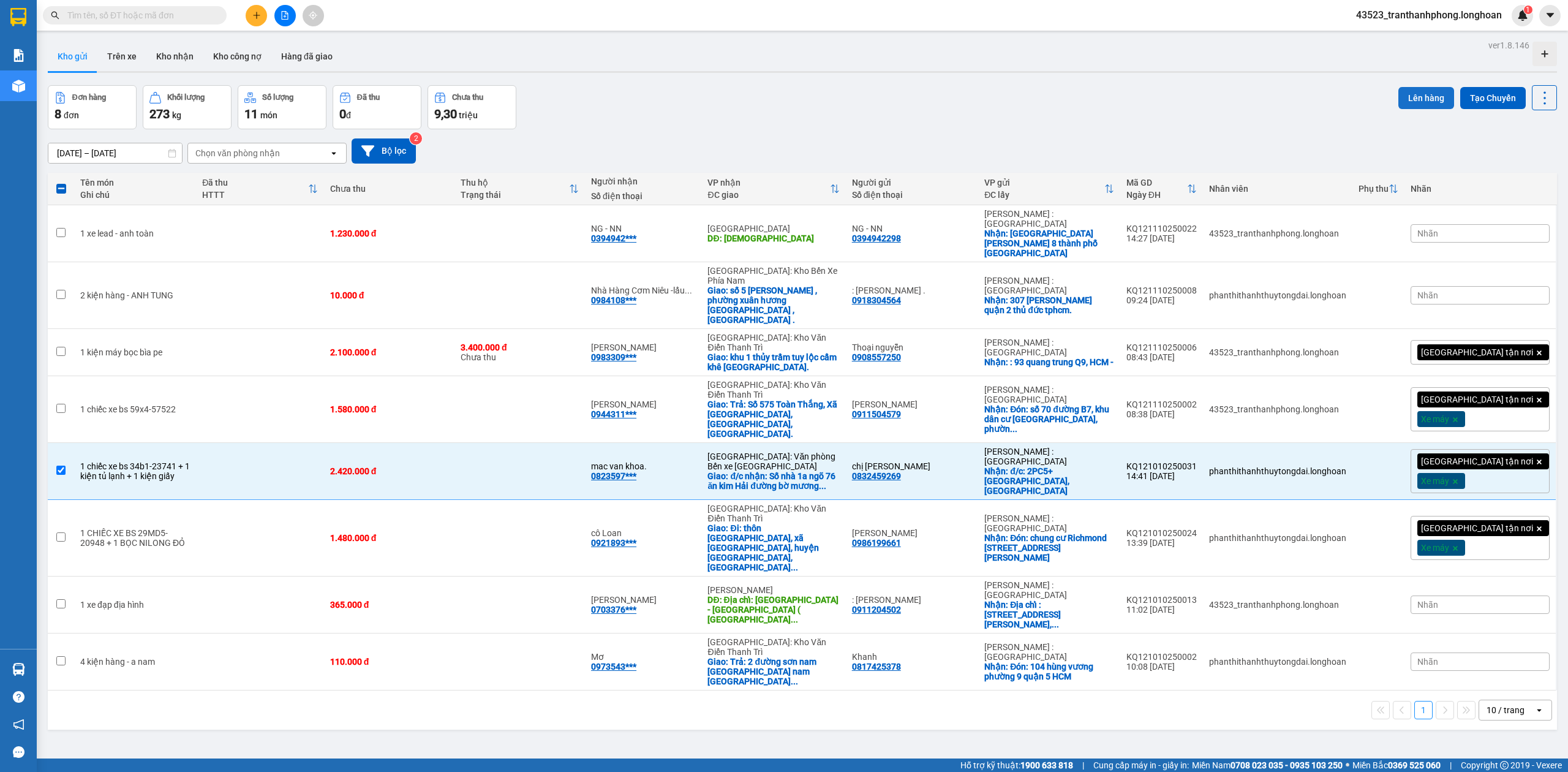
click at [1407, 94] on button "Lên hàng" at bounding box center [1426, 98] width 56 height 22
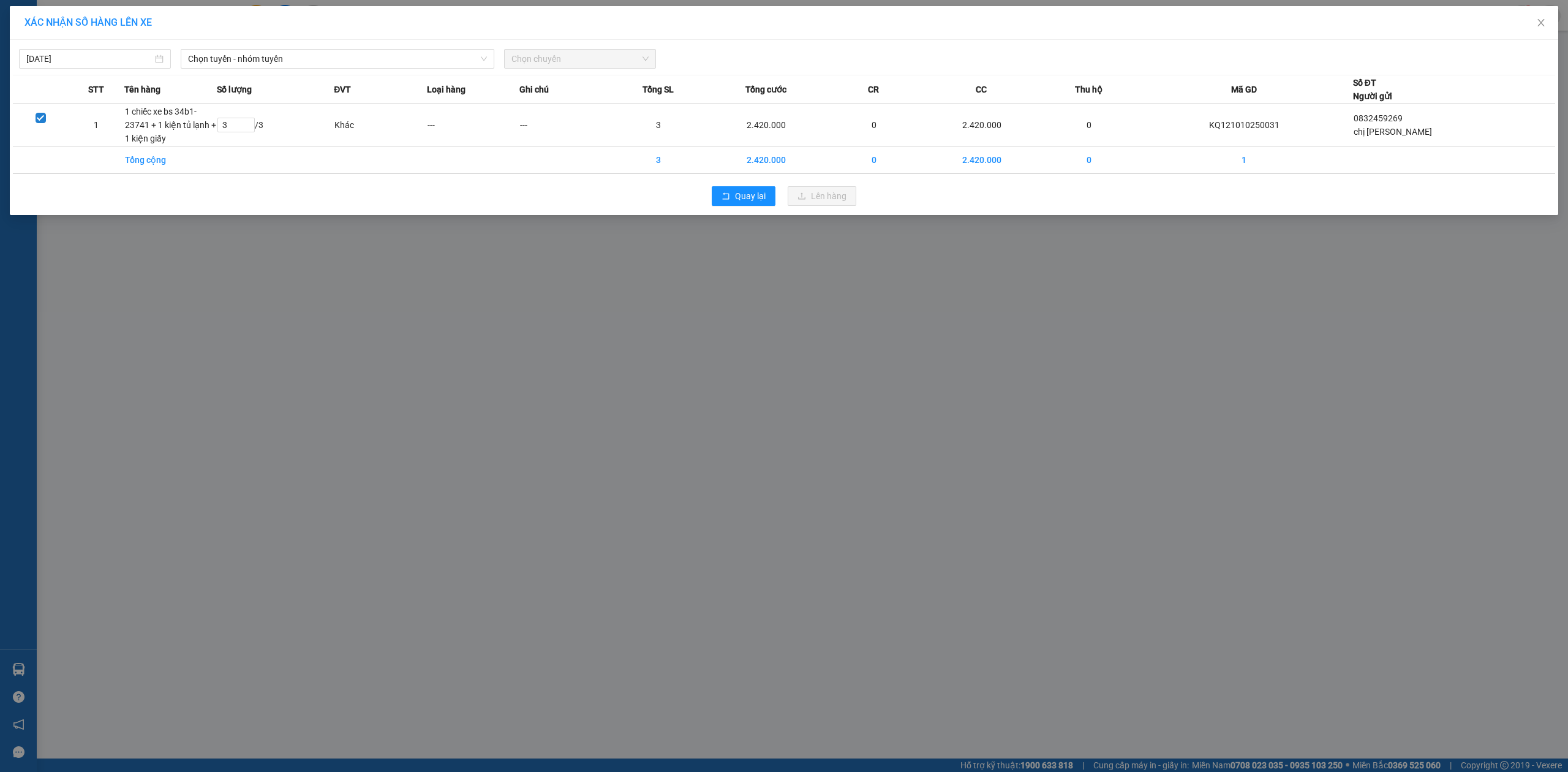
click at [306, 46] on div "[DATE] Chọn tuyến - nhóm tuyến Chọn chuyến" at bounding box center [784, 56] width 1542 height 25
click at [305, 50] on span "Chọn tuyến - nhóm tuyến" at bounding box center [337, 59] width 299 height 19
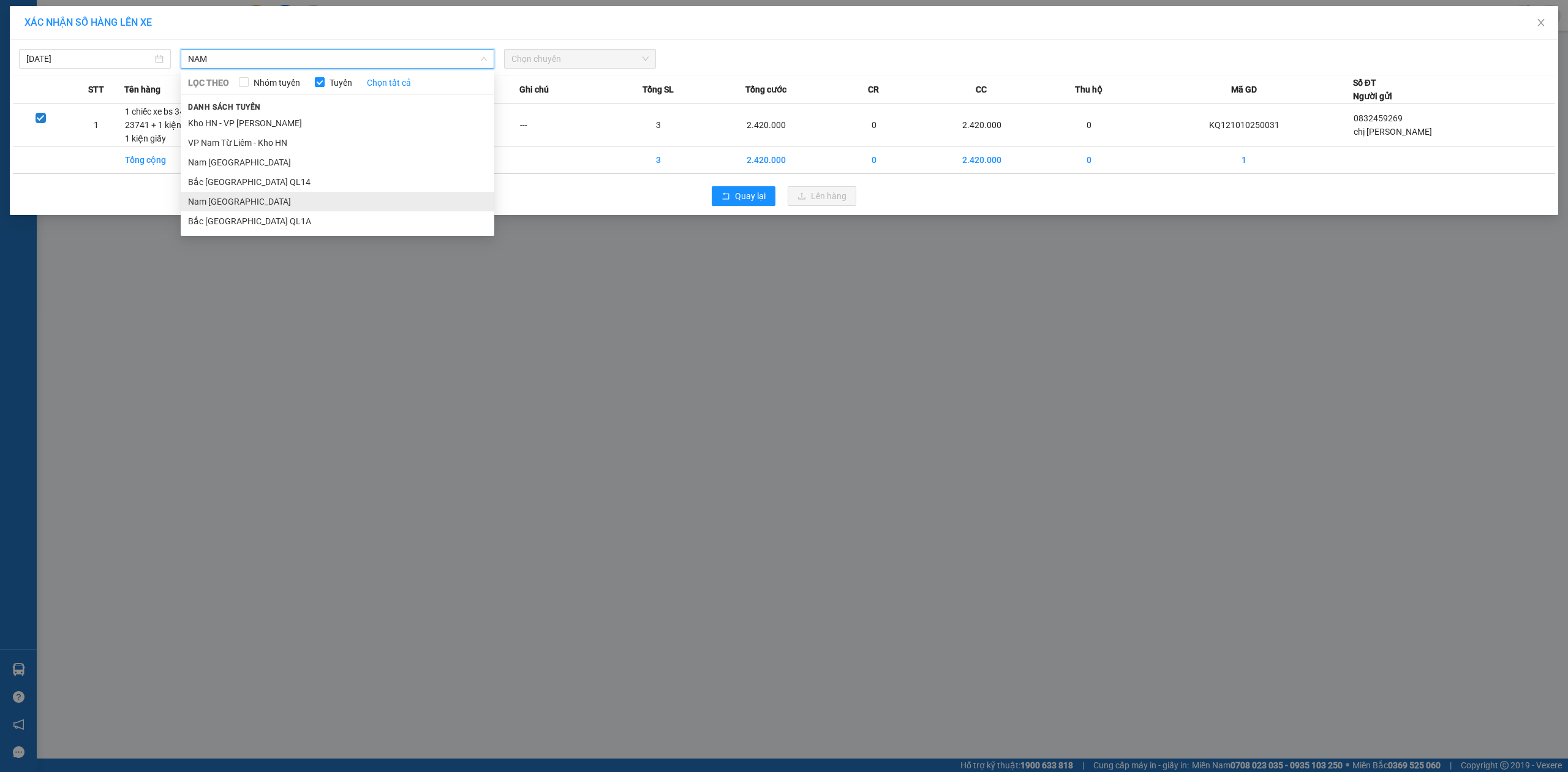
type input "NAM"
click at [200, 192] on li "Nam [GEOGRAPHIC_DATA]" at bounding box center [338, 201] width 314 height 19
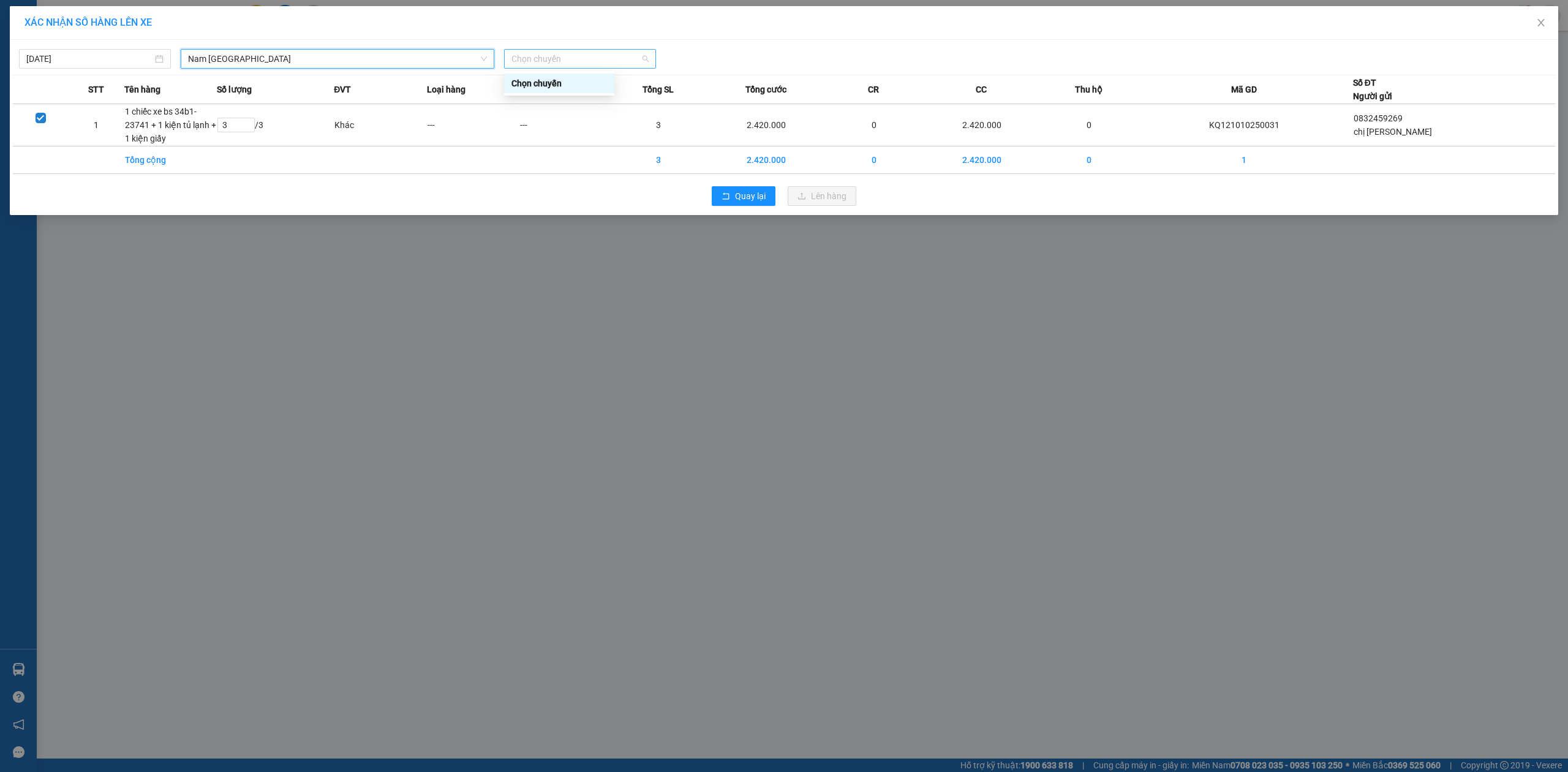
click at [564, 50] on span "Chọn chuyến" at bounding box center [580, 59] width 137 height 19
click at [548, 88] on div "Chọn chuyến" at bounding box center [558, 83] width 96 height 14
click at [347, 59] on span "Nam [GEOGRAPHIC_DATA]" at bounding box center [337, 59] width 299 height 19
click at [109, 63] on input "[DATE]" at bounding box center [89, 59] width 126 height 14
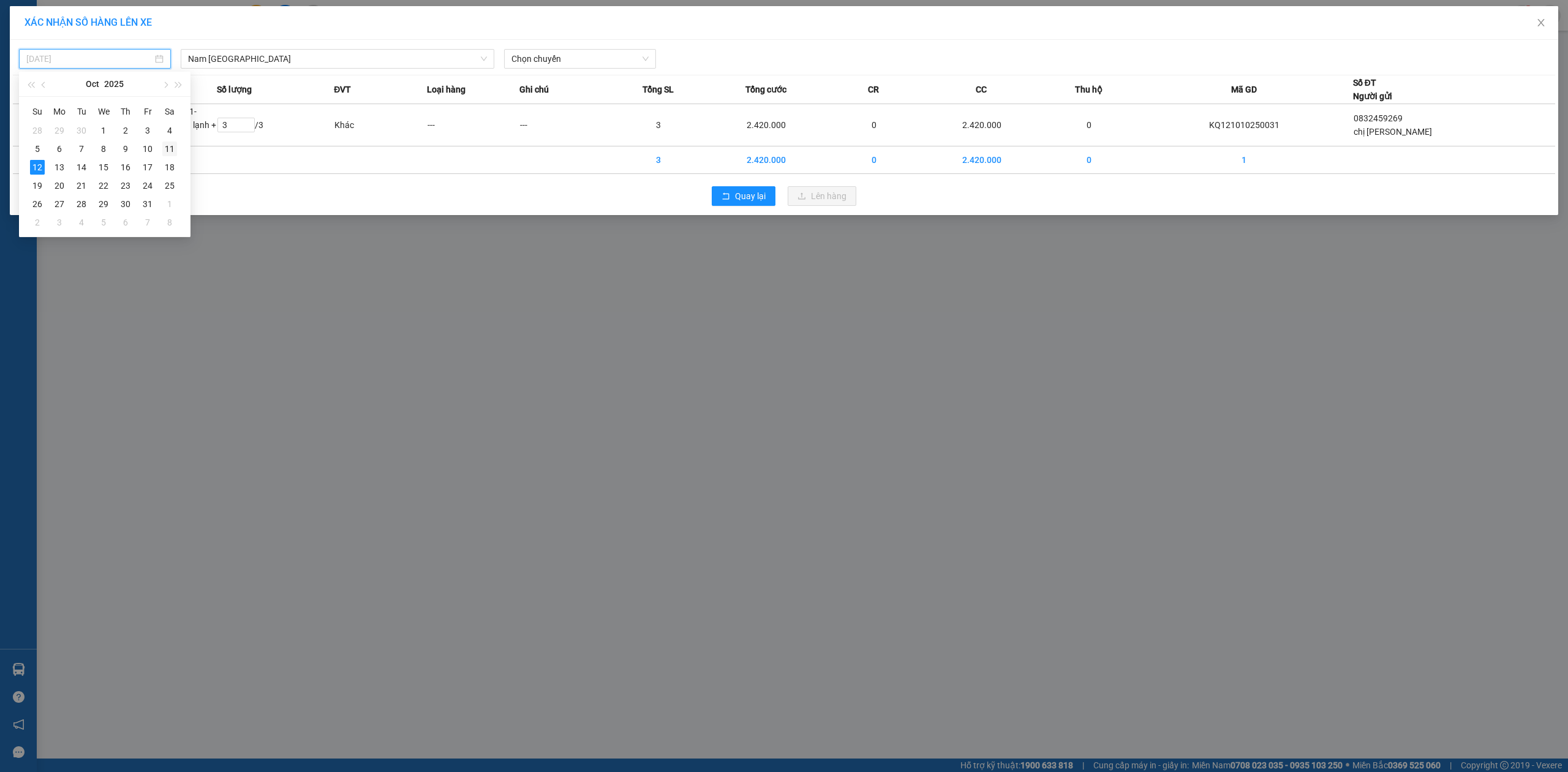
click at [167, 151] on div "11" at bounding box center [169, 148] width 14 height 14
type input "[DATE]"
click at [613, 63] on span "Chọn chuyến" at bounding box center [580, 59] width 137 height 19
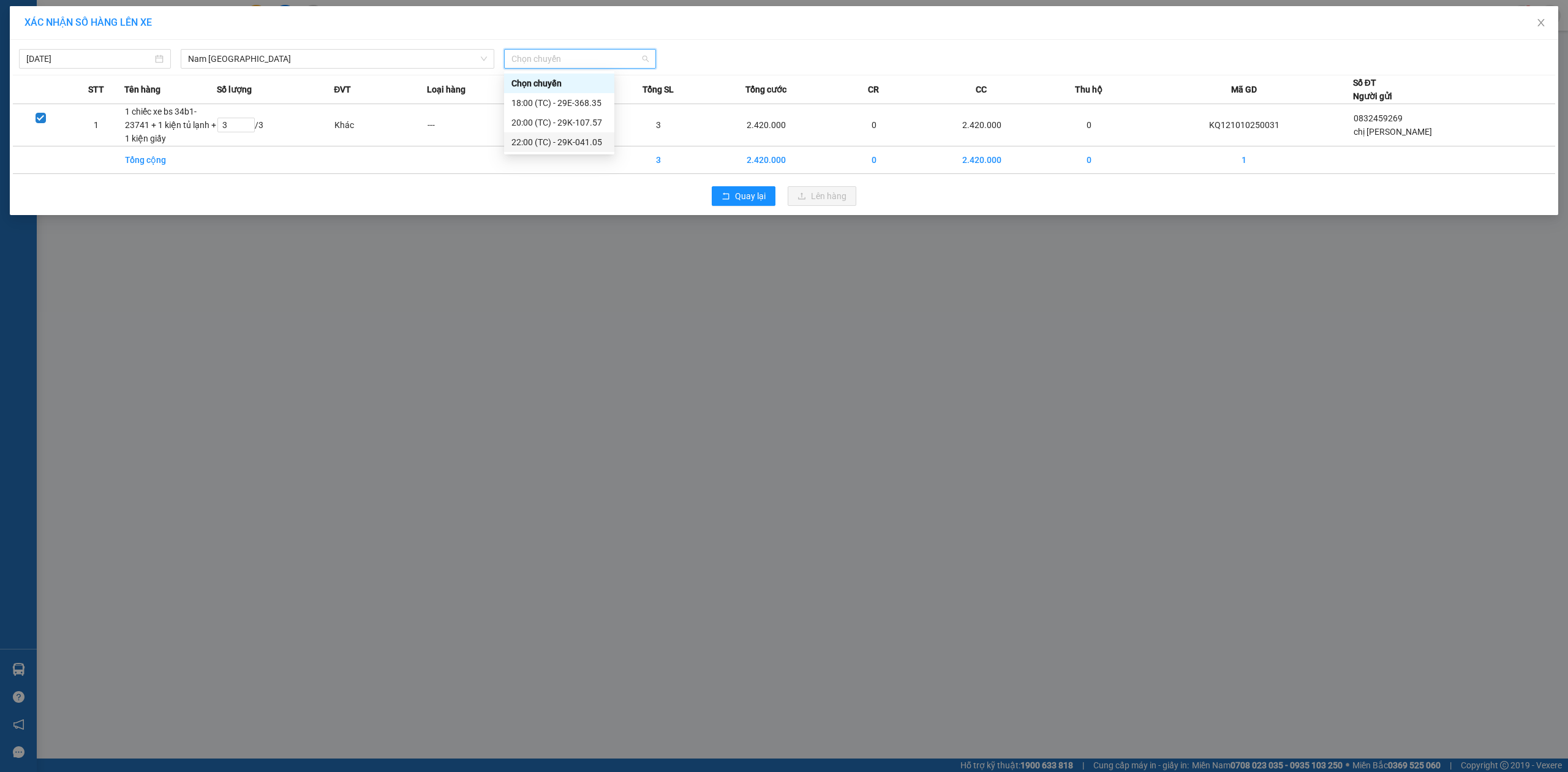
click at [564, 140] on div "22:00 (TC) - 29K-041.05" at bounding box center [558, 142] width 96 height 14
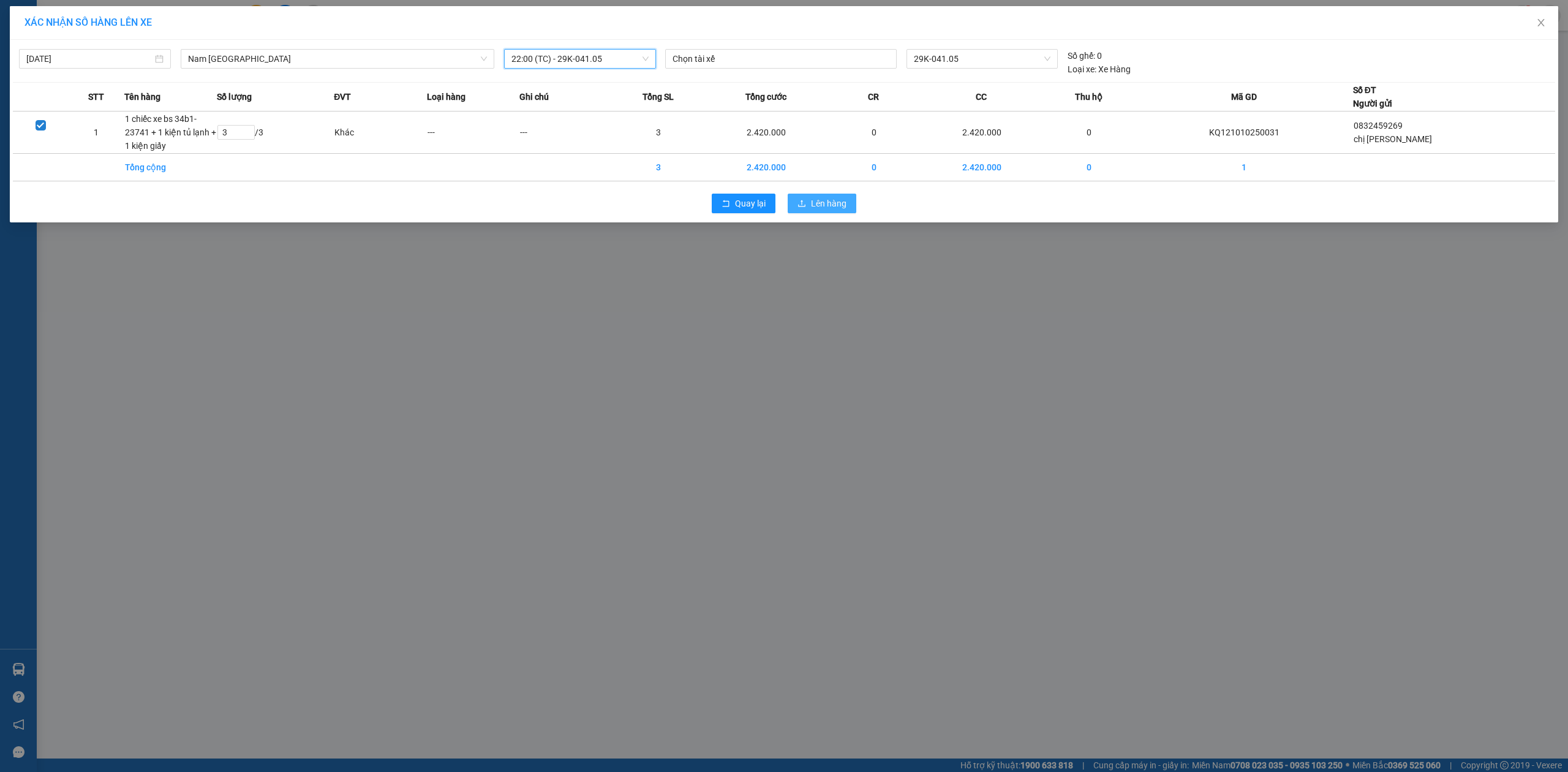
click at [823, 201] on span "Lên hàng" at bounding box center [828, 203] width 36 height 14
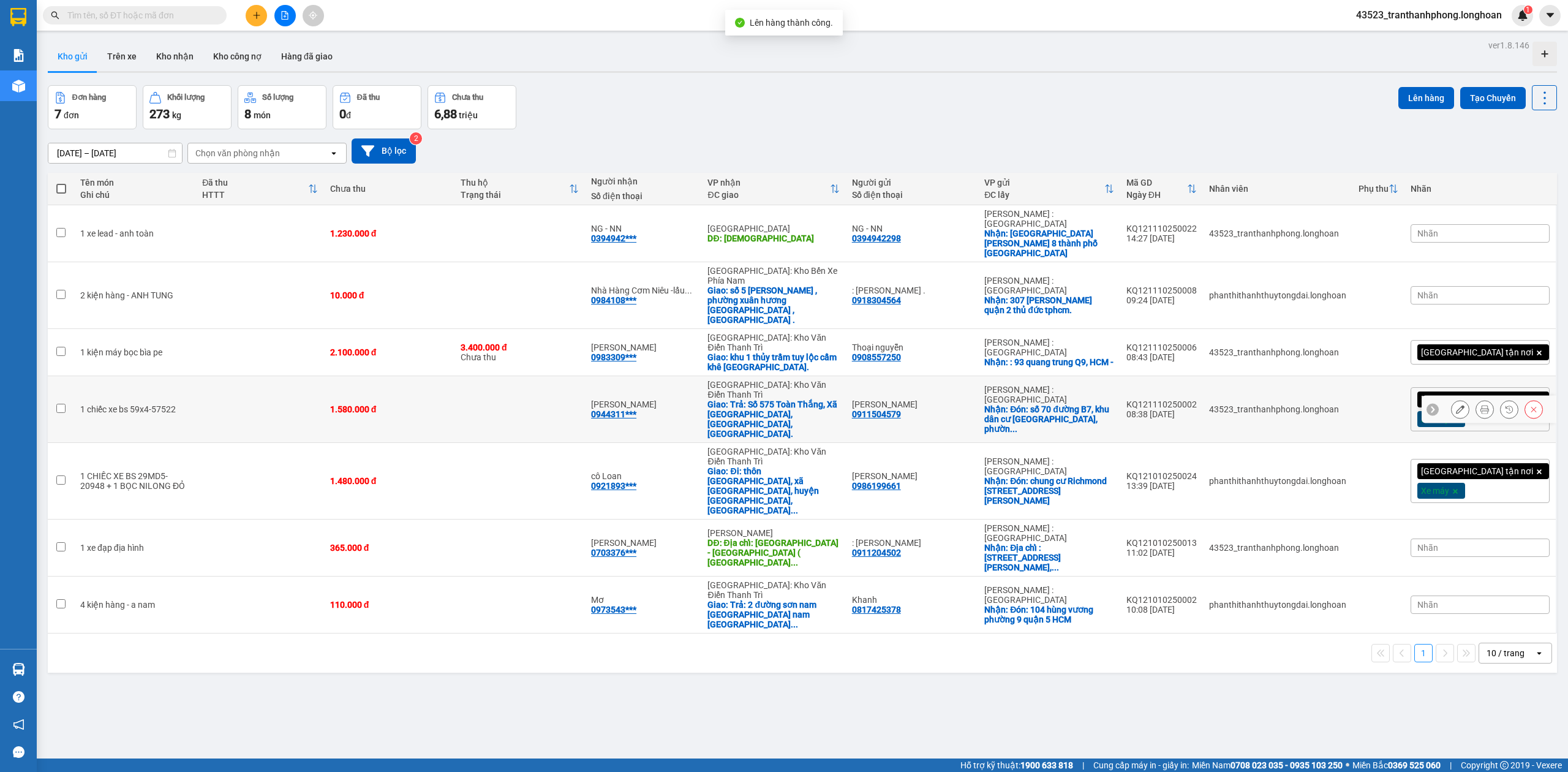
scroll to position [57, 0]
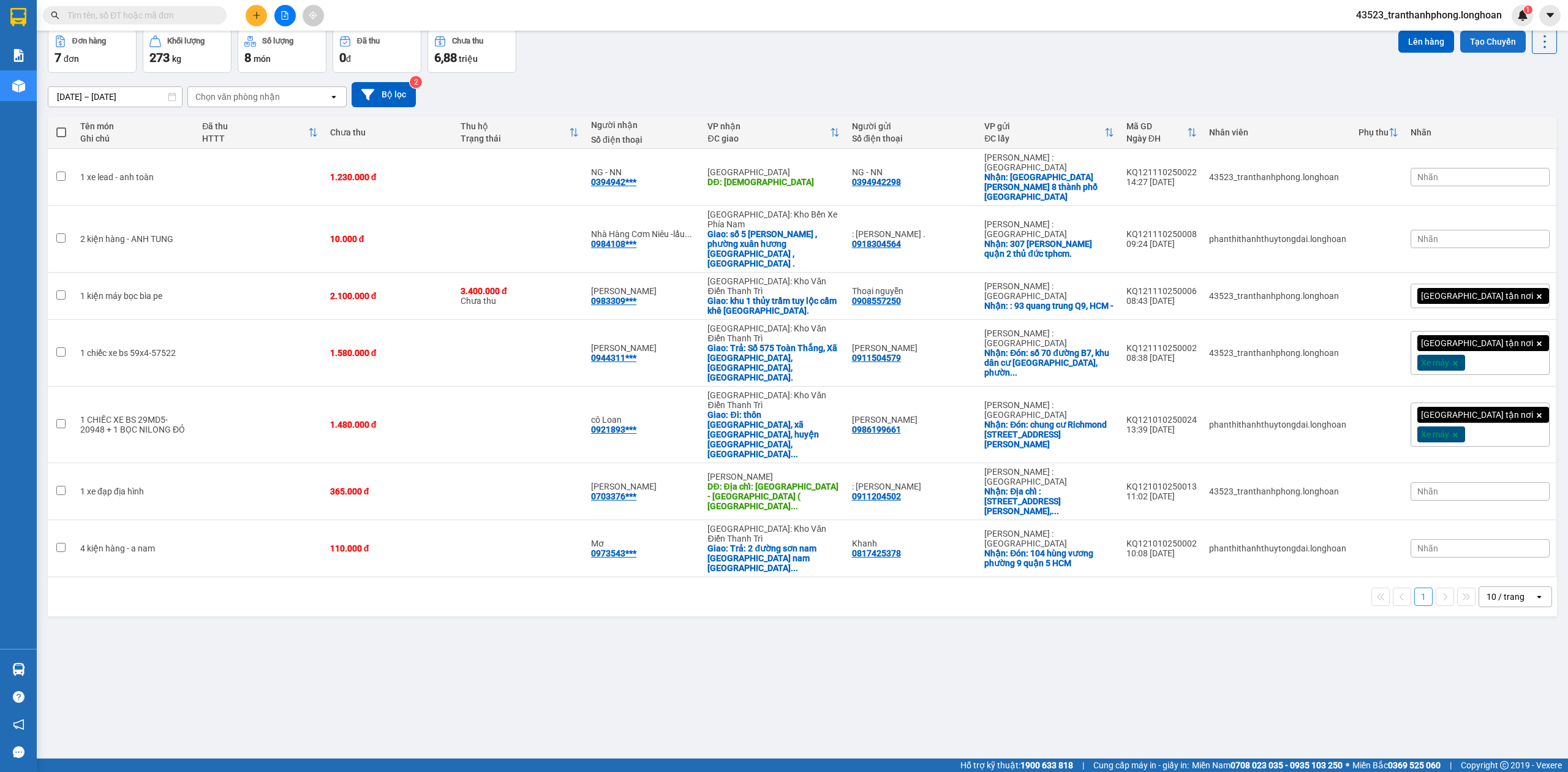
click at [1486, 42] on button "Tạo Chuyến" at bounding box center [1492, 41] width 65 height 22
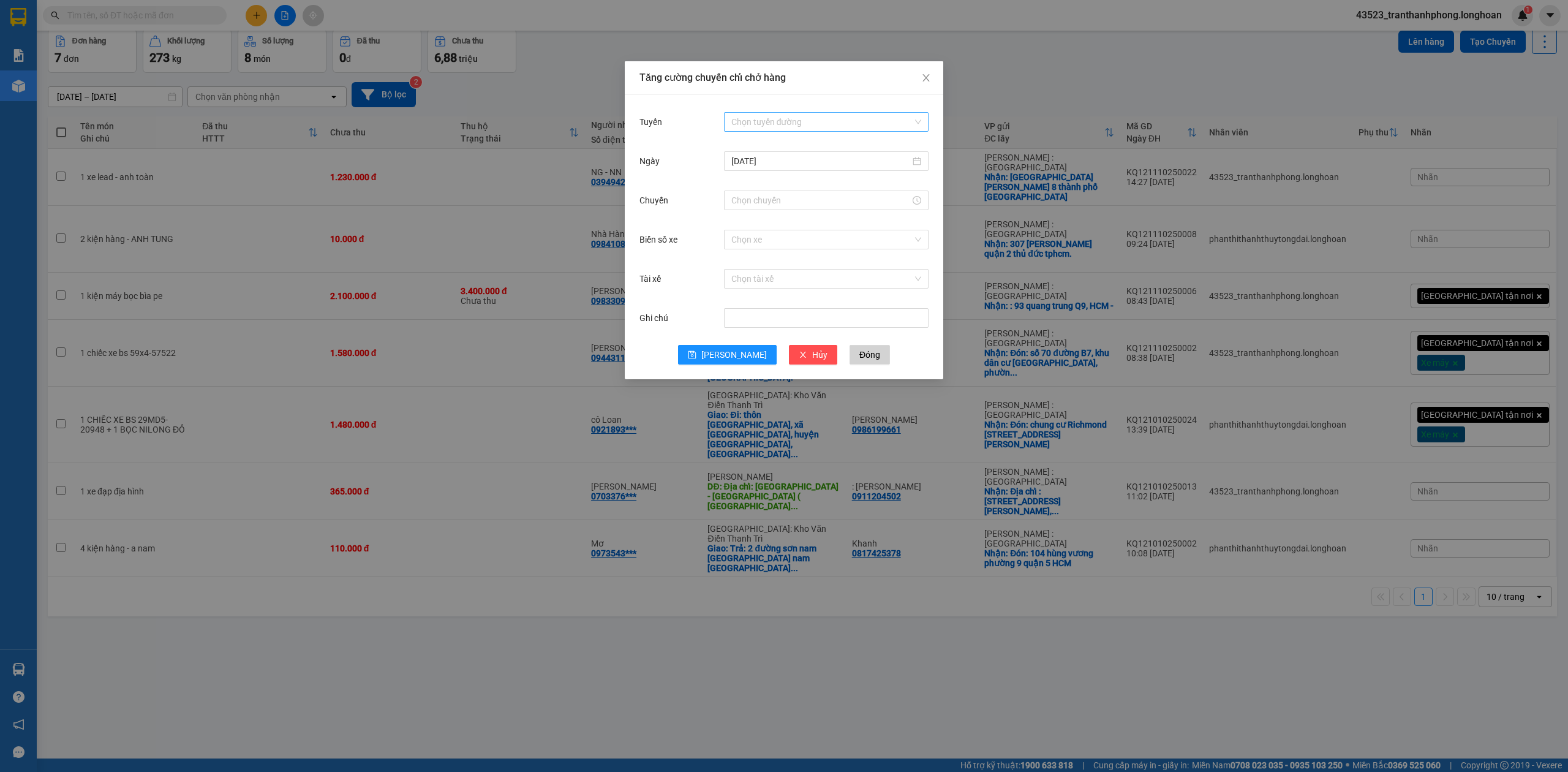
click at [757, 123] on input "Tuyến" at bounding box center [822, 122] width 181 height 19
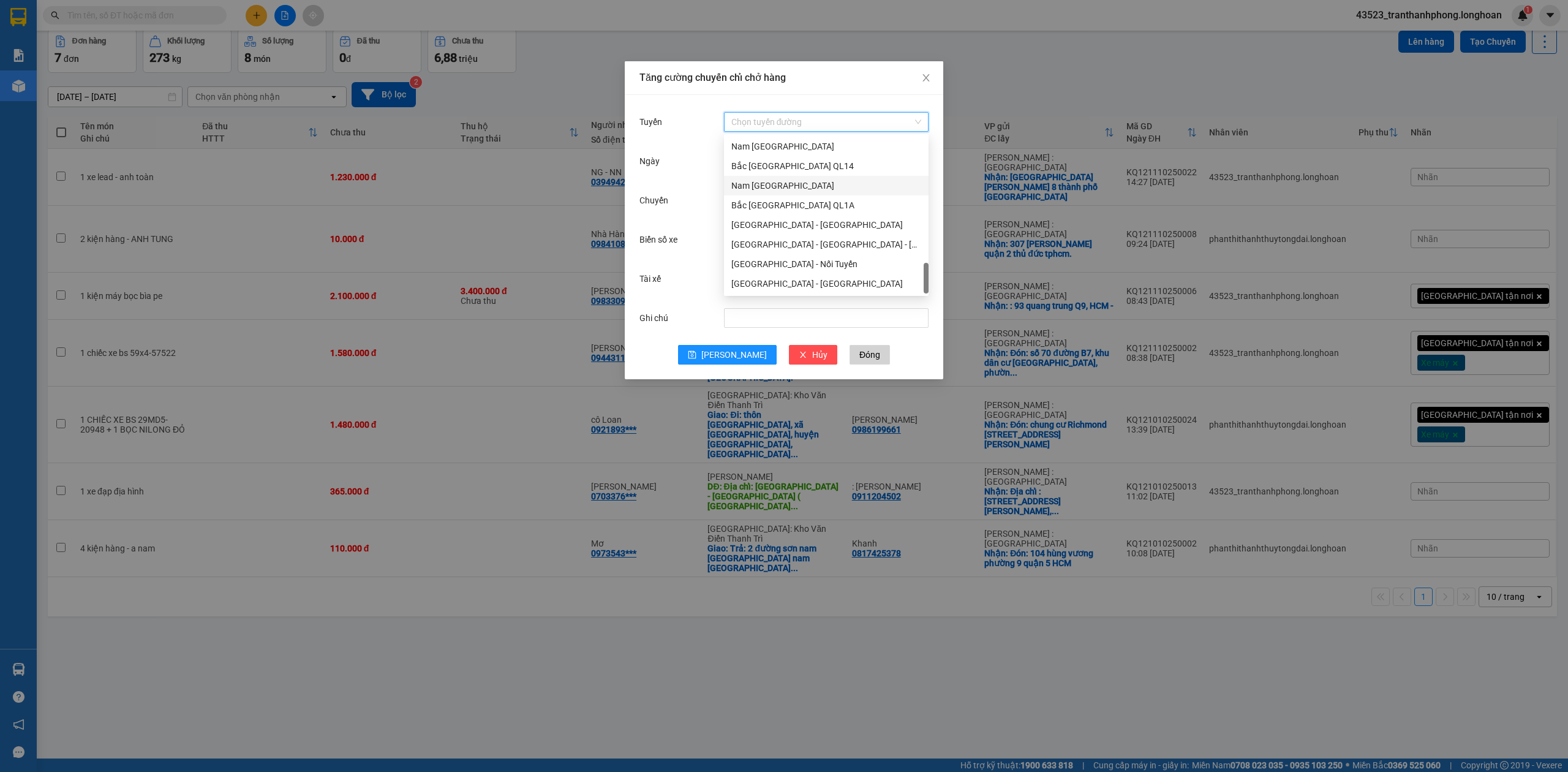
click at [785, 183] on div "Nam [GEOGRAPHIC_DATA]" at bounding box center [826, 185] width 190 height 14
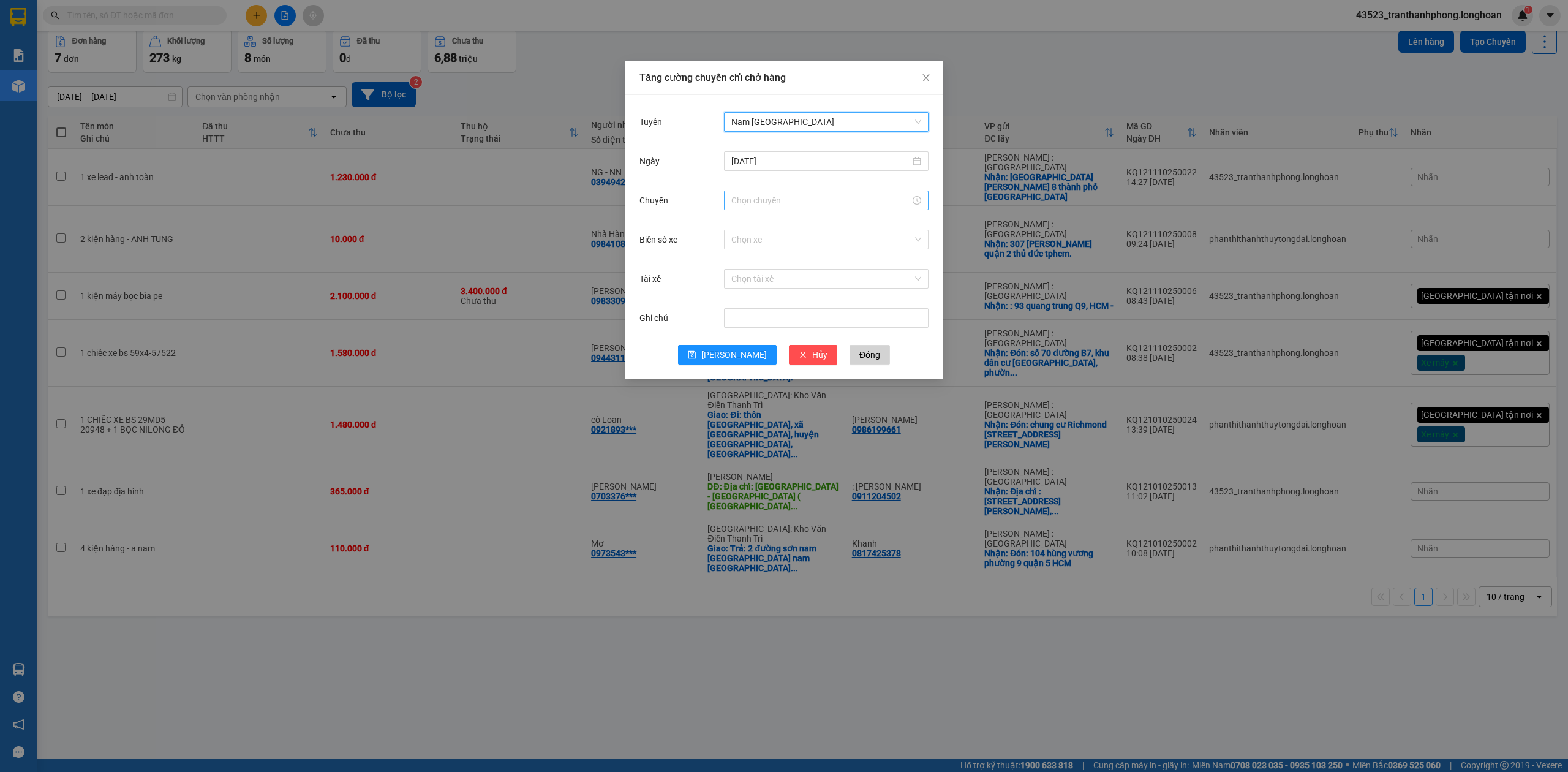
click at [765, 200] on input "Chuyến" at bounding box center [820, 201] width 179 height 14
click at [736, 243] on div "20" at bounding box center [740, 241] width 35 height 17
type input "20:00"
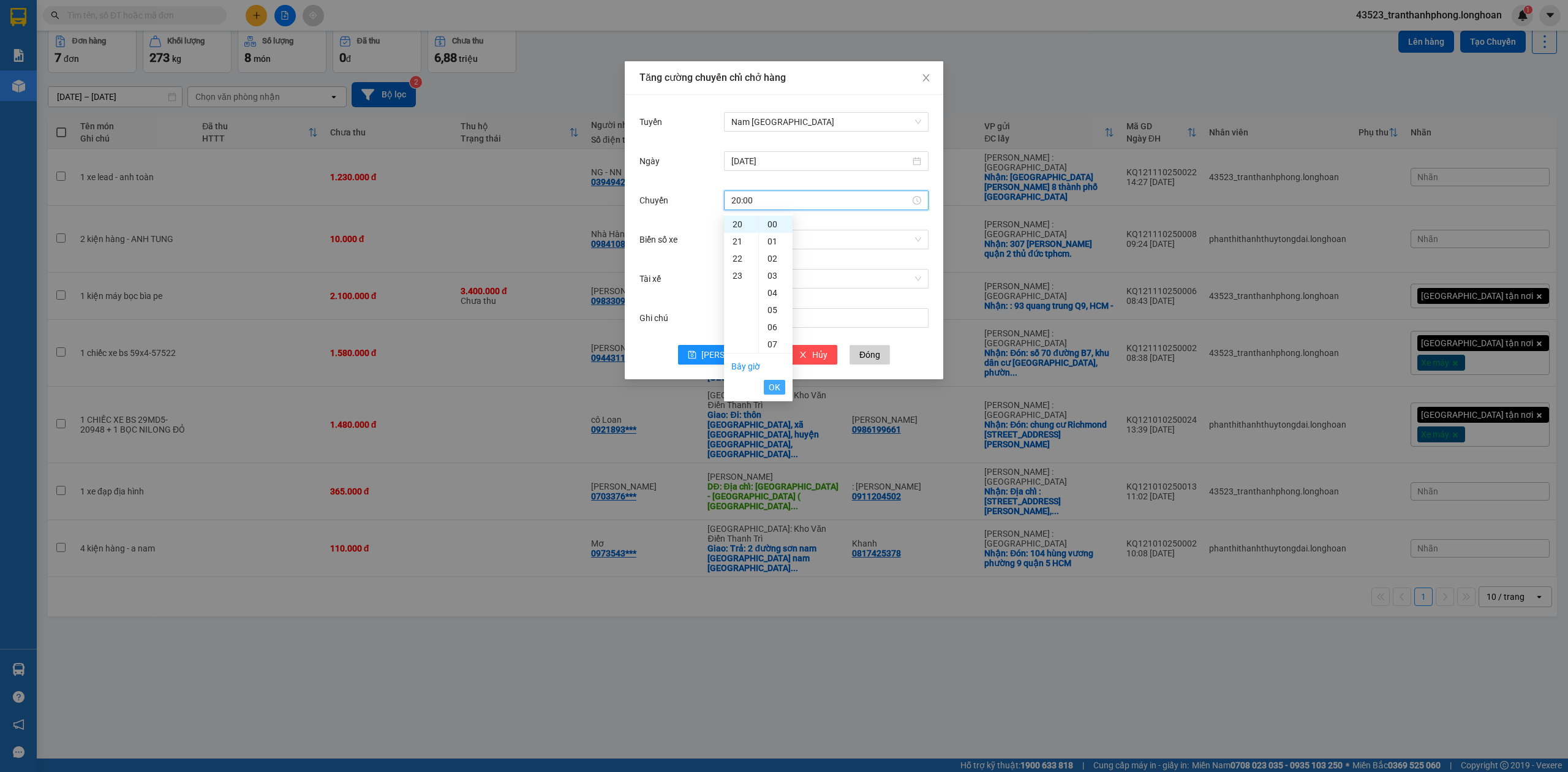
click at [778, 387] on span "OK" at bounding box center [774, 387] width 12 height 14
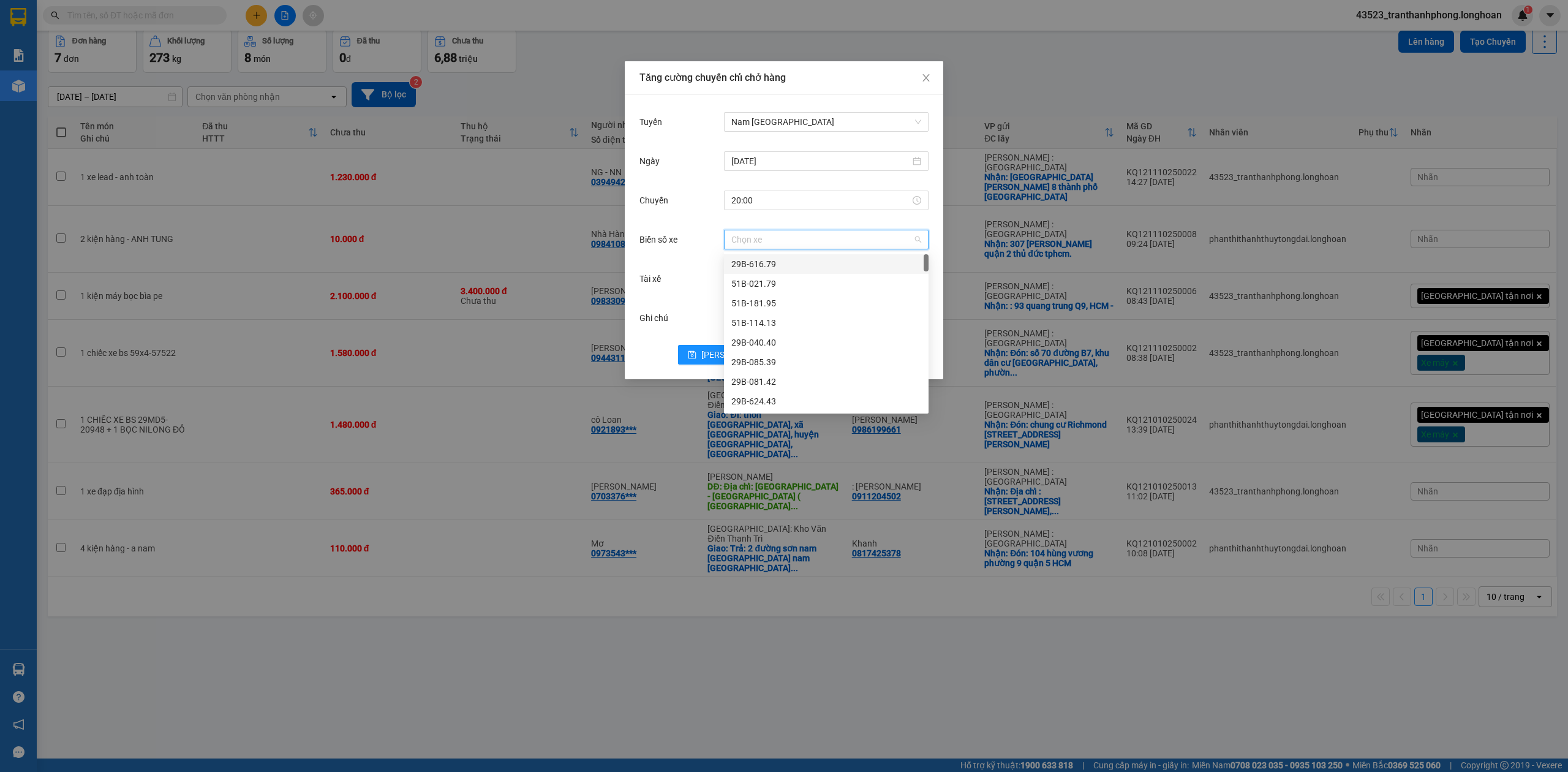
click at [784, 241] on input "Biển số xe" at bounding box center [822, 240] width 181 height 19
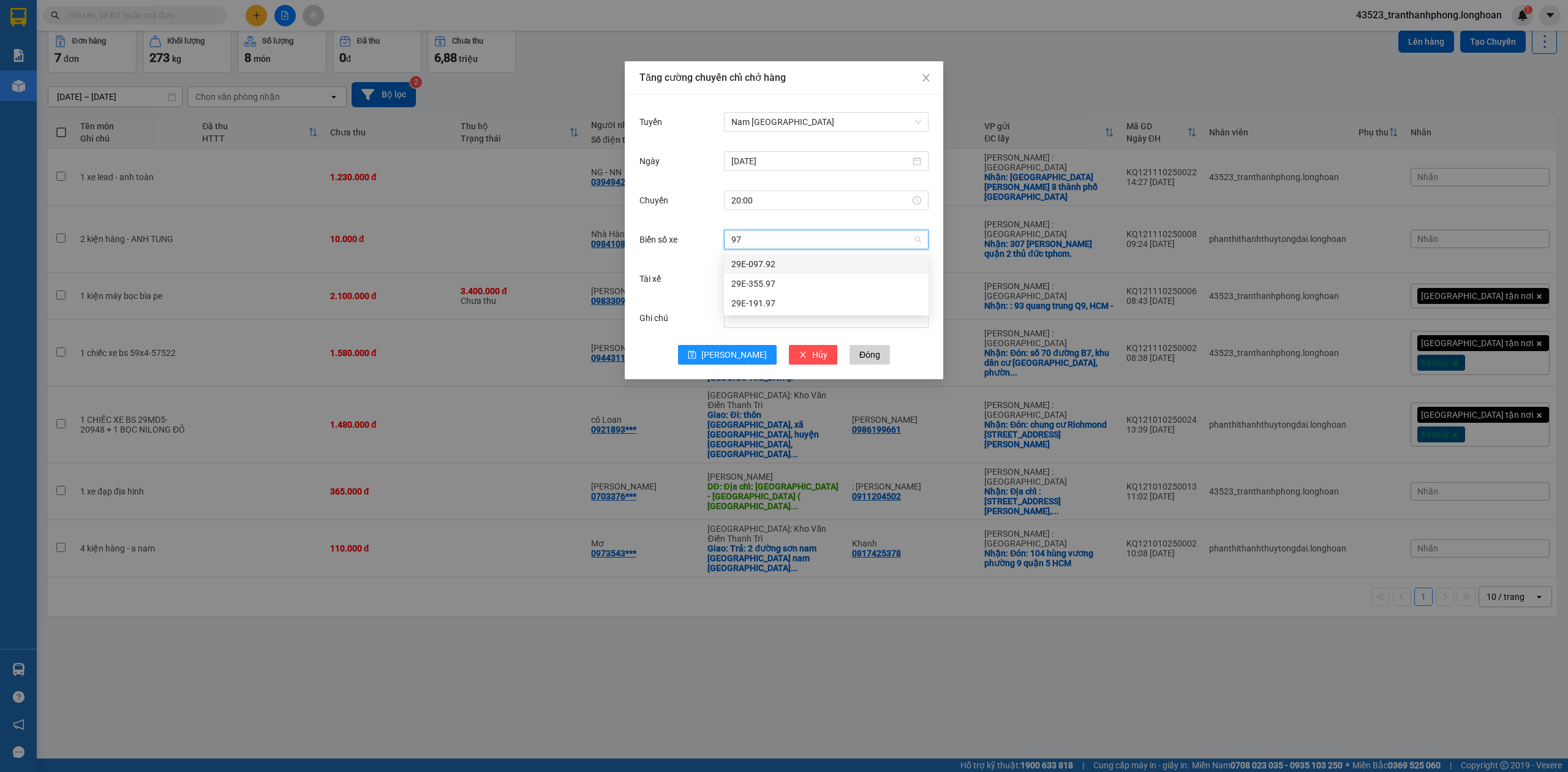
type input "97"
type input "98"
click at [784, 280] on div "29K-040.98" at bounding box center [826, 284] width 190 height 14
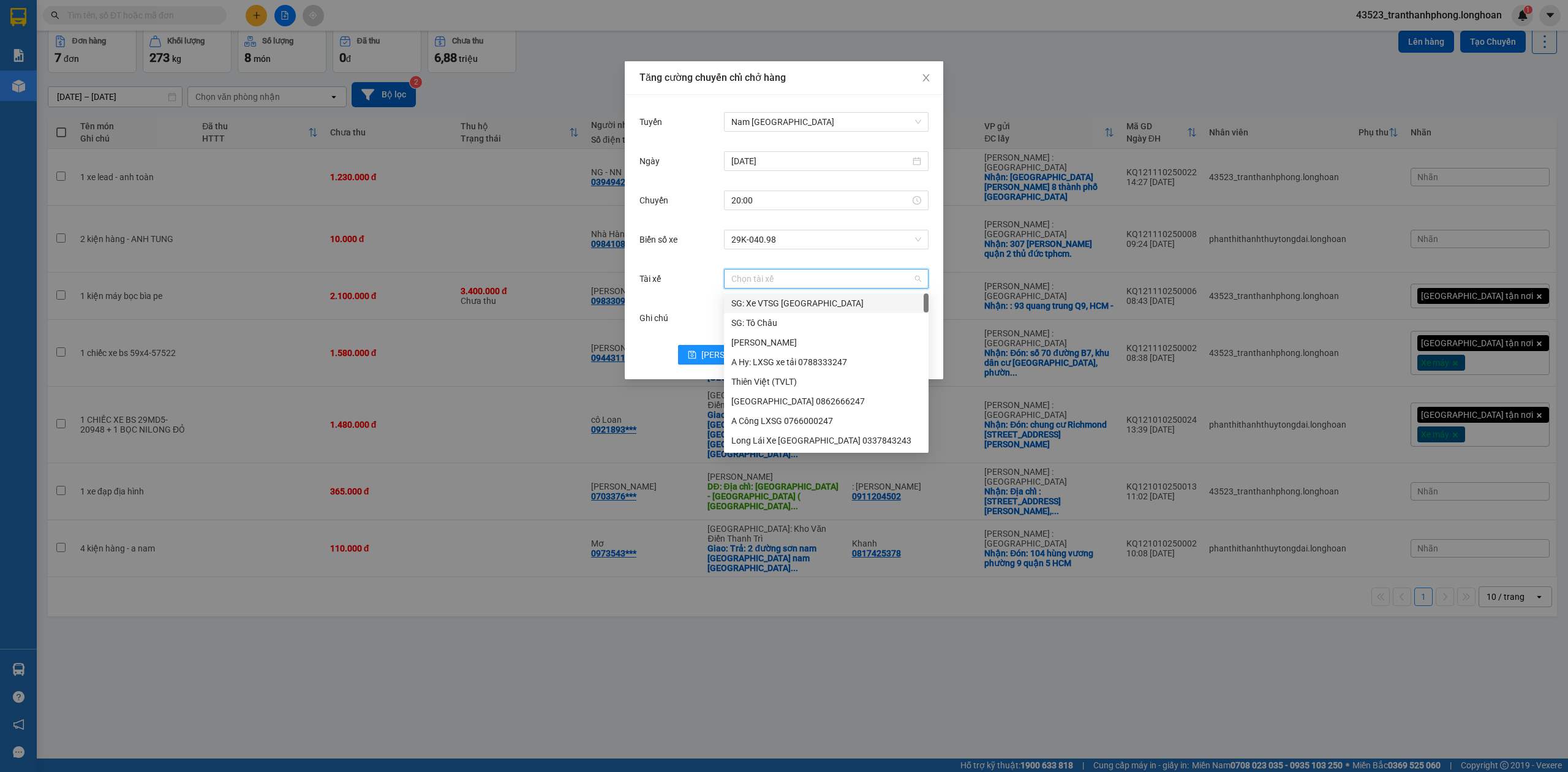
click at [782, 284] on input "Tài xế" at bounding box center [822, 278] width 181 height 19
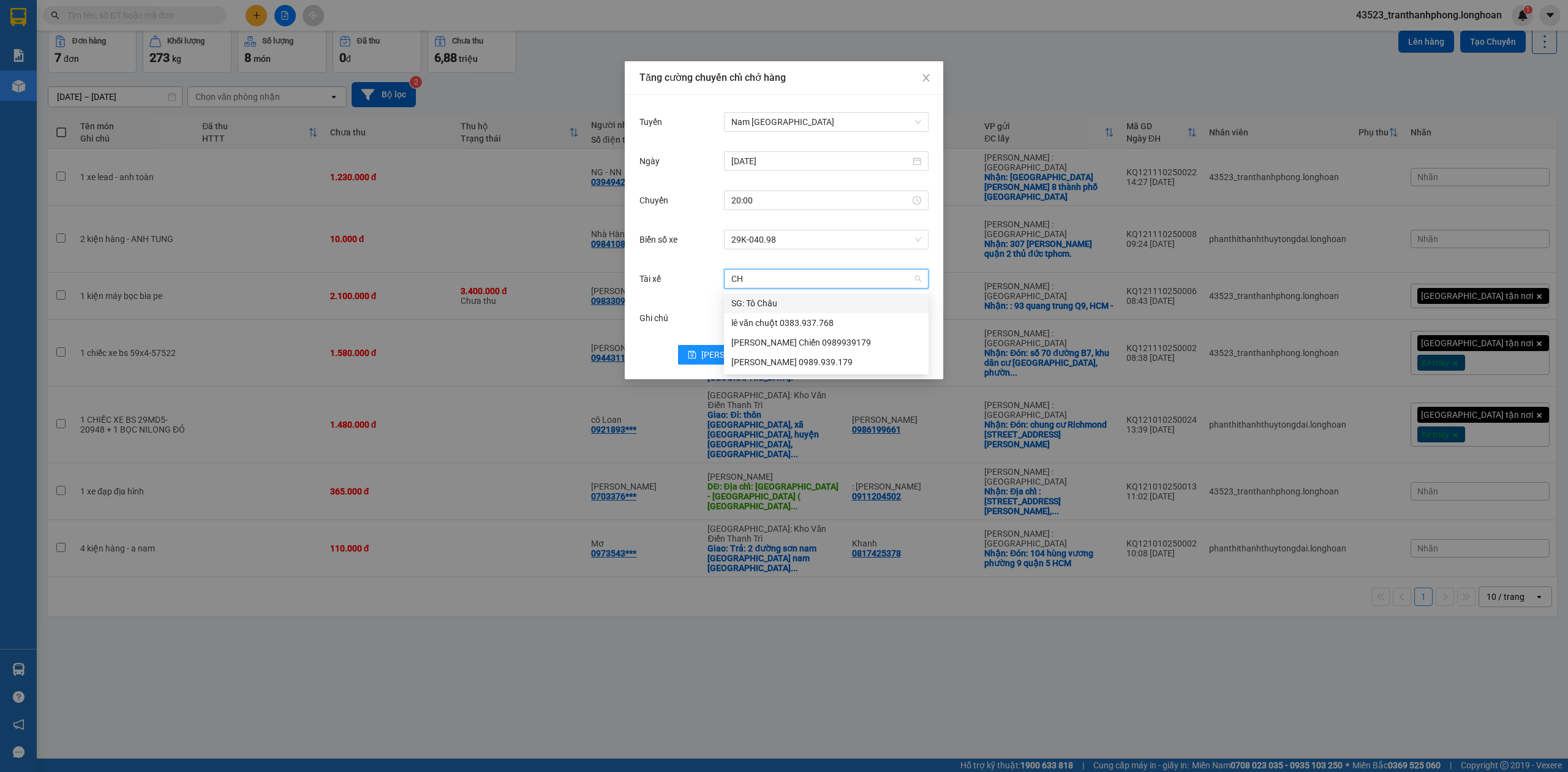
type input "CHU"
click at [780, 305] on div "lê văn chuột 0383.937.768" at bounding box center [826, 303] width 190 height 14
click at [733, 359] on span "[PERSON_NAME]" at bounding box center [734, 355] width 65 height 14
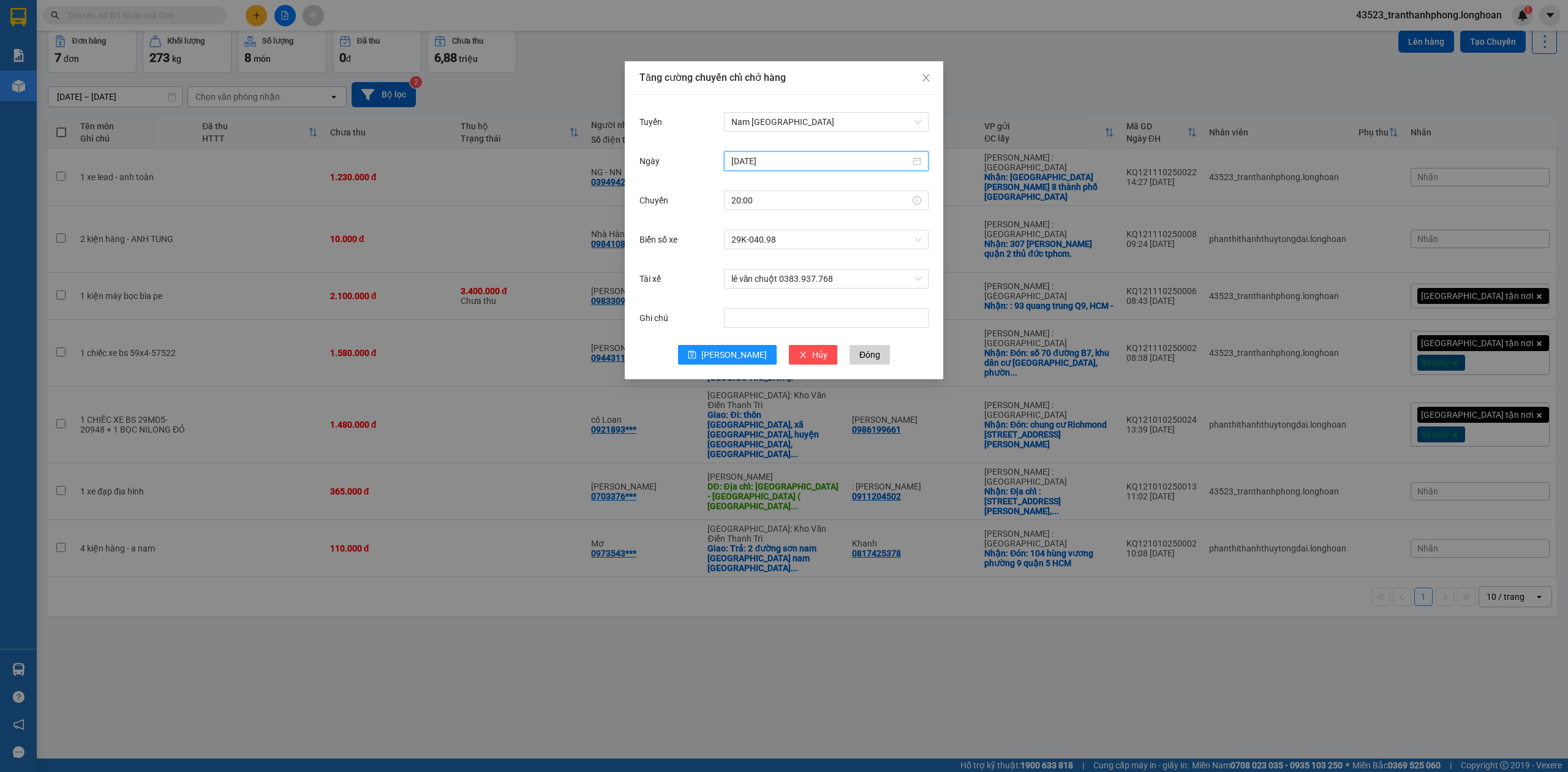
click at [755, 165] on input "[DATE]" at bounding box center [820, 161] width 179 height 14
type input "[DATE]"
click at [745, 270] on div "12" at bounding box center [742, 269] width 14 height 14
click at [735, 356] on span "[PERSON_NAME]" at bounding box center [734, 355] width 65 height 14
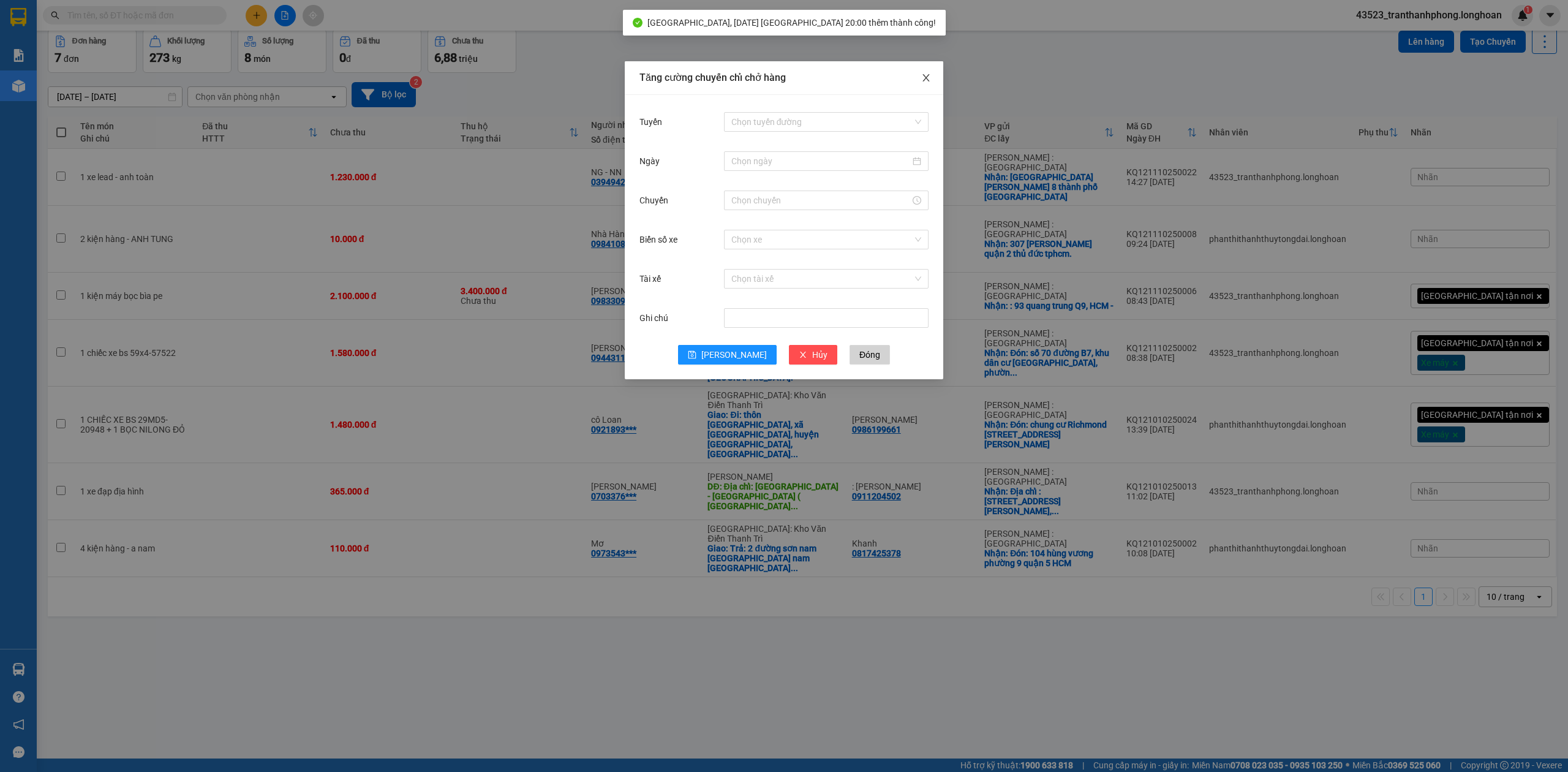
click at [922, 70] on span "Close" at bounding box center [926, 78] width 35 height 35
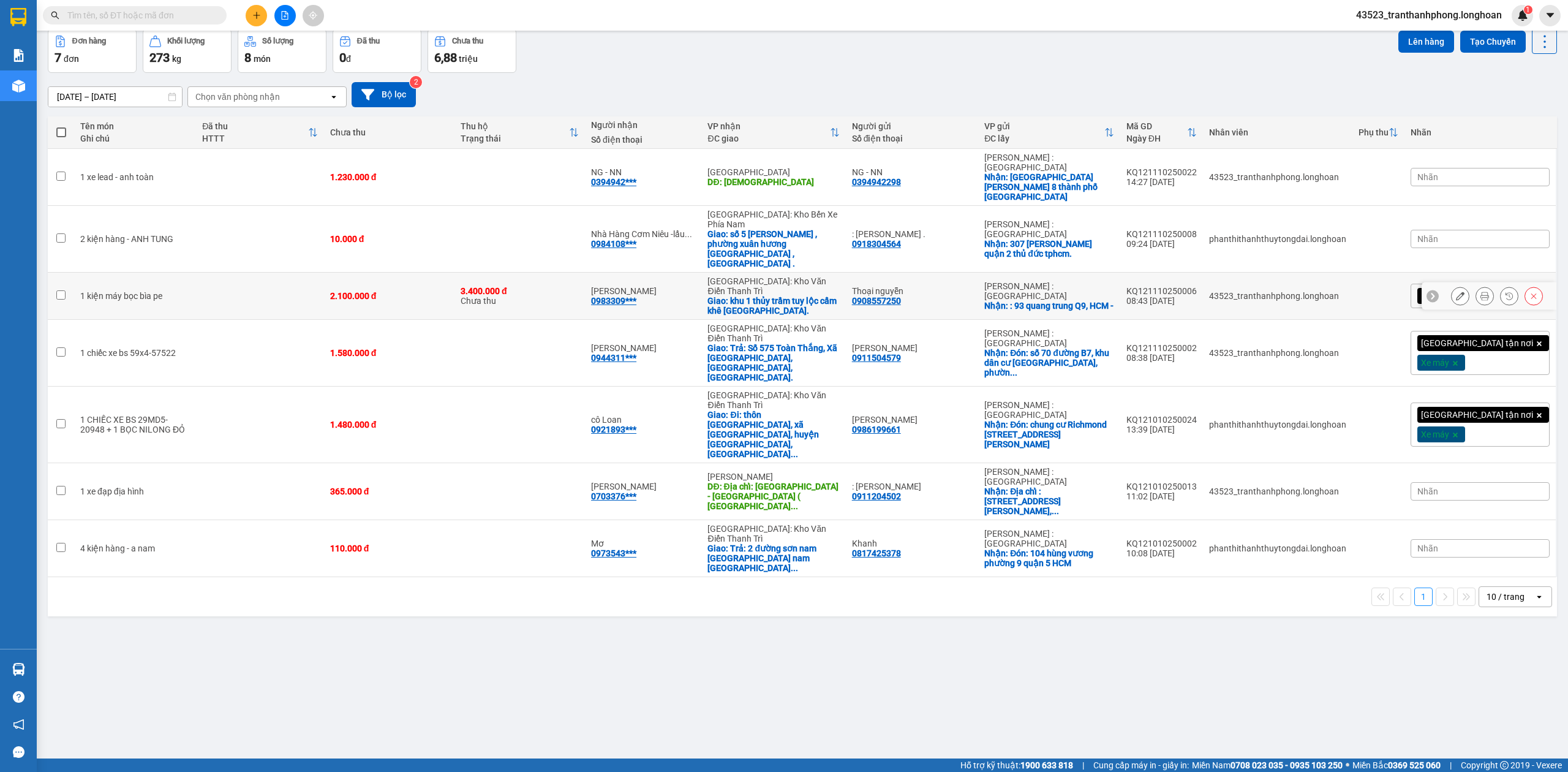
click at [435, 273] on td "2.100.000 đ" at bounding box center [389, 296] width 130 height 47
checkbox input "true"
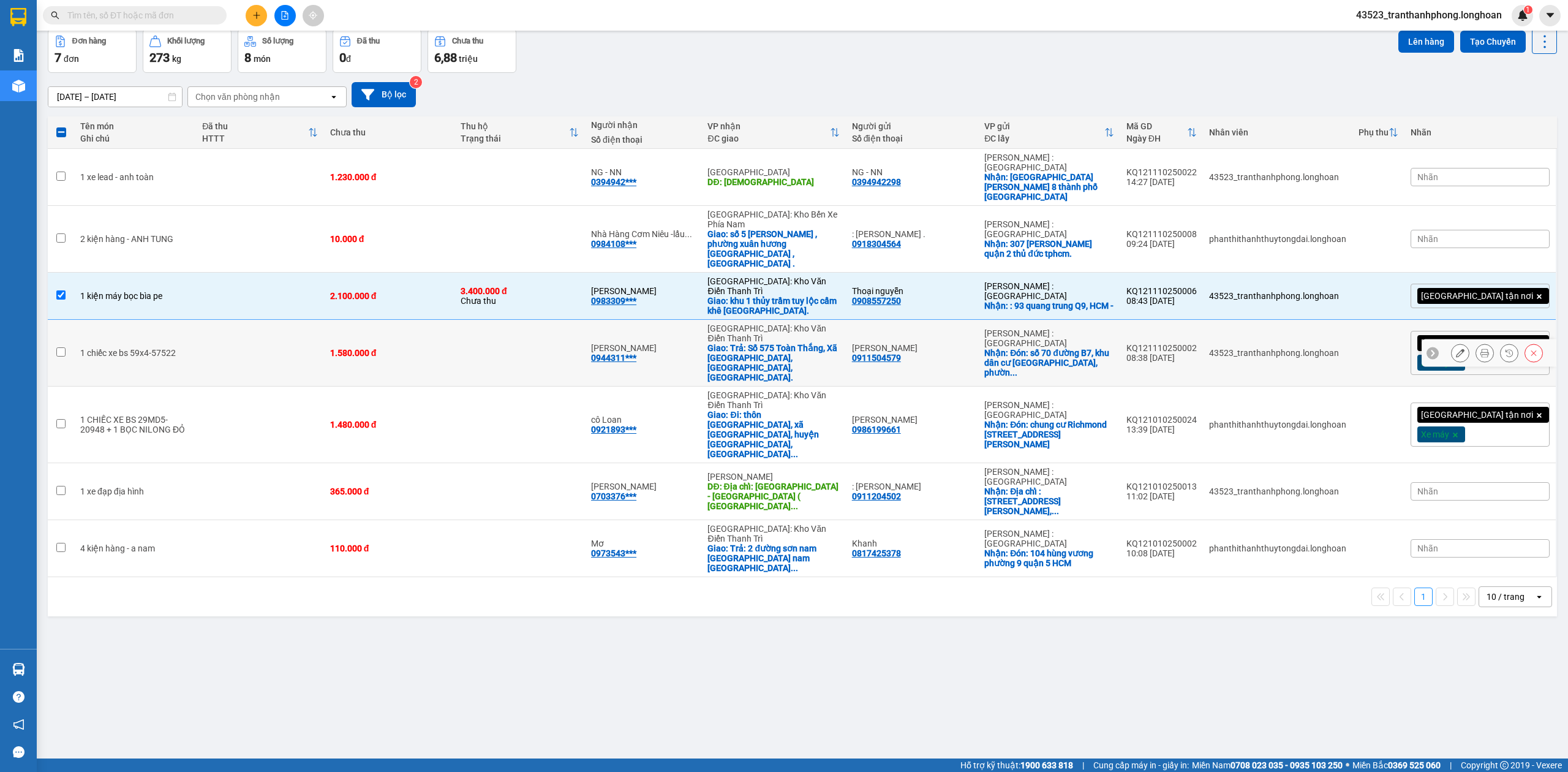
click at [425, 320] on td "1.580.000 đ" at bounding box center [389, 353] width 130 height 67
checkbox input "true"
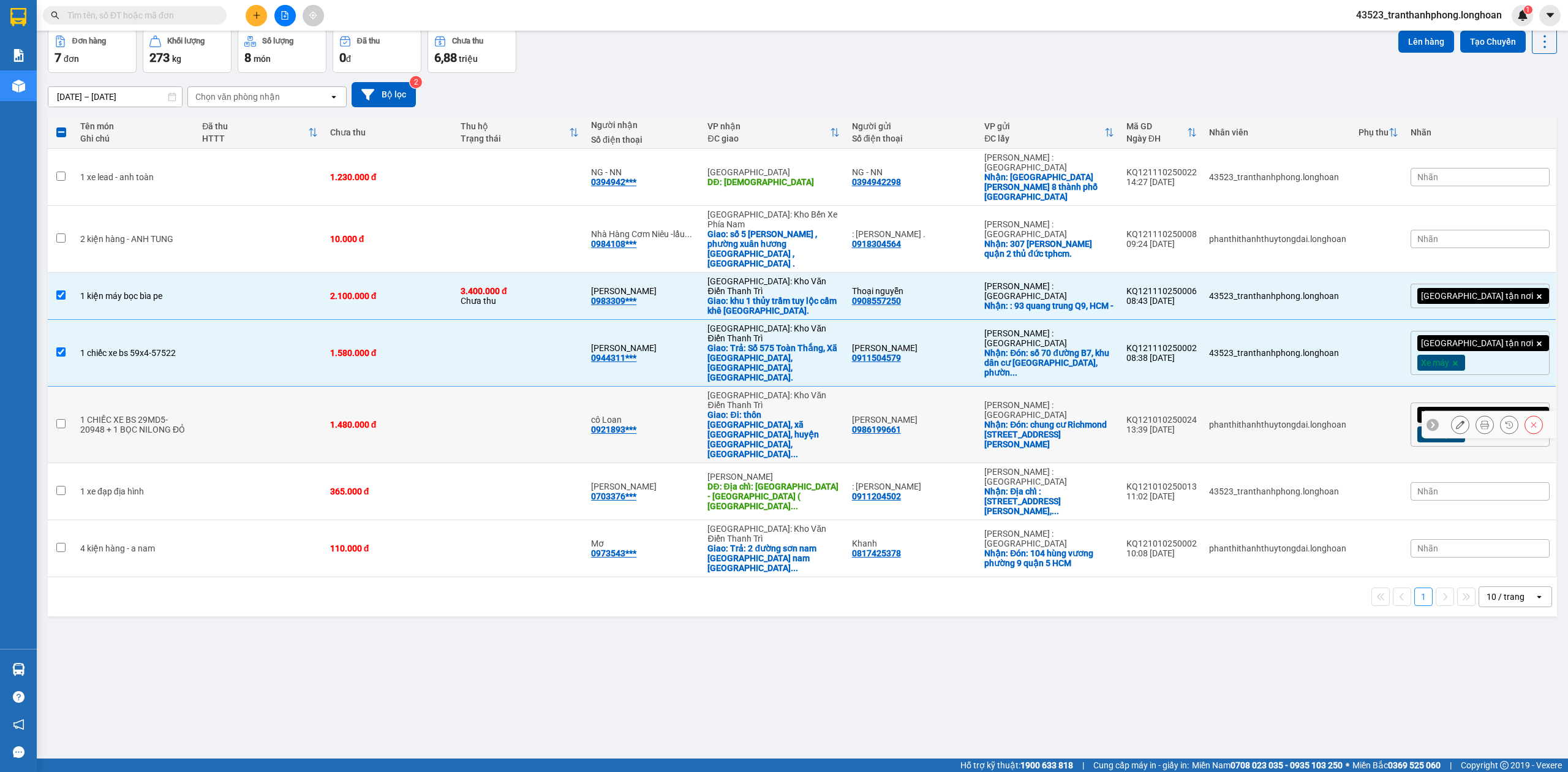
click at [400, 420] on div "1.480.000 đ" at bounding box center [389, 425] width 118 height 10
checkbox input "true"
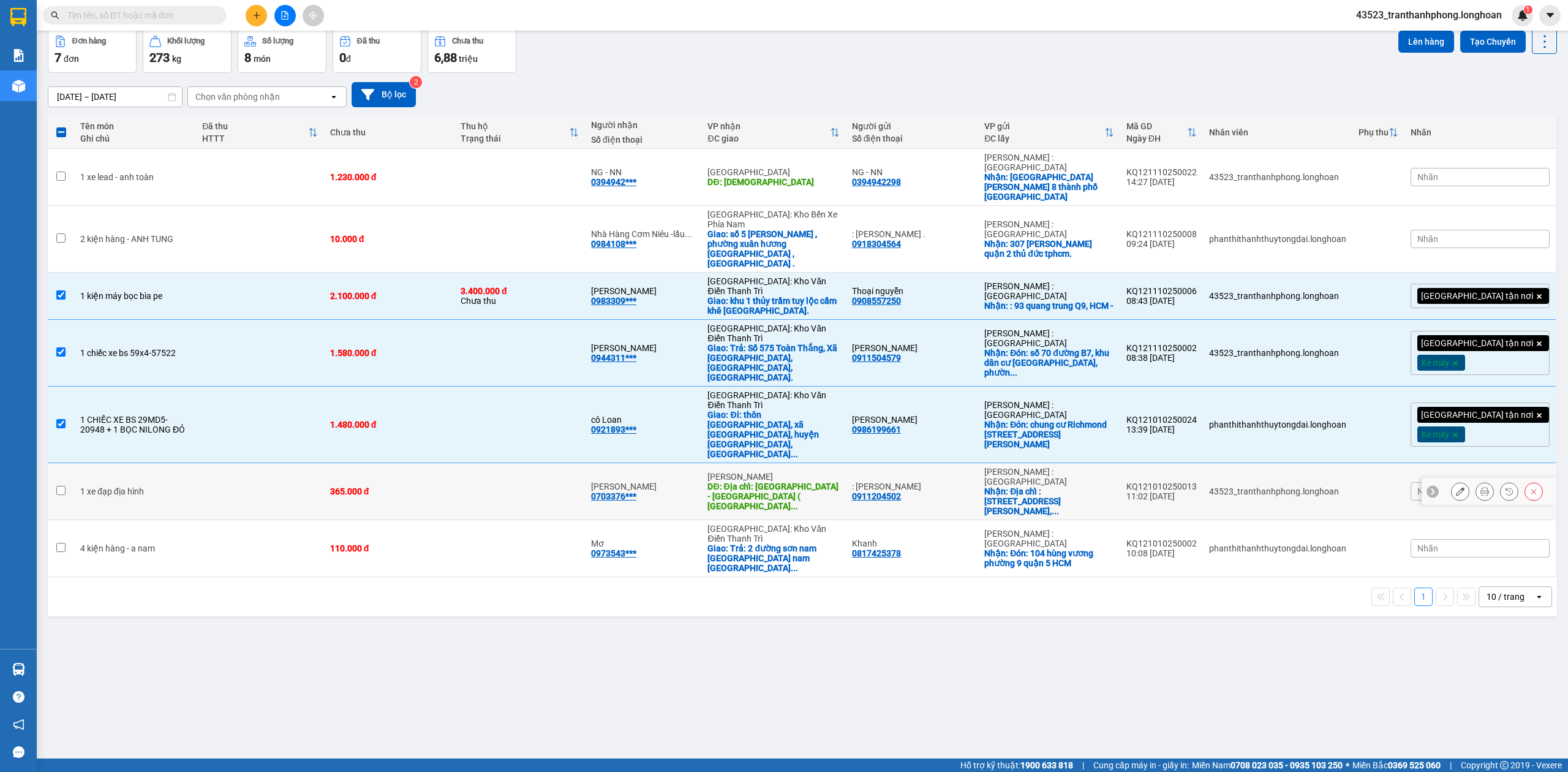
click at [387, 463] on td "365.000 đ" at bounding box center [389, 491] width 130 height 57
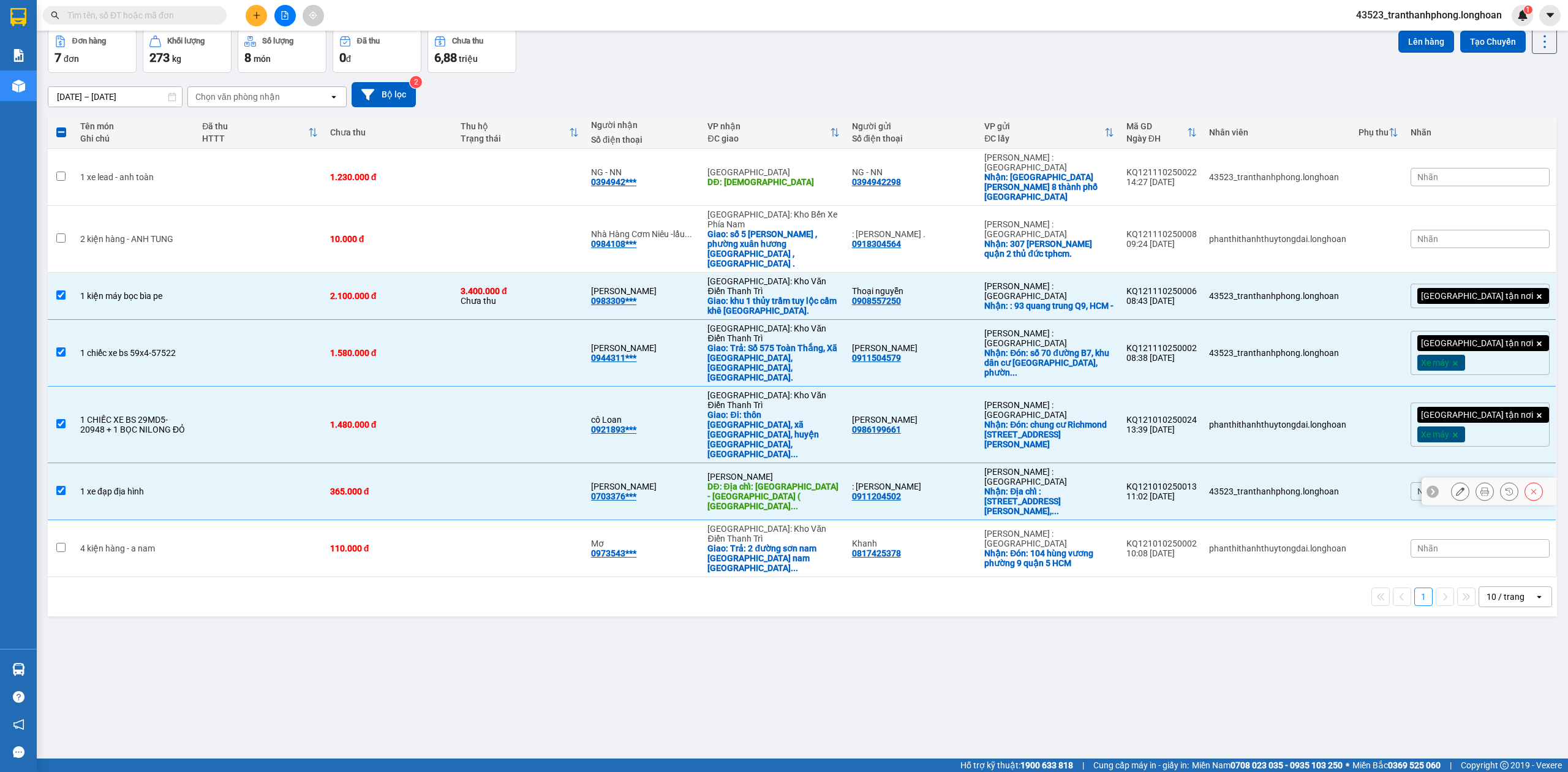
click at [1352, 463] on td "43523_tranthanhphong.longhoan" at bounding box center [1277, 491] width 150 height 57
checkbox input "false"
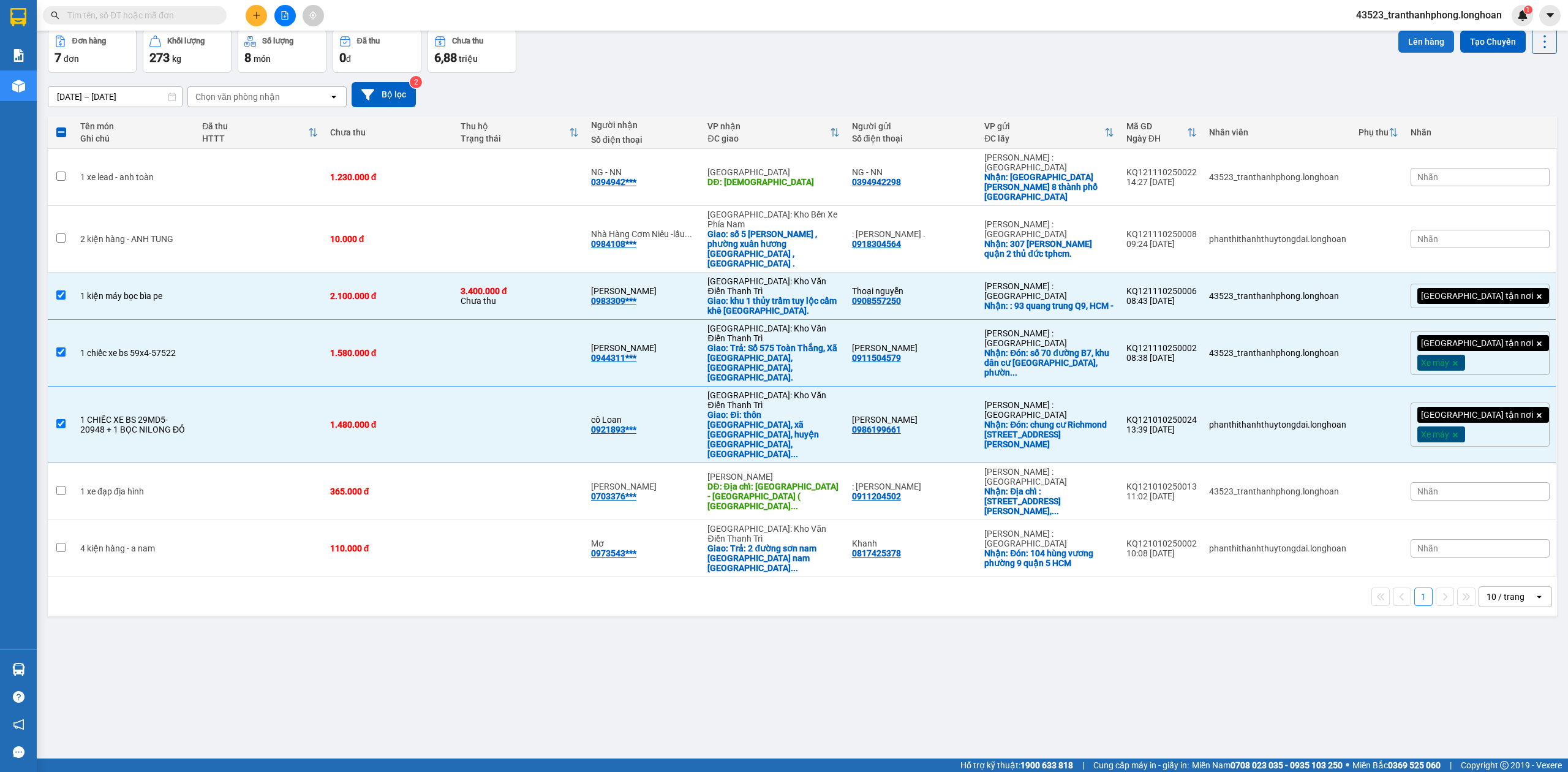
click at [1415, 44] on button "Lên hàng" at bounding box center [1426, 41] width 56 height 22
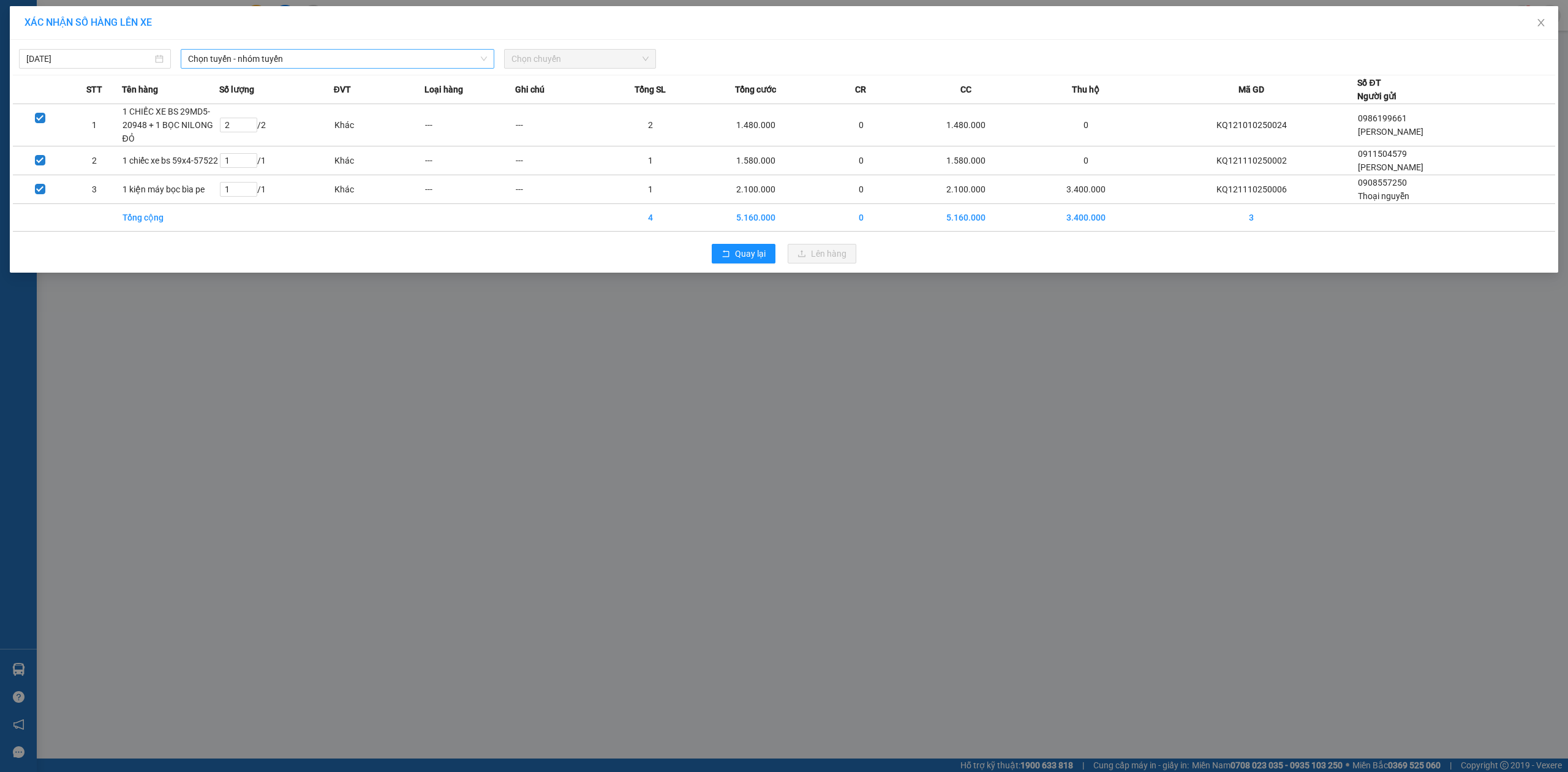
click at [452, 57] on span "Chọn tuyến - nhóm tuyến" at bounding box center [337, 59] width 299 height 19
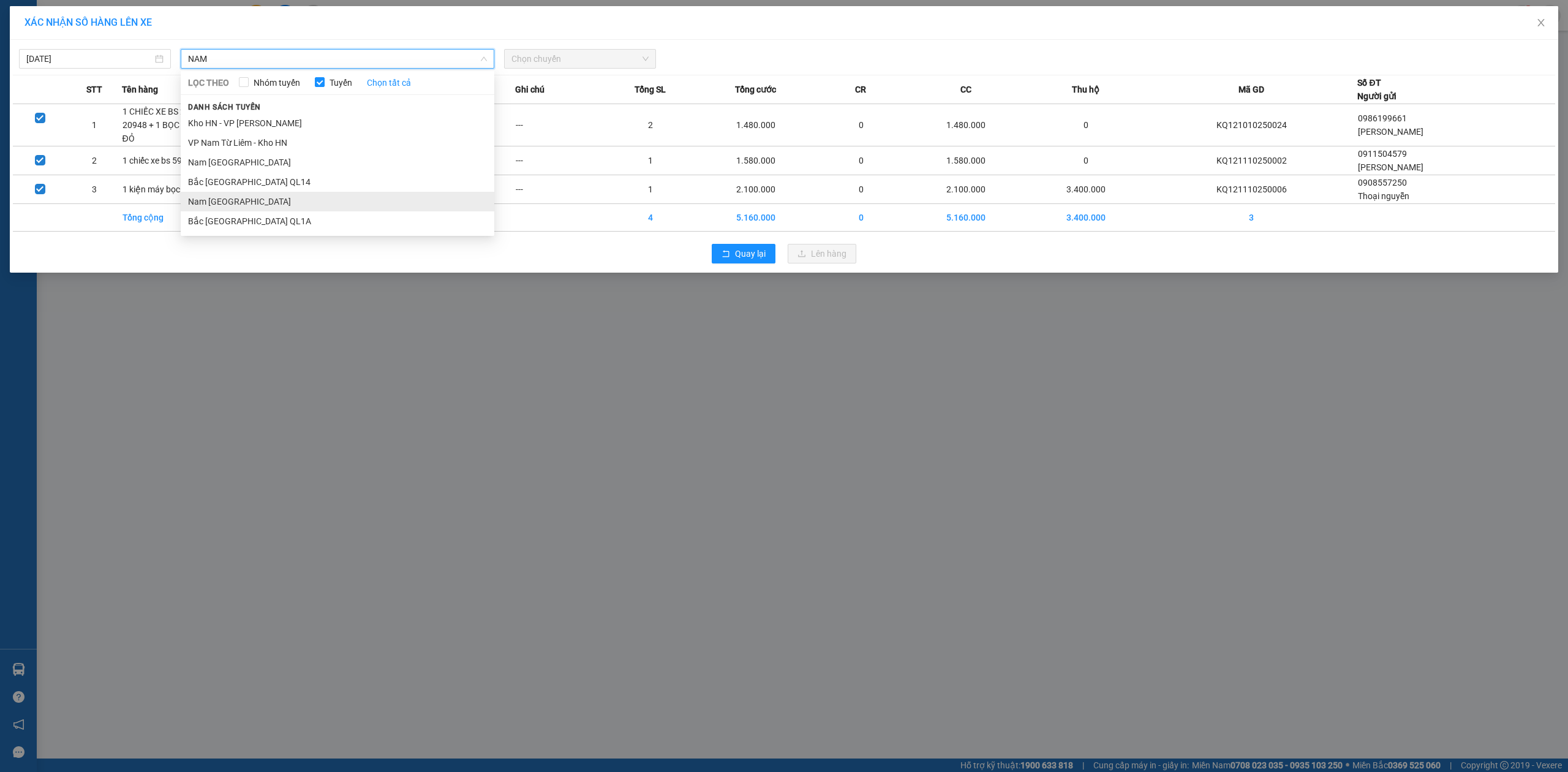
type input "NAM"
click at [326, 199] on li "Nam [GEOGRAPHIC_DATA]" at bounding box center [338, 201] width 314 height 19
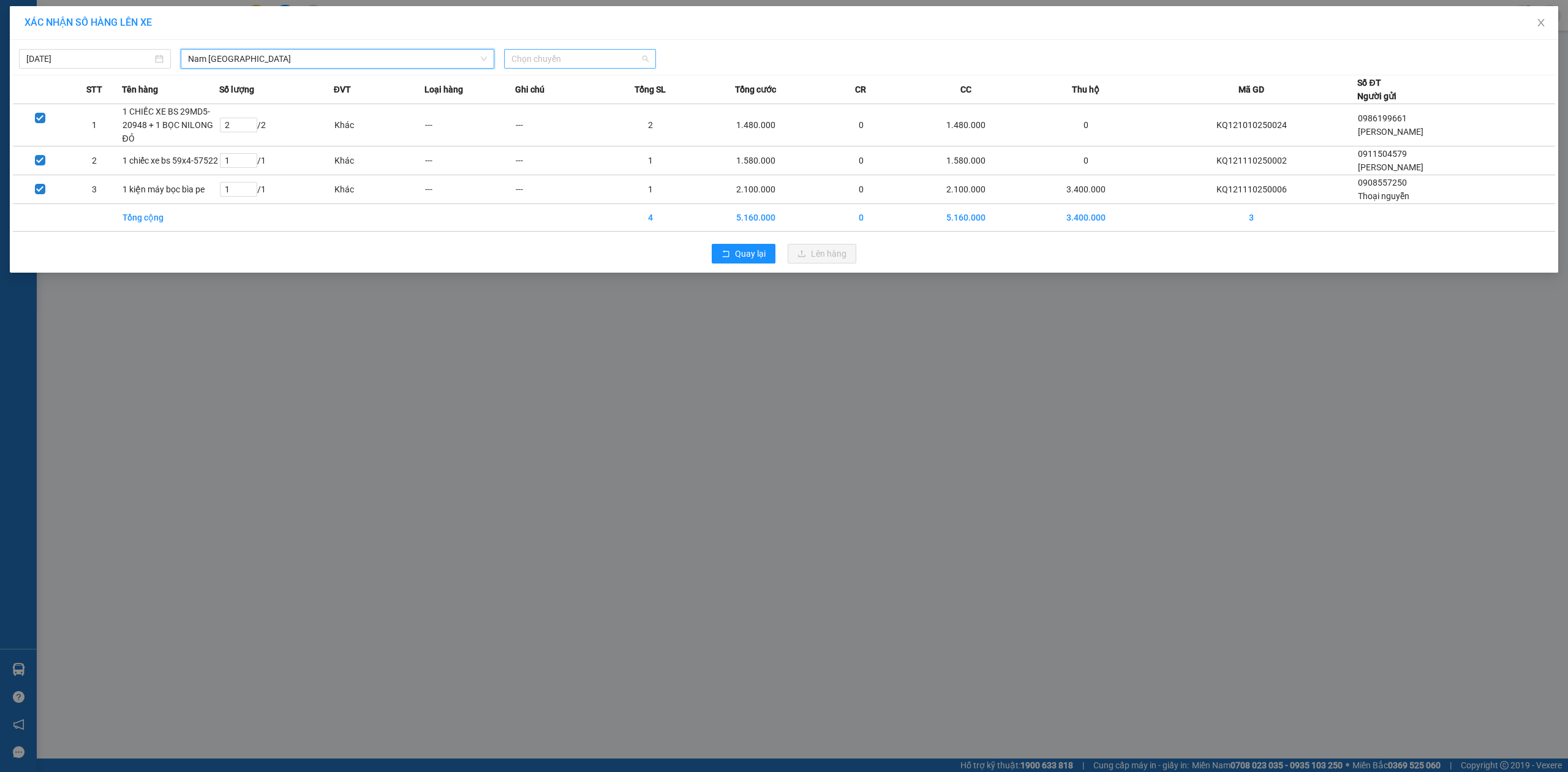
click at [515, 54] on span "Chọn chuyến" at bounding box center [580, 59] width 137 height 19
click at [112, 62] on input "[DATE]" at bounding box center [89, 59] width 126 height 14
click at [38, 174] on div "12" at bounding box center [36, 167] width 14 height 14
type input "[DATE]"
click at [529, 58] on span "Chọn chuyến" at bounding box center [580, 59] width 137 height 19
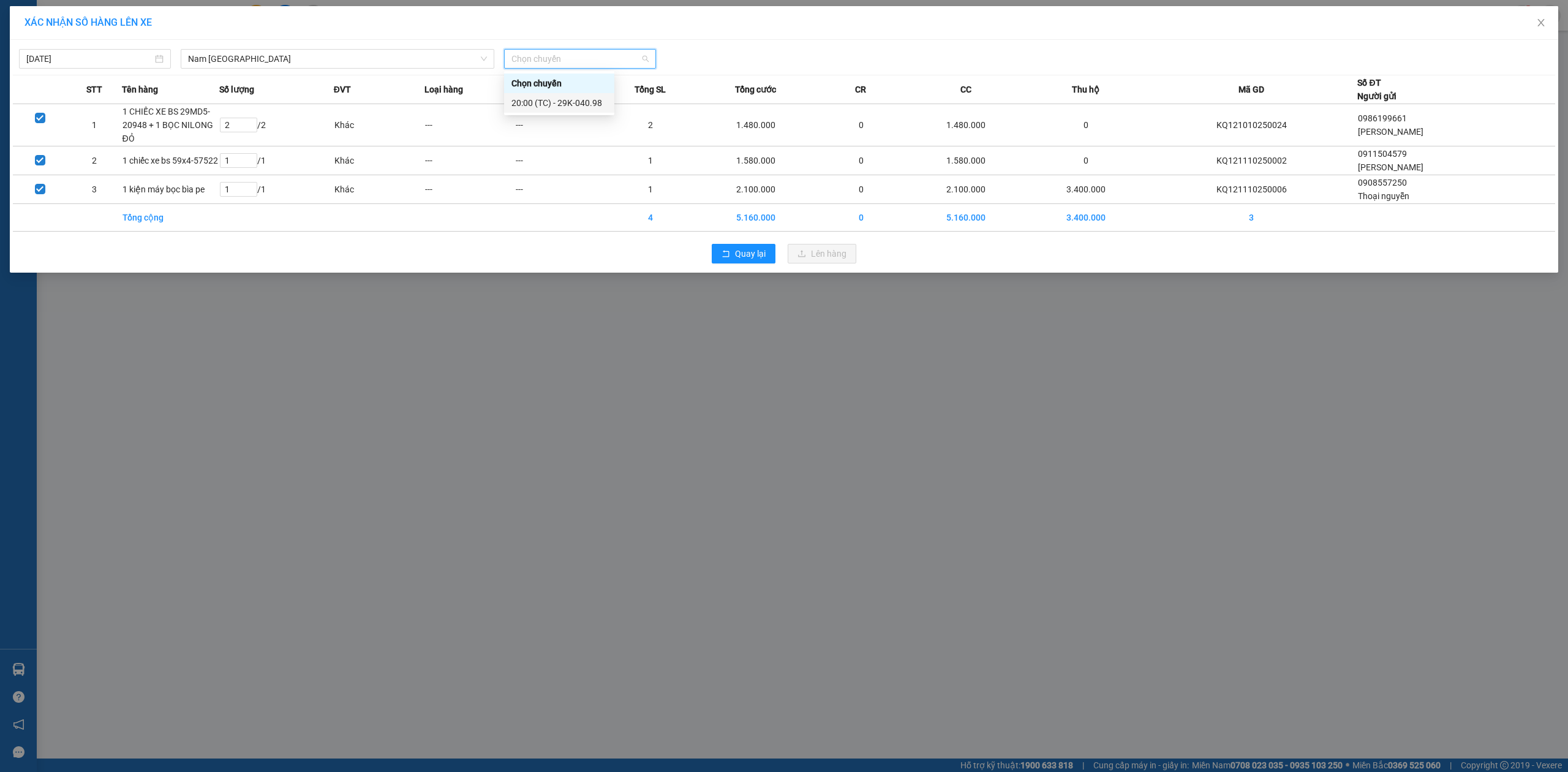
click at [534, 112] on div "20:00 (TC) - 29K-040.98" at bounding box center [559, 102] width 110 height 19
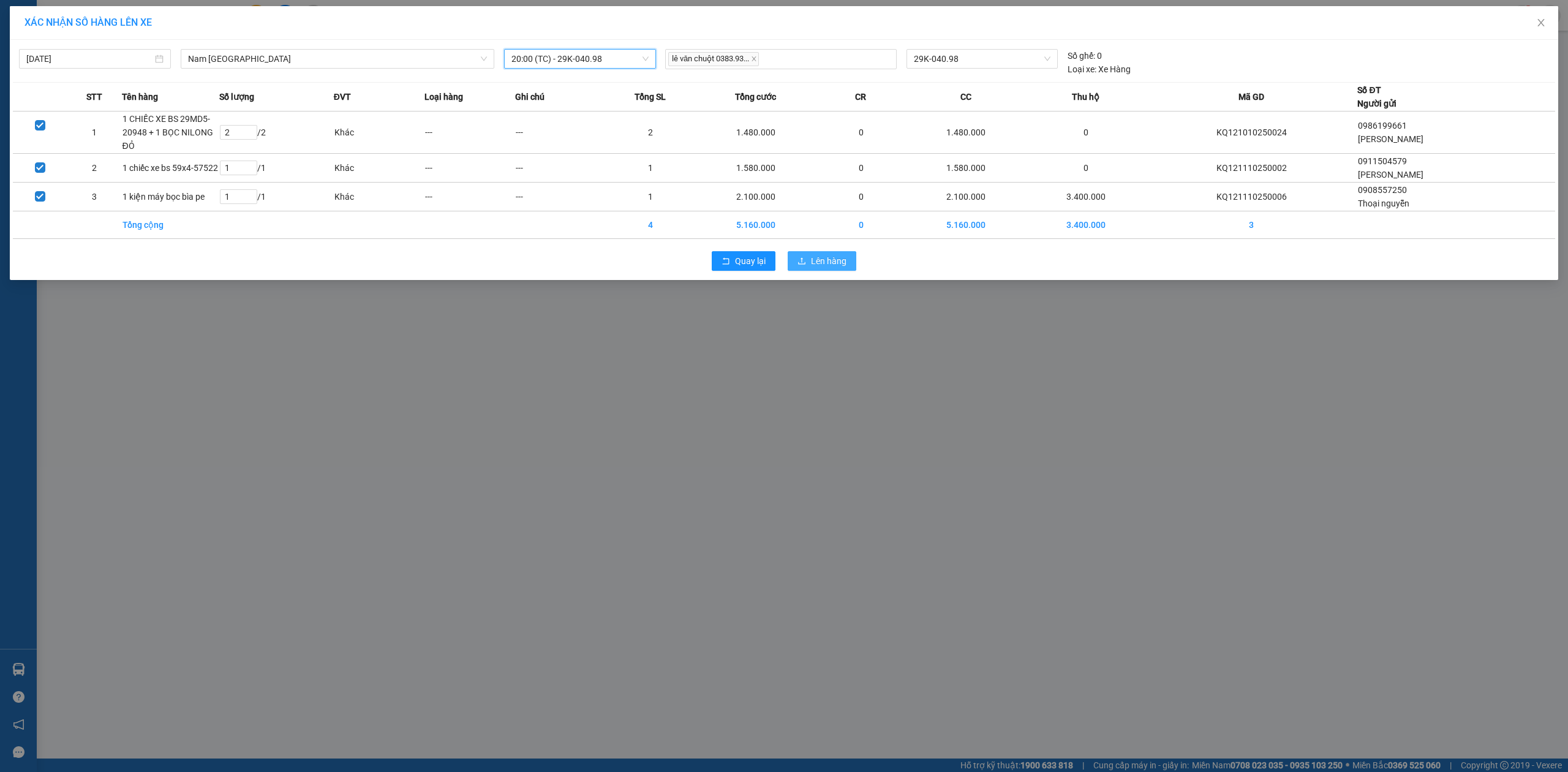
click at [805, 258] on icon "upload" at bounding box center [801, 261] width 8 height 8
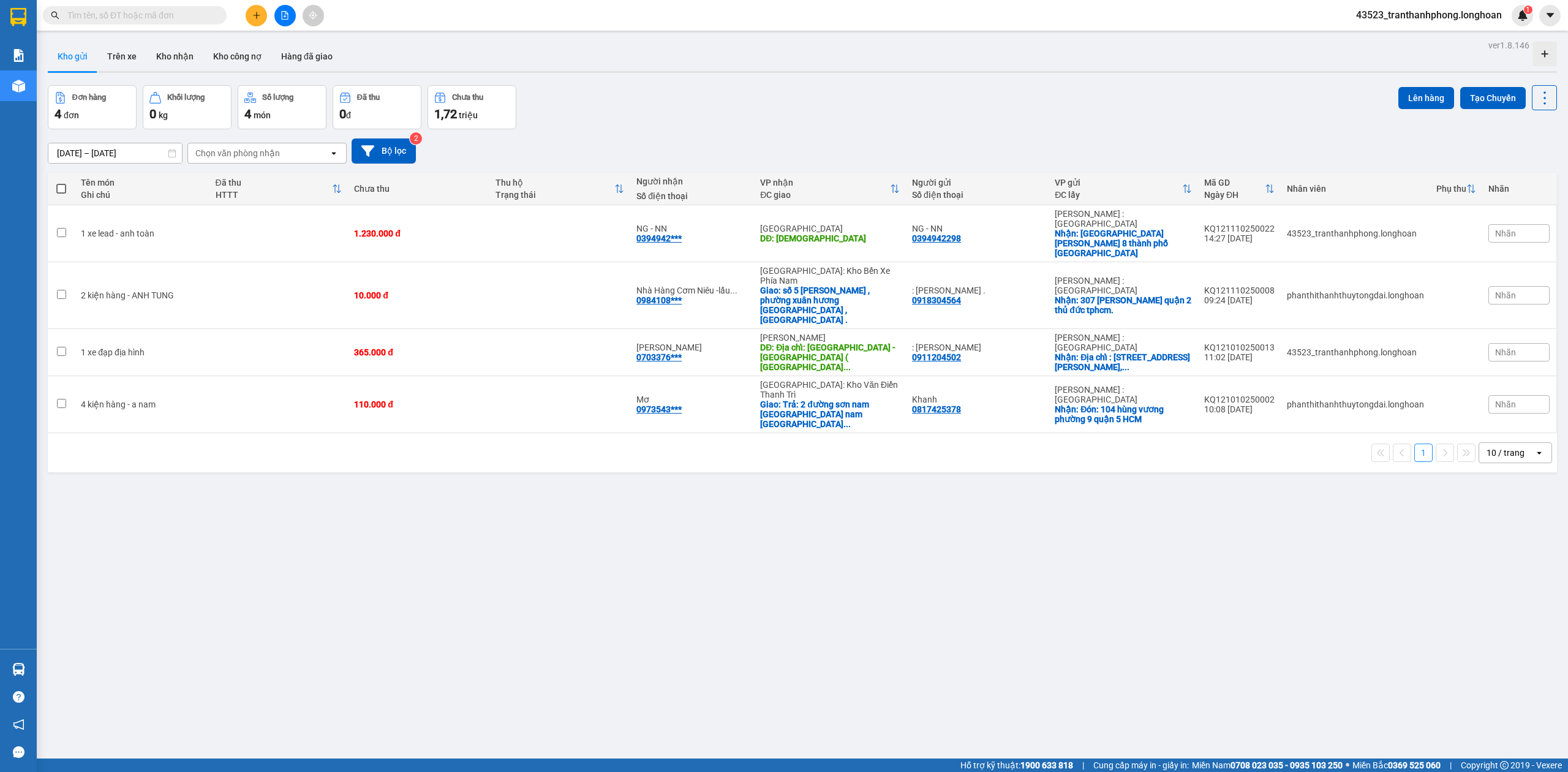
click at [96, 8] on span at bounding box center [135, 15] width 184 height 19
paste input "0901 472 046"
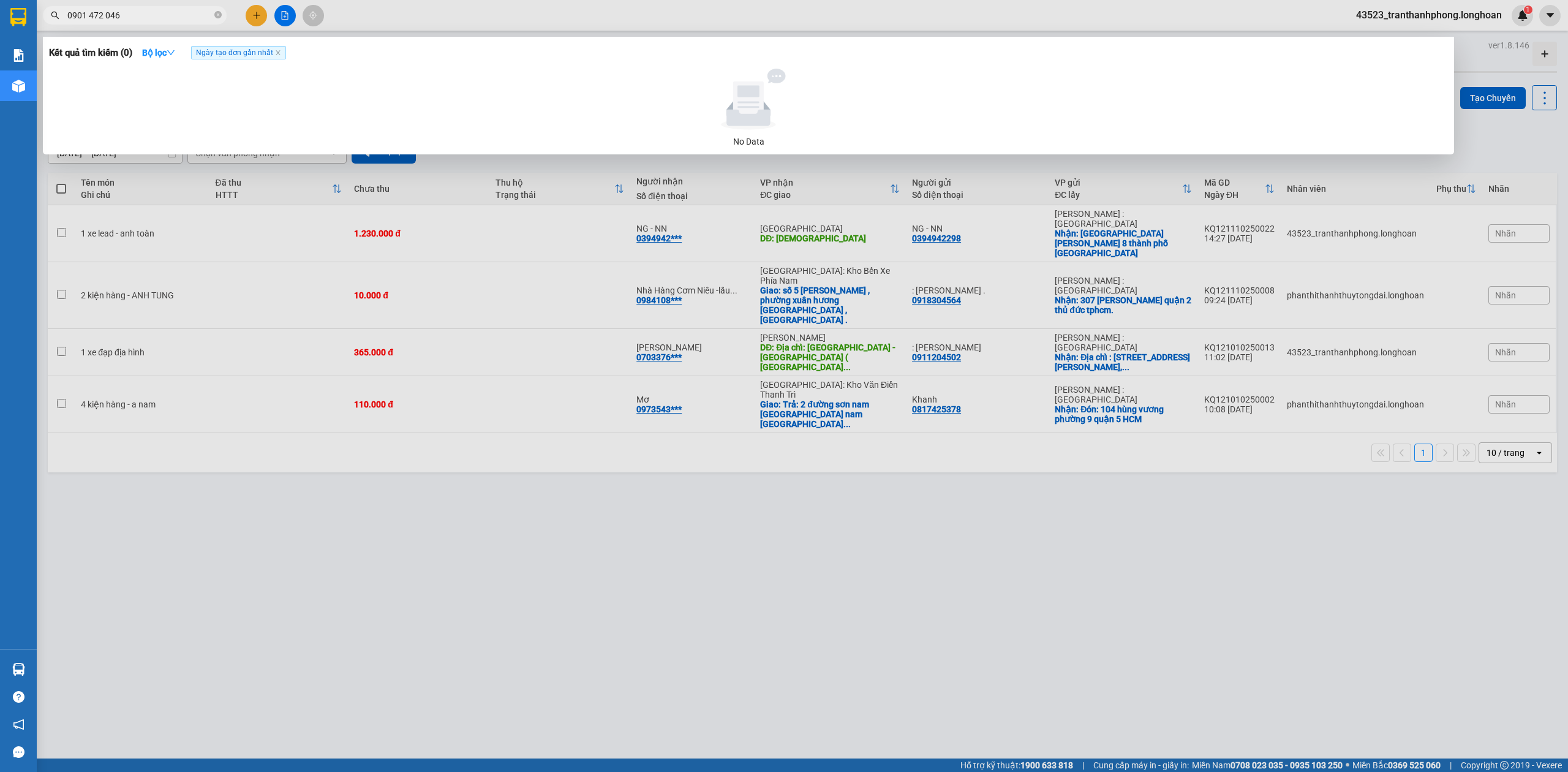
click at [105, 15] on input "0901 472 046" at bounding box center [140, 15] width 145 height 14
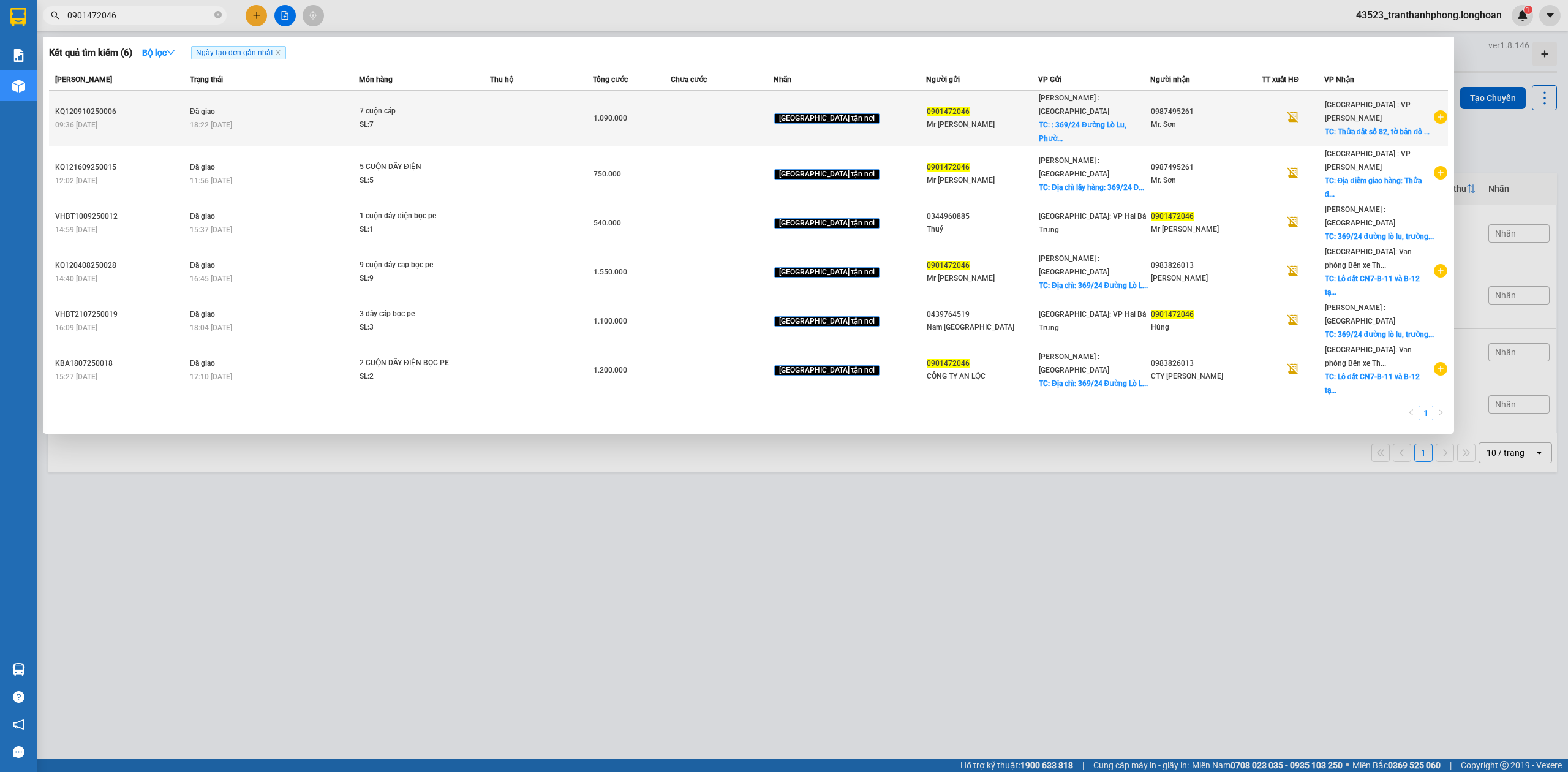
type input "0901472046"
click at [96, 107] on div "KQ120910250006" at bounding box center [120, 111] width 131 height 13
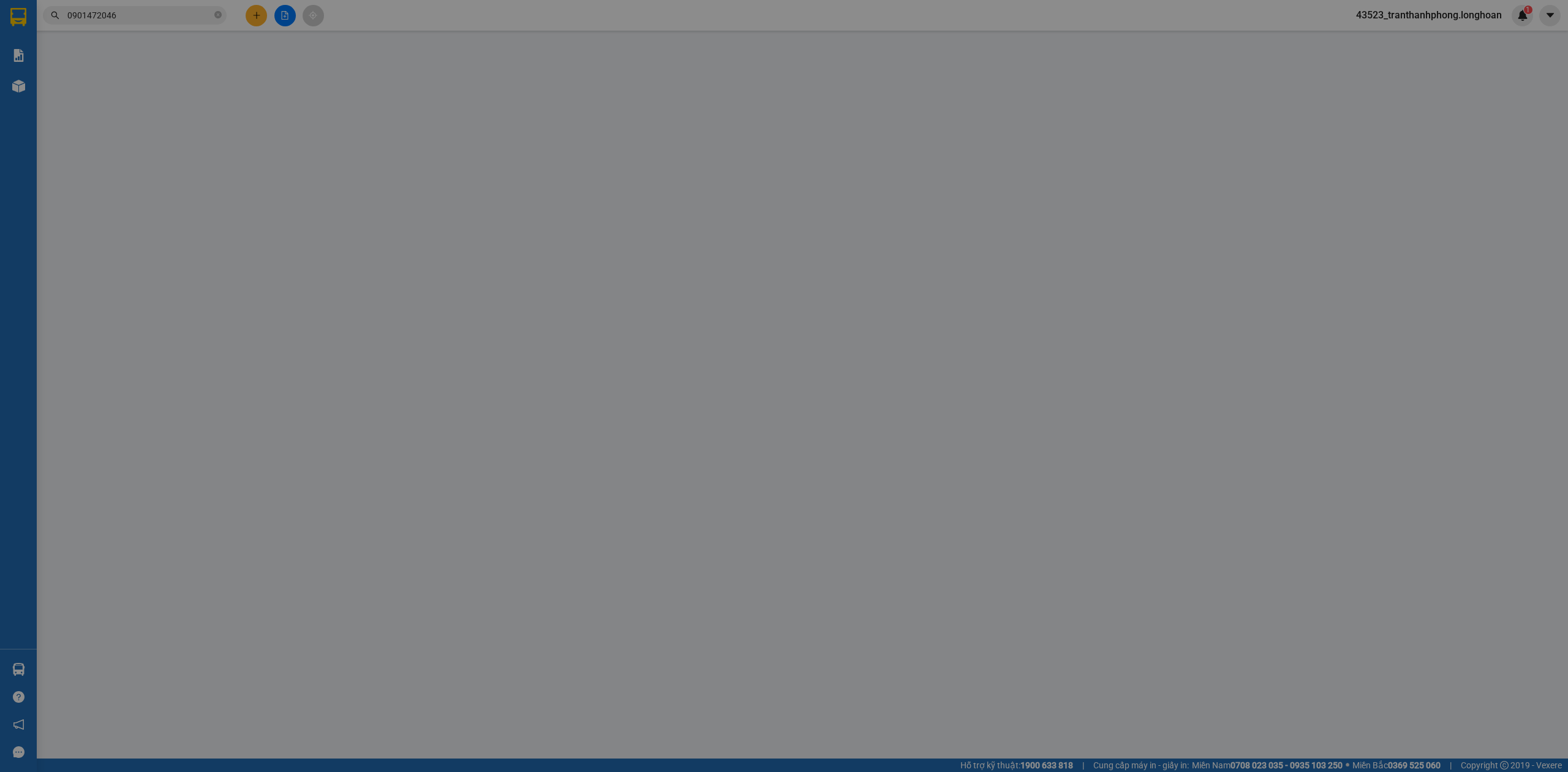
click at [96, 107] on div at bounding box center [91, 138] width 61 height 85
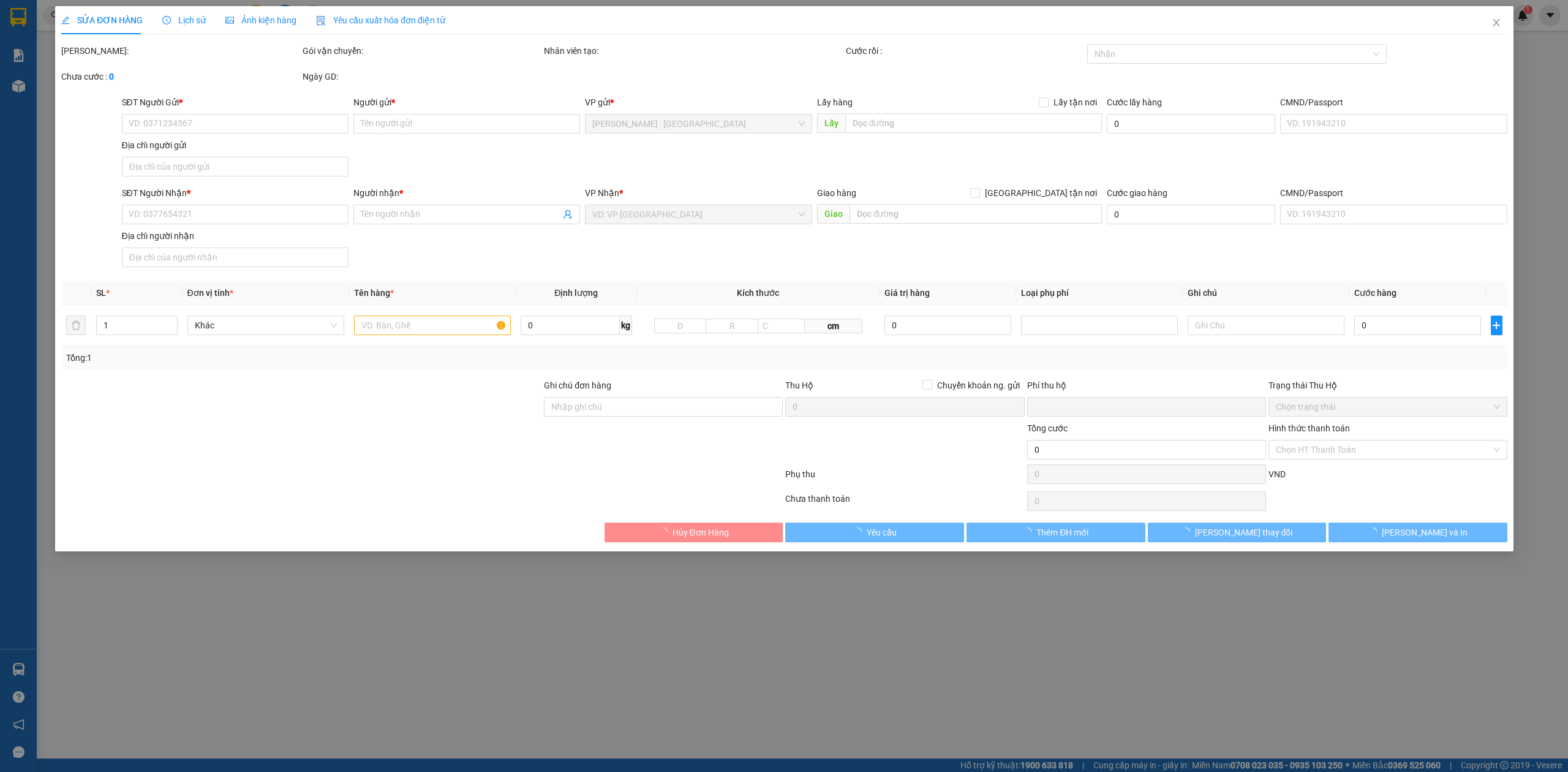
type input "0901472046"
type input "Mr [PERSON_NAME]"
checkbox input "true"
type input ": 369/24 [GEOGRAPHIC_DATA], [GEOGRAPHIC_DATA], [GEOGRAPHIC_DATA], [GEOGRAPHIC_D…"
type input "100.000"
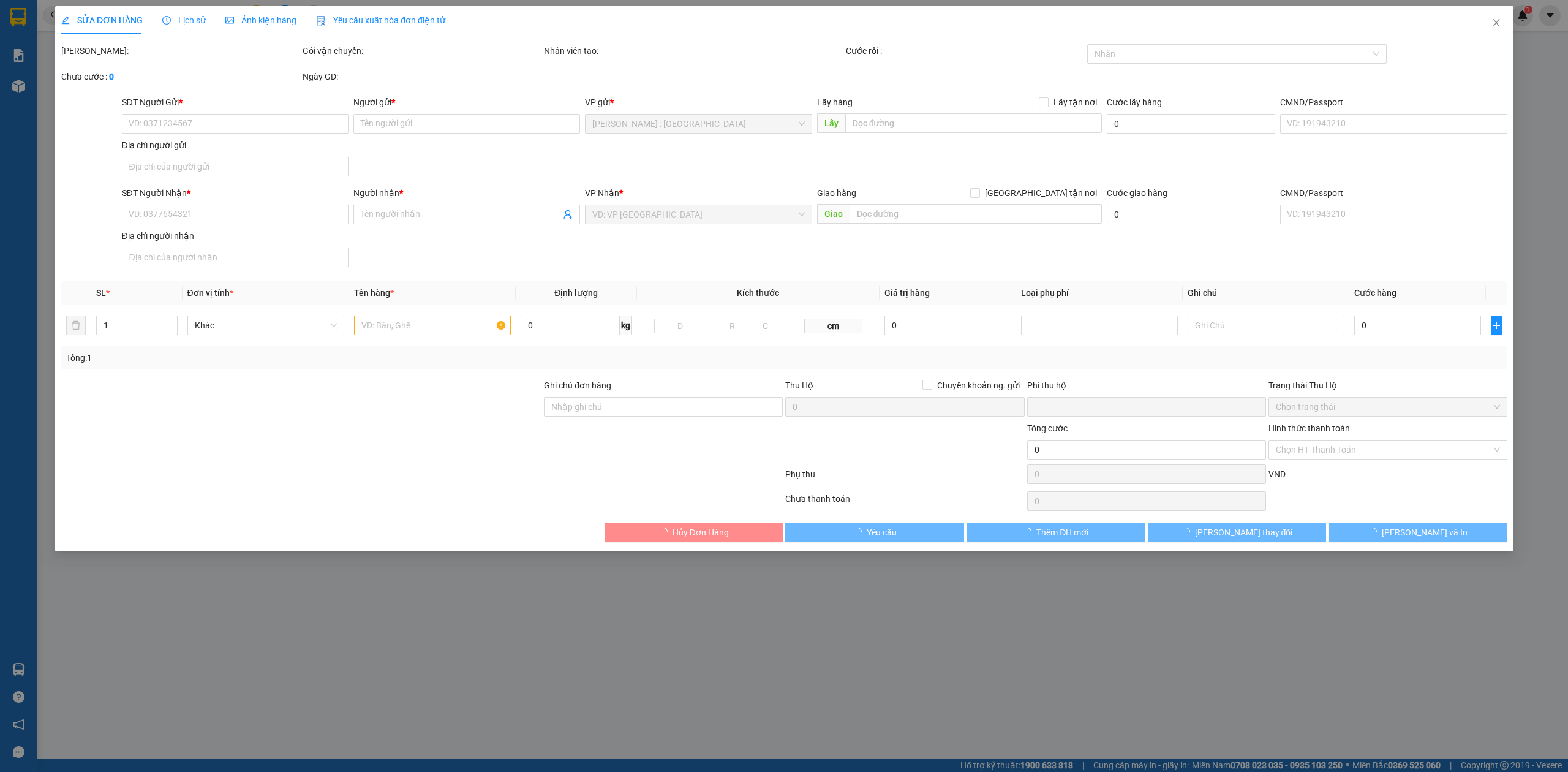
type input "0987495261"
type input "Mr. Sơn"
checkbox input "true"
type input "Thửa đất số 82, tờ bản đồ số 07, khu A1-1, khu dân cư, khách sạn, căn hộ và thư…"
type input "0"
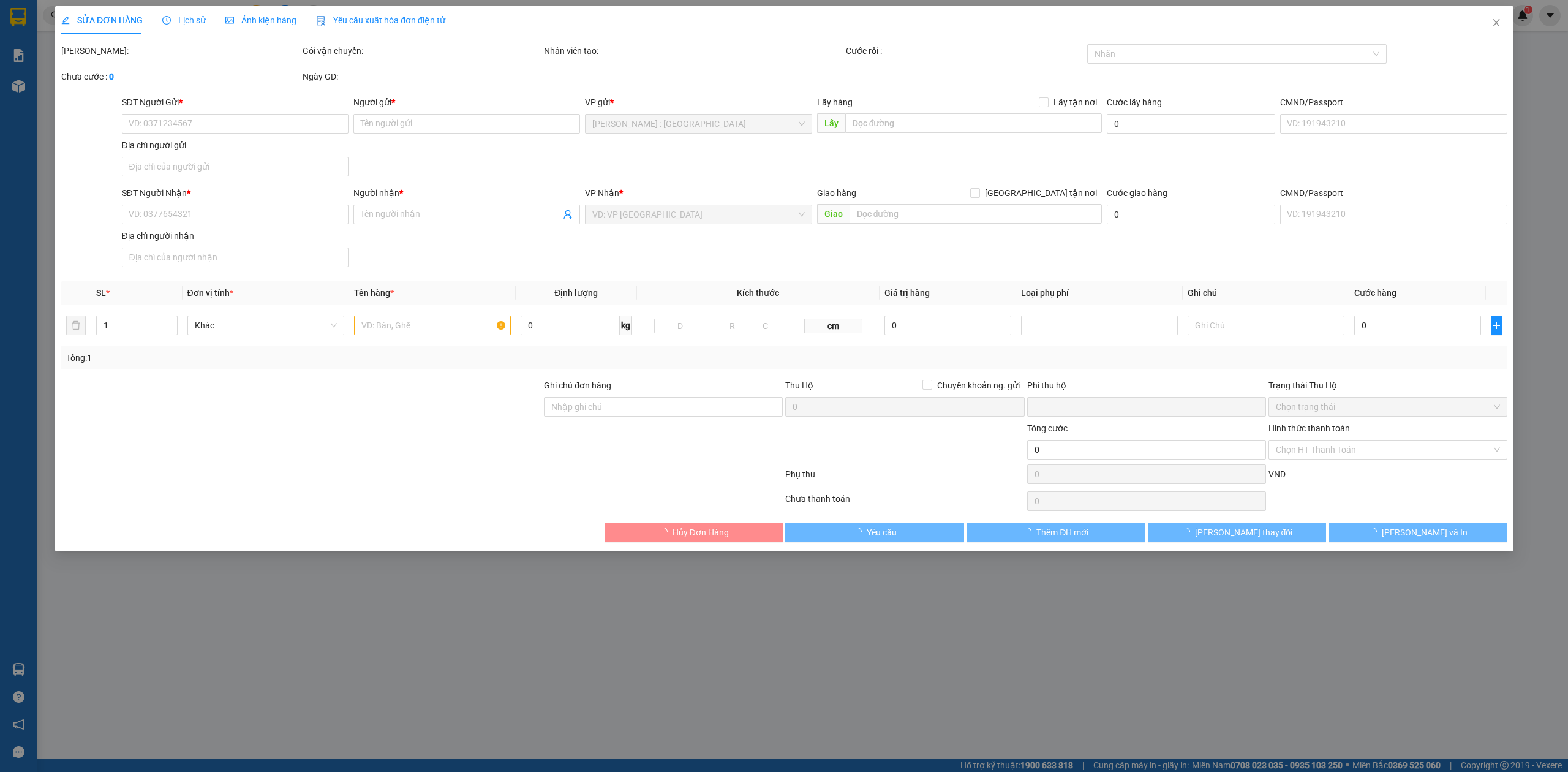
type input "1.090.000"
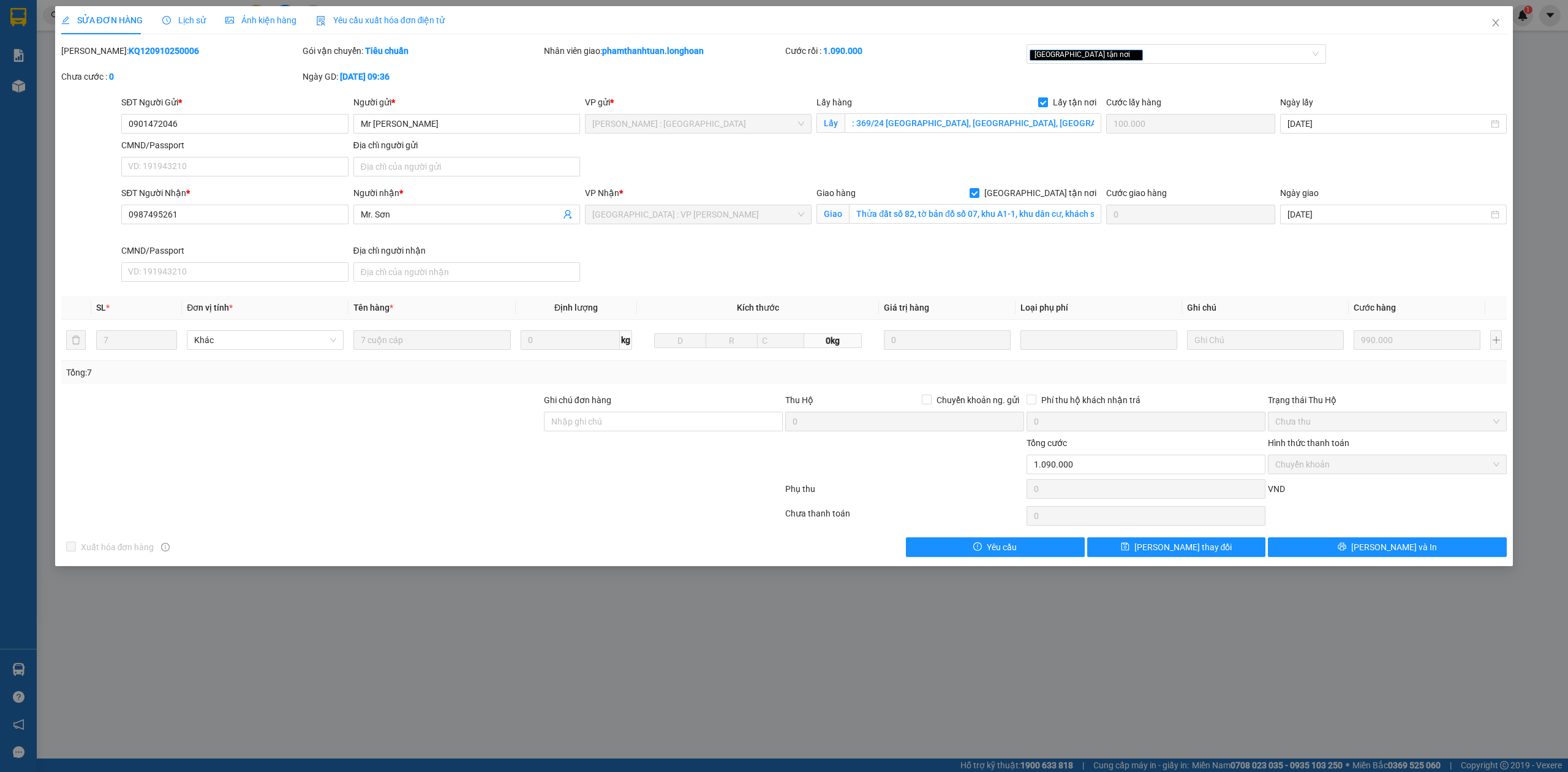
click at [129, 52] on b "KQ120910250006" at bounding box center [163, 51] width 70 height 10
copy b "KQ120910250006"
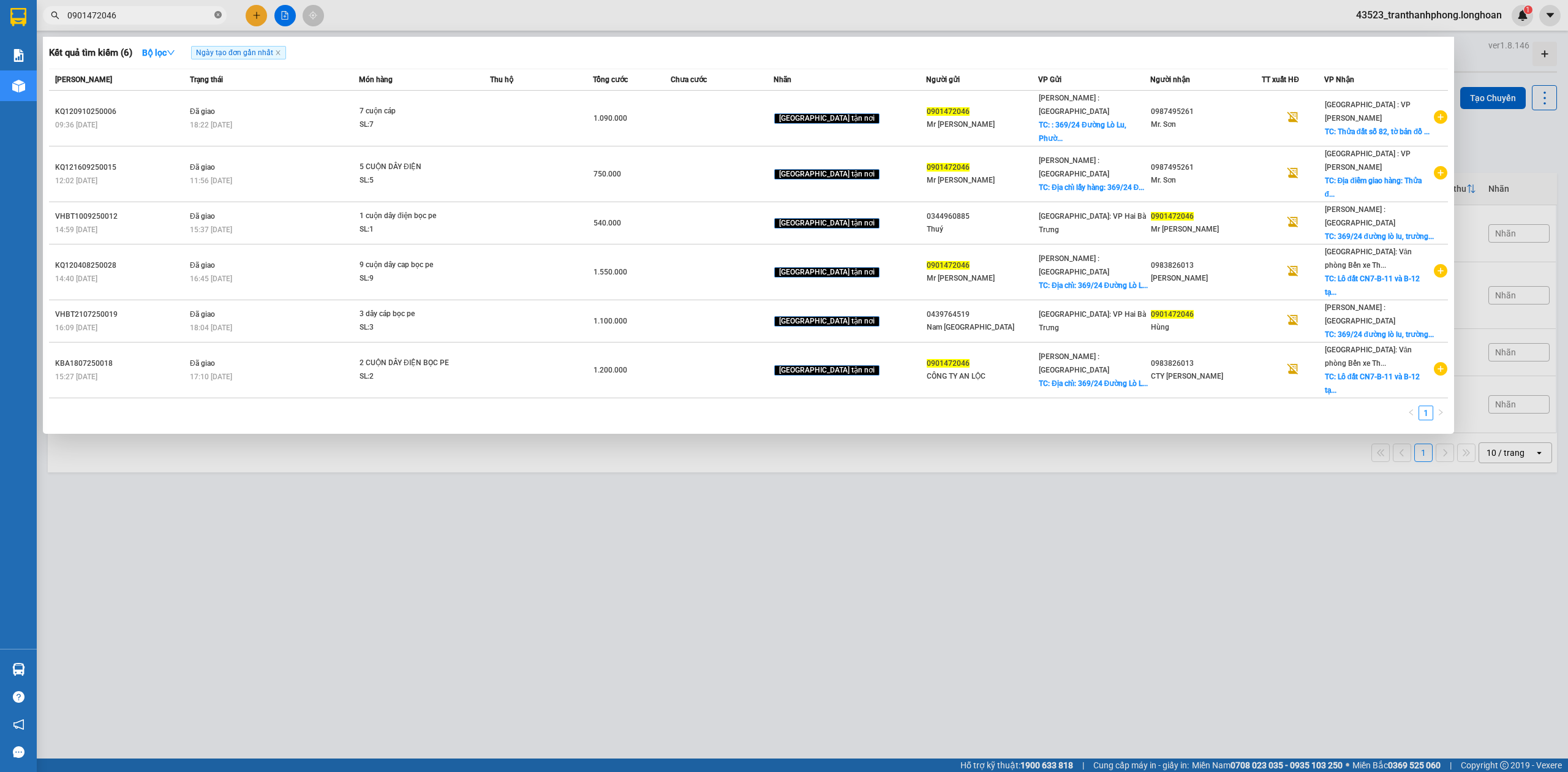
click at [218, 19] on span at bounding box center [217, 16] width 8 height 12
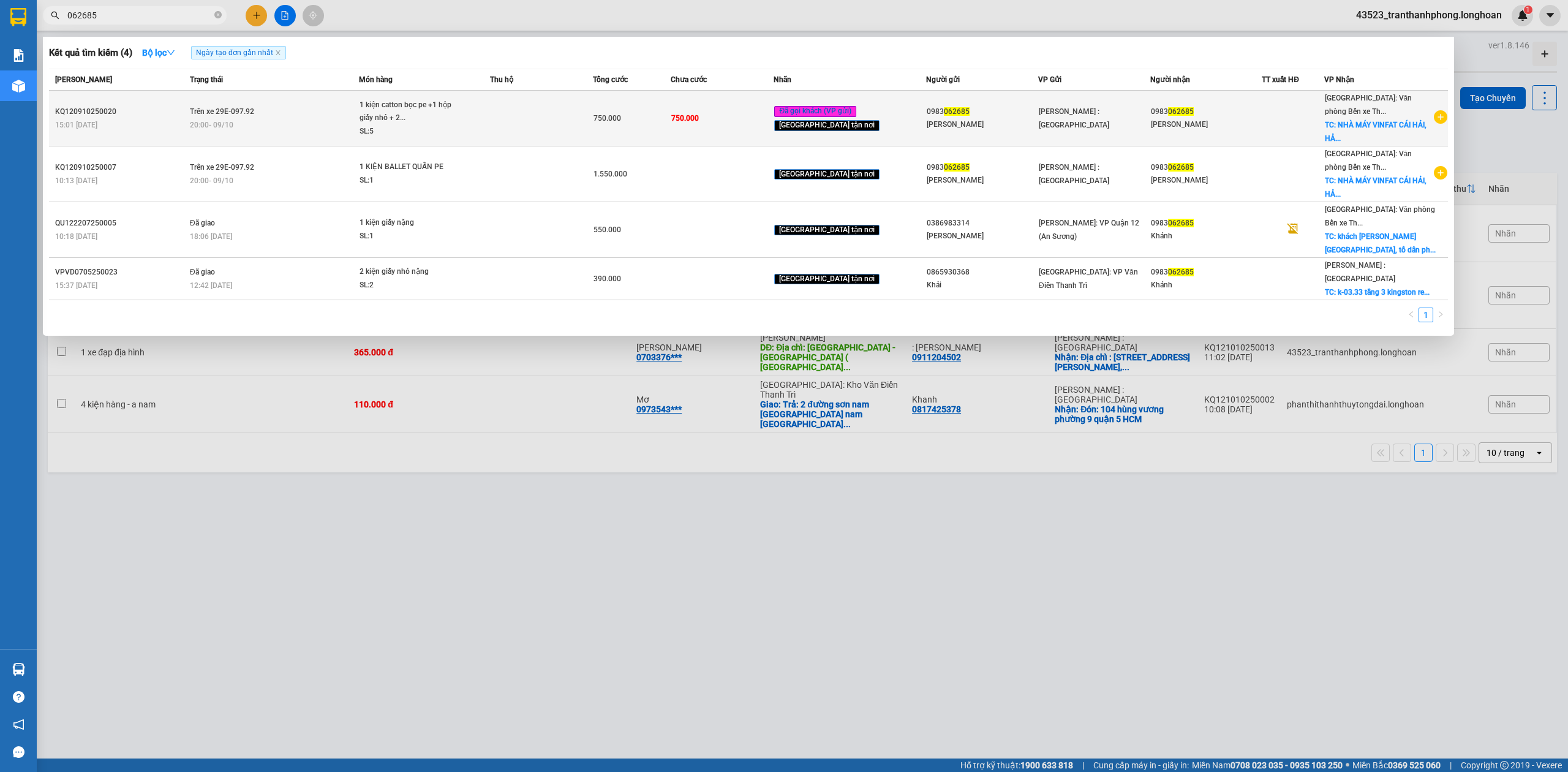
type input "062685"
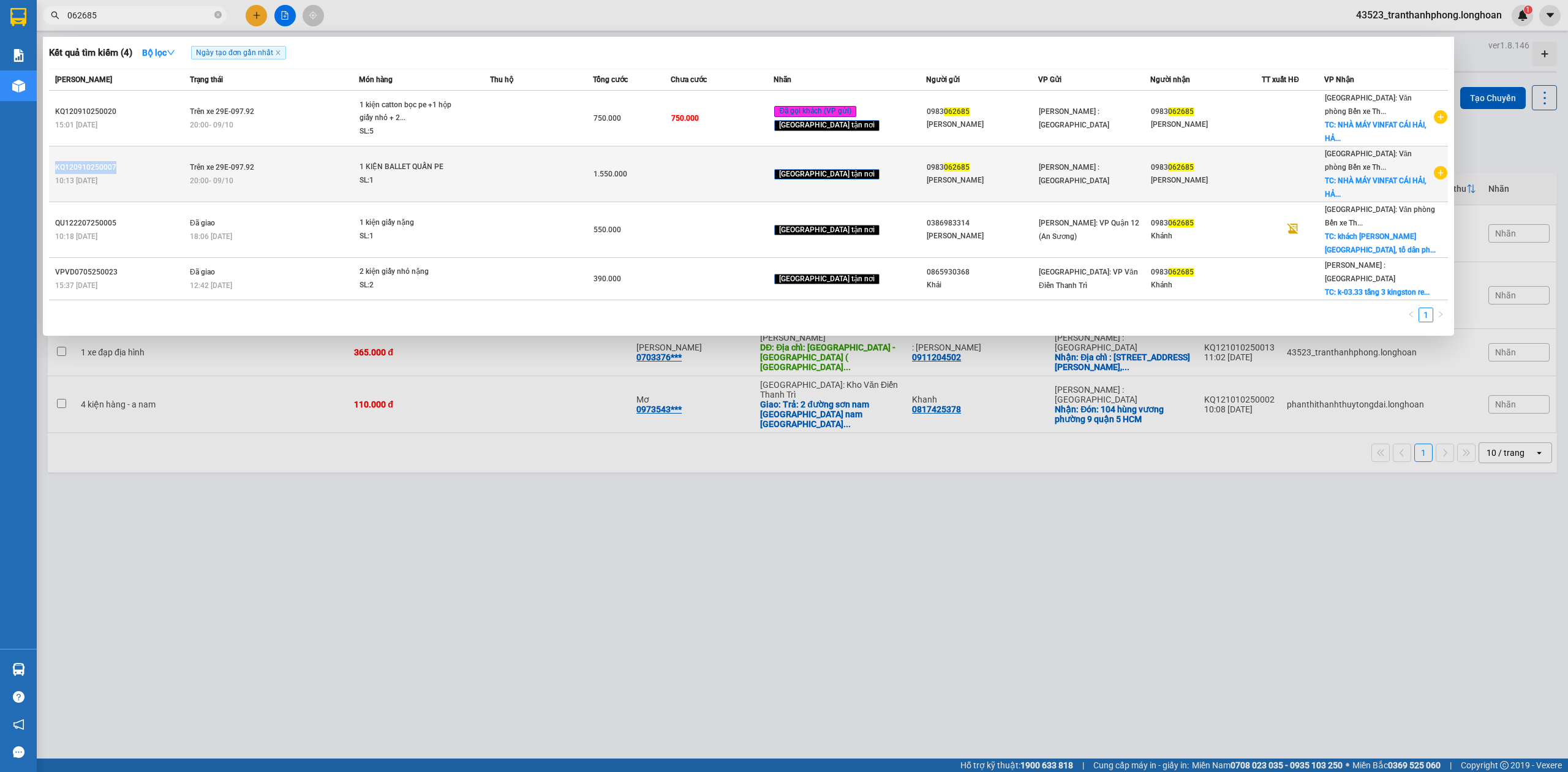
copy div "KQ120910250007"
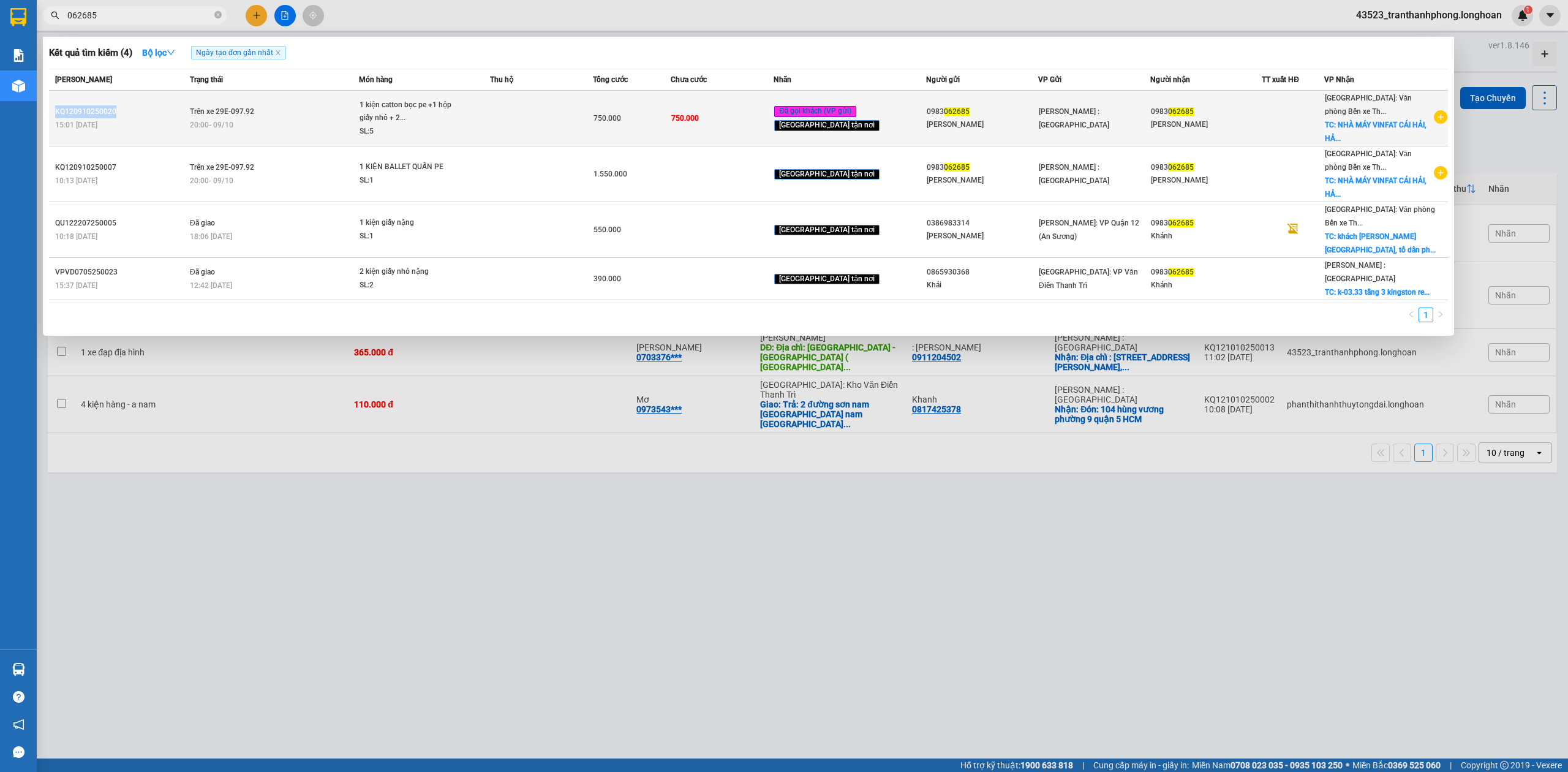
copy div "KQ120910250020"
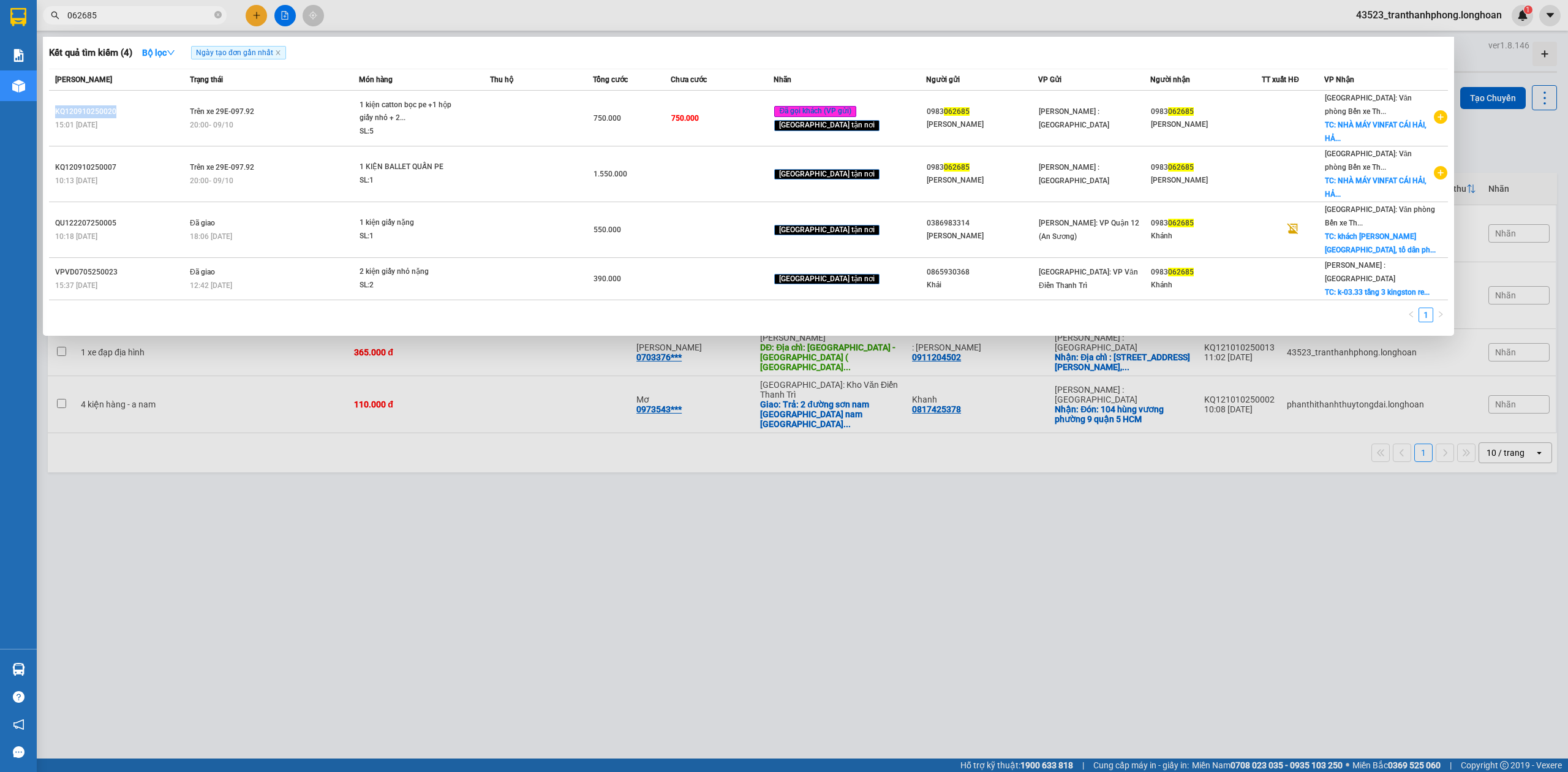
copy div "KQ120910250020"
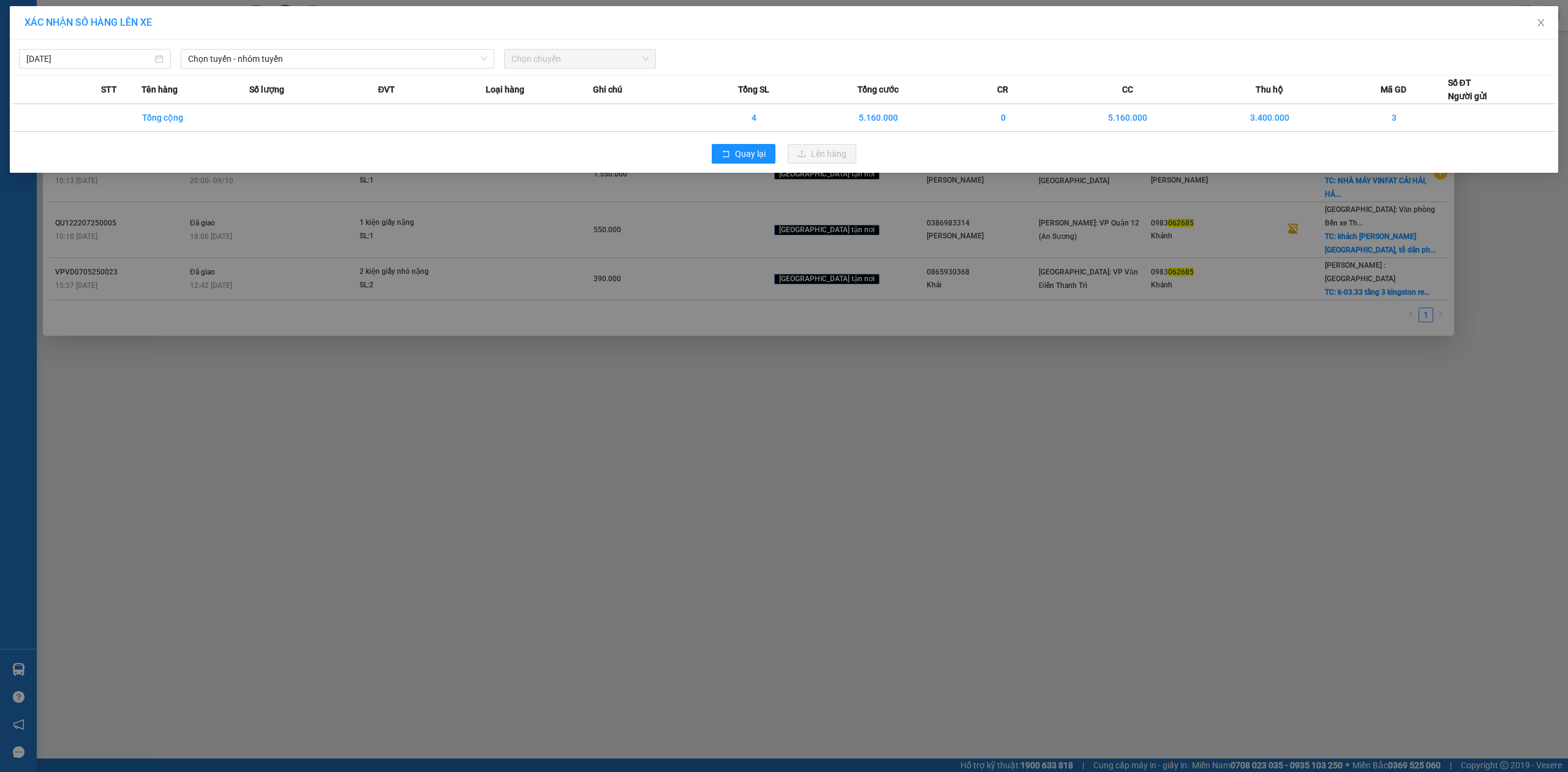
drag, startPoint x: 408, startPoint y: 323, endPoint x: 411, endPoint y: 329, distance: 6.7
click at [419, 324] on div "XÁC NHẬN SỐ HÀNG LÊN XE [DATE] Chọn tuyến - nhóm tuyến Chọn chuyến STT Tên hàng…" at bounding box center [784, 386] width 1568 height 772
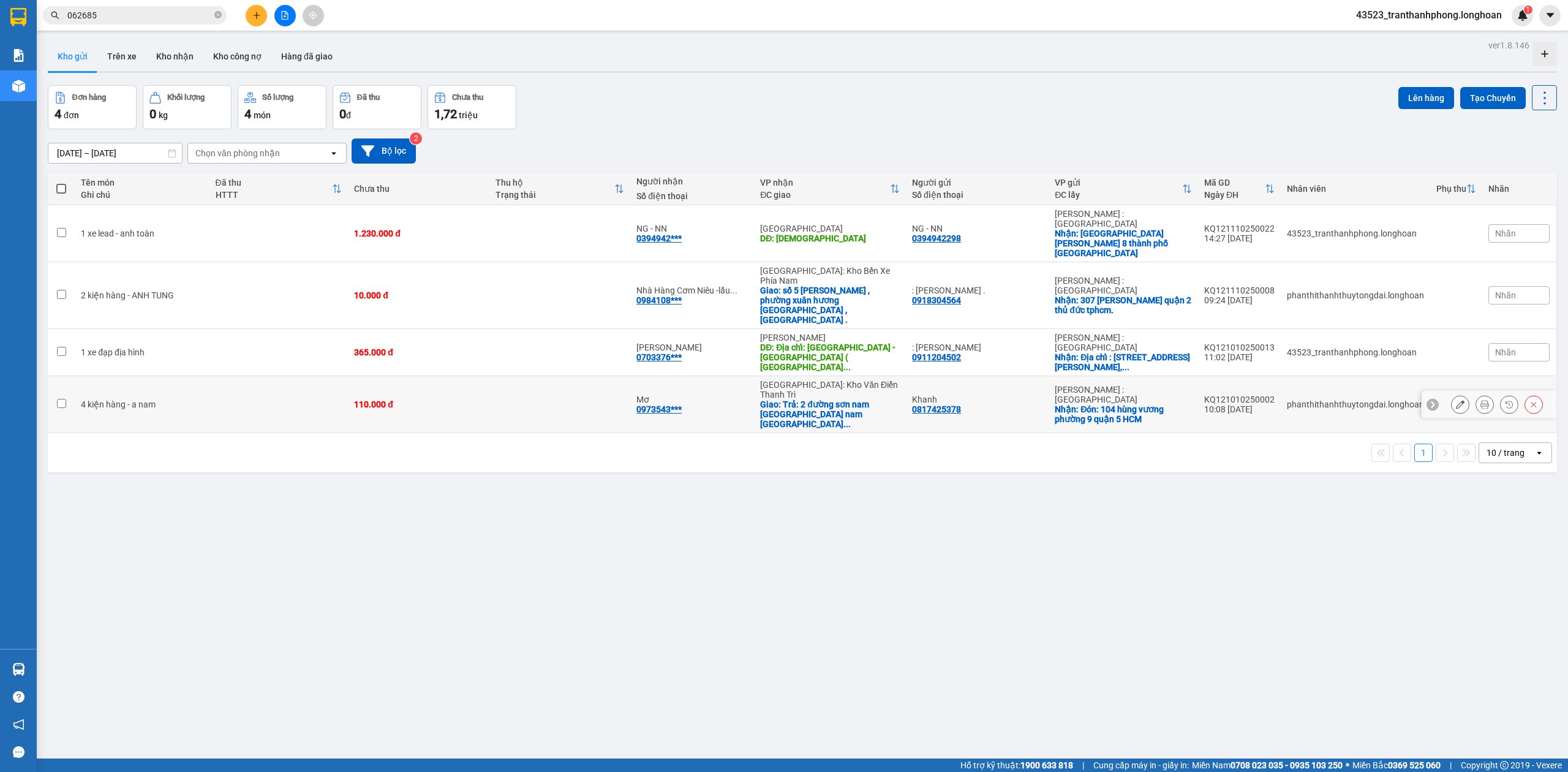
click at [353, 376] on td "110.000 đ" at bounding box center [418, 404] width 140 height 57
checkbox input "true"
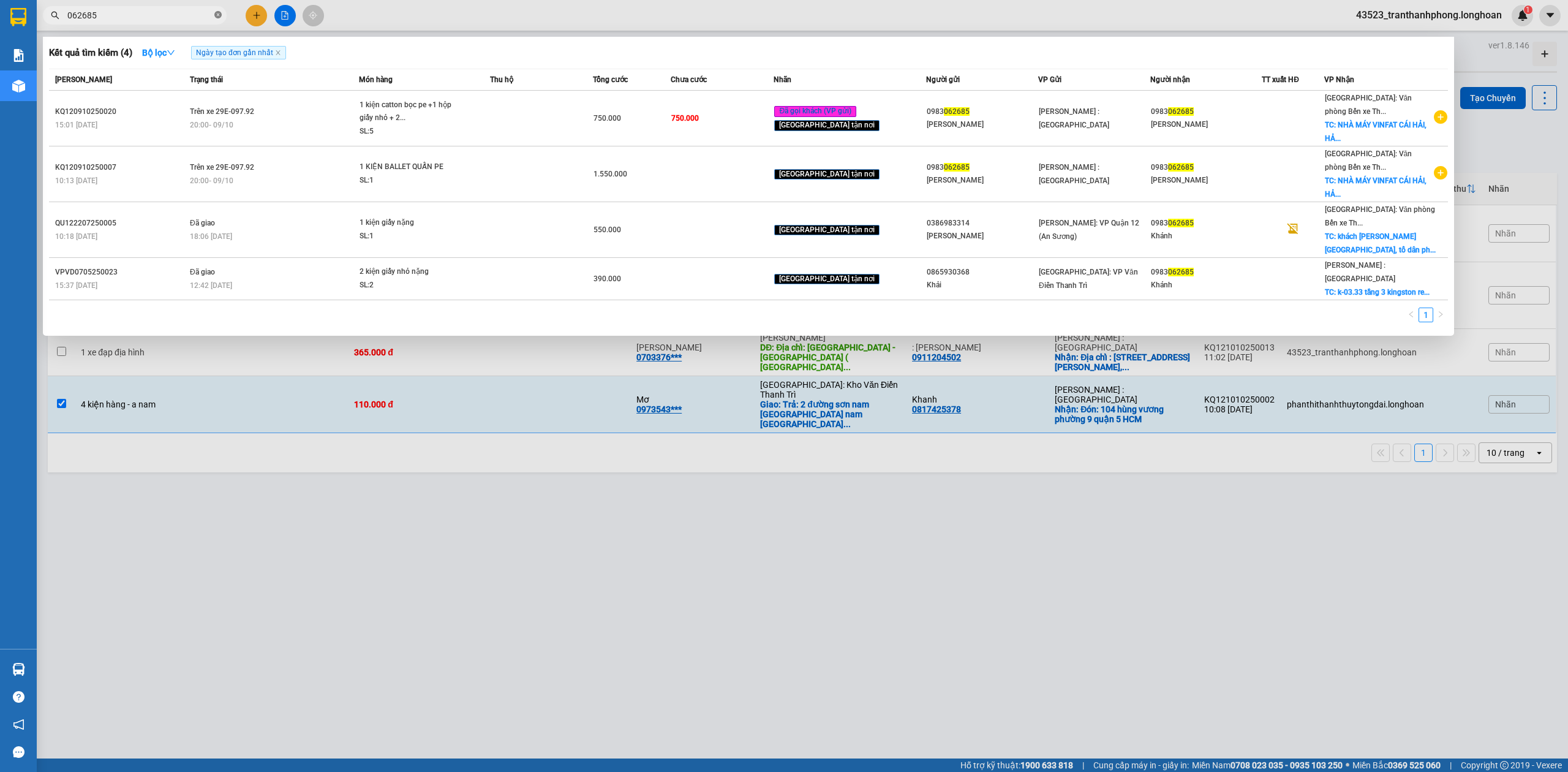
click at [216, 14] on icon "close-circle" at bounding box center [217, 14] width 8 height 8
paste input "0985284486"
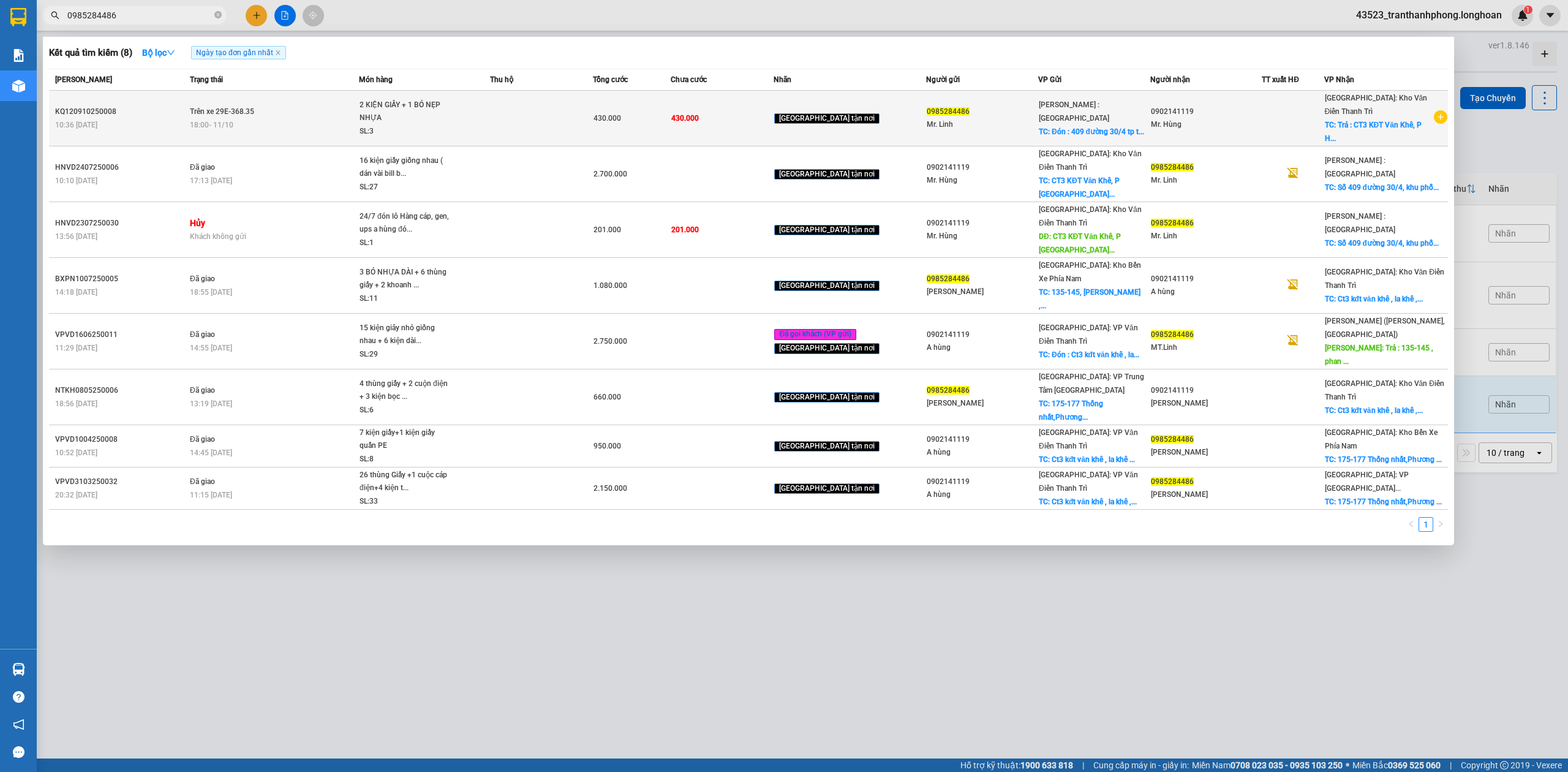
type input "0985284486"
copy div "KQ120910250008"
drag, startPoint x: 57, startPoint y: 110, endPoint x: 145, endPoint y: 110, distance: 88.0
click at [145, 110] on div "KQ120910250008" at bounding box center [120, 111] width 131 height 13
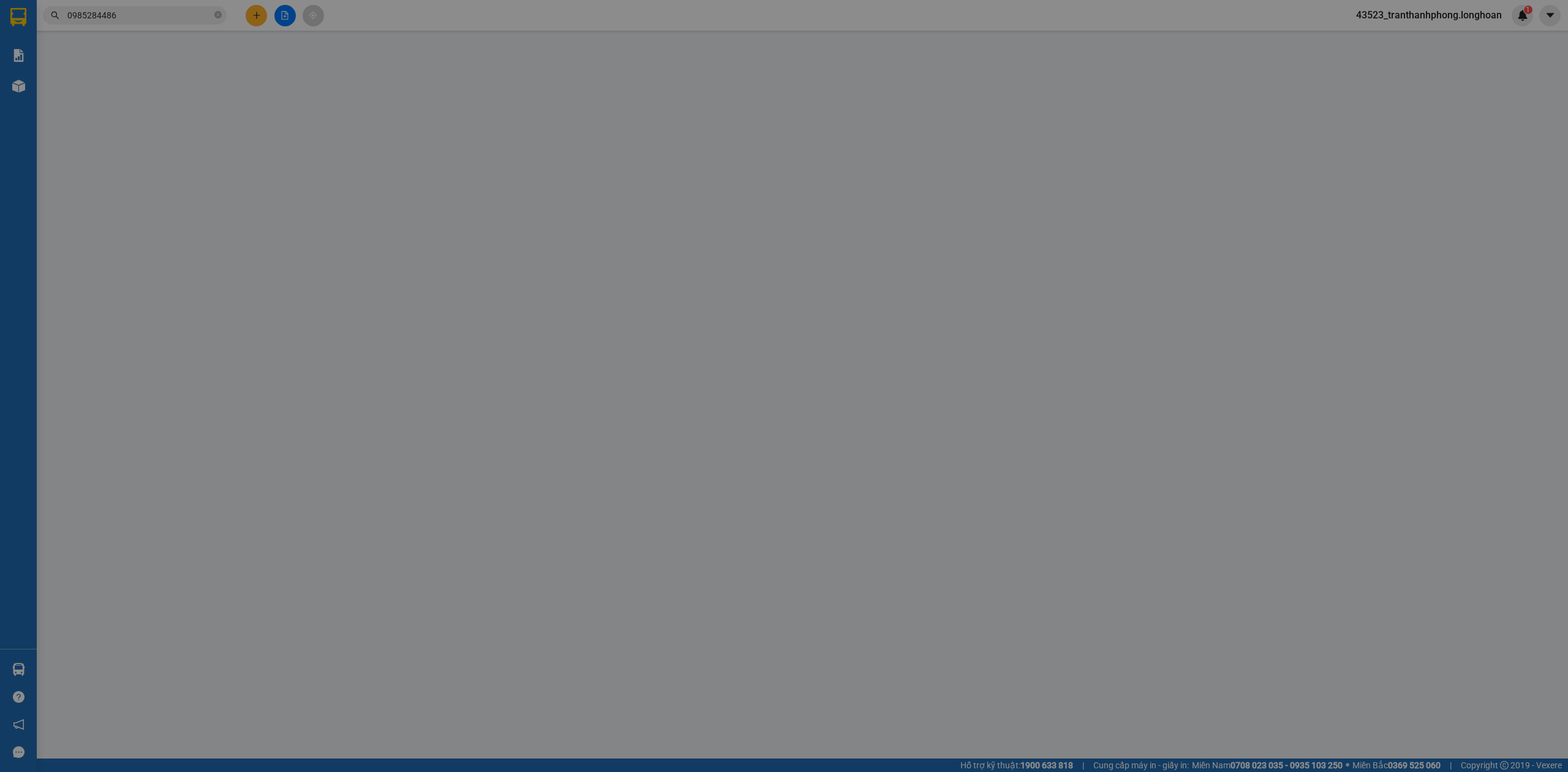
type input "0985284486"
type input "Mr. Linh"
checkbox input "true"
type input "Đón : 409 đường 30/4 [GEOGRAPHIC_DATA]"
type input "0902141119"
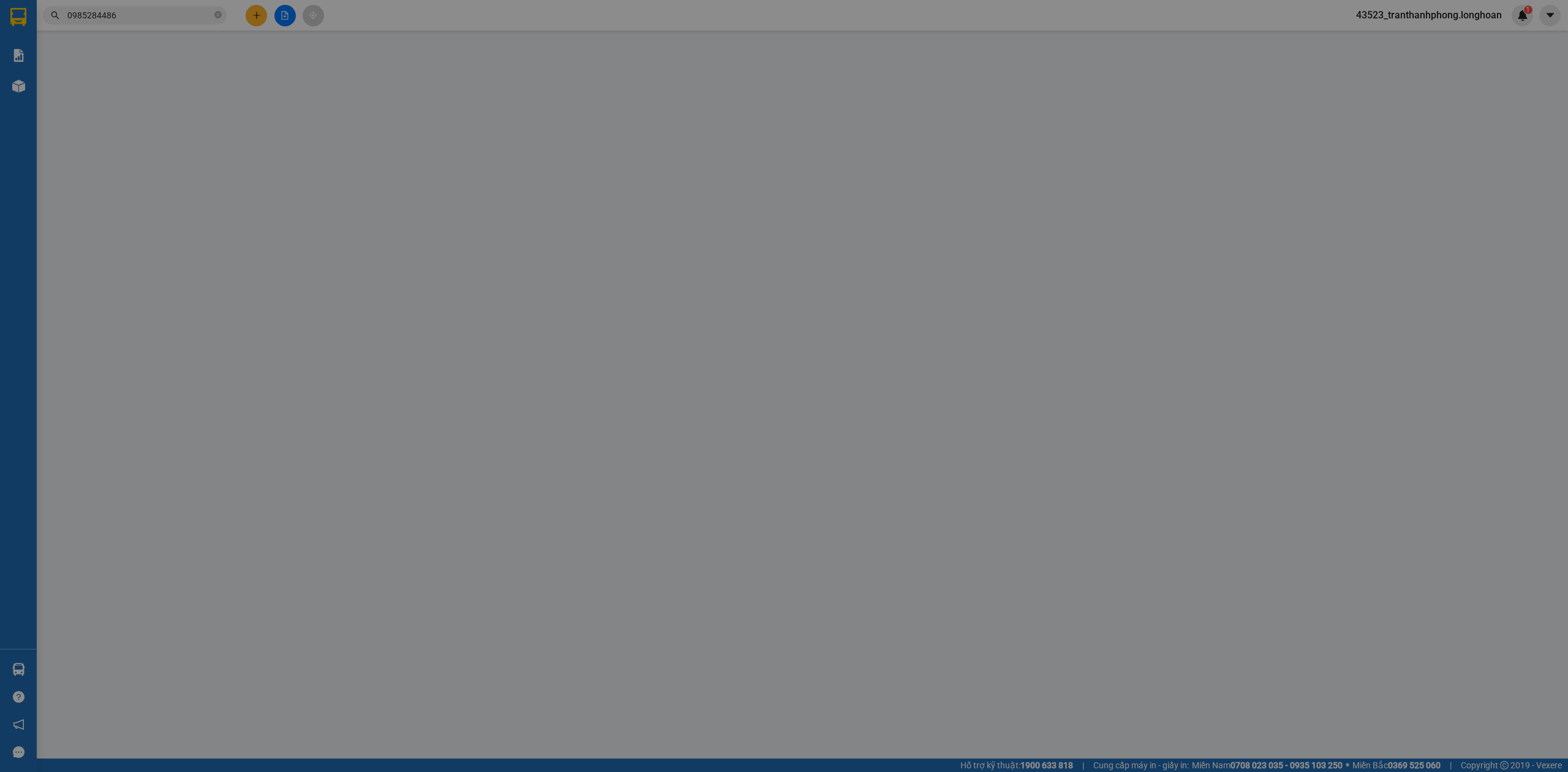
type input "Mr. Hùng"
checkbox input "true"
type input "Trả : CT3 KĐT Văn Khê, P Hà Đông, HN"
type input "0"
type input "430.000"
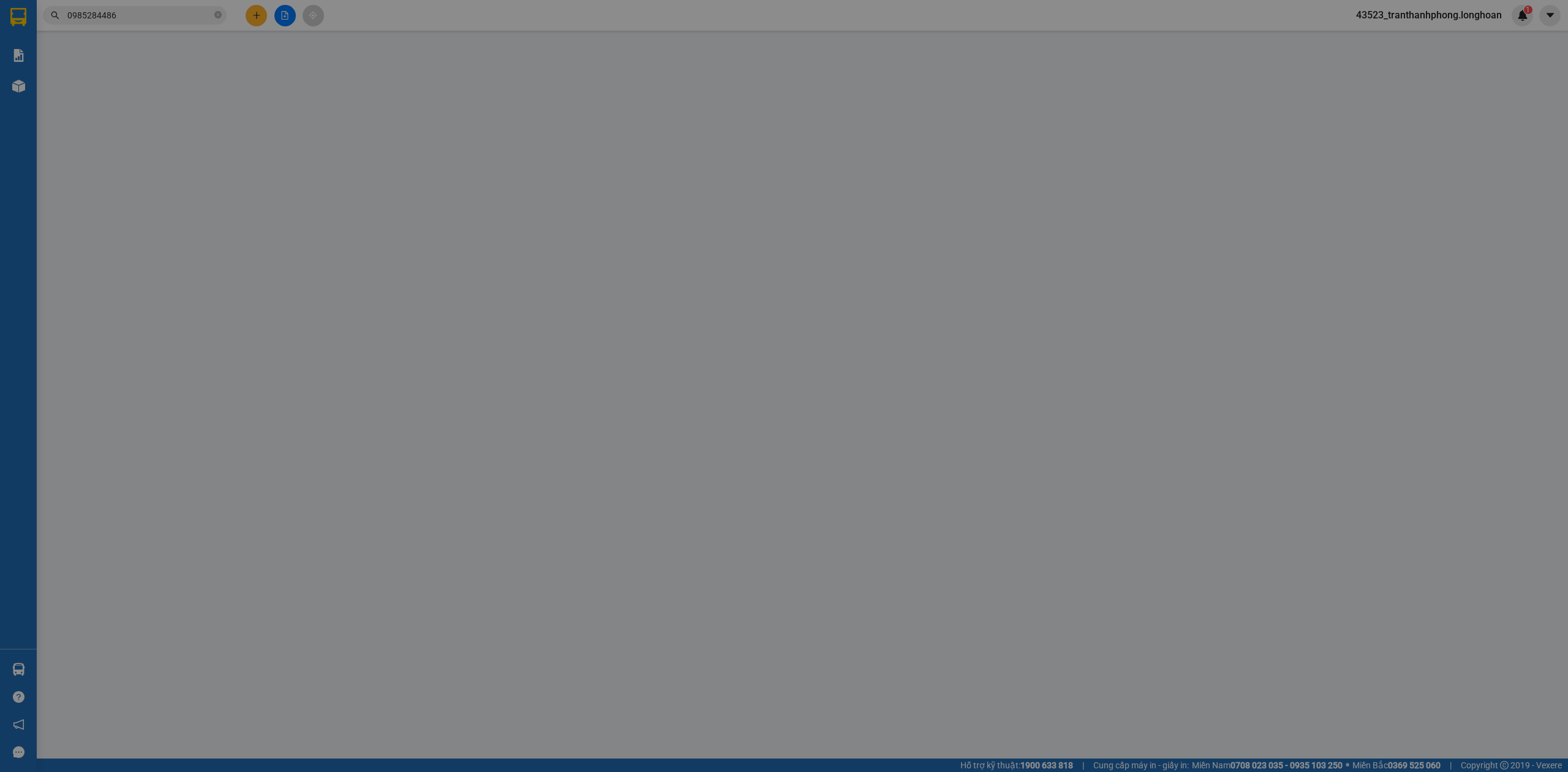
type input "430.000"
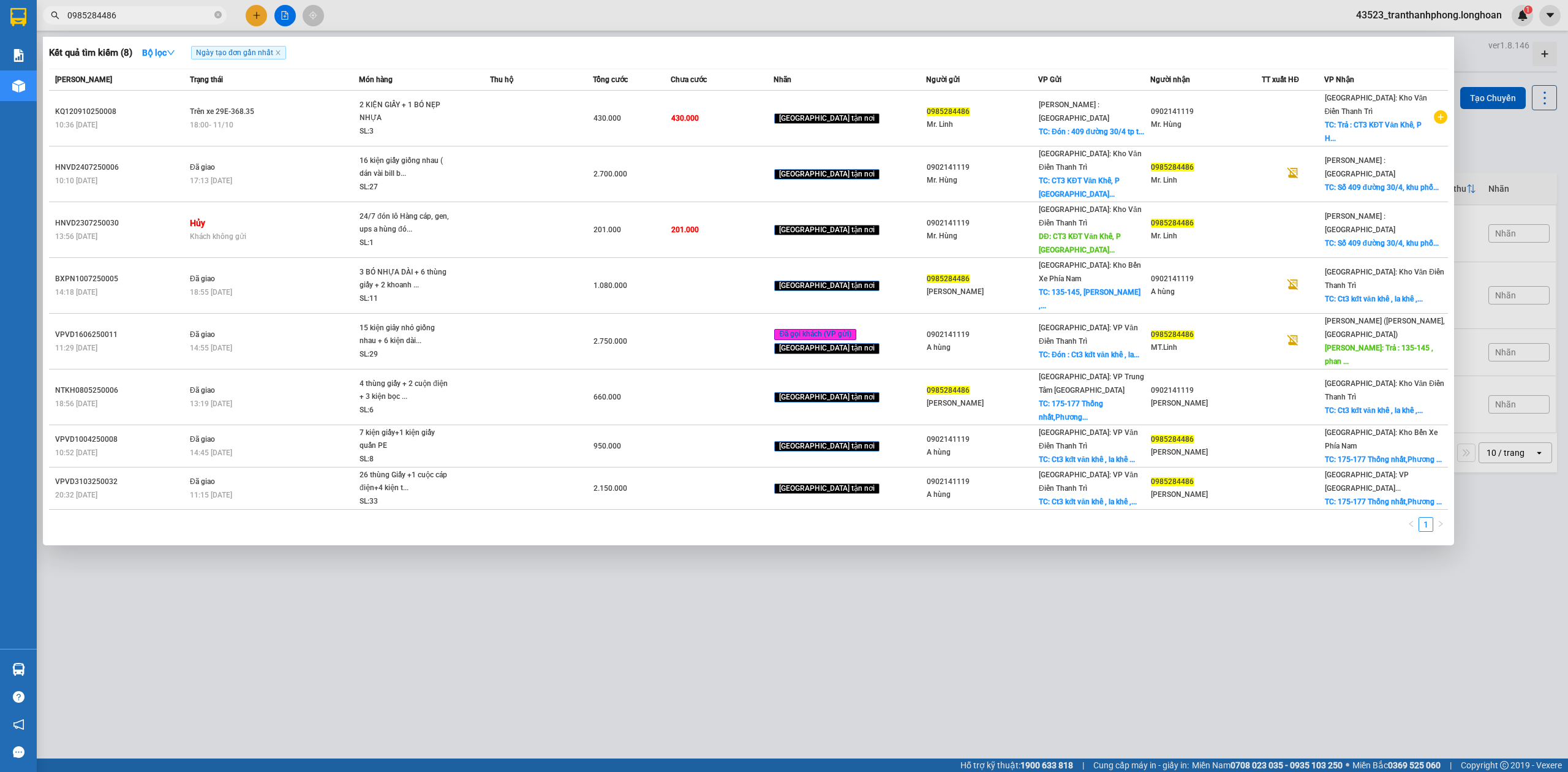
click at [157, 24] on span "0985284486" at bounding box center [135, 15] width 184 height 19
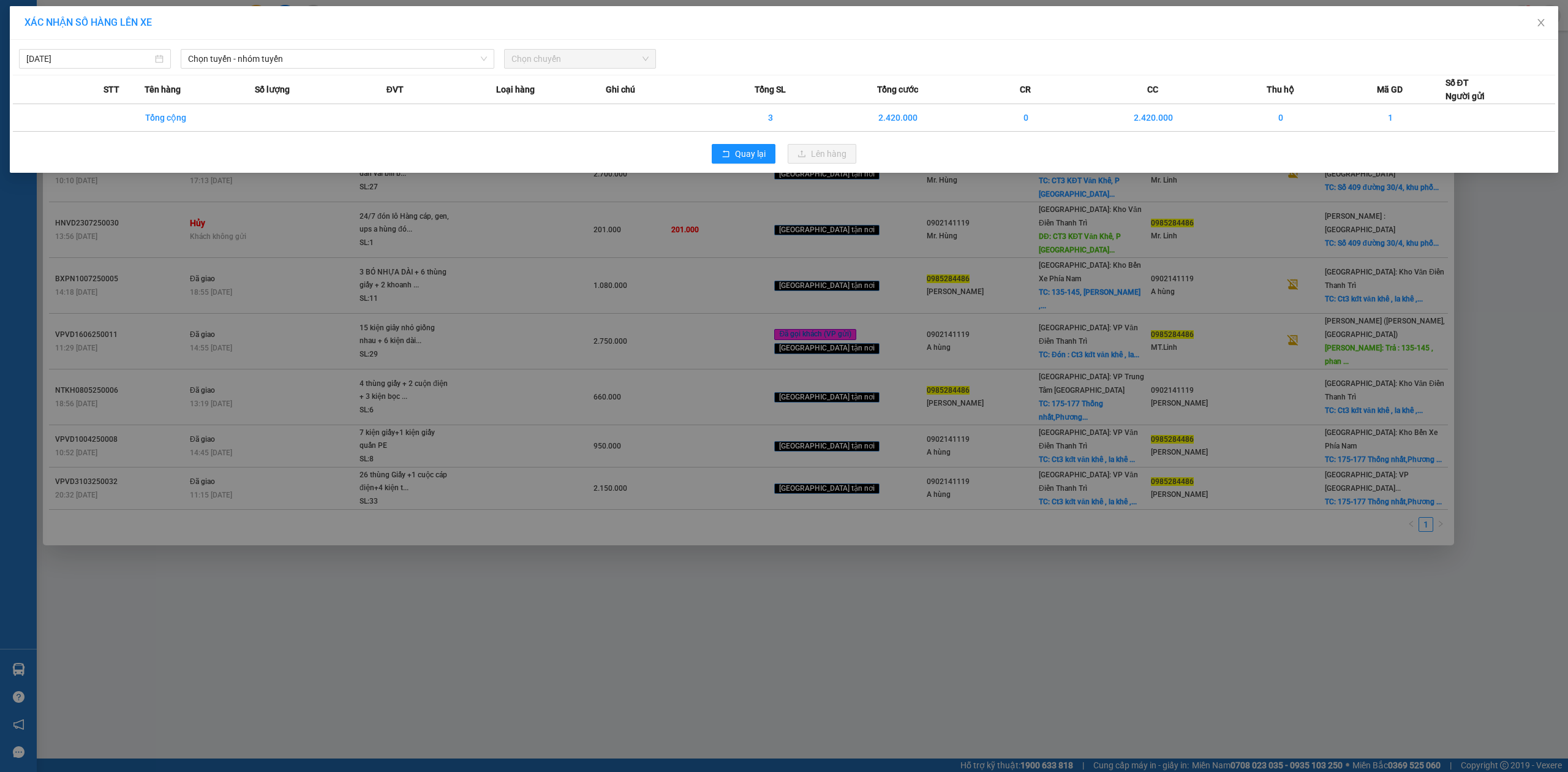
click at [593, 387] on div "XÁC NHẬN SỐ HÀNG LÊN XE [DATE] Chọn tuyến - nhóm tuyến Chọn chuyến STT Tên hàng…" at bounding box center [784, 386] width 1568 height 772
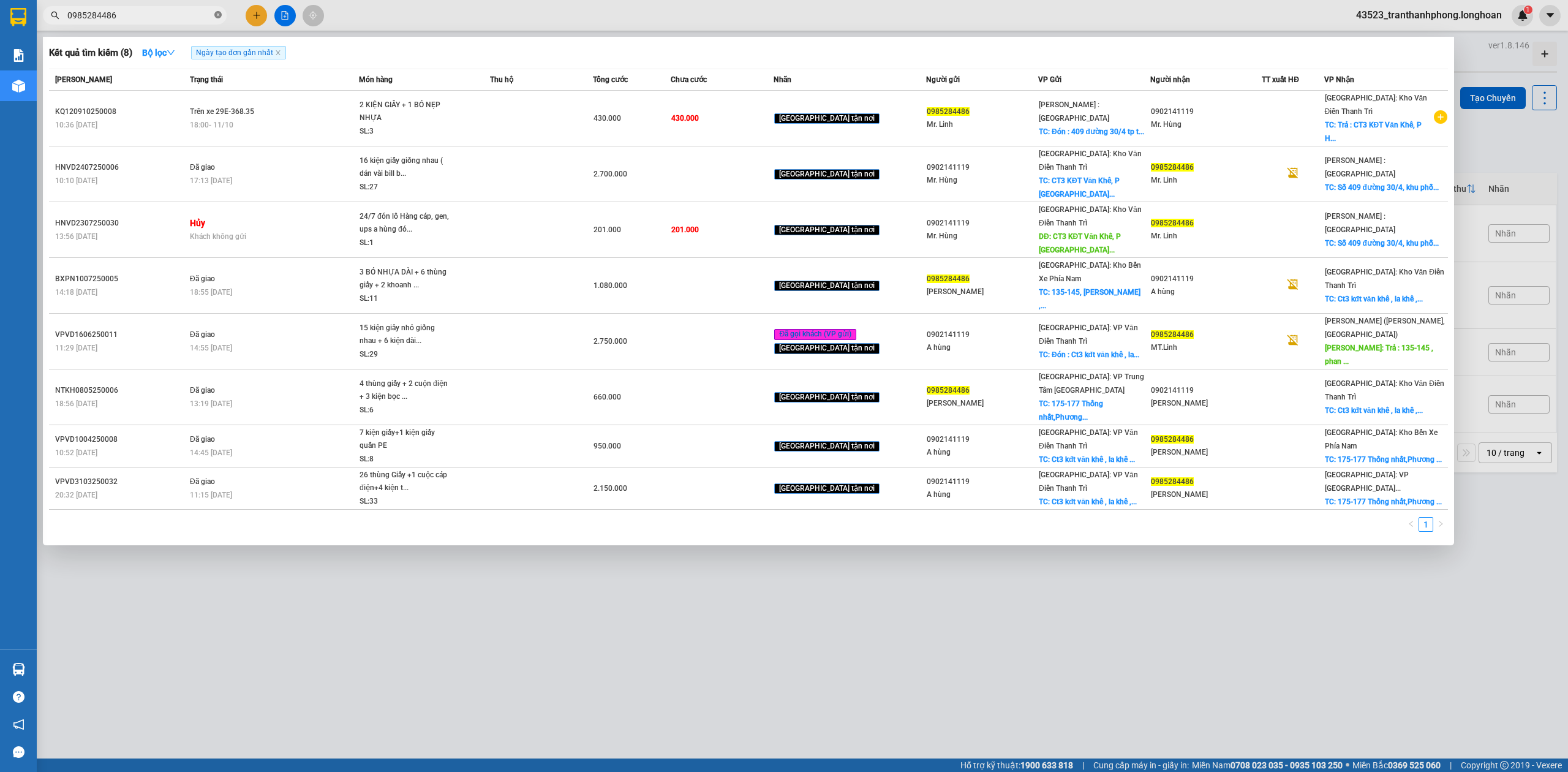
paste input "text"
click at [217, 15] on icon "close-circle" at bounding box center [217, 14] width 8 height 8
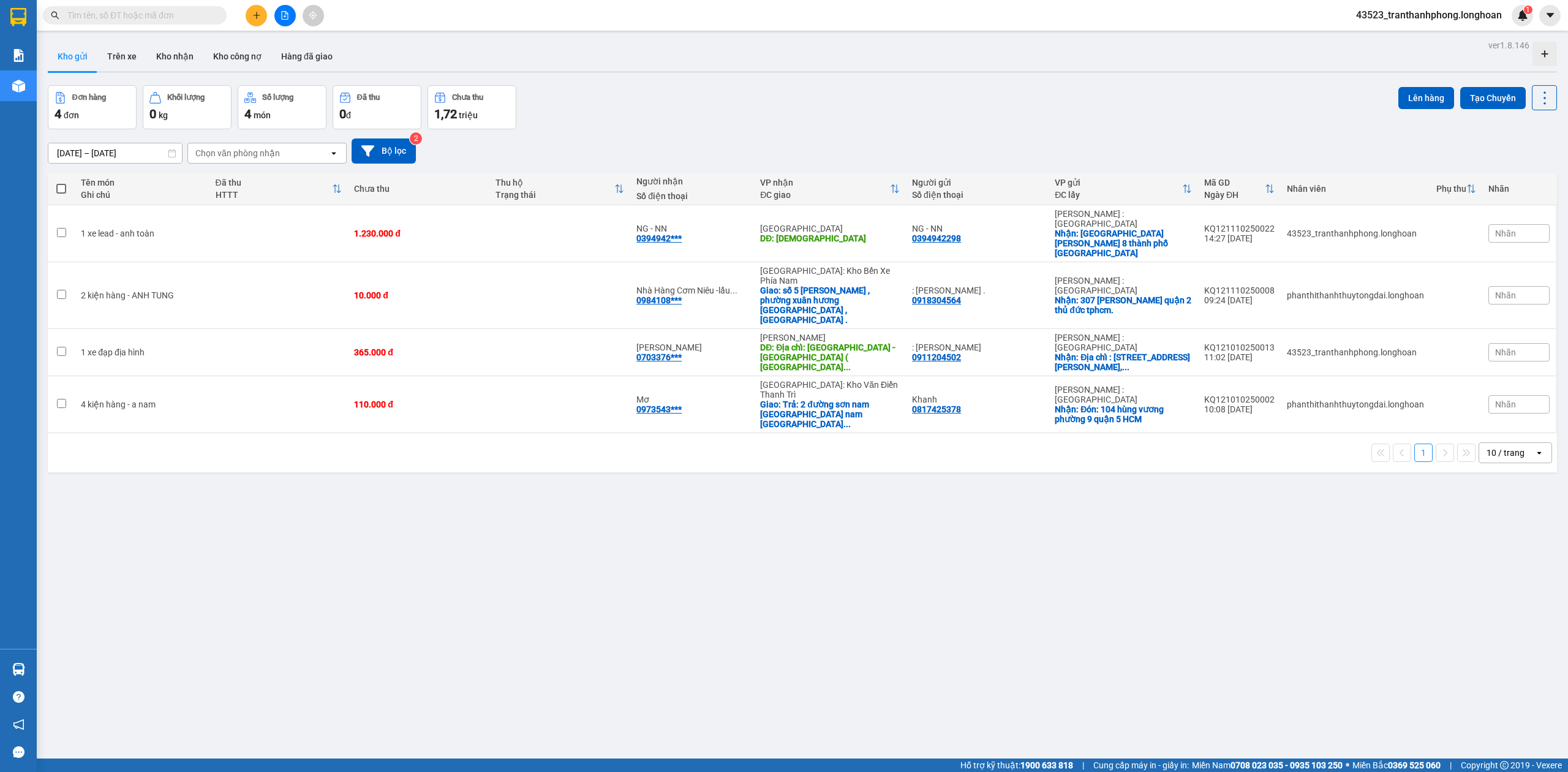
click at [217, 15] on span at bounding box center [217, 15] width 8 height 14
paste input "0966666245"
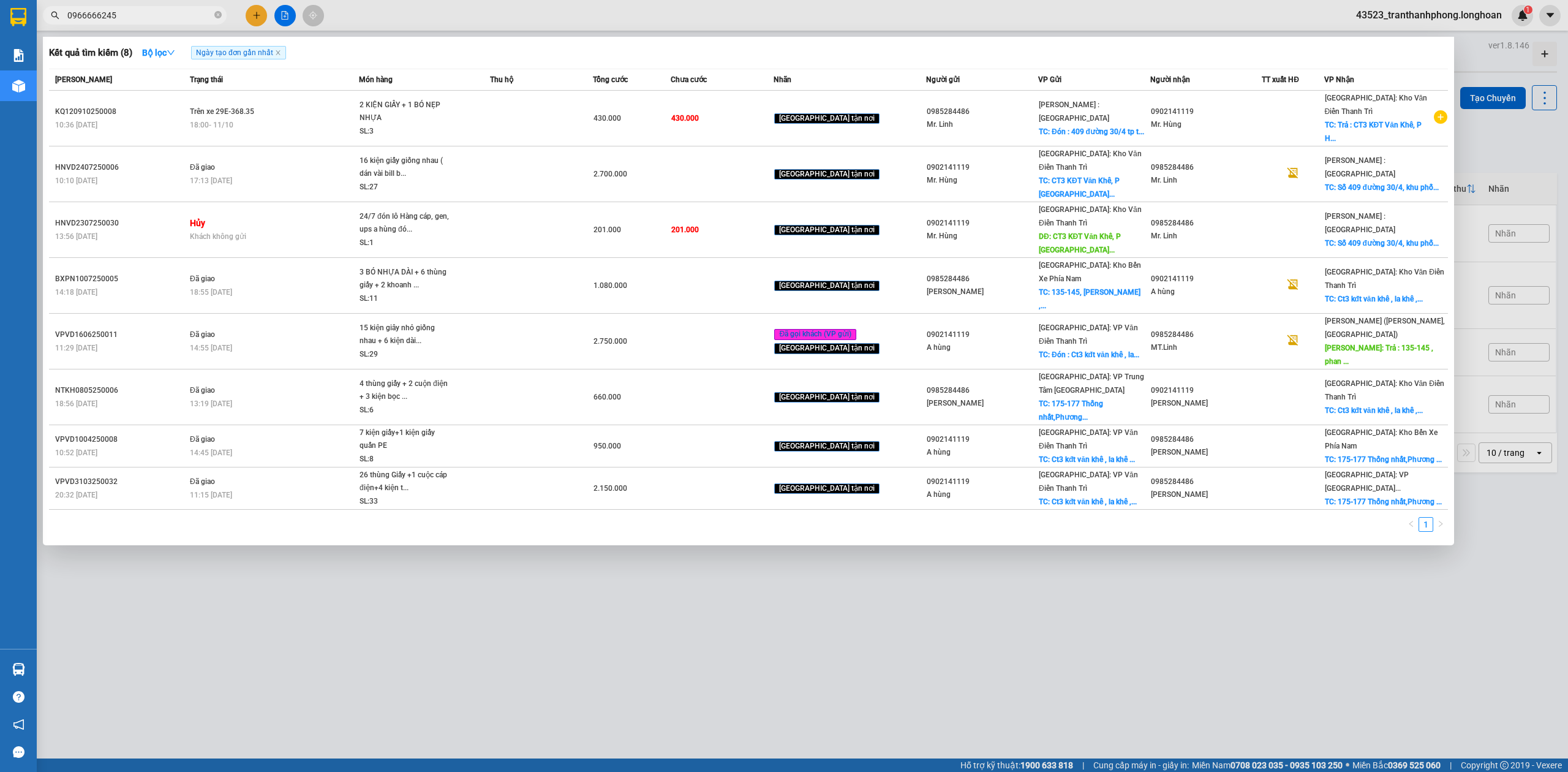
click at [142, 19] on input "0966666245" at bounding box center [140, 15] width 145 height 14
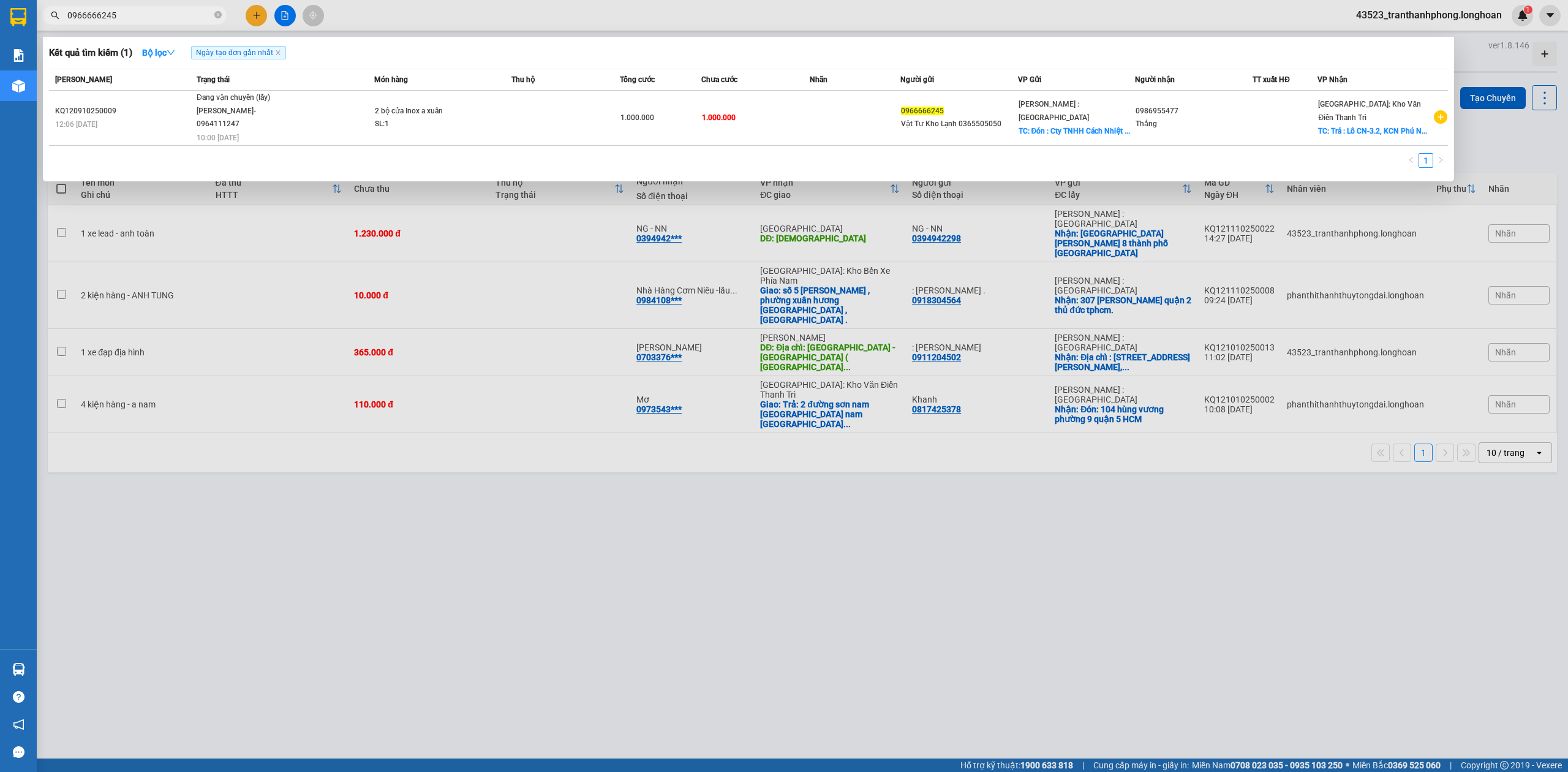
type input "0966666245"
click at [179, 389] on div at bounding box center [784, 386] width 1568 height 772
click at [217, 17] on icon "close-circle" at bounding box center [217, 14] width 8 height 8
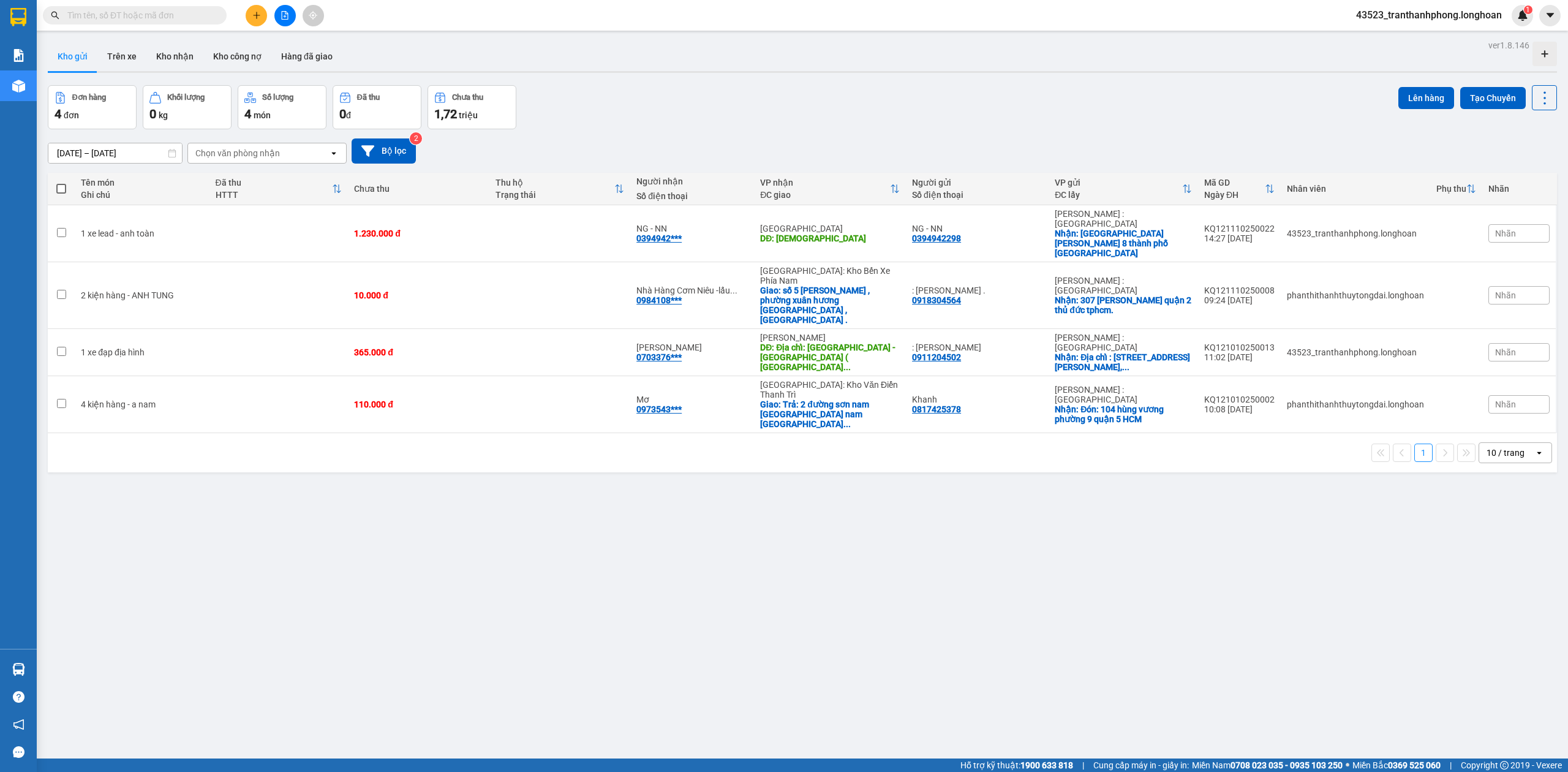
paste input "0975440805"
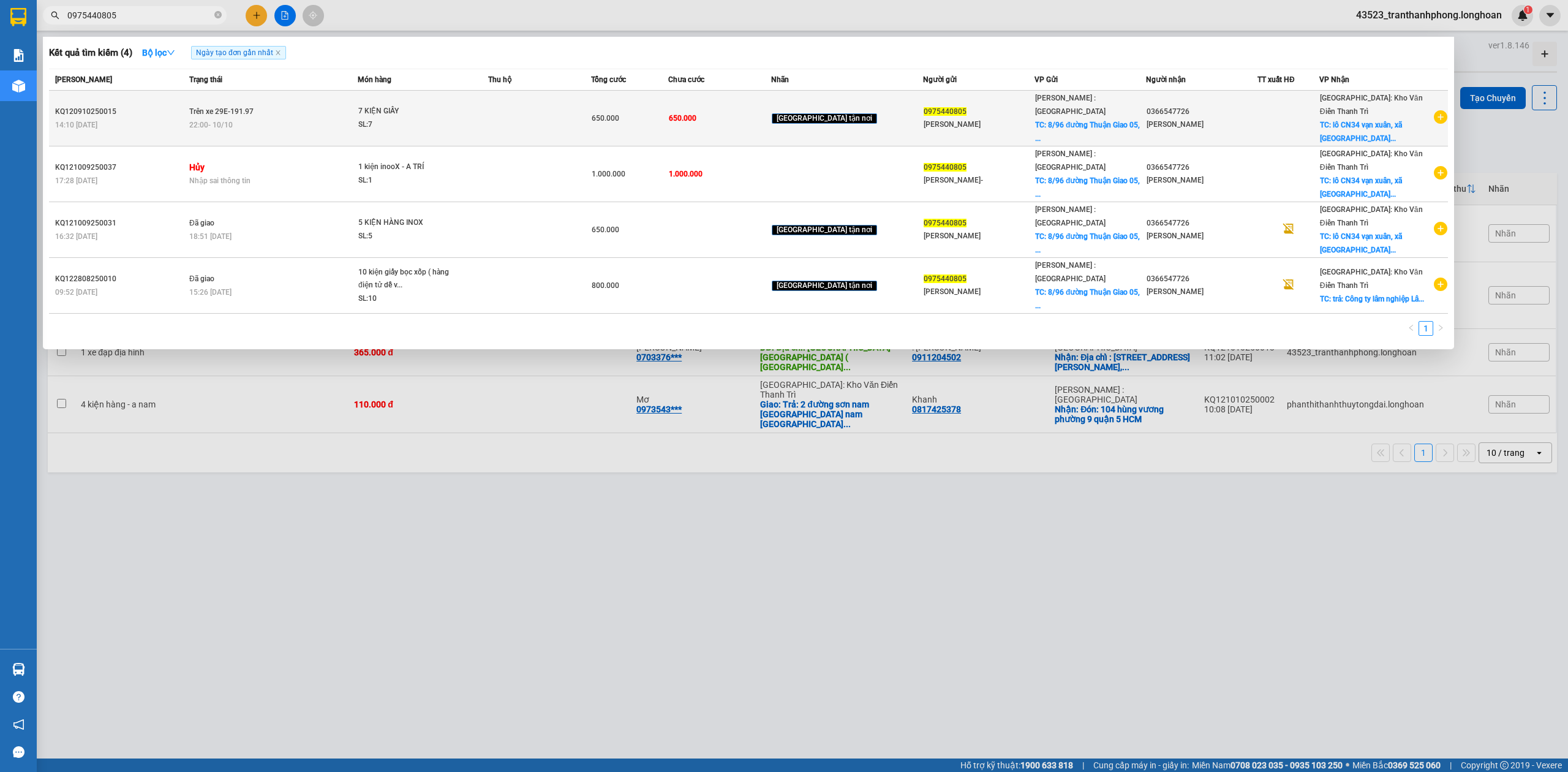
type input "0975440805"
copy div "KQ120910250015"
drag, startPoint x: 54, startPoint y: 108, endPoint x: 118, endPoint y: 114, distance: 64.3
click at [118, 114] on div "KQ120910250015" at bounding box center [120, 111] width 130 height 13
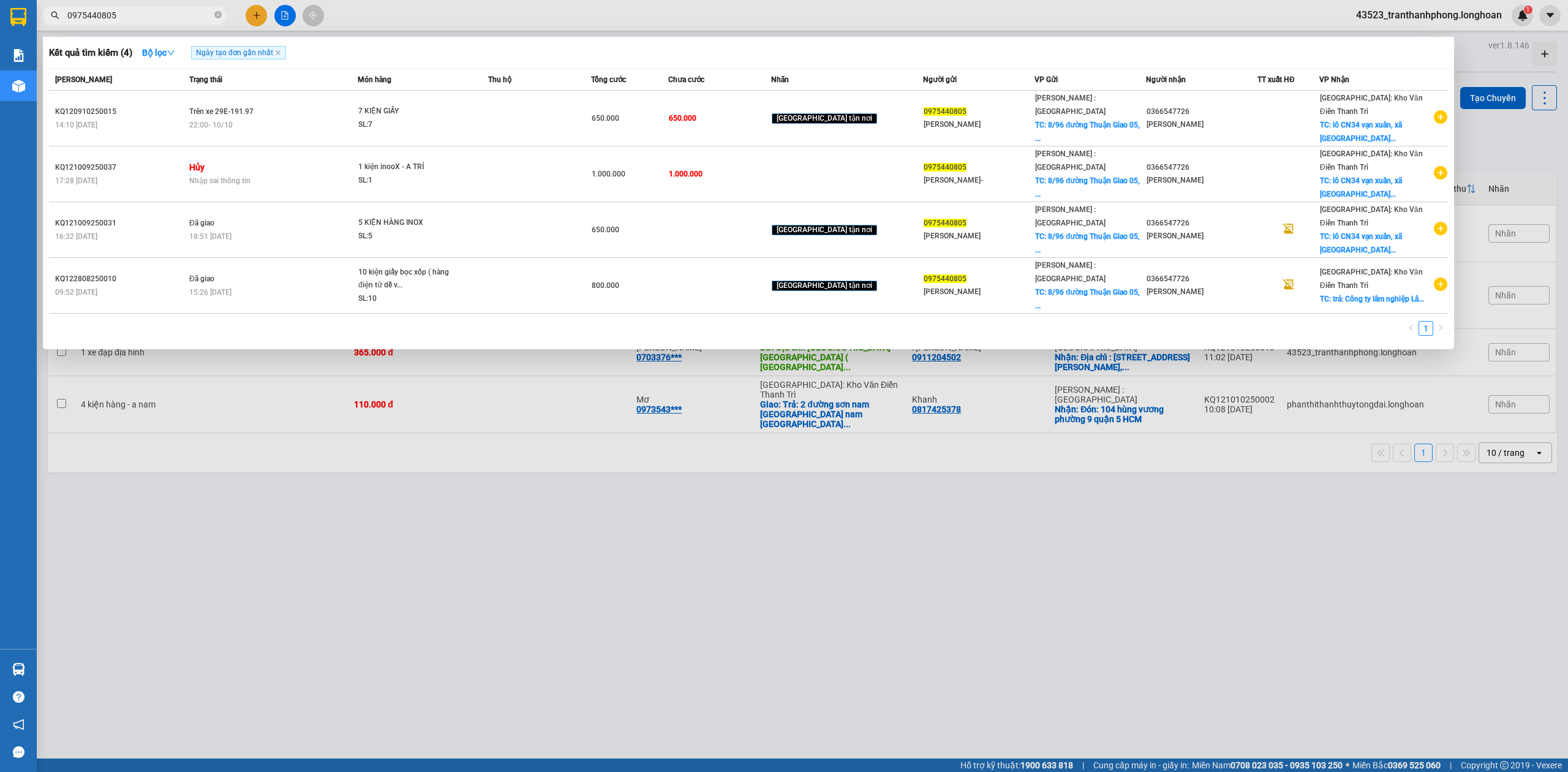
click at [204, 17] on input "0975440805" at bounding box center [140, 15] width 145 height 14
click at [218, 17] on icon "close-circle" at bounding box center [217, 14] width 8 height 8
paste input "0901428882"
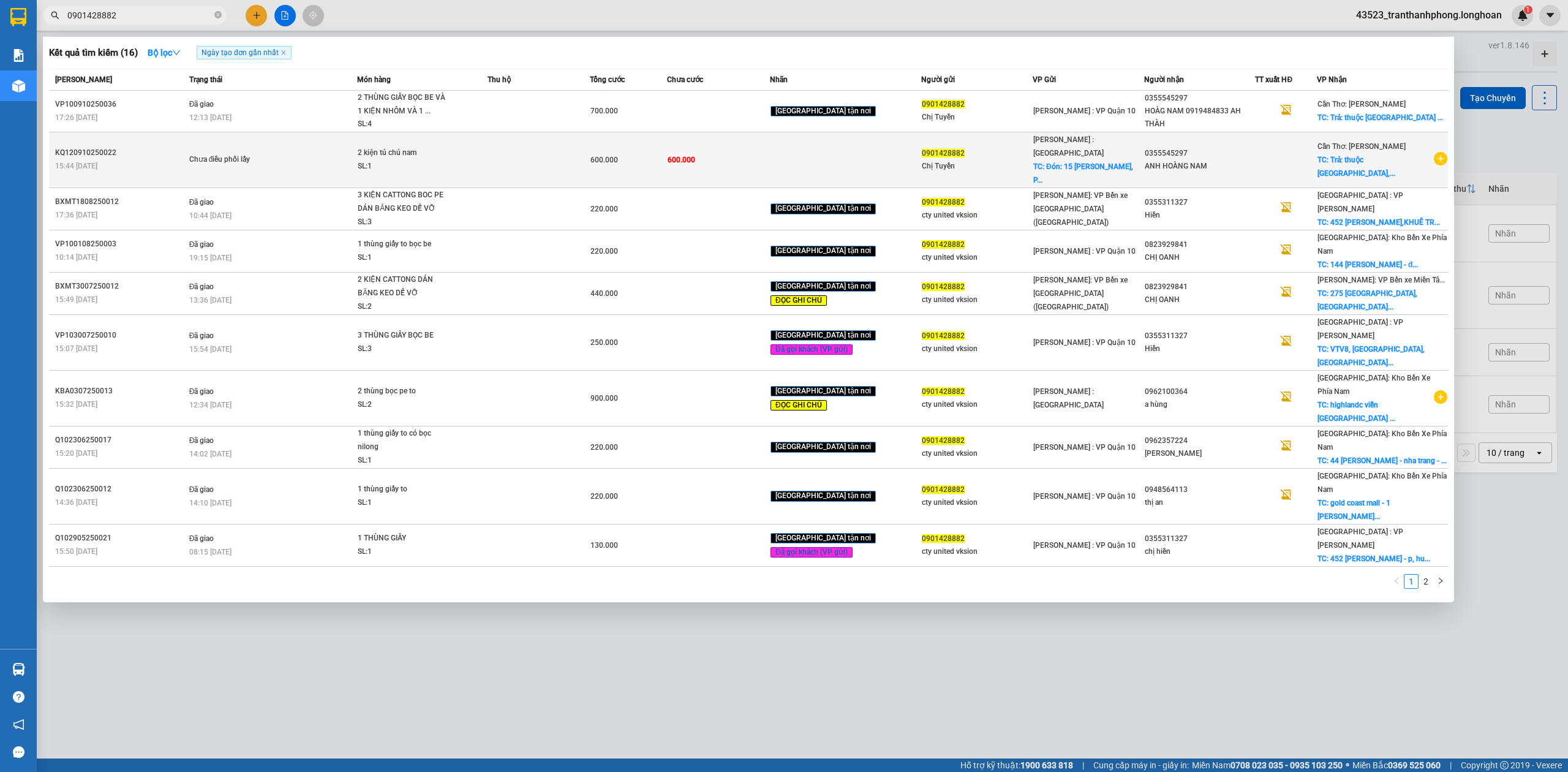
type input "0901428882"
